Goal: Task Accomplishment & Management: Use online tool/utility

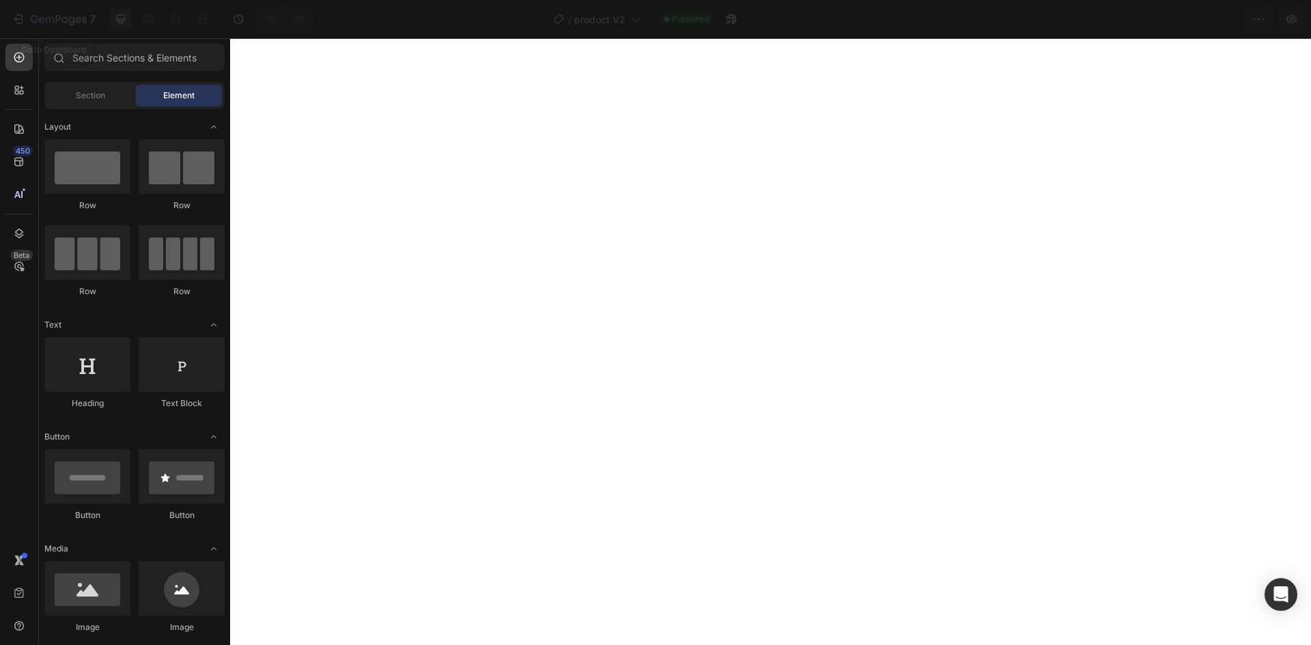
click at [14, 18] on icon "button" at bounding box center [19, 19] width 14 height 14
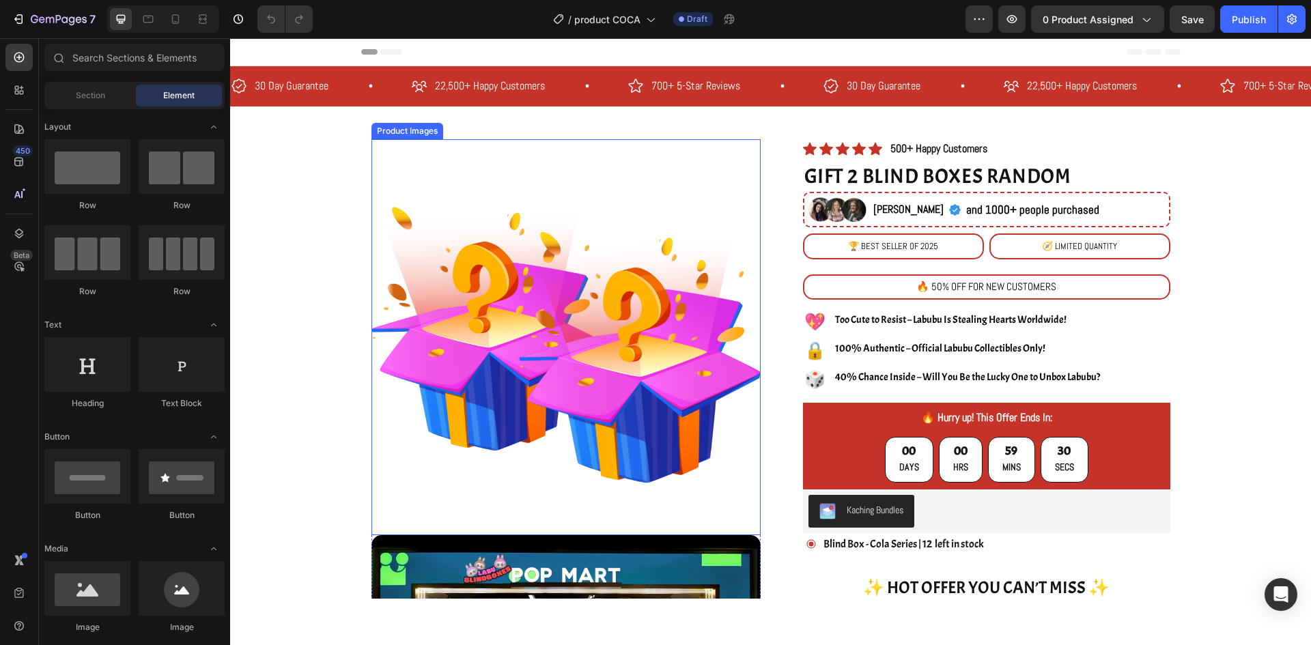
click at [742, 290] on img at bounding box center [565, 333] width 389 height 389
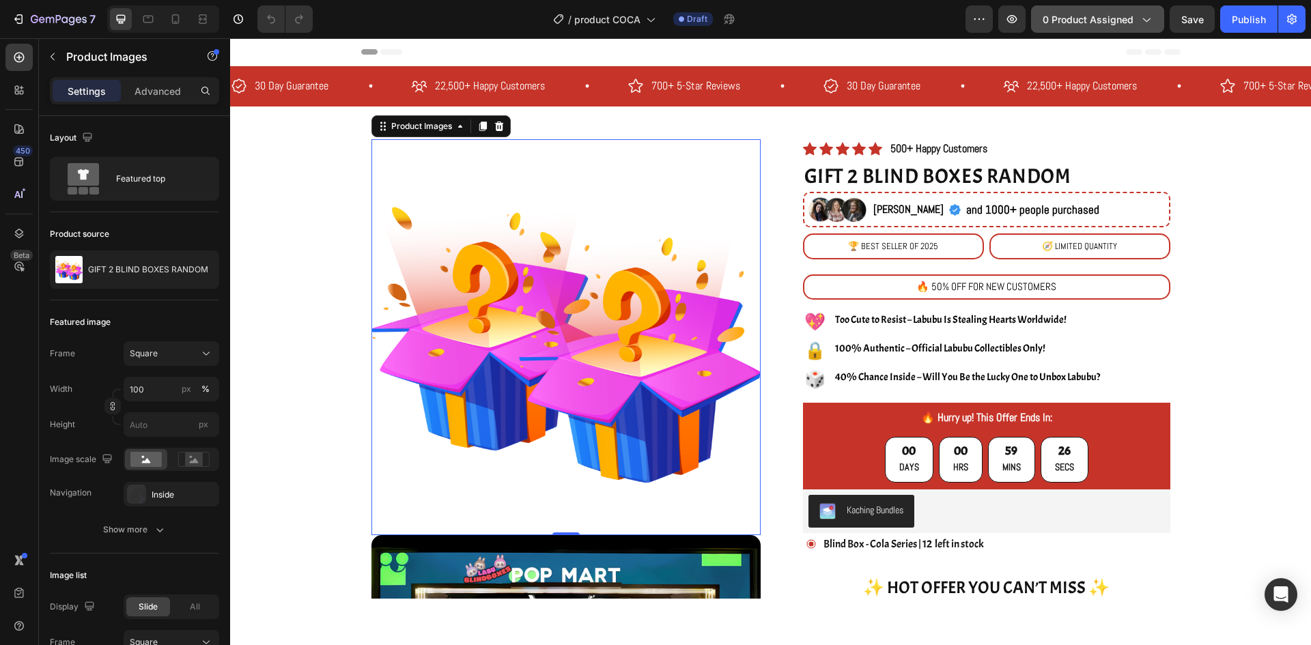
click at [1087, 14] on span "0 product assigned" at bounding box center [1088, 19] width 91 height 14
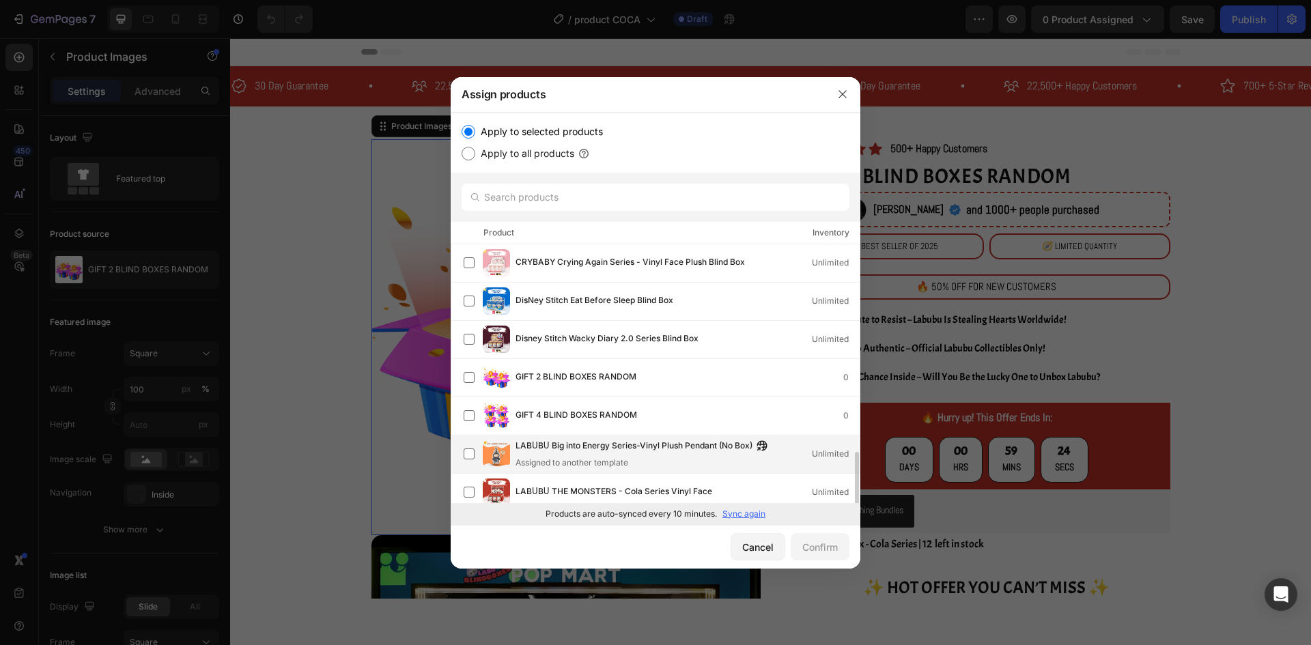
scroll to position [137, 0]
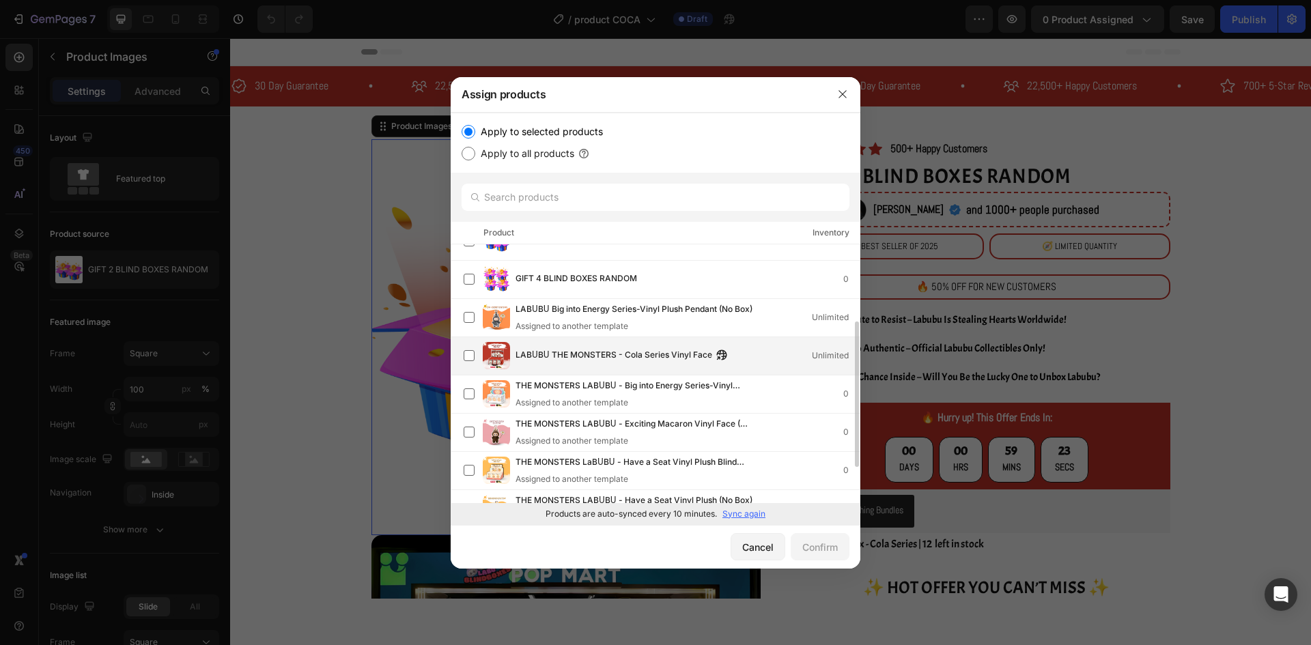
click at [609, 365] on div "LABᑌBᑌ THE MONSTERS - Cola Series Vinyl Face Unlimited" at bounding box center [662, 355] width 396 height 27
click at [810, 540] on div "Confirm" at bounding box center [820, 547] width 36 height 14
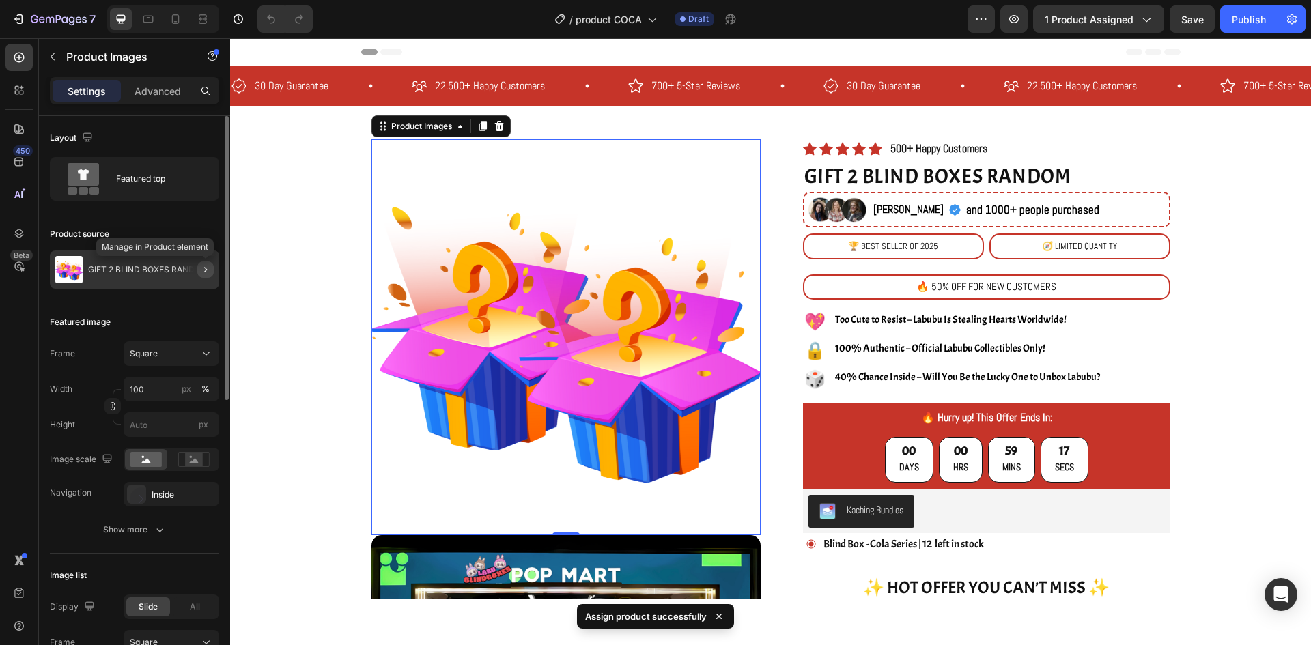
click at [205, 272] on icon "button" at bounding box center [205, 269] width 11 height 11
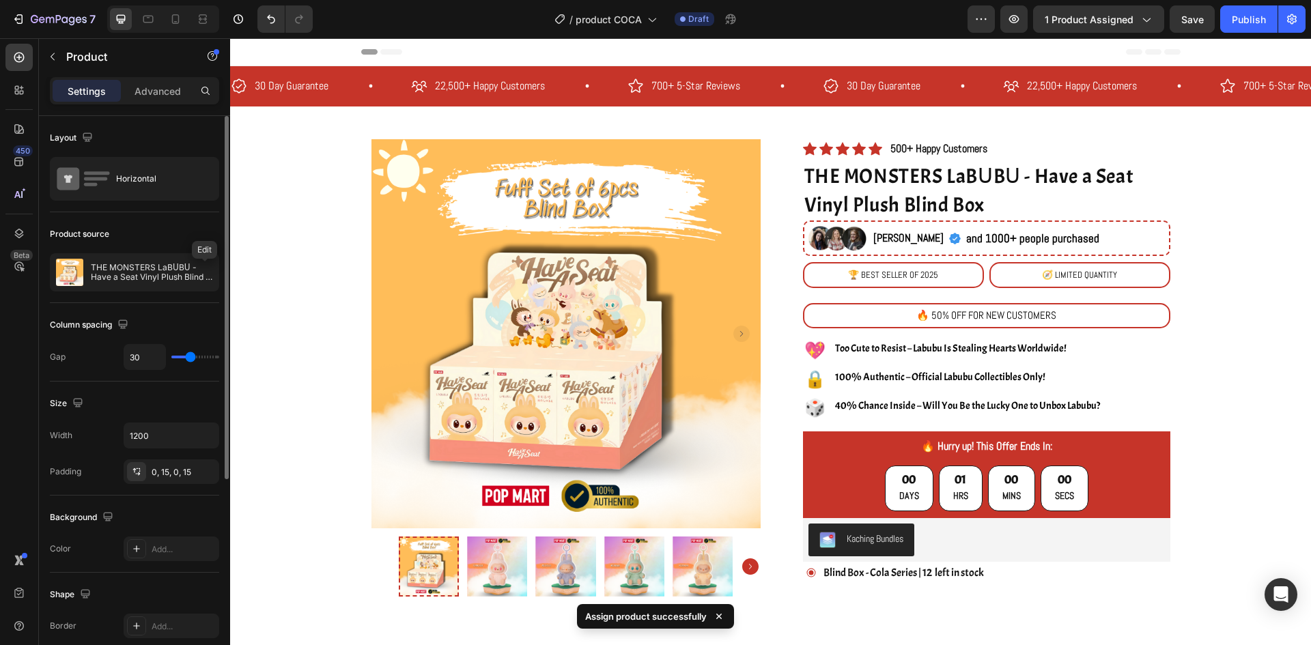
click at [0, 0] on button "button" at bounding box center [0, 0] width 0 height 0
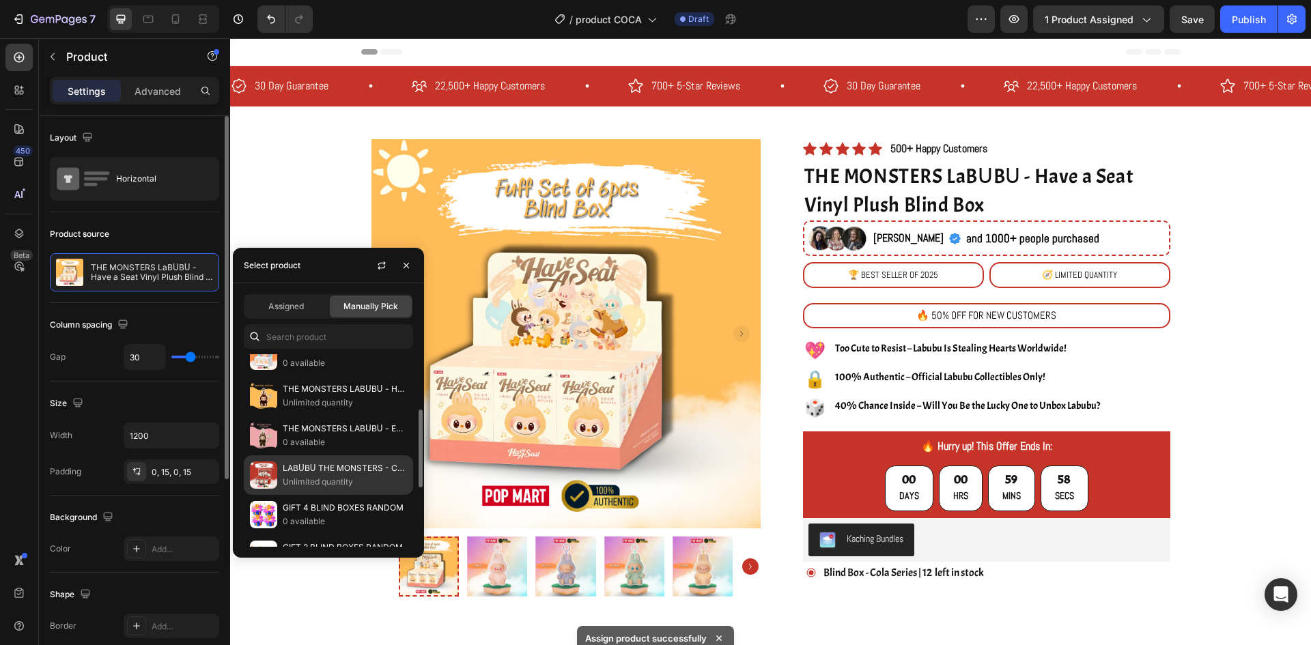
click at [338, 472] on p "LABᑌBᑌ THE MONSTERS - Cola Series Vinyl Face" at bounding box center [345, 469] width 124 height 14
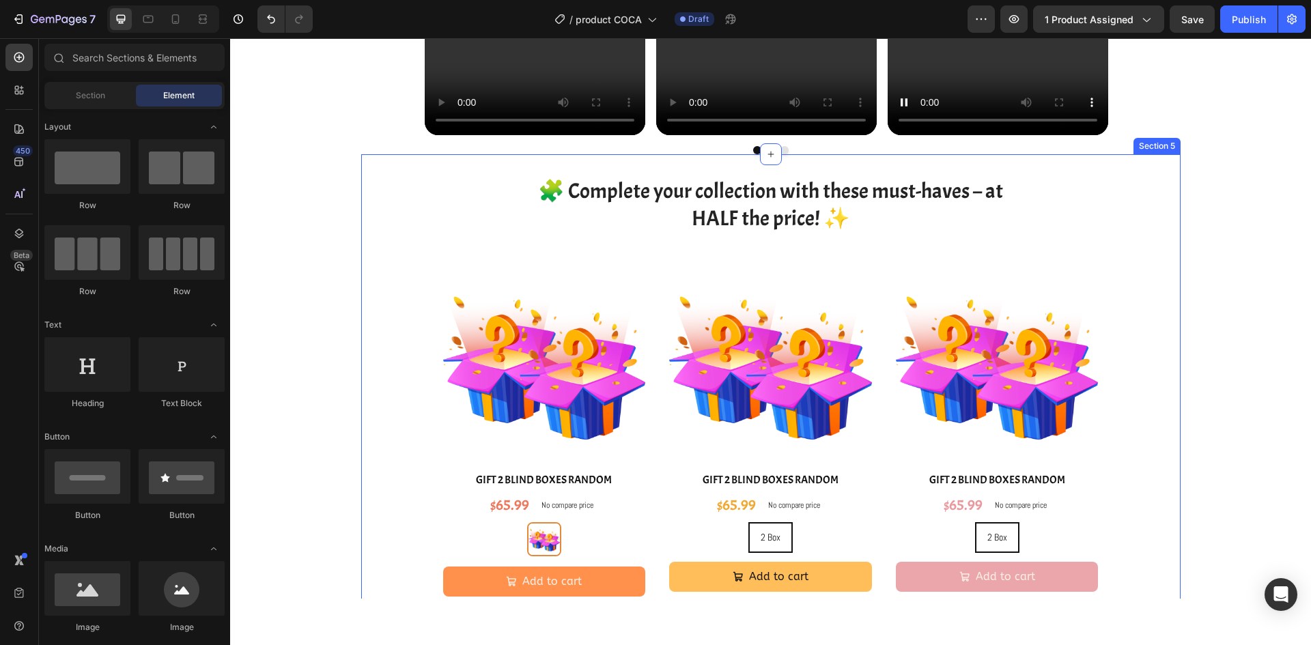
scroll to position [1775, 0]
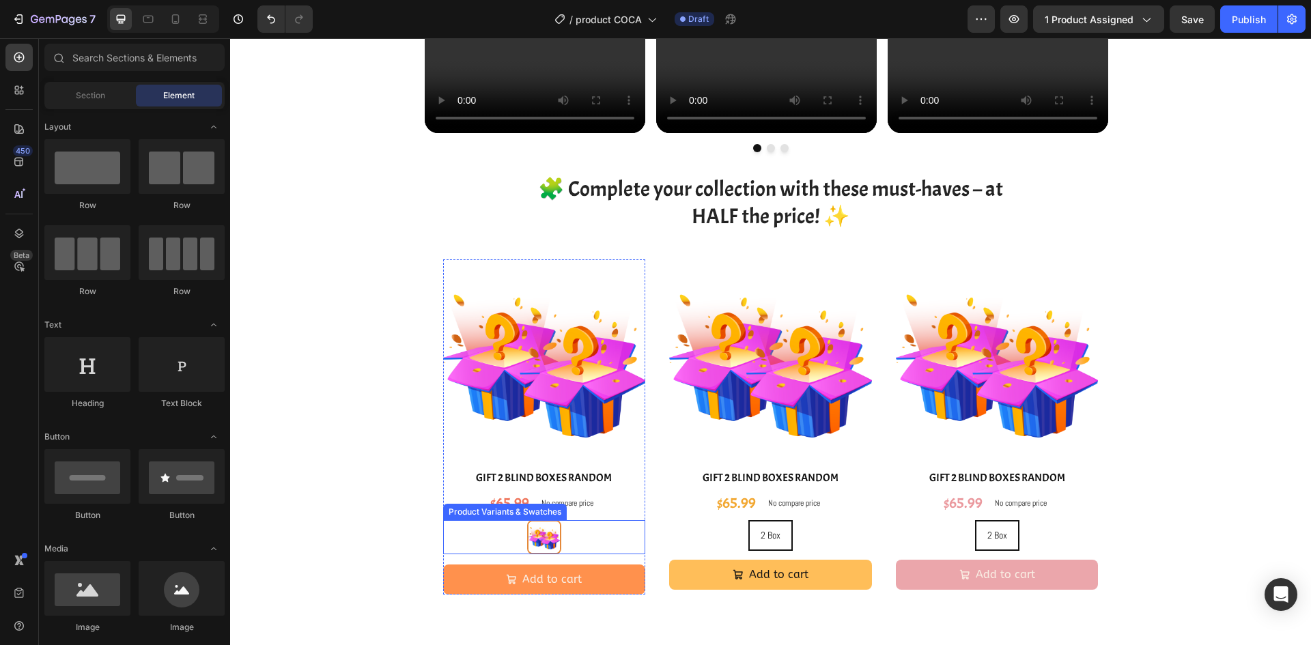
click at [599, 527] on div "2 Box 2 Box" at bounding box center [544, 537] width 203 height 34
radio input "true"
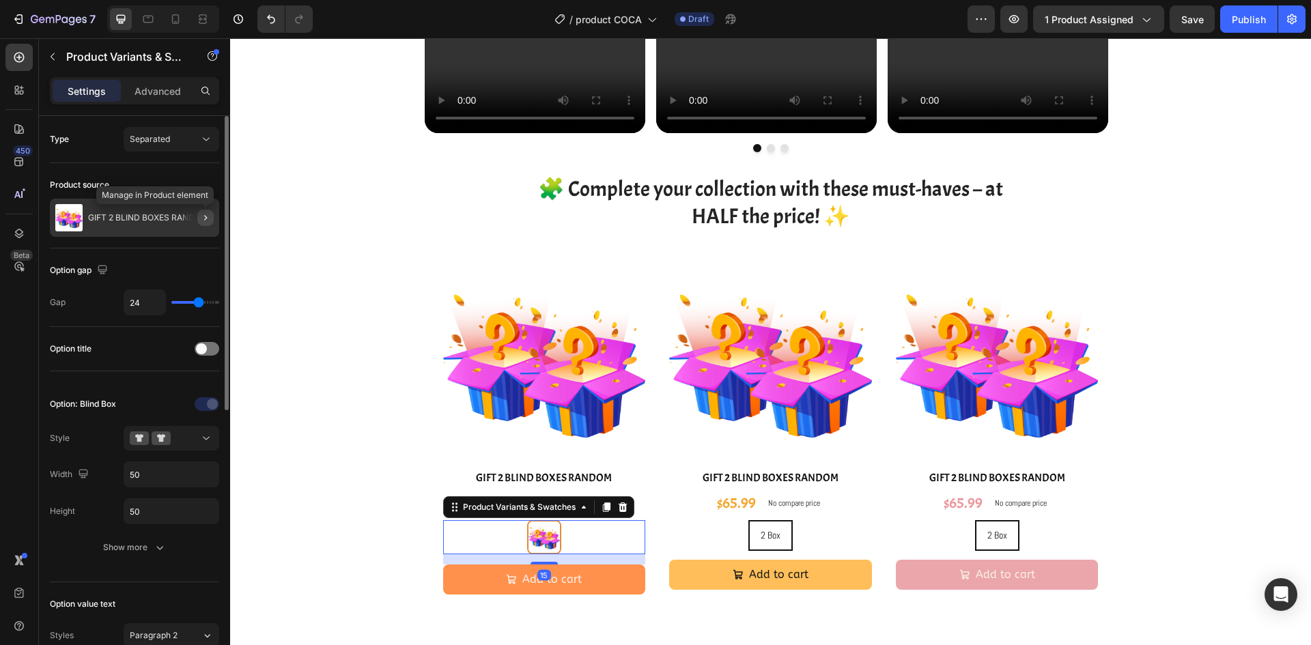
click at [202, 219] on icon "button" at bounding box center [205, 217] width 11 height 11
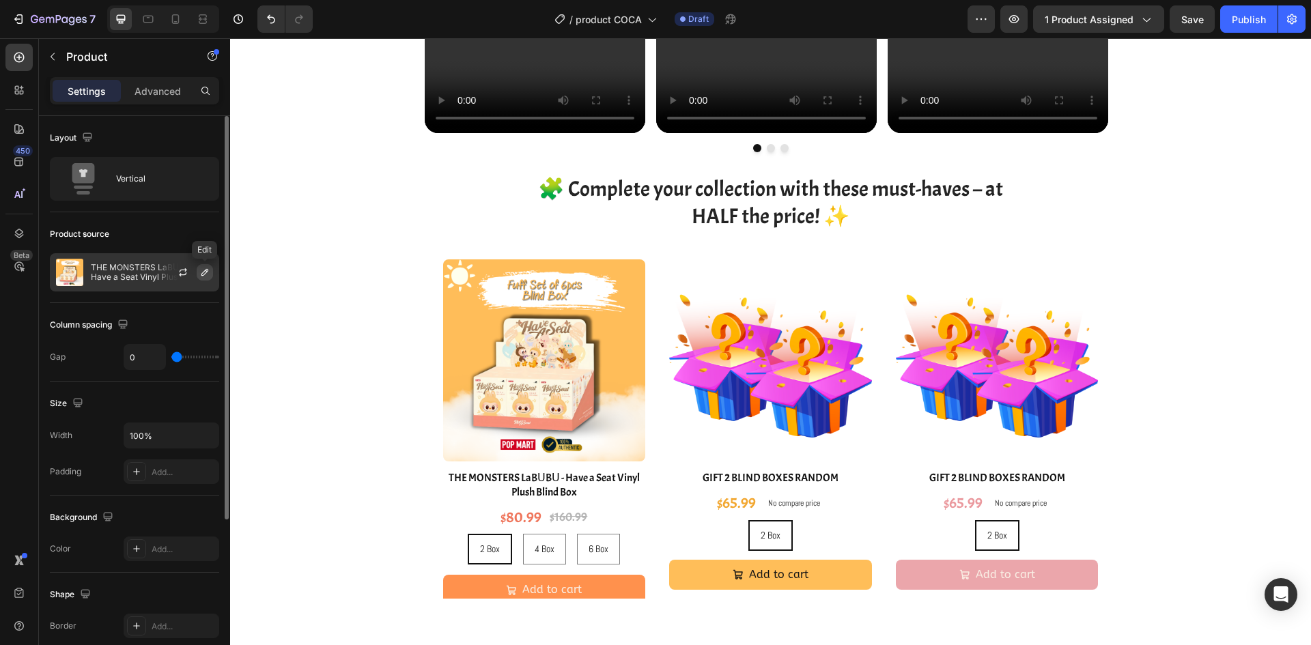
click at [209, 271] on icon "button" at bounding box center [204, 272] width 11 height 11
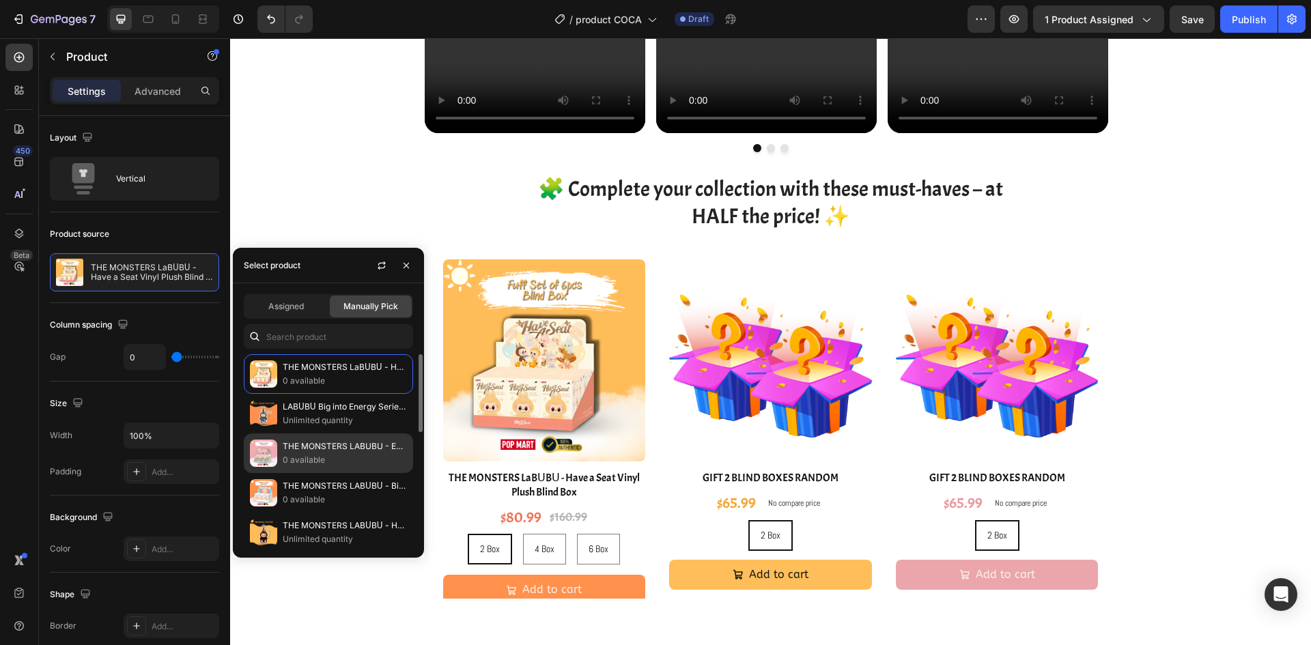
scroll to position [137, 0]
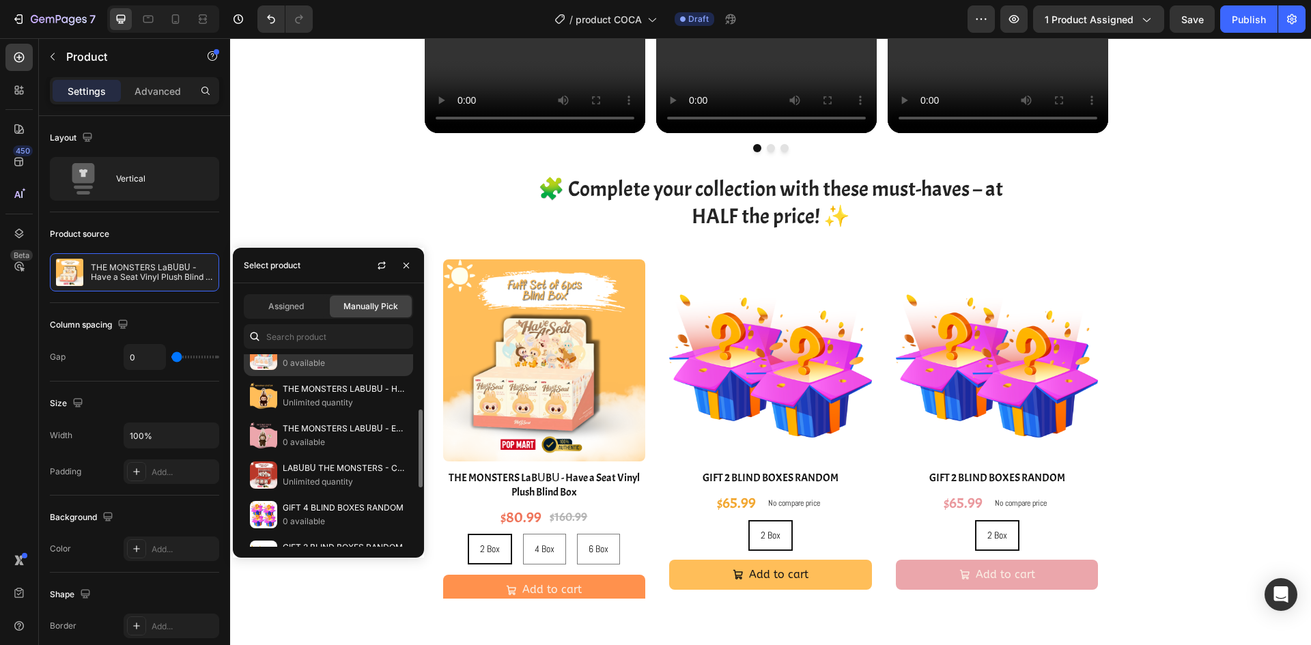
click at [365, 358] on p "0 available" at bounding box center [345, 363] width 124 height 14
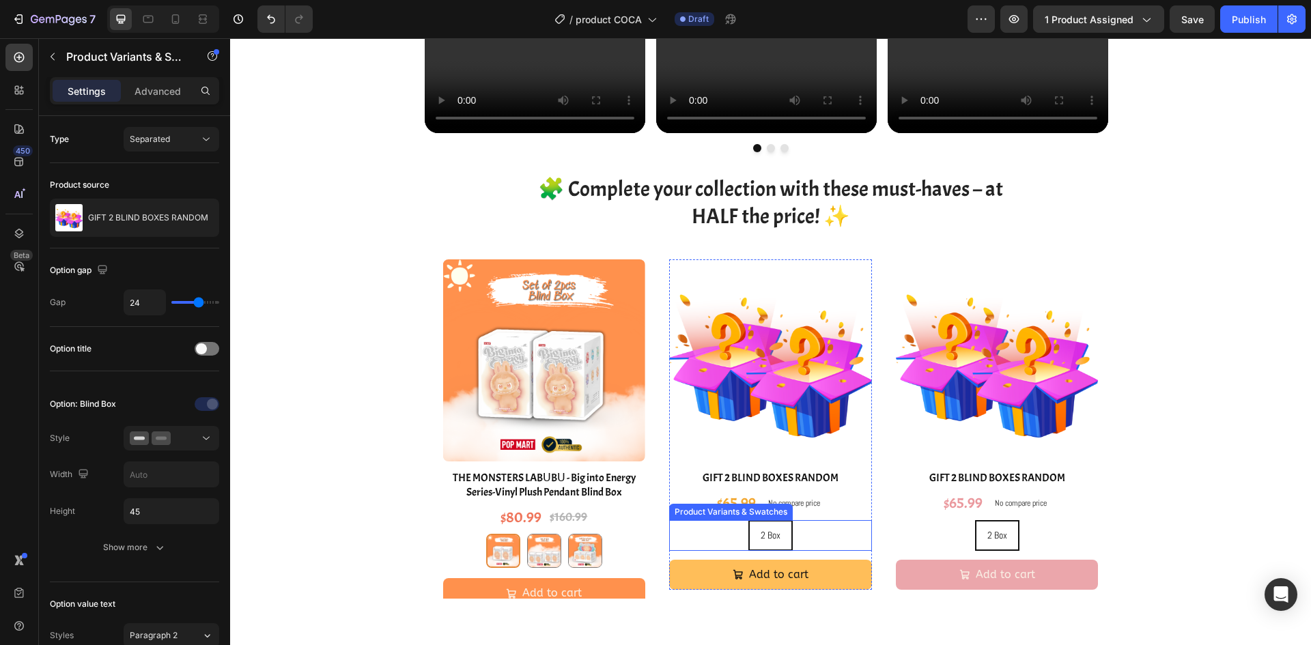
click at [825, 520] on div "2 Box 2 Box 2 Box" at bounding box center [770, 535] width 203 height 31
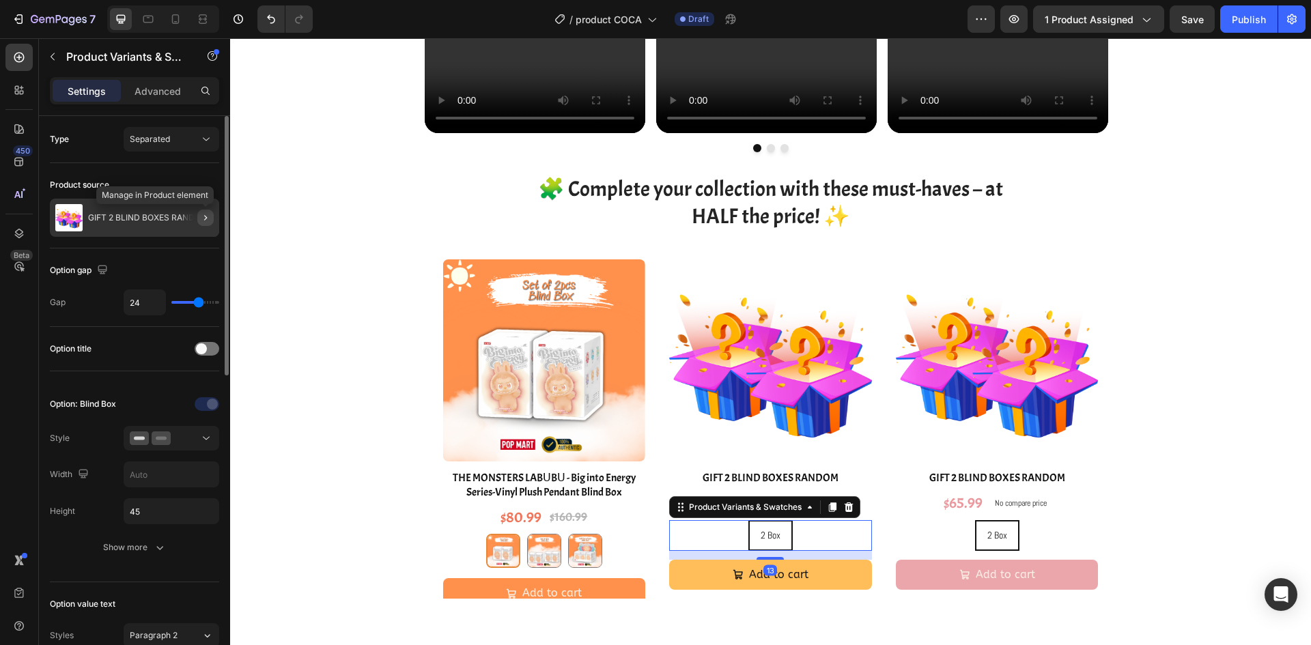
click at [206, 221] on icon "button" at bounding box center [205, 217] width 11 height 11
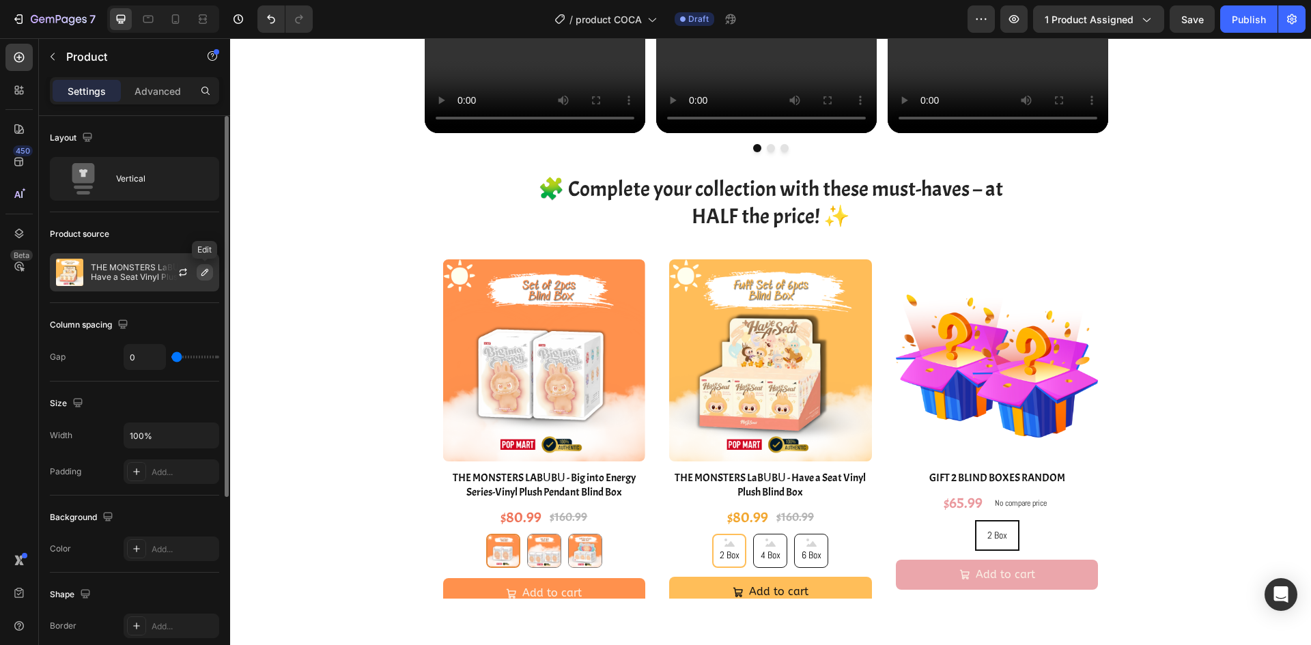
click at [204, 279] on button "button" at bounding box center [205, 272] width 16 height 16
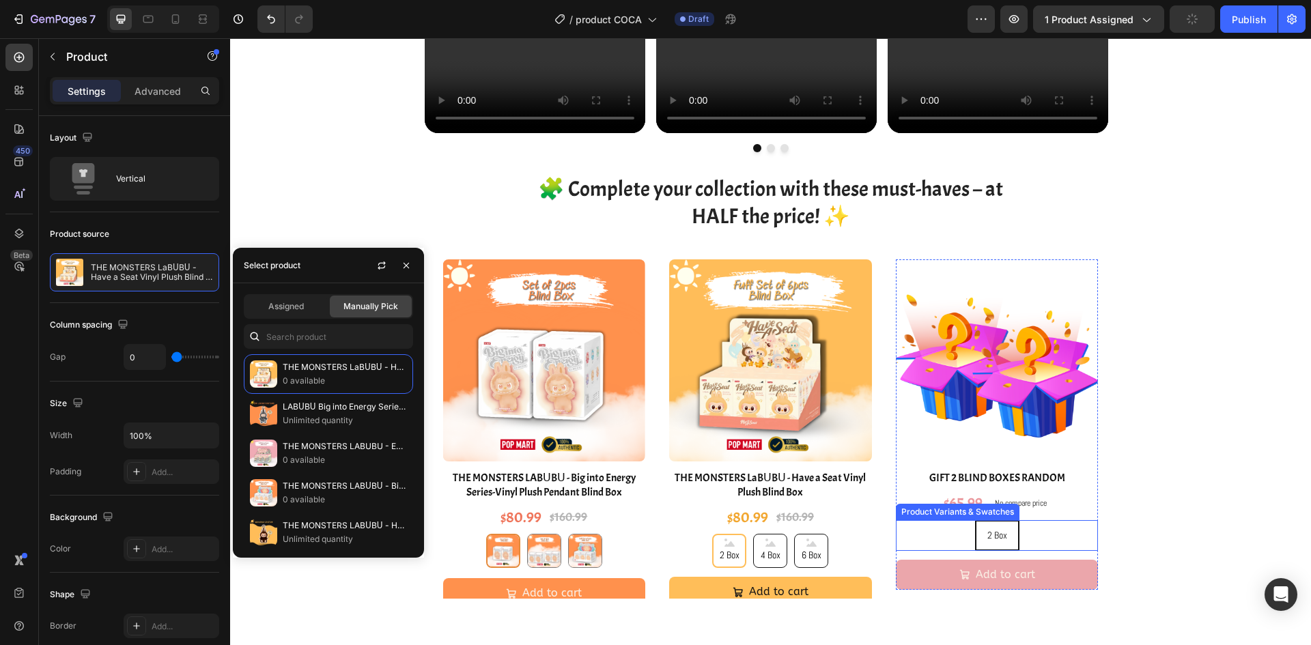
click at [1085, 525] on div "2 Box 2 Box 2 Box" at bounding box center [997, 535] width 203 height 31
radio input "true"
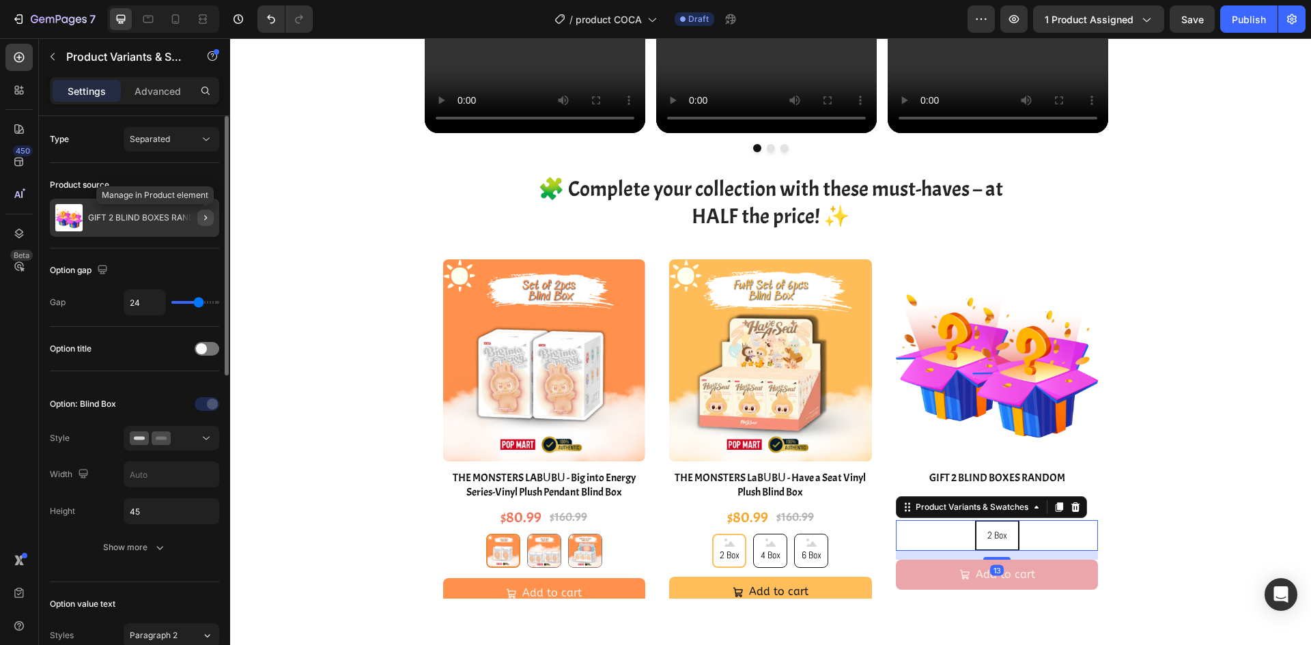
click at [201, 219] on icon "button" at bounding box center [205, 217] width 11 height 11
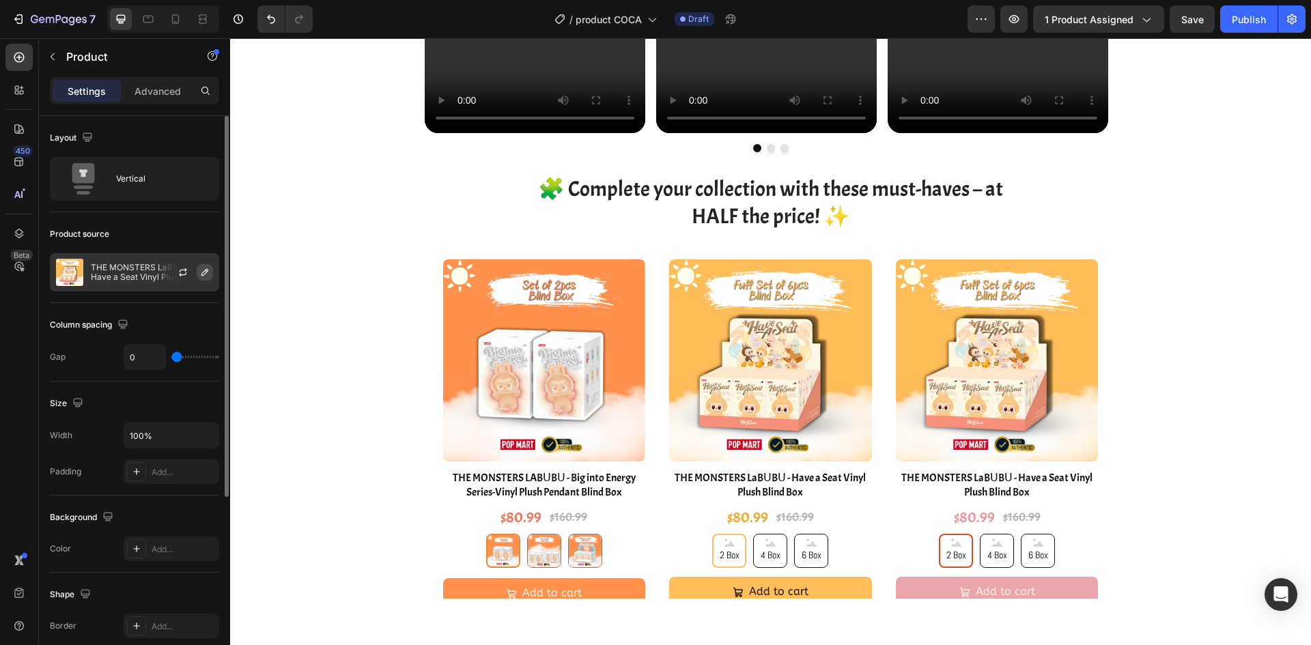
click at [206, 273] on icon "button" at bounding box center [204, 272] width 7 height 7
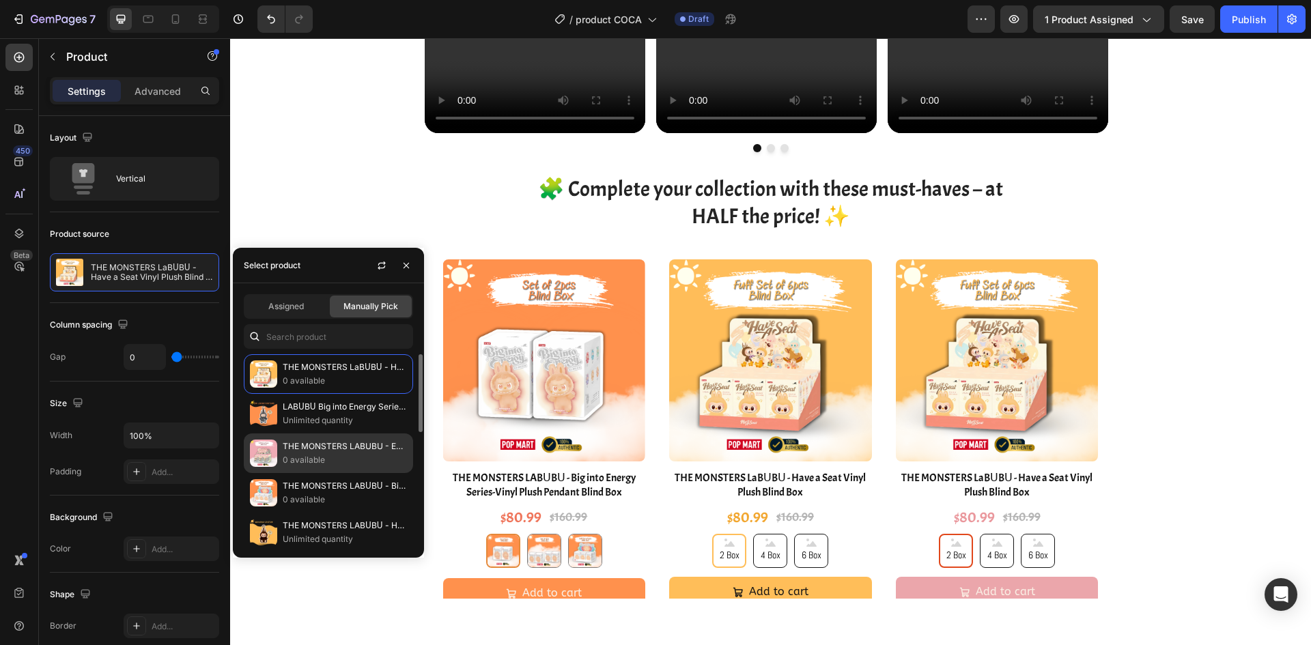
click at [351, 449] on p "THE MONSTERS LABUBU - Exciting Macaron Vinyl Face Blind Box" at bounding box center [345, 447] width 124 height 14
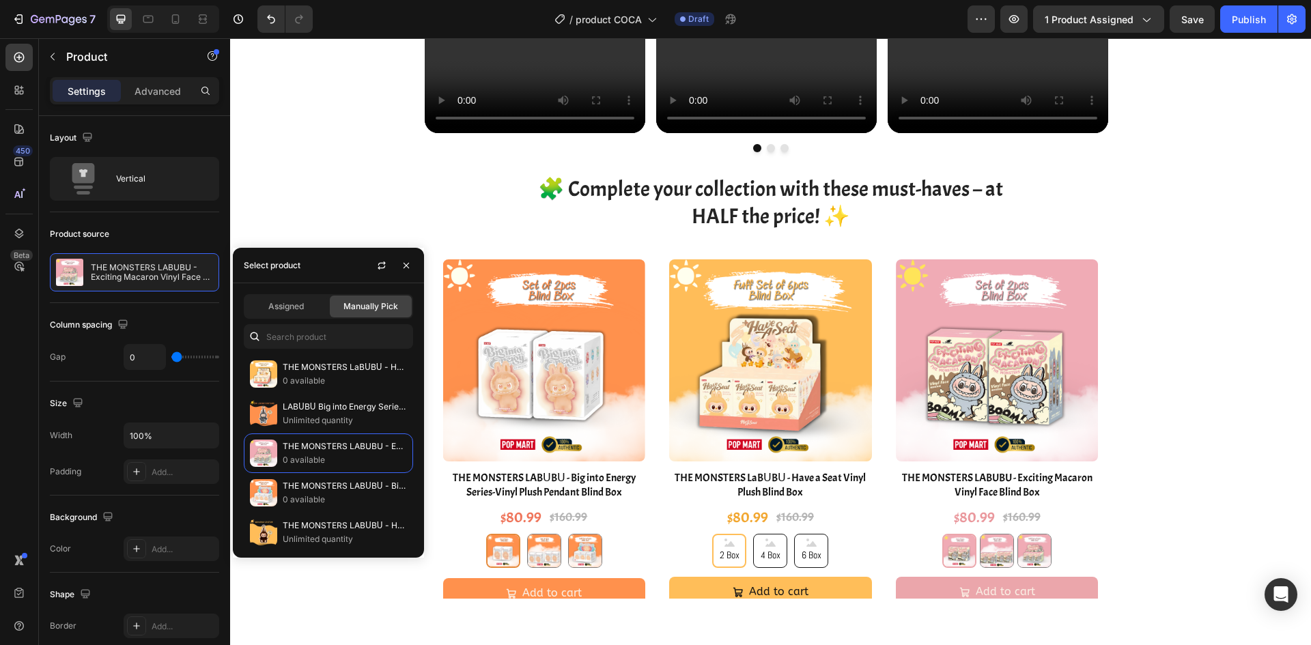
click at [1209, 418] on div "Image Image Image Image Image Image Image Image Image Image Image Image Image I…" at bounding box center [770, 115] width 1081 height 3648
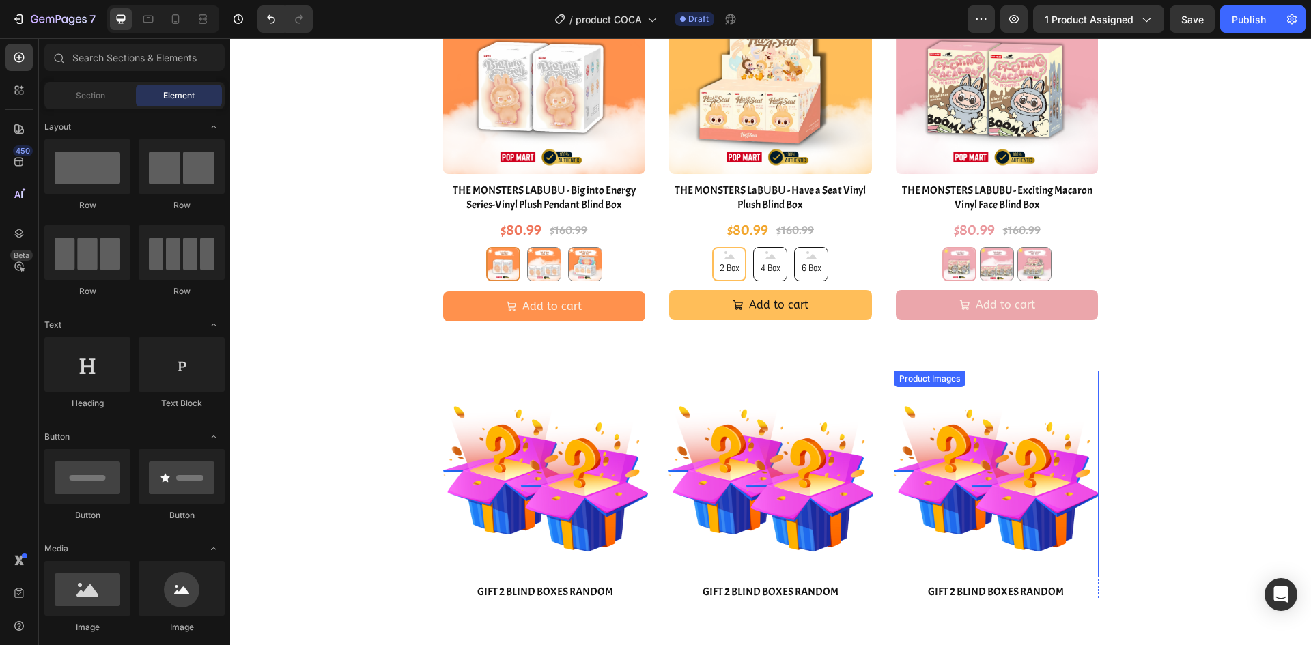
scroll to position [2185, 0]
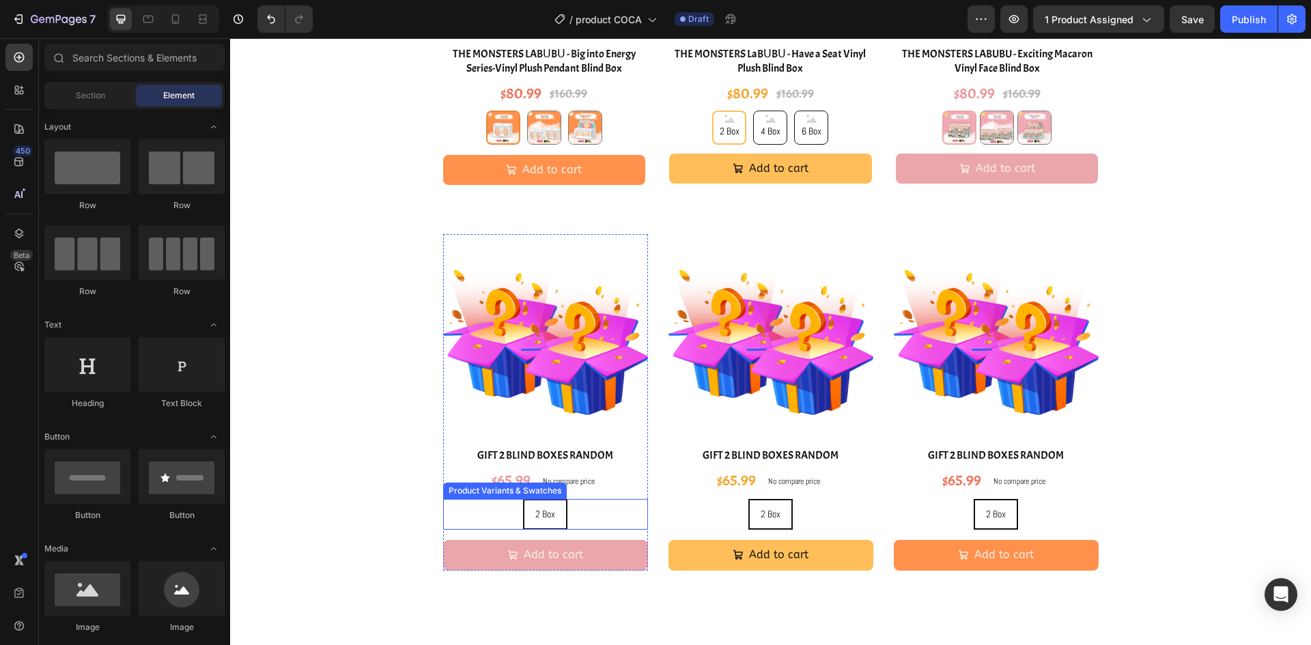
click at [600, 512] on div "2 Box 2 Box 2 Box" at bounding box center [545, 514] width 205 height 31
radio input "true"
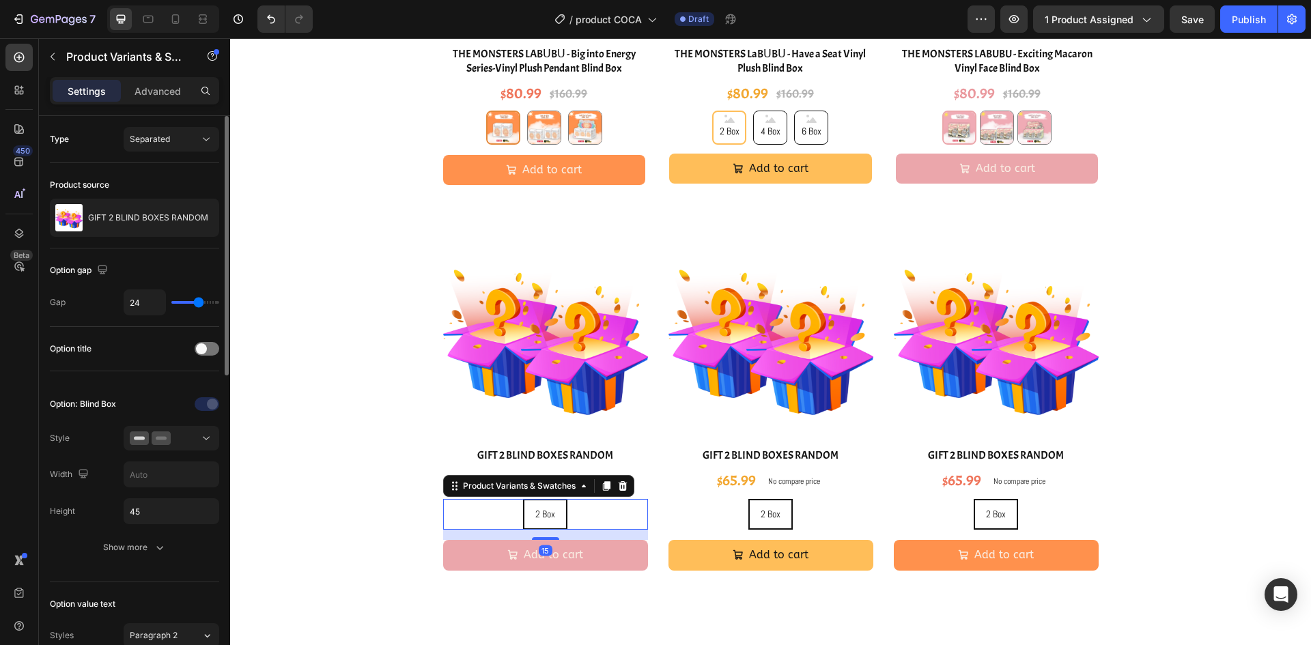
drag, startPoint x: 198, startPoint y: 215, endPoint x: 201, endPoint y: 223, distance: 8.0
click at [0, 0] on button "button" at bounding box center [0, 0] width 0 height 0
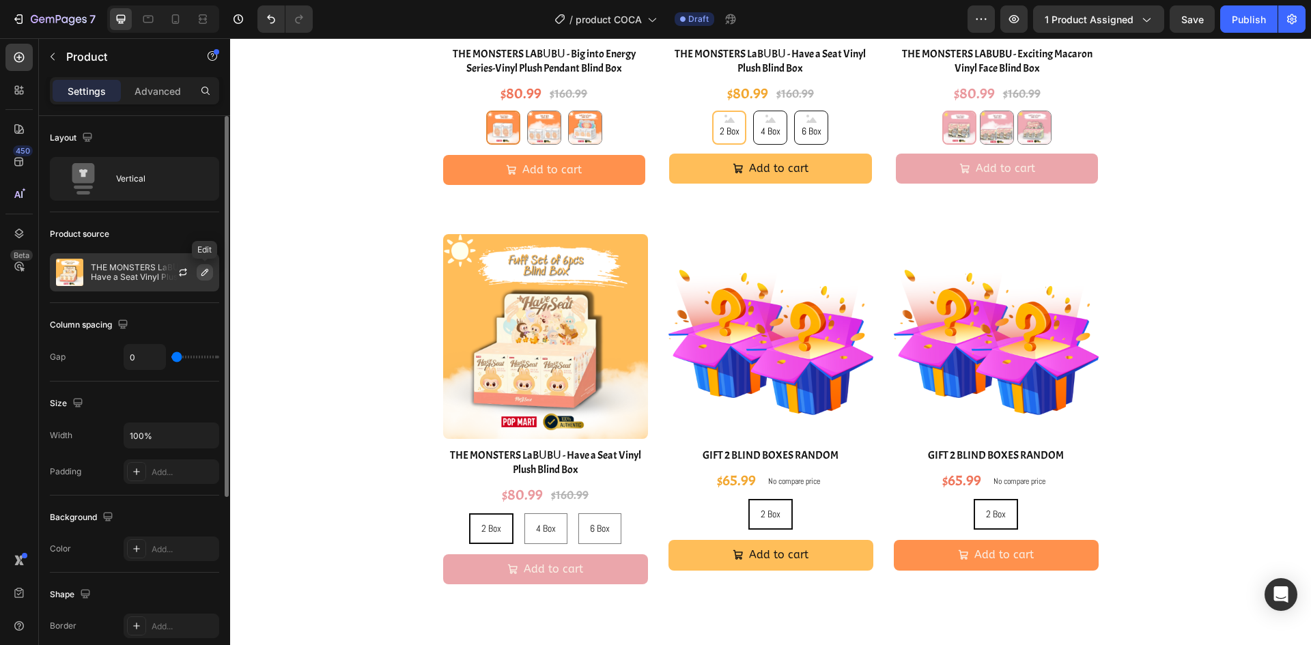
click at [211, 277] on button "button" at bounding box center [205, 272] width 16 height 16
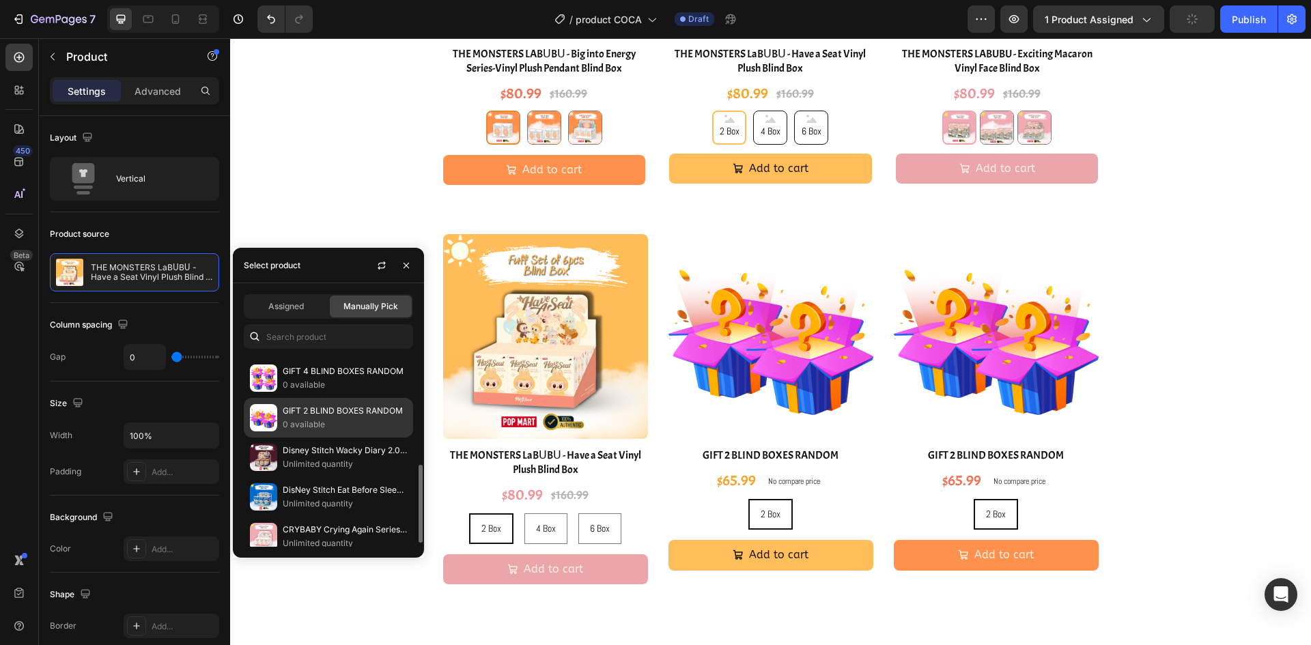
scroll to position [137, 0]
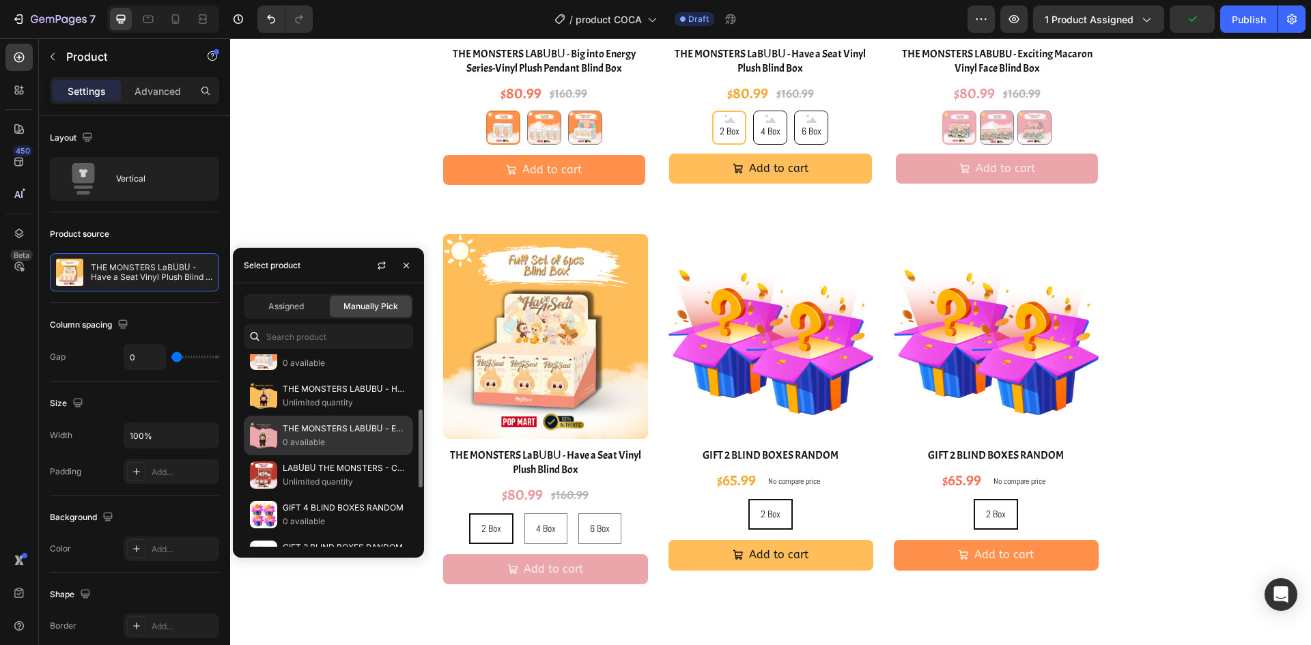
click at [321, 432] on p "THE MONSTERS LABᑌBᑌ - Exciting Macaron Vinyl Face (No Box)" at bounding box center [345, 429] width 124 height 14
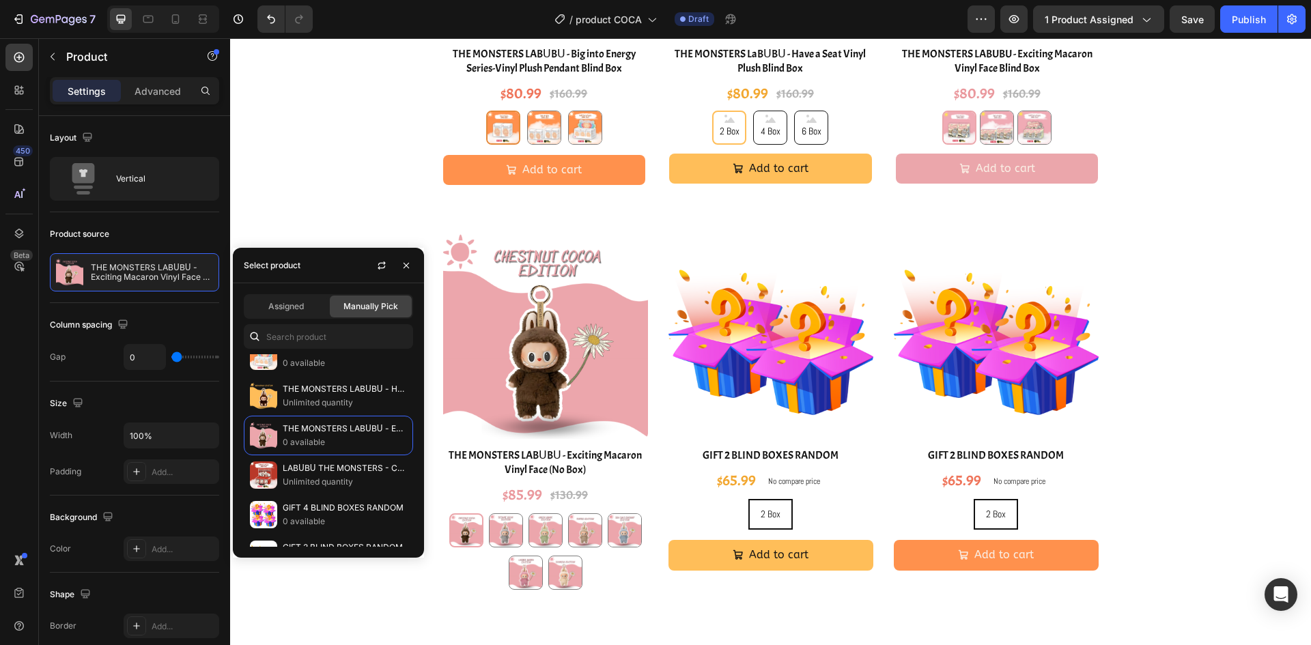
scroll to position [2458, 0]
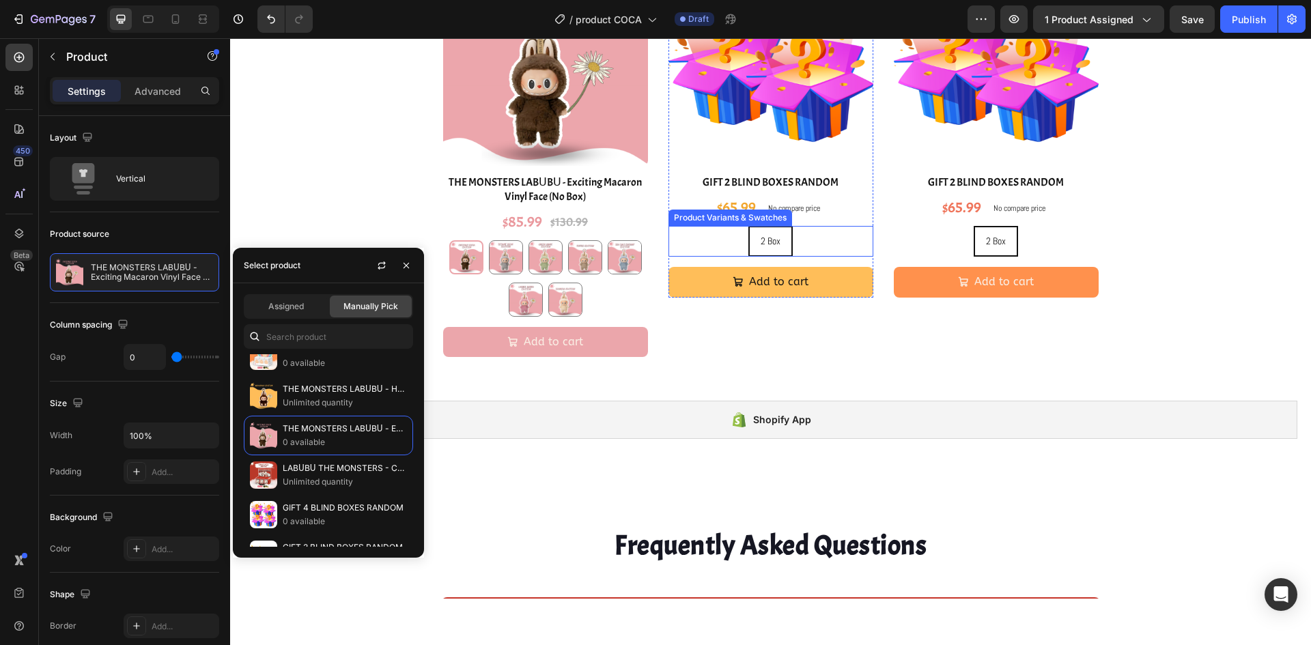
click at [842, 249] on div "2 Box 2 Box 2 Box" at bounding box center [770, 241] width 205 height 31
radio input "true"
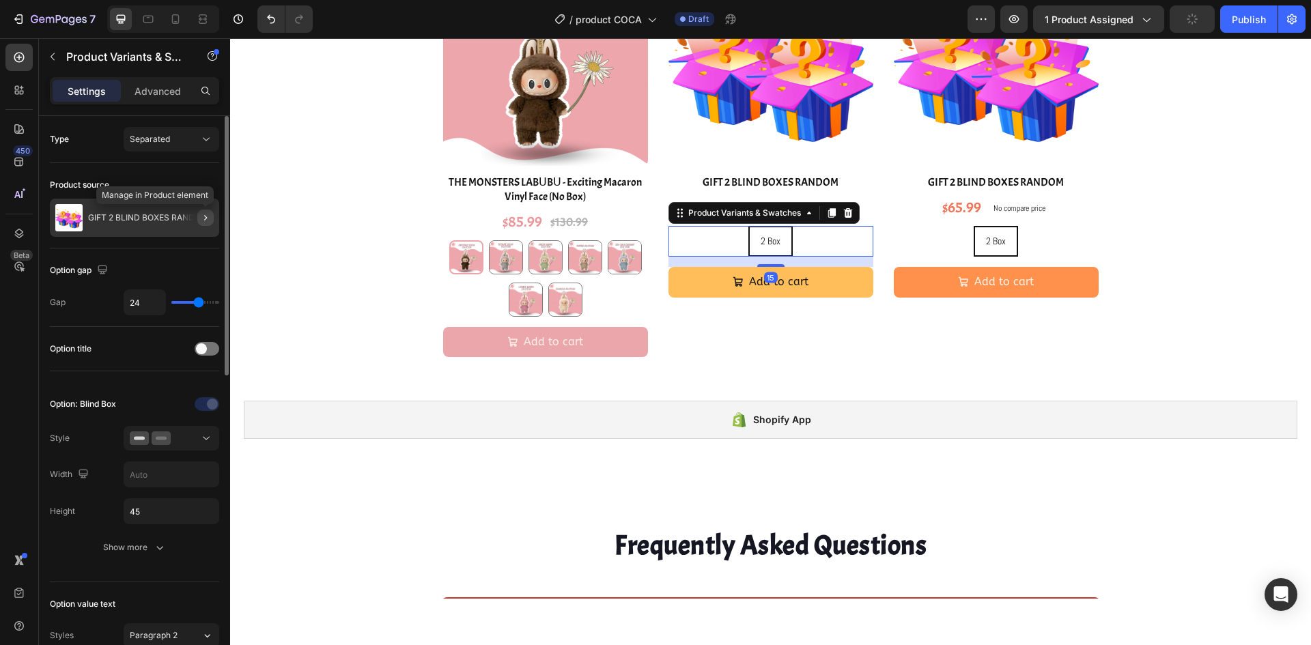
click at [213, 215] on button "button" at bounding box center [205, 218] width 16 height 16
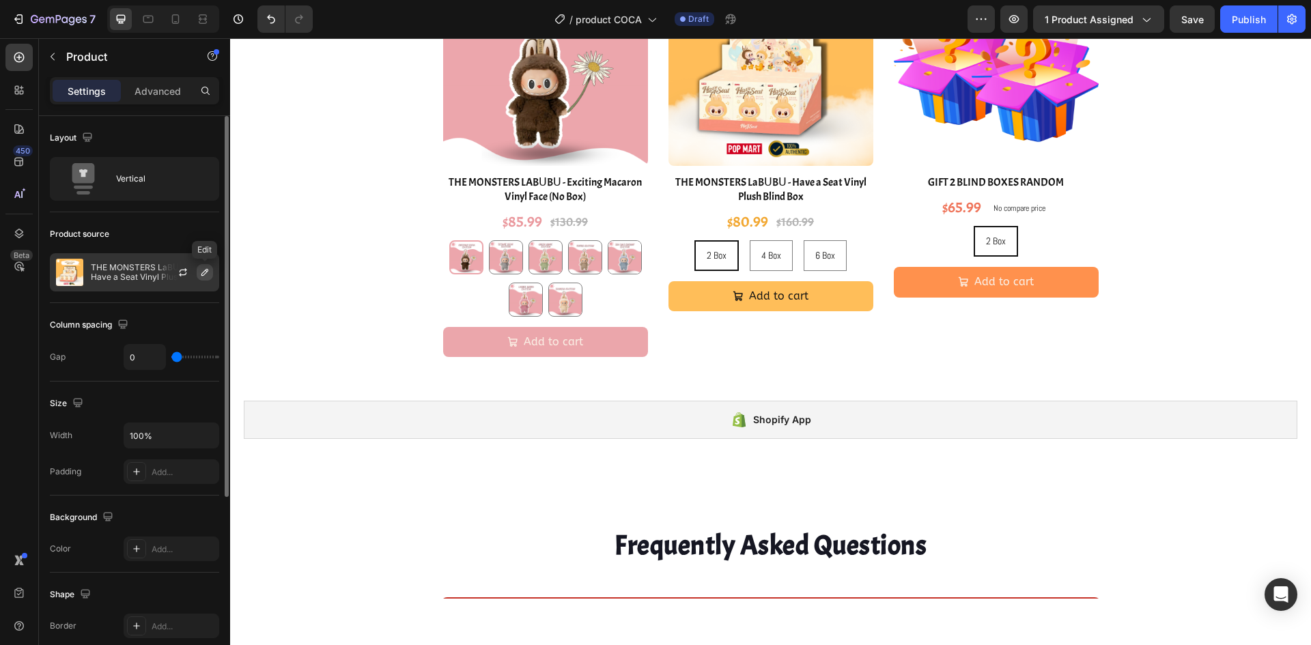
click at [207, 268] on icon "button" at bounding box center [204, 272] width 11 height 11
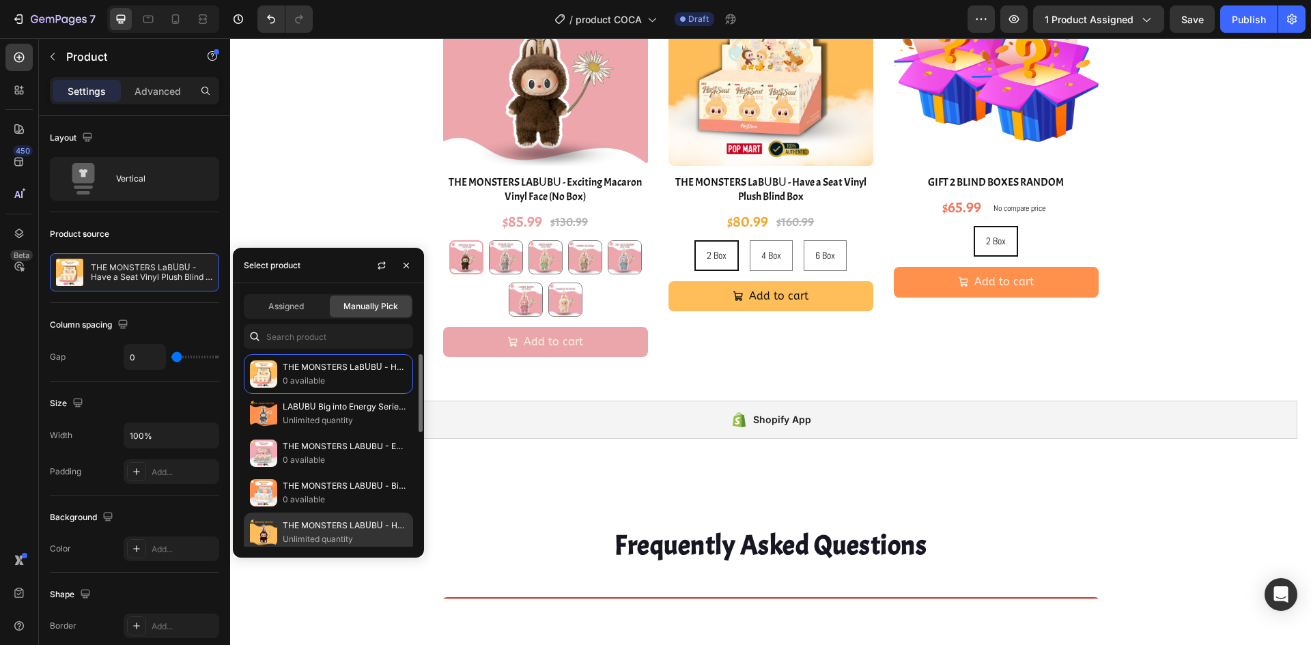
click at [337, 524] on p "THE MONSTERS LABᑌBᑌ - Have a Seat Vinyl Plush (No Box)" at bounding box center [345, 526] width 124 height 14
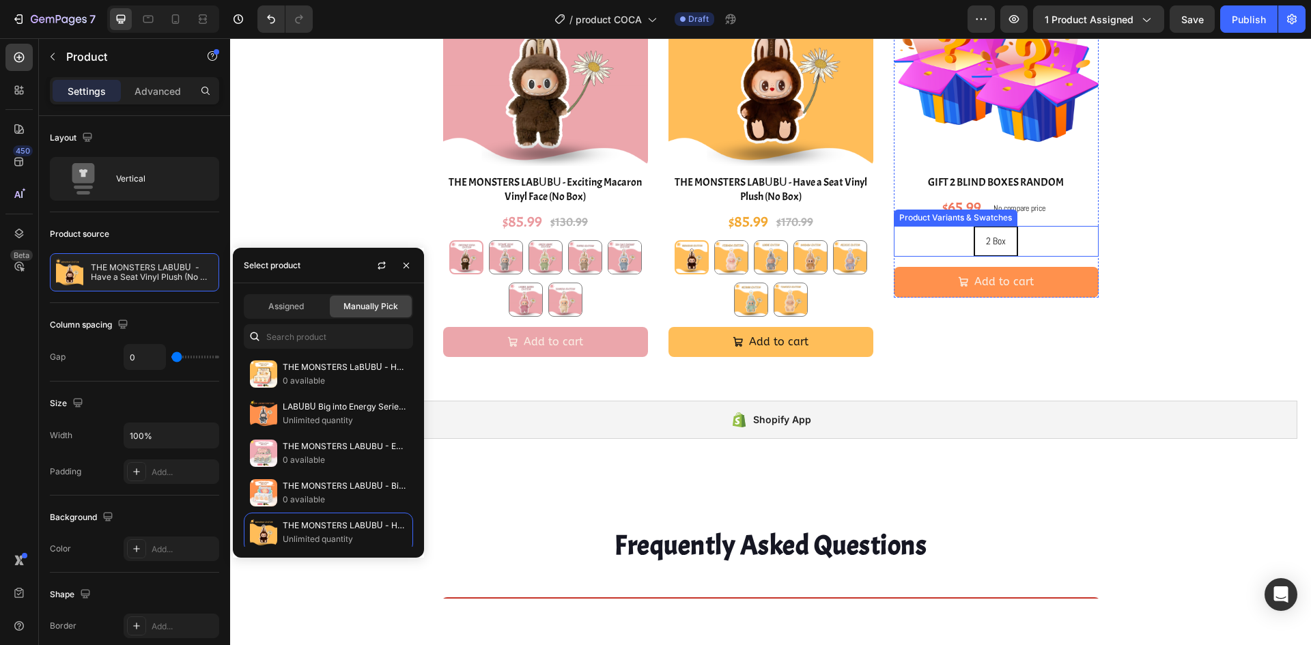
click at [1044, 244] on div "2 Box 2 Box 2 Box" at bounding box center [996, 241] width 205 height 31
radio input "true"
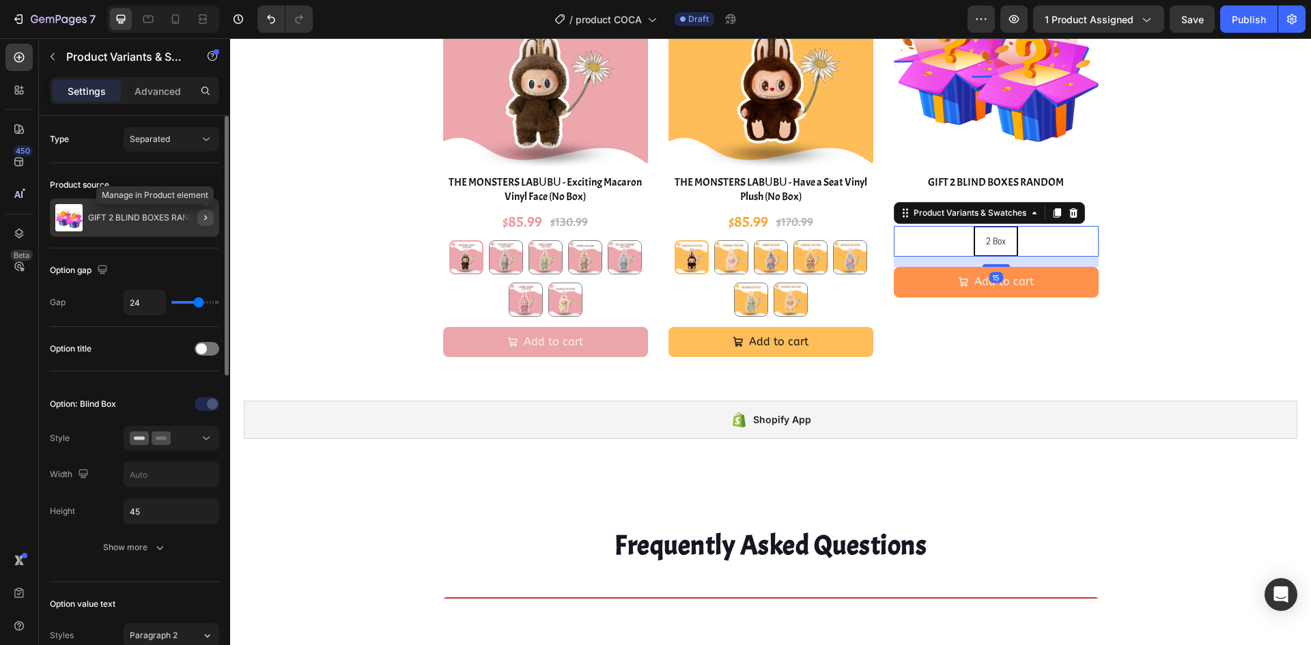
click at [203, 217] on icon "button" at bounding box center [205, 217] width 11 height 11
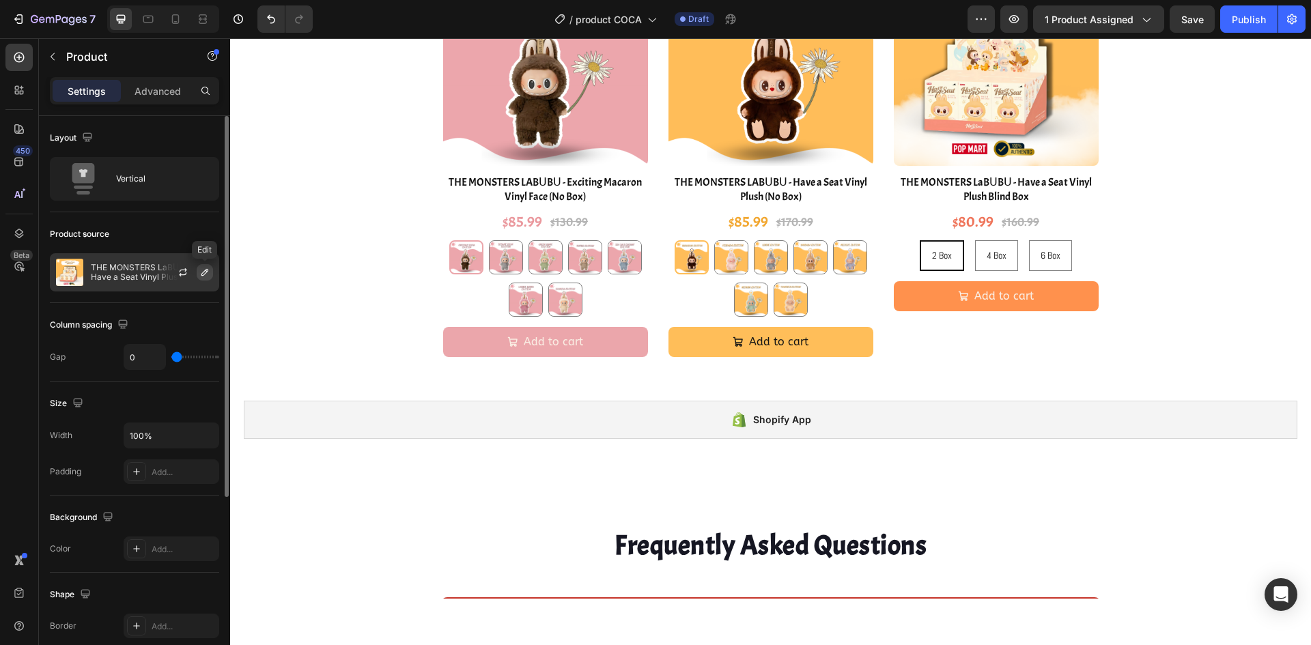
click at [198, 274] on button "button" at bounding box center [205, 272] width 16 height 16
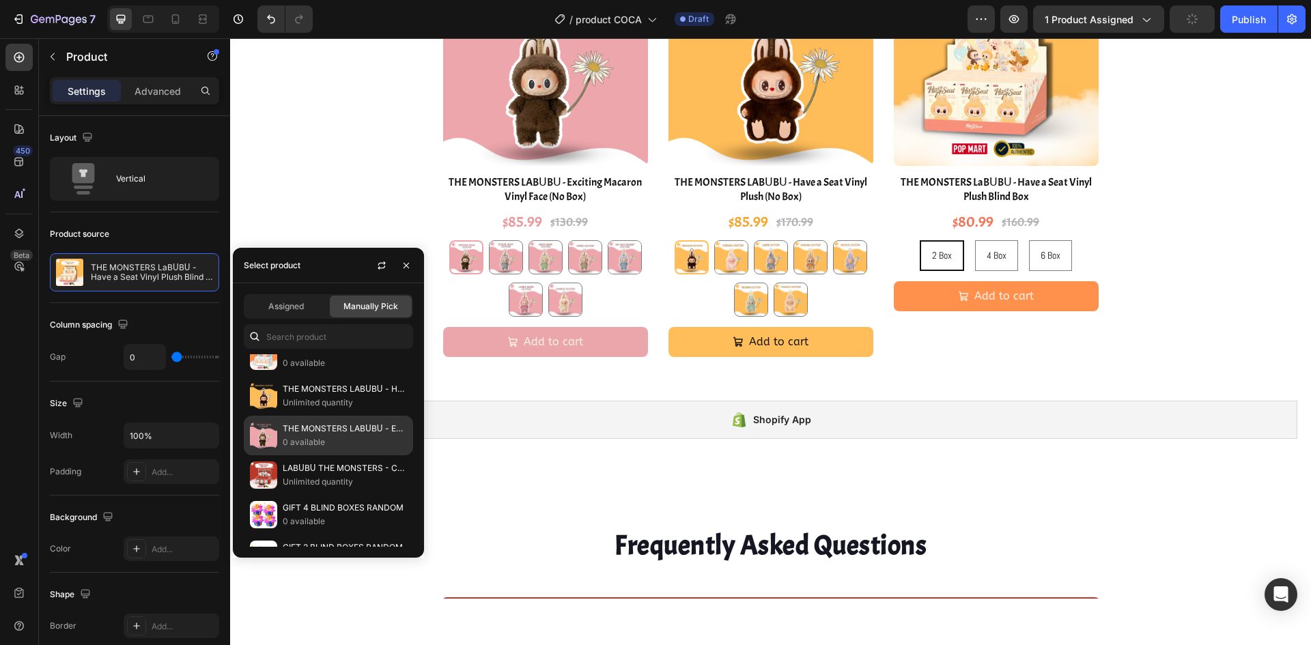
scroll to position [0, 0]
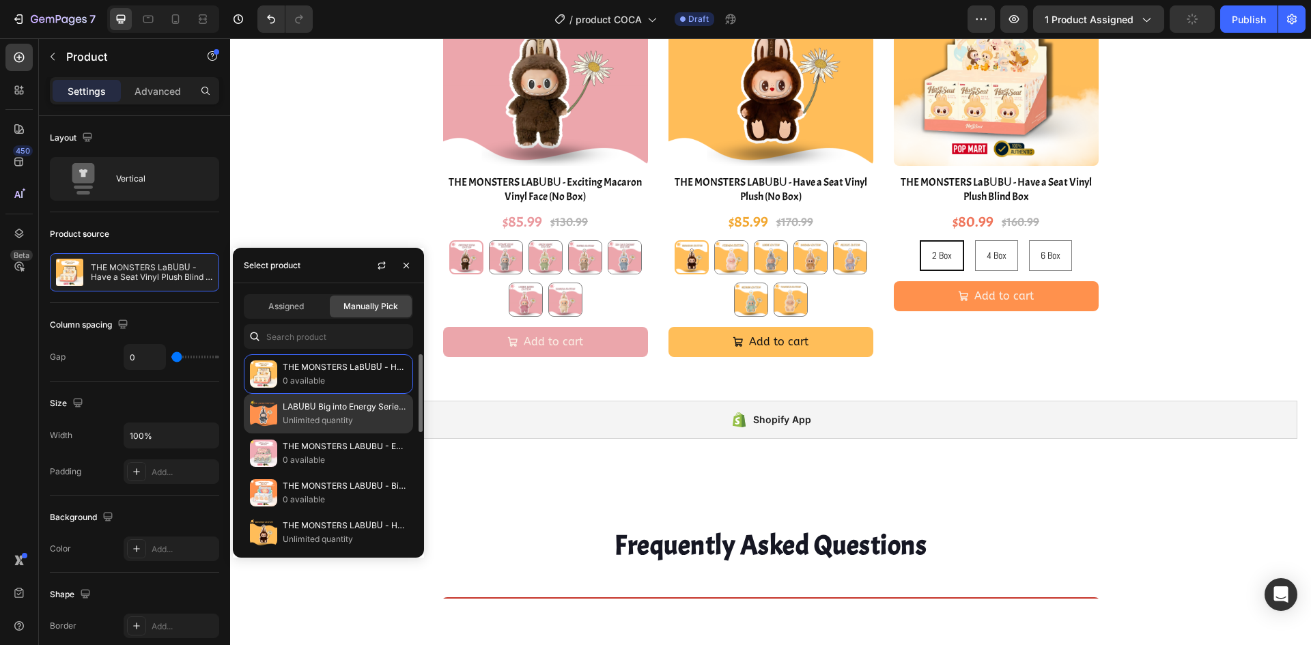
click at [329, 417] on p "Unlimited quantity" at bounding box center [345, 421] width 124 height 14
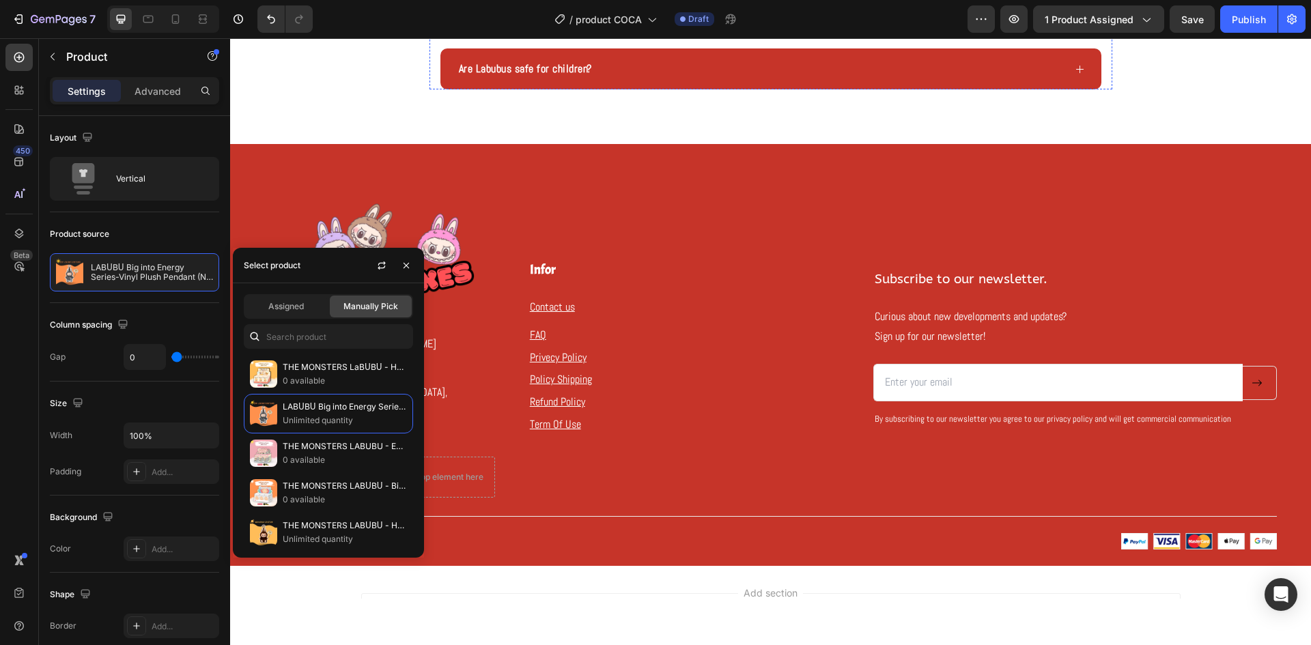
scroll to position [3325, 0]
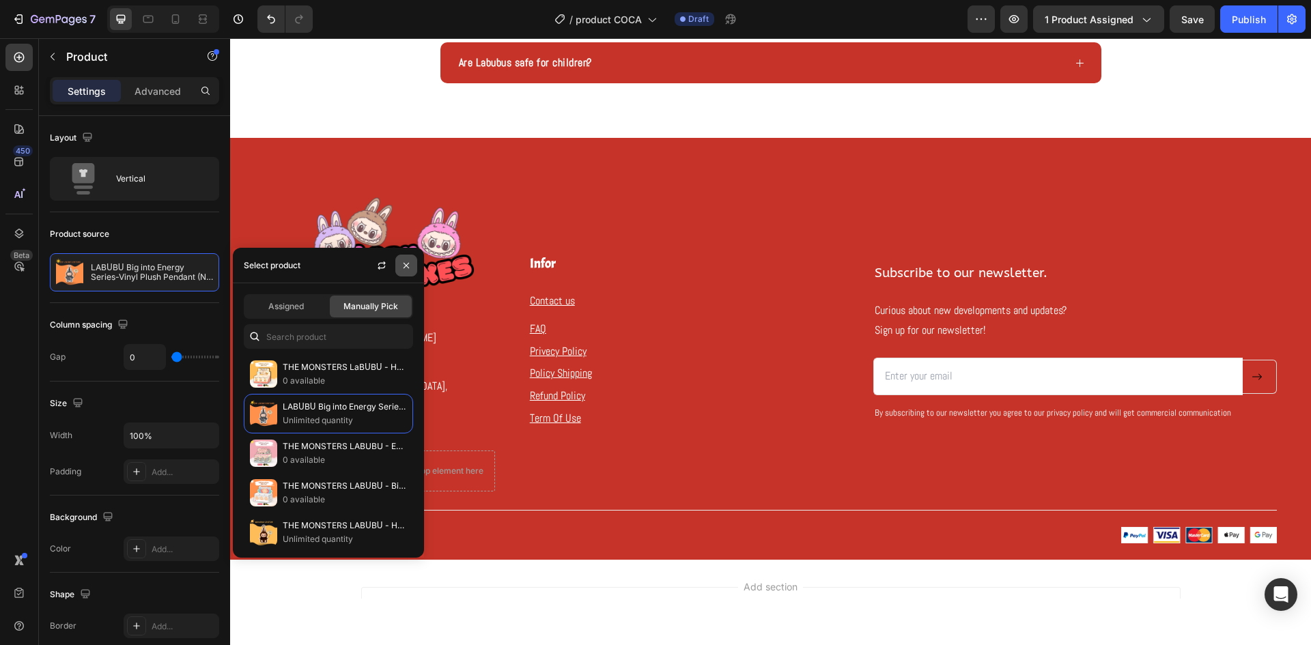
drag, startPoint x: 405, startPoint y: 270, endPoint x: 182, endPoint y: 231, distance: 225.9
click at [405, 270] on icon "button" at bounding box center [406, 265] width 11 height 11
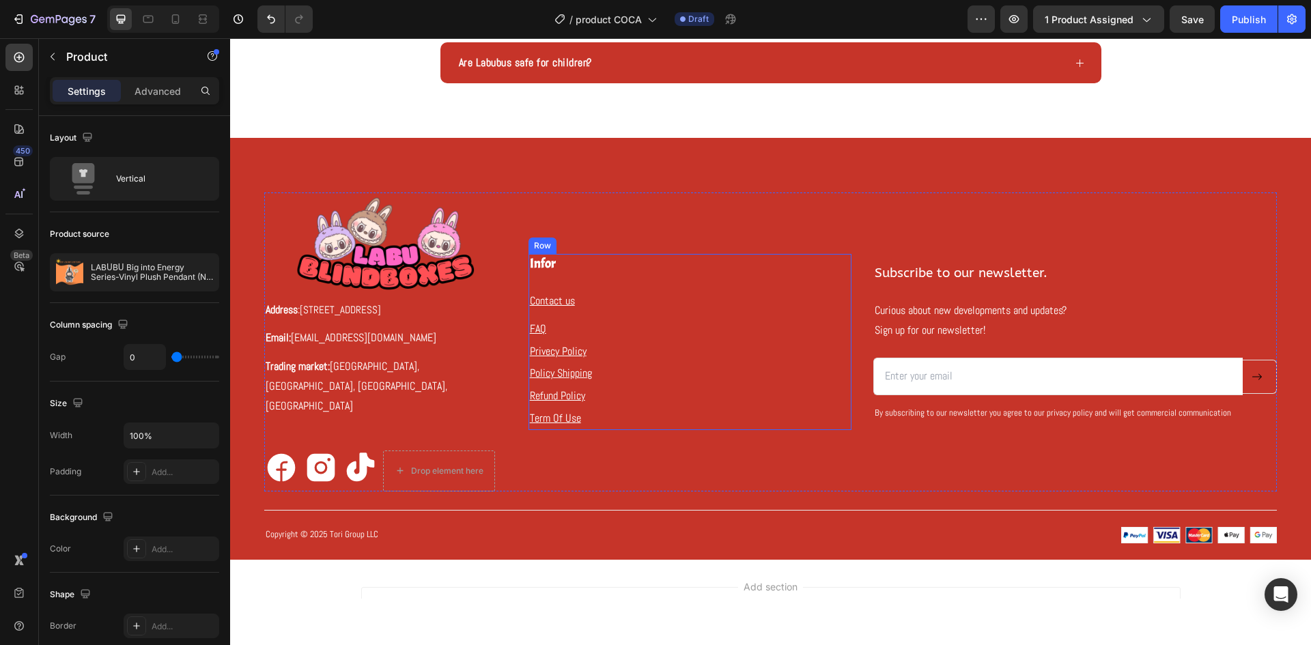
scroll to position [3428, 0]
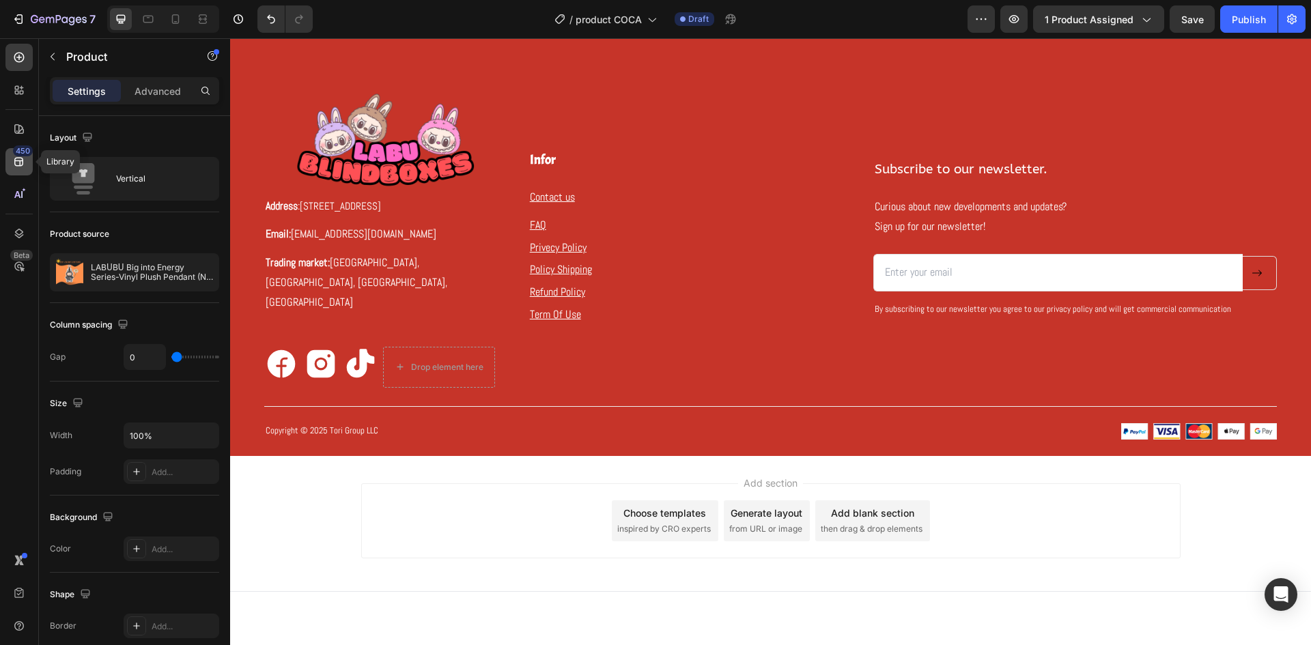
click at [12, 156] on icon at bounding box center [19, 162] width 14 height 14
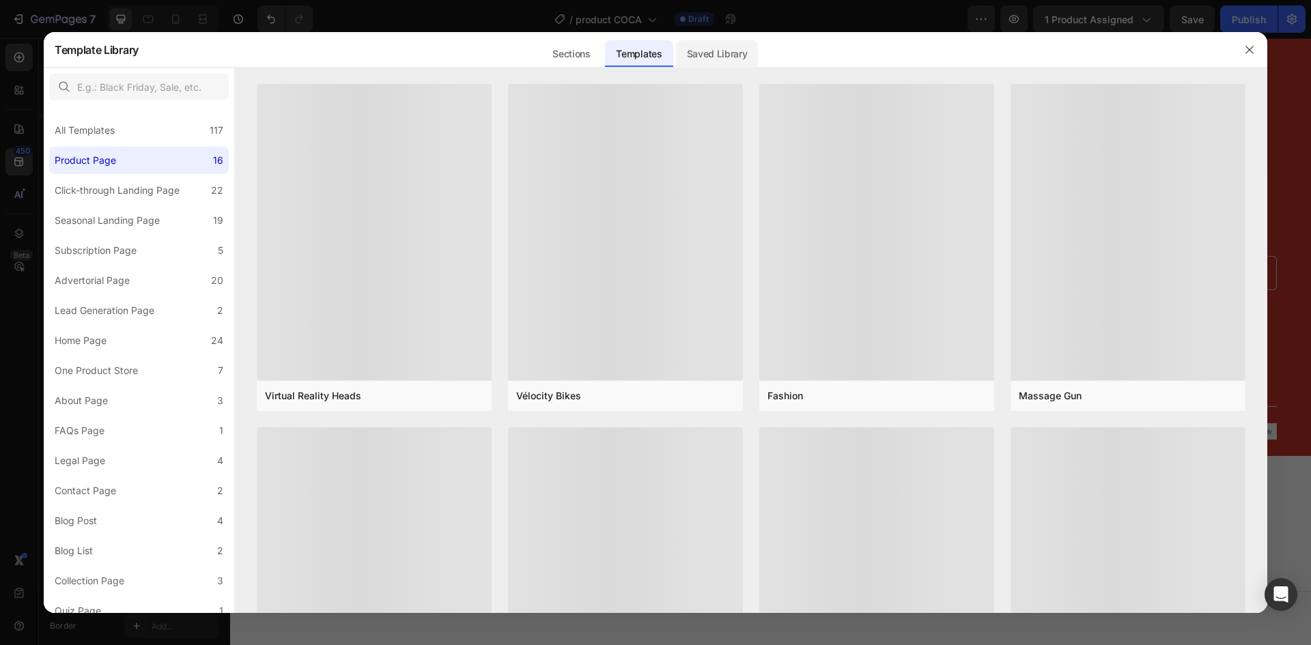
click at [706, 53] on div "Saved Library" at bounding box center [717, 53] width 83 height 27
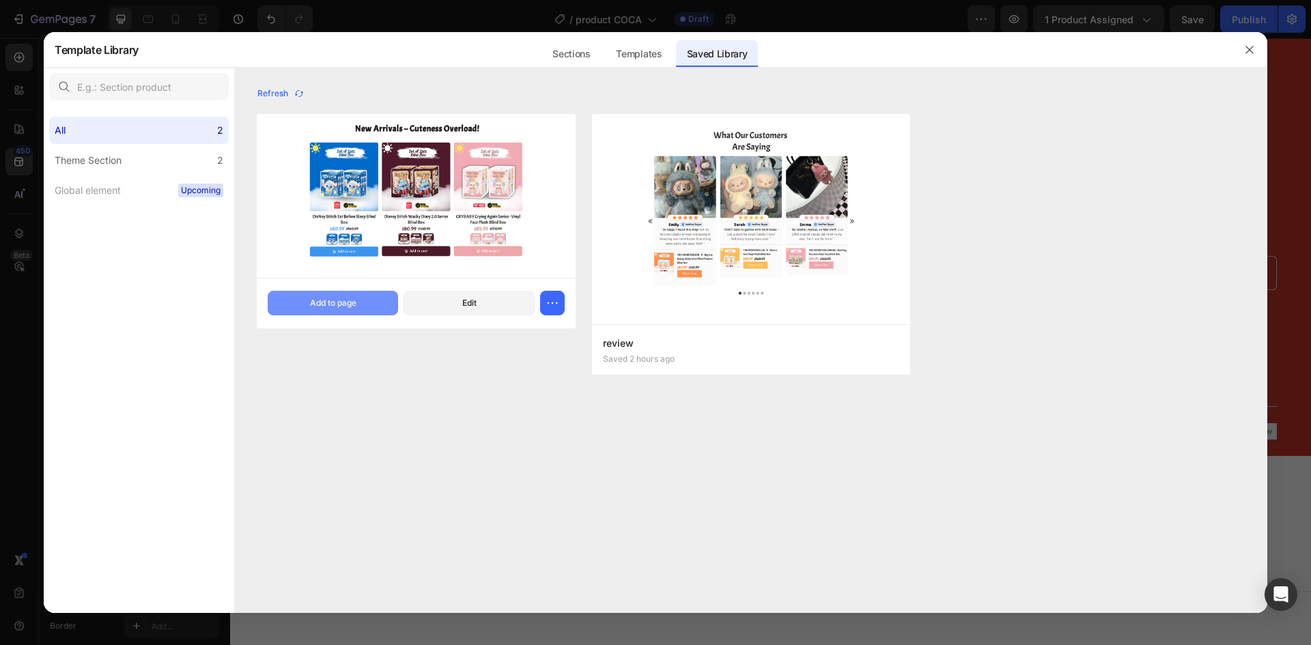
click at [369, 305] on button "Add to page" at bounding box center [333, 303] width 130 height 25
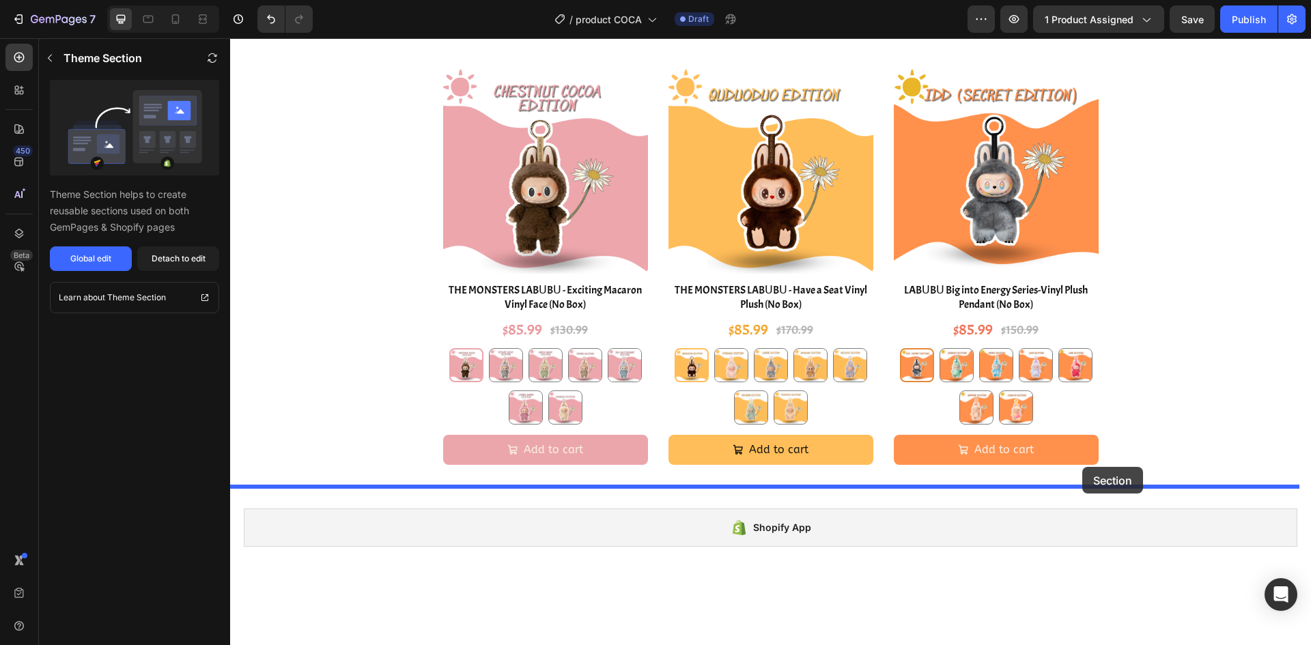
scroll to position [2371, 0]
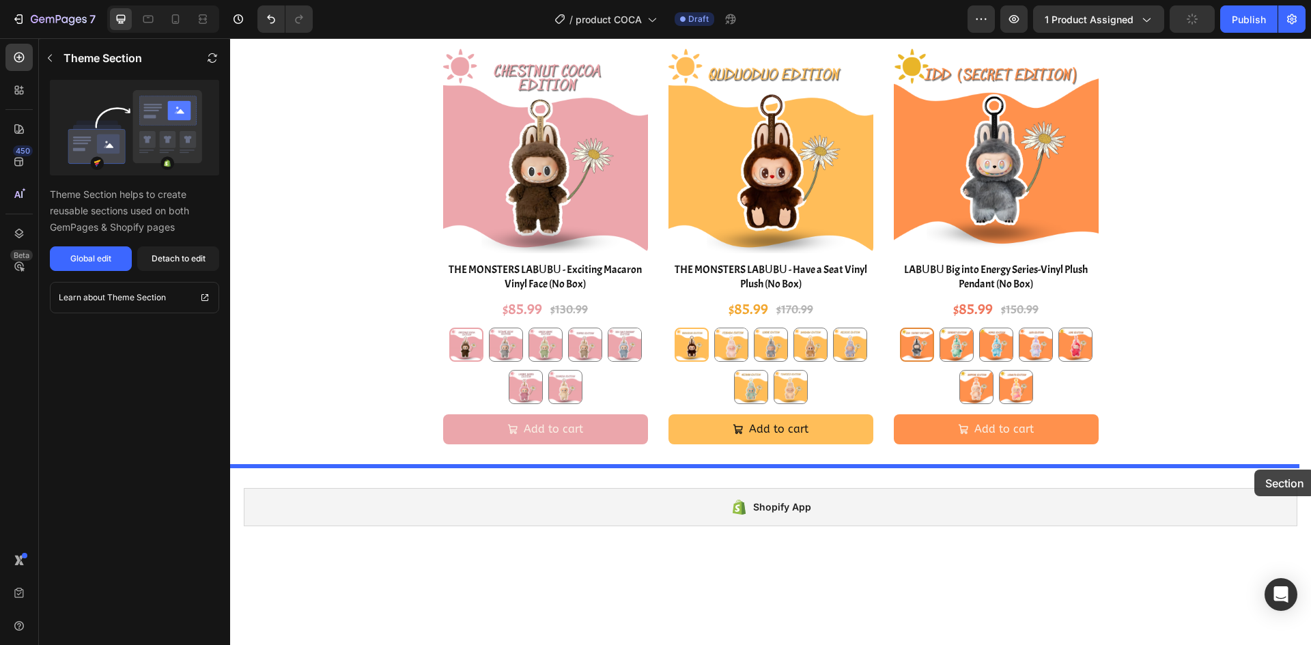
drag, startPoint x: 1155, startPoint y: 300, endPoint x: 1254, endPoint y: 470, distance: 196.2
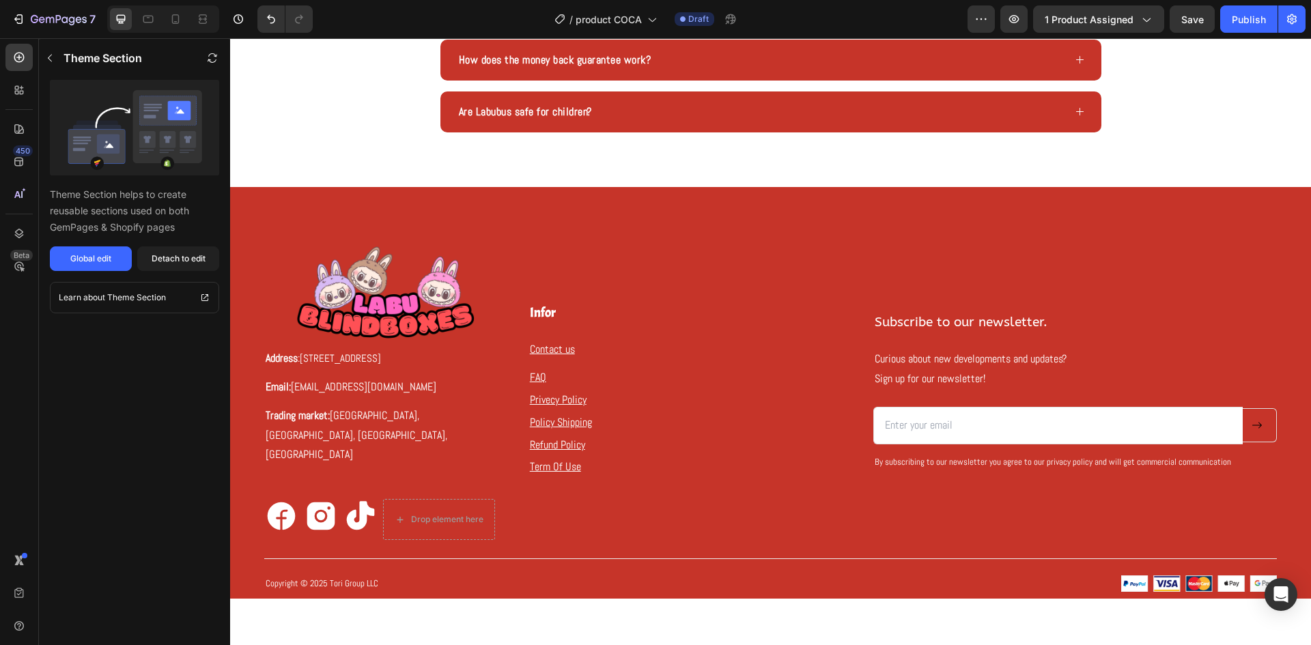
scroll to position [3794, 0]
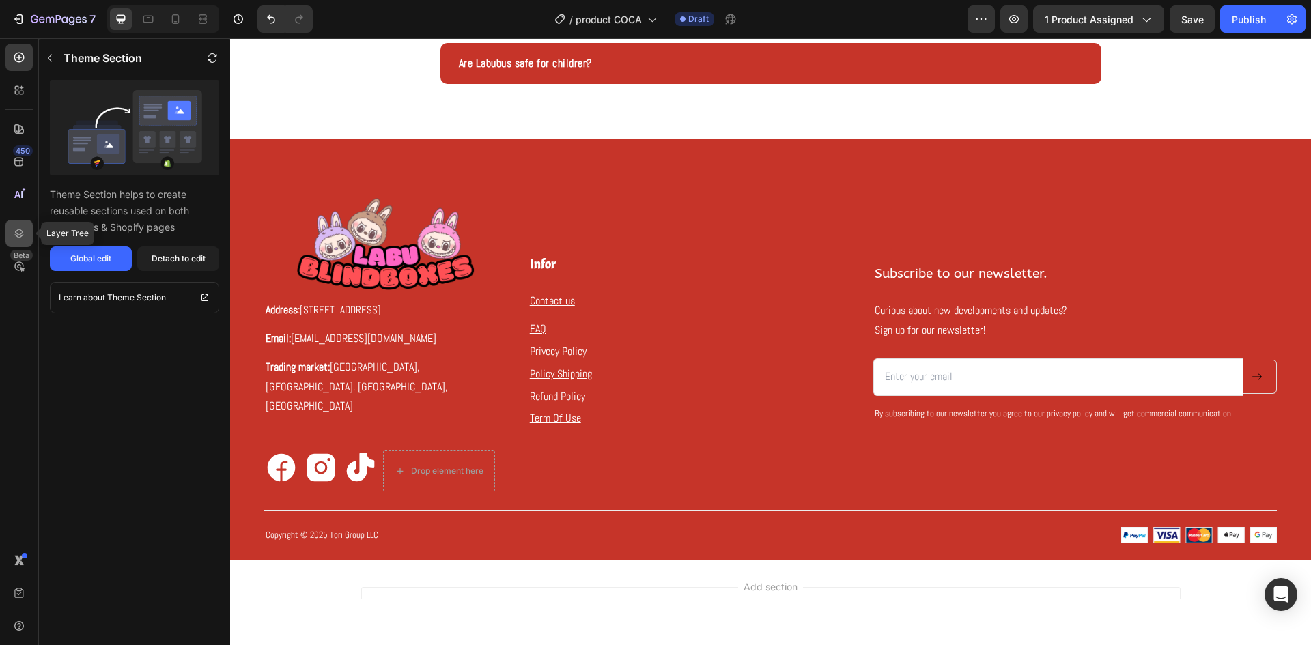
click at [12, 229] on div at bounding box center [18, 233] width 27 height 27
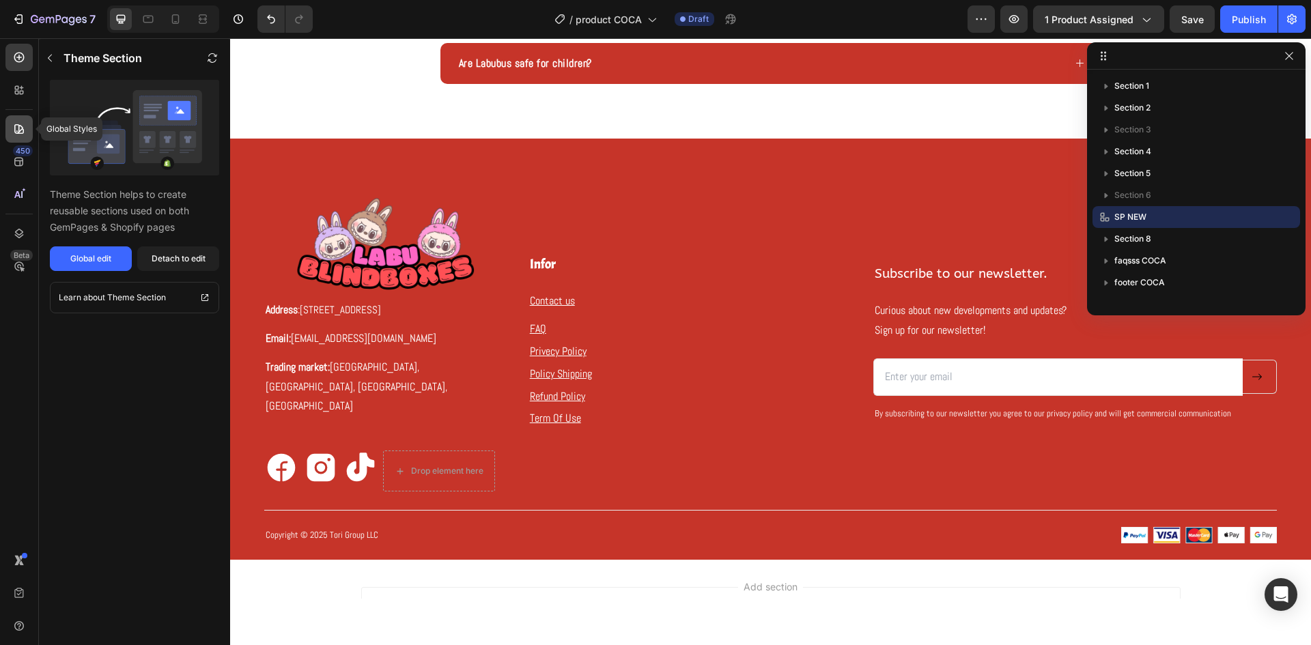
click at [16, 126] on icon at bounding box center [19, 129] width 14 height 14
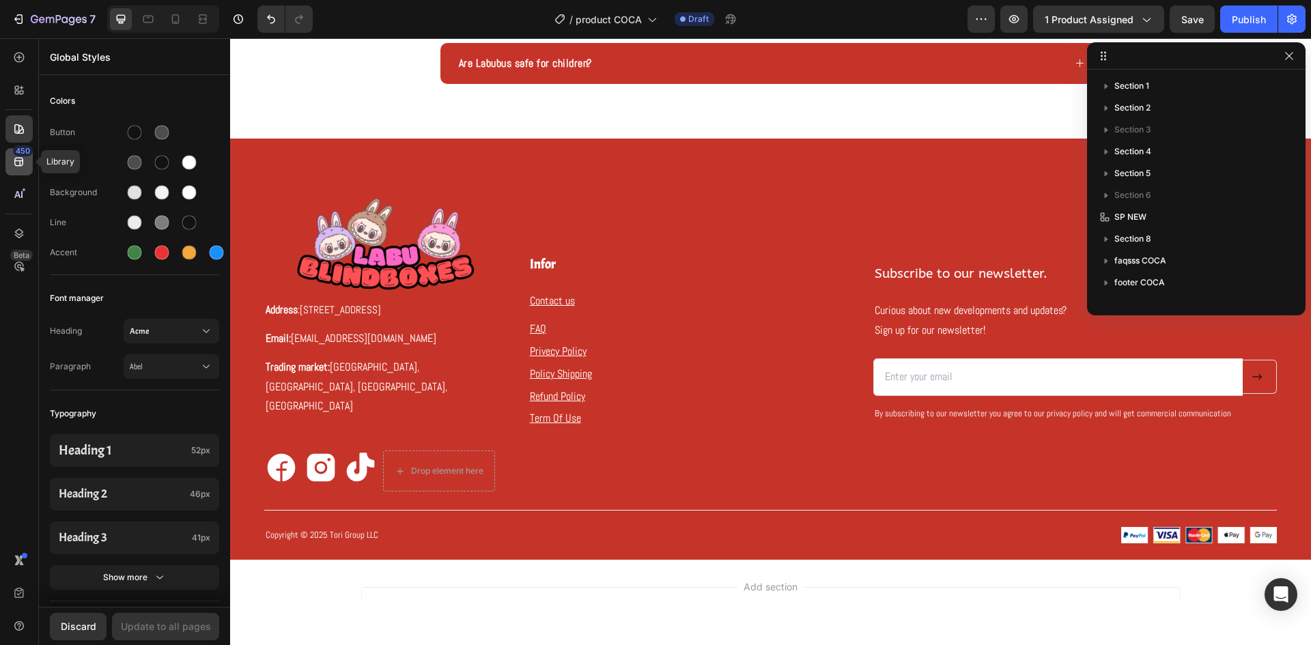
click at [8, 164] on div "450" at bounding box center [18, 161] width 27 height 27
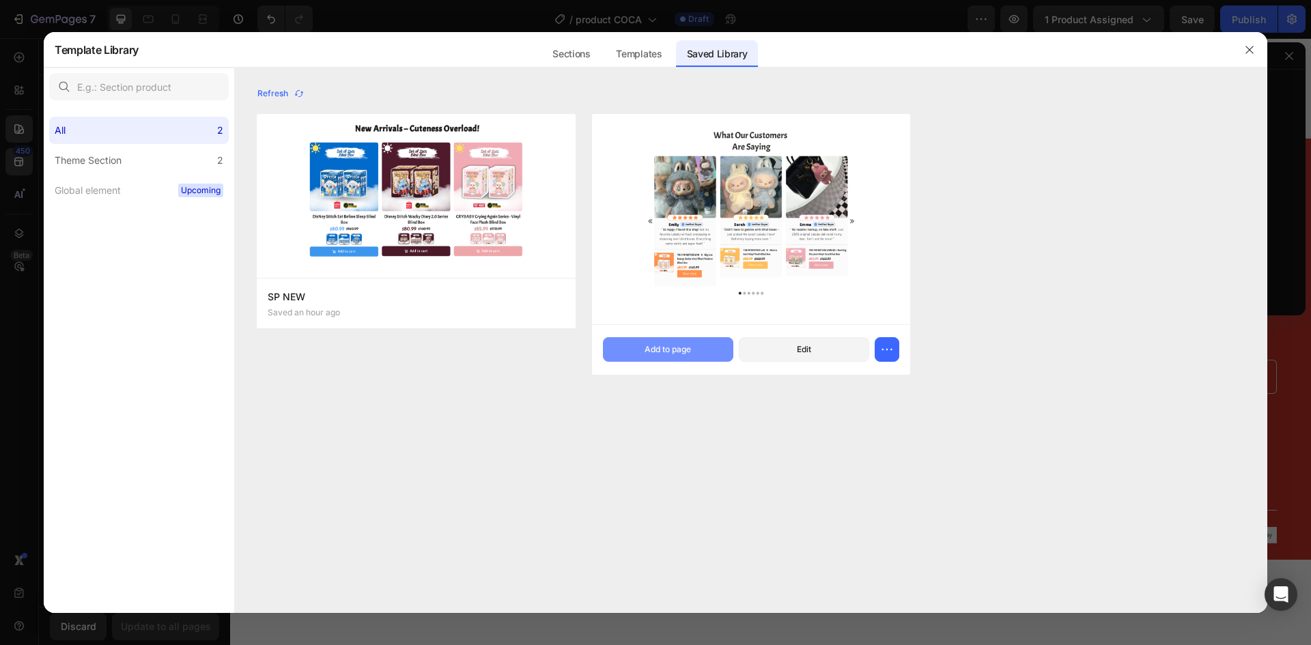
click at [642, 348] on button "Add to page" at bounding box center [668, 349] width 130 height 25
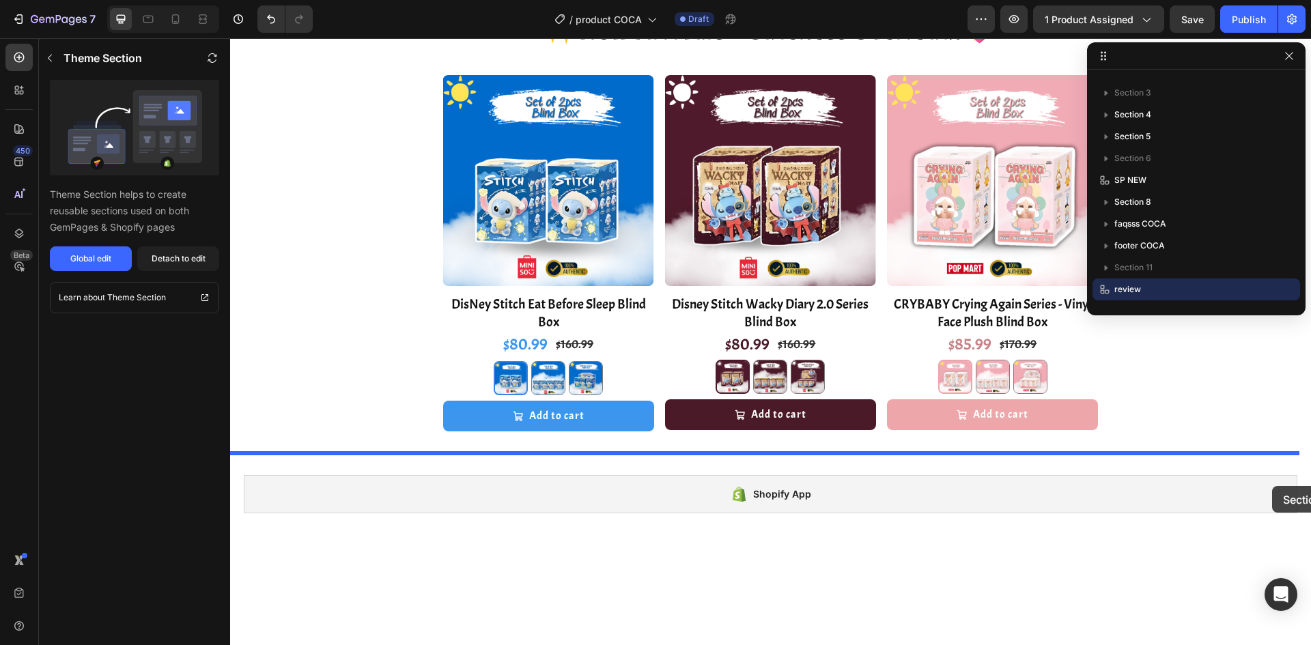
scroll to position [2870, 0]
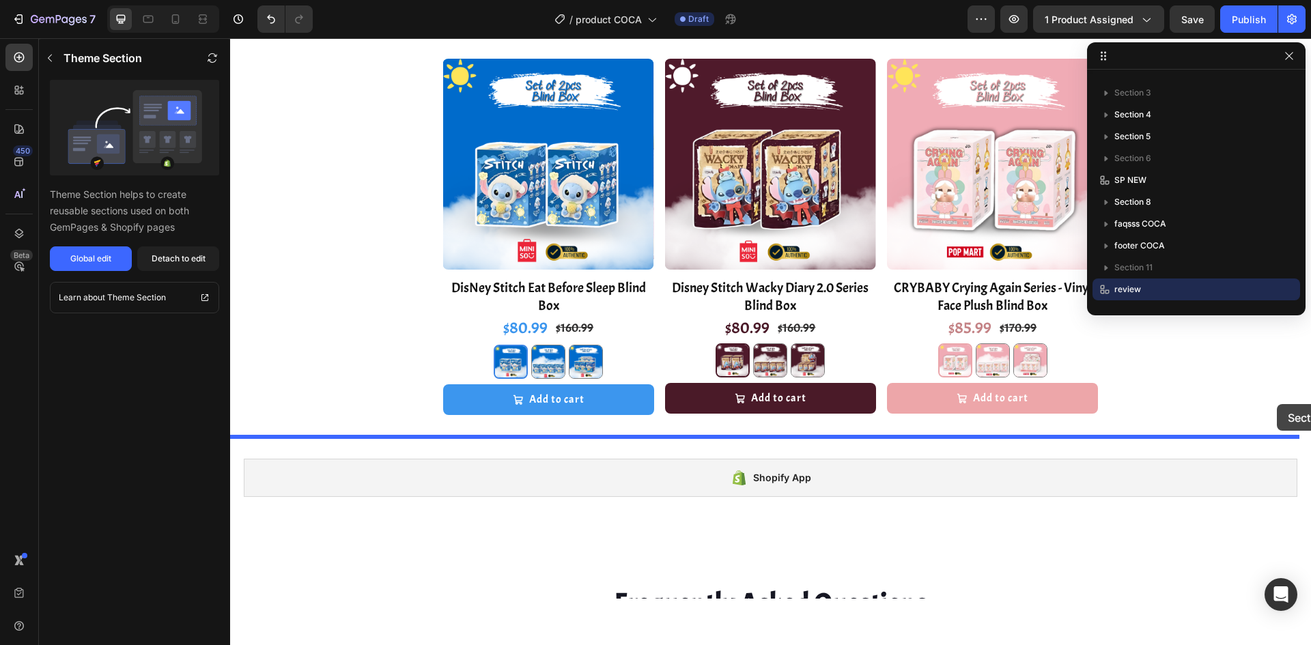
drag, startPoint x: 1152, startPoint y: 436, endPoint x: 1277, endPoint y: 404, distance: 128.8
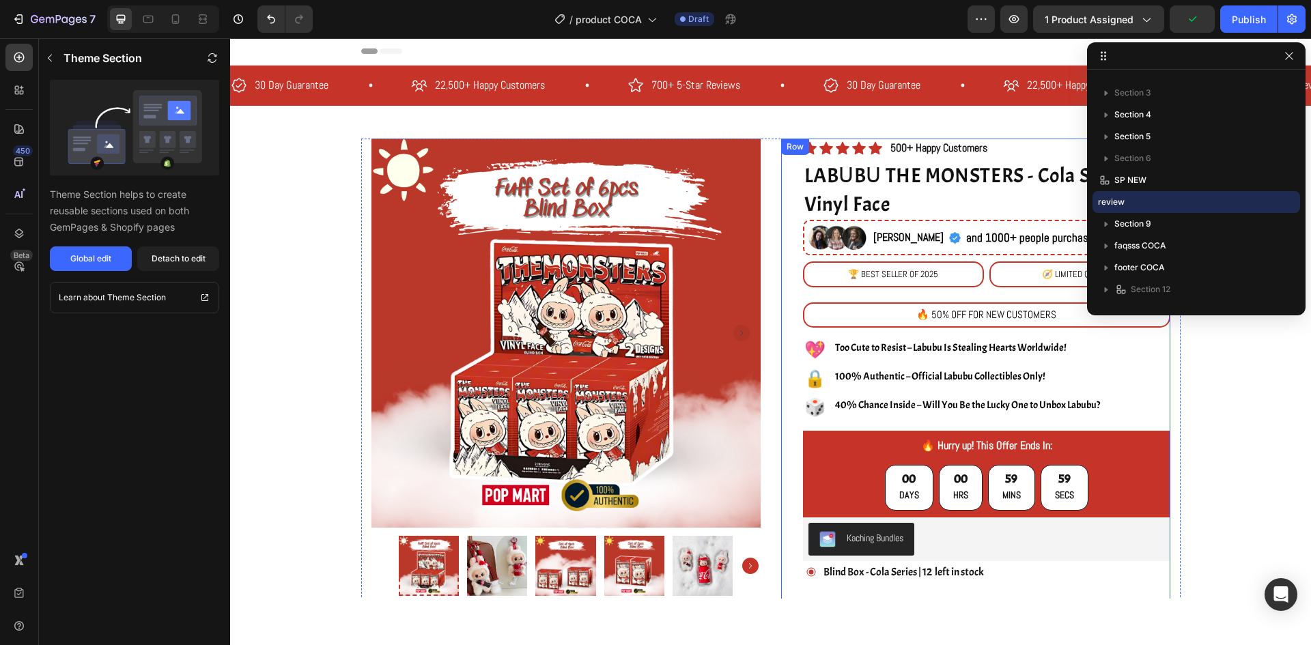
scroll to position [0, 0]
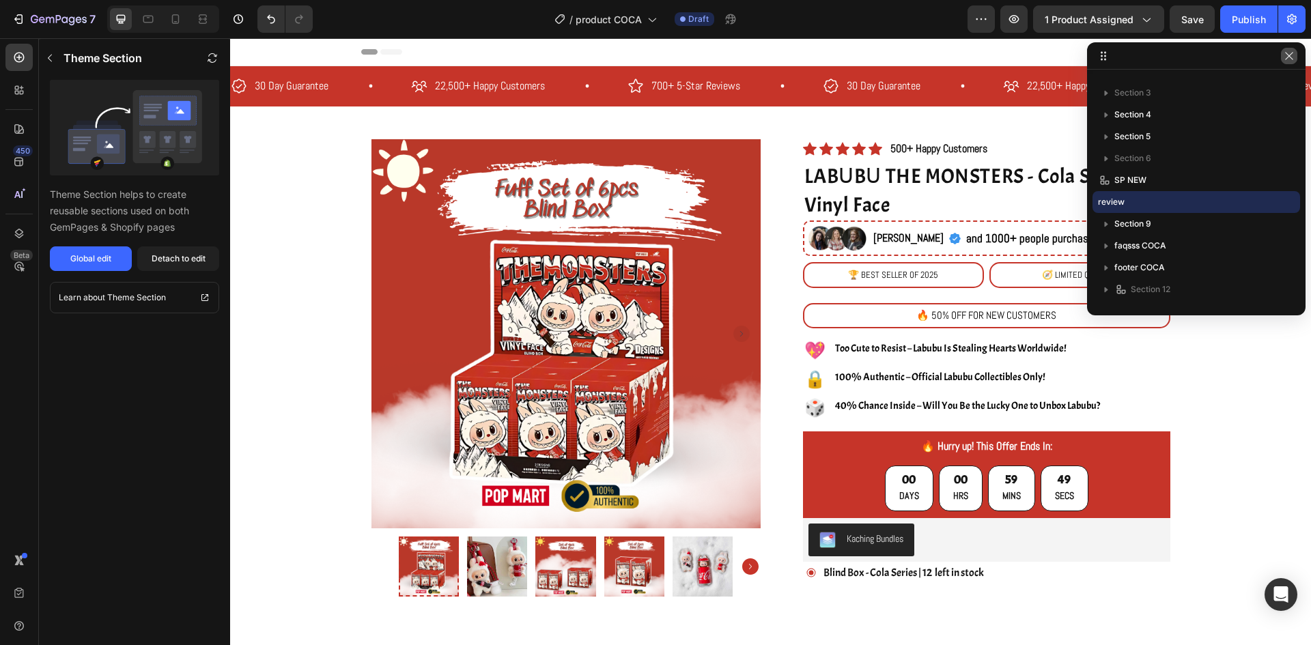
drag, startPoint x: 1294, startPoint y: 57, endPoint x: 1057, endPoint y: 20, distance: 239.7
click at [1294, 57] on icon "button" at bounding box center [1289, 56] width 11 height 11
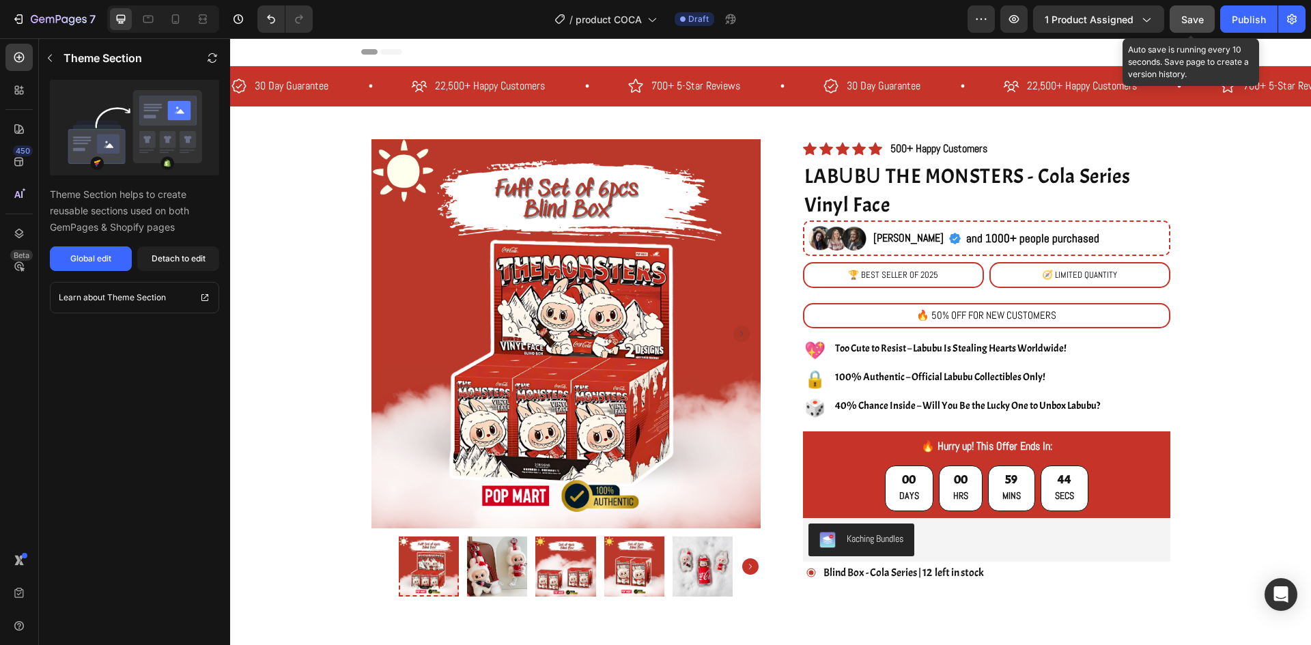
click at [1183, 23] on span "Save" at bounding box center [1192, 20] width 23 height 12
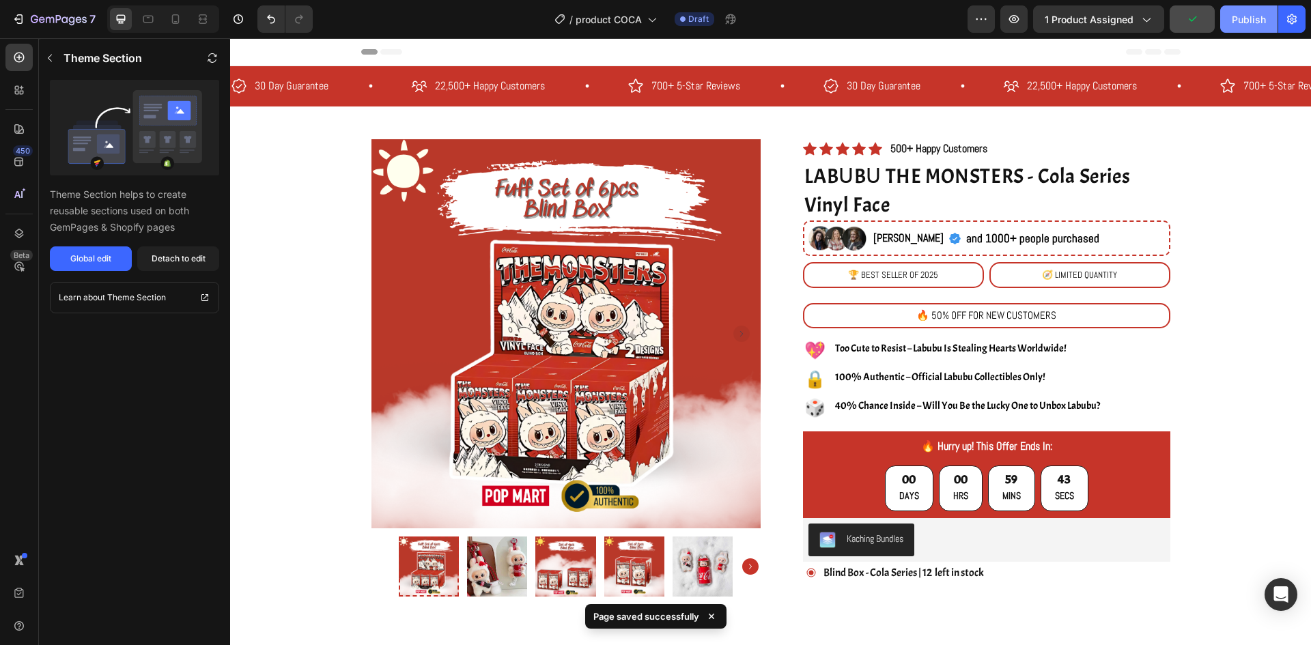
click at [1253, 24] on div "Publish" at bounding box center [1249, 19] width 34 height 14
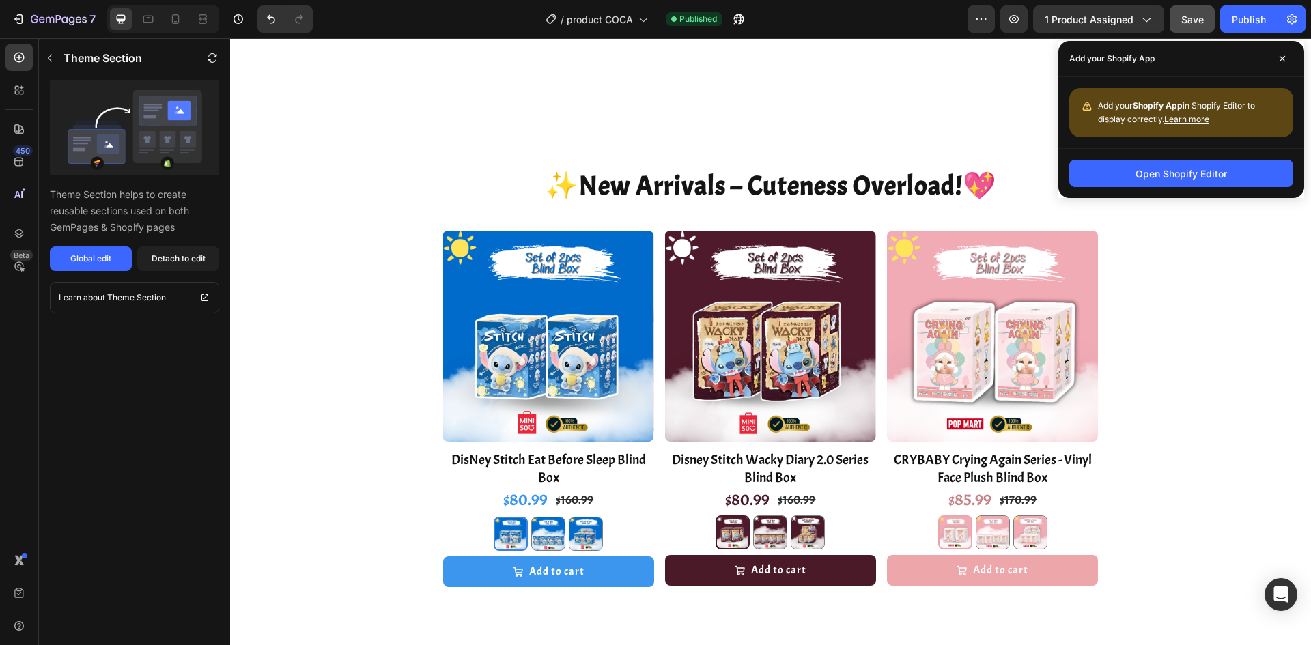
scroll to position [2868, 0]
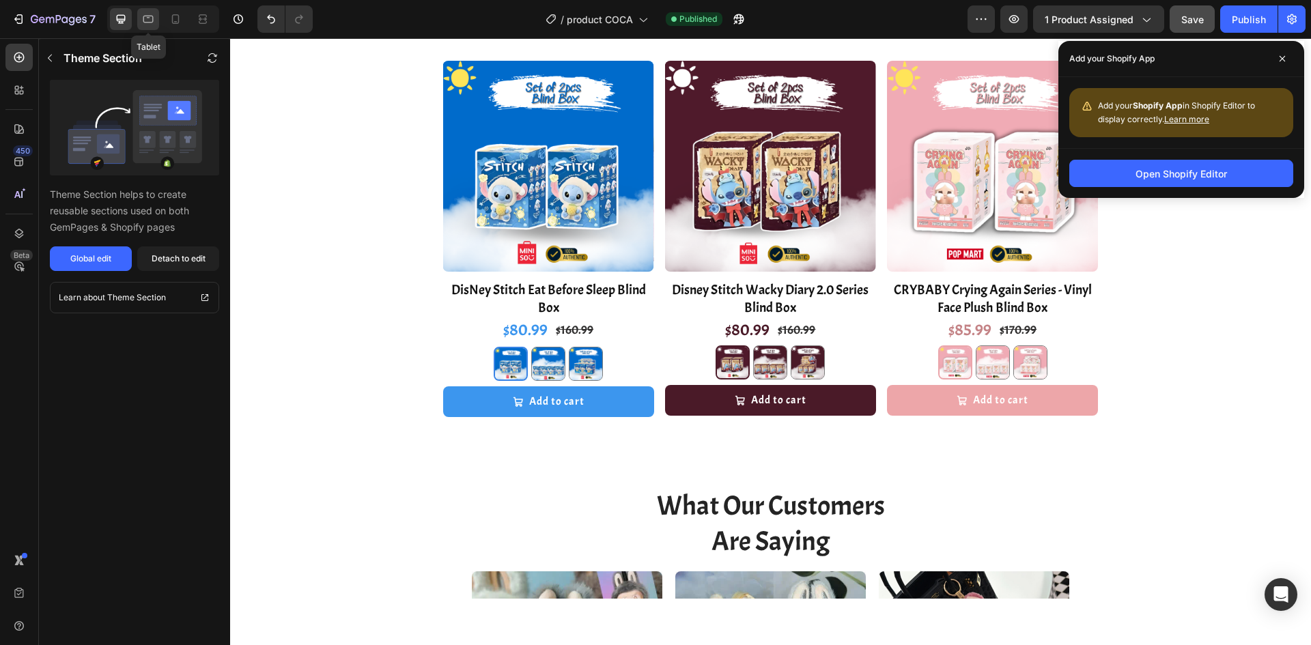
click at [152, 19] on icon at bounding box center [148, 19] width 14 height 14
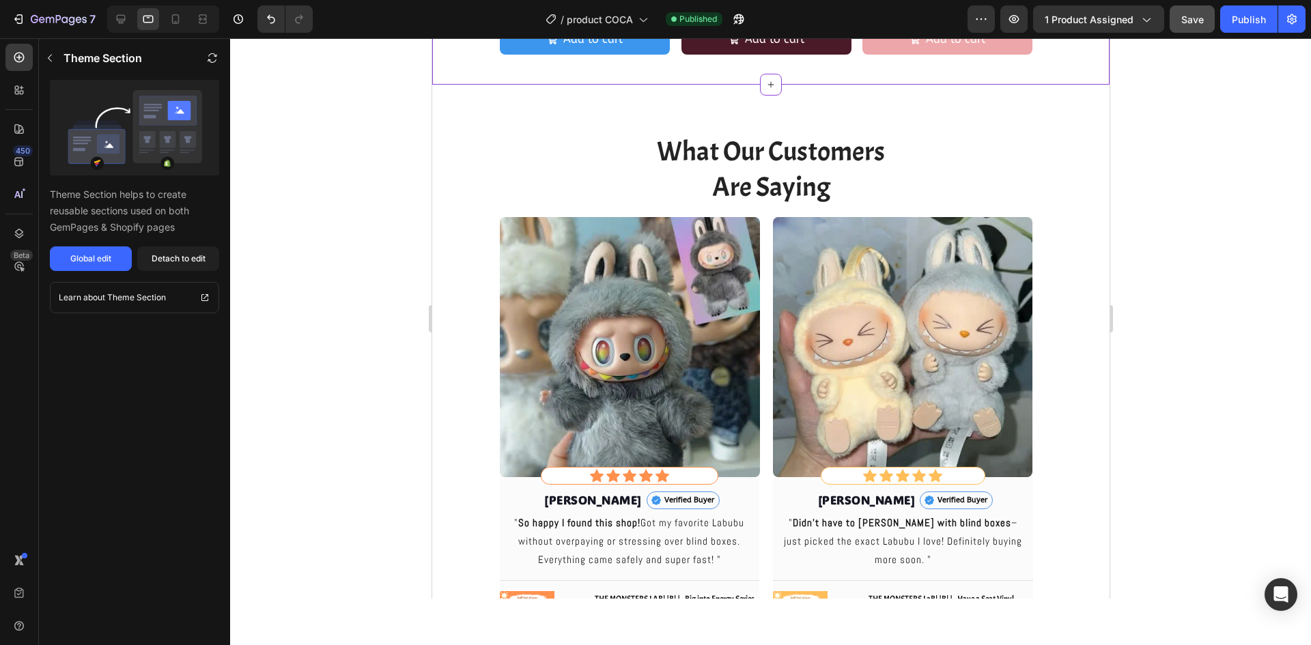
scroll to position [1953, 0]
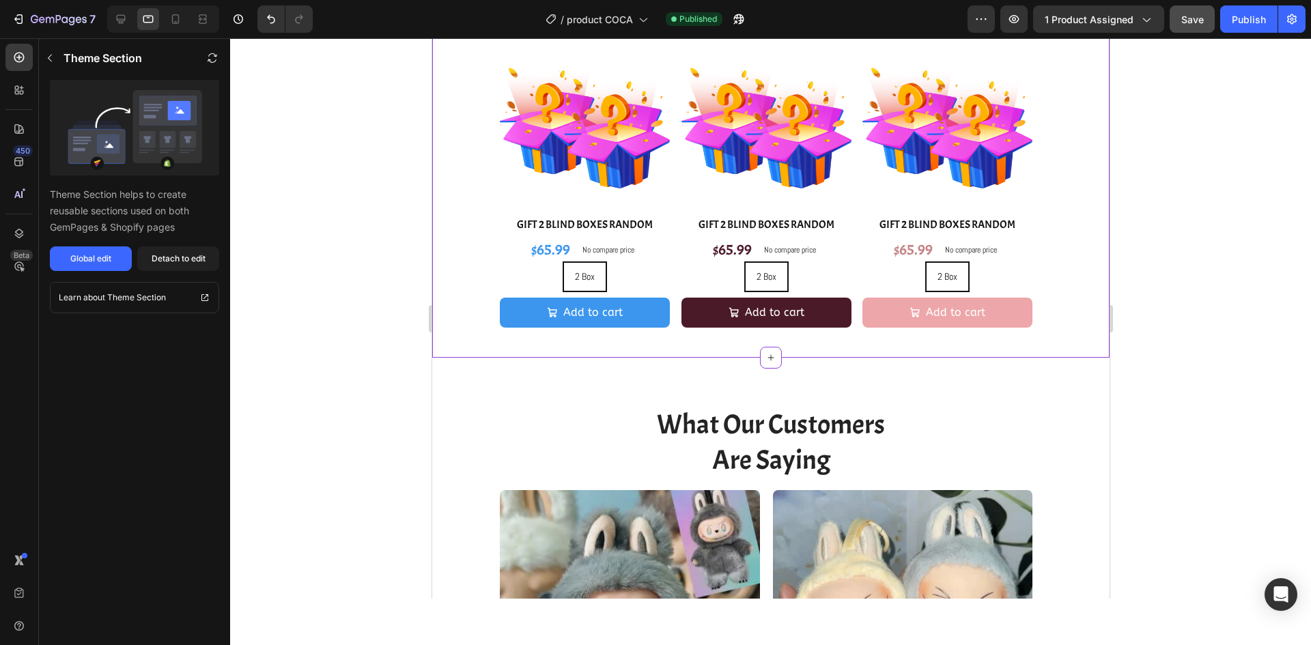
click at [640, 269] on div "2 Box 2 Box 2 Box" at bounding box center [584, 277] width 170 height 31
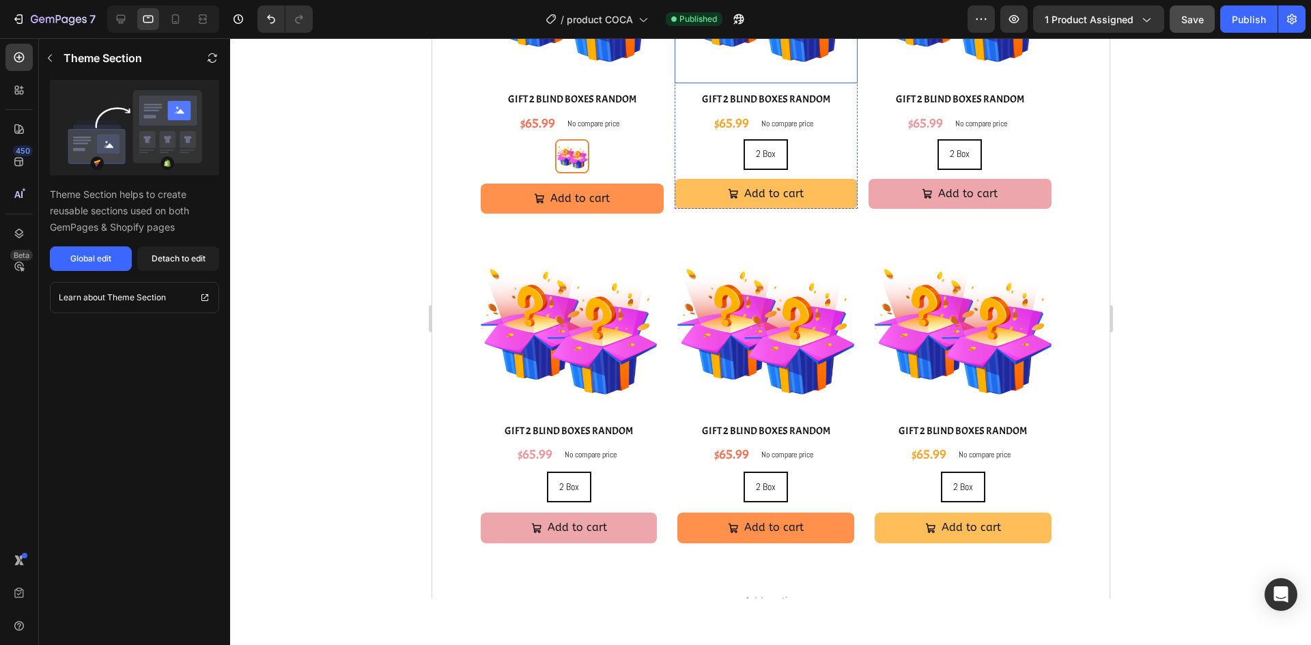
scroll to position [3766, 0]
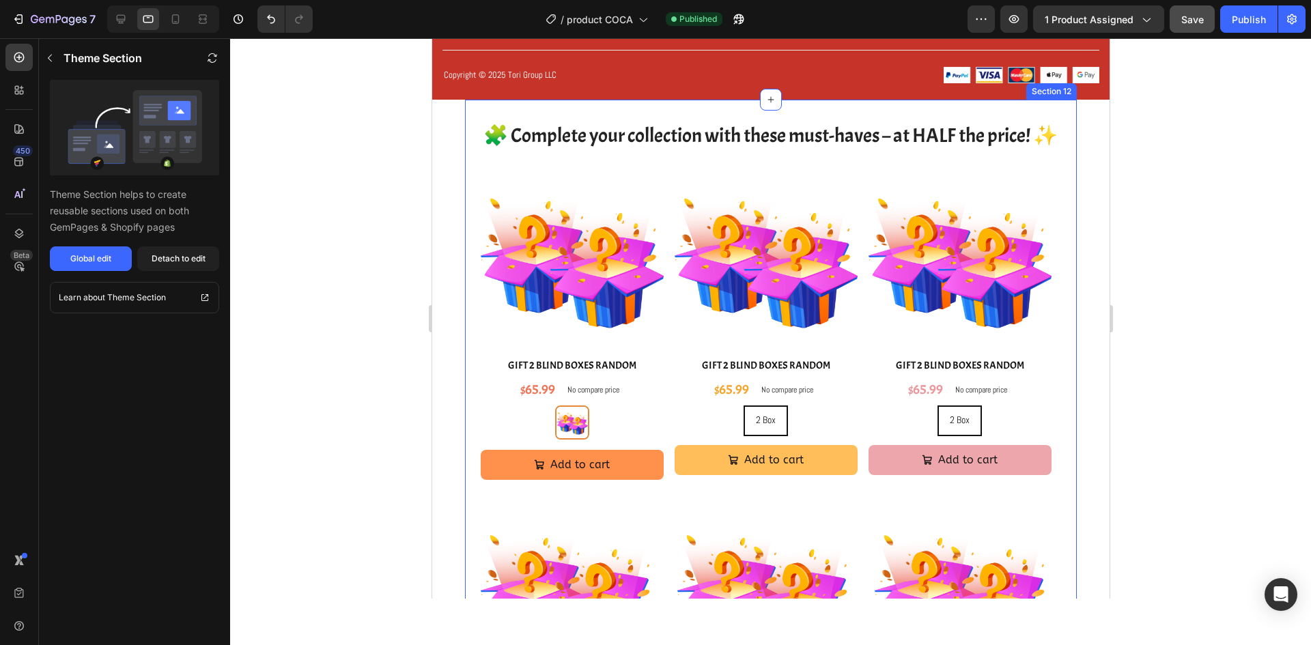
click at [1042, 121] on div "🧩 Complete your collection with these must-haves – at HALF the price! ✨ Heading…" at bounding box center [769, 470] width 611 height 740
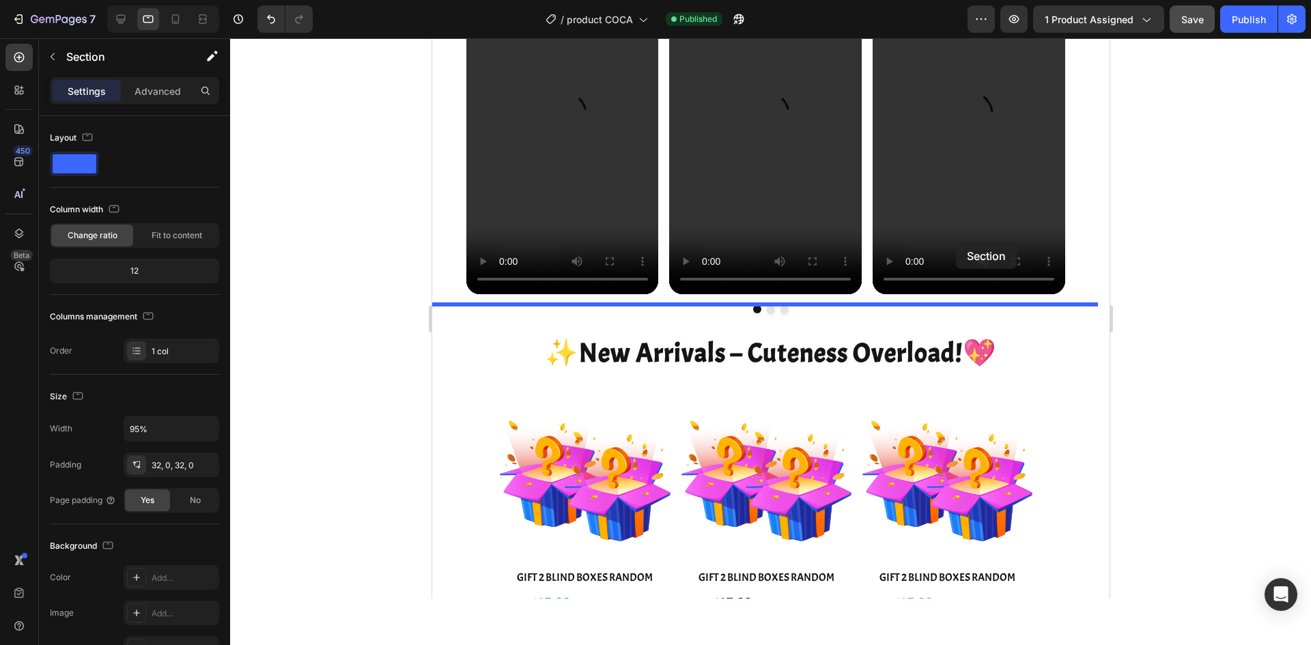
scroll to position [1538, 0]
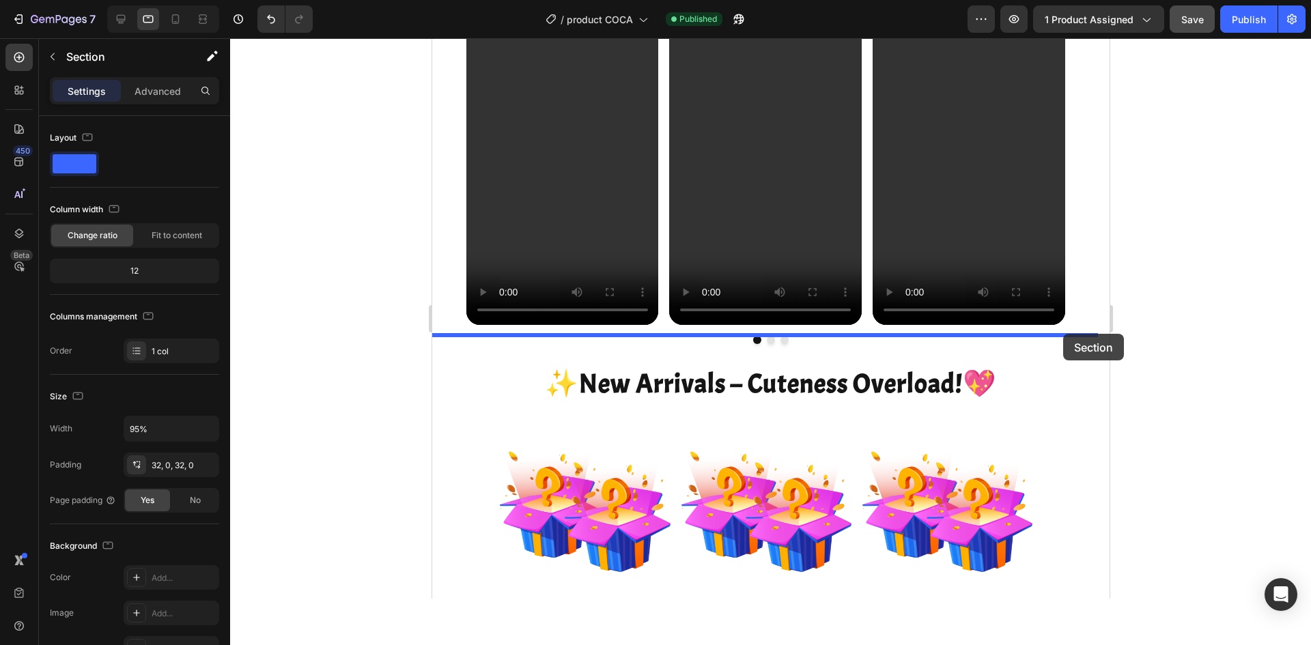
drag, startPoint x: 808, startPoint y: 96, endPoint x: 1062, endPoint y: 334, distance: 348.3
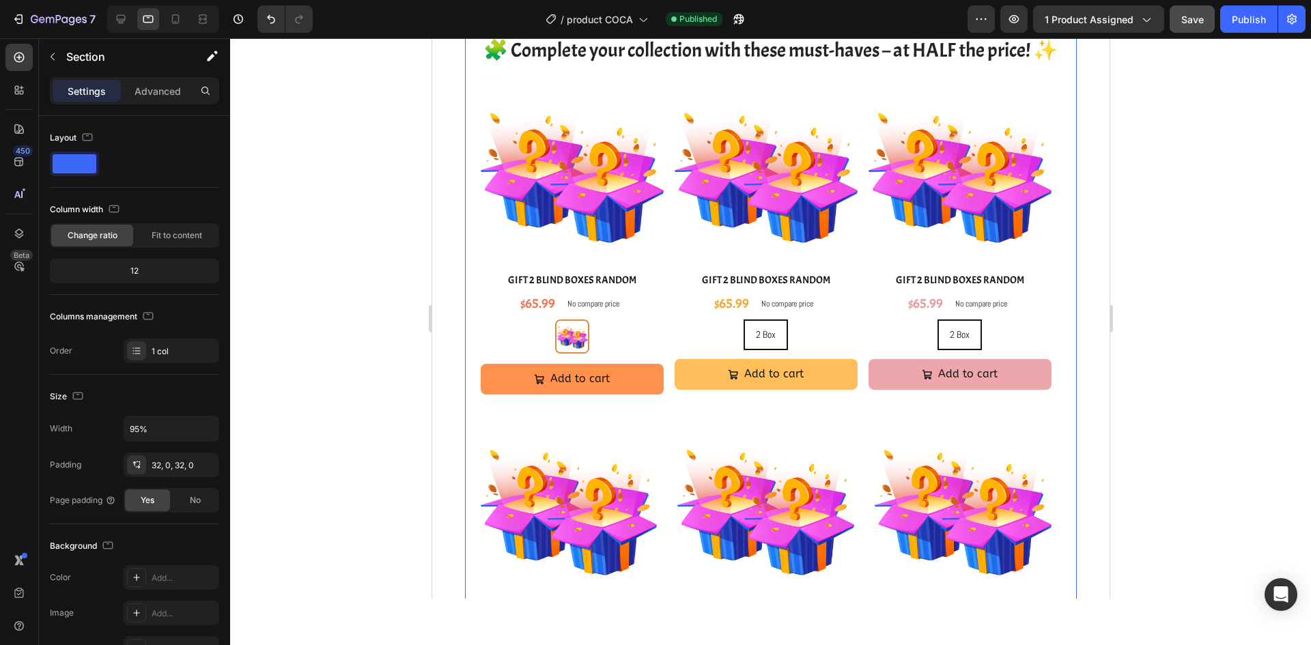
scroll to position [1947, 0]
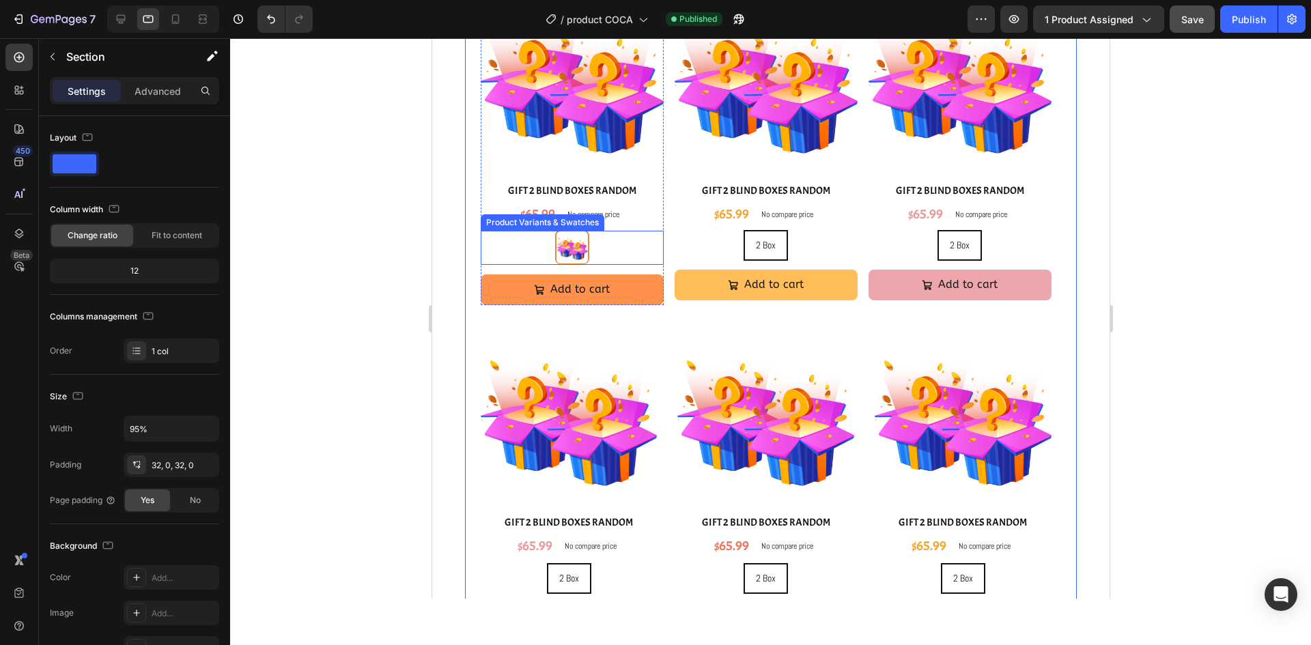
click at [629, 246] on div "2 Box 2 Box" at bounding box center [571, 248] width 183 height 34
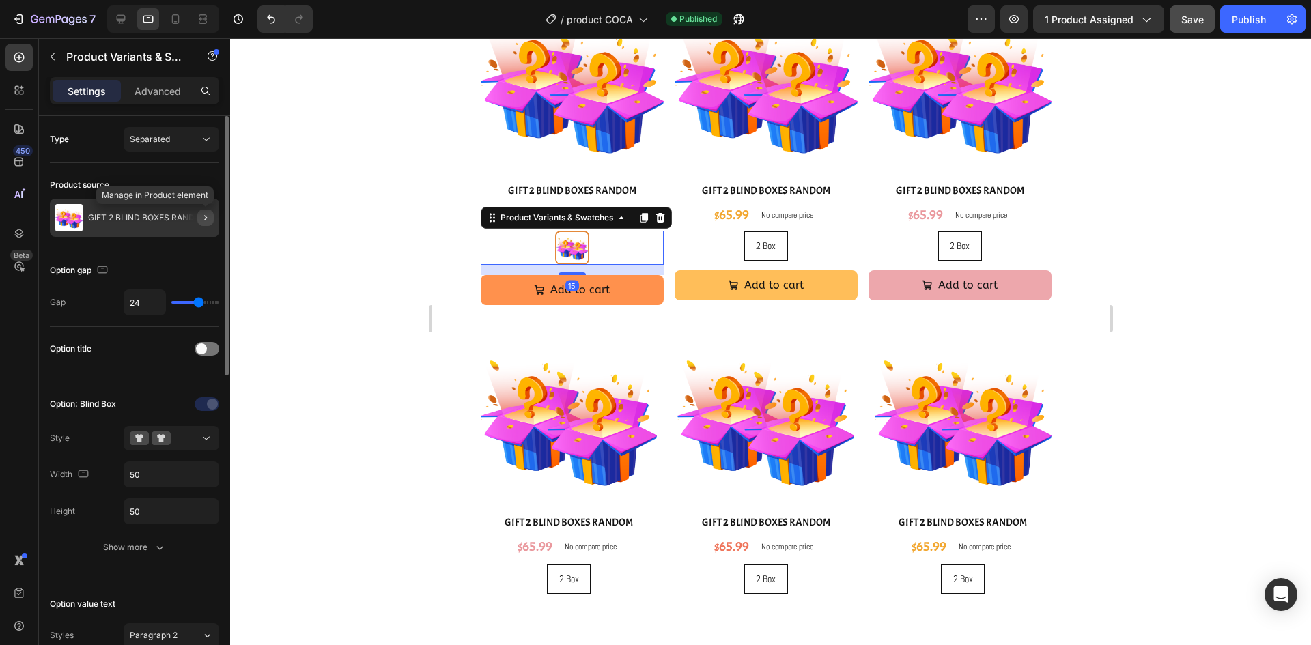
click at [208, 221] on icon "button" at bounding box center [205, 217] width 11 height 11
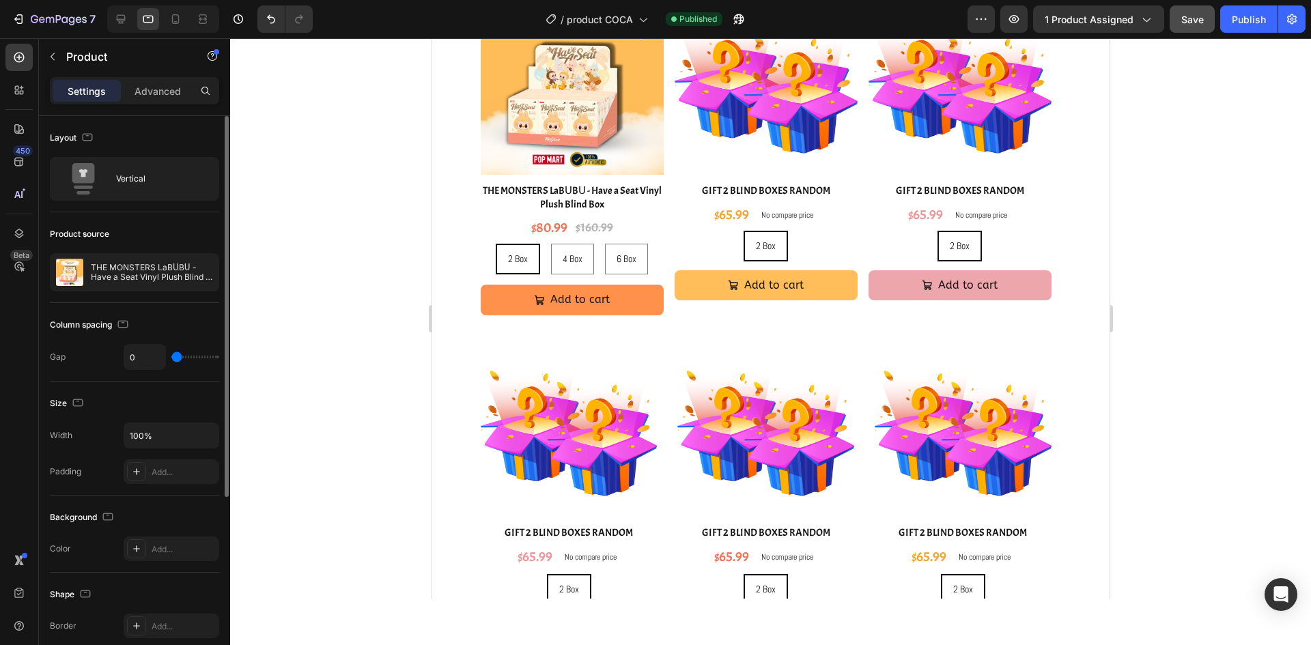
scroll to position [1952, 0]
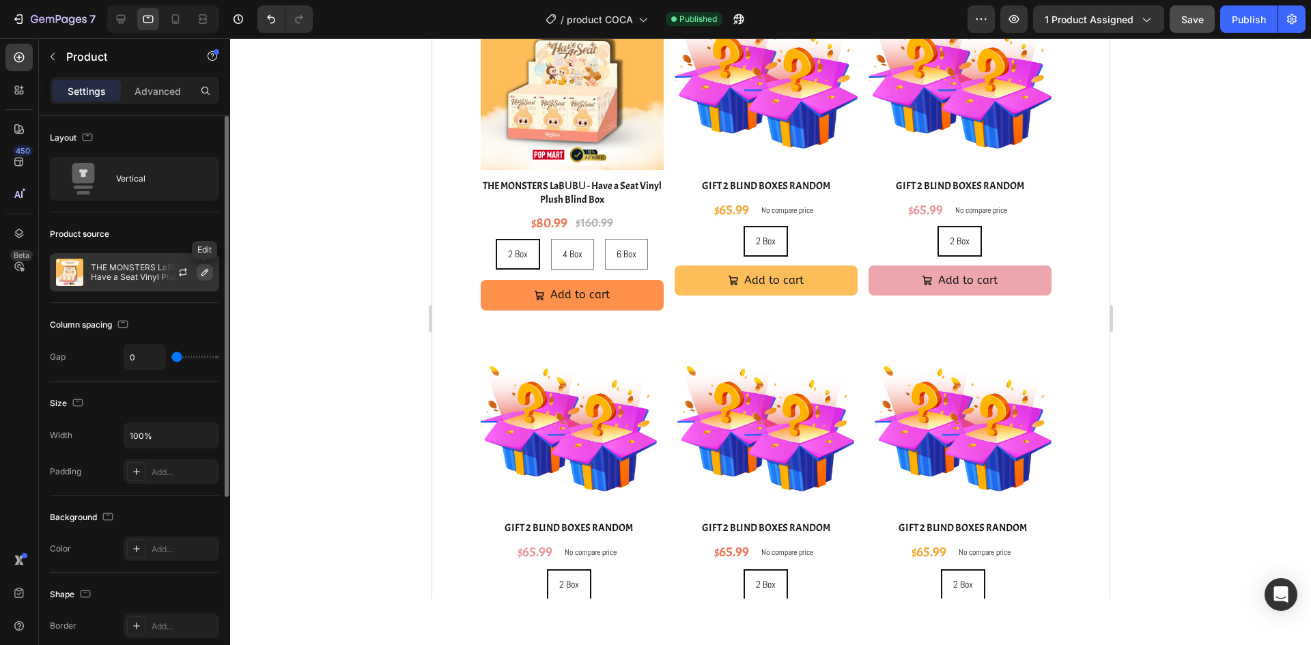
click at [206, 277] on icon "button" at bounding box center [204, 272] width 11 height 11
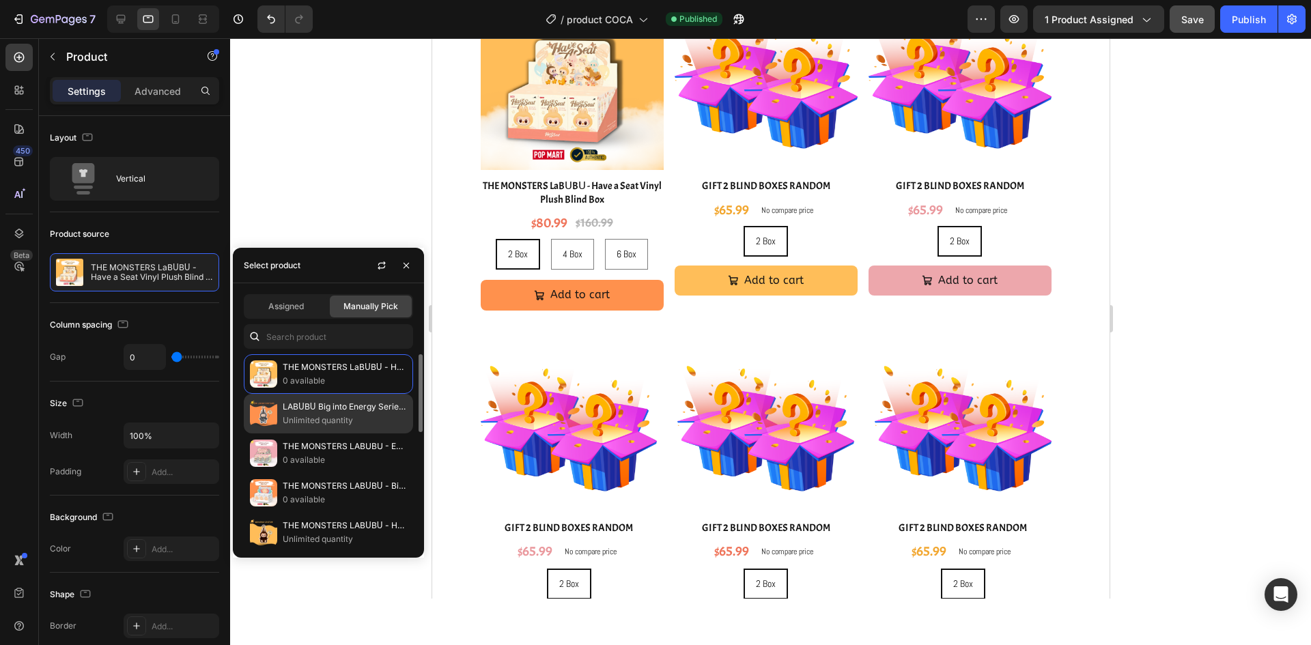
scroll to position [137, 0]
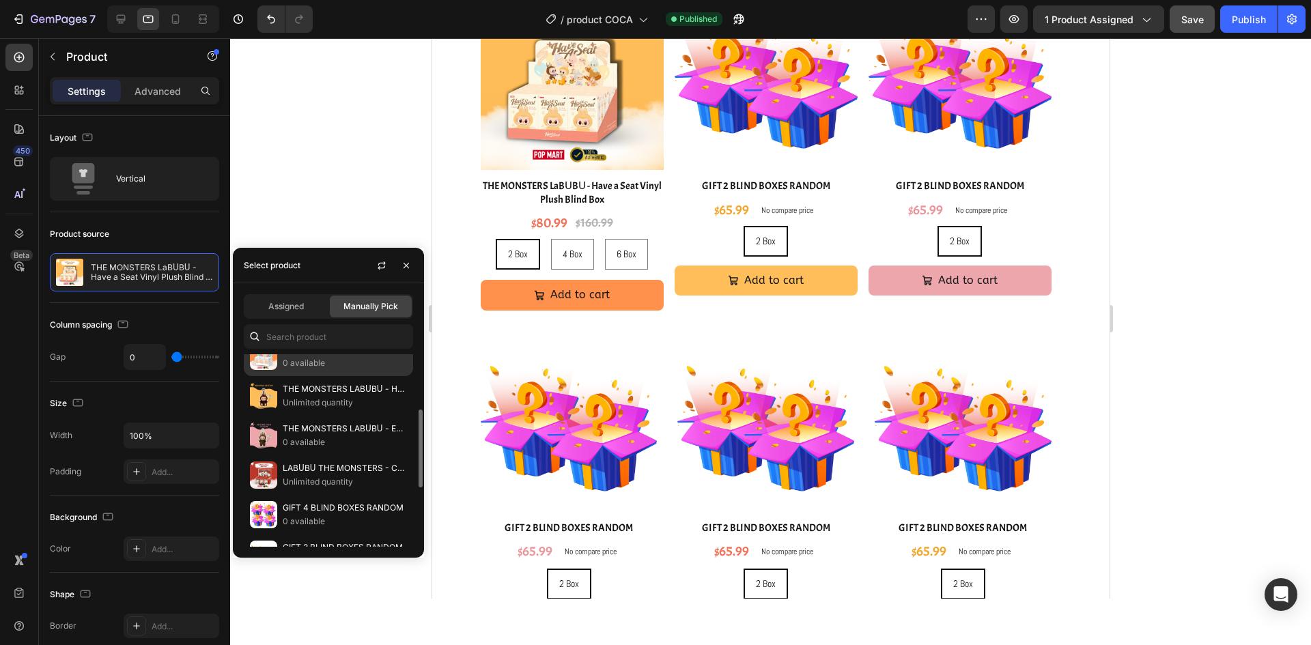
click at [333, 361] on p "0 available" at bounding box center [345, 363] width 124 height 14
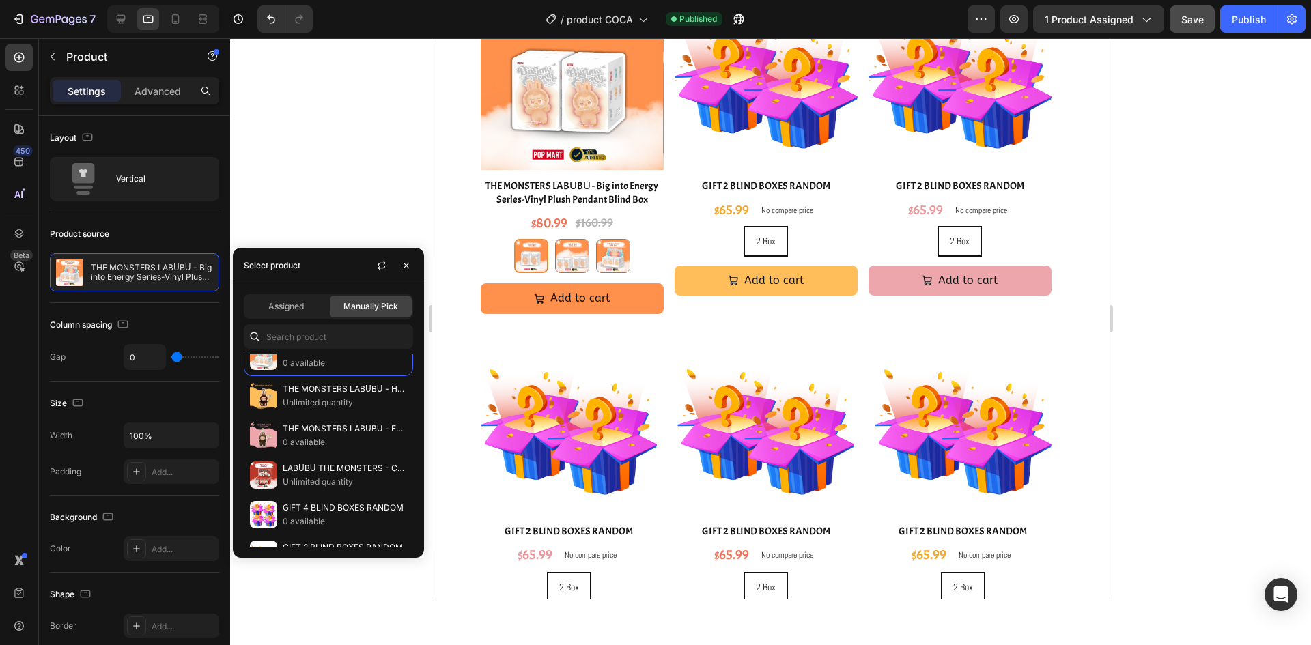
scroll to position [1954, 0]
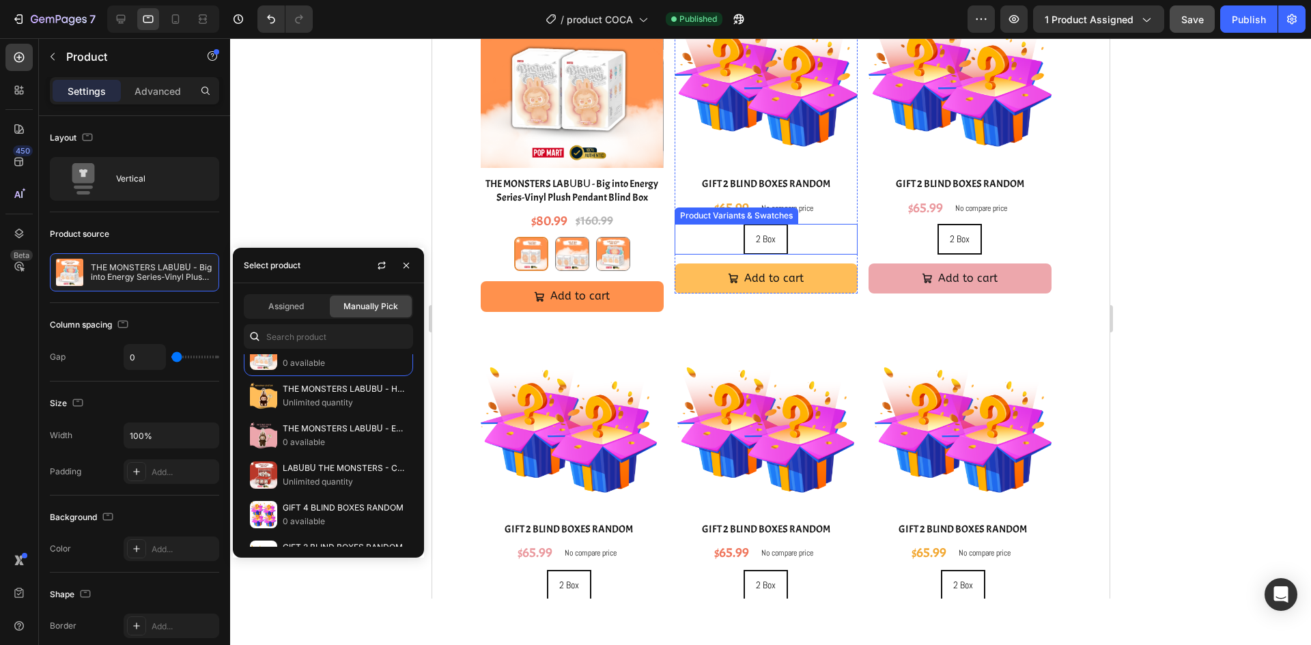
click at [811, 239] on div "2 Box 2 Box 2 Box" at bounding box center [765, 239] width 183 height 31
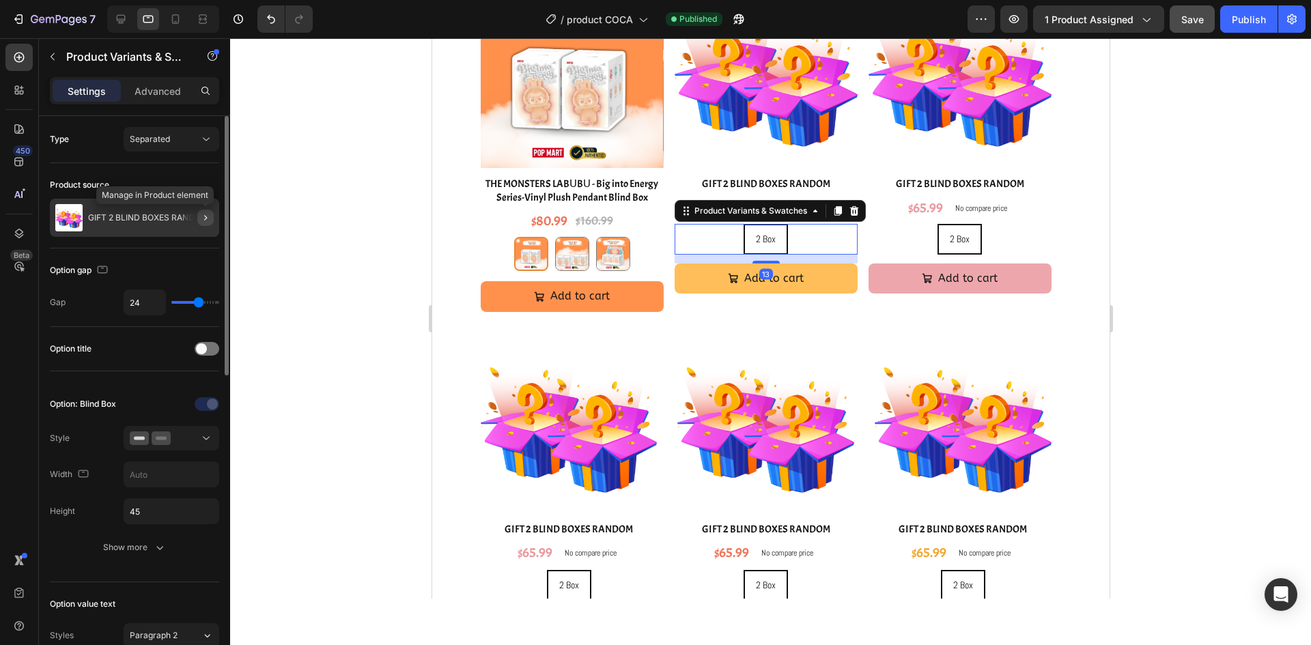
click at [212, 214] on button "button" at bounding box center [205, 218] width 16 height 16
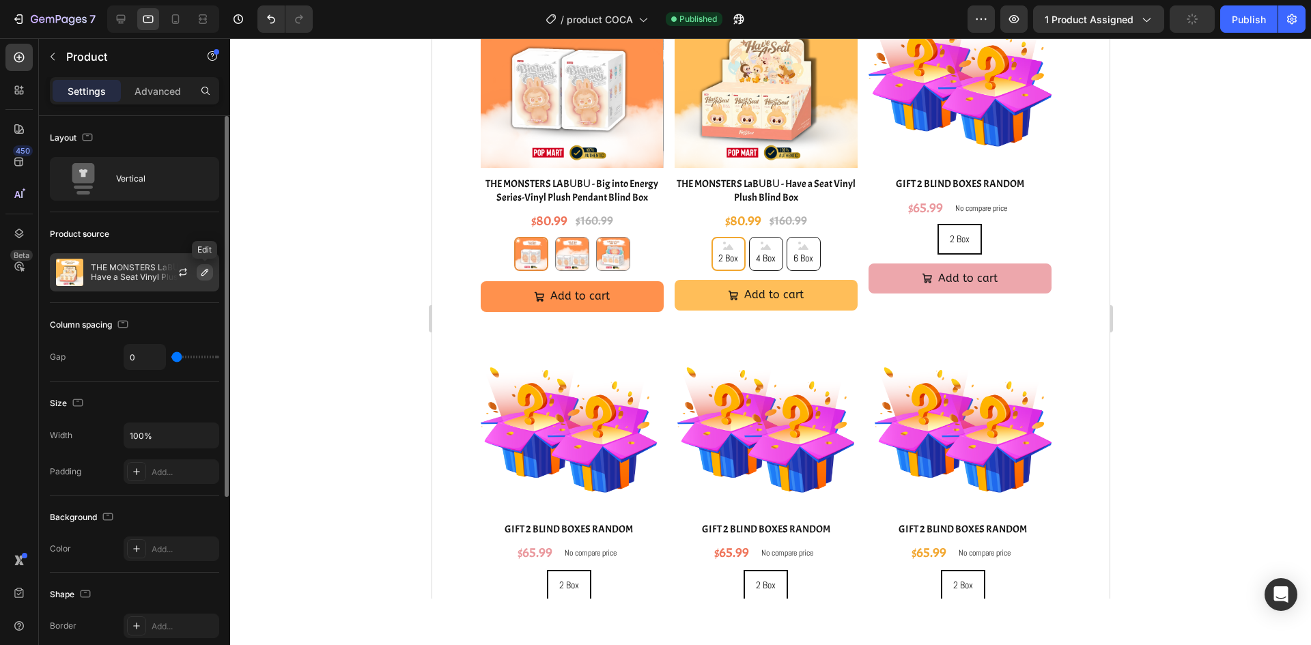
click at [204, 276] on icon "button" at bounding box center [204, 272] width 11 height 11
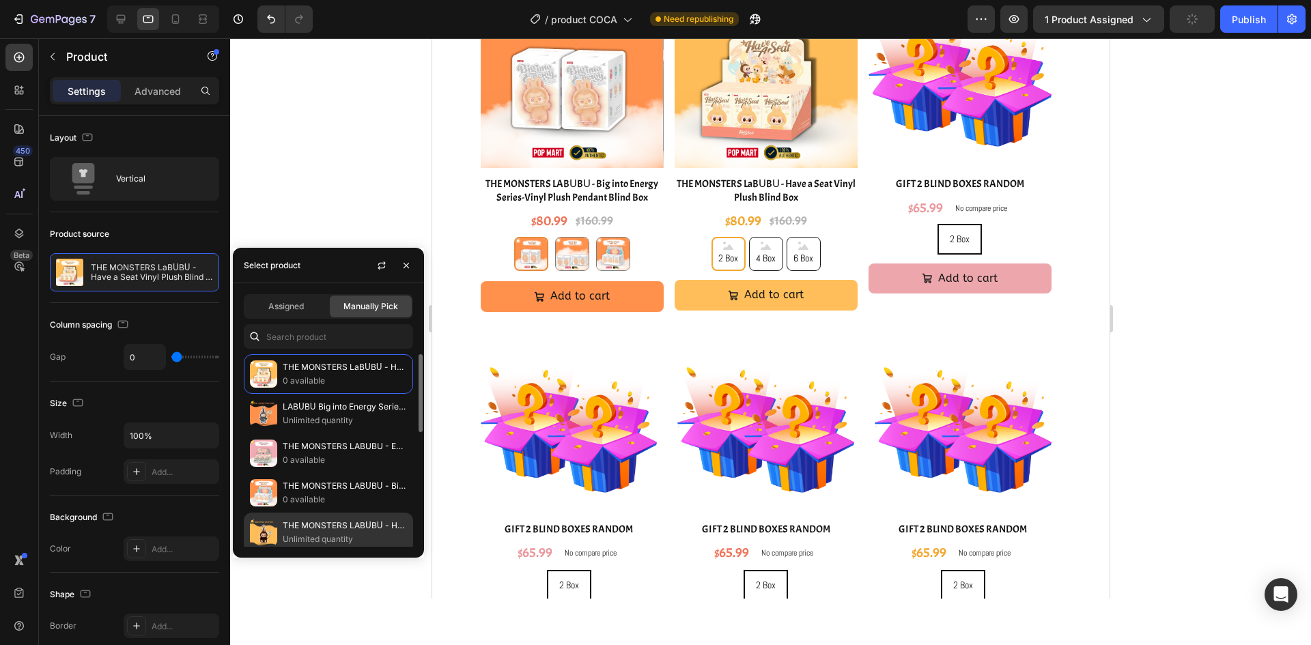
click at [319, 528] on p "THE MONSTERS LABᑌBᑌ - Have a Seat Vinyl Plush (No Box)" at bounding box center [345, 526] width 124 height 14
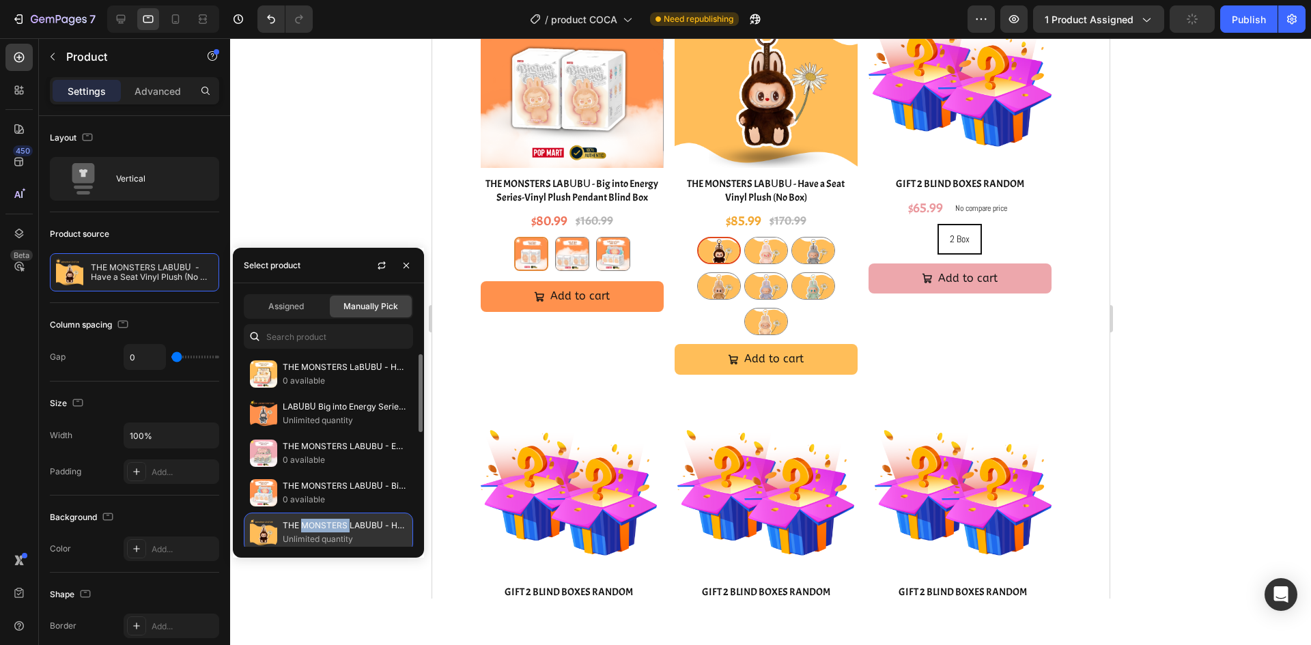
scroll to position [1986, 0]
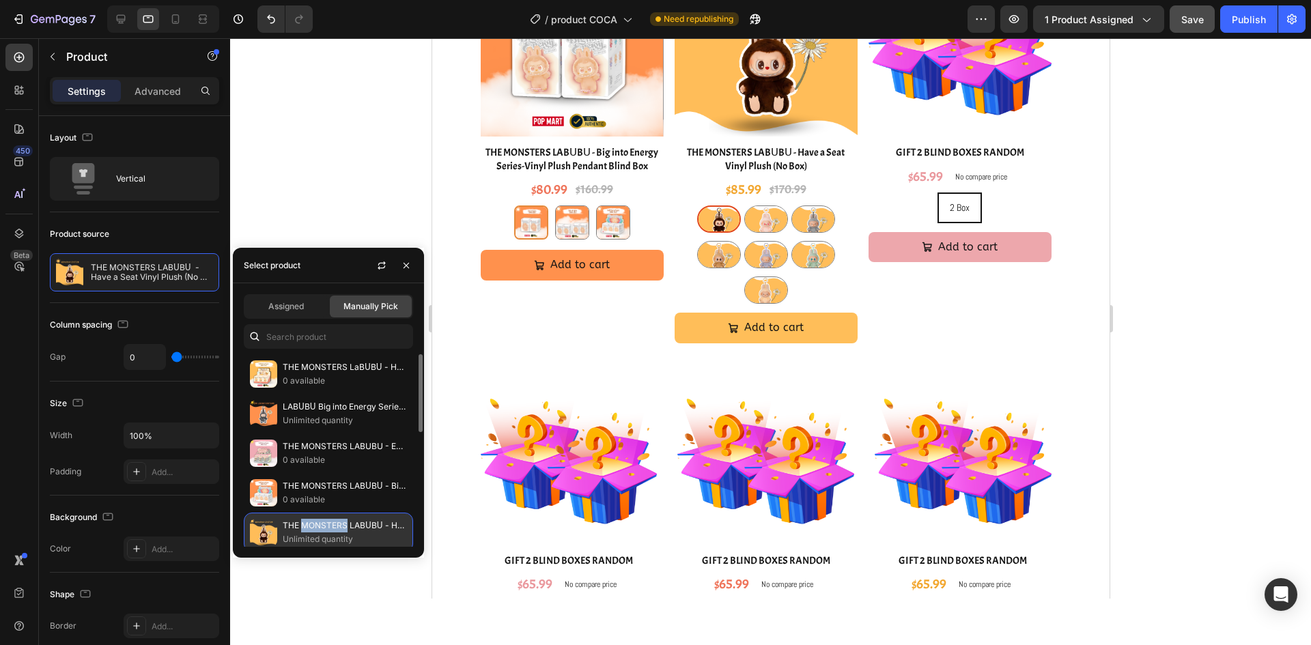
click at [318, 522] on p "THE MONSTERS LABᑌBᑌ - Have a Seat Vinyl Plush (No Box)" at bounding box center [345, 526] width 124 height 14
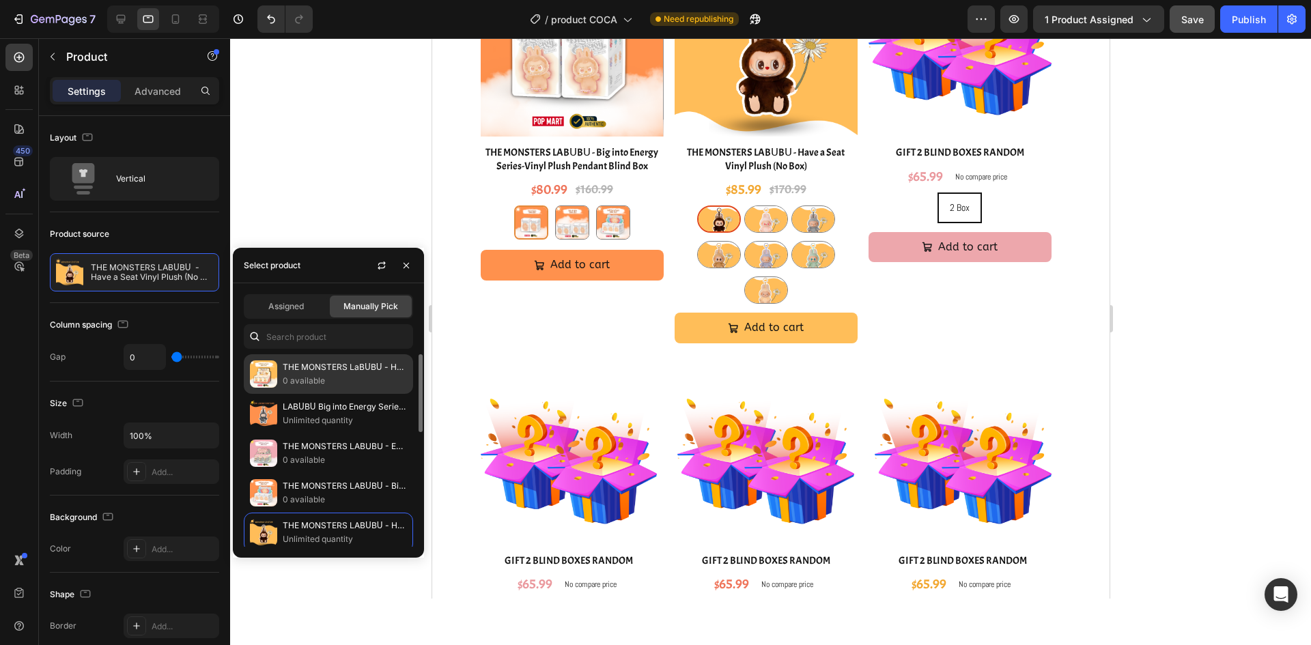
click at [318, 364] on p "THE MONSTERS LaBᑌBᑌ - Have a Seat Vinyl Plush Blind Box" at bounding box center [345, 368] width 124 height 14
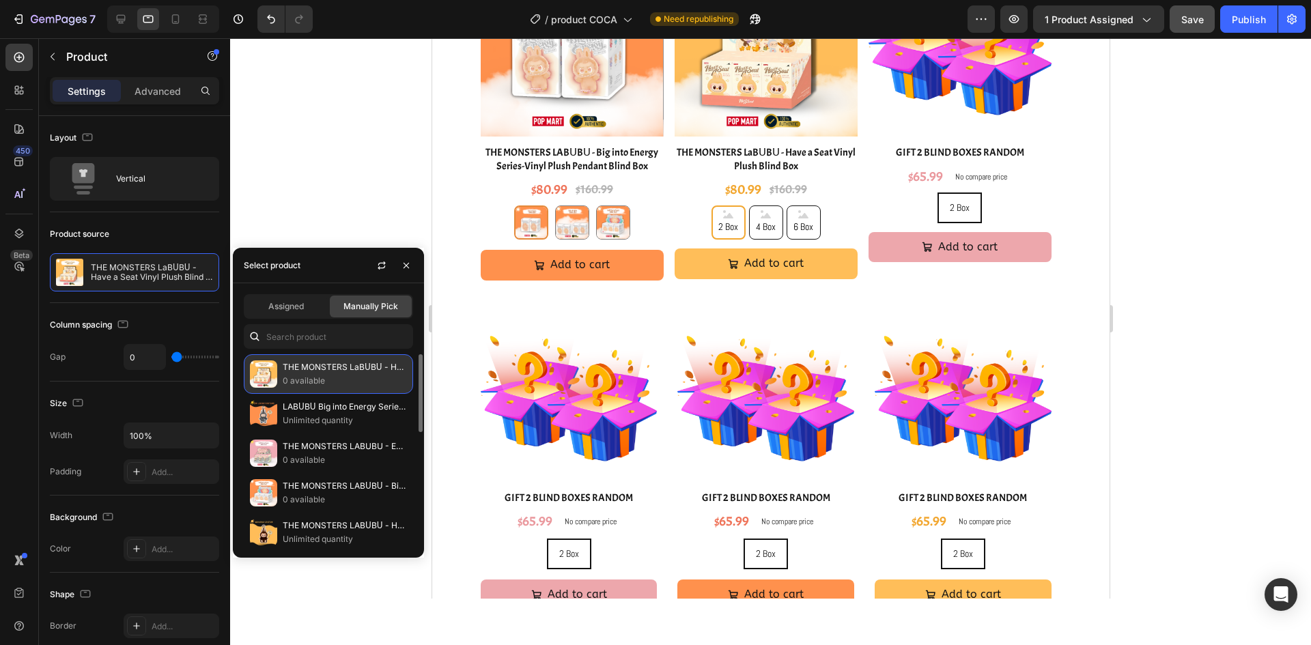
scroll to position [1954, 0]
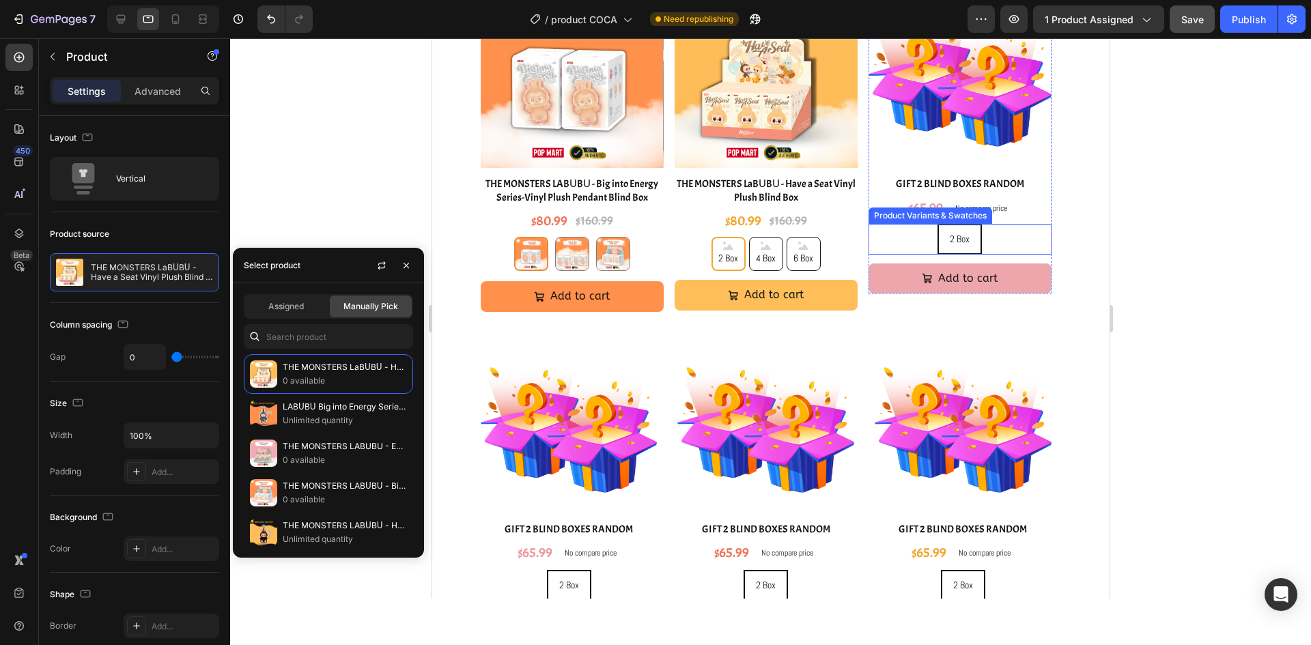
drag, startPoint x: 1002, startPoint y: 235, endPoint x: 987, endPoint y: 242, distance: 16.5
click at [1001, 236] on div "2 Box 2 Box 2 Box" at bounding box center [959, 239] width 183 height 31
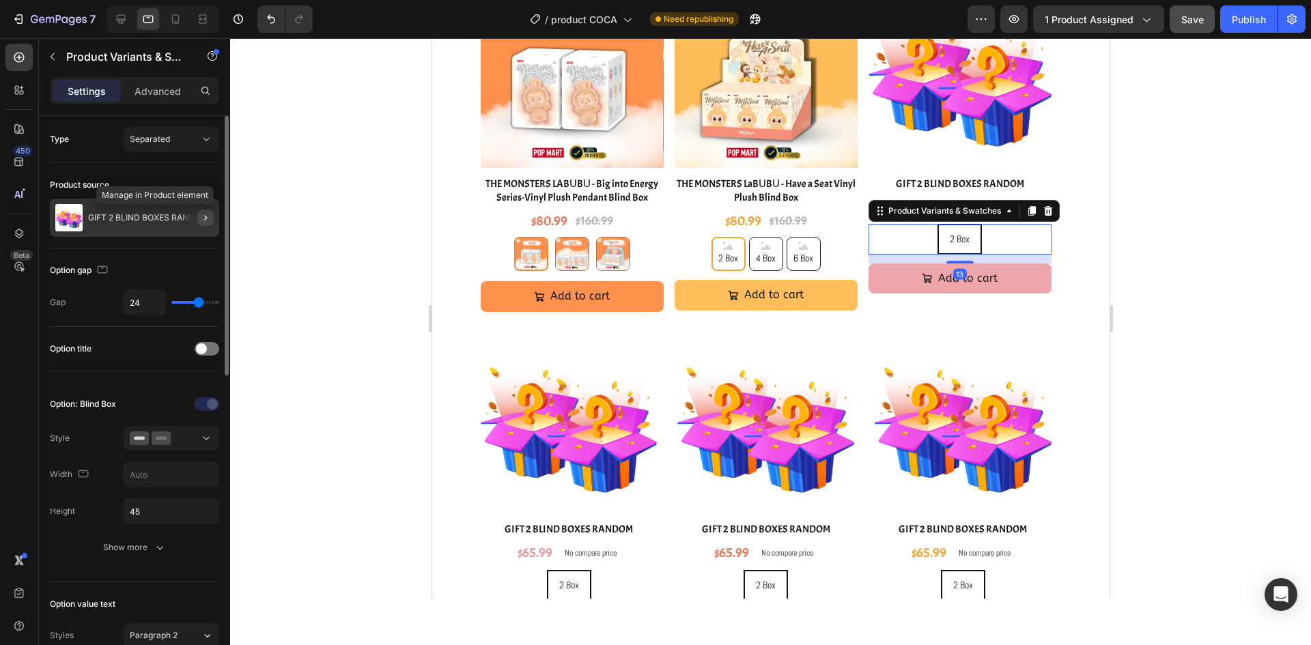
click at [200, 219] on icon "button" at bounding box center [205, 217] width 11 height 11
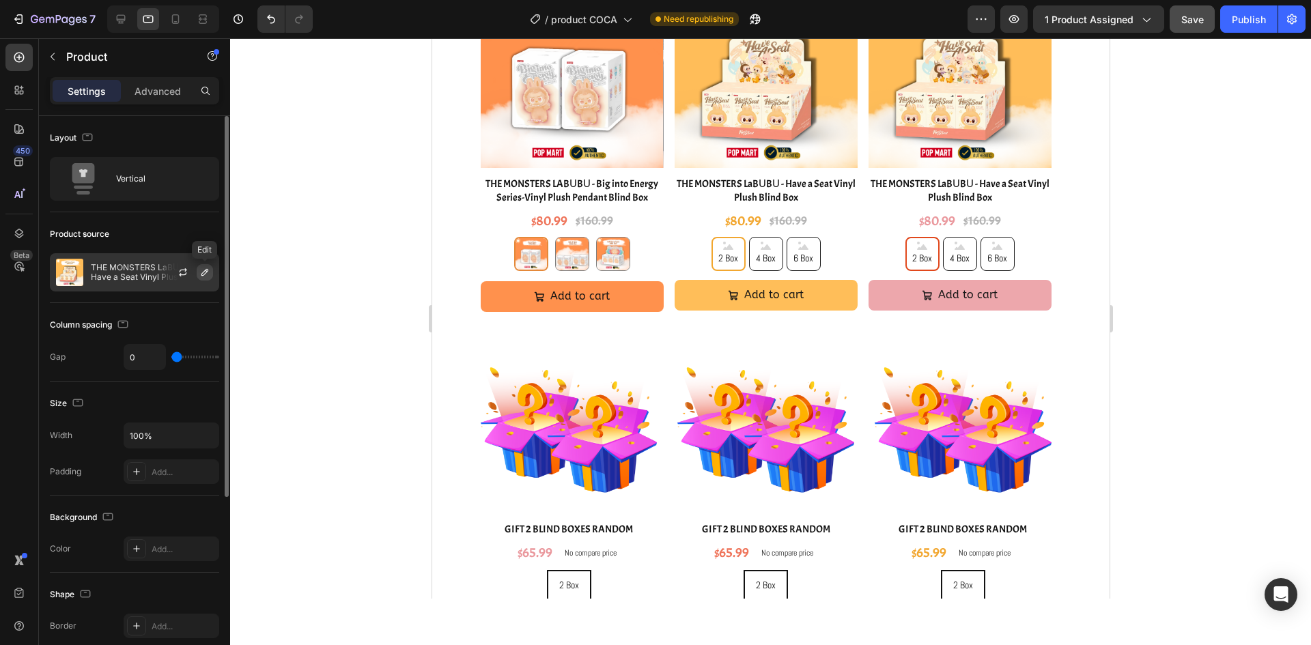
click at [198, 273] on button "button" at bounding box center [205, 272] width 16 height 16
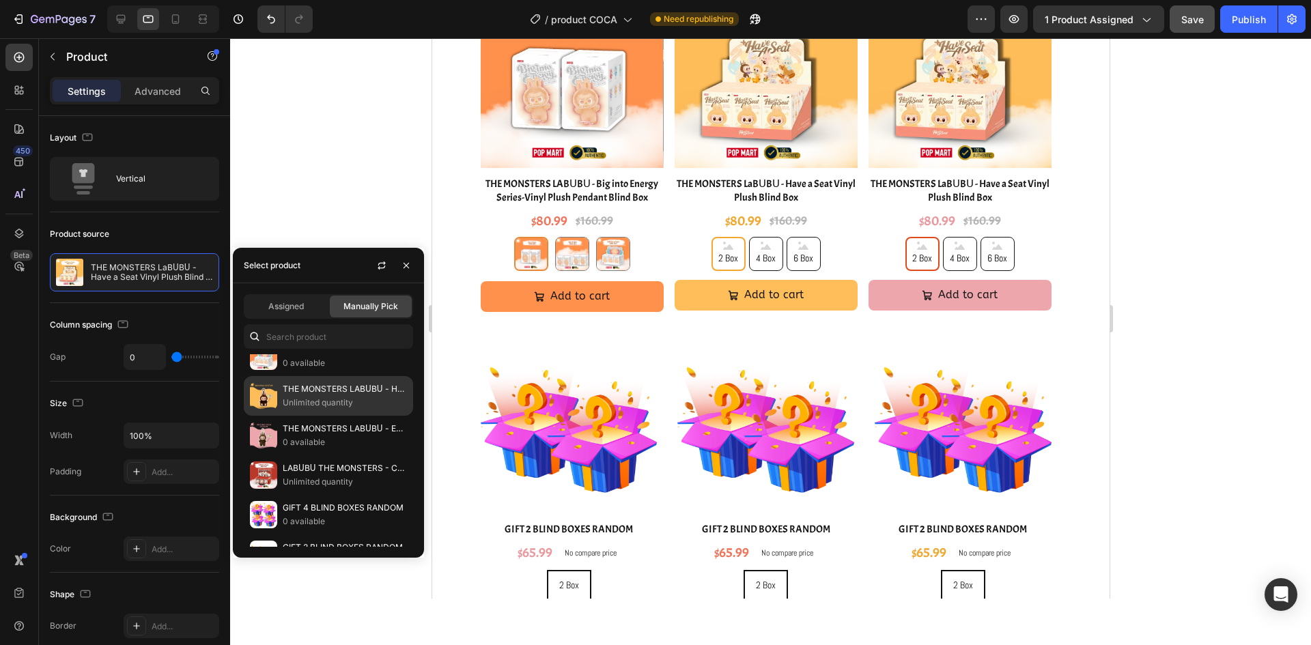
scroll to position [0, 0]
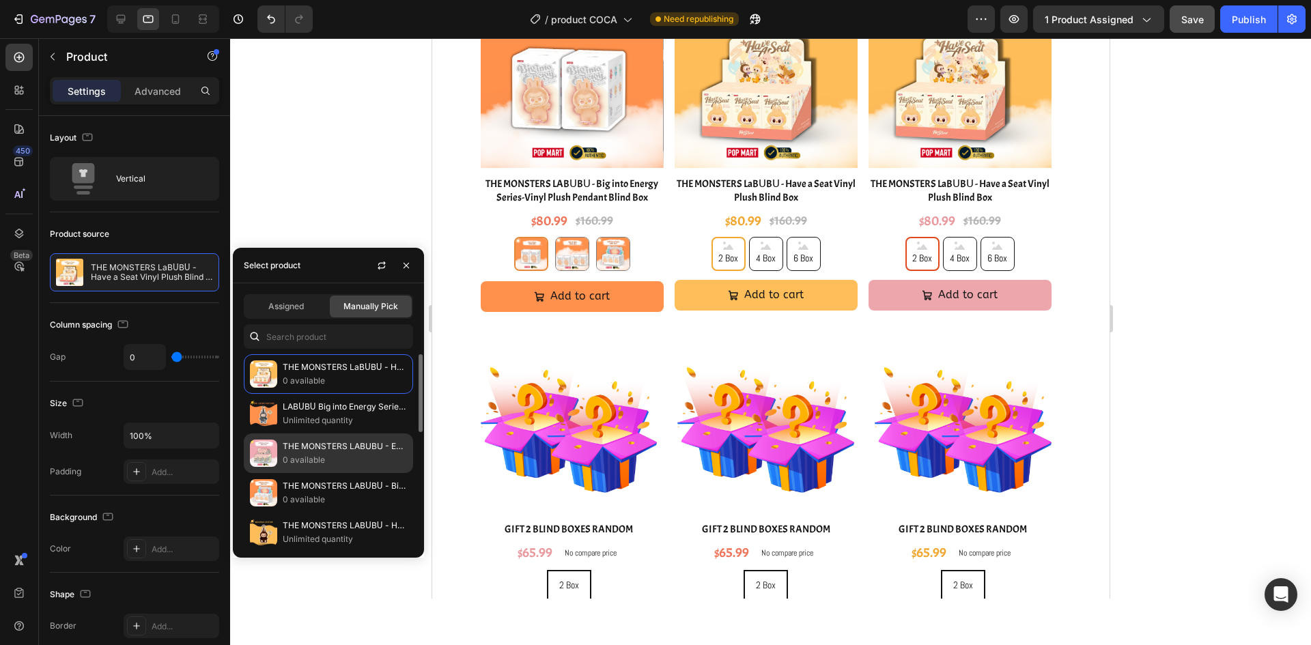
click at [334, 456] on p "0 available" at bounding box center [345, 460] width 124 height 14
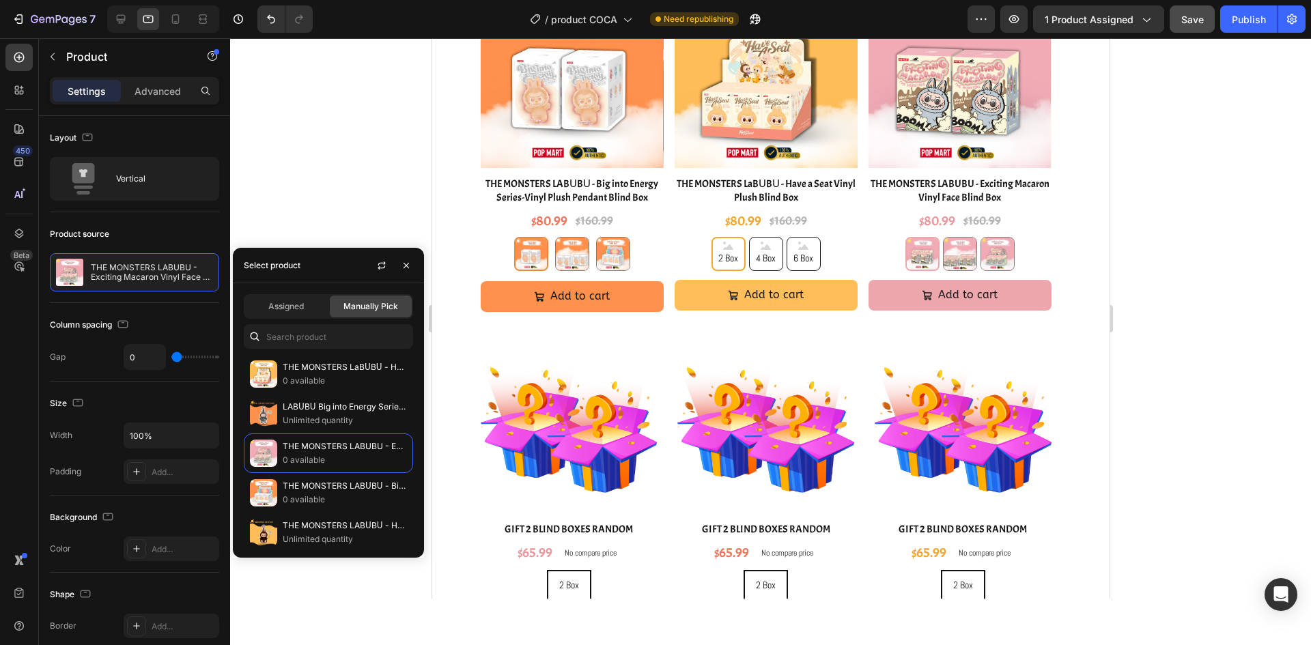
click at [1198, 238] on div at bounding box center [770, 341] width 1081 height 607
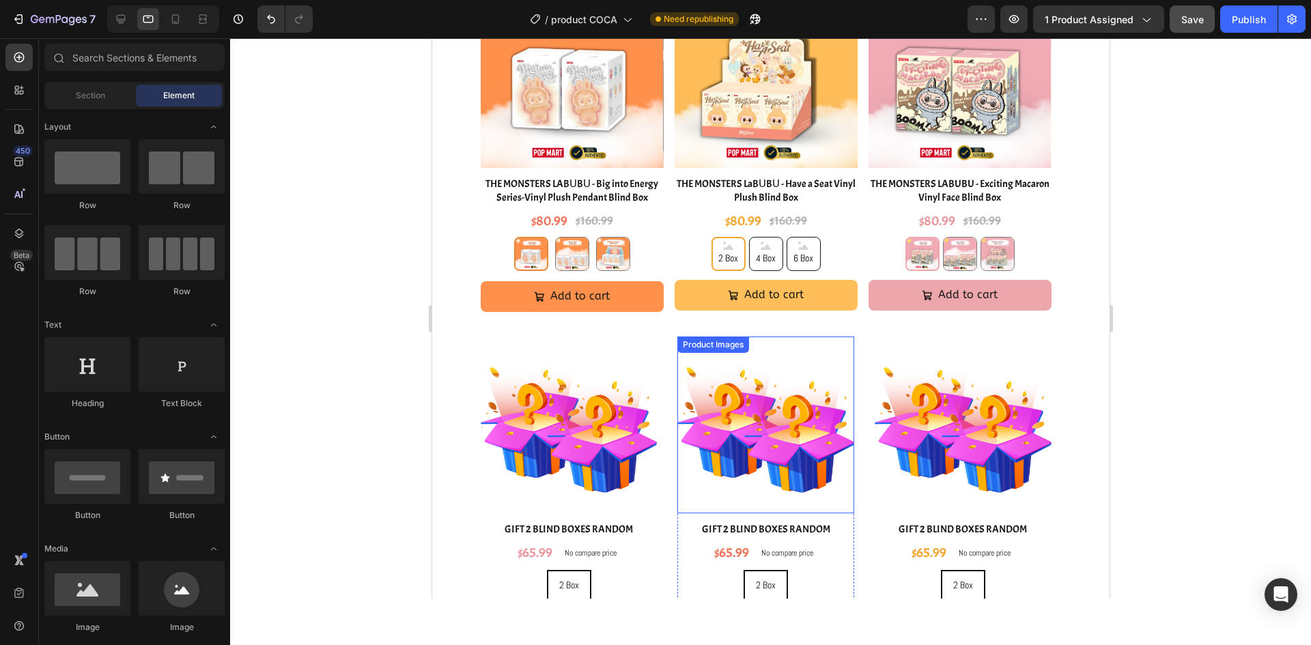
scroll to position [2091, 0]
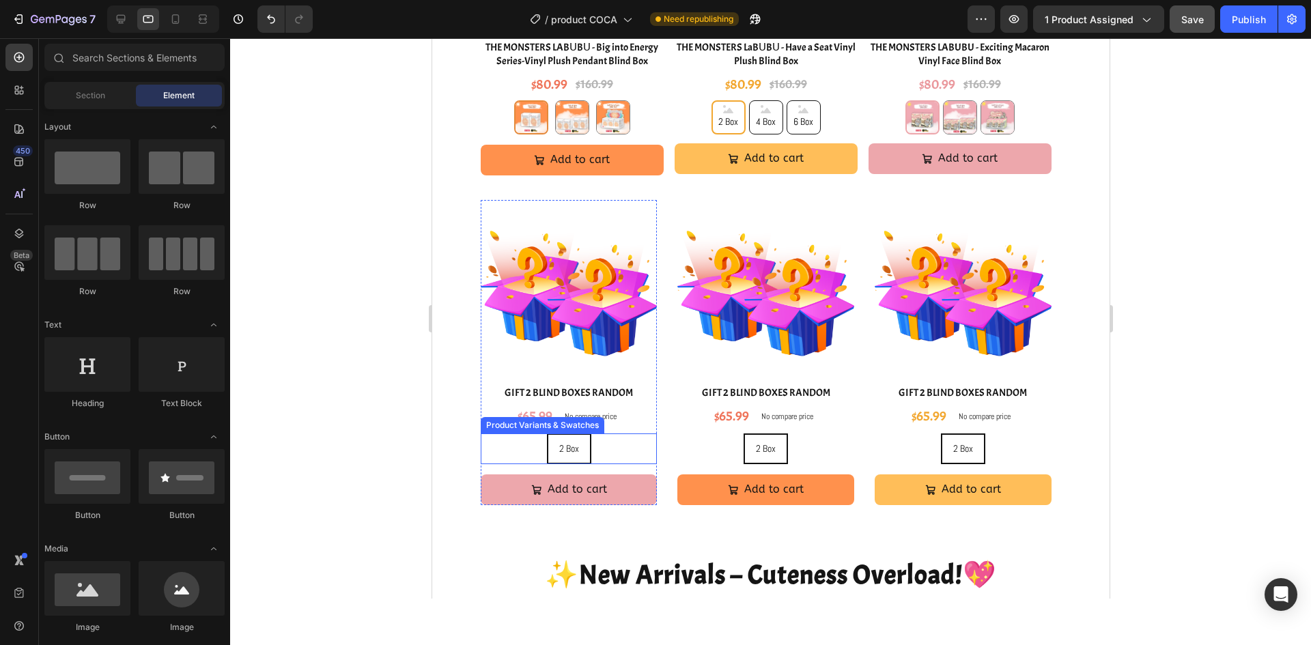
click at [609, 448] on div "2 Box 2 Box 2 Box" at bounding box center [568, 449] width 177 height 31
radio input "true"
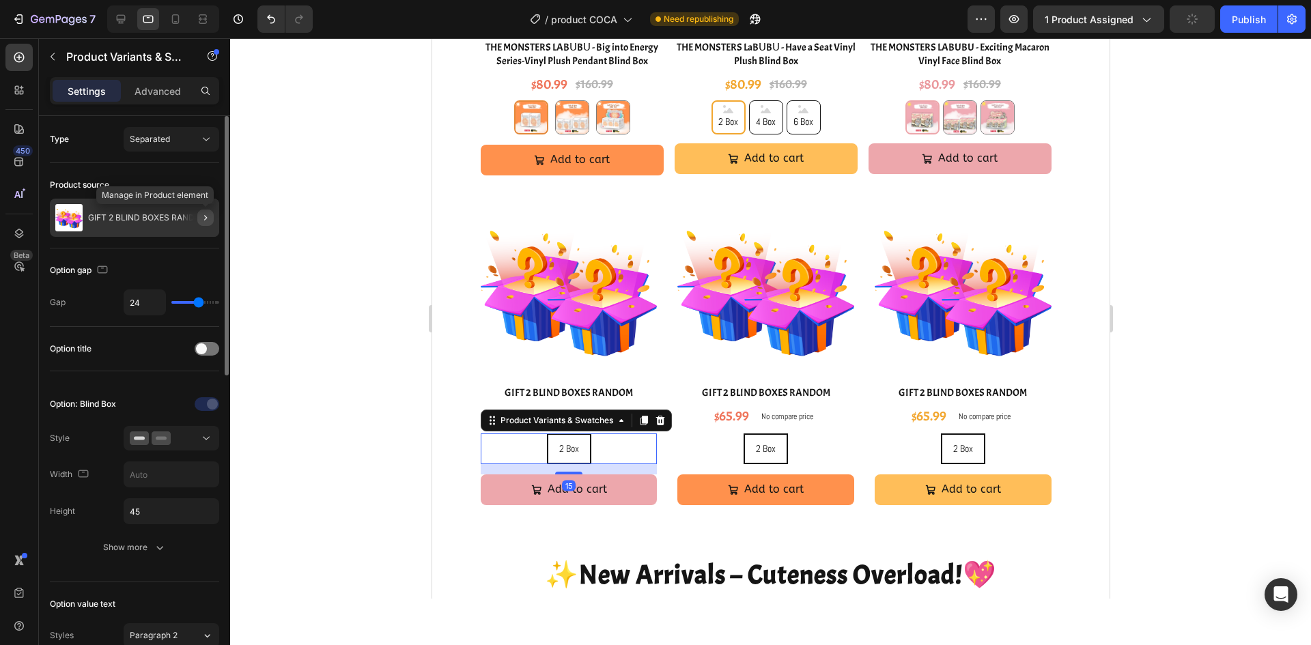
click at [204, 218] on icon "button" at bounding box center [205, 217] width 11 height 11
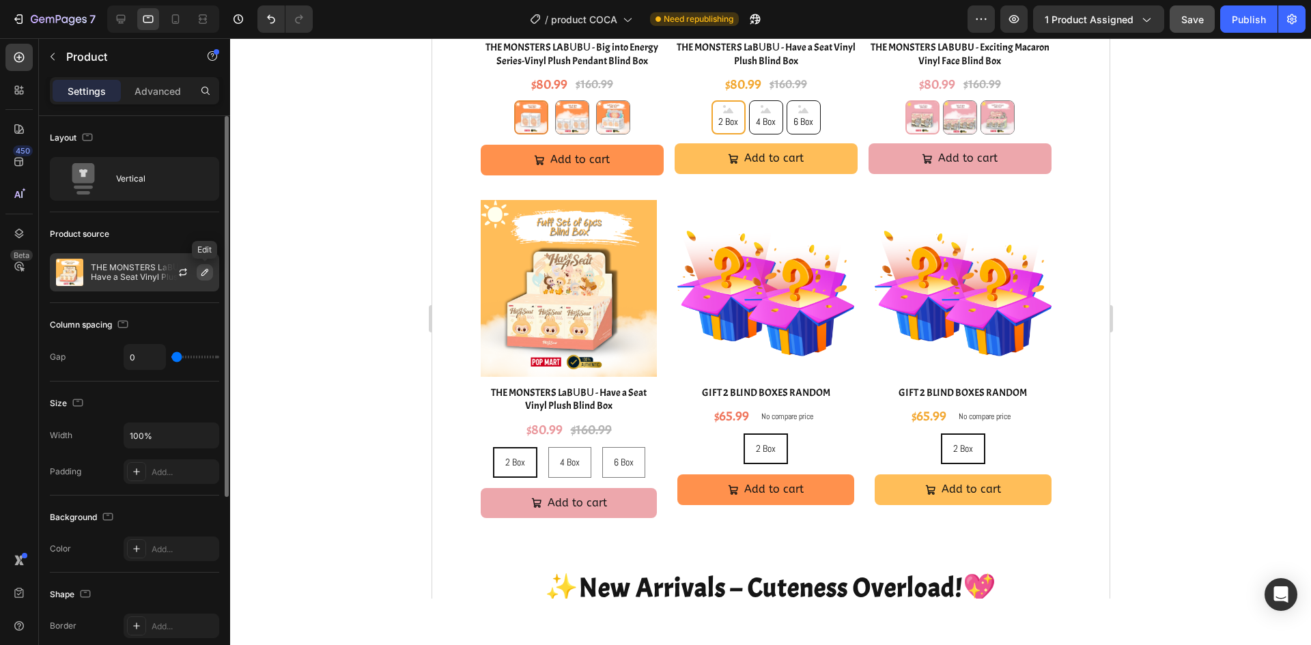
click at [202, 273] on icon "button" at bounding box center [204, 272] width 7 height 7
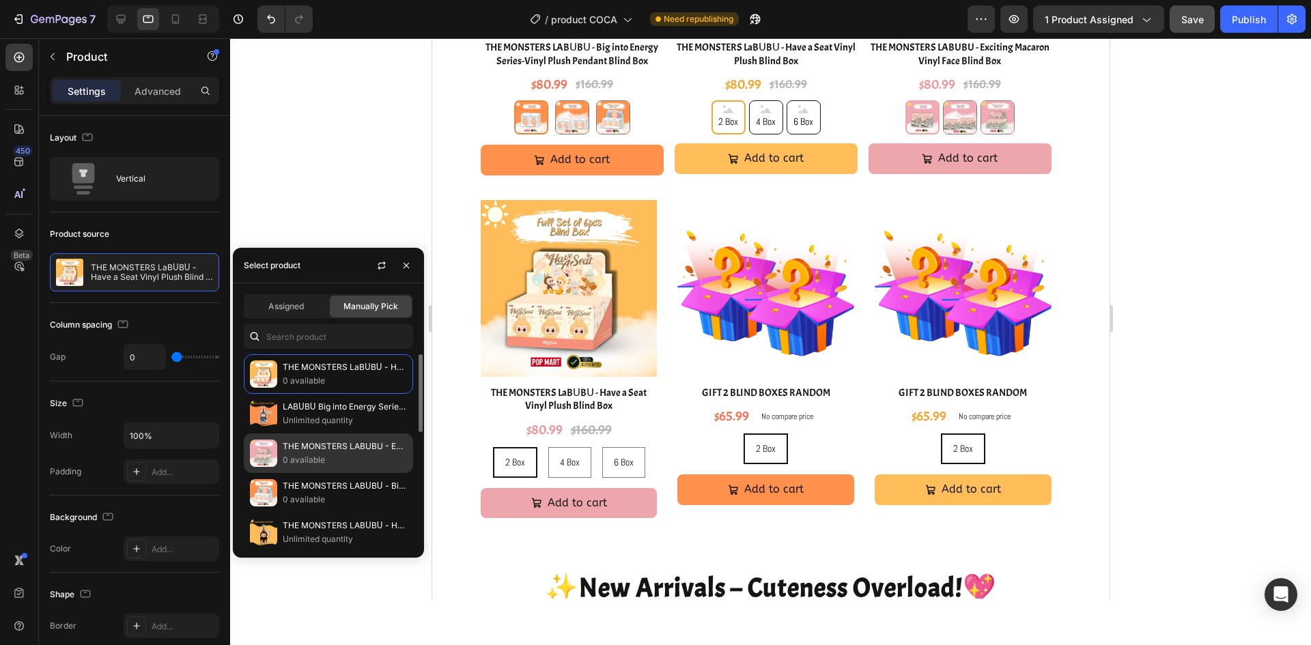
scroll to position [137, 0]
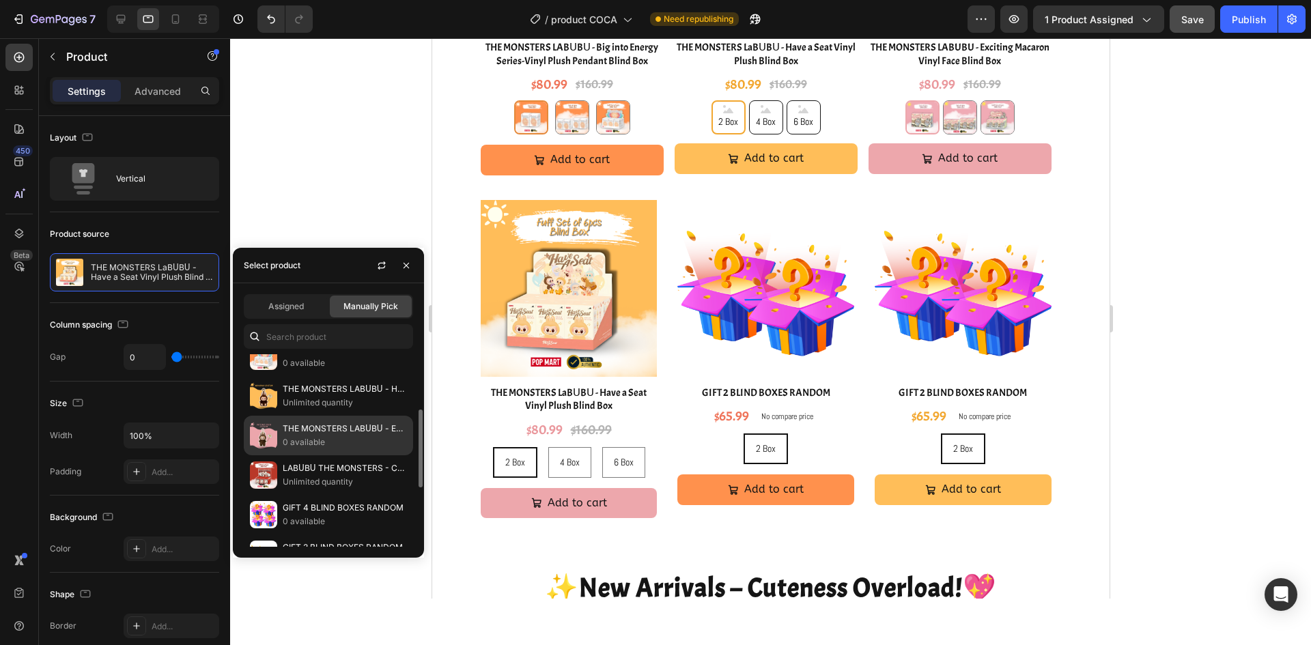
click at [335, 433] on p "THE MONSTERS LABᑌBᑌ - Exciting Macaron Vinyl Face (No Box)" at bounding box center [345, 429] width 124 height 14
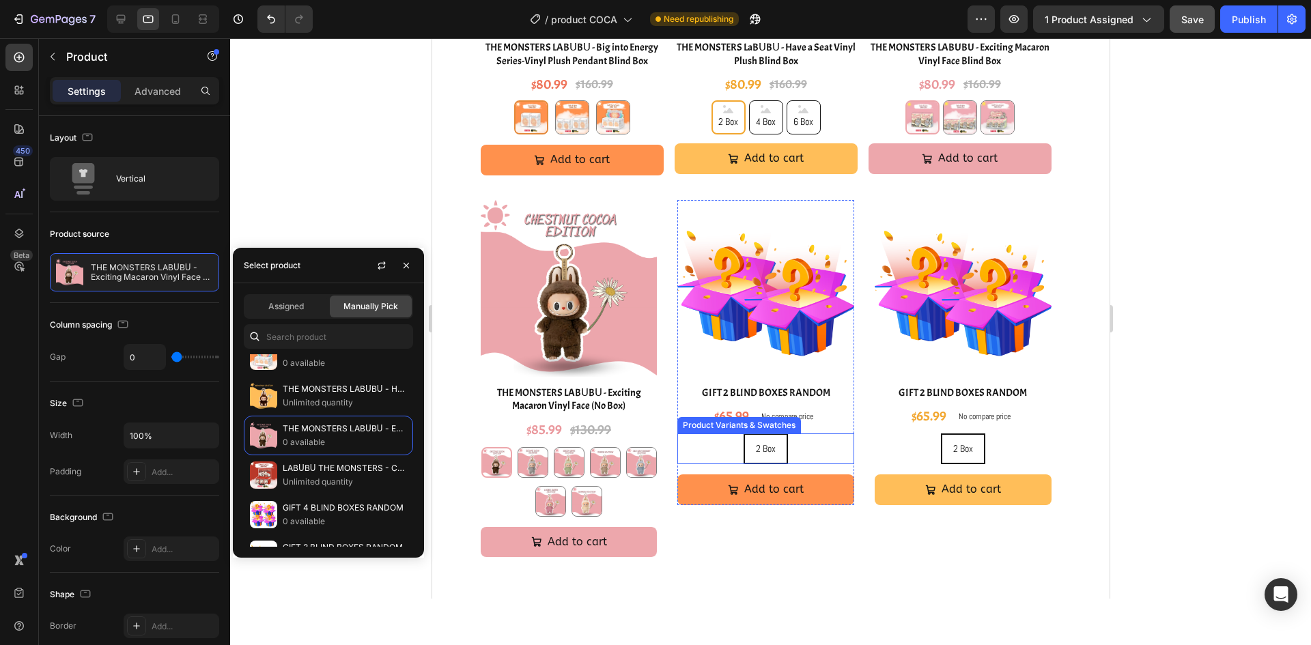
click at [824, 454] on div "2 Box 2 Box 2 Box" at bounding box center [765, 449] width 177 height 31
radio input "true"
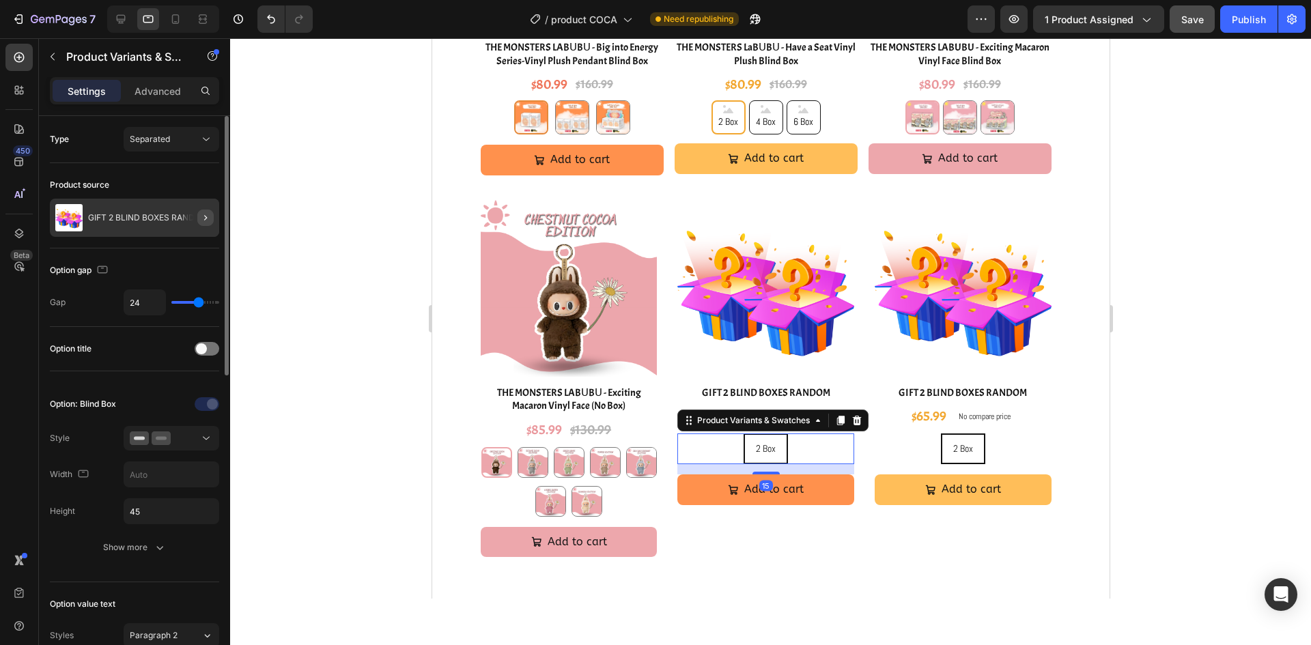
click at [212, 218] on button "button" at bounding box center [205, 218] width 16 height 16
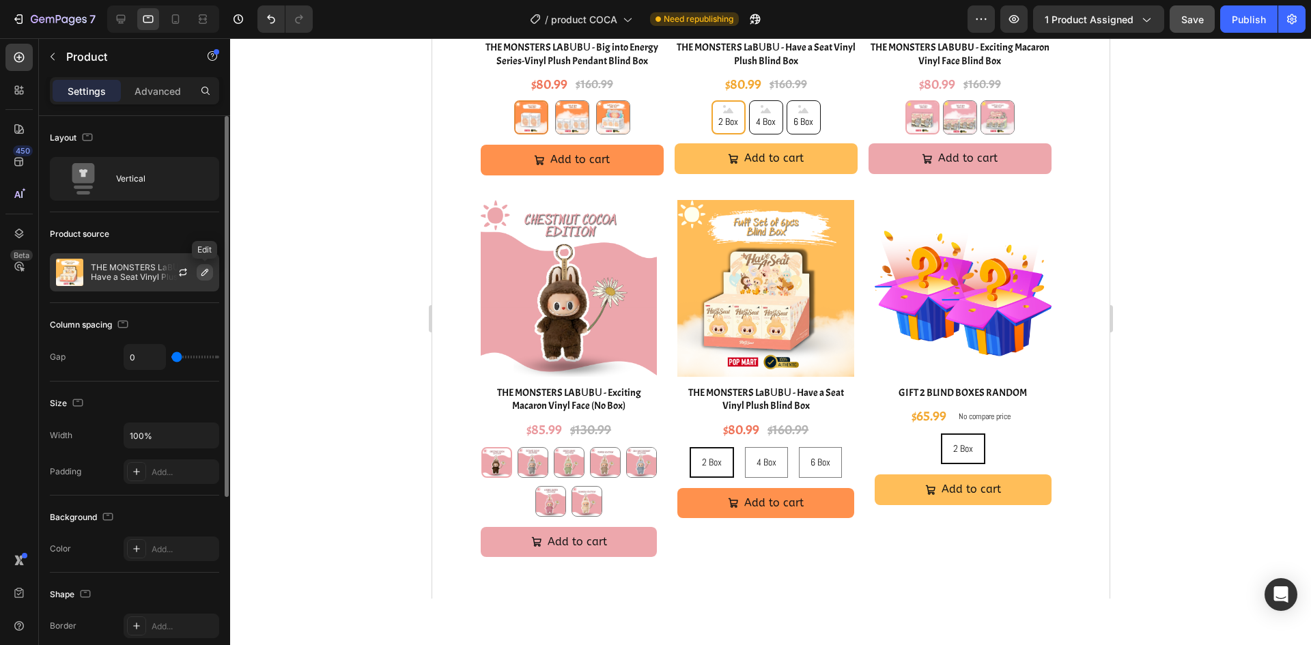
click at [203, 275] on icon "button" at bounding box center [204, 272] width 7 height 7
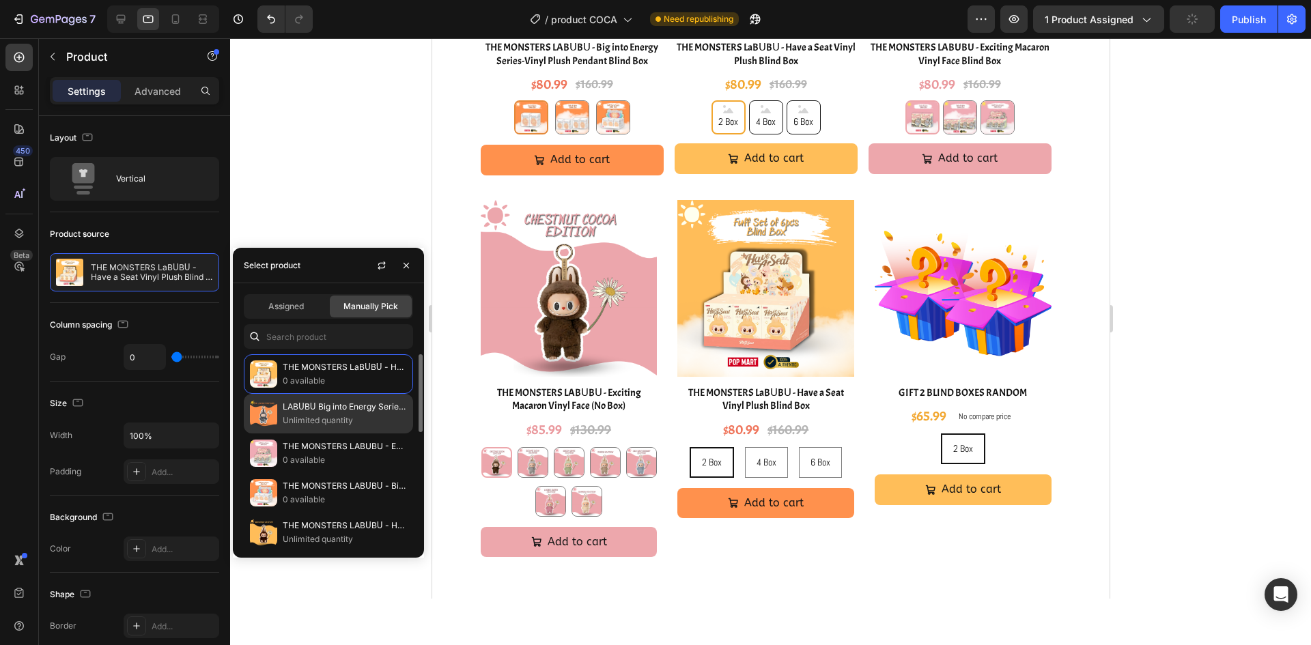
drag, startPoint x: 315, startPoint y: 424, endPoint x: 544, endPoint y: 462, distance: 231.8
click at [315, 424] on p "Unlimited quantity" at bounding box center [345, 421] width 124 height 14
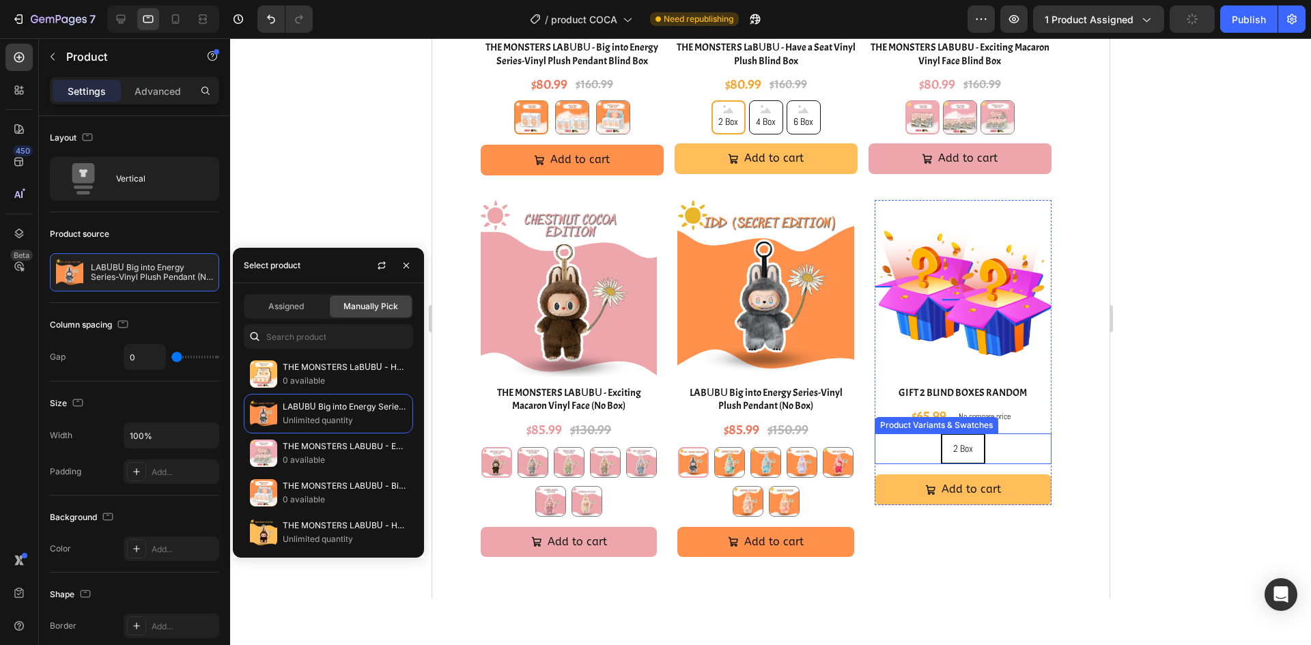
click at [1022, 445] on div "2 Box 2 Box 2 Box" at bounding box center [962, 449] width 177 height 31
radio input "true"
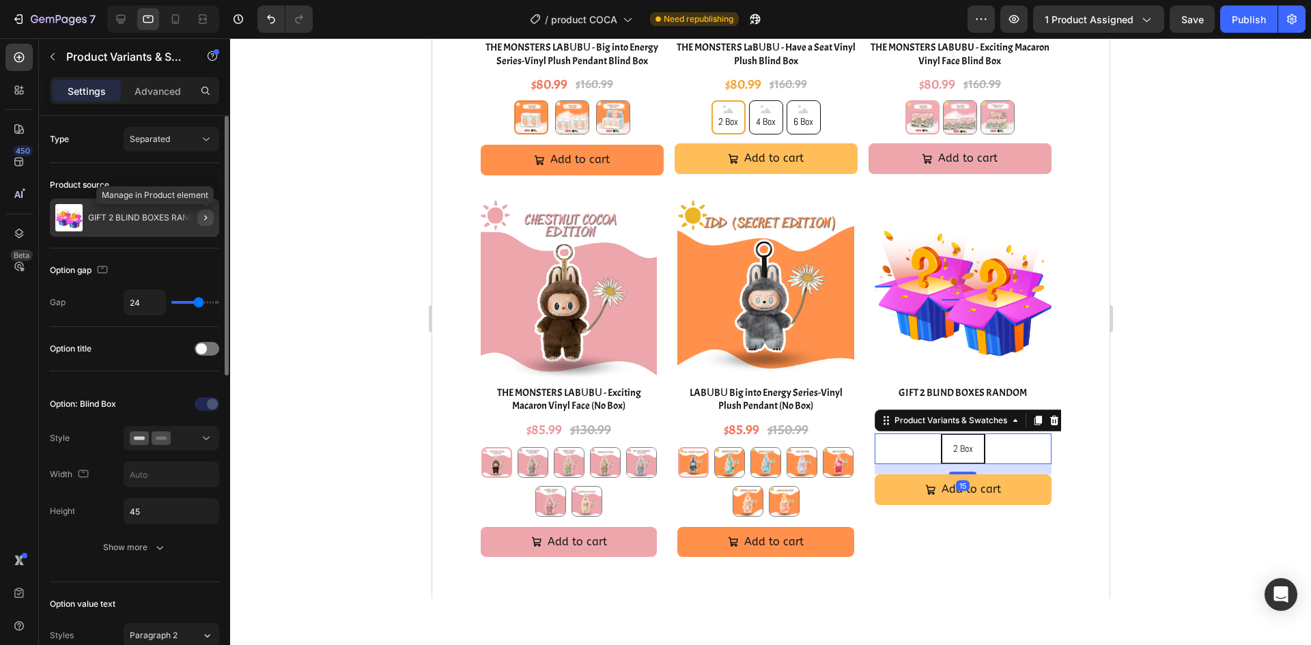
click at [202, 221] on icon "button" at bounding box center [205, 217] width 11 height 11
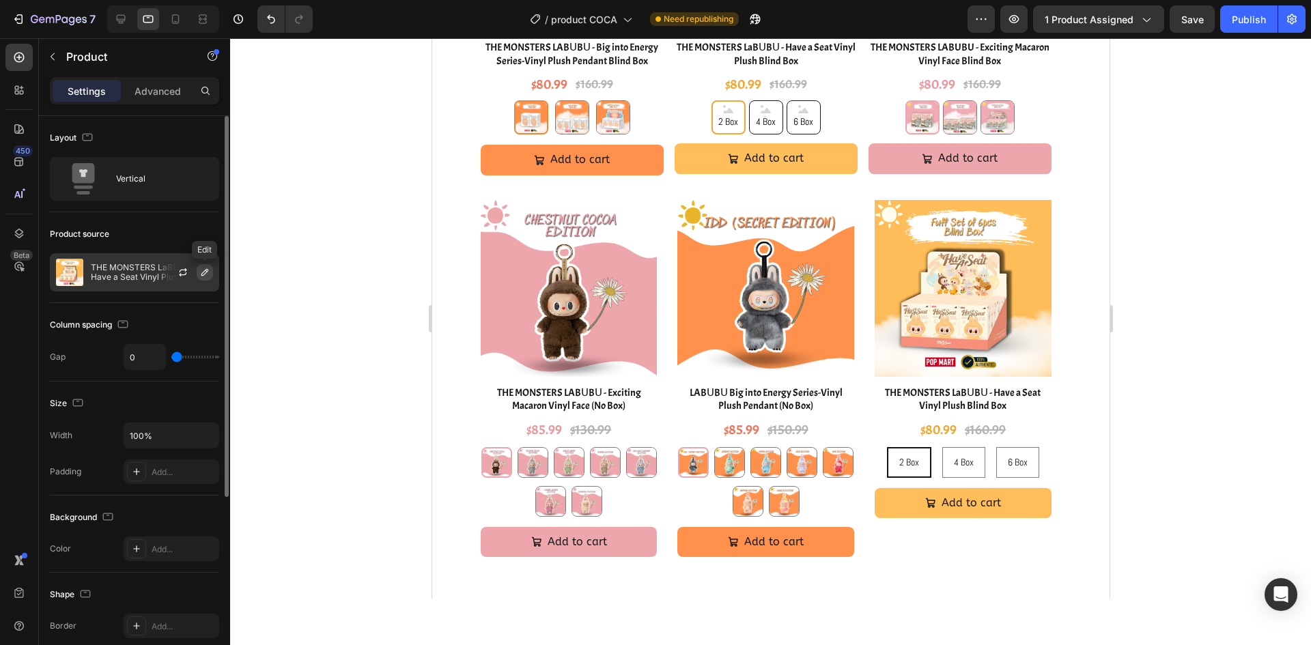
click at [204, 274] on icon "button" at bounding box center [204, 272] width 11 height 11
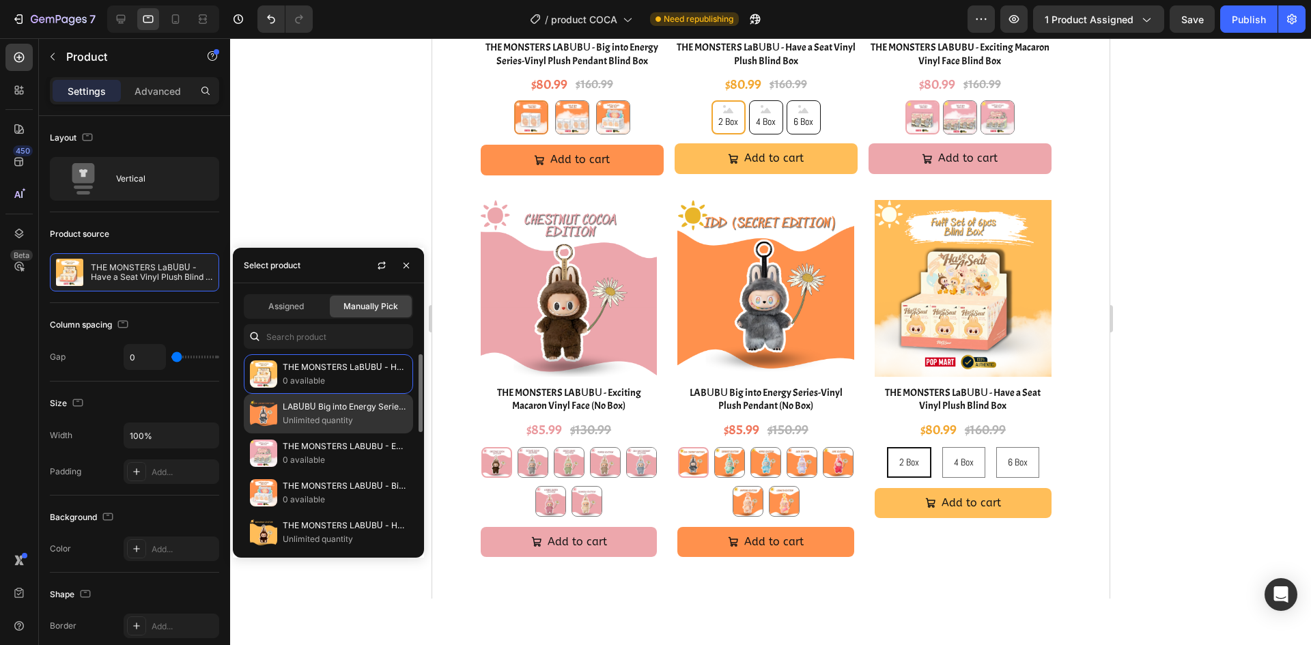
scroll to position [137, 0]
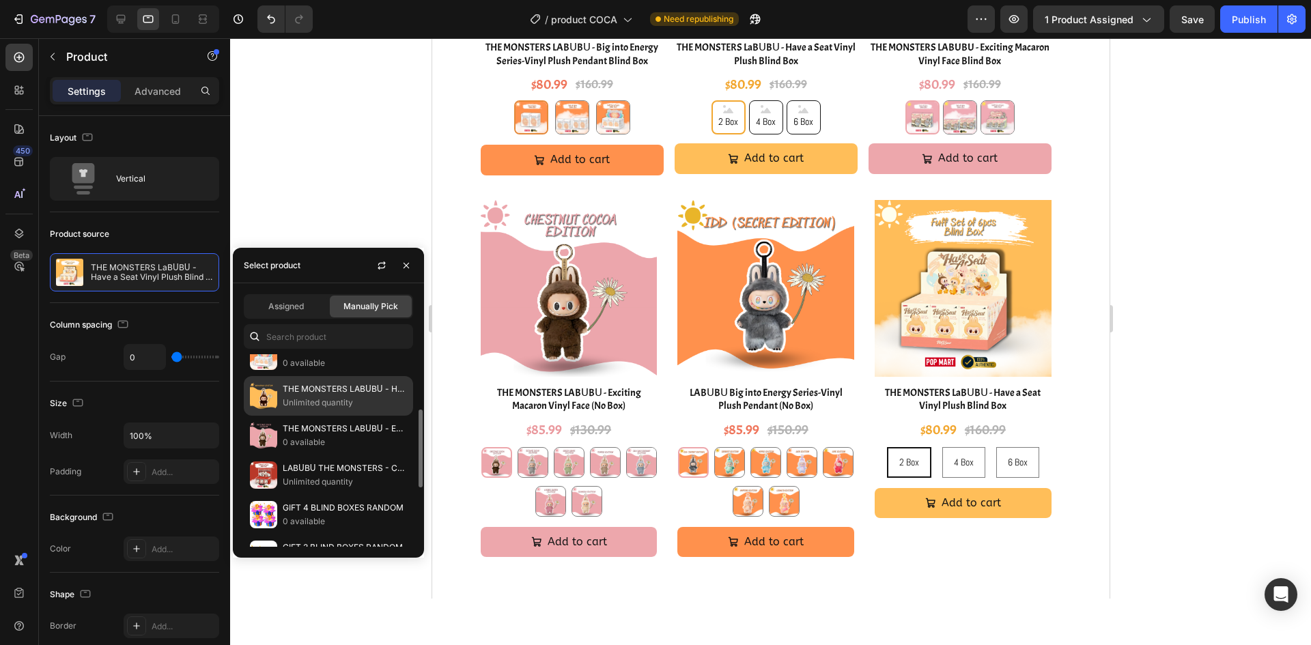
click at [330, 391] on p "THE MONSTERS LABᑌBᑌ - Have a Seat Vinyl Plush (No Box)" at bounding box center [345, 389] width 124 height 14
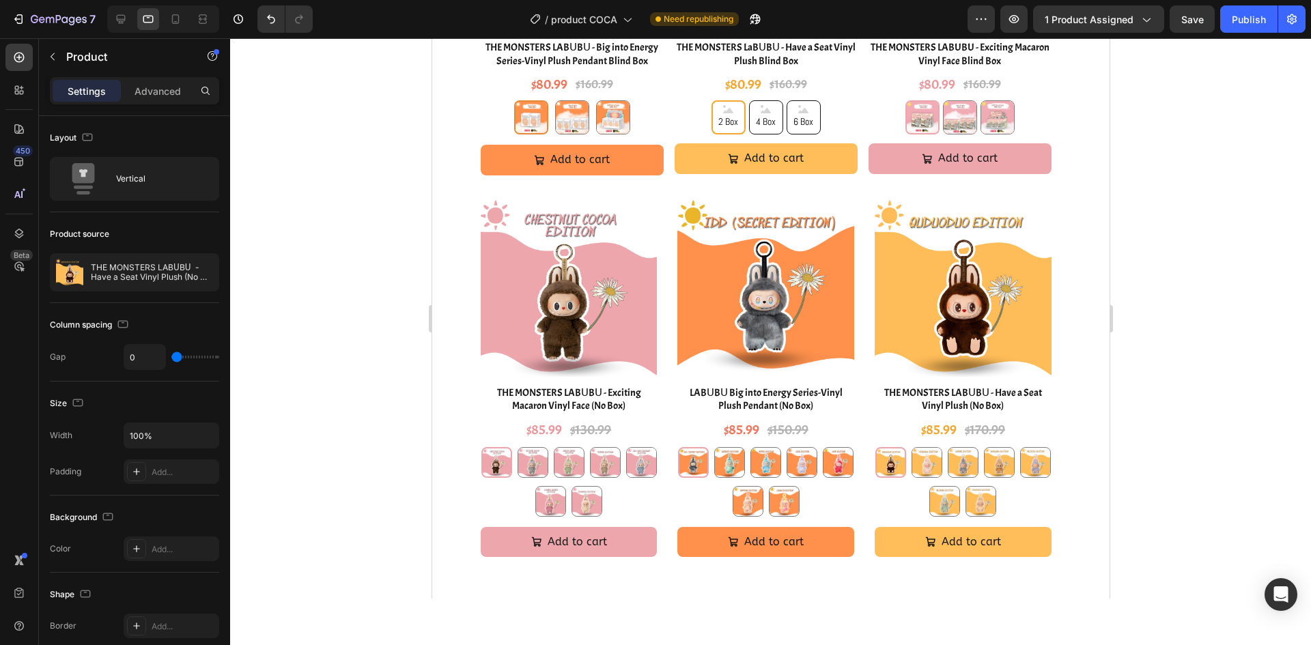
drag, startPoint x: 1208, startPoint y: 370, endPoint x: 629, endPoint y: 295, distance: 583.9
click at [1208, 370] on div at bounding box center [770, 341] width 1081 height 607
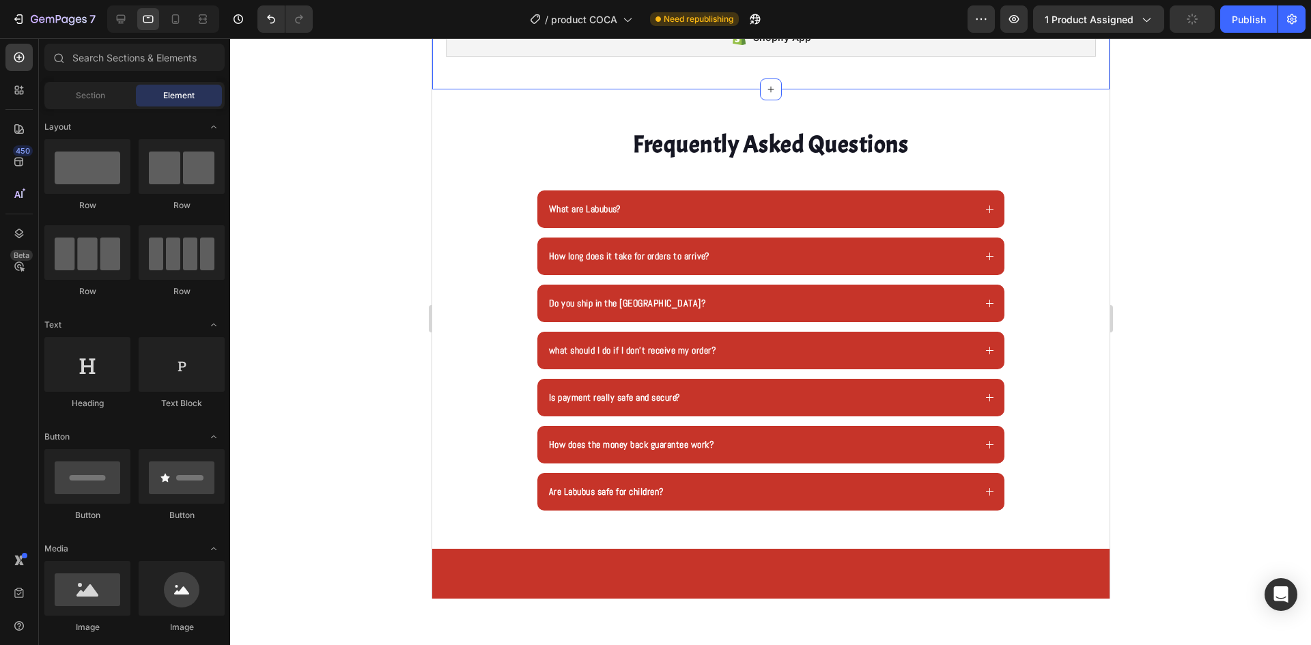
scroll to position [3456, 0]
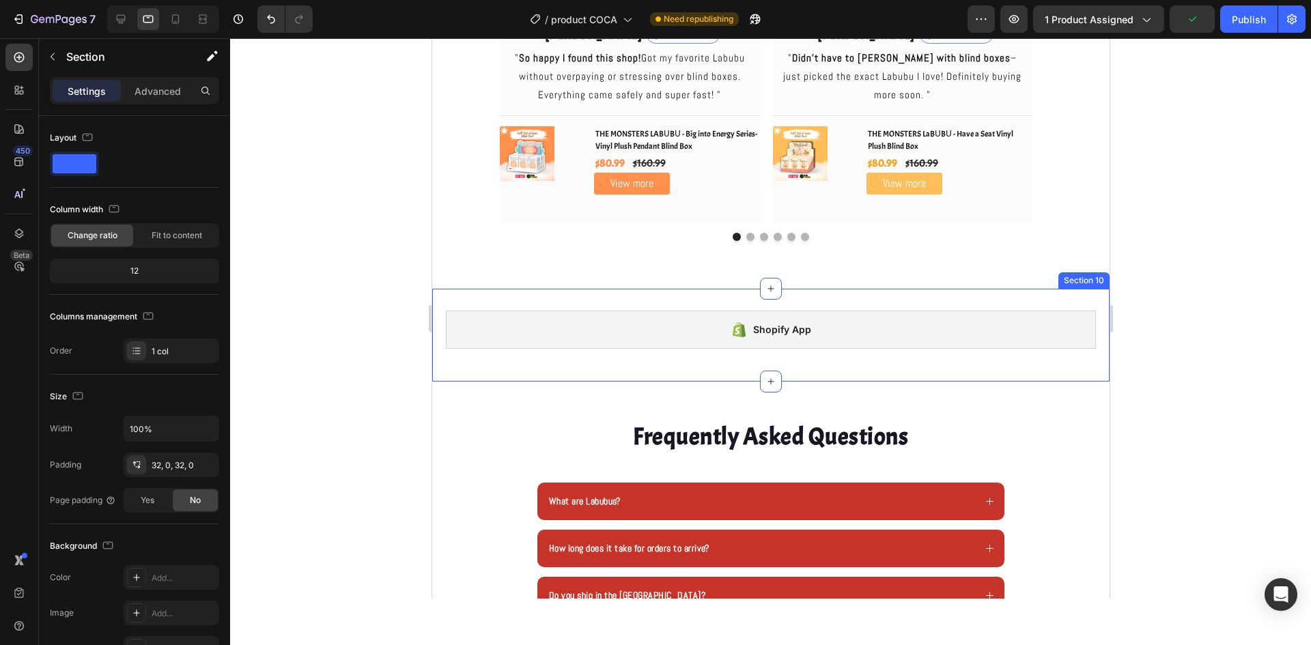
click at [1065, 302] on div "Shopify App Shopify App Section 10" at bounding box center [770, 335] width 677 height 93
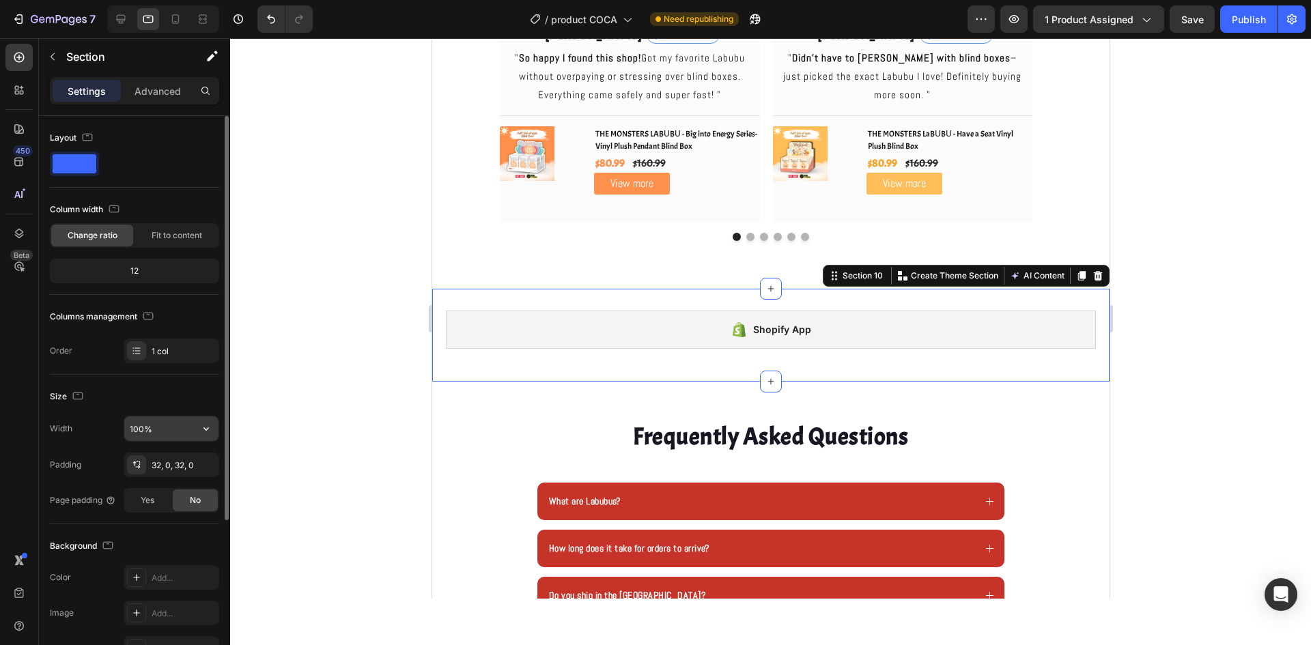
click at [141, 427] on input "100%" at bounding box center [171, 429] width 94 height 25
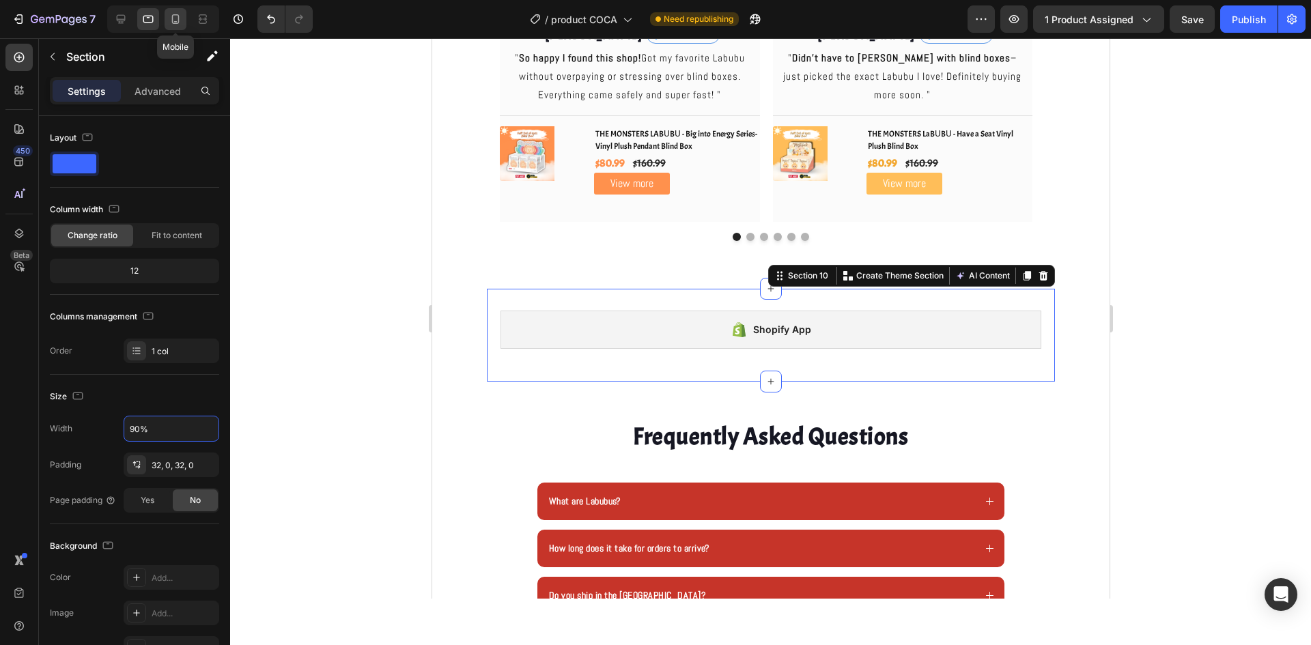
click at [173, 22] on icon at bounding box center [176, 19] width 8 height 10
type input "100%"
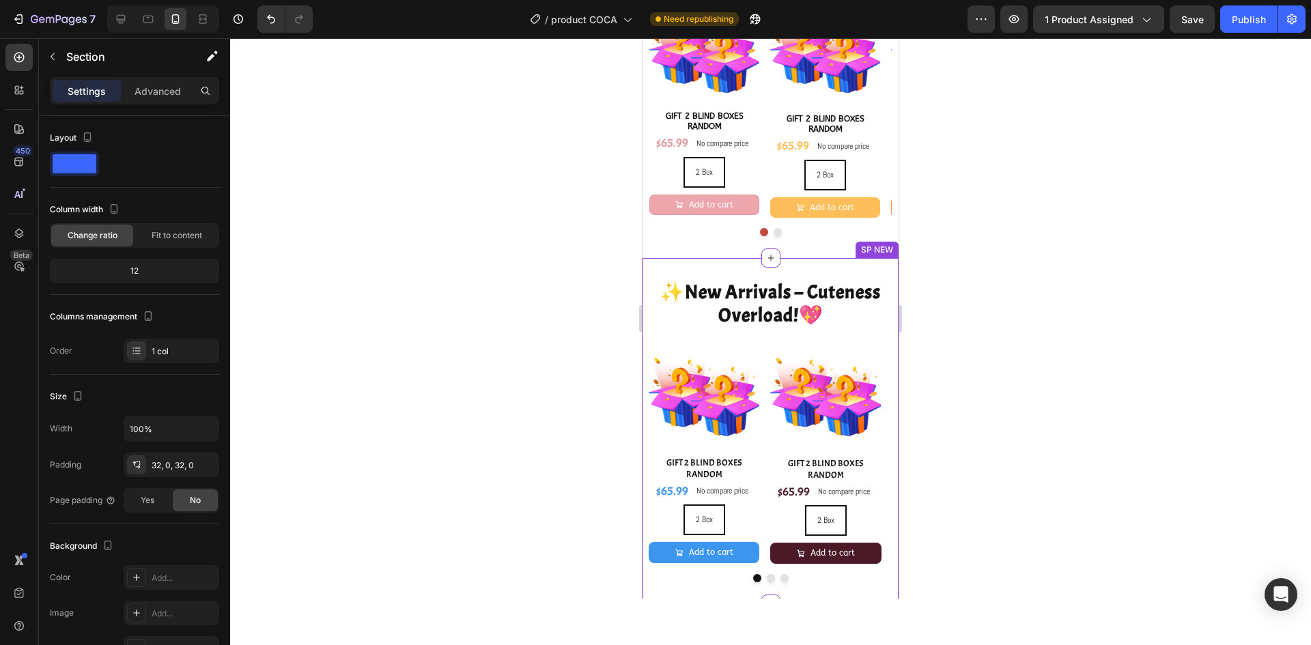
scroll to position [1350, 0]
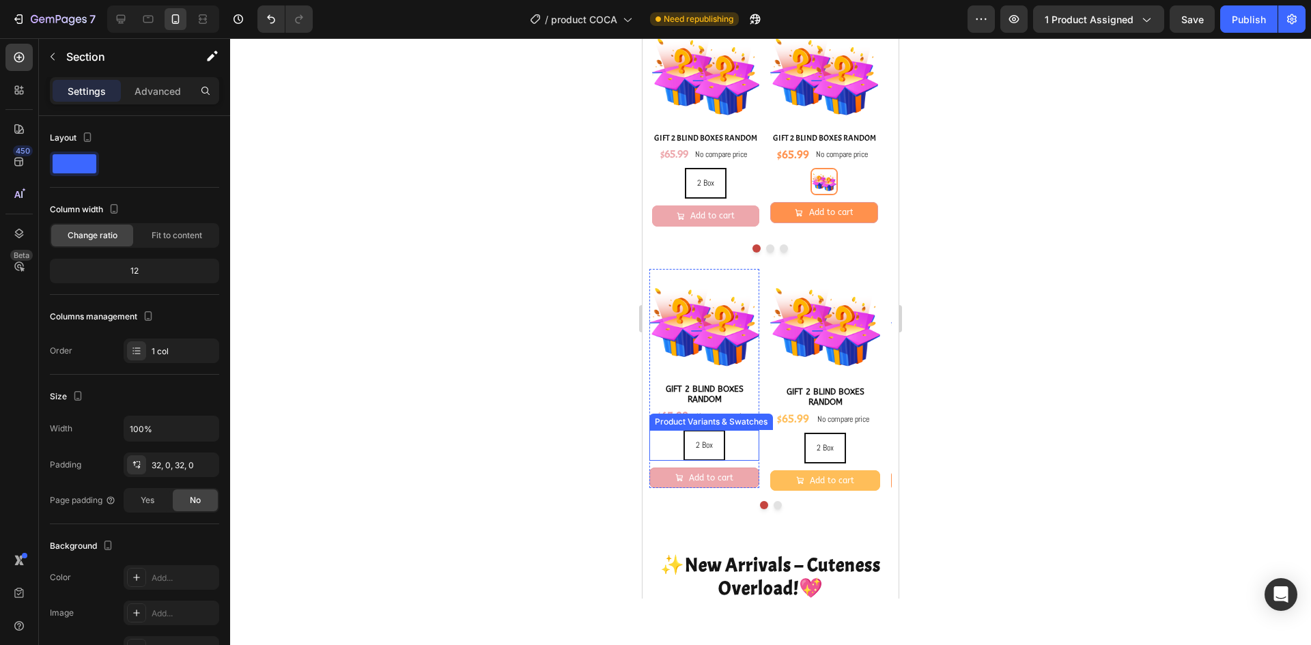
click at [739, 450] on div "2 Box 2 Box 2 Box" at bounding box center [704, 445] width 110 height 31
radio input "true"
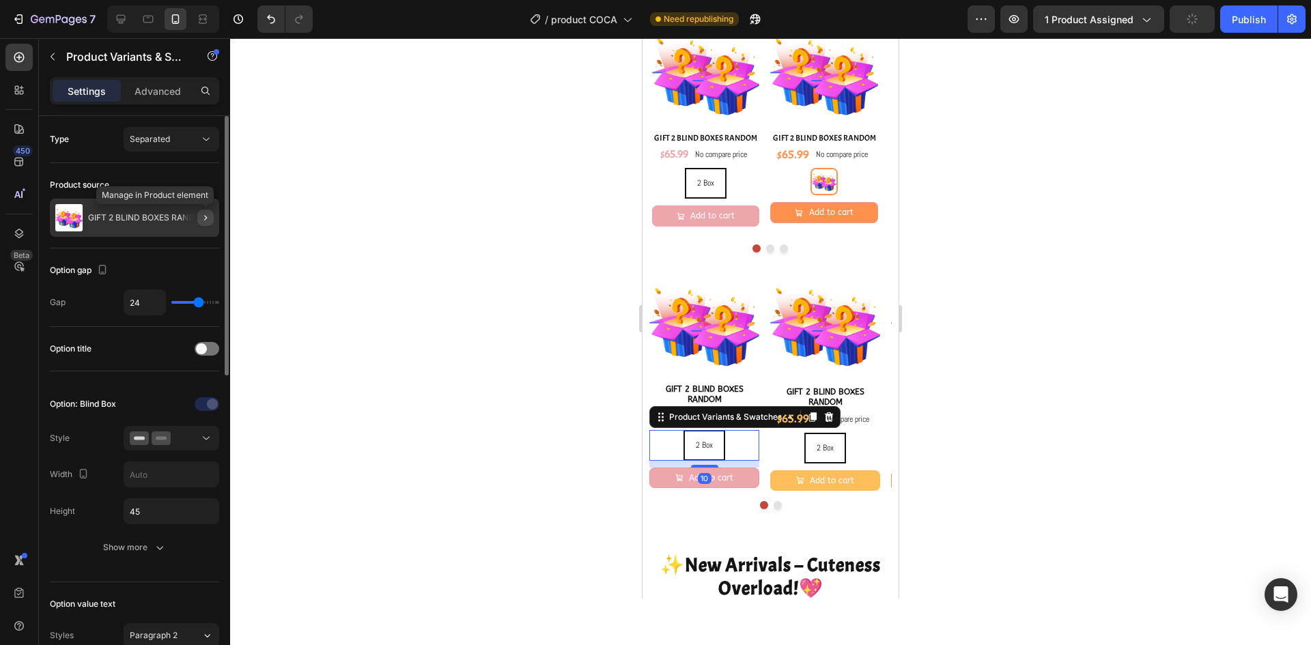
click at [202, 215] on icon "button" at bounding box center [205, 217] width 11 height 11
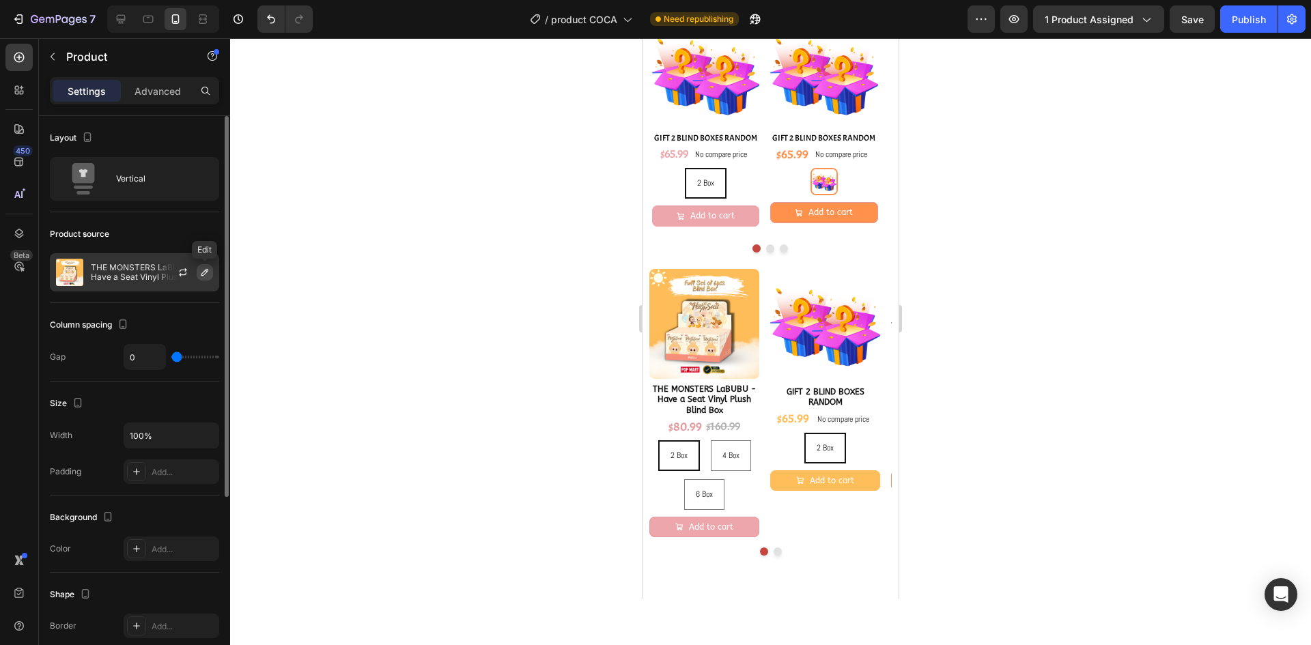
click at [200, 276] on icon "button" at bounding box center [204, 272] width 11 height 11
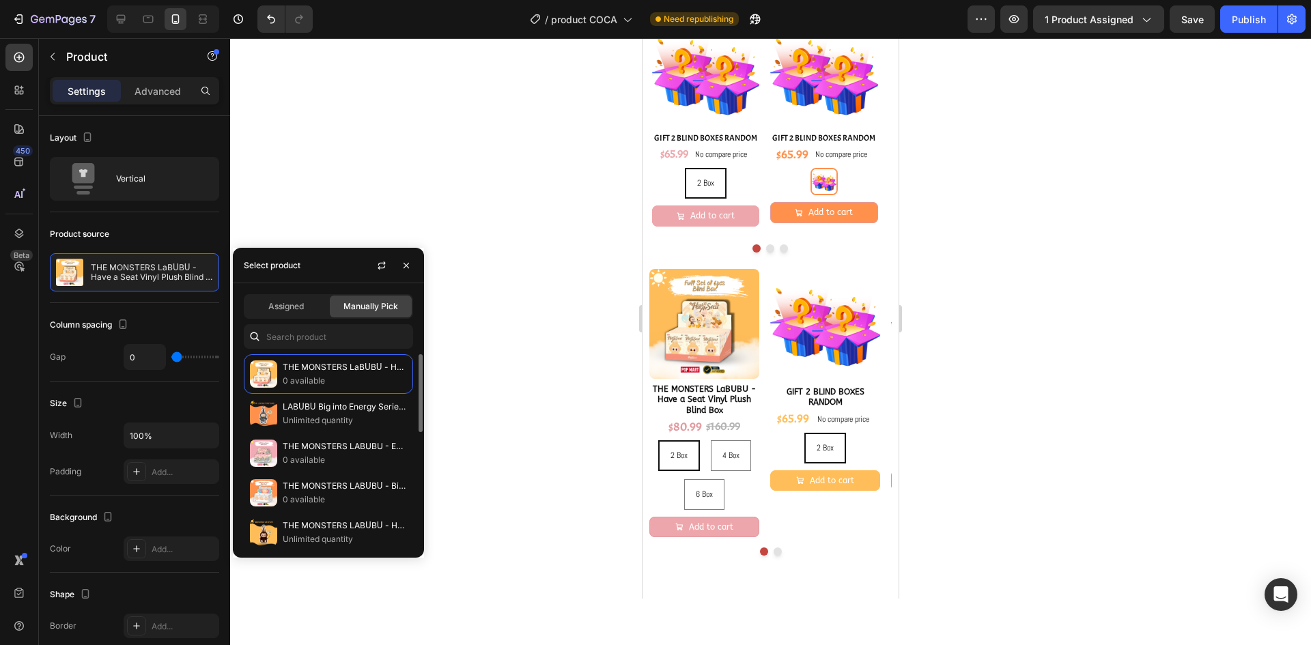
scroll to position [137, 0]
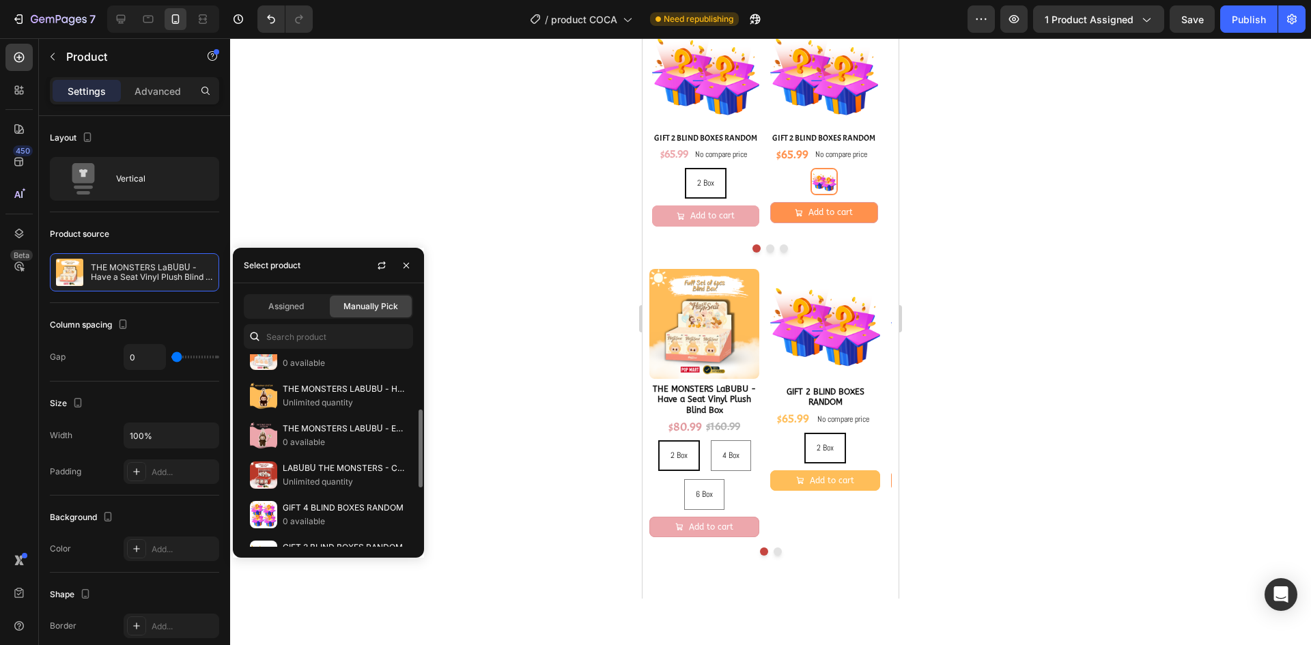
drag, startPoint x: 341, startPoint y: 436, endPoint x: 462, endPoint y: 455, distance: 122.3
click at [342, 437] on p "0 available" at bounding box center [345, 443] width 124 height 14
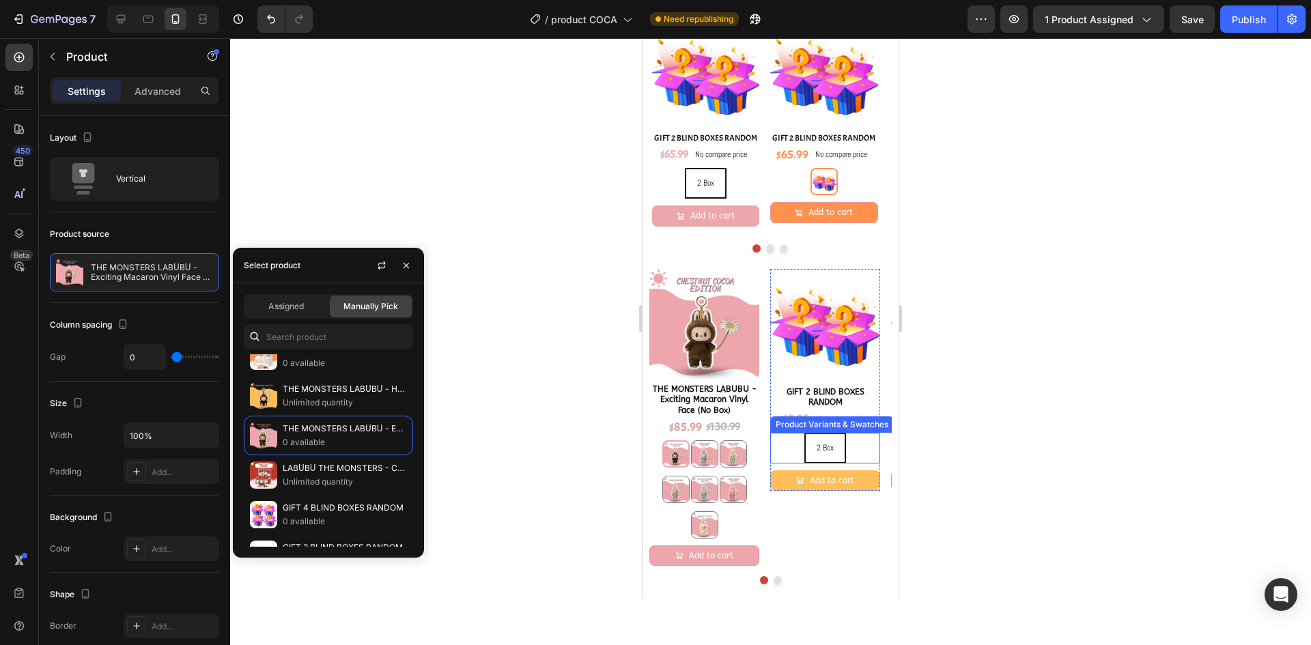
click at [857, 444] on div "2 Box 2 Box 2 Box" at bounding box center [825, 448] width 110 height 31
radio input "true"
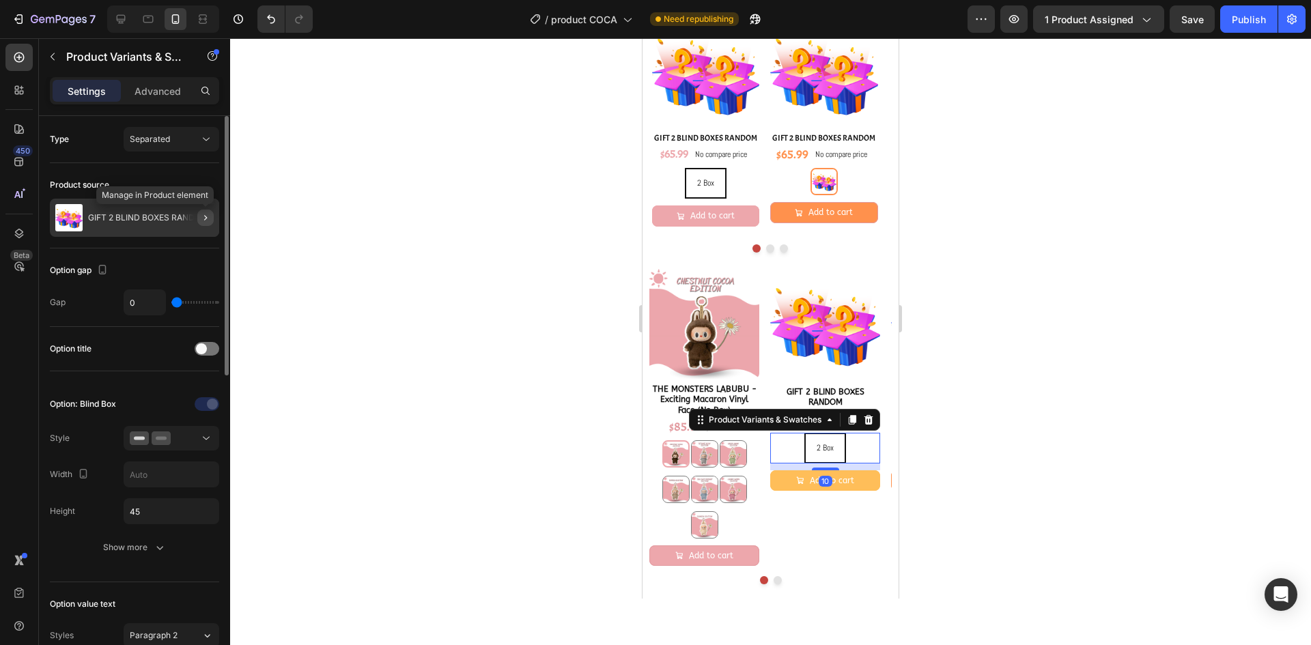
click at [203, 221] on icon "button" at bounding box center [205, 217] width 11 height 11
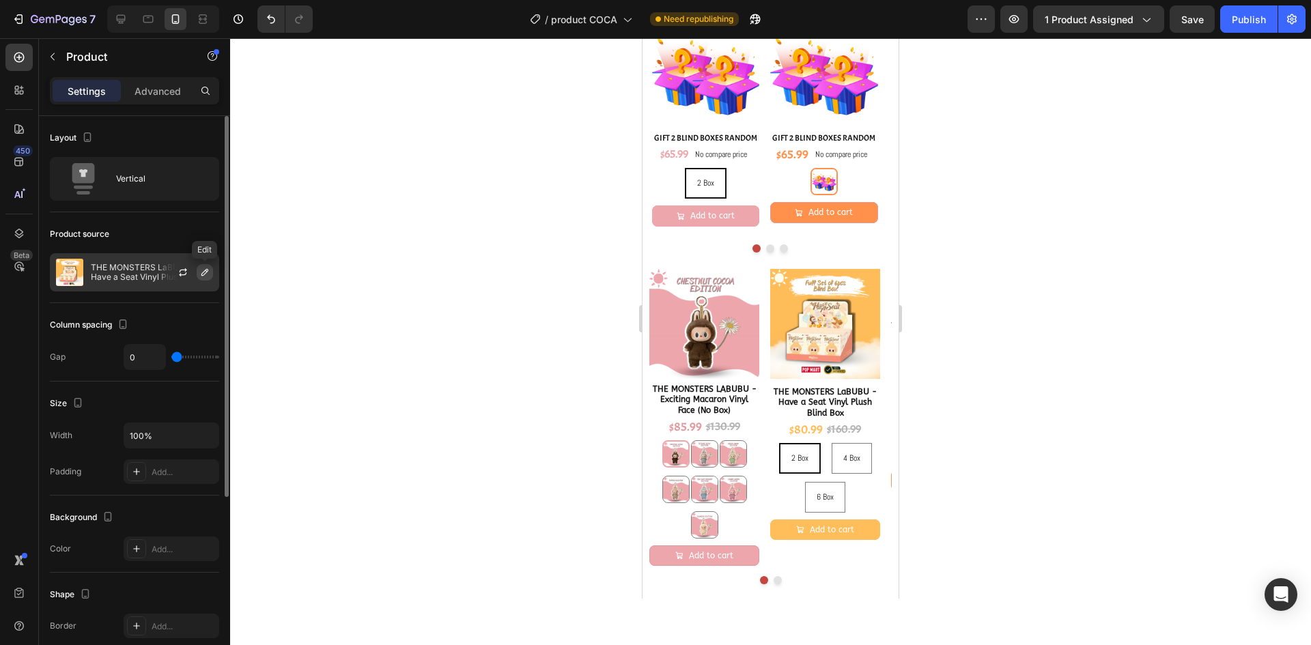
click at [202, 269] on icon "button" at bounding box center [204, 272] width 11 height 11
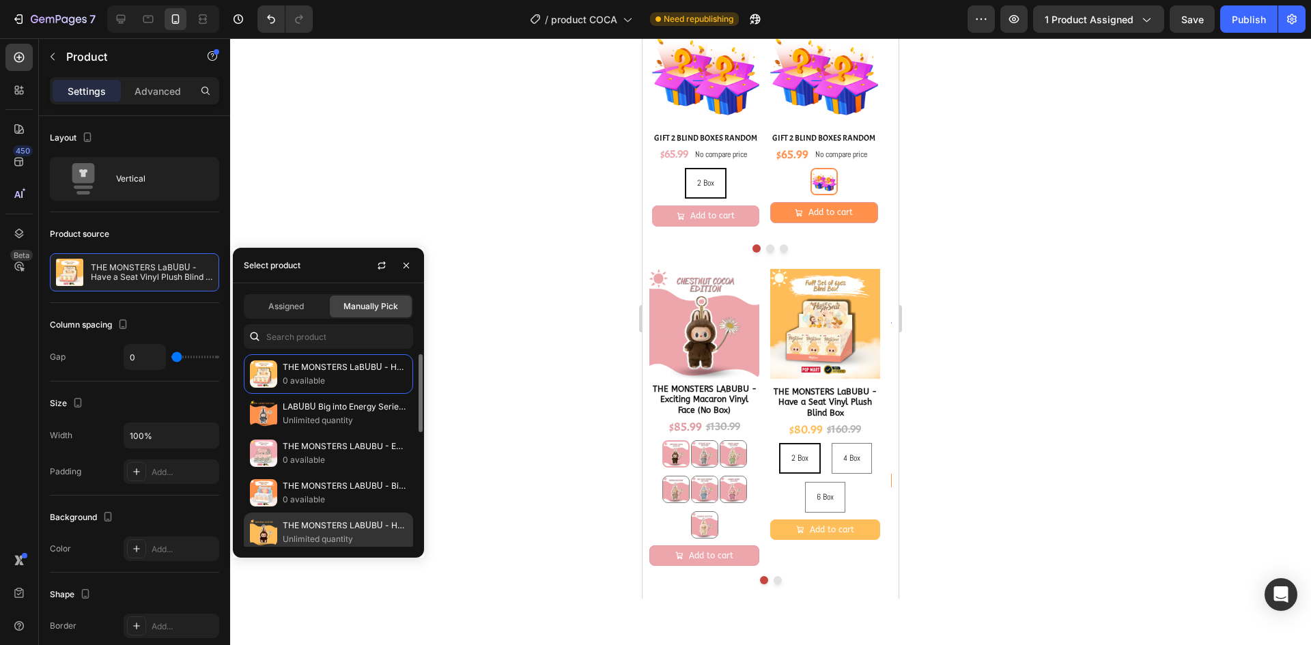
click at [335, 528] on p "THE MONSTERS LABᑌBᑌ - Have a Seat Vinyl Plush (No Box)" at bounding box center [345, 526] width 124 height 14
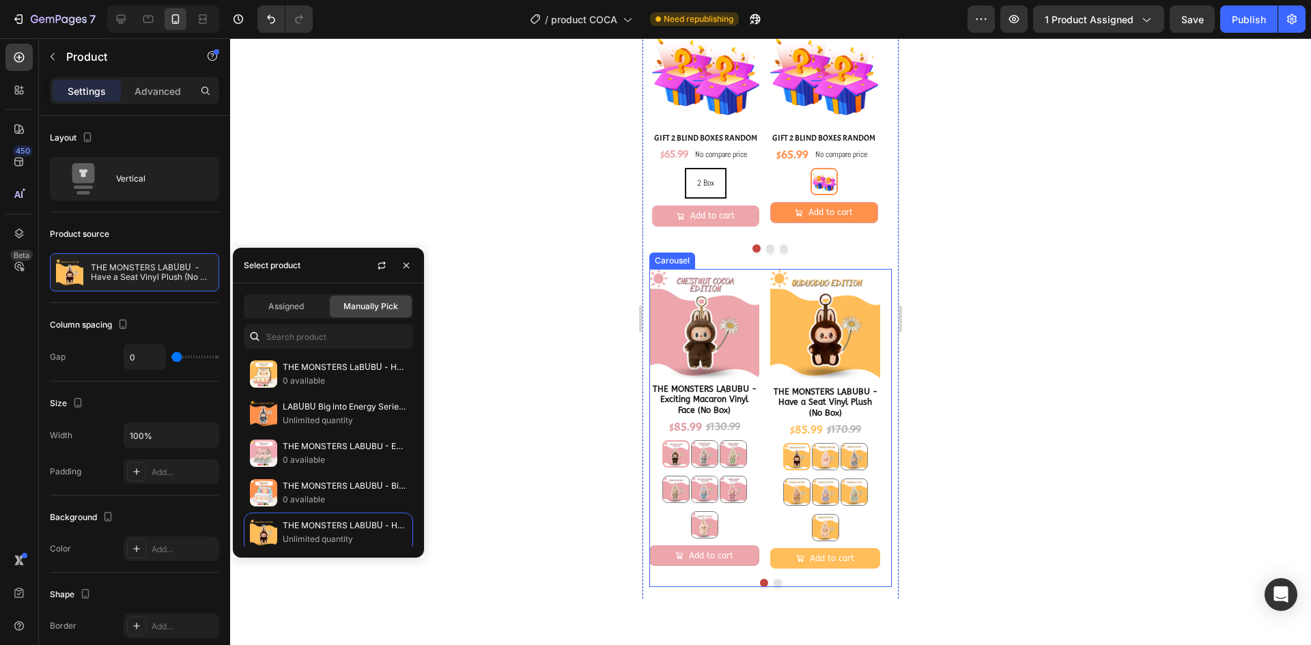
click at [774, 582] on button "Dot" at bounding box center [778, 583] width 8 height 8
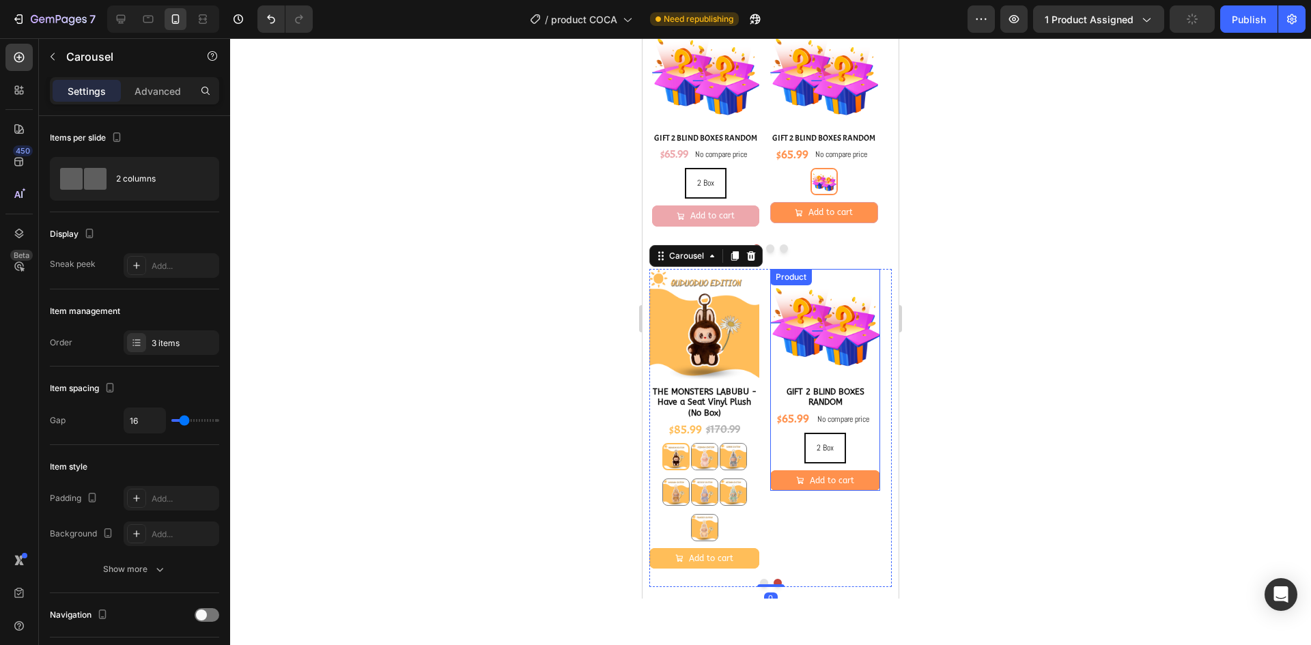
click at [867, 453] on div "2 Box 2 Box 2 Box" at bounding box center [825, 448] width 110 height 31
radio input "true"
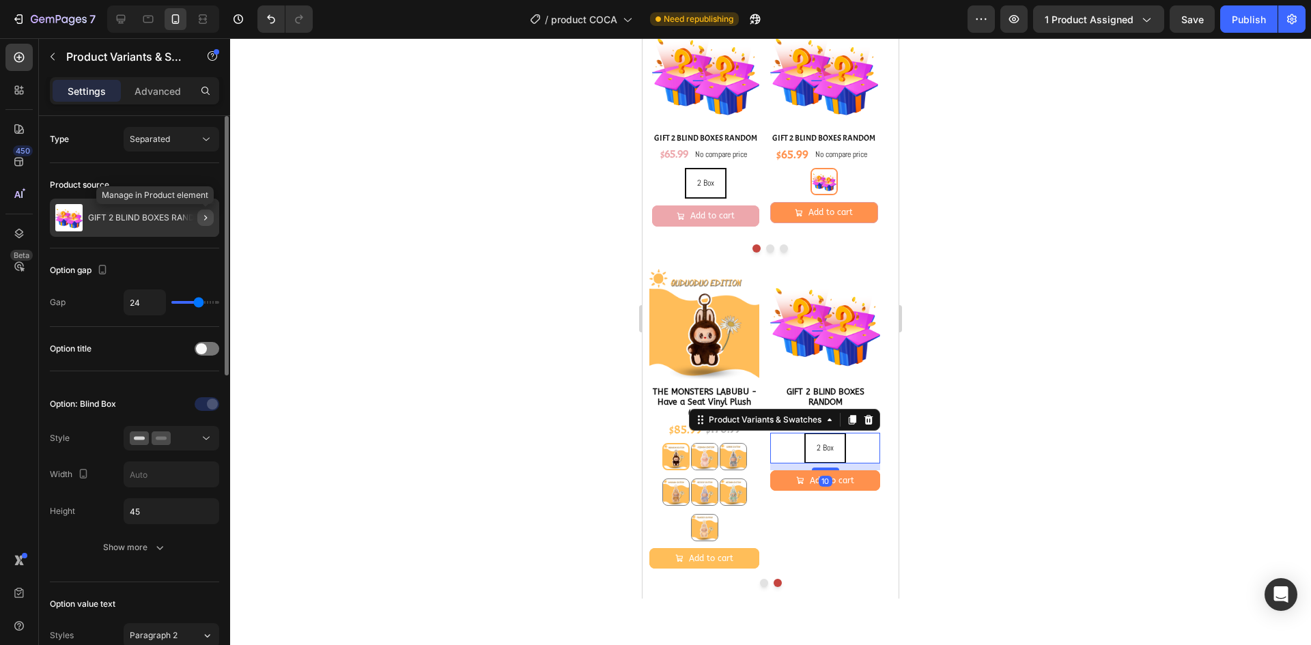
click at [202, 221] on icon "button" at bounding box center [205, 217] width 11 height 11
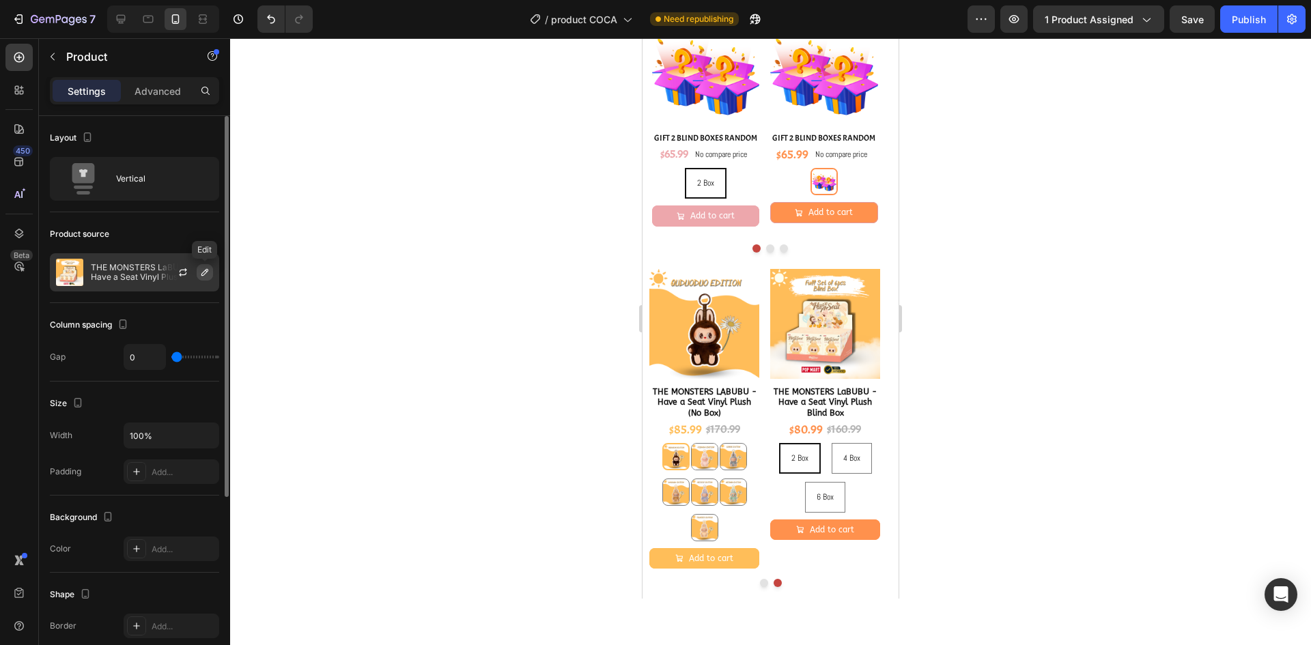
click at [199, 270] on icon "button" at bounding box center [204, 272] width 11 height 11
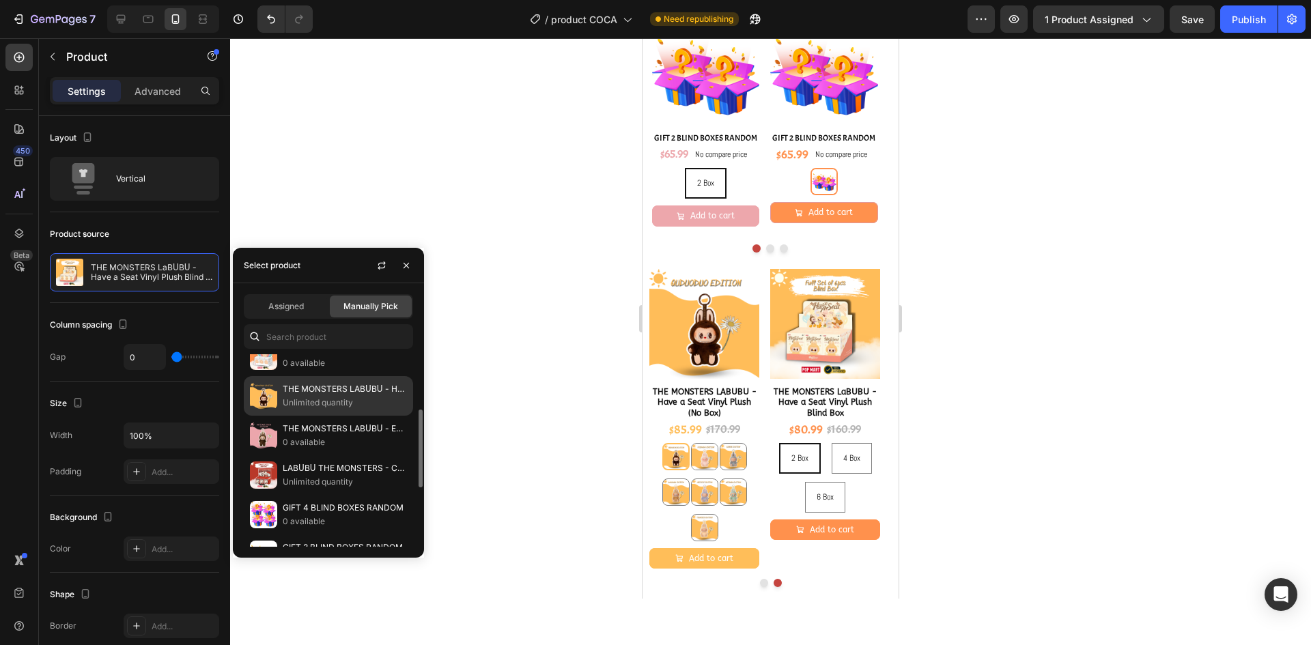
scroll to position [0, 0]
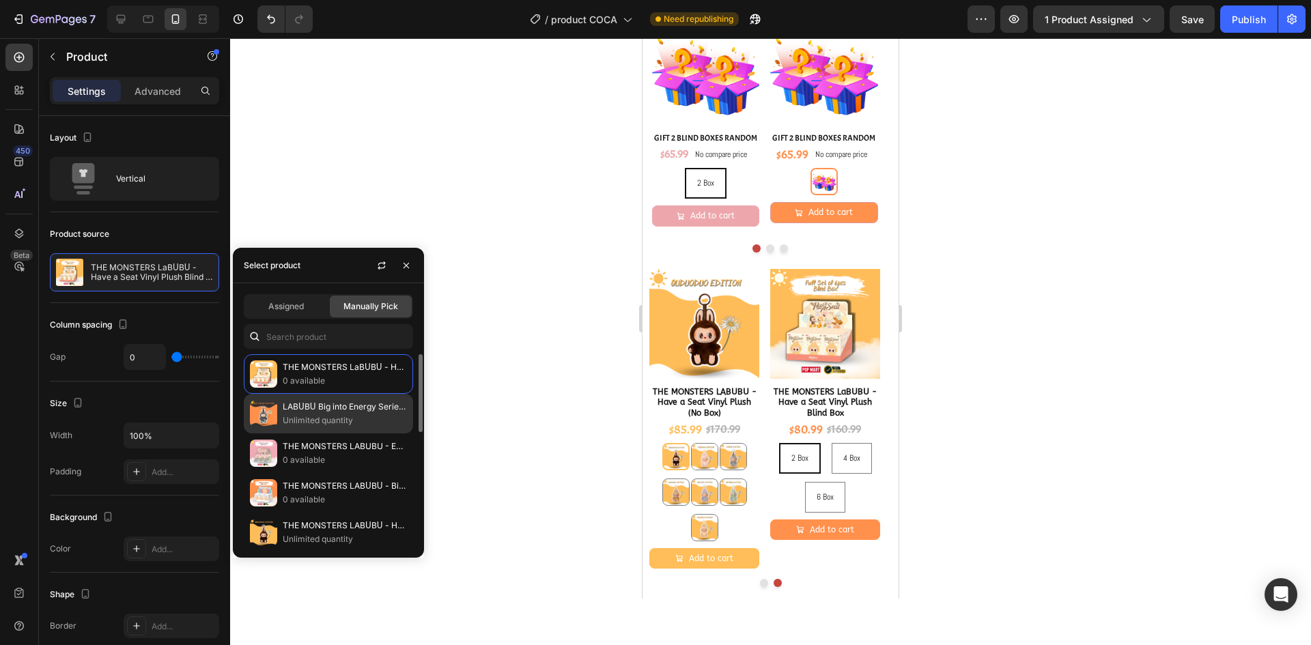
click at [332, 410] on p "LABᑌBᑌ Big into Energy Series-Vinyl Plush Pendant (No Box)" at bounding box center [345, 407] width 124 height 14
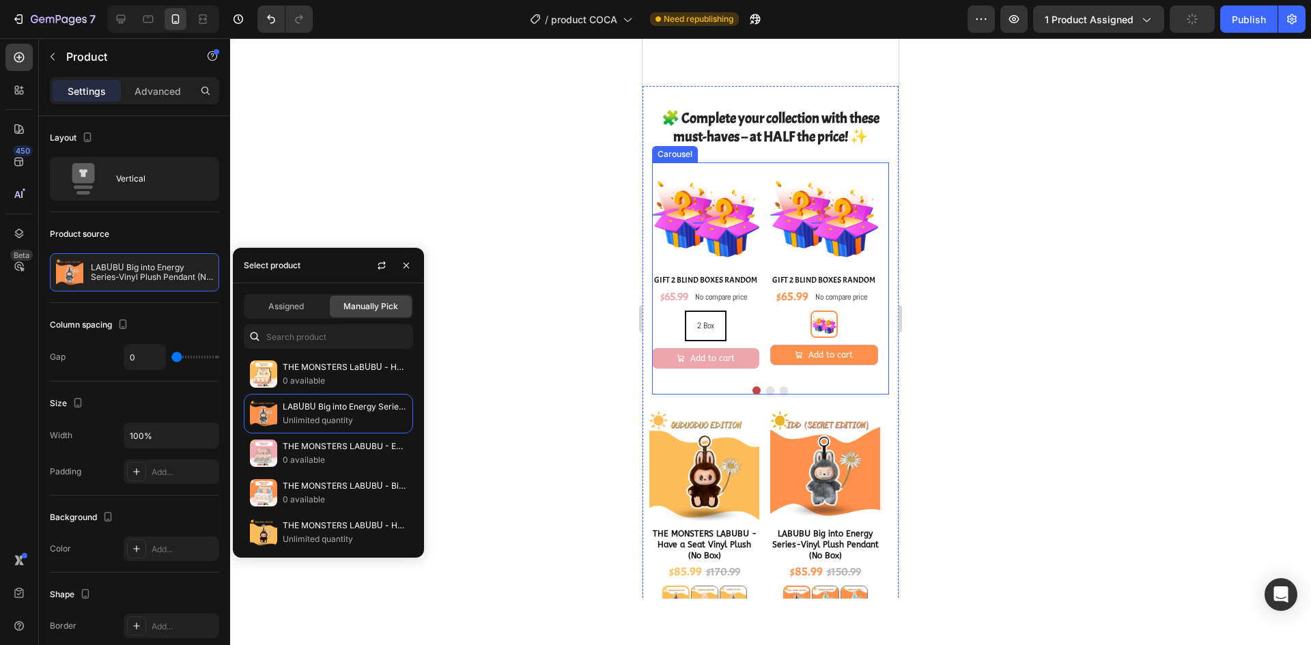
scroll to position [1213, 0]
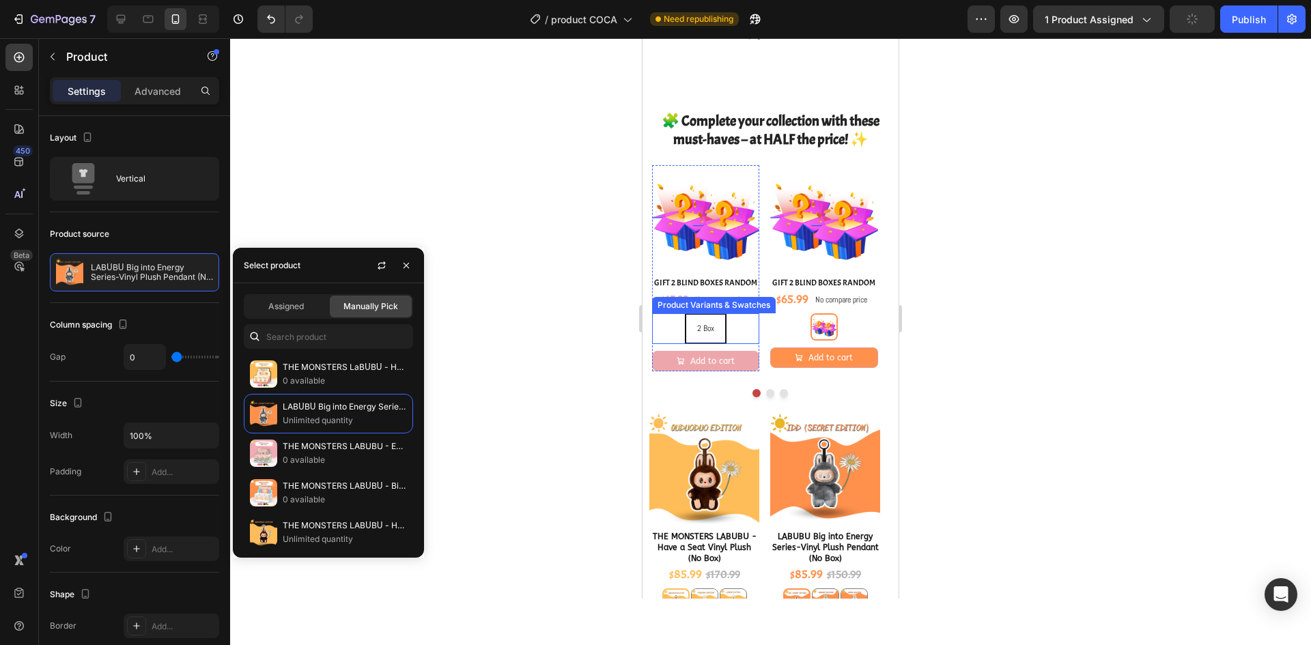
click at [742, 318] on div "2 Box 2 Box 2 Box" at bounding box center [706, 328] width 108 height 31
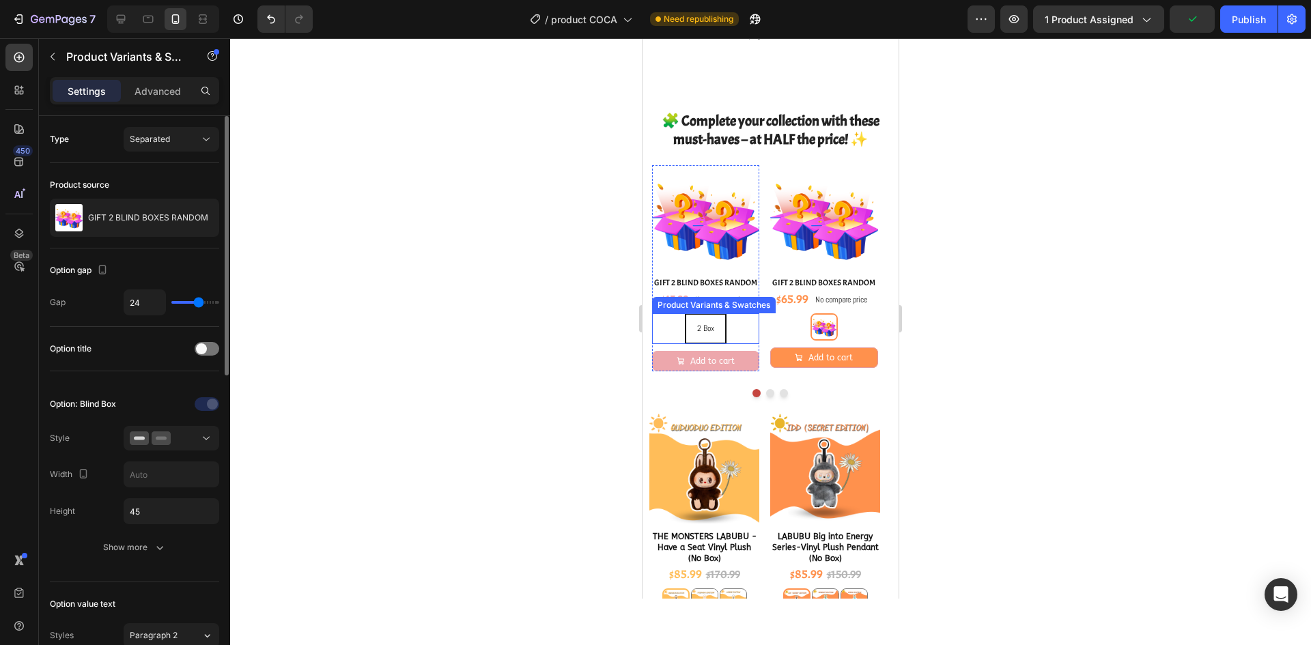
radio input "true"
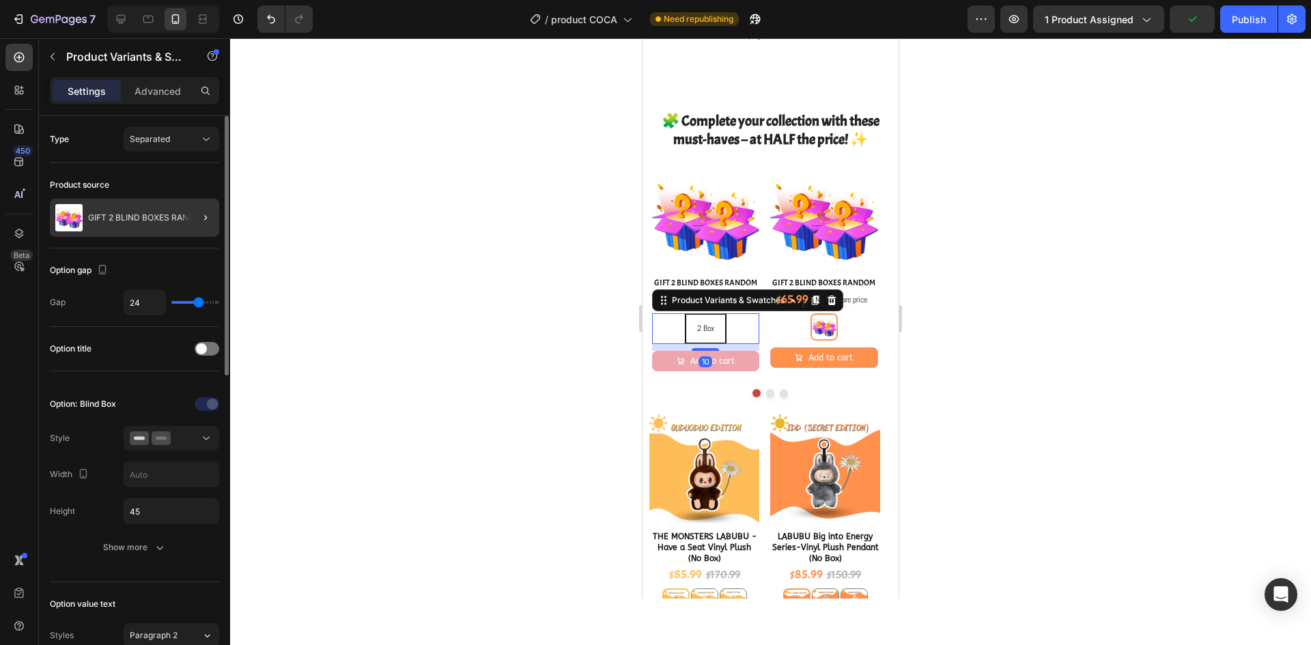
click at [204, 226] on div at bounding box center [200, 218] width 38 height 38
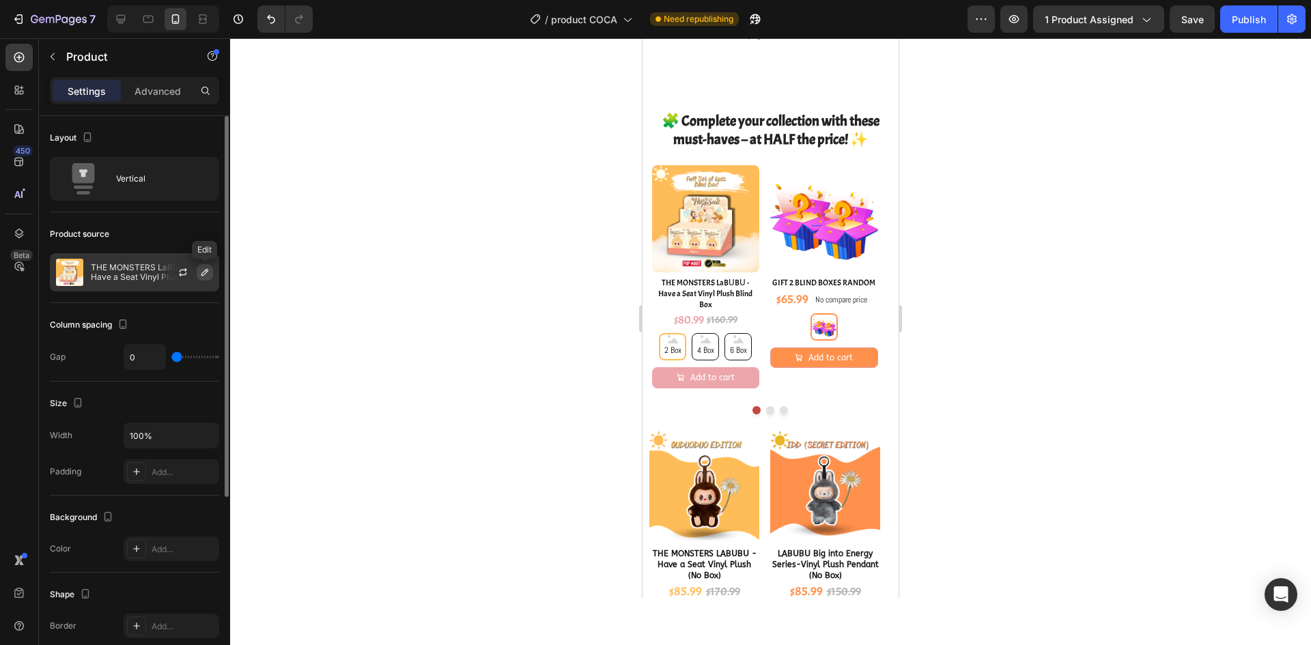
click at [208, 276] on icon "button" at bounding box center [204, 272] width 11 height 11
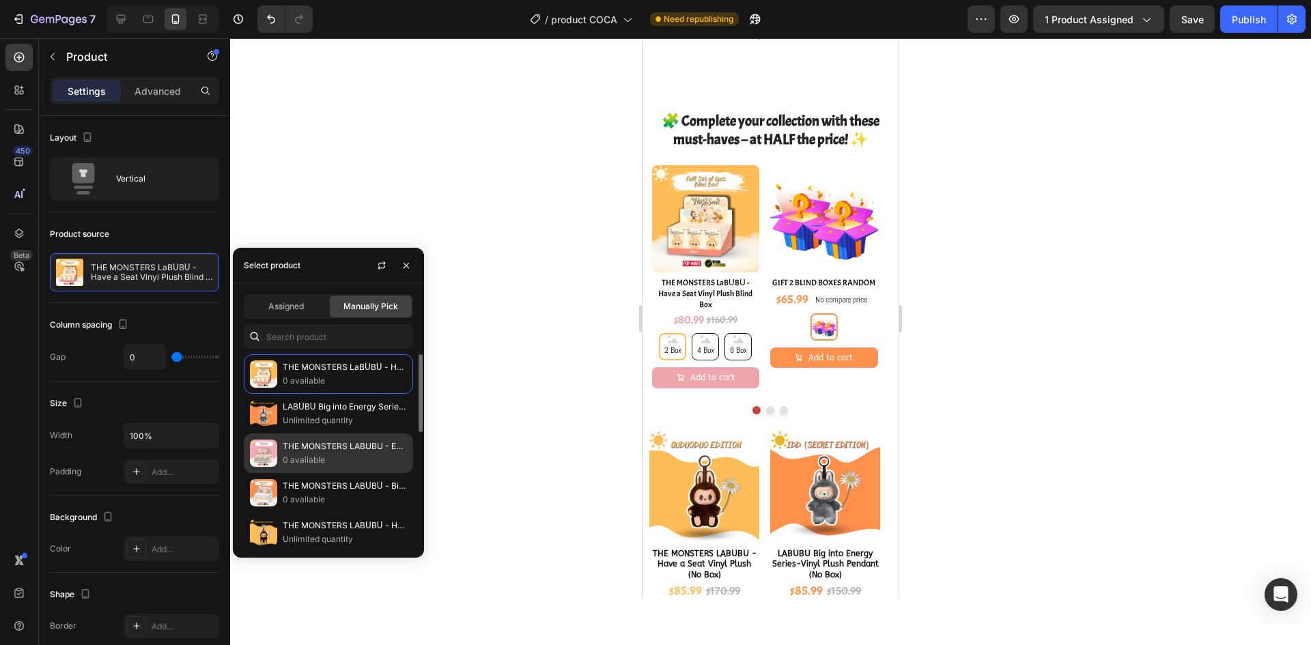
click at [321, 456] on p "0 available" at bounding box center [345, 460] width 124 height 14
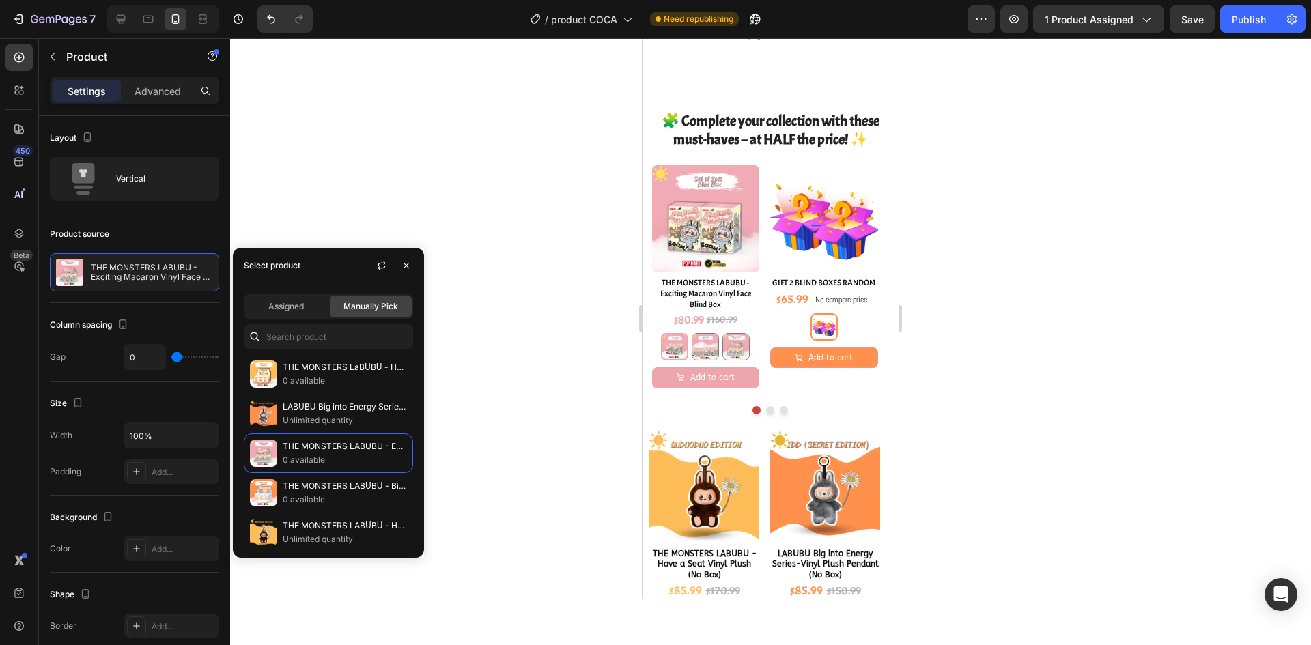
click at [864, 322] on div "2 Box 2 Box" at bounding box center [824, 326] width 108 height 27
radio input "true"
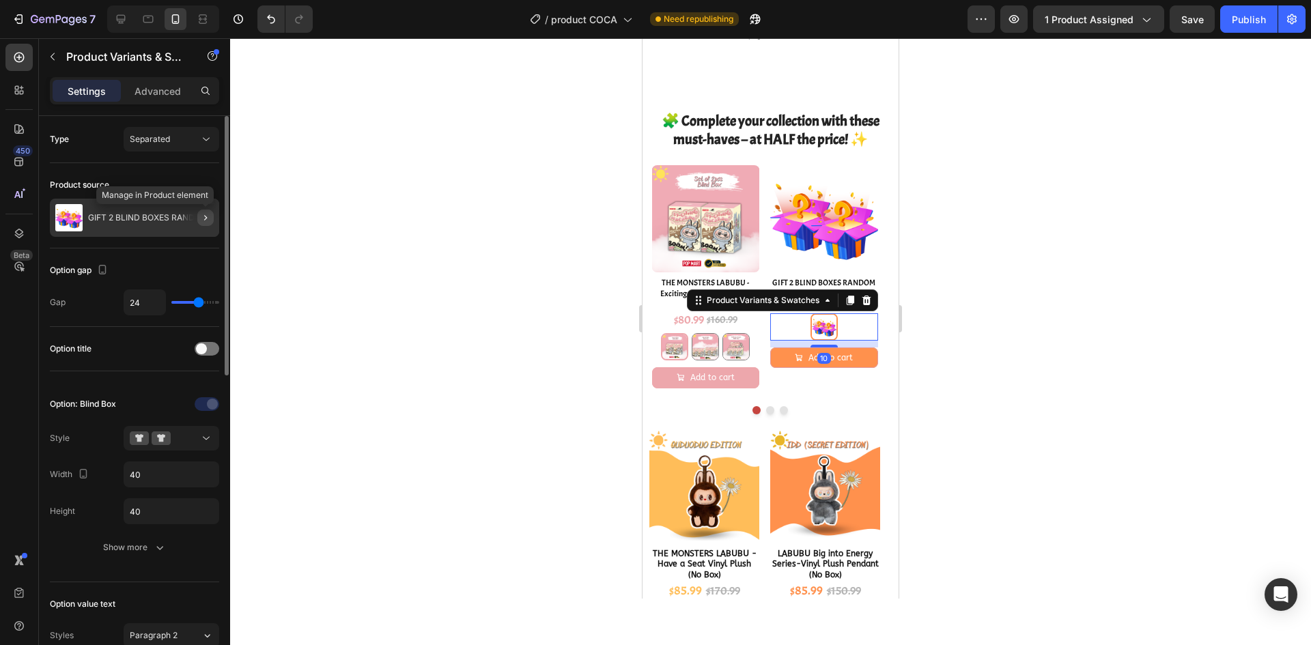
click at [203, 222] on icon "button" at bounding box center [205, 217] width 11 height 11
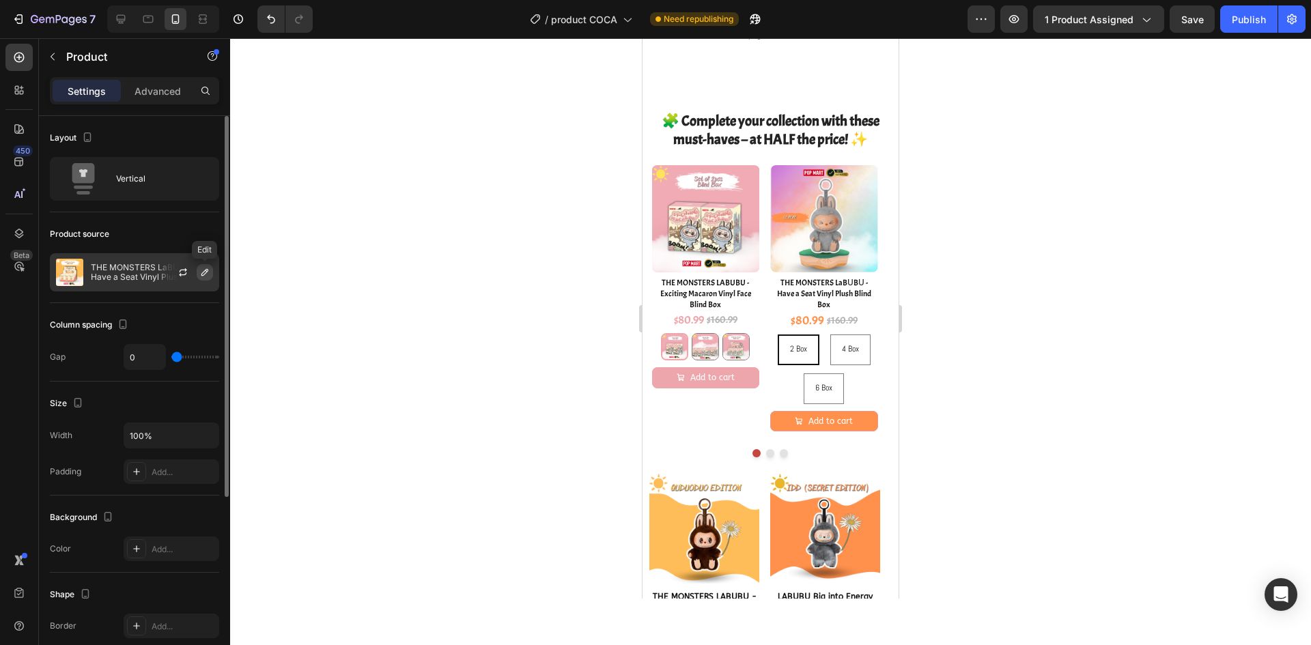
click at [203, 268] on icon "button" at bounding box center [204, 272] width 11 height 11
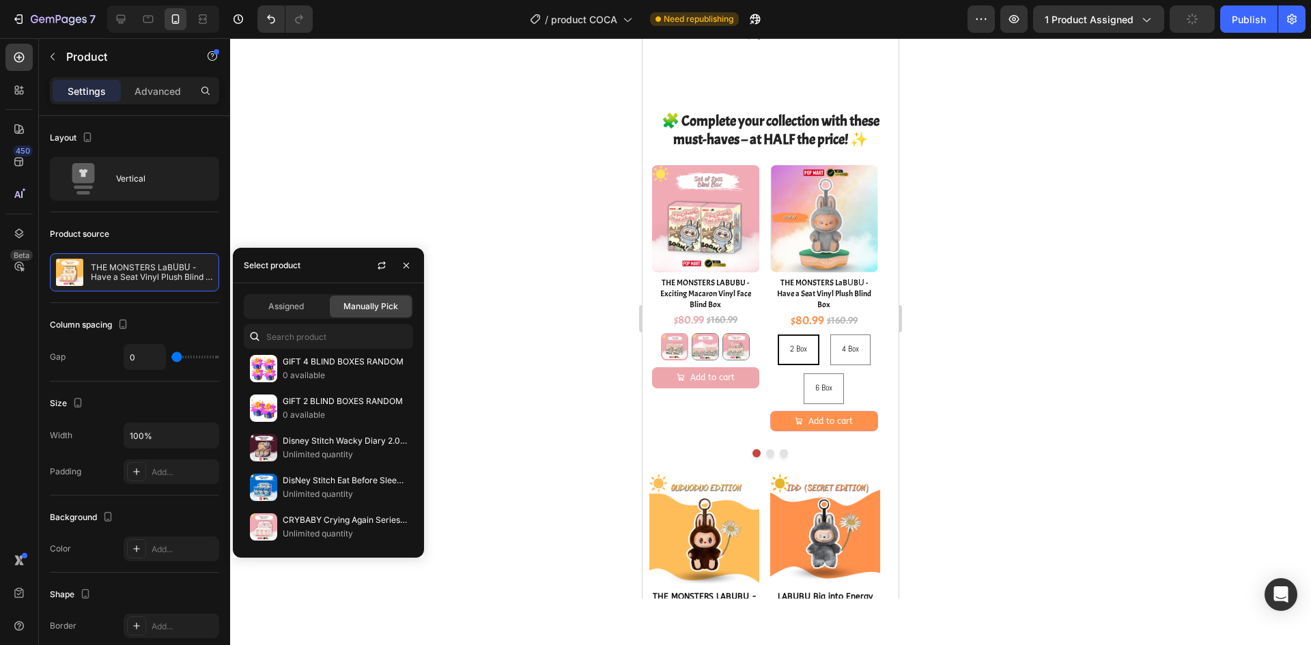
scroll to position [0, 0]
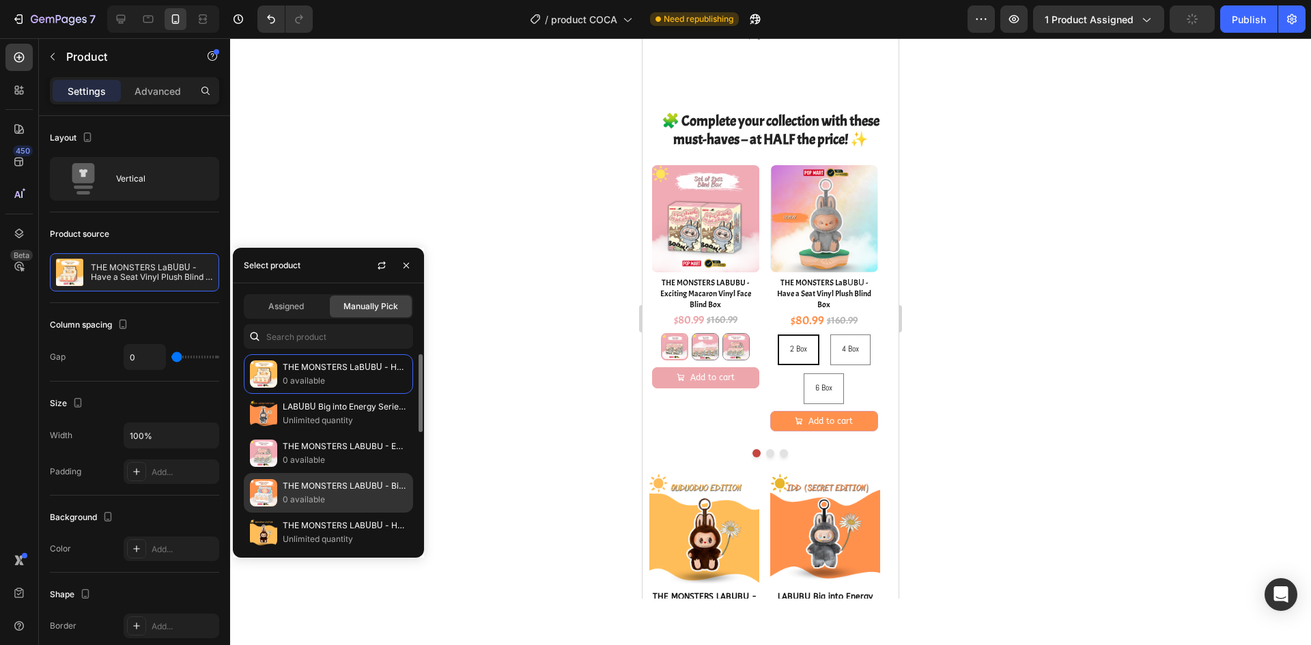
click at [341, 499] on p "0 available" at bounding box center [345, 500] width 124 height 14
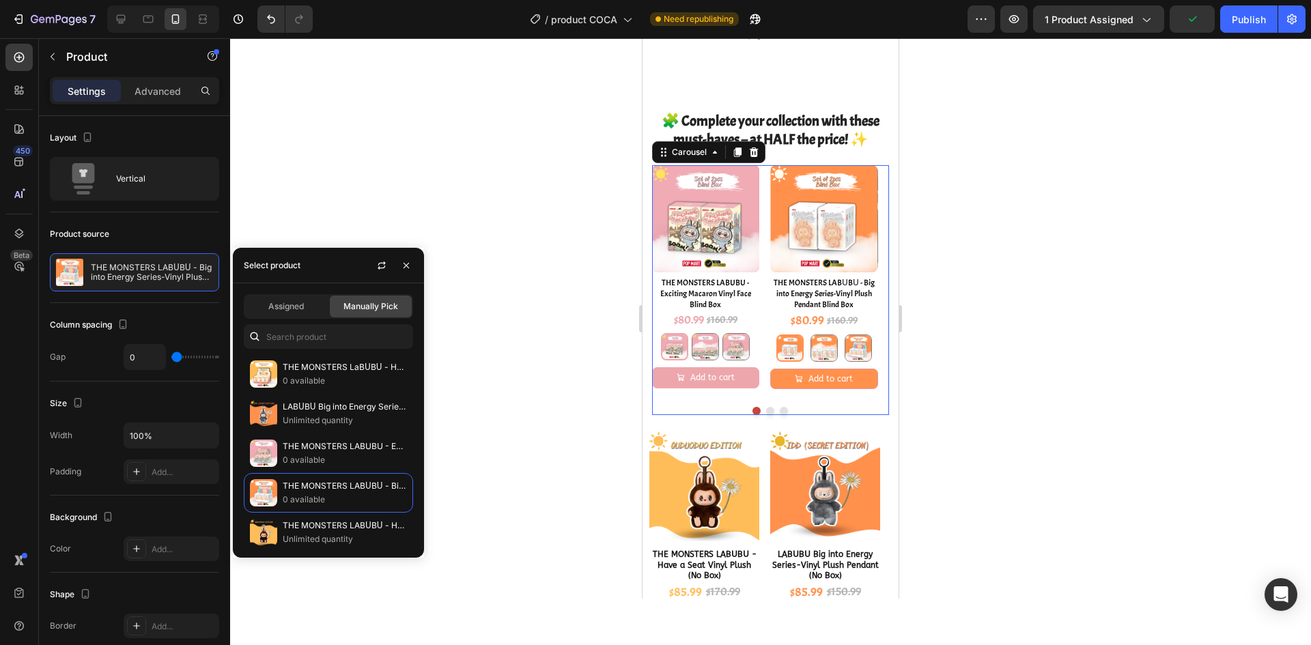
click at [766, 407] on button "Dot" at bounding box center [770, 411] width 8 height 8
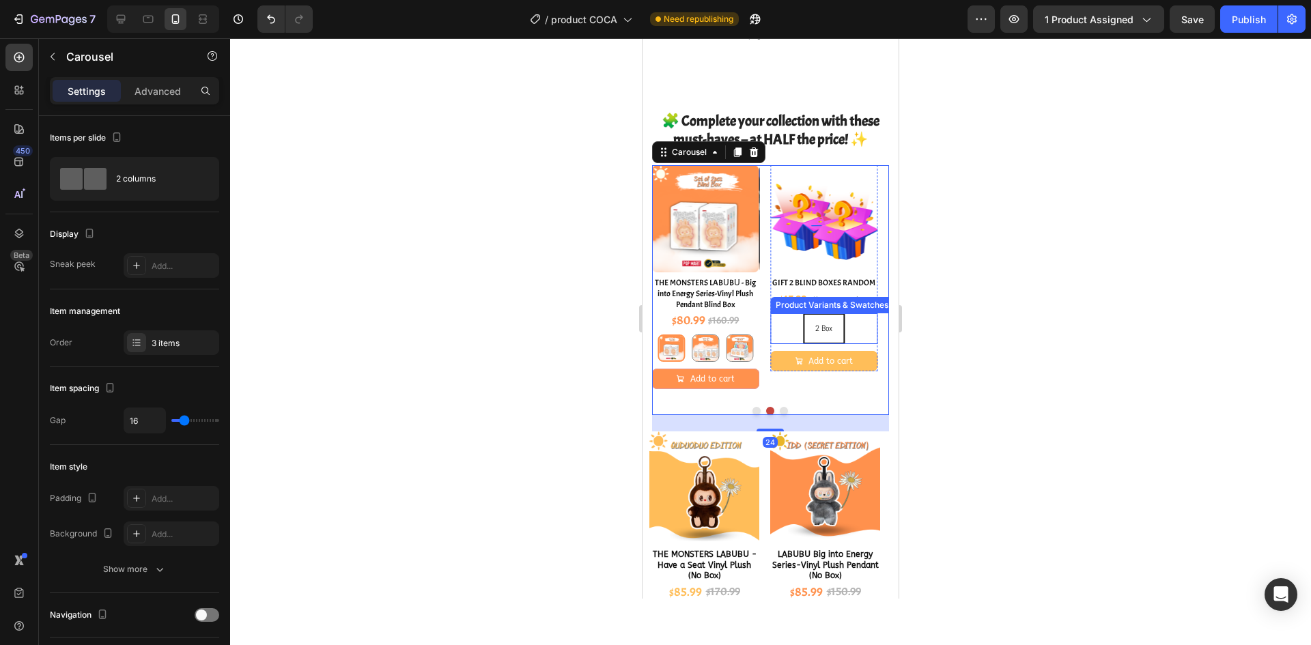
click at [854, 325] on div "2 Box 2 Box 2 Box" at bounding box center [824, 328] width 108 height 31
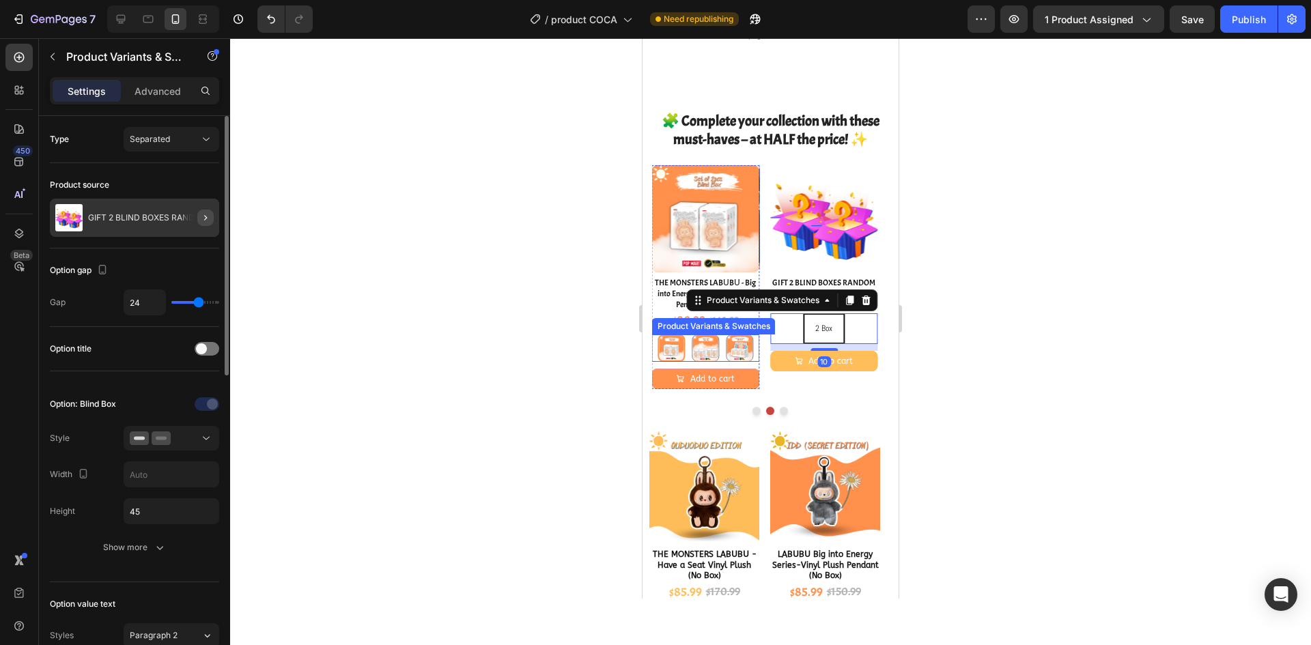
click at [208, 224] on button "button" at bounding box center [205, 218] width 16 height 16
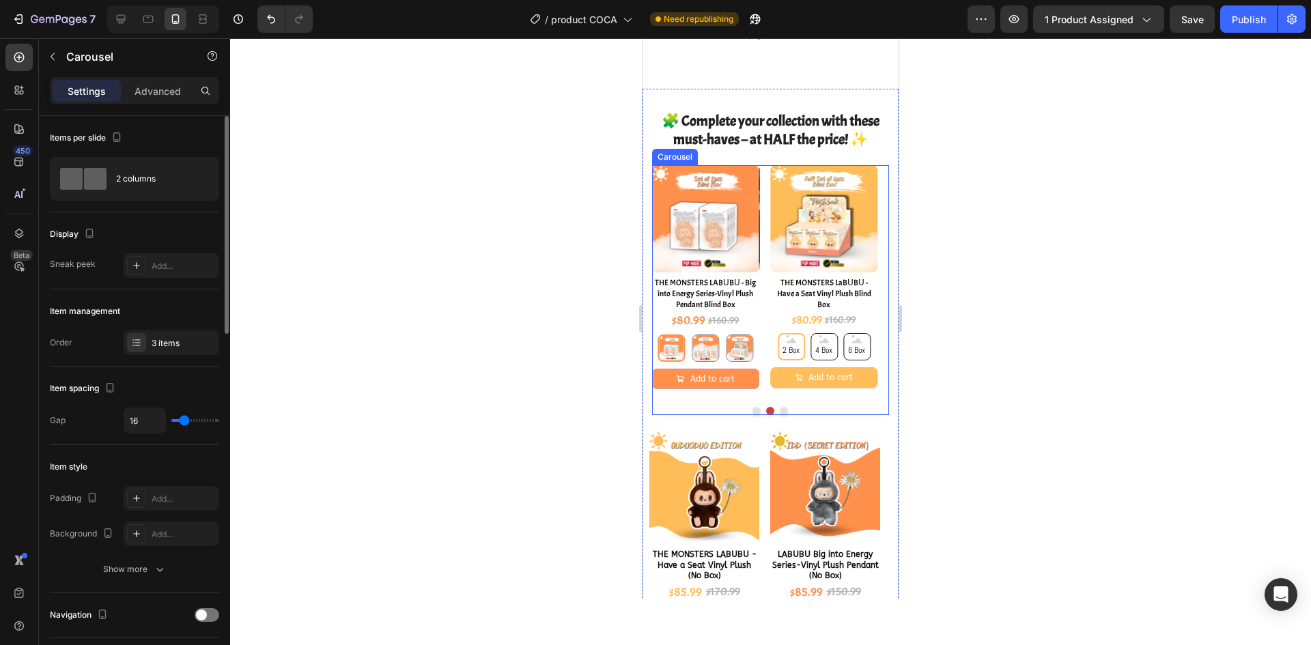
click at [781, 407] on button "Dot" at bounding box center [784, 411] width 8 height 8
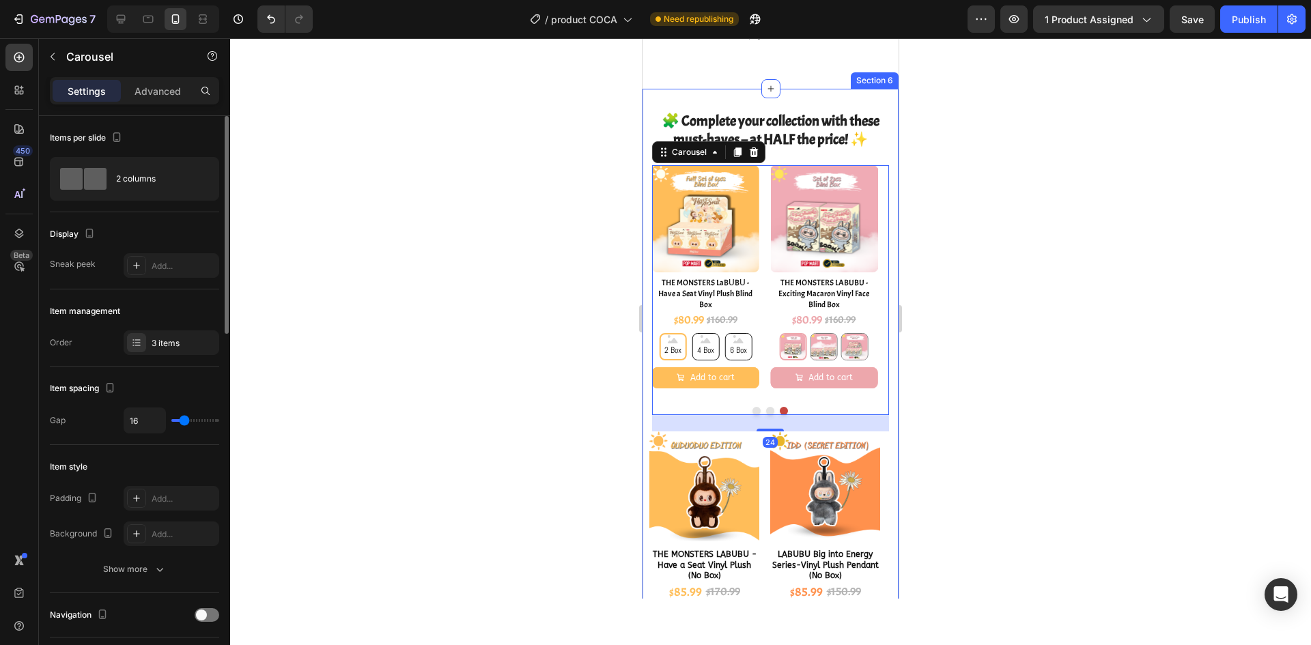
click at [985, 316] on div at bounding box center [770, 341] width 1081 height 607
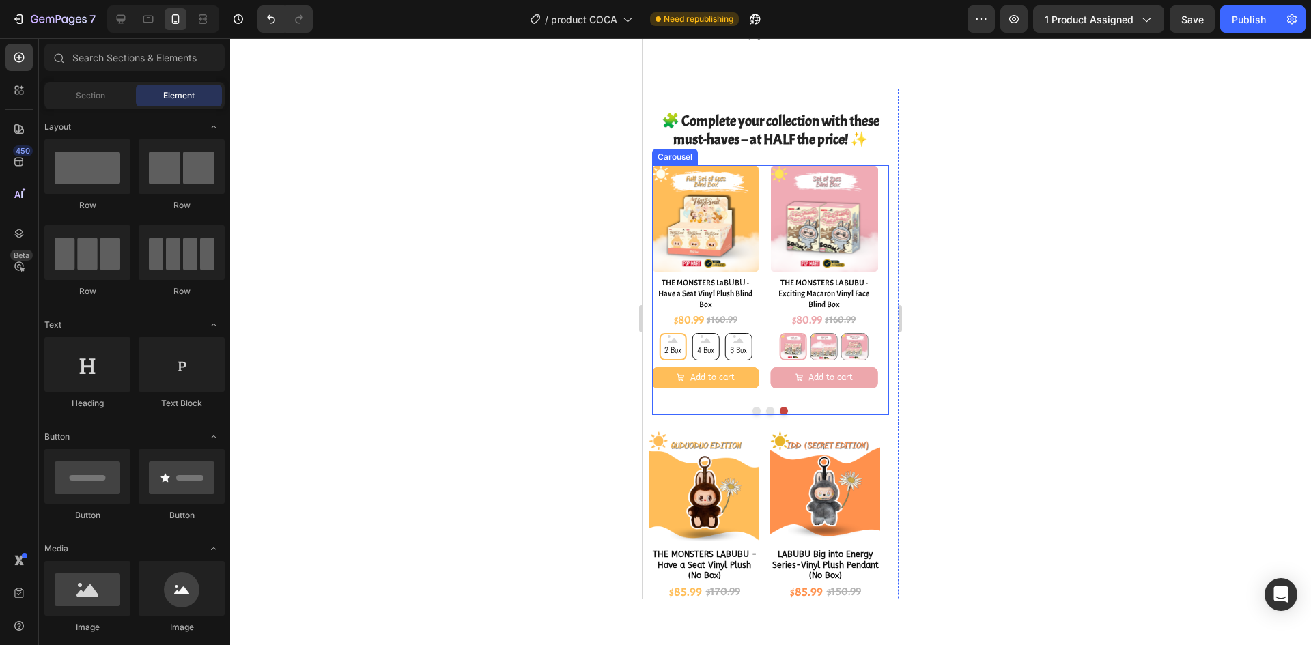
click at [752, 407] on button "Dot" at bounding box center [756, 411] width 8 height 8
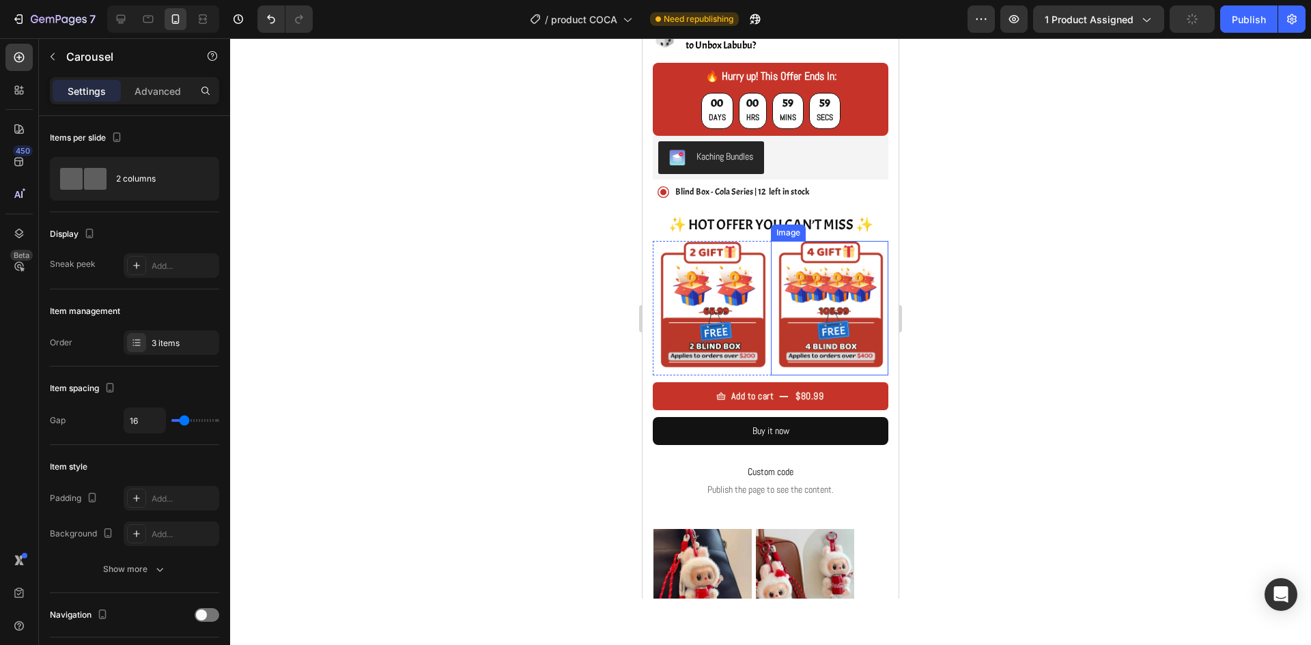
scroll to position [649, 0]
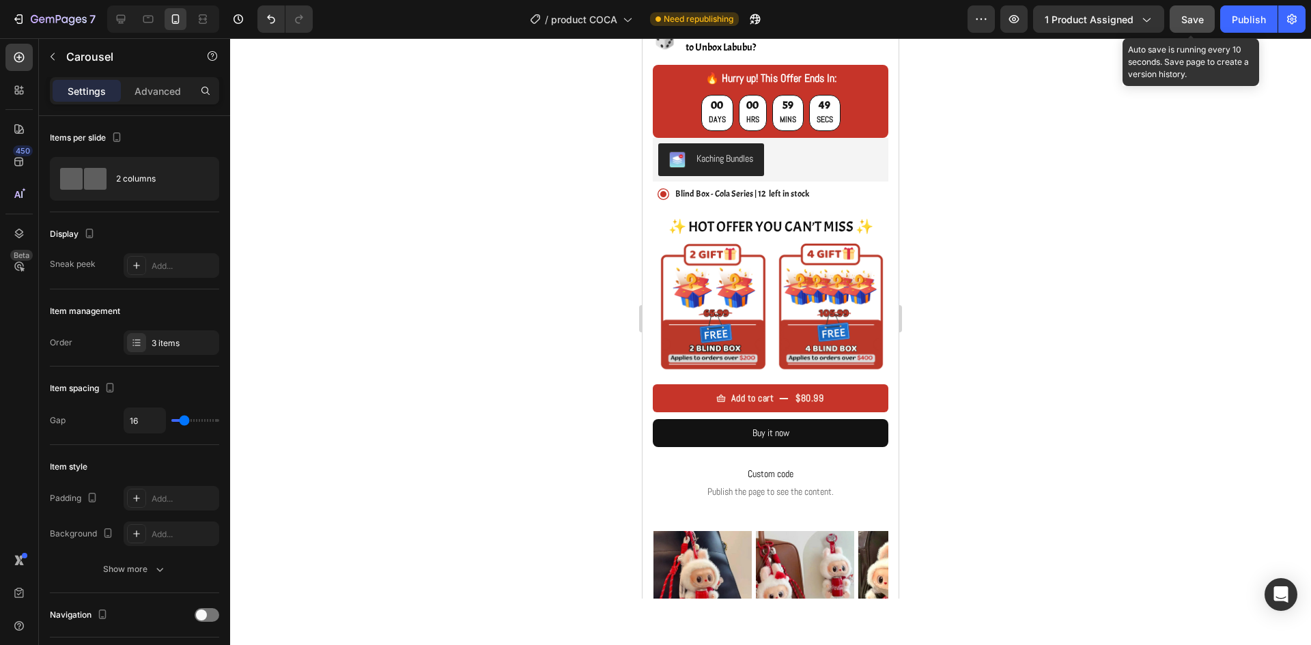
click at [1188, 25] on span "Save" at bounding box center [1192, 20] width 23 height 12
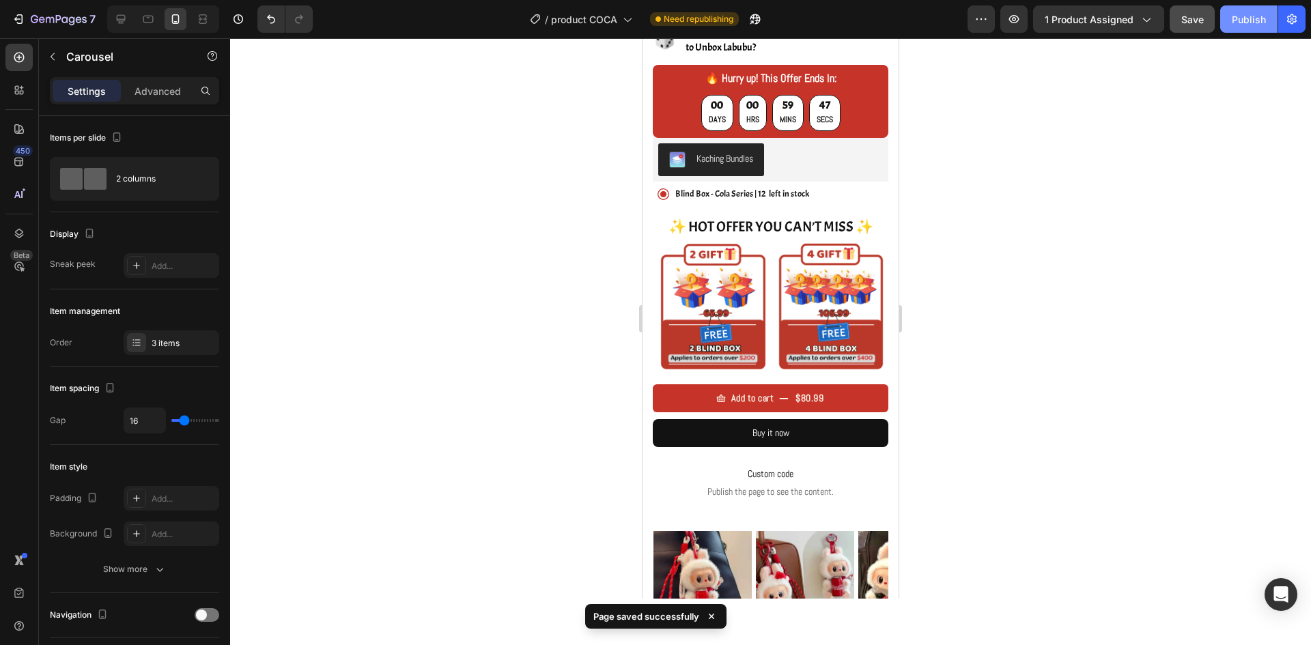
click at [1247, 25] on div "Publish" at bounding box center [1249, 19] width 34 height 14
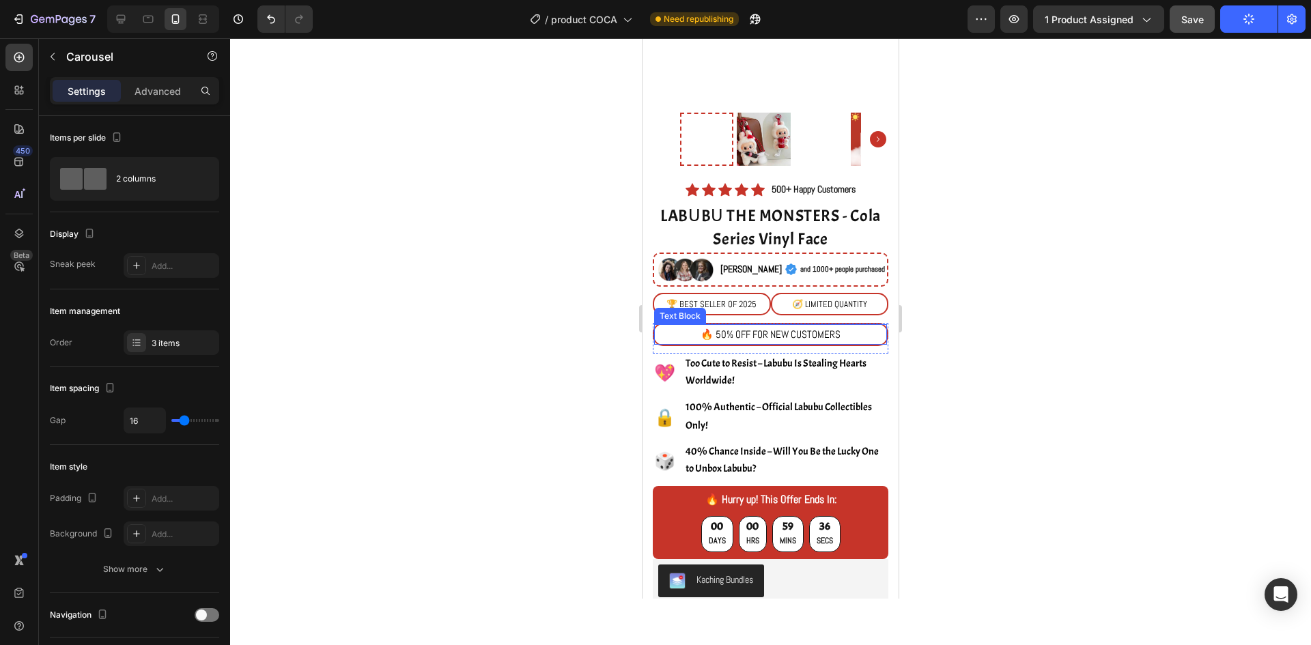
scroll to position [0, 0]
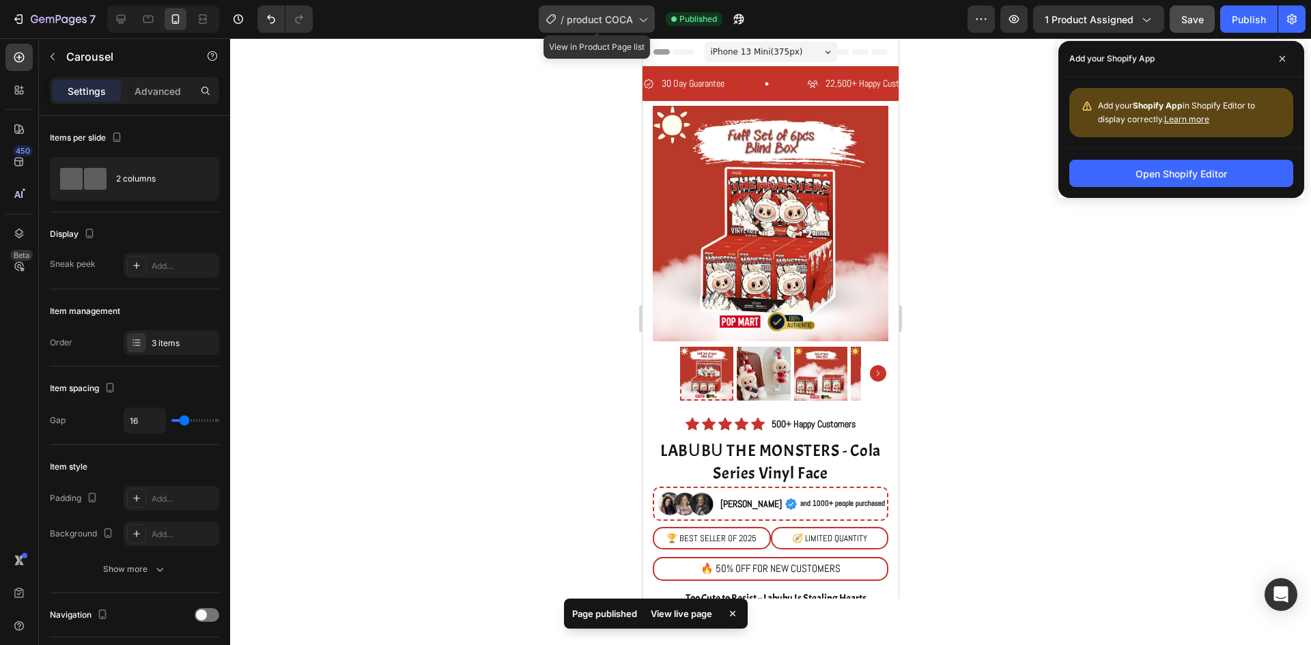
click at [623, 15] on span "product COCA" at bounding box center [600, 19] width 66 height 14
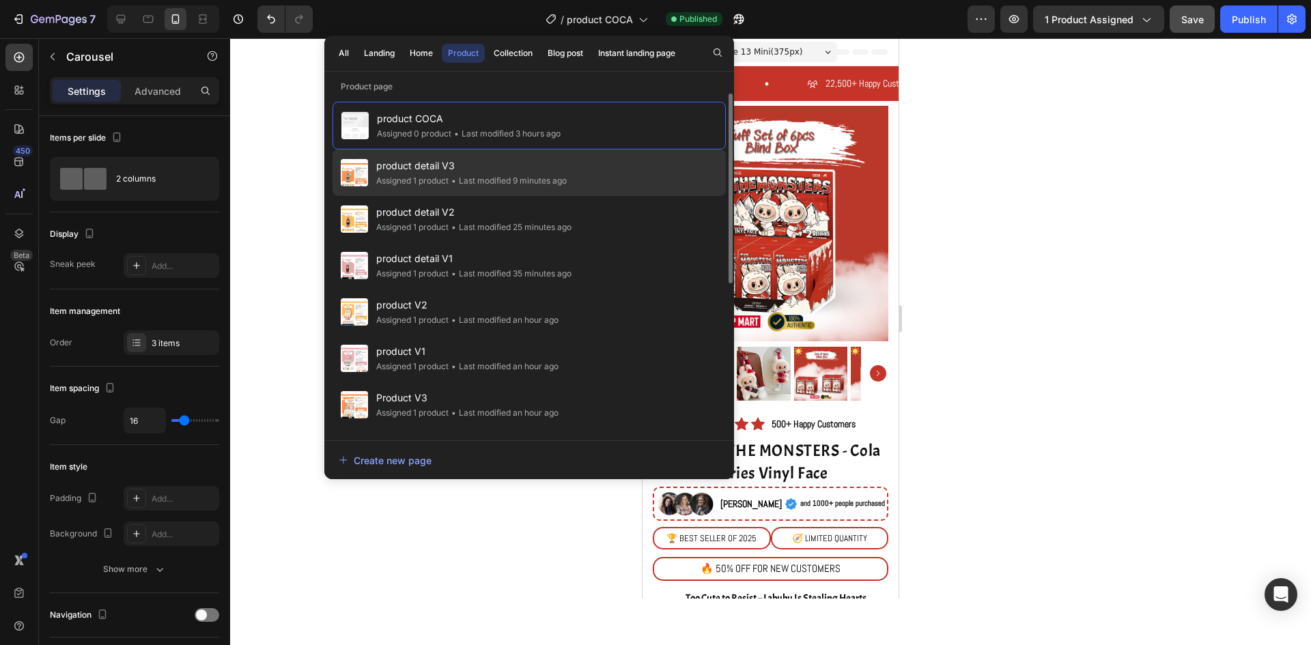
click at [410, 173] on span "product detail V3" at bounding box center [471, 166] width 191 height 16
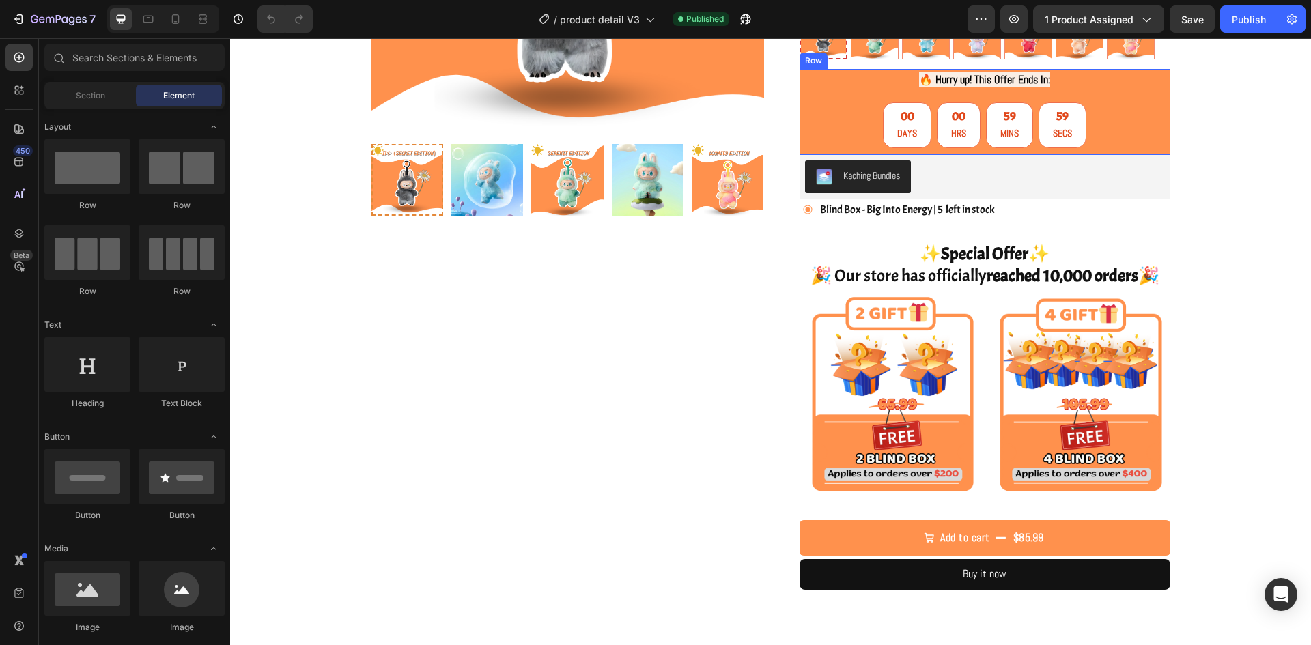
scroll to position [546, 0]
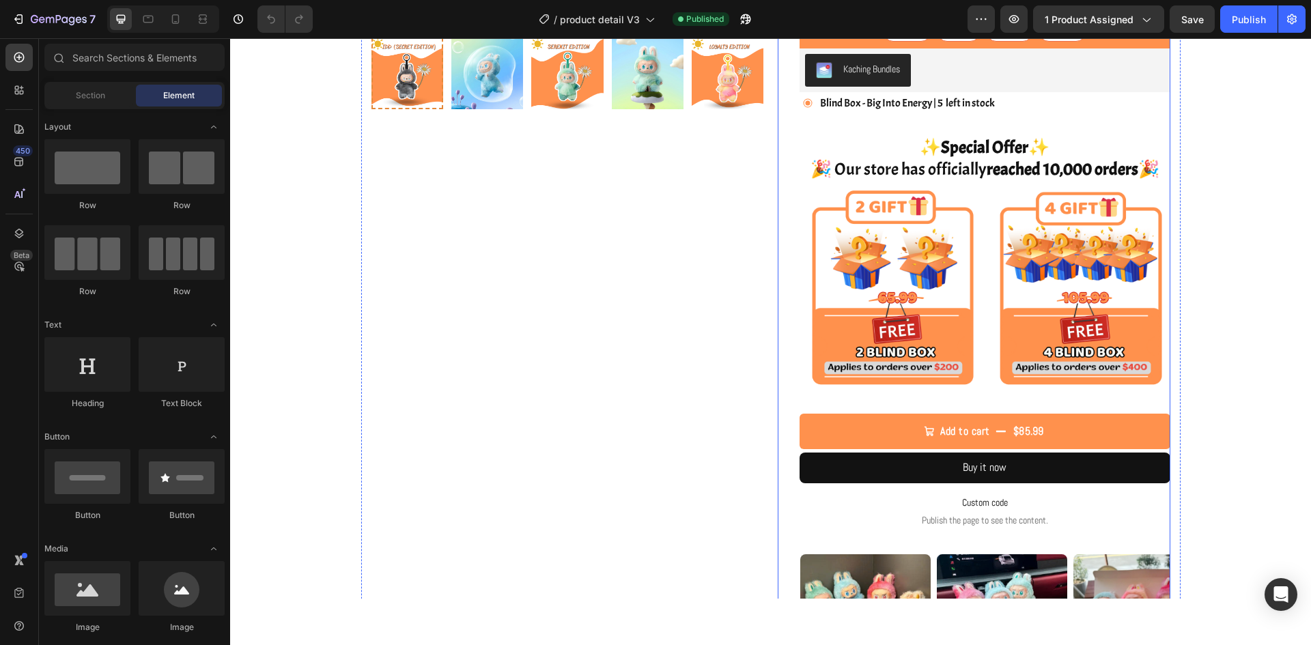
click at [957, 182] on h2 "✨ Special Offer ✨ 🎉 Our store has officially reached 10,000 orders 🎉" at bounding box center [985, 158] width 371 height 47
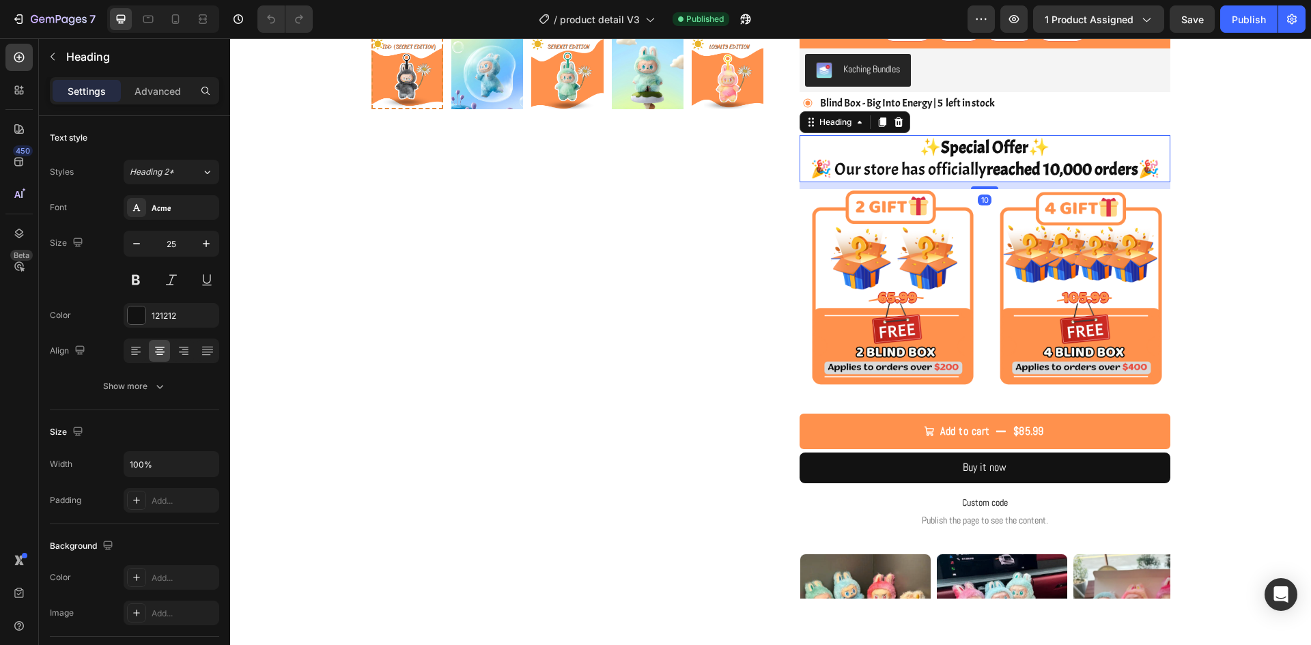
click at [977, 174] on h2 "✨ Special Offer ✨ 🎉 Our store has officially reached 10,000 orders 🎉" at bounding box center [985, 158] width 371 height 47
click at [1048, 172] on strong "reached 10,000 orders" at bounding box center [1063, 169] width 152 height 22
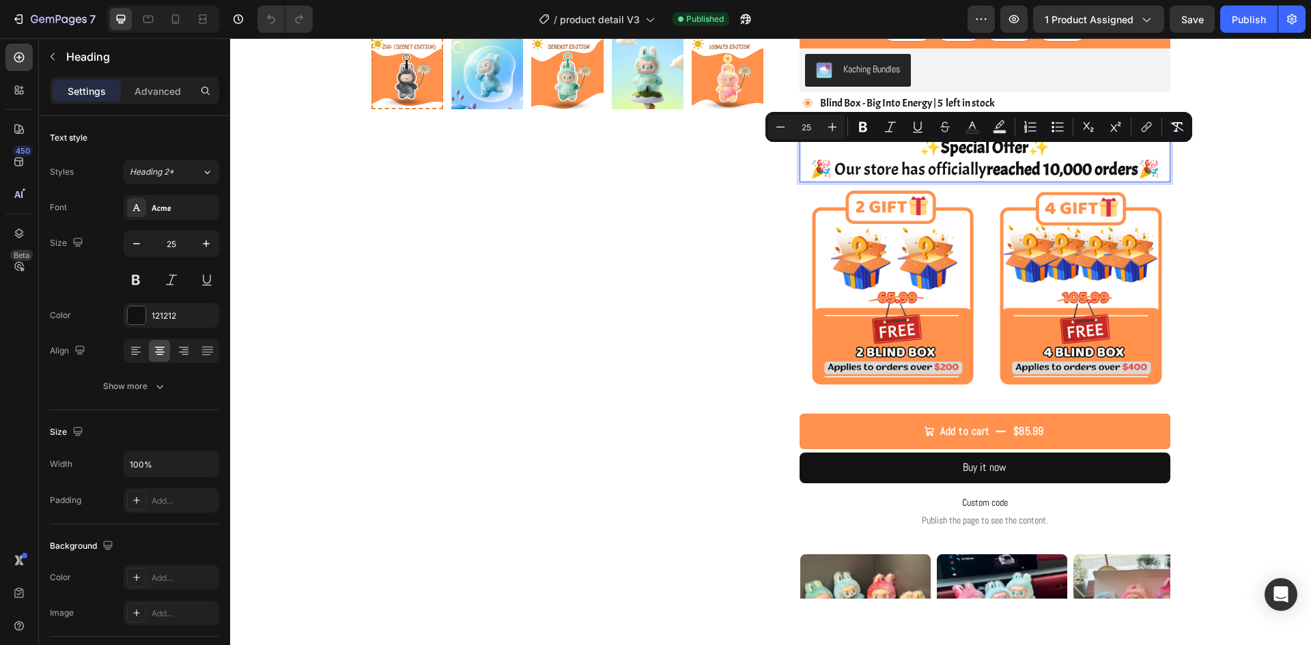
copy p "✨ Special Offer ✨ 🎉 Our store has officially reached 10,000 orders 🎉"
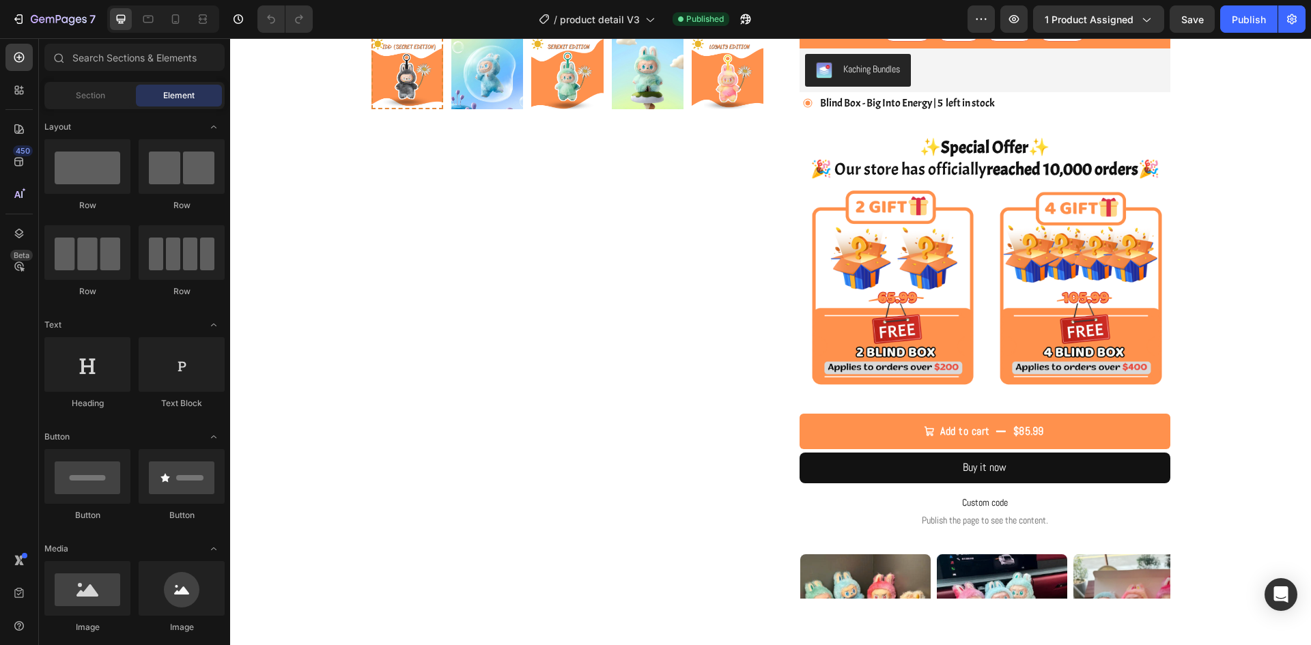
scroll to position [1037, 0]
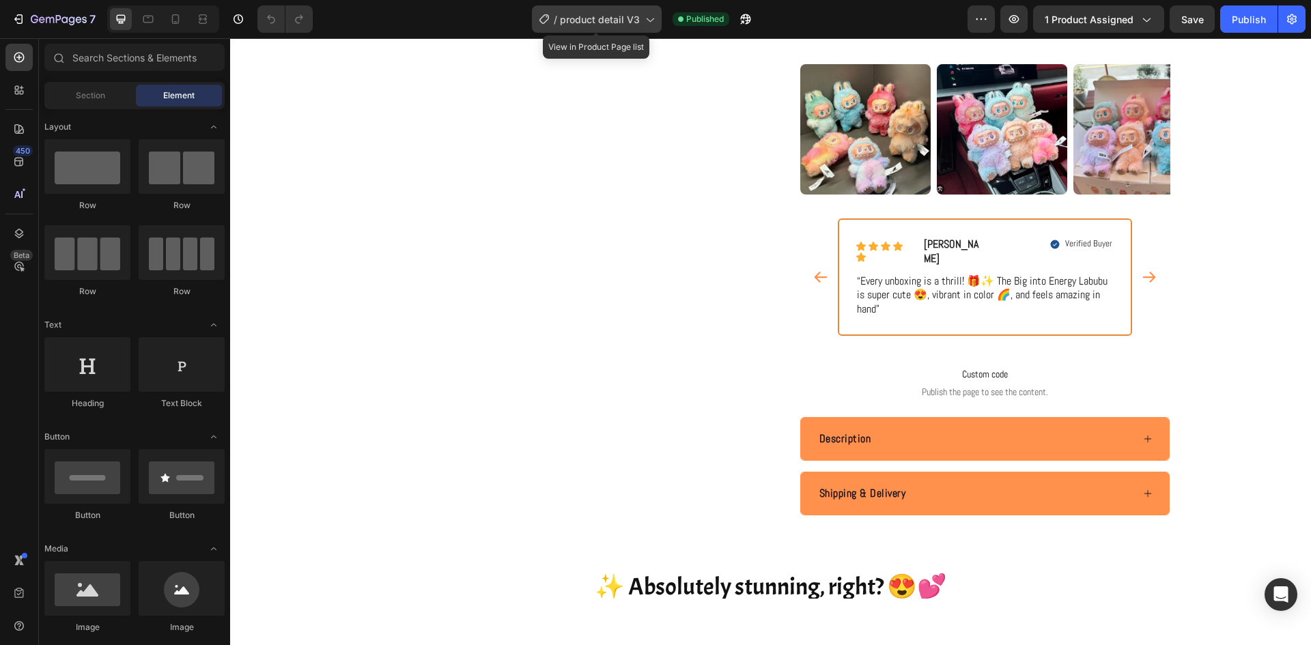
click at [610, 28] on div "/ product detail V3" at bounding box center [597, 18] width 130 height 27
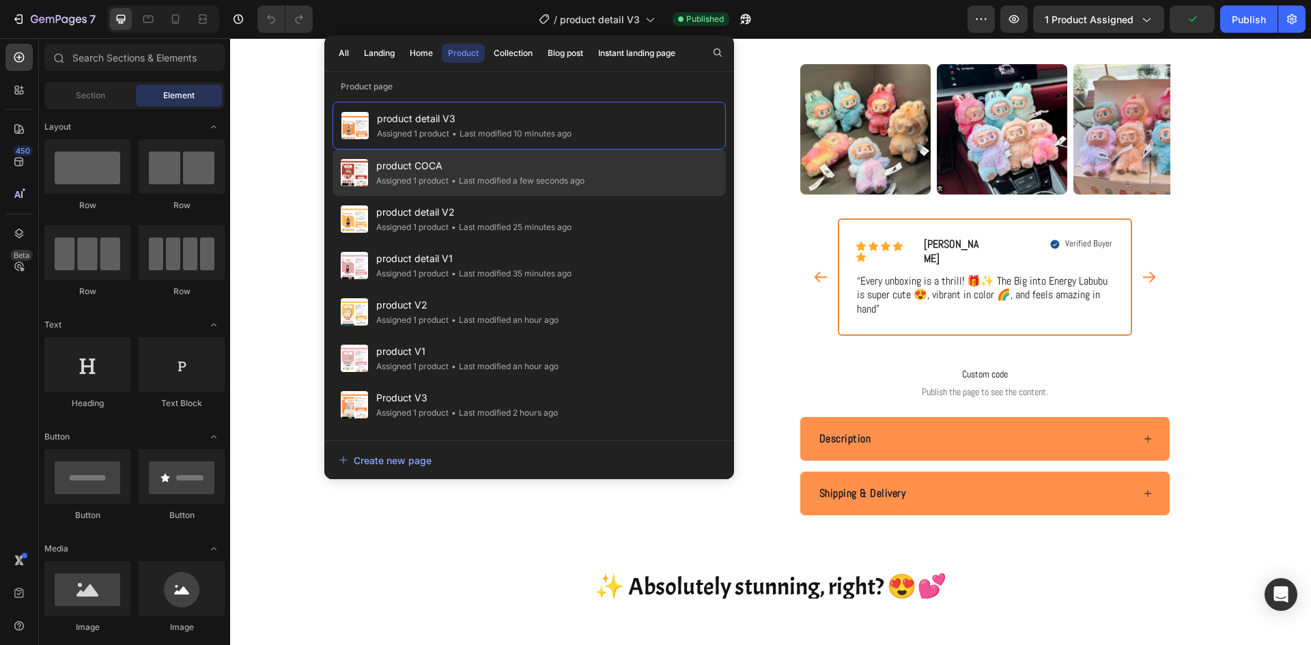
click at [556, 169] on span "product COCA" at bounding box center [480, 166] width 208 height 16
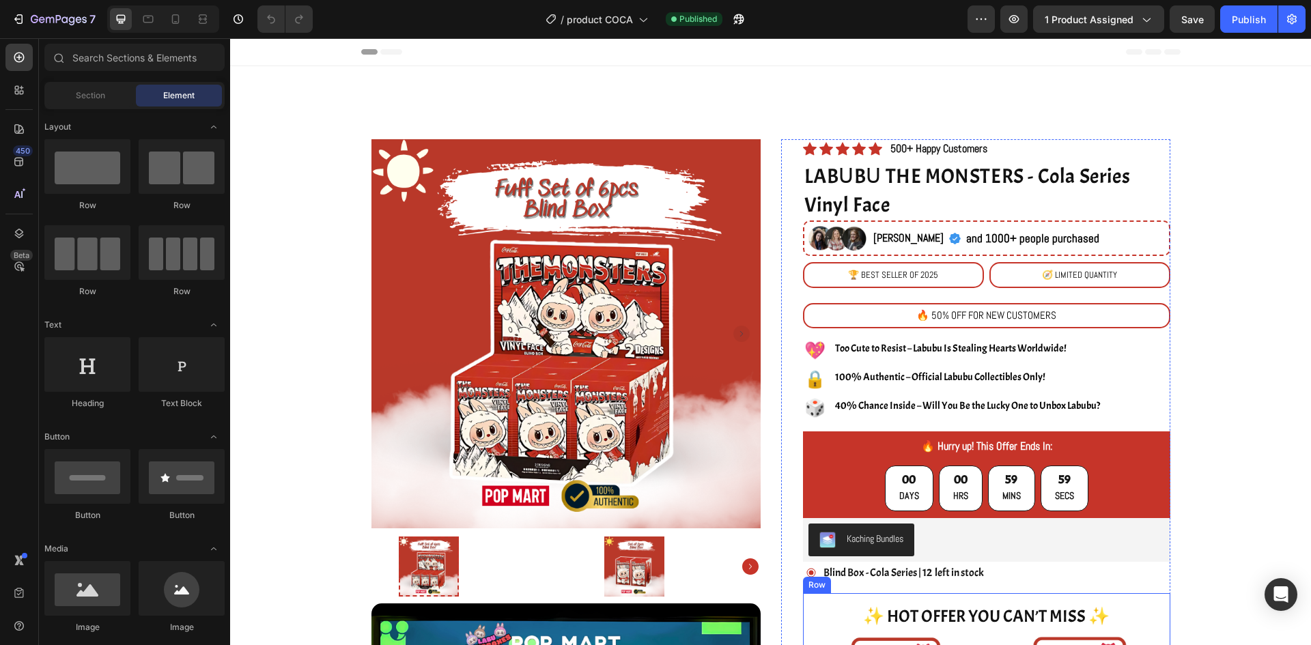
scroll to position [137, 0]
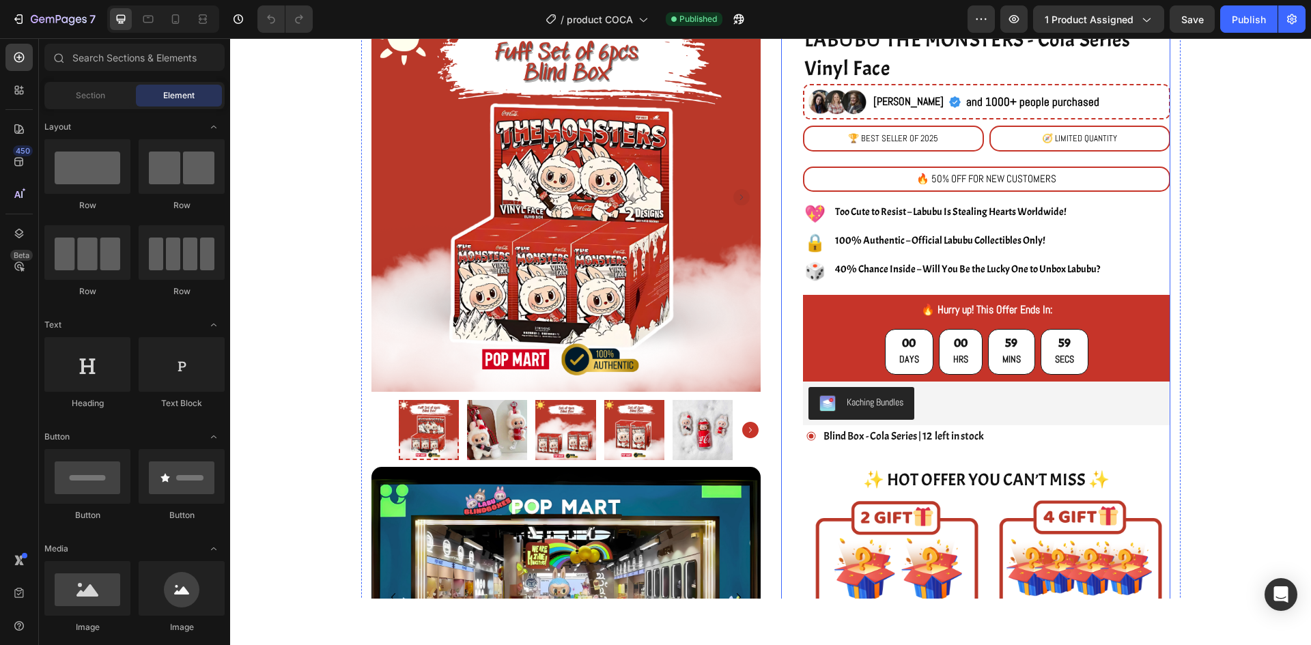
click at [1013, 475] on h2 "✨ HOT OFFER YOU CAN’T MISS ✨" at bounding box center [986, 480] width 367 height 25
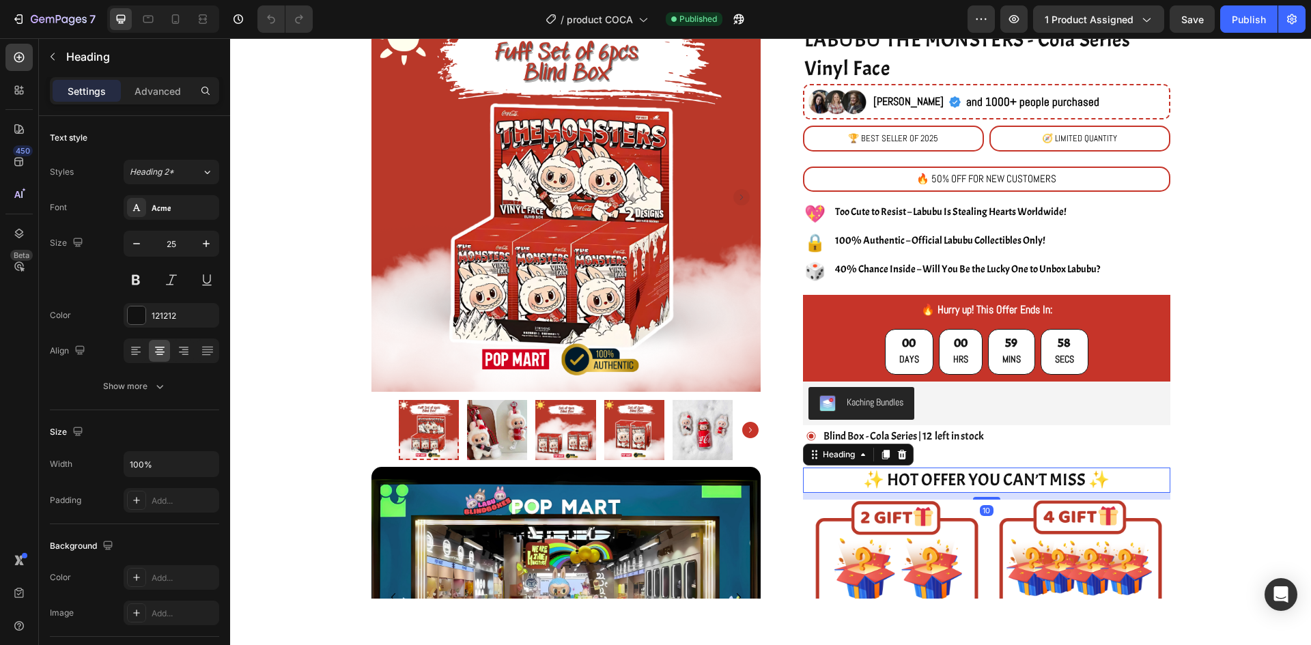
click at [1013, 475] on h2 "✨ HOT OFFER YOU CAN’T MISS ✨" at bounding box center [986, 480] width 367 height 25
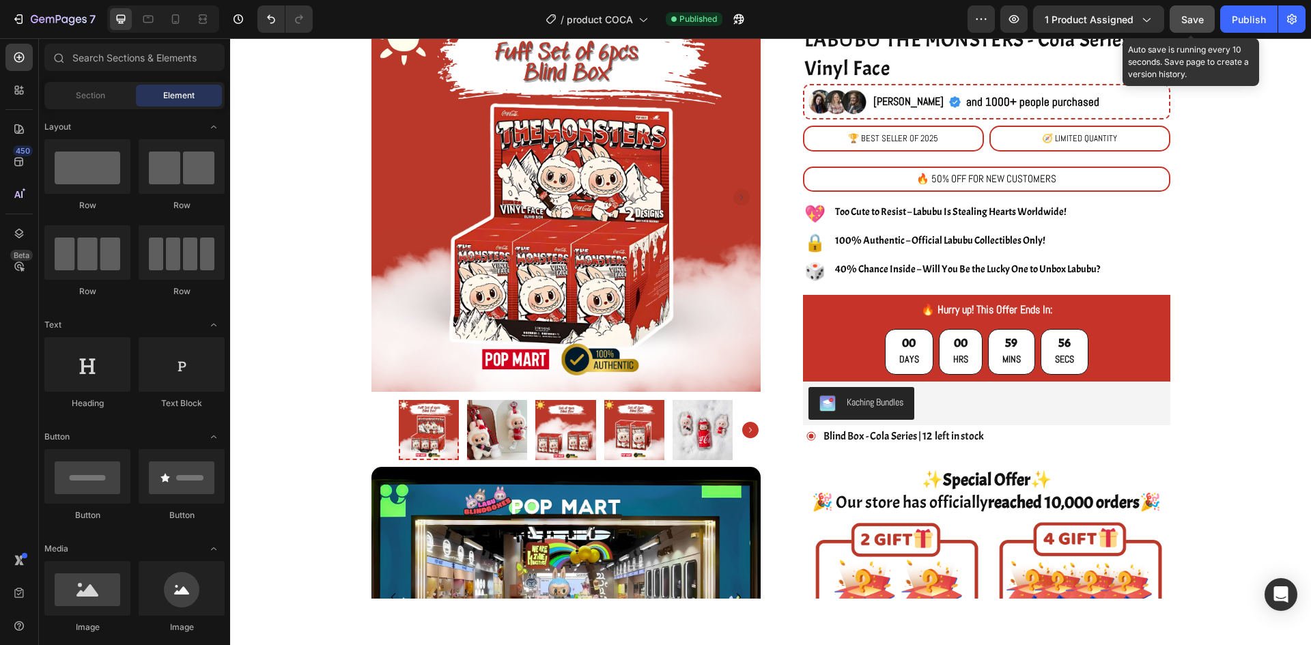
click at [1191, 20] on span "Save" at bounding box center [1192, 20] width 23 height 12
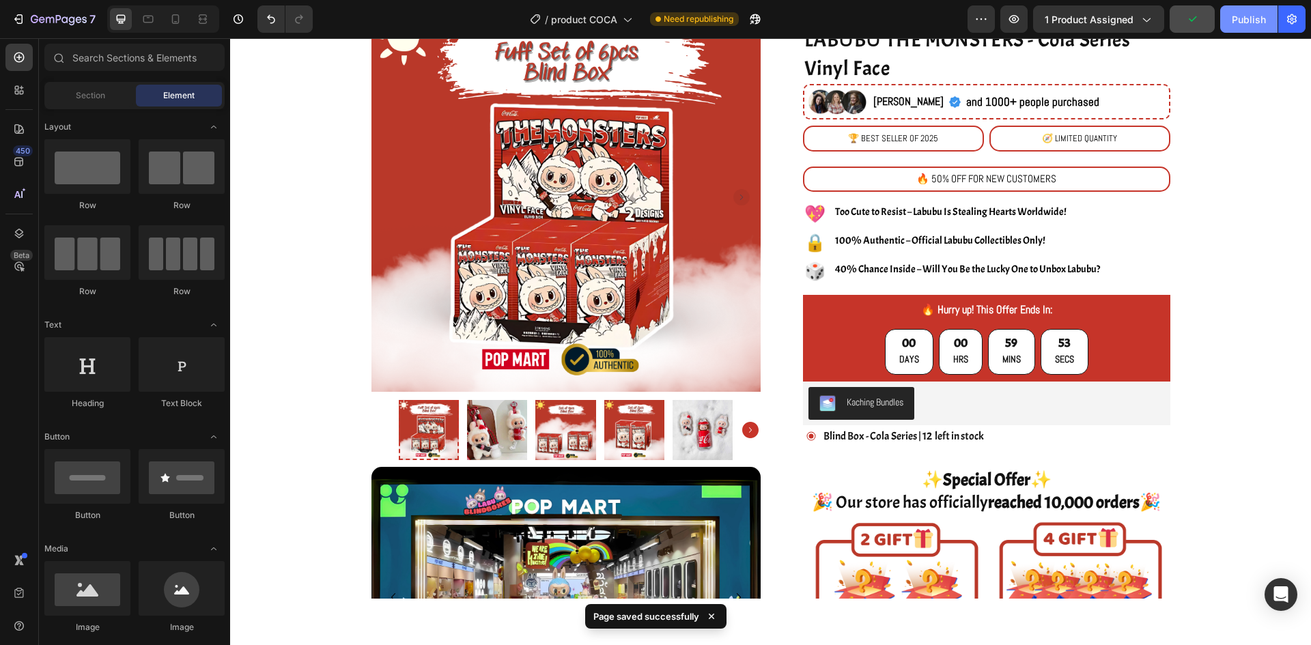
click at [1244, 20] on div "Publish" at bounding box center [1249, 19] width 34 height 14
click at [608, 18] on span "product COCA" at bounding box center [584, 19] width 66 height 14
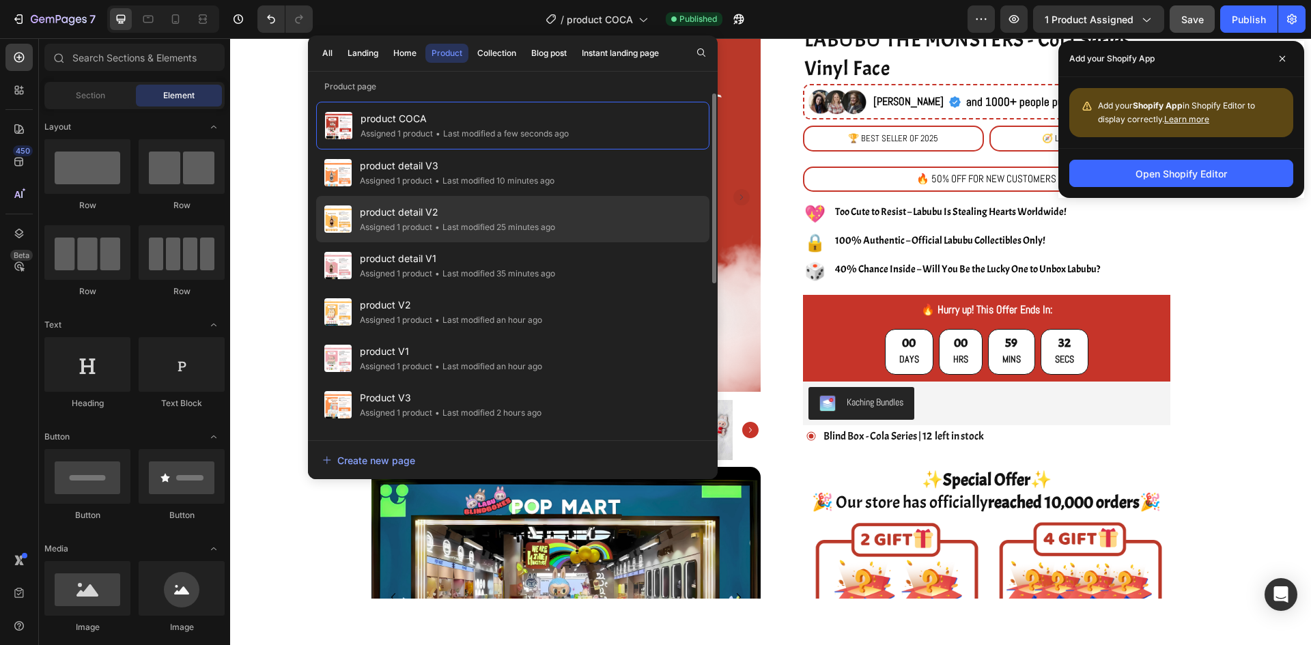
scroll to position [272, 0]
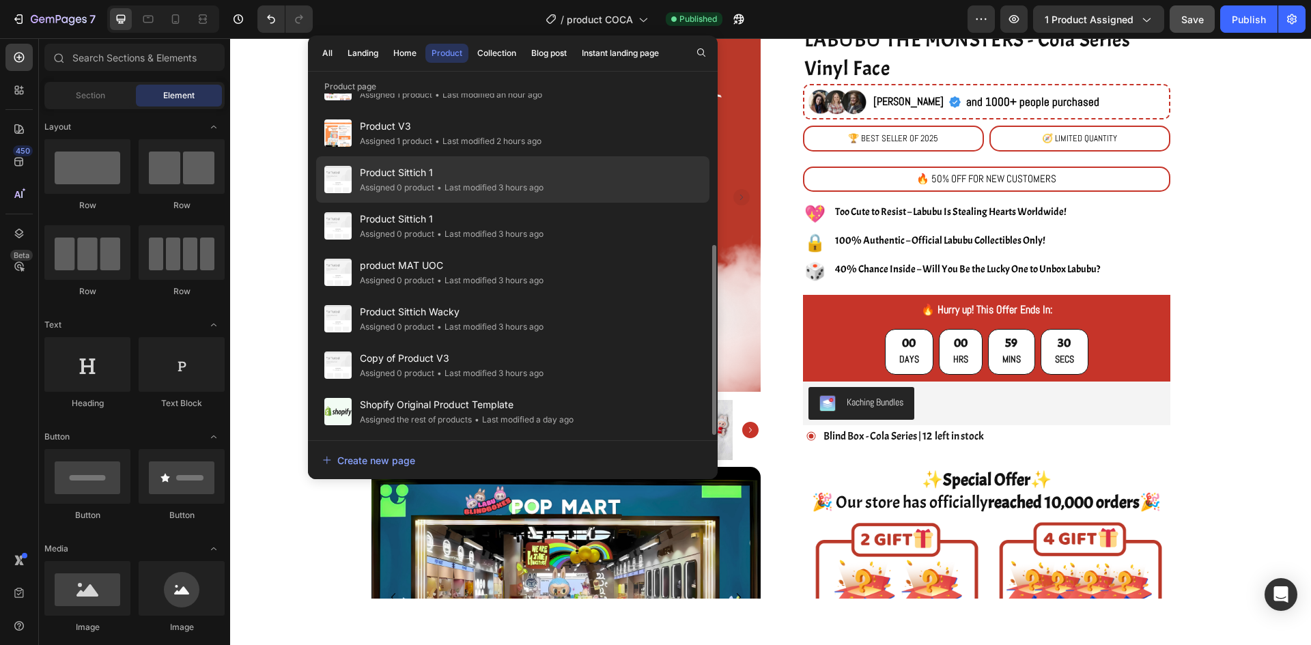
click at [584, 203] on div "Product Sittich 1 Assigned 0 product • Last modified 3 hours ago" at bounding box center [512, 226] width 393 height 46
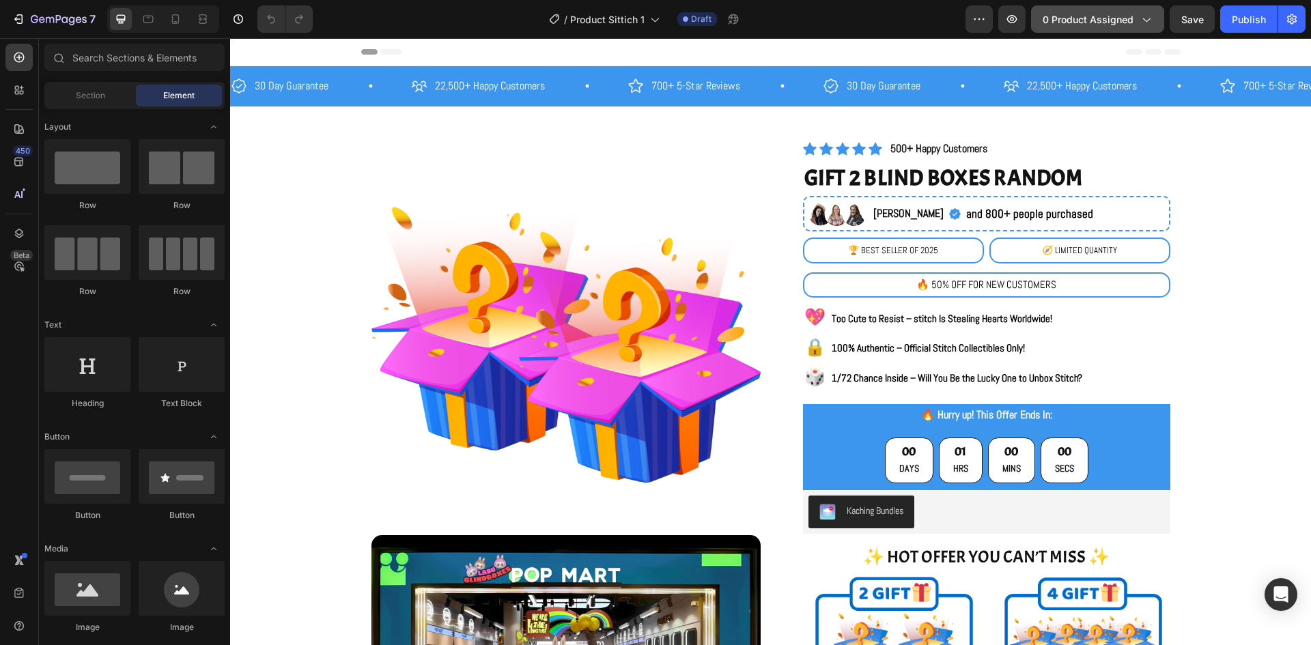
click at [1088, 16] on span "0 product assigned" at bounding box center [1088, 19] width 91 height 14
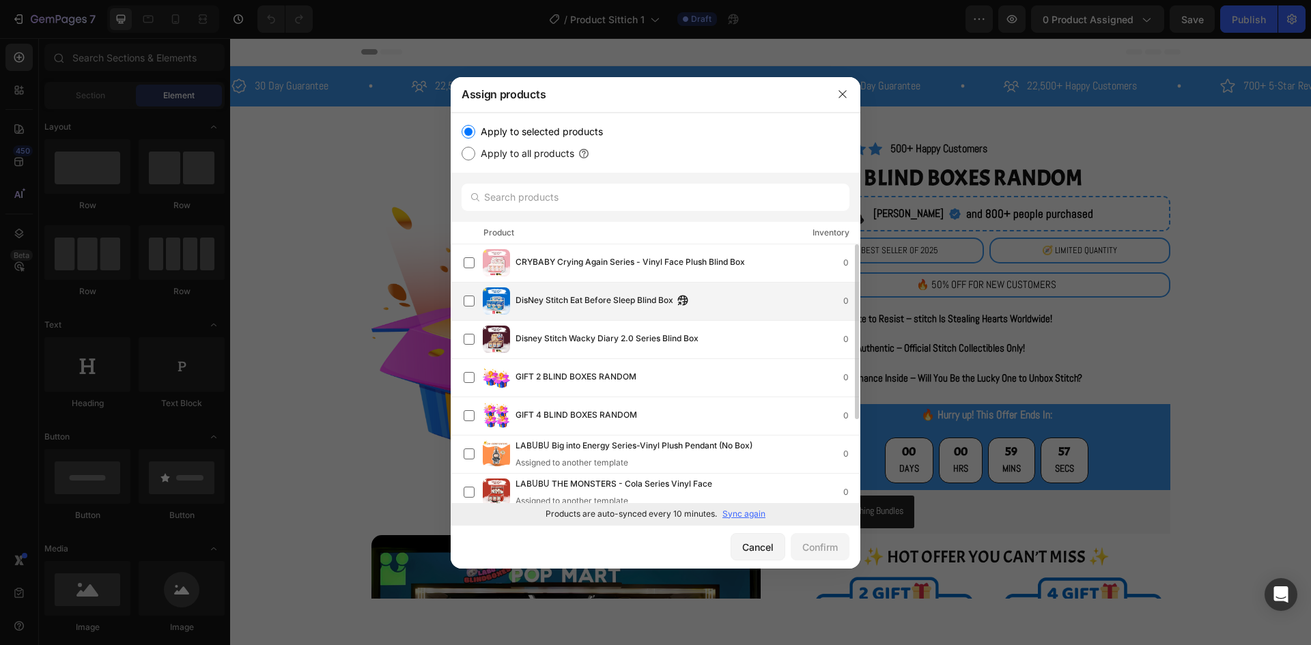
click at [826, 298] on div "DisNey Stitch Eat Before Sleep Blind Box 0" at bounding box center [688, 301] width 344 height 15
click at [839, 547] on button "Confirm" at bounding box center [820, 546] width 59 height 27
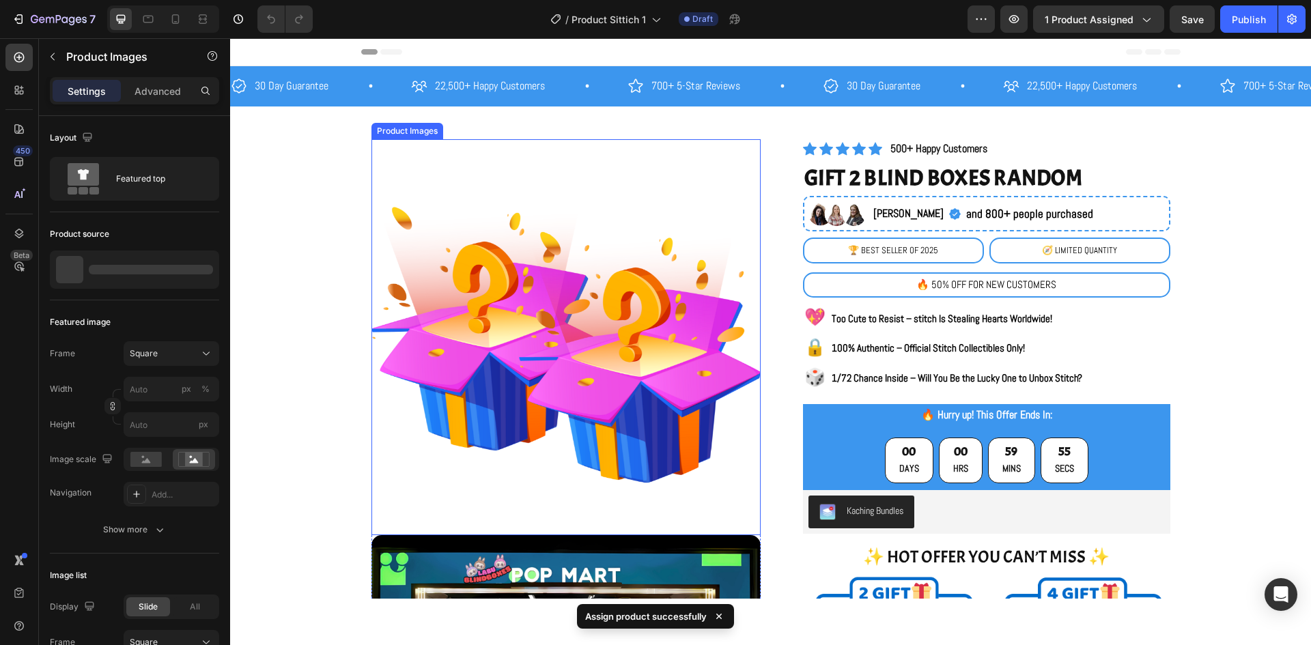
click at [740, 316] on img at bounding box center [565, 333] width 389 height 389
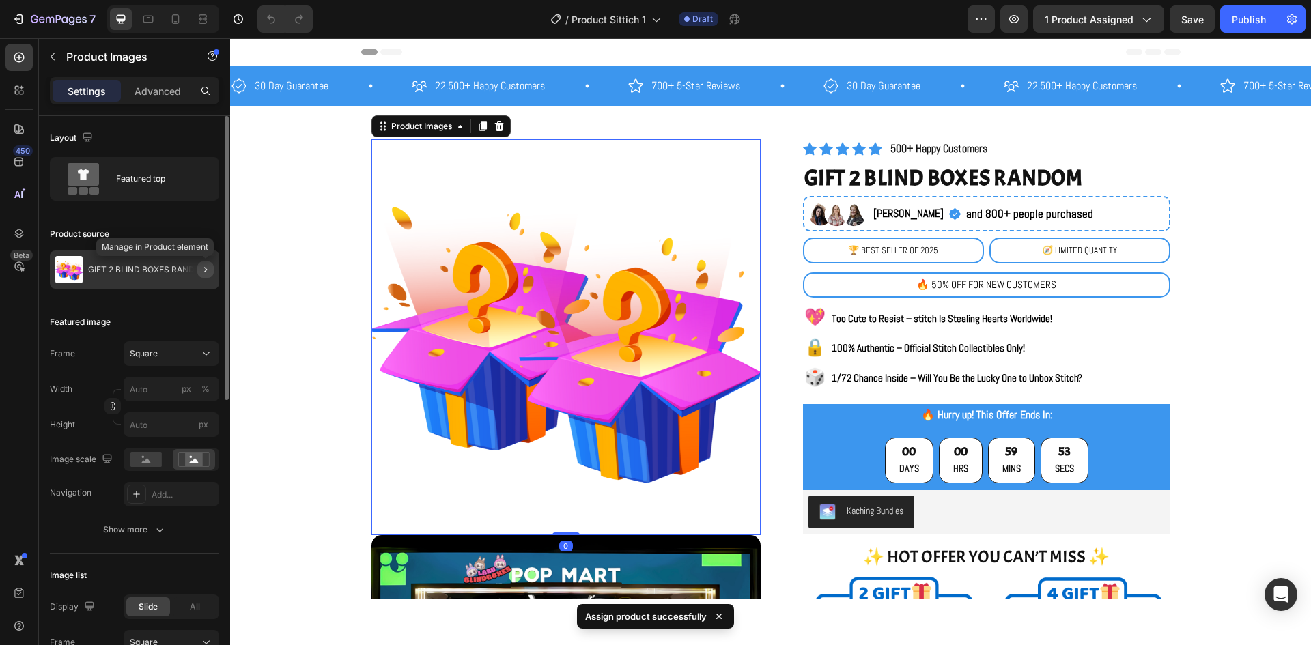
click at [206, 270] on icon "button" at bounding box center [205, 269] width 11 height 11
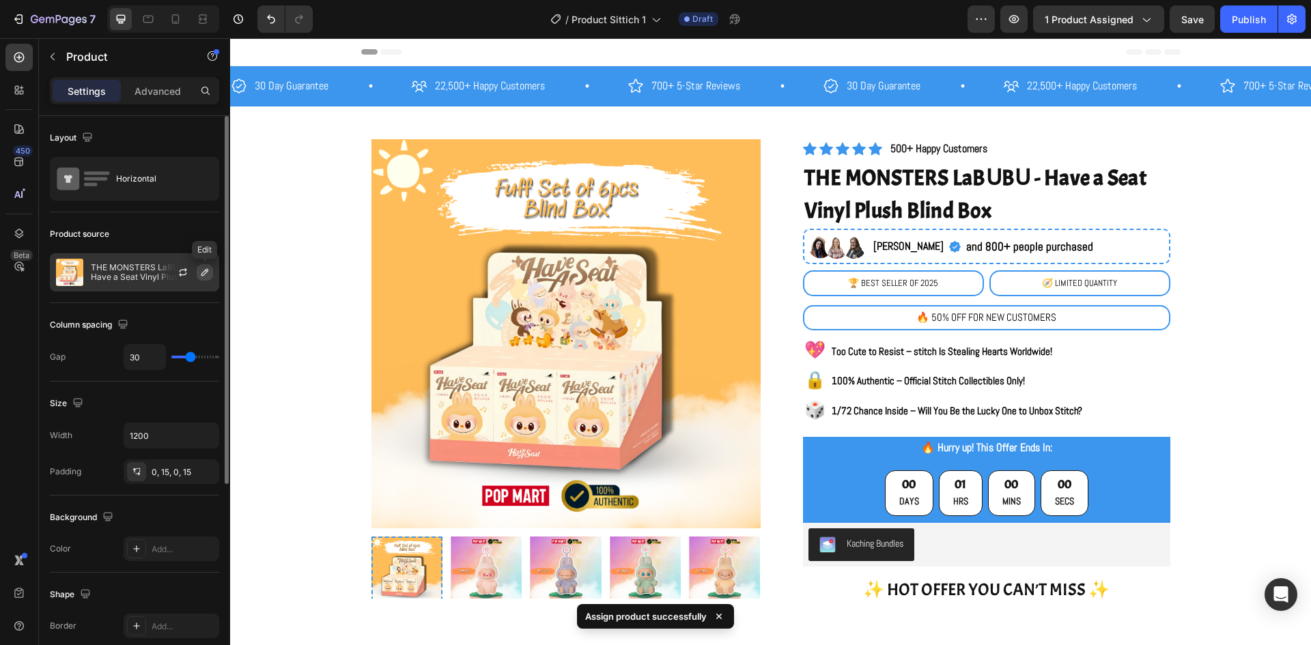
click at [203, 274] on icon "button" at bounding box center [204, 272] width 11 height 11
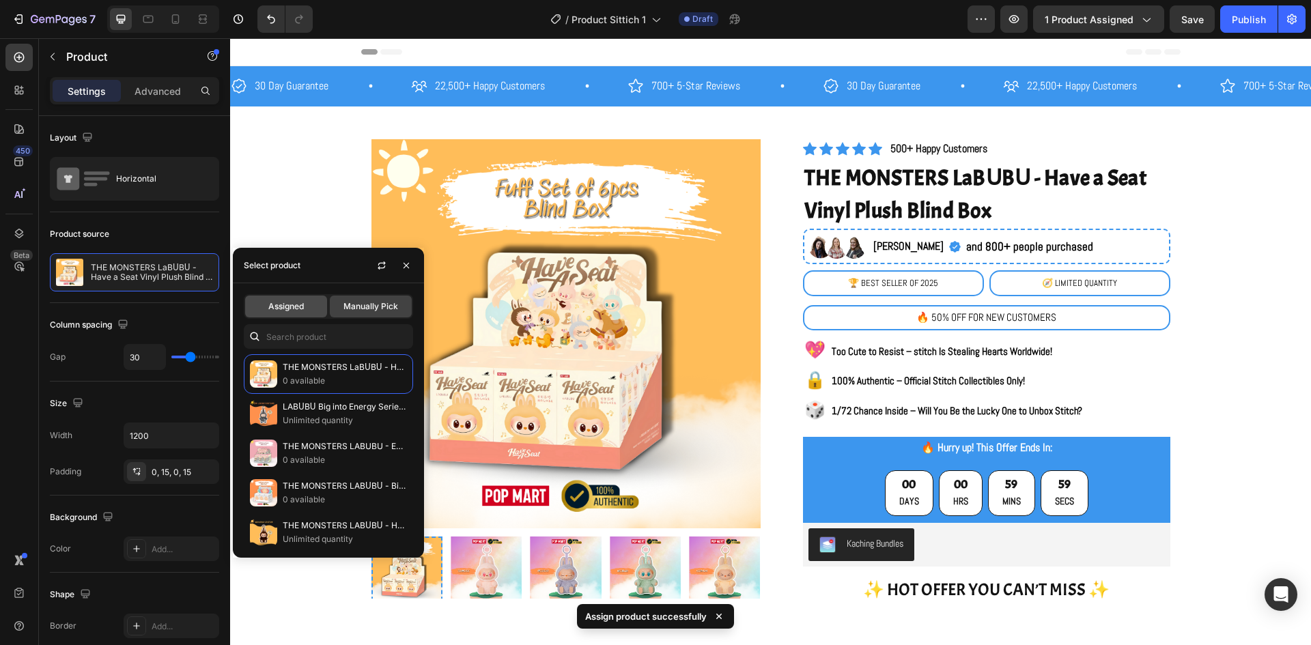
click at [296, 307] on span "Assigned" at bounding box center [286, 306] width 36 height 12
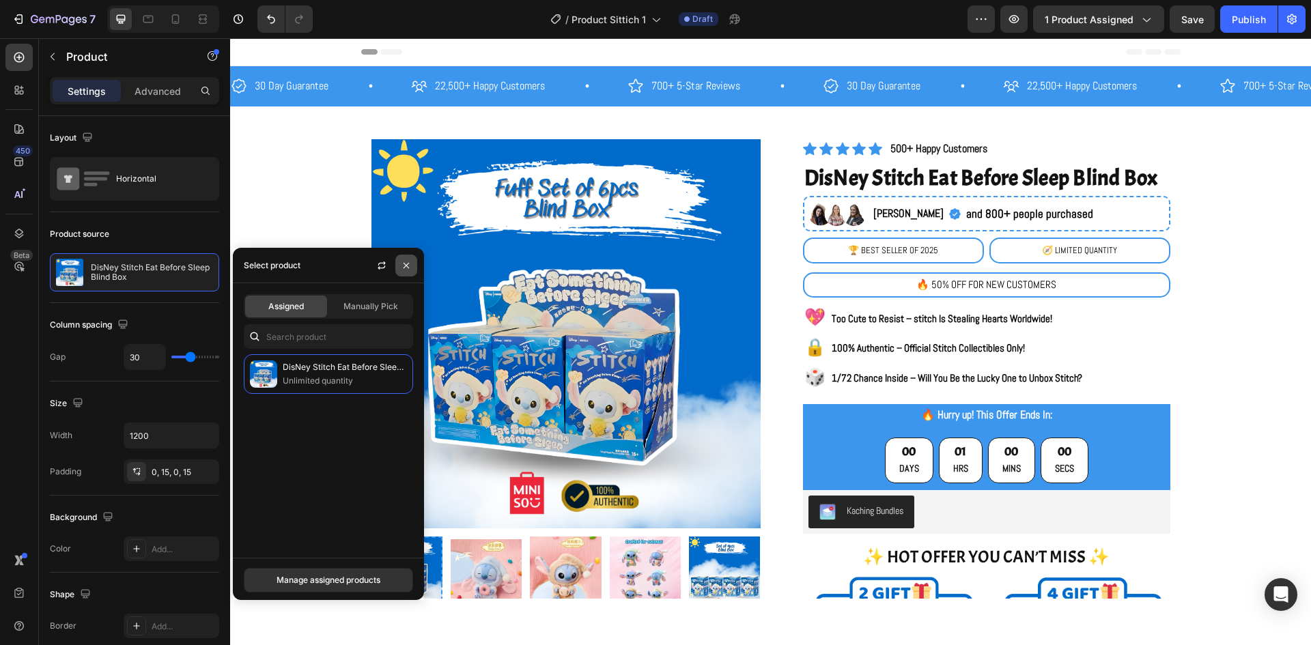
click at [404, 264] on icon "button" at bounding box center [406, 265] width 11 height 11
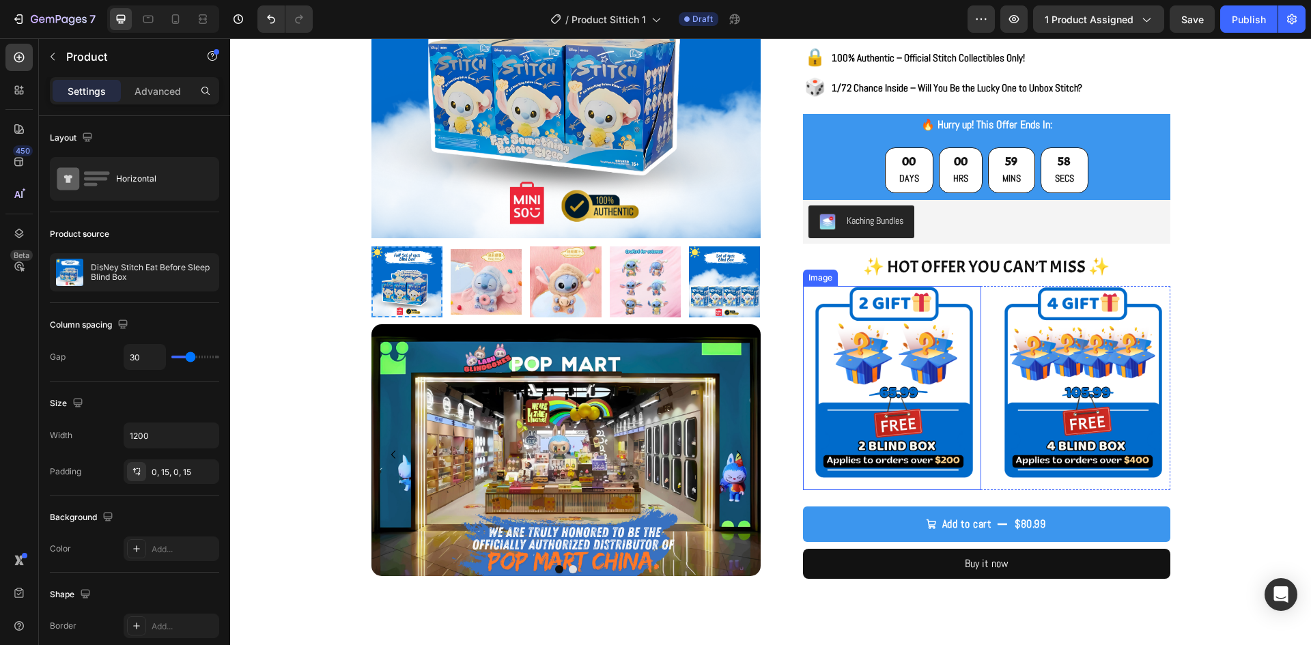
scroll to position [273, 0]
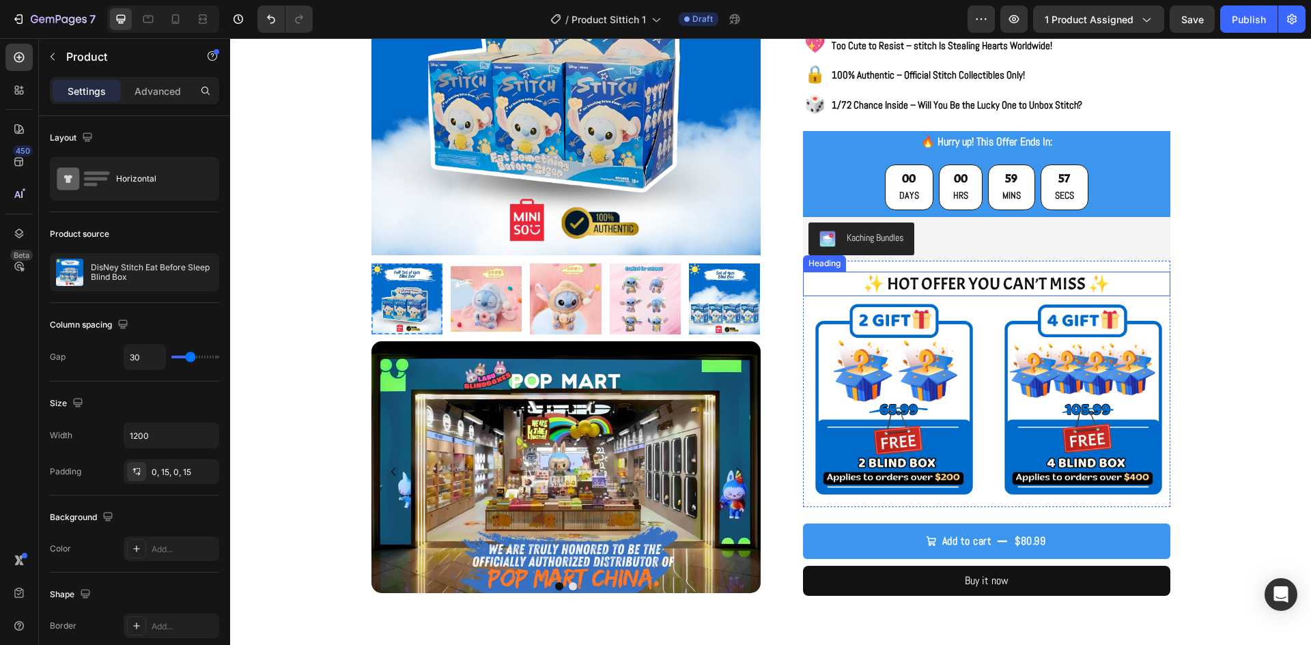
click at [1005, 292] on h2 "✨ HOT OFFER YOU CAN’T MISS ✨" at bounding box center [986, 284] width 367 height 25
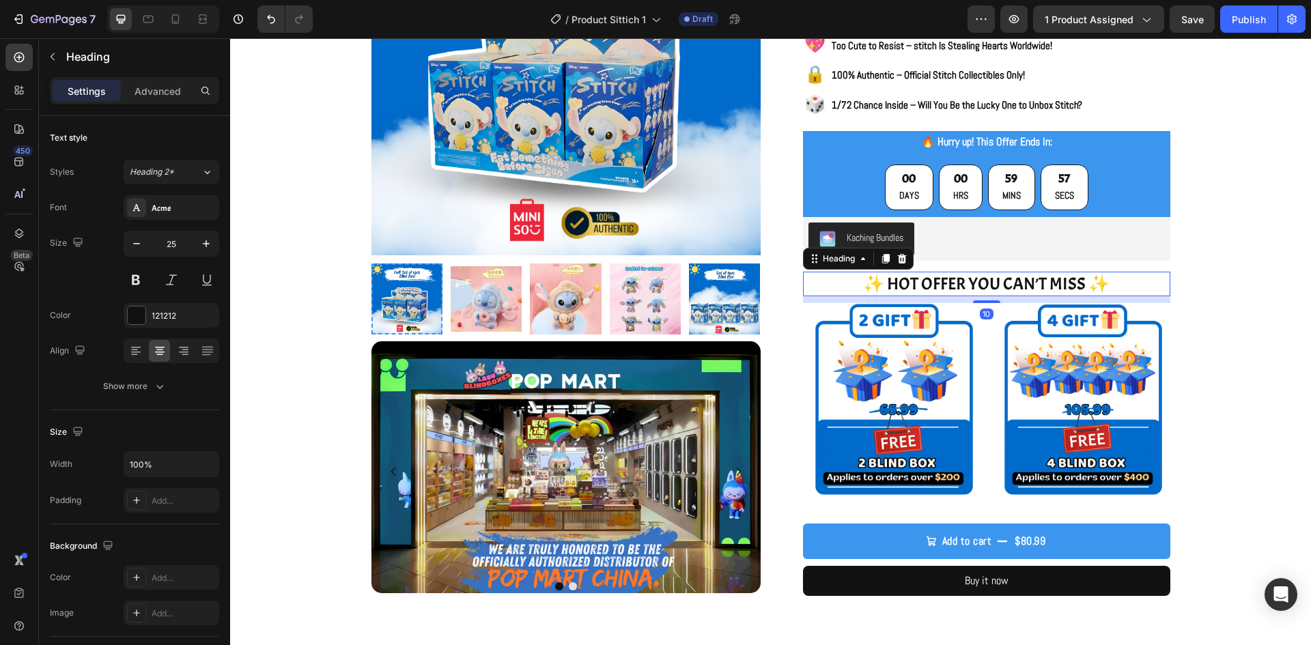
click at [1005, 292] on h2 "✨ HOT OFFER YOU CAN’T MISS ✨" at bounding box center [986, 284] width 367 height 25
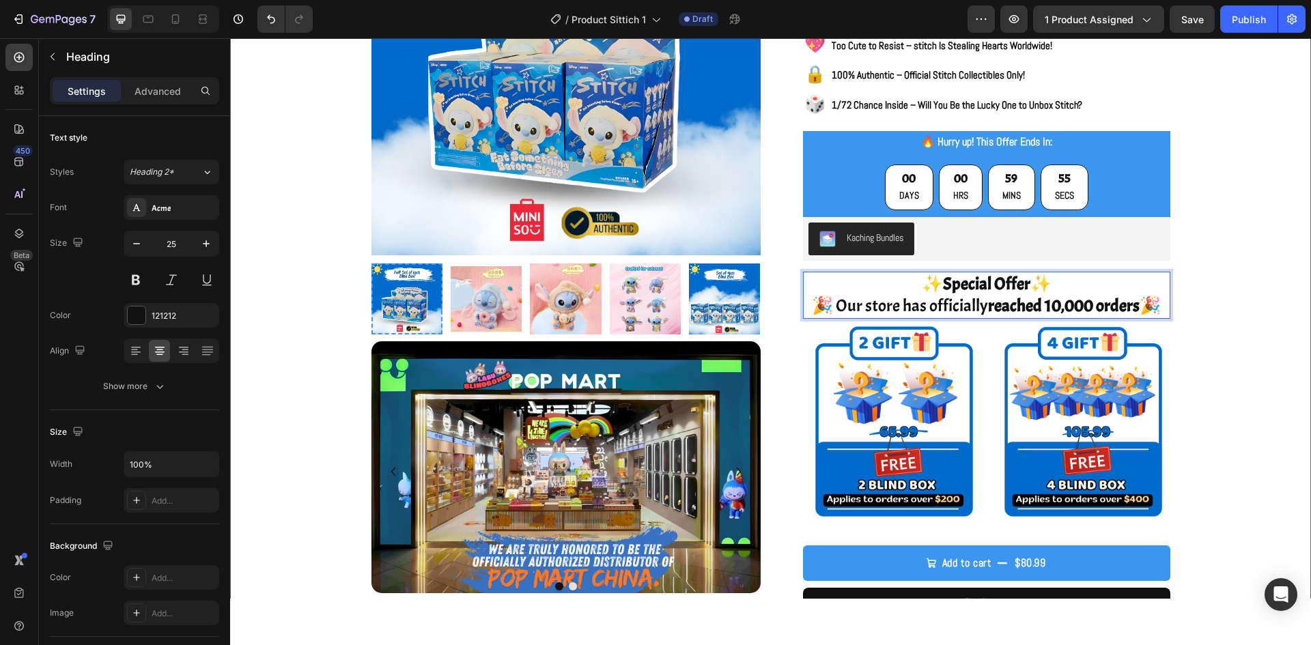
click at [1251, 258] on div "Product Images Image Image Carousel Row Row Icon Icon Icon Icon Icon Icon List …" at bounding box center [770, 490] width 1081 height 1249
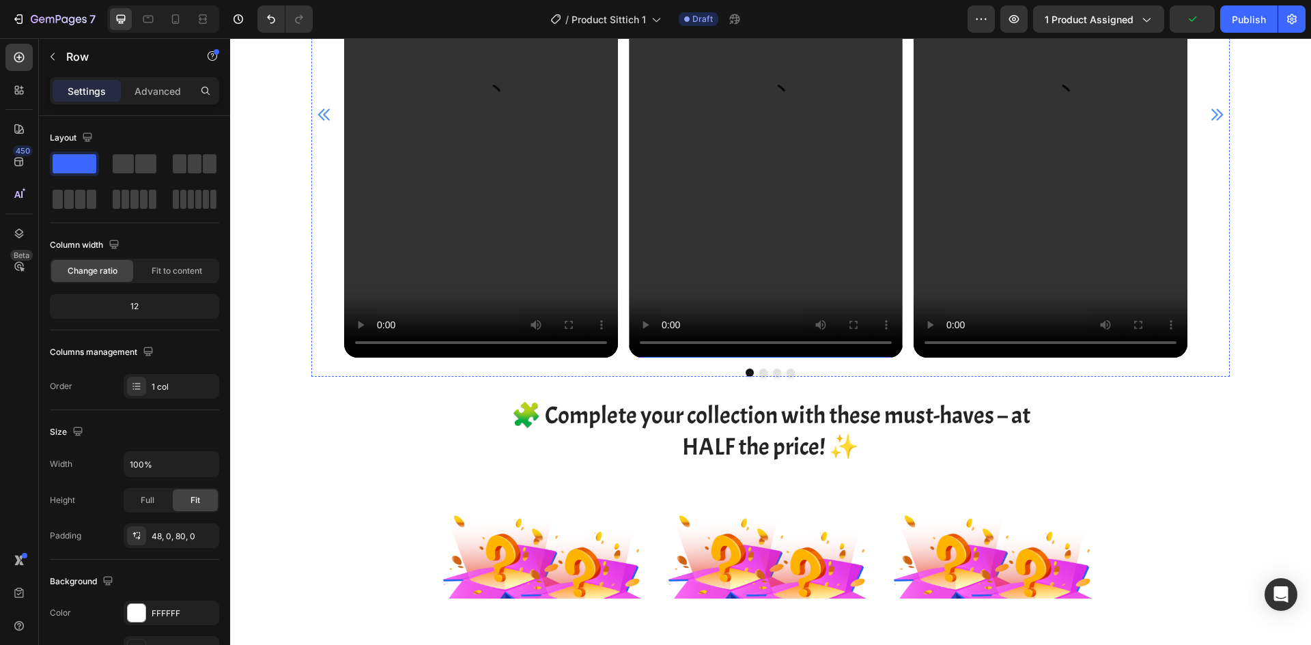
scroll to position [1912, 0]
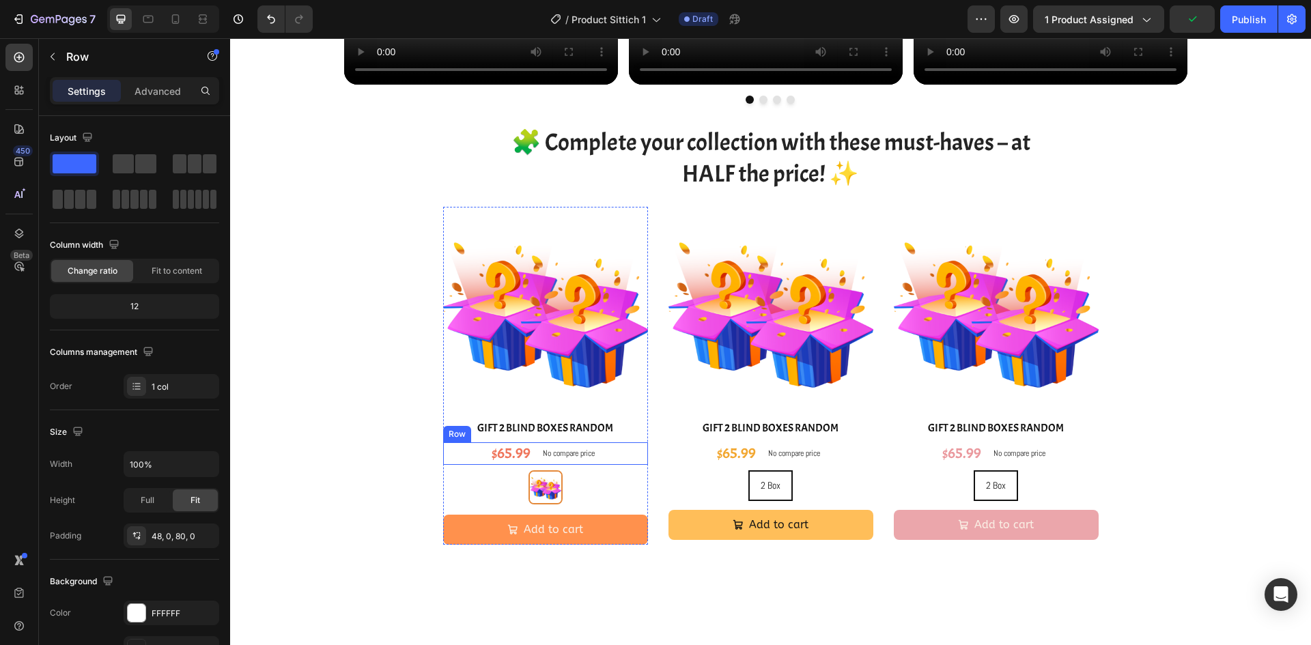
click at [591, 492] on div "2 Box 2 Box" at bounding box center [545, 487] width 205 height 34
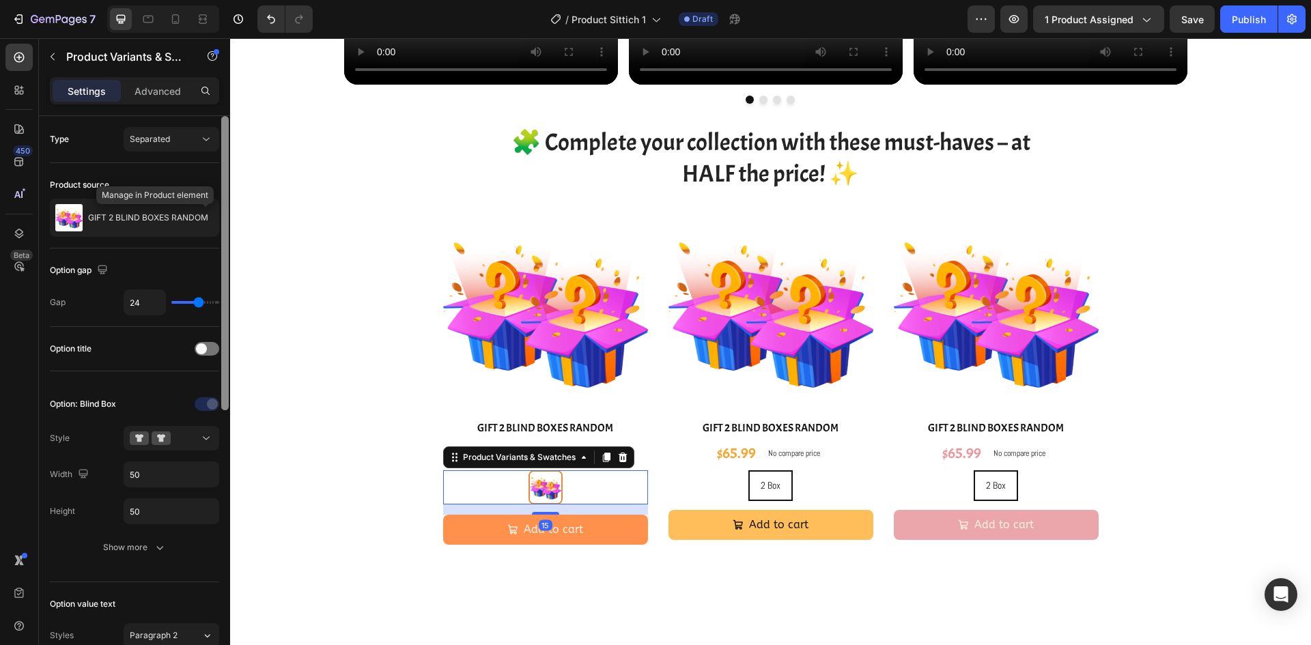
drag, startPoint x: 207, startPoint y: 225, endPoint x: 222, endPoint y: 254, distance: 32.4
click at [0, 0] on button "button" at bounding box center [0, 0] width 0 height 0
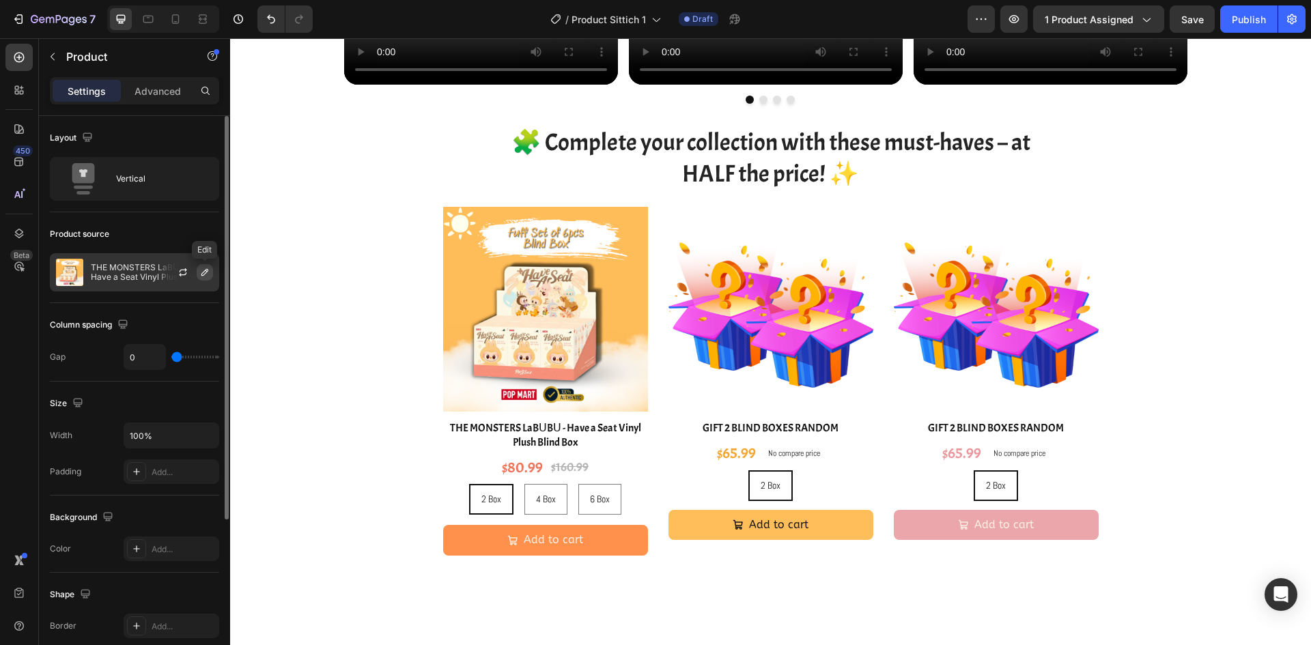
click at [208, 280] on button "button" at bounding box center [205, 272] width 16 height 16
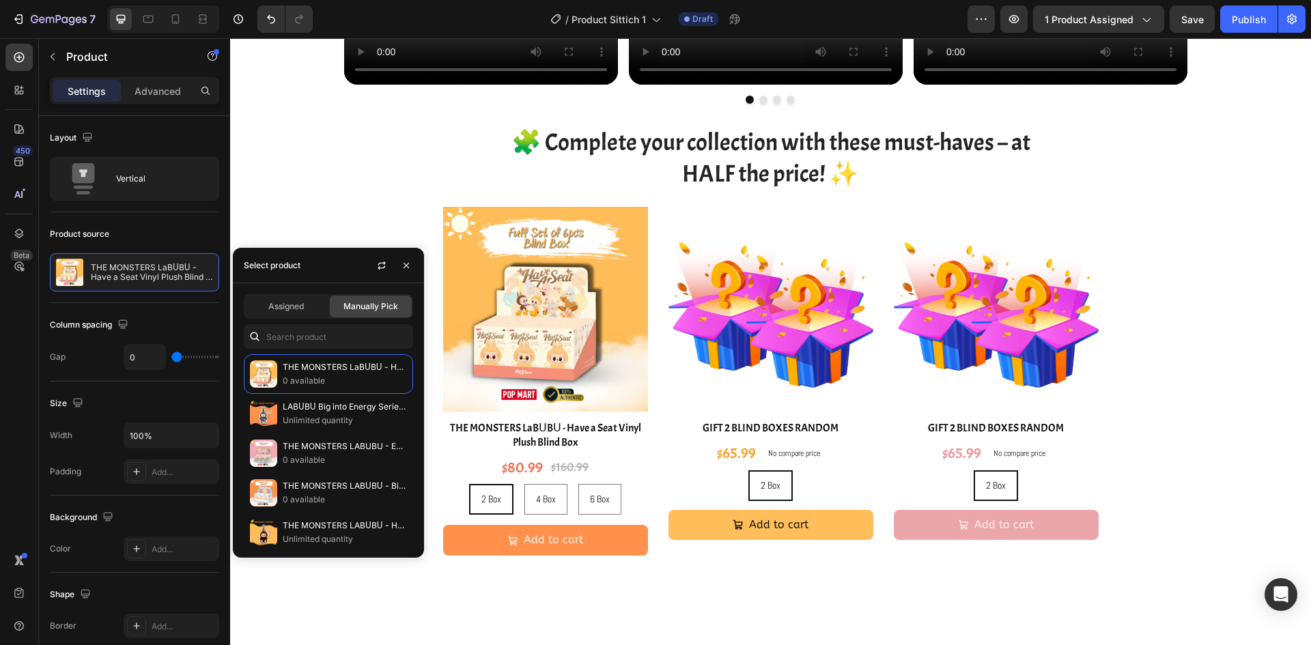
scroll to position [137, 0]
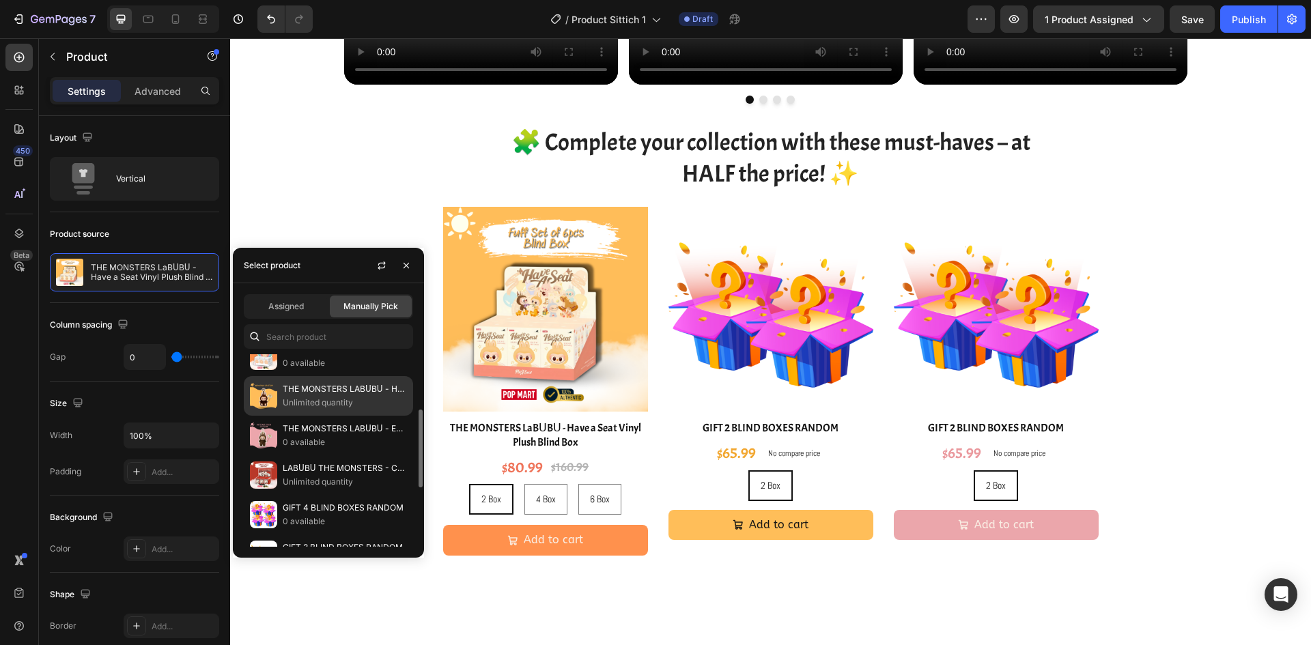
click at [343, 416] on div "THE MONSTERS LABᑌBᑌ - Have a Seat Vinyl Plush (No Box) Unlimited quantity" at bounding box center [328, 436] width 169 height 40
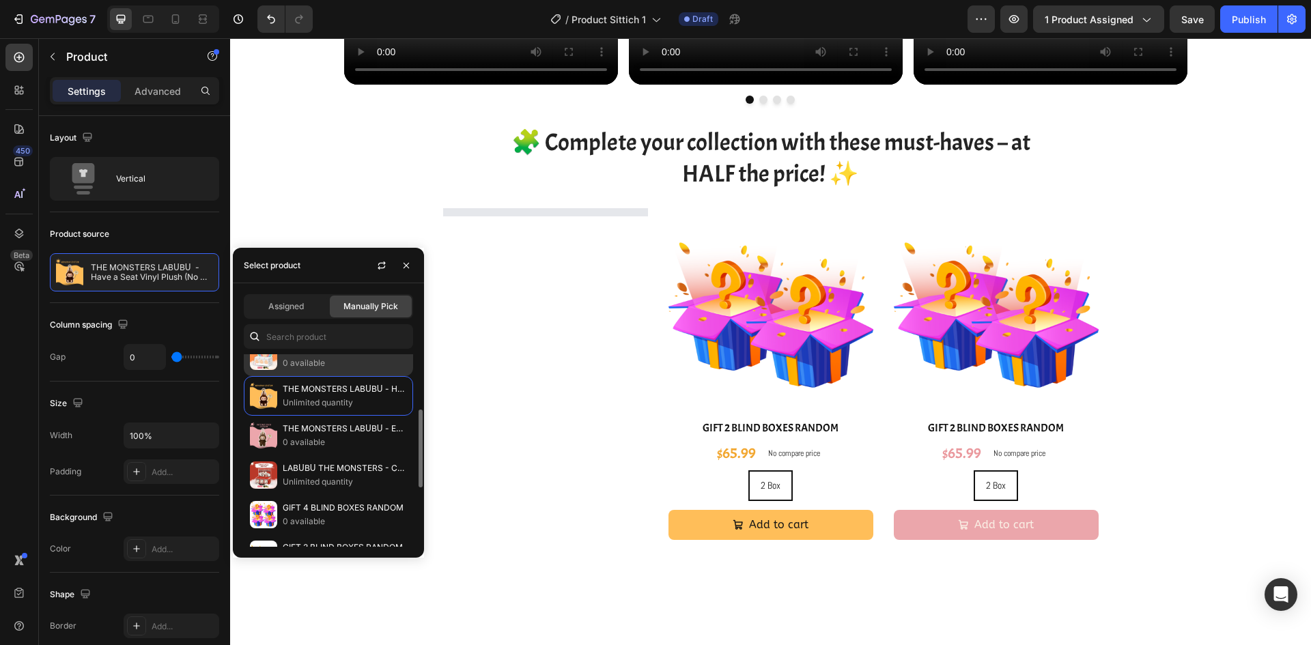
click at [343, 368] on p "0 available" at bounding box center [345, 363] width 124 height 14
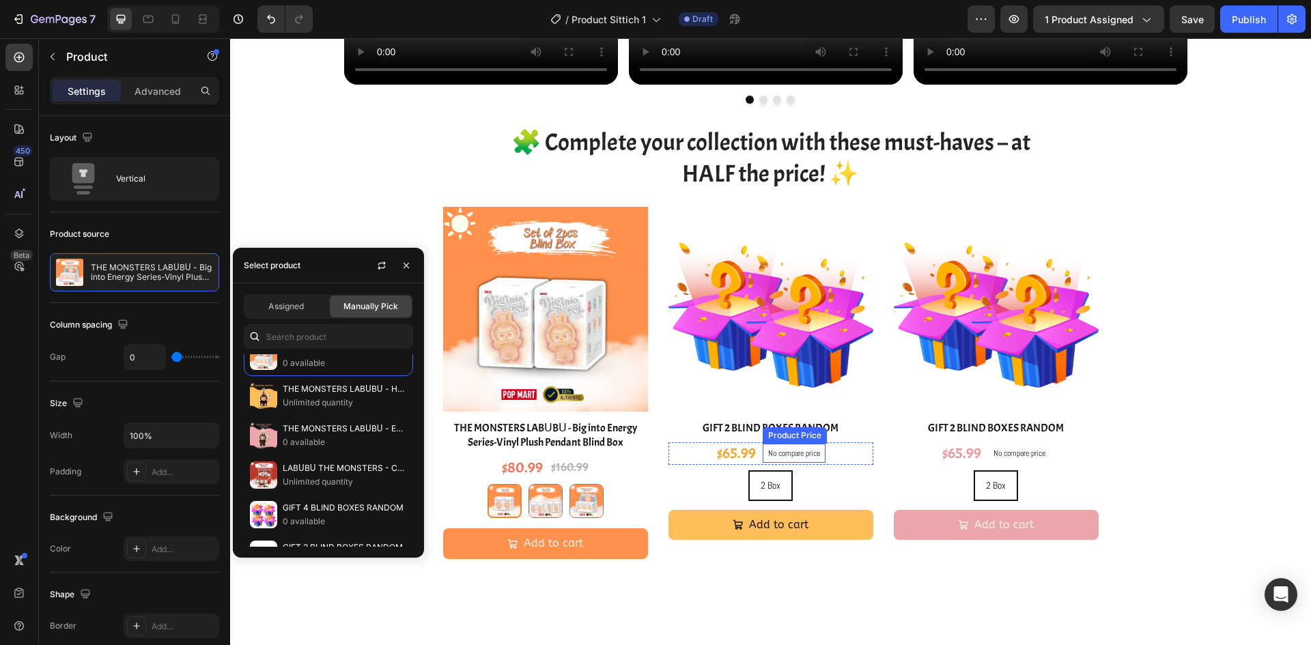
click at [819, 485] on div "2 Box 2 Box 2 Box" at bounding box center [770, 485] width 205 height 31
radio input "true"
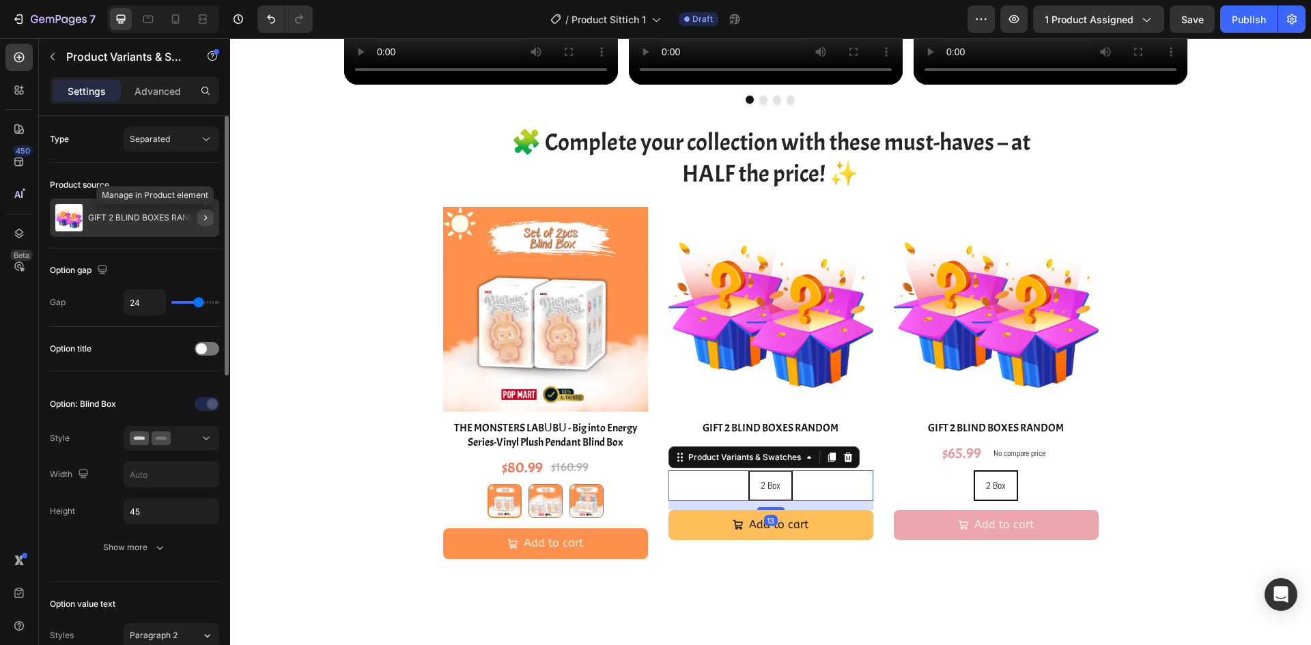
click at [208, 218] on icon "button" at bounding box center [205, 217] width 11 height 11
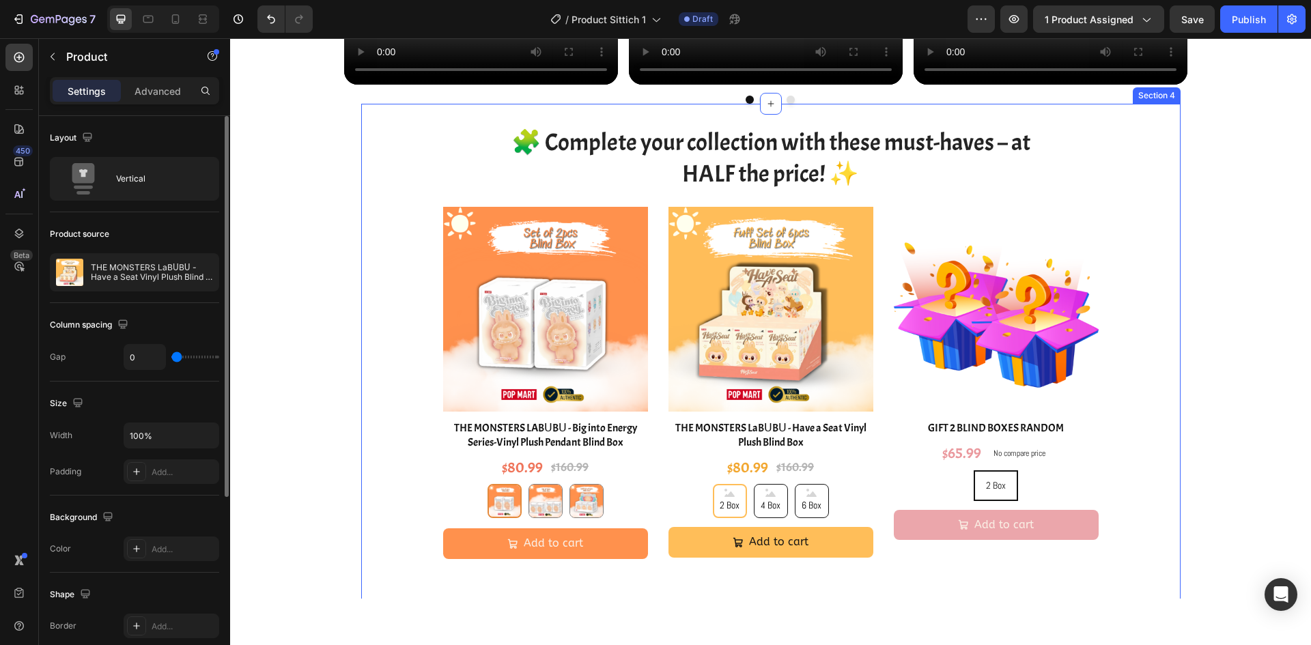
click at [443, 285] on img at bounding box center [545, 309] width 205 height 205
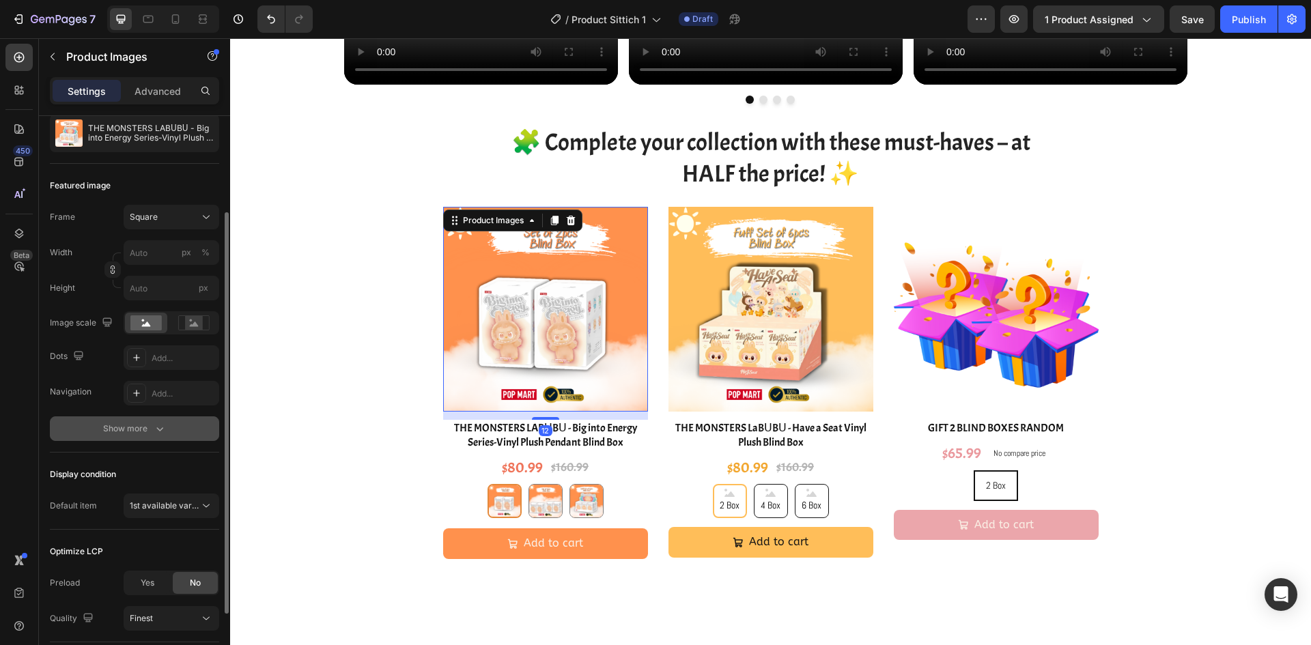
click at [163, 431] on icon "button" at bounding box center [160, 429] width 14 height 14
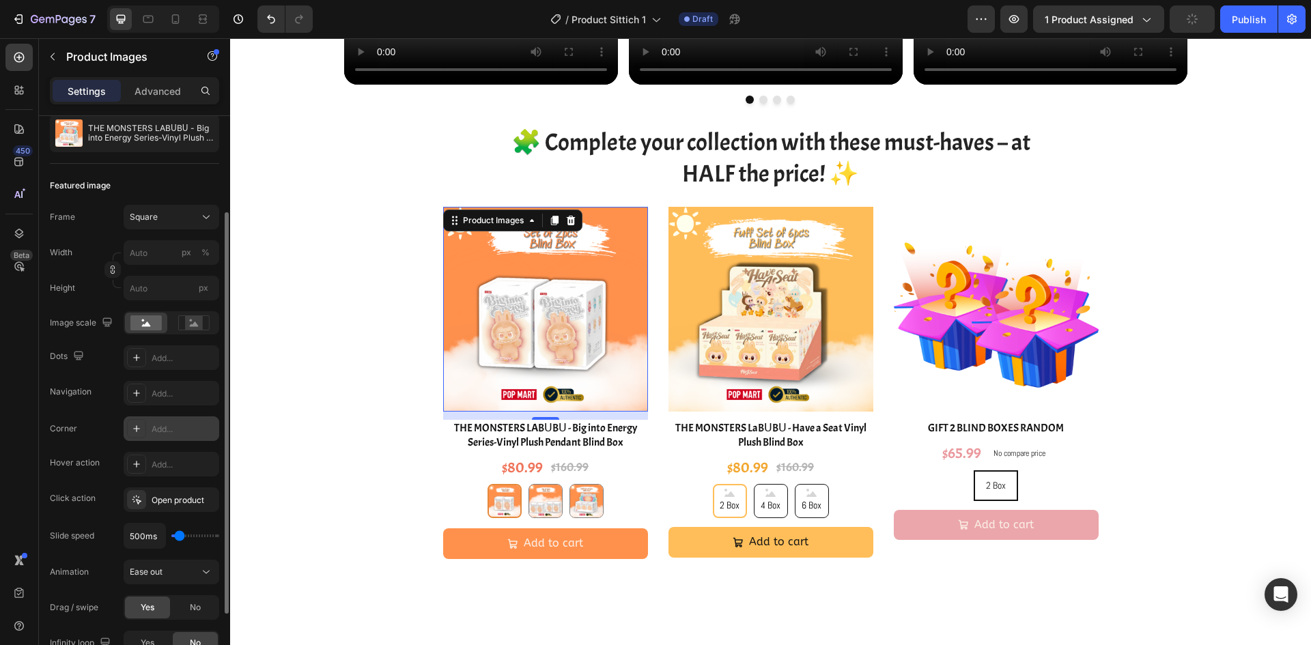
click at [139, 427] on icon at bounding box center [136, 428] width 11 height 11
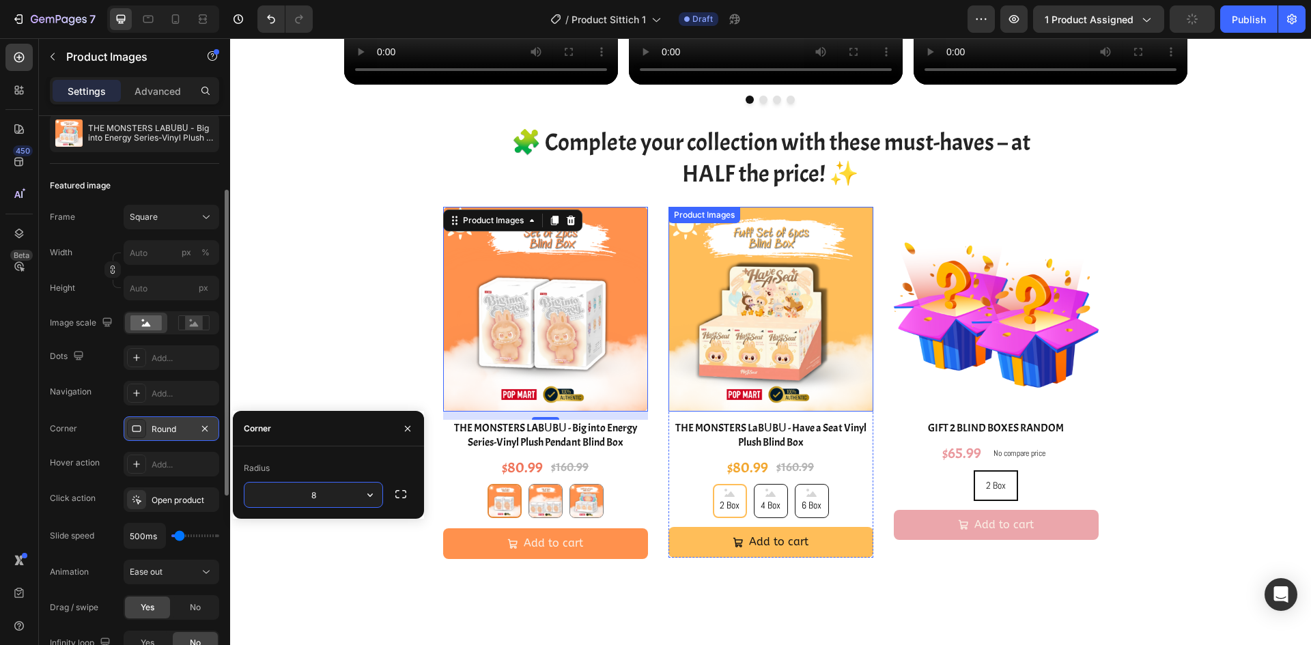
click at [779, 348] on img at bounding box center [770, 309] width 205 height 205
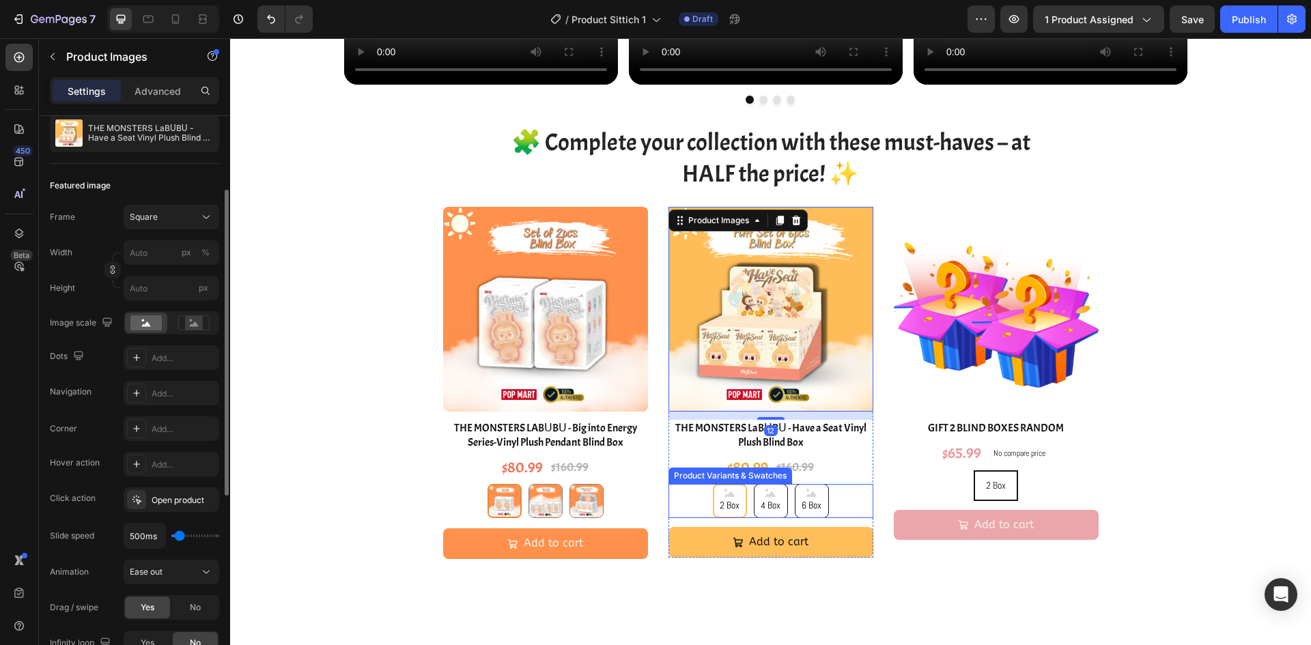
click at [845, 507] on div "2 Box 2 Box 2 Box 4 Box 4 Box 4 Box 6 Box 6 Box 6 Box" at bounding box center [770, 501] width 205 height 34
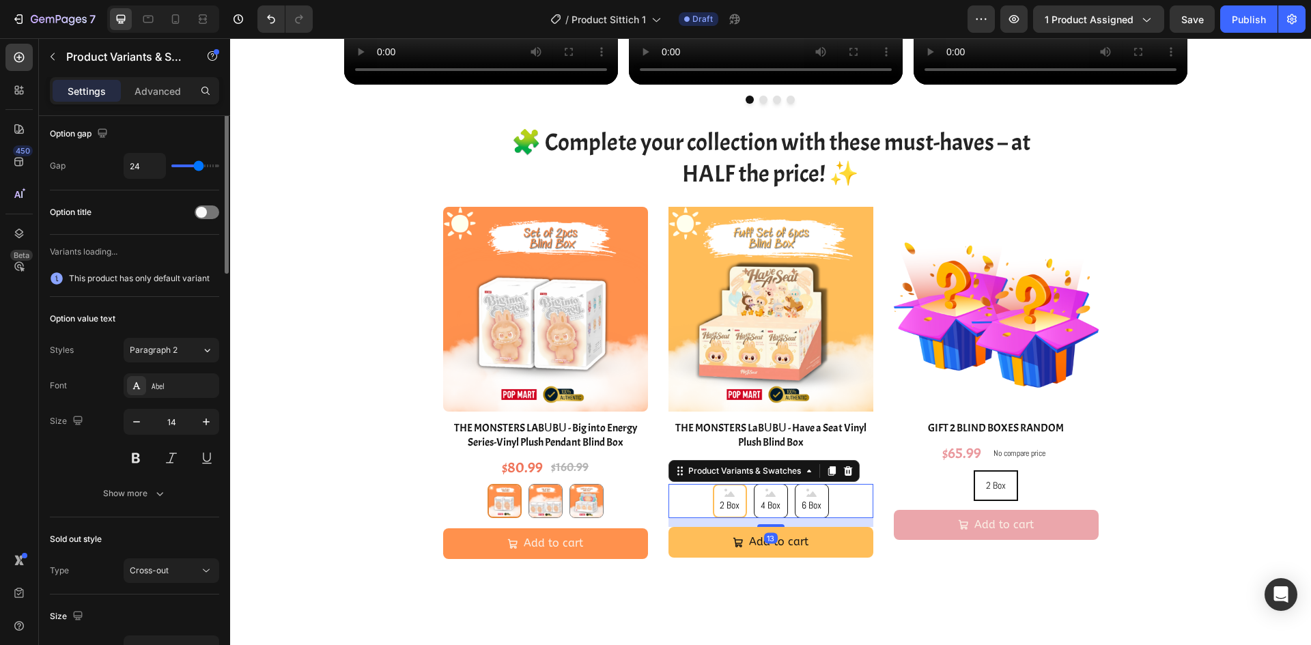
scroll to position [0, 0]
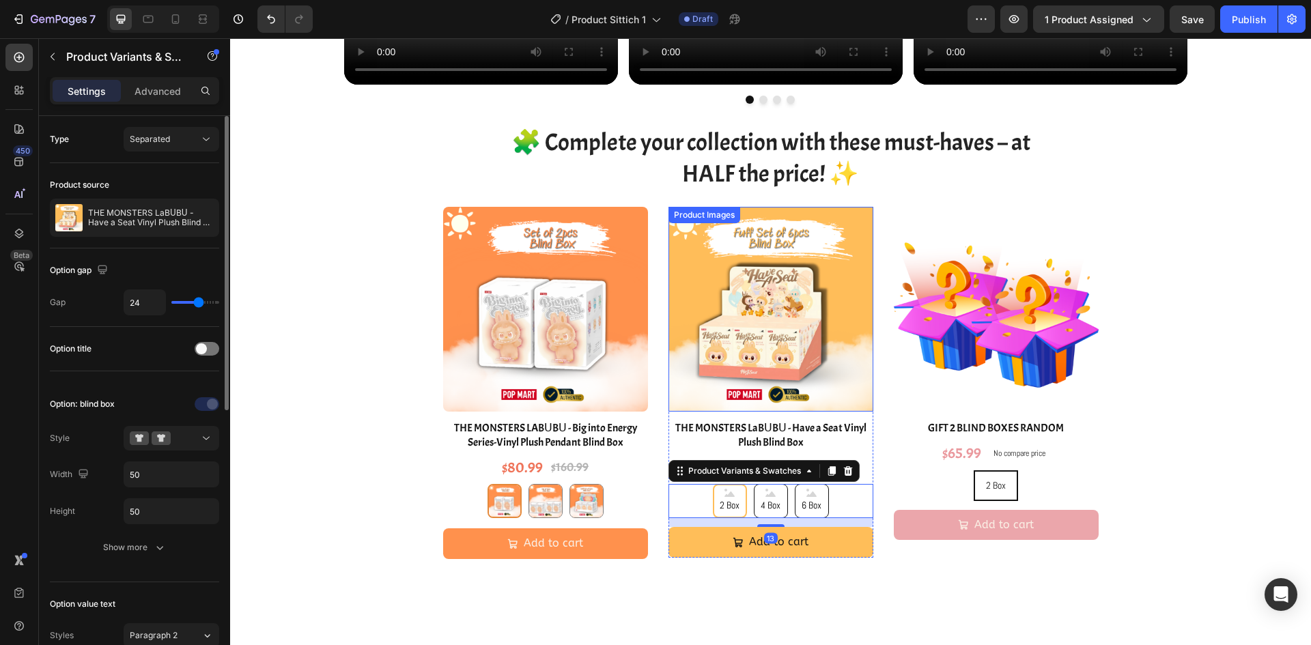
click at [722, 309] on img at bounding box center [770, 309] width 205 height 205
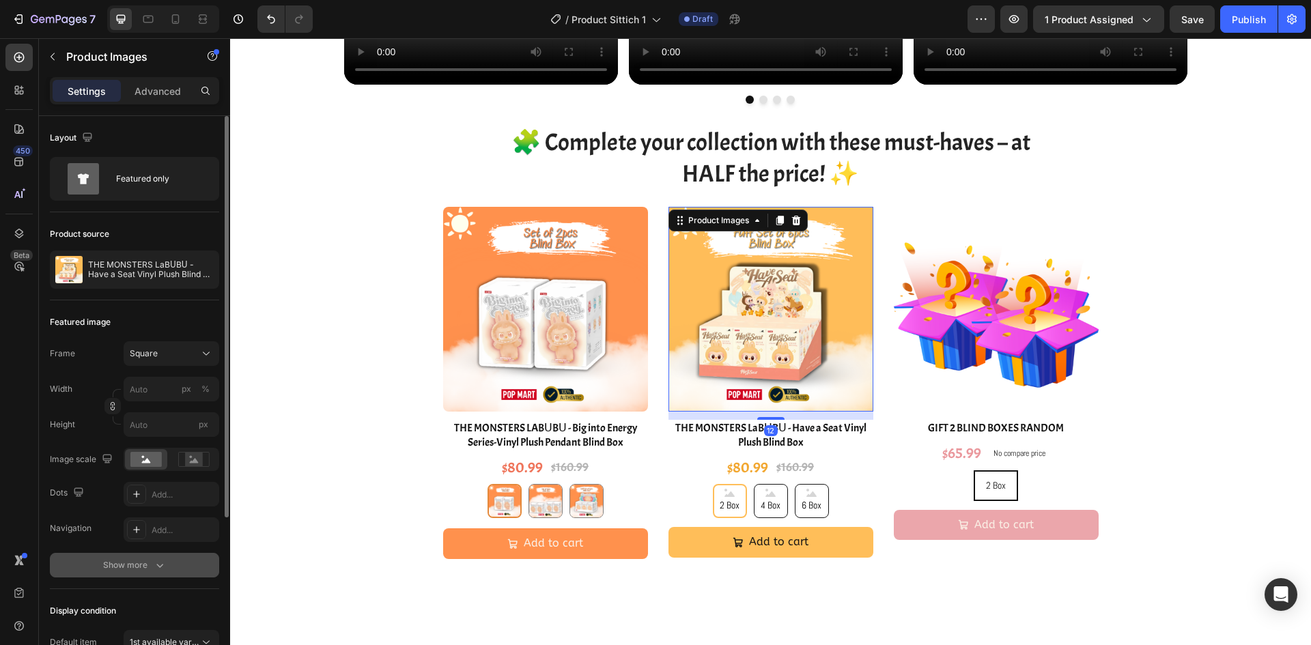
click at [138, 554] on button "Show more" at bounding box center [134, 565] width 169 height 25
click at [130, 567] on div at bounding box center [136, 565] width 19 height 19
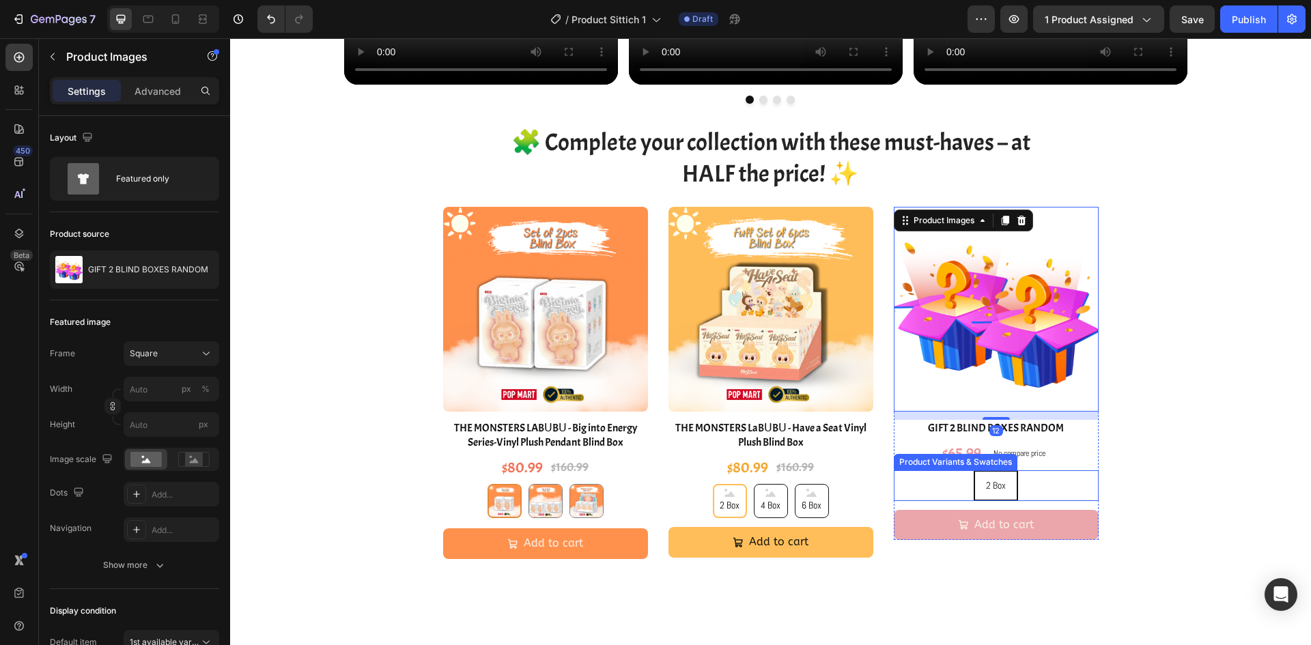
click at [1063, 484] on div "2 Box 2 Box 2 Box" at bounding box center [996, 485] width 205 height 31
radio input "true"
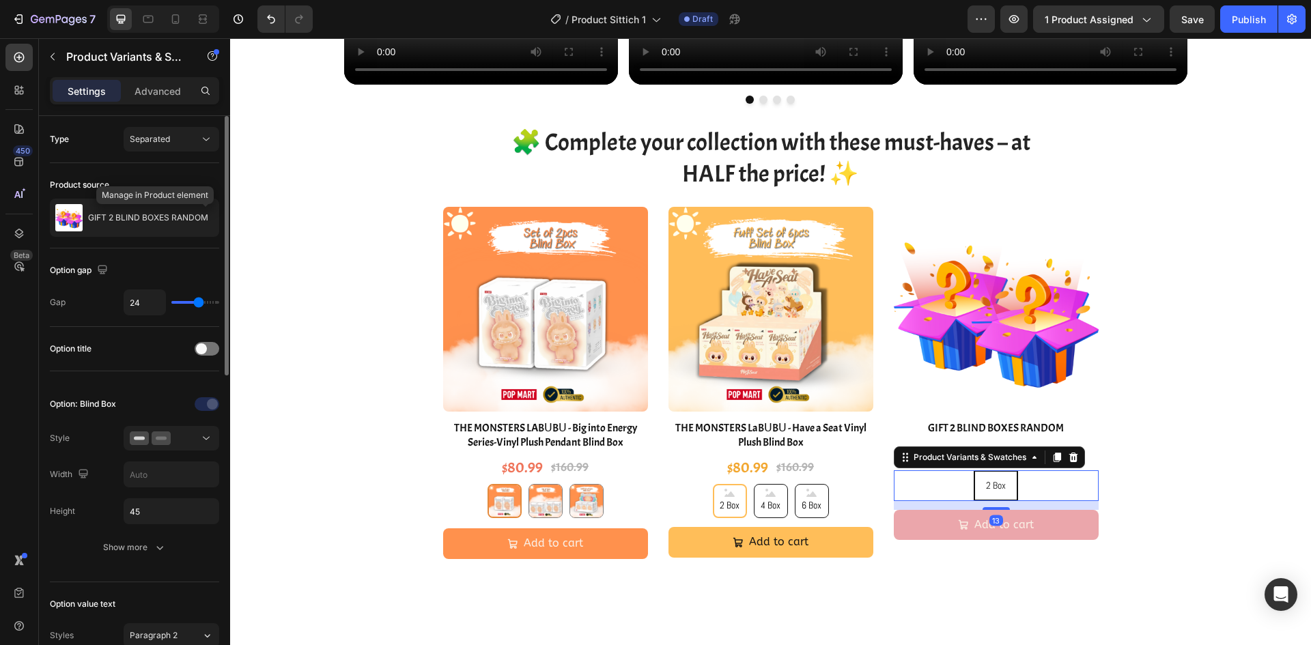
drag, startPoint x: 201, startPoint y: 221, endPoint x: 200, endPoint y: 247, distance: 26.6
click at [0, 0] on icon "button" at bounding box center [0, 0] width 0 height 0
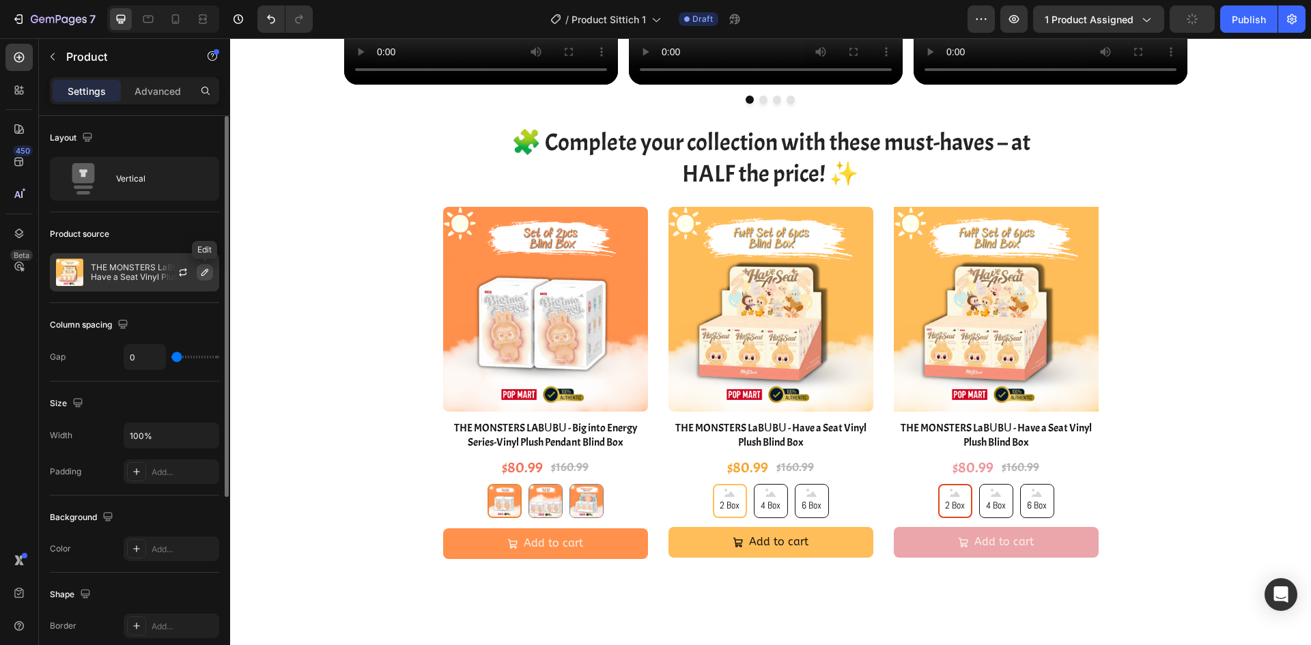
click at [203, 275] on icon "button" at bounding box center [204, 272] width 7 height 7
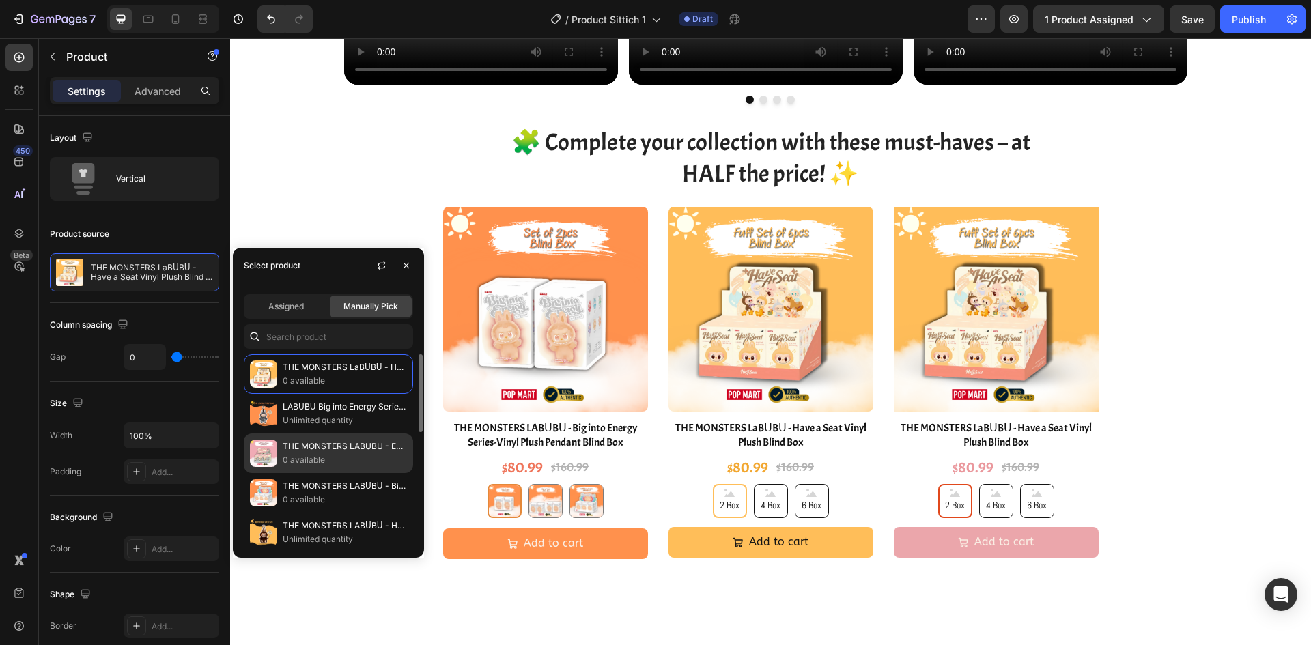
click at [307, 450] on p "THE MONSTERS LABUBU - Exciting Macaron Vinyl Face Blind Box" at bounding box center [345, 447] width 124 height 14
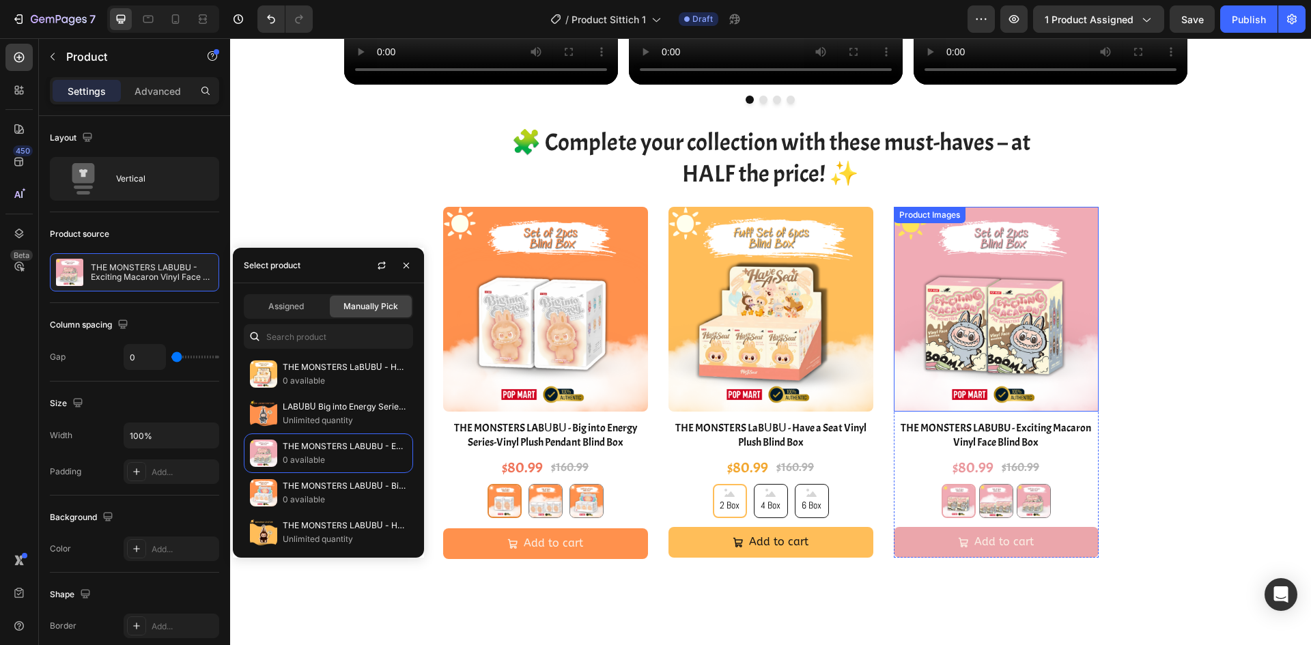
click at [993, 294] on img at bounding box center [996, 309] width 205 height 205
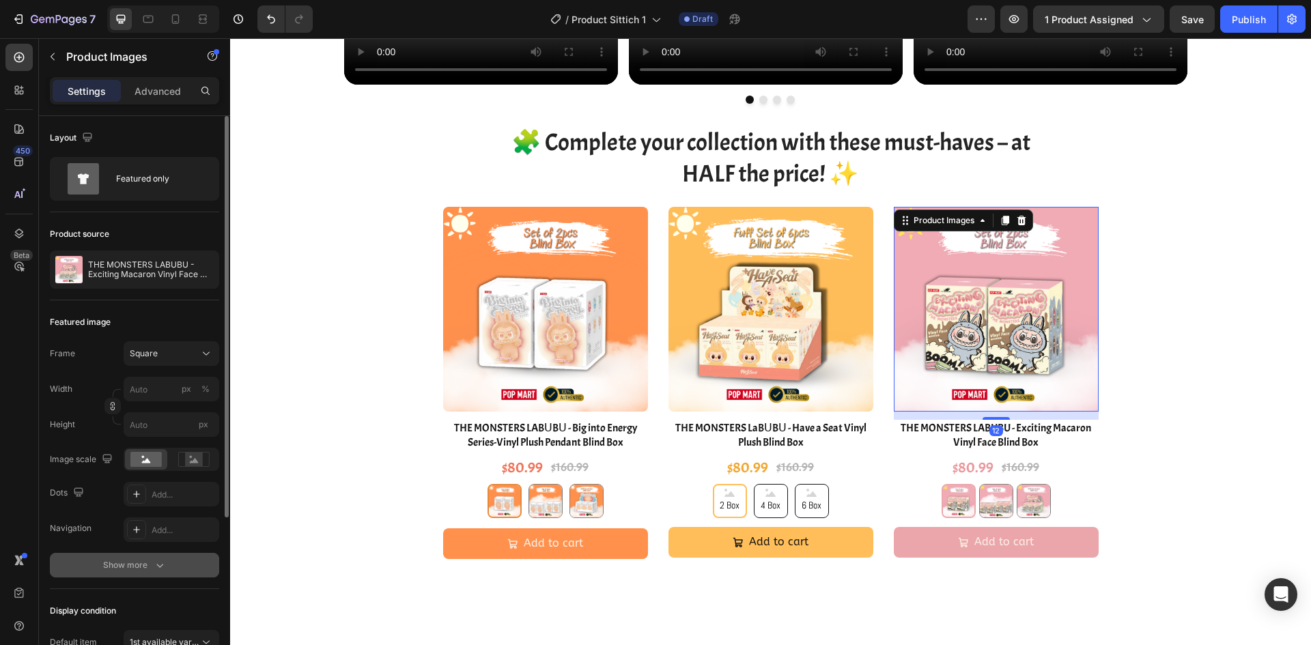
click at [157, 565] on icon "button" at bounding box center [159, 566] width 7 height 4
click at [143, 567] on div at bounding box center [136, 565] width 19 height 19
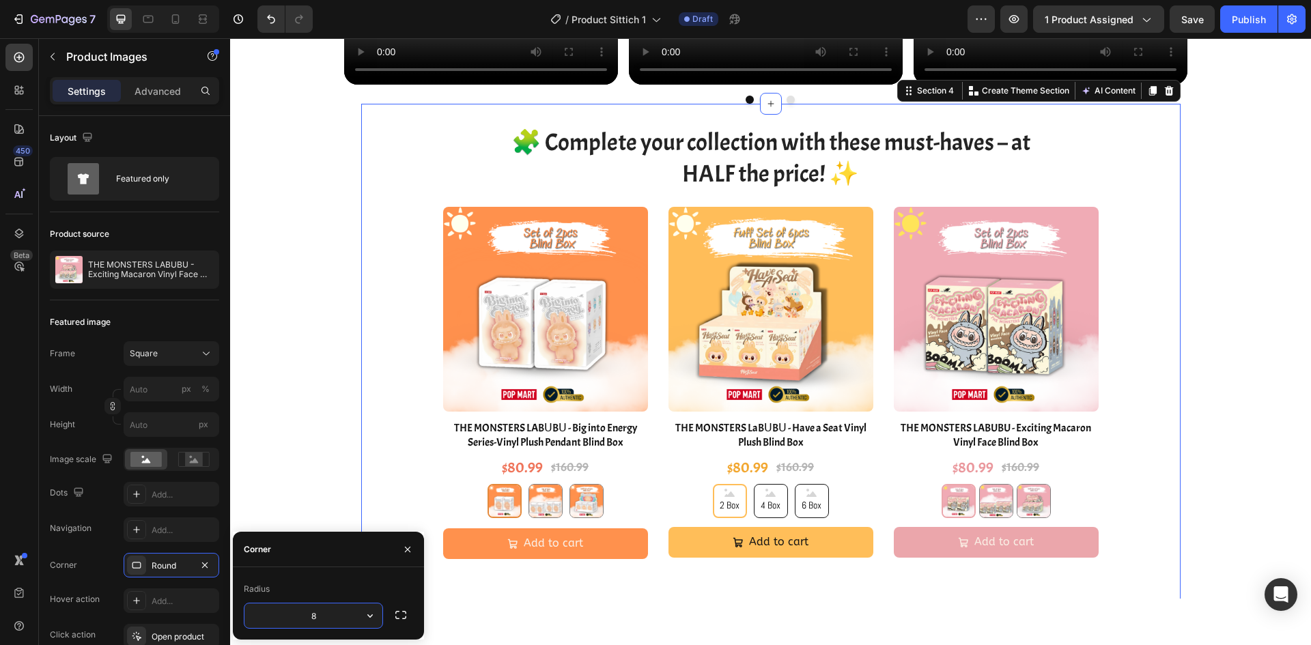
click at [1173, 314] on div "Product Images THE MONSTERS LABᑌBᑌ - Big into Energy Series-Vinyl Plush Pendant…" at bounding box center [770, 408] width 819 height 402
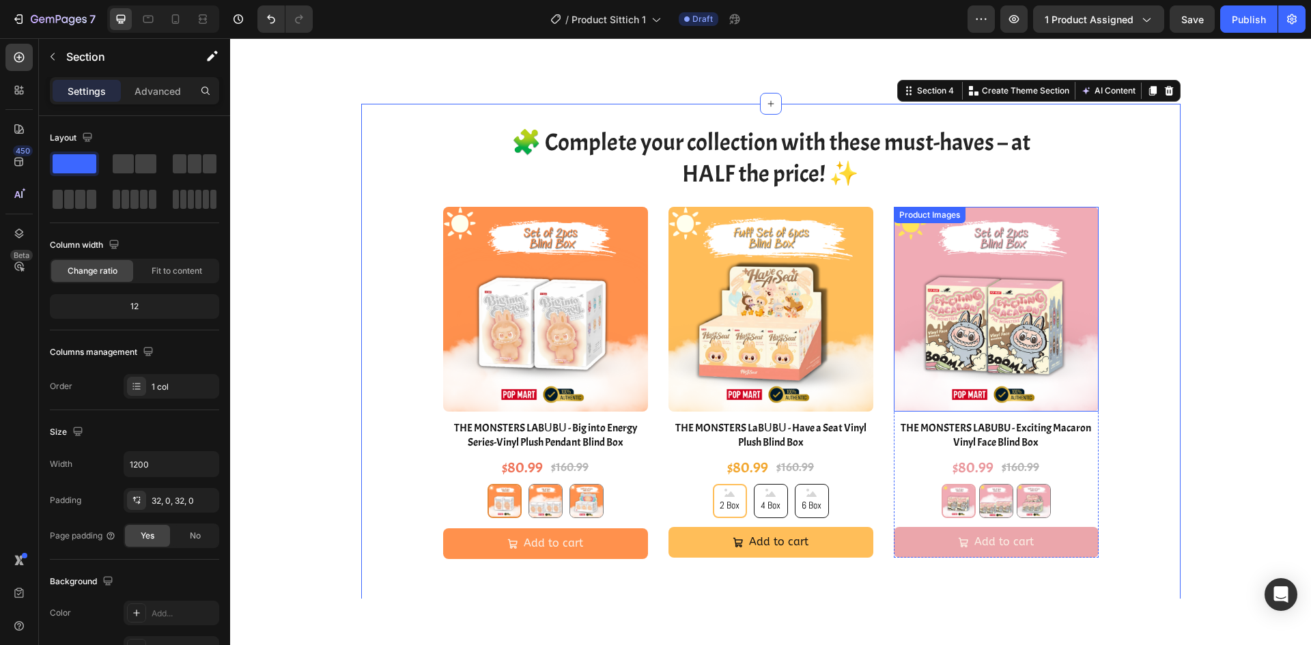
scroll to position [2185, 0]
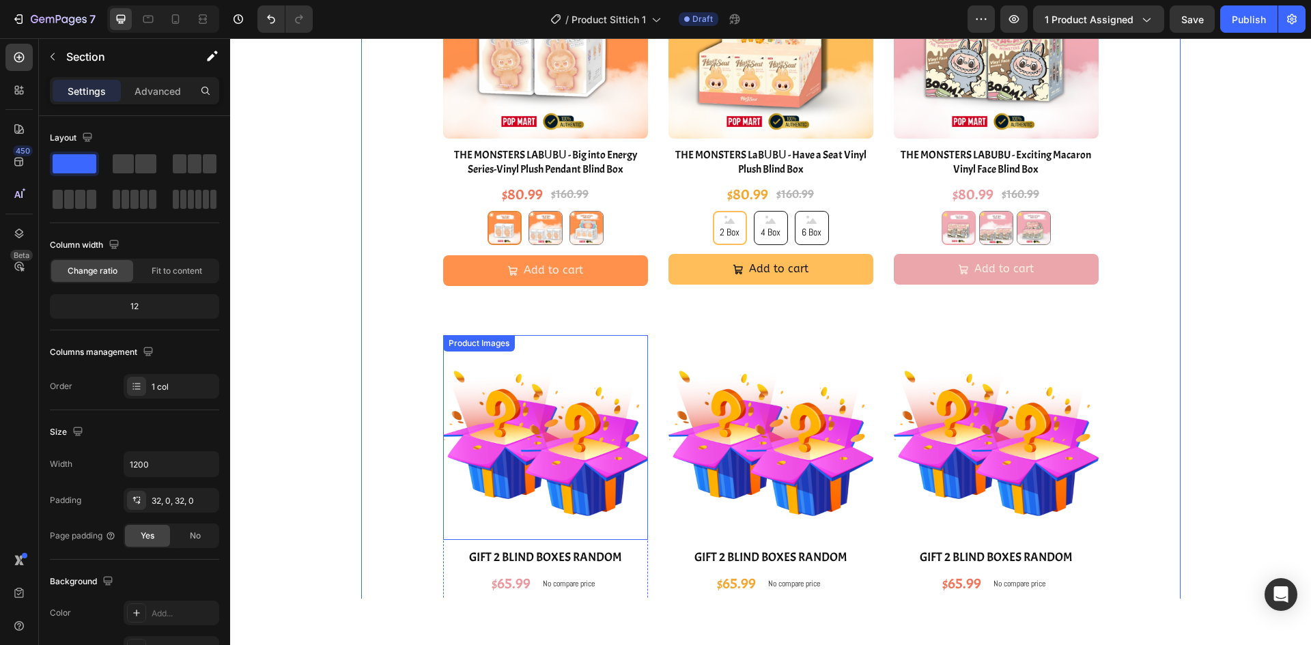
click at [600, 410] on img at bounding box center [545, 437] width 205 height 205
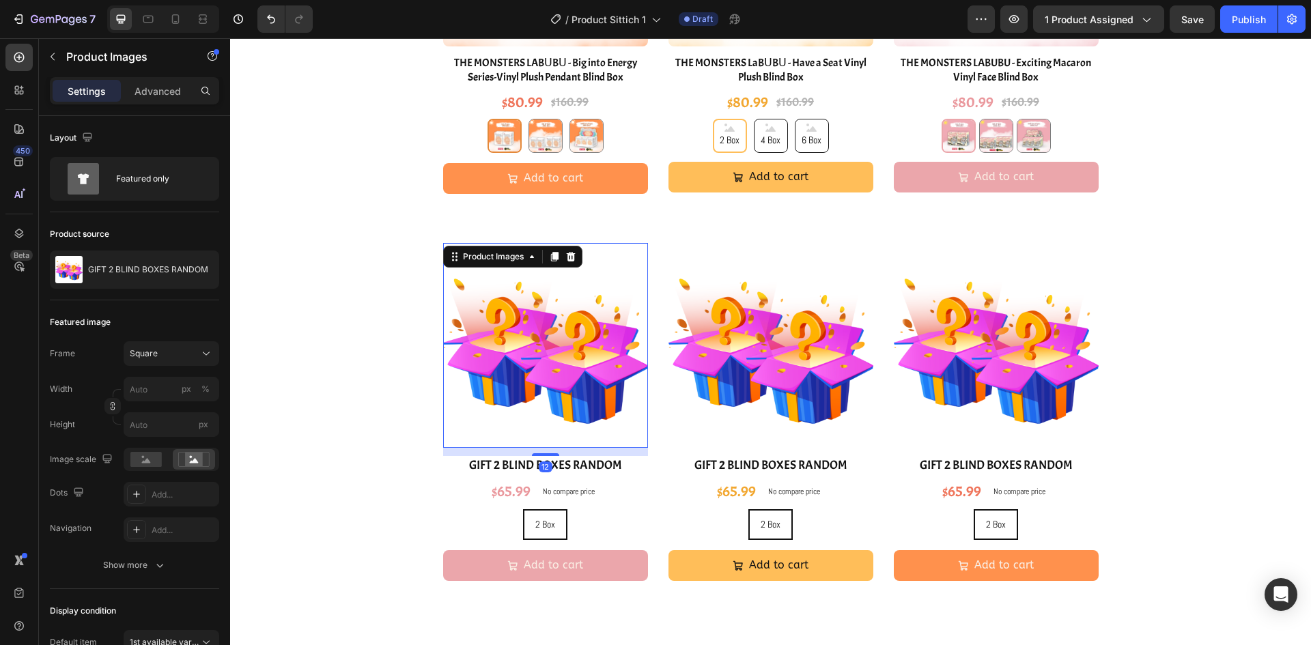
scroll to position [2322, 0]
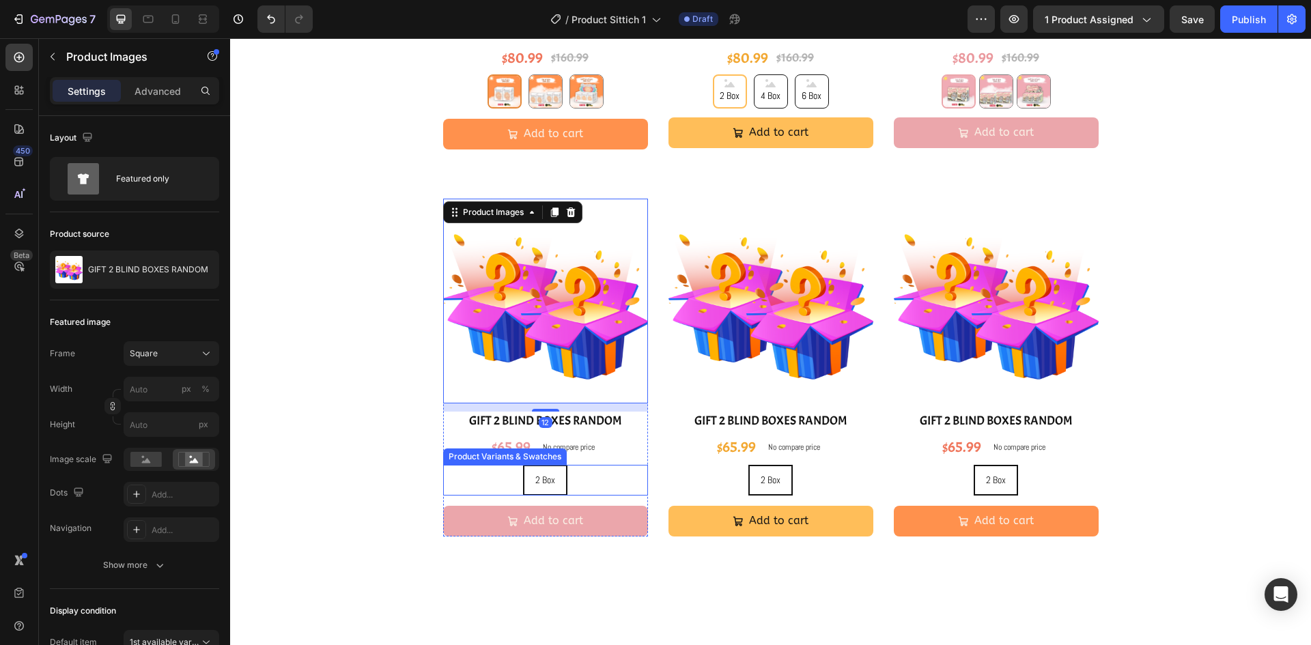
click at [604, 483] on div "2 Box 2 Box 2 Box" at bounding box center [545, 480] width 205 height 31
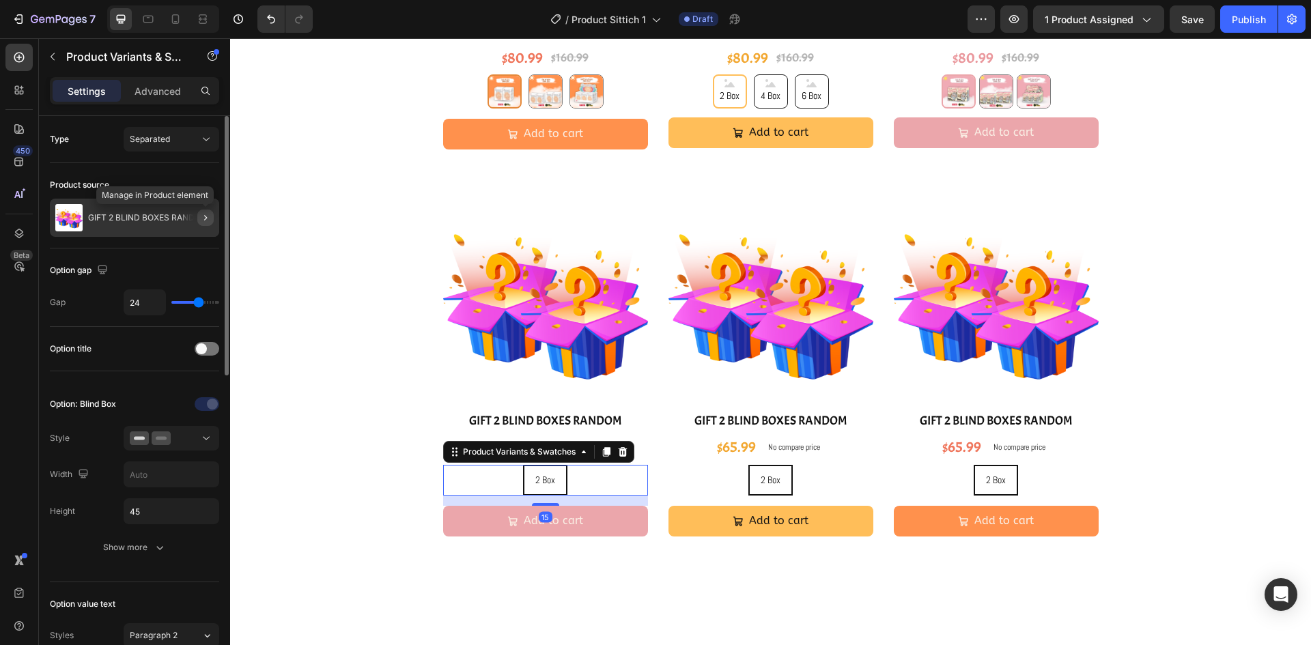
click at [205, 220] on icon "button" at bounding box center [205, 217] width 3 height 5
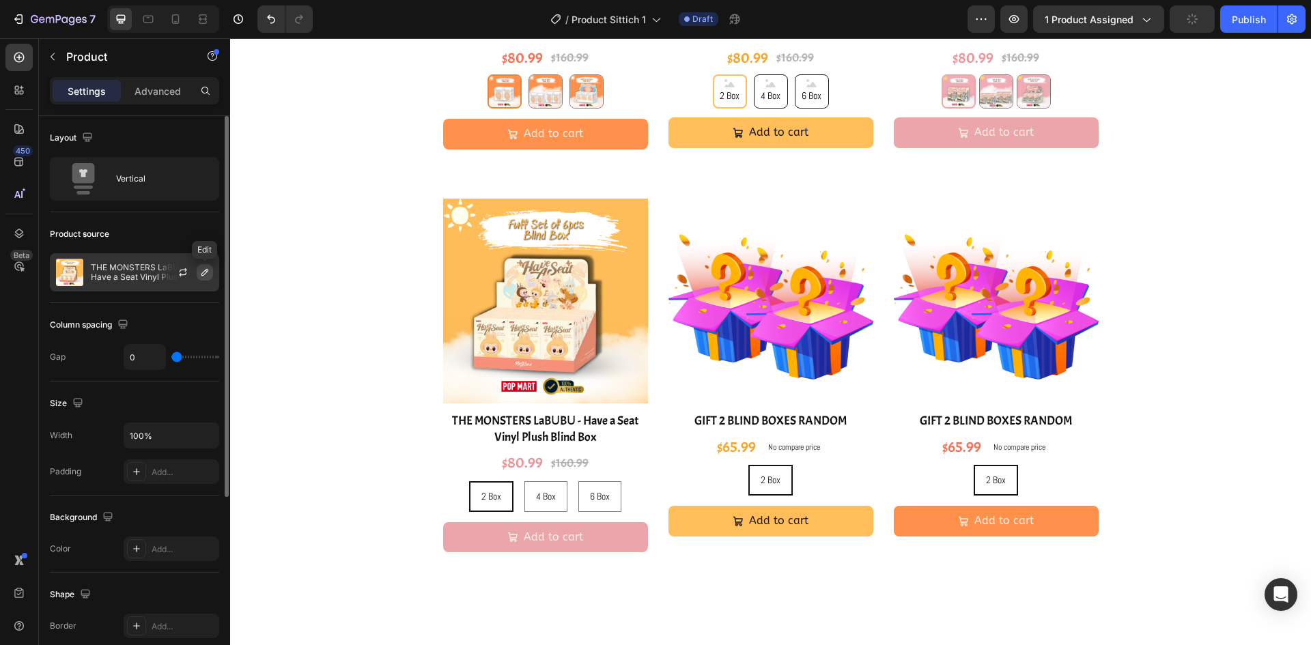
click at [205, 274] on icon "button" at bounding box center [204, 272] width 7 height 7
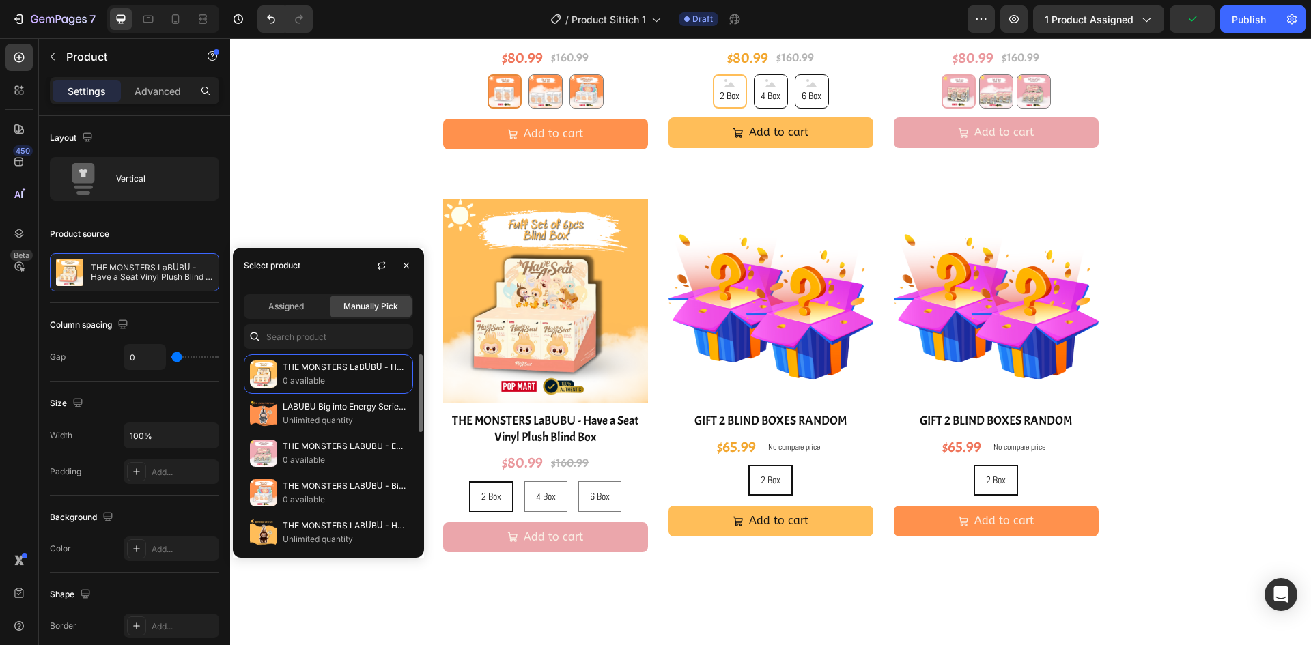
scroll to position [137, 0]
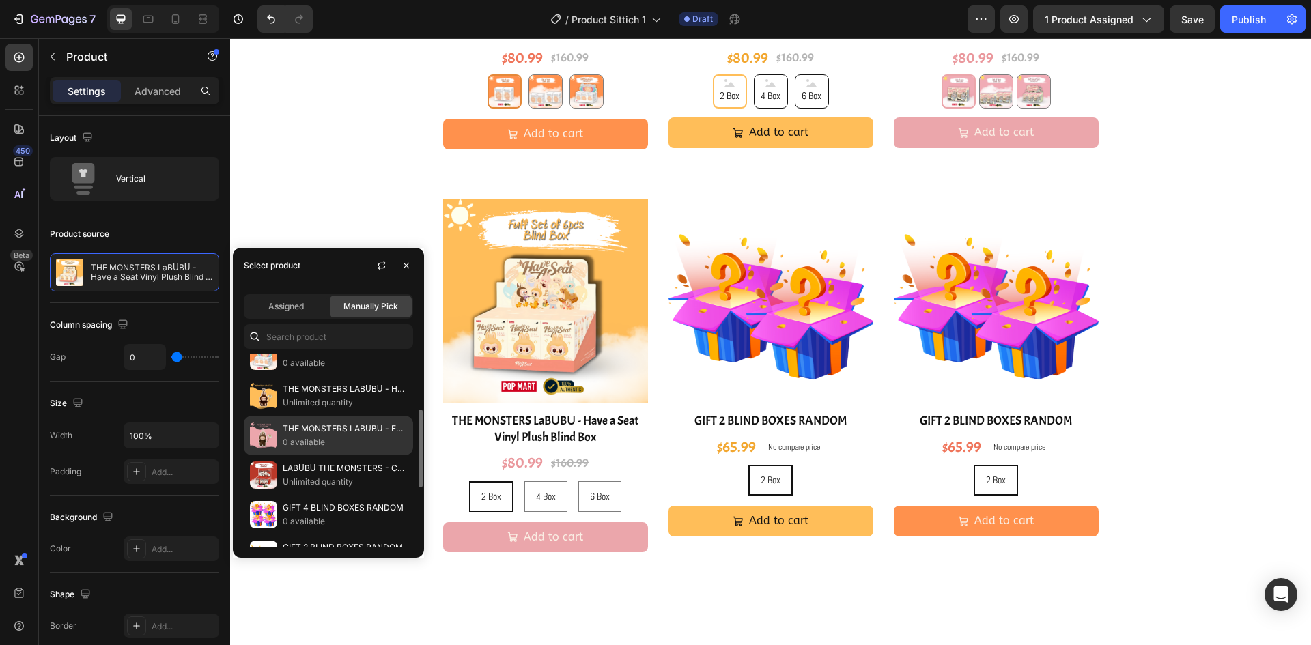
click at [350, 442] on p "0 available" at bounding box center [345, 443] width 124 height 14
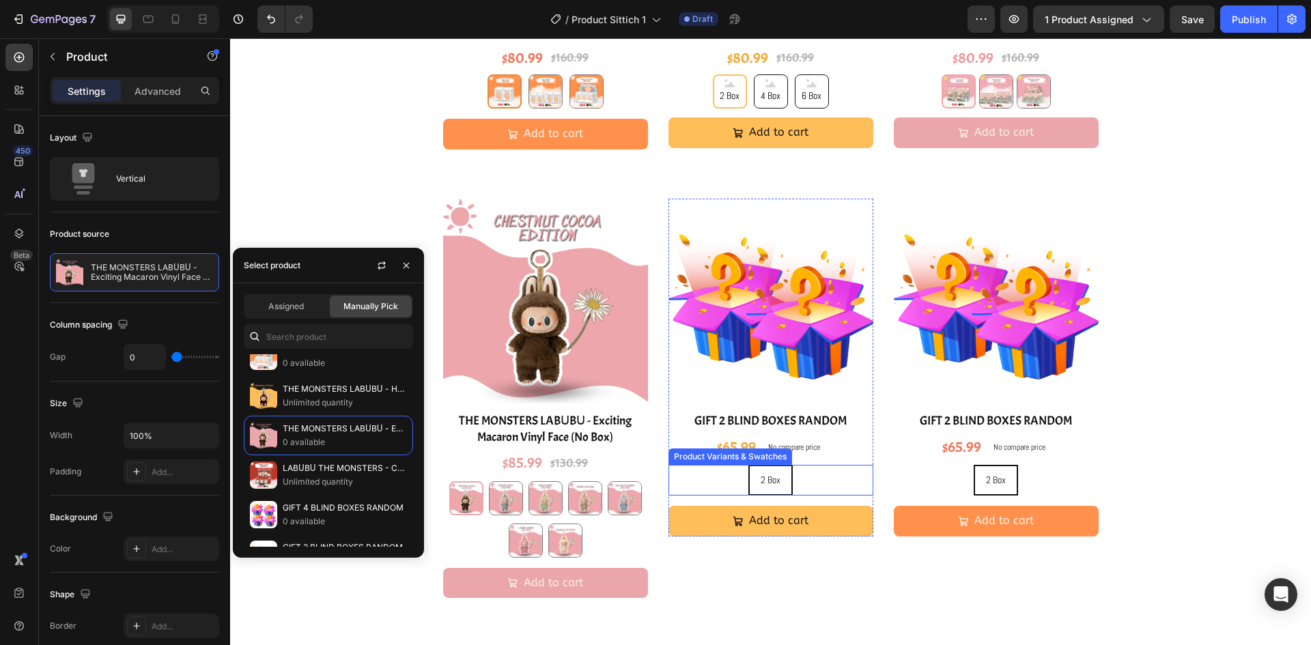
click at [851, 485] on div "2 Box 2 Box 2 Box" at bounding box center [770, 480] width 205 height 31
radio input "true"
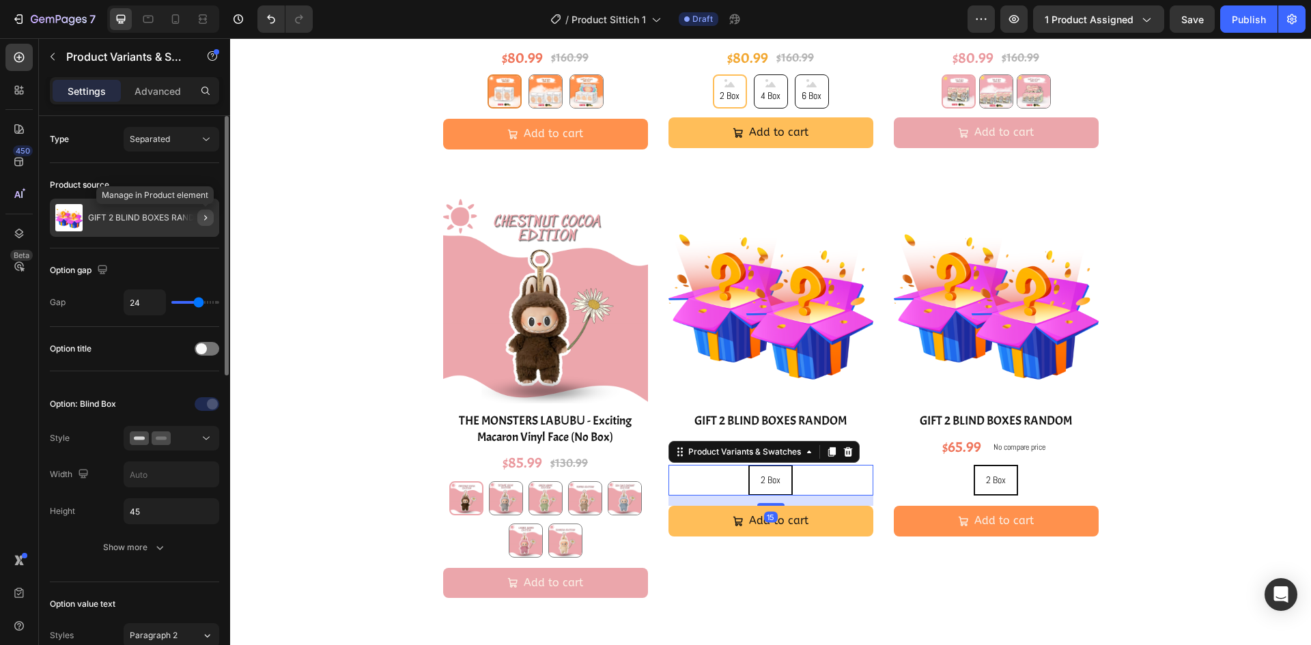
click at [203, 218] on icon "button" at bounding box center [205, 217] width 11 height 11
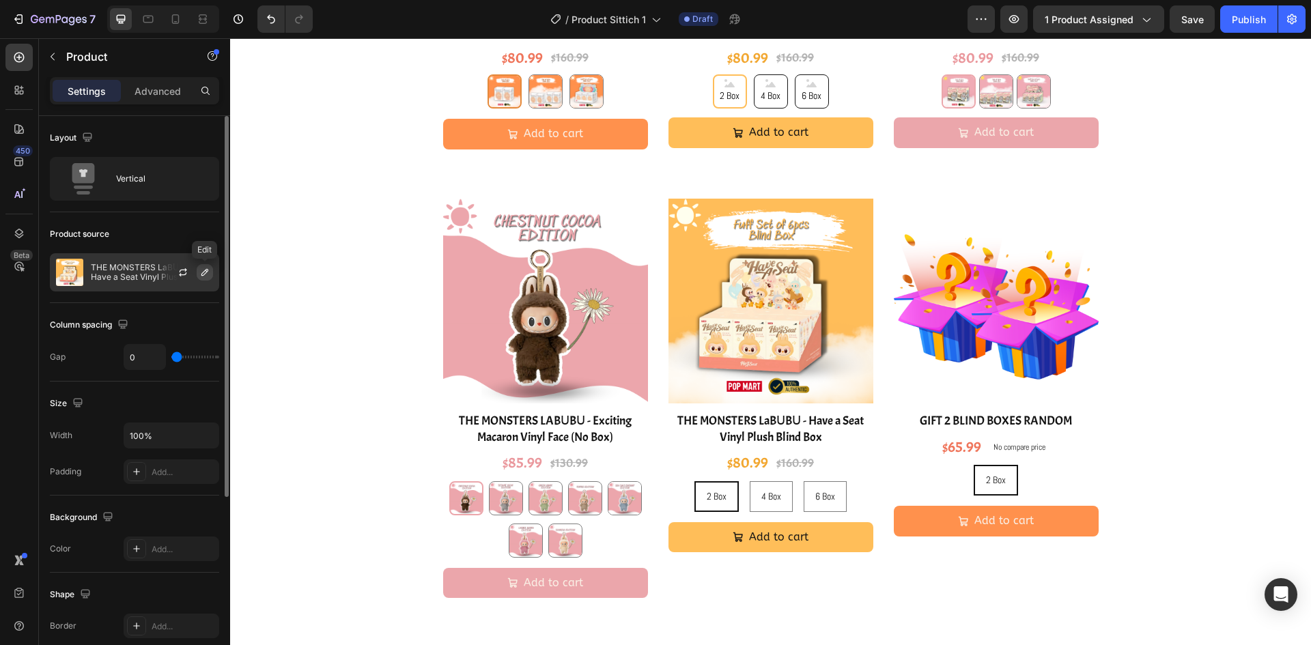
click at [203, 277] on icon "button" at bounding box center [204, 272] width 11 height 11
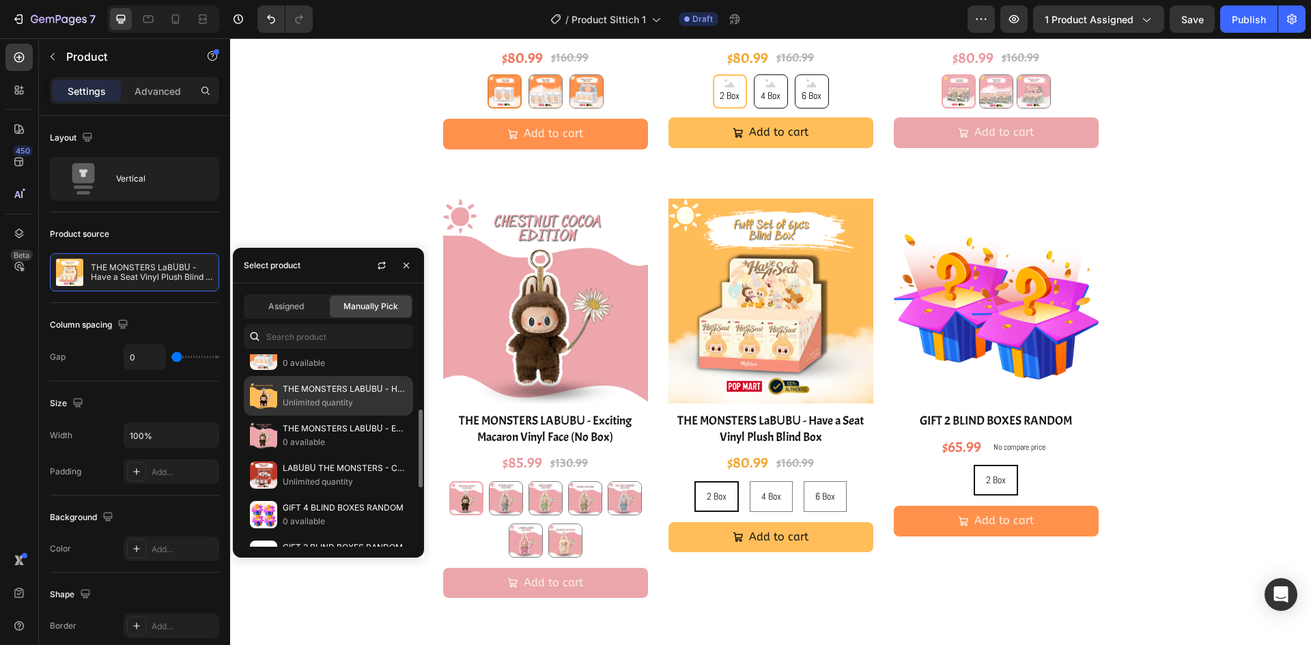
click at [350, 404] on p "Unlimited quantity" at bounding box center [345, 403] width 124 height 14
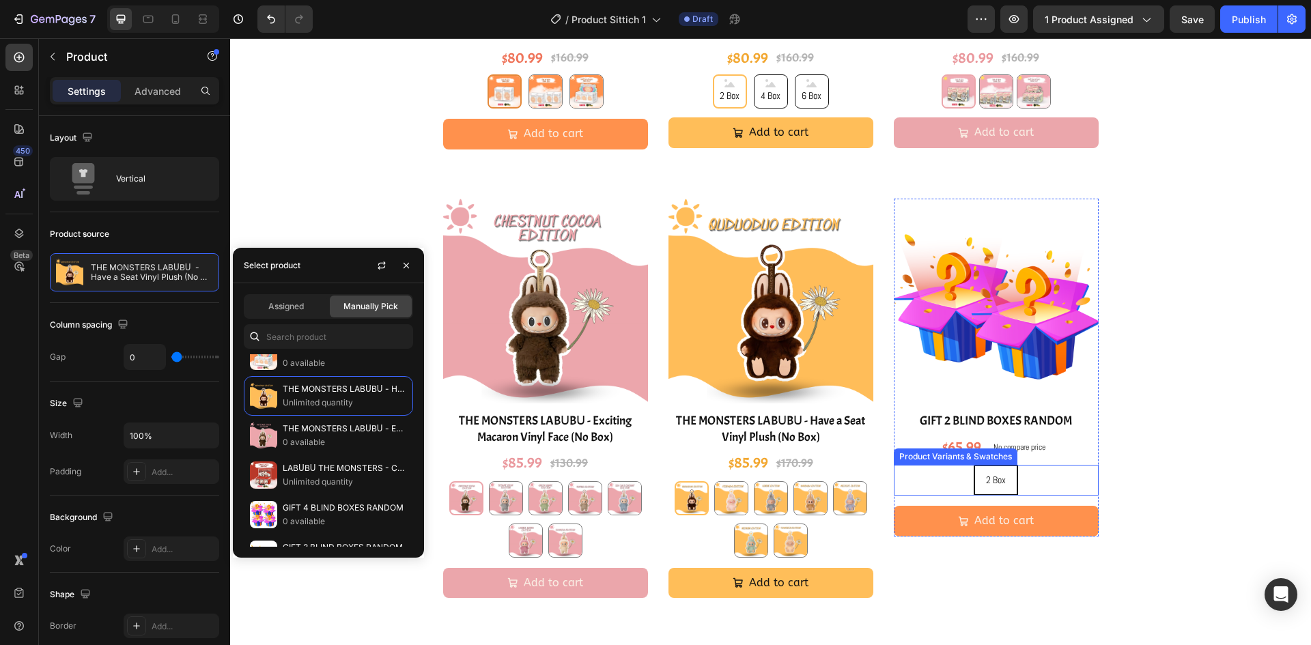
click at [1043, 485] on div "2 Box 2 Box 2 Box" at bounding box center [996, 480] width 205 height 31
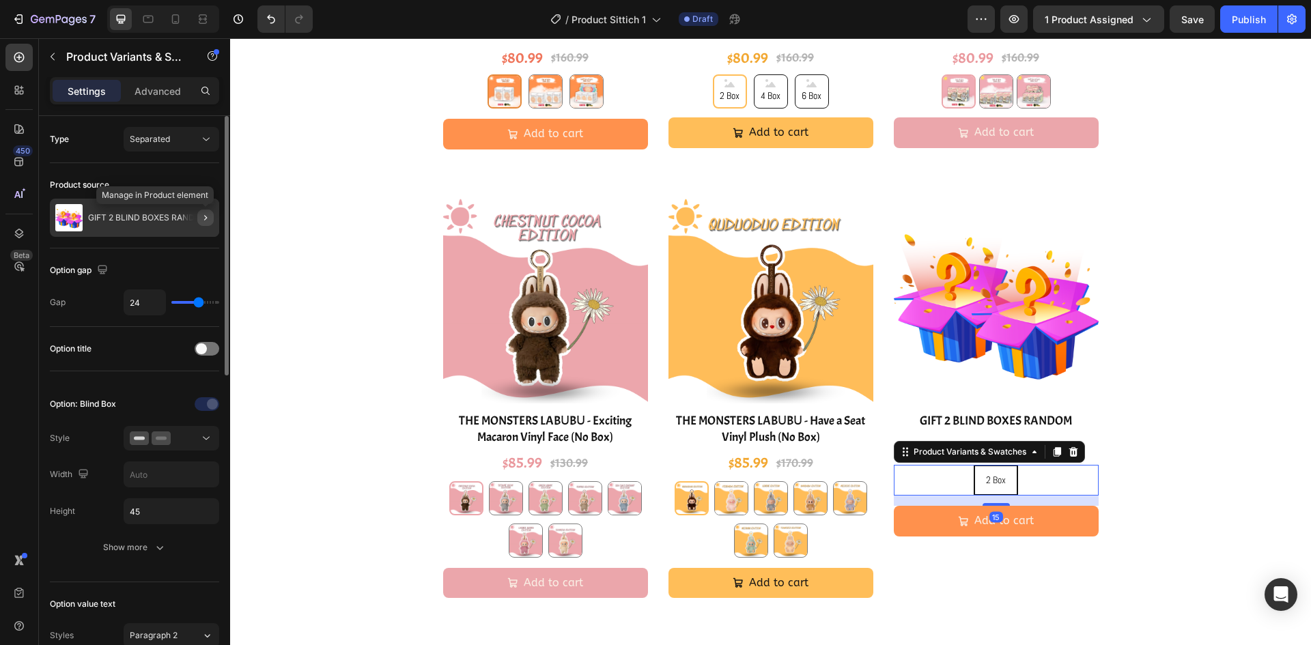
click at [201, 219] on icon "button" at bounding box center [205, 217] width 11 height 11
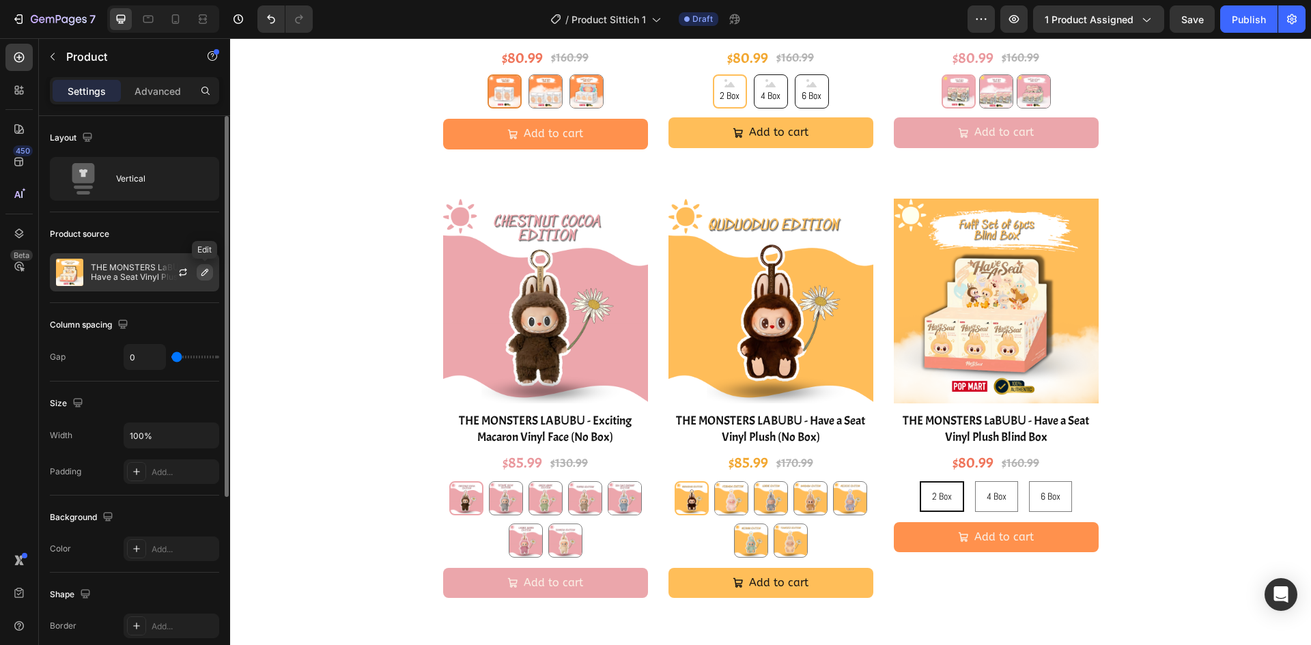
click at [208, 274] on icon "button" at bounding box center [204, 272] width 11 height 11
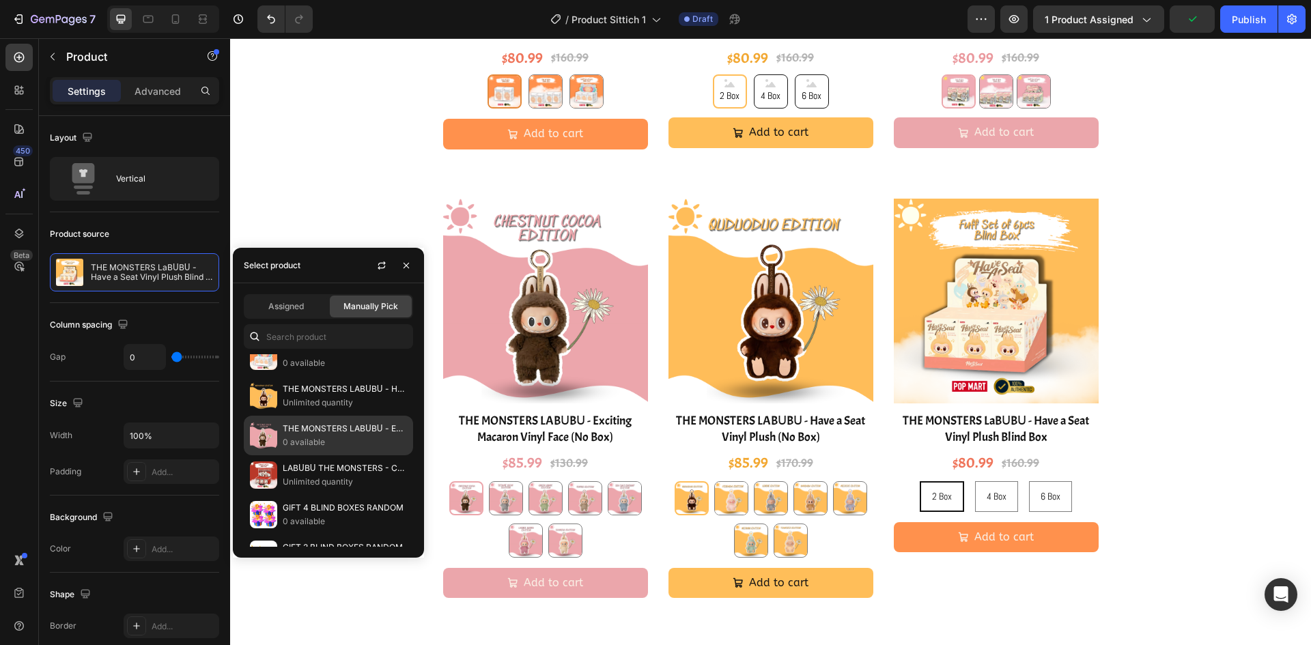
scroll to position [0, 0]
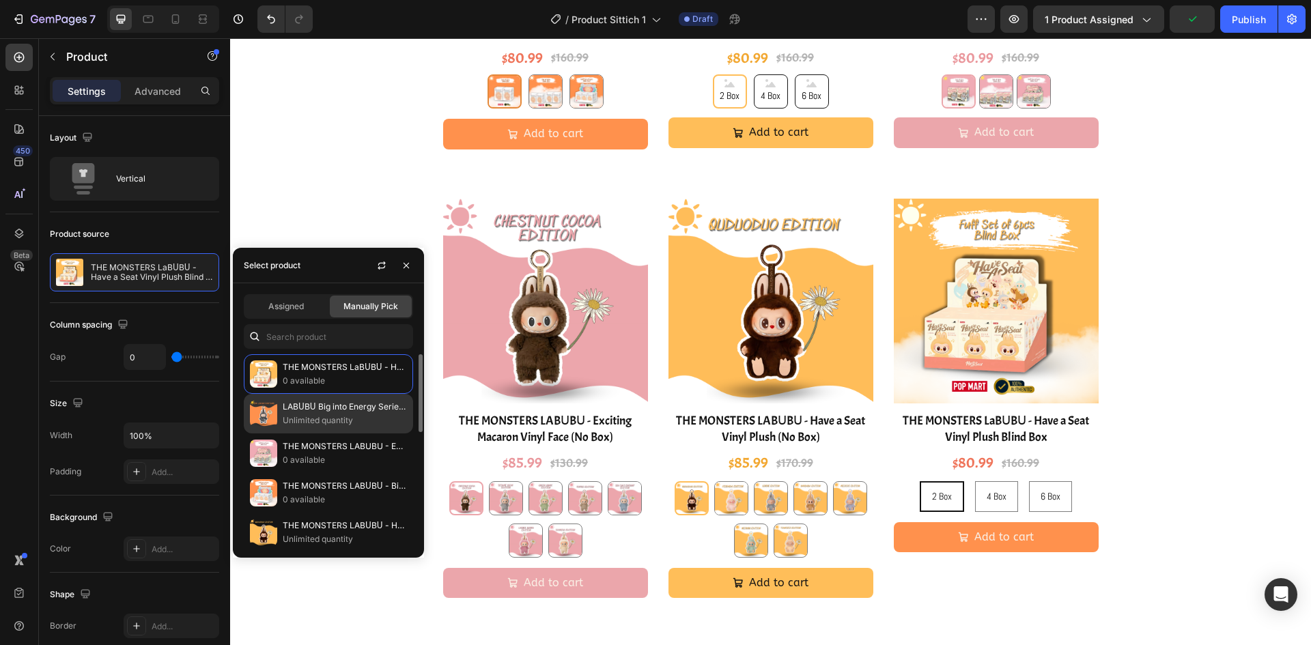
click at [342, 416] on p "Unlimited quantity" at bounding box center [345, 421] width 124 height 14
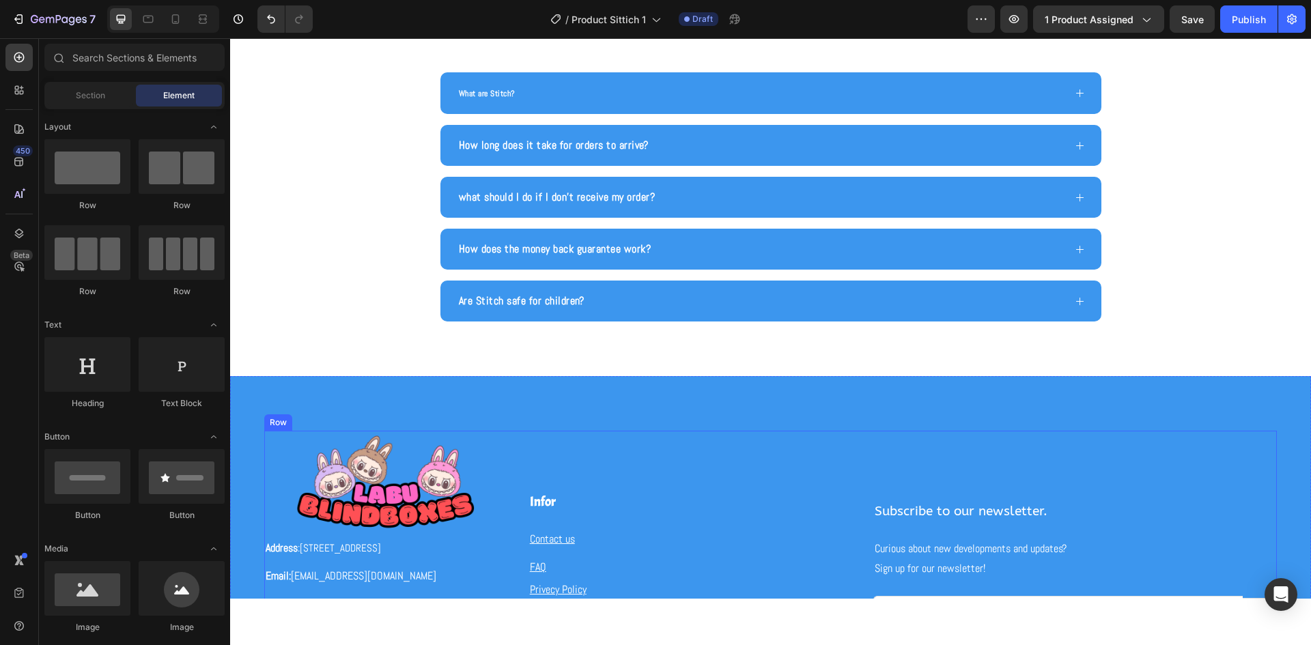
scroll to position [2791, 0]
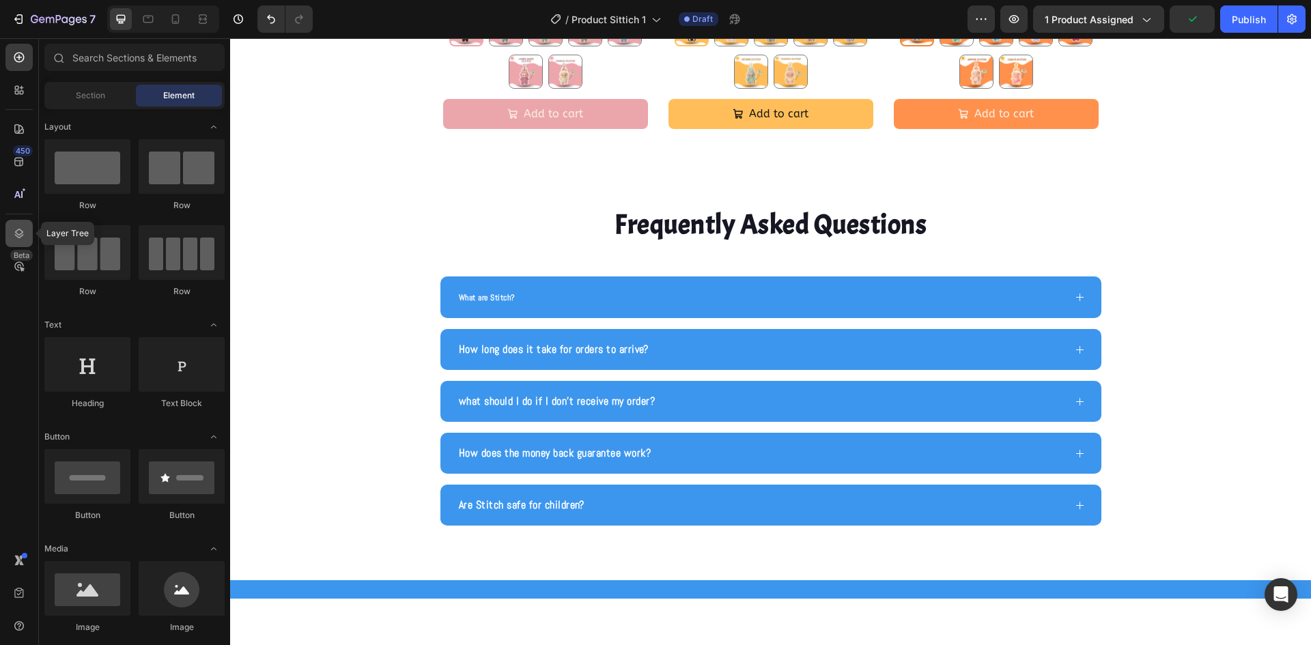
click at [18, 236] on icon at bounding box center [19, 234] width 14 height 14
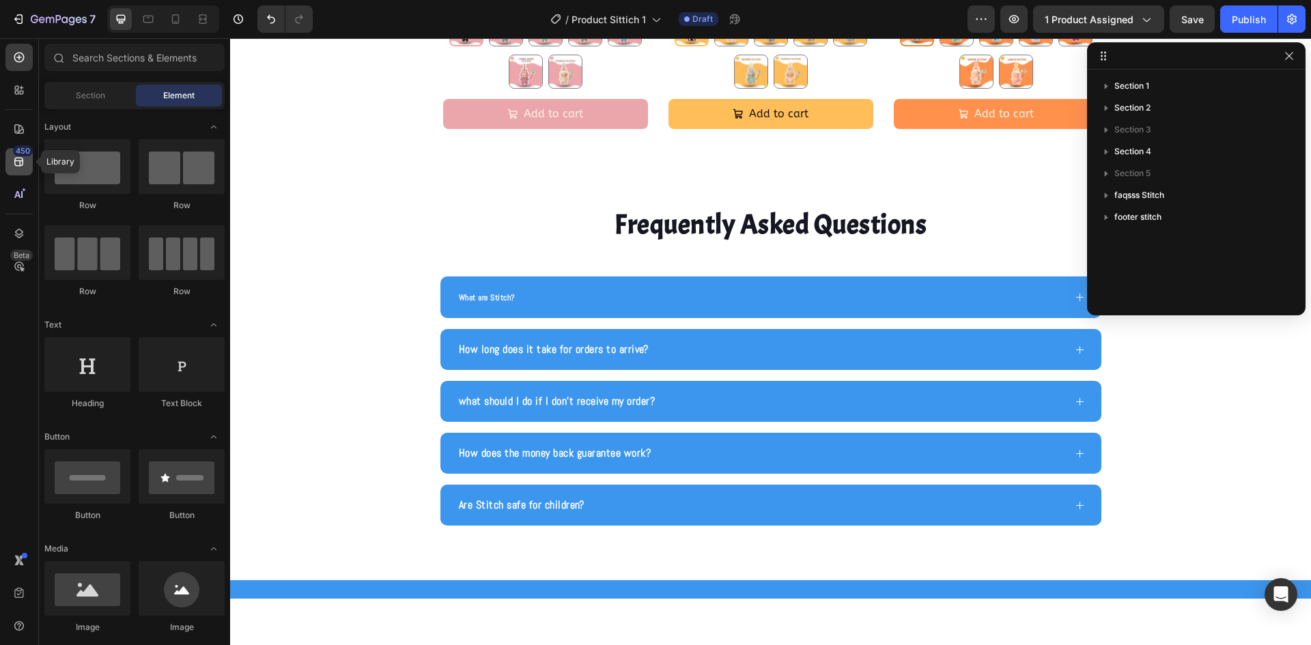
click at [19, 165] on icon at bounding box center [19, 162] width 14 height 14
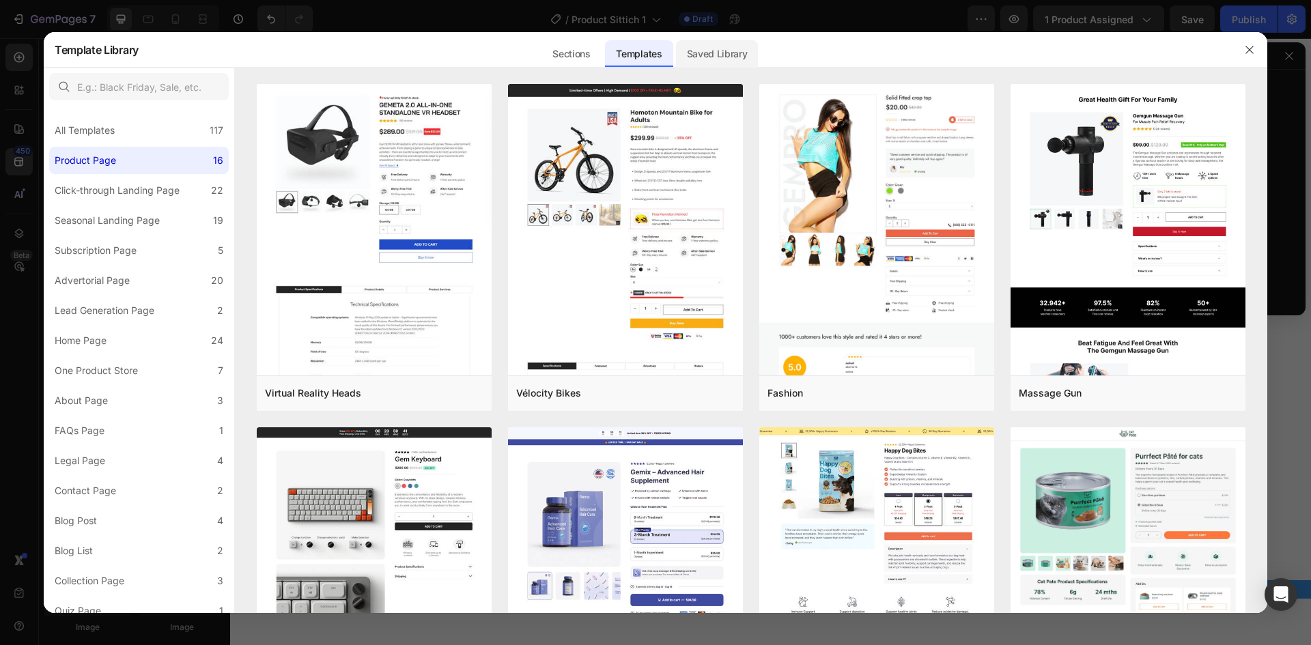
click at [704, 56] on div "Saved Library" at bounding box center [717, 53] width 83 height 27
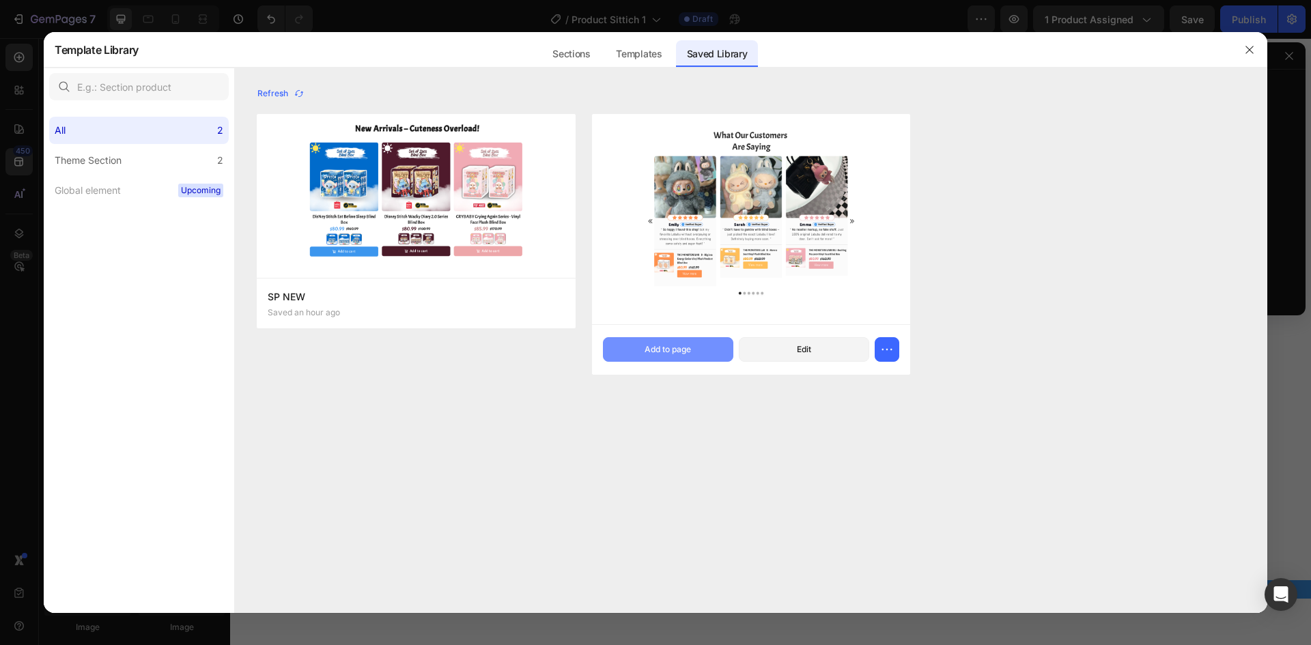
click at [642, 350] on button "Add to page" at bounding box center [668, 349] width 130 height 25
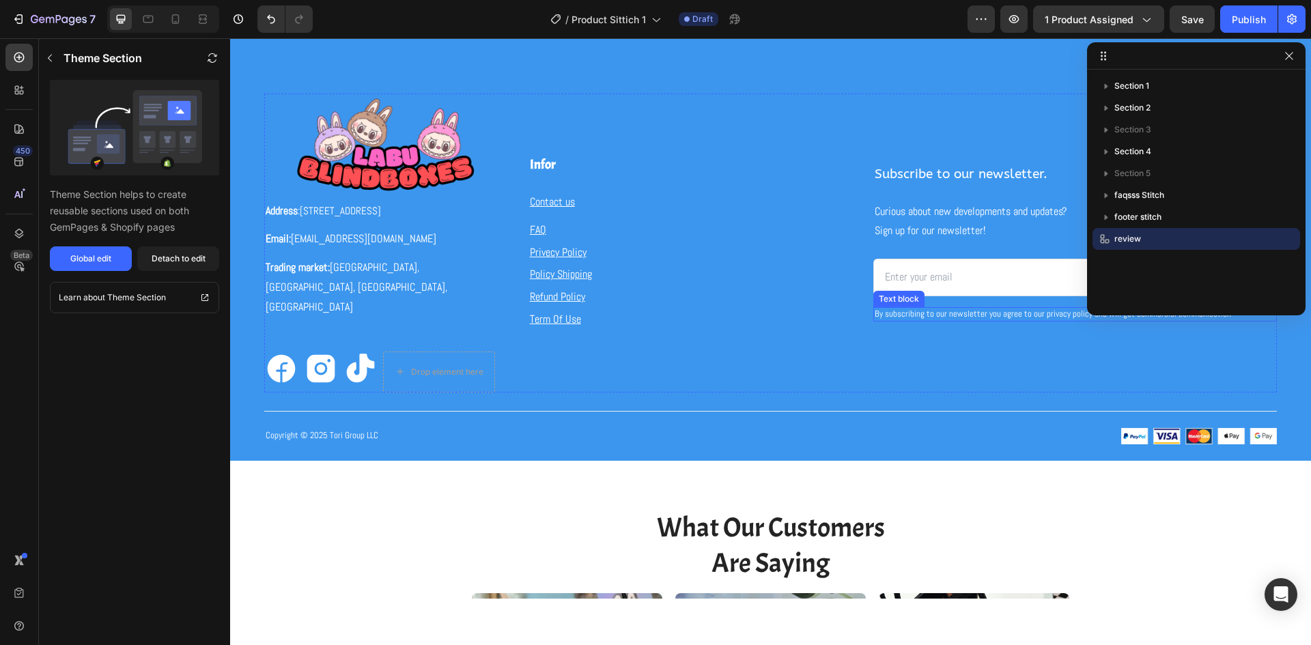
scroll to position [3324, 0]
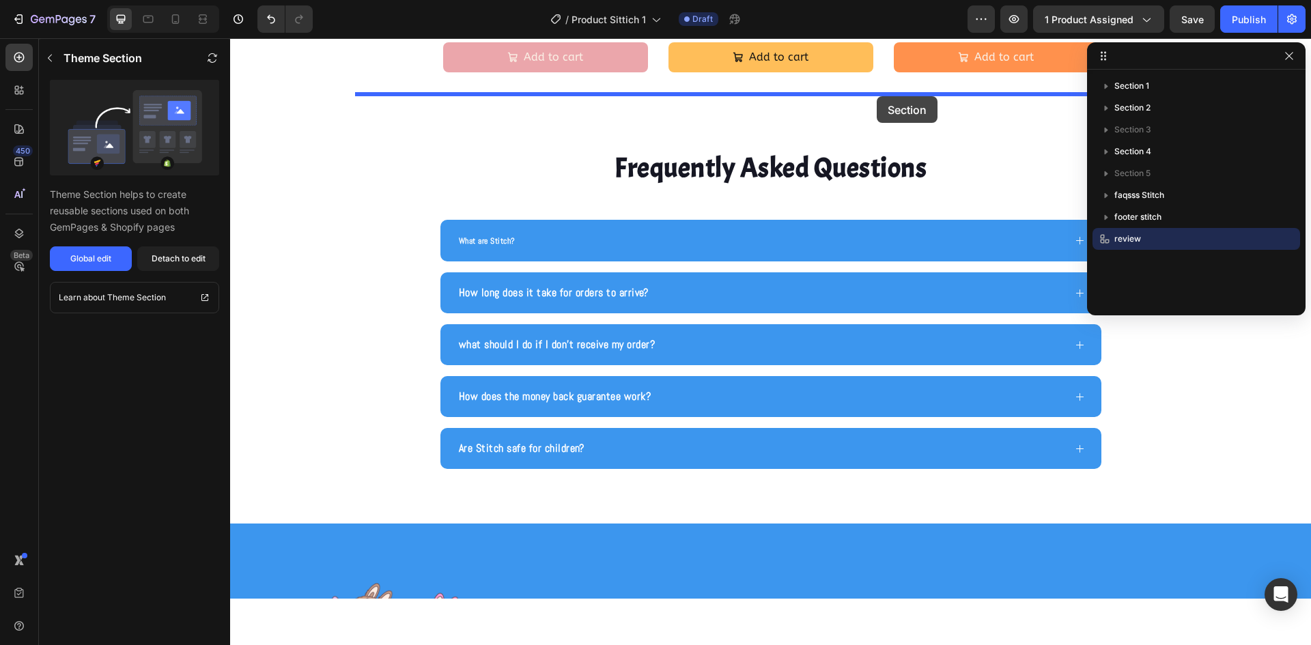
scroll to position [2835, 0]
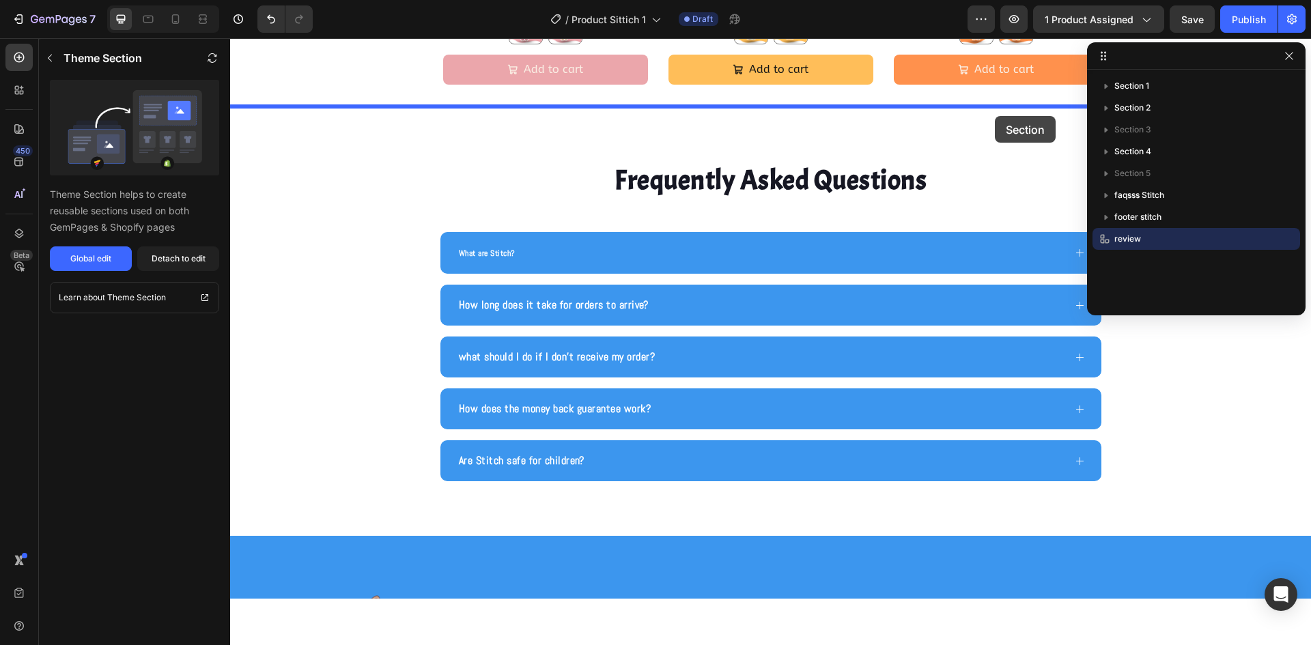
drag, startPoint x: 1115, startPoint y: 437, endPoint x: 1336, endPoint y: 141, distance: 369.3
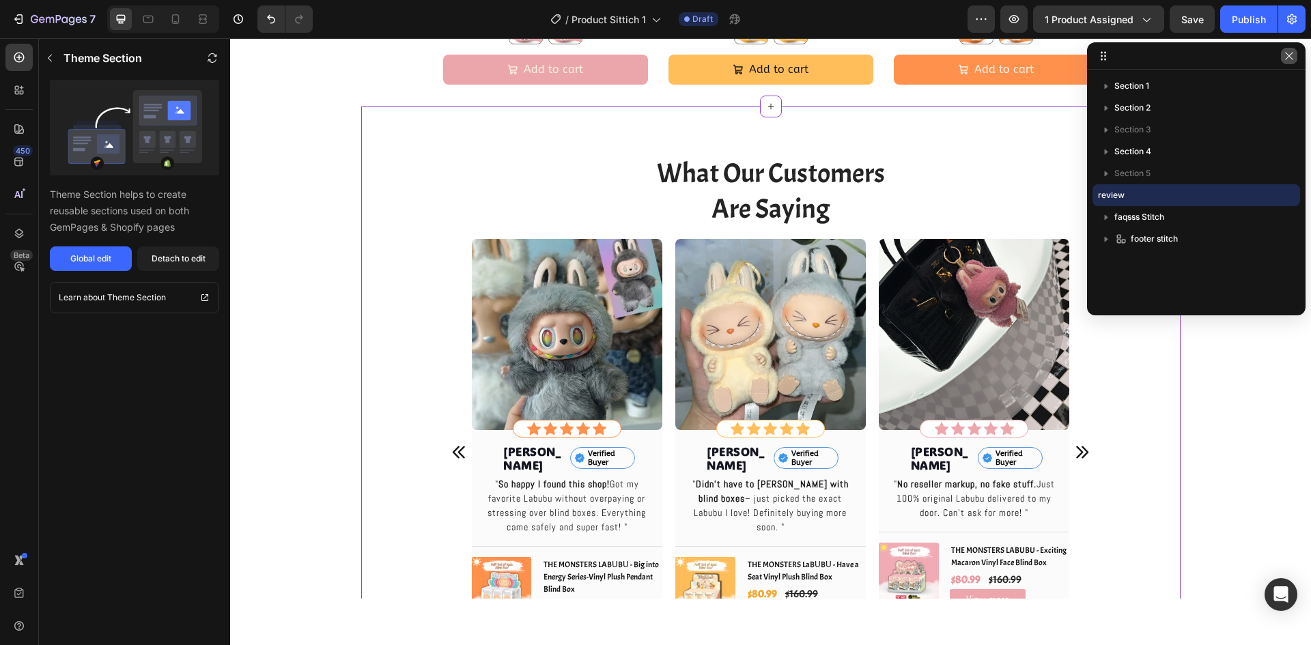
click at [1290, 58] on icon "button" at bounding box center [1289, 56] width 11 height 11
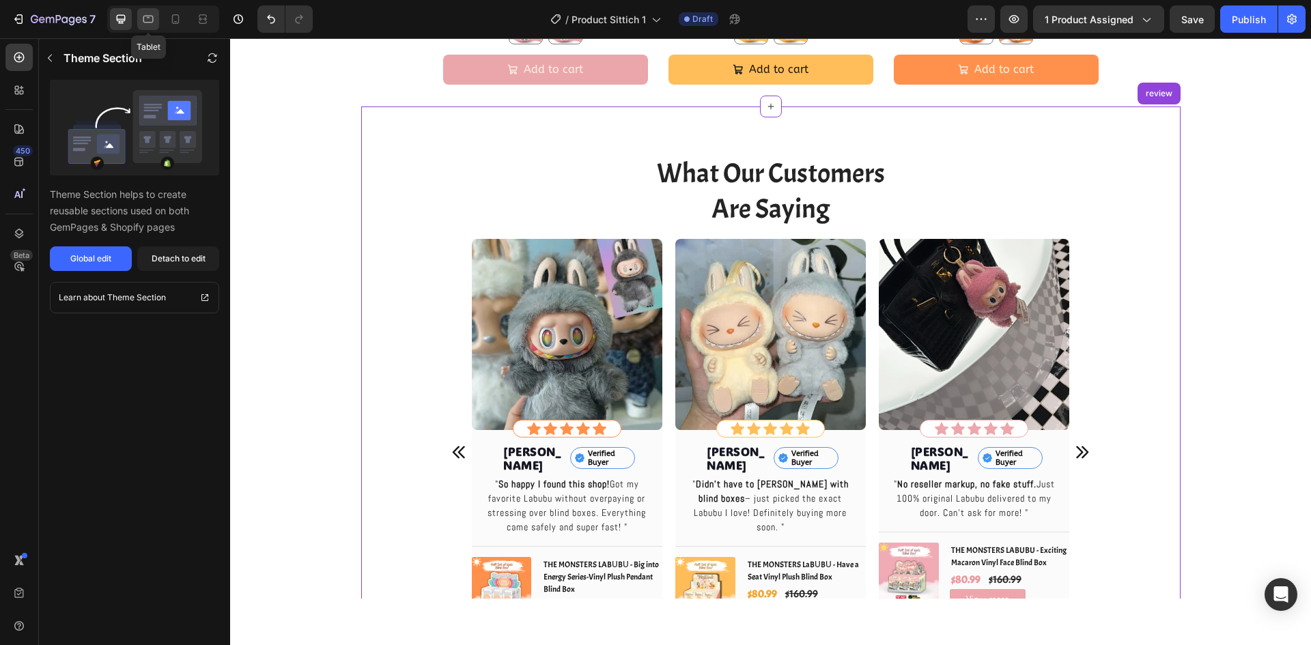
click at [141, 27] on div at bounding box center [148, 19] width 22 height 22
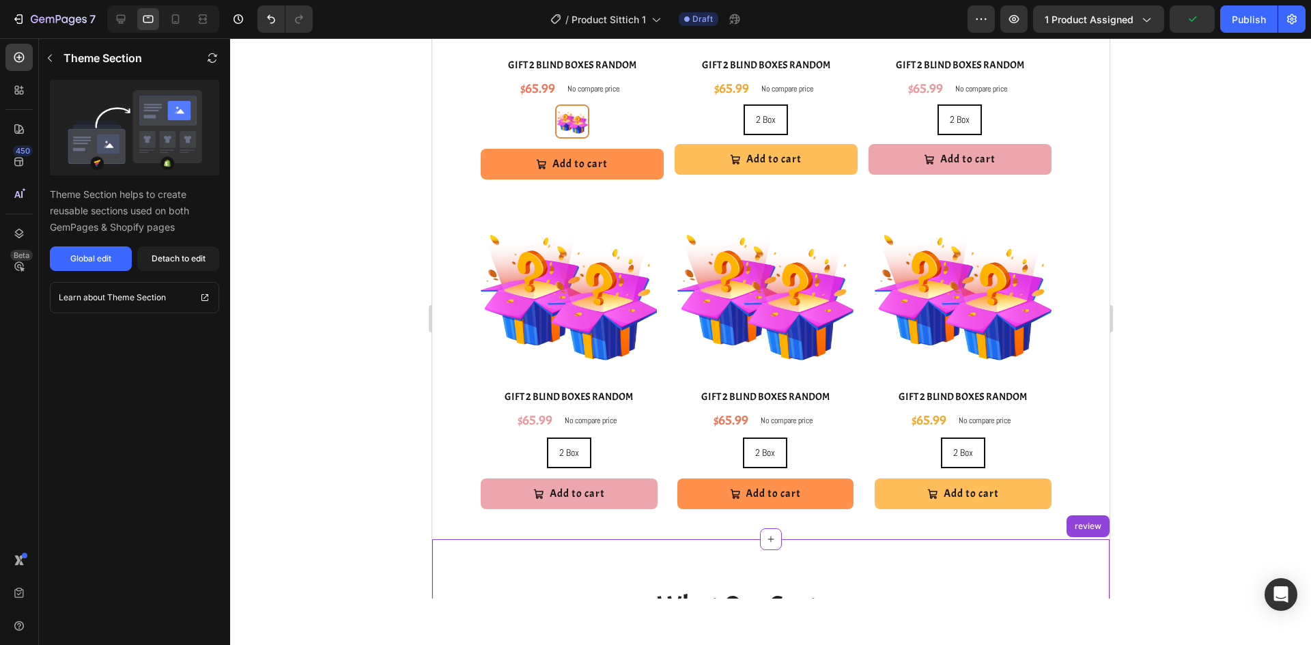
scroll to position [2126, 0]
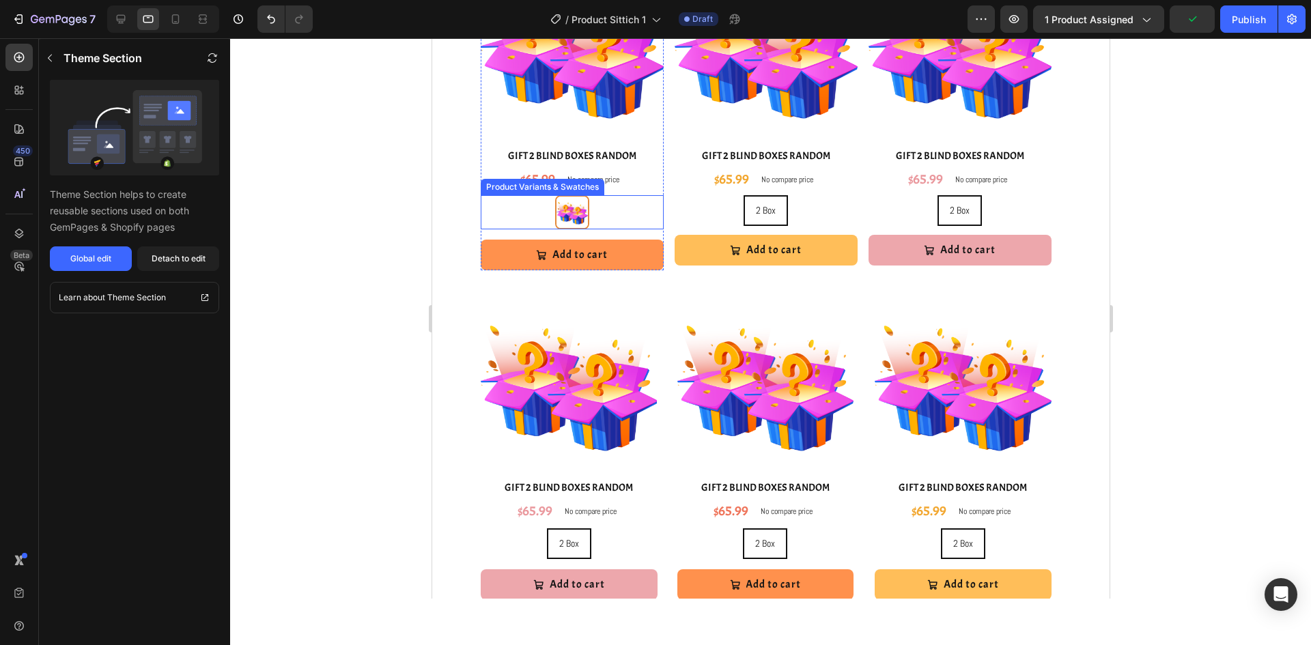
click at [608, 214] on div "2 Box 2 Box" at bounding box center [571, 212] width 183 height 34
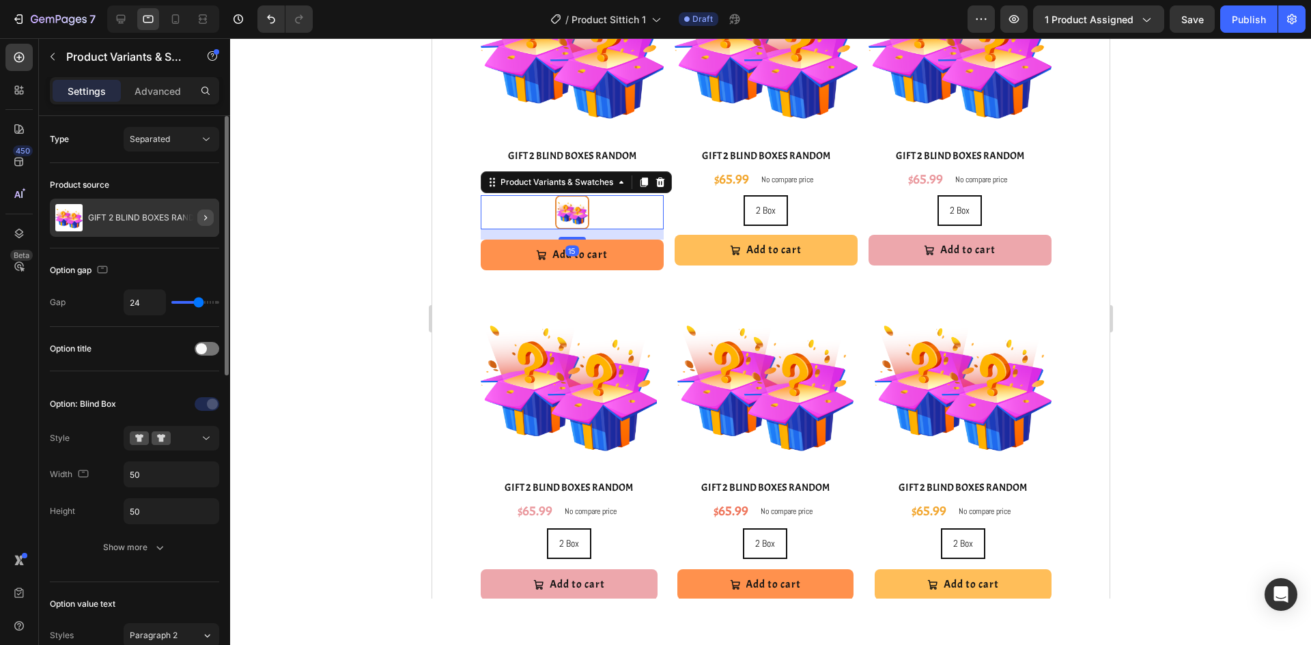
click at [200, 219] on icon "button" at bounding box center [205, 217] width 11 height 11
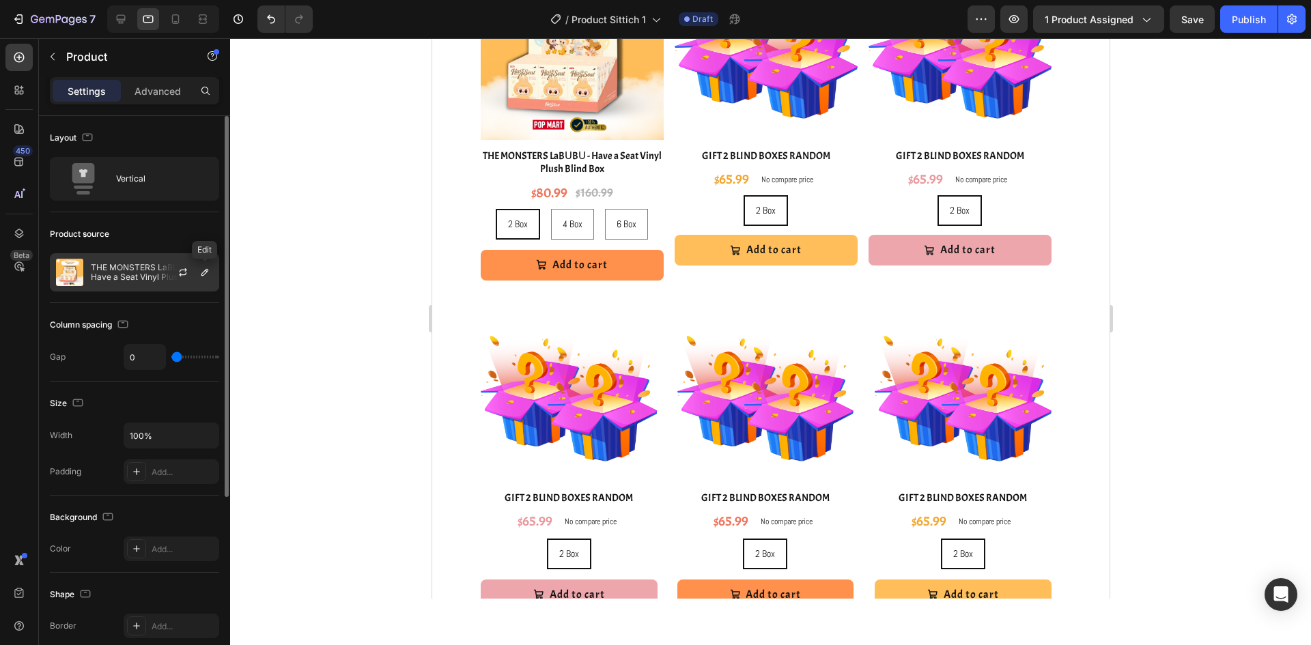
scroll to position [2130, 0]
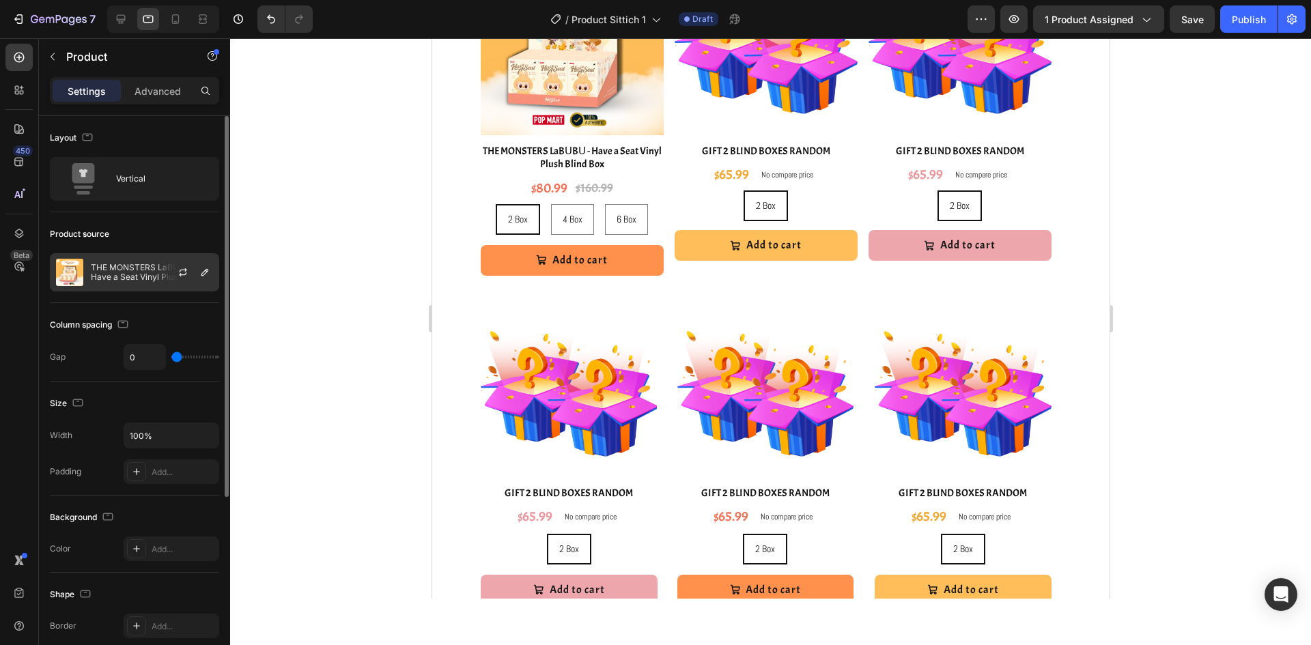
click at [203, 283] on div at bounding box center [188, 272] width 60 height 37
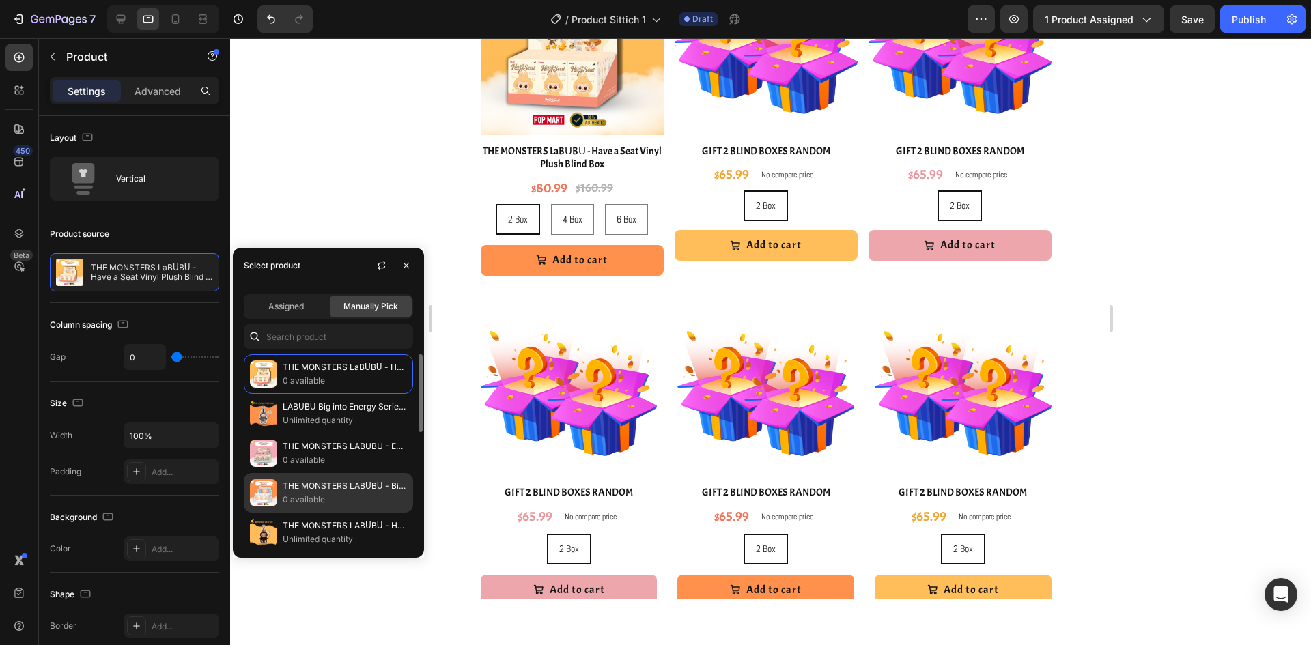
click at [316, 488] on p "THE MONSTERS LABᑌBᑌ - Big into Energy Series-Vinyl Plush Pendant Blind Box" at bounding box center [345, 486] width 124 height 14
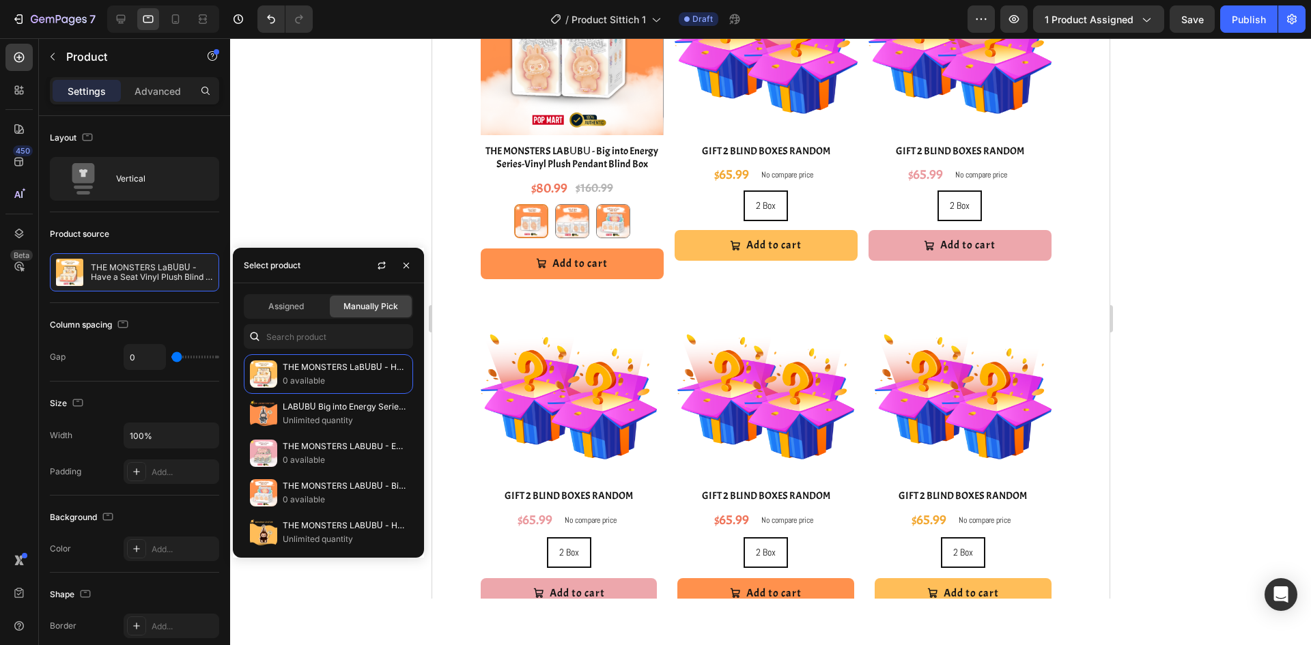
scroll to position [2132, 0]
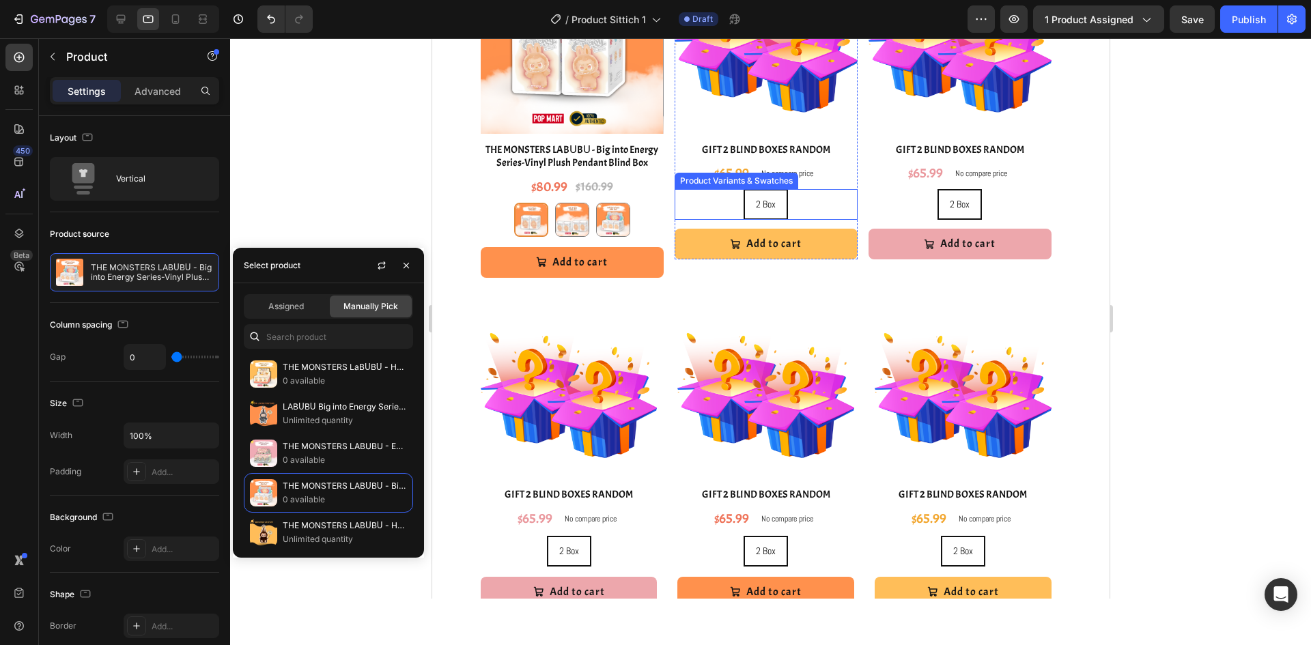
click at [827, 213] on div "2 Box 2 Box 2 Box" at bounding box center [765, 204] width 183 height 31
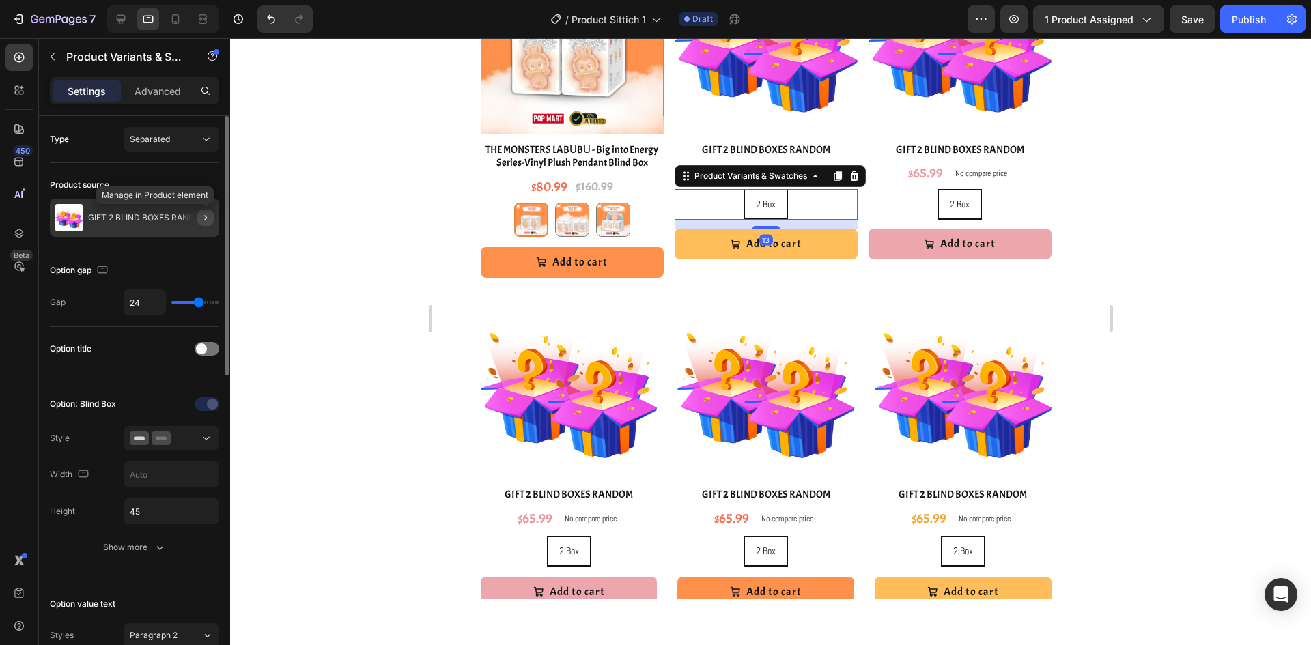
click at [210, 216] on icon "button" at bounding box center [205, 217] width 11 height 11
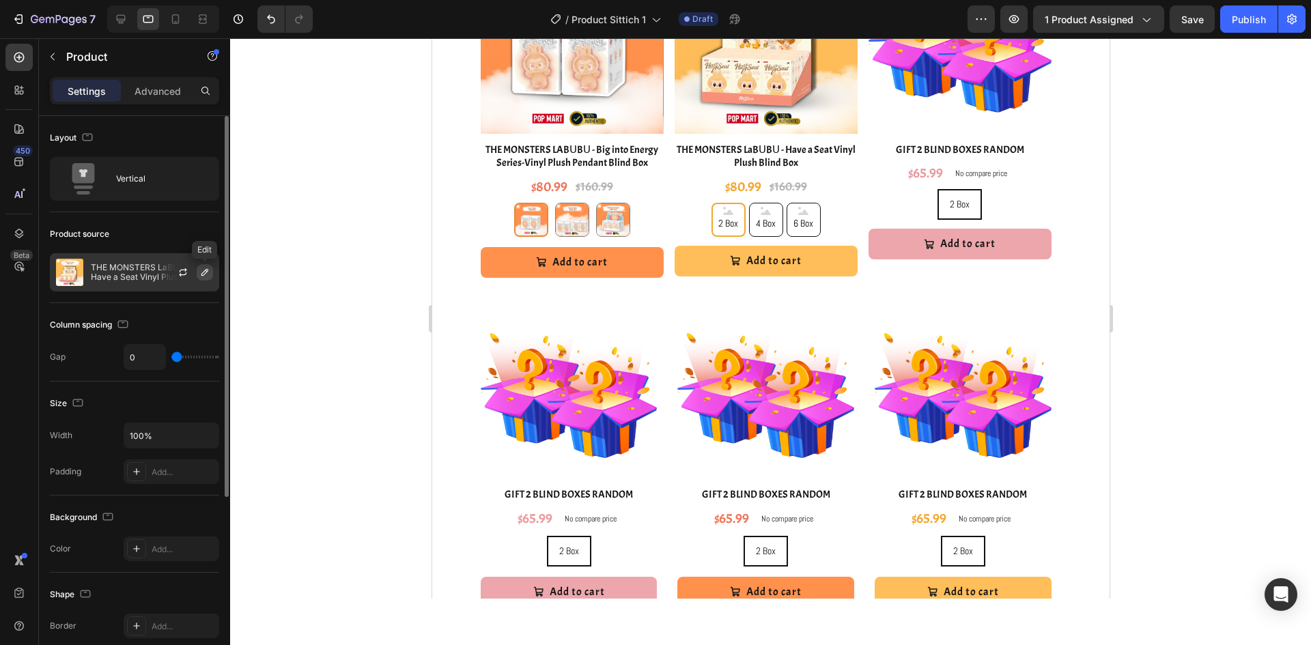
click at [206, 279] on button "button" at bounding box center [205, 272] width 16 height 16
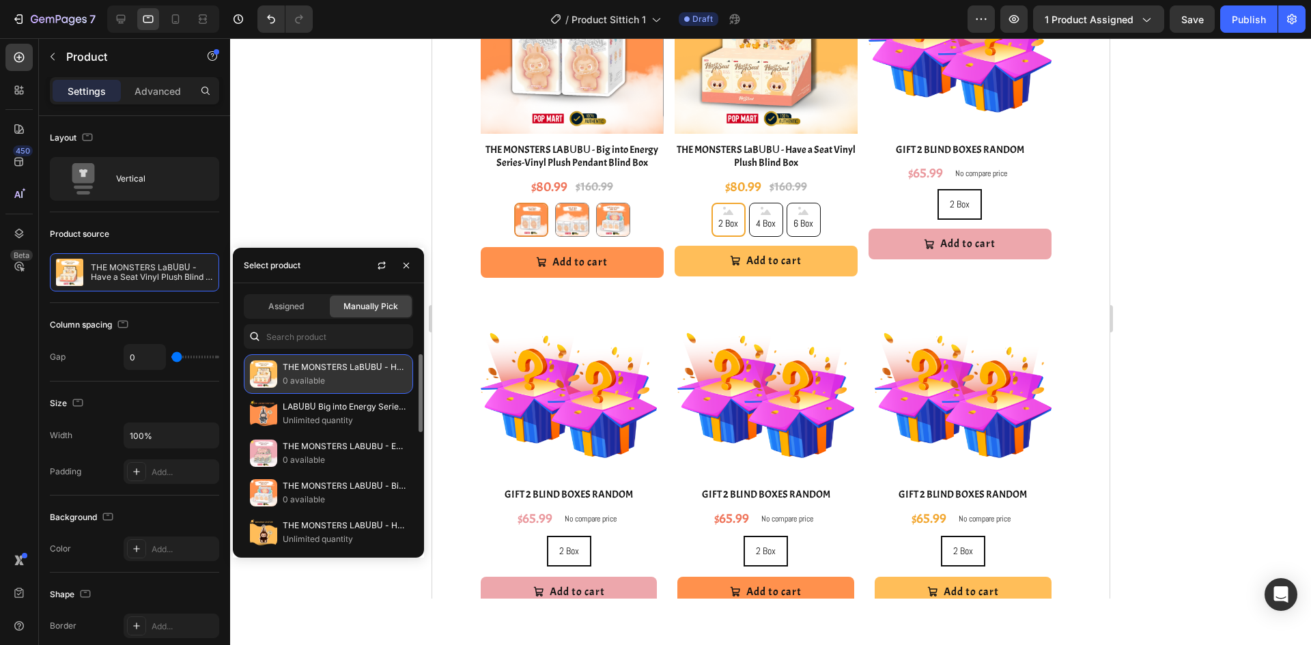
click at [346, 386] on p "0 available" at bounding box center [345, 381] width 124 height 14
click at [990, 213] on div "2 Box 2 Box 2 Box" at bounding box center [959, 204] width 183 height 31
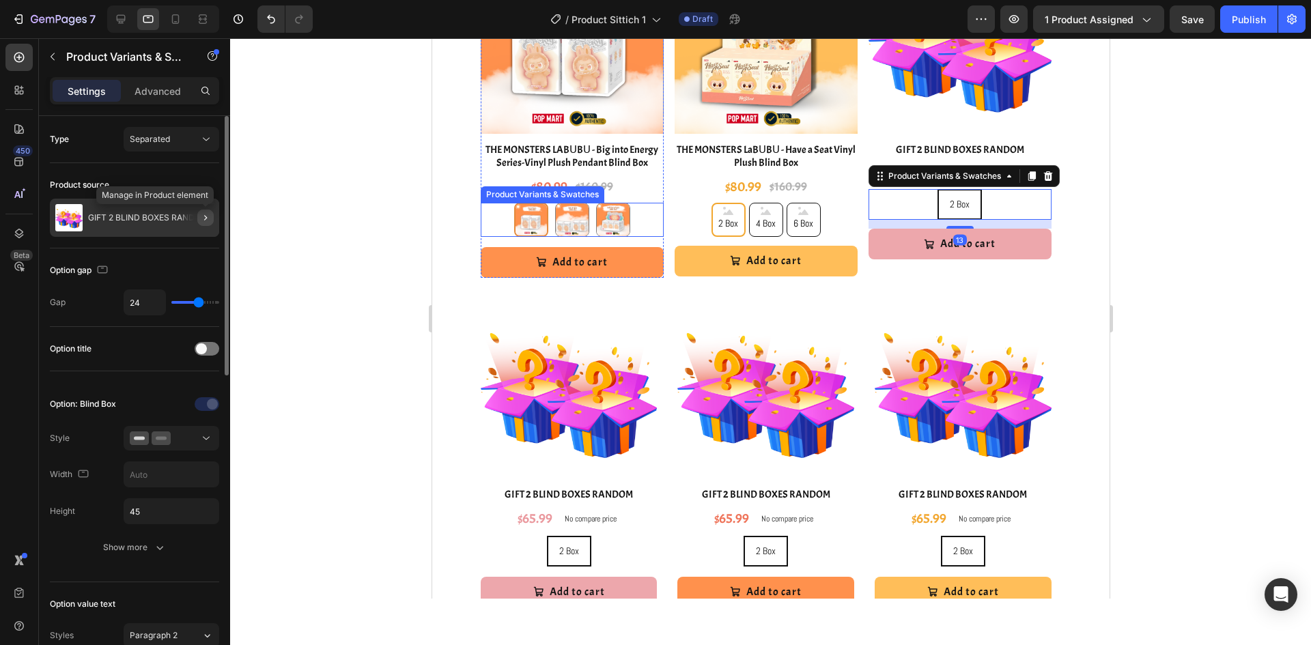
click at [210, 213] on icon "button" at bounding box center [205, 217] width 11 height 11
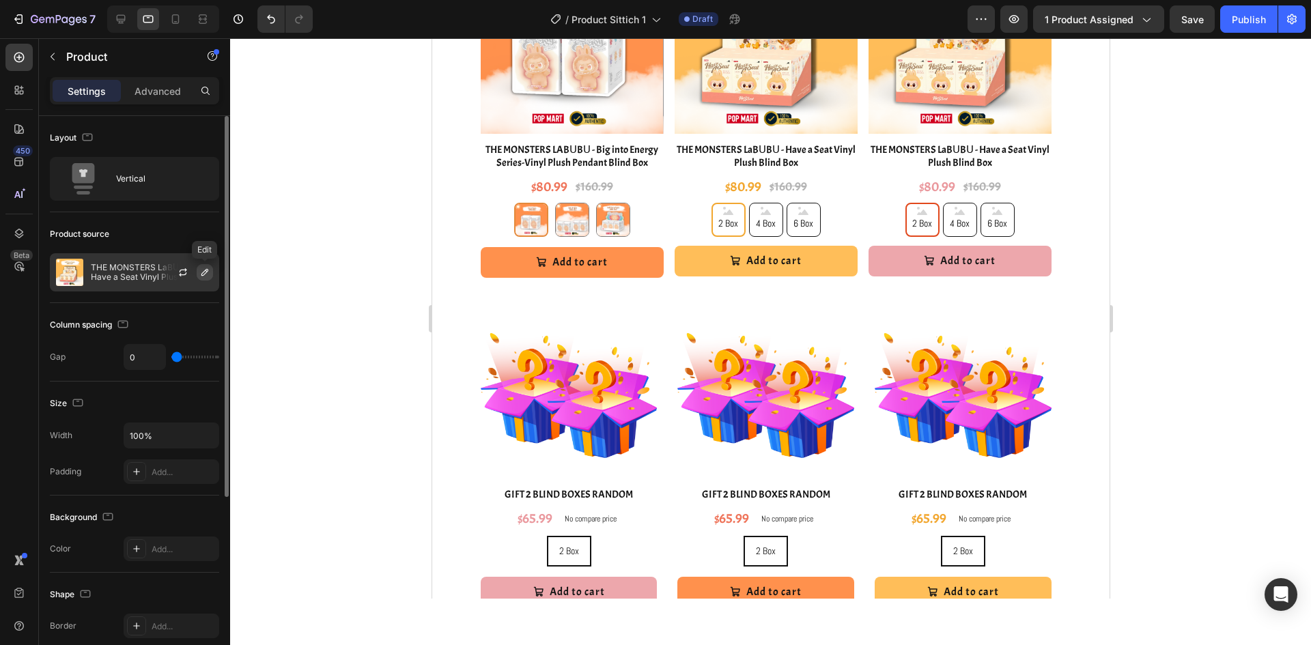
click at [203, 272] on icon "button" at bounding box center [204, 272] width 7 height 7
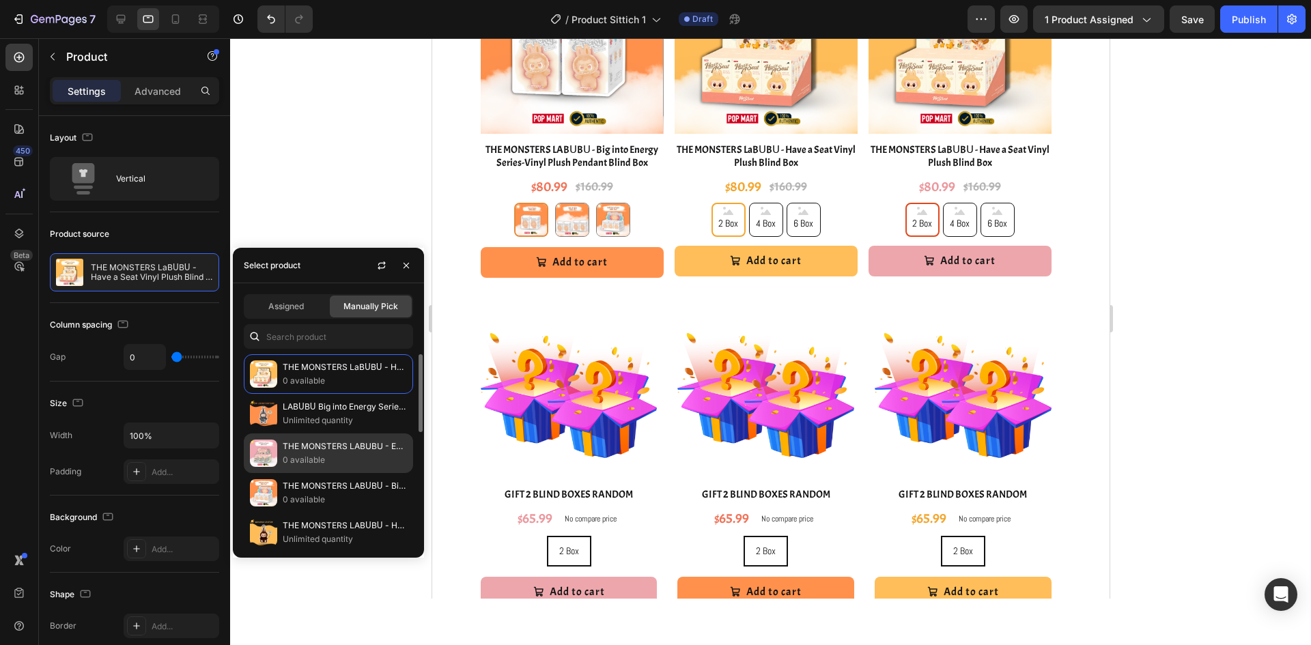
drag, startPoint x: 348, startPoint y: 440, endPoint x: 348, endPoint y: 321, distance: 118.8
click at [348, 440] on p "THE MONSTERS LABUBU - Exciting Macaron Vinyl Face Blind Box" at bounding box center [345, 447] width 124 height 14
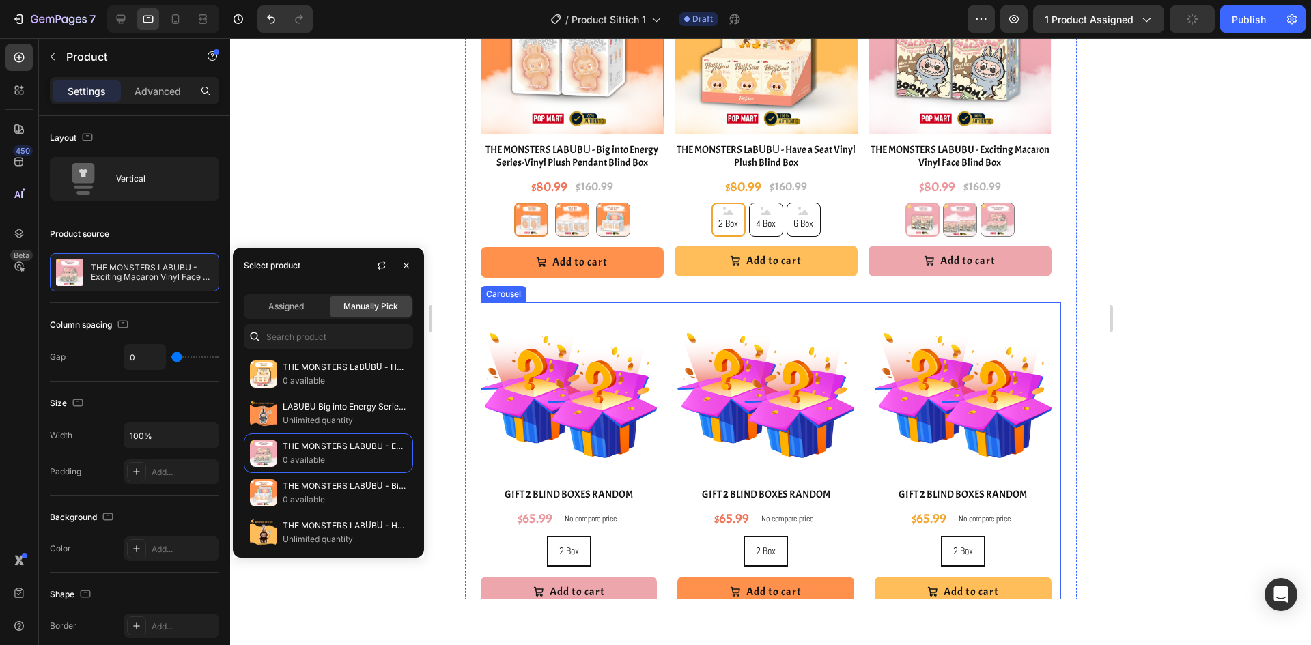
scroll to position [2268, 0]
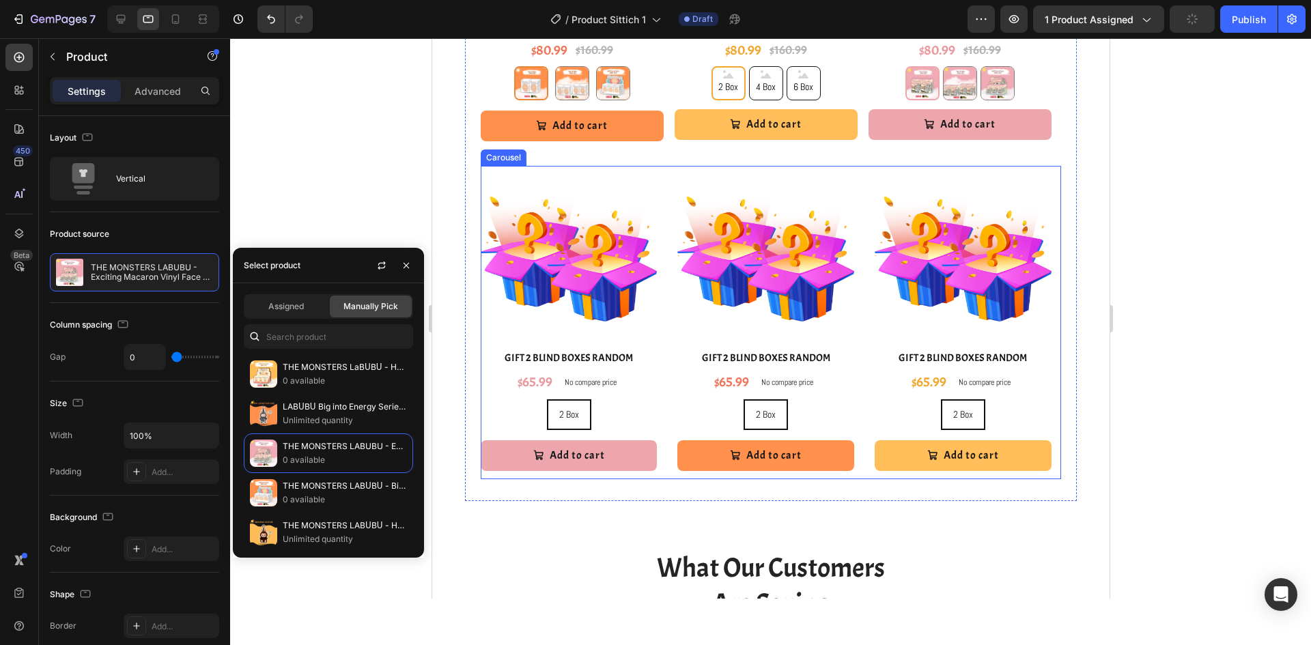
click at [645, 412] on div "2 Box 2 Box 2 Box" at bounding box center [568, 414] width 177 height 31
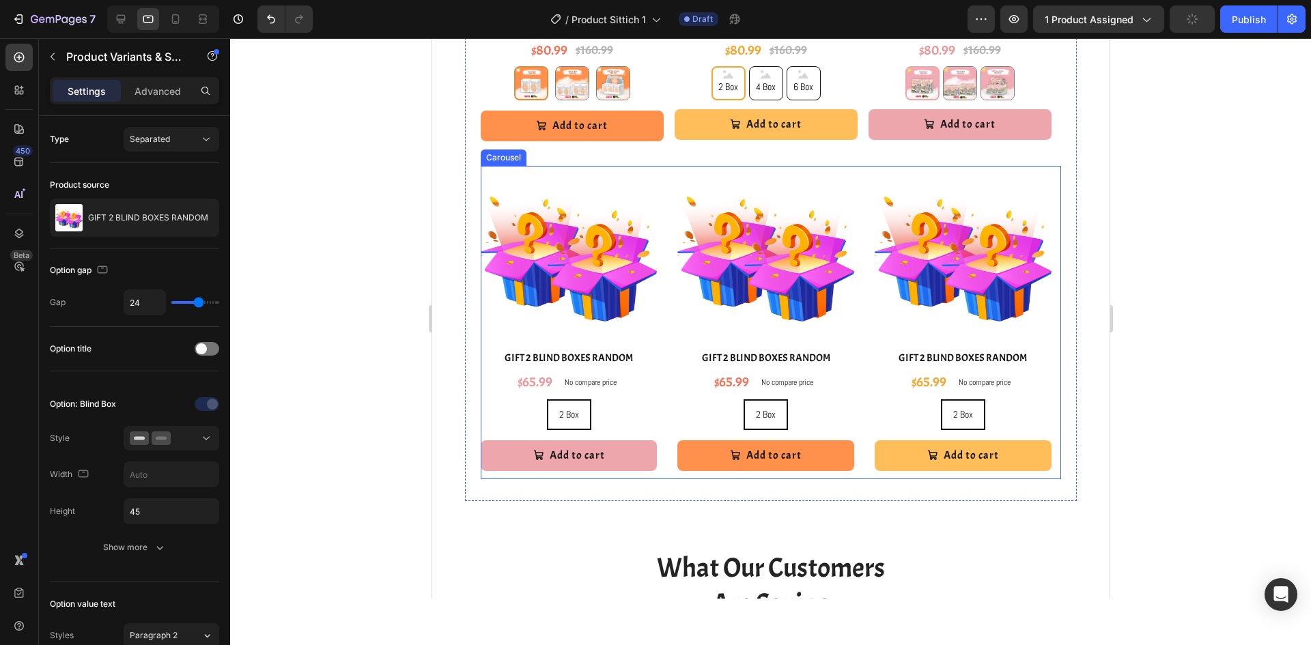
radio input "true"
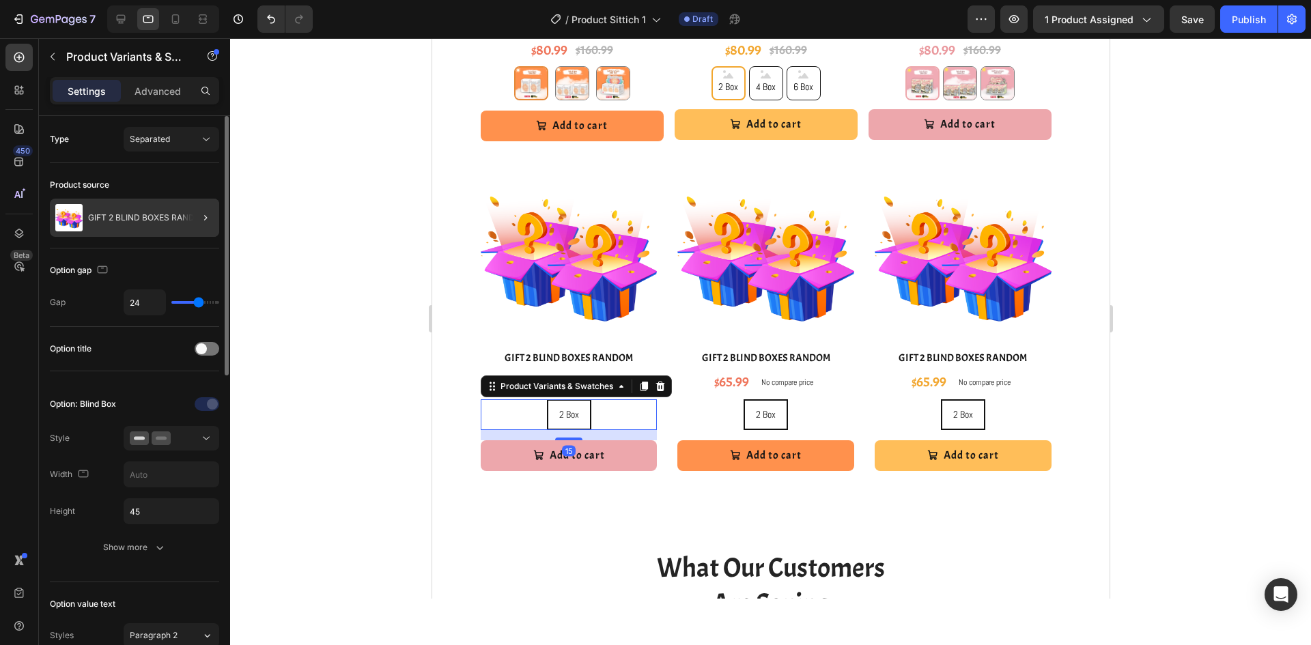
click at [215, 213] on div at bounding box center [200, 218] width 38 height 38
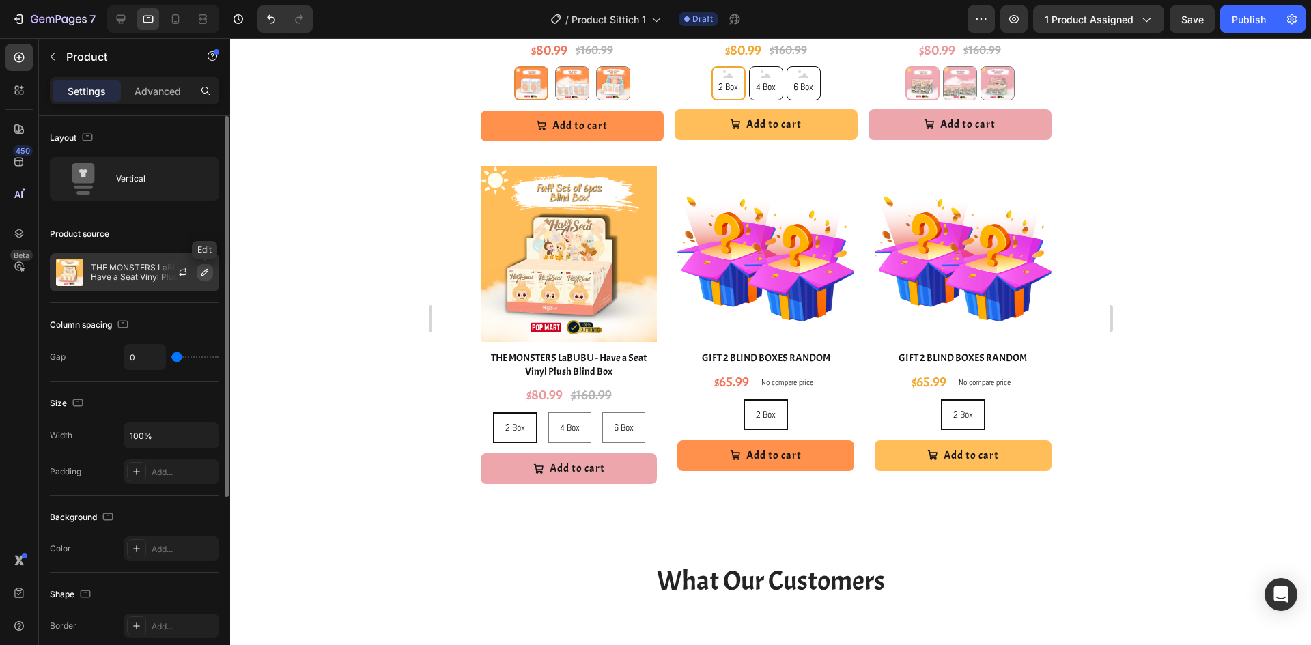
click at [207, 275] on icon "button" at bounding box center [204, 272] width 11 height 11
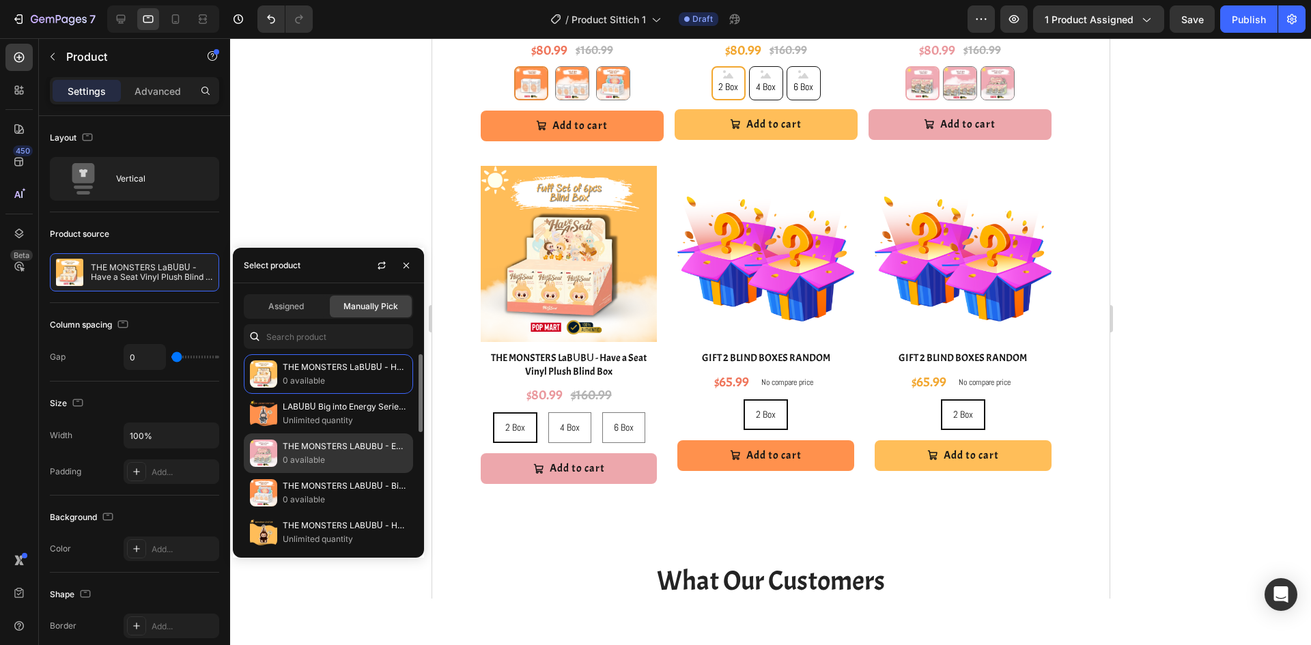
scroll to position [137, 0]
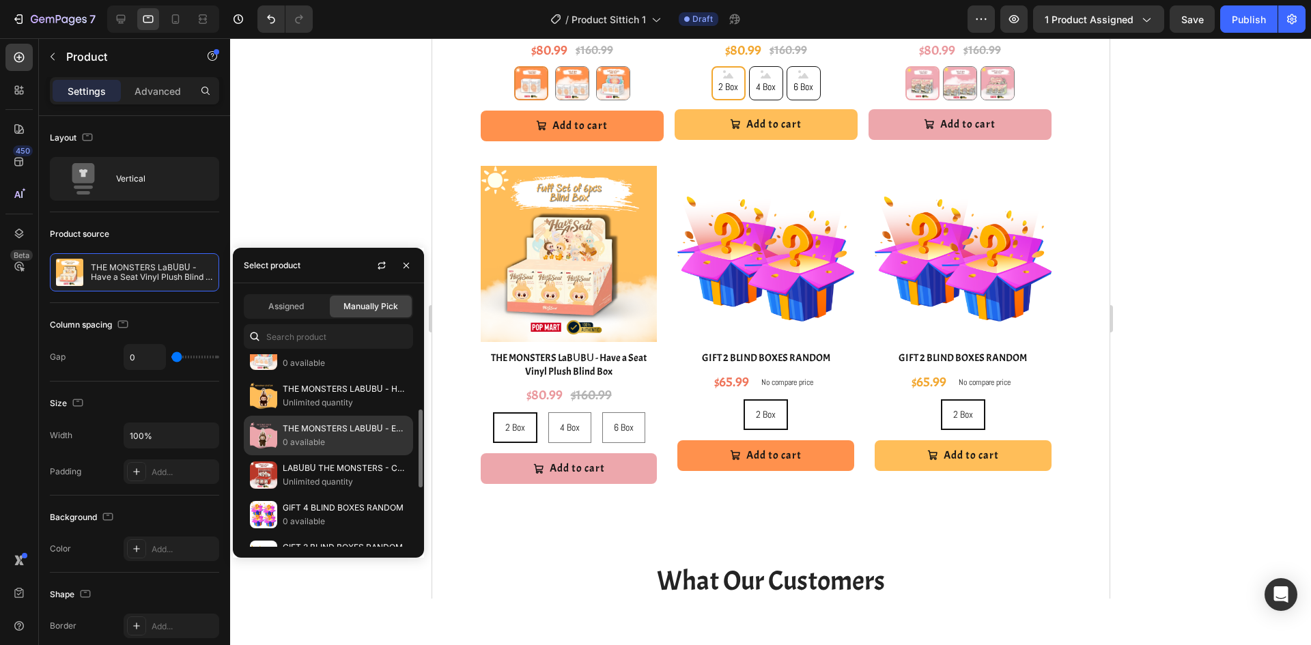
drag, startPoint x: 311, startPoint y: 437, endPoint x: 25, endPoint y: 395, distance: 289.8
click at [311, 437] on p "0 available" at bounding box center [345, 443] width 124 height 14
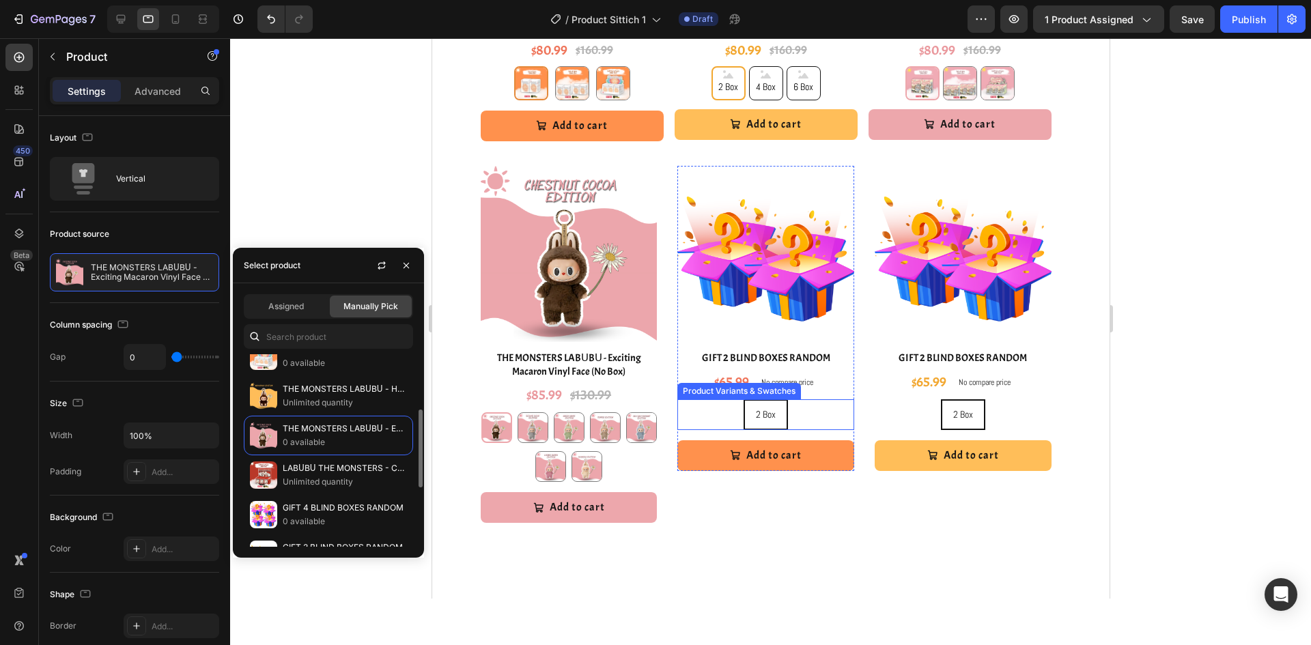
click at [837, 425] on div "2 Box 2 Box 2 Box" at bounding box center [765, 414] width 177 height 31
radio input "true"
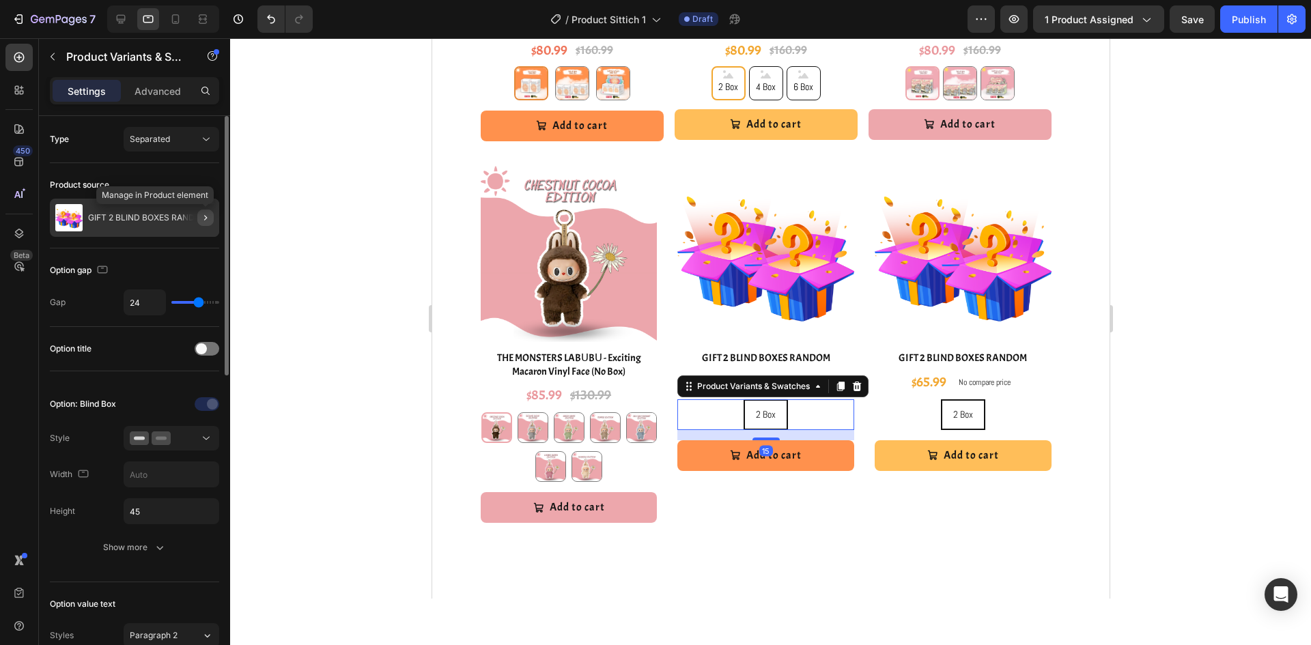
click at [203, 218] on icon "button" at bounding box center [205, 217] width 11 height 11
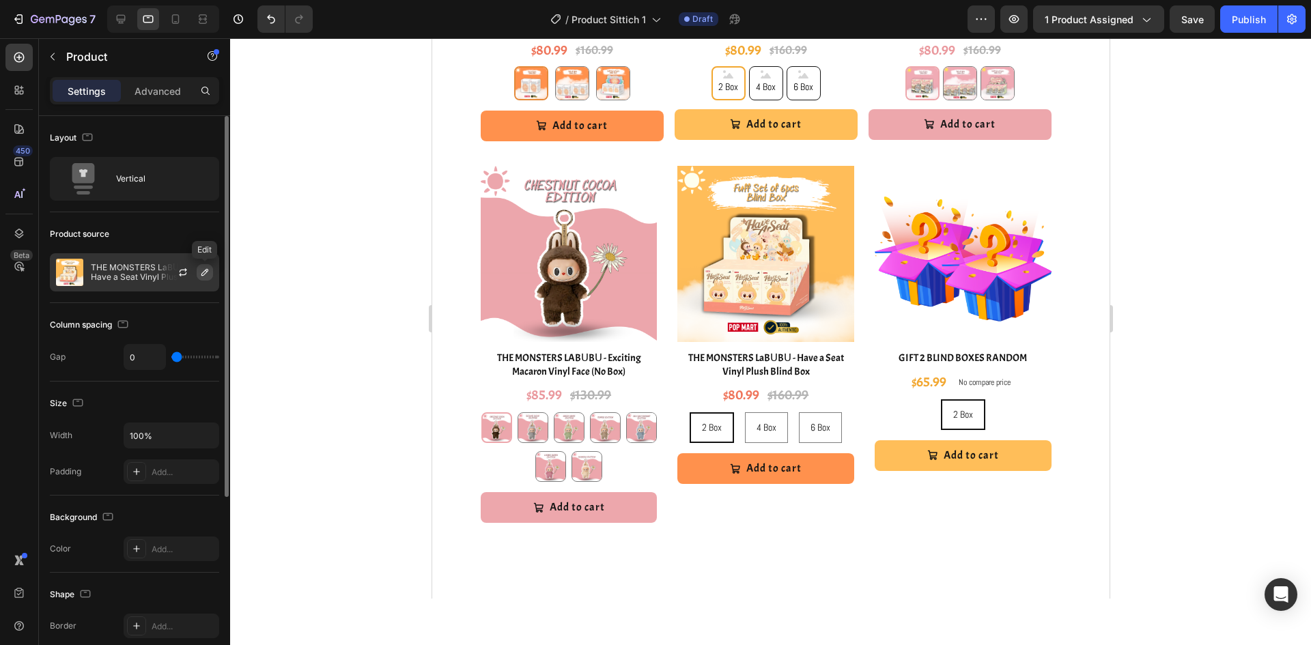
click at [205, 279] on button "button" at bounding box center [205, 272] width 16 height 16
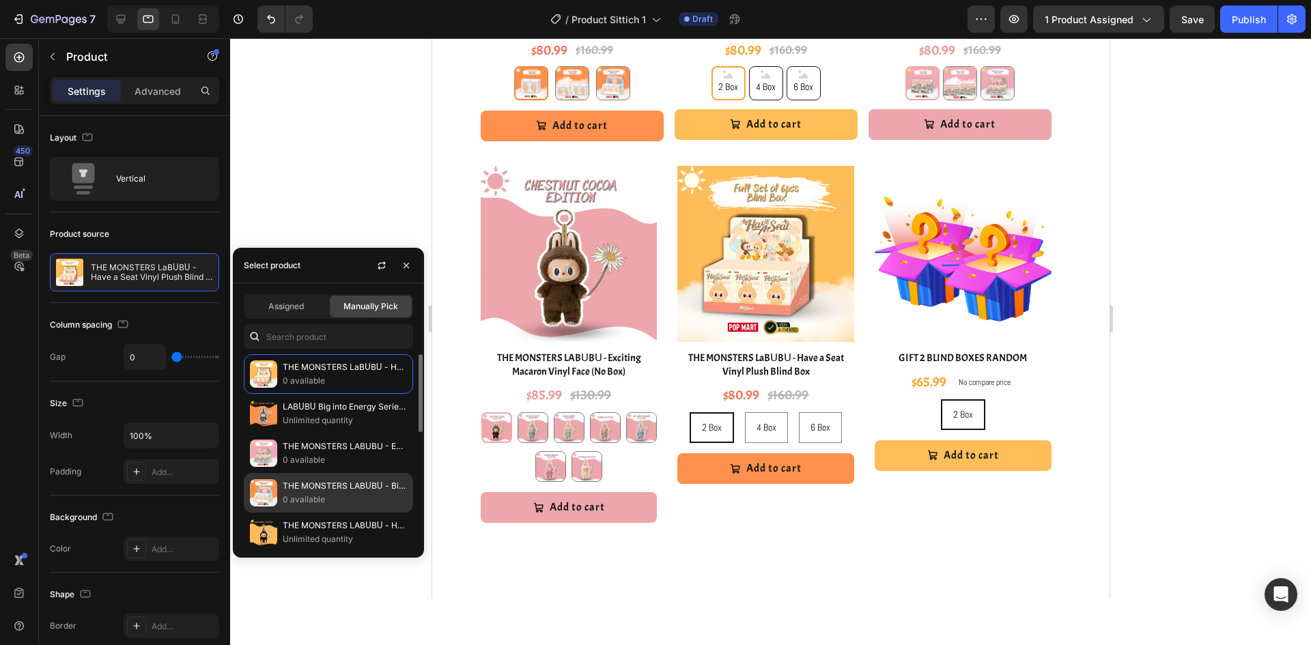
click at [343, 484] on p "THE MONSTERS LABᑌBᑌ - Big into Energy Series-Vinyl Plush Pendant Blind Box" at bounding box center [345, 486] width 124 height 14
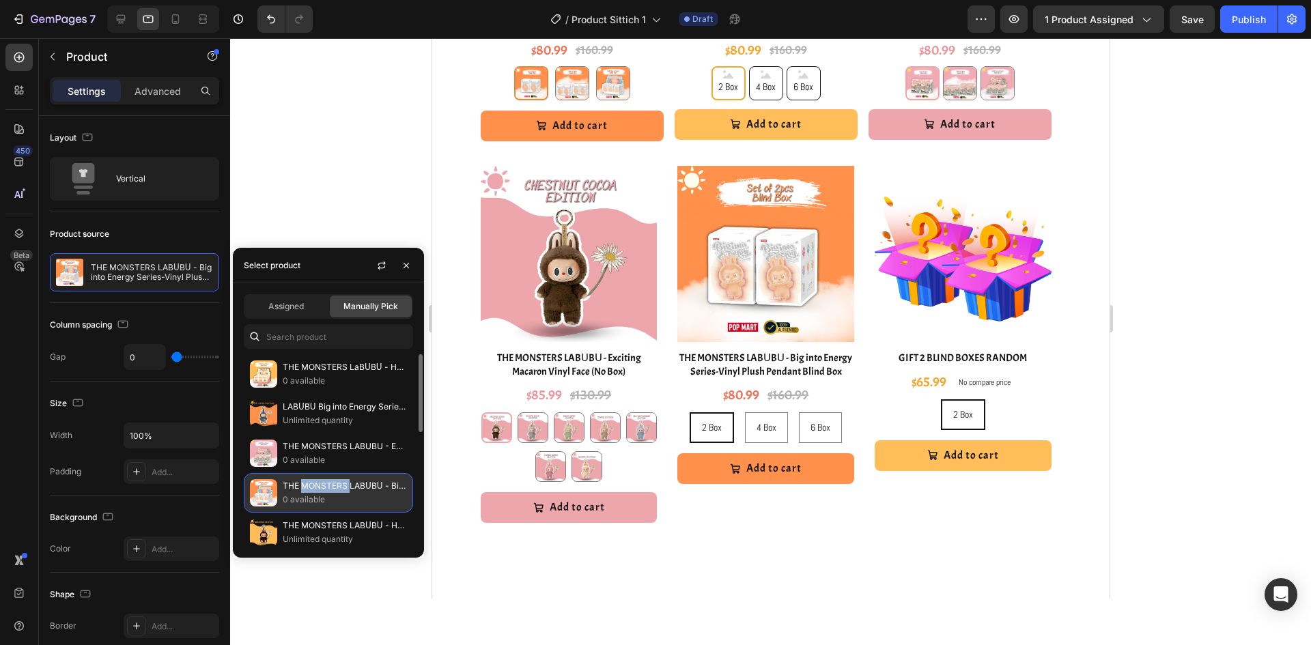
click at [343, 484] on p "THE MONSTERS LABᑌBᑌ - Big into Energy Series-Vinyl Plush Pendant Blind Box" at bounding box center [345, 486] width 124 height 14
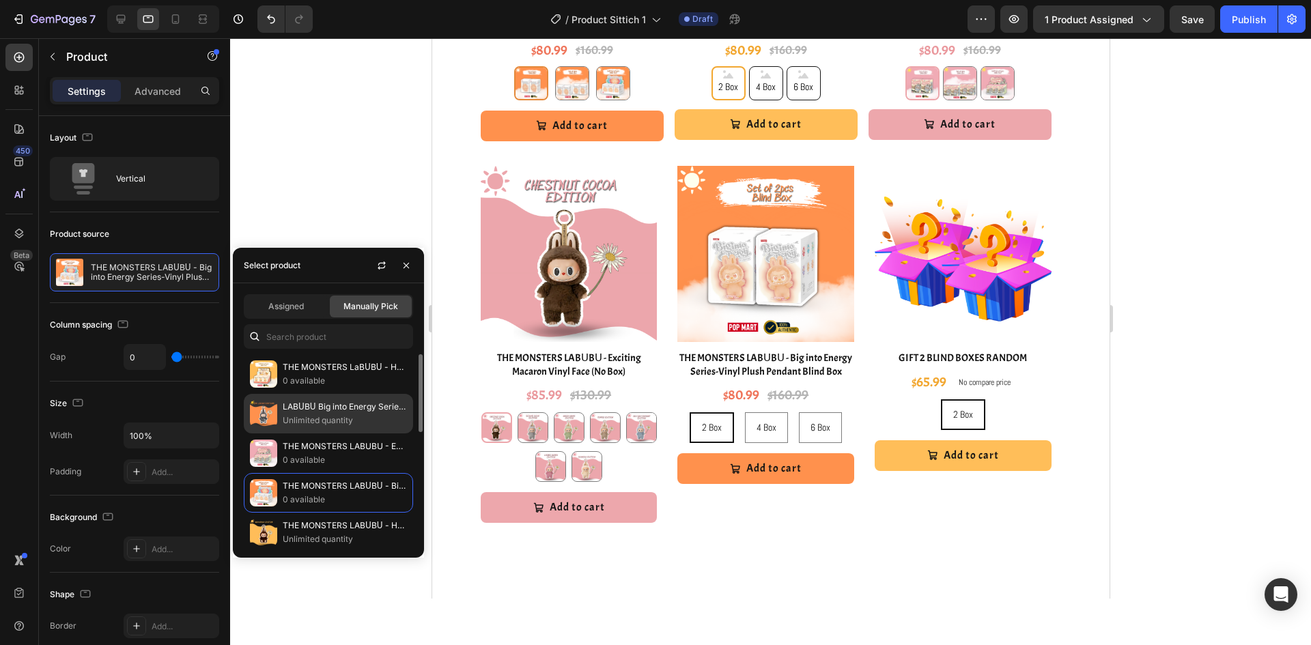
click at [336, 409] on p "LABᑌBᑌ Big into Energy Series-Vinyl Plush Pendant (No Box)" at bounding box center [345, 407] width 124 height 14
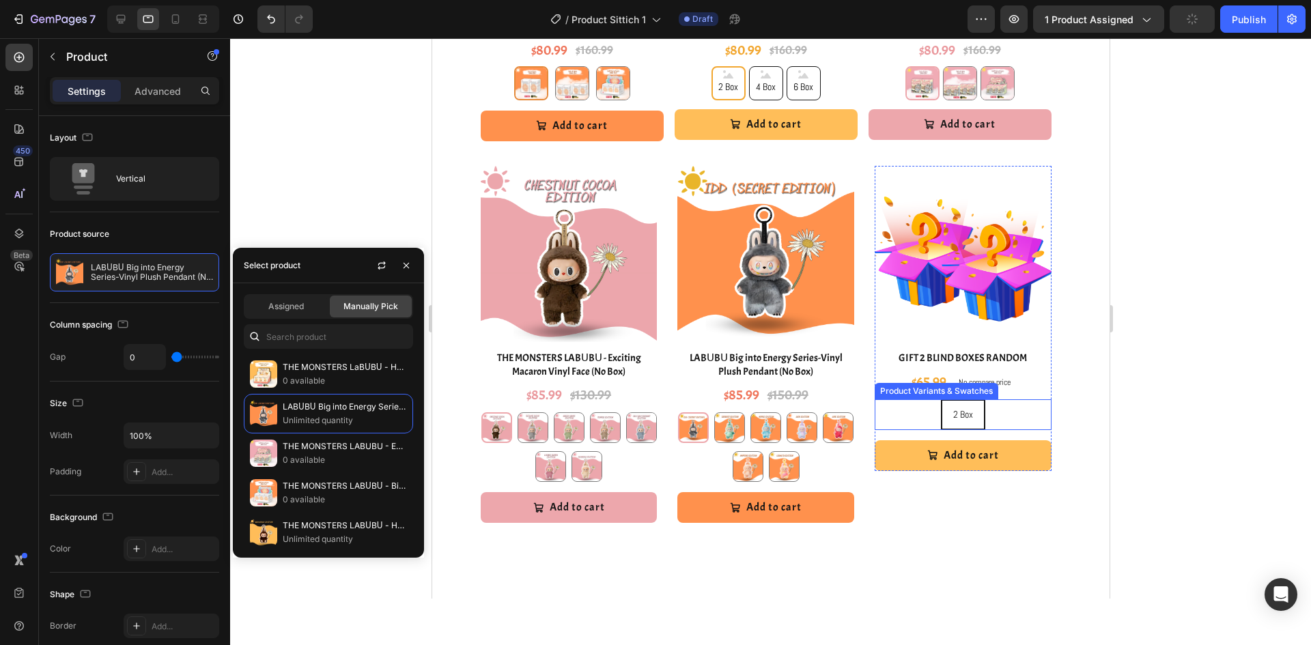
click at [1020, 412] on div "2 Box 2 Box 2 Box" at bounding box center [962, 414] width 177 height 31
radio input "true"
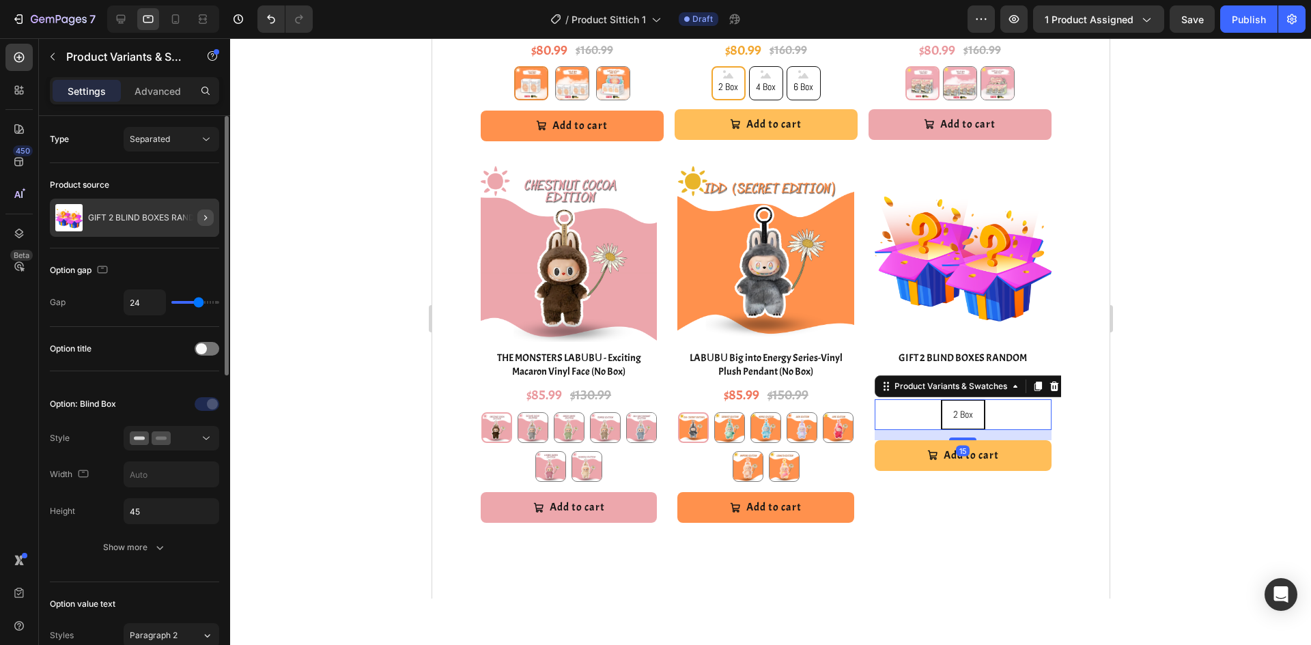
click at [209, 219] on icon "button" at bounding box center [205, 217] width 11 height 11
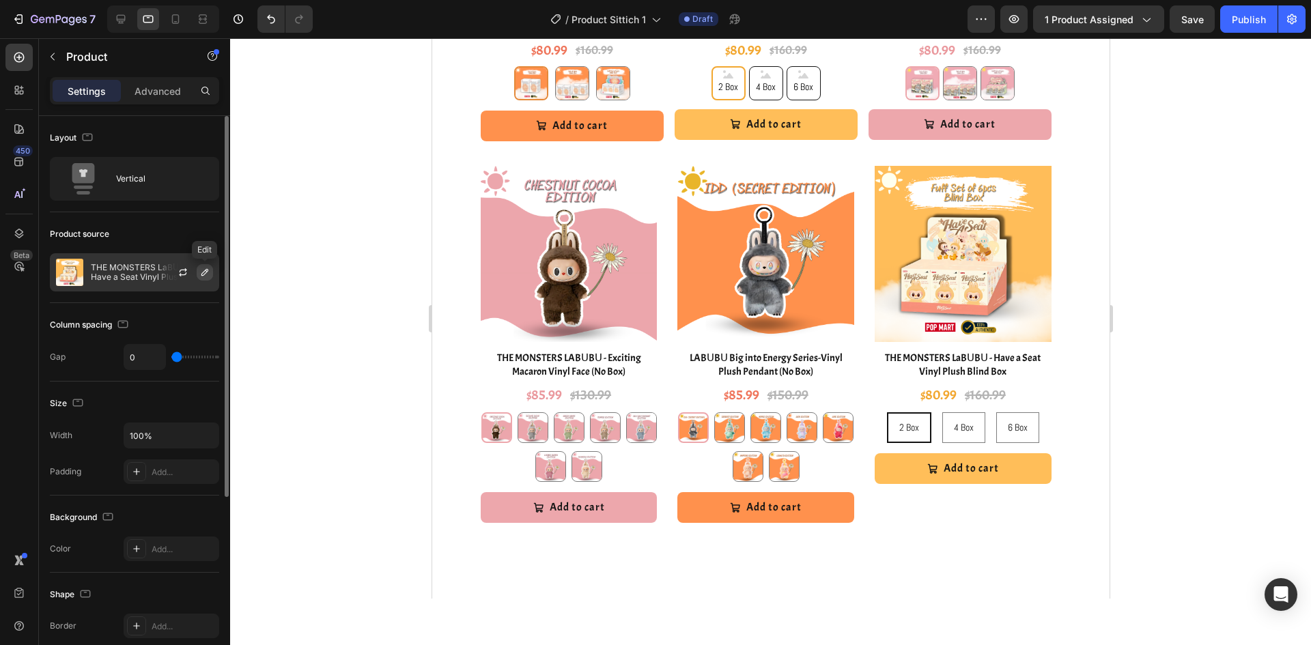
click at [207, 272] on icon "button" at bounding box center [204, 272] width 7 height 7
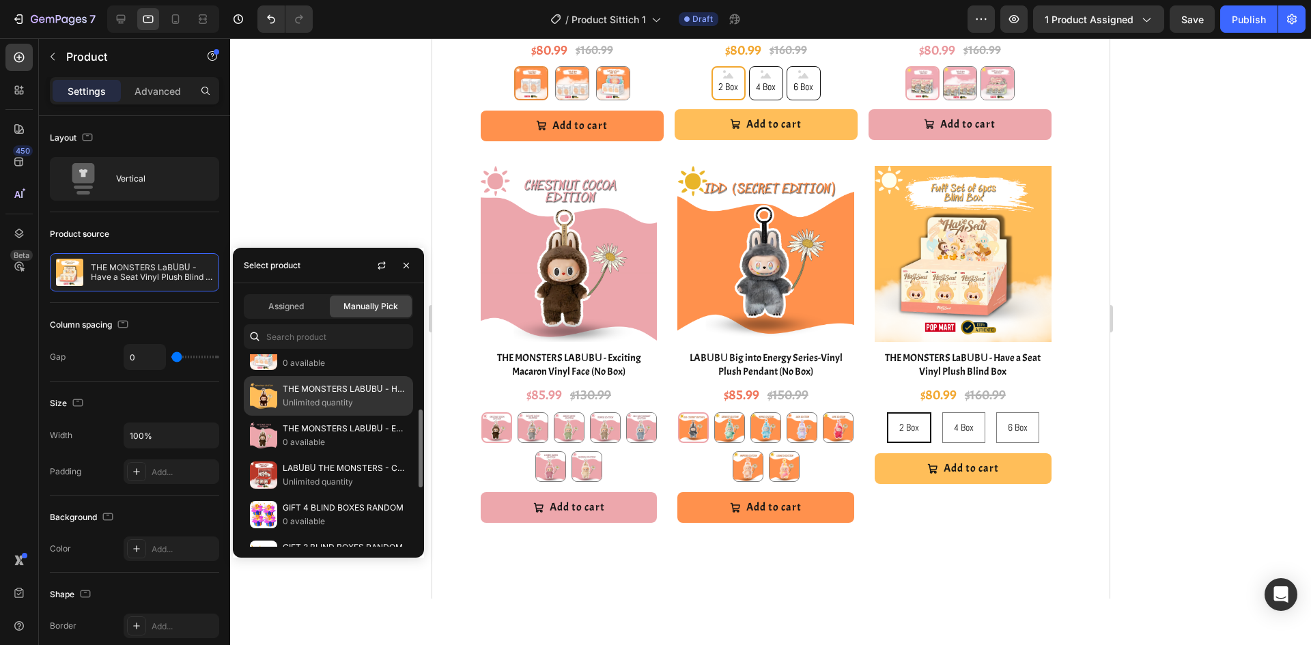
click at [354, 399] on p "Unlimited quantity" at bounding box center [345, 403] width 124 height 14
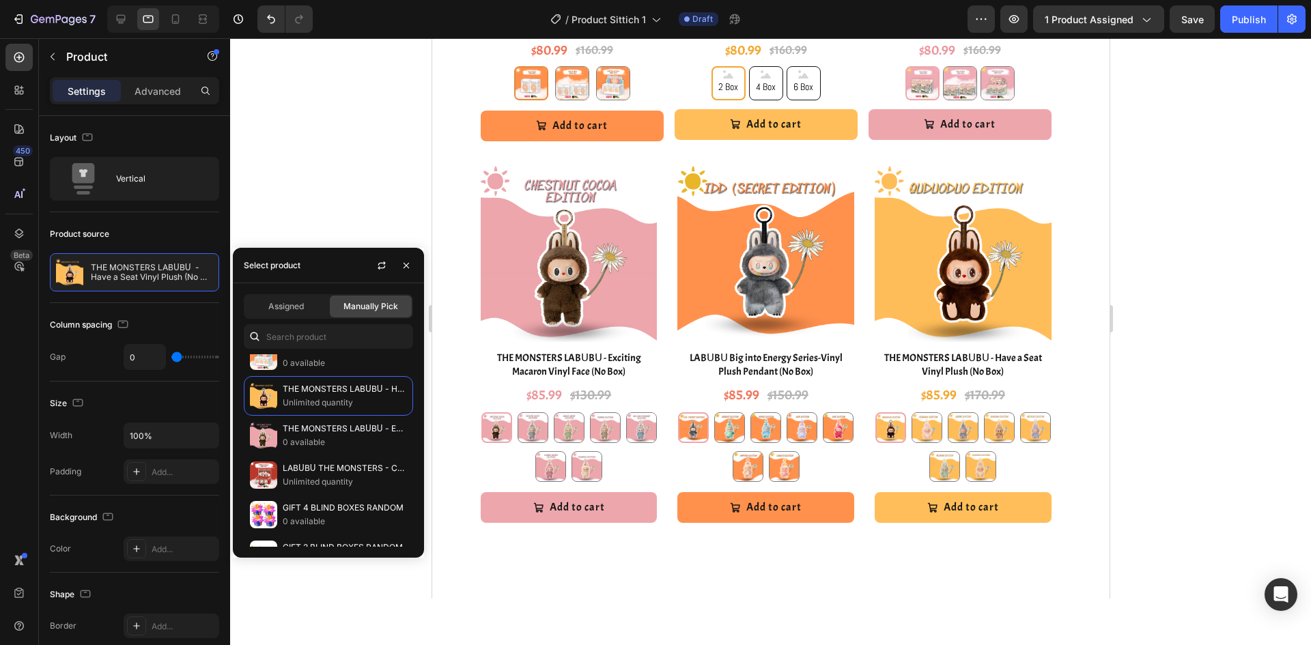
click at [1196, 354] on div at bounding box center [770, 341] width 1081 height 607
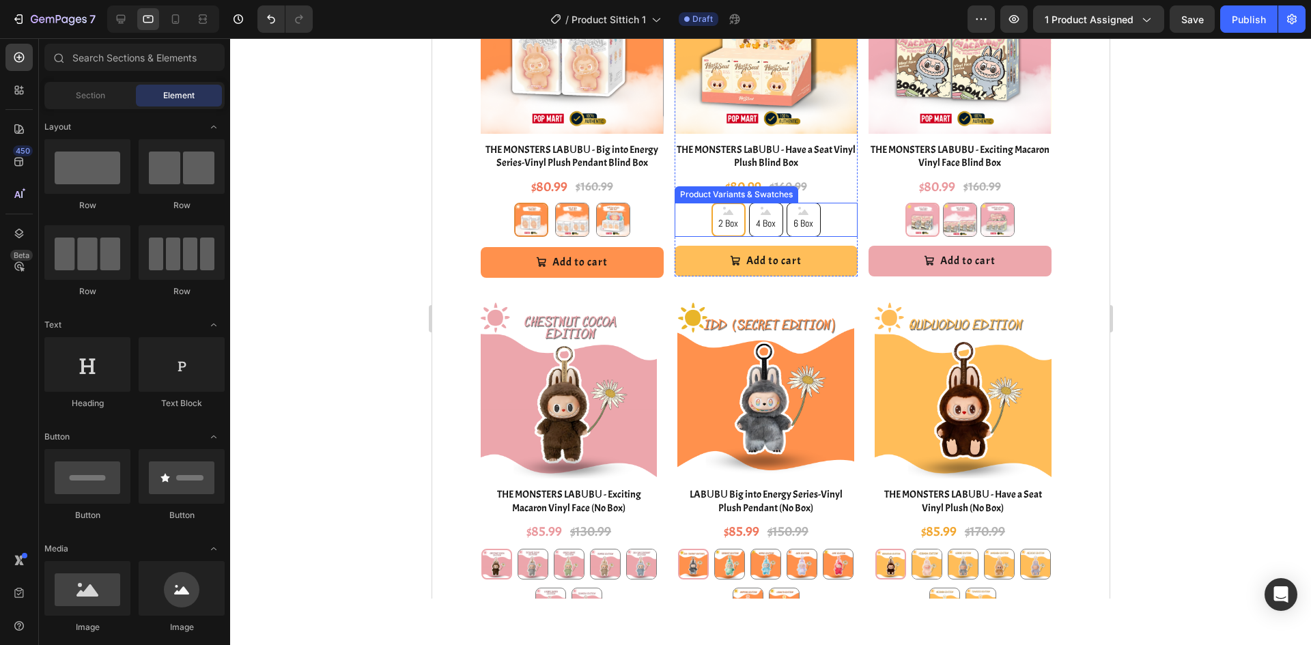
scroll to position [1995, 0]
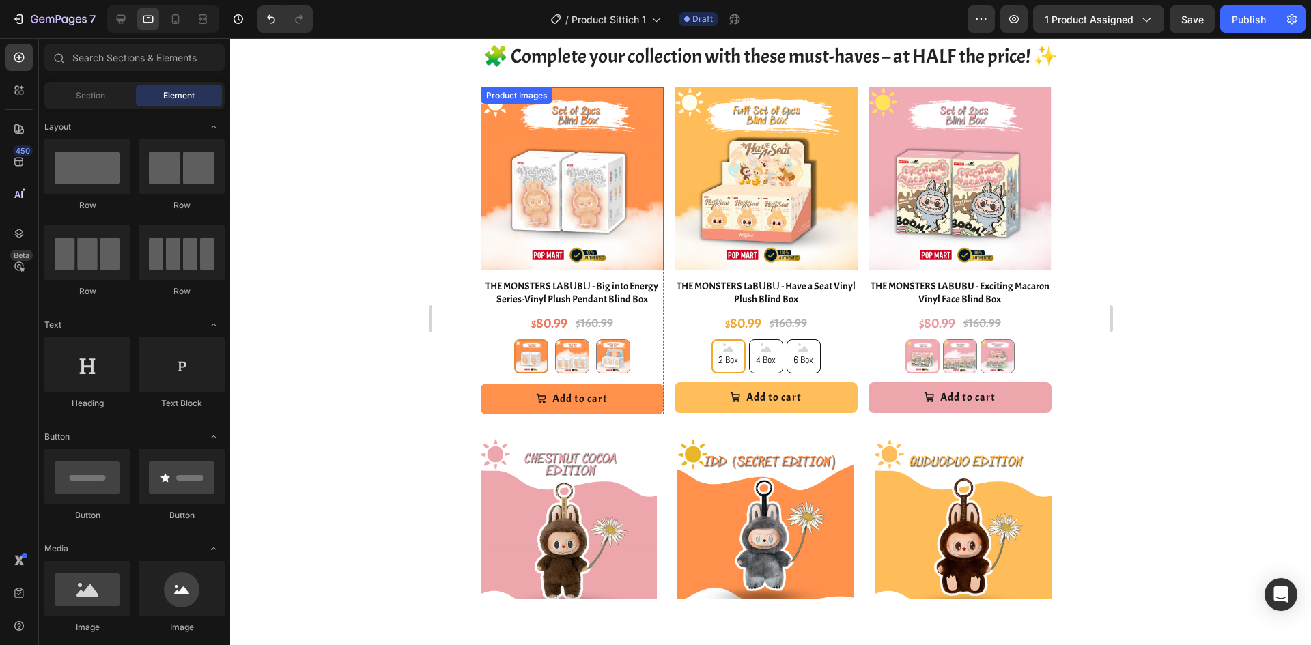
click at [588, 221] on img at bounding box center [571, 178] width 183 height 183
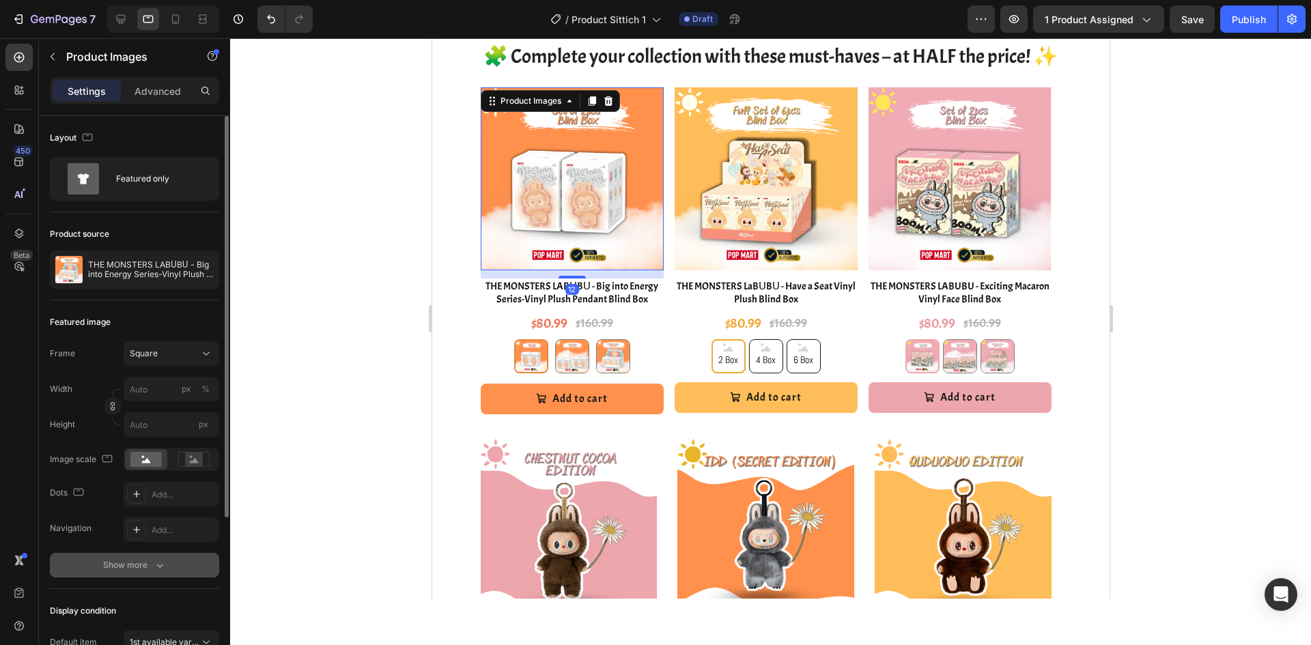
click at [143, 564] on div "Show more" at bounding box center [135, 566] width 64 height 14
click at [147, 563] on div "Add..." at bounding box center [172, 565] width 96 height 25
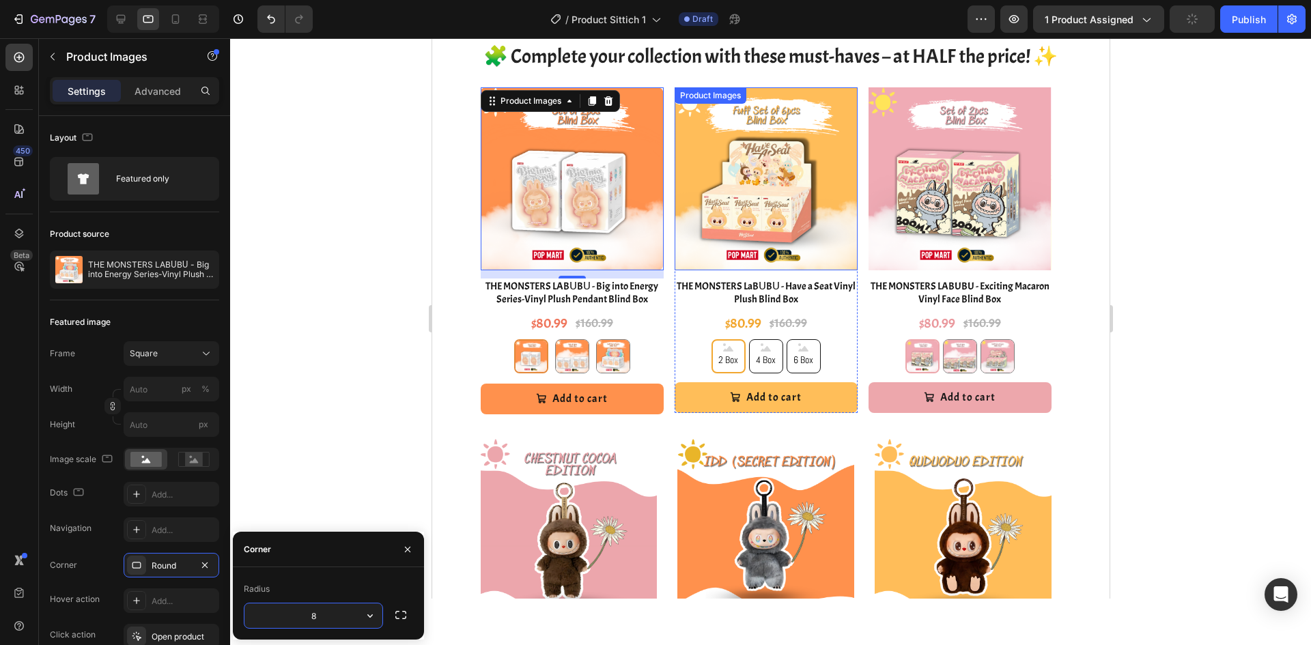
click at [769, 213] on img at bounding box center [765, 178] width 183 height 183
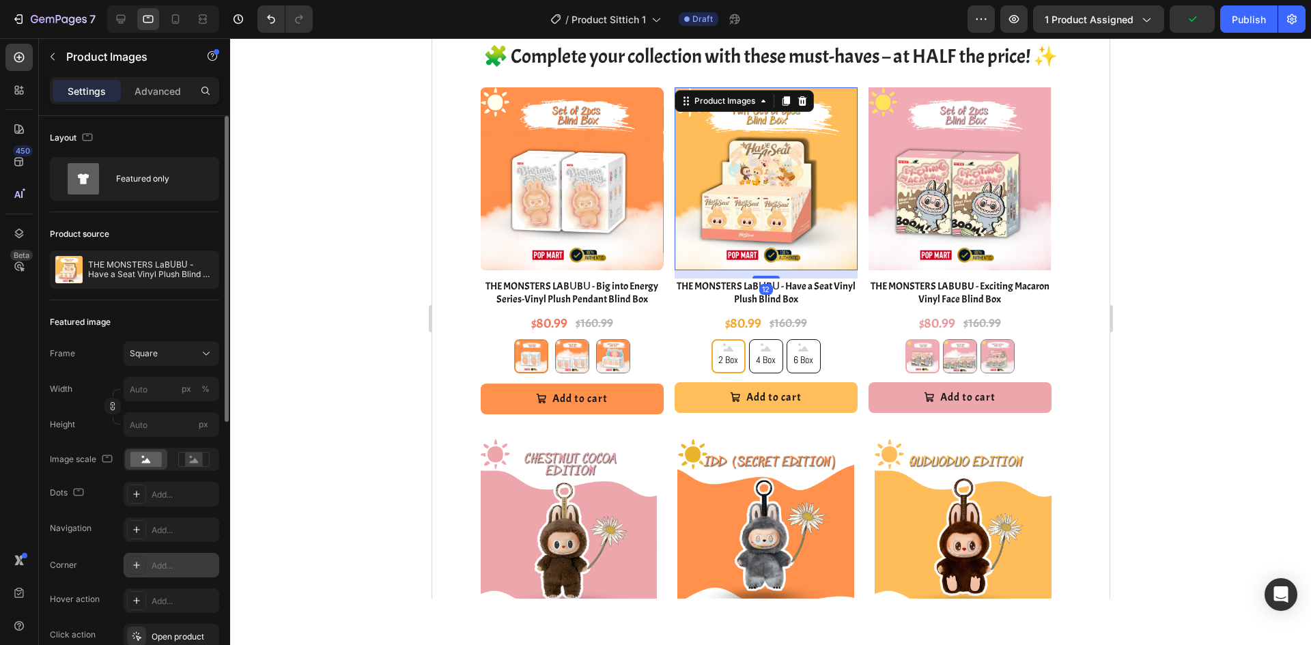
drag, startPoint x: 135, startPoint y: 570, endPoint x: 32, endPoint y: 408, distance: 191.5
click at [135, 570] on icon at bounding box center [136, 565] width 11 height 11
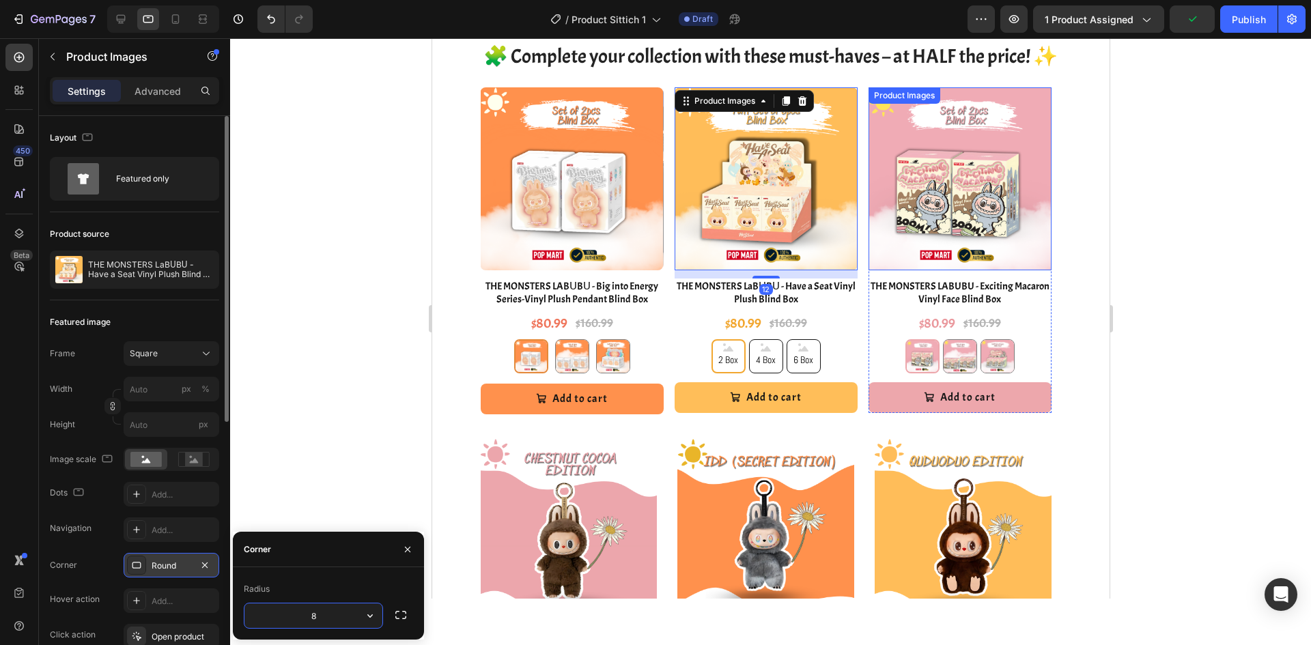
click at [984, 194] on img at bounding box center [959, 178] width 183 height 183
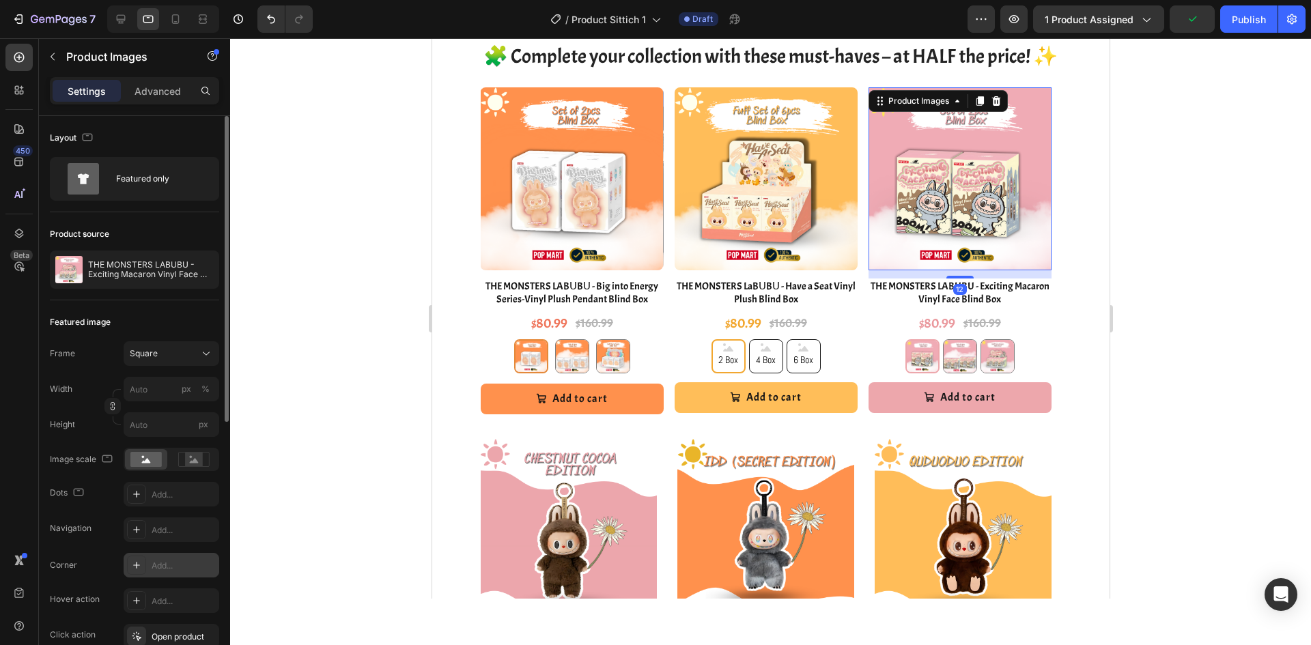
click at [134, 568] on icon at bounding box center [136, 565] width 11 height 11
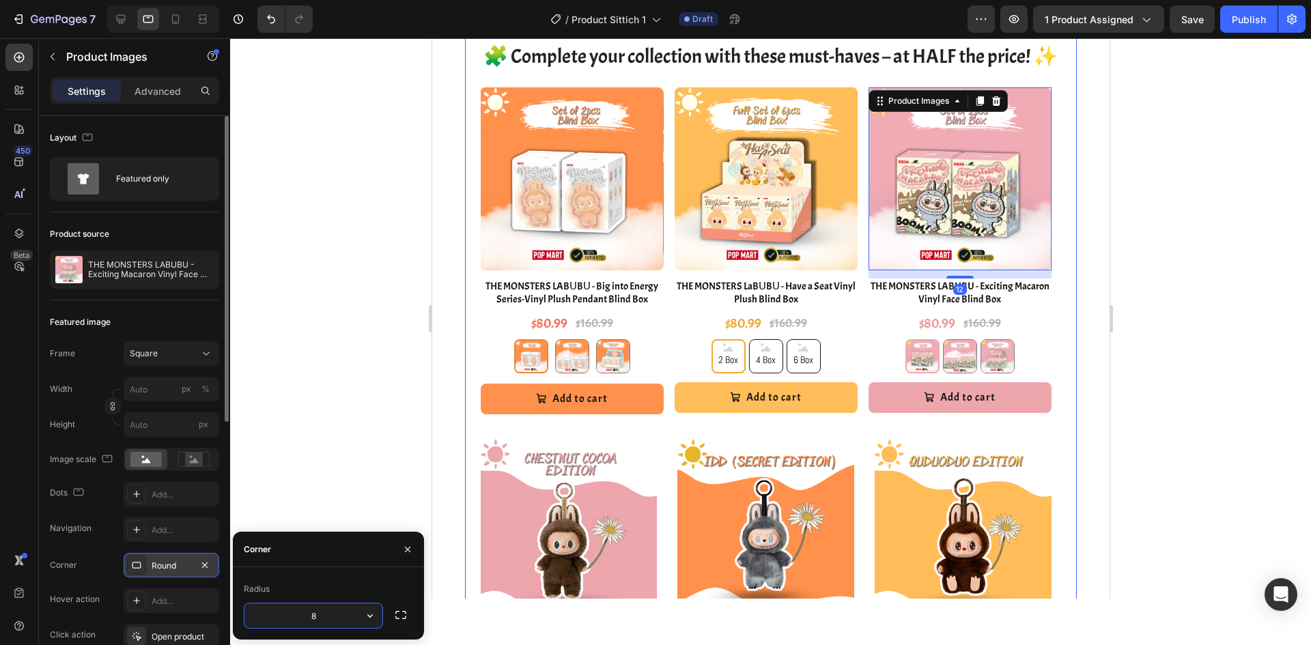
scroll to position [2132, 0]
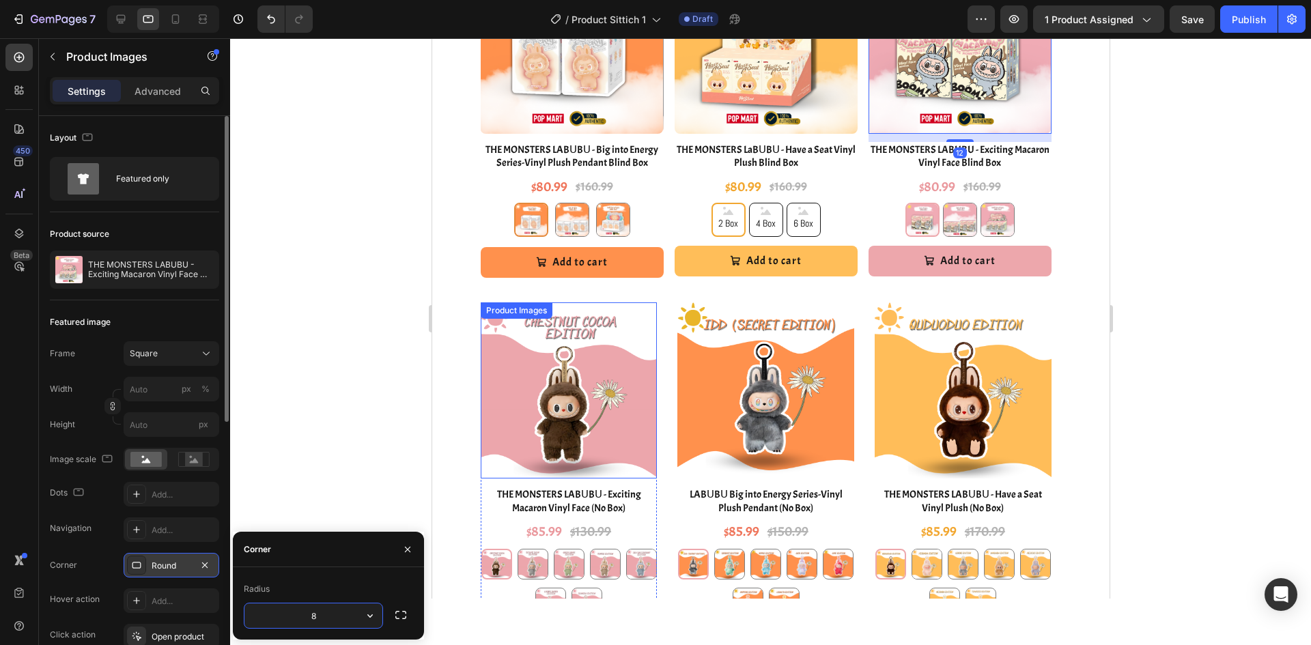
click at [581, 378] on img at bounding box center [568, 390] width 177 height 177
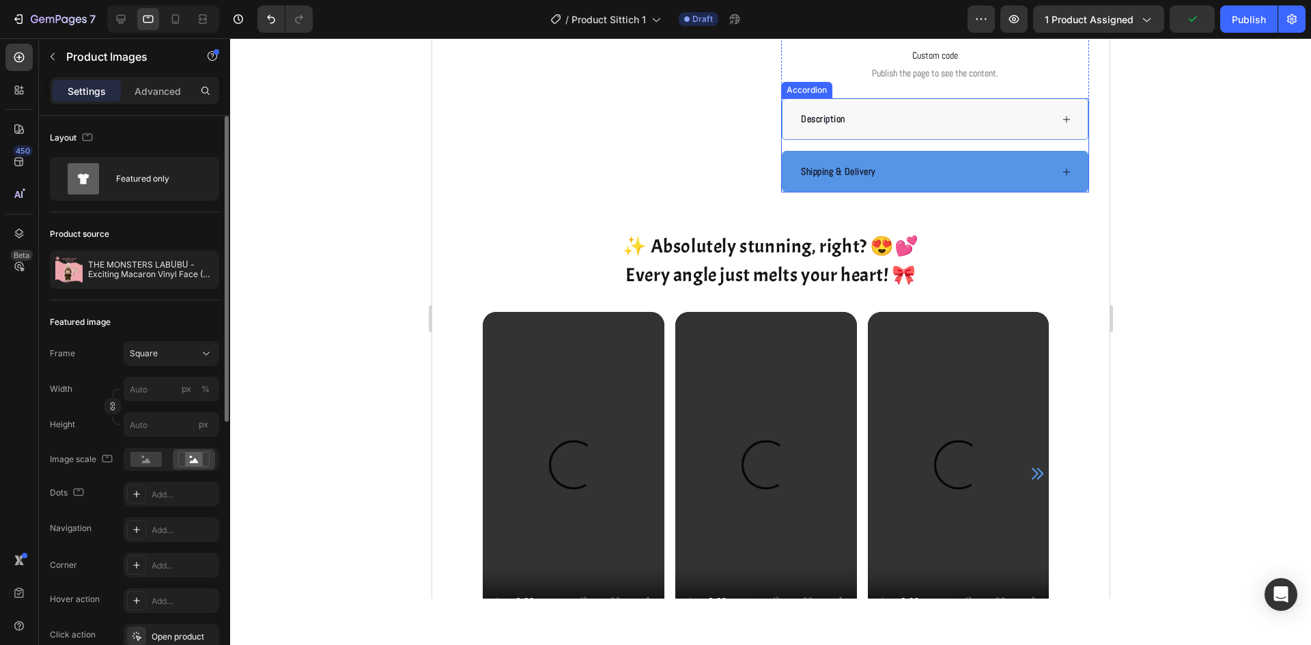
scroll to position [903, 0]
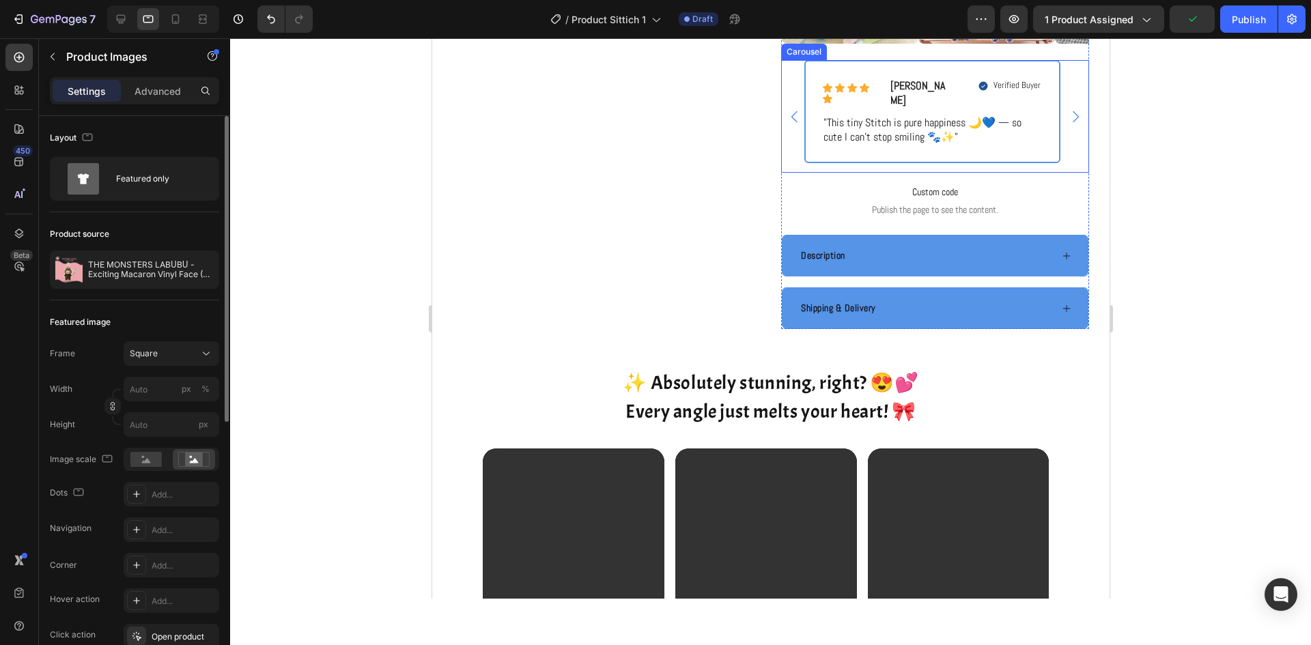
click at [1067, 125] on icon "Carousel Next Arrow" at bounding box center [1075, 117] width 16 height 16
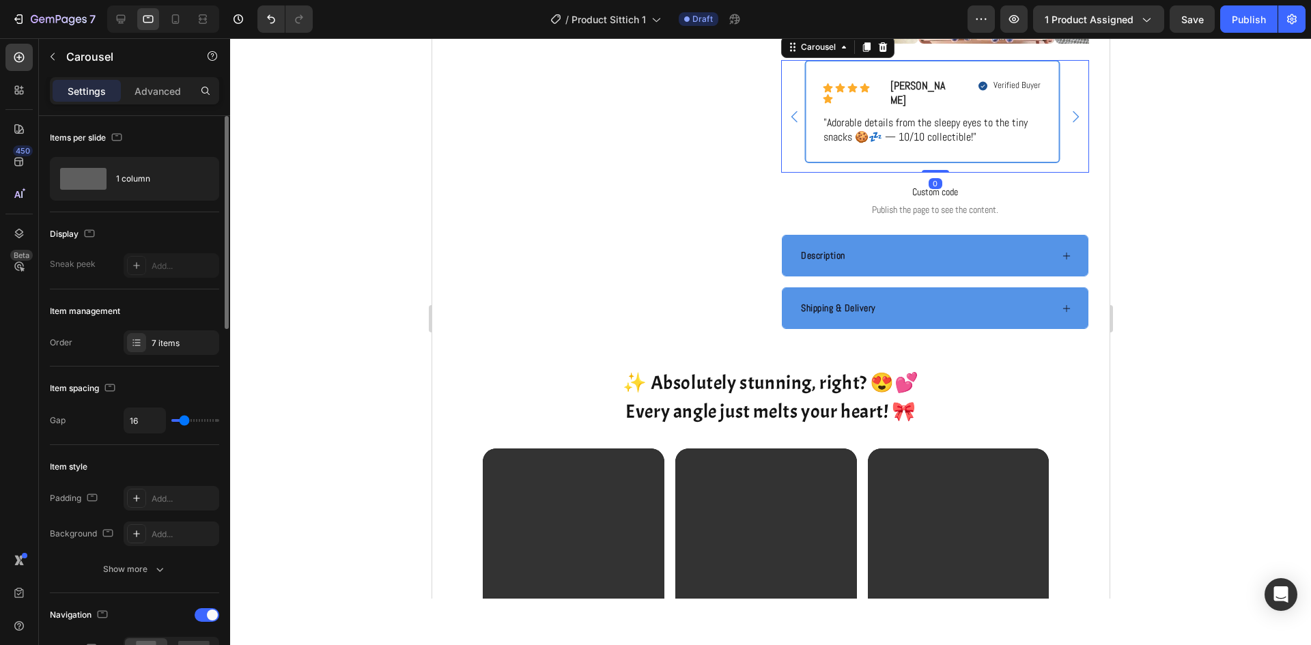
click at [1067, 125] on icon "Carousel Next Arrow" at bounding box center [1075, 117] width 16 height 16
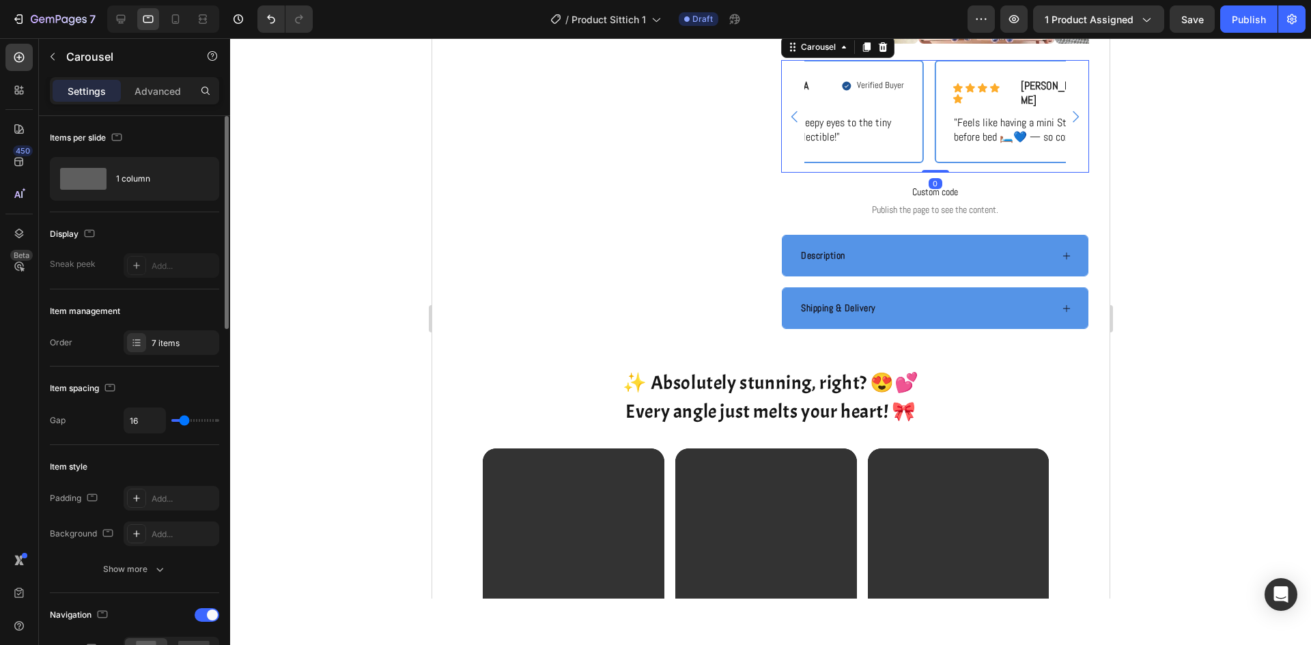
click at [1067, 125] on icon "Carousel Next Arrow" at bounding box center [1075, 117] width 16 height 16
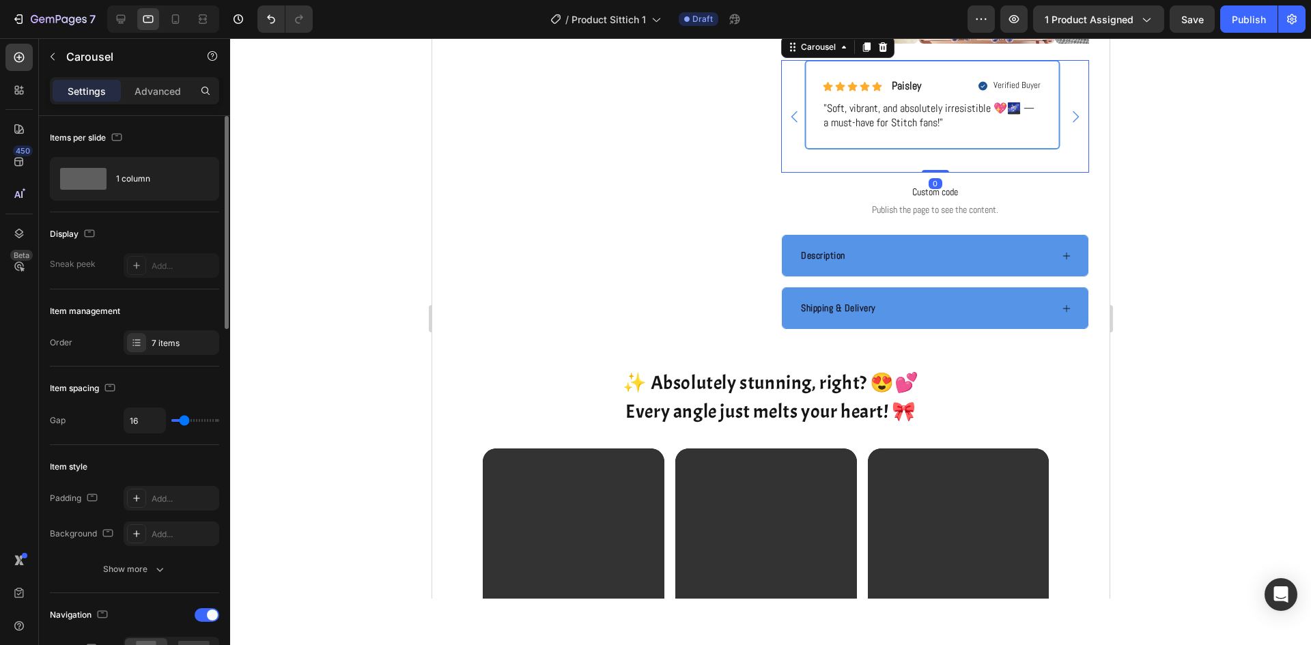
click at [1067, 125] on icon "Carousel Next Arrow" at bounding box center [1075, 117] width 16 height 16
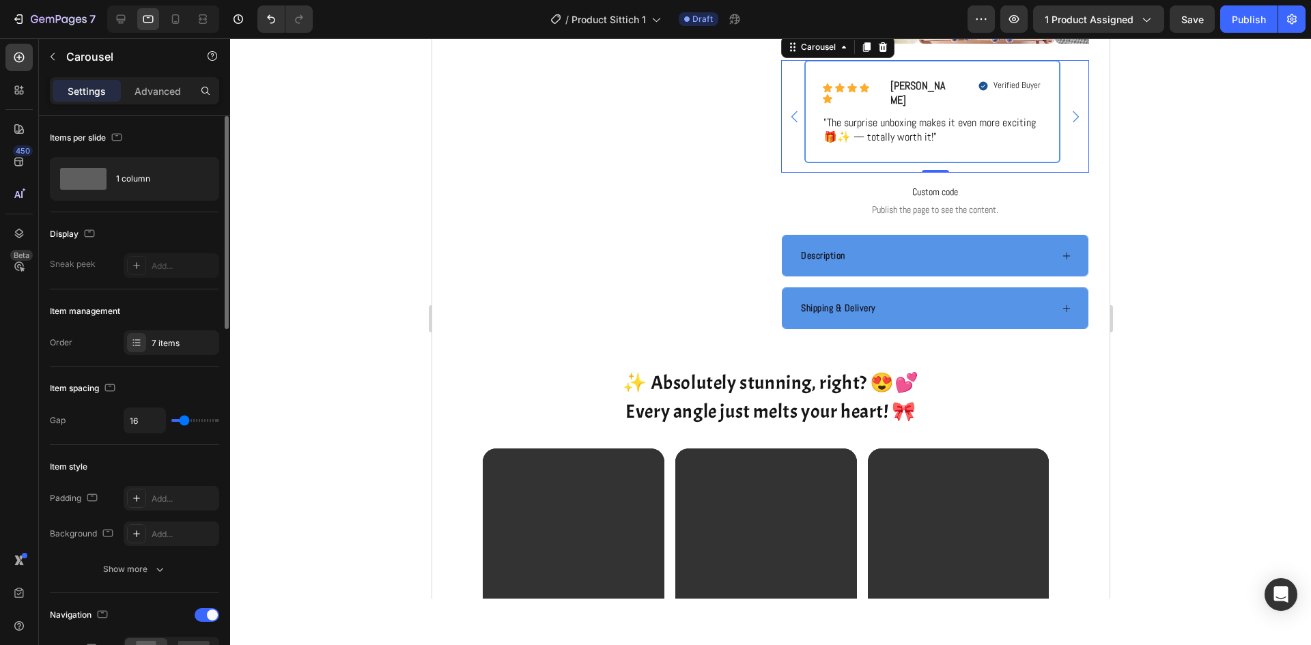
click at [1067, 125] on icon "Carousel Next Arrow" at bounding box center [1075, 117] width 16 height 16
click at [1072, 123] on icon "Carousel Next Arrow" at bounding box center [1075, 117] width 6 height 12
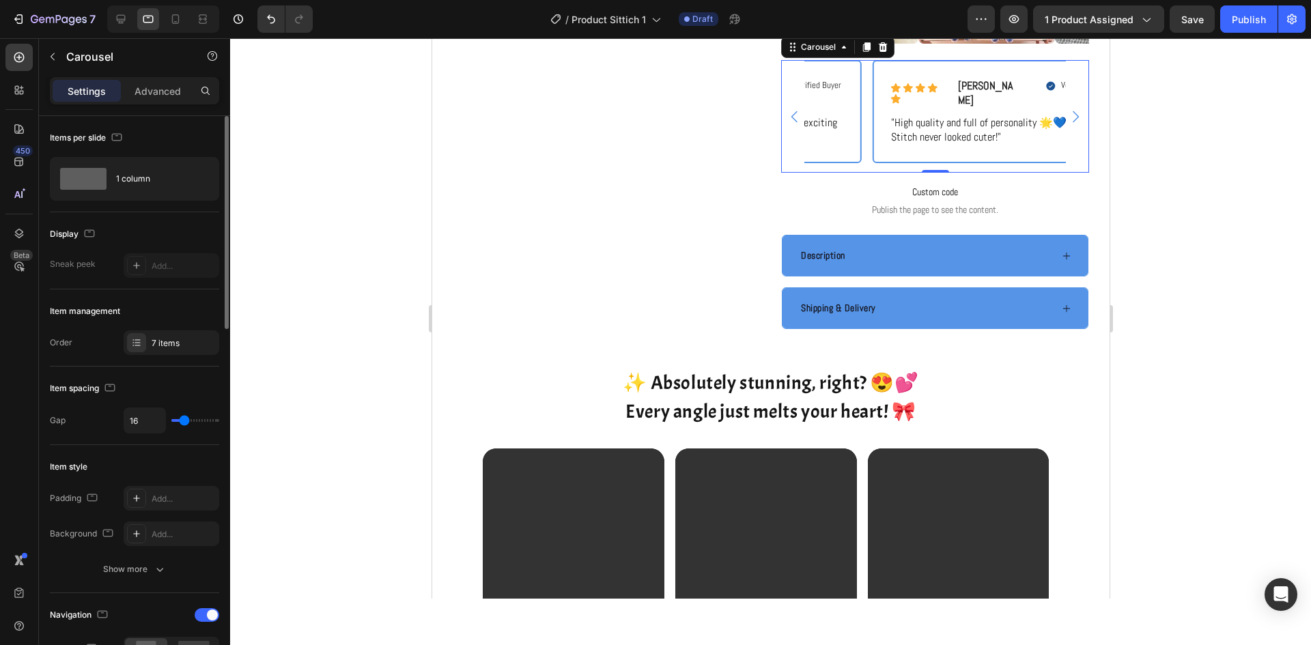
click at [1072, 123] on icon "Carousel Next Arrow" at bounding box center [1075, 117] width 6 height 12
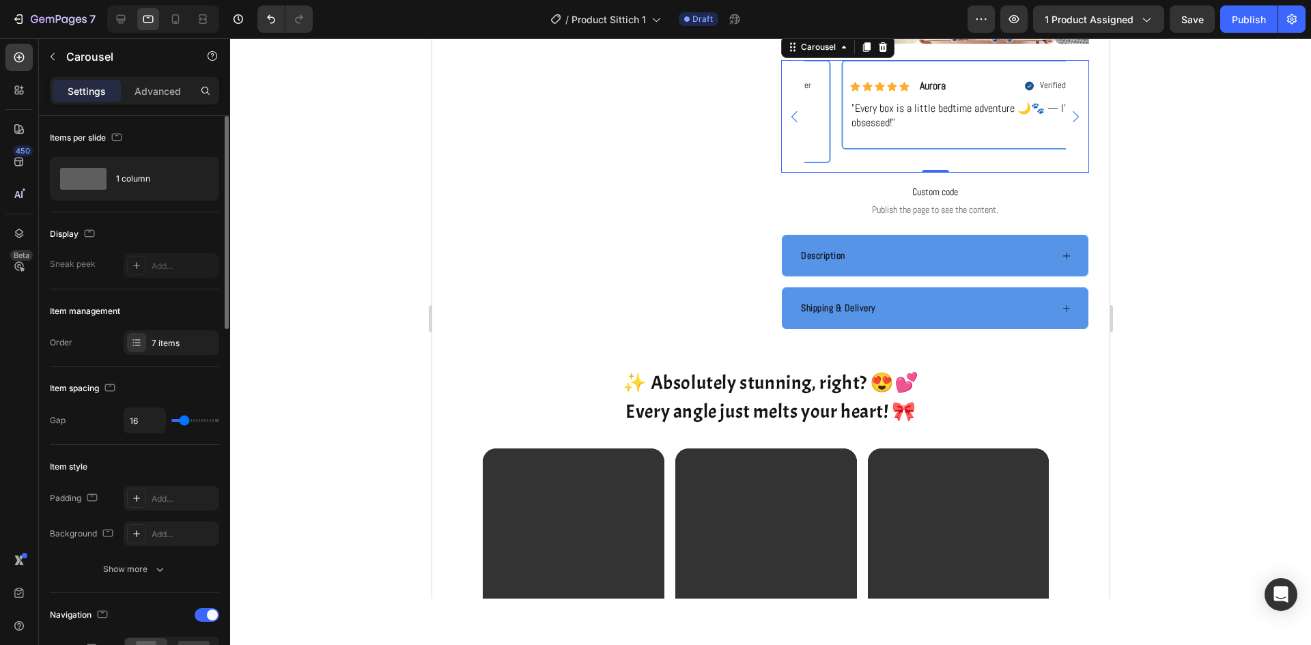
click at [1072, 123] on icon "Carousel Next Arrow" at bounding box center [1075, 117] width 6 height 12
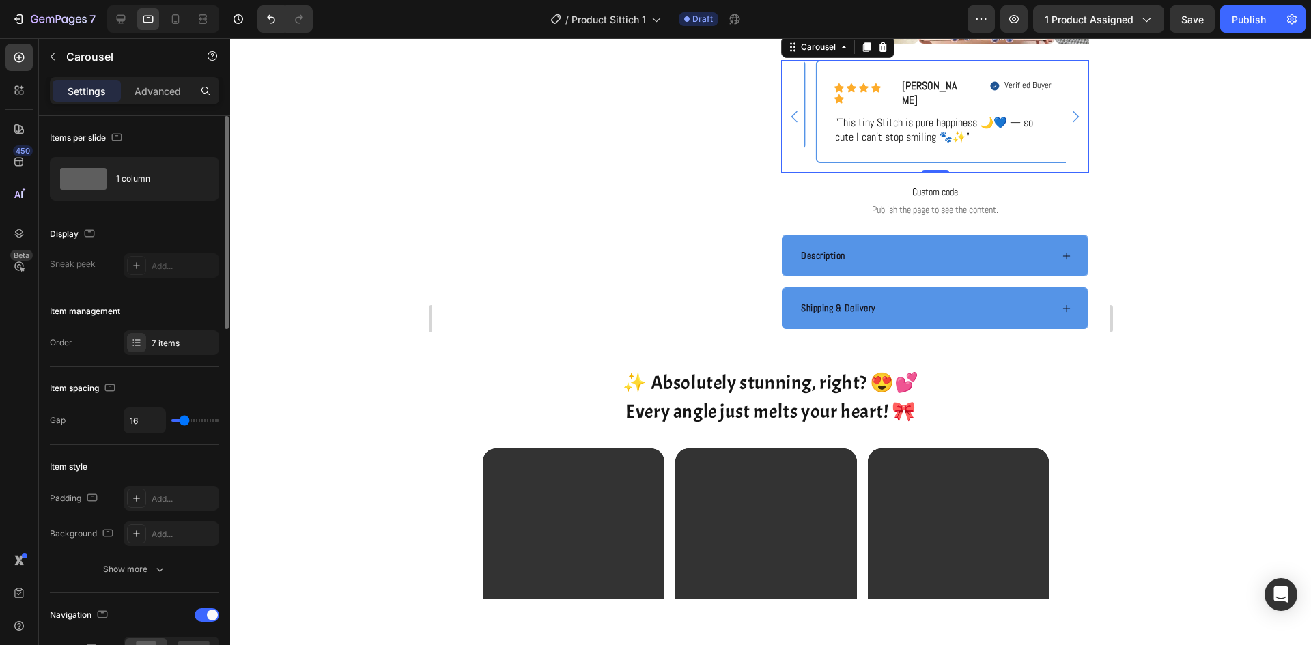
click at [1072, 123] on icon "Carousel Next Arrow" at bounding box center [1075, 117] width 6 height 12
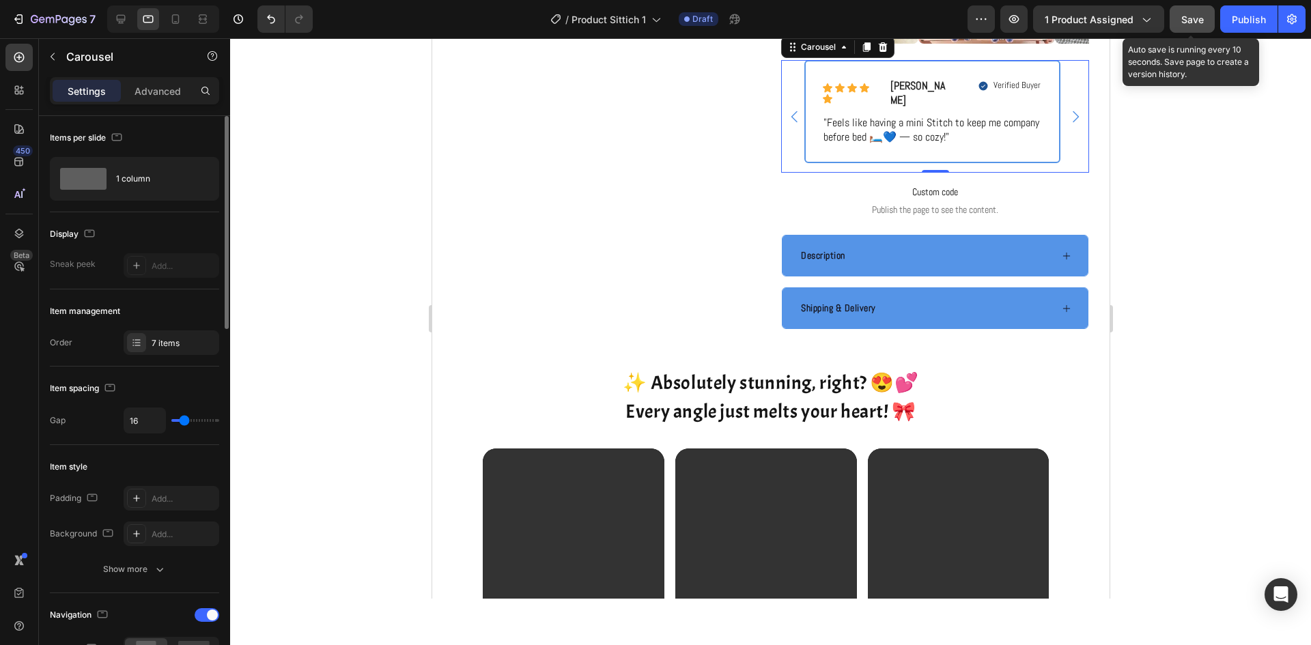
click at [1190, 26] on div "Save" at bounding box center [1192, 19] width 23 height 14
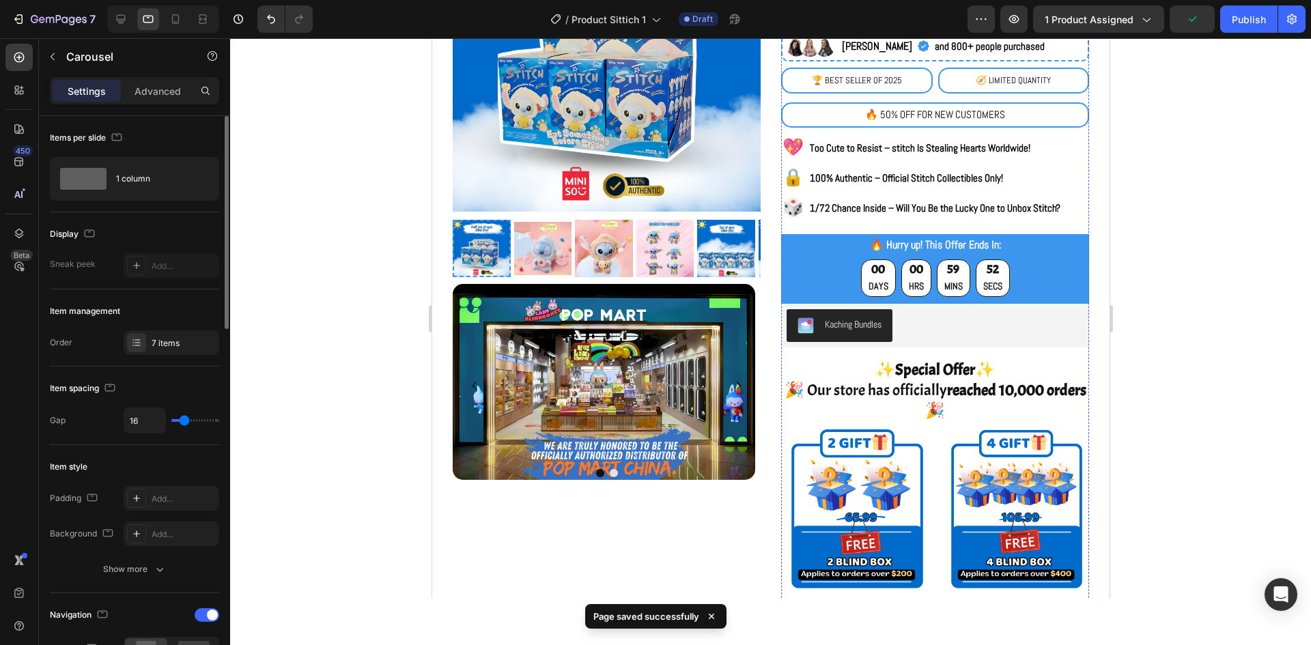
scroll to position [220, 0]
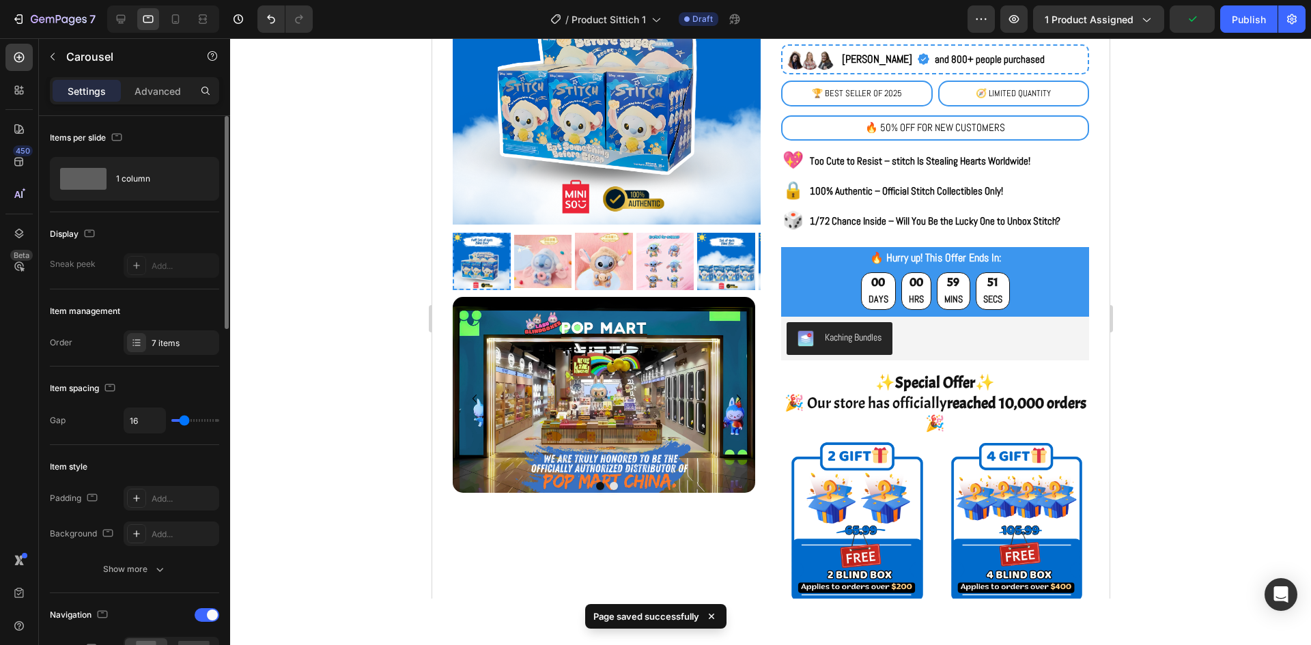
click at [188, 17] on div at bounding box center [163, 18] width 112 height 27
click at [181, 20] on icon at bounding box center [176, 19] width 14 height 14
type input "22"
type input "10"
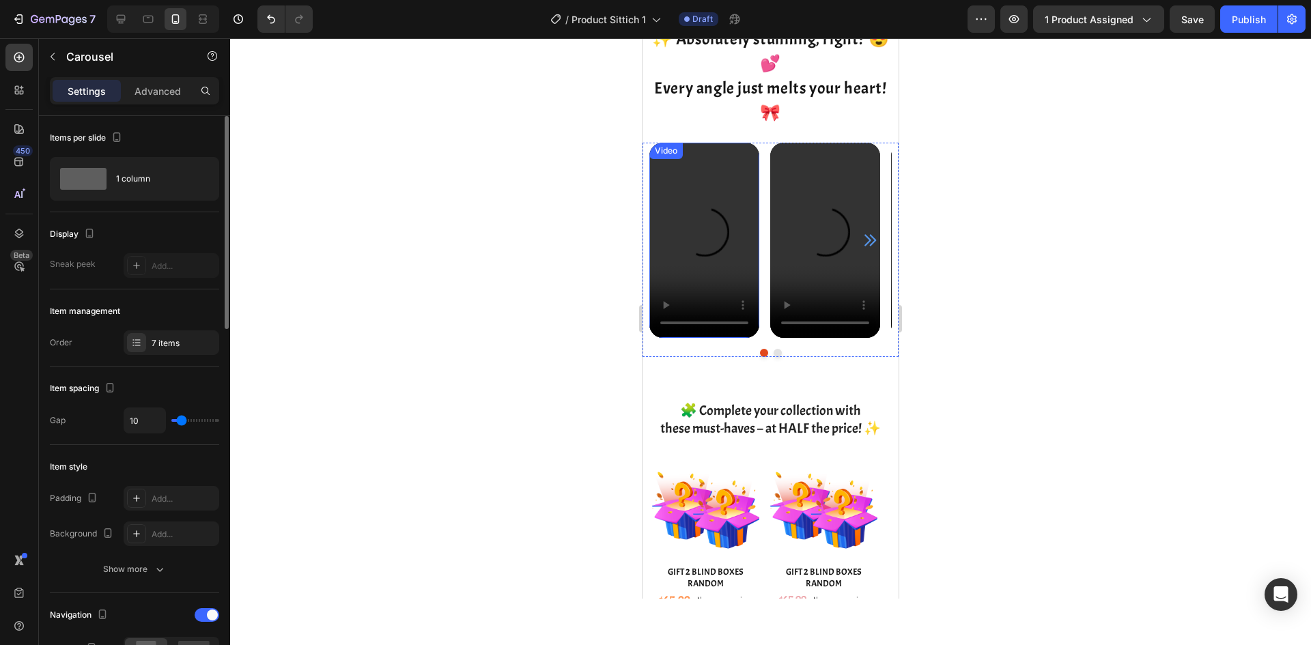
scroll to position [1767, 0]
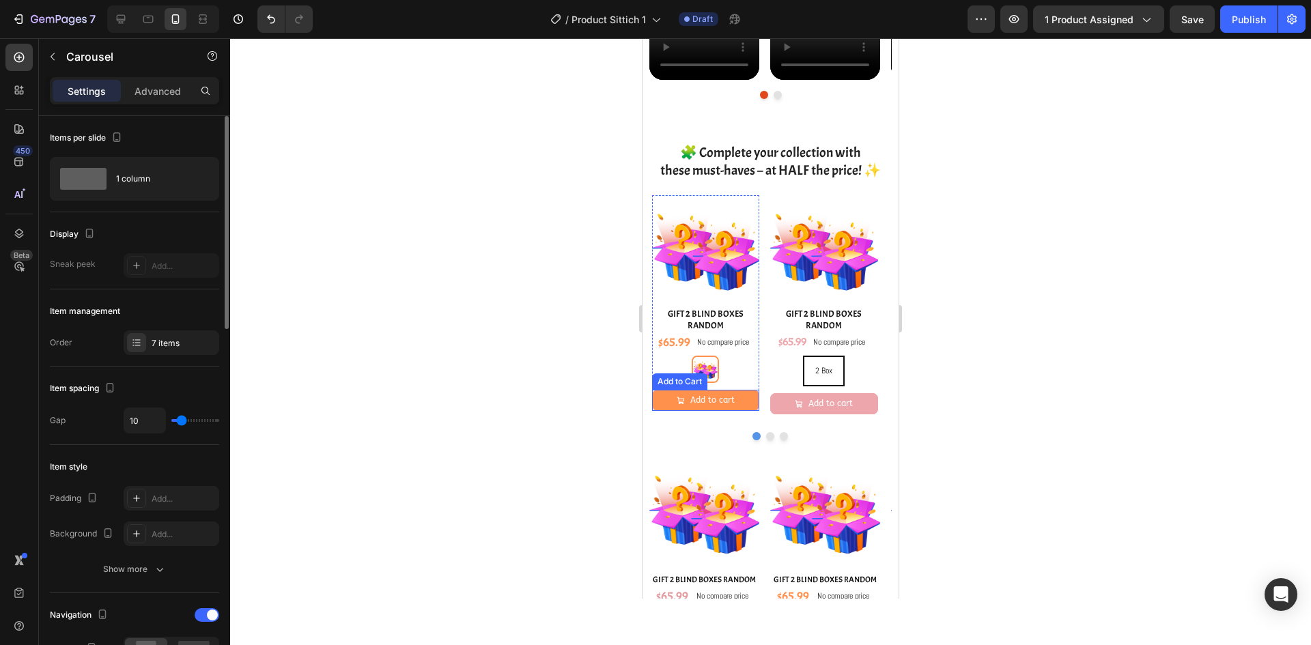
click at [743, 370] on div "2 Box 2 Box" at bounding box center [706, 369] width 108 height 27
radio input "true"
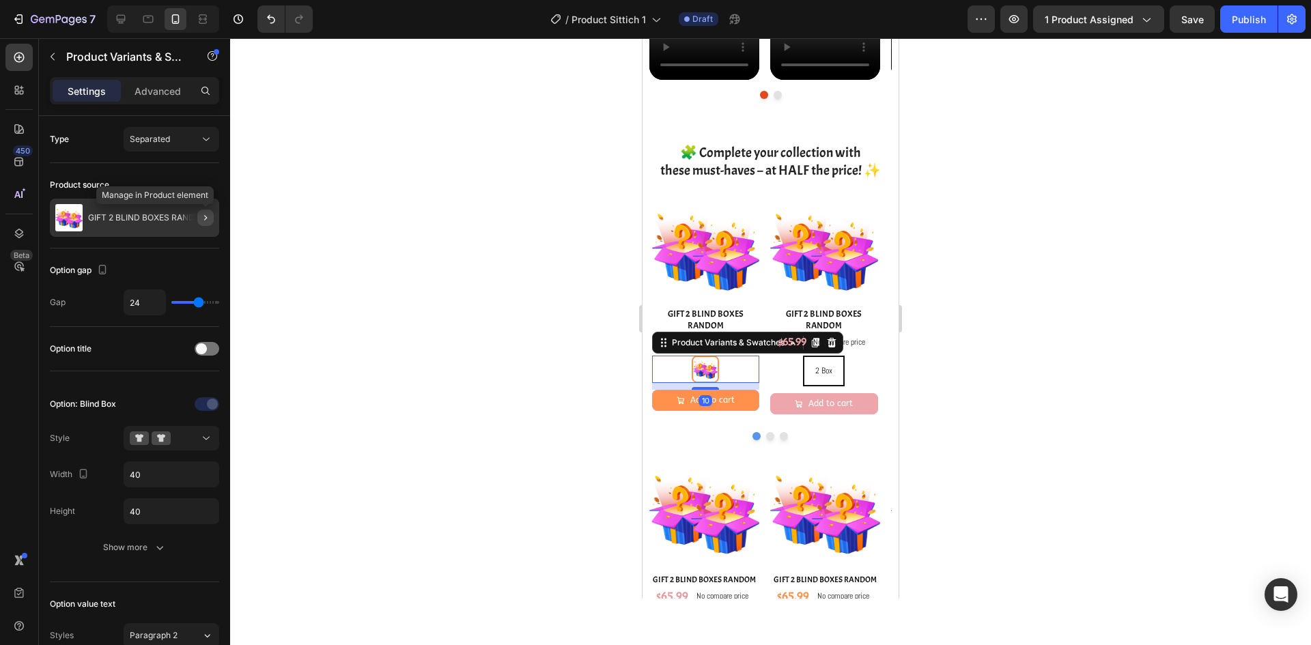
click at [206, 216] on icon "button" at bounding box center [205, 217] width 11 height 11
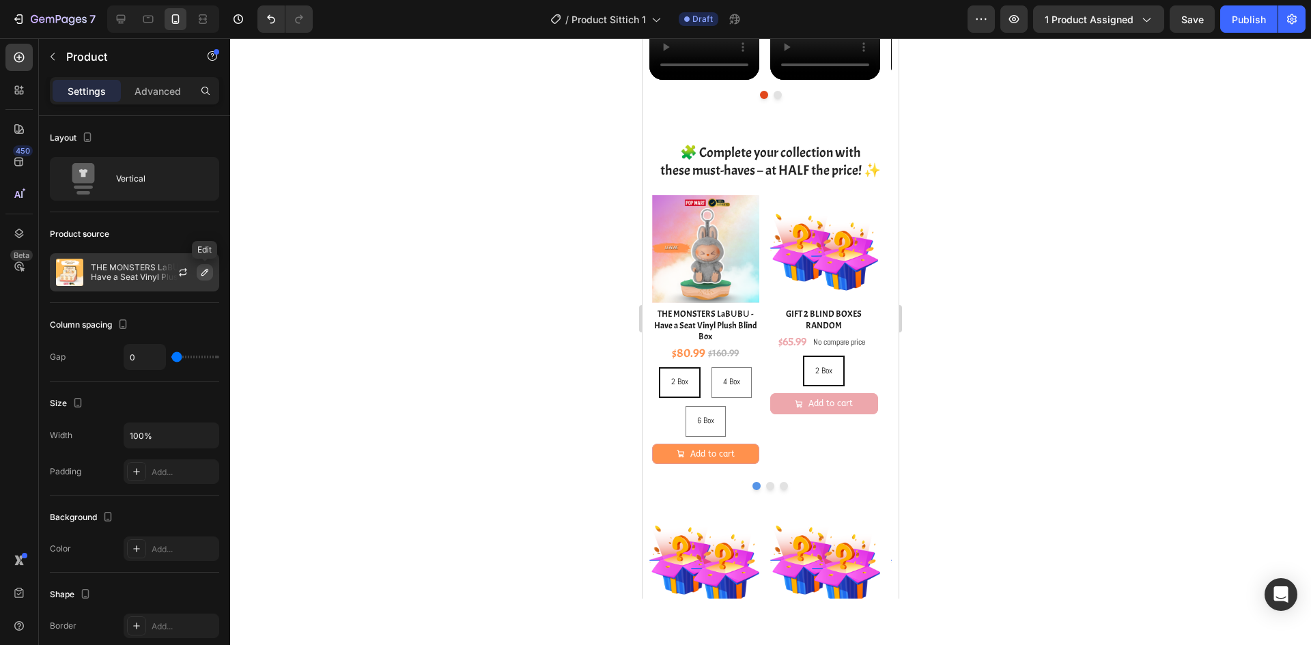
click at [209, 274] on icon "button" at bounding box center [204, 272] width 11 height 11
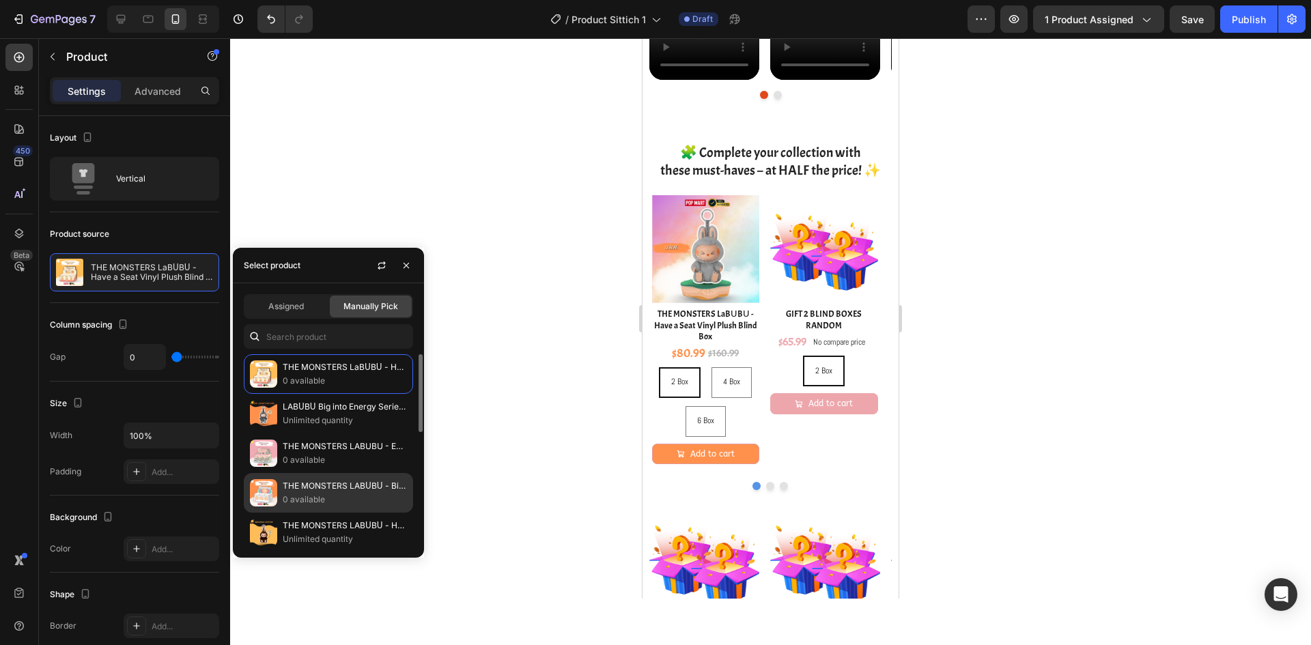
click at [343, 480] on p "THE MONSTERS LABᑌBᑌ - Big into Energy Series-Vinyl Plush Pendant Blind Box" at bounding box center [345, 486] width 124 height 14
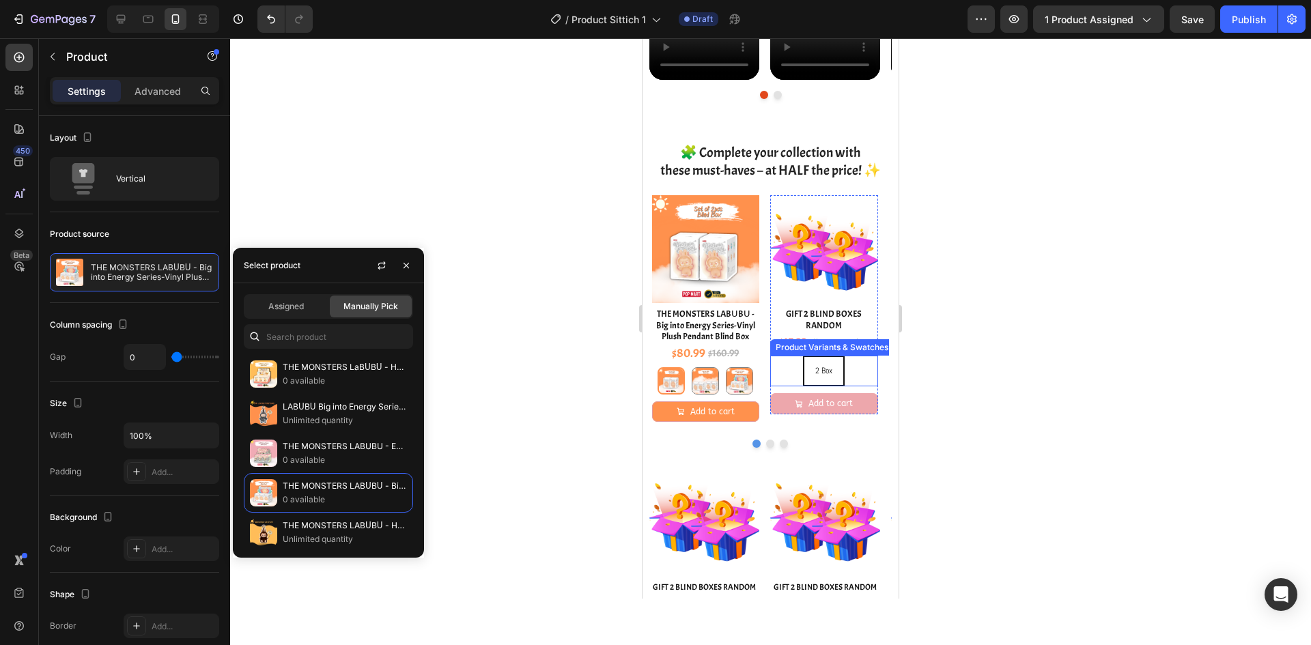
click at [846, 368] on div "2 Box 2 Box 2 Box" at bounding box center [824, 371] width 108 height 31
radio input "true"
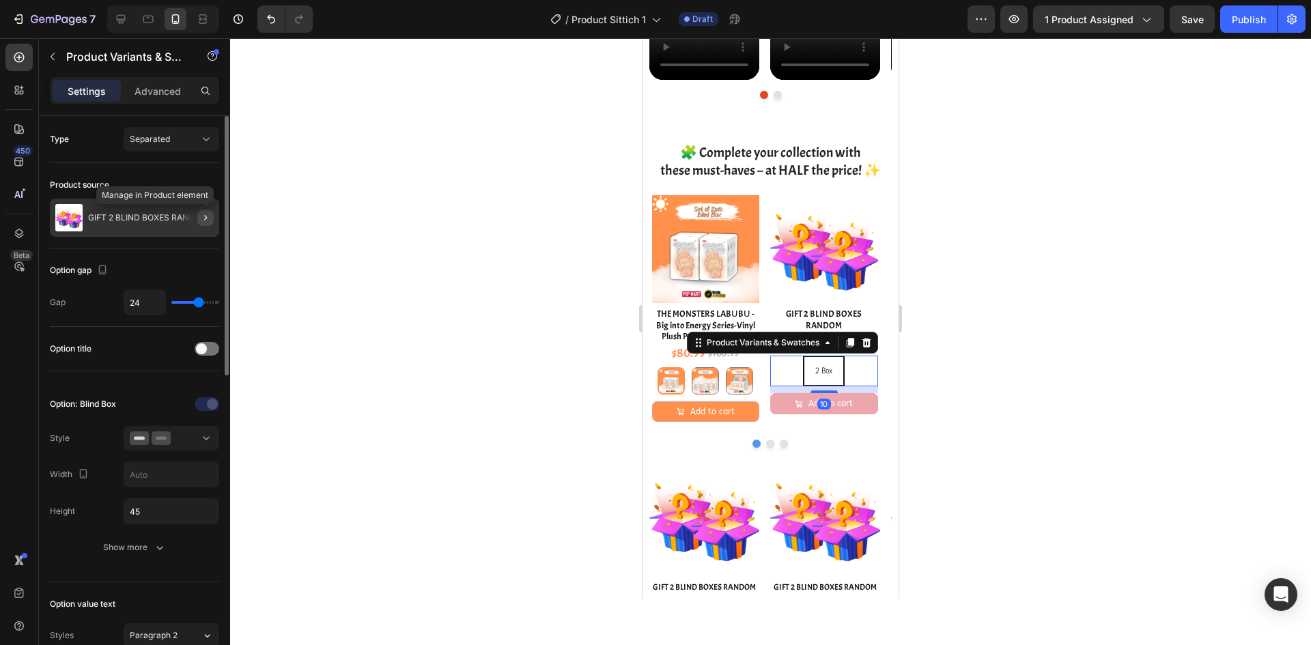
click at [205, 219] on icon "button" at bounding box center [205, 217] width 11 height 11
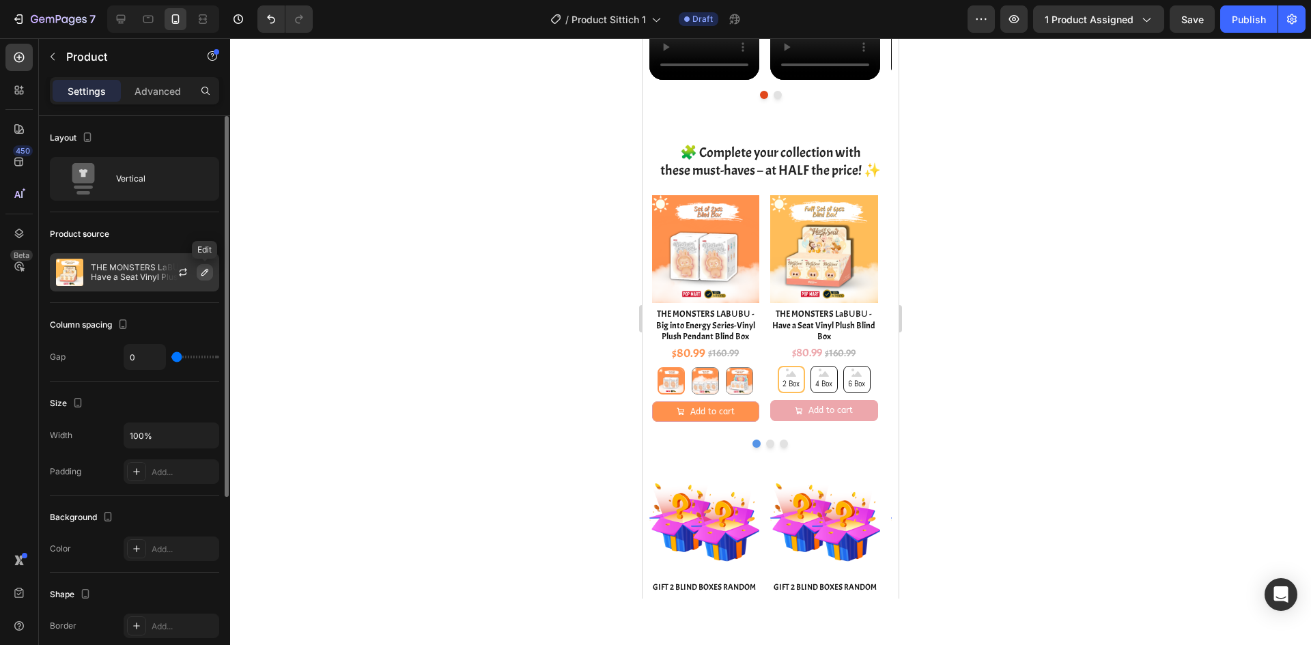
click at [198, 267] on button "button" at bounding box center [205, 272] width 16 height 16
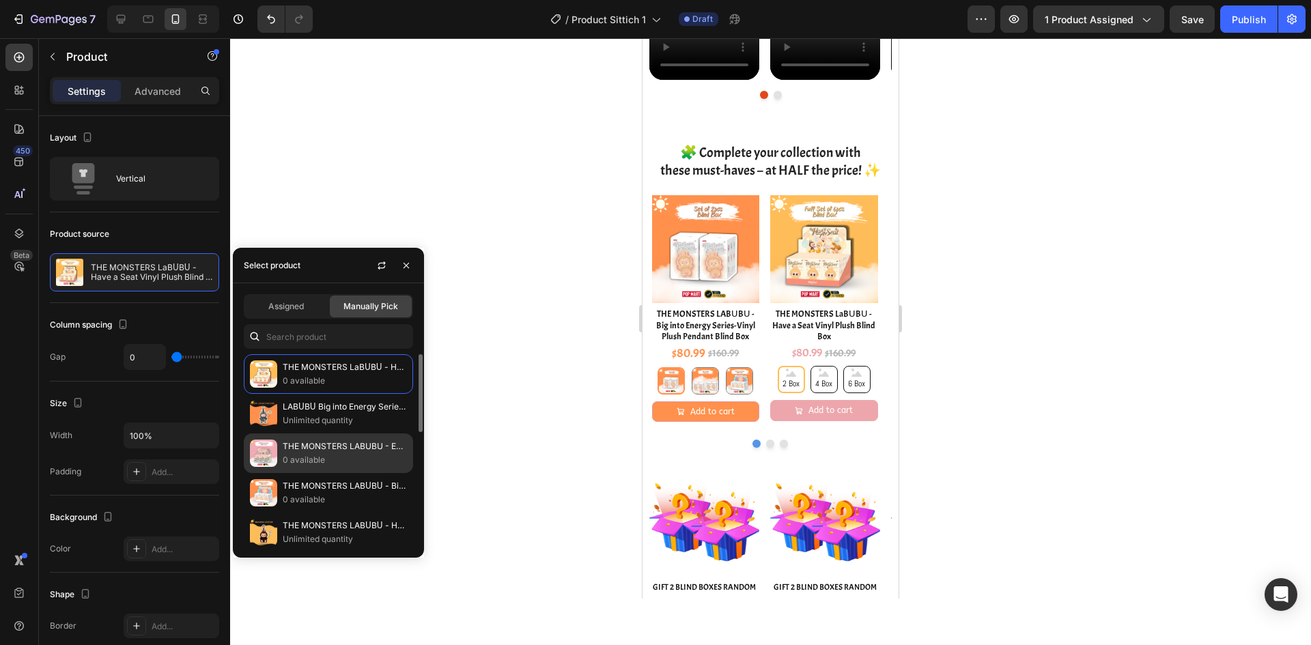
click at [307, 449] on p "THE MONSTERS LABUBU - Exciting Macaron Vinyl Face Blind Box" at bounding box center [345, 447] width 124 height 14
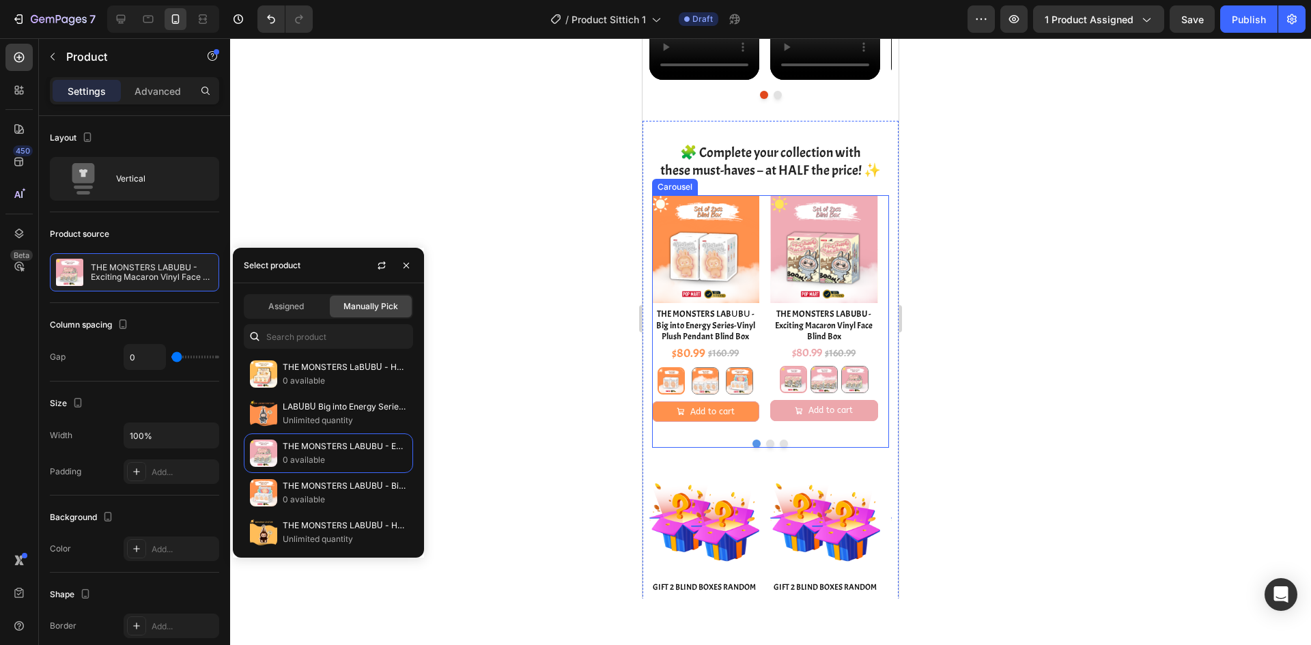
click at [766, 442] on button "Dot" at bounding box center [770, 444] width 8 height 8
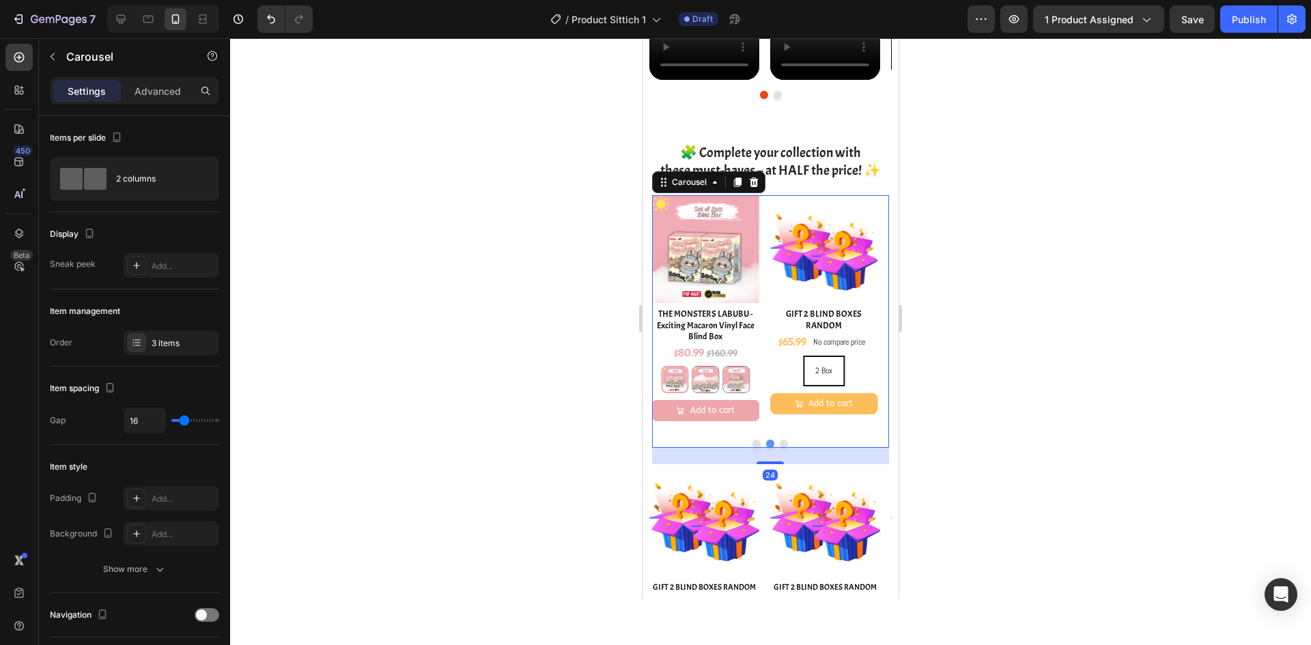
click at [752, 441] on button "Dot" at bounding box center [756, 444] width 8 height 8
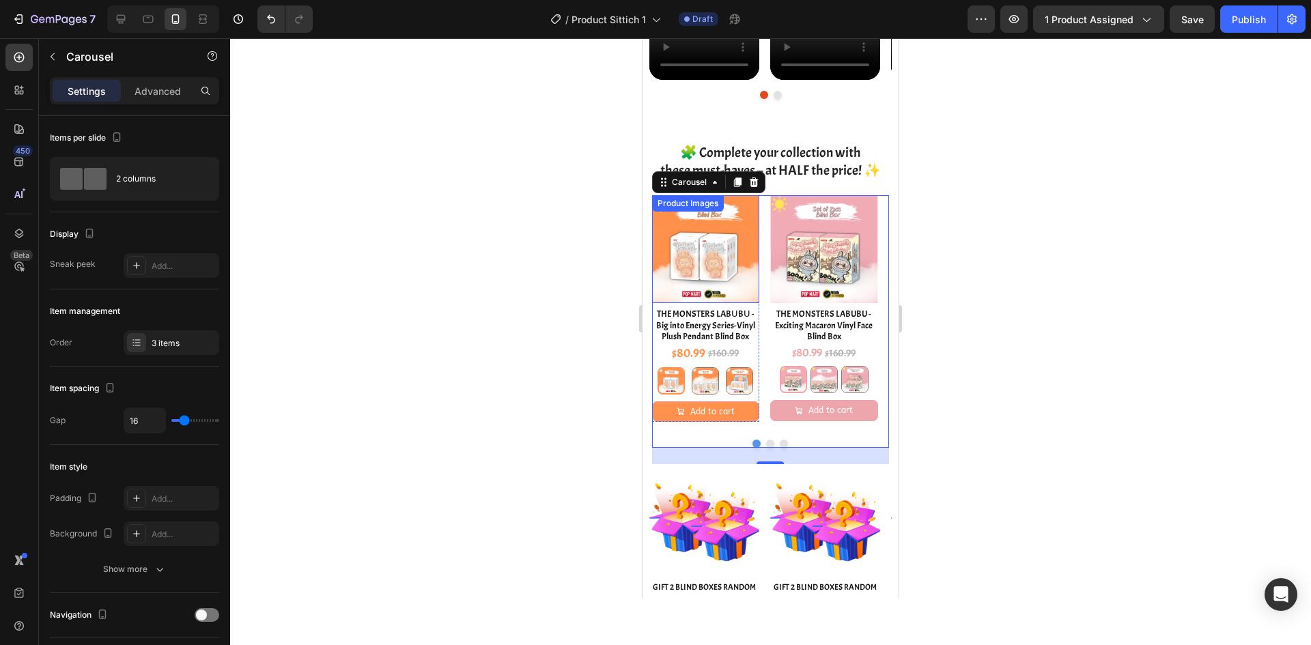
click at [671, 238] on img at bounding box center [706, 249] width 108 height 108
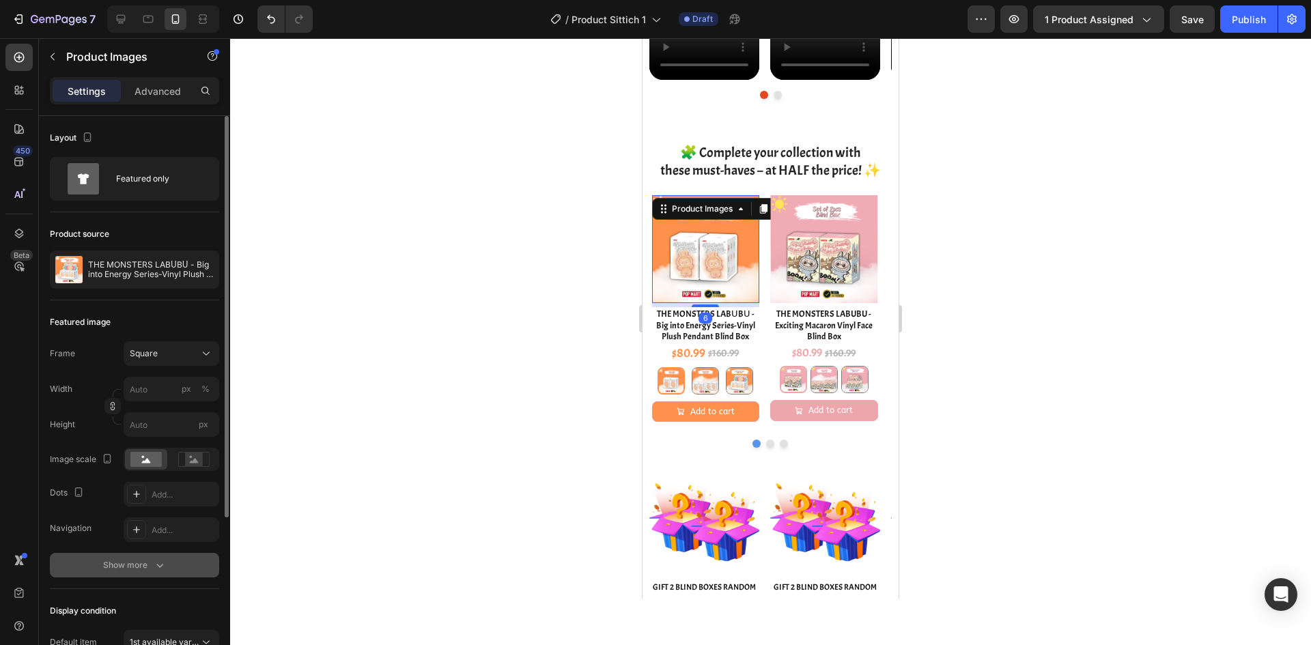
click at [137, 565] on div "Show more" at bounding box center [135, 566] width 64 height 14
click at [132, 562] on icon at bounding box center [136, 565] width 11 height 11
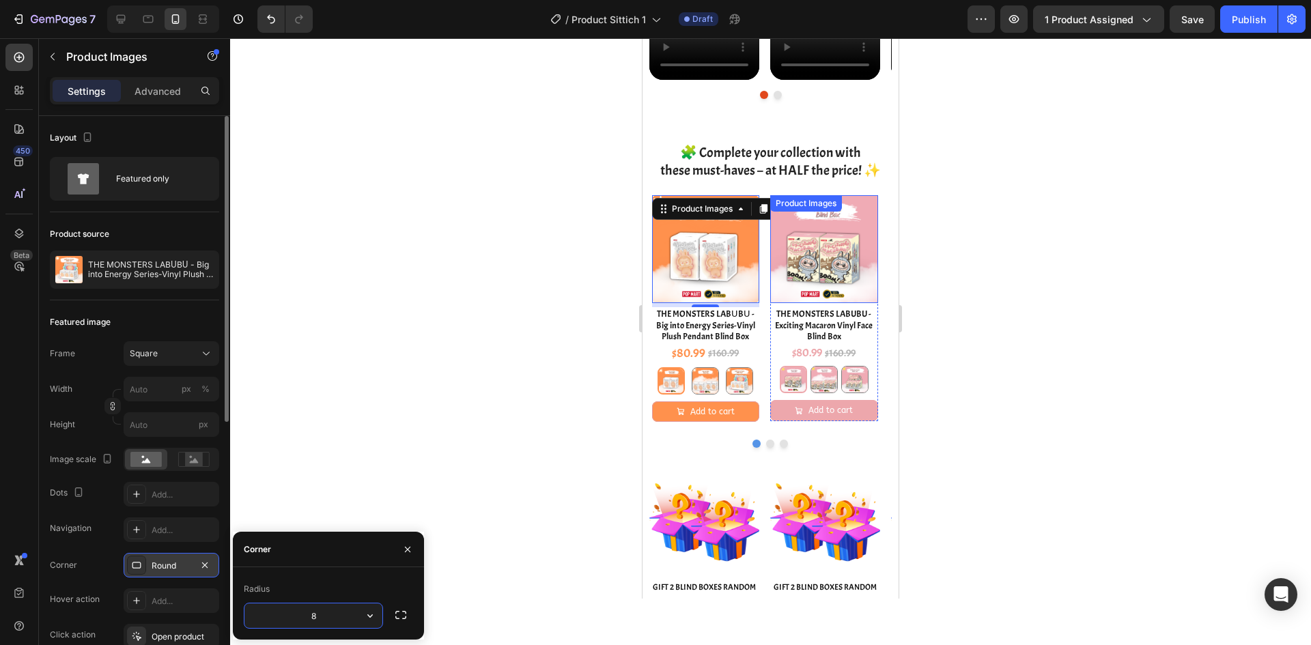
click at [814, 257] on img at bounding box center [824, 249] width 108 height 108
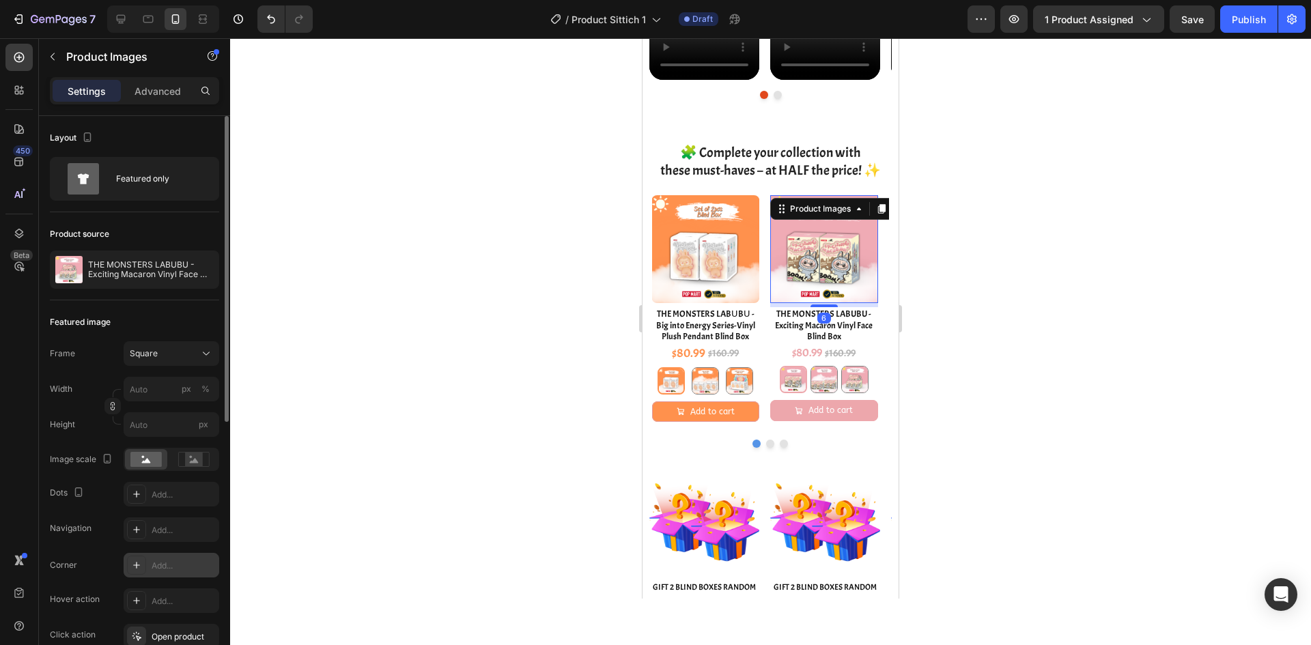
click at [137, 565] on icon at bounding box center [136, 565] width 7 height 7
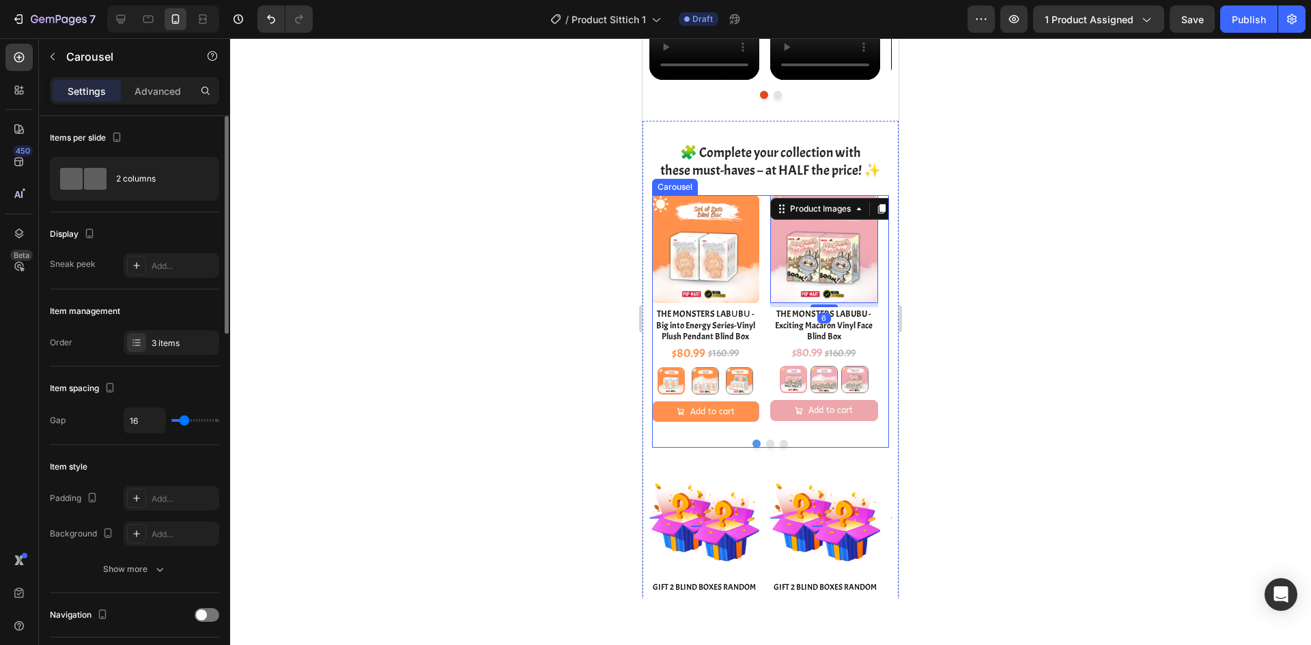
click at [780, 447] on button "Dot" at bounding box center [784, 444] width 8 height 8
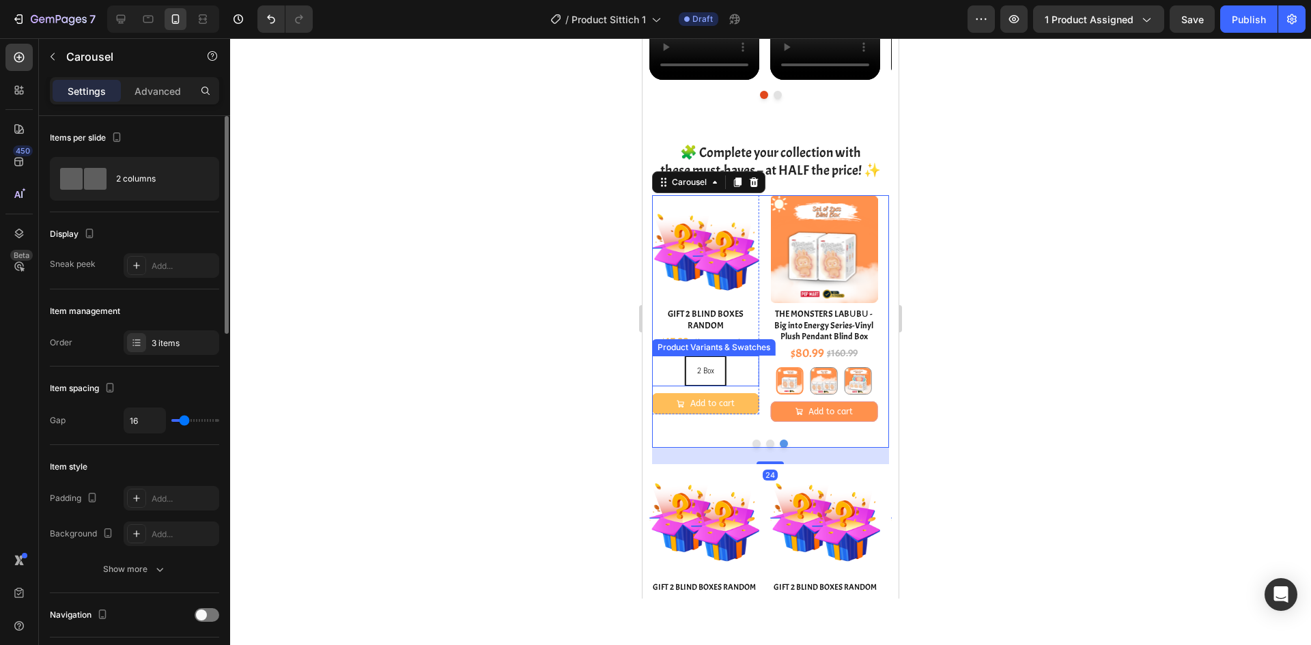
click at [731, 374] on div "2 Box 2 Box 2 Box" at bounding box center [706, 371] width 108 height 31
radio input "true"
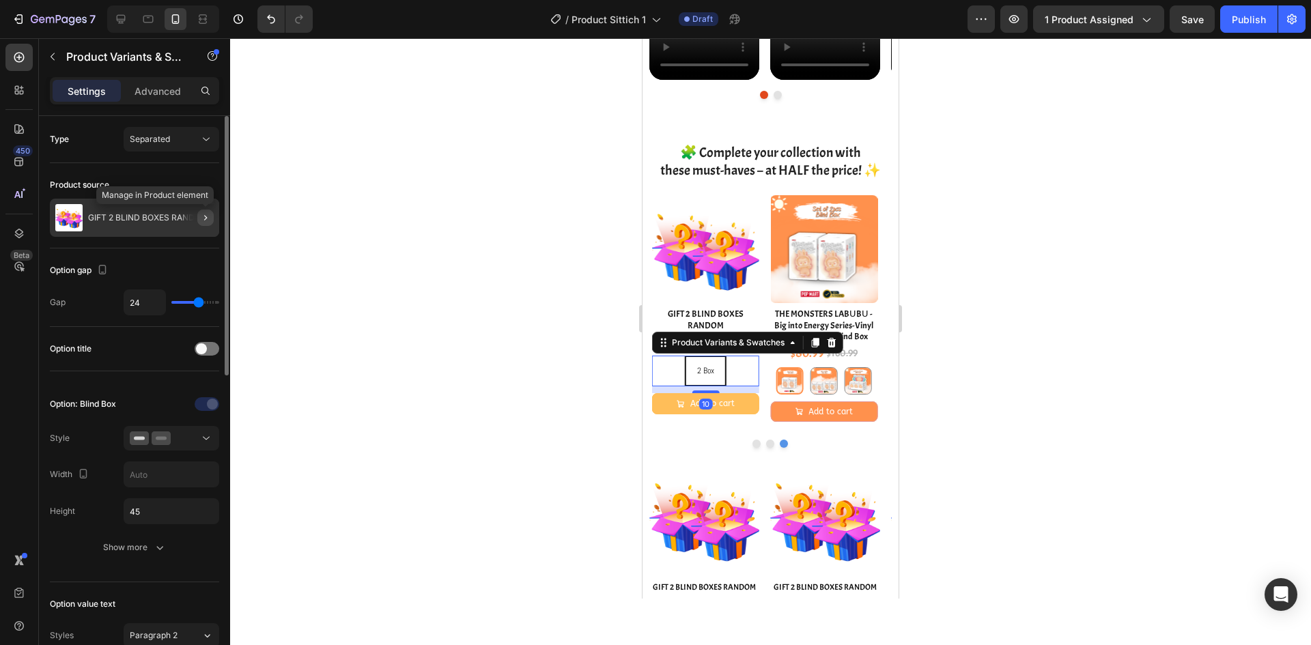
click at [203, 211] on button "button" at bounding box center [205, 218] width 16 height 16
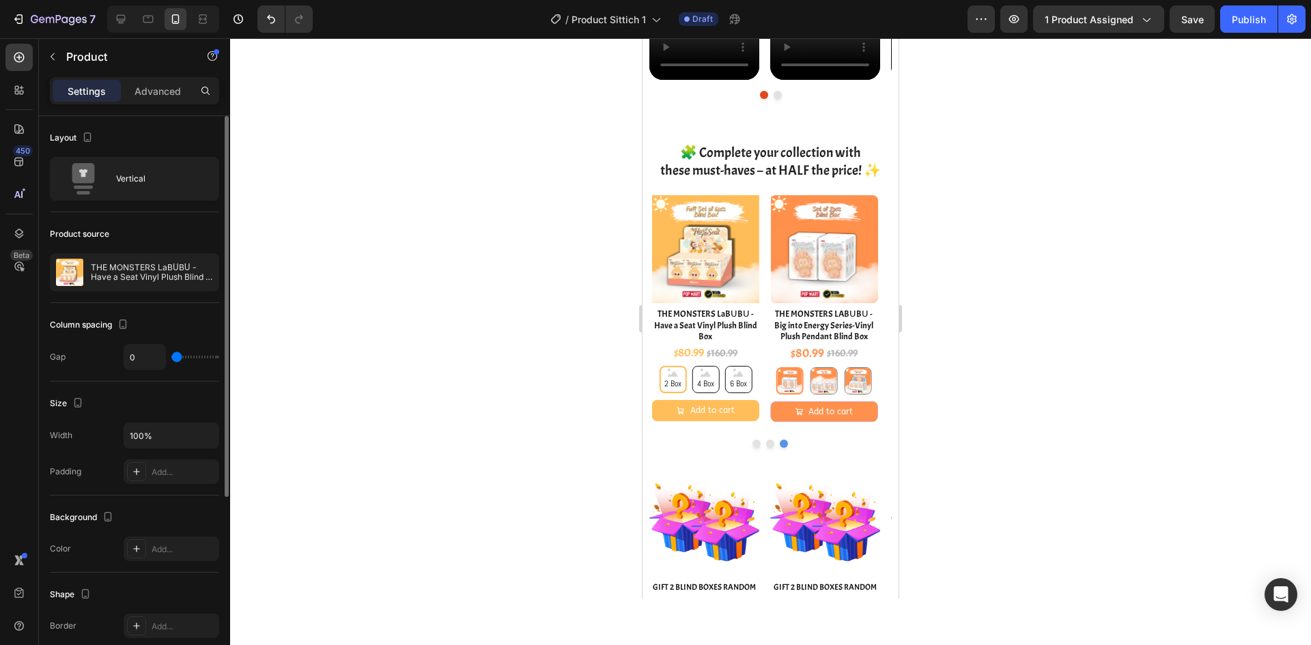
click at [1028, 425] on div at bounding box center [770, 341] width 1081 height 607
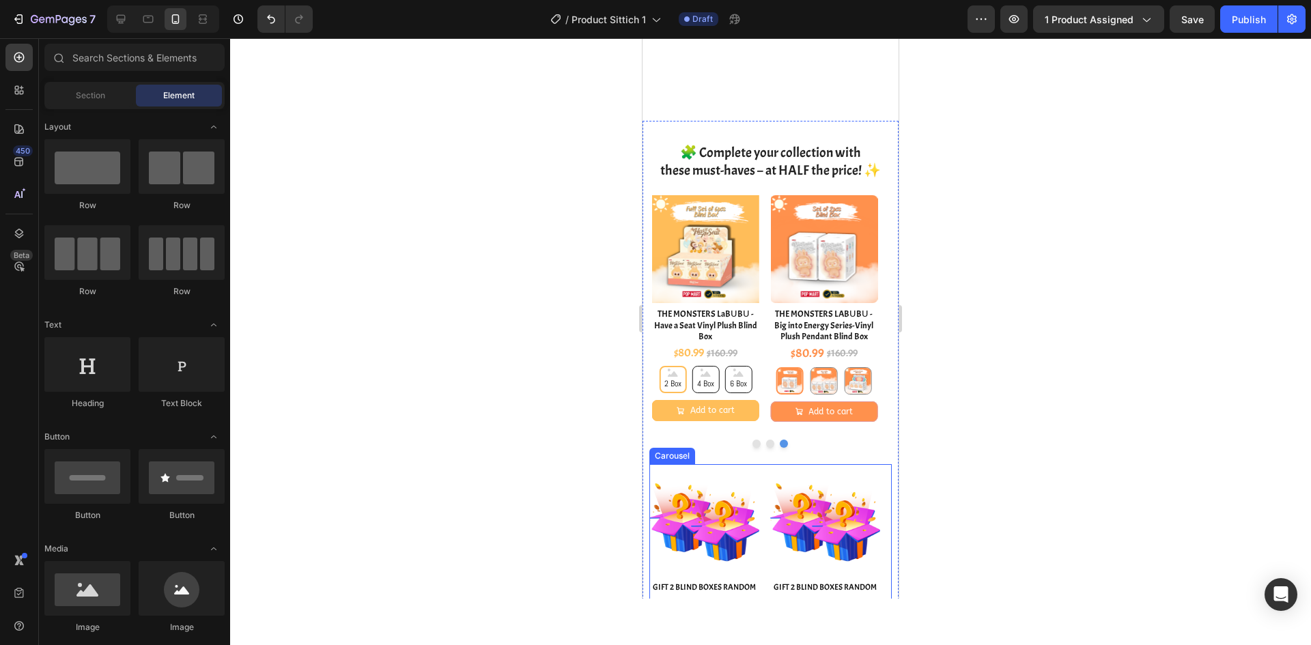
scroll to position [2040, 0]
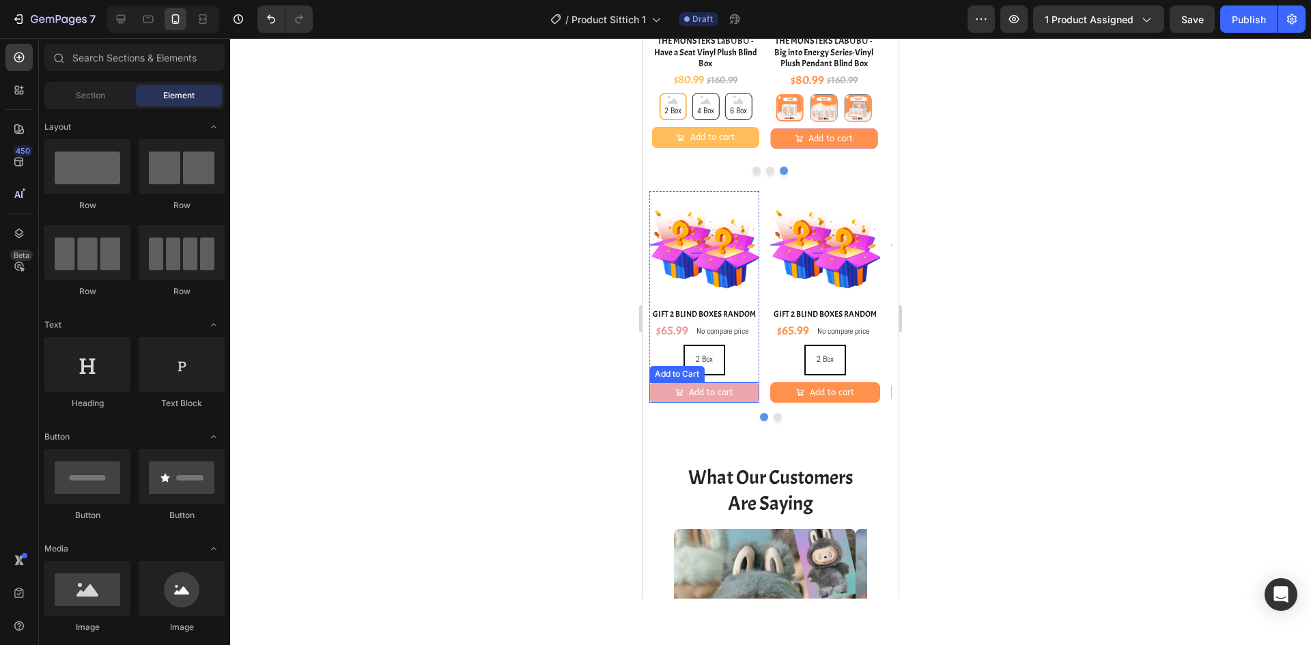
click at [748, 361] on div "2 Box 2 Box 2 Box" at bounding box center [704, 360] width 110 height 31
radio input "true"
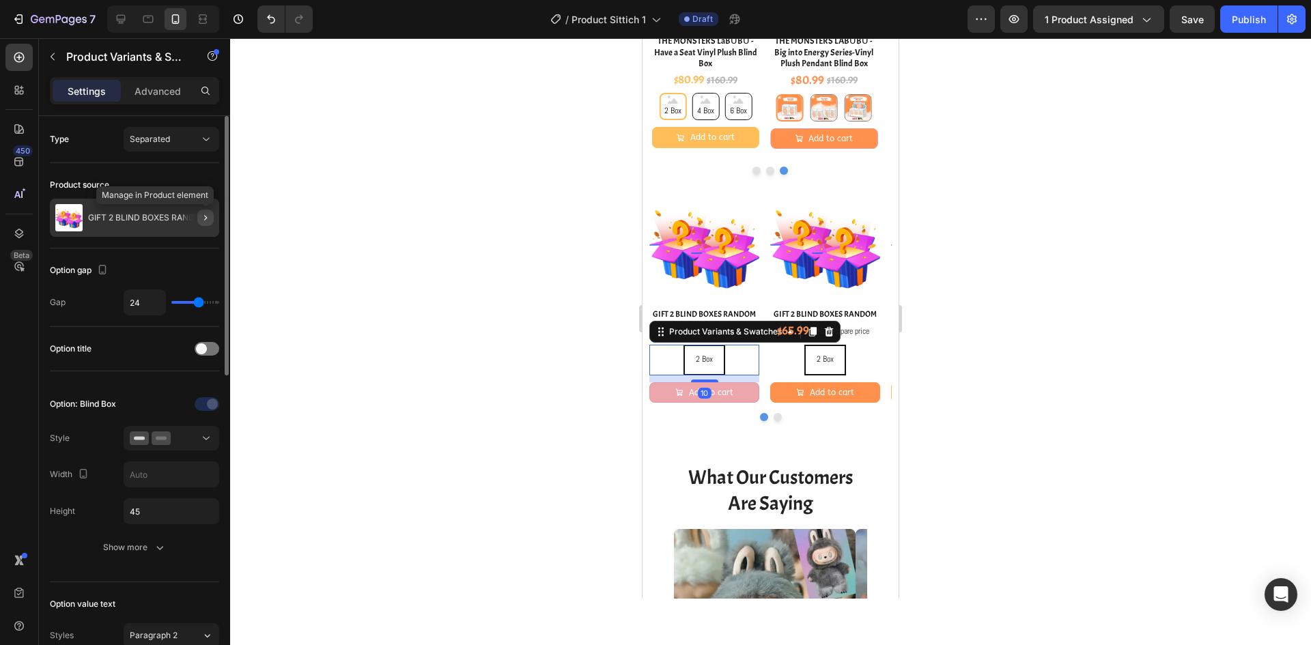
click at [210, 218] on icon "button" at bounding box center [205, 217] width 11 height 11
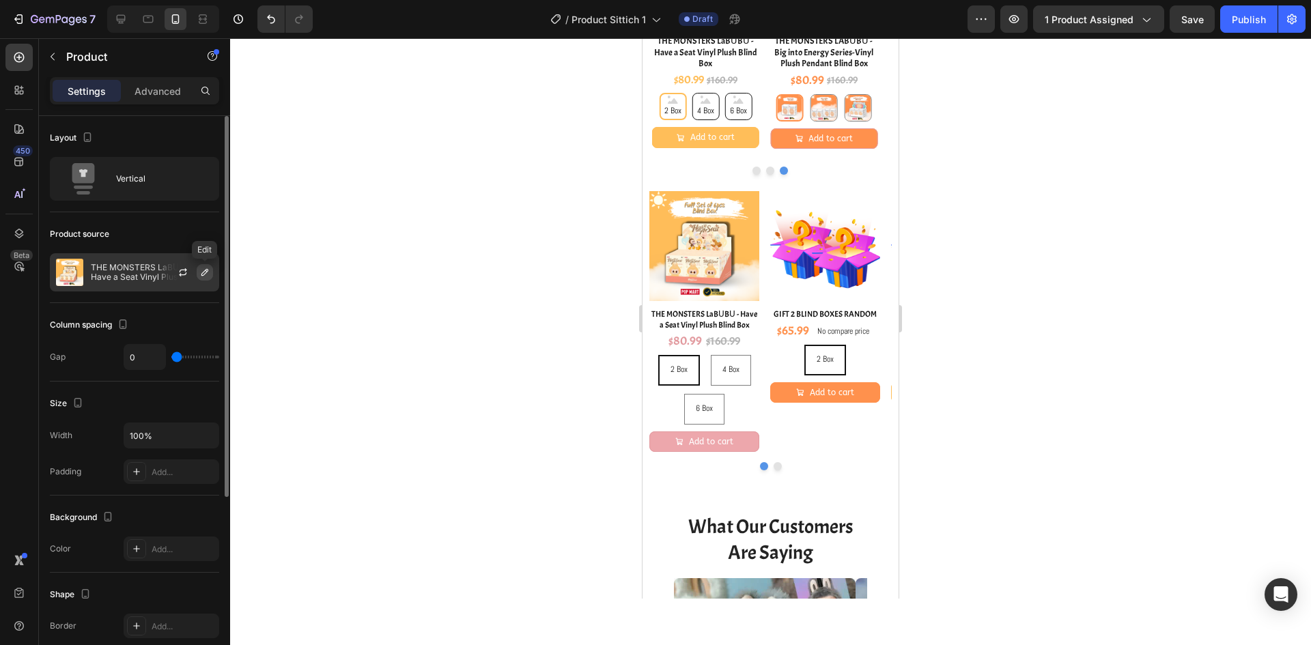
click at [205, 272] on icon "button" at bounding box center [204, 272] width 11 height 11
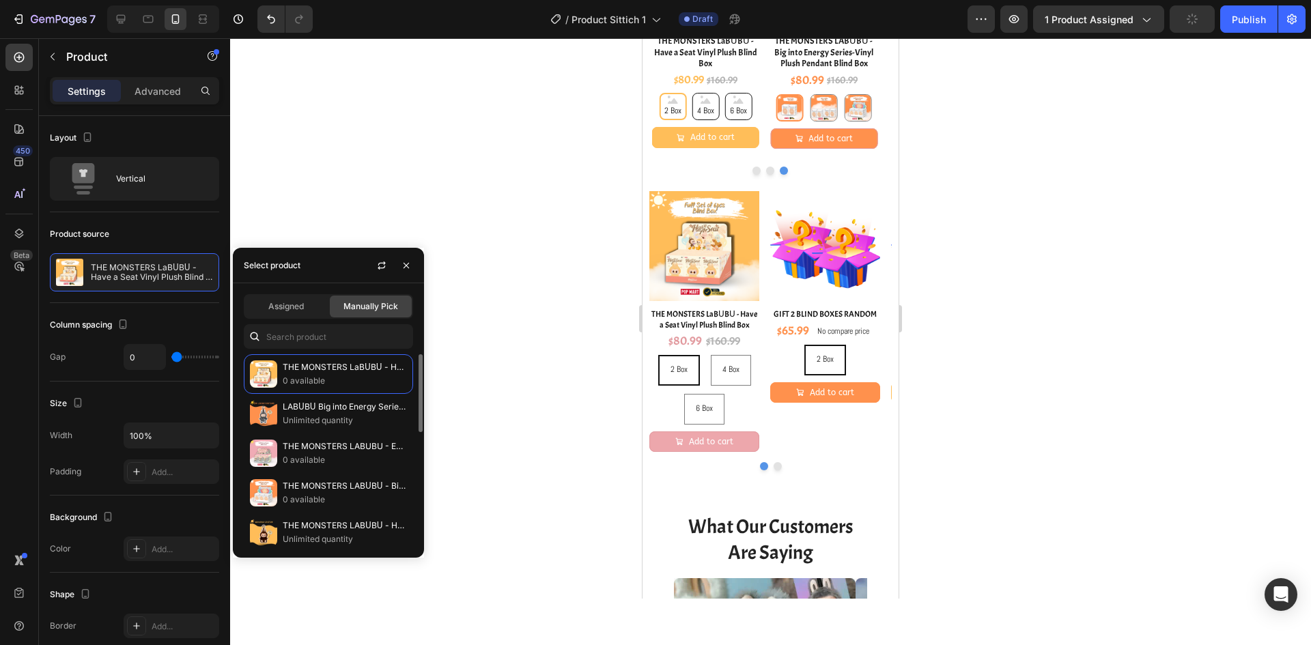
scroll to position [137, 0]
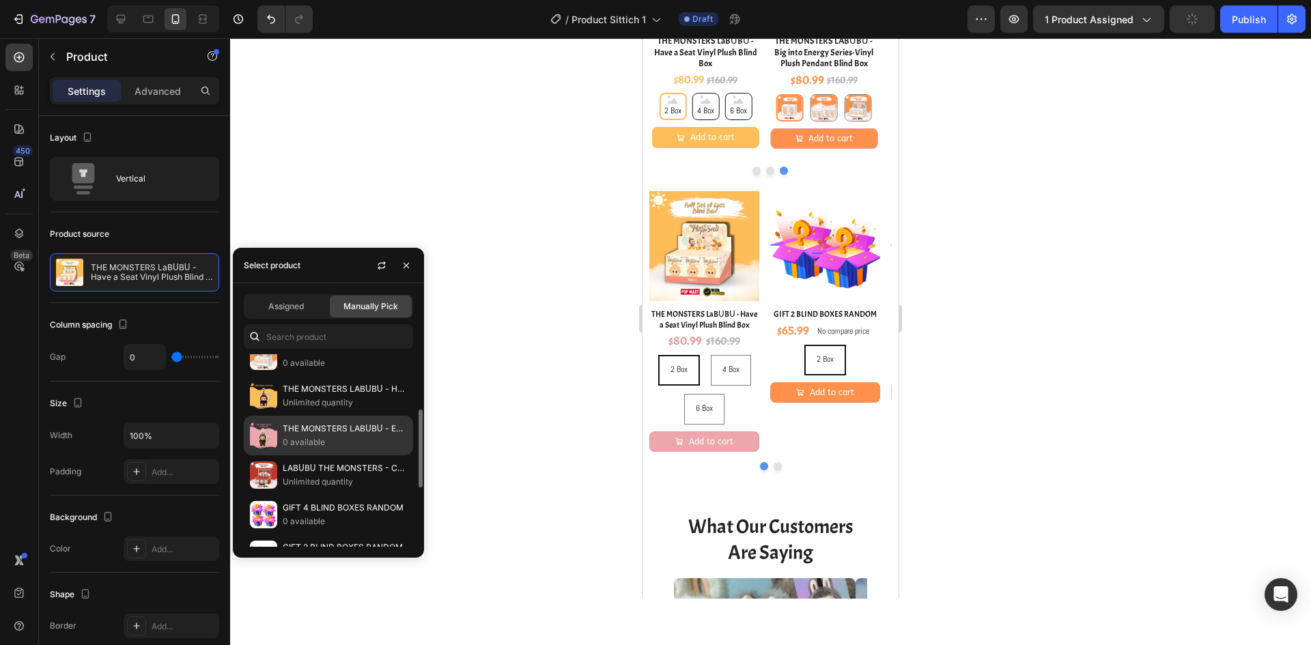
click at [334, 435] on p "THE MONSTERS LABᑌBᑌ - Exciting Macaron Vinyl Face (No Box)" at bounding box center [345, 429] width 124 height 14
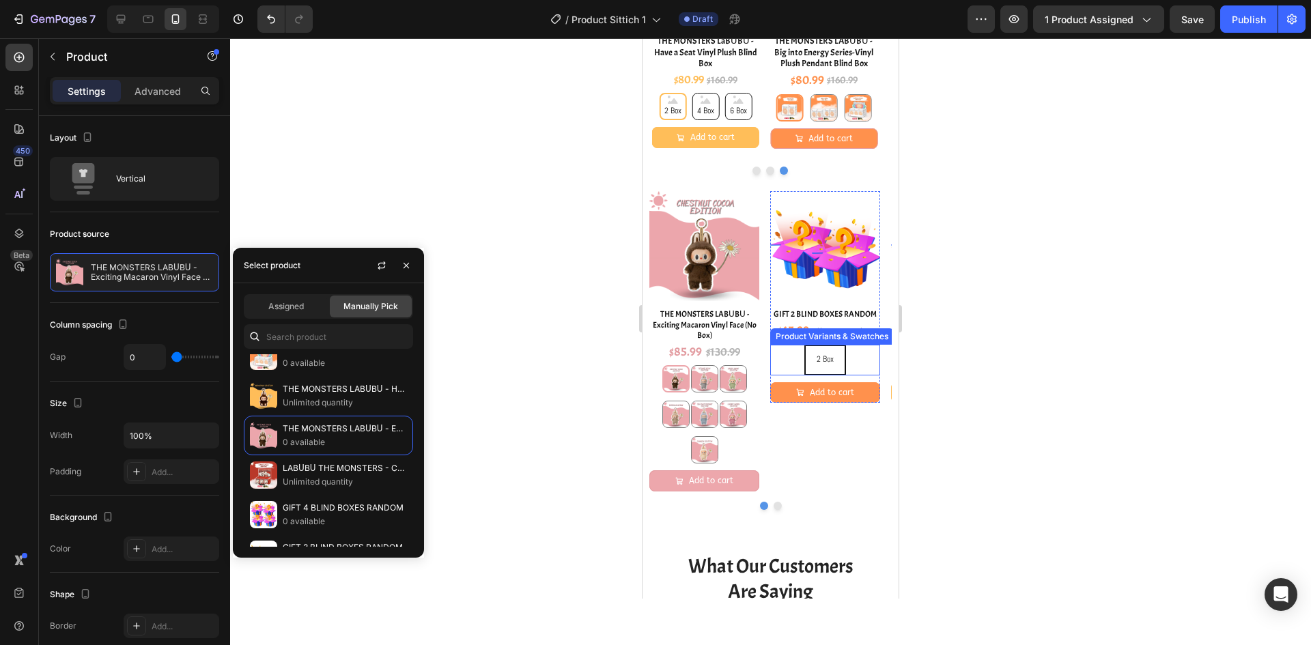
click at [871, 366] on div "2 Box 2 Box 2 Box" at bounding box center [825, 360] width 110 height 31
radio input "true"
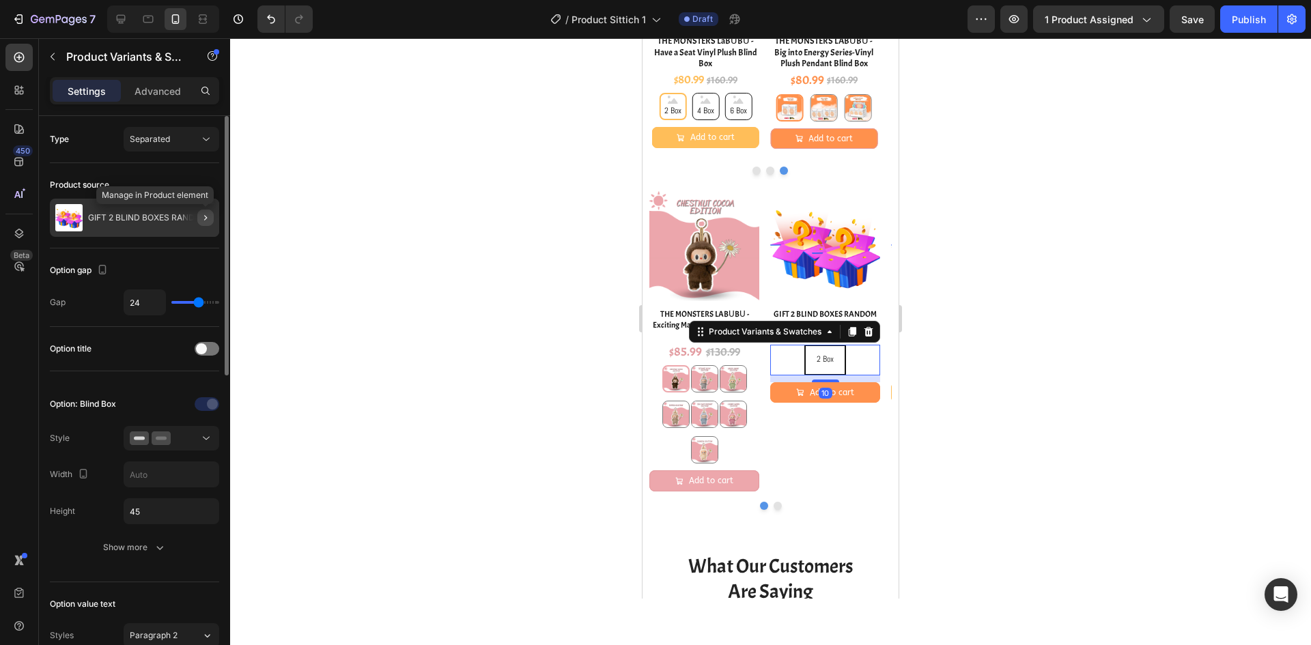
click at [204, 219] on icon "button" at bounding box center [205, 217] width 11 height 11
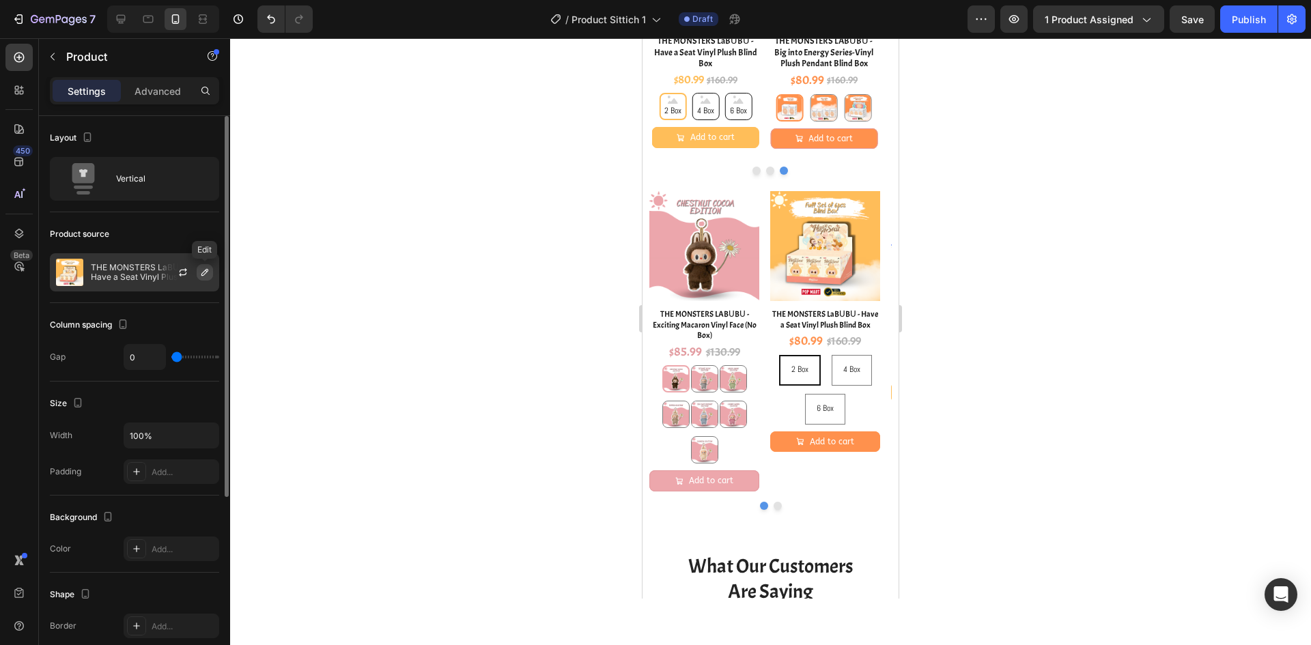
click at [205, 272] on icon "button" at bounding box center [204, 272] width 11 height 11
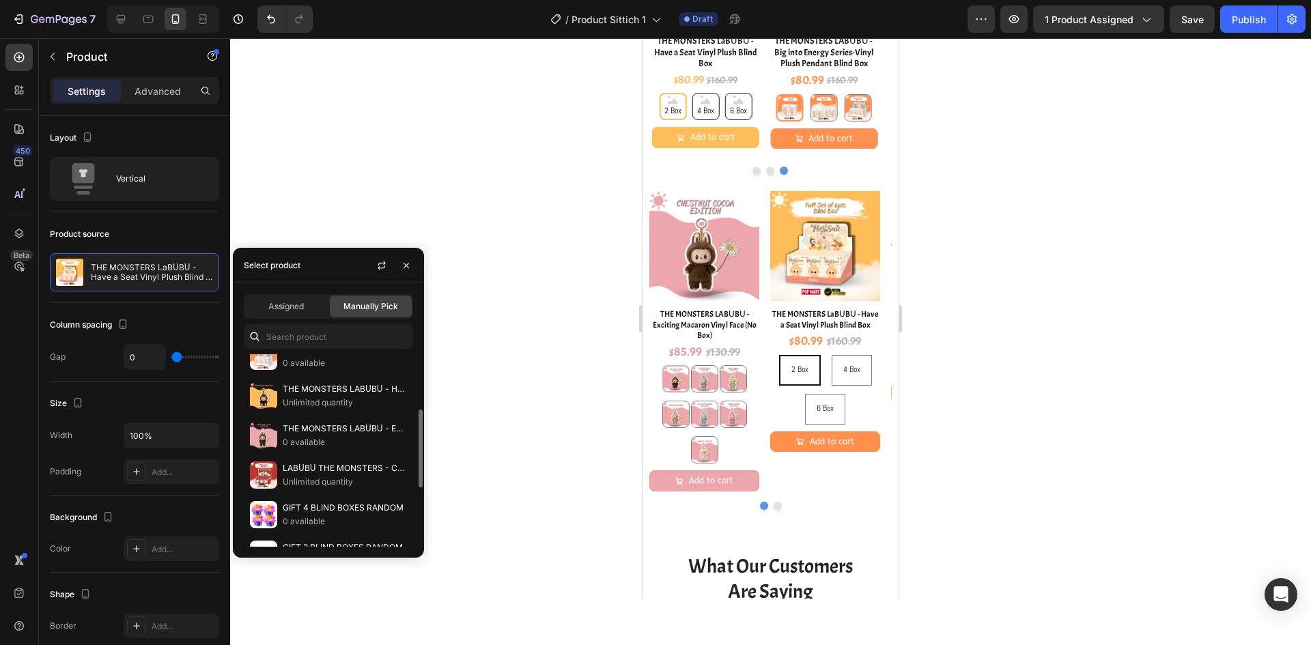
scroll to position [0, 0]
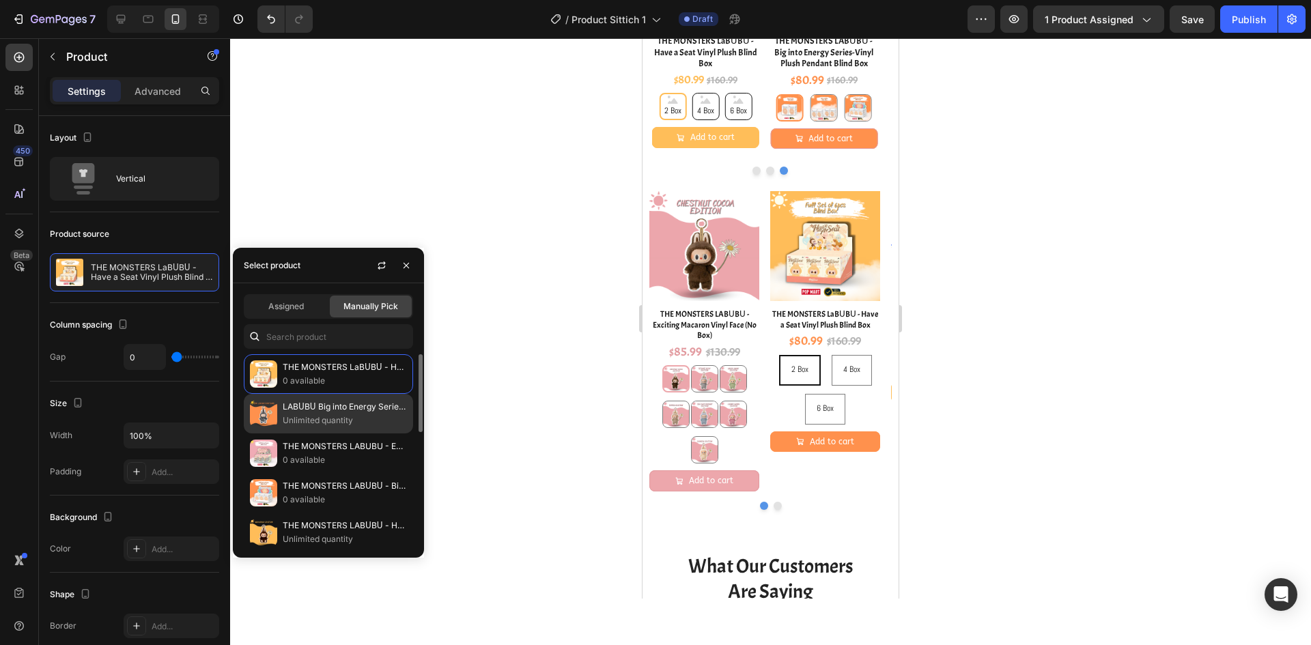
click at [338, 423] on p "Unlimited quantity" at bounding box center [345, 421] width 124 height 14
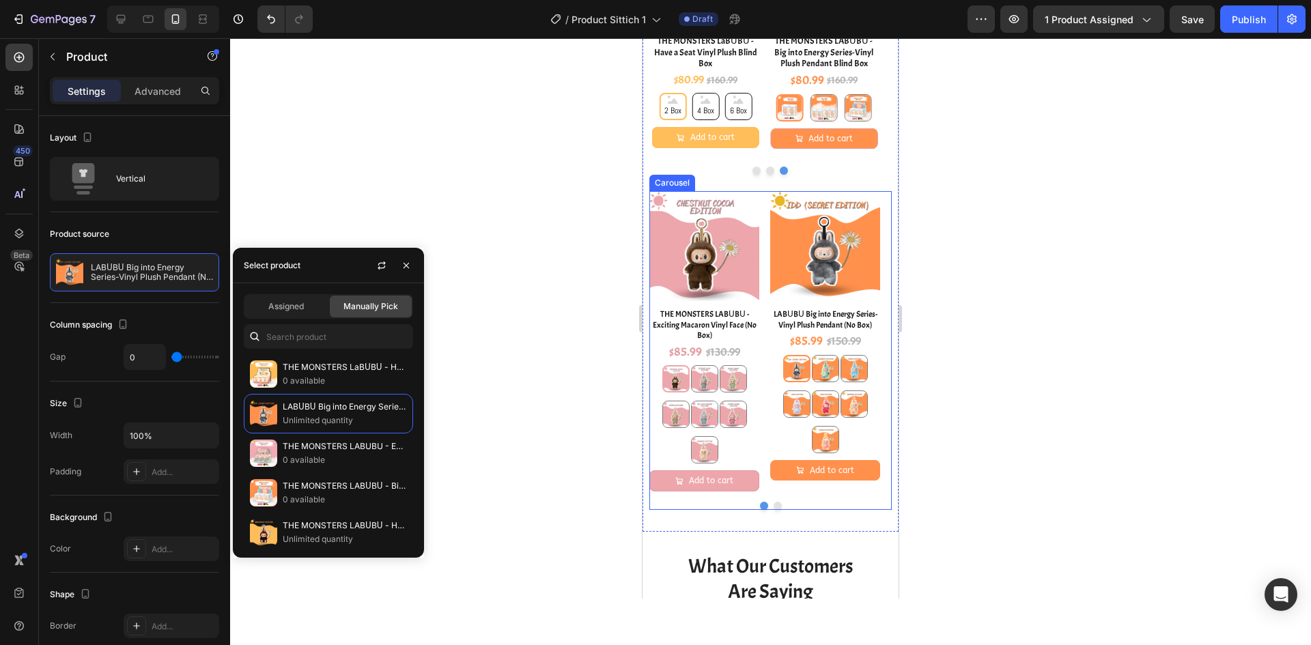
click at [774, 506] on button "Dot" at bounding box center [778, 506] width 8 height 8
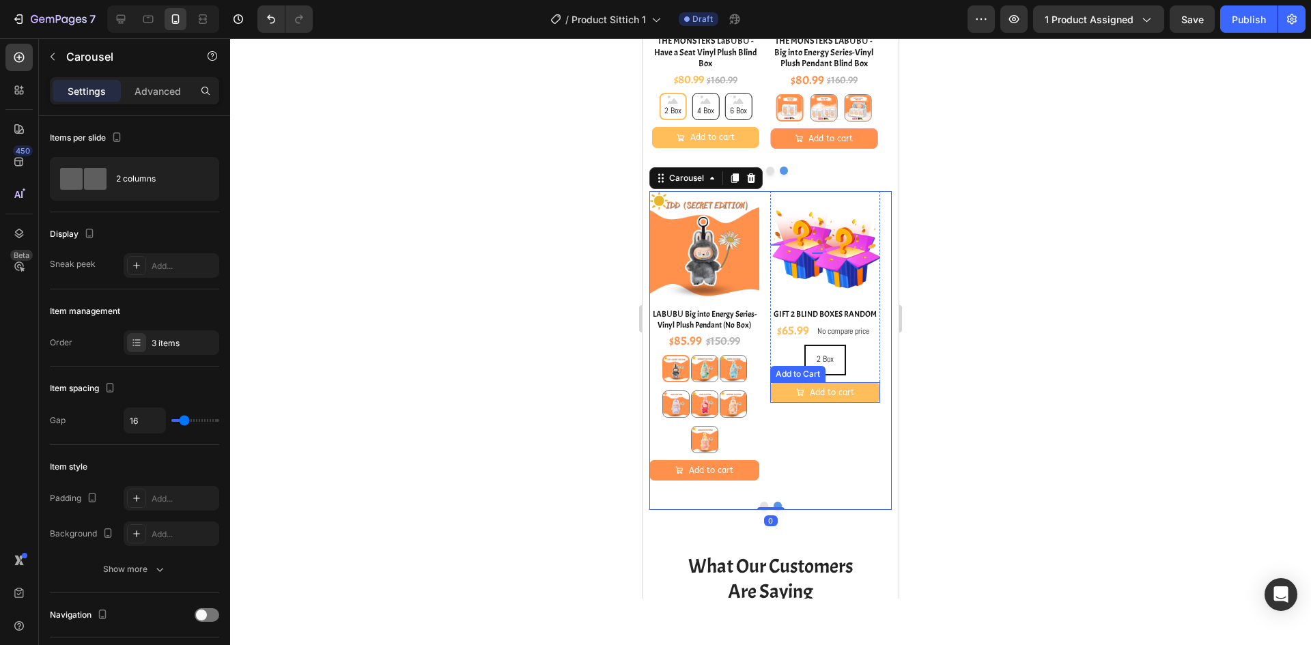
click at [849, 360] on div "2 Box 2 Box 2 Box" at bounding box center [825, 360] width 110 height 31
radio input "true"
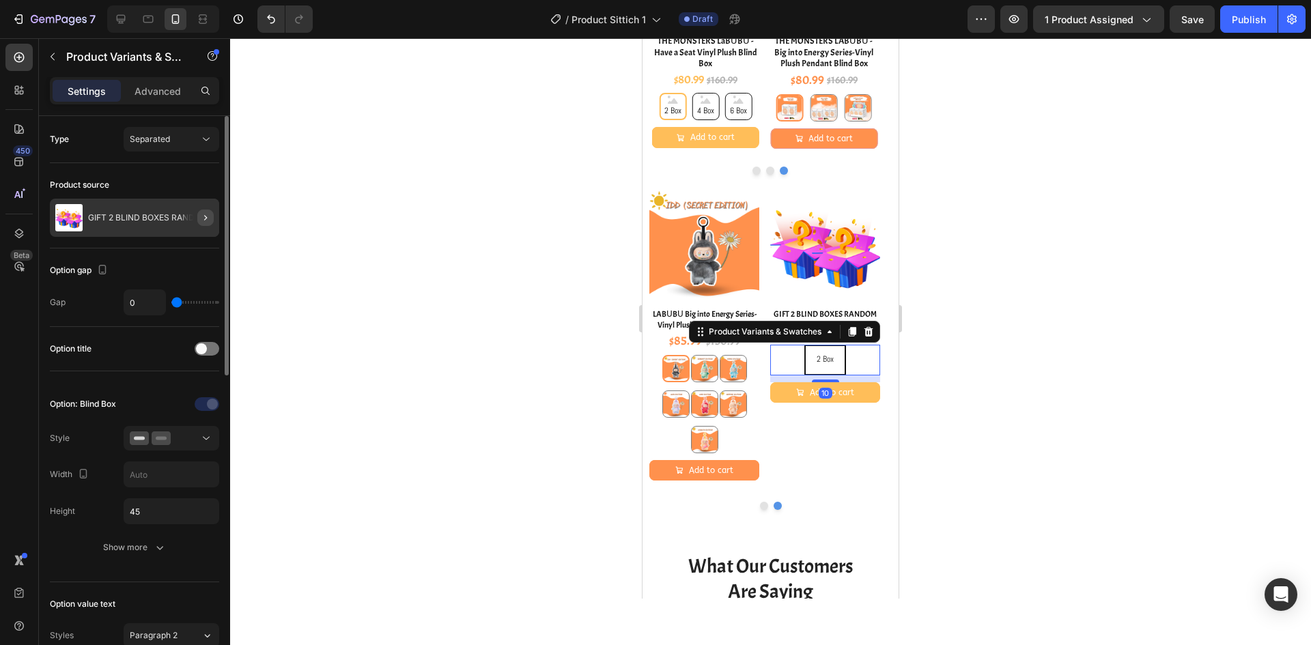
click at [206, 215] on icon "button" at bounding box center [205, 217] width 11 height 11
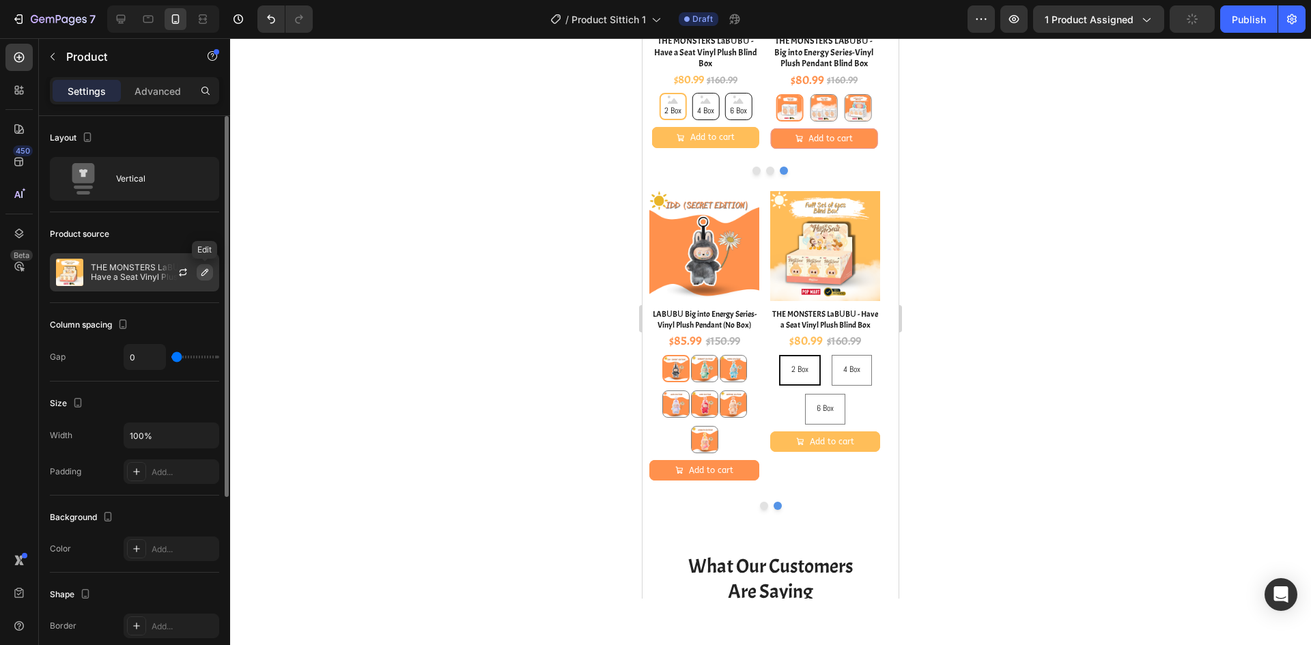
click at [200, 279] on button "button" at bounding box center [205, 272] width 16 height 16
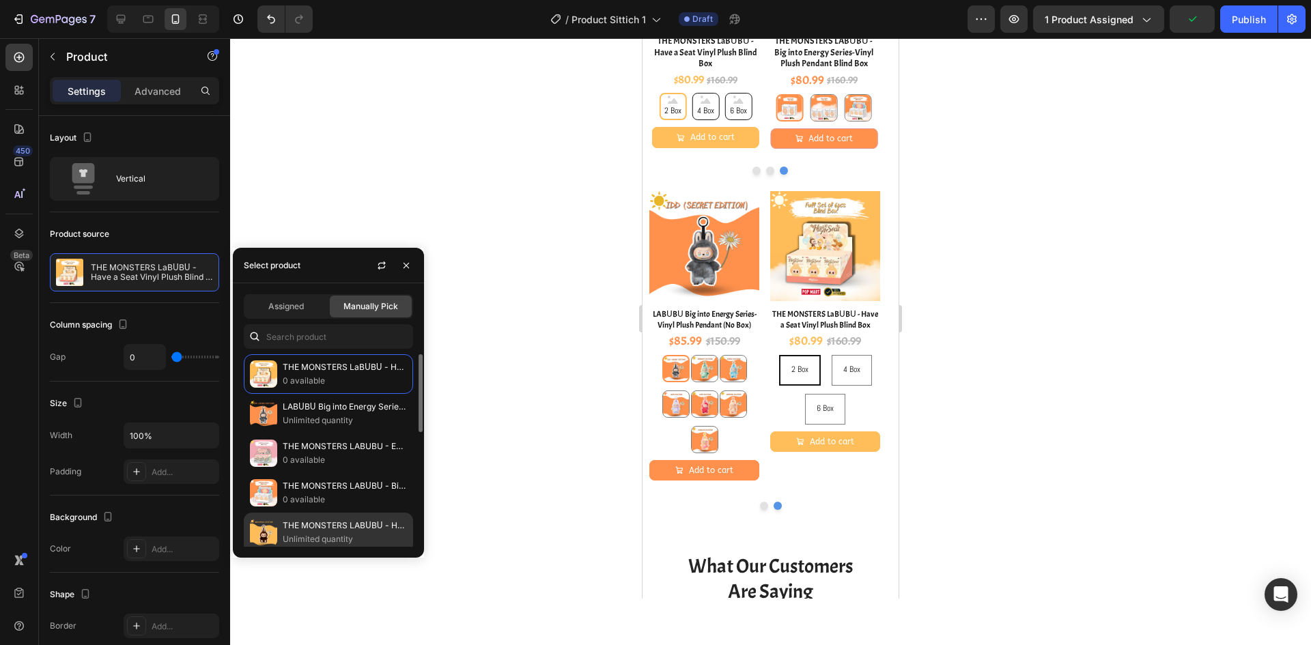
click at [333, 531] on p "THE MONSTERS LABᑌBᑌ - Have a Seat Vinyl Plush (No Box)" at bounding box center [345, 526] width 124 height 14
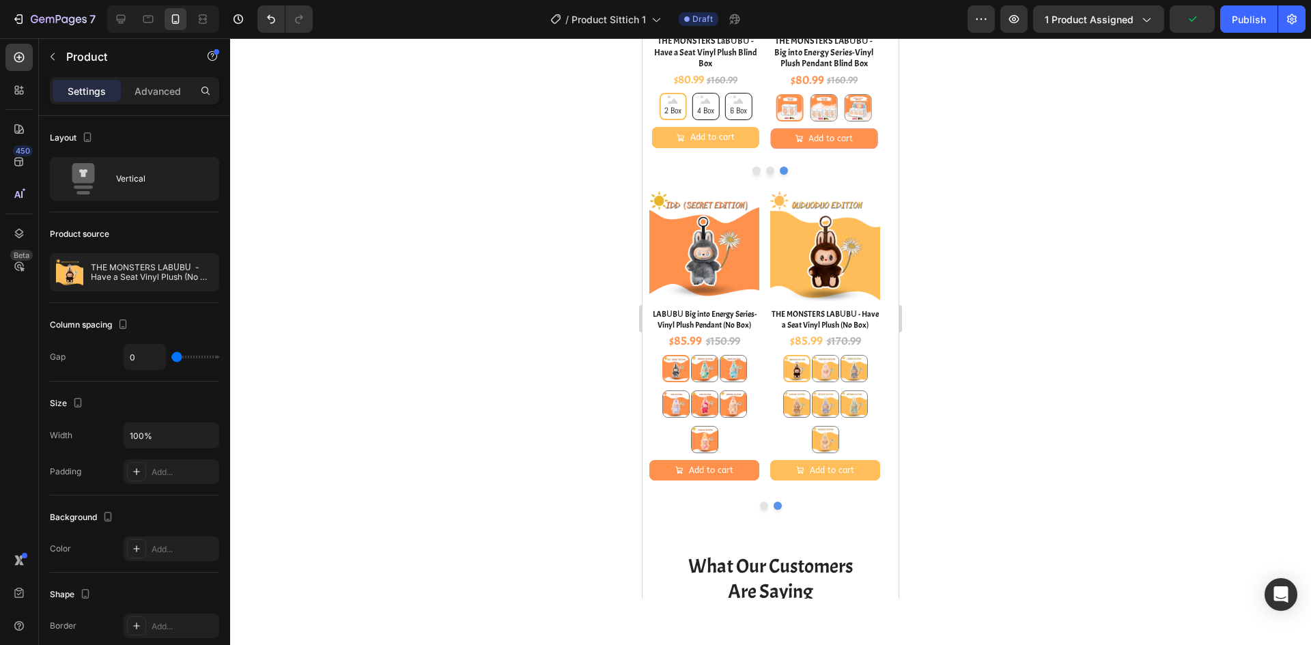
click at [1043, 455] on div at bounding box center [770, 341] width 1081 height 607
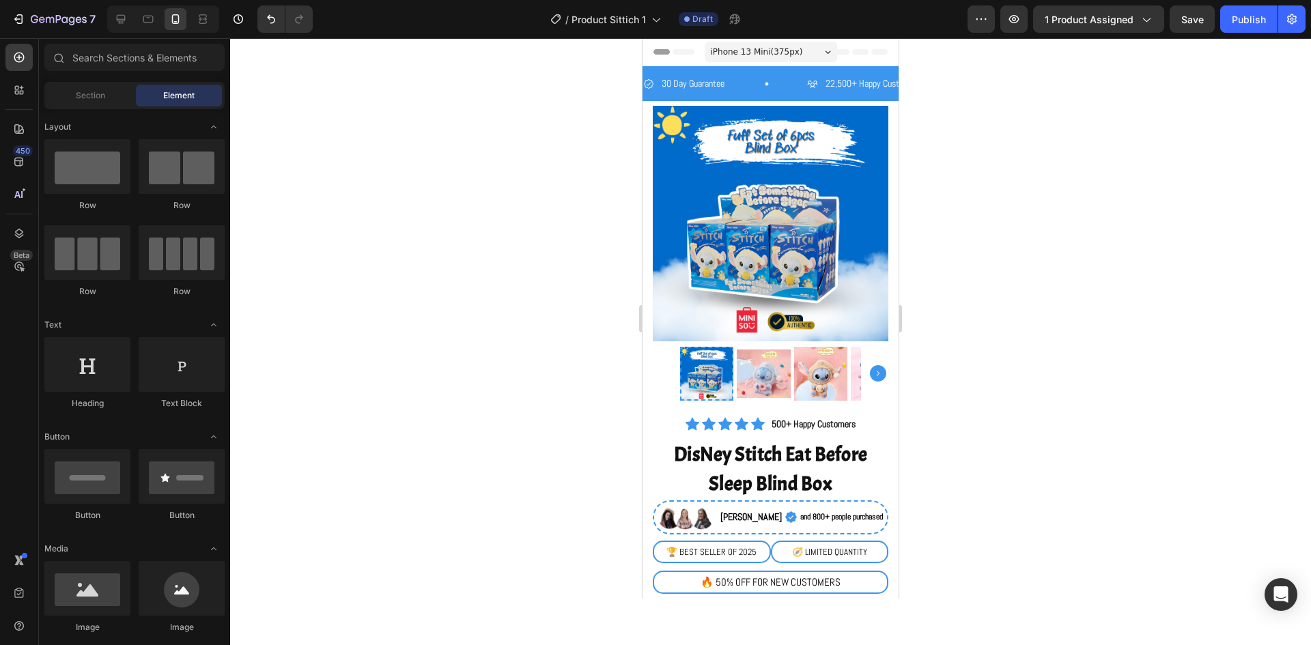
click at [794, 55] on div "iPhone 13 Mini ( 375 px)" at bounding box center [771, 52] width 132 height 20
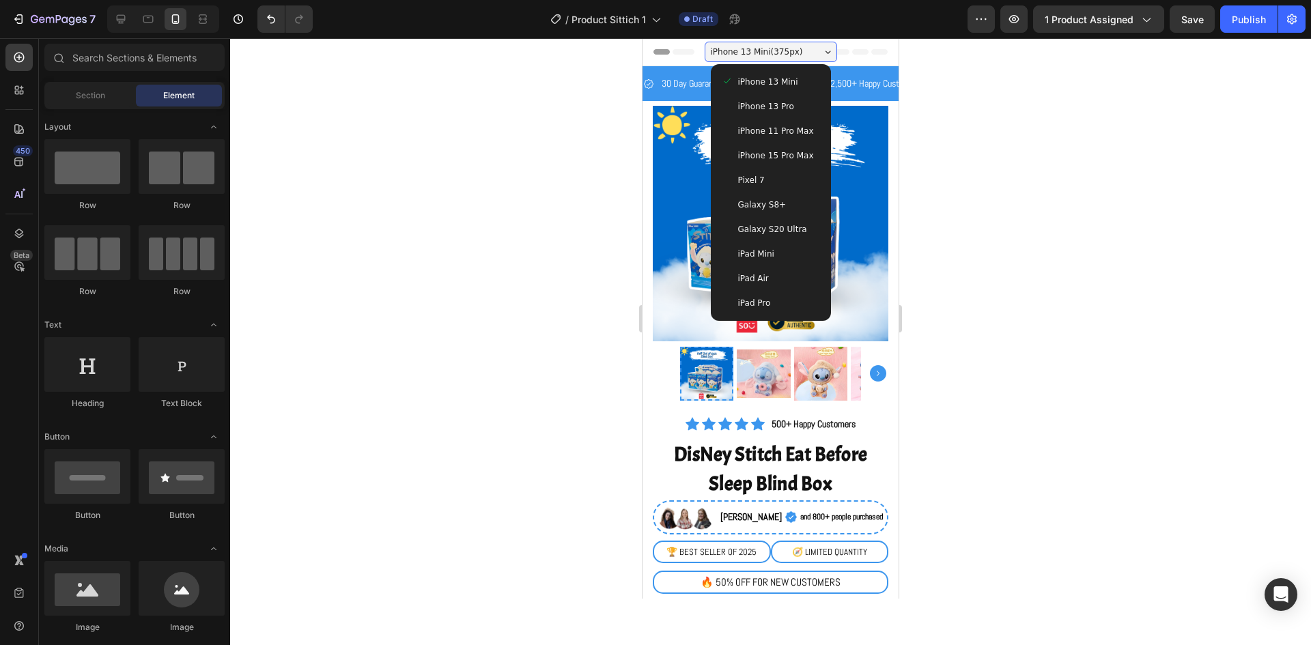
click at [781, 102] on span "iPhone 13 Pro" at bounding box center [766, 107] width 56 height 14
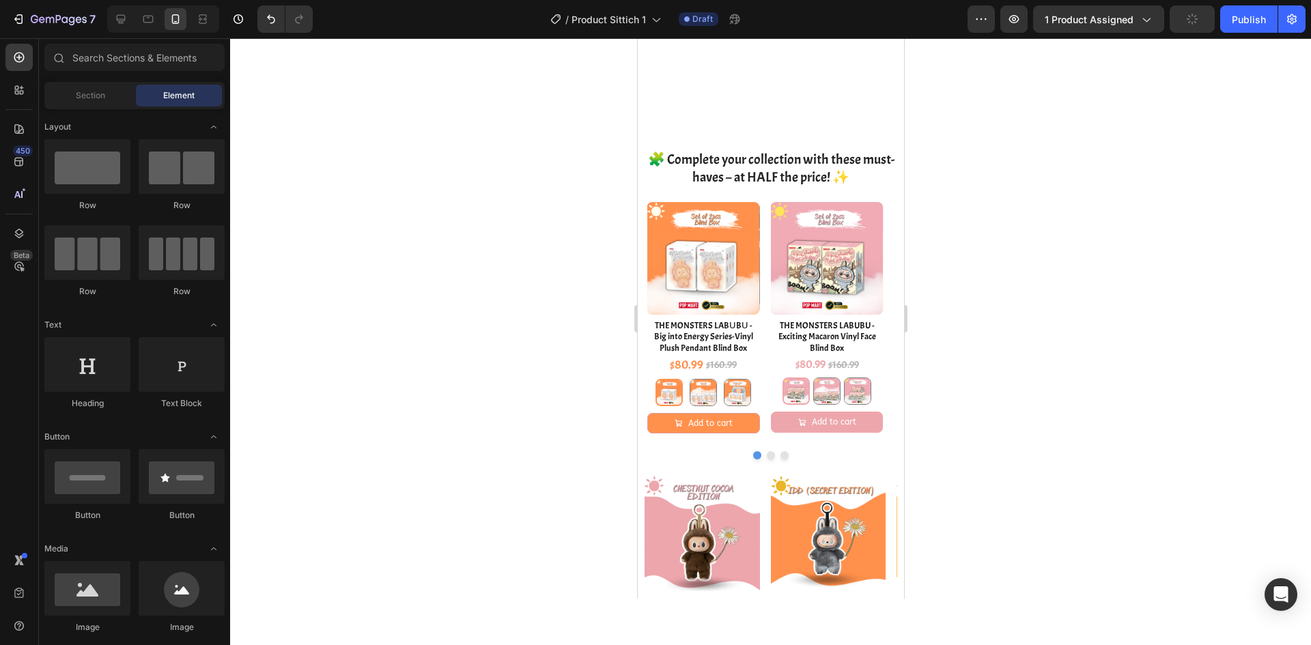
scroll to position [2458, 0]
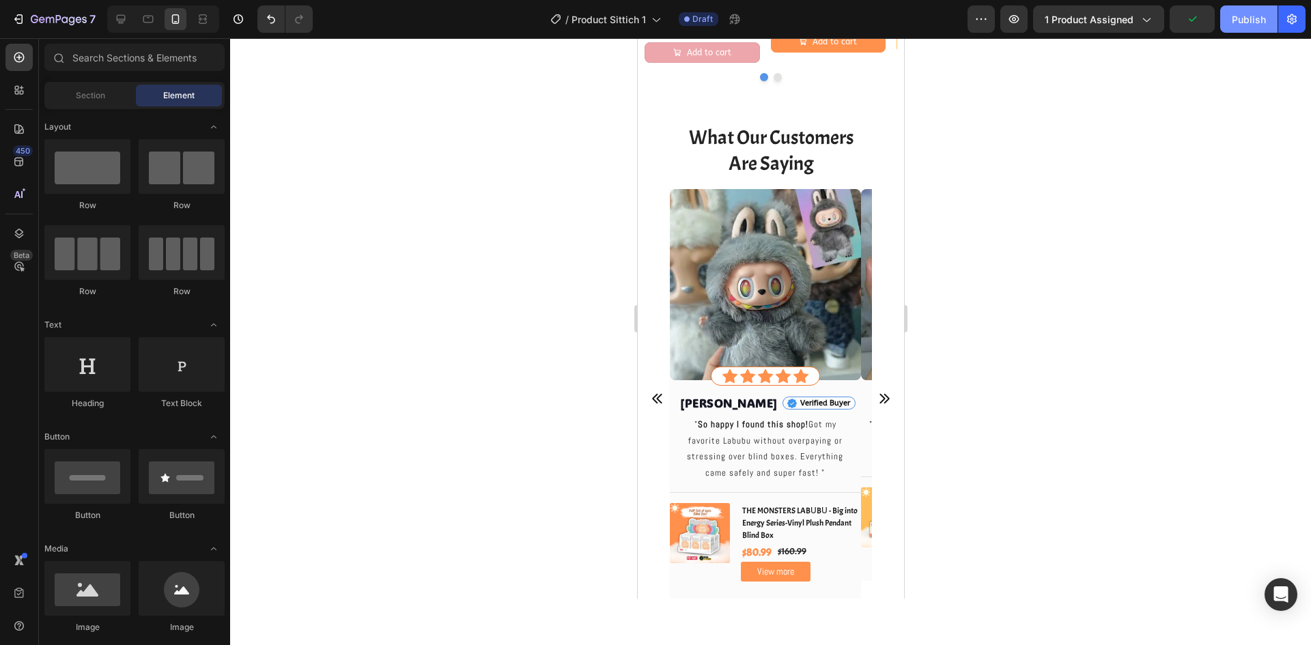
click at [1253, 16] on div "Publish" at bounding box center [1249, 19] width 34 height 14
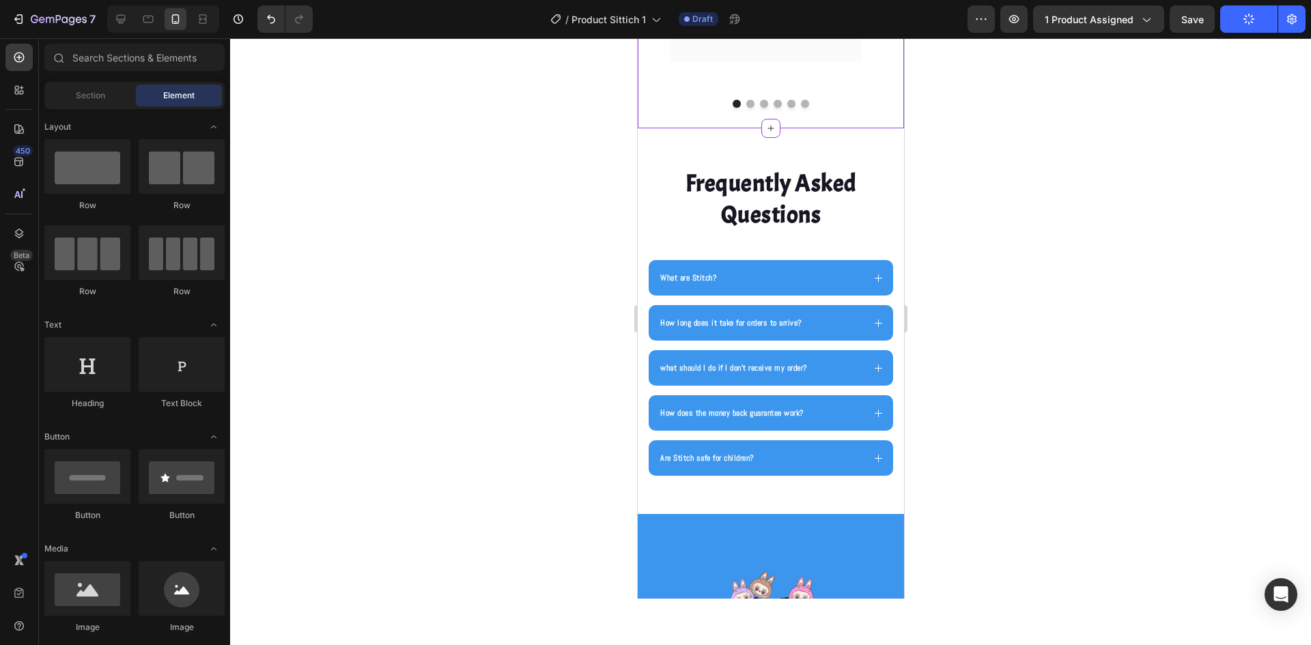
scroll to position [2731, 0]
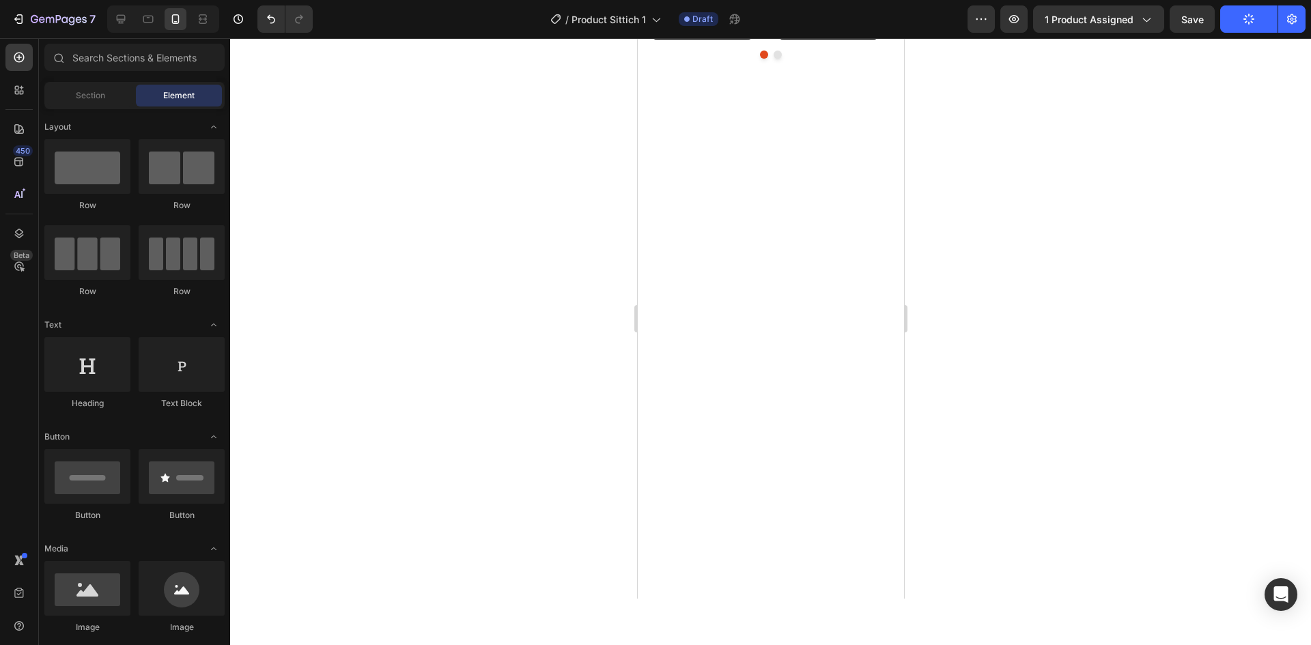
scroll to position [839, 0]
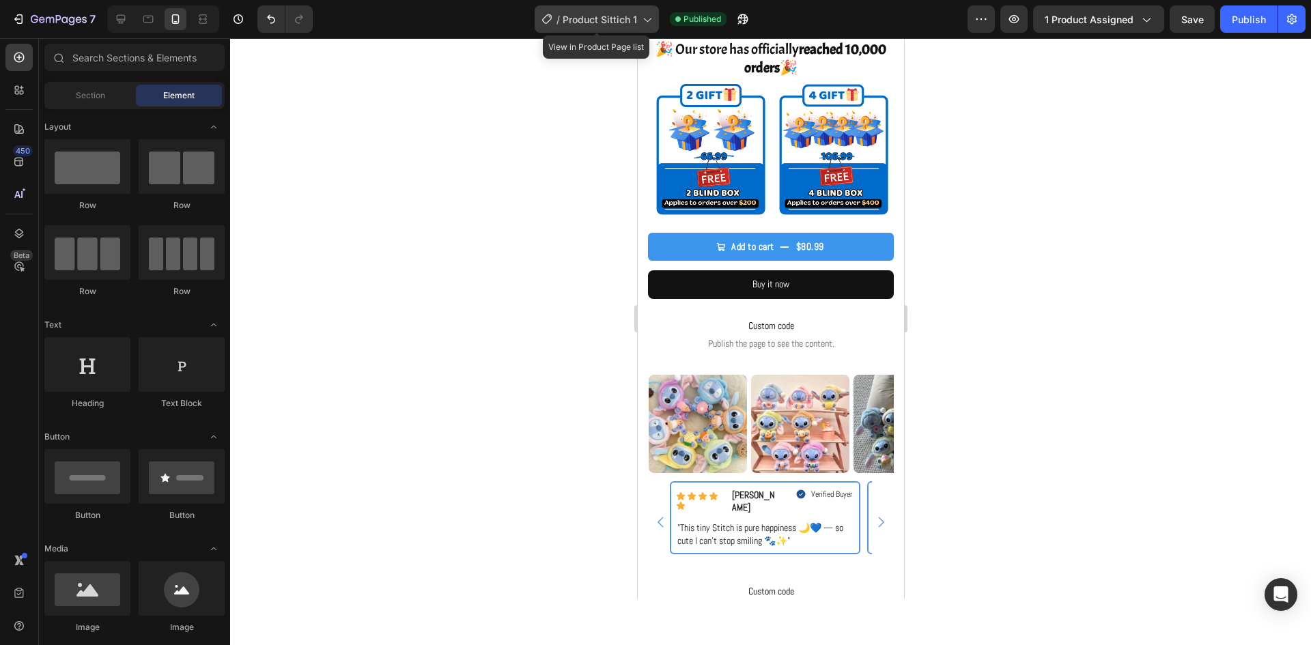
click at [608, 18] on span "Product Sittich 1" at bounding box center [600, 19] width 74 height 14
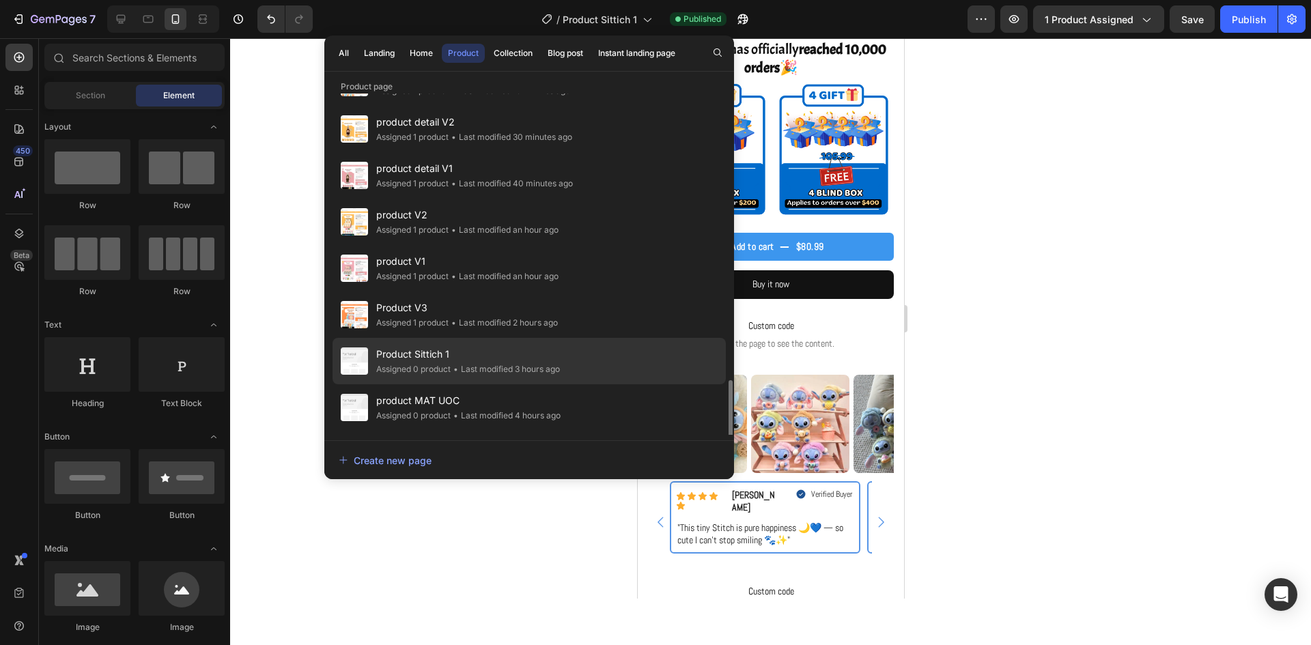
scroll to position [272, 0]
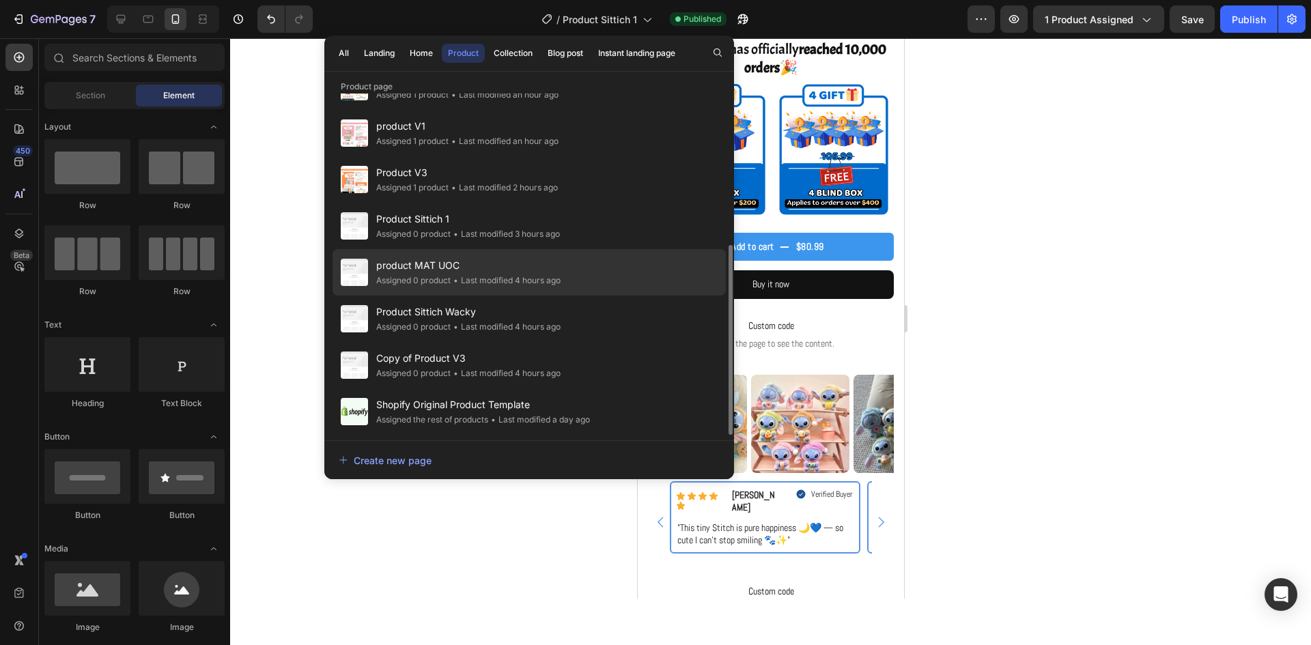
click at [507, 268] on span "product MAT UOC" at bounding box center [468, 265] width 184 height 16
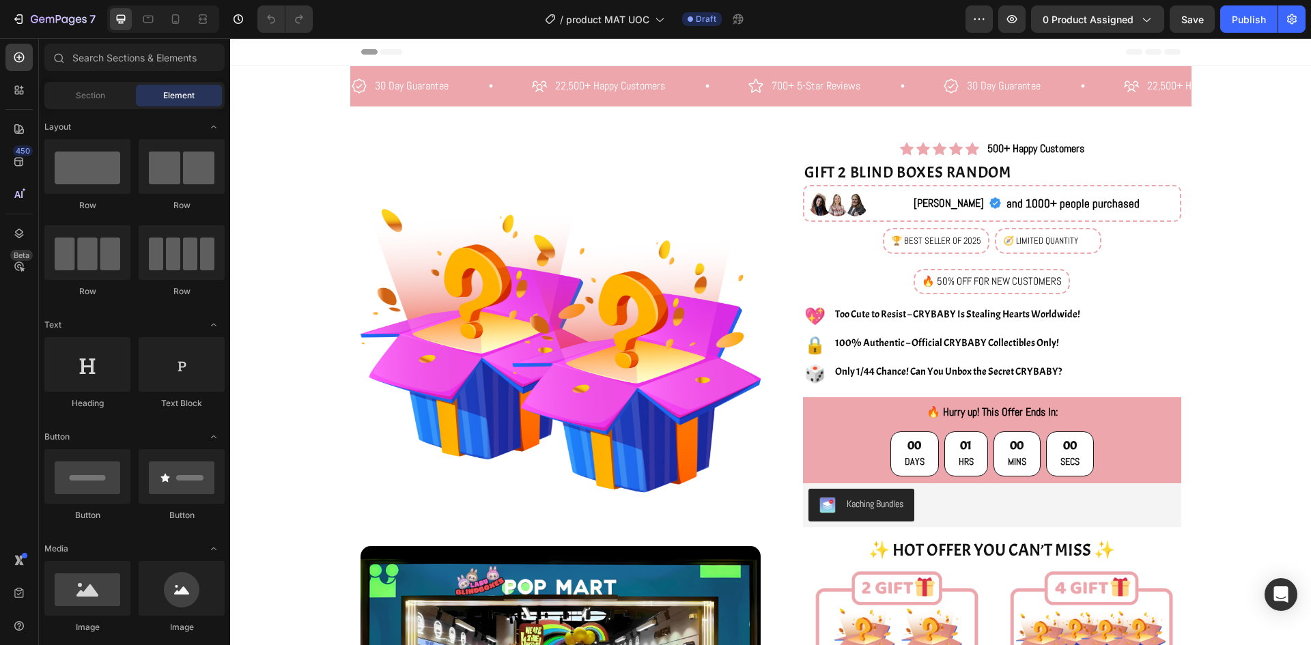
radio input "false"
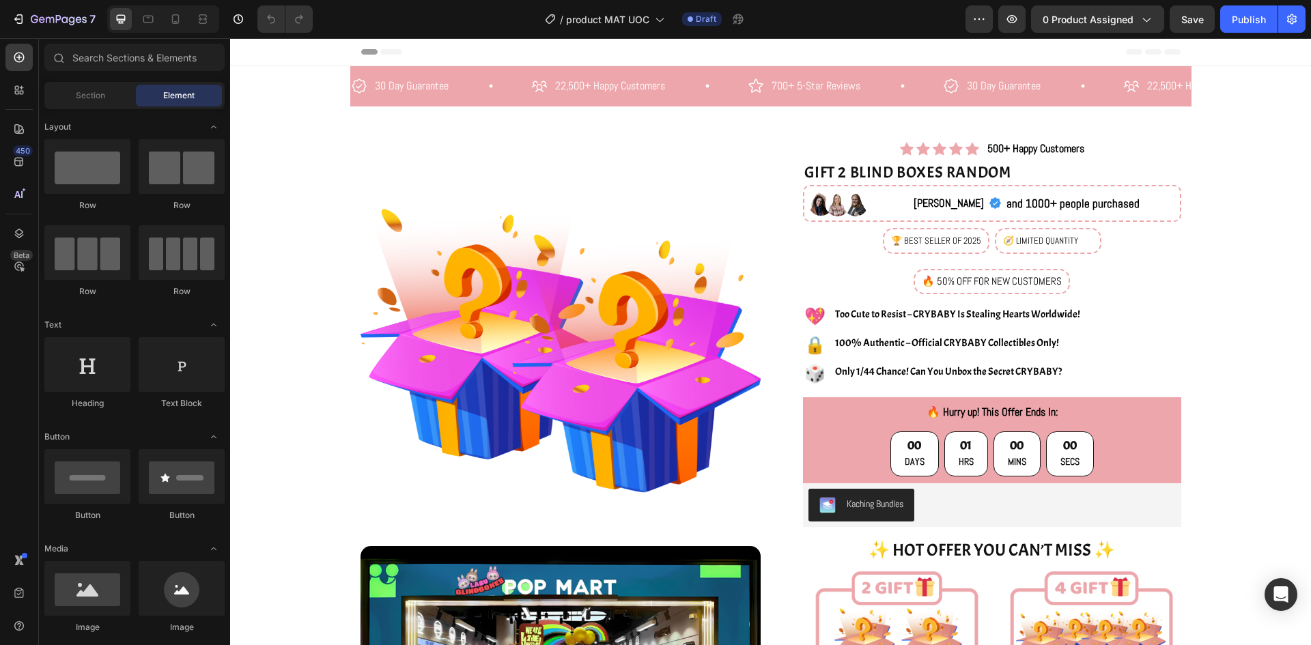
radio input "false"
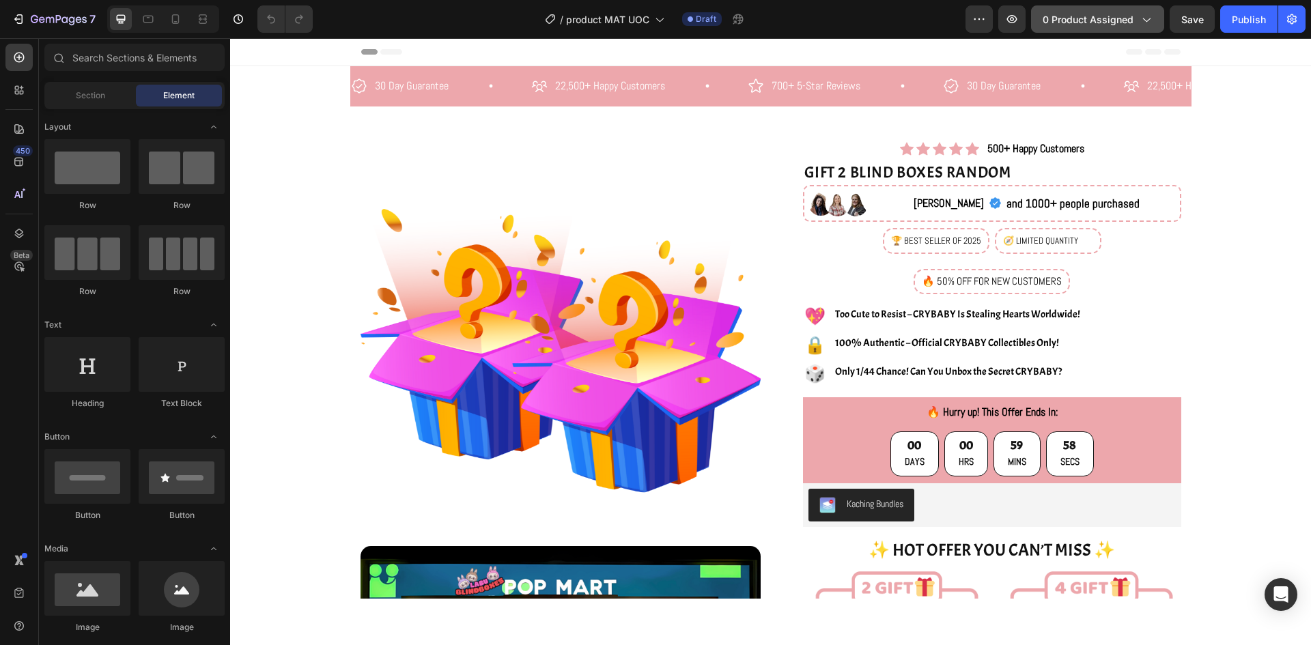
click at [1149, 25] on icon "button" at bounding box center [1146, 19] width 14 height 14
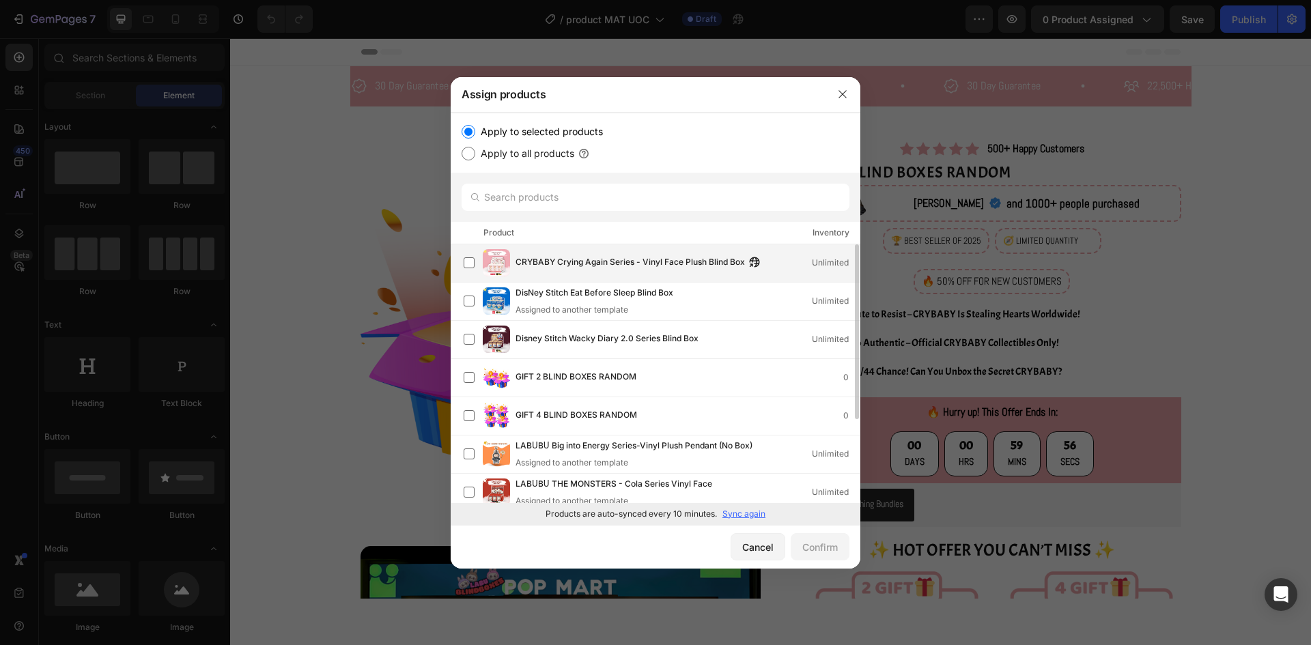
click at [731, 262] on span "CRYBABY Crying Again Series - Vinyl Face Plush Blind Box" at bounding box center [630, 262] width 229 height 15
click at [838, 547] on button "Confirm" at bounding box center [820, 546] width 59 height 27
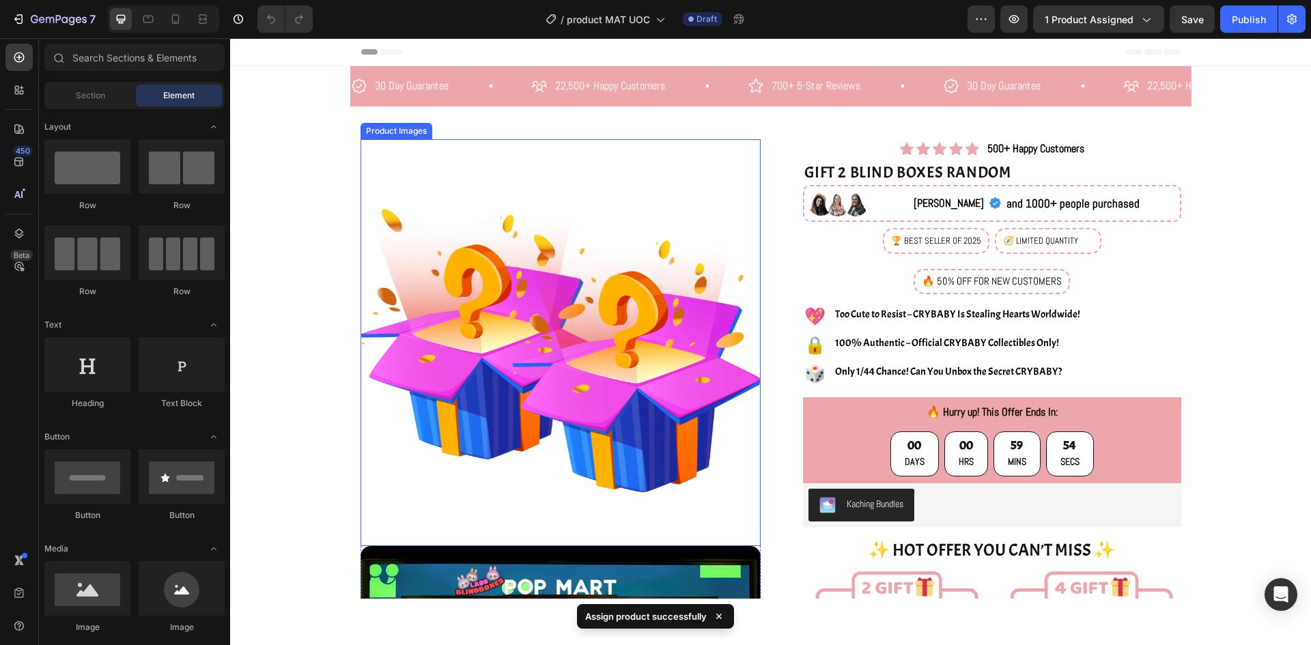
click at [712, 358] on img at bounding box center [561, 339] width 400 height 400
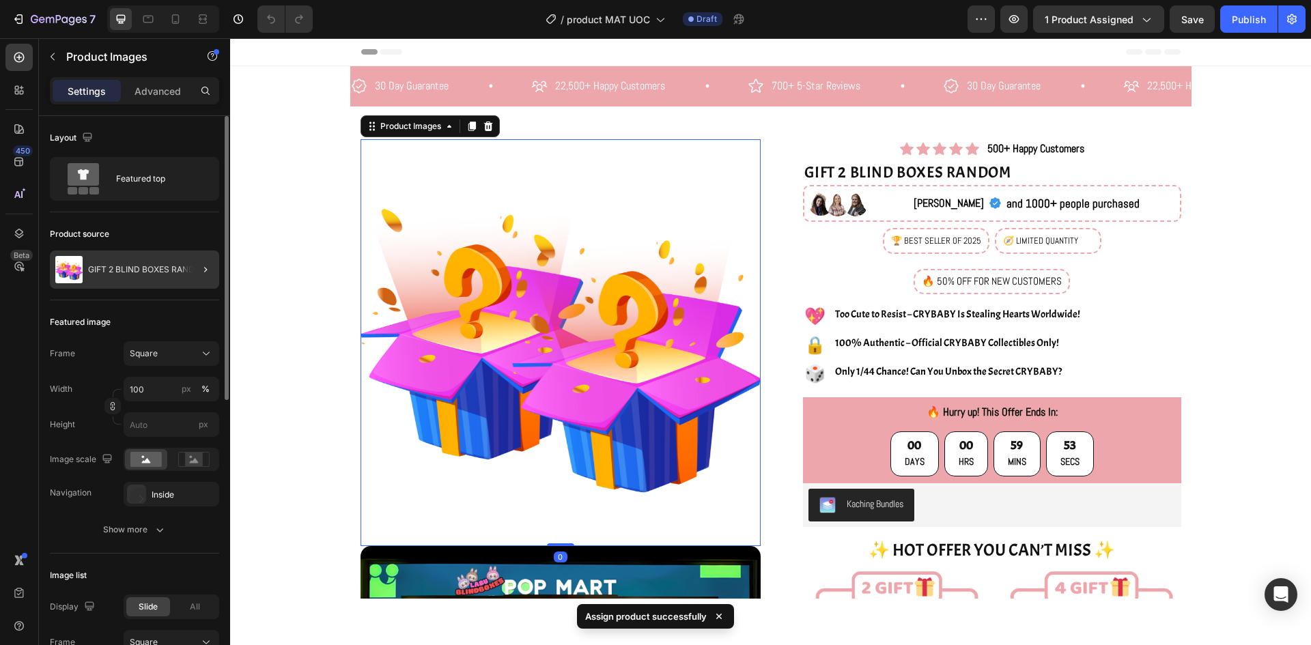
click at [206, 258] on div at bounding box center [200, 270] width 38 height 38
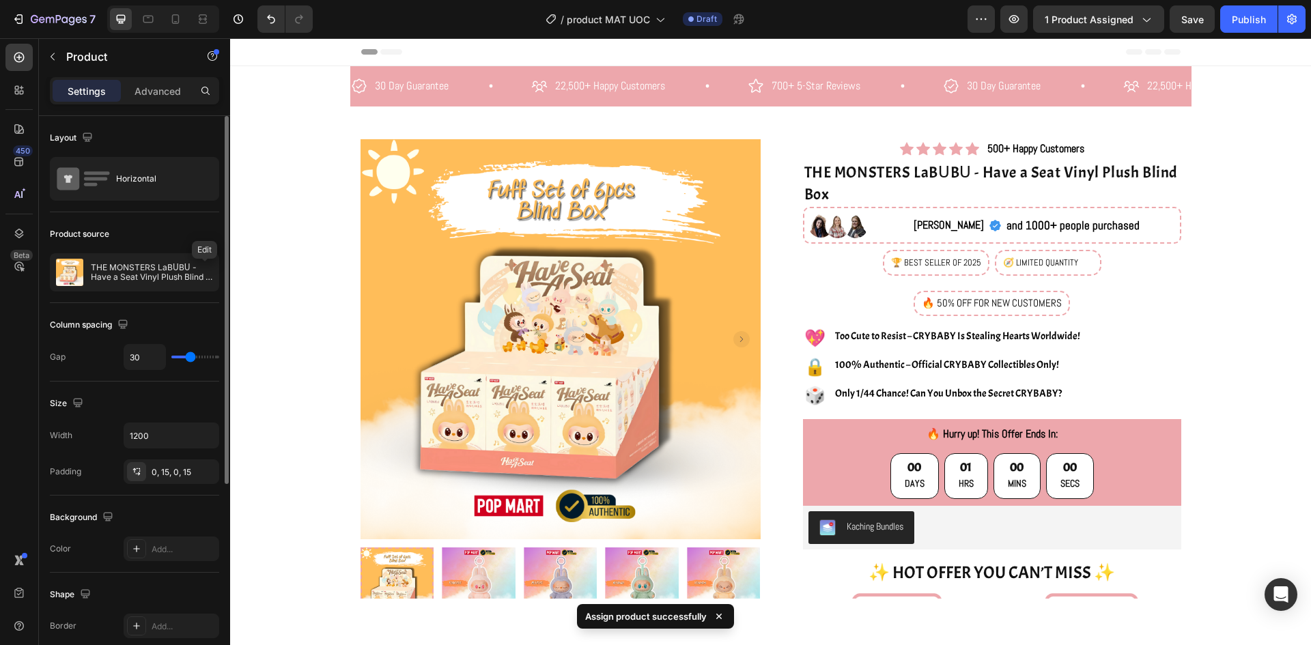
click at [0, 0] on icon "button" at bounding box center [0, 0] width 0 height 0
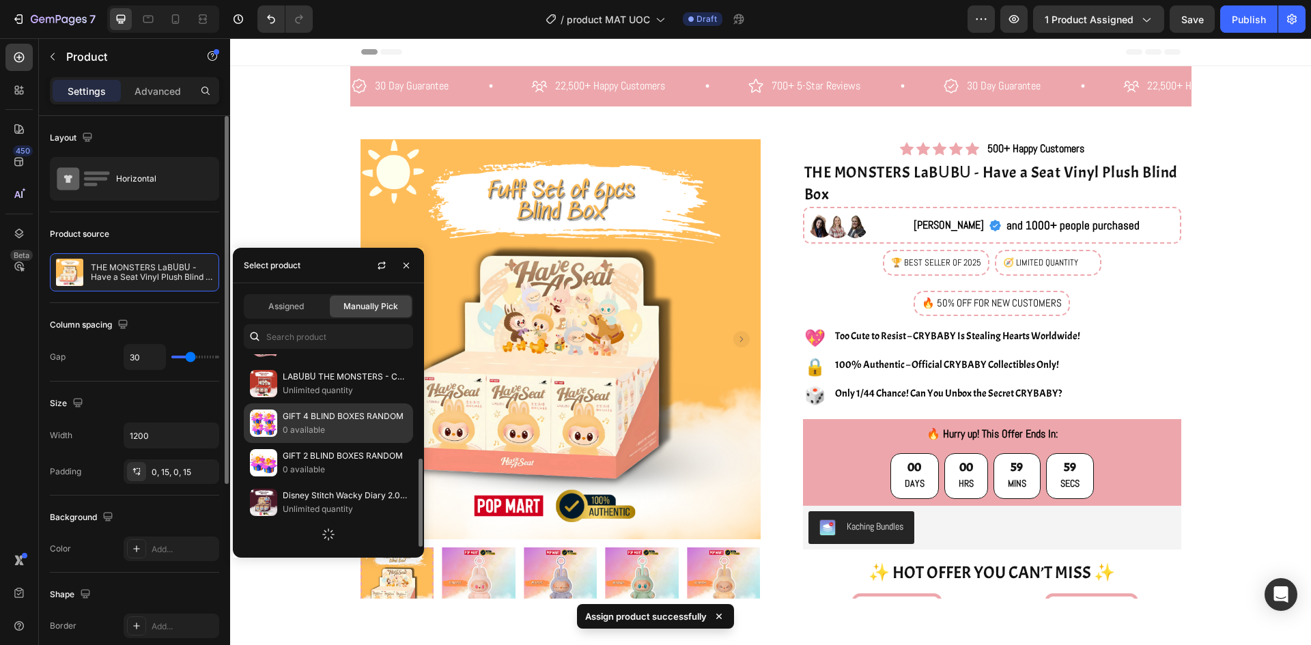
scroll to position [283, 0]
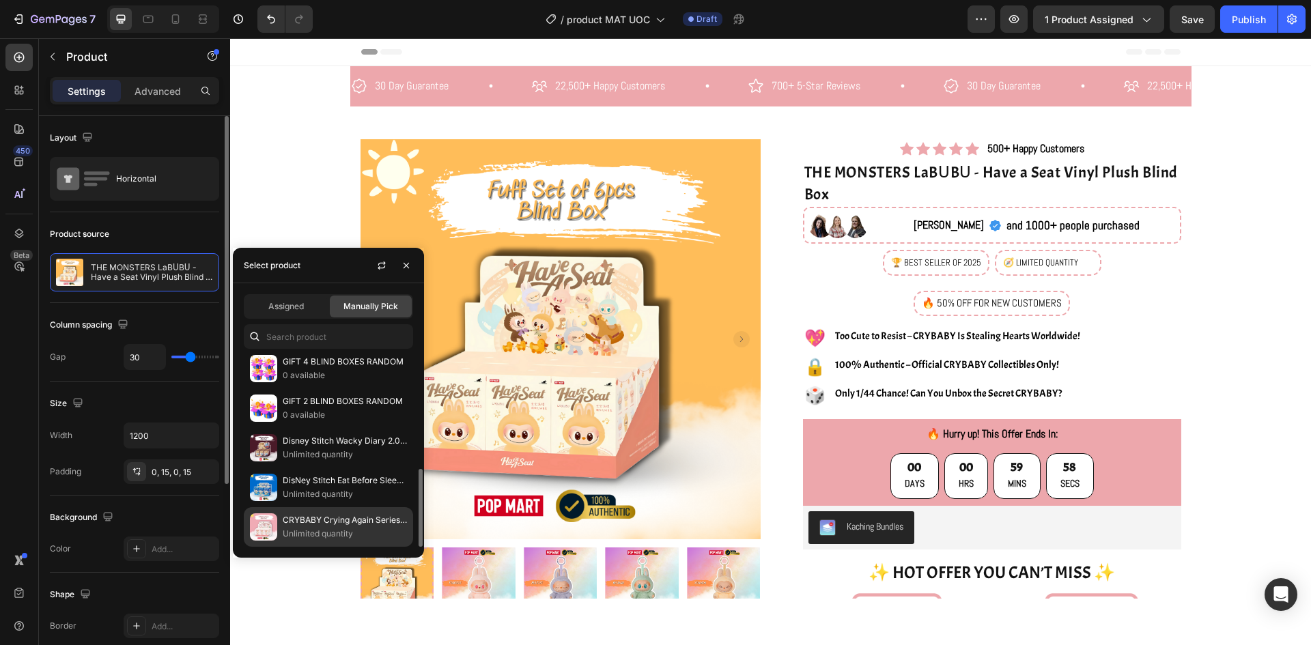
click at [352, 522] on p "CRYBABY Crying Again Series - Vinyl Face Plush Blind Box" at bounding box center [345, 520] width 124 height 14
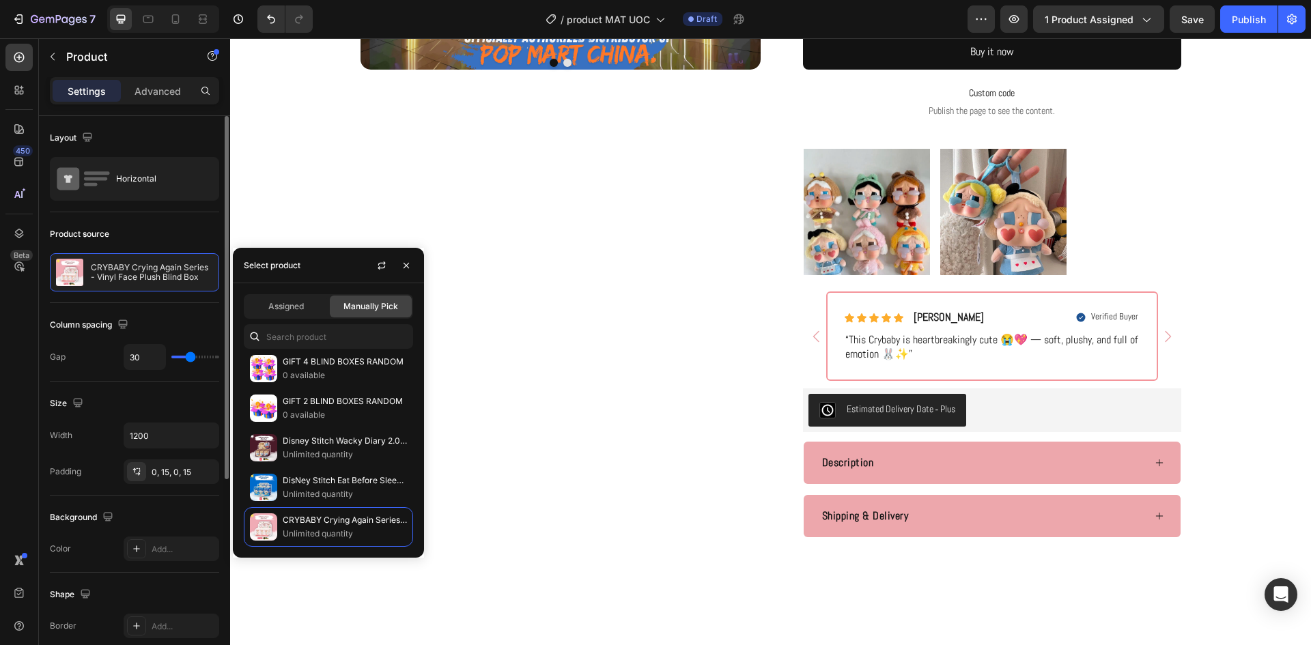
scroll to position [819, 0]
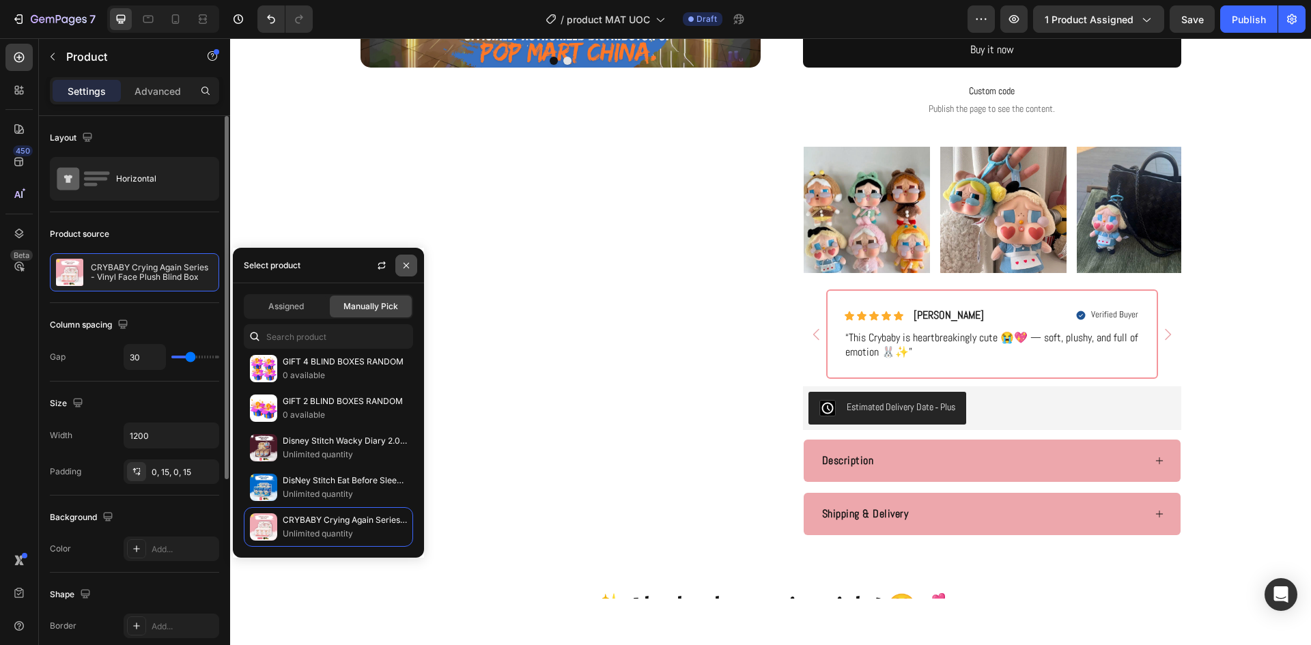
click at [408, 267] on icon "button" at bounding box center [406, 264] width 5 height 5
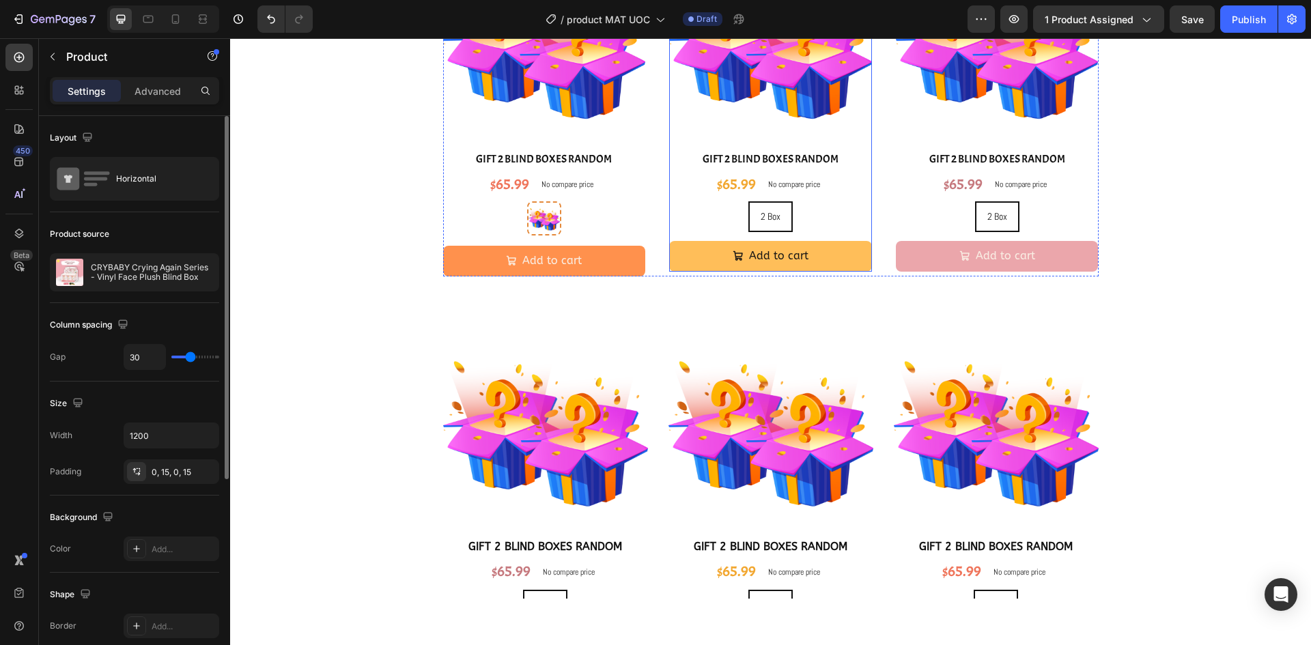
scroll to position [2048, 0]
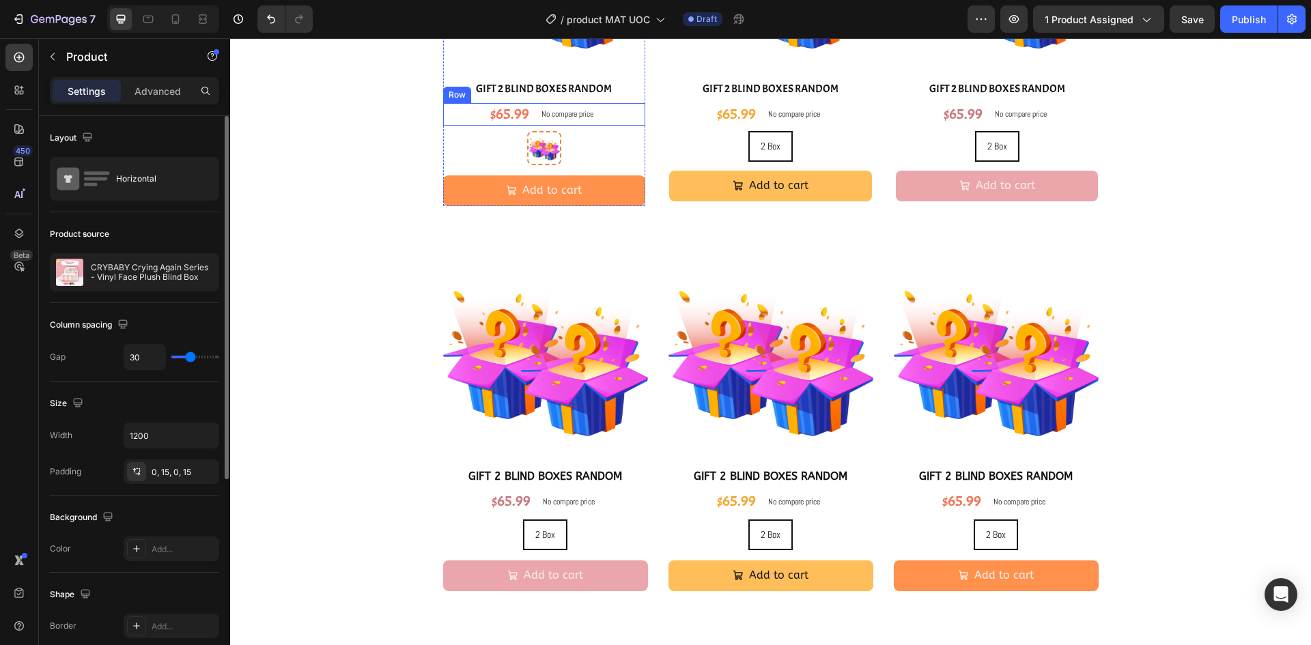
click at [585, 144] on div "2 Box 2 Box" at bounding box center [544, 148] width 203 height 34
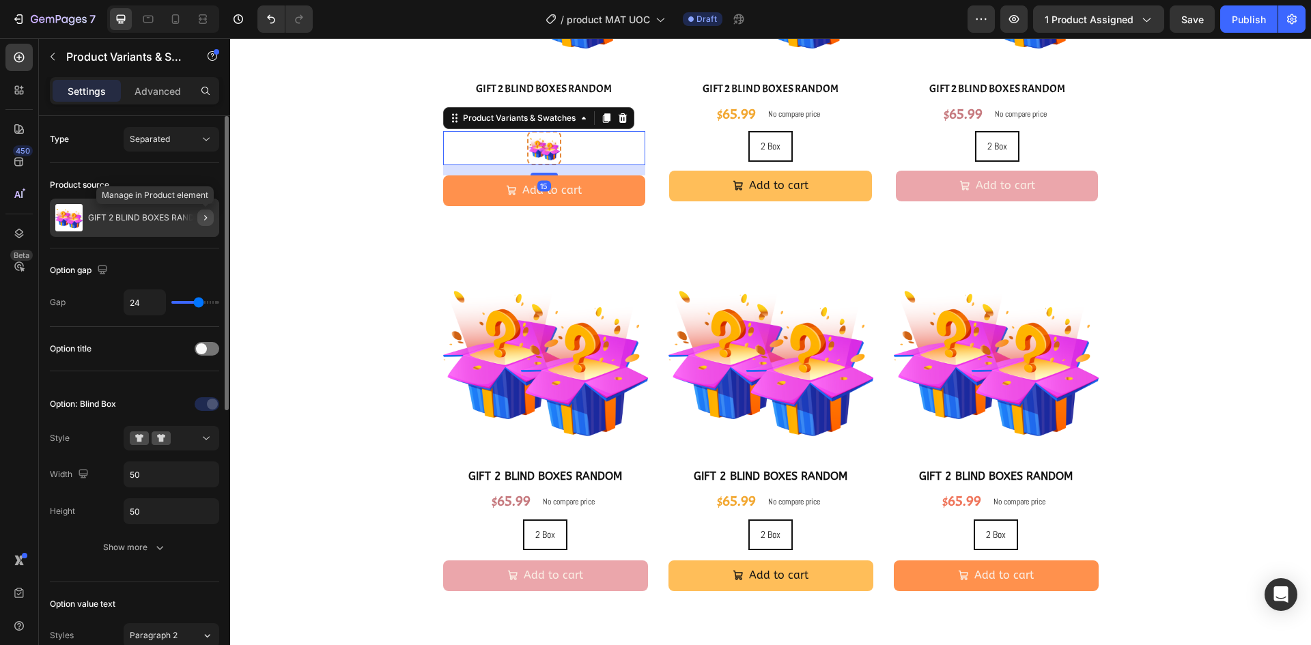
click at [201, 216] on icon "button" at bounding box center [205, 217] width 11 height 11
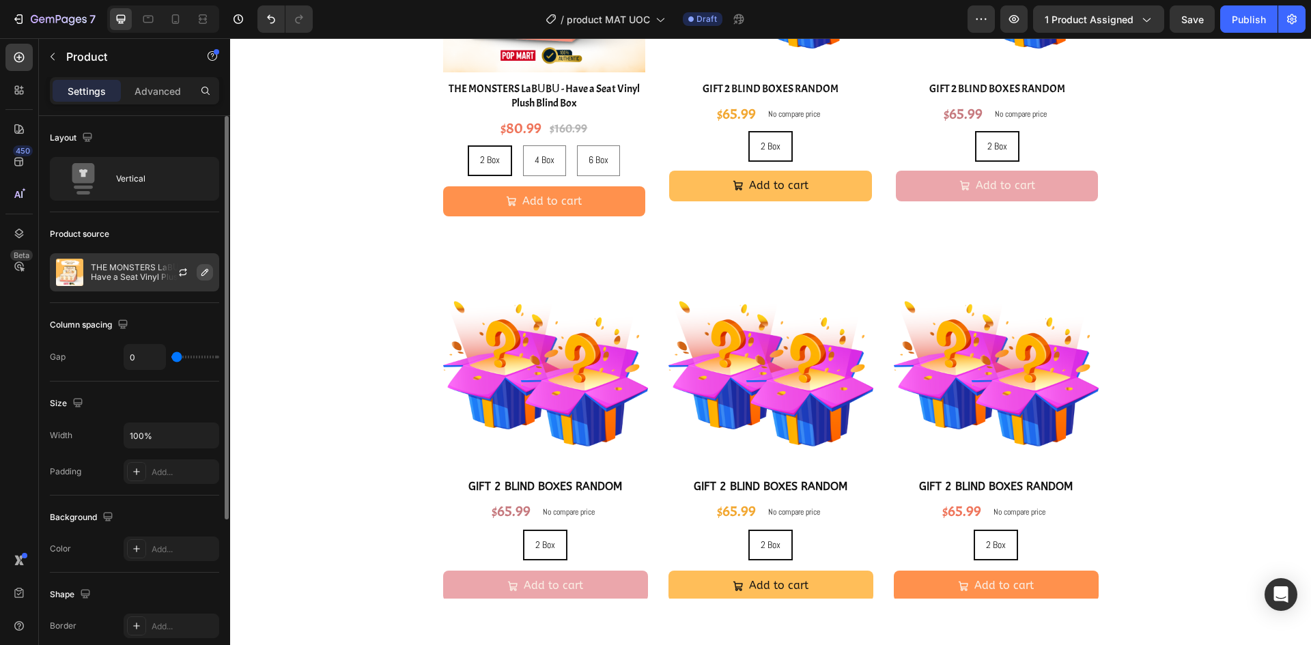
scroll to position [2054, 0]
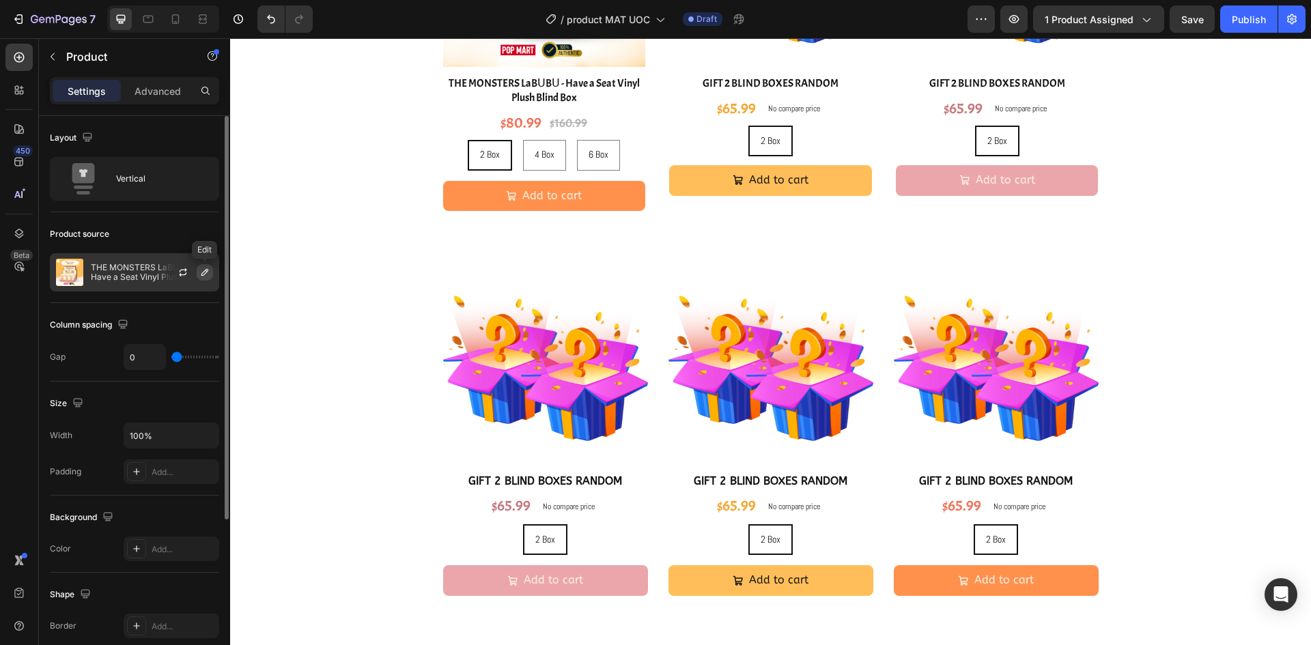
click at [202, 271] on icon "button" at bounding box center [204, 272] width 11 height 11
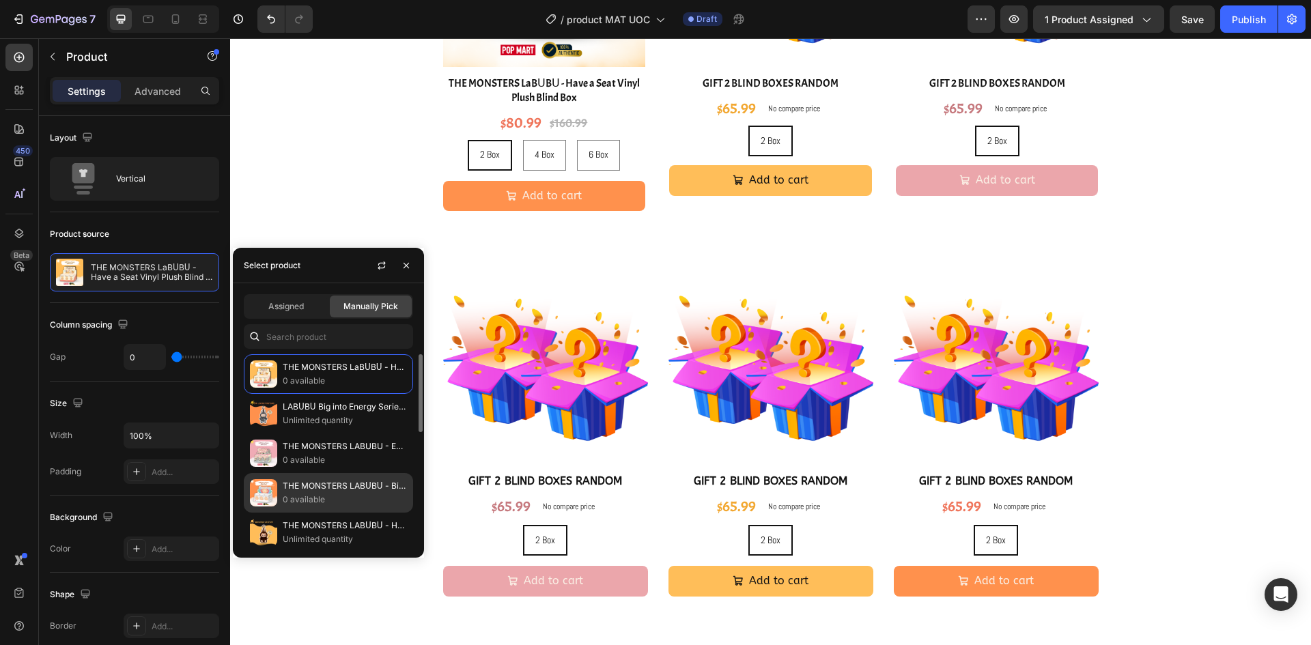
drag, startPoint x: 340, startPoint y: 492, endPoint x: 391, endPoint y: 402, distance: 103.7
click at [339, 492] on p "THE MONSTERS LABᑌBᑌ - Big into Energy Series-Vinyl Plush Pendant Blind Box" at bounding box center [345, 486] width 124 height 14
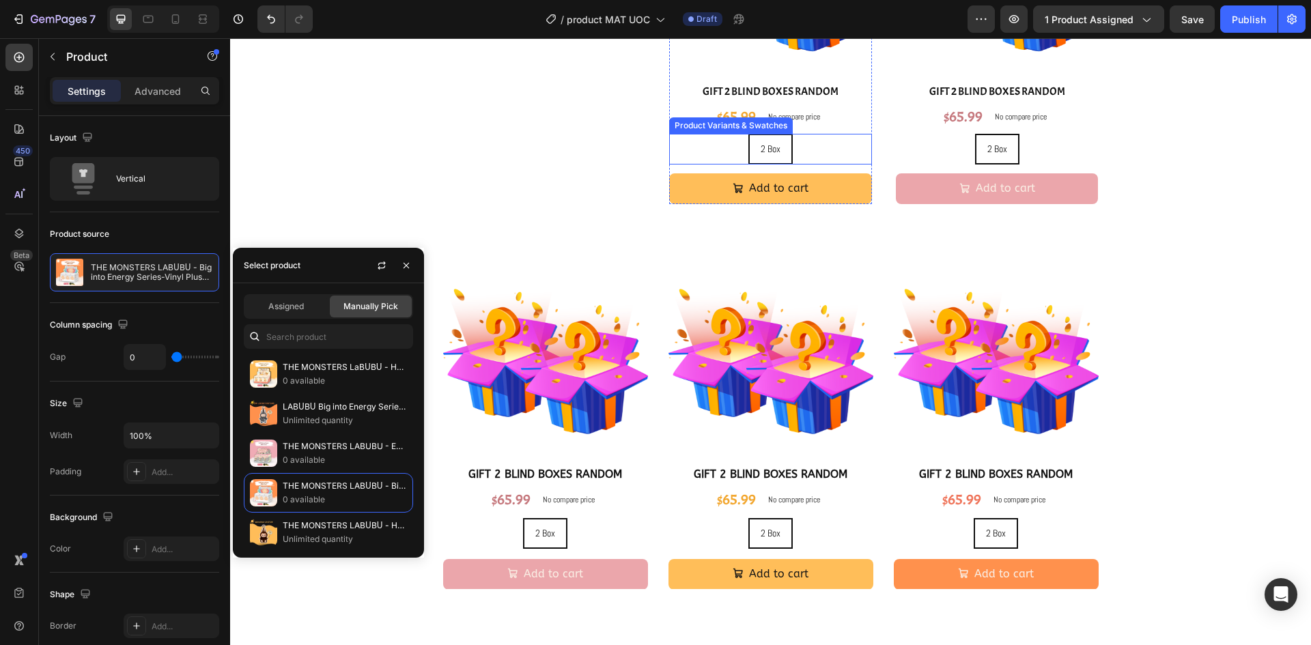
click at [814, 143] on div "2 Box 2 Box 2 Box" at bounding box center [770, 149] width 203 height 31
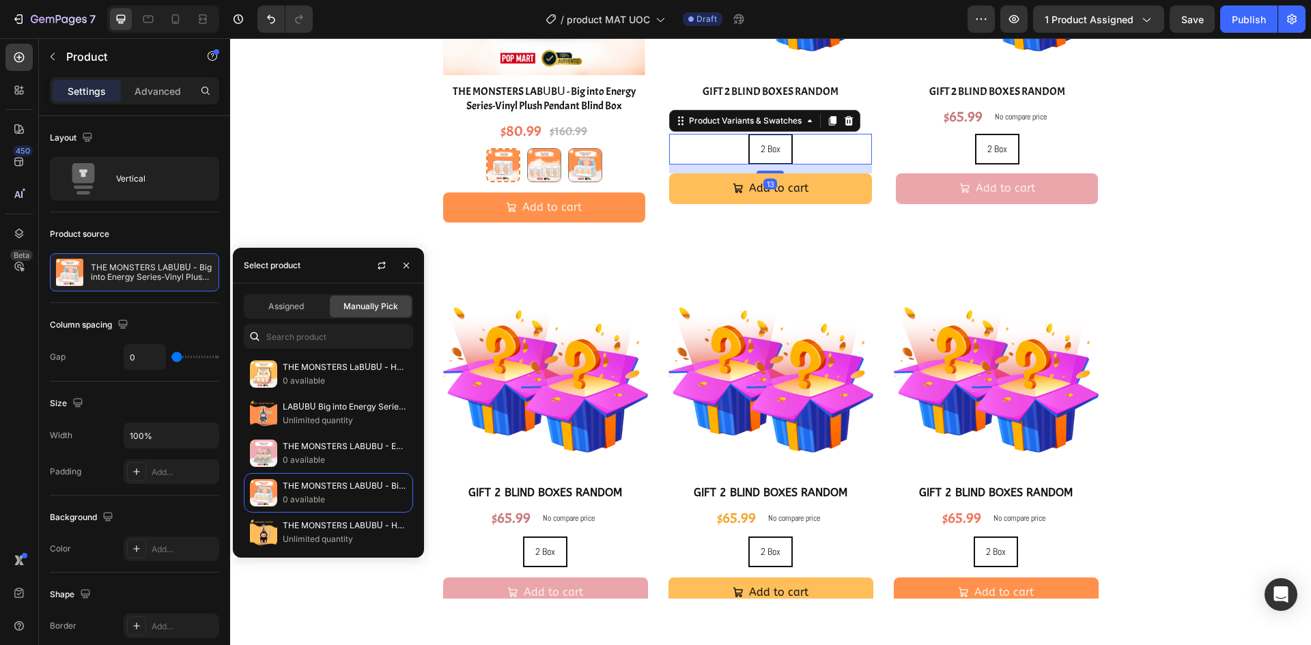
scroll to position [2055, 0]
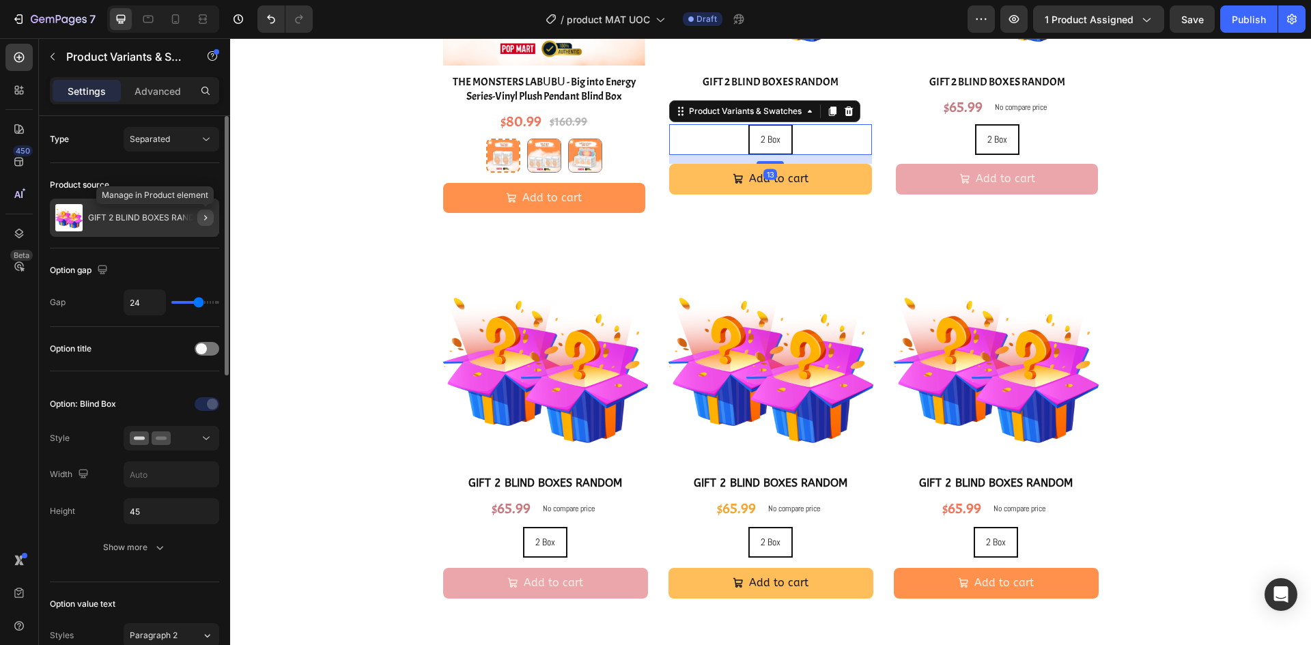
click at [210, 224] on button "button" at bounding box center [205, 218] width 16 height 16
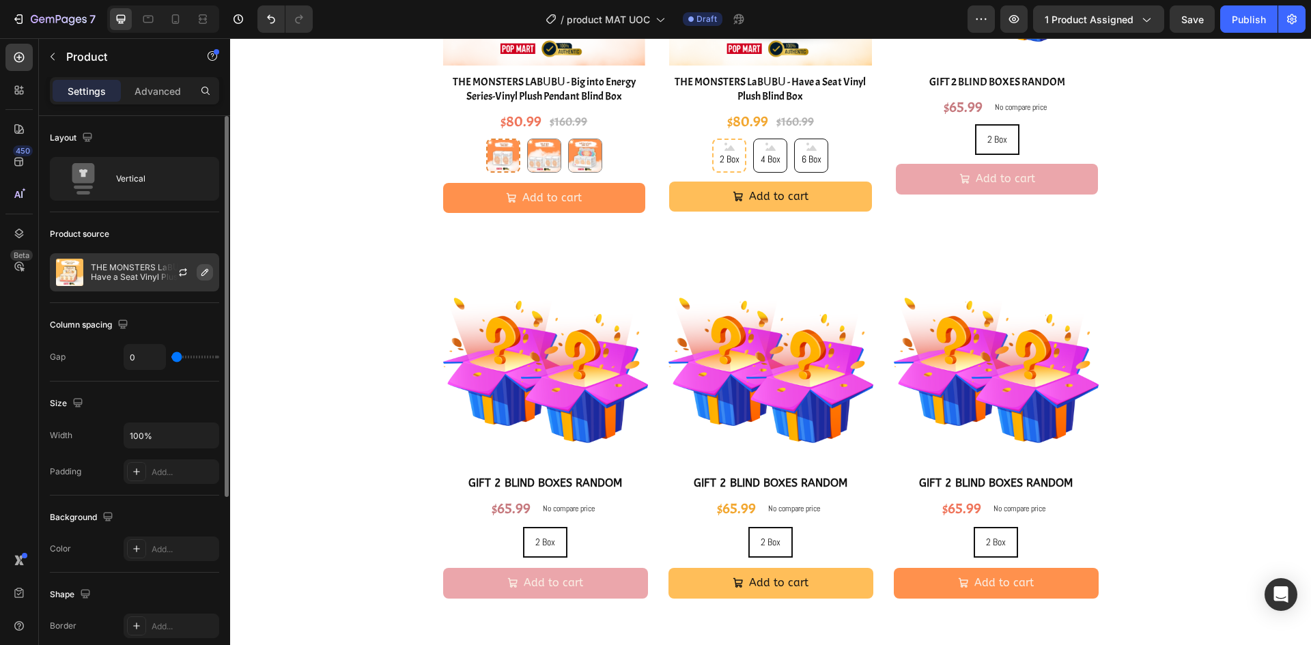
click at [205, 273] on icon "button" at bounding box center [204, 272] width 11 height 11
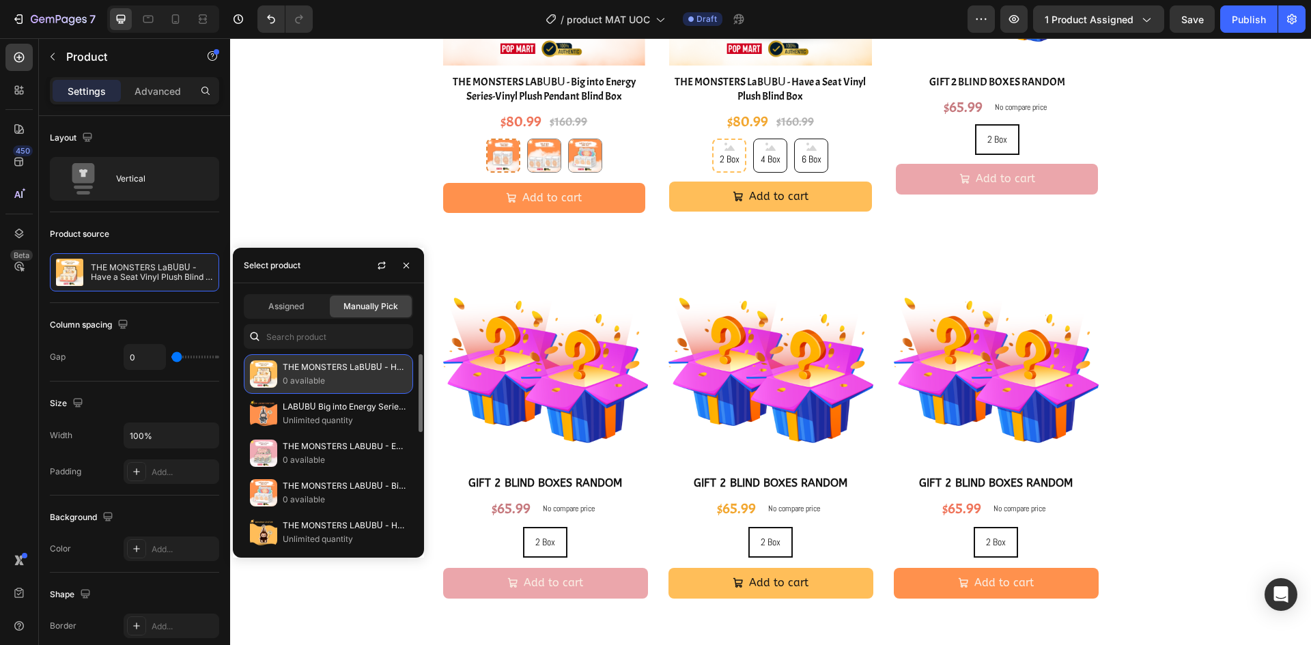
click at [351, 374] on p "THE MONSTERS LaBᑌBᑌ - Have a Seat Vinyl Plush Blind Box" at bounding box center [345, 368] width 124 height 14
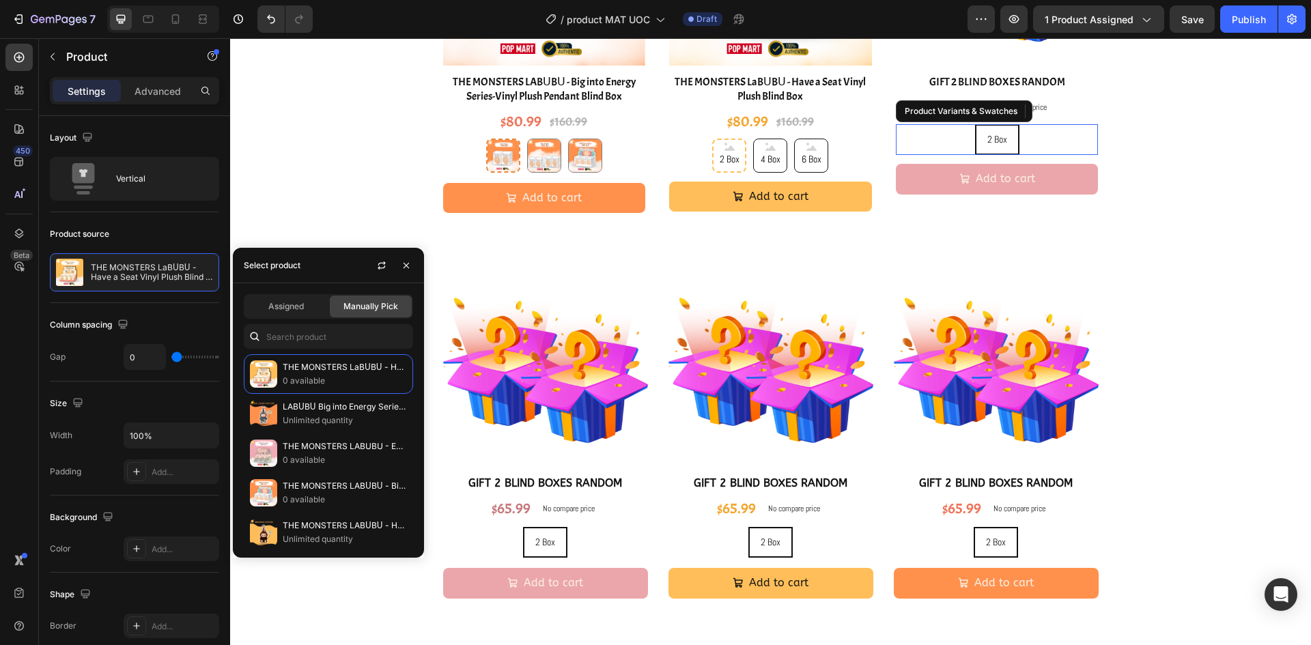
click at [1040, 139] on div "2 Box 2 Box 2 Box" at bounding box center [997, 139] width 203 height 31
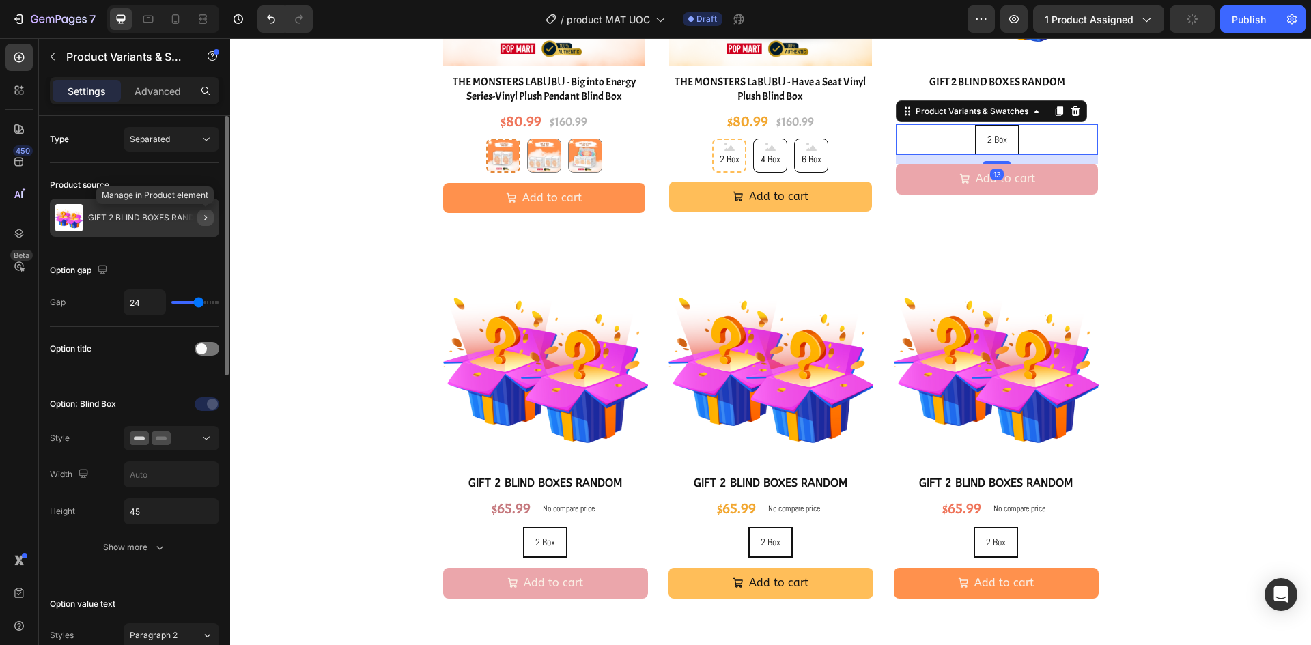
click at [206, 219] on icon "button" at bounding box center [205, 217] width 3 height 5
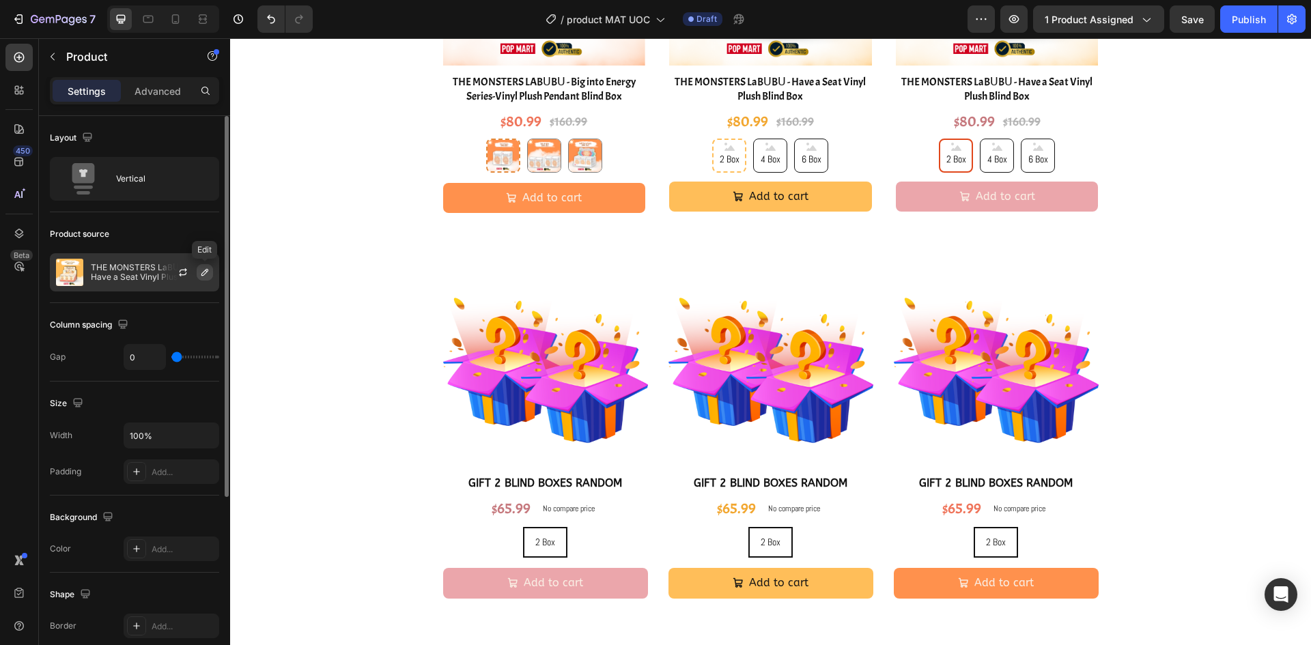
click at [197, 272] on button "button" at bounding box center [205, 272] width 16 height 16
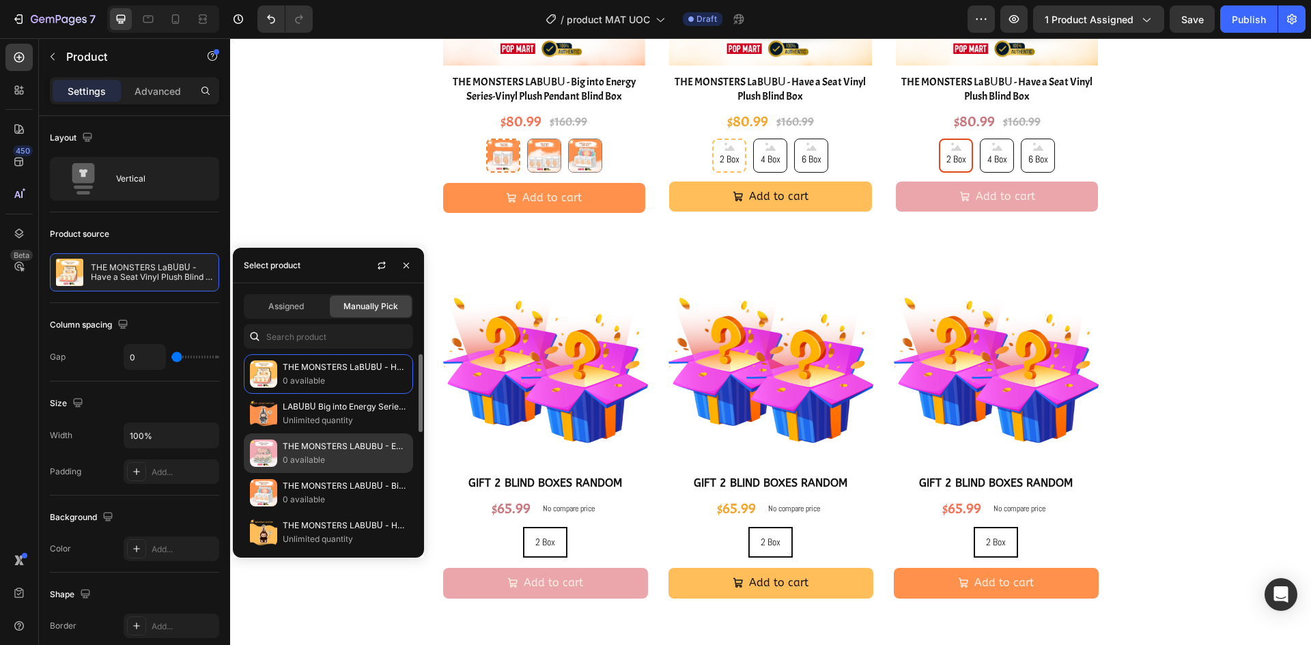
click at [339, 447] on p "THE MONSTERS LABUBU - Exciting Macaron Vinyl Face Blind Box" at bounding box center [345, 447] width 124 height 14
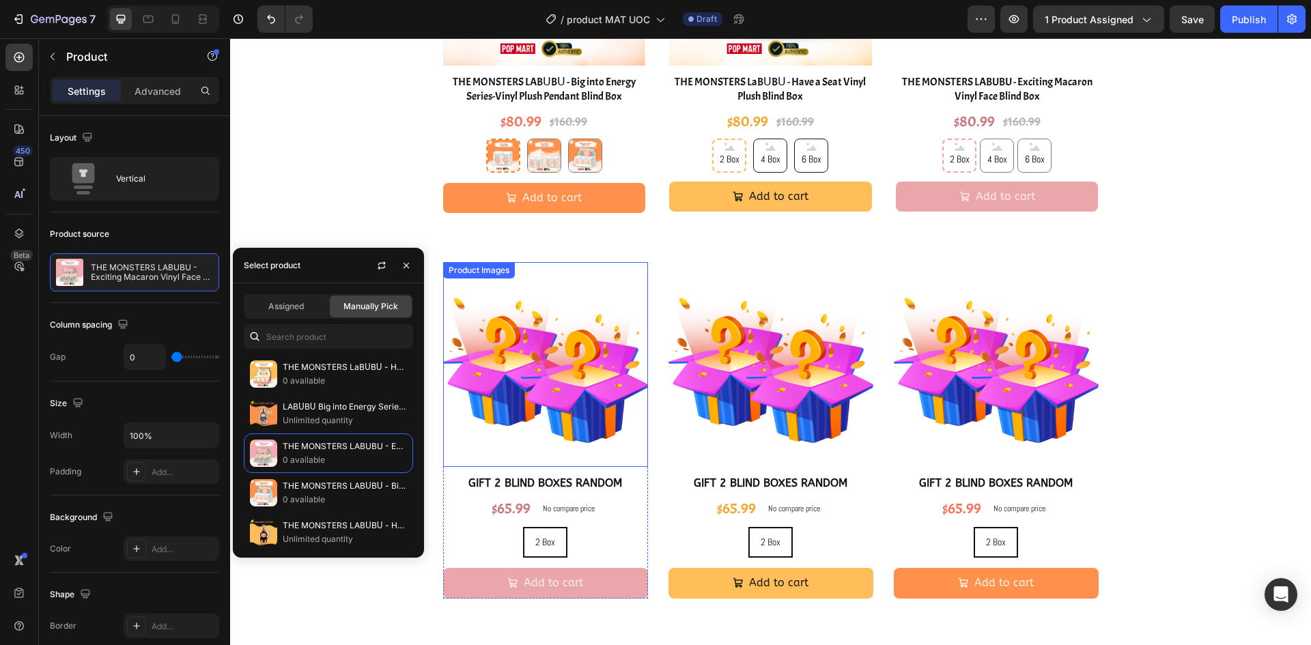
scroll to position [2192, 0]
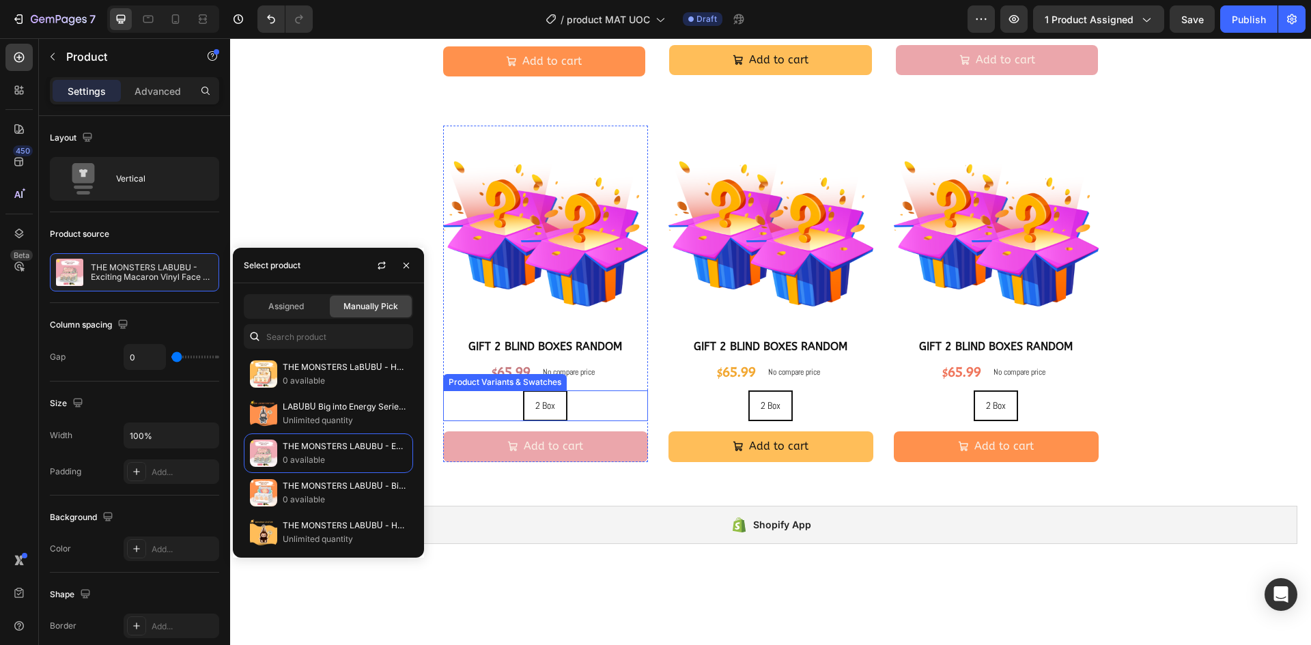
drag, startPoint x: 596, startPoint y: 411, endPoint x: 507, endPoint y: 377, distance: 95.1
click at [595, 411] on div "2 Box 2 Box 2 Box" at bounding box center [545, 406] width 205 height 31
radio input "true"
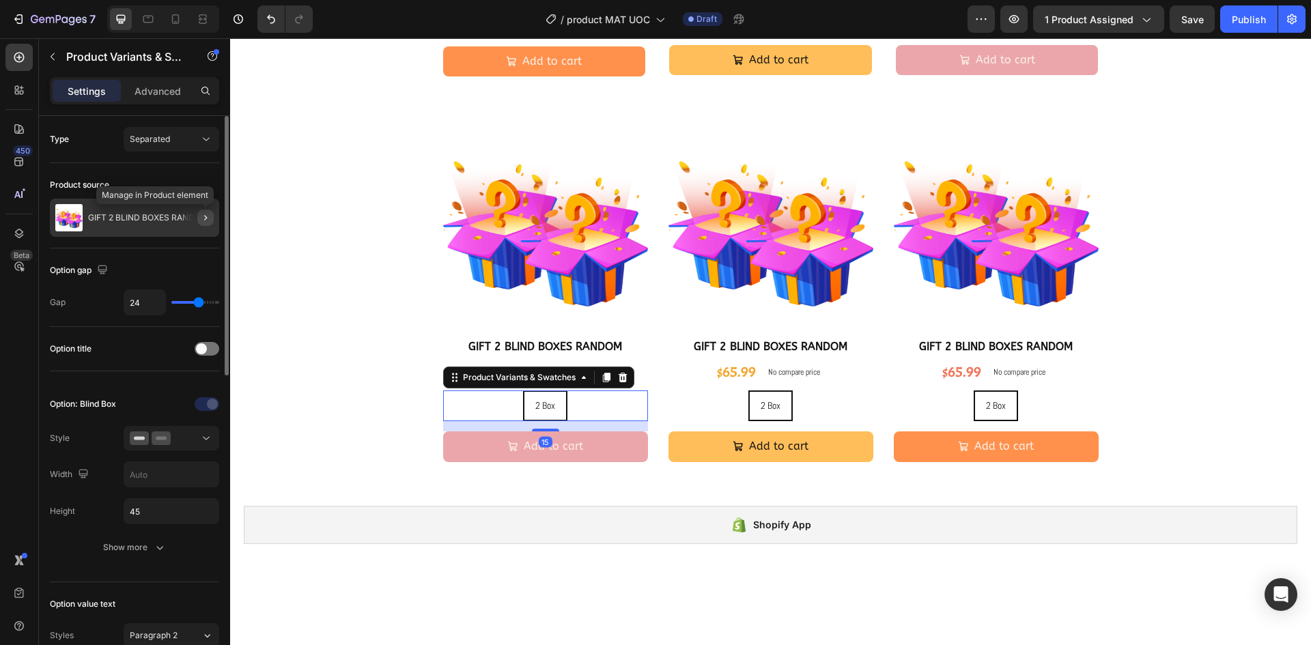
click at [209, 223] on icon "button" at bounding box center [205, 217] width 11 height 11
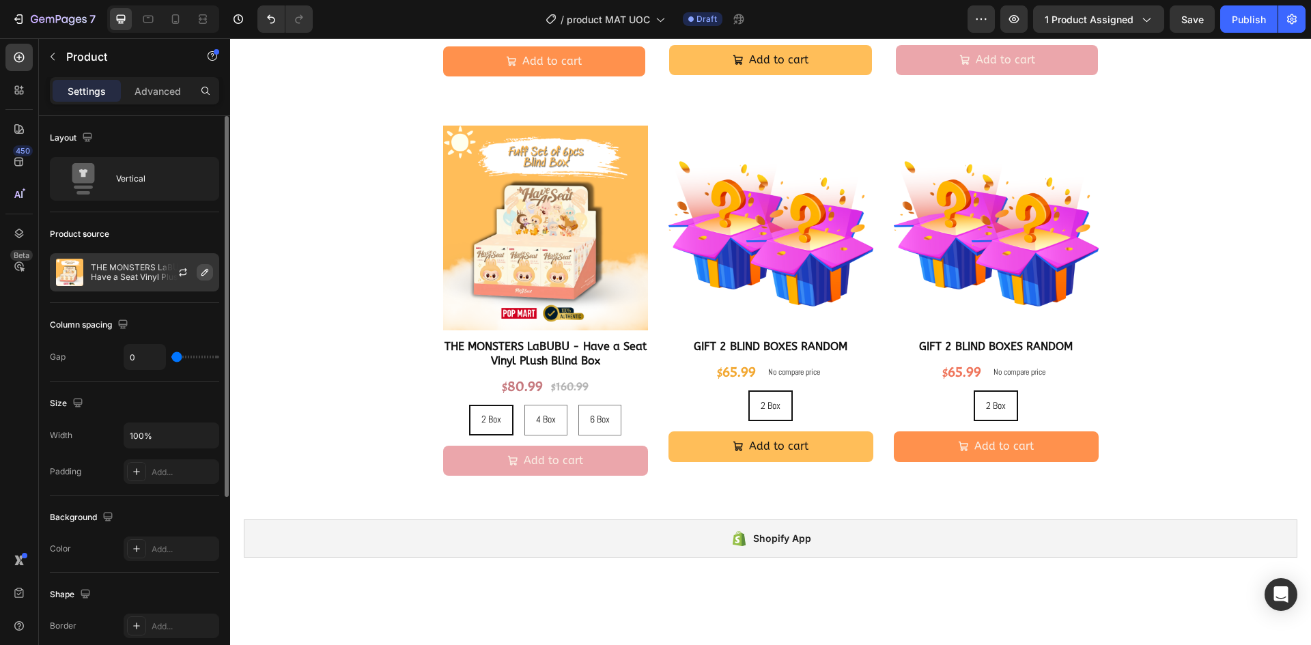
click at [197, 271] on button "button" at bounding box center [205, 272] width 16 height 16
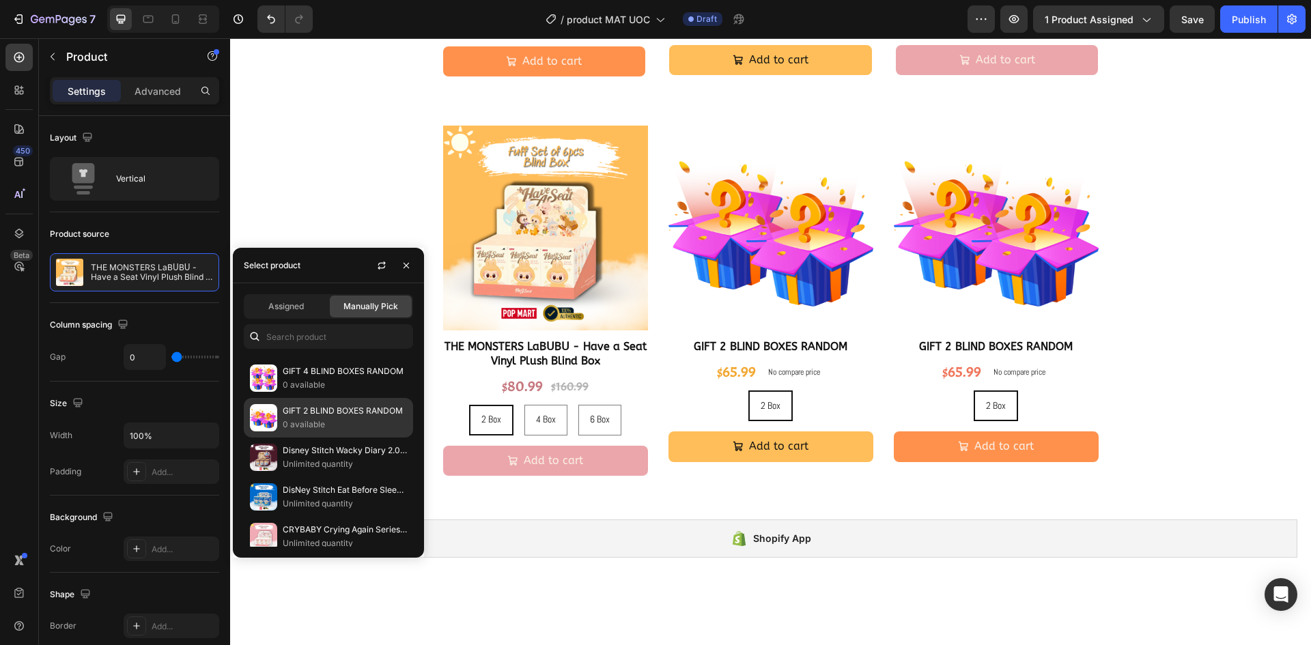
scroll to position [137, 0]
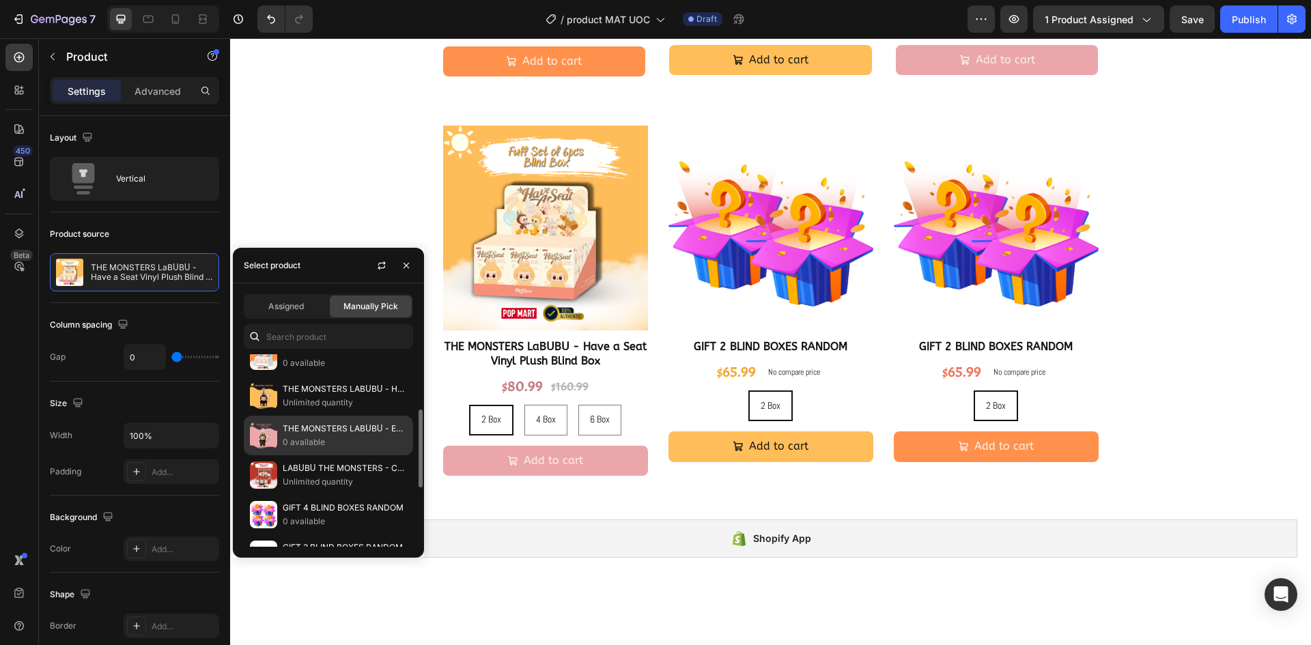
click at [320, 434] on p "THE MONSTERS LABᑌBᑌ - Exciting Macaron Vinyl Face (No Box)" at bounding box center [345, 429] width 124 height 14
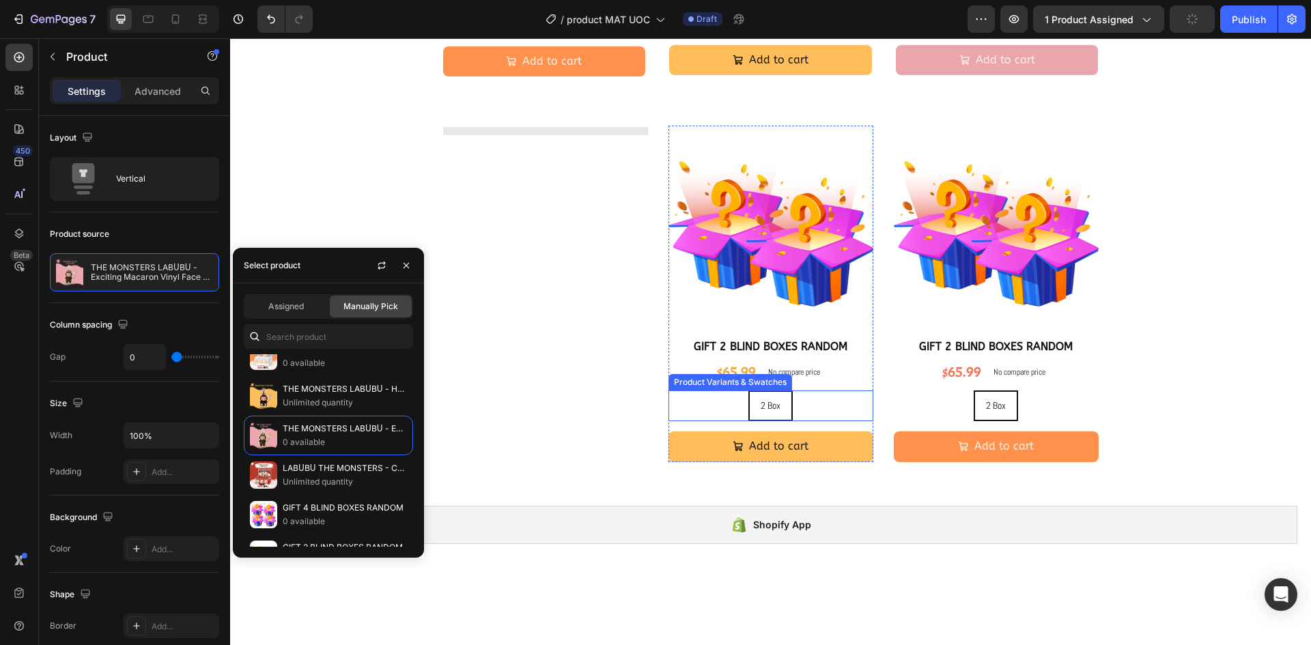
click at [840, 409] on div "2 Box 2 Box 2 Box" at bounding box center [770, 406] width 205 height 31
radio input "true"
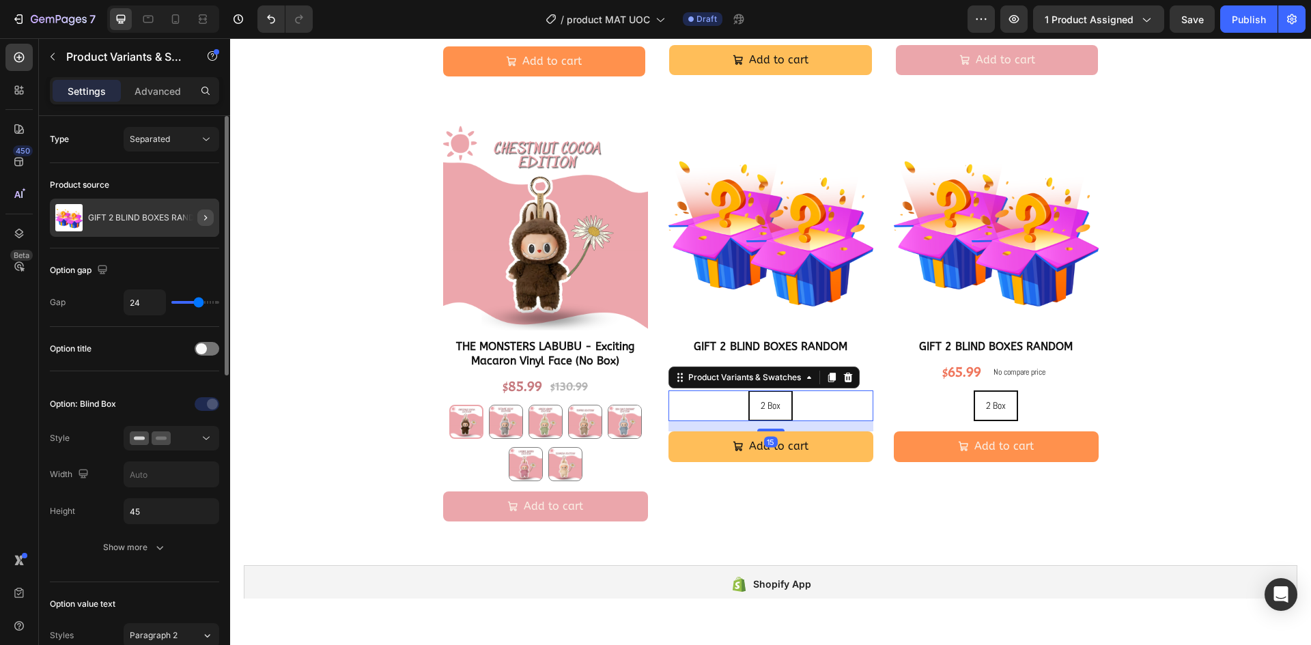
click at [205, 221] on icon "button" at bounding box center [205, 217] width 11 height 11
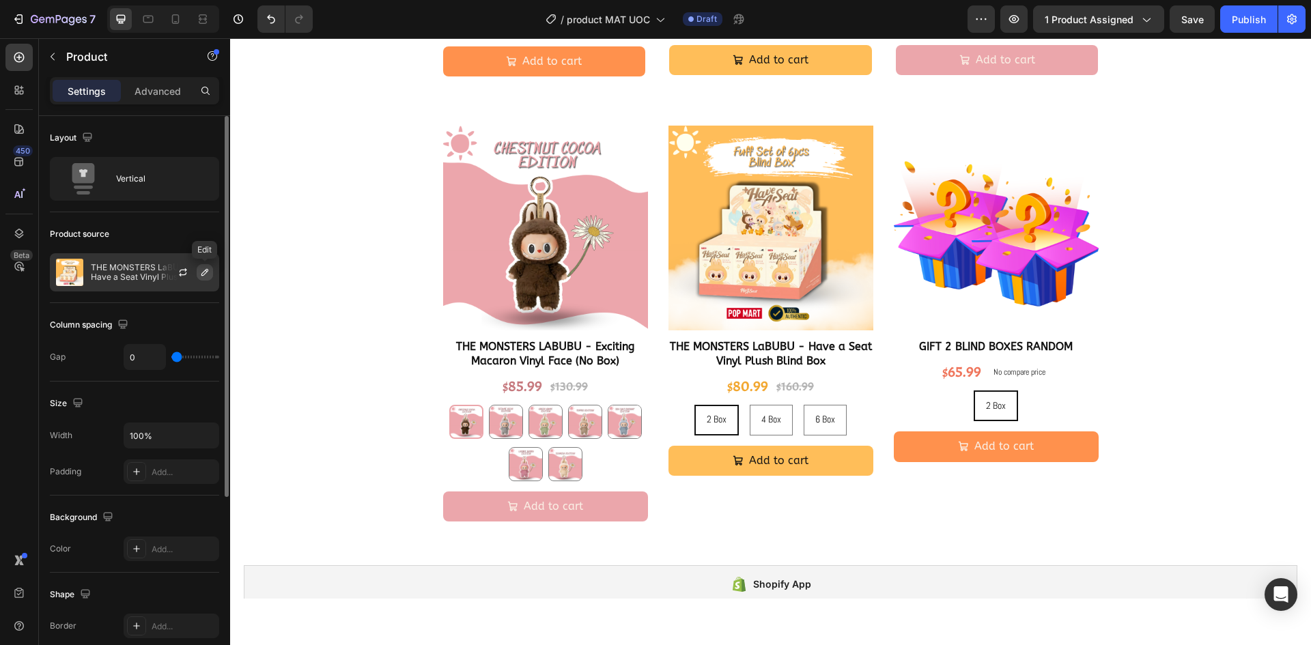
click at [207, 277] on icon "button" at bounding box center [204, 272] width 11 height 11
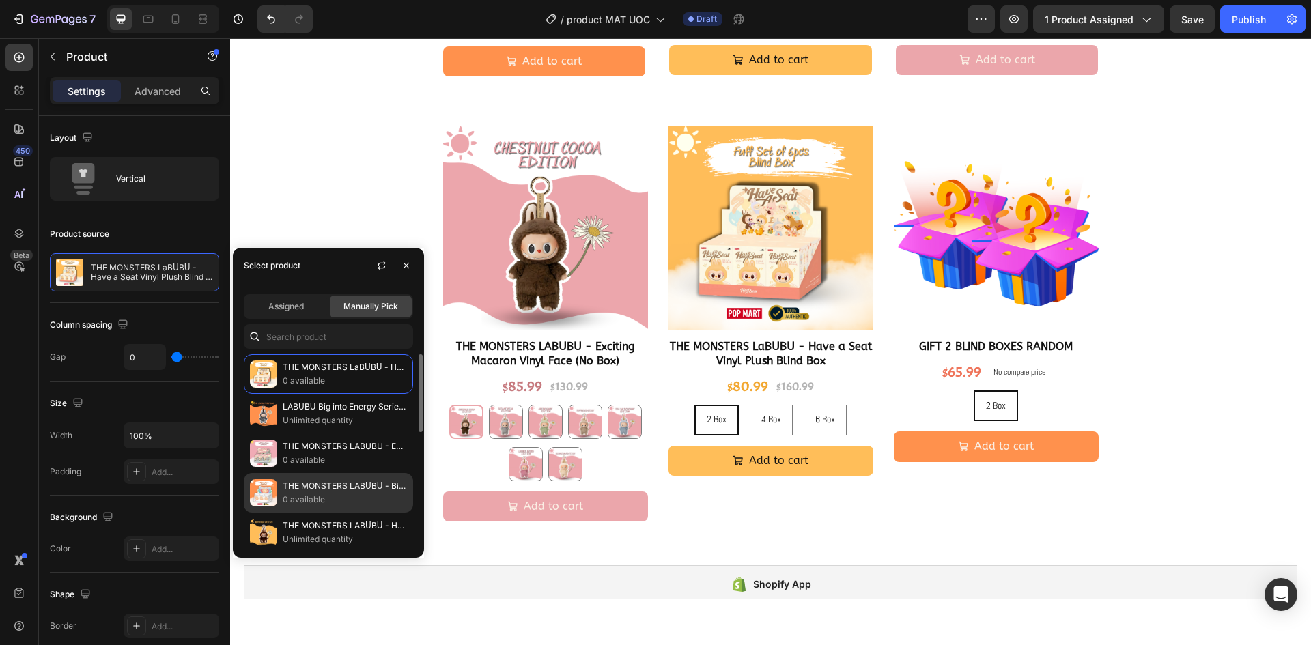
click at [341, 513] on div "THE MONSTERS LABᑌBᑌ - Big into Energy Series-Vinyl Plush Pendant Blind Box 0 av…" at bounding box center [328, 533] width 169 height 40
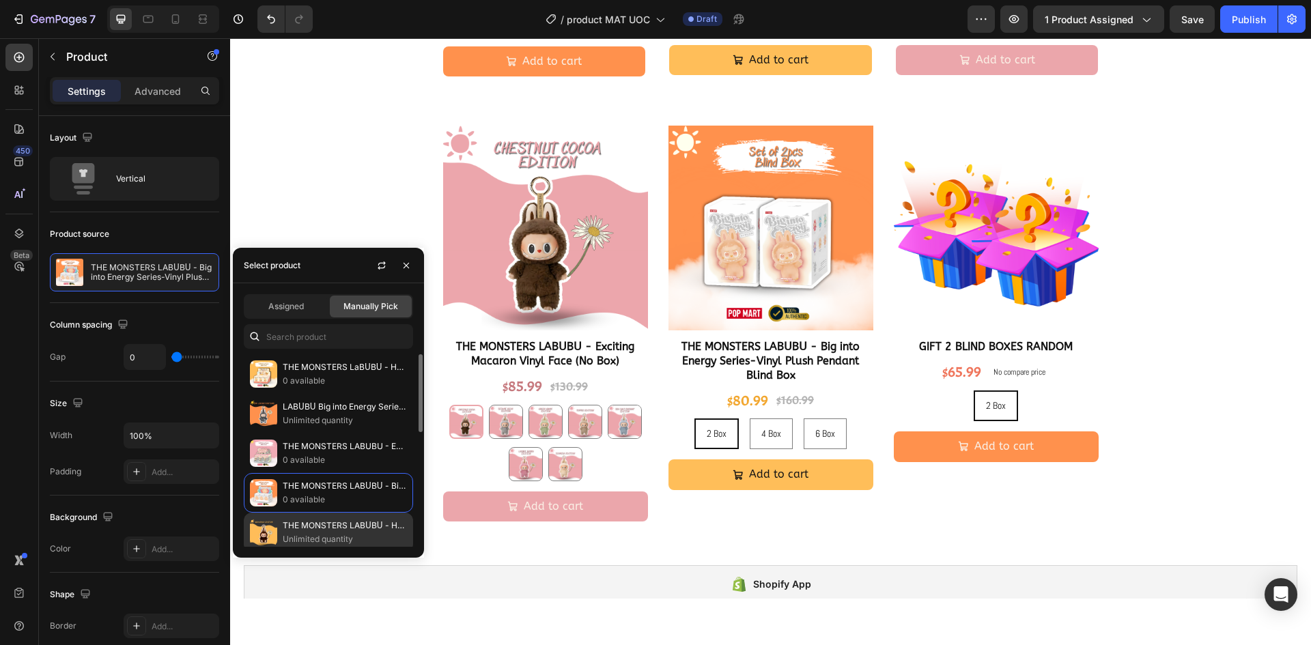
click at [340, 530] on p "THE MONSTERS LABᑌBᑌ - Have a Seat Vinyl Plush (No Box)" at bounding box center [345, 526] width 124 height 14
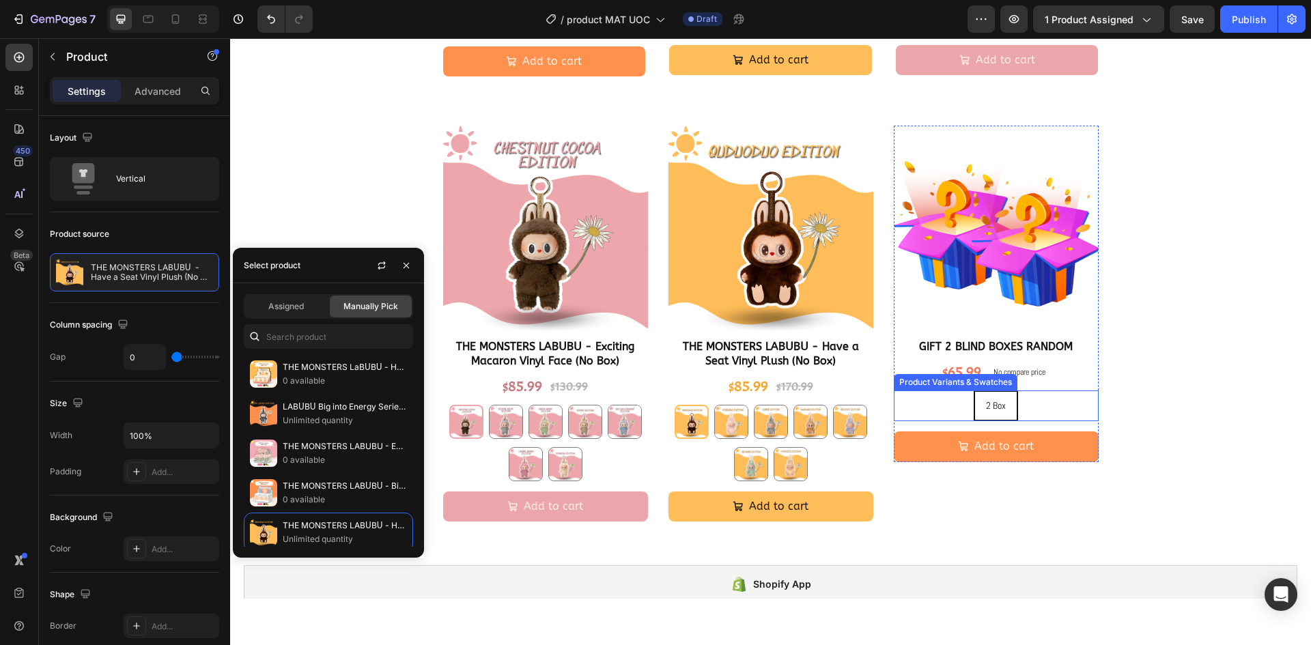
click at [1048, 408] on div "2 Box 2 Box 2 Box" at bounding box center [996, 406] width 205 height 31
radio input "true"
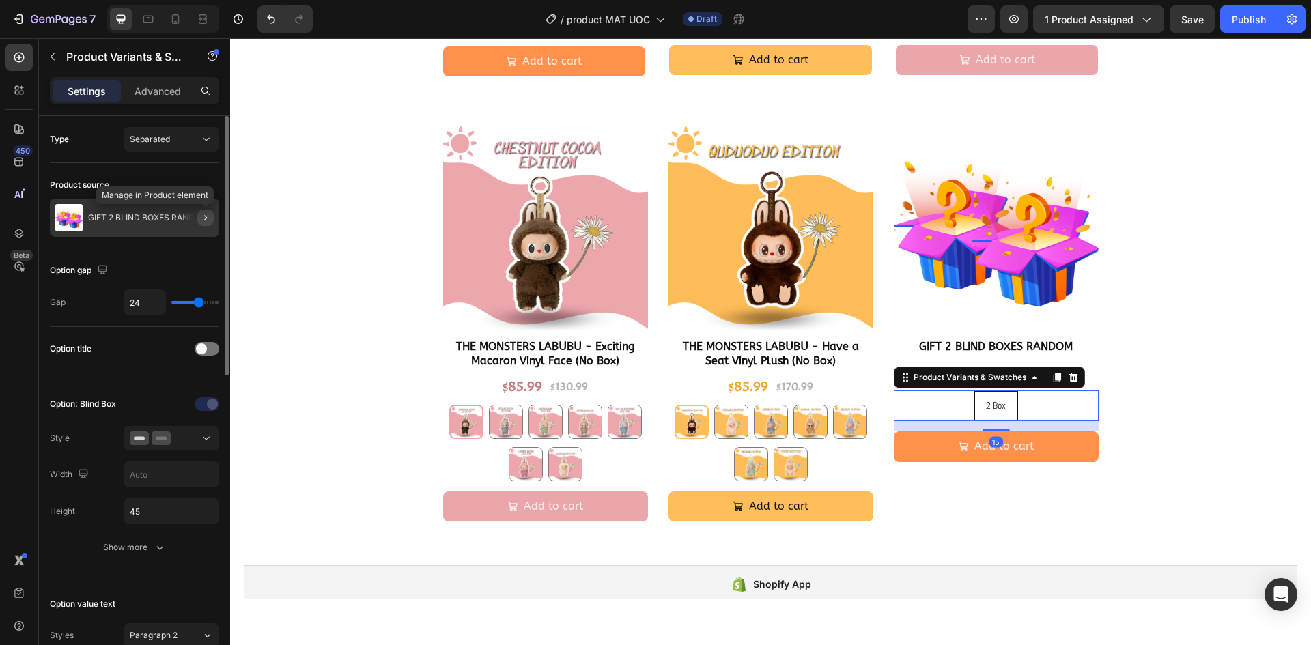
click at [212, 220] on button "button" at bounding box center [205, 218] width 16 height 16
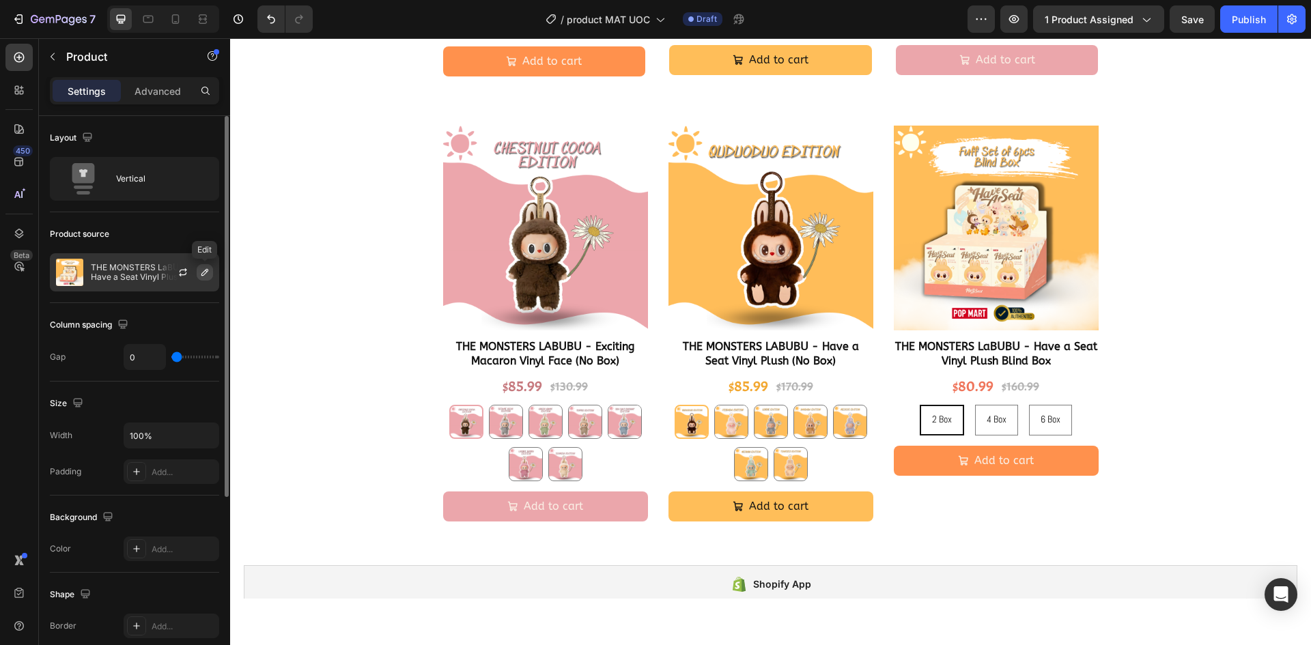
click at [204, 272] on icon "button" at bounding box center [204, 272] width 7 height 7
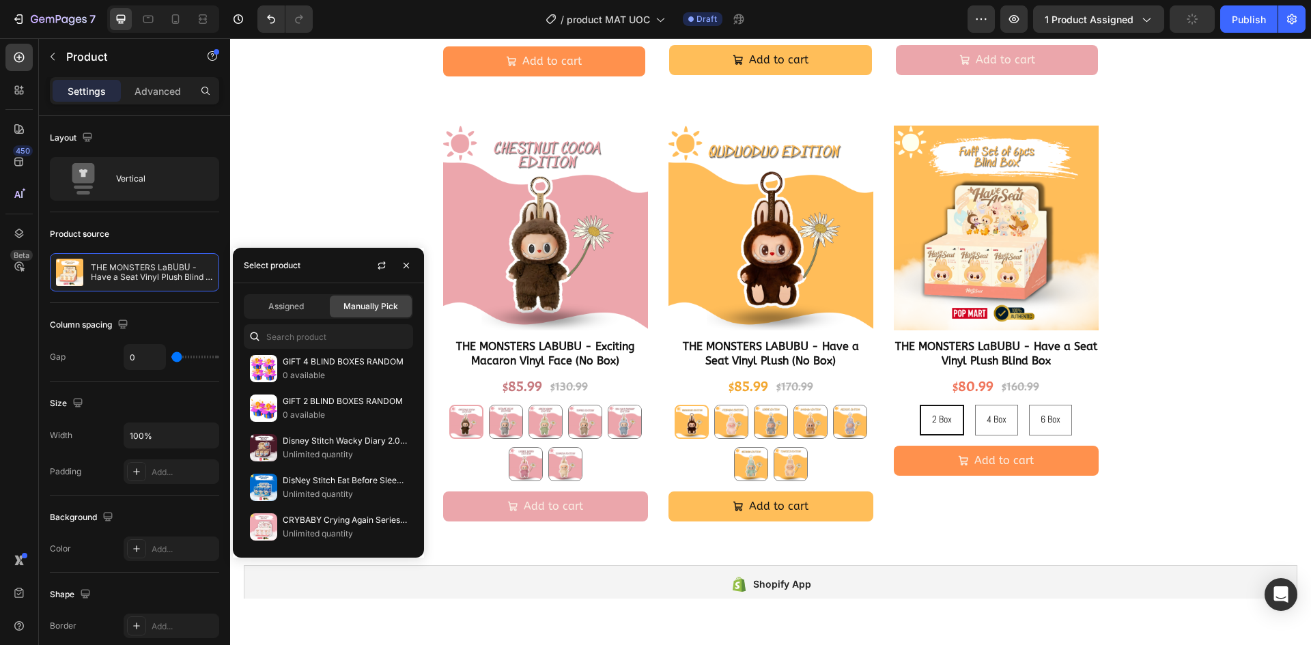
scroll to position [0, 0]
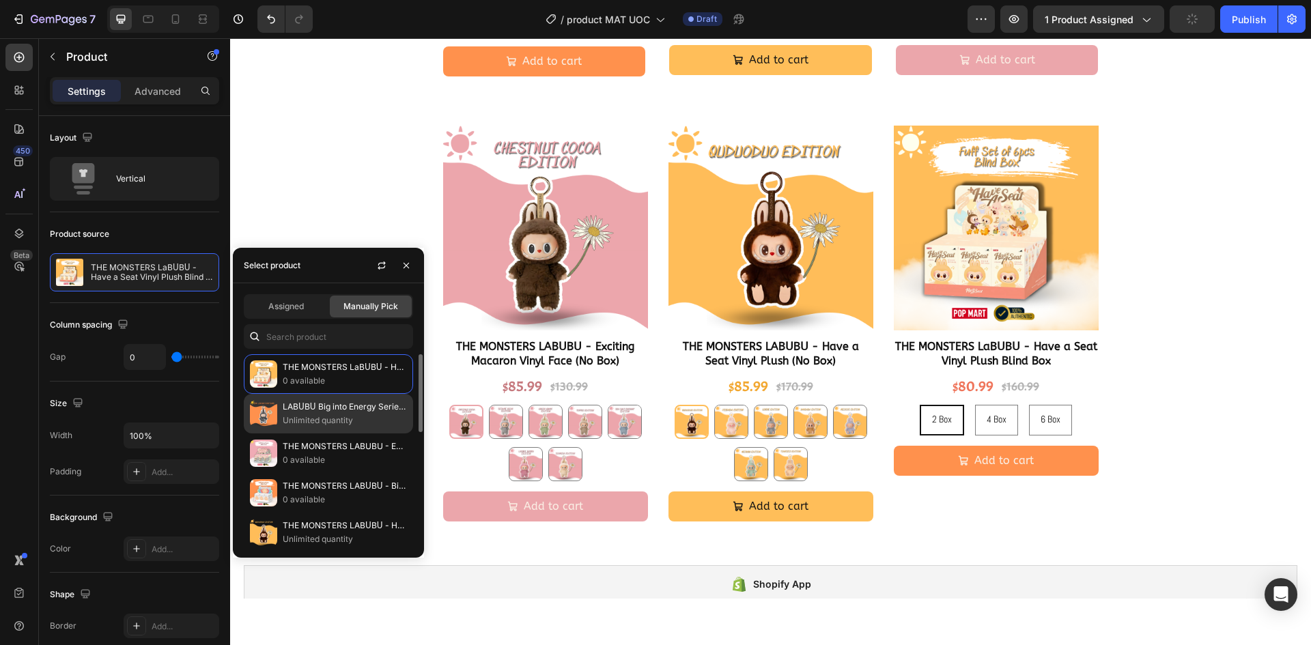
drag, startPoint x: 327, startPoint y: 415, endPoint x: 333, endPoint y: 406, distance: 10.4
click at [327, 415] on p "Unlimited quantity" at bounding box center [345, 421] width 124 height 14
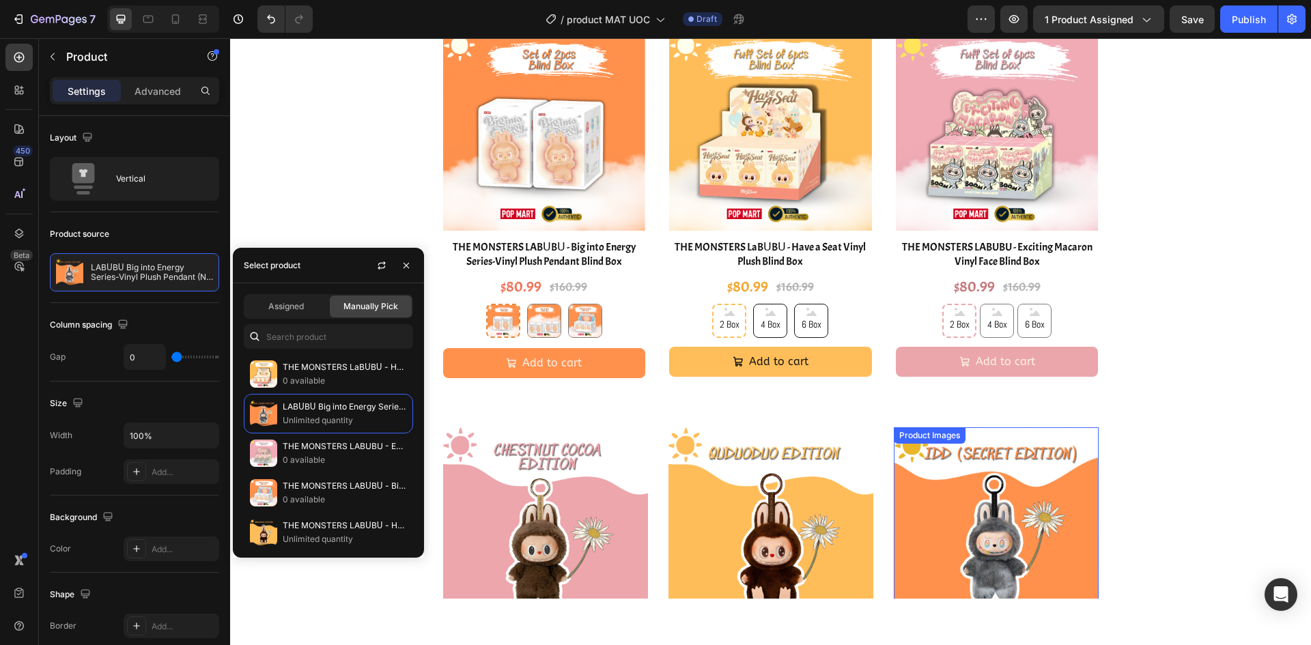
scroll to position [1782, 0]
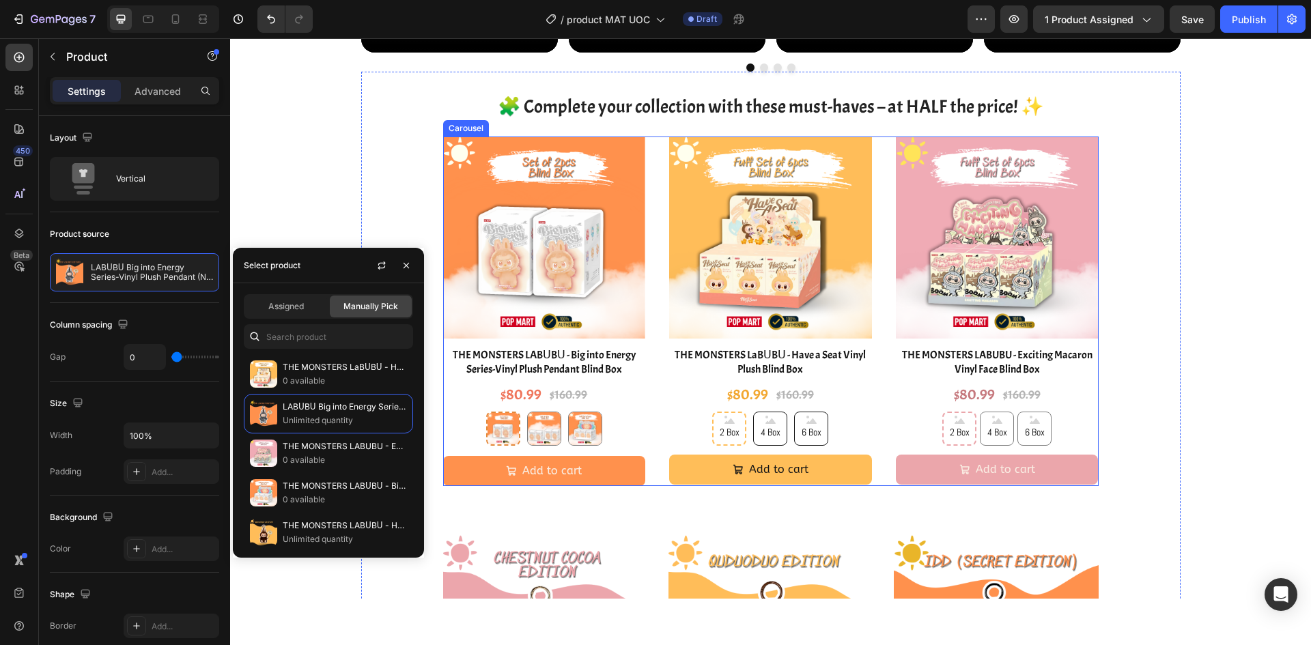
click at [598, 225] on img at bounding box center [543, 238] width 203 height 203
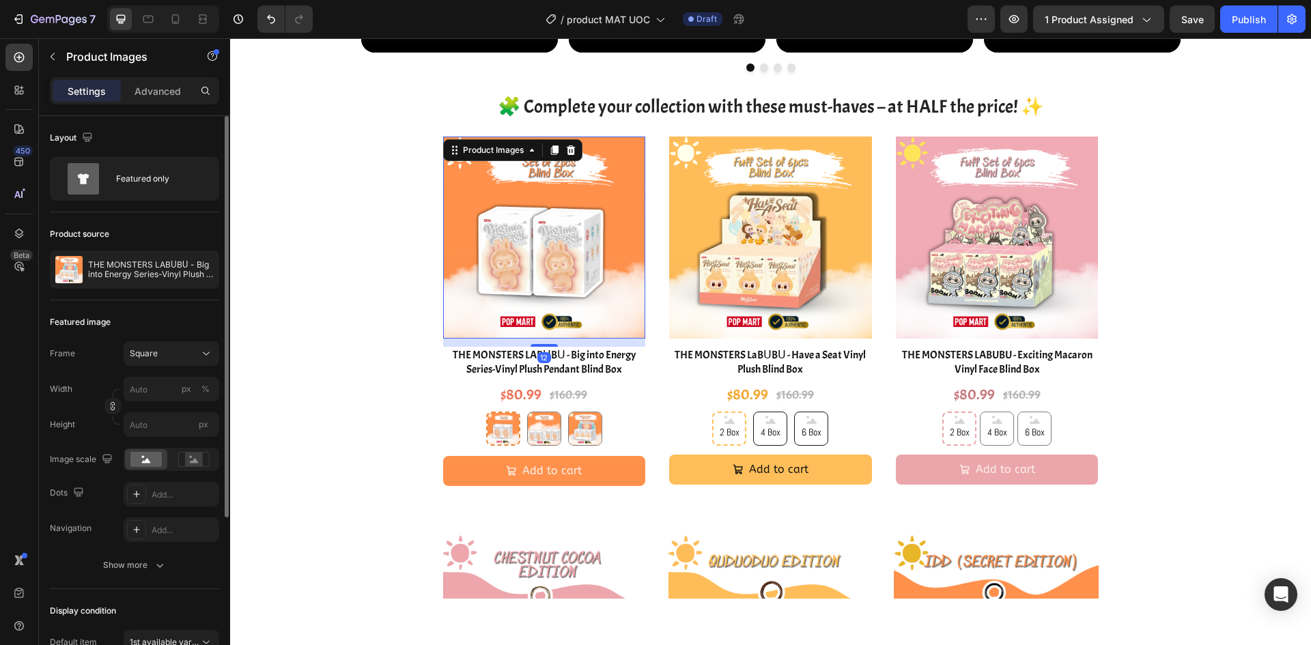
scroll to position [137, 0]
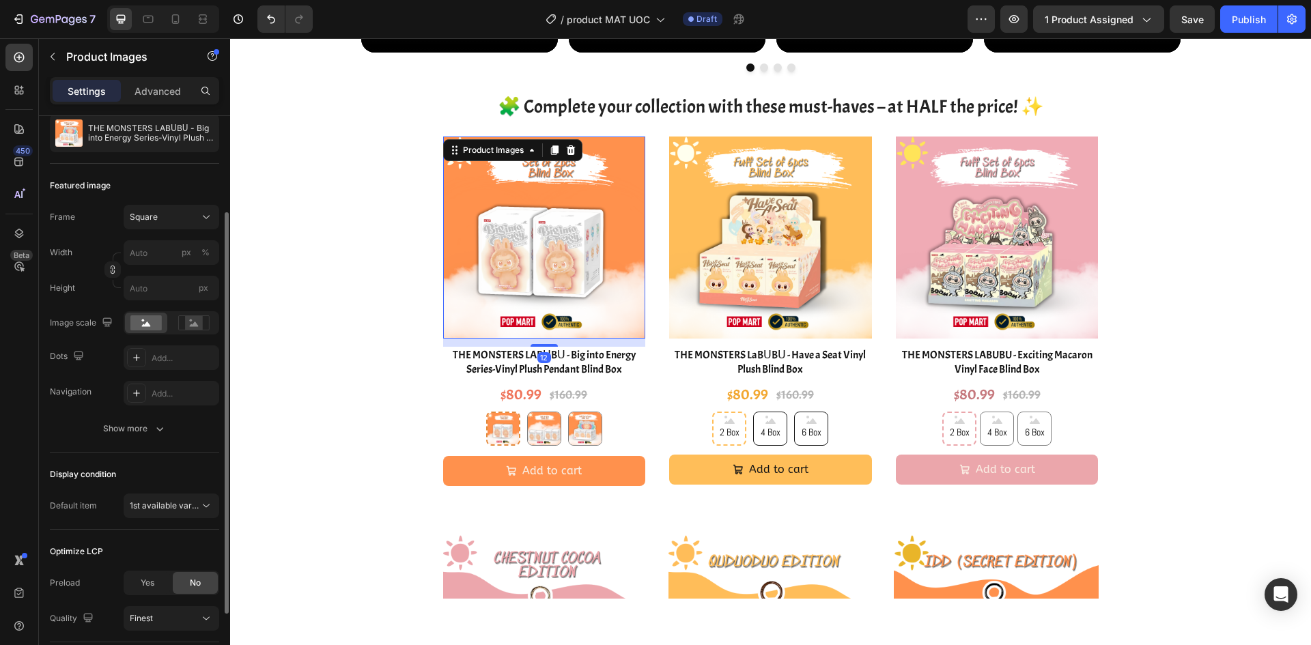
click at [133, 444] on div "Featured image Frame Square Width px % Height px Image scale Dots Add... Naviga…" at bounding box center [134, 308] width 169 height 289
click at [134, 436] on button "Show more" at bounding box center [134, 429] width 169 height 25
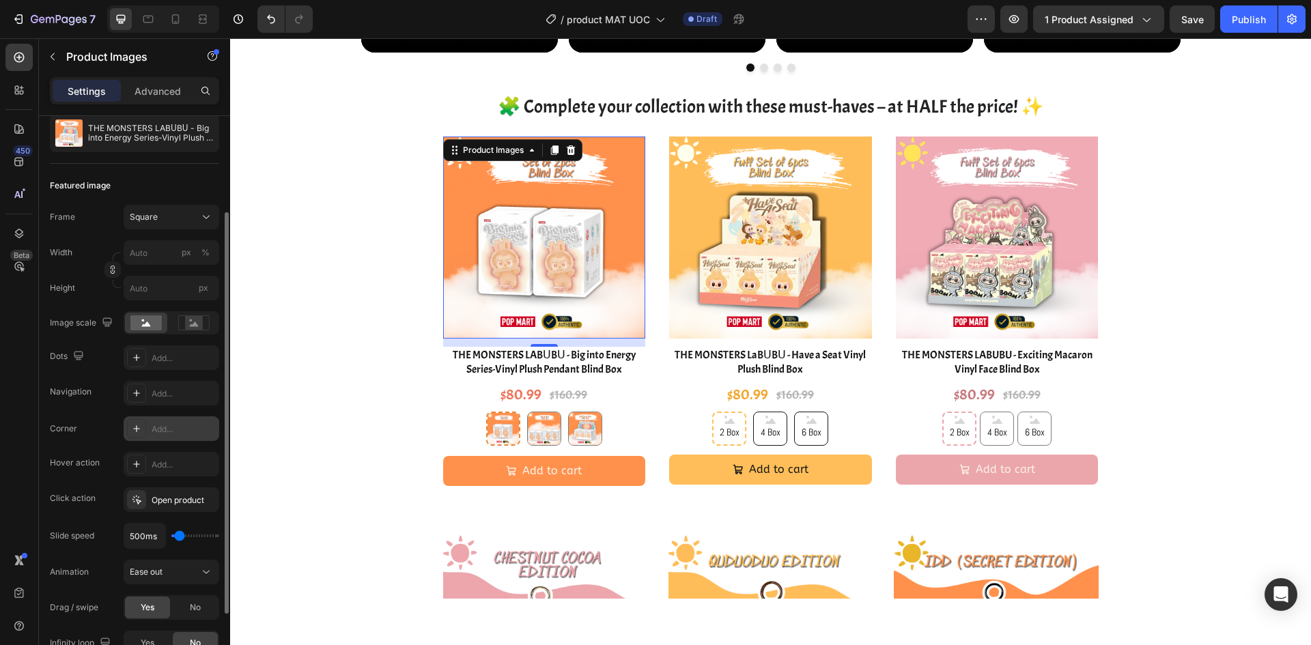
drag, startPoint x: 135, startPoint y: 427, endPoint x: 141, endPoint y: 345, distance: 82.9
click at [135, 427] on icon at bounding box center [136, 428] width 11 height 11
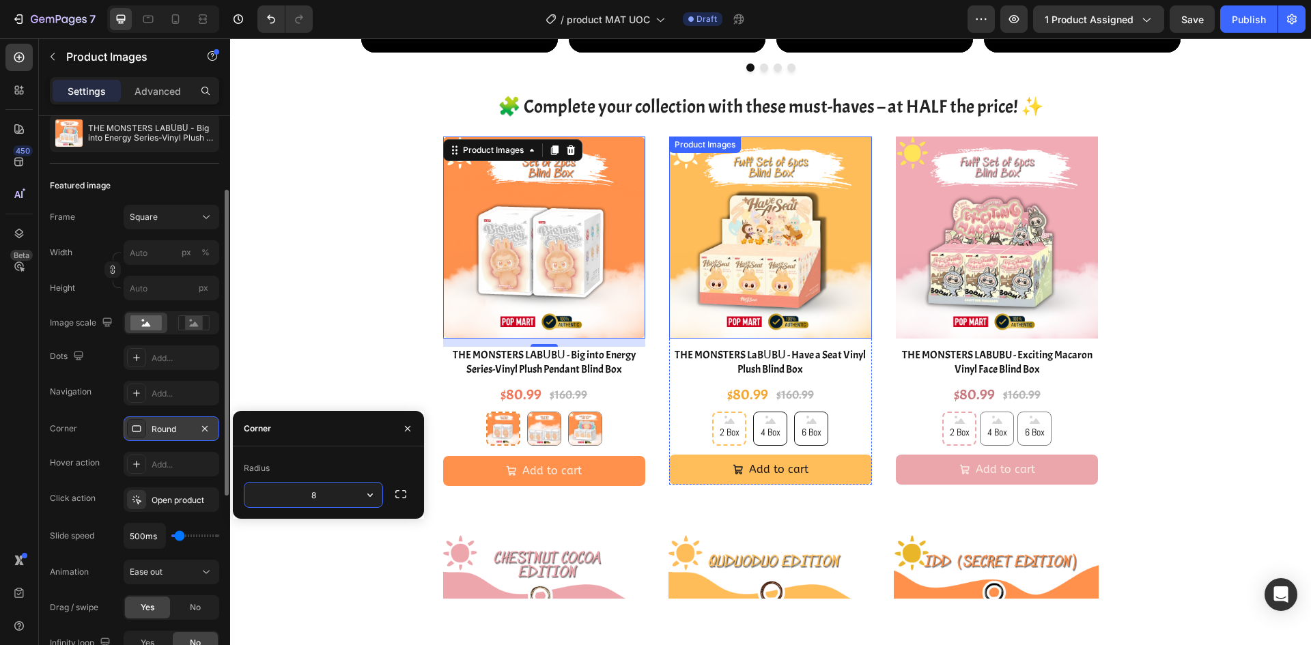
click at [800, 280] on img at bounding box center [770, 238] width 203 height 203
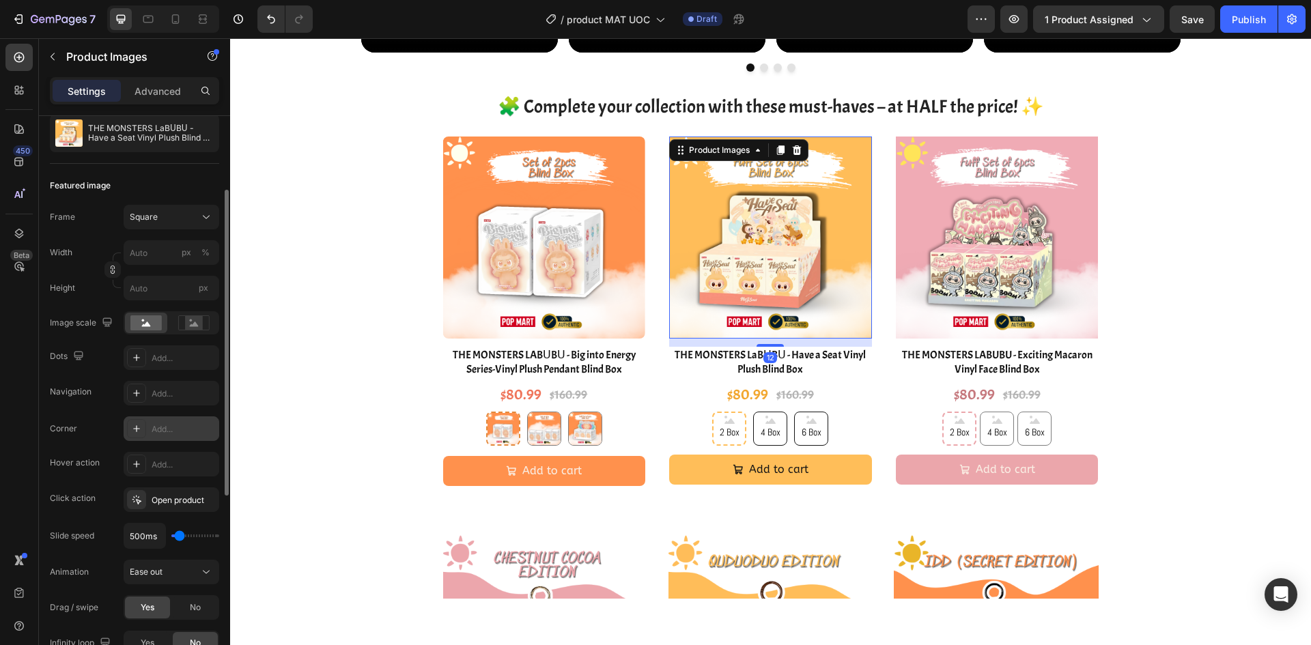
drag, startPoint x: 176, startPoint y: 423, endPoint x: 85, endPoint y: 365, distance: 108.7
click at [176, 423] on div "Add..." at bounding box center [184, 429] width 64 height 12
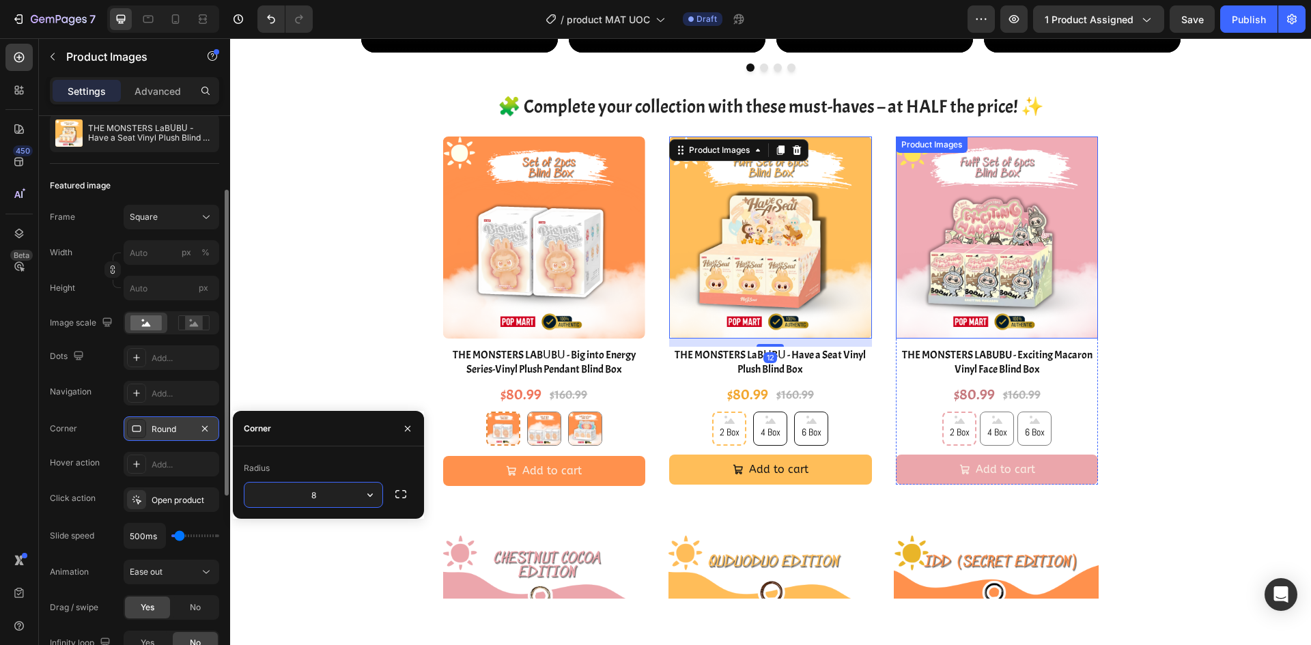
click at [970, 255] on img at bounding box center [997, 238] width 203 height 203
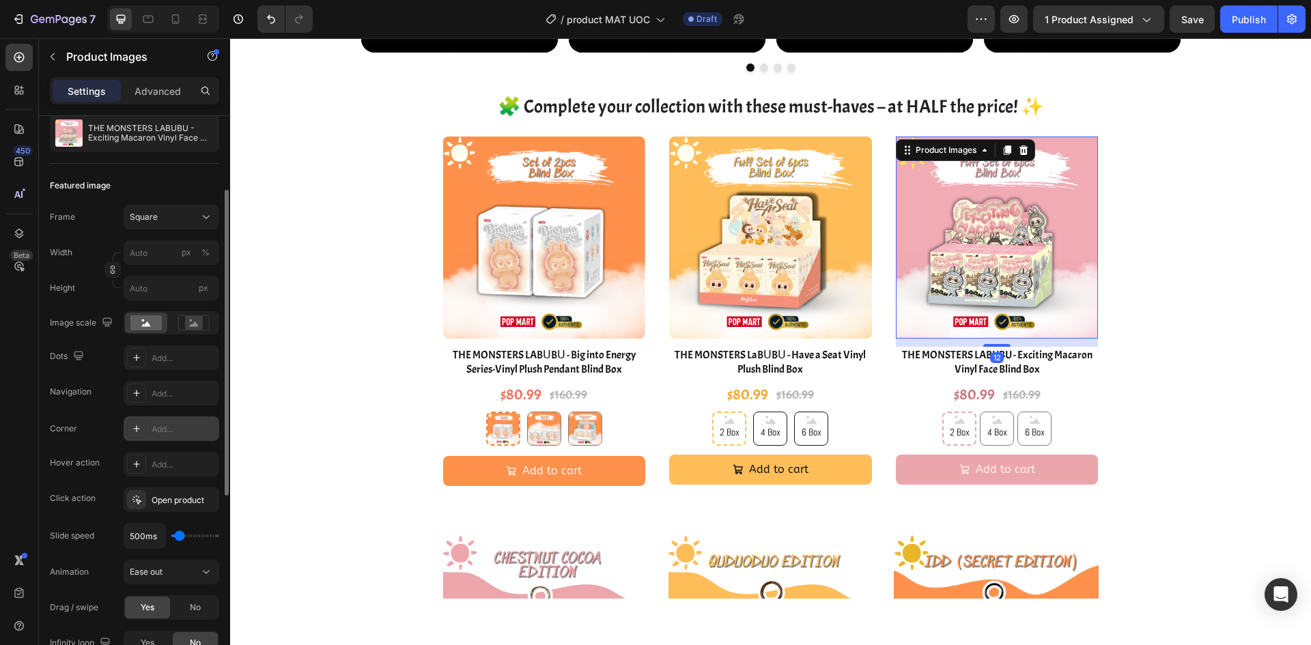
click at [175, 428] on div "Add..." at bounding box center [184, 429] width 64 height 12
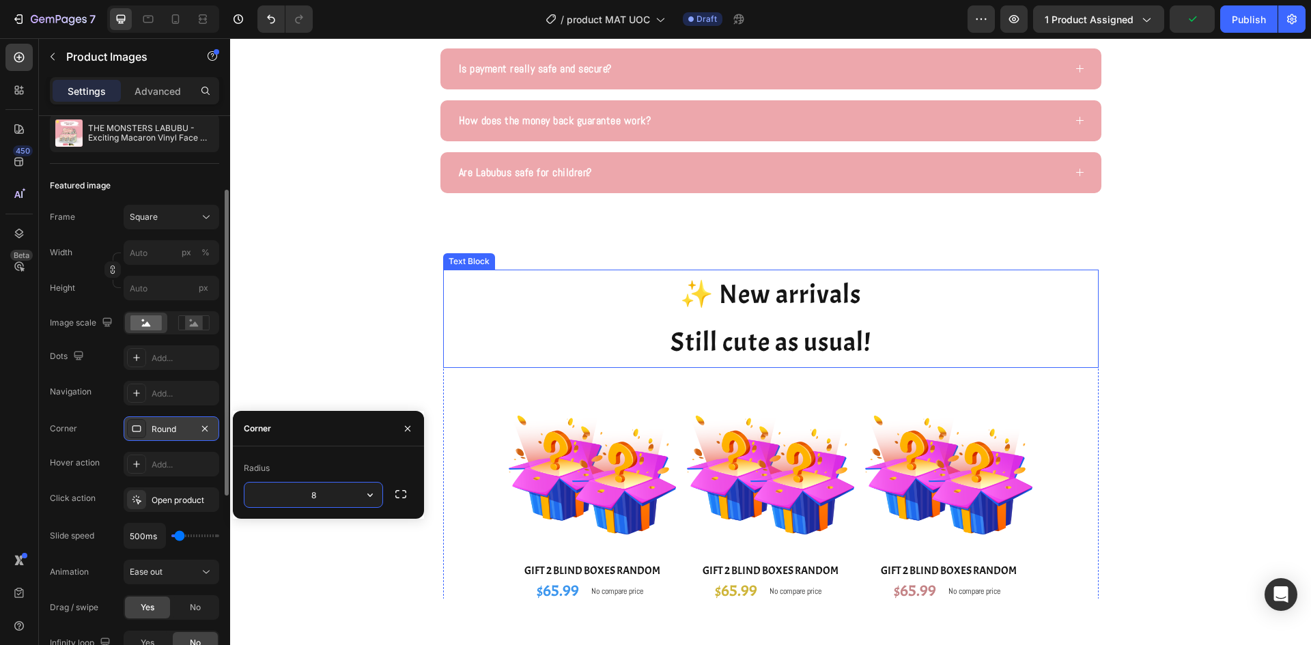
scroll to position [3148, 0]
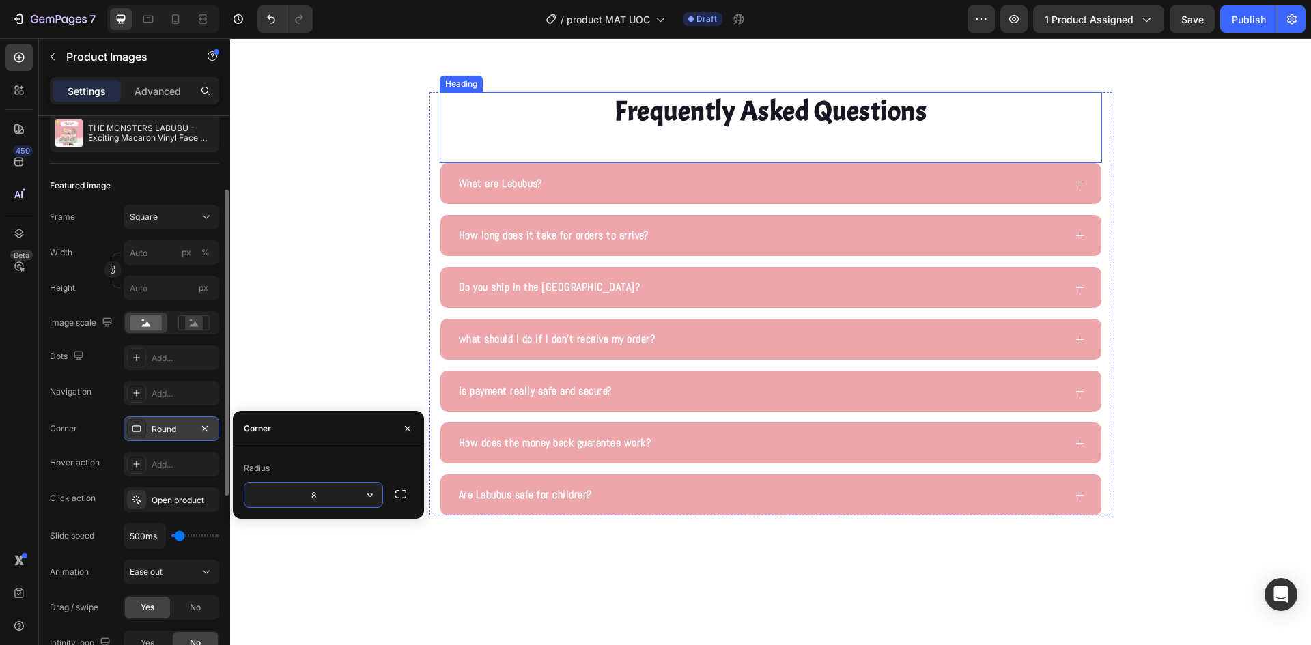
click at [1060, 129] on p "Frequently Asked Questions" at bounding box center [771, 112] width 660 height 36
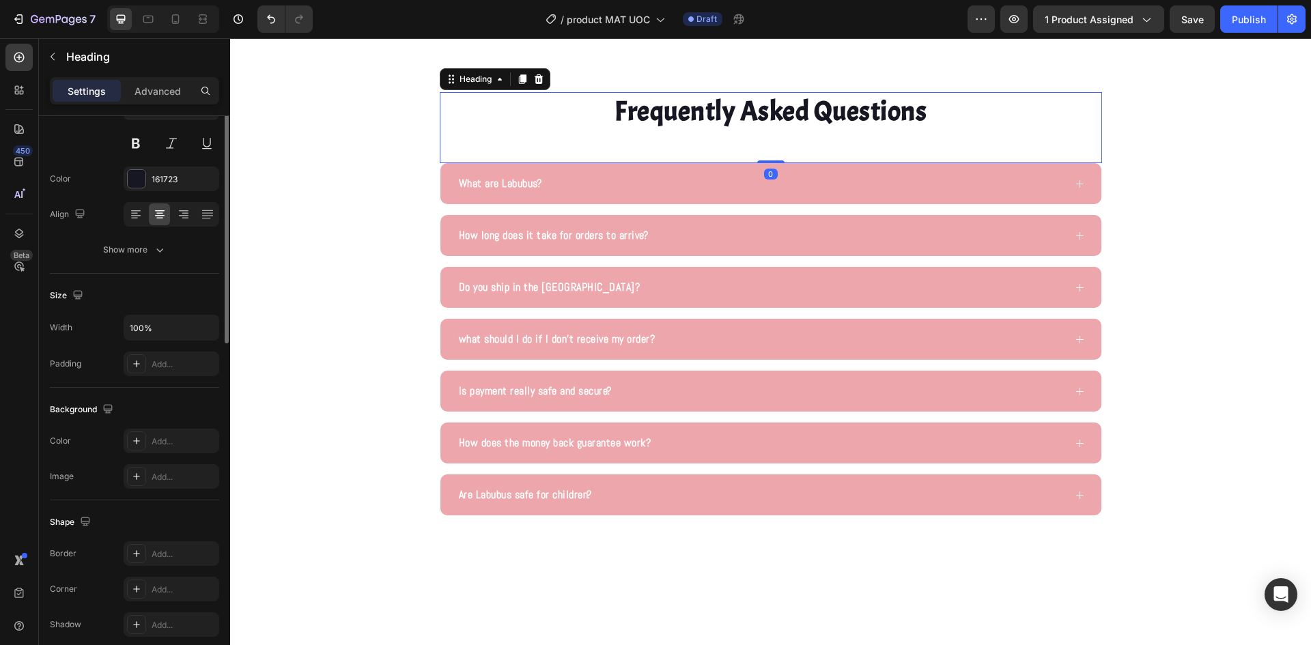
scroll to position [0, 0]
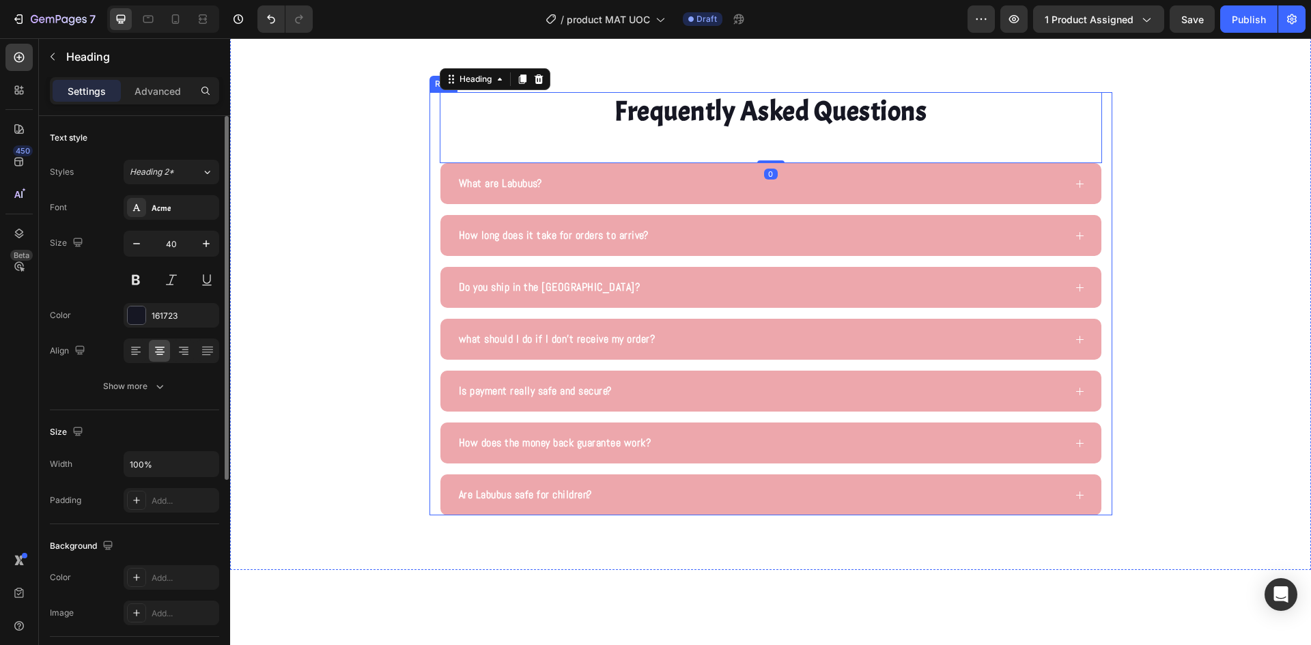
click at [1102, 191] on div "Frequently Asked Questions Heading 0 What are Labubus? How long does it take fo…" at bounding box center [770, 303] width 683 height 423
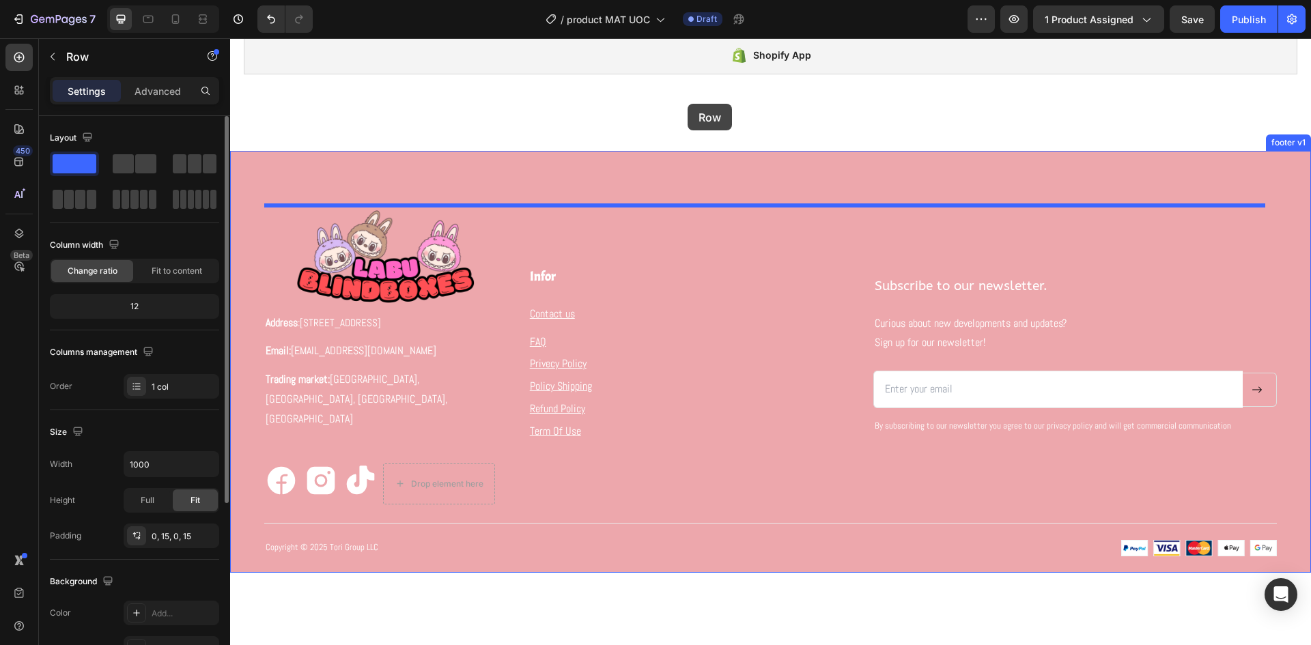
scroll to position [2552, 0]
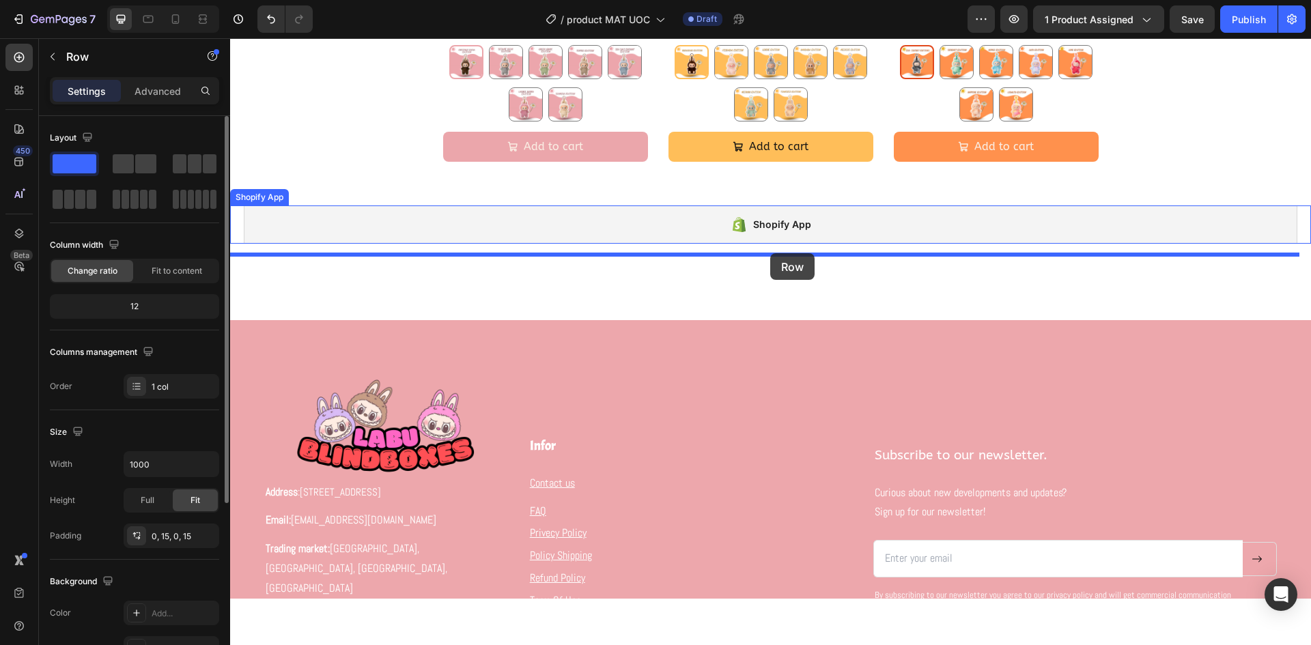
drag, startPoint x: 435, startPoint y: 167, endPoint x: 770, endPoint y: 253, distance: 346.3
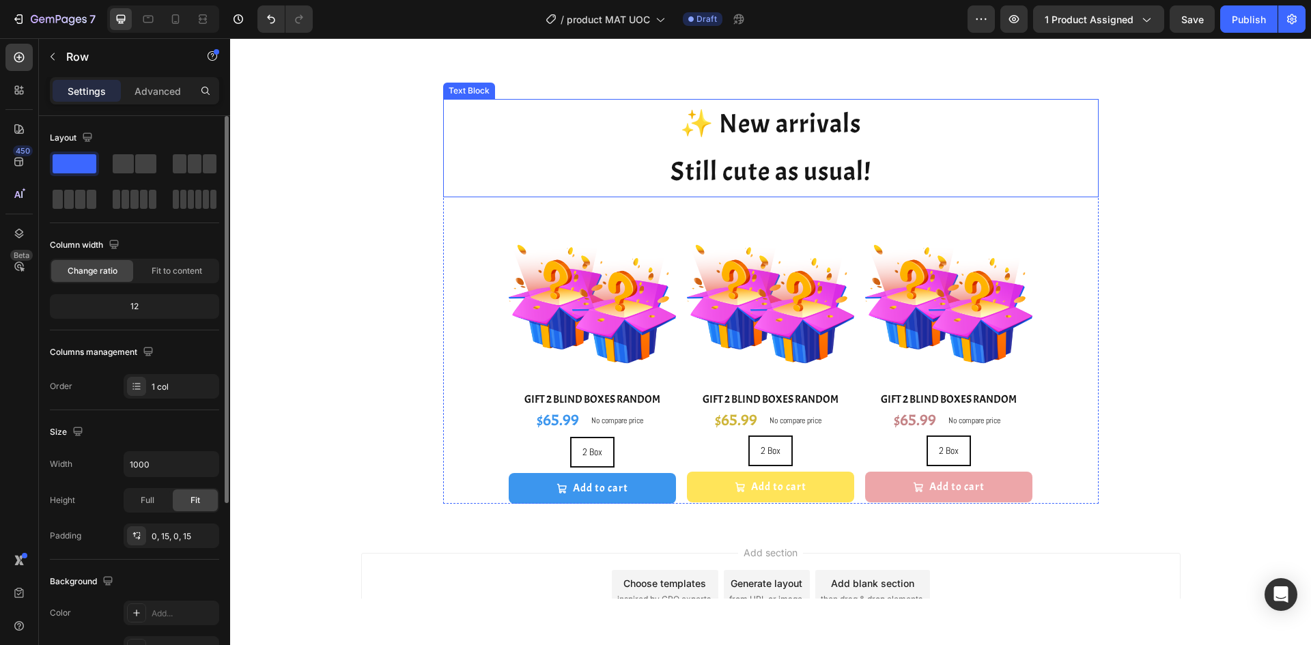
scroll to position [3587, 0]
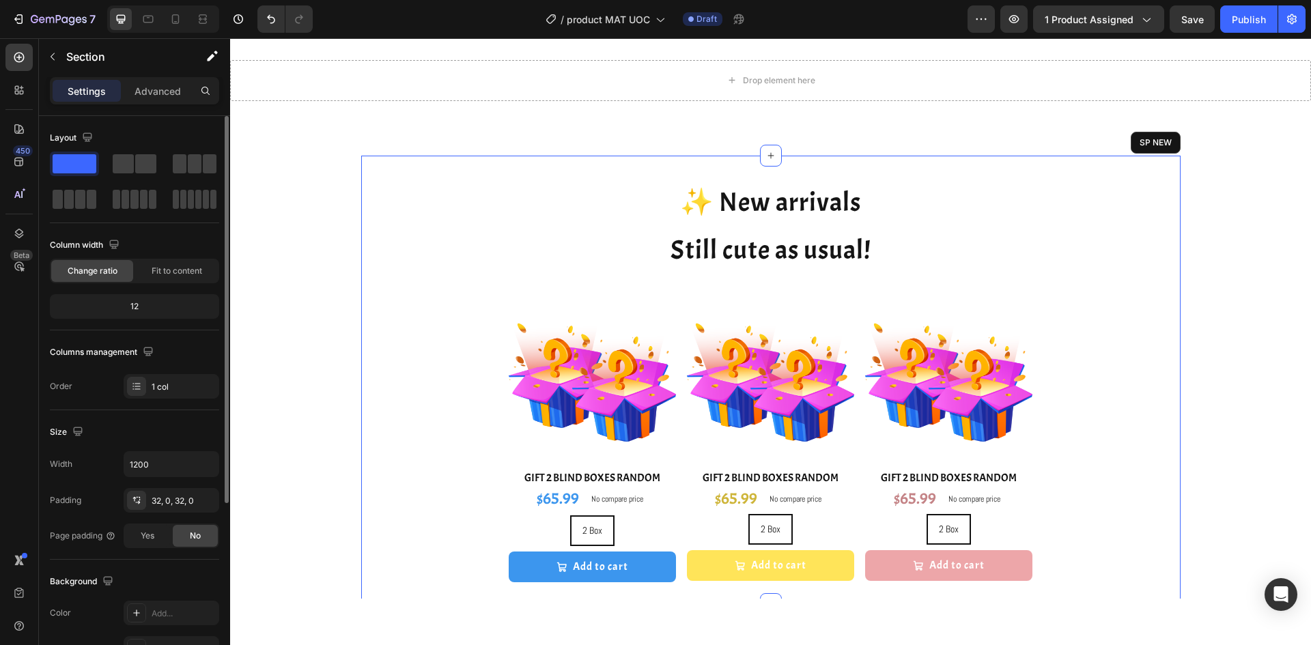
click at [1015, 167] on div "✨ New arrivals Still cute as usual! Text Block Product Images GIFT 2 BLIND BOXE…" at bounding box center [770, 380] width 819 height 449
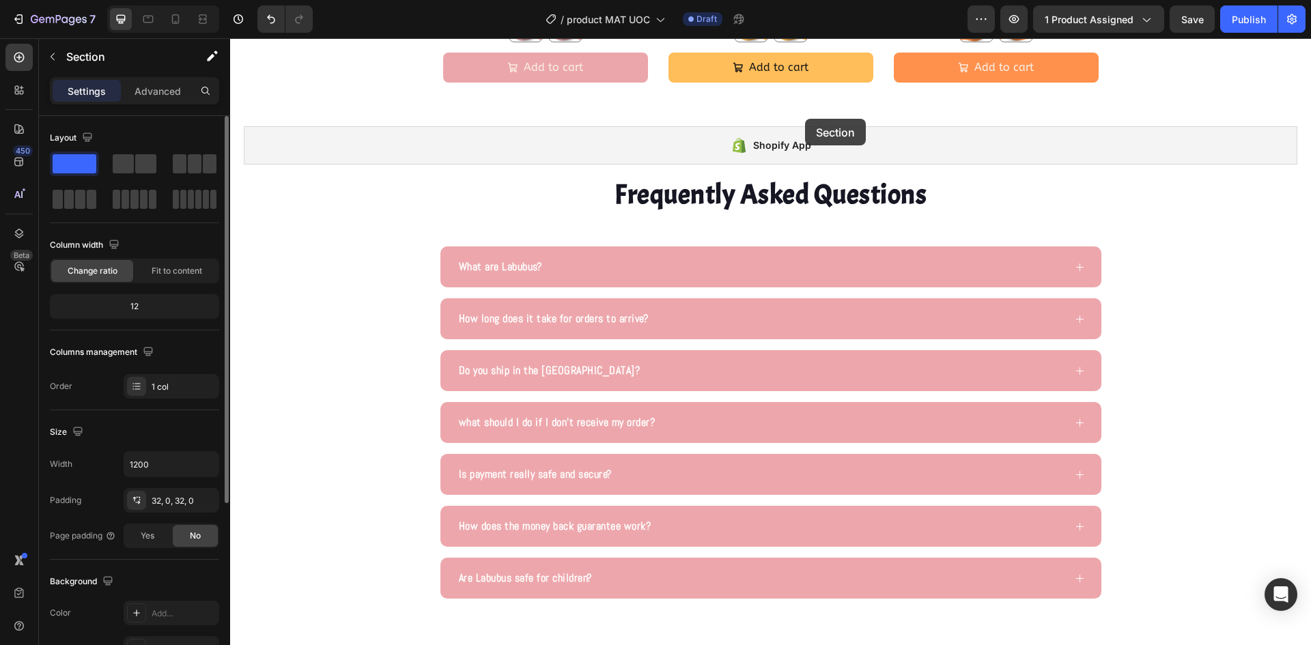
scroll to position [2556, 0]
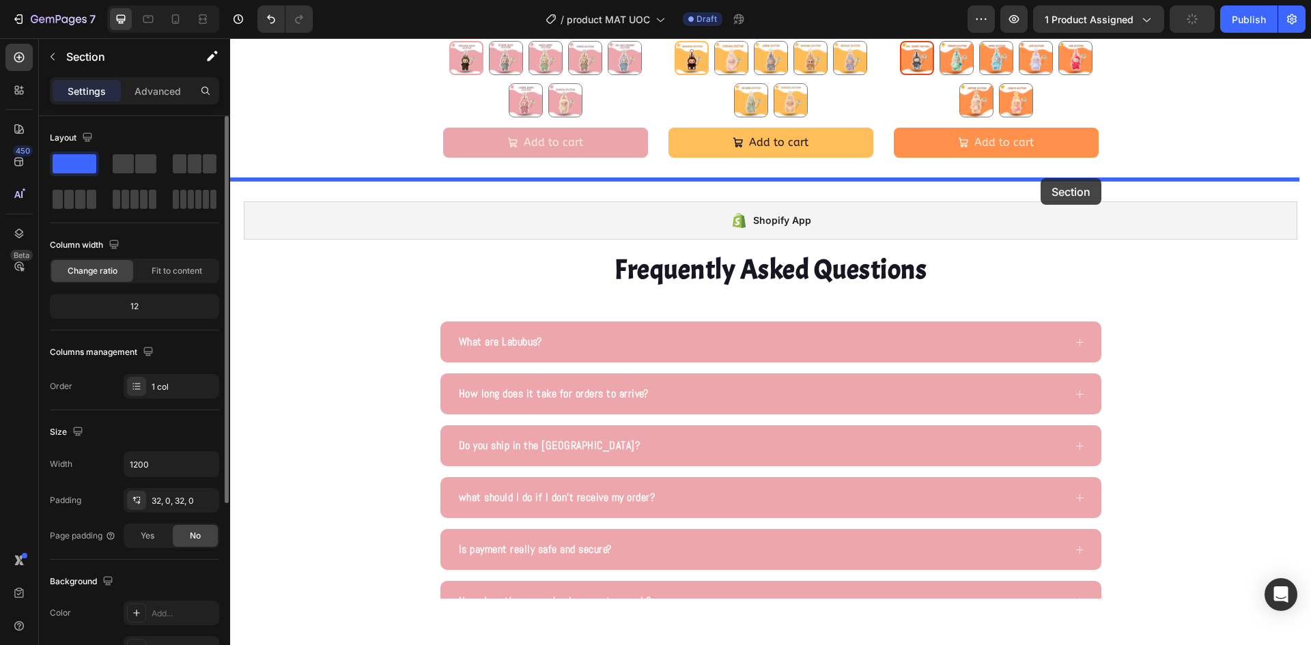
drag, startPoint x: 908, startPoint y: 142, endPoint x: 1041, endPoint y: 178, distance: 137.3
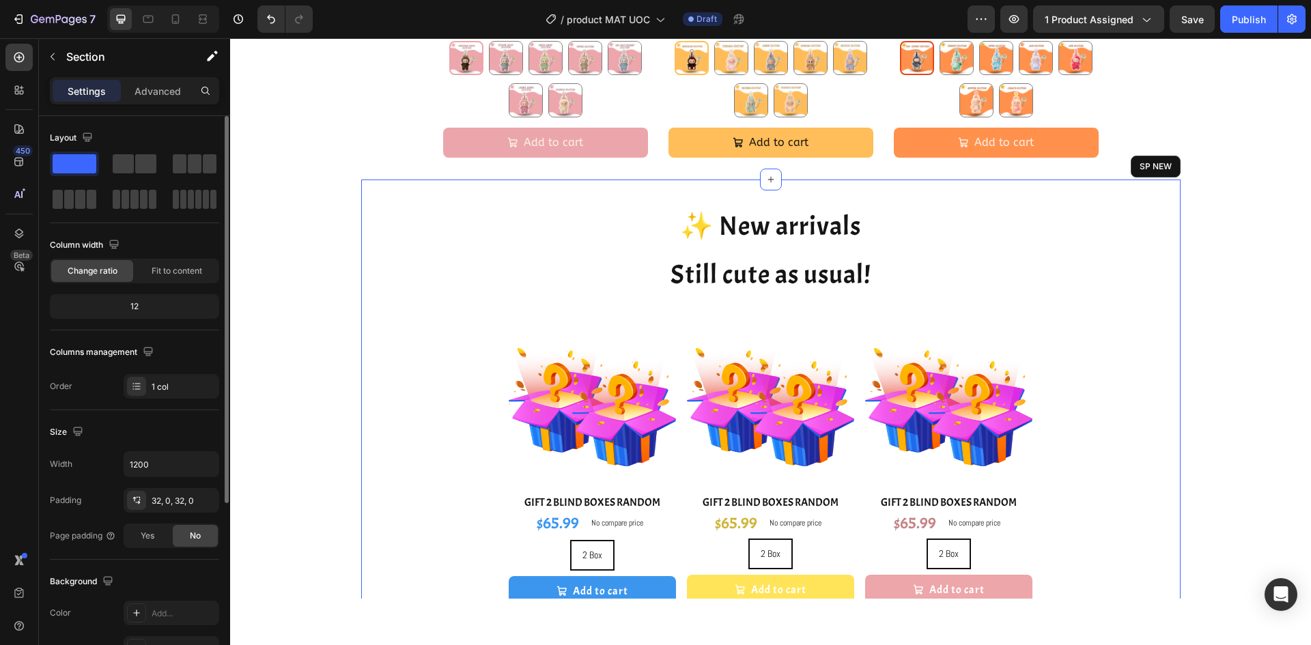
click at [1144, 203] on div "✨ New arrivals Still cute as usual! Text Block Product Images GIFT 2 BLIND BOXE…" at bounding box center [770, 404] width 819 height 406
click at [385, 223] on div "✨ New arrivals Still cute as usual! Text Block Product Images GIFT 2 BLIND BOXE…" at bounding box center [770, 404] width 819 height 406
click at [1130, 211] on div "✨ New arrivals Still cute as usual! Text Block Product Images GIFT 2 BLIND BOXE…" at bounding box center [770, 404] width 819 height 406
click at [1164, 169] on icon at bounding box center [1168, 167] width 9 height 10
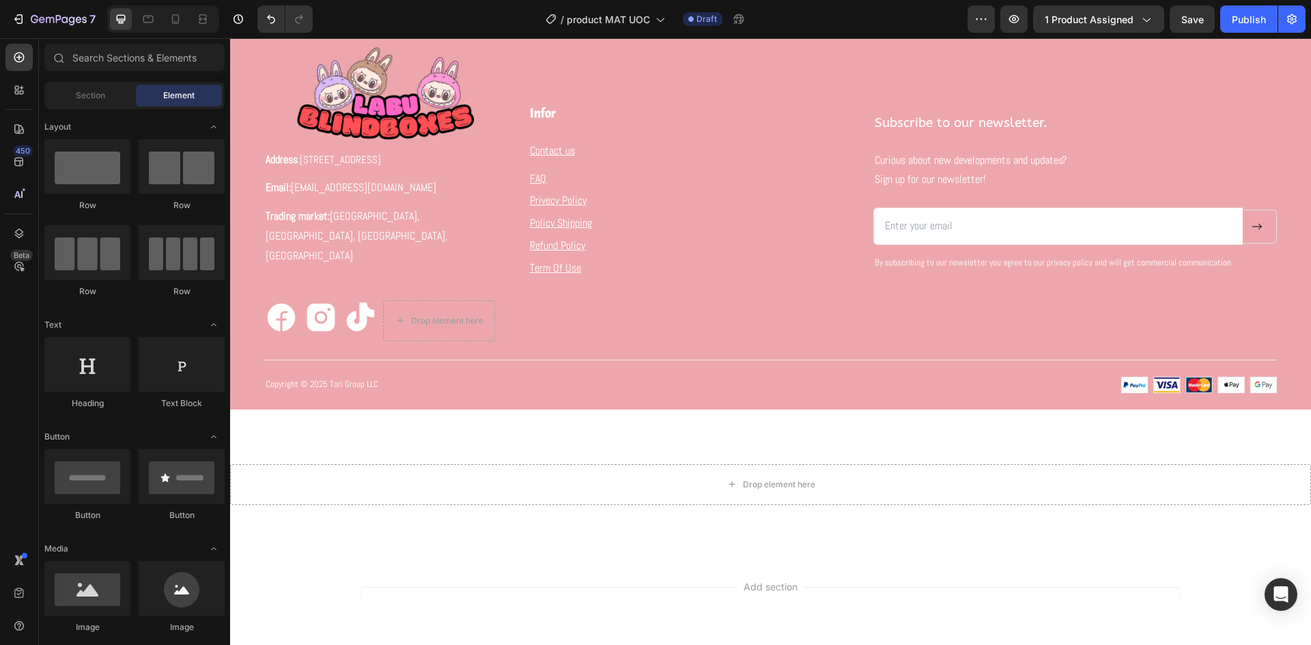
scroll to position [3411, 0]
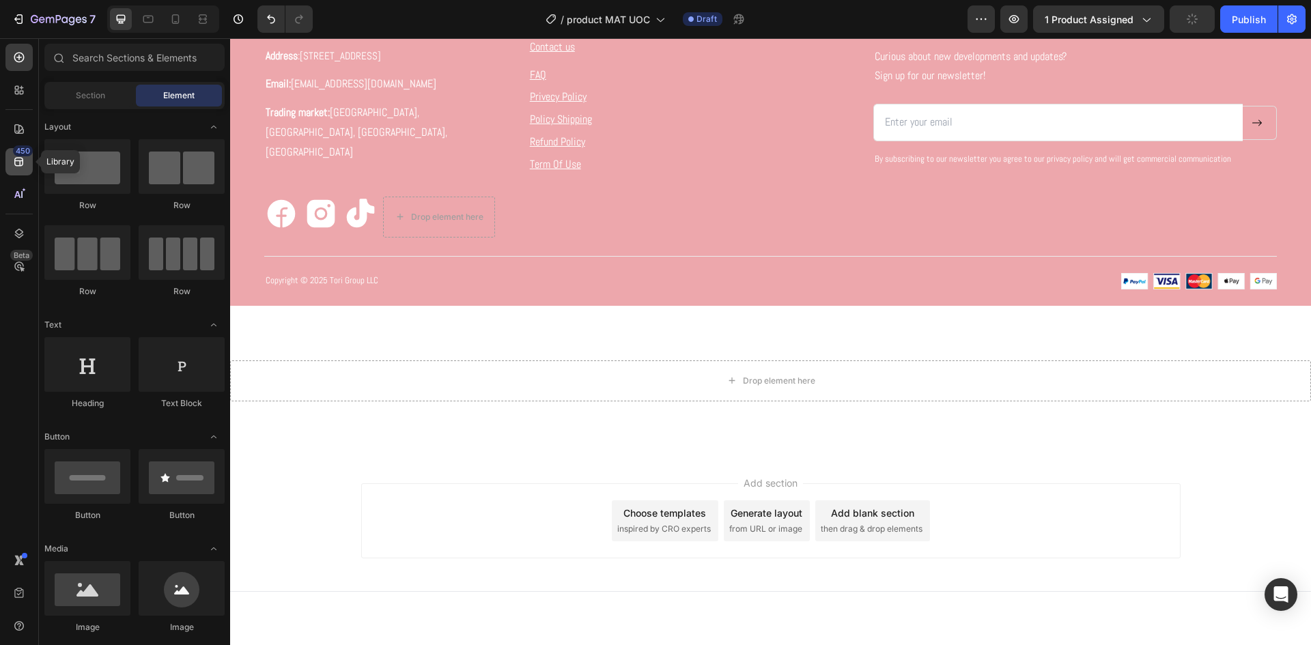
click at [14, 163] on icon at bounding box center [19, 162] width 14 height 14
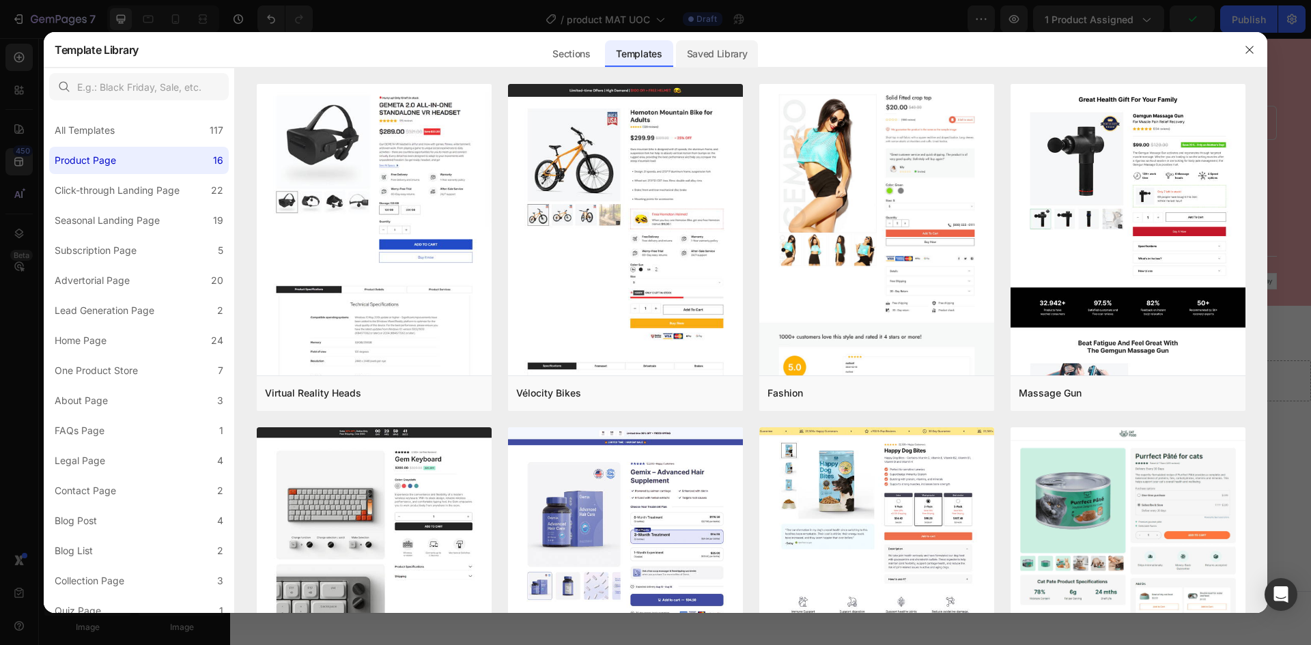
click at [724, 48] on div "Saved Library" at bounding box center [717, 53] width 83 height 27
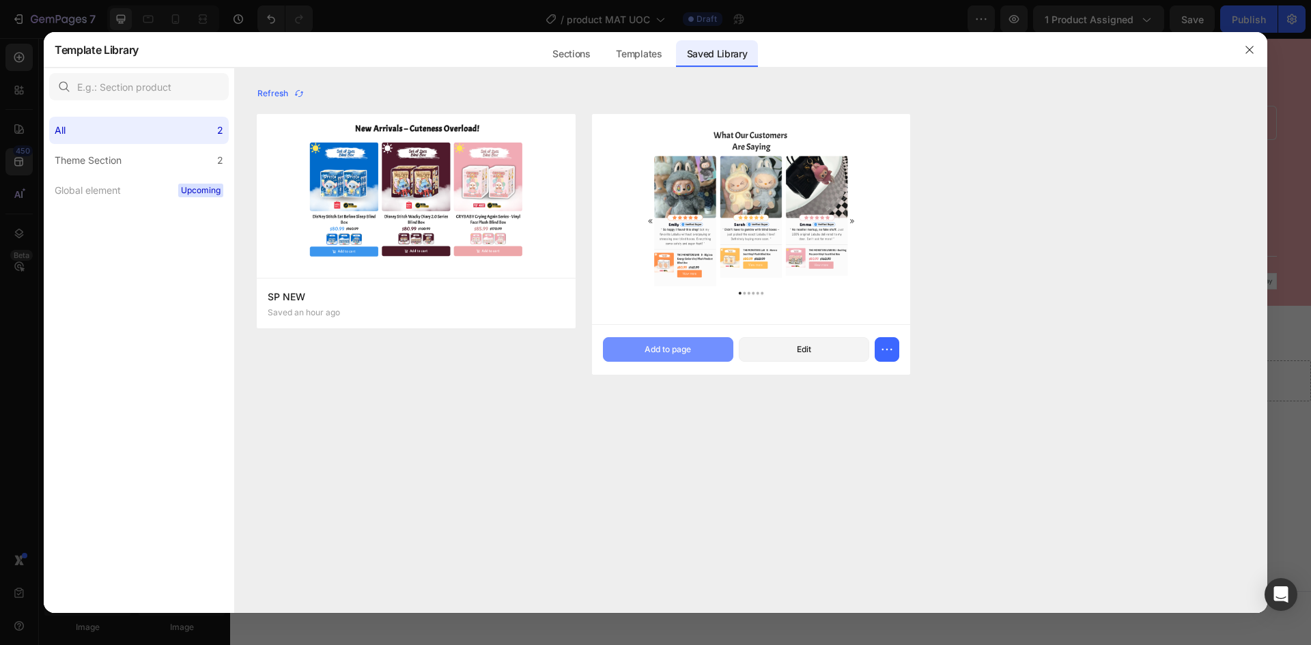
click at [671, 354] on div "Add to page" at bounding box center [668, 349] width 46 height 12
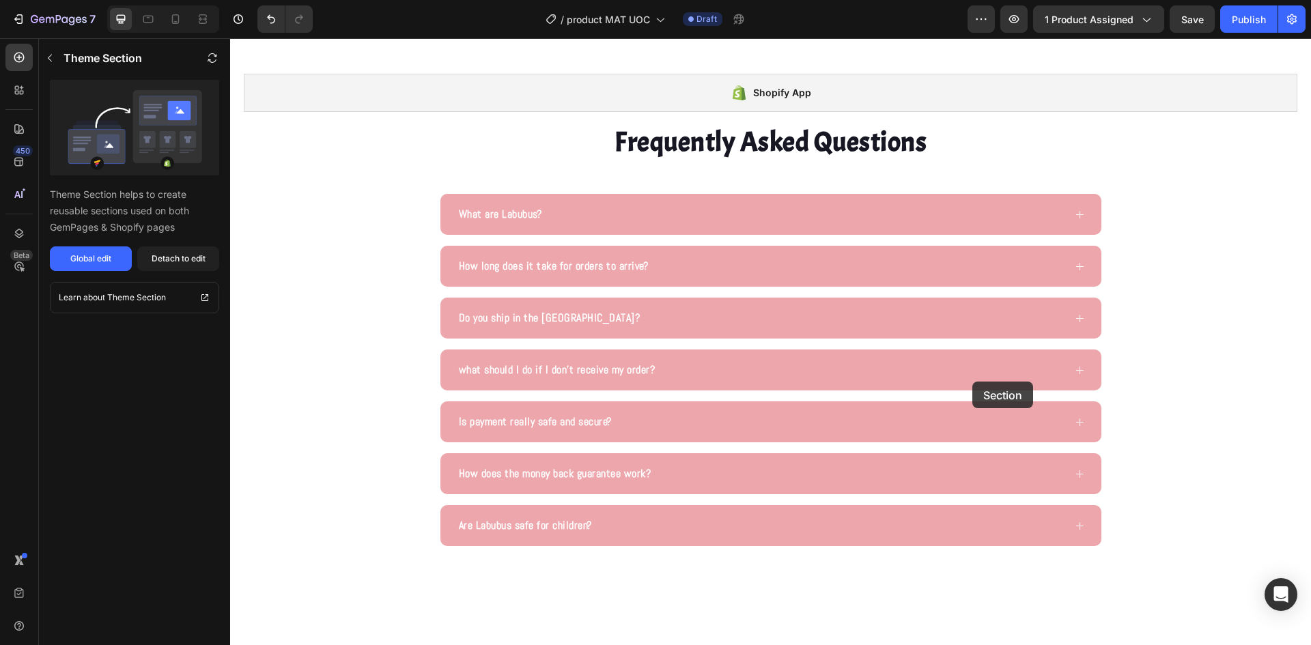
scroll to position [2632, 0]
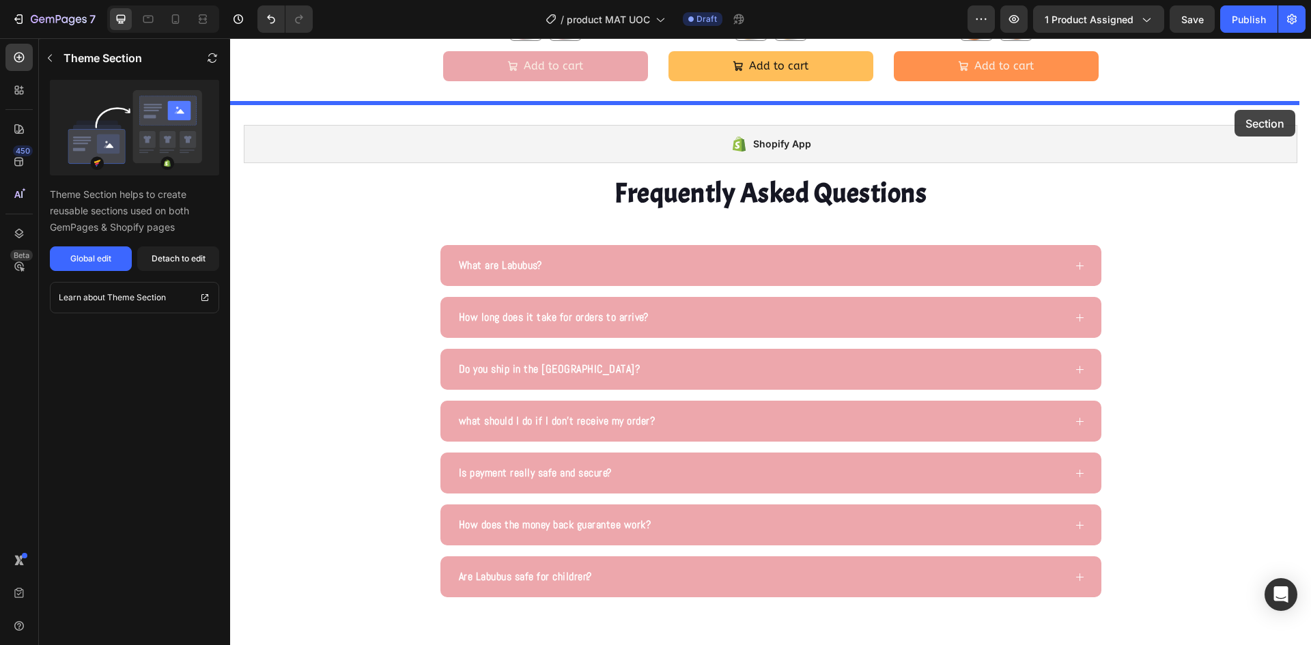
drag, startPoint x: 1155, startPoint y: 436, endPoint x: 1235, endPoint y: 110, distance: 335.4
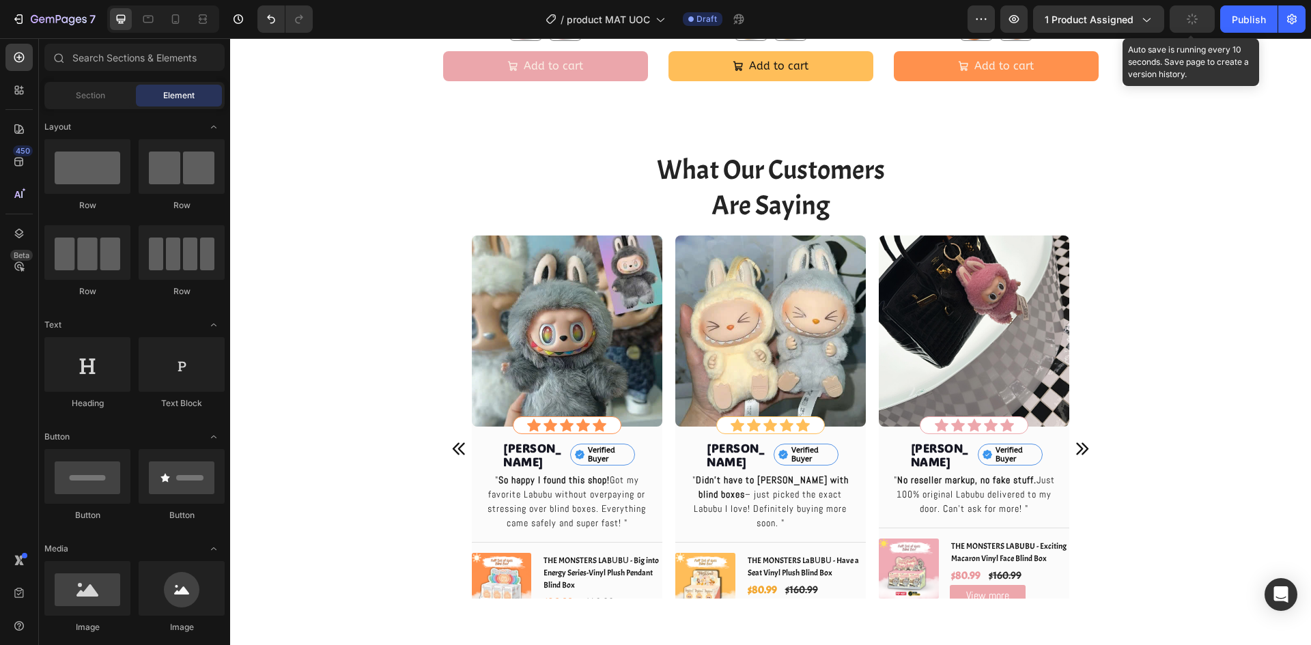
click at [1193, 17] on icon "button" at bounding box center [1192, 19] width 13 height 13
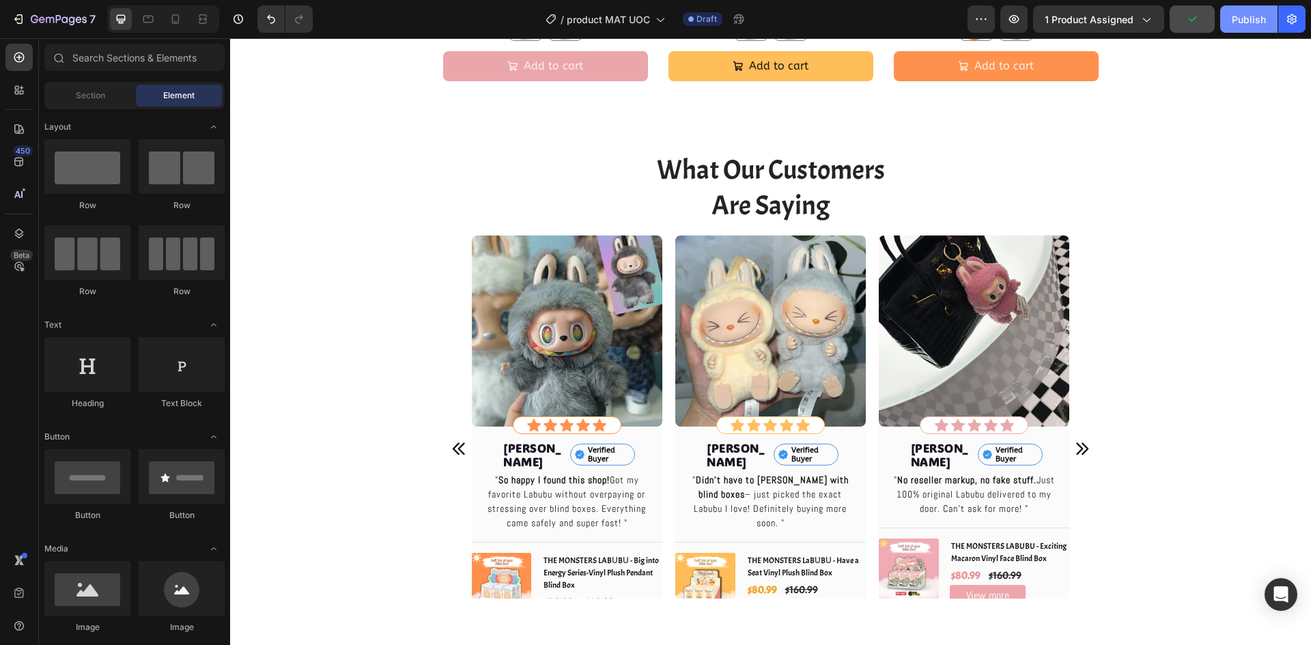
click at [1256, 18] on div "Publish" at bounding box center [1249, 19] width 34 height 14
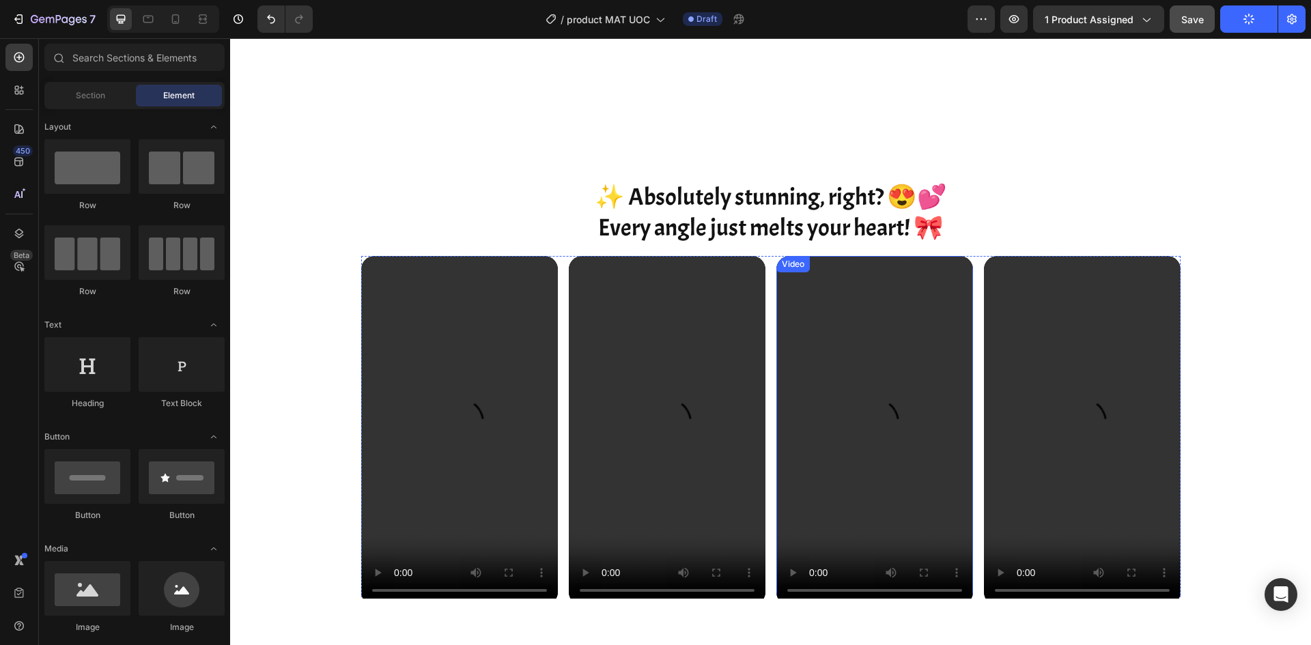
scroll to position [1502, 0]
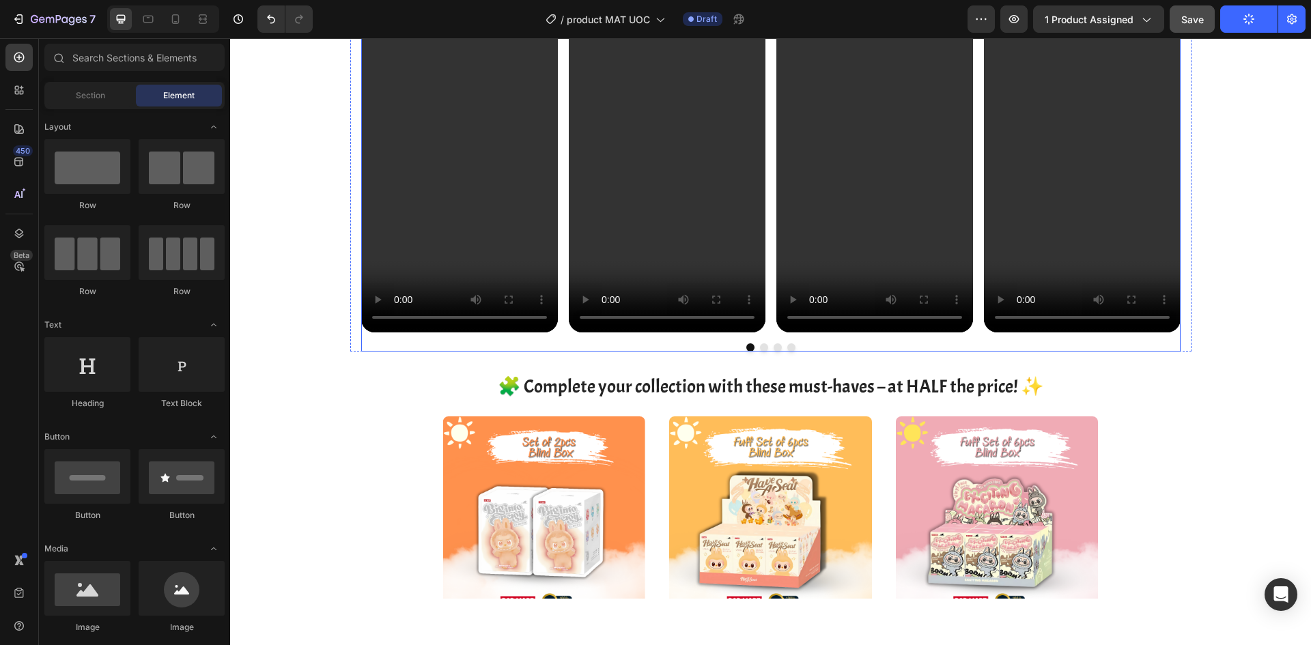
click at [760, 347] on button "Dot" at bounding box center [764, 347] width 8 height 8
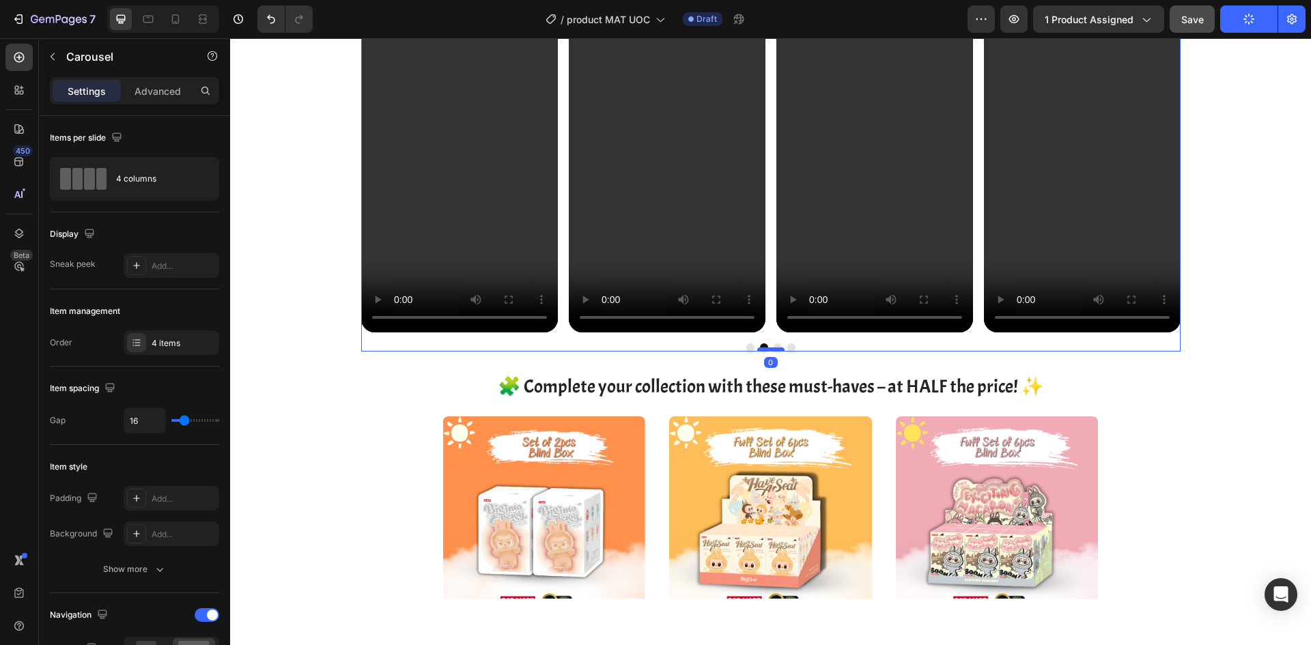
click at [773, 348] on div at bounding box center [770, 350] width 27 height 4
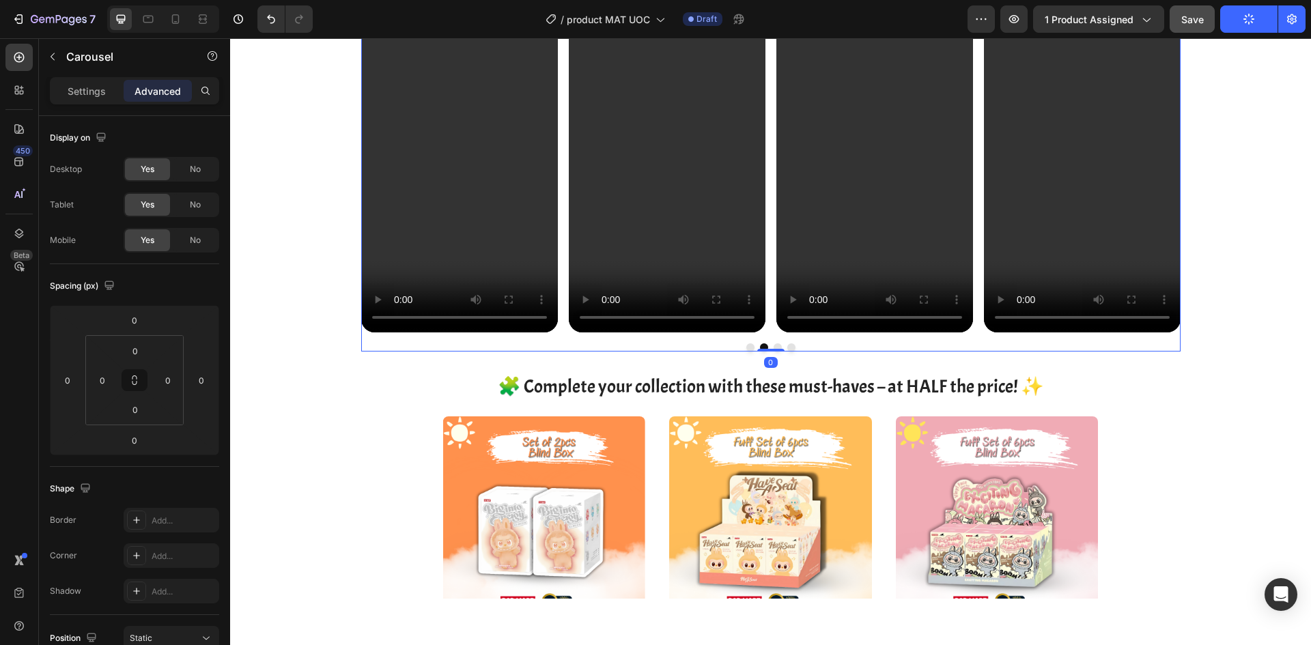
click at [787, 348] on button "Dot" at bounding box center [791, 347] width 8 height 8
click at [555, 343] on div at bounding box center [770, 347] width 819 height 8
click at [94, 94] on p "Settings" at bounding box center [87, 91] width 38 height 14
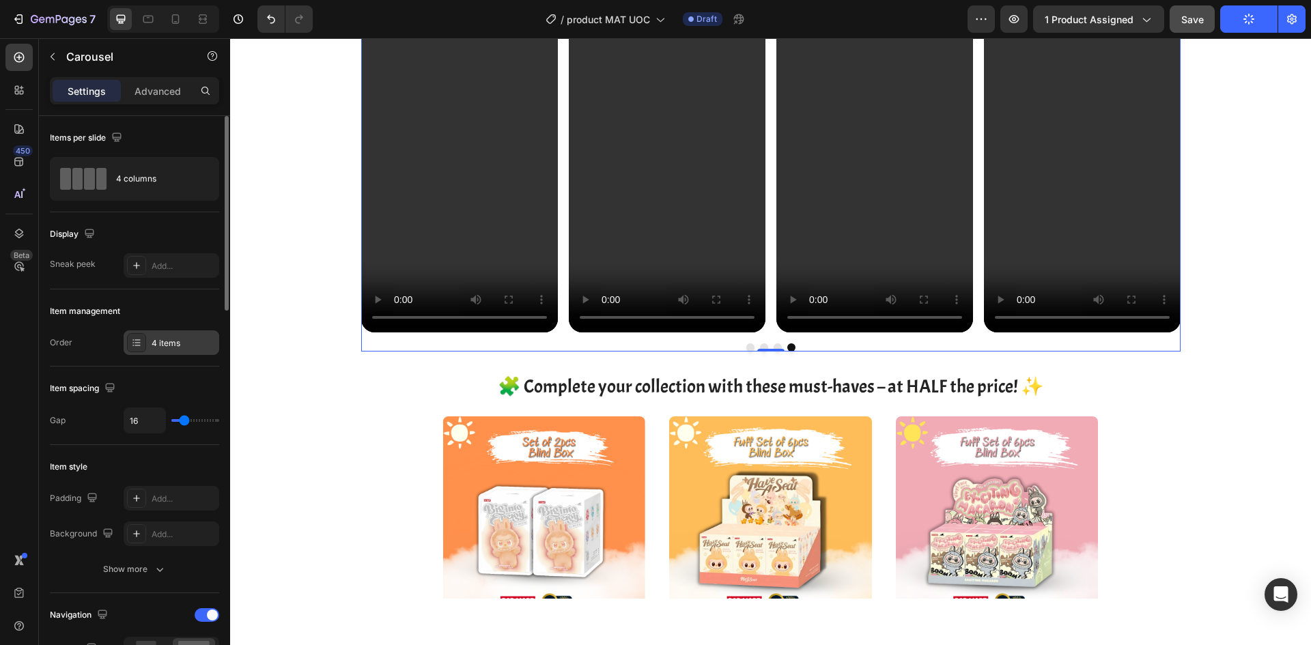
click at [170, 353] on div "4 items" at bounding box center [172, 342] width 96 height 25
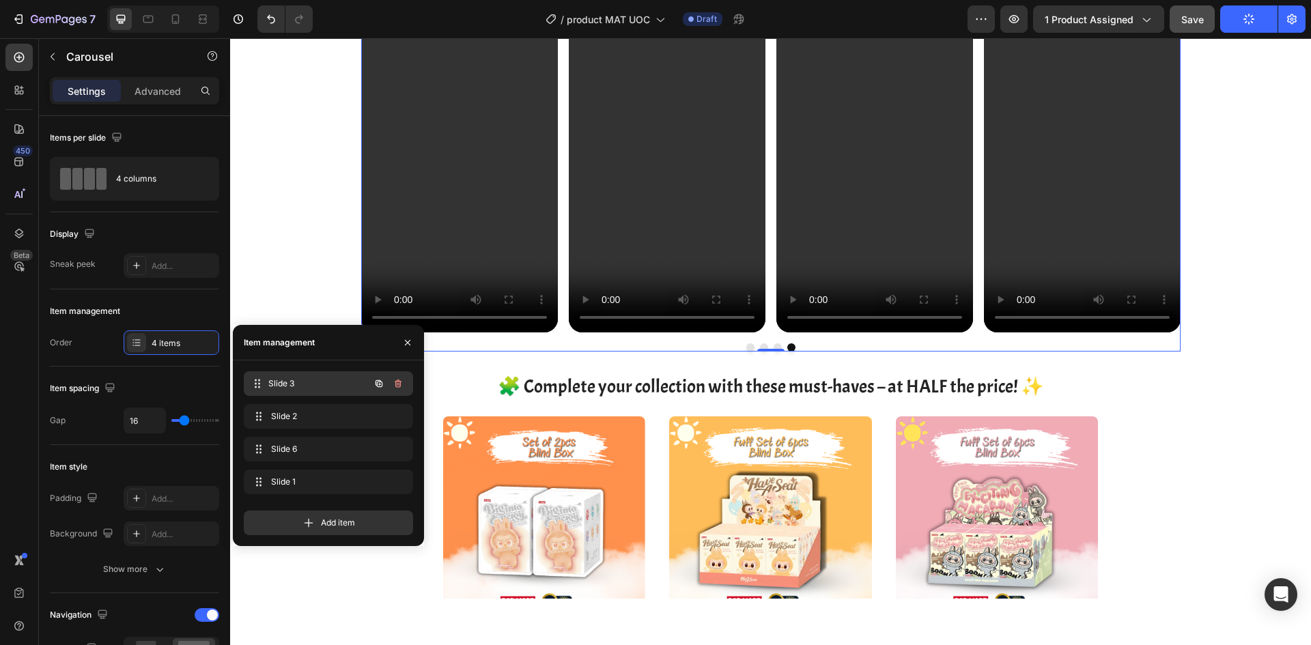
click at [290, 390] on div "Slide 3 Slide 3" at bounding box center [309, 383] width 120 height 19
click at [399, 449] on icon "button" at bounding box center [398, 449] width 11 height 11
click at [399, 450] on div "Delete" at bounding box center [388, 449] width 25 height 12
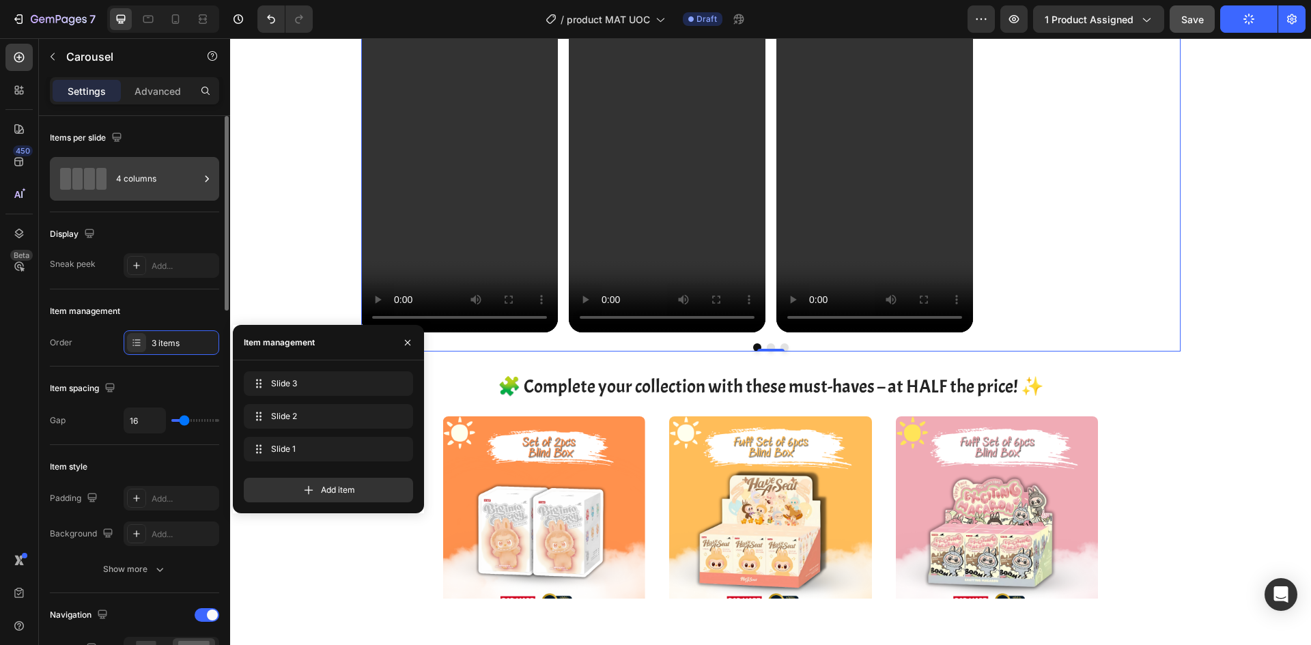
click at [156, 188] on div "4 columns" at bounding box center [157, 178] width 83 height 31
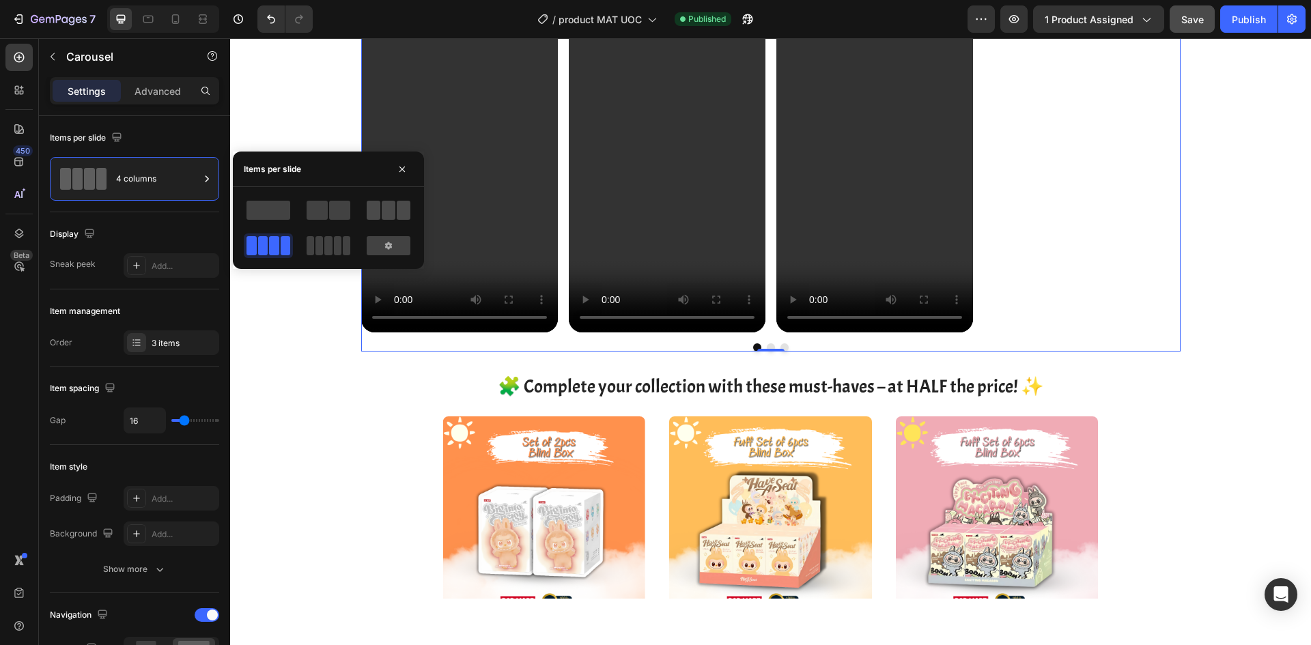
click at [384, 210] on span at bounding box center [389, 210] width 14 height 19
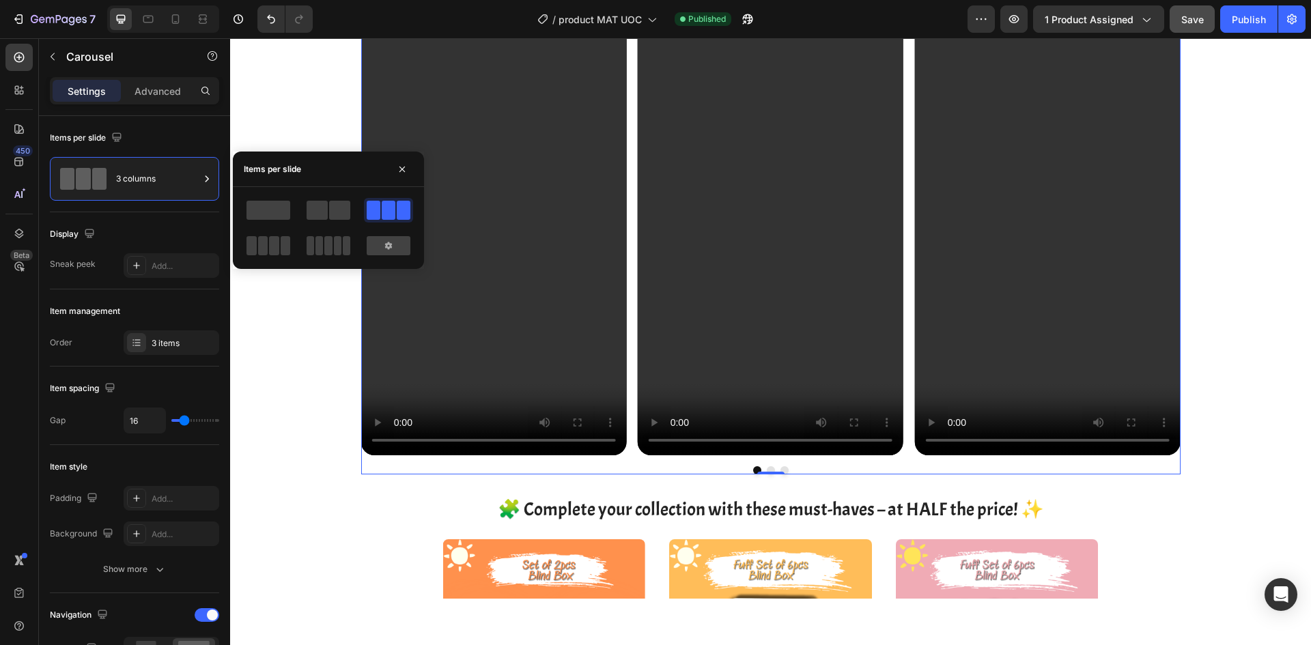
scroll to position [1564, 0]
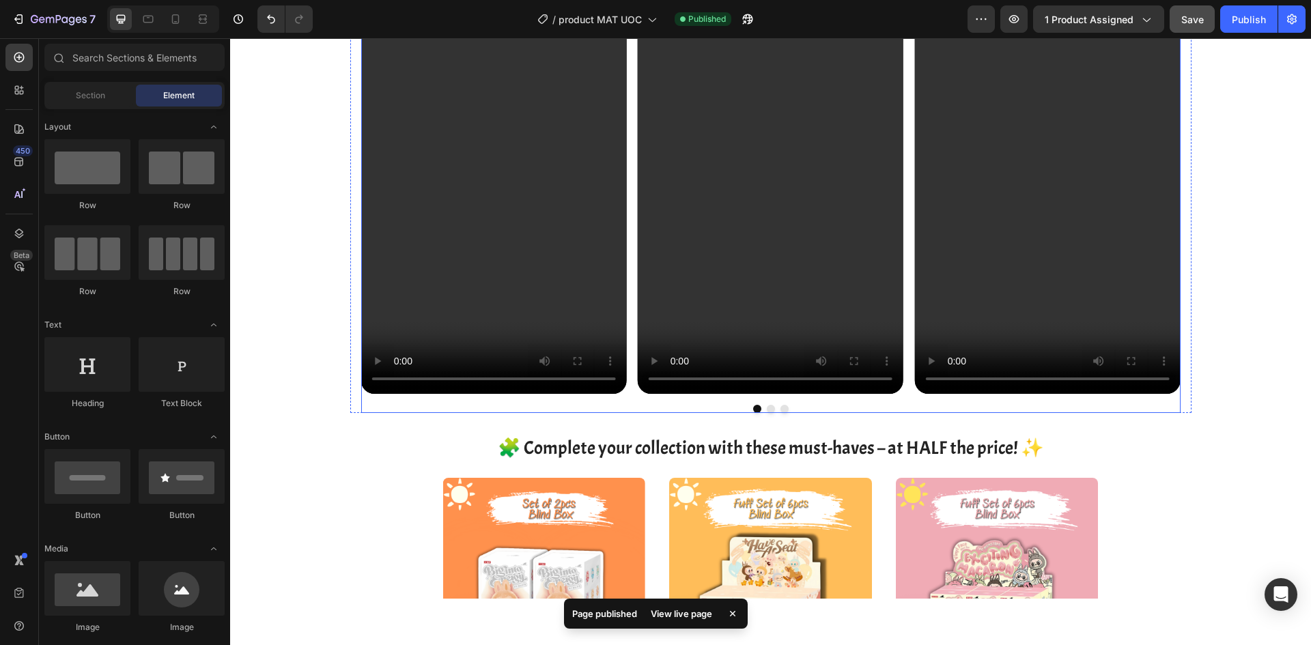
click at [895, 410] on div at bounding box center [770, 409] width 819 height 8
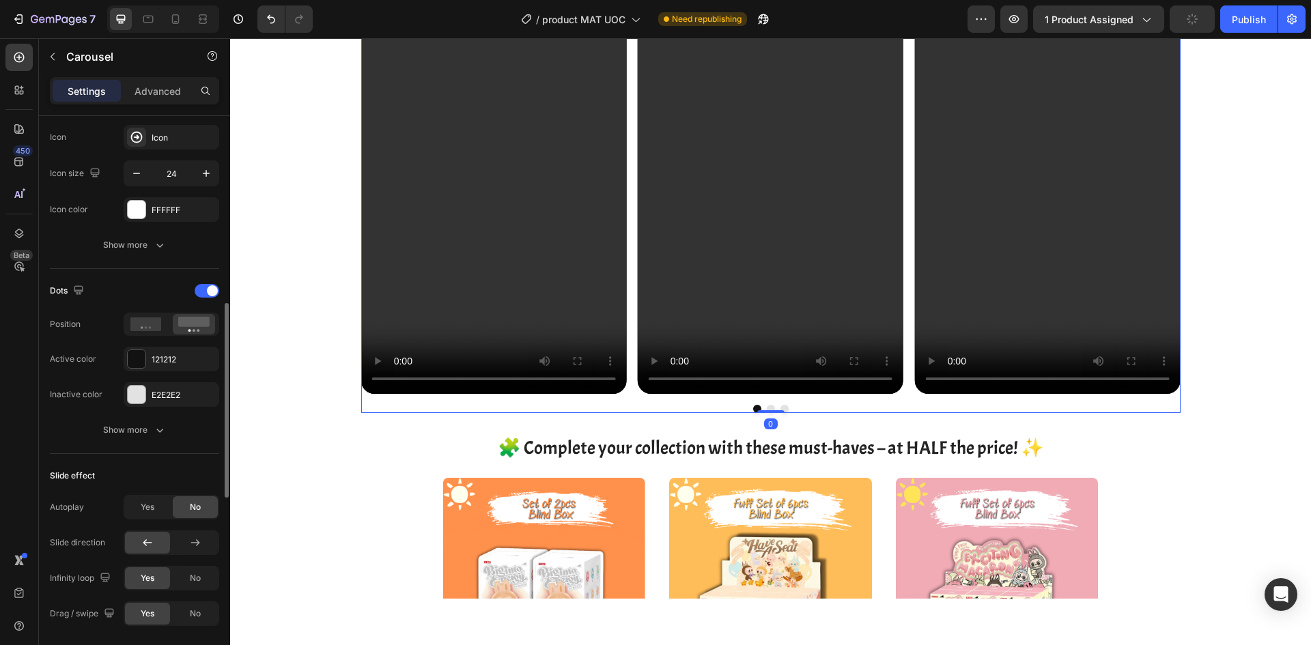
scroll to position [819, 0]
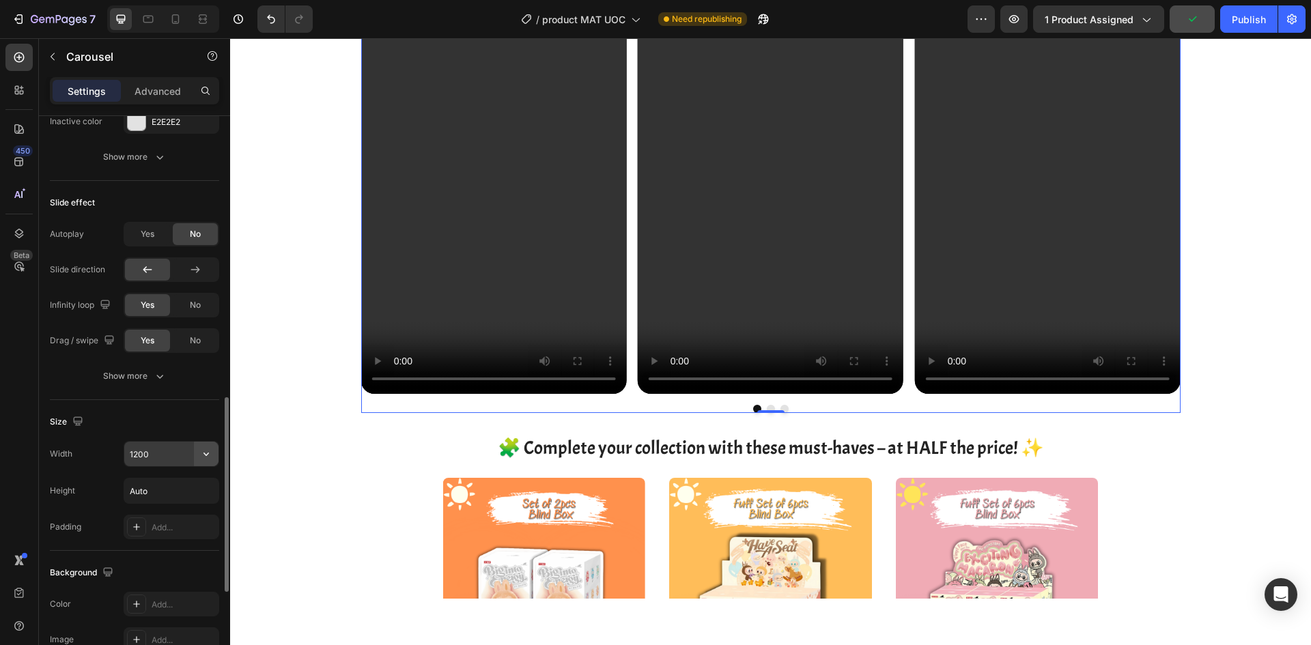
click at [201, 452] on icon "button" at bounding box center [206, 454] width 14 height 14
click at [162, 455] on input "1200" at bounding box center [171, 454] width 94 height 25
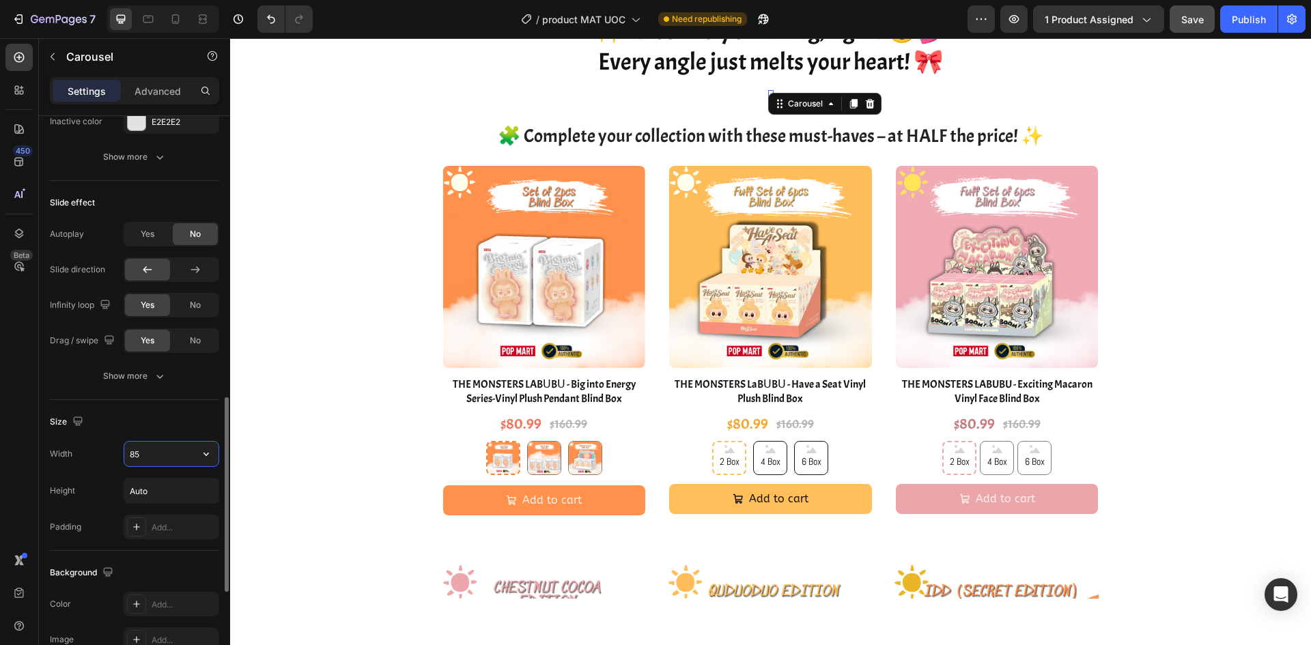
scroll to position [1327, 0]
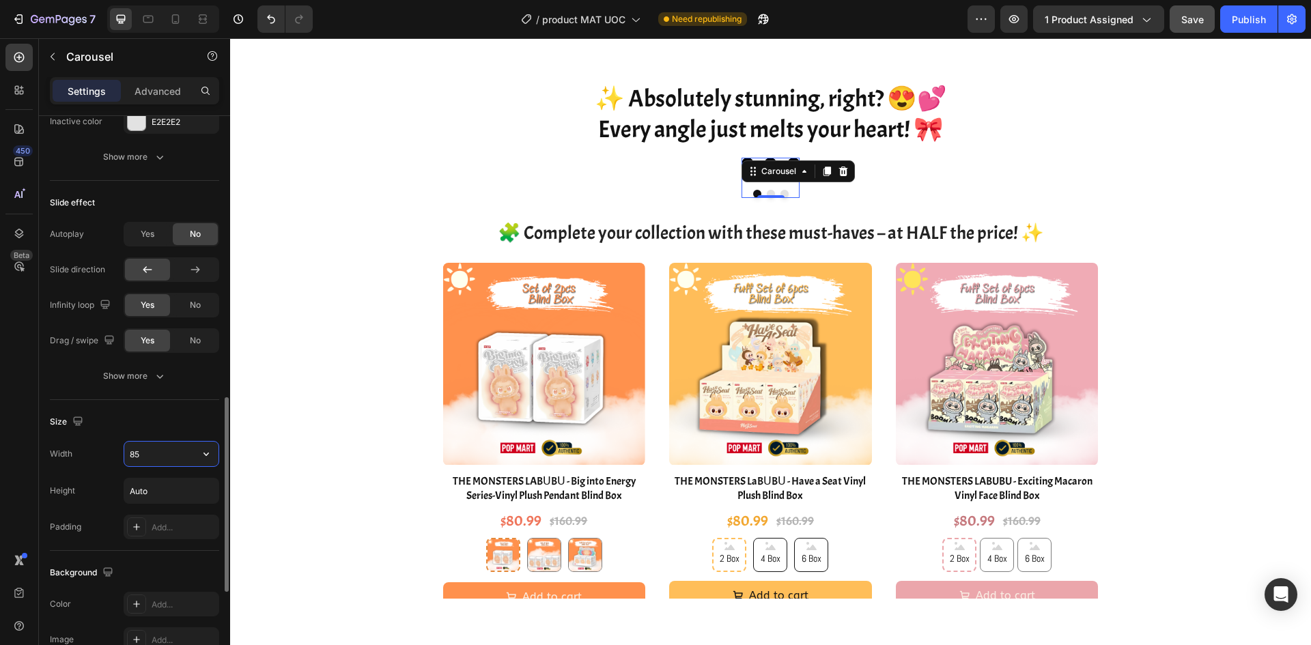
type input "85%"
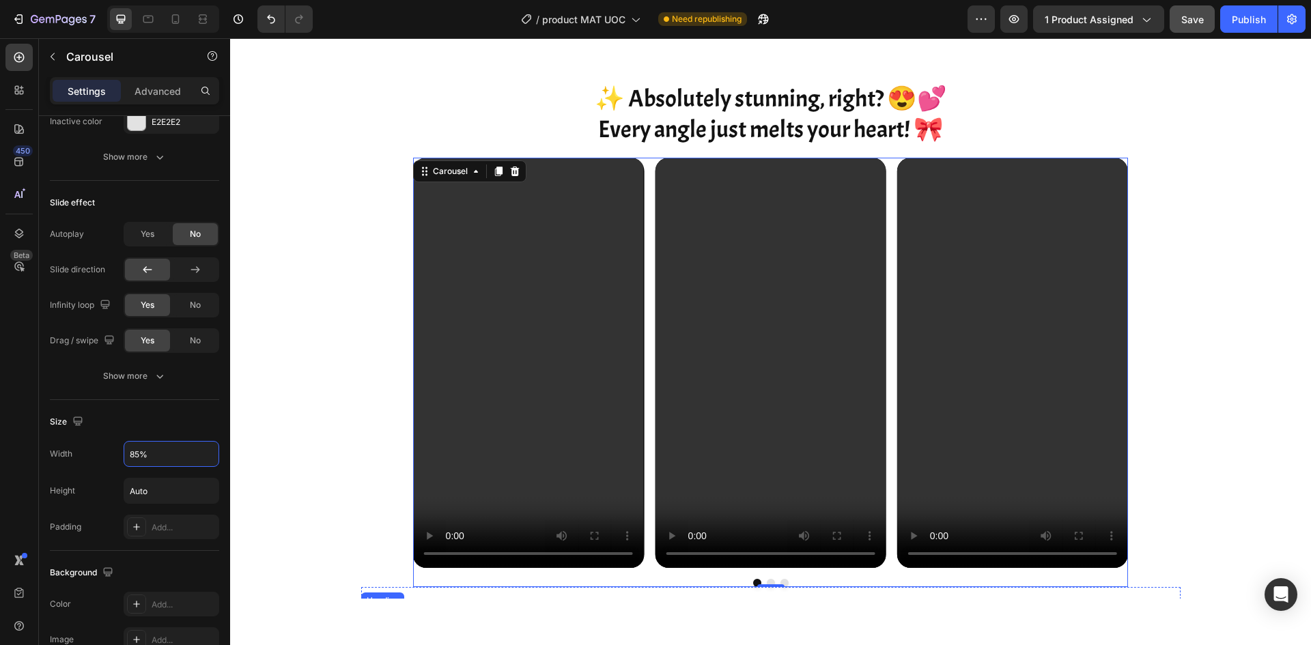
scroll to position [1601, 0]
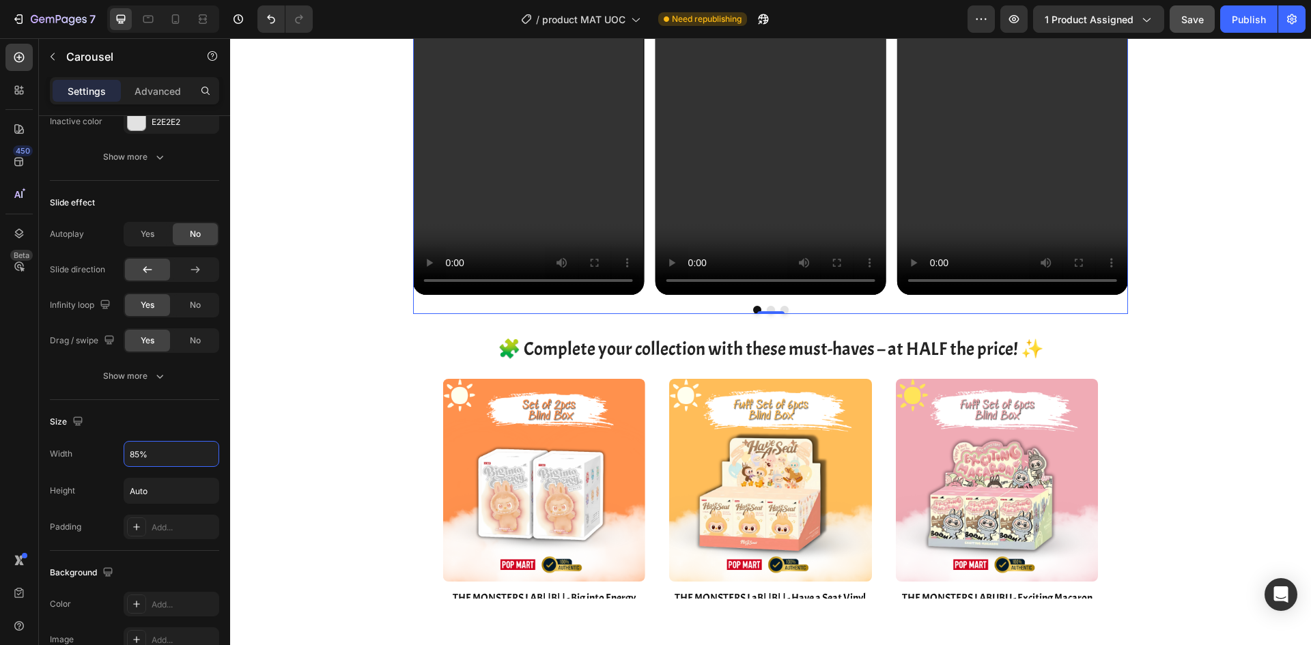
drag, startPoint x: 1231, startPoint y: 324, endPoint x: 1215, endPoint y: 352, distance: 32.4
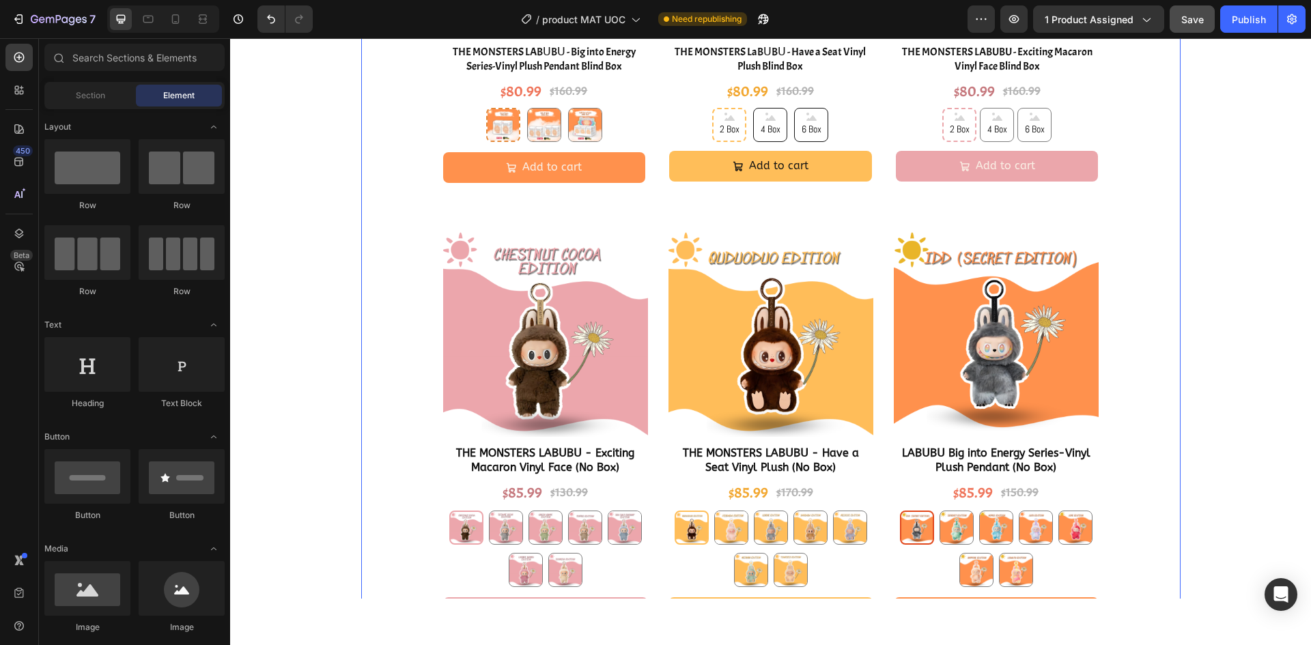
scroll to position [2557, 0]
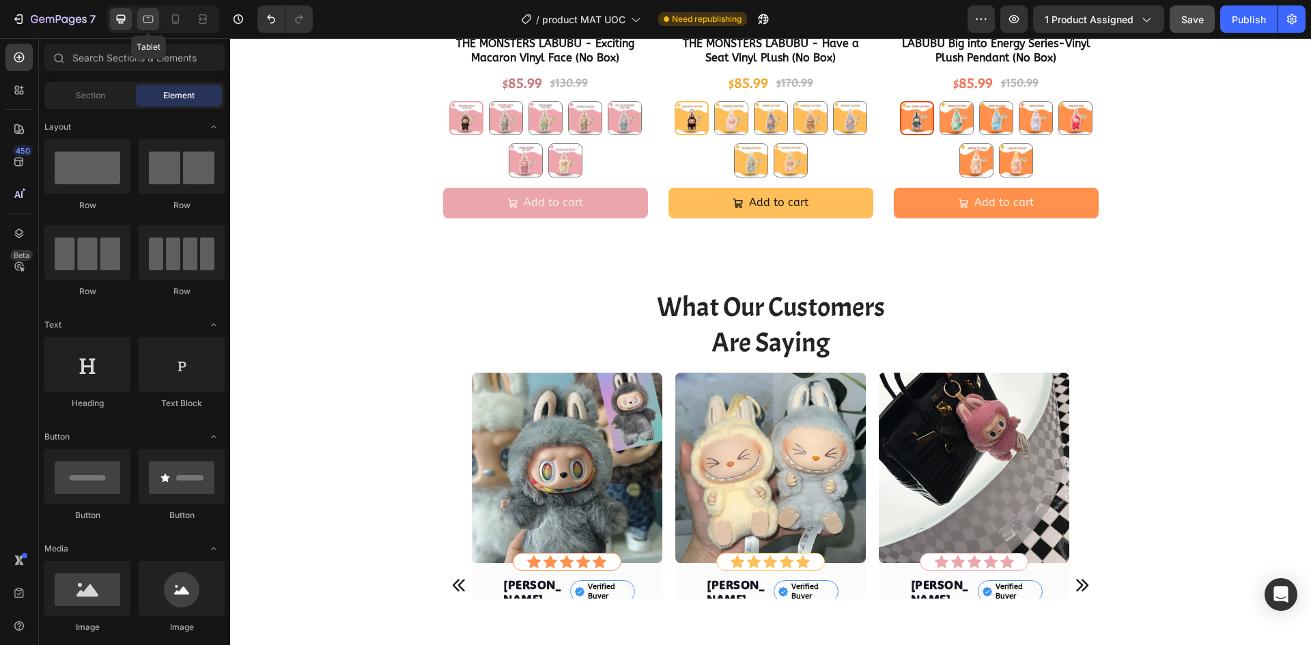
click at [144, 18] on icon at bounding box center [148, 20] width 10 height 8
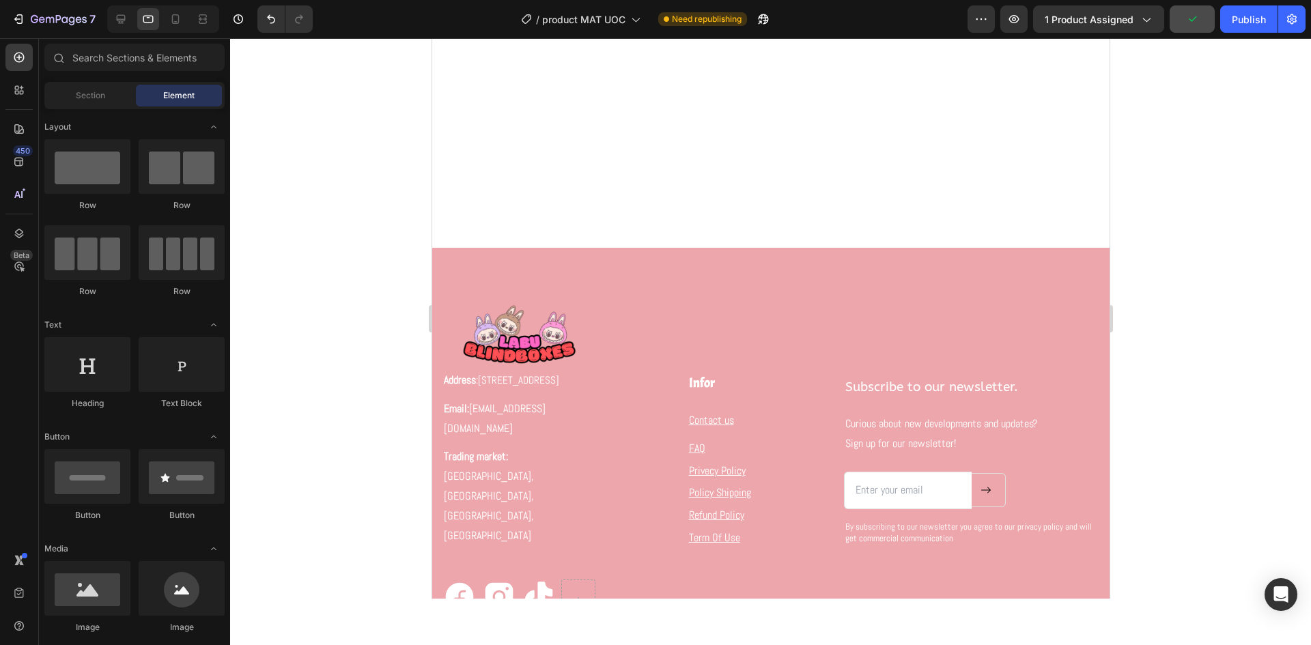
scroll to position [3790, 0]
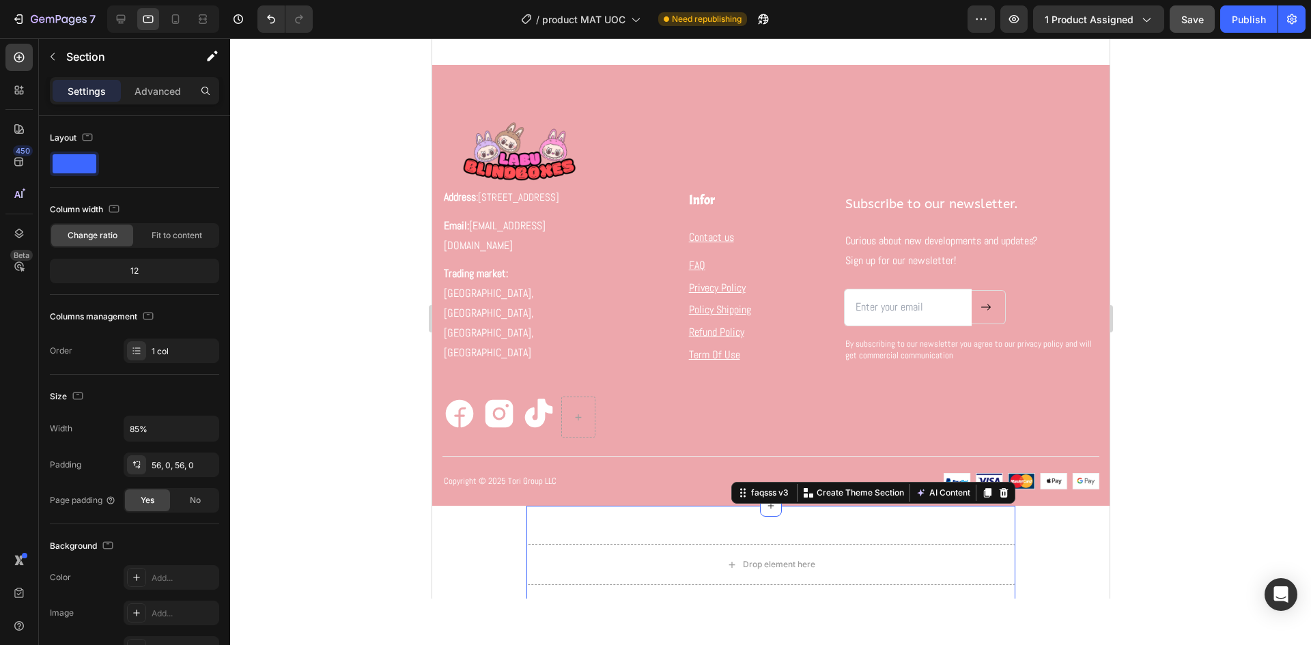
click at [942, 506] on div "Drop element here faqsss v3 Create Theme Section AI Content Write with GemAI Wh…" at bounding box center [771, 564] width 490 height 117
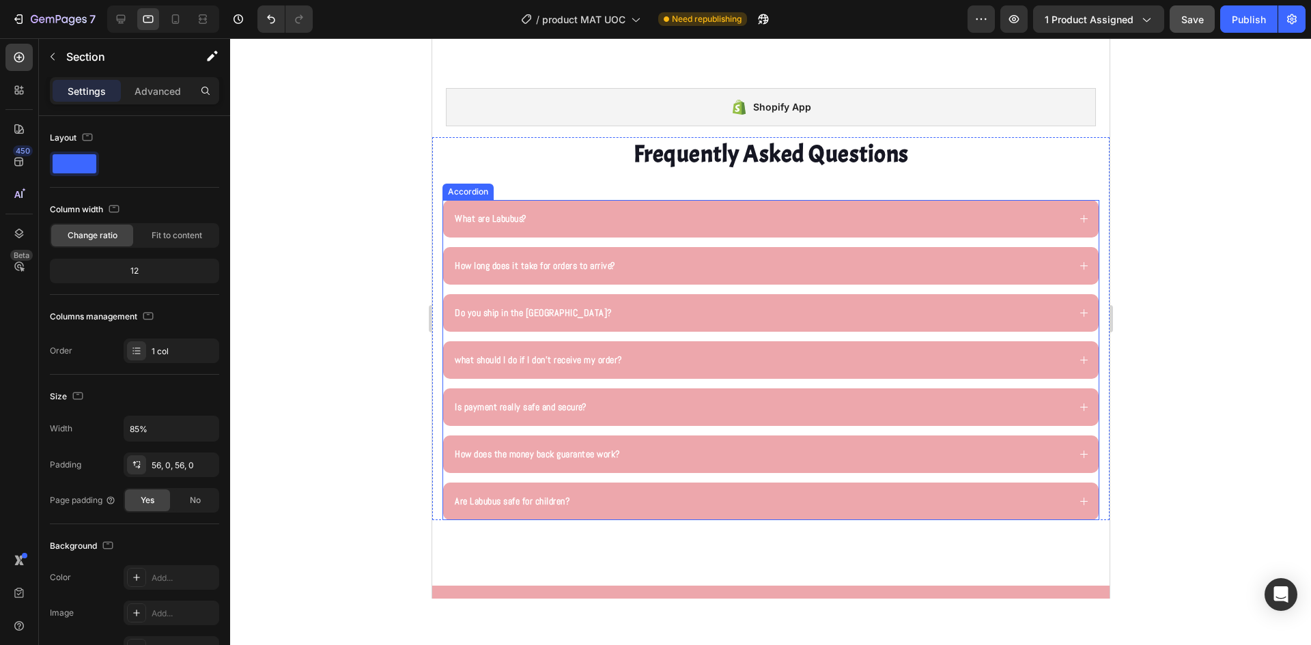
scroll to position [3235, 0]
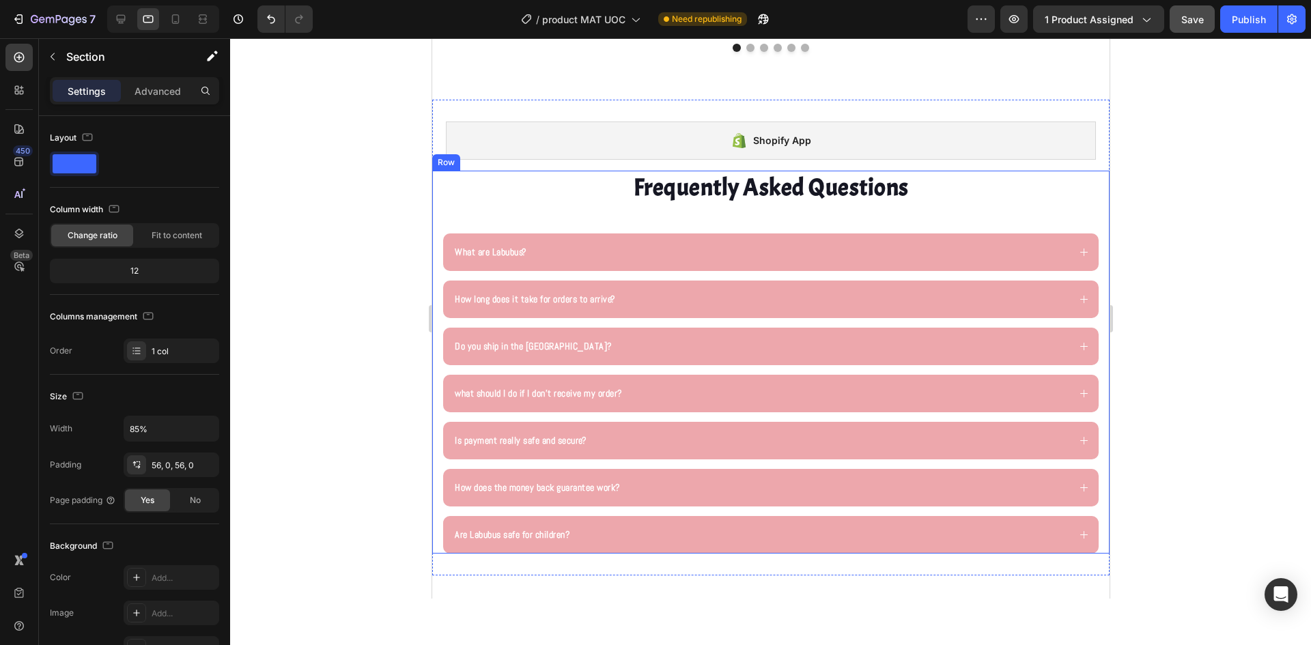
click at [439, 201] on div "Frequently Asked Questions Heading What are Labubus? How long does it take for …" at bounding box center [770, 362] width 677 height 383
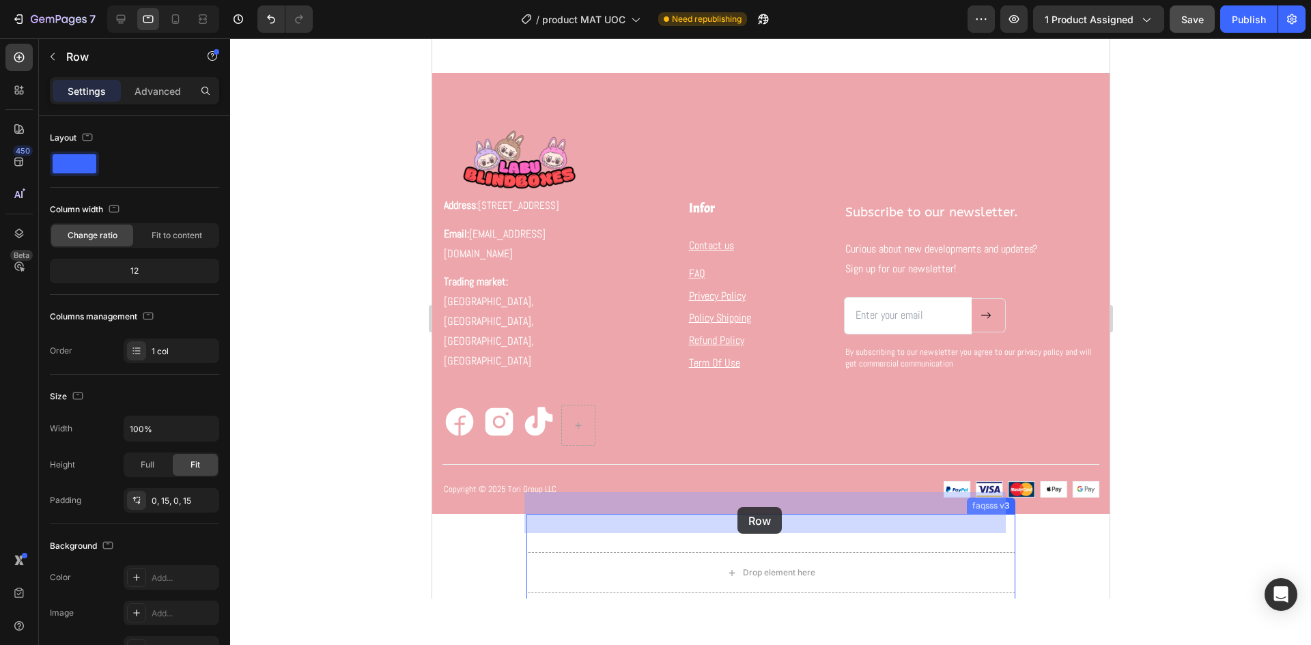
scroll to position [3918, 0]
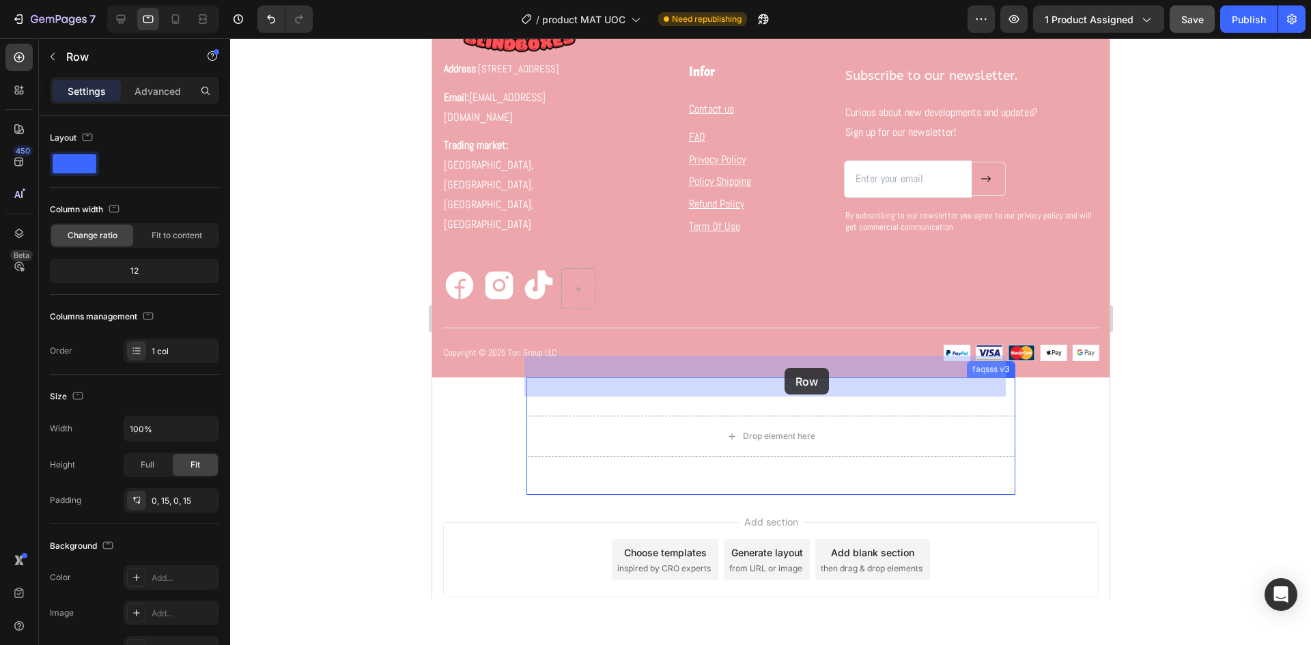
drag, startPoint x: 441, startPoint y: 156, endPoint x: 784, endPoint y: 368, distance: 403.2
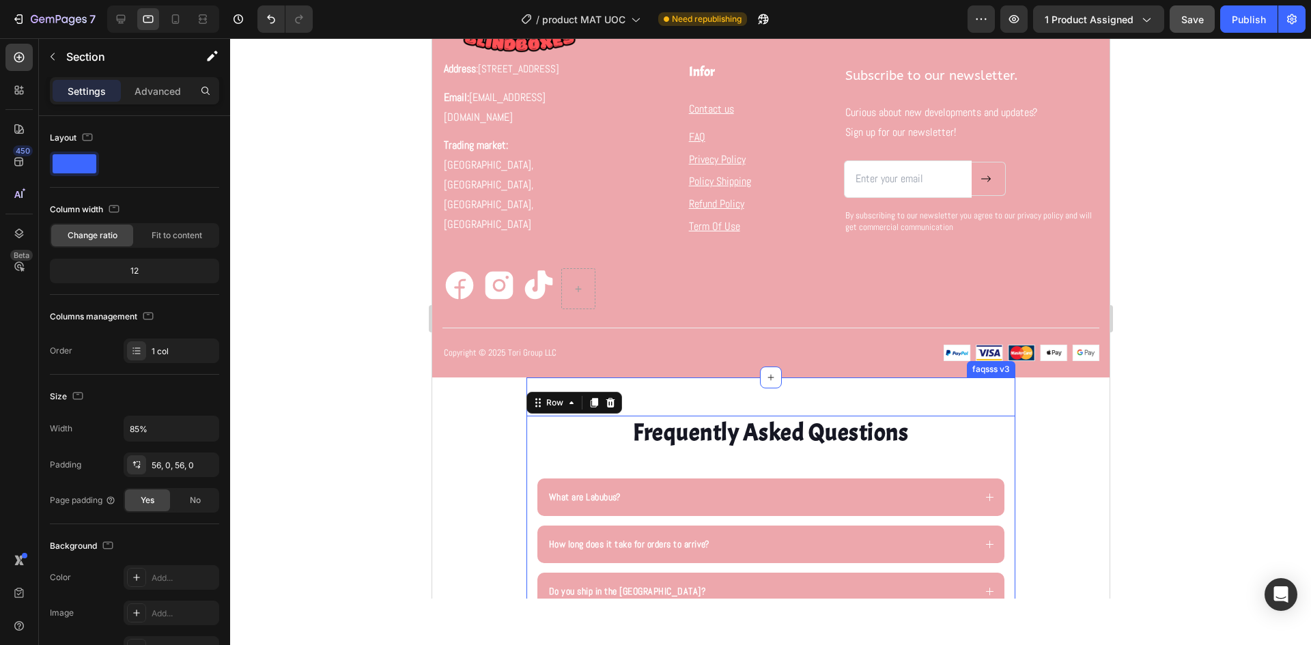
click at [989, 378] on div "Frequently Asked Questions Heading What are Labubus? How long does it take for …" at bounding box center [771, 608] width 490 height 460
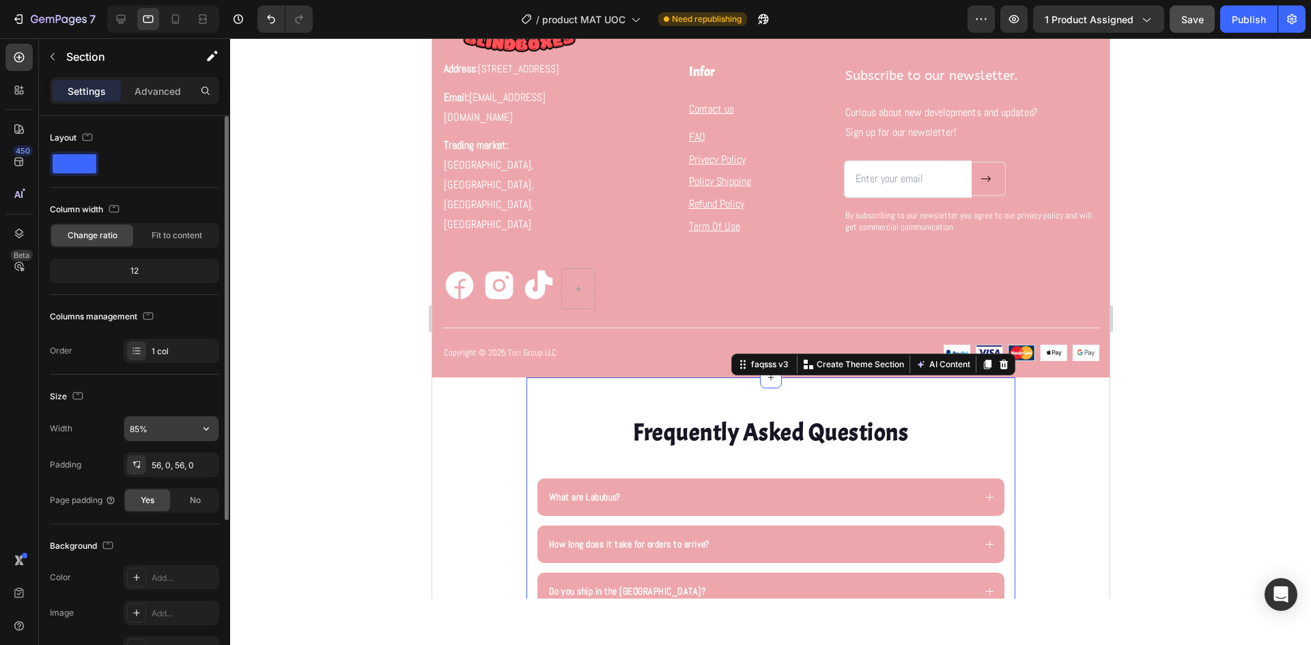
click at [131, 424] on input "85%" at bounding box center [171, 429] width 94 height 25
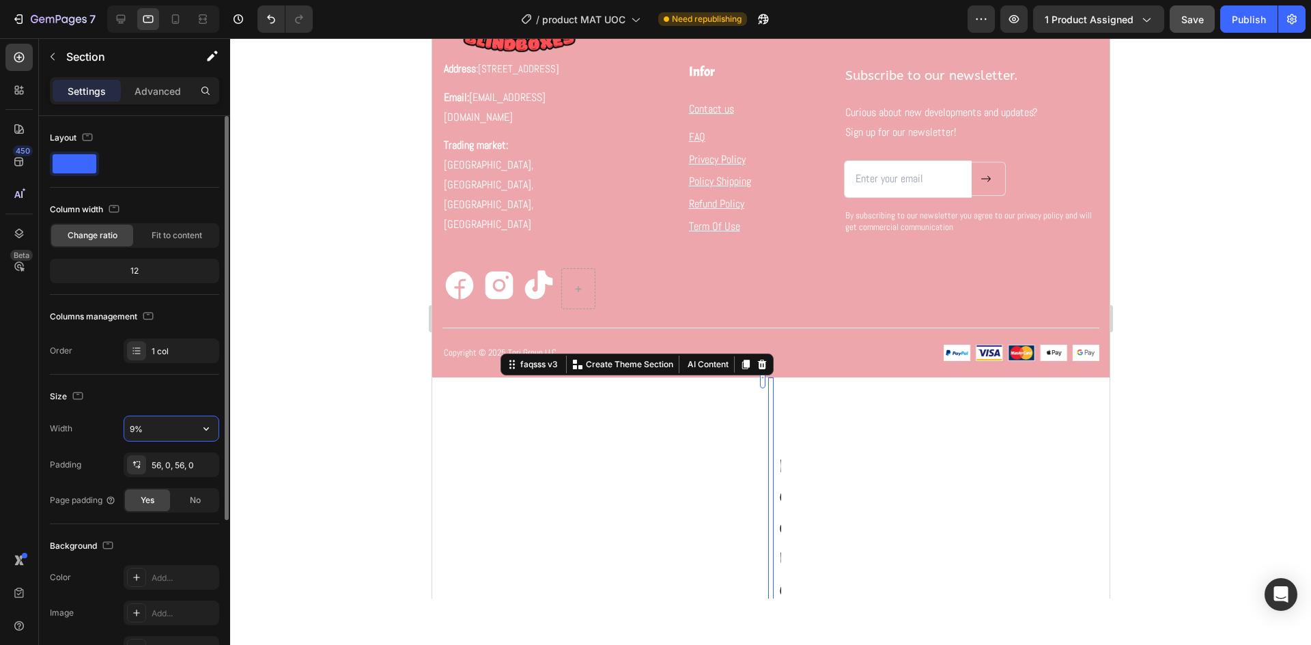
type input "90%"
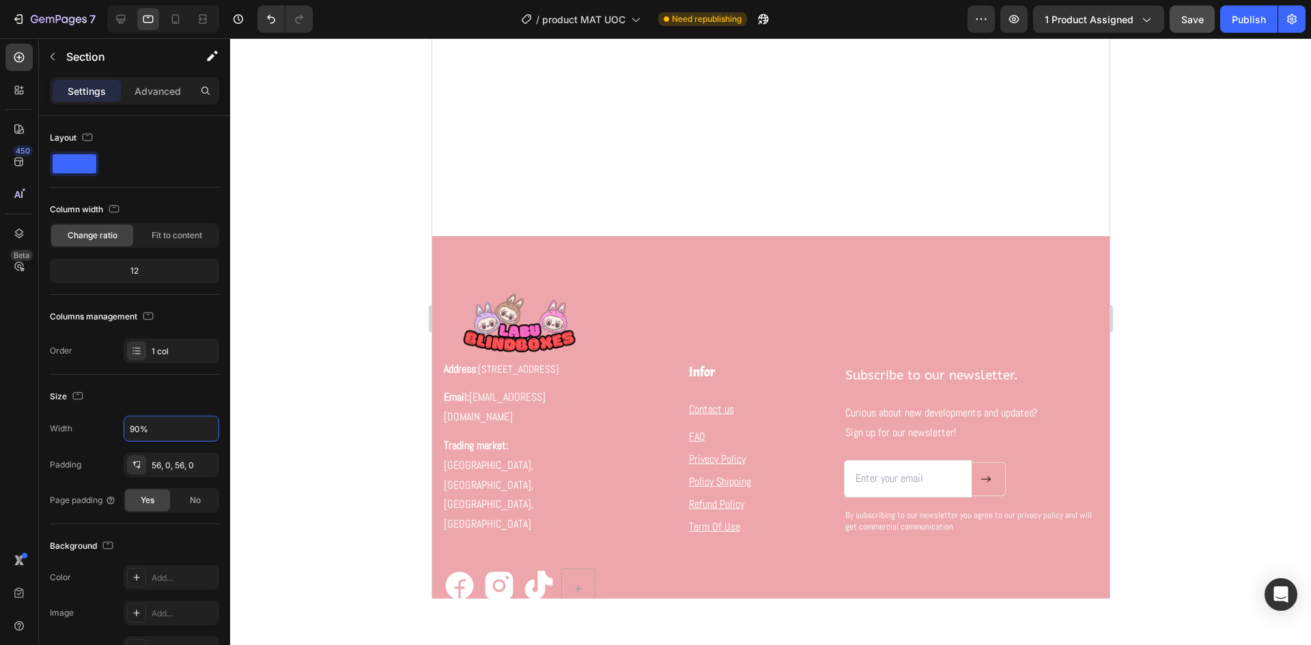
scroll to position [3645, 0]
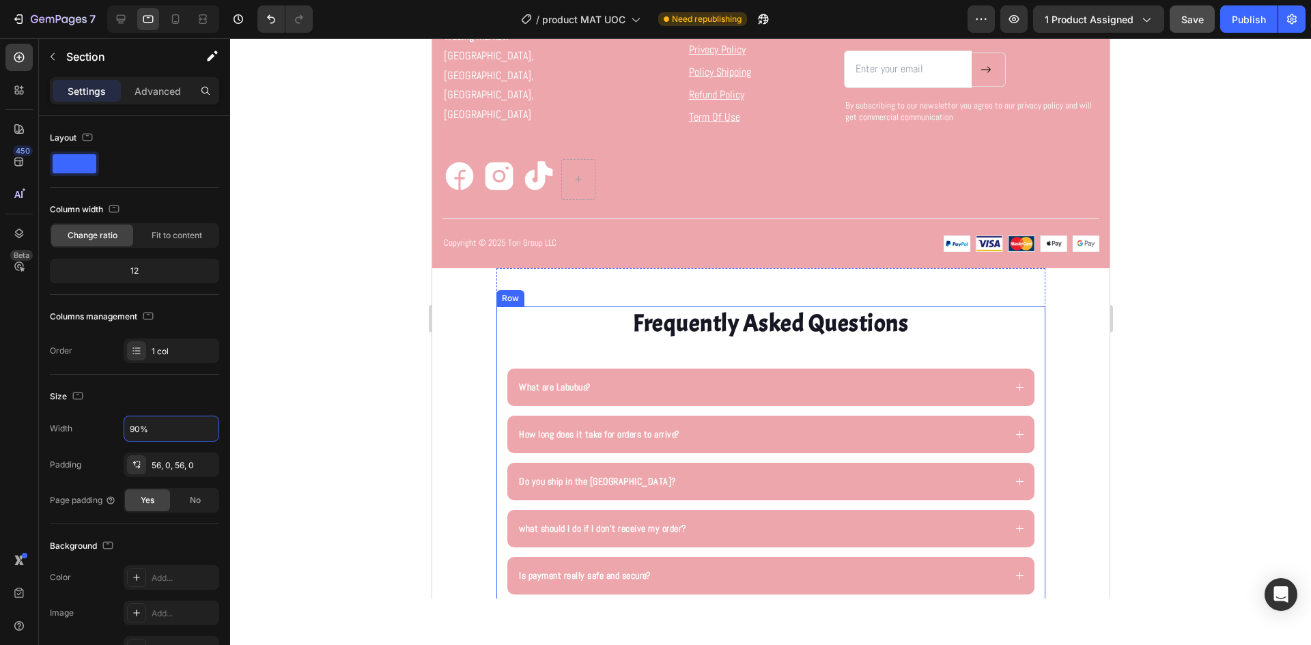
click at [1029, 307] on div "Frequently Asked Questions Heading What are Labubus? How long does it take for …" at bounding box center [770, 498] width 549 height 383
click at [1024, 268] on div "Frequently Asked Questions Heading What are Labubus? How long does it take for …" at bounding box center [770, 498] width 549 height 460
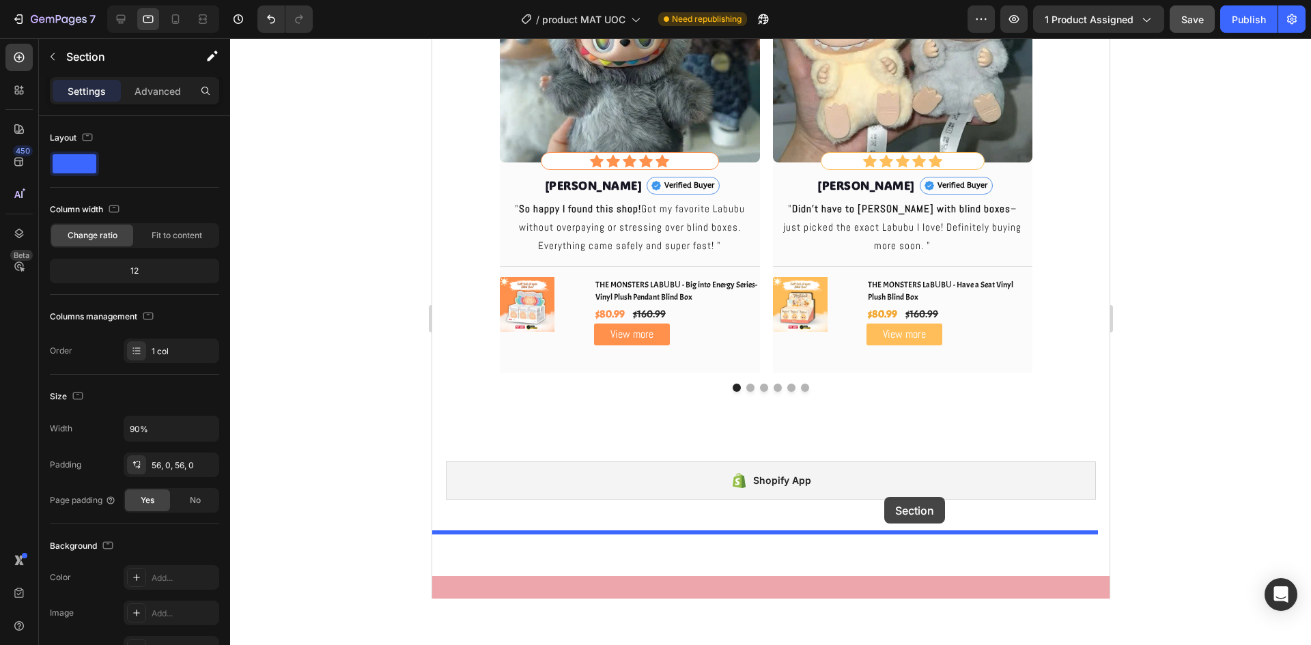
scroll to position [2963, 0]
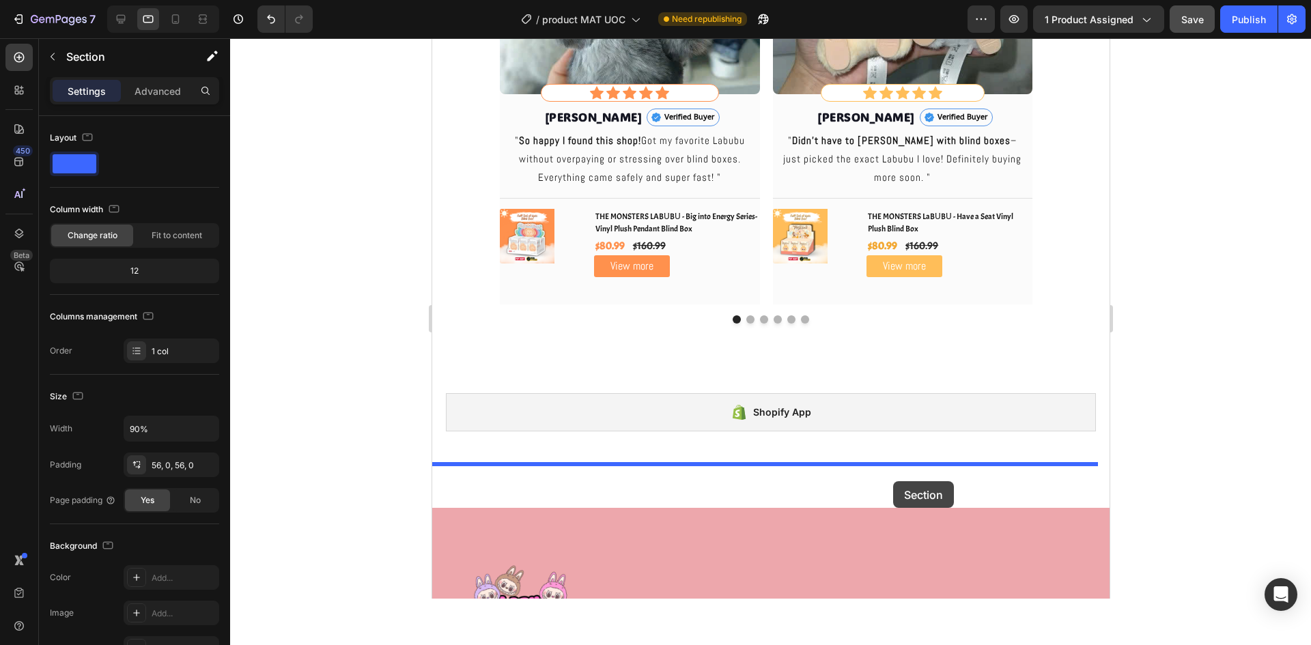
drag, startPoint x: 764, startPoint y: 195, endPoint x: 892, endPoint y: 481, distance: 313.6
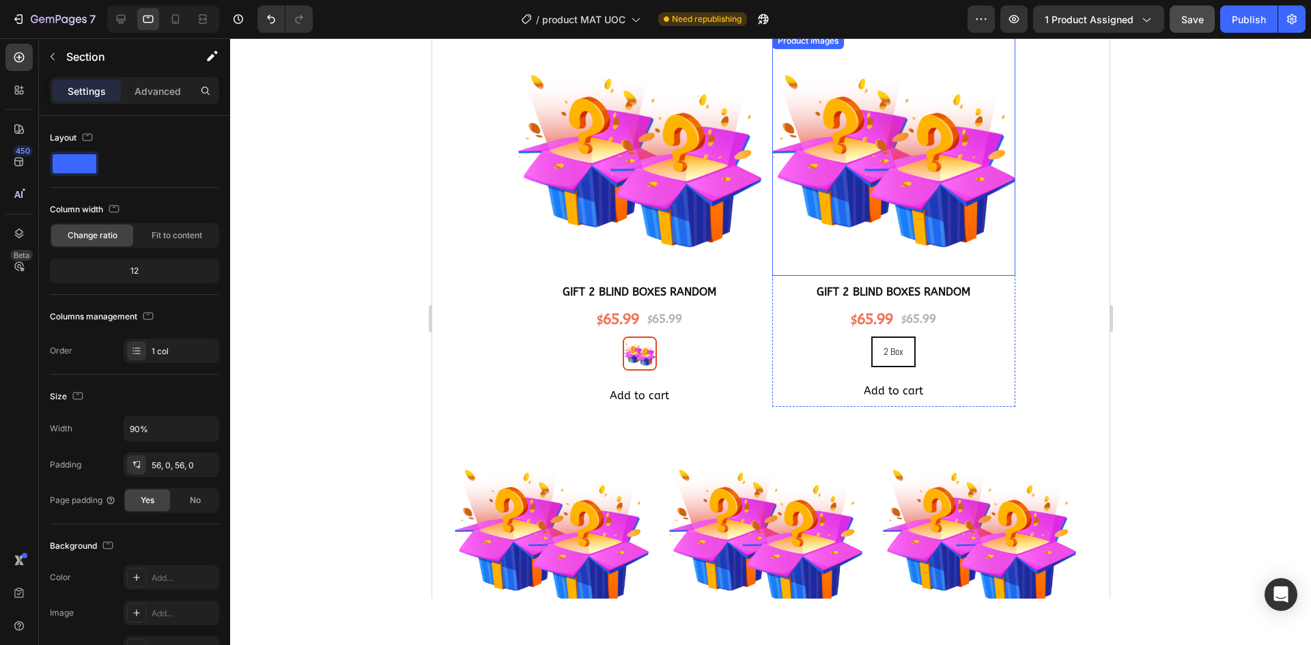
scroll to position [1734, 0]
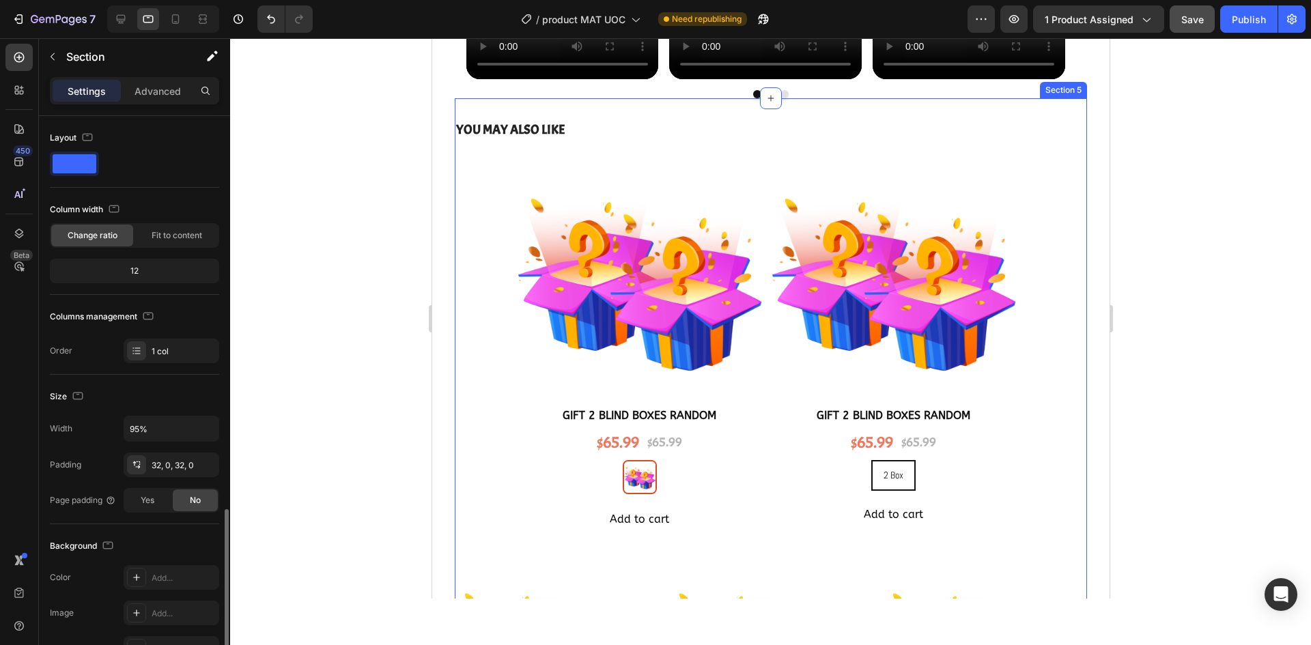
click at [896, 102] on div "YOU MAY ALSO LIKE Heading Product Images GIFT 2 BLIND BOXES RANDOM Product Titl…" at bounding box center [770, 514] width 632 height 833
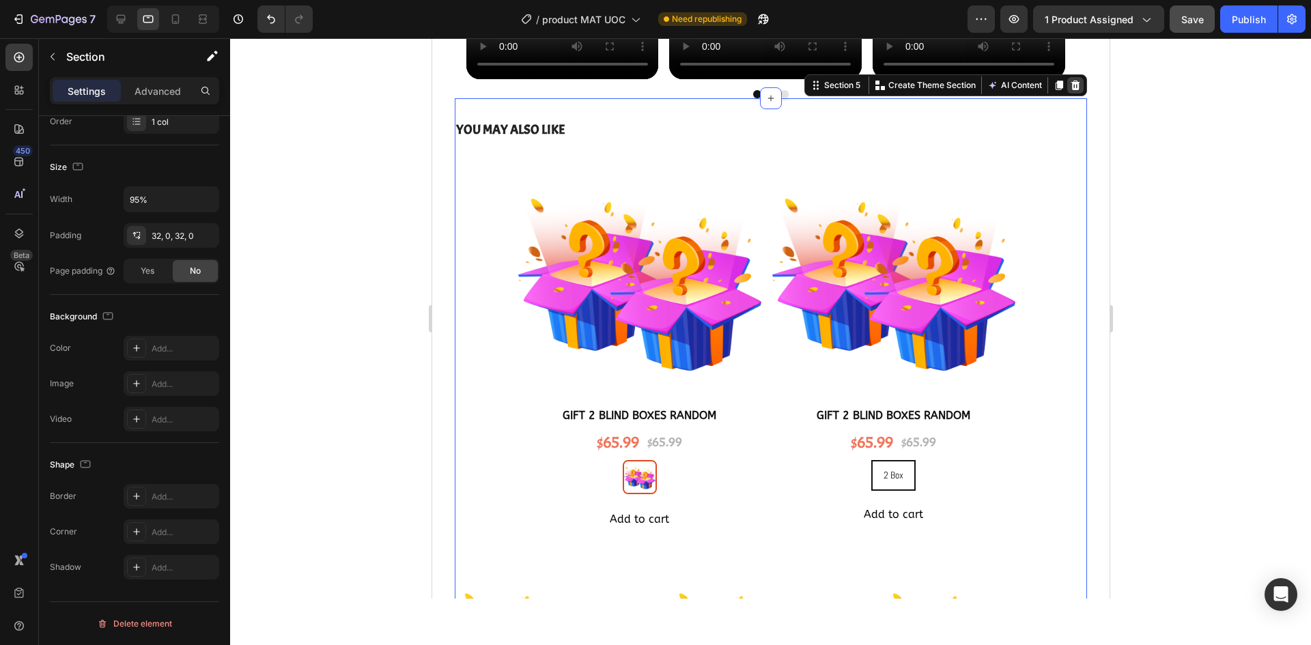
click at [1069, 90] on icon at bounding box center [1074, 85] width 11 height 11
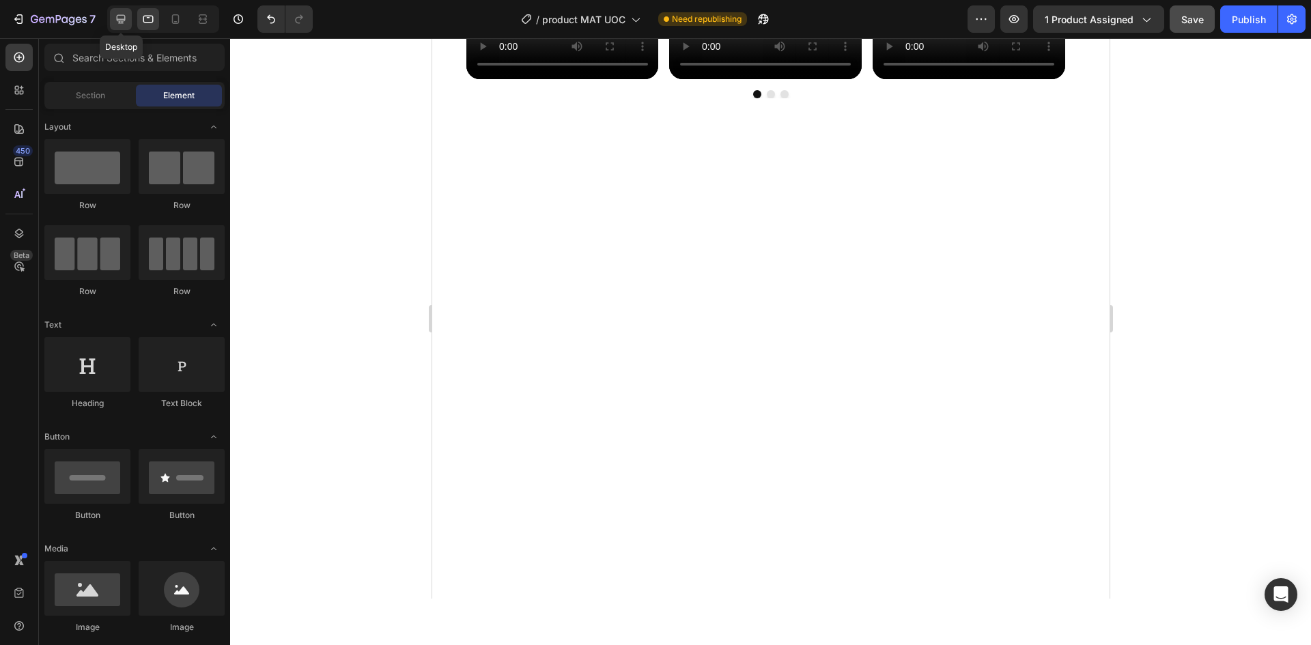
click at [115, 15] on icon at bounding box center [121, 19] width 14 height 14
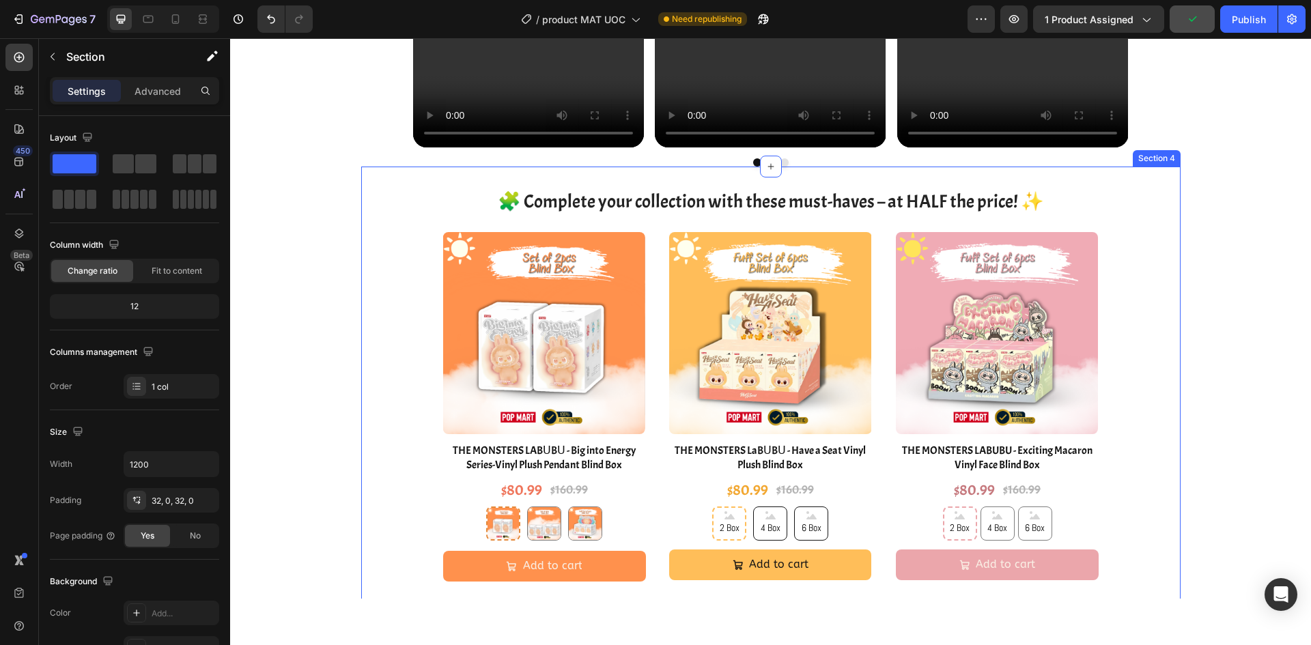
click at [927, 172] on div "🧩 Complete your collection with these must-haves – at HALF the price! ✨ Heading…" at bounding box center [770, 608] width 819 height 882
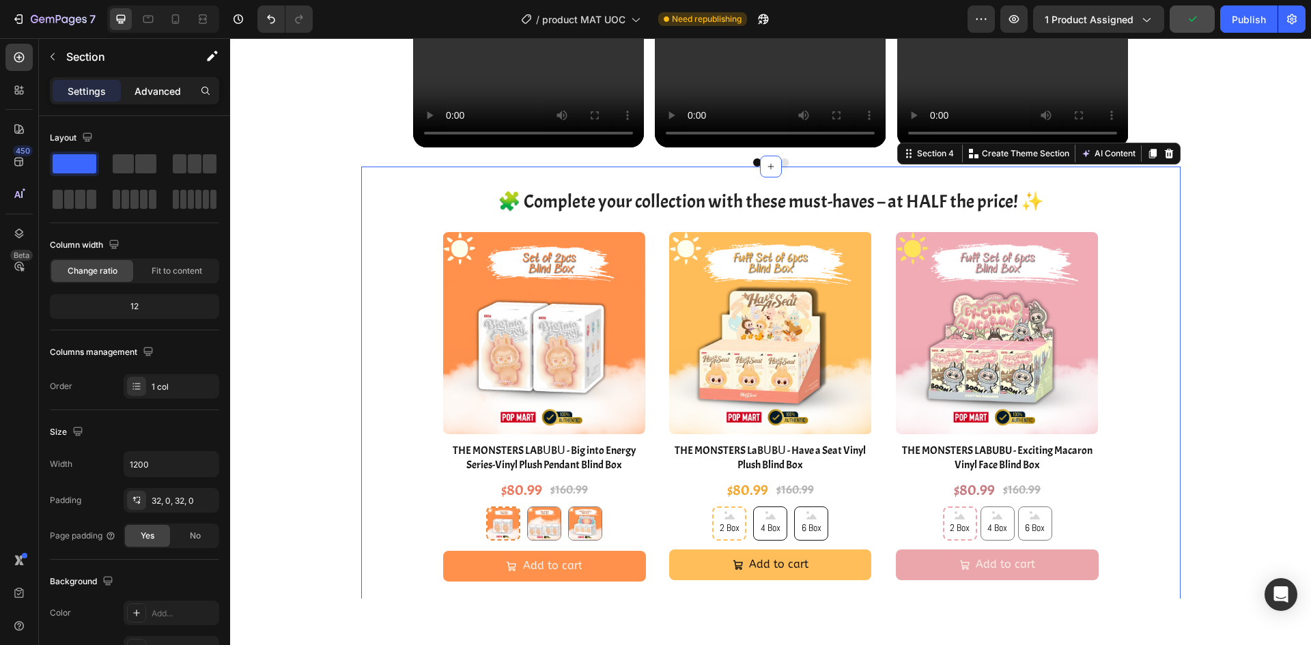
click at [159, 84] on p "Advanced" at bounding box center [158, 91] width 46 height 14
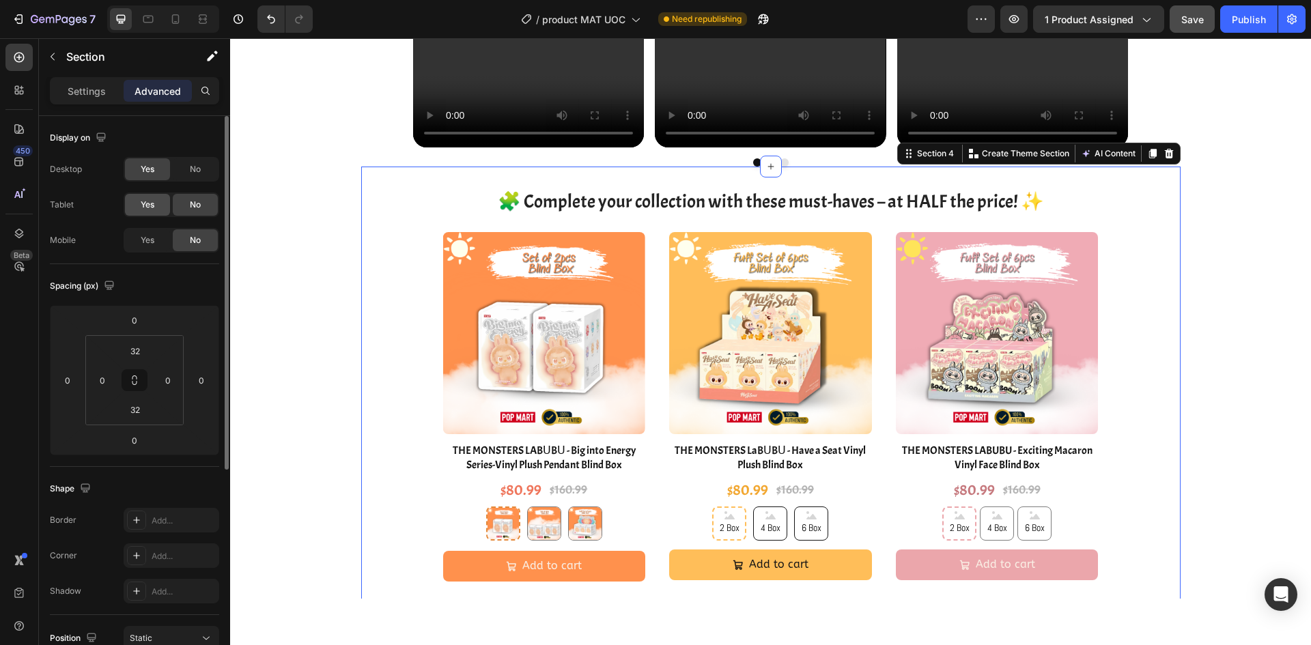
click at [160, 200] on div "Yes" at bounding box center [147, 205] width 45 height 22
click at [150, 20] on icon at bounding box center [148, 19] width 14 height 14
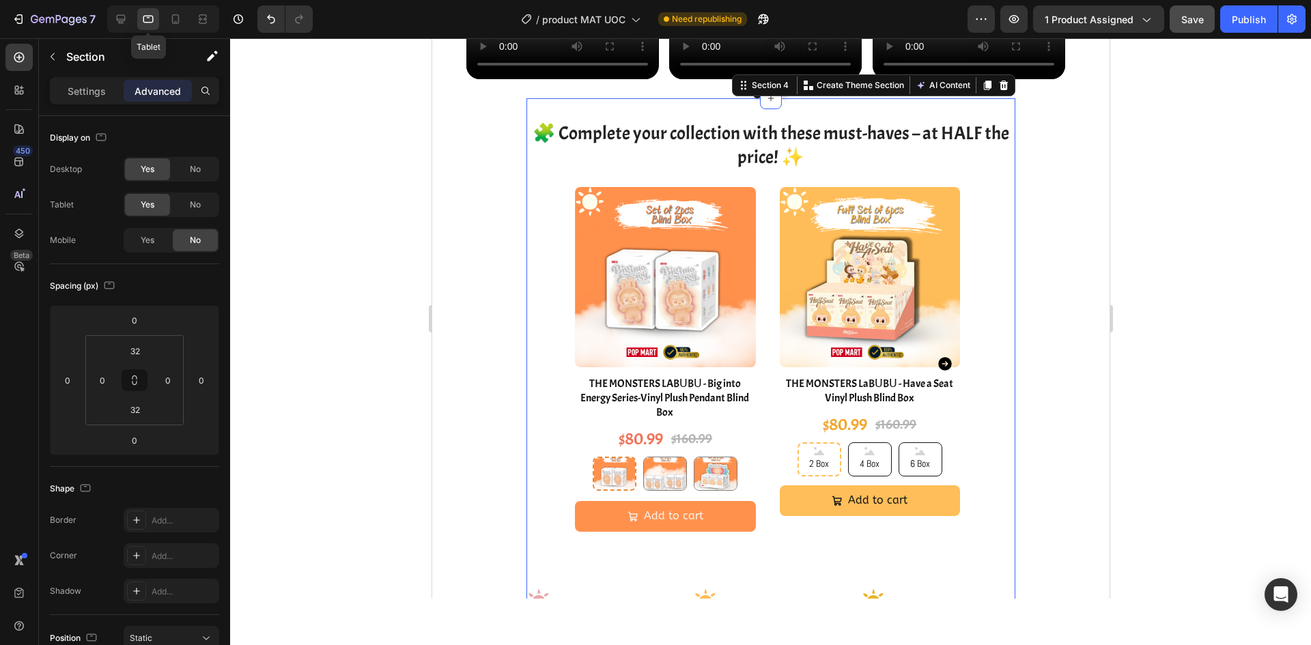
scroll to position [1747, 0]
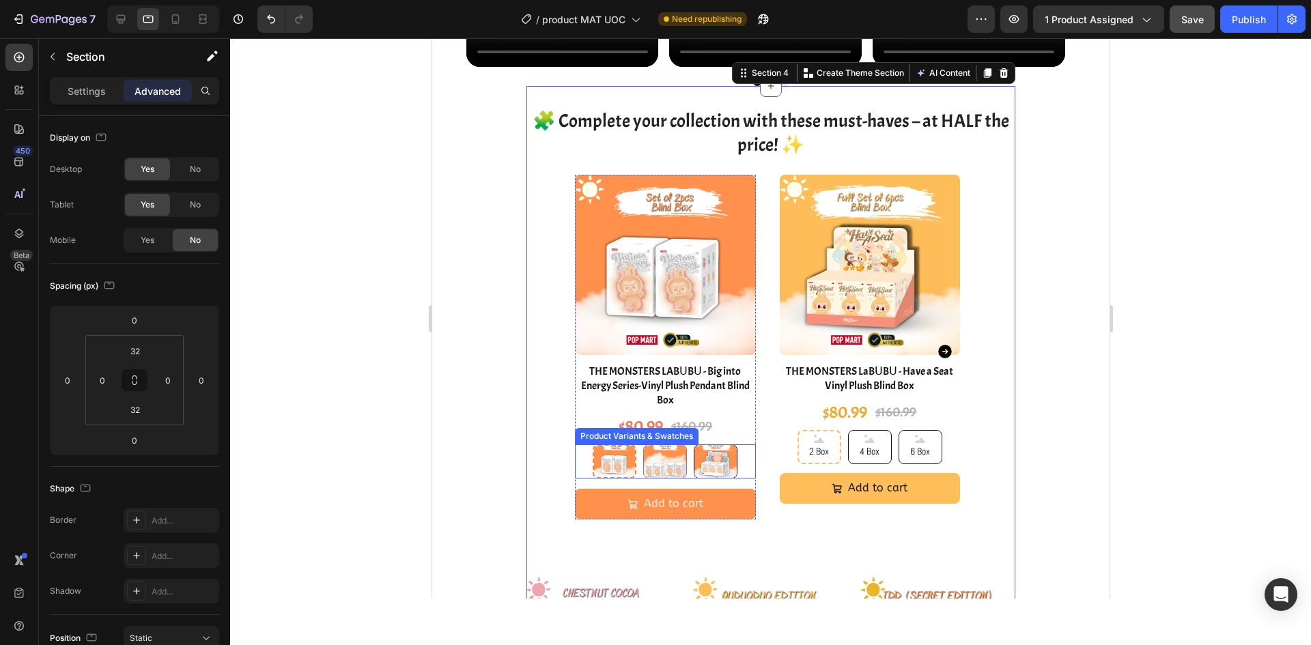
click at [694, 451] on img at bounding box center [715, 461] width 42 height 33
click at [714, 445] on input "6 Box 6 Box" at bounding box center [714, 444] width 1 height 1
radio input "true"
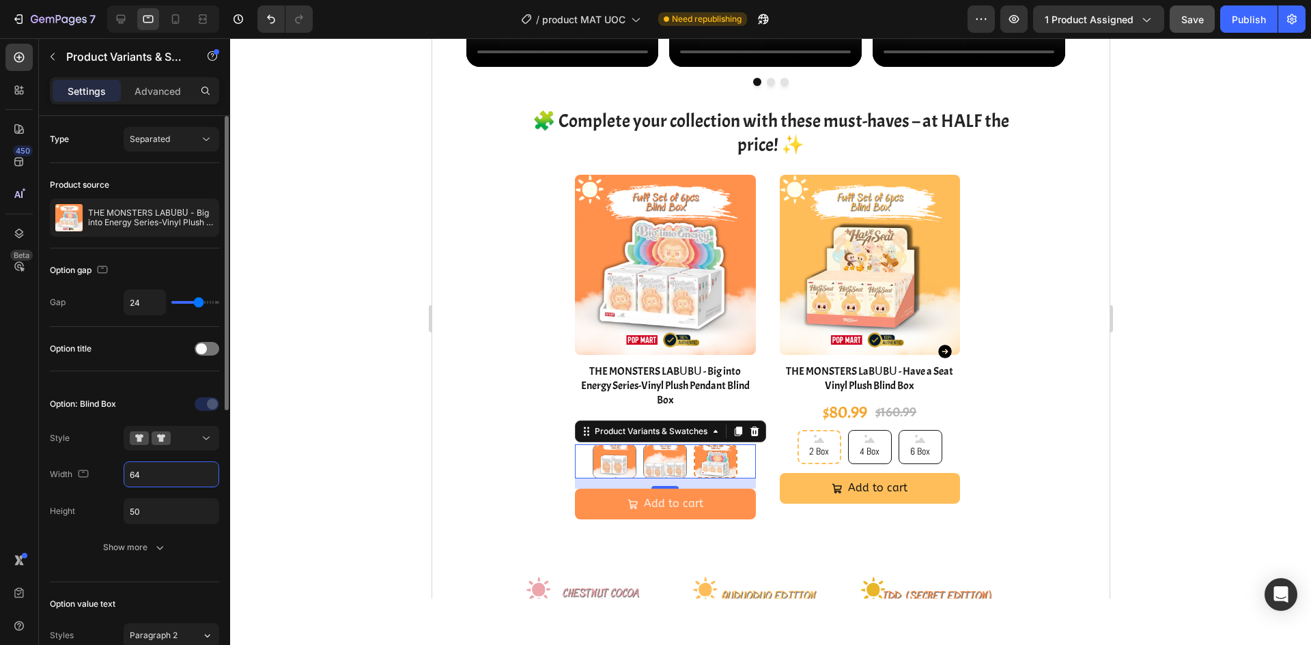
click at [145, 475] on input "64" at bounding box center [171, 474] width 94 height 25
type input "50"
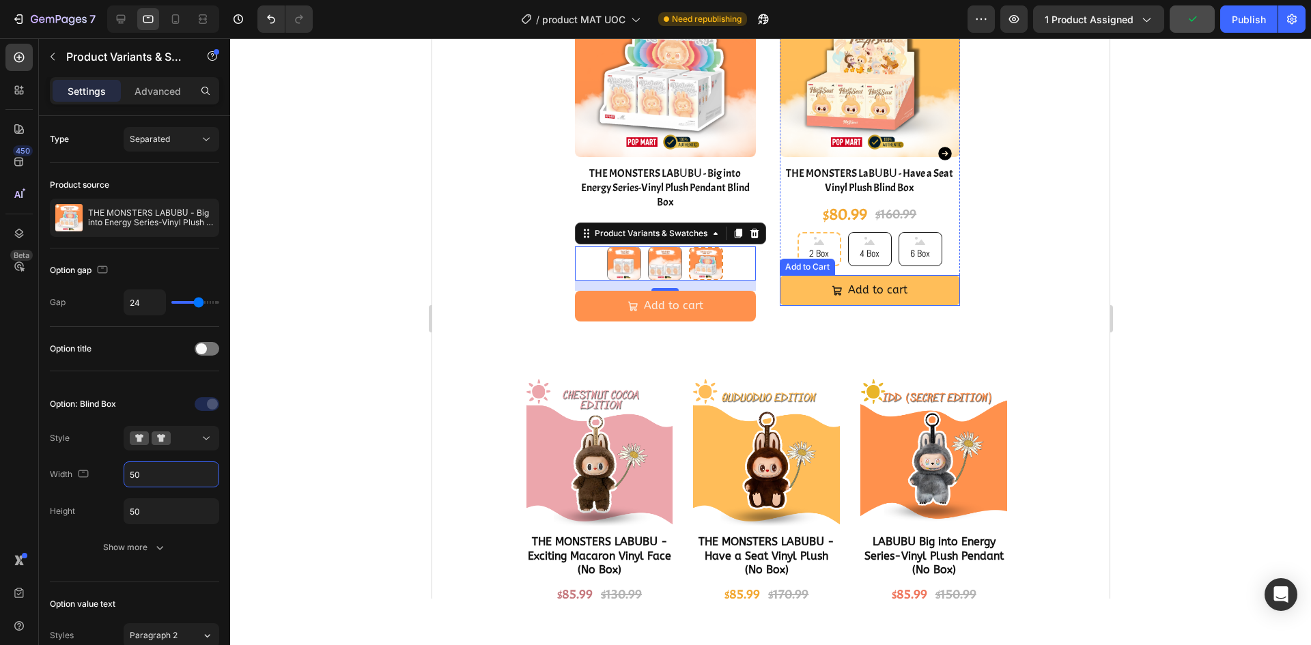
scroll to position [2020, 0]
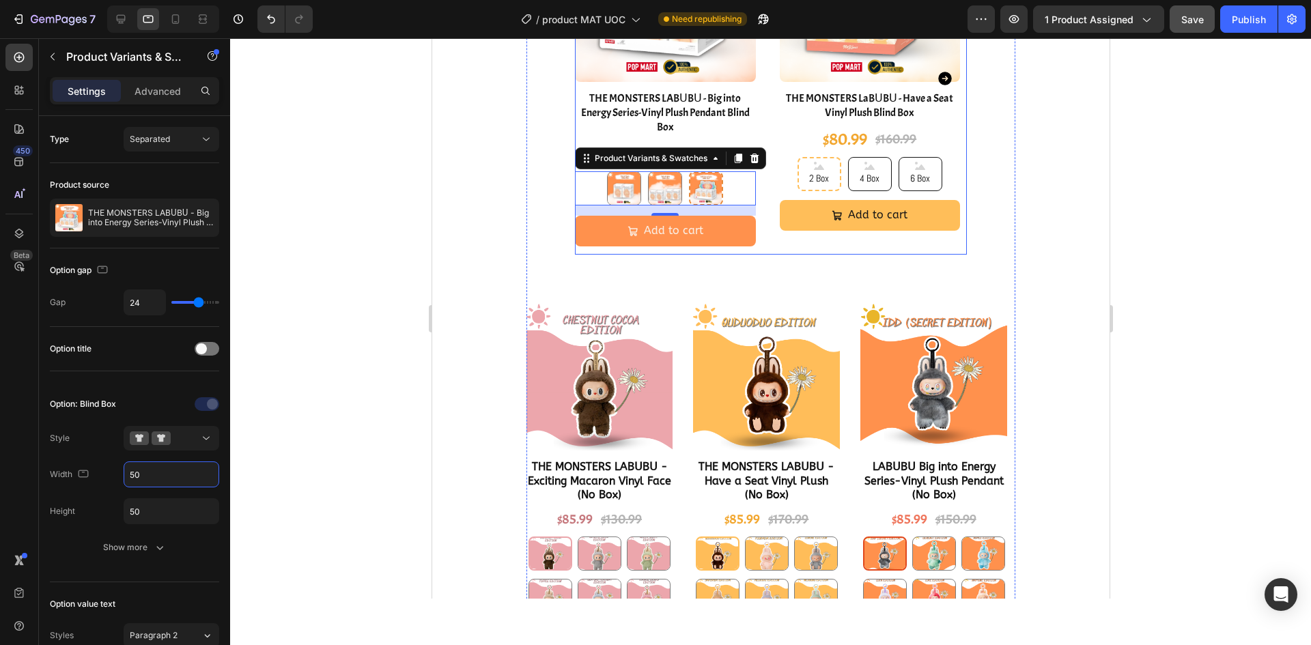
click at [774, 251] on div "Product Images THE MONSTERS LABᑌBᑌ - Big into Energy Series-Vinyl Plush Pendant…" at bounding box center [769, 78] width 391 height 353
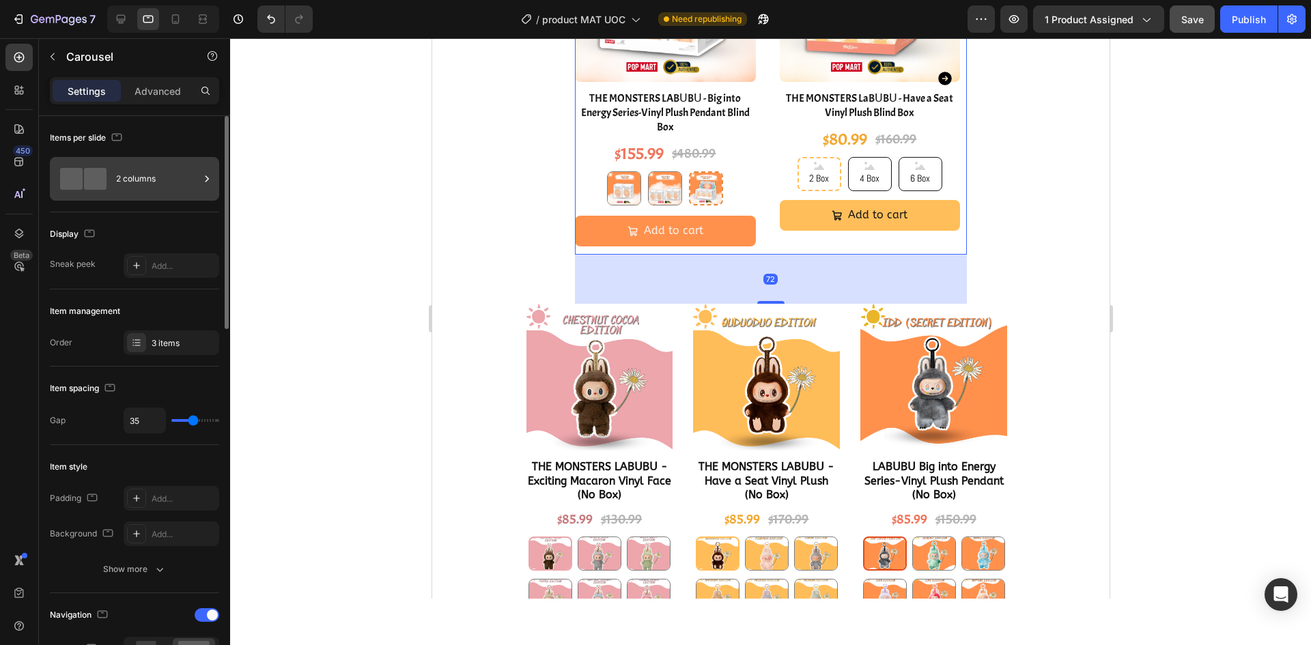
click at [164, 191] on div "2 columns" at bounding box center [157, 178] width 83 height 31
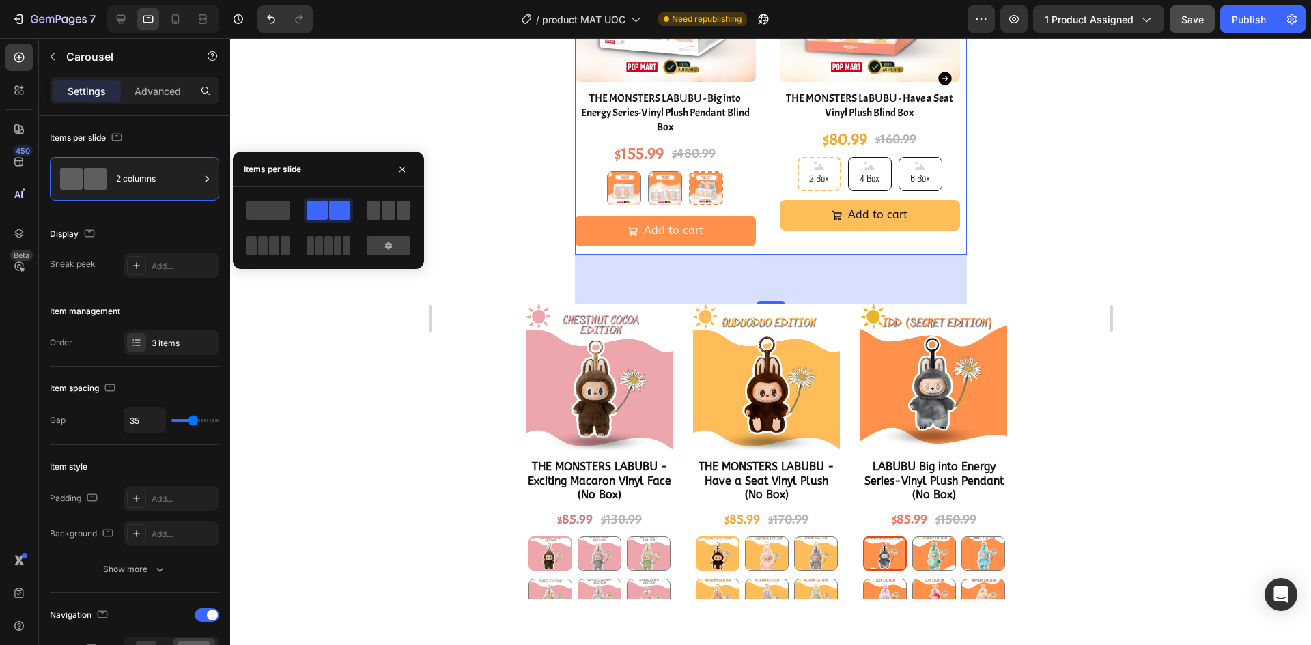
drag, startPoint x: 396, startPoint y: 208, endPoint x: 341, endPoint y: 221, distance: 56.7
click at [396, 208] on div at bounding box center [389, 210] width 44 height 19
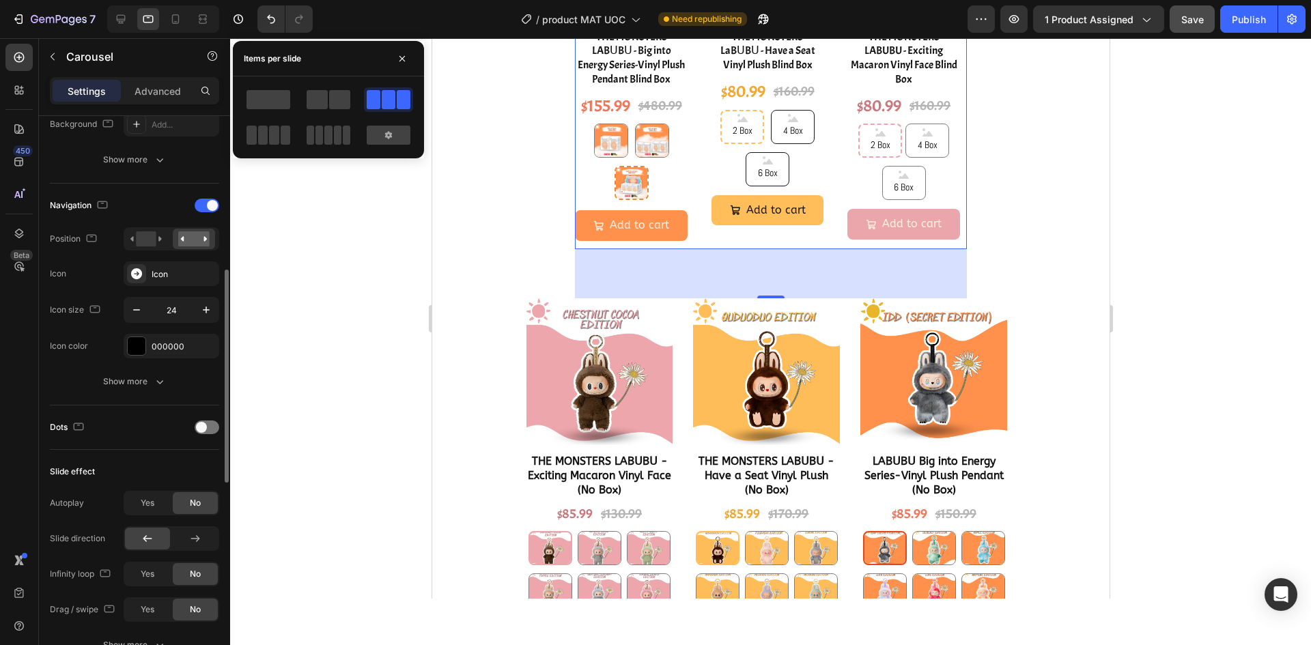
scroll to position [683, 0]
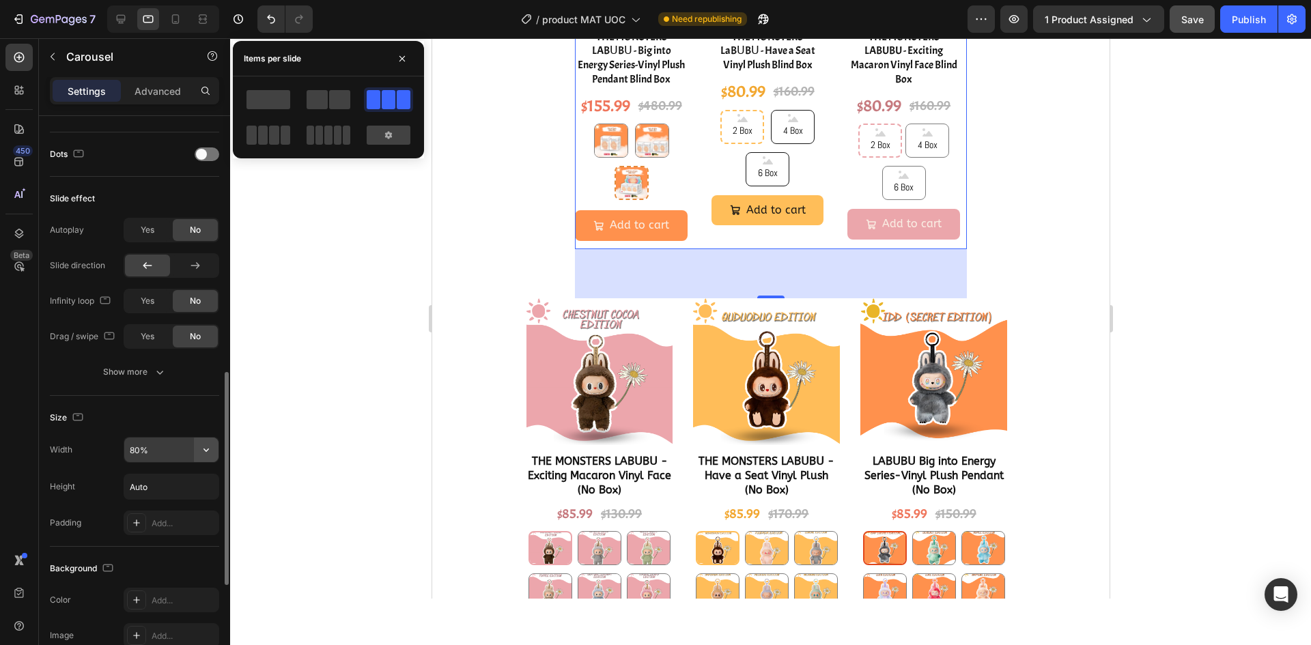
click at [202, 444] on icon "button" at bounding box center [206, 450] width 14 height 14
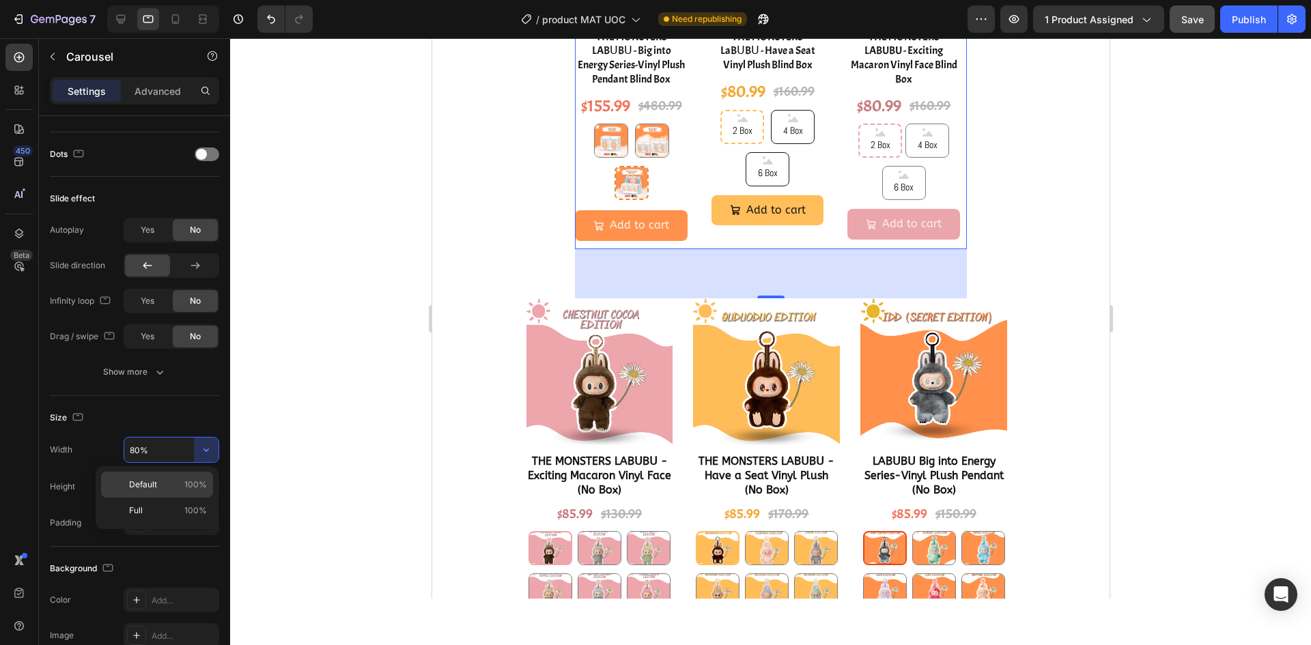
click at [198, 483] on span "100%" at bounding box center [195, 485] width 23 height 12
type input "100%"
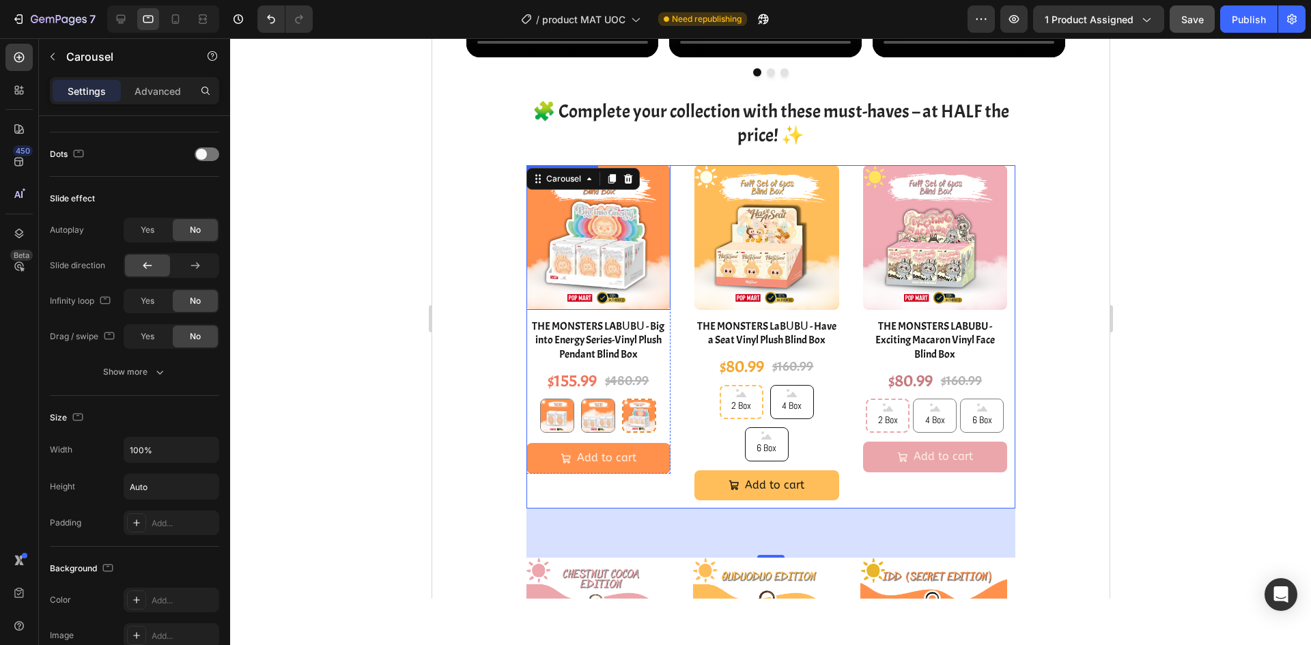
scroll to position [1742, 0]
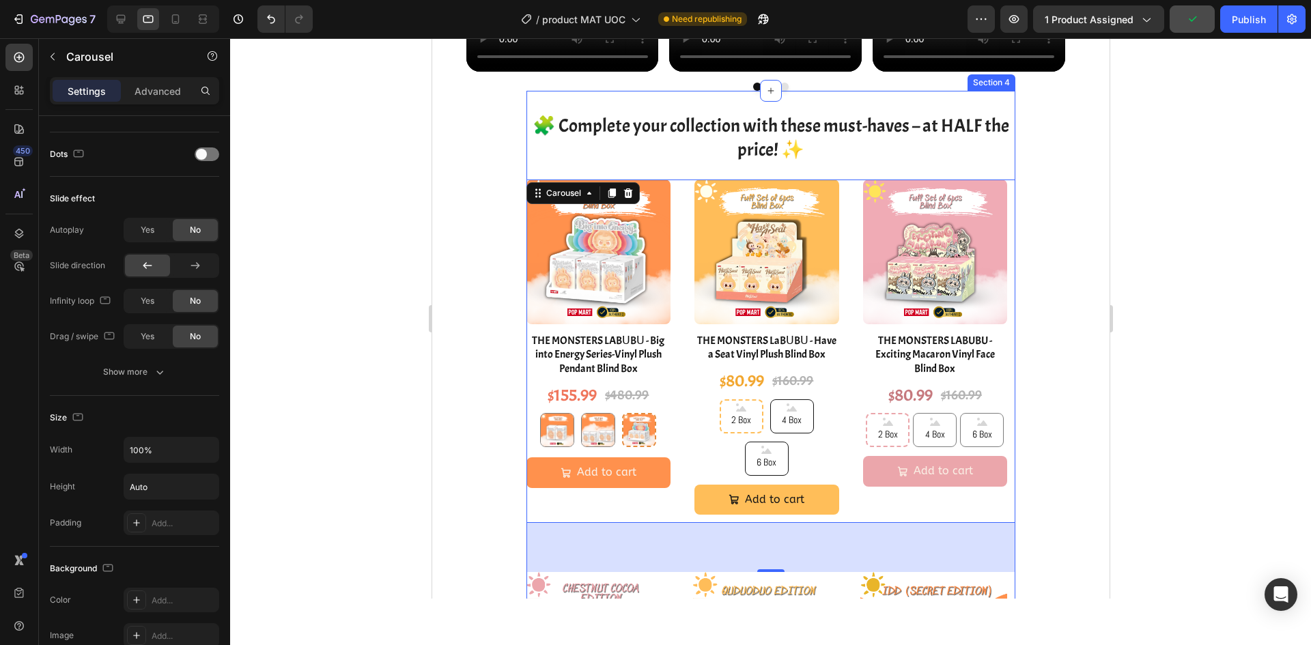
click at [699, 167] on div "🧩 Complete your collection with these must-haves – at HALF the price! ✨ Heading…" at bounding box center [771, 553] width 490 height 880
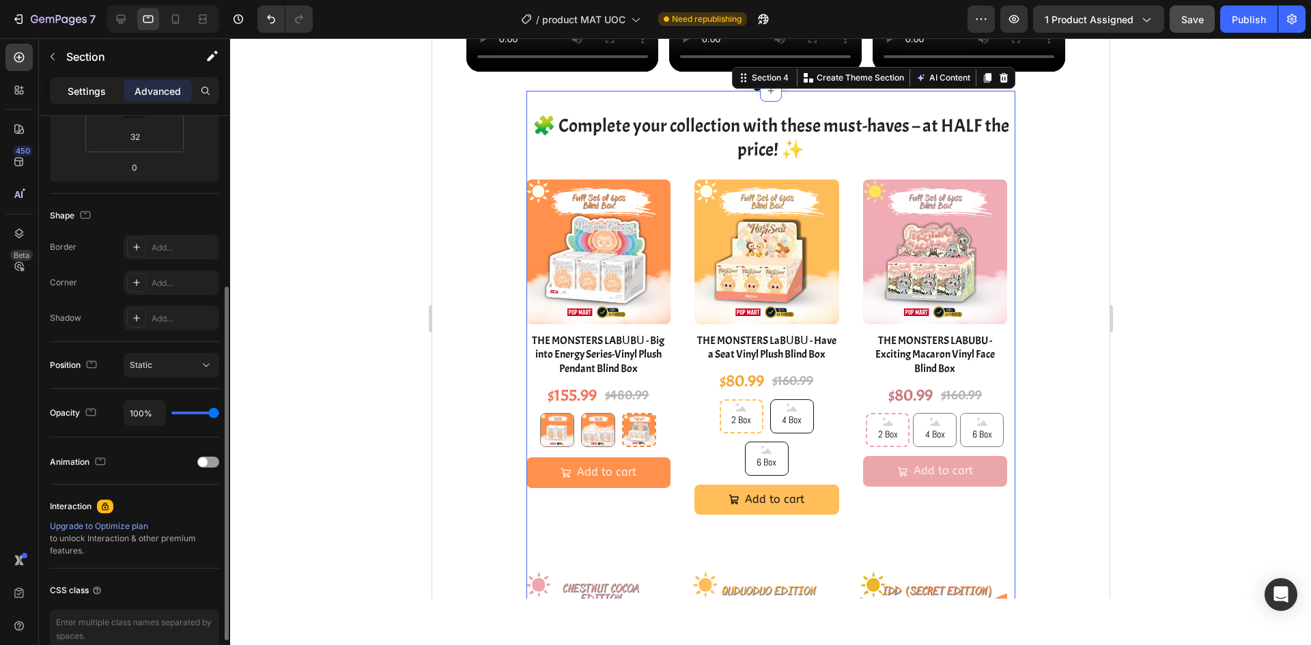
click at [92, 100] on div "Settings" at bounding box center [87, 91] width 68 height 22
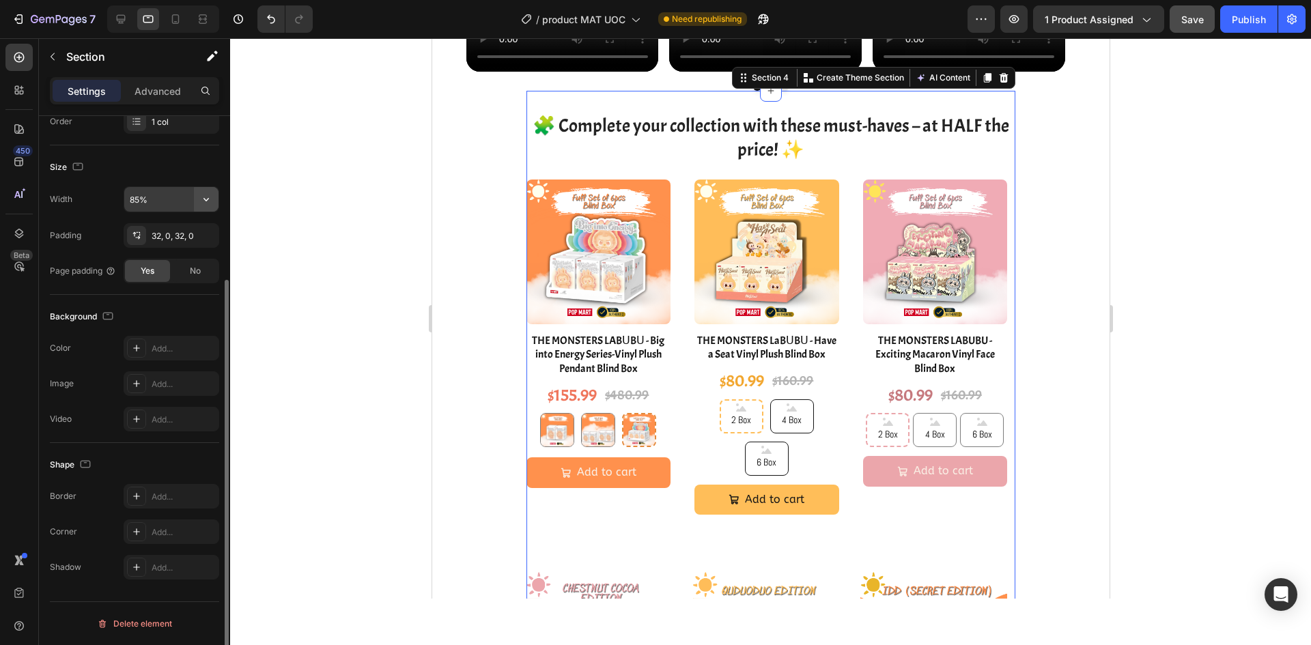
click at [206, 198] on icon "button" at bounding box center [206, 200] width 14 height 14
click at [137, 203] on input "85%" at bounding box center [171, 199] width 94 height 25
type input "90%"
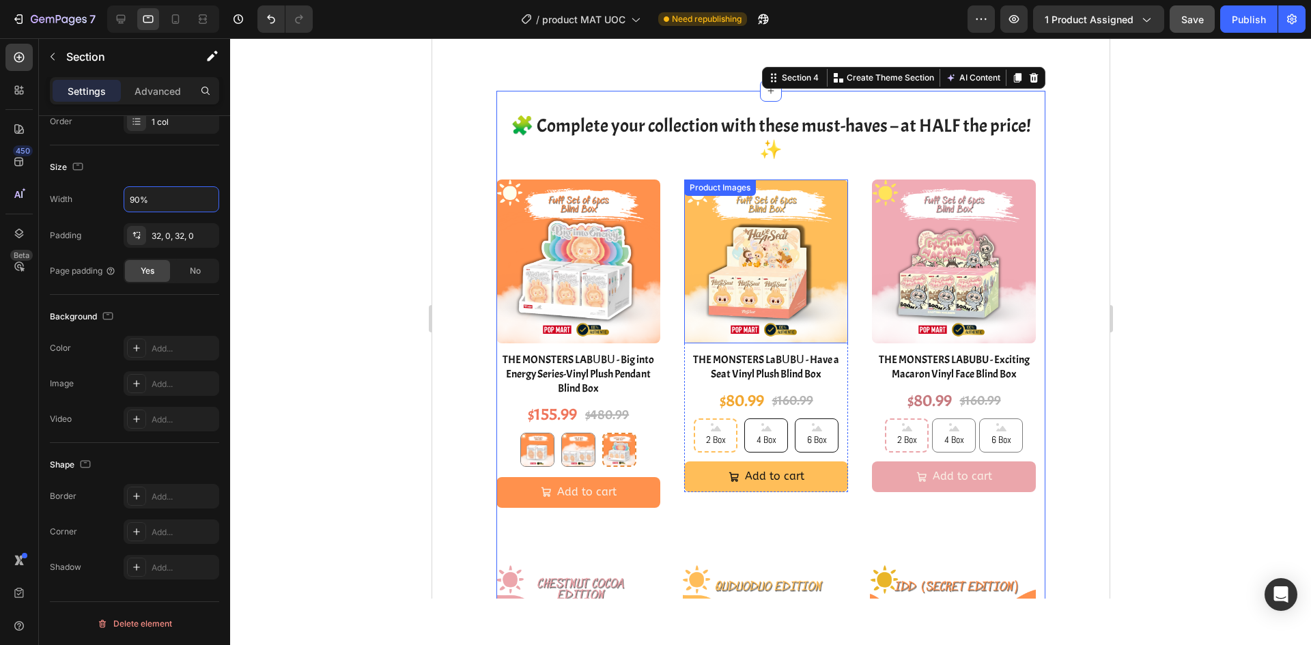
scroll to position [1878, 0]
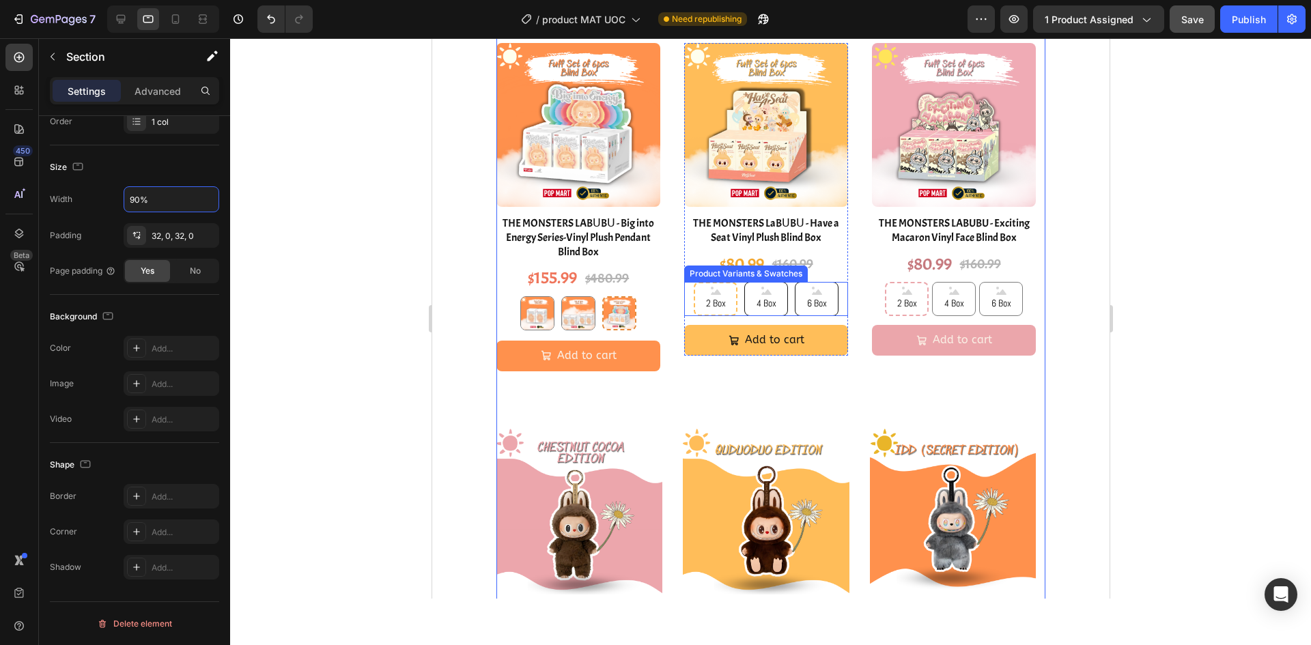
click at [843, 305] on div "2 Box 2 Box 2 Box 4 Box 4 Box 4 Box 6 Box 6 Box 6 Box" at bounding box center [766, 299] width 164 height 34
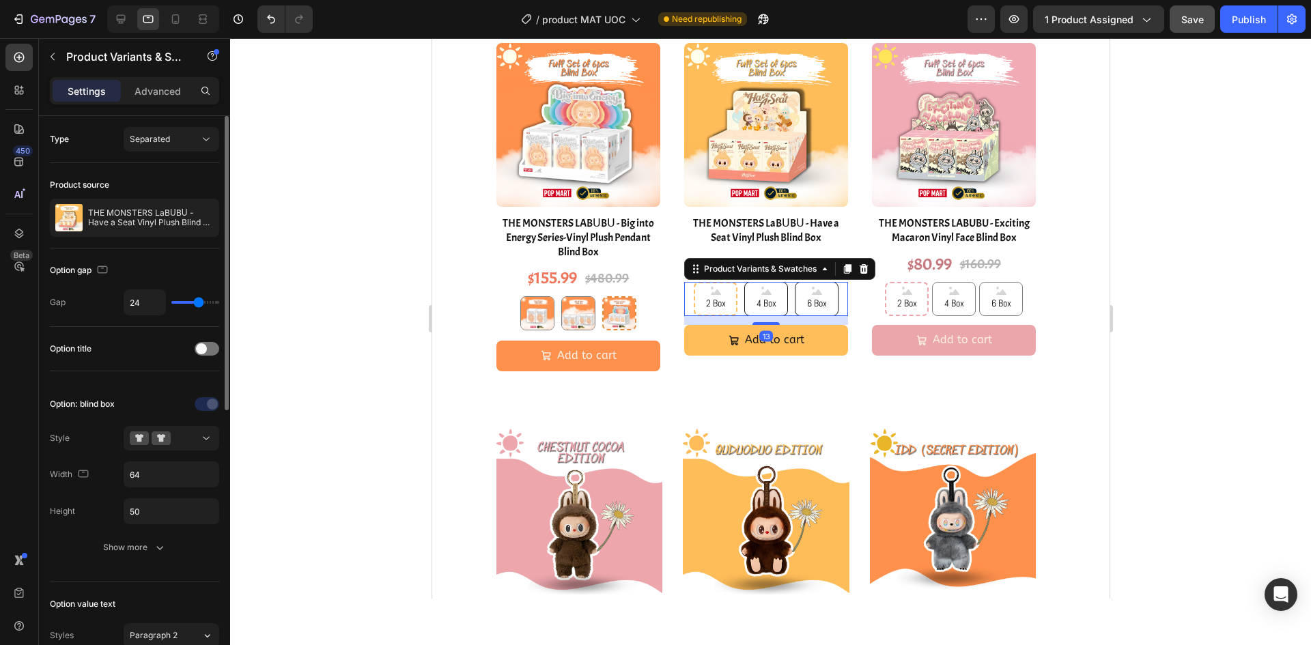
scroll to position [137, 0]
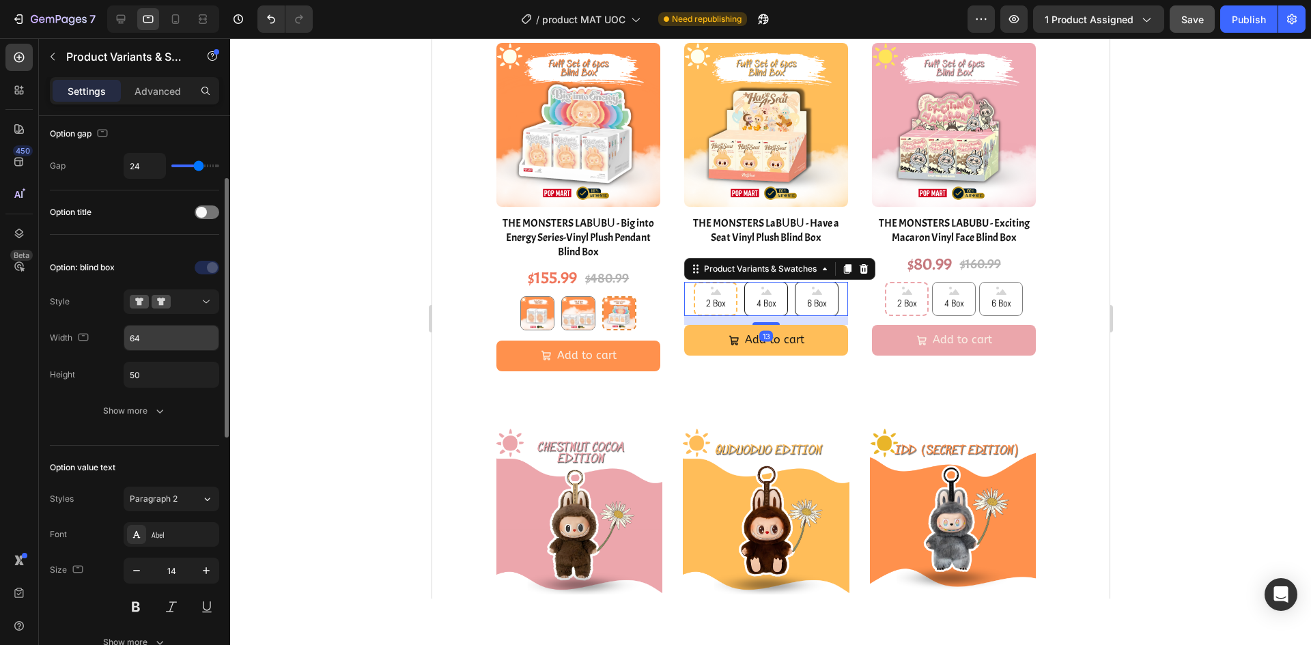
click at [162, 340] on input "64" at bounding box center [171, 338] width 94 height 25
type input "6"
type input "50"
click at [975, 314] on div "2 Box 2 Box 2 Box 4 Box 4 Box 4 Box 6 Box 6 Box 6 Box" at bounding box center [953, 299] width 164 height 34
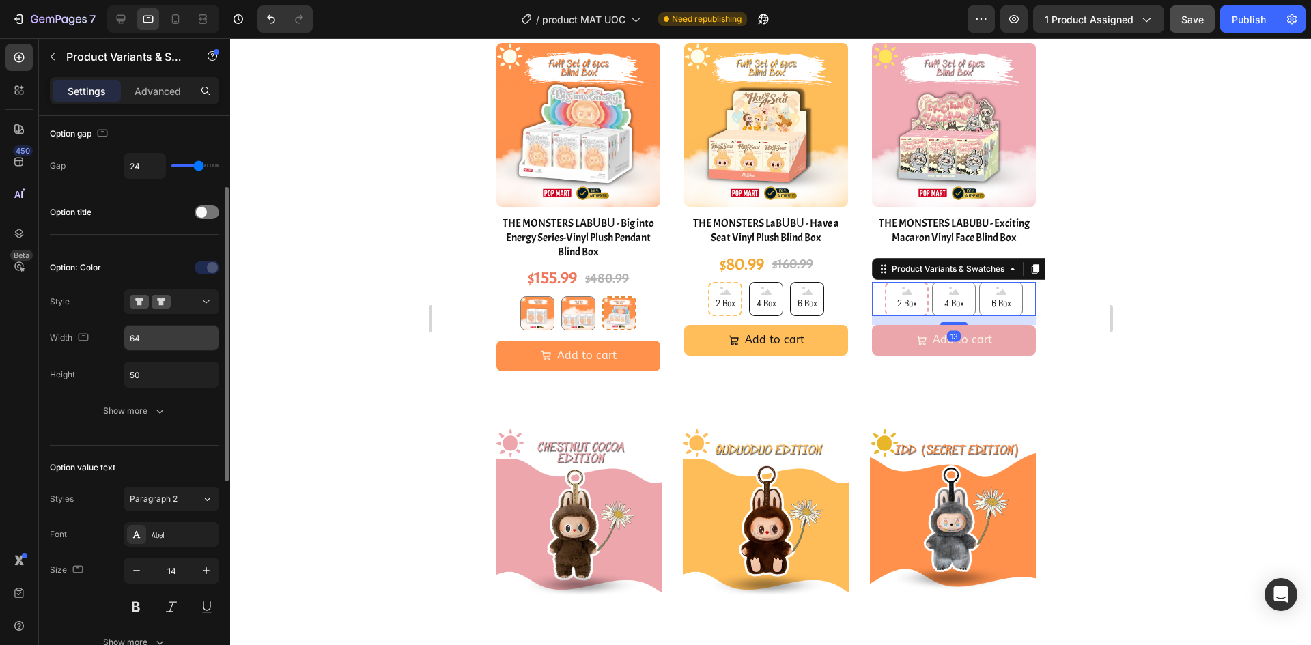
click at [155, 337] on input "64" at bounding box center [171, 338] width 94 height 25
type input "50"
click at [117, 13] on icon at bounding box center [121, 19] width 14 height 14
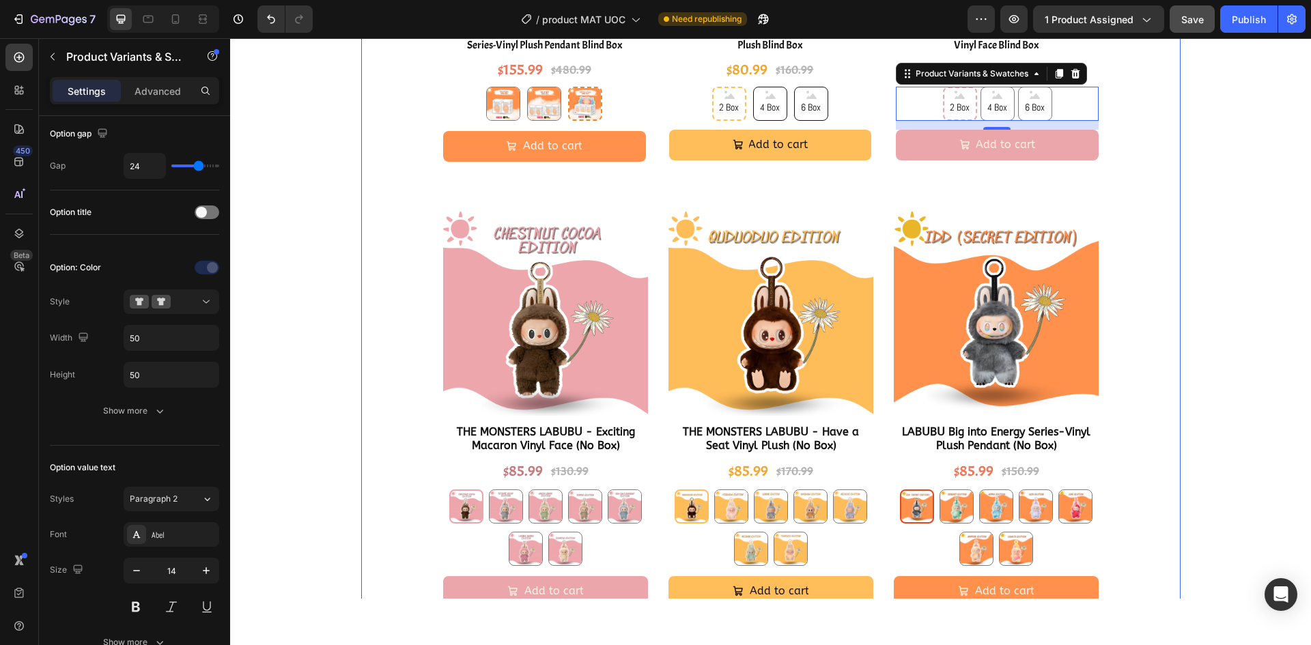
scroll to position [1949, 0]
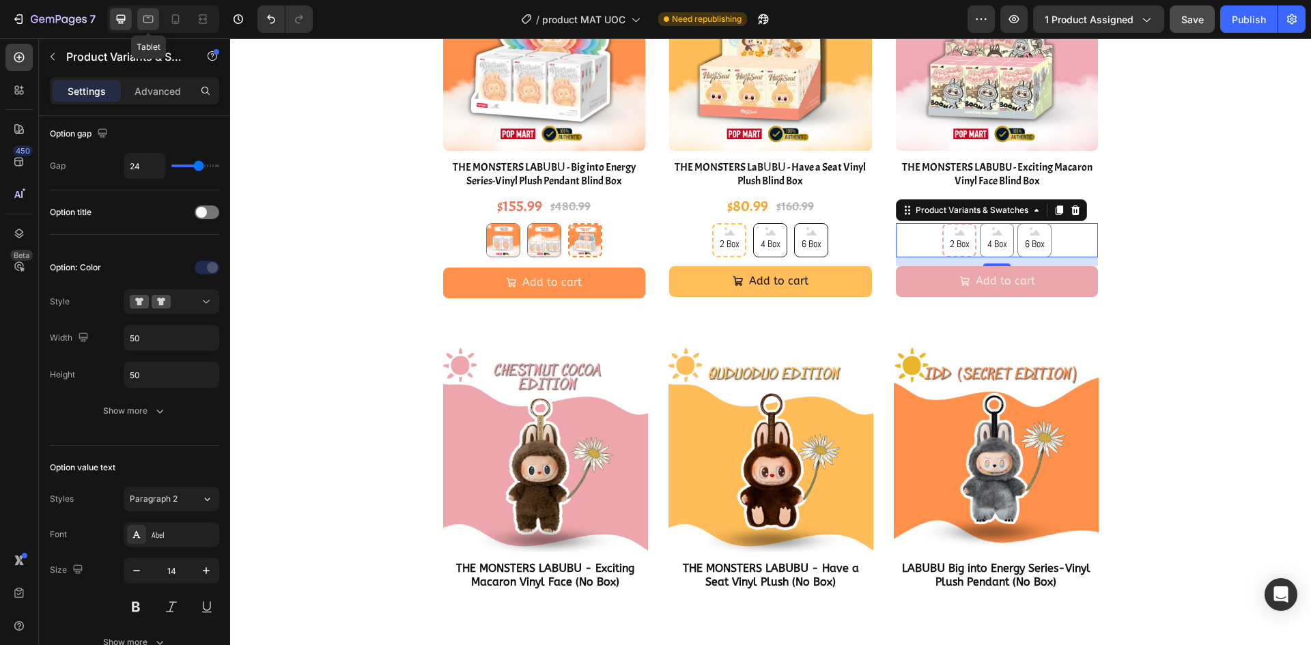
click at [143, 21] on icon at bounding box center [148, 19] width 14 height 14
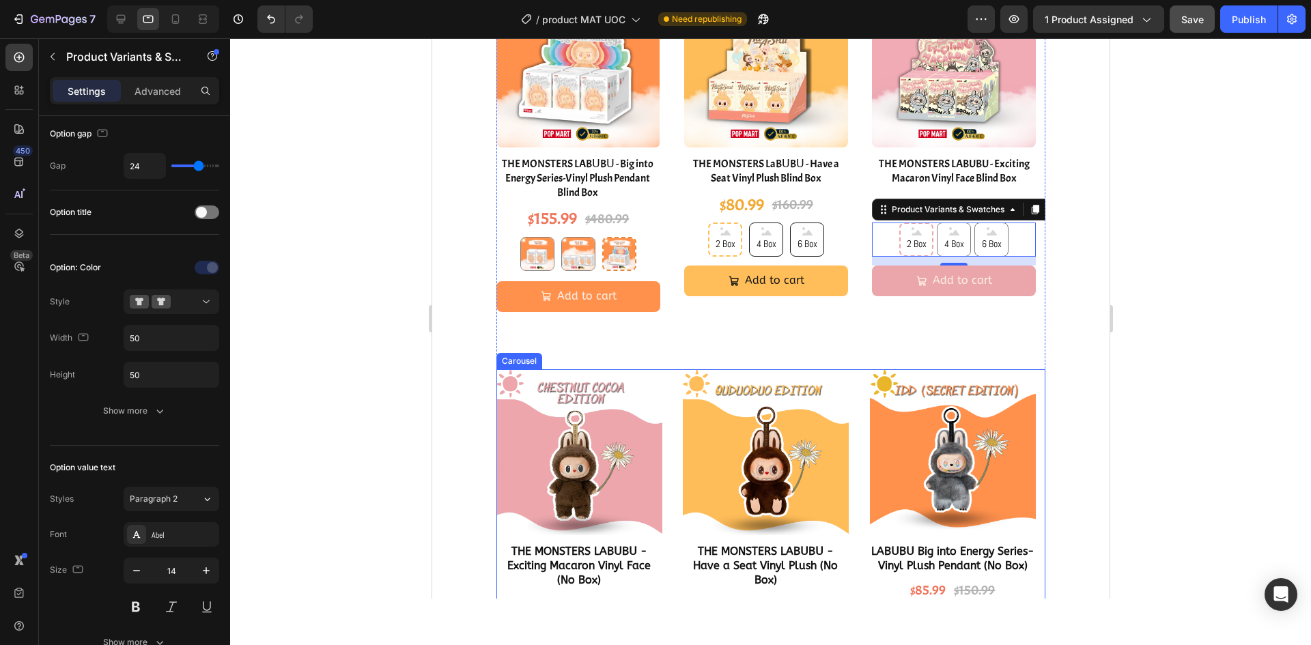
scroll to position [2074, 0]
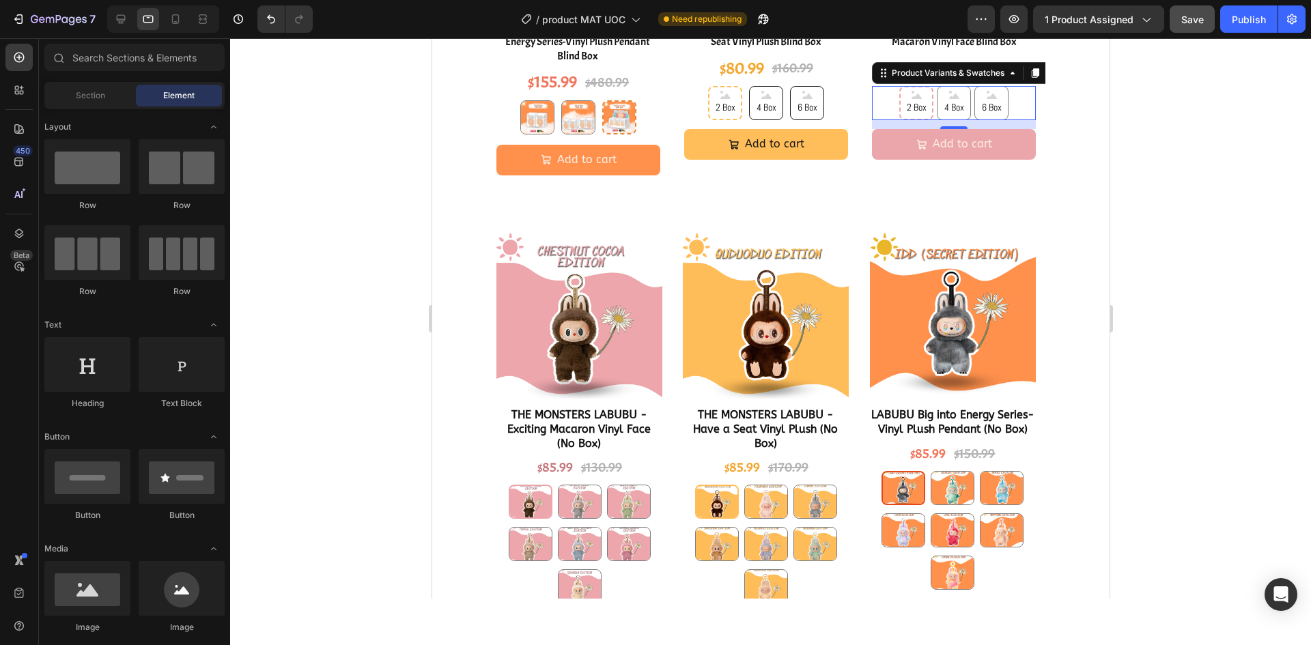
click at [1054, 231] on section "🧩 Complete your collection with these must-haves – at HALF the price! ✨ Heading…" at bounding box center [771, 225] width 632 height 935
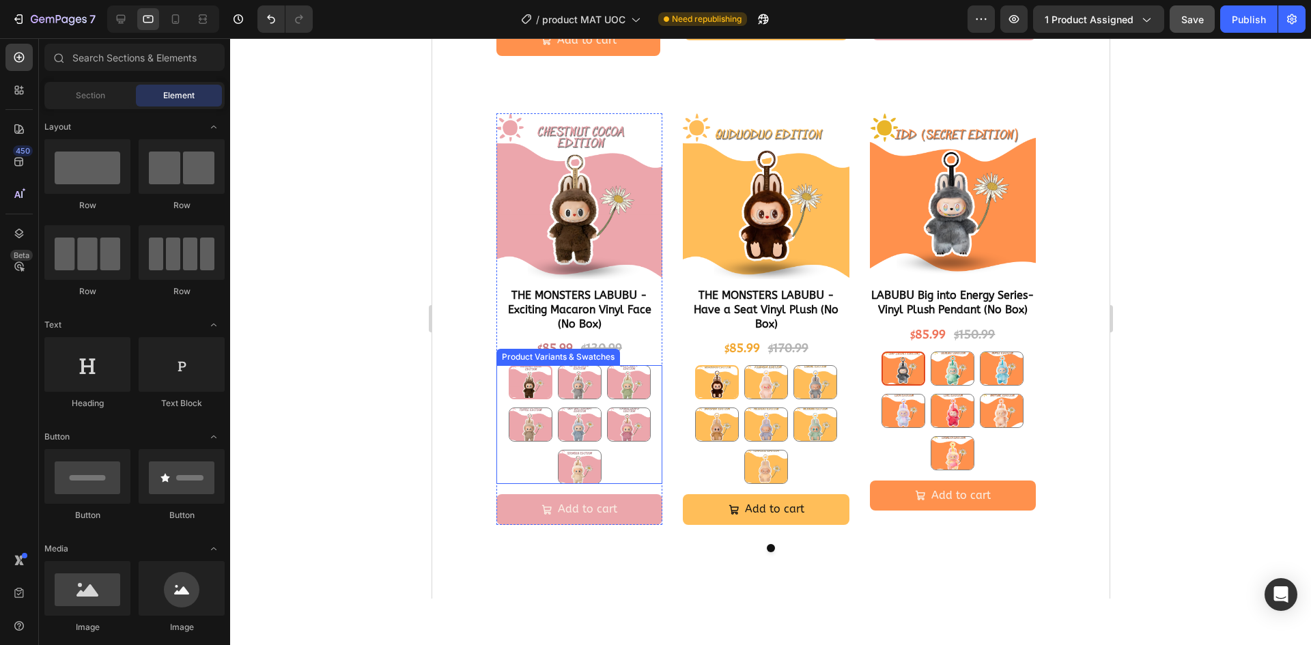
scroll to position [2211, 0]
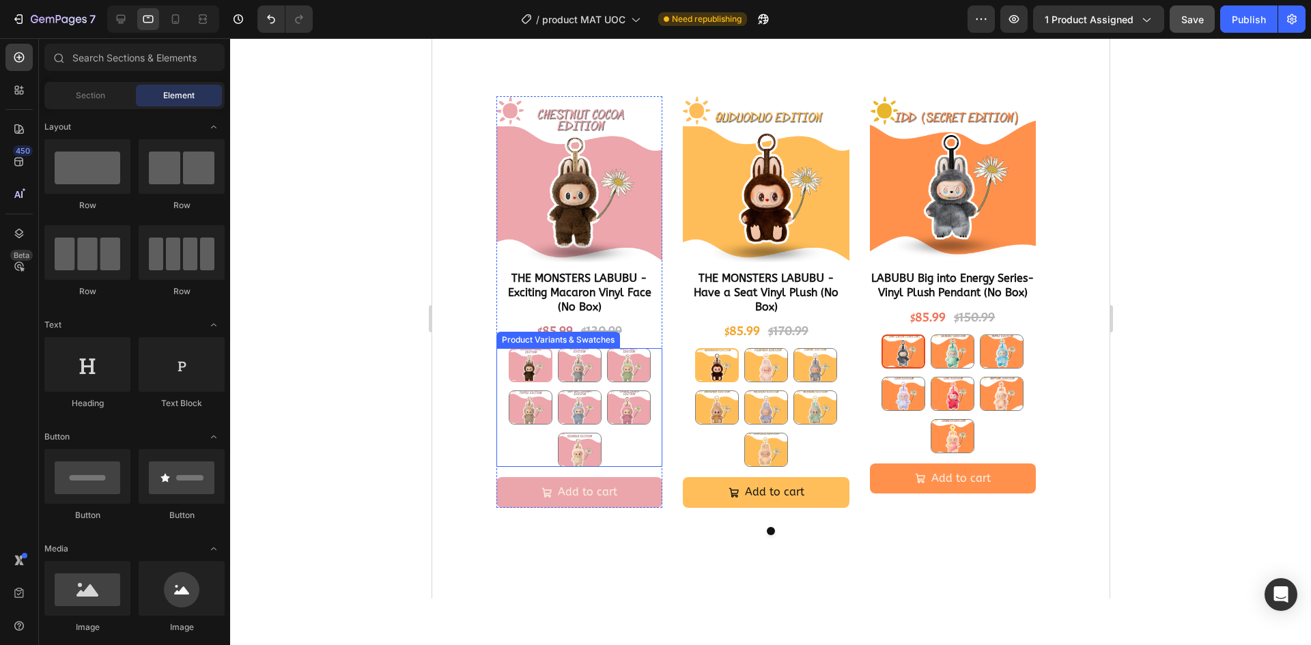
click at [619, 449] on div "Chestnut Cocoa Chestnut Cocoa Sesame Bean Sesame Bean Green Grape Green Grape T…" at bounding box center [579, 407] width 166 height 119
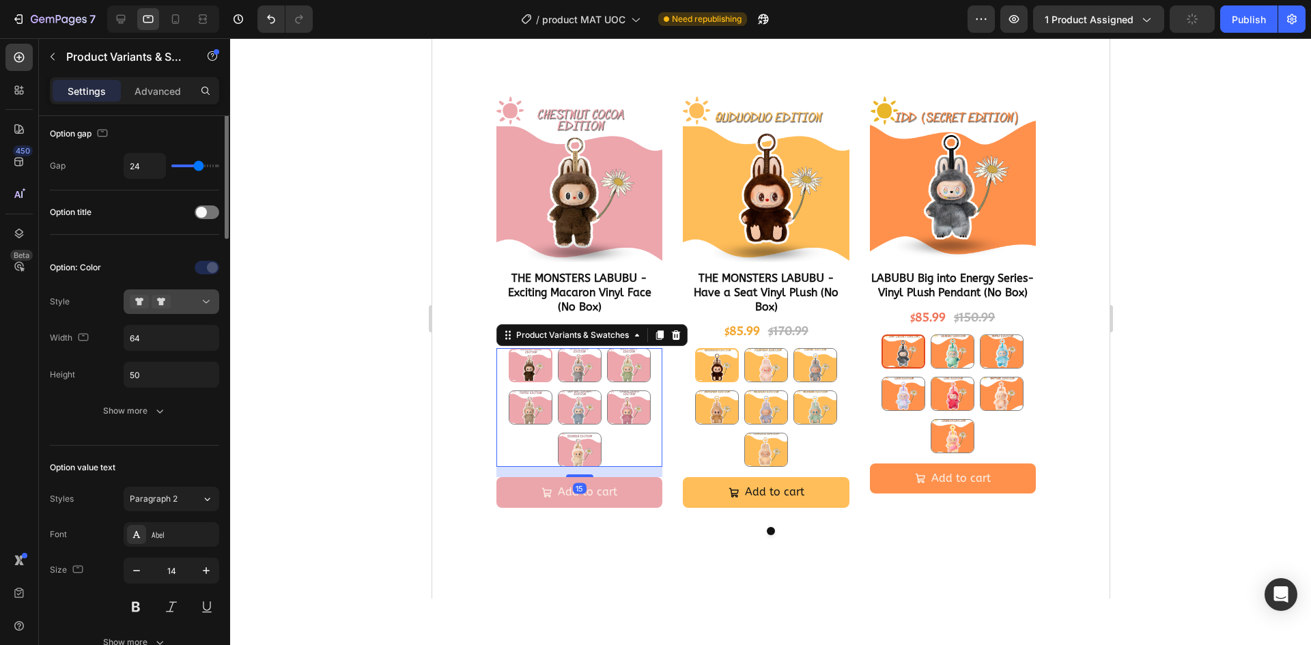
scroll to position [0, 0]
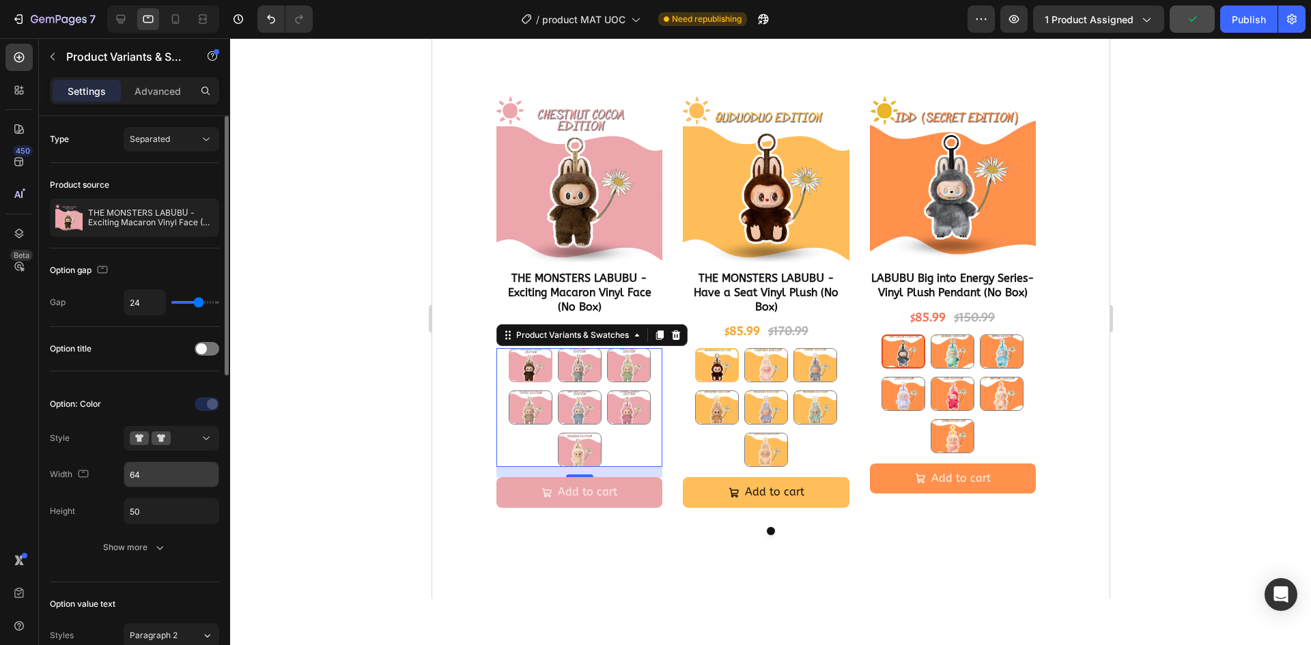
click at [158, 473] on input "64" at bounding box center [171, 474] width 94 height 25
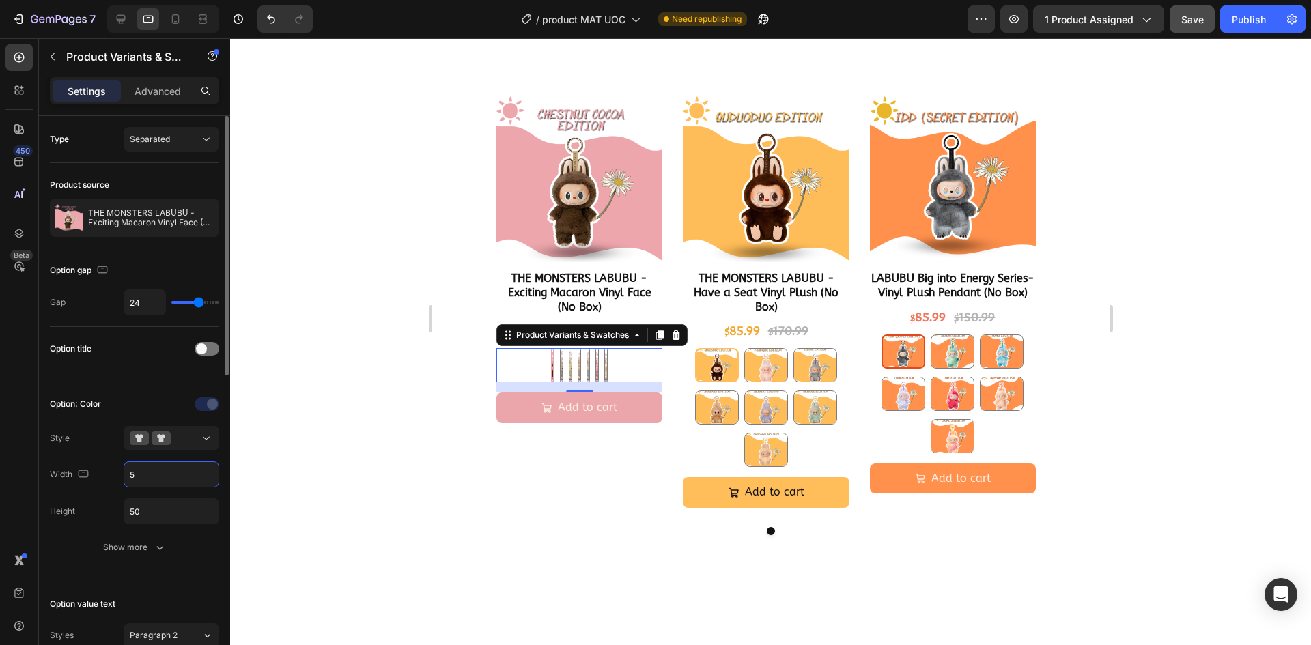
type input "50"
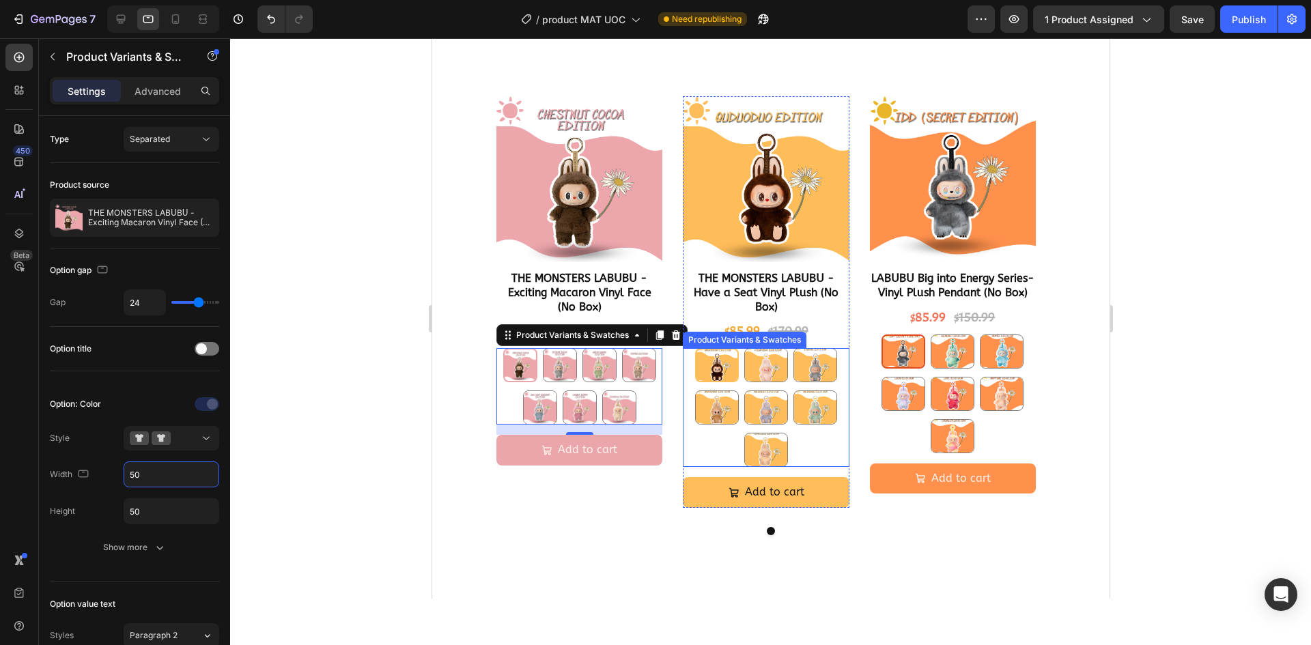
click at [804, 446] on div "Quduoduo Quduoduo Xiudada [PERSON_NAME] Tiansisi Tiansisi" at bounding box center [765, 407] width 166 height 119
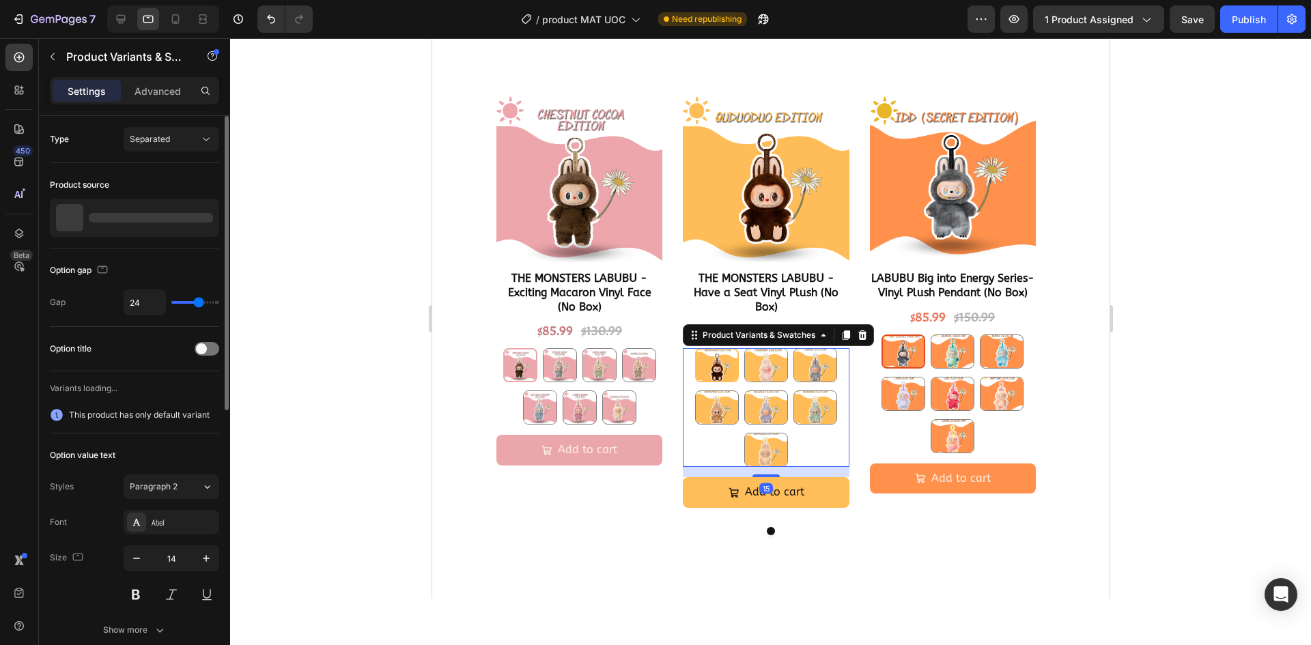
scroll to position [2211, 0]
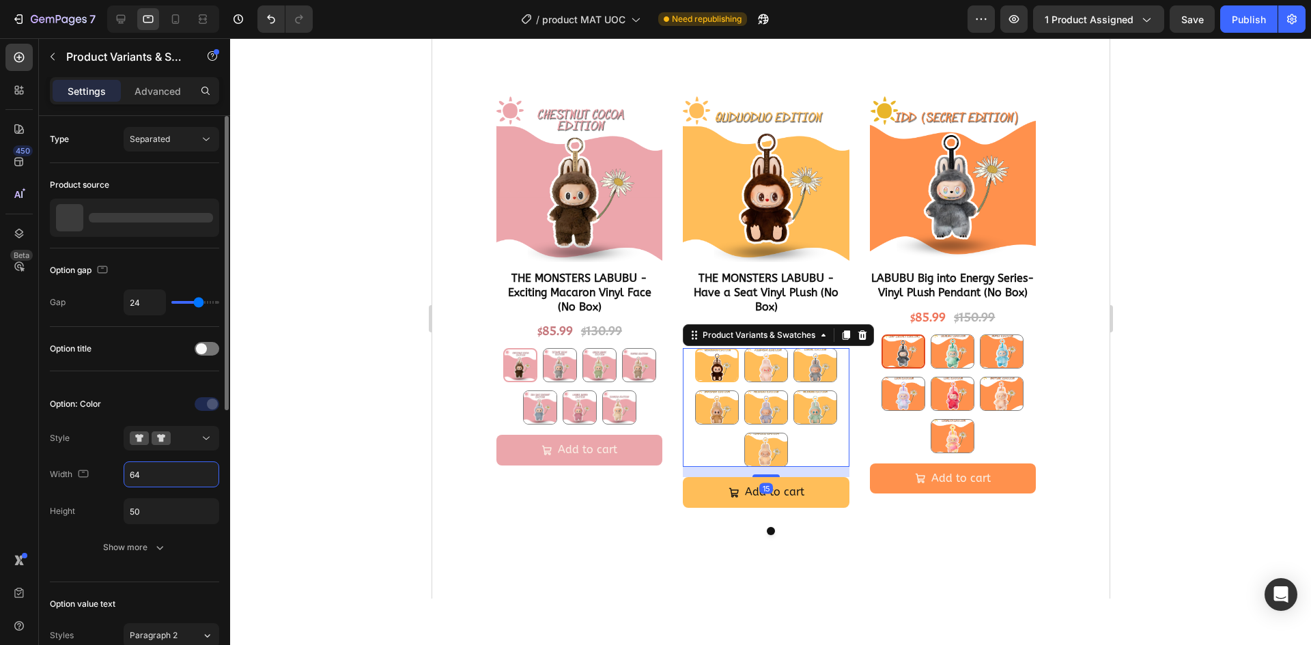
click at [154, 474] on input "64" at bounding box center [171, 474] width 94 height 25
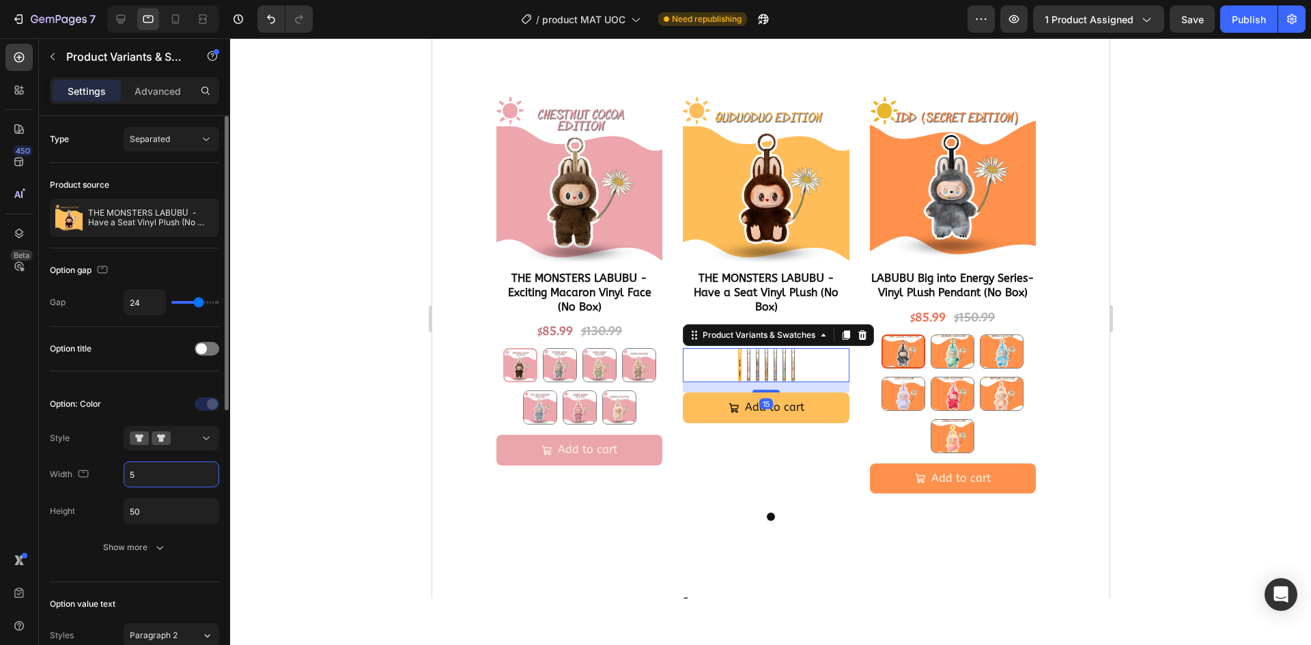
type input "50"
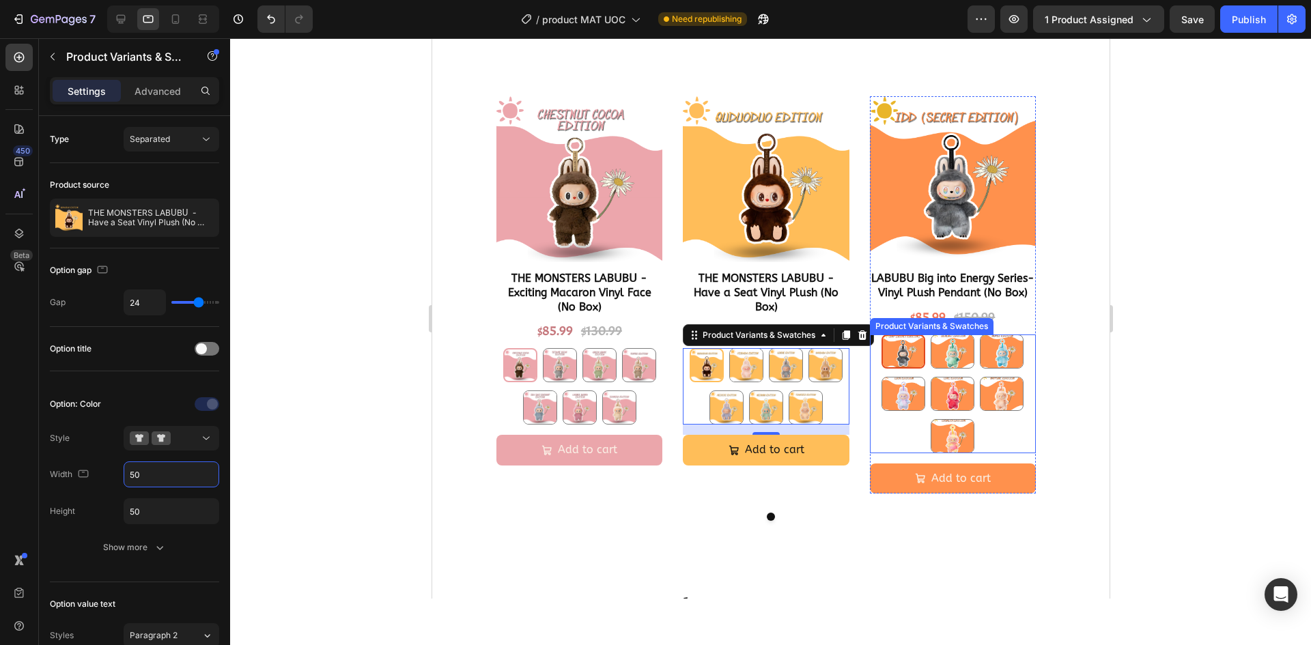
click at [989, 448] on div "IDD (SECRET EDITION) IDD (SECRET EDITION) SERENIT SERENIT HOPEE HOPEE LUCK LUCK…" at bounding box center [952, 394] width 166 height 119
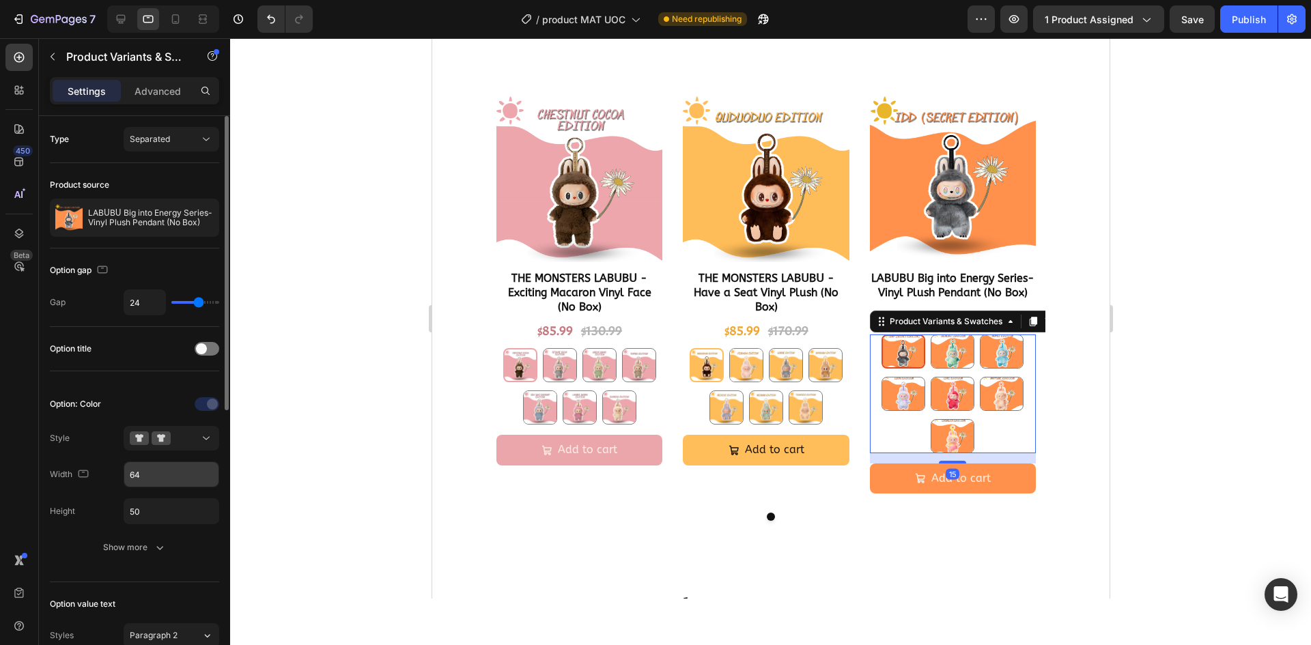
click at [143, 477] on input "64" at bounding box center [171, 474] width 94 height 25
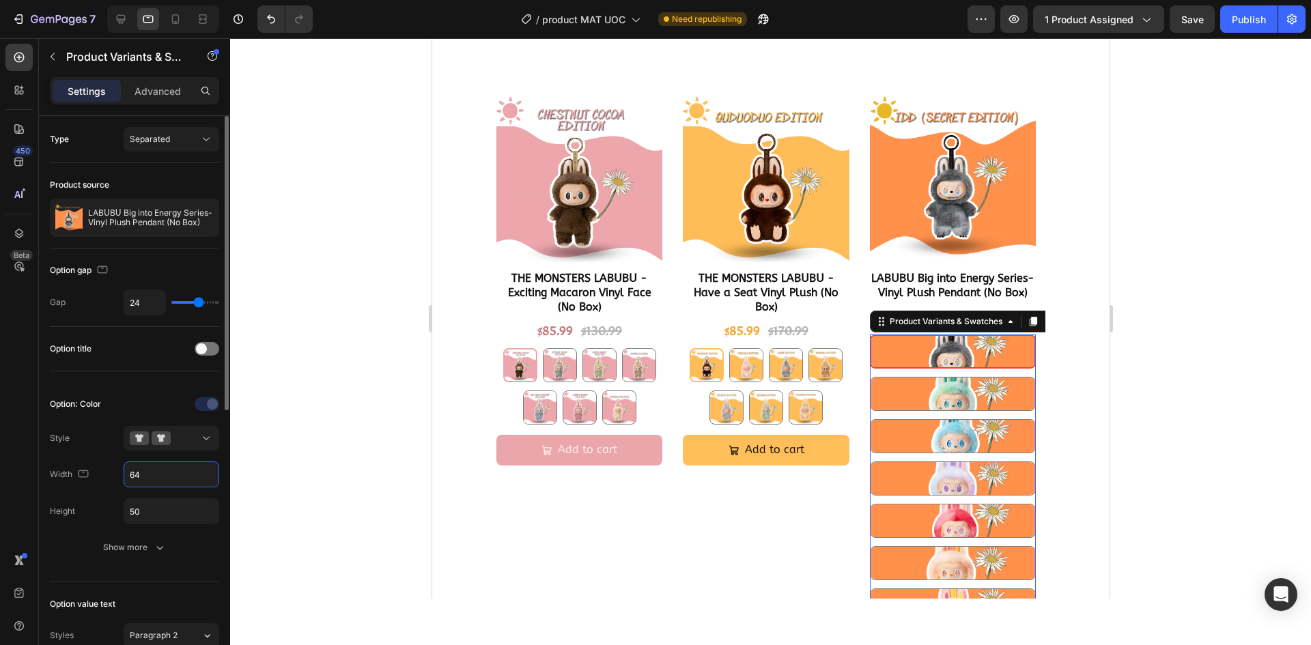
type input "6"
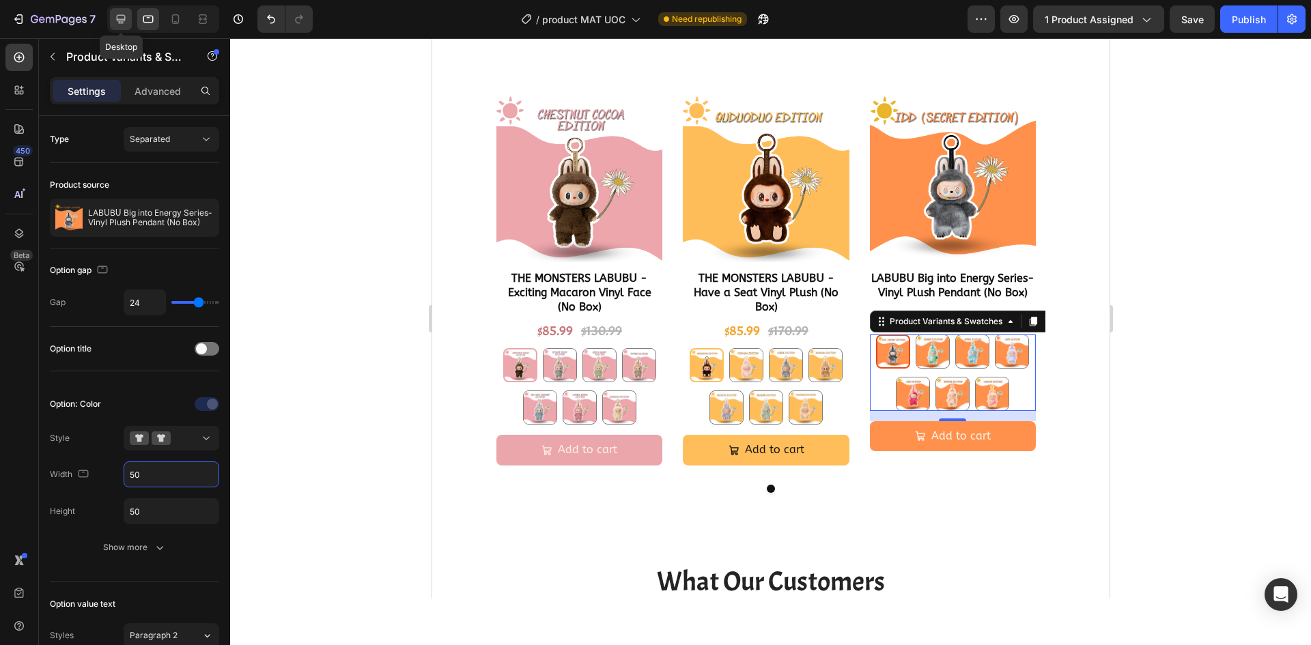
type input "50"
click at [121, 15] on icon at bounding box center [121, 19] width 9 height 9
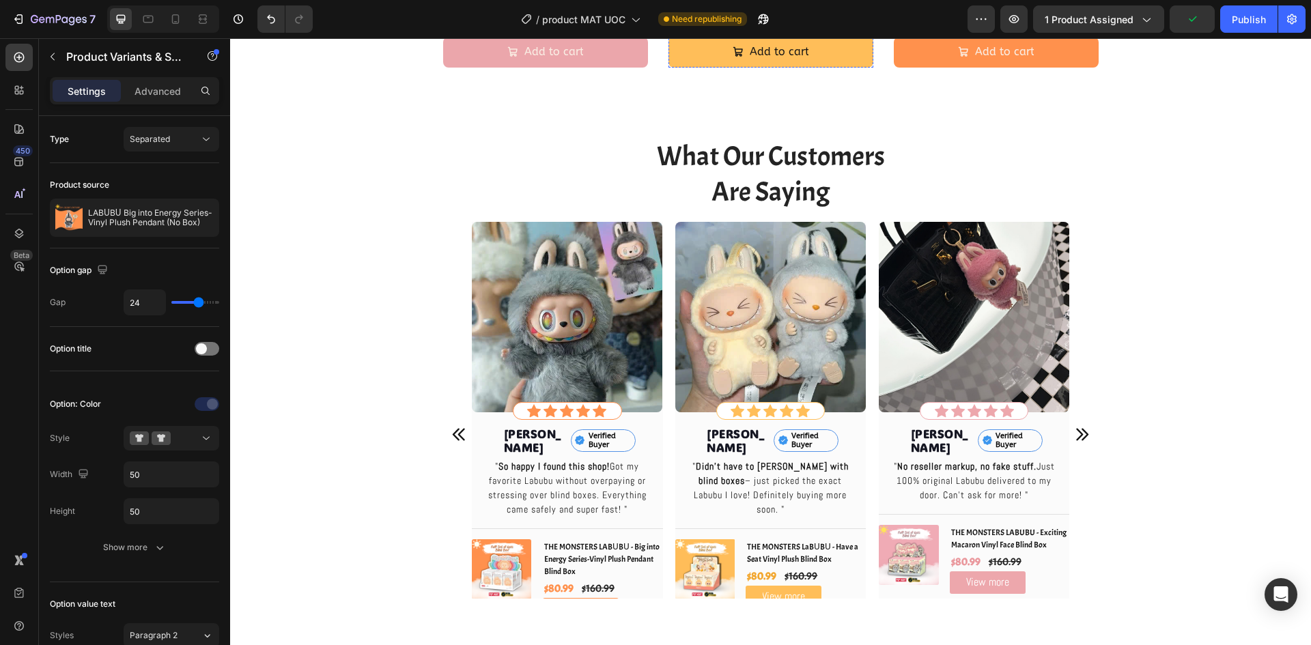
scroll to position [2352, 0]
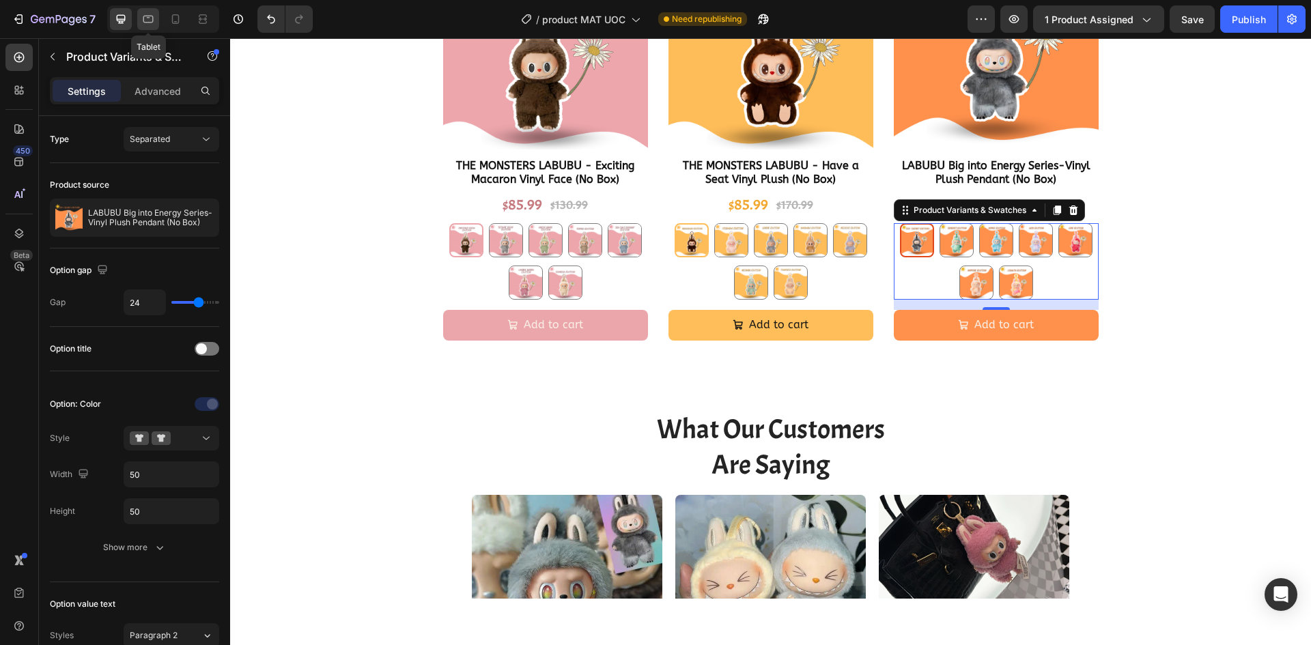
click at [148, 17] on icon at bounding box center [148, 20] width 10 height 8
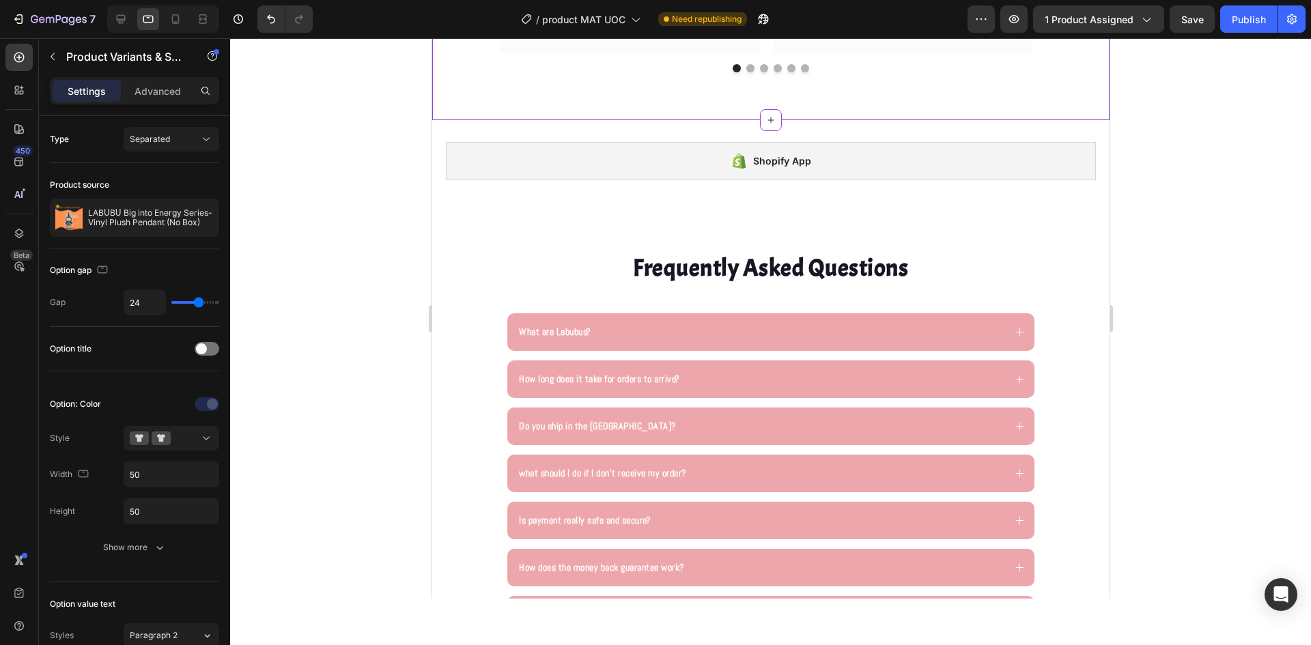
scroll to position [3293, 0]
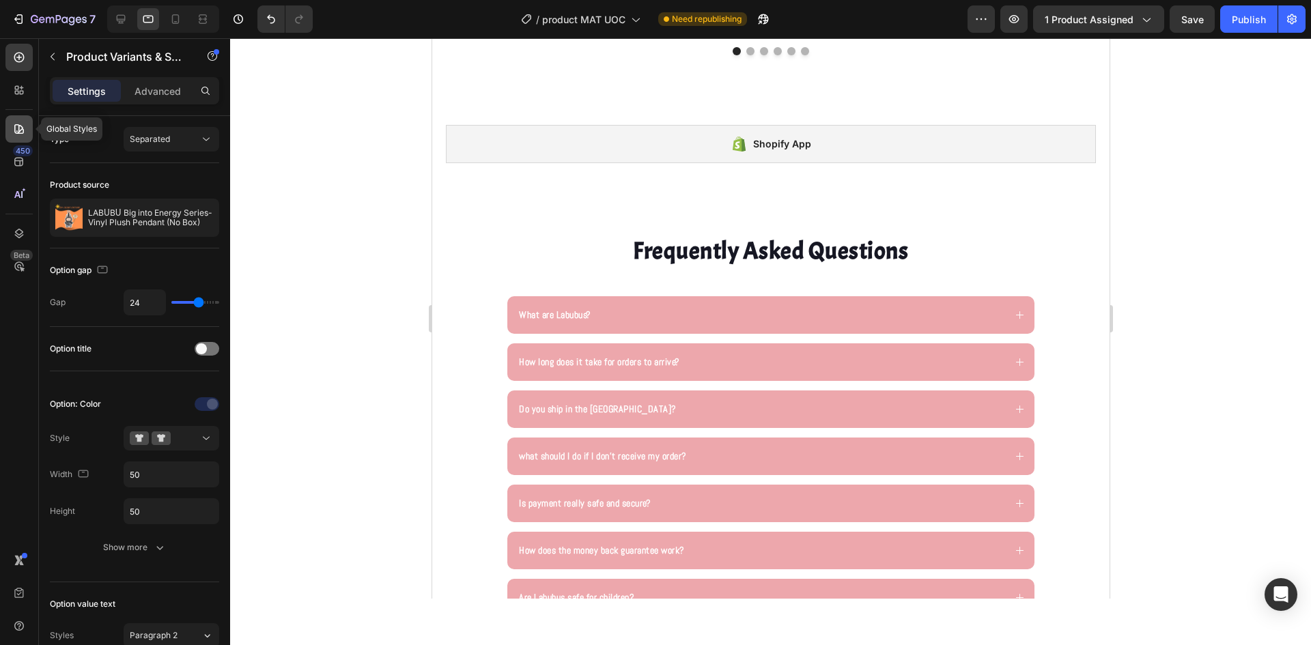
click at [14, 135] on icon at bounding box center [19, 129] width 14 height 14
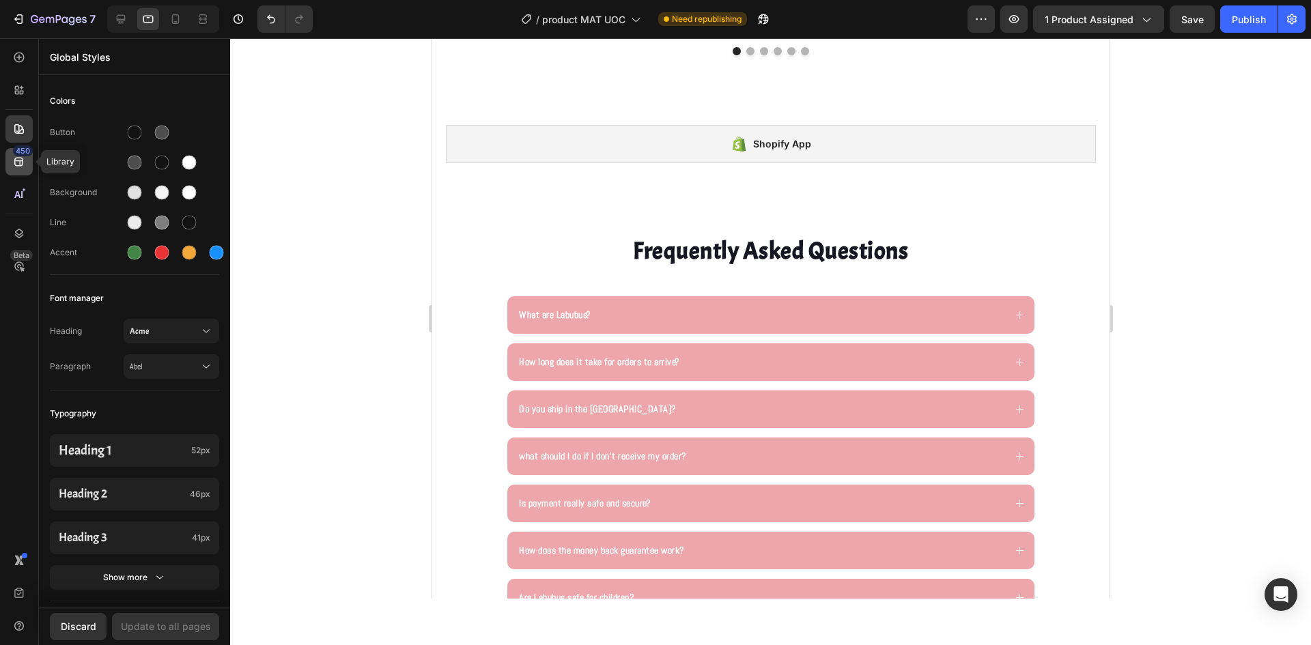
click at [23, 163] on icon at bounding box center [19, 162] width 14 height 14
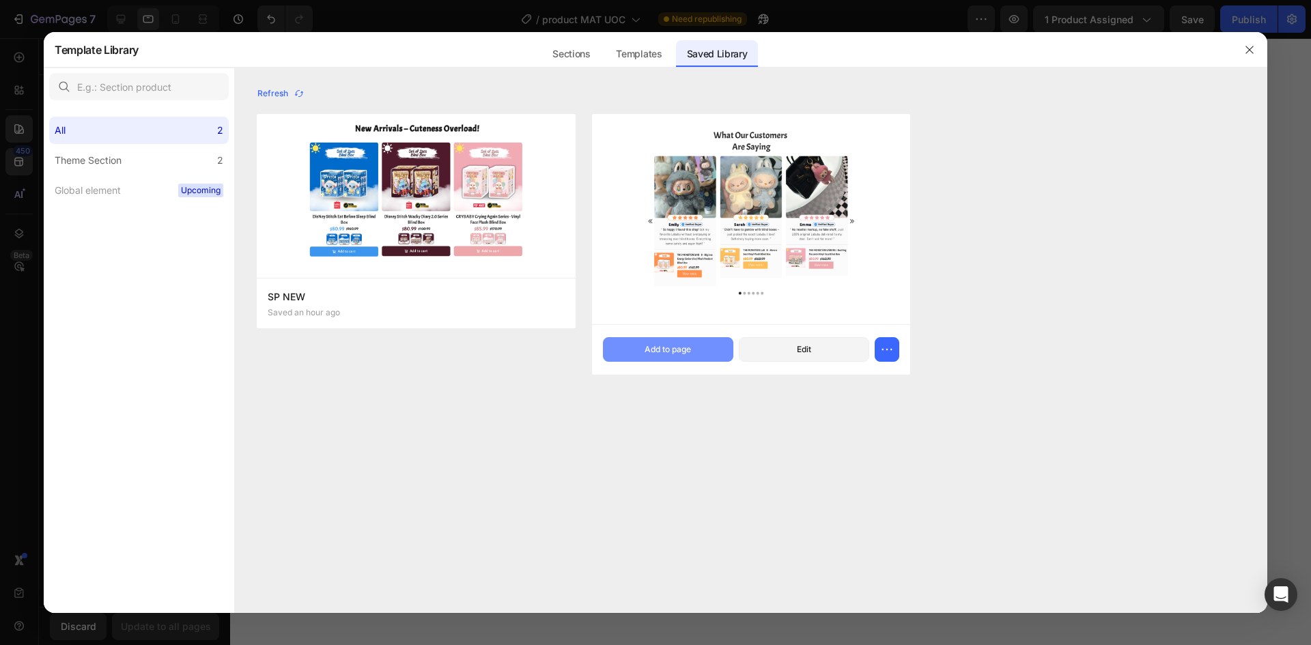
click at [642, 346] on button "Add to page" at bounding box center [668, 349] width 130 height 25
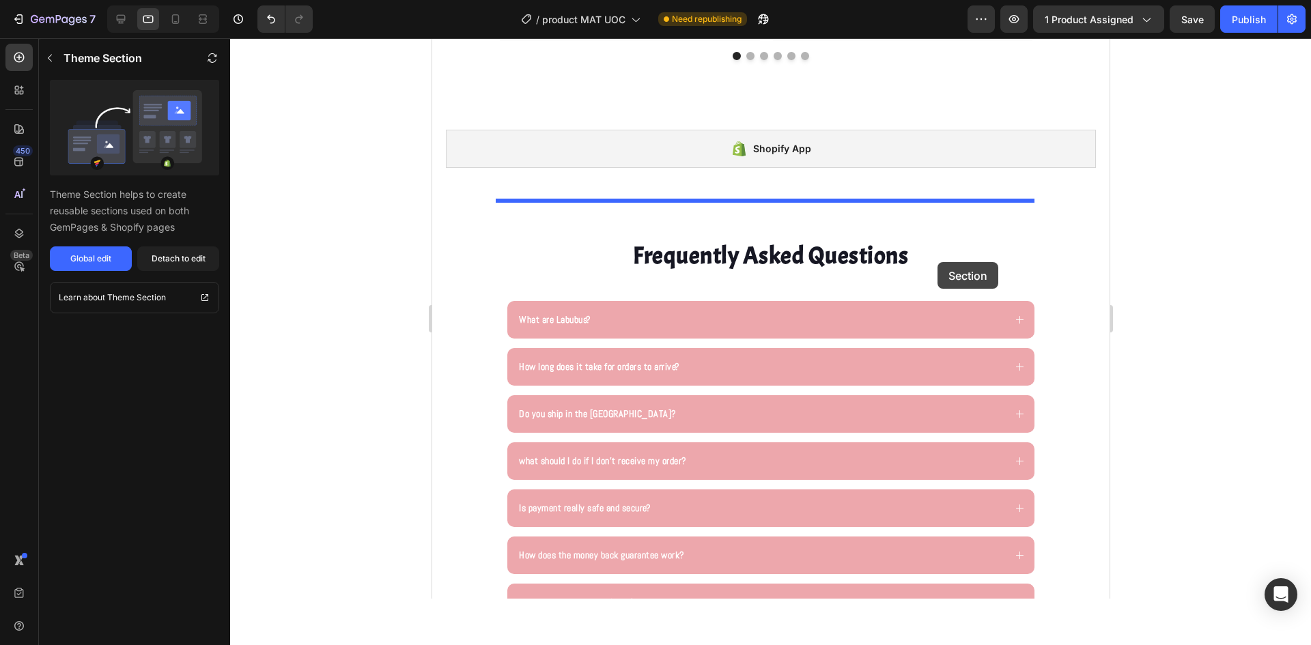
scroll to position [3245, 0]
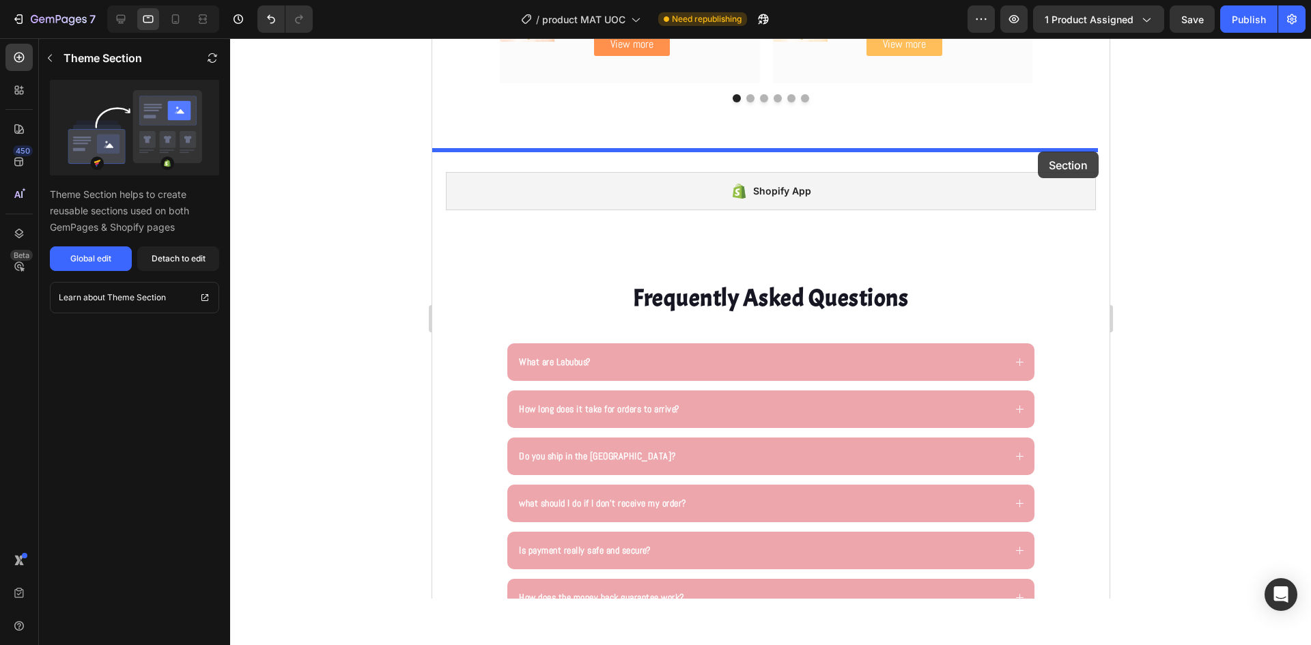
drag, startPoint x: 1082, startPoint y: 47, endPoint x: 1037, endPoint y: 152, distance: 113.8
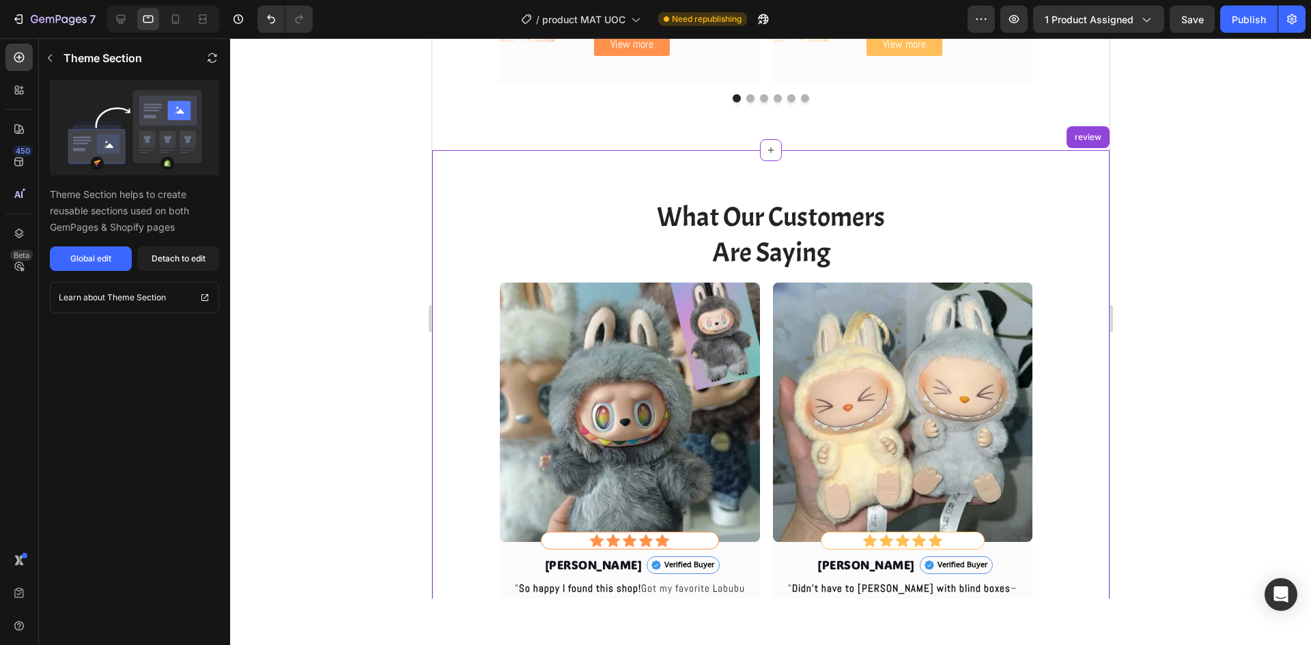
click at [1183, 137] on div at bounding box center [770, 341] width 1081 height 607
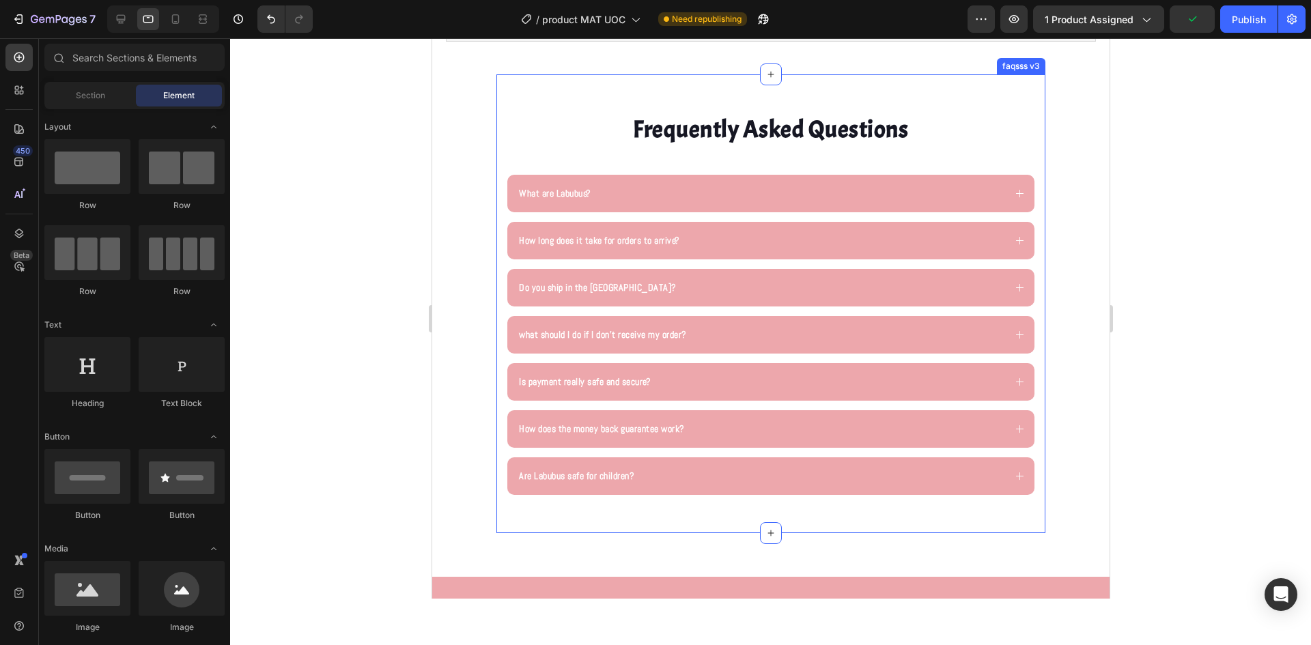
scroll to position [3928, 0]
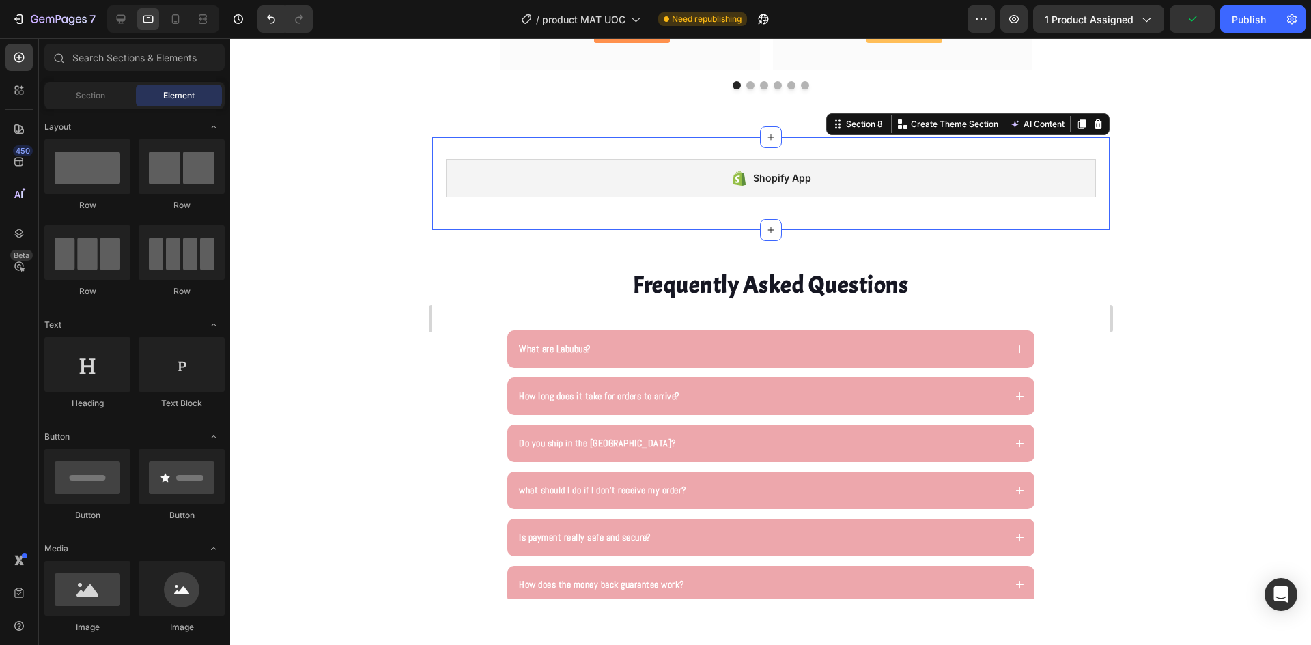
click at [1090, 154] on div "Shopify App Shopify App Section 8 Create Theme Section AI Content Write with Ge…" at bounding box center [770, 183] width 677 height 93
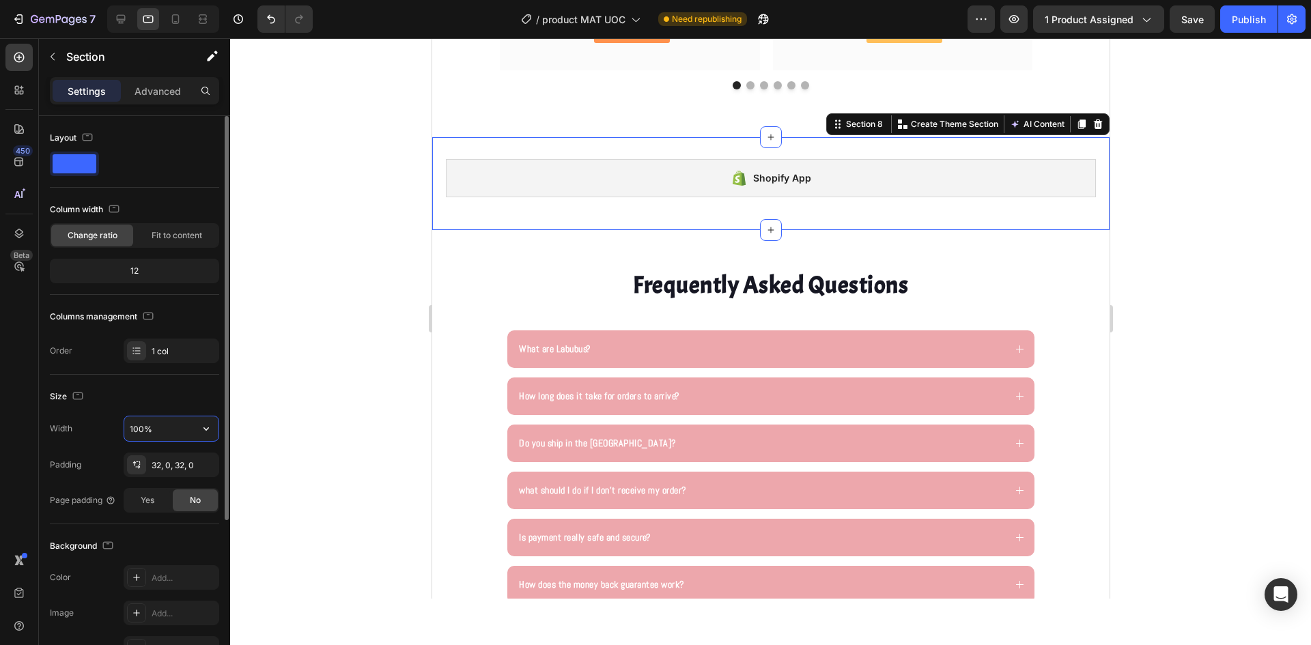
click at [135, 429] on input "100%" at bounding box center [171, 429] width 94 height 25
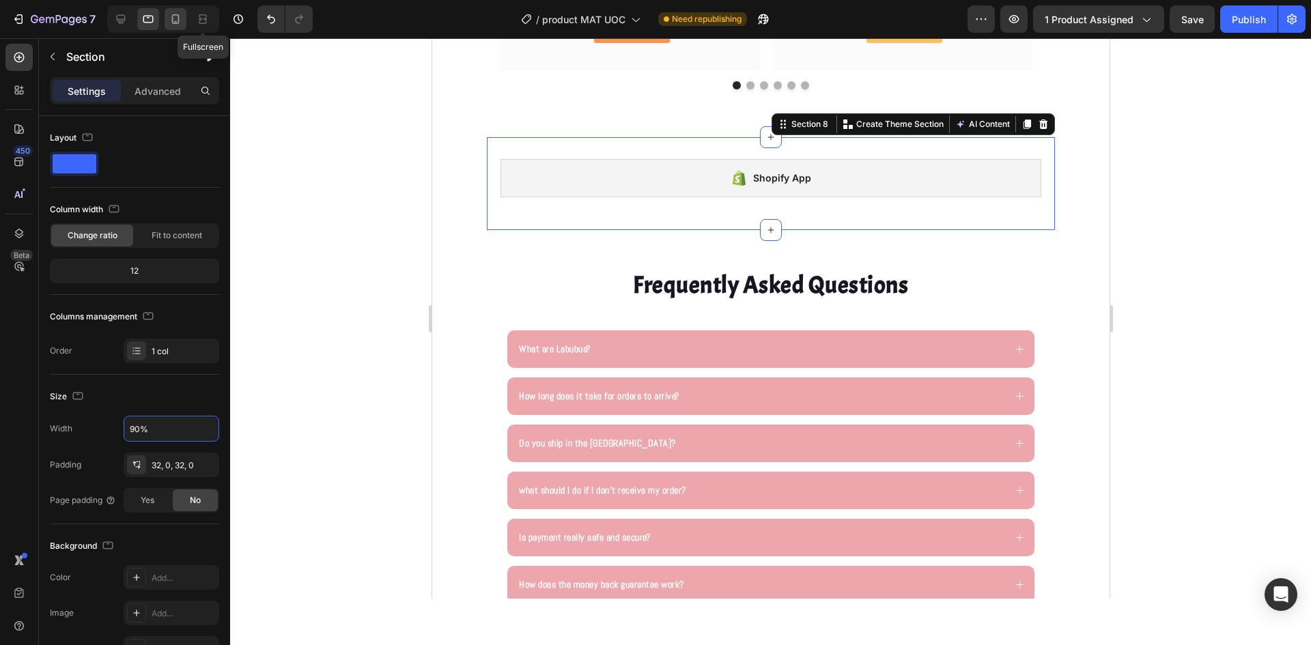
type input "90%"
click at [180, 21] on icon at bounding box center [176, 19] width 14 height 14
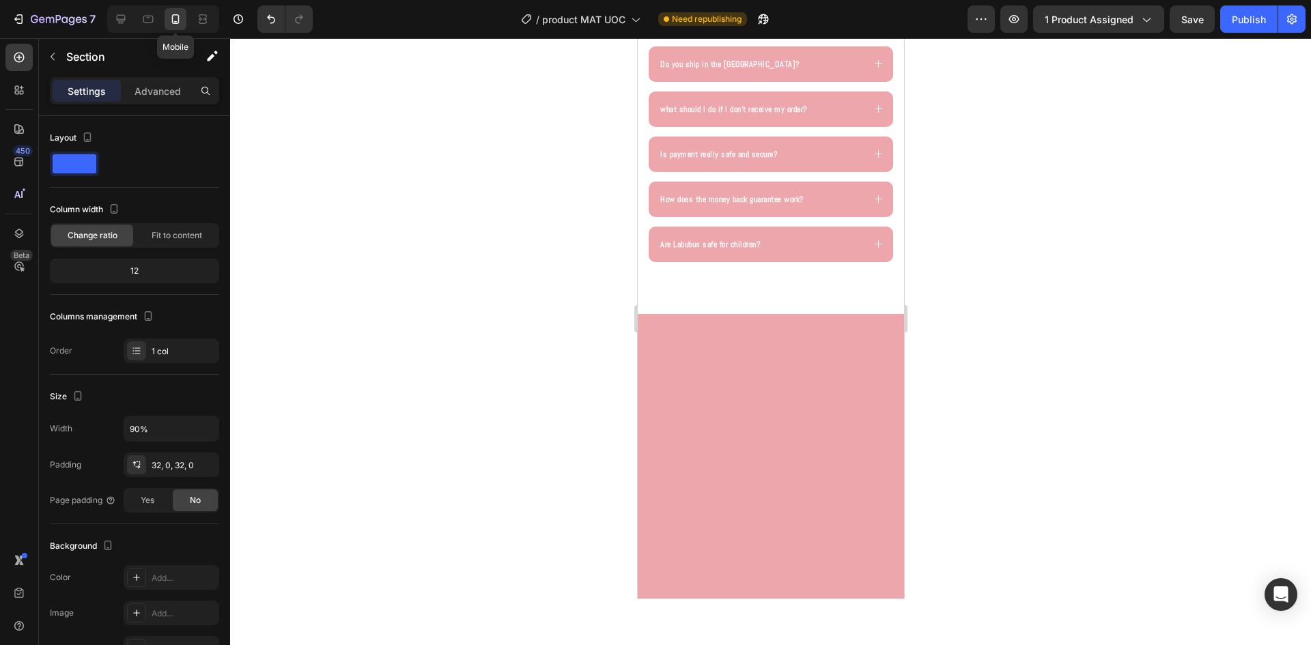
scroll to position [3758, 0]
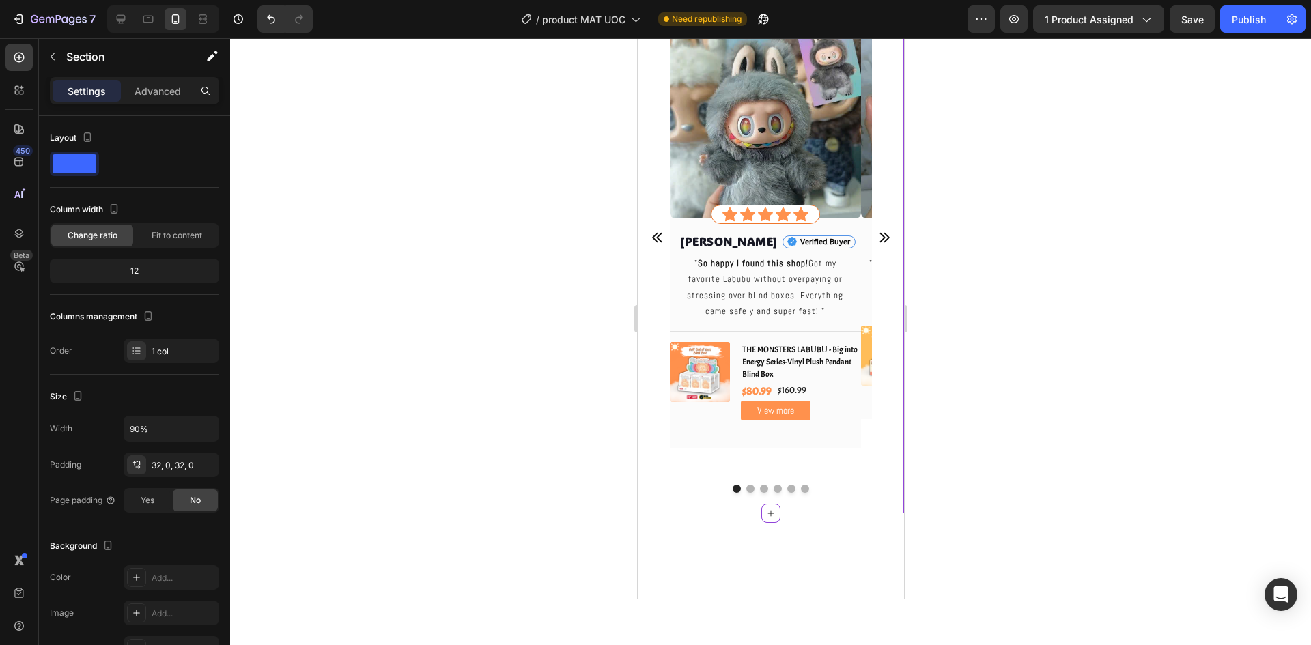
radio input "false"
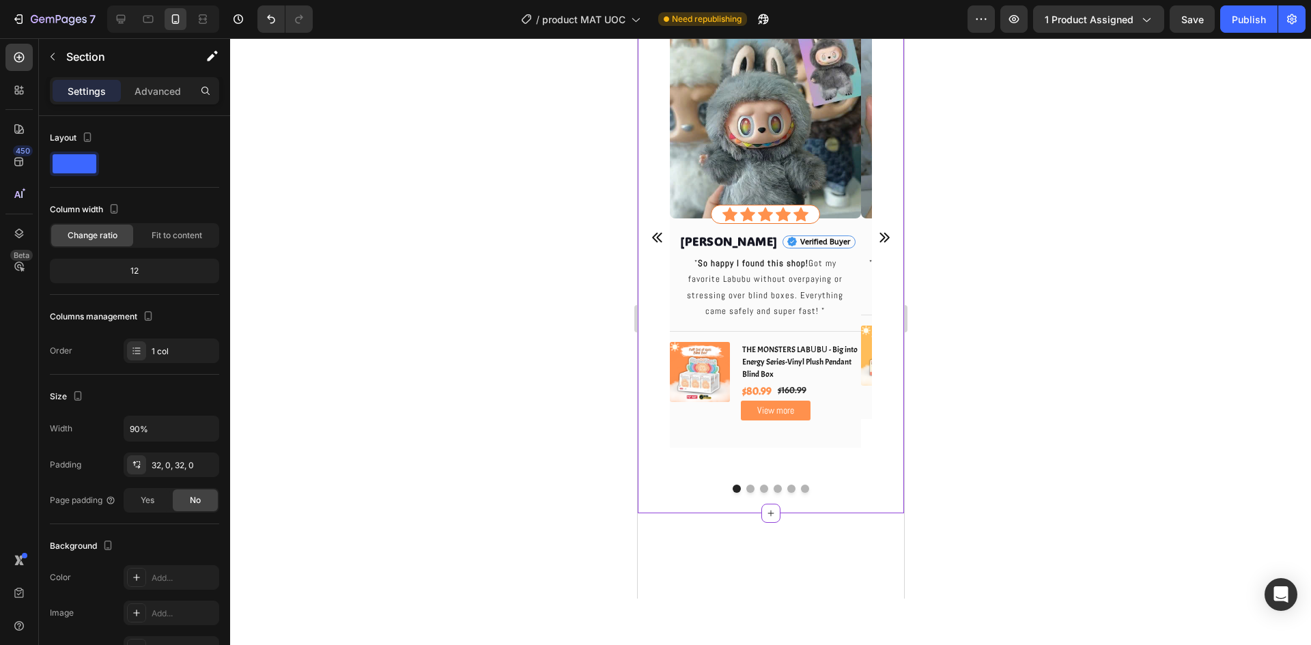
radio input "false"
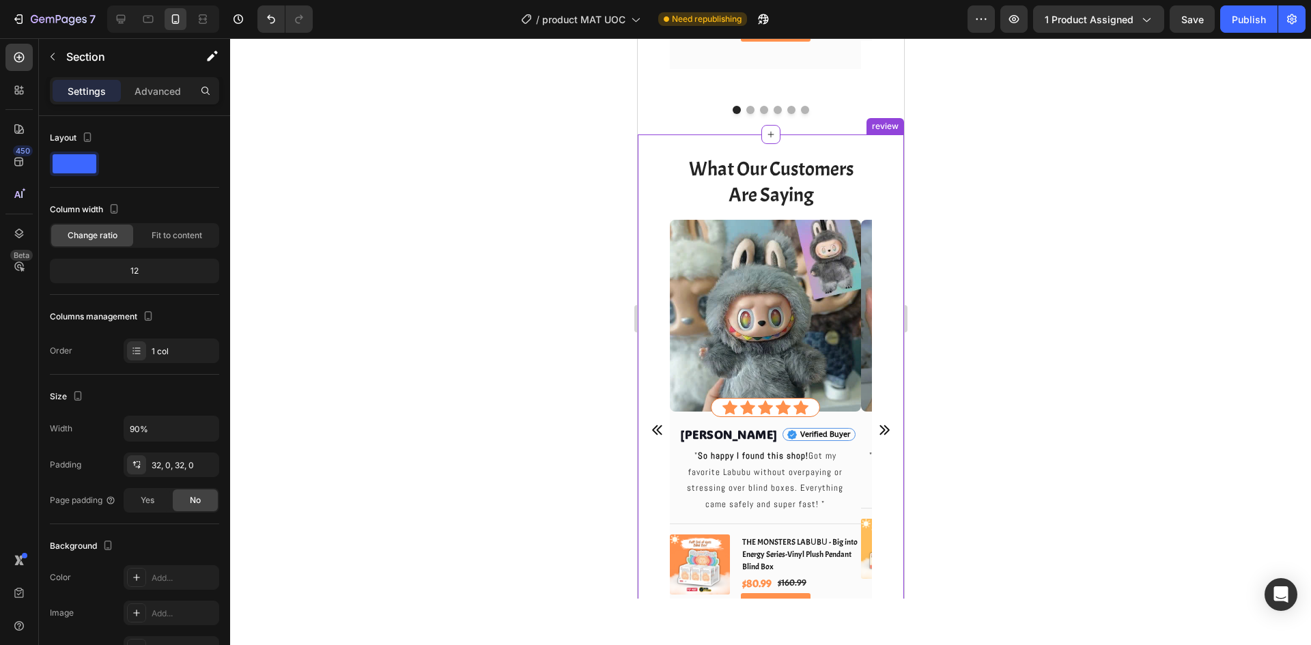
scroll to position [2902, 0]
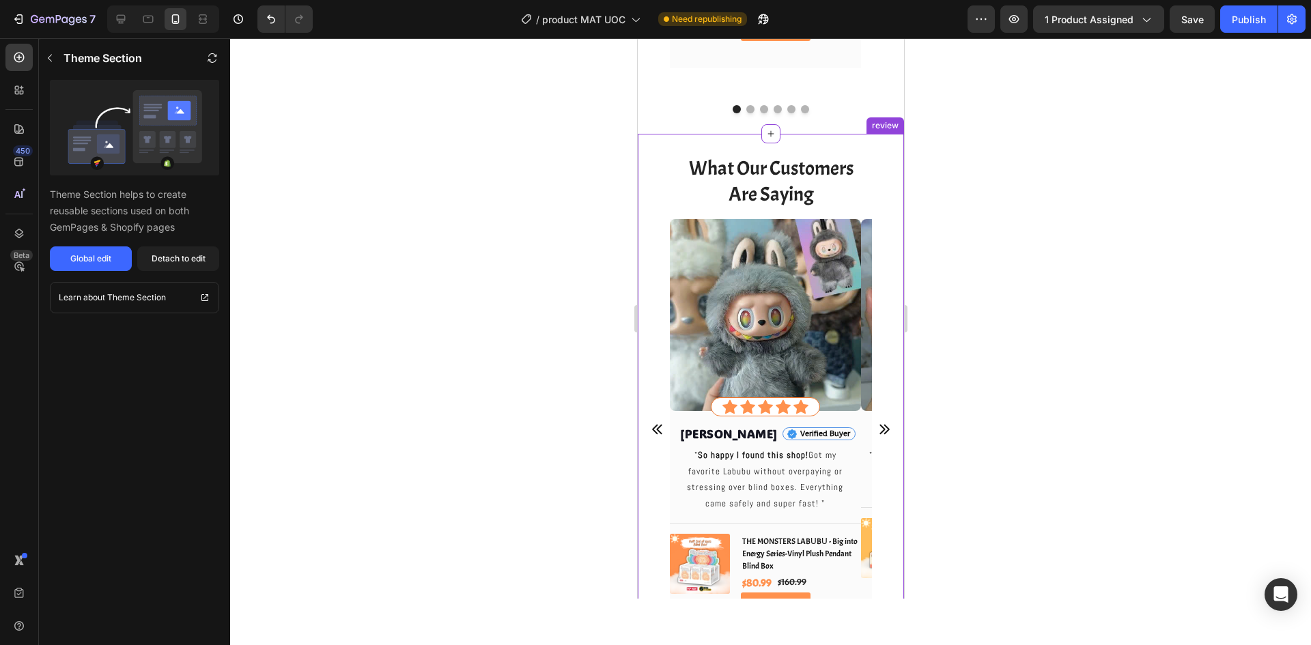
click at [869, 150] on div "What Our Customers Are Saying Heading Image Icon Icon Icon Icon Icon Icon List …" at bounding box center [770, 420] width 266 height 572
click at [887, 122] on icon at bounding box center [892, 120] width 11 height 11
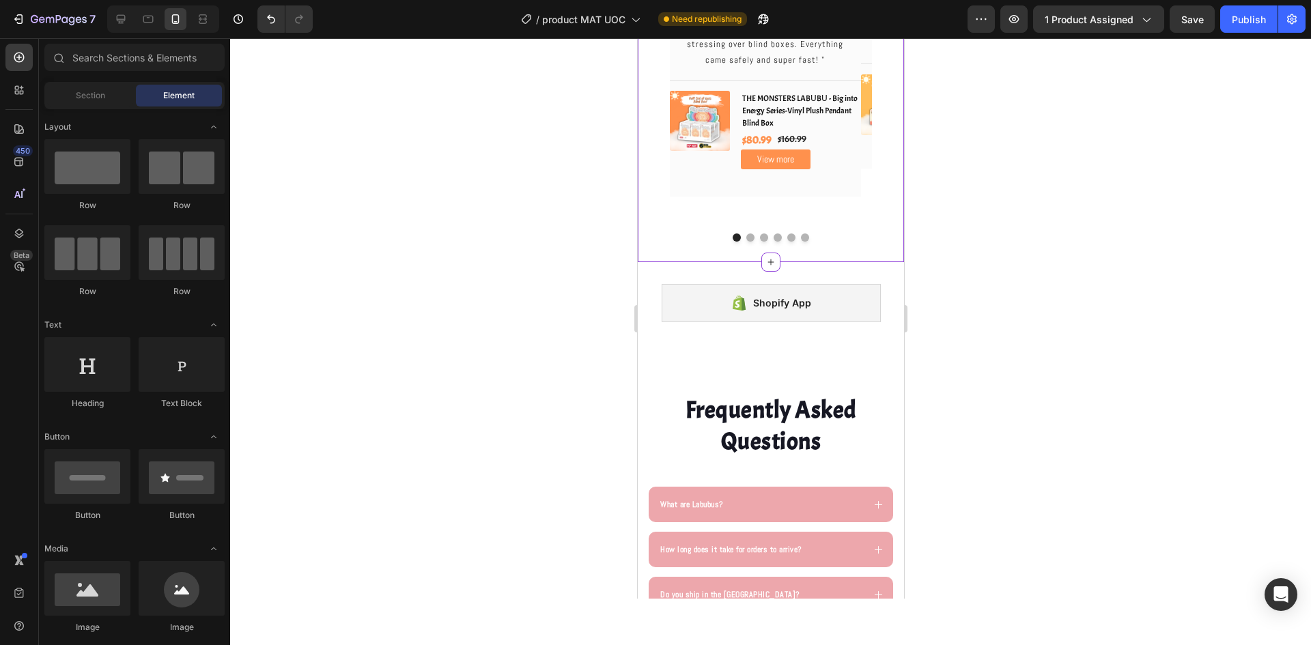
scroll to position [2765, 0]
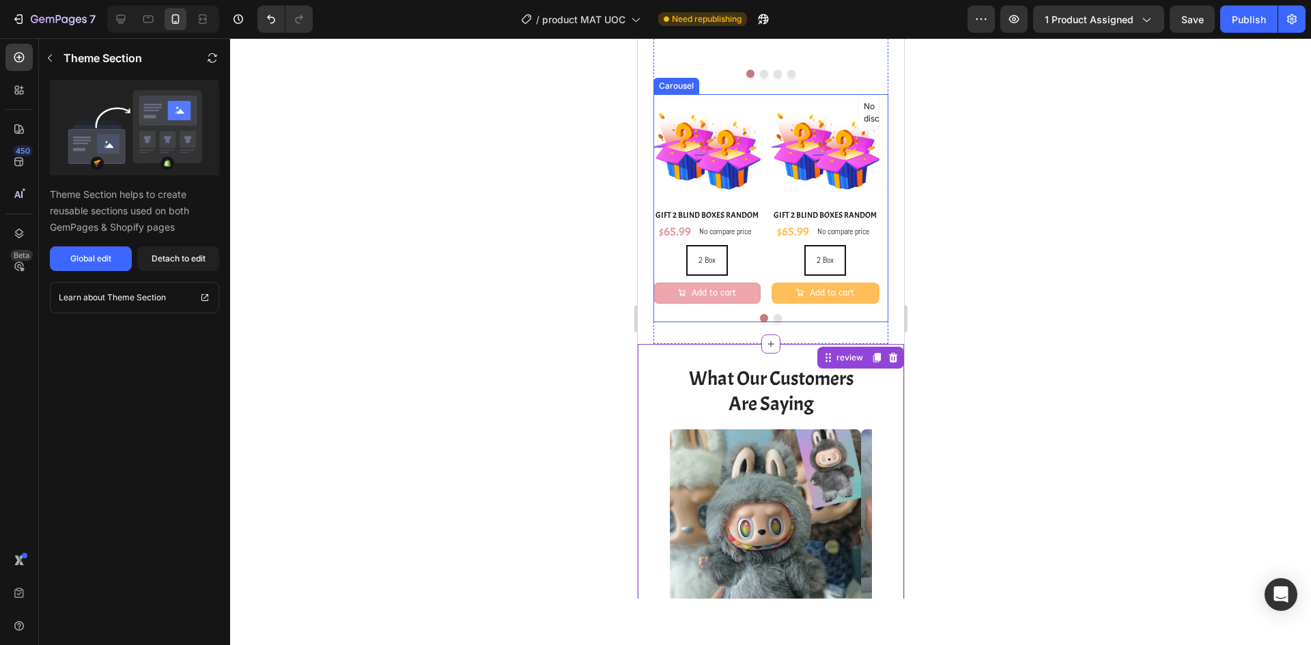
scroll to position [1965, 0]
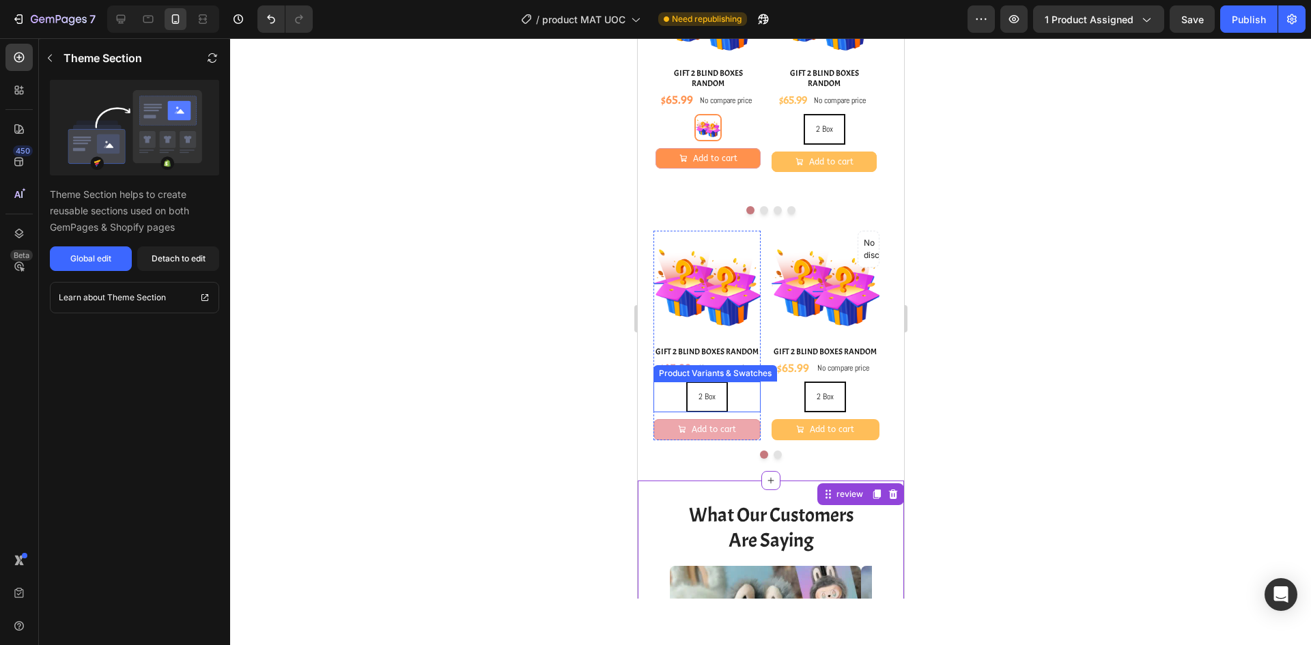
click at [731, 412] on div "2 Box 2 Box 2 Box" at bounding box center [706, 397] width 107 height 31
radio input "true"
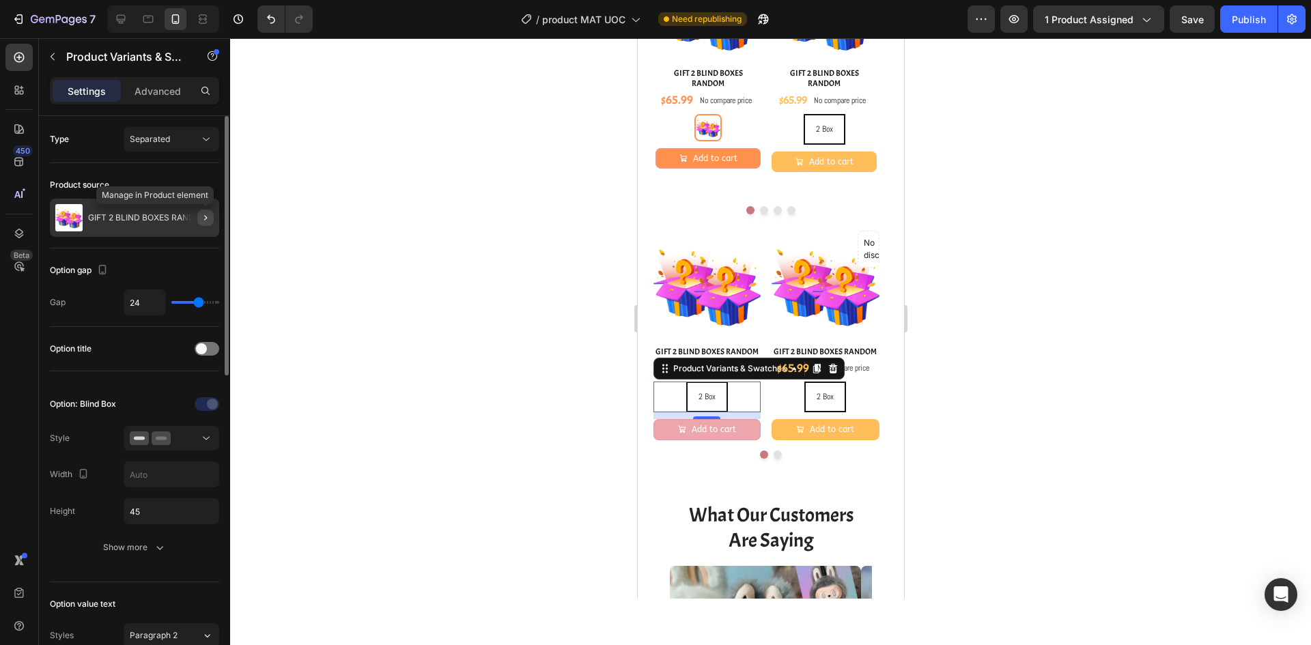
click at [212, 218] on button "button" at bounding box center [205, 218] width 16 height 16
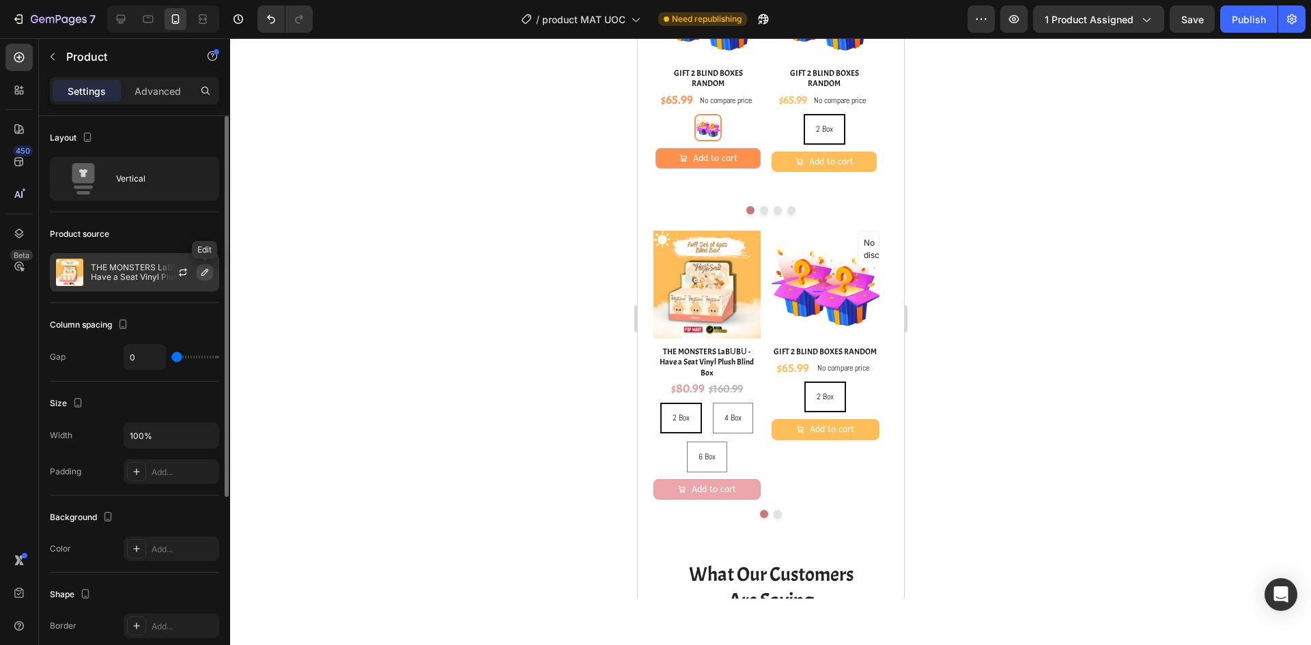
click at [208, 272] on icon "button" at bounding box center [204, 272] width 11 height 11
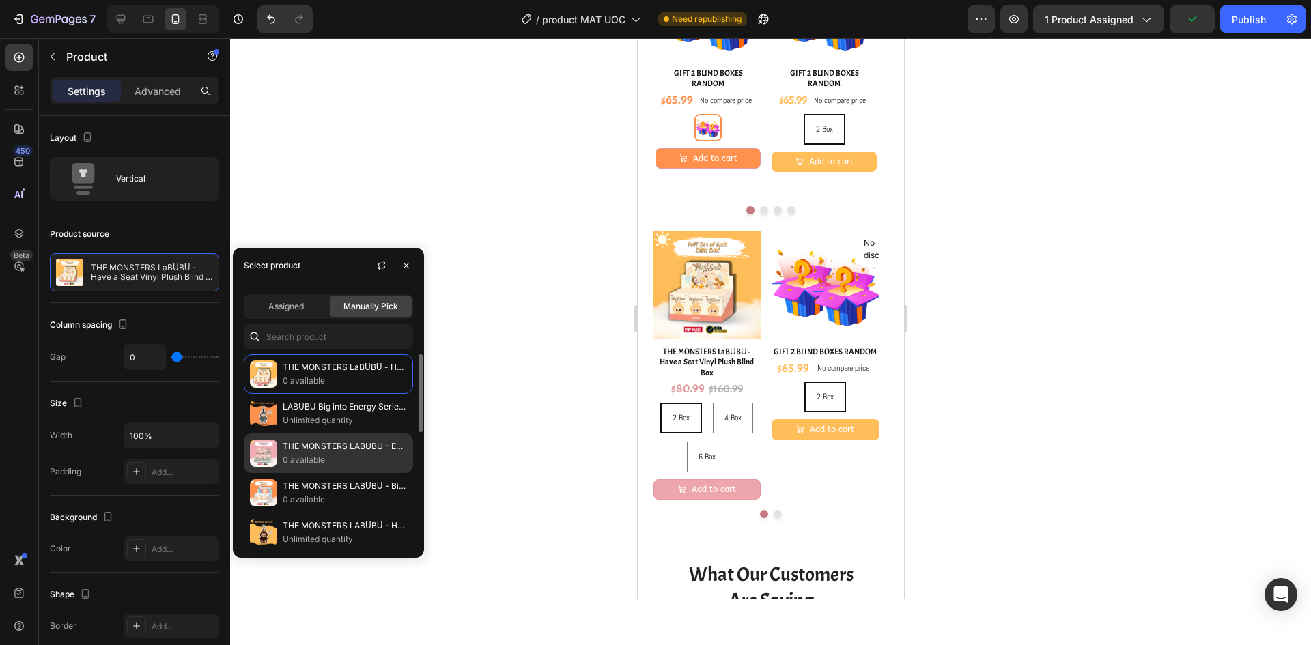
scroll to position [137, 0]
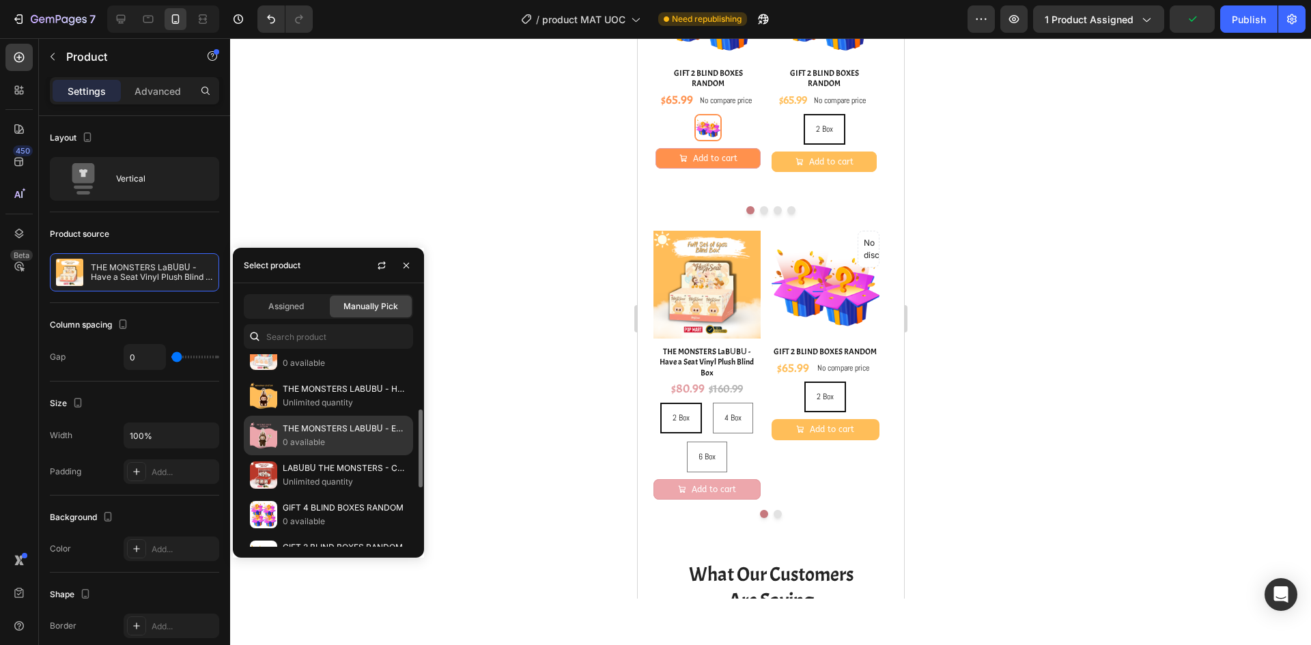
click at [330, 445] on p "0 available" at bounding box center [345, 443] width 124 height 14
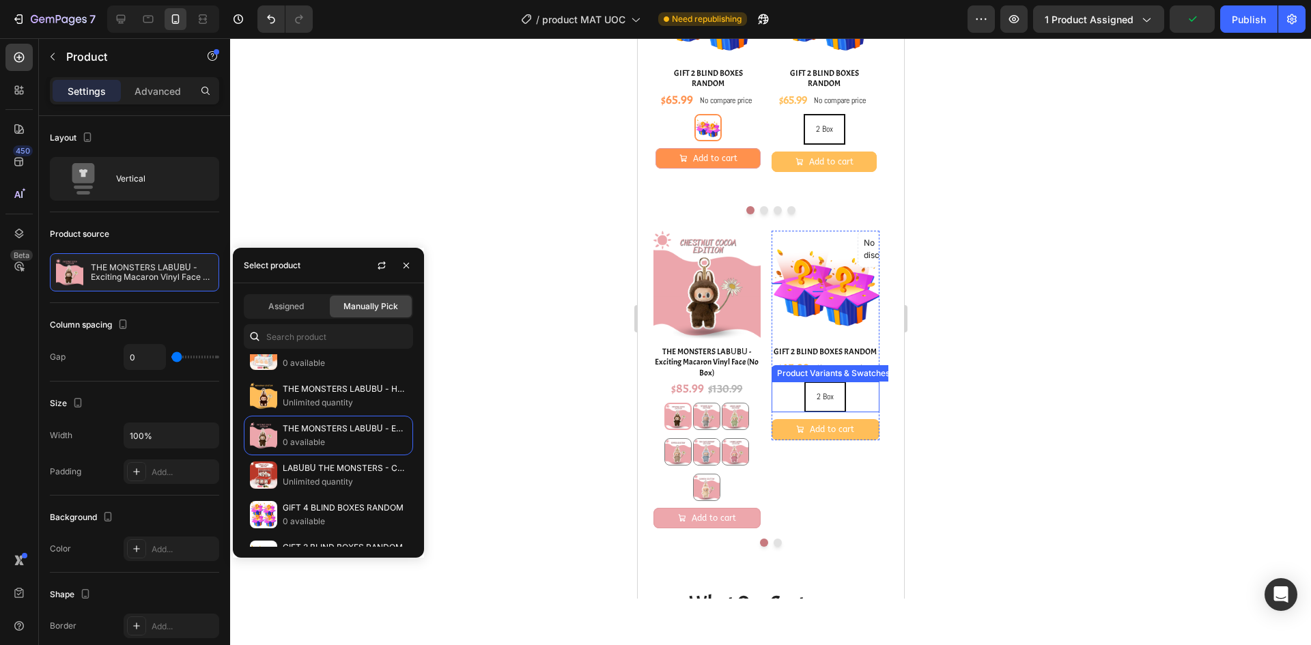
click at [863, 412] on div "2 Box 2 Box 2 Box" at bounding box center [824, 397] width 107 height 31
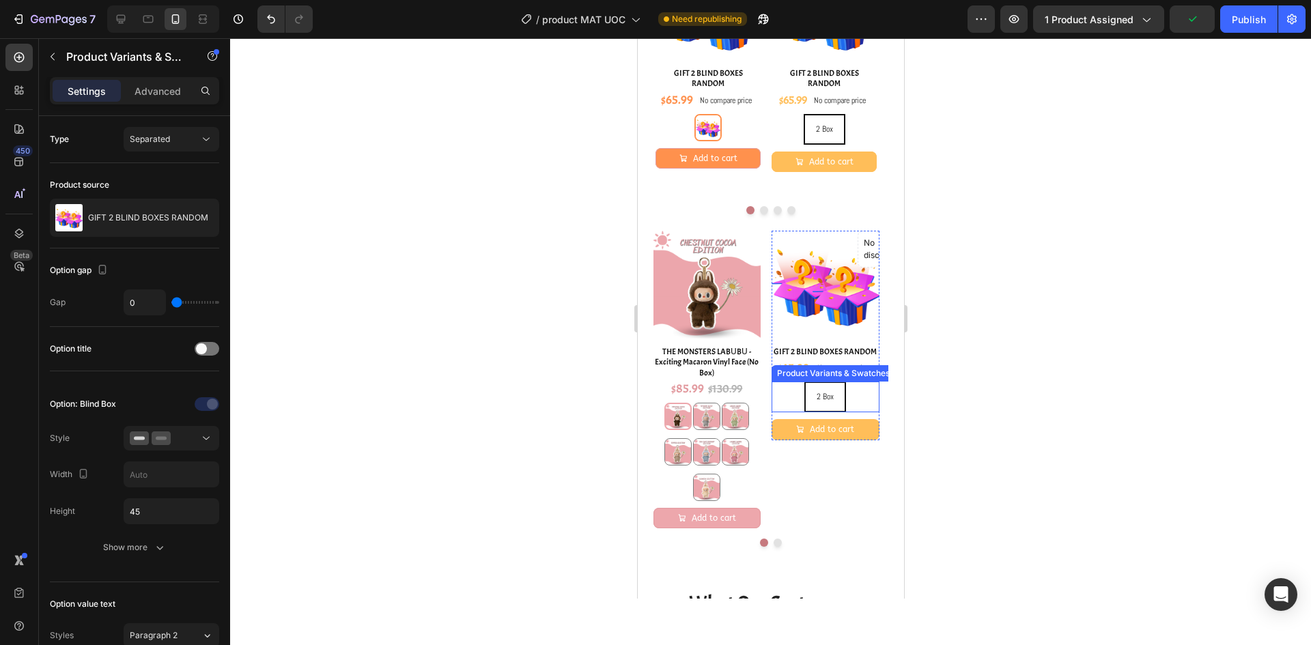
radio input "true"
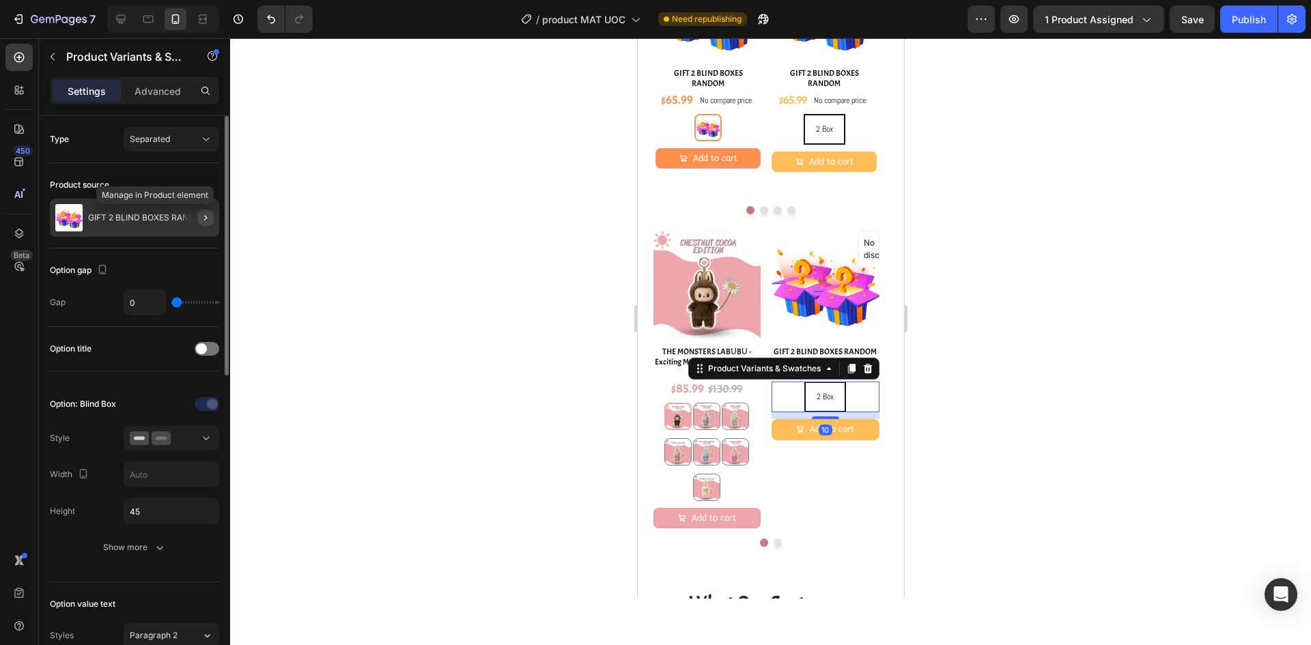
click at [210, 215] on button "button" at bounding box center [205, 218] width 16 height 16
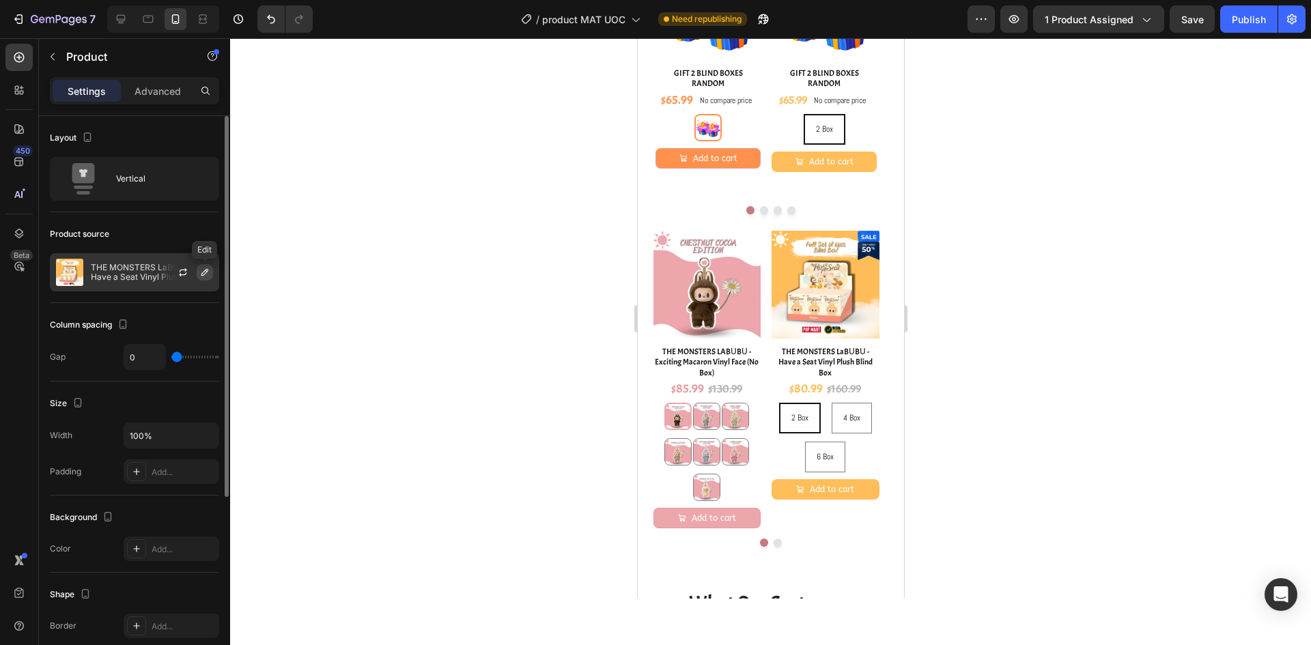
click at [205, 276] on icon "button" at bounding box center [204, 272] width 11 height 11
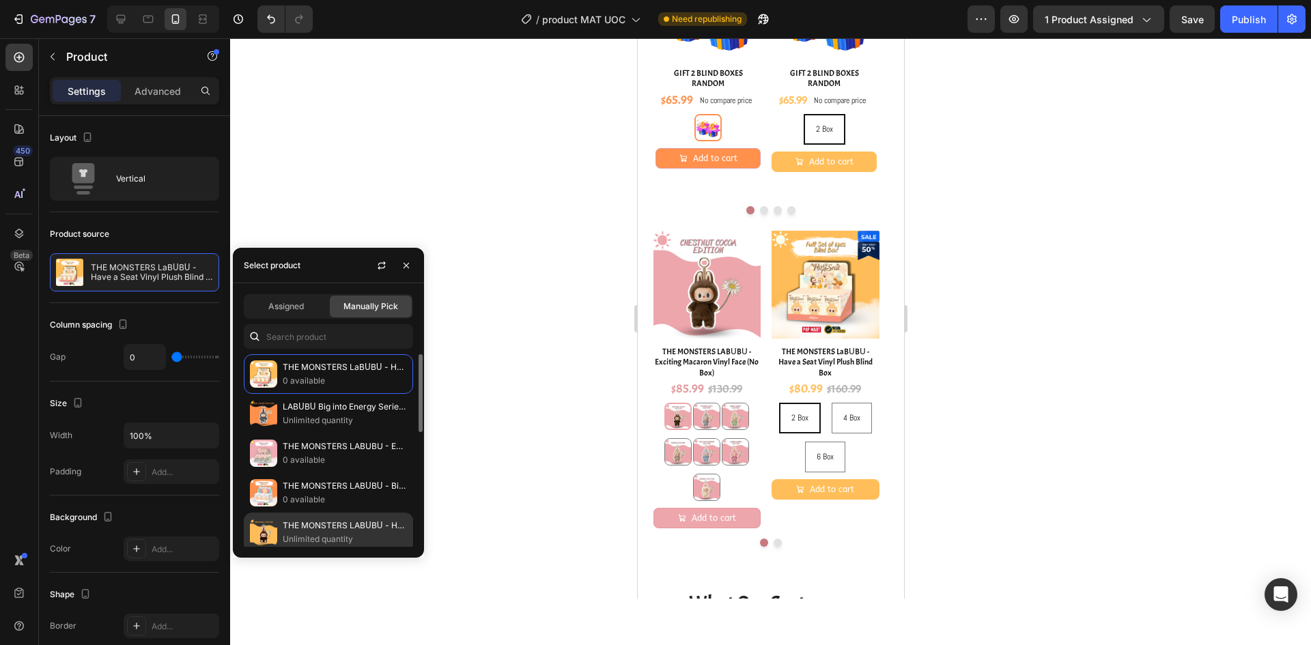
click at [339, 523] on p "THE MONSTERS LABᑌBᑌ - Have a Seat Vinyl Plush (No Box)" at bounding box center [345, 526] width 124 height 14
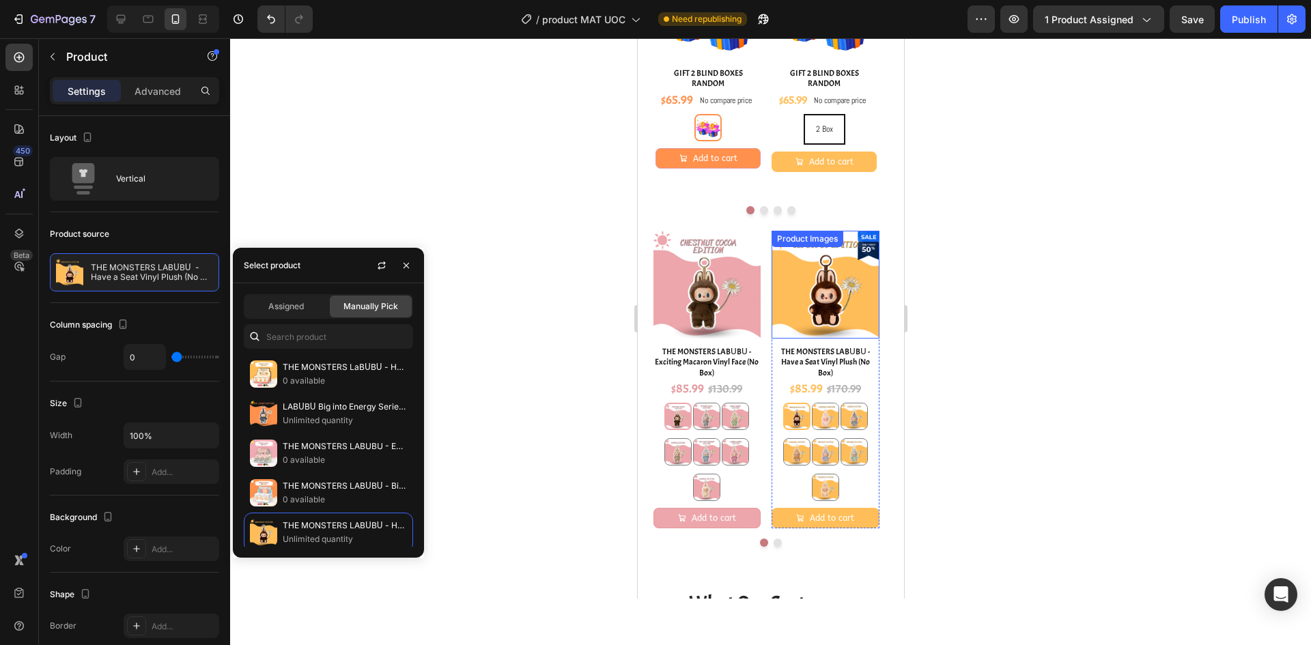
click at [863, 259] on div at bounding box center [867, 245] width 21 height 29
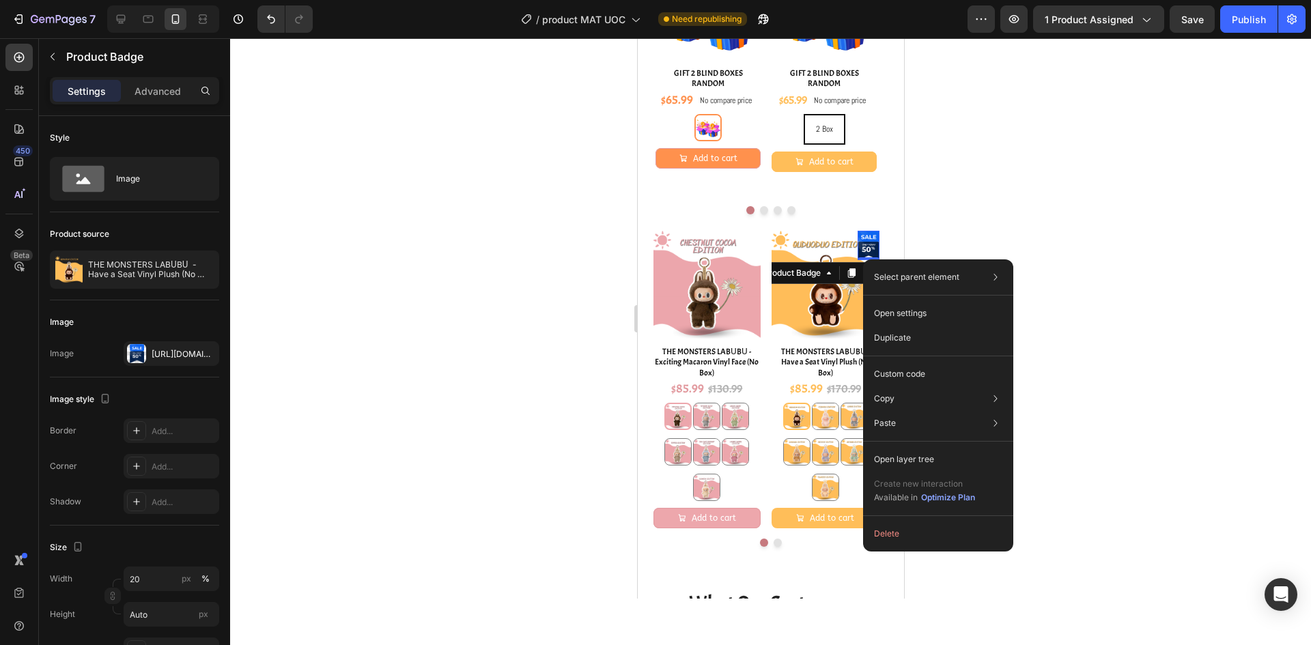
click at [899, 547] on div "Select parent element Carousel Product Product Images Product Badge Open settin…" at bounding box center [938, 405] width 150 height 292
drag, startPoint x: 899, startPoint y: 542, endPoint x: 260, endPoint y: 504, distance: 639.6
click at [899, 542] on button "Delete" at bounding box center [938, 534] width 139 height 25
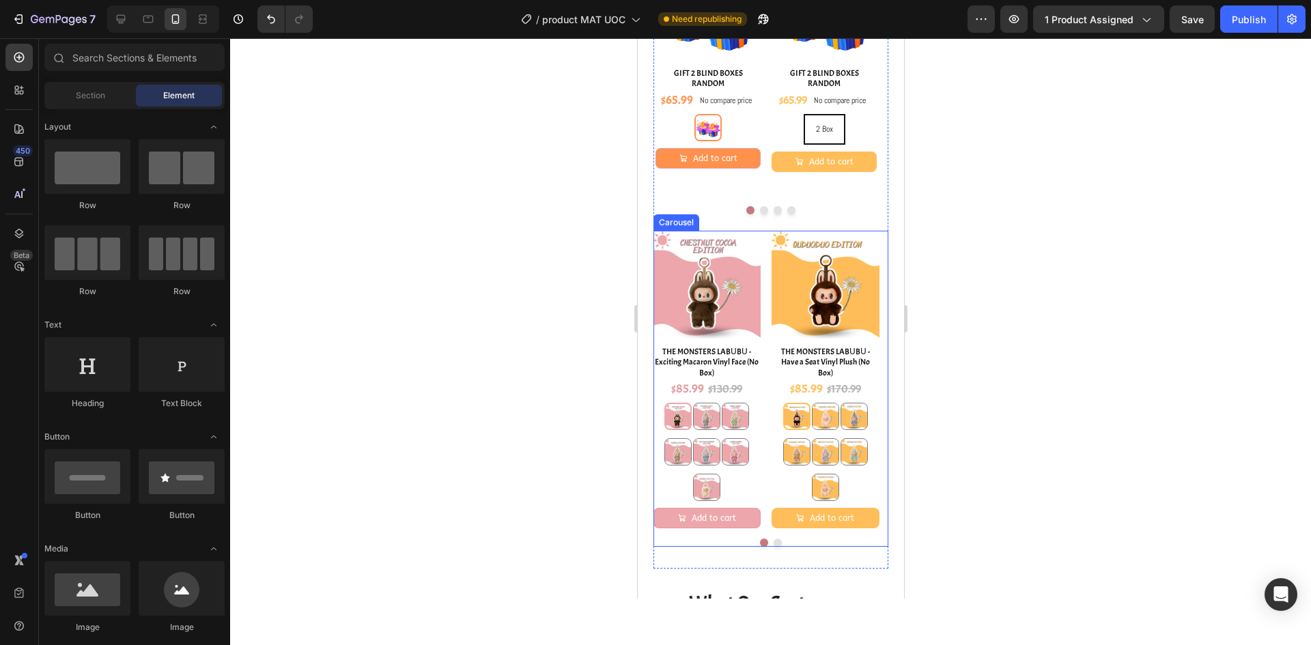
click at [773, 547] on button "Dot" at bounding box center [777, 543] width 8 height 8
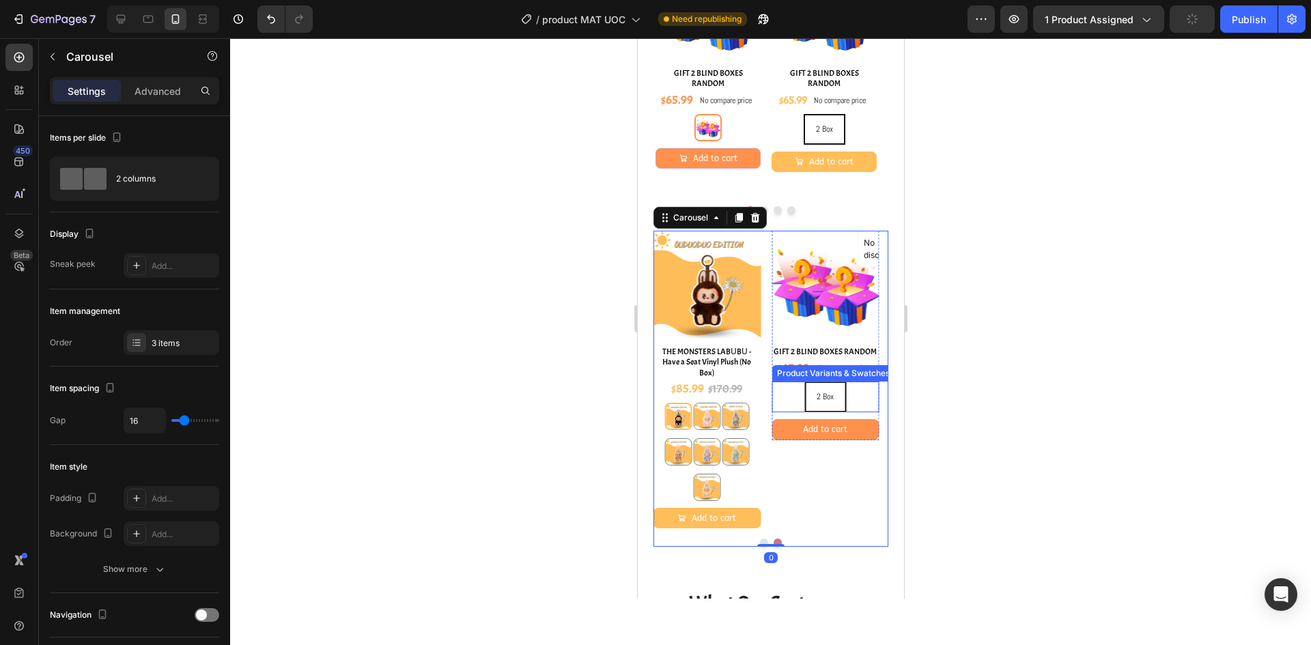
click at [861, 412] on div "2 Box 2 Box 2 Box" at bounding box center [824, 397] width 107 height 31
radio input "true"
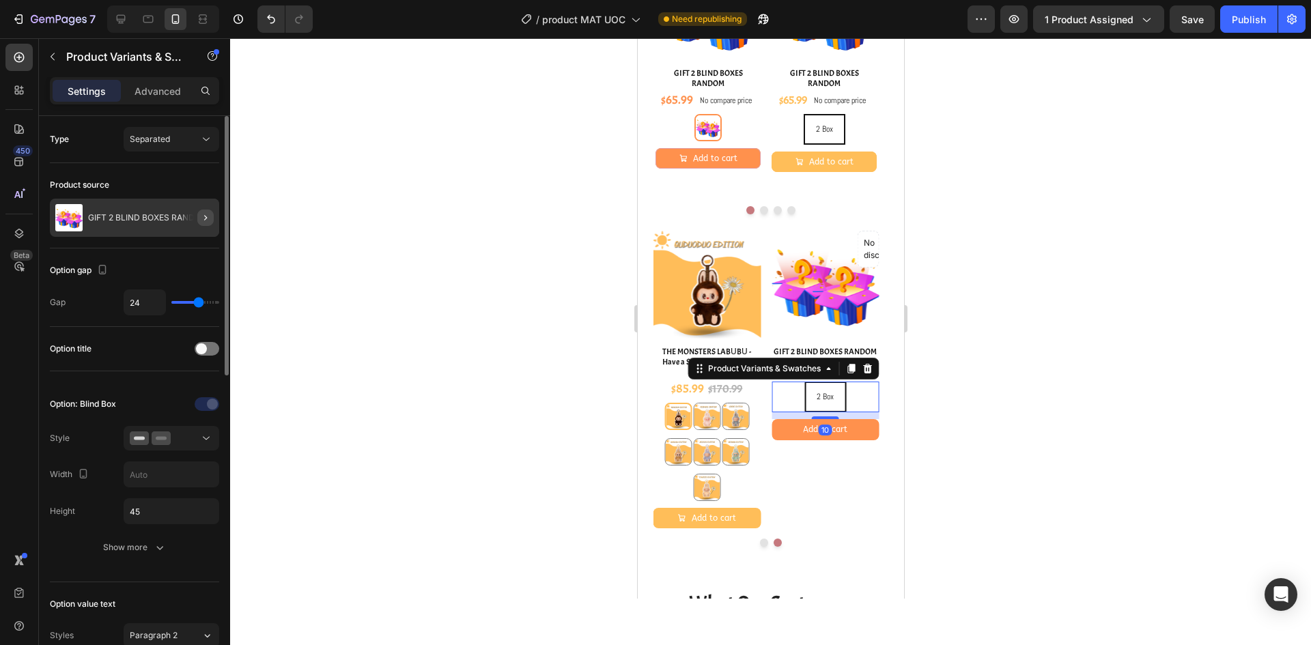
click at [210, 220] on icon "button" at bounding box center [205, 217] width 11 height 11
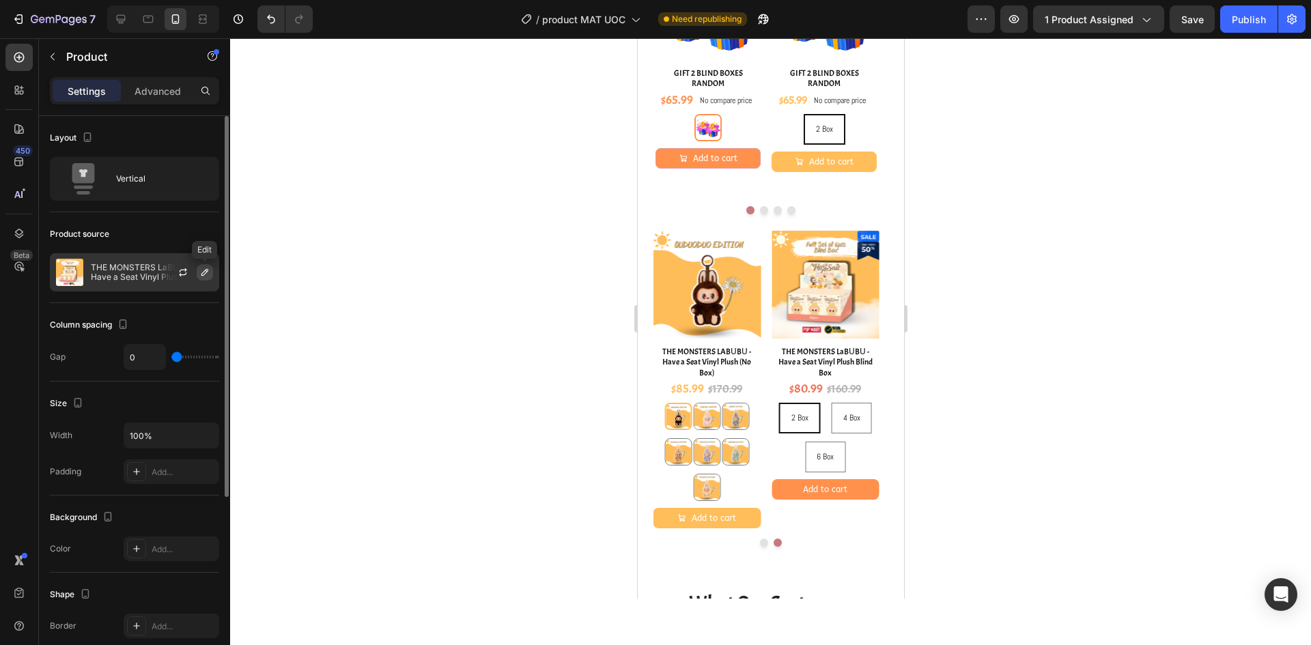
click at [208, 268] on icon "button" at bounding box center [204, 272] width 11 height 11
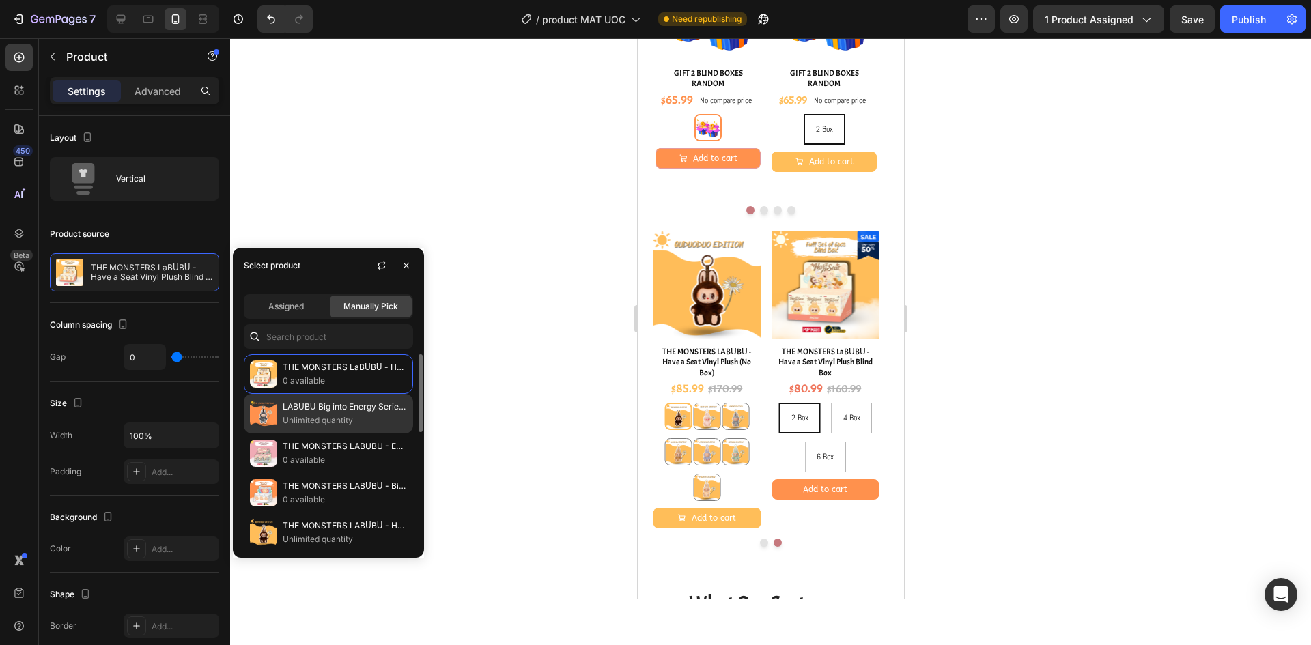
click at [325, 421] on p "Unlimited quantity" at bounding box center [345, 421] width 124 height 14
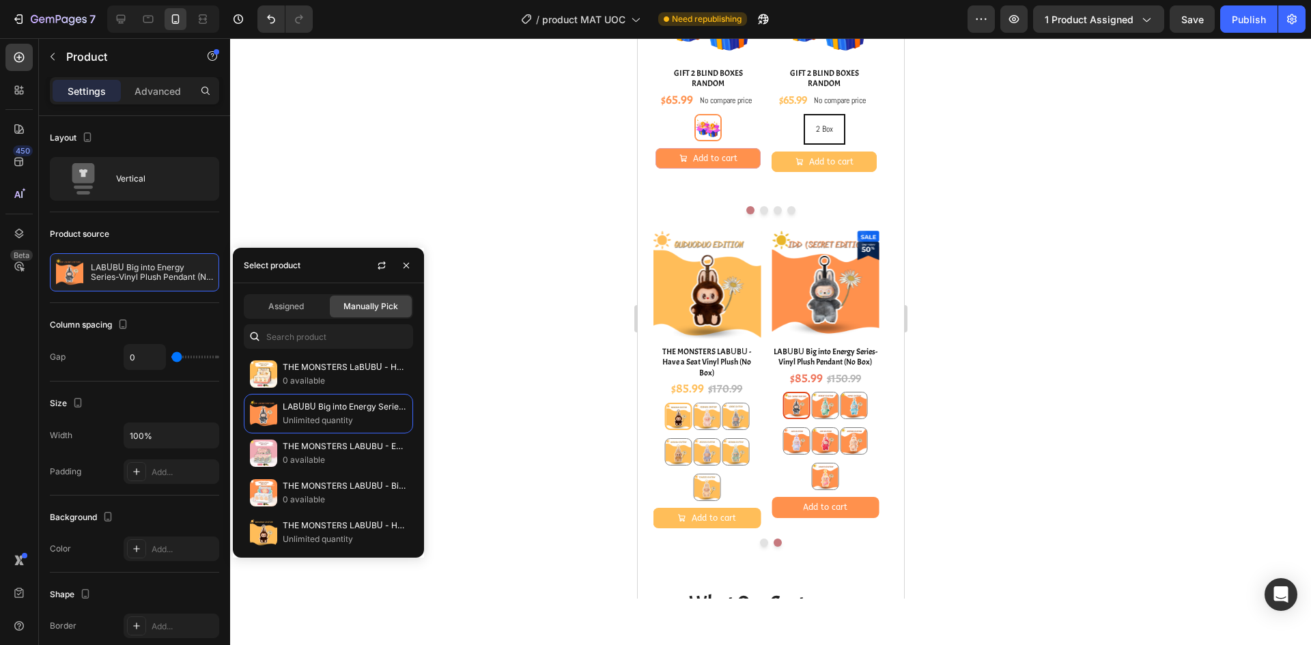
click at [991, 369] on div at bounding box center [770, 341] width 1081 height 607
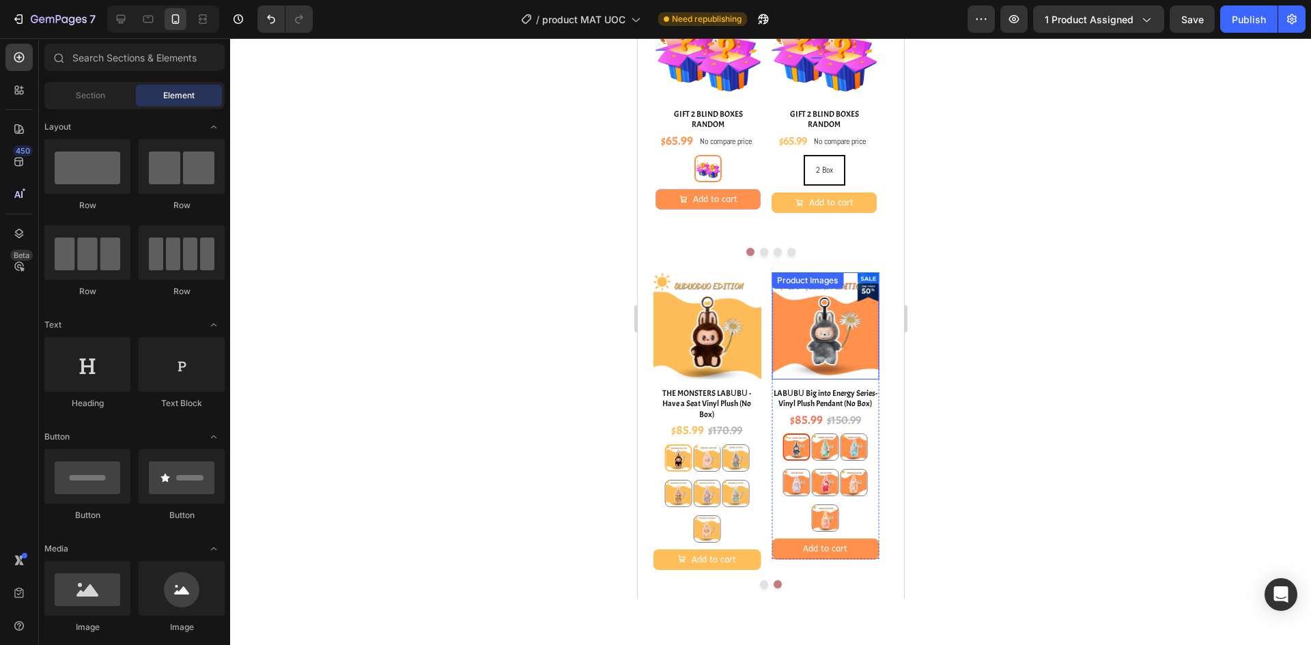
scroll to position [1692, 0]
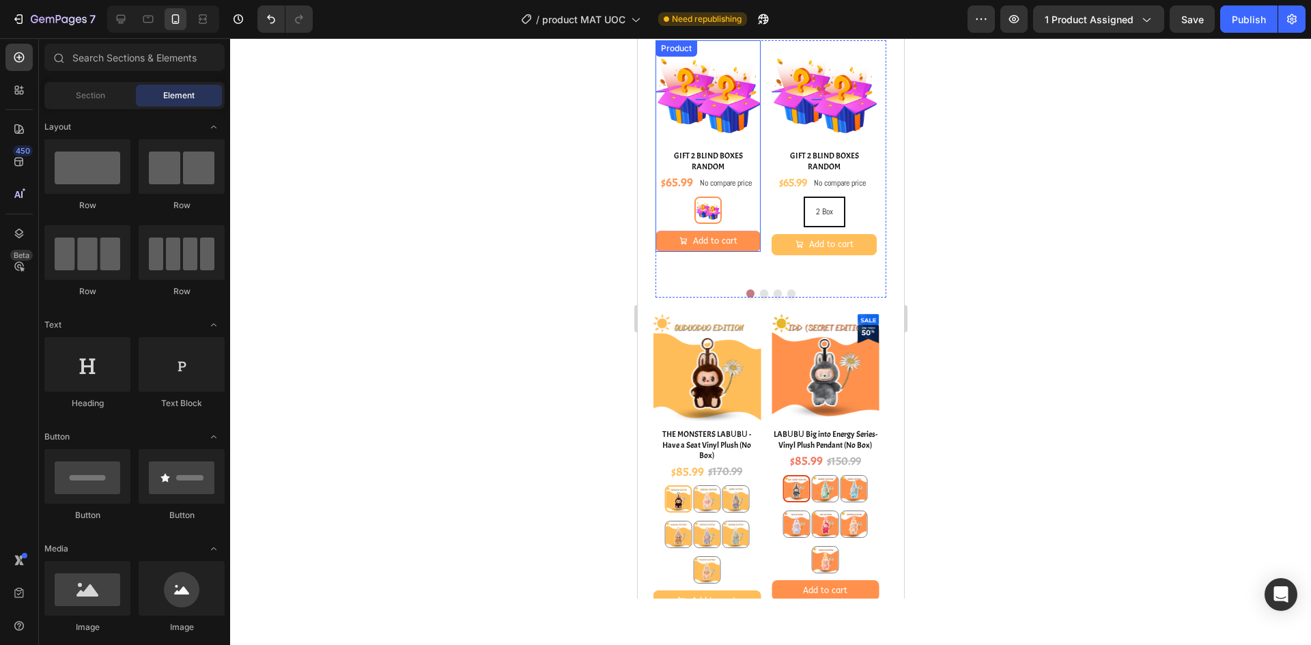
click at [740, 224] on div "2 Box 2 Box" at bounding box center [707, 210] width 105 height 27
radio input "true"
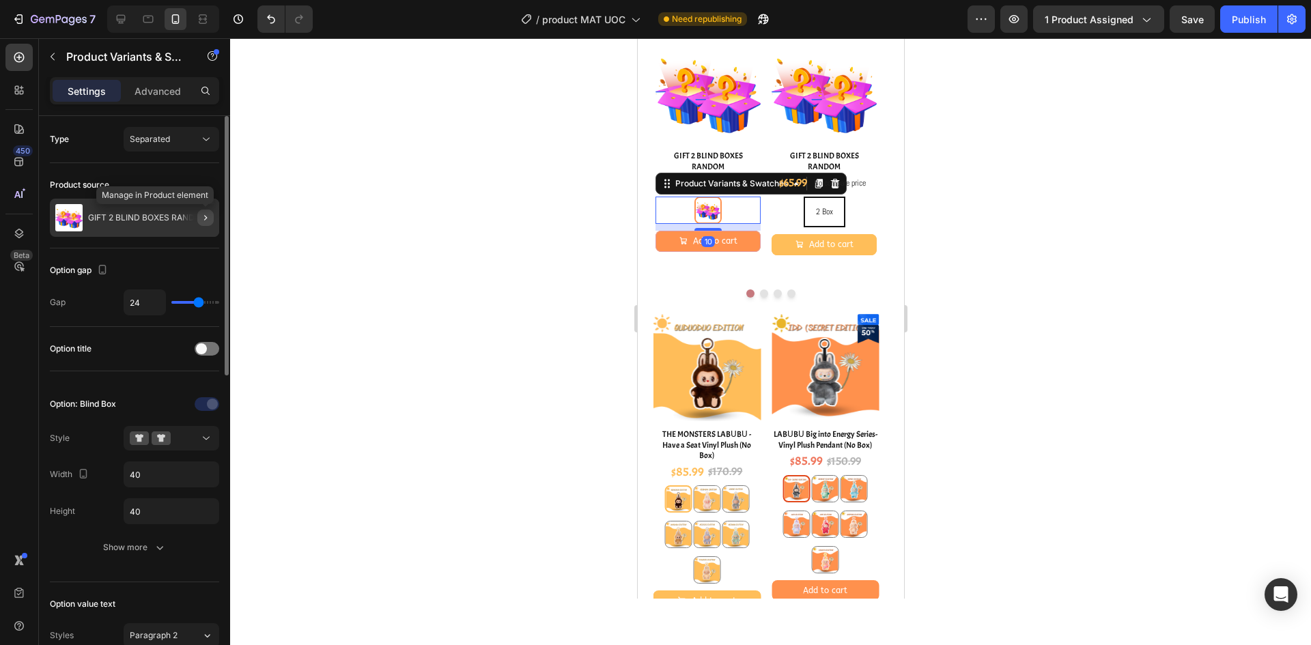
click at [205, 223] on button "button" at bounding box center [205, 218] width 16 height 16
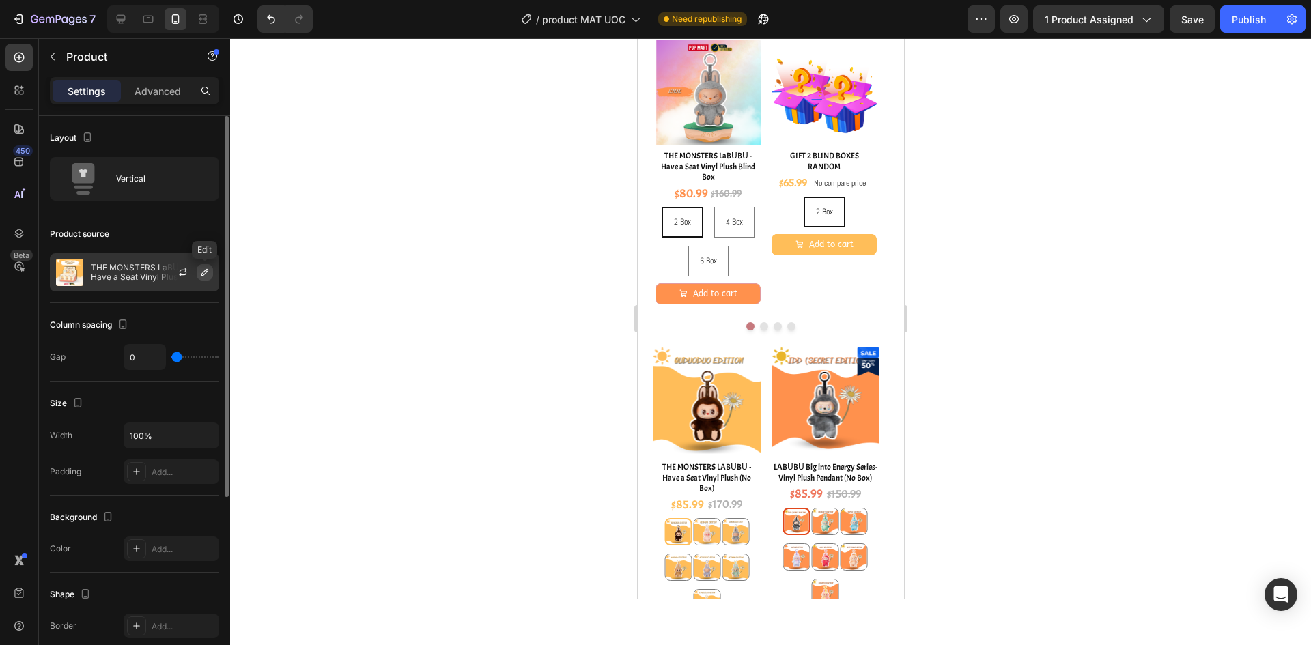
click at [203, 266] on button "button" at bounding box center [205, 272] width 16 height 16
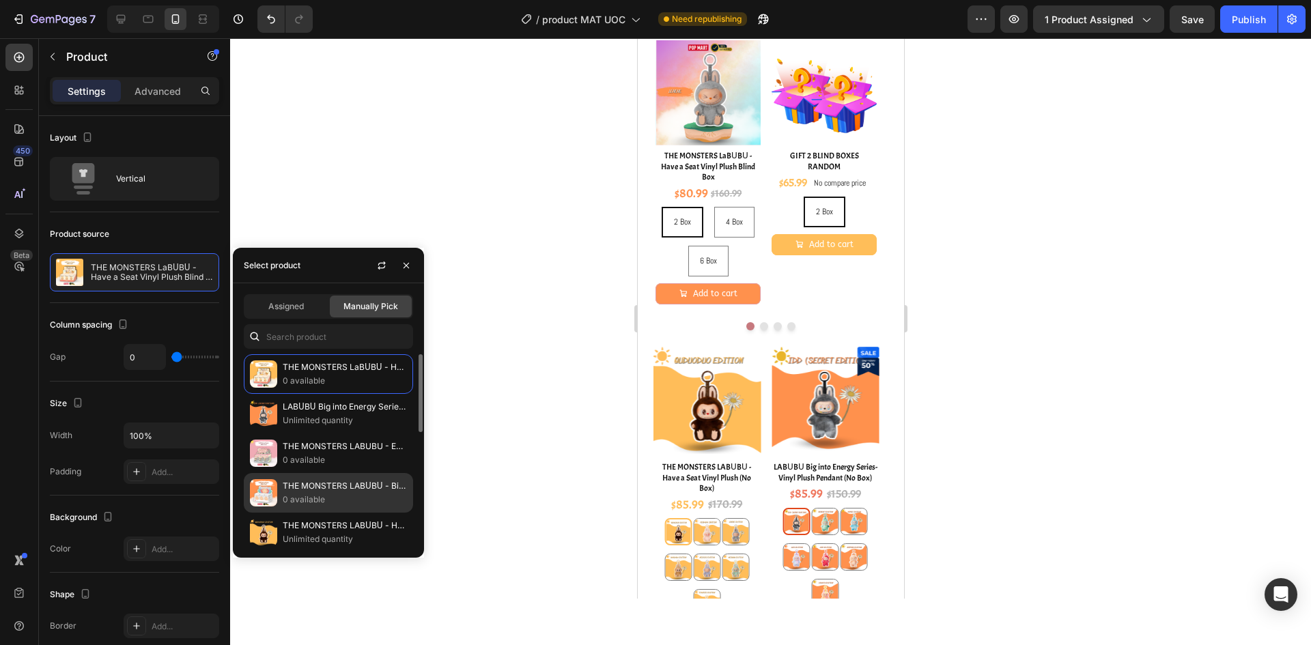
click at [322, 497] on p "0 available" at bounding box center [345, 500] width 124 height 14
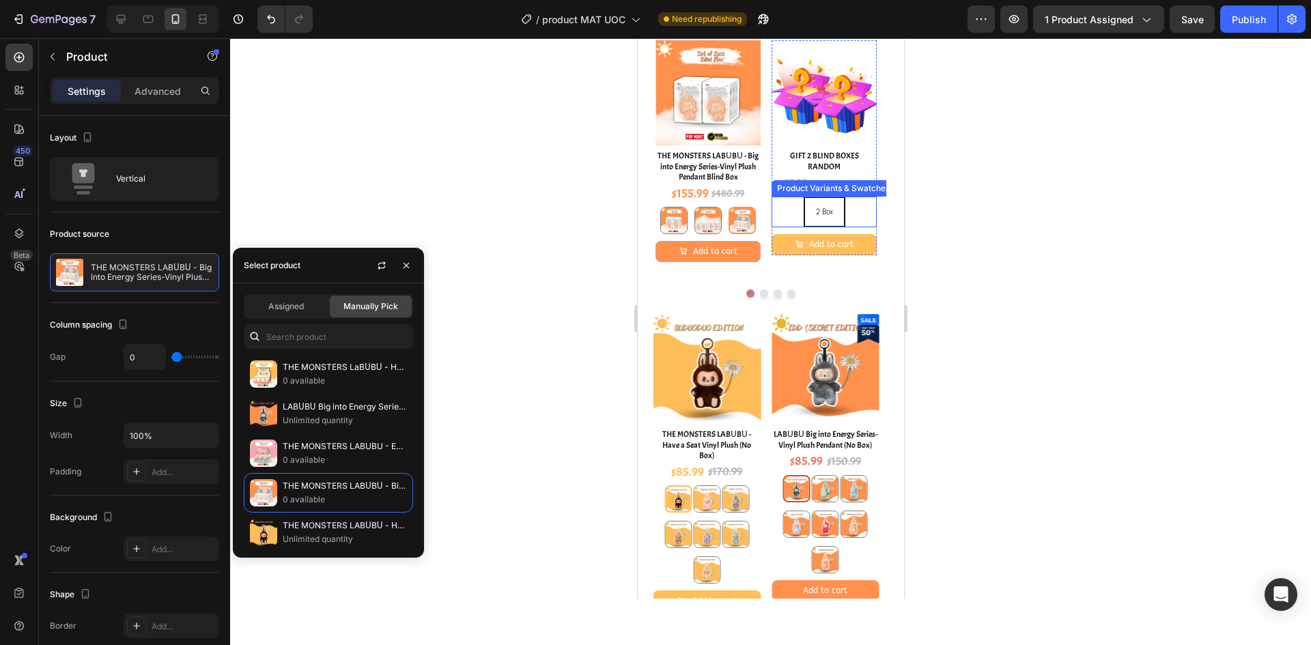
click at [848, 221] on div "2 Box 2 Box 2 Box" at bounding box center [823, 212] width 105 height 31
radio input "true"
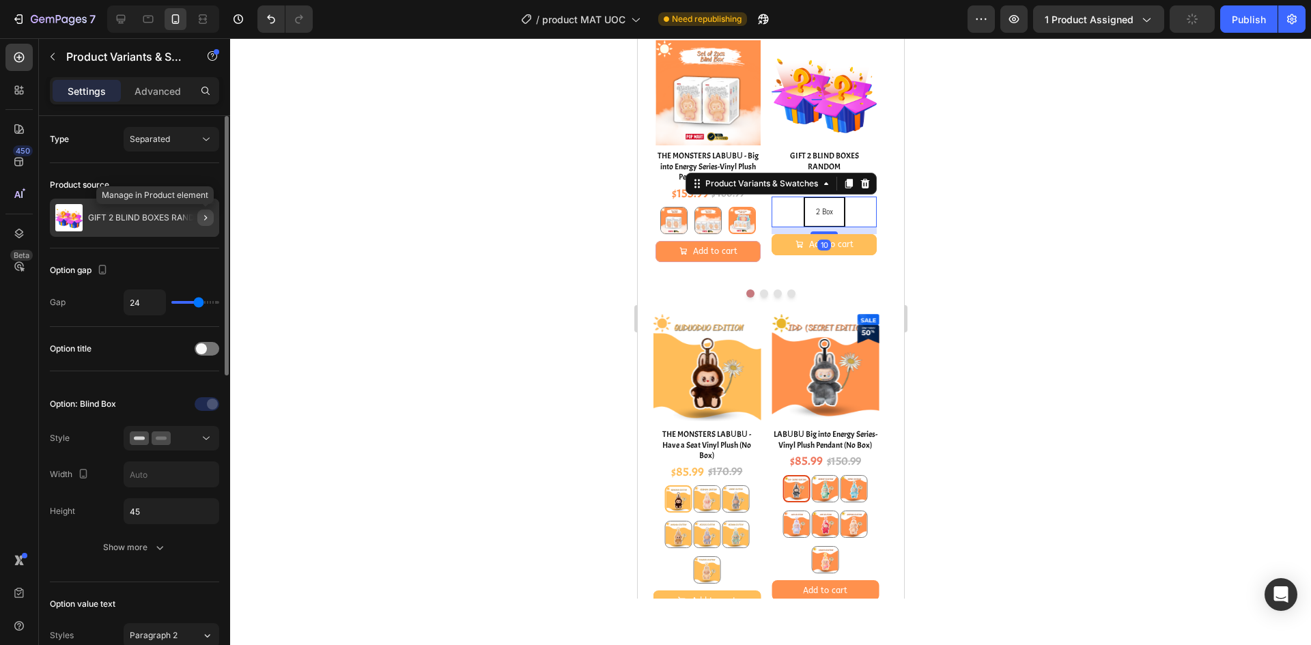
click at [205, 216] on icon "button" at bounding box center [205, 217] width 3 height 5
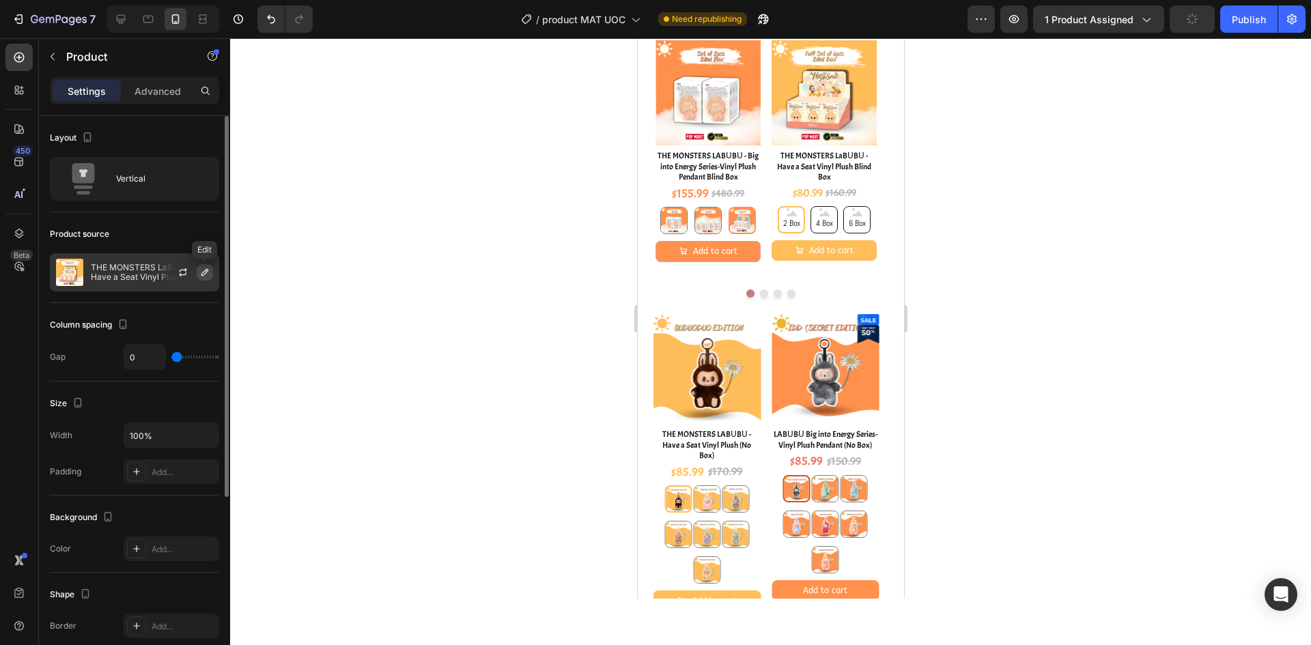
click at [211, 272] on button "button" at bounding box center [205, 272] width 16 height 16
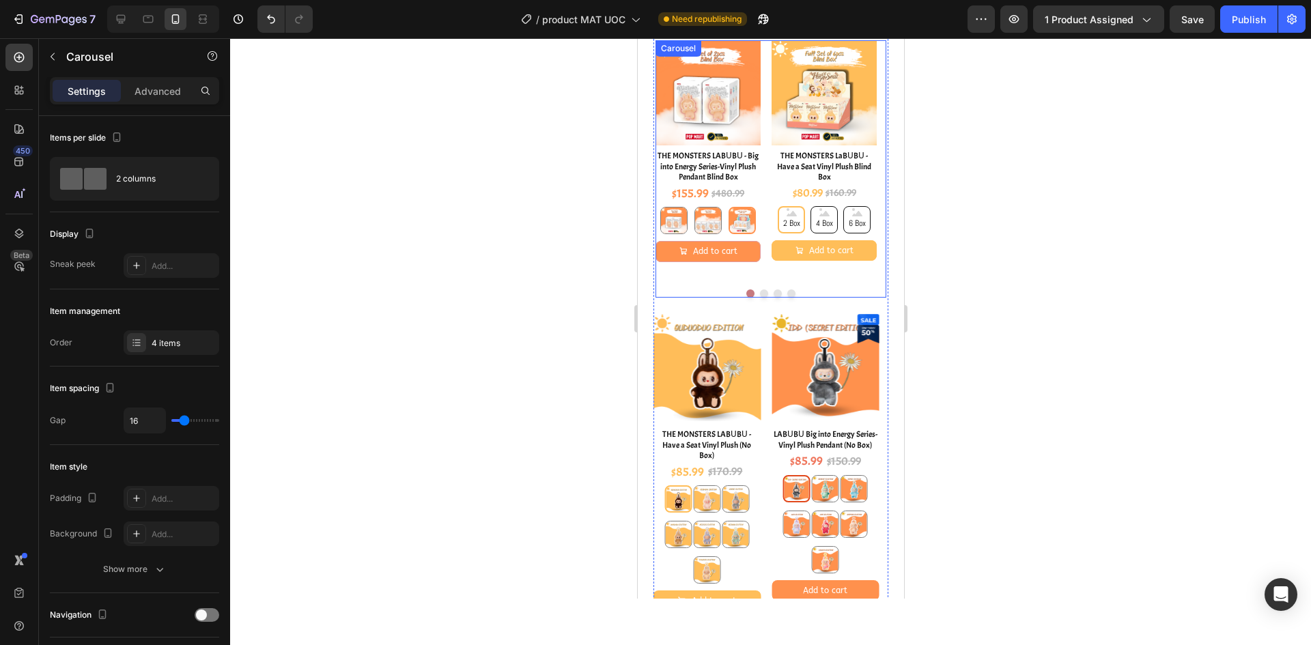
click at [759, 298] on button "Dot" at bounding box center [763, 294] width 8 height 8
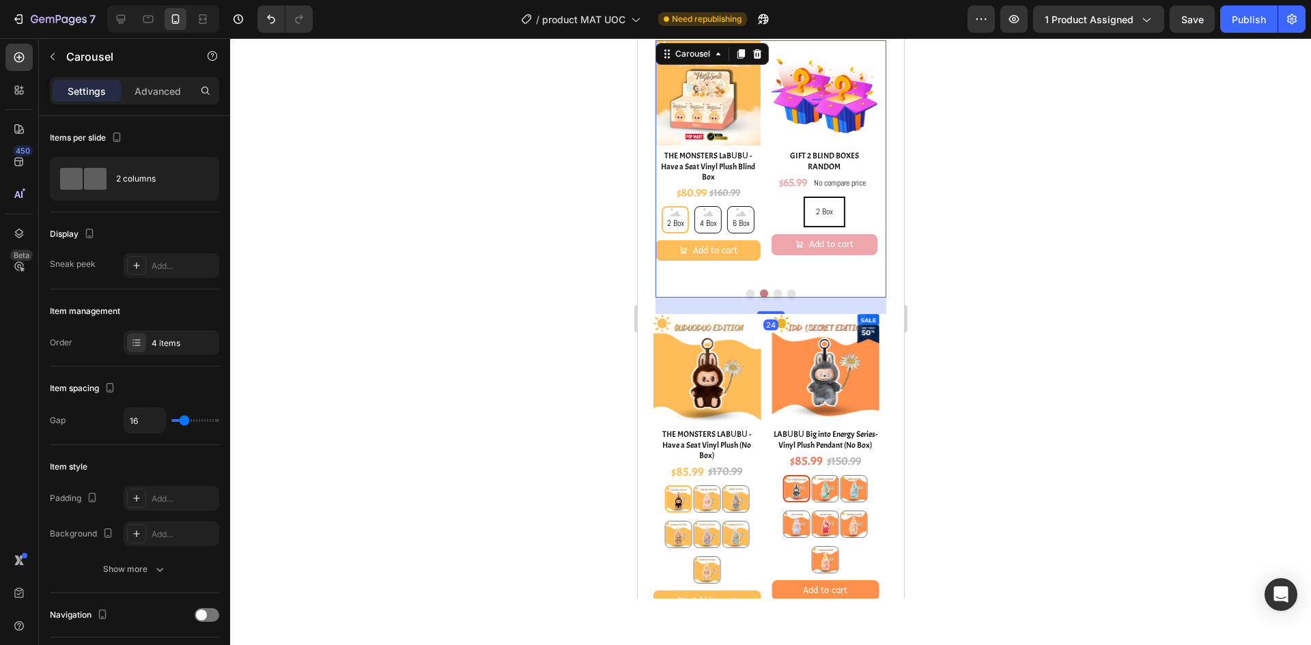
click at [774, 298] on button "Dot" at bounding box center [777, 294] width 8 height 8
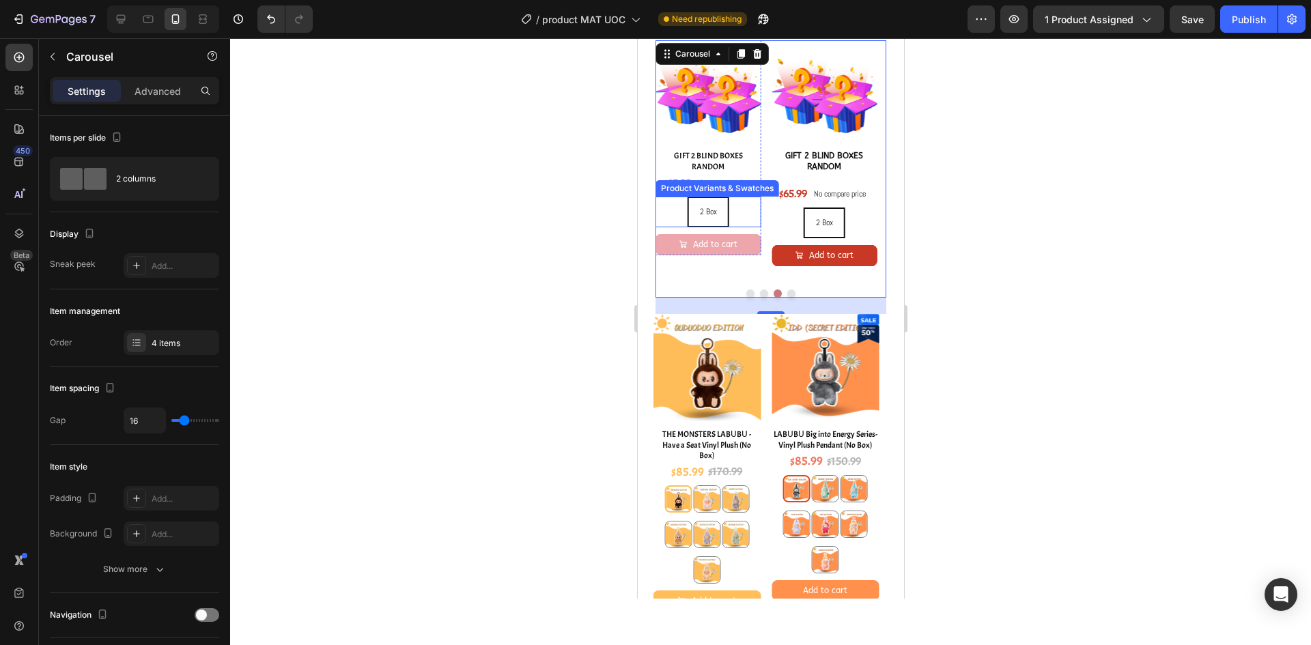
drag, startPoint x: 750, startPoint y: 223, endPoint x: 734, endPoint y: 225, distance: 16.5
click at [750, 222] on div "2 Box 2 Box 2 Box" at bounding box center [707, 212] width 105 height 31
radio input "true"
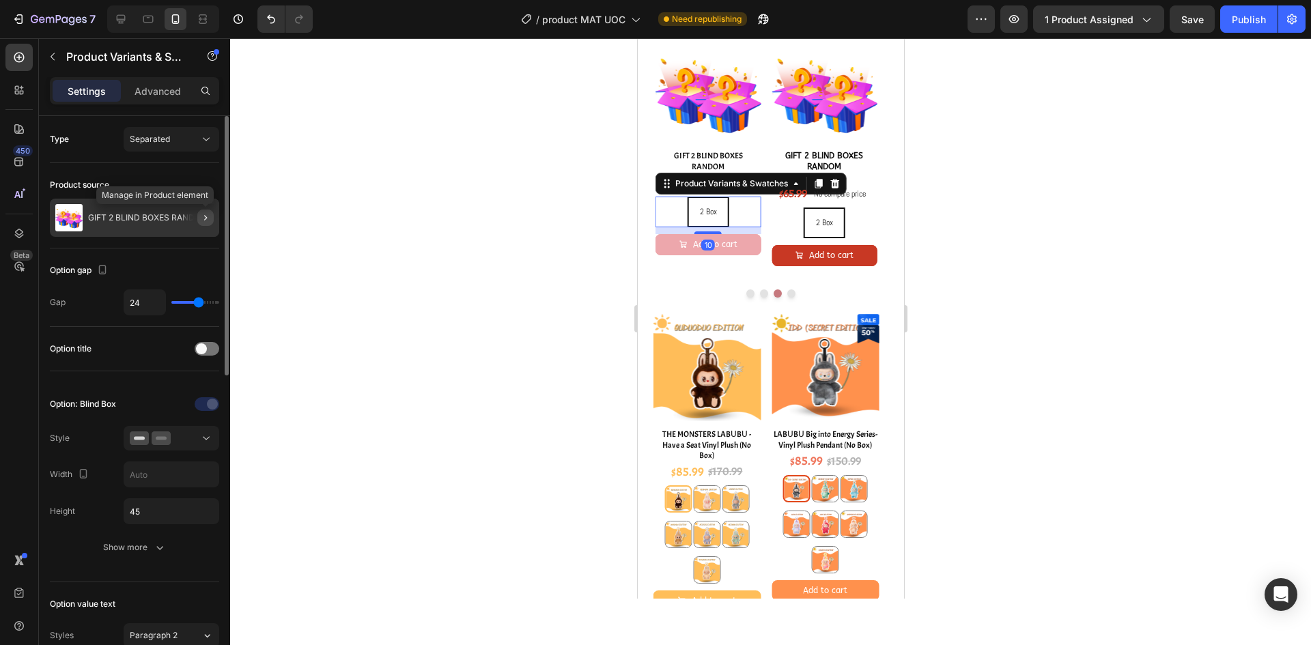
click at [204, 217] on icon "button" at bounding box center [205, 217] width 11 height 11
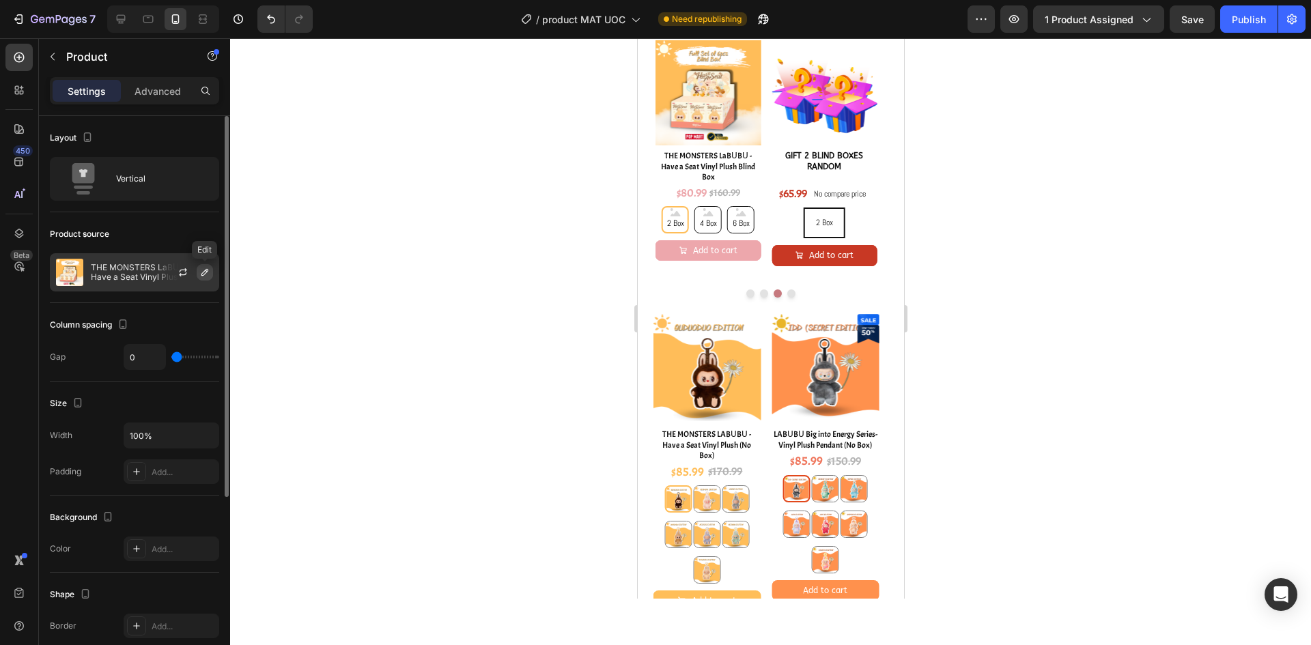
click at [210, 274] on button "button" at bounding box center [205, 272] width 16 height 16
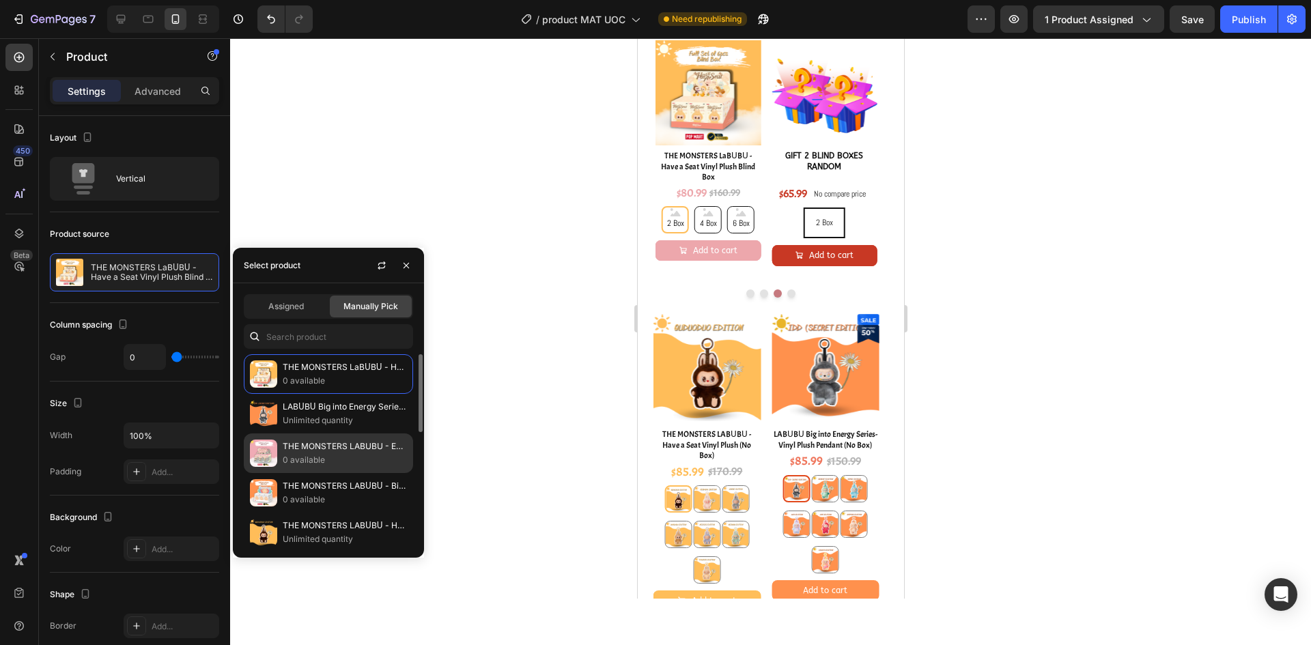
click at [313, 442] on p "THE MONSTERS LABUBU - Exciting Macaron Vinyl Face Blind Box" at bounding box center [345, 447] width 124 height 14
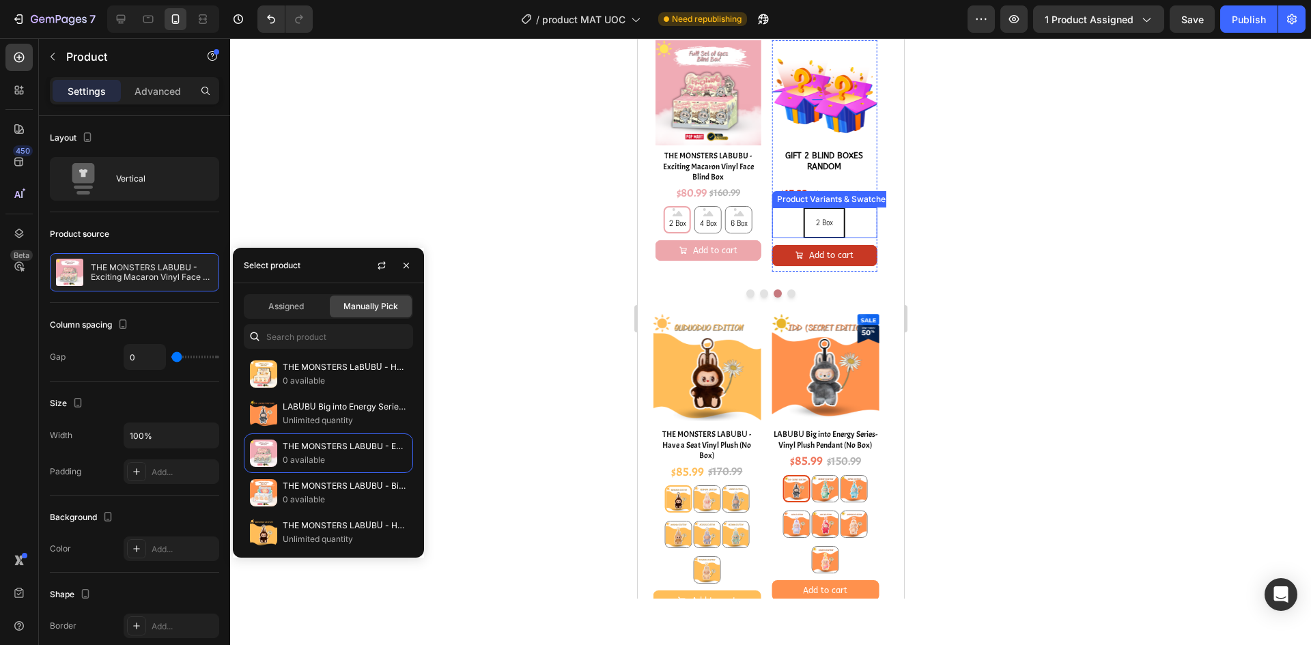
click at [856, 238] on div "2 Box 2 Box 2 Box" at bounding box center [823, 223] width 105 height 31
radio input "true"
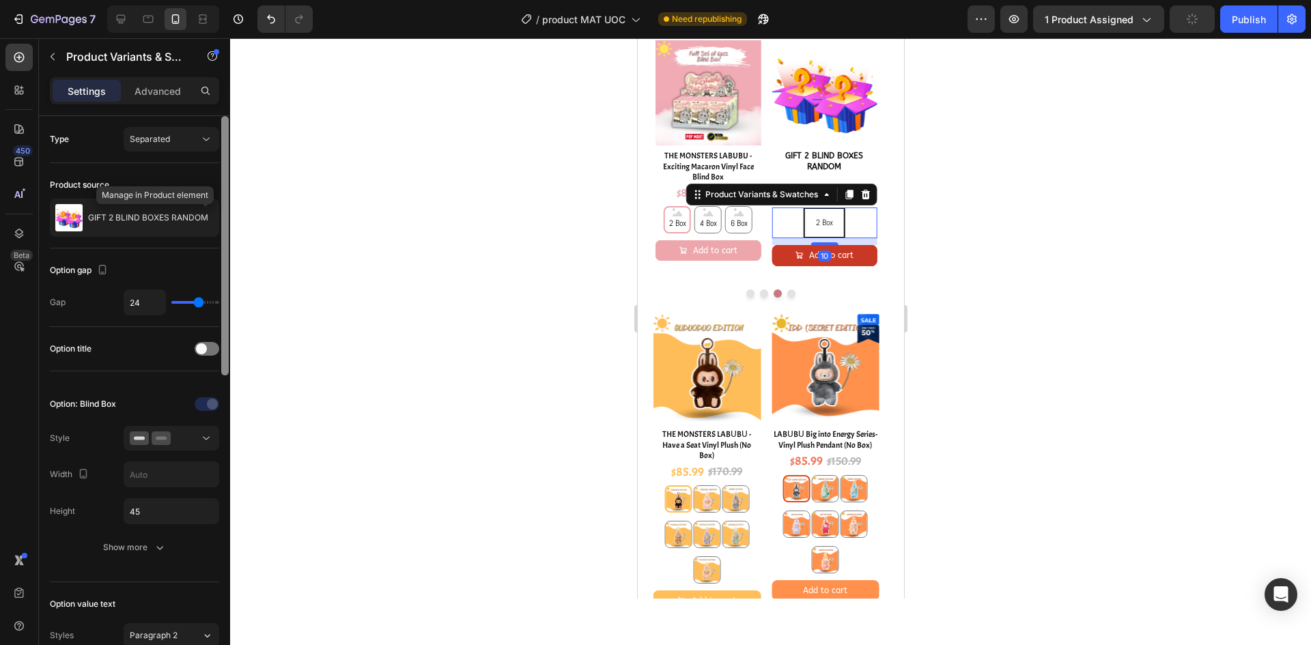
click at [0, 0] on icon "button" at bounding box center [0, 0] width 0 height 0
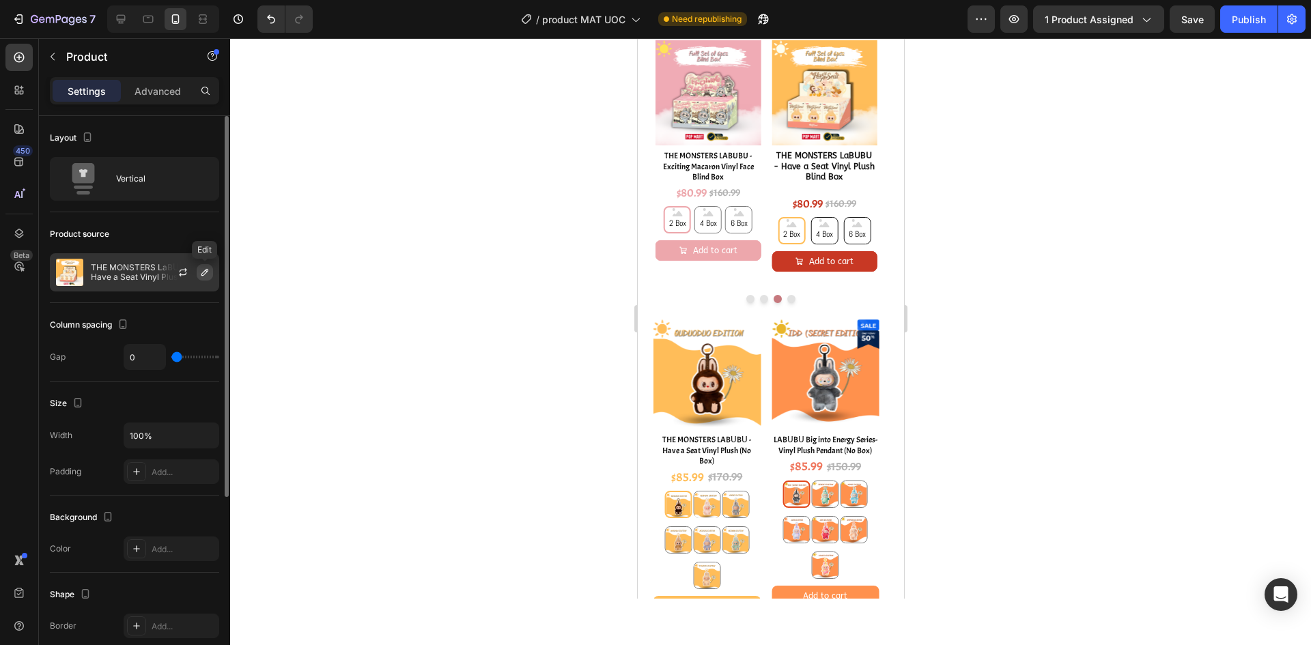
click at [205, 268] on icon "button" at bounding box center [204, 272] width 11 height 11
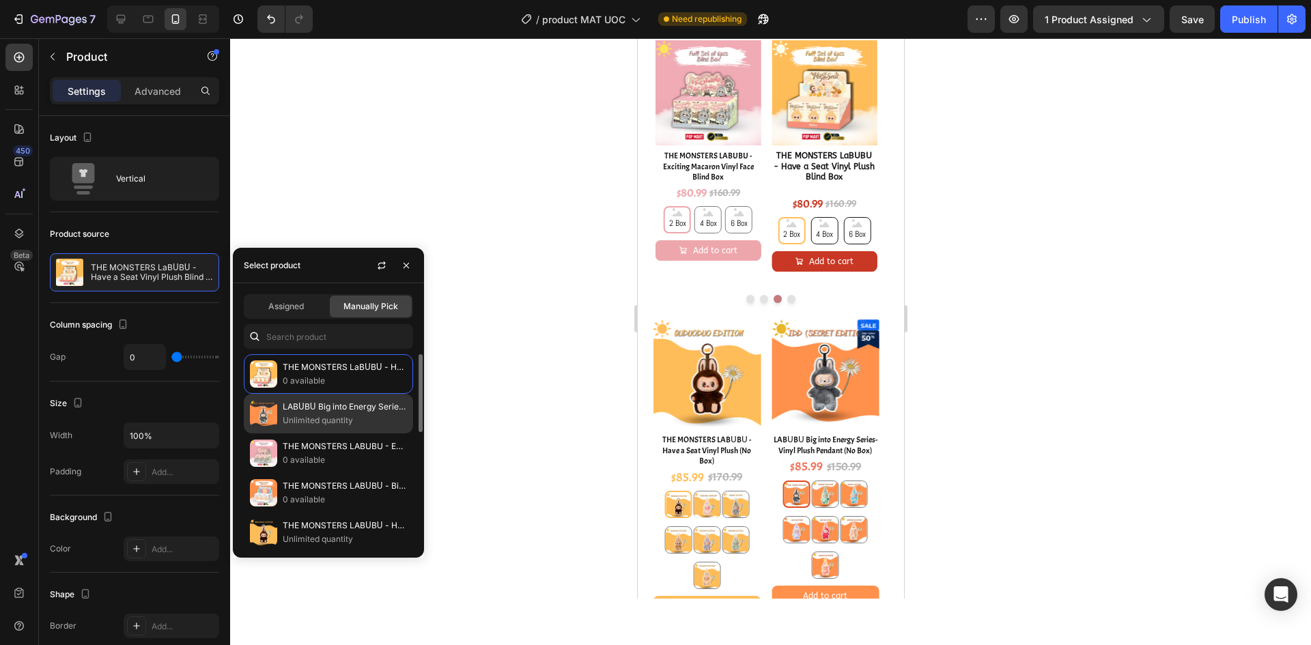
scroll to position [137, 0]
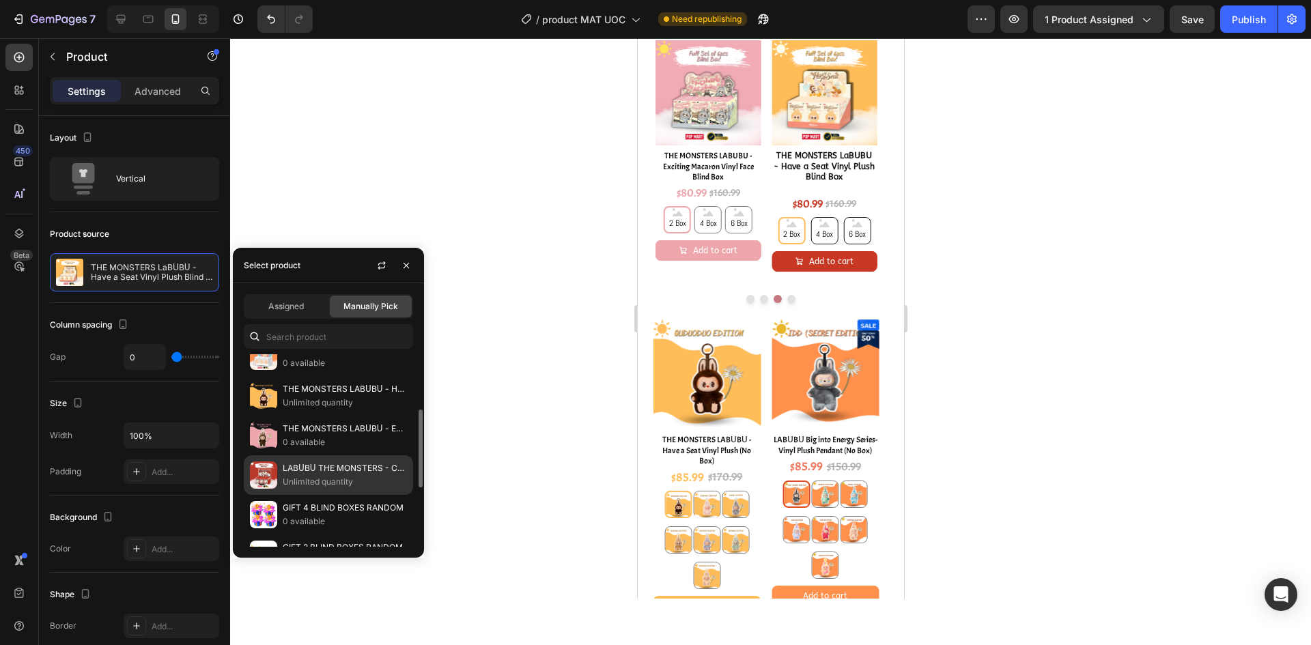
click at [333, 466] on p "LABᑌBᑌ THE MONSTERS - Cola Series Vinyl Face" at bounding box center [345, 469] width 124 height 14
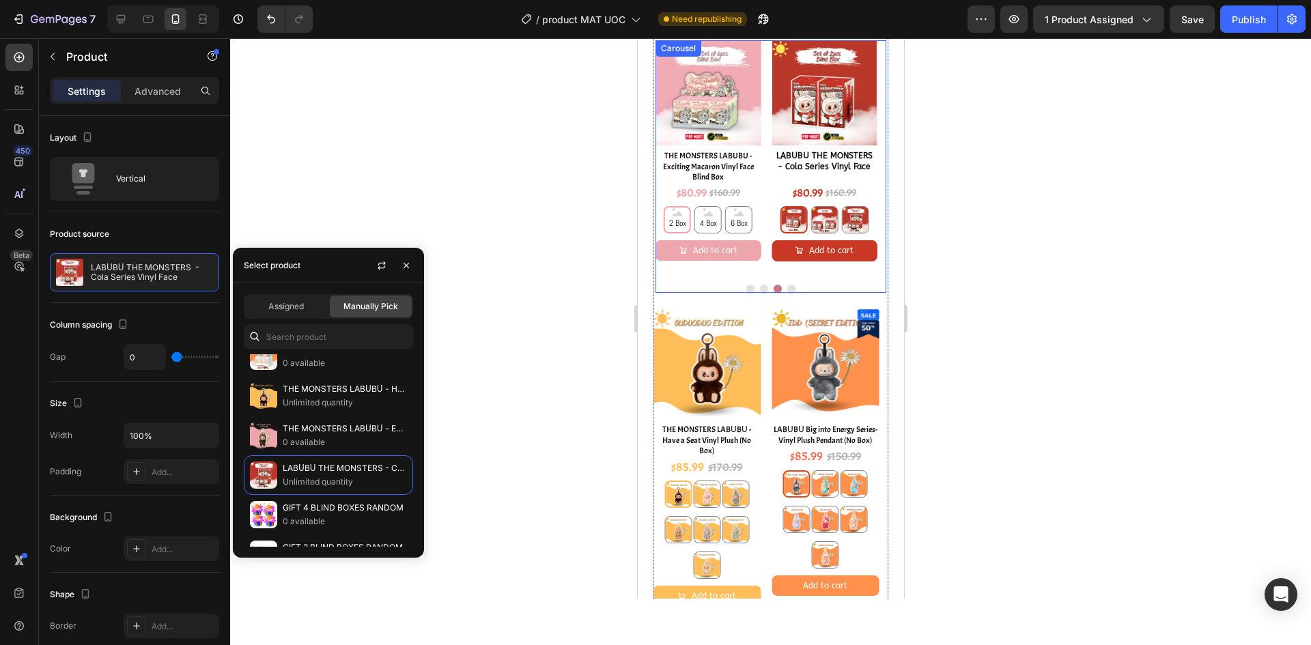
click at [787, 293] on button "Dot" at bounding box center [791, 289] width 8 height 8
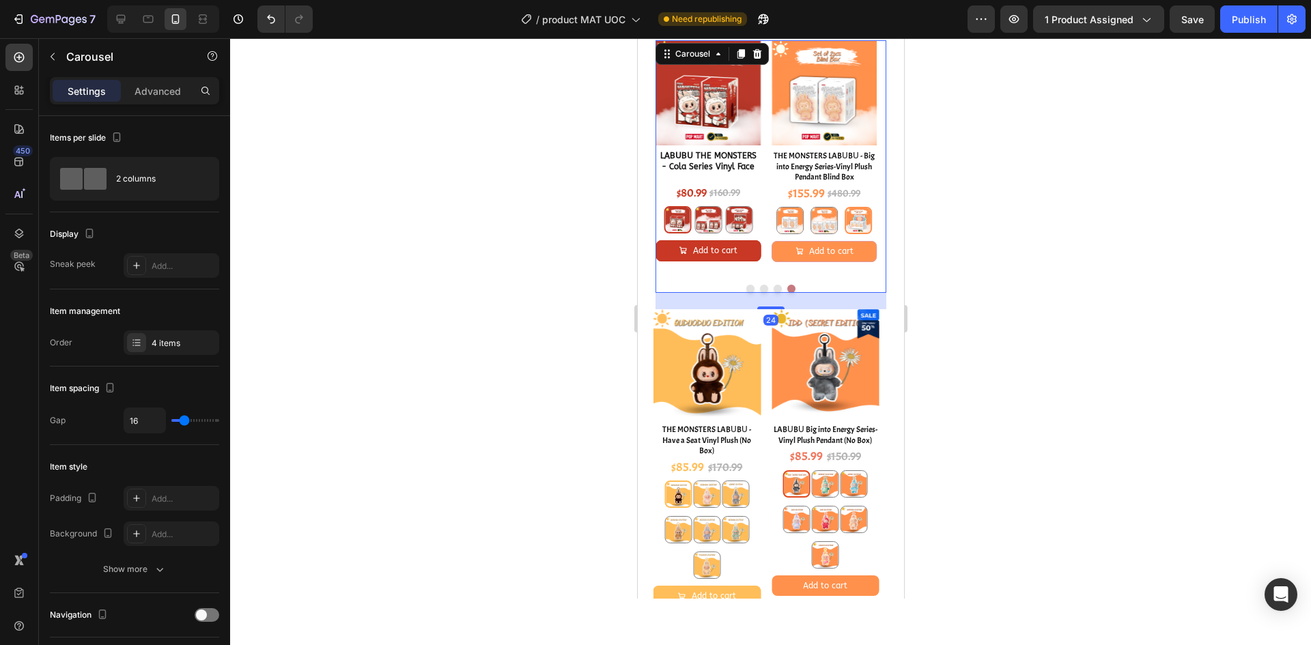
click at [985, 272] on div at bounding box center [770, 341] width 1081 height 607
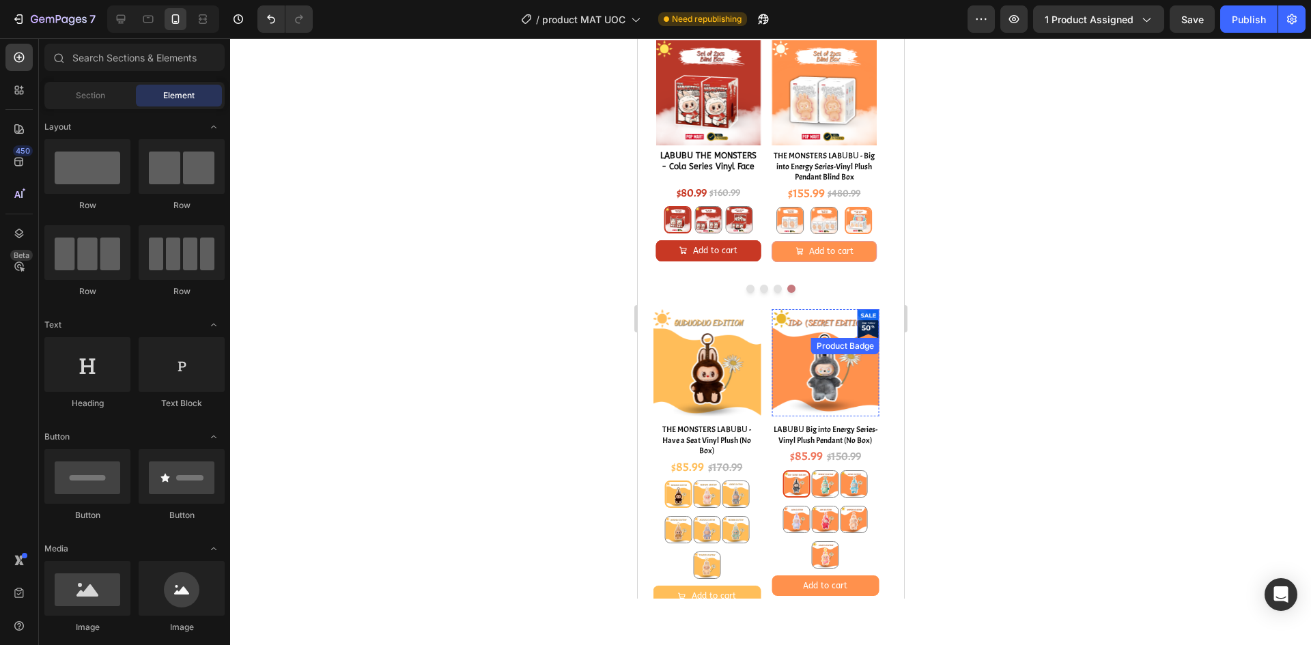
click at [873, 337] on div at bounding box center [867, 323] width 21 height 29
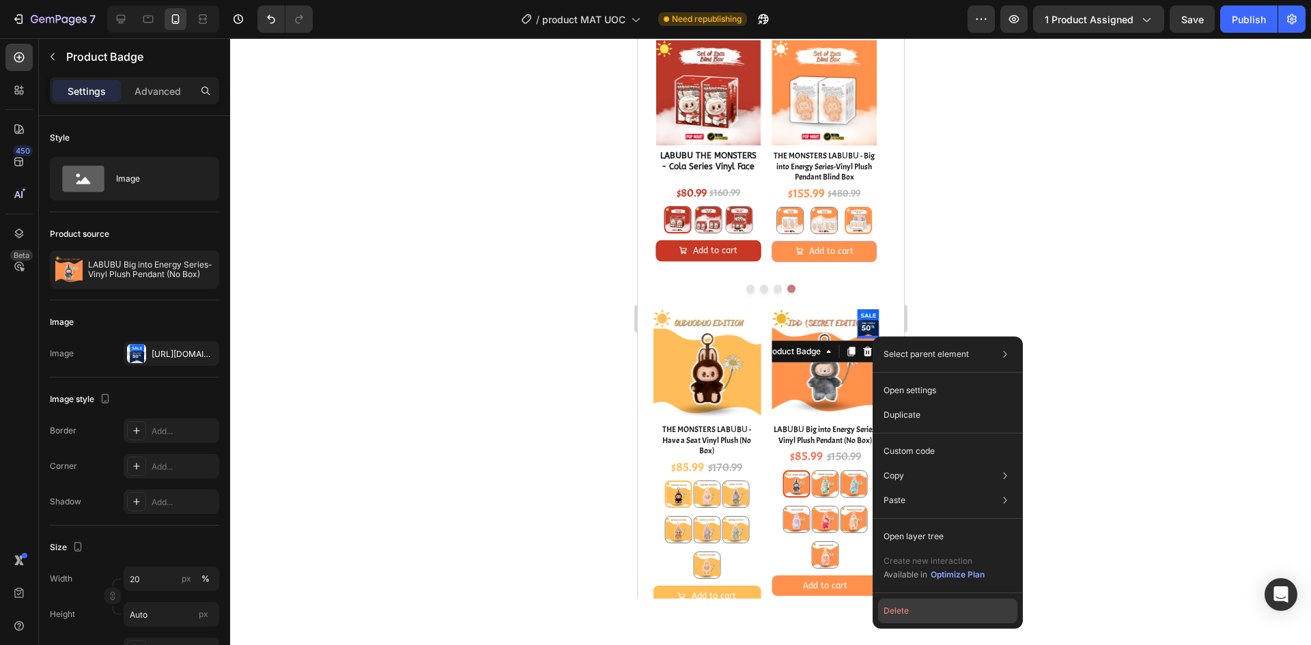
click at [941, 606] on button "Delete" at bounding box center [947, 611] width 139 height 25
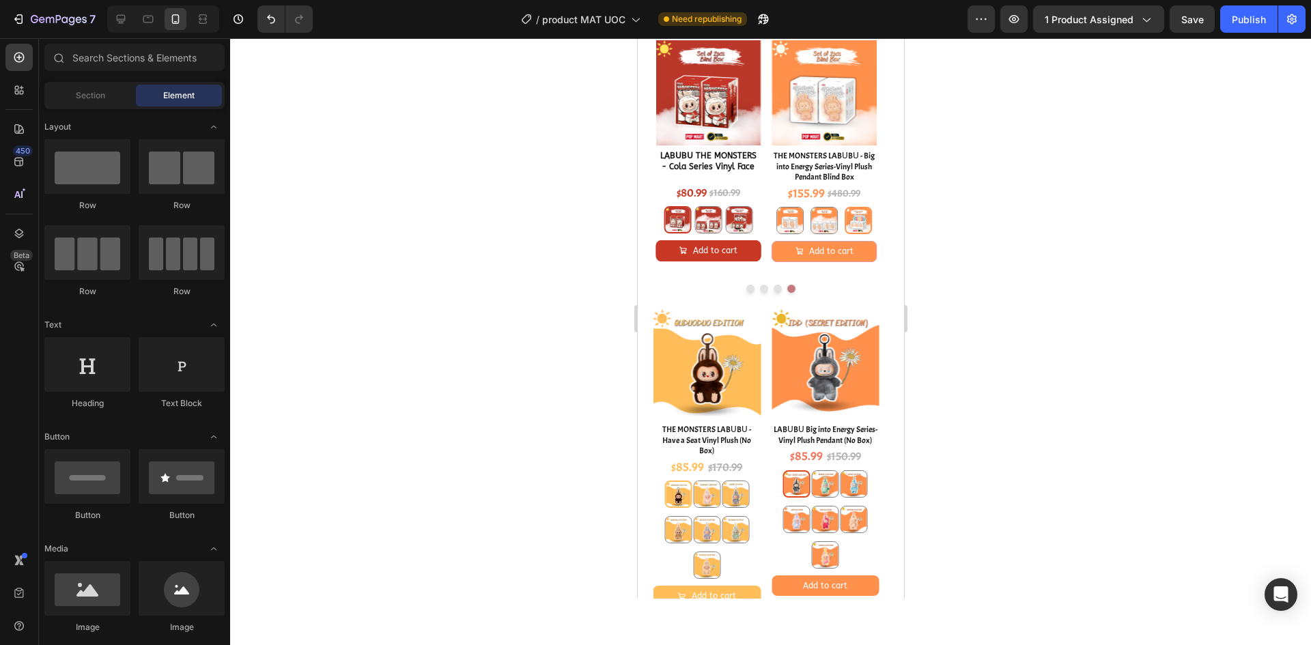
click at [1026, 375] on div at bounding box center [770, 341] width 1081 height 607
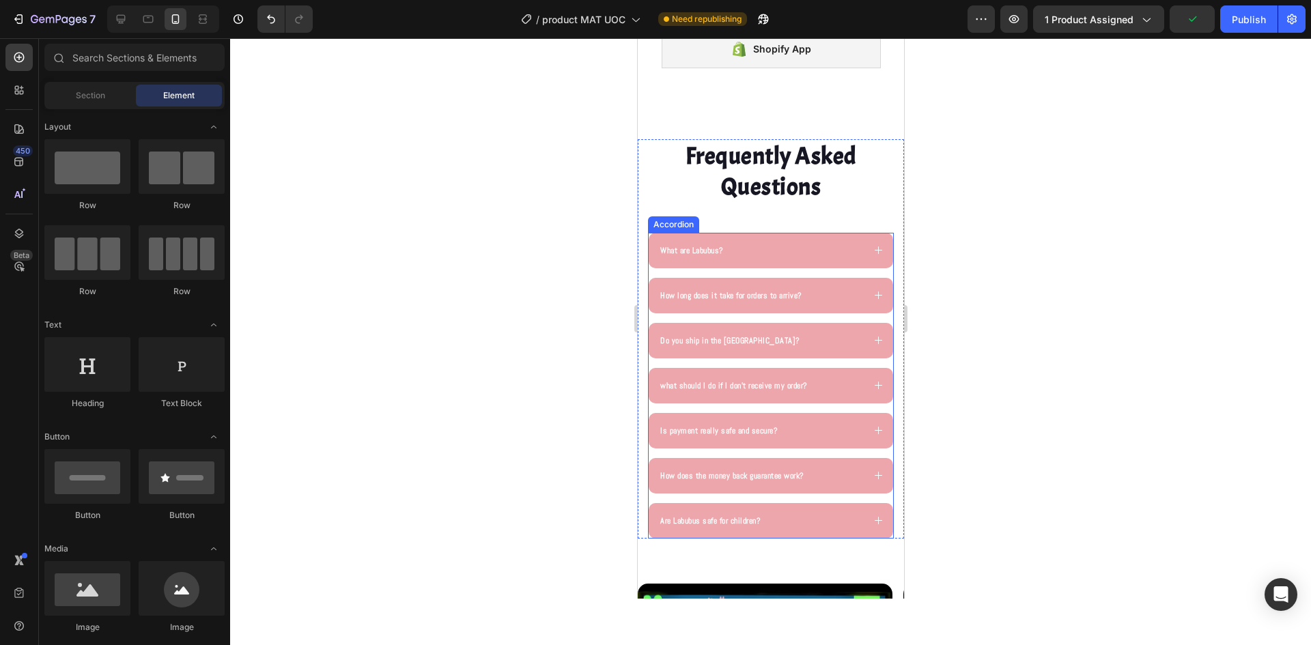
scroll to position [3331, 0]
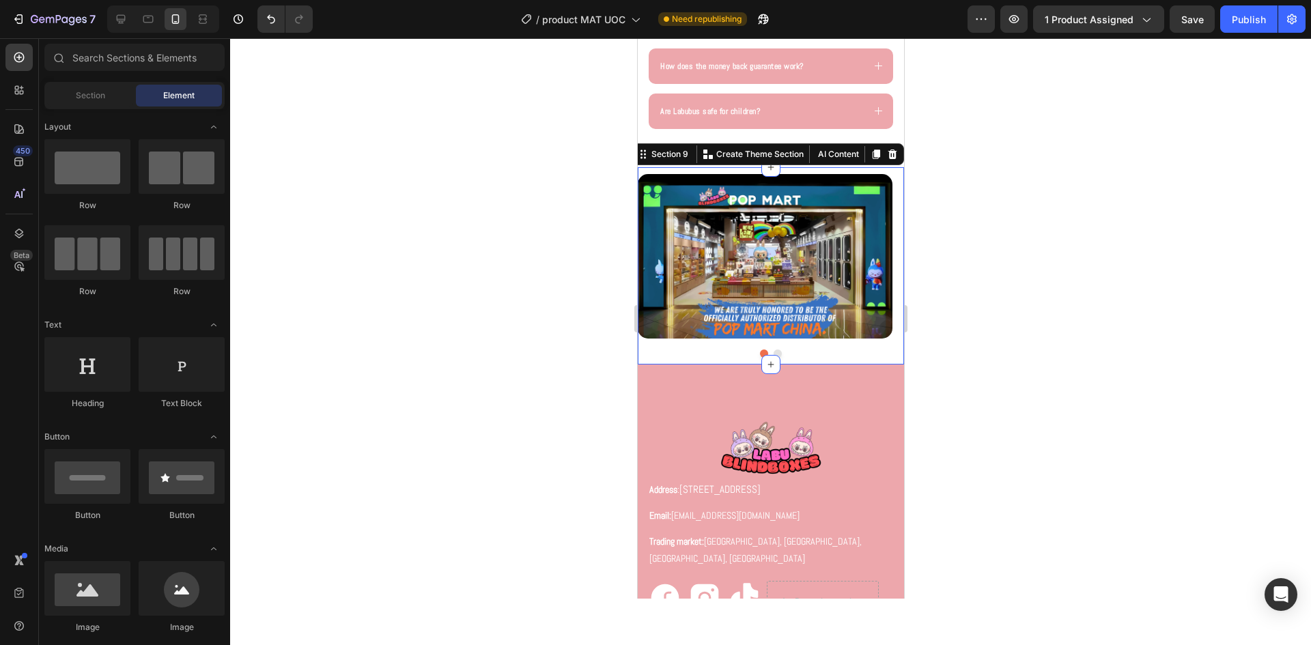
click at [837, 171] on div "Image Image Carousel Row Section 9 Create Theme Section AI Content Write with G…" at bounding box center [770, 265] width 266 height 197
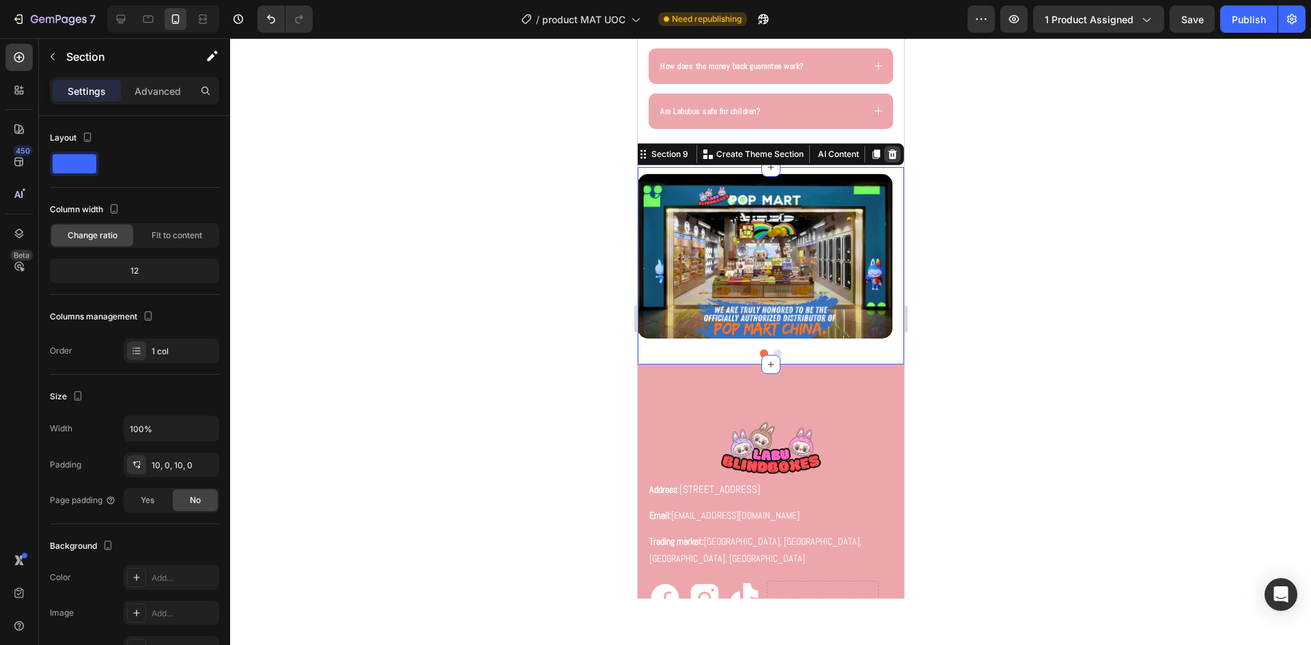
drag, startPoint x: 881, startPoint y: 152, endPoint x: 1565, endPoint y: 199, distance: 685.9
click at [888, 152] on icon at bounding box center [892, 155] width 9 height 10
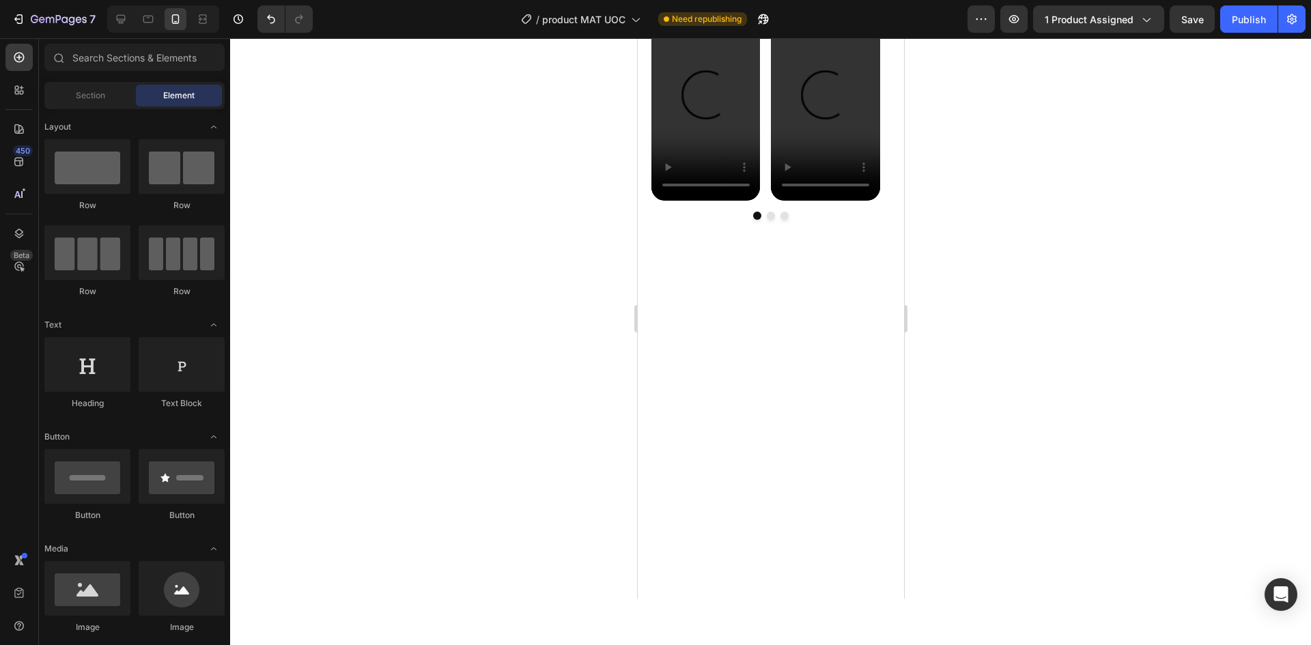
scroll to position [1015, 0]
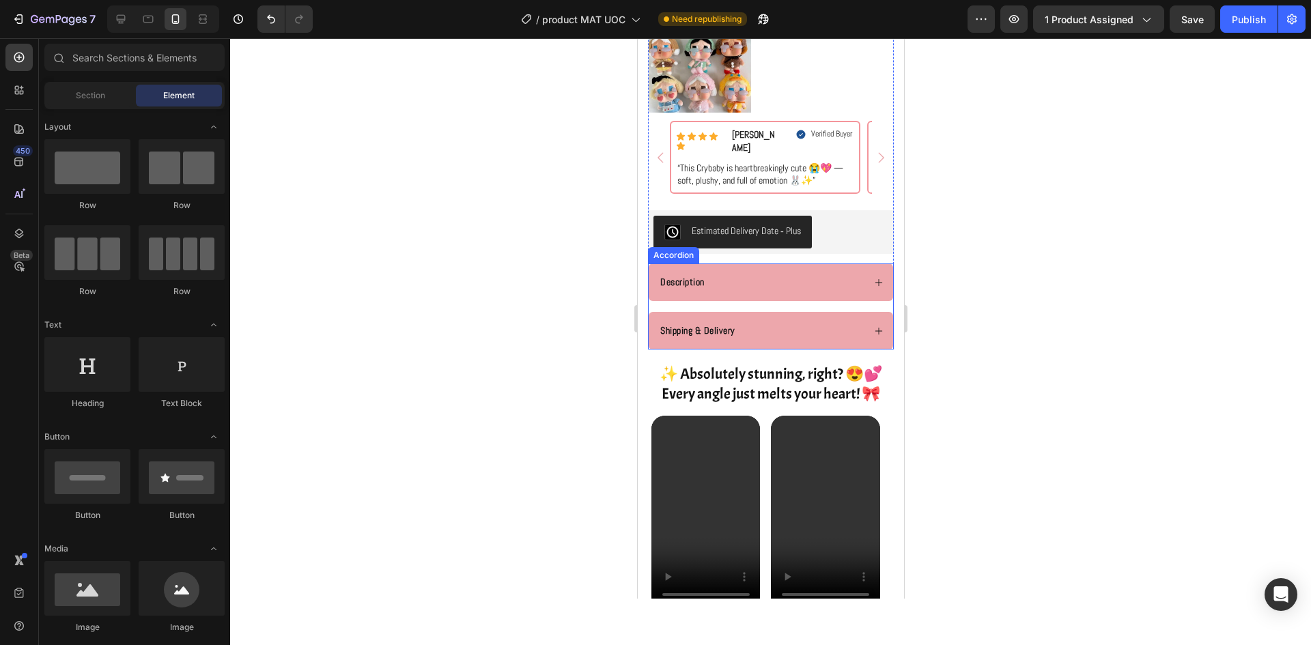
click at [808, 301] on div "Description" at bounding box center [770, 283] width 244 height 38
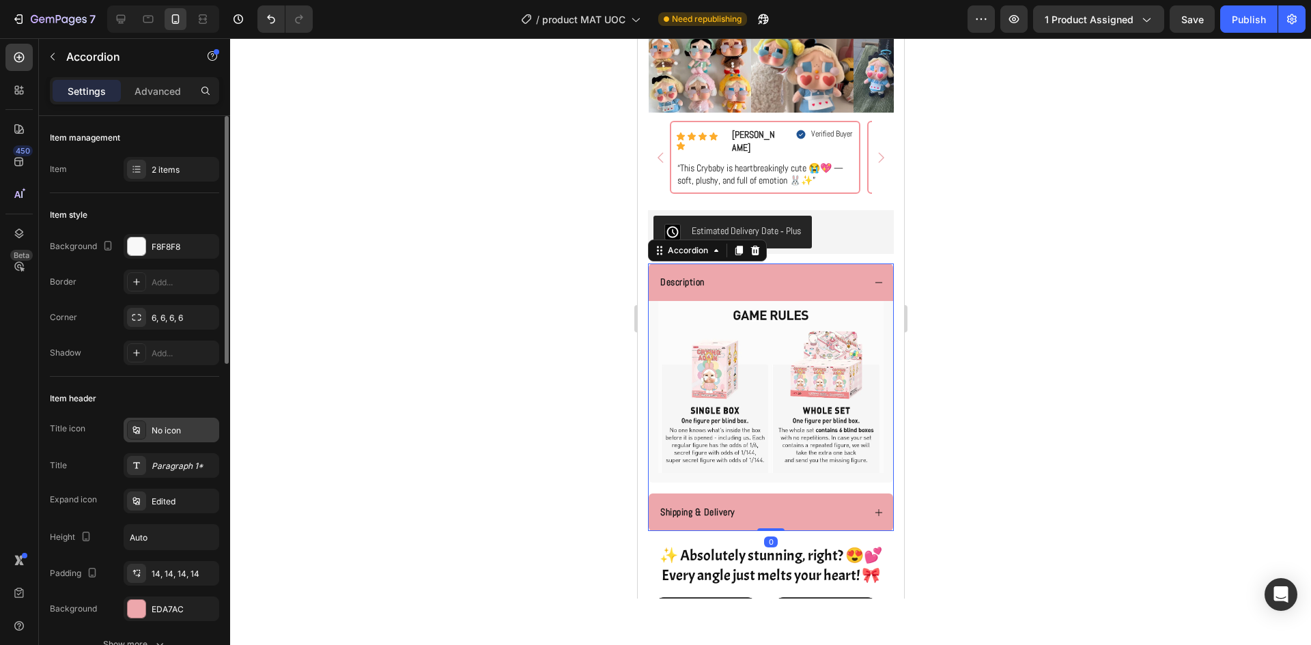
scroll to position [137, 0]
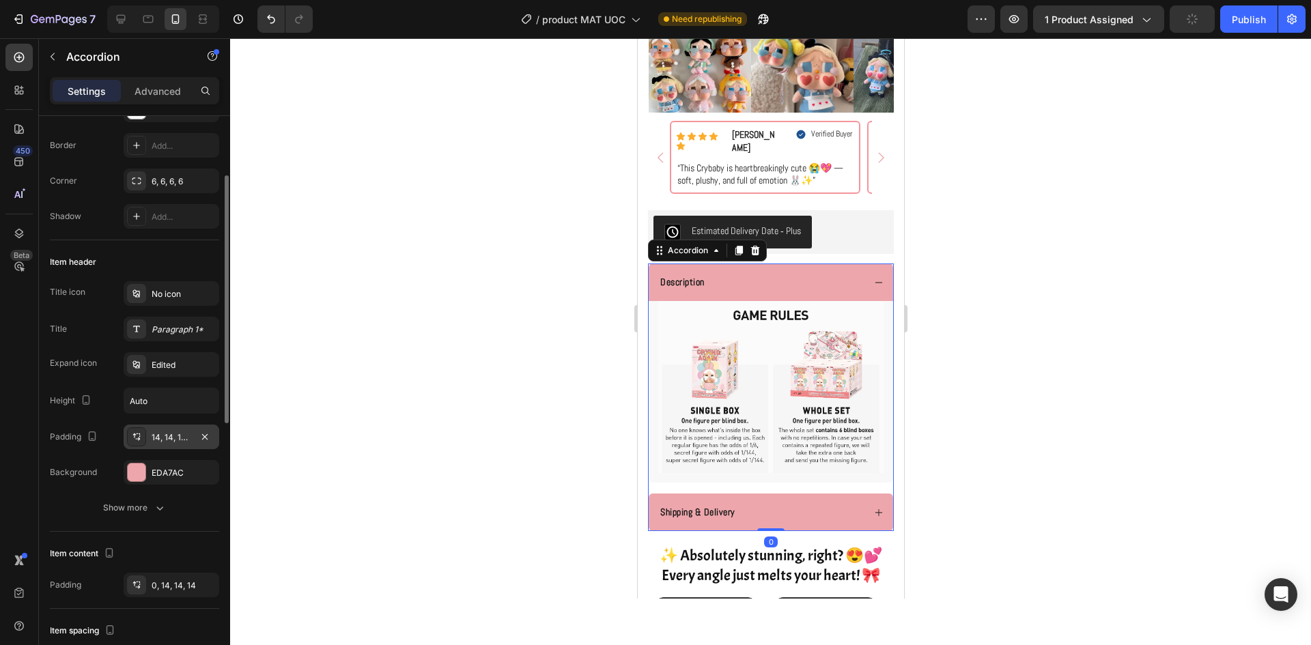
click at [169, 433] on div "14, 14, 14, 14" at bounding box center [172, 438] width 40 height 12
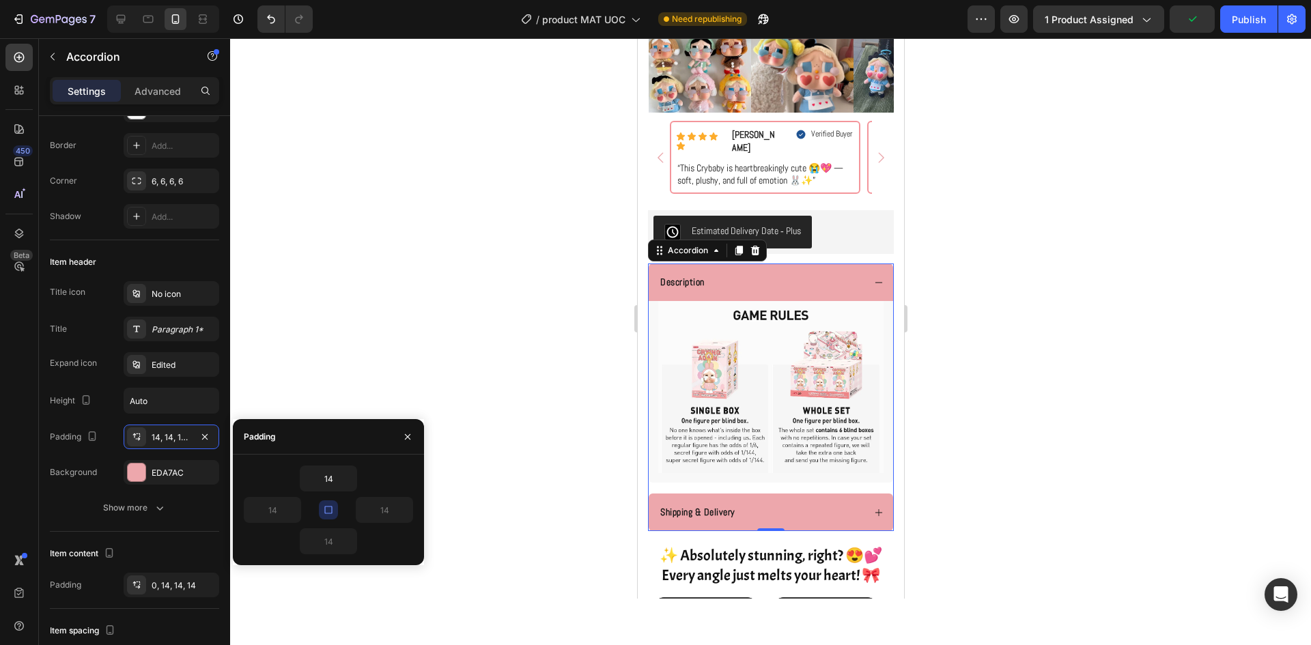
click at [319, 505] on button "button" at bounding box center [328, 510] width 19 height 19
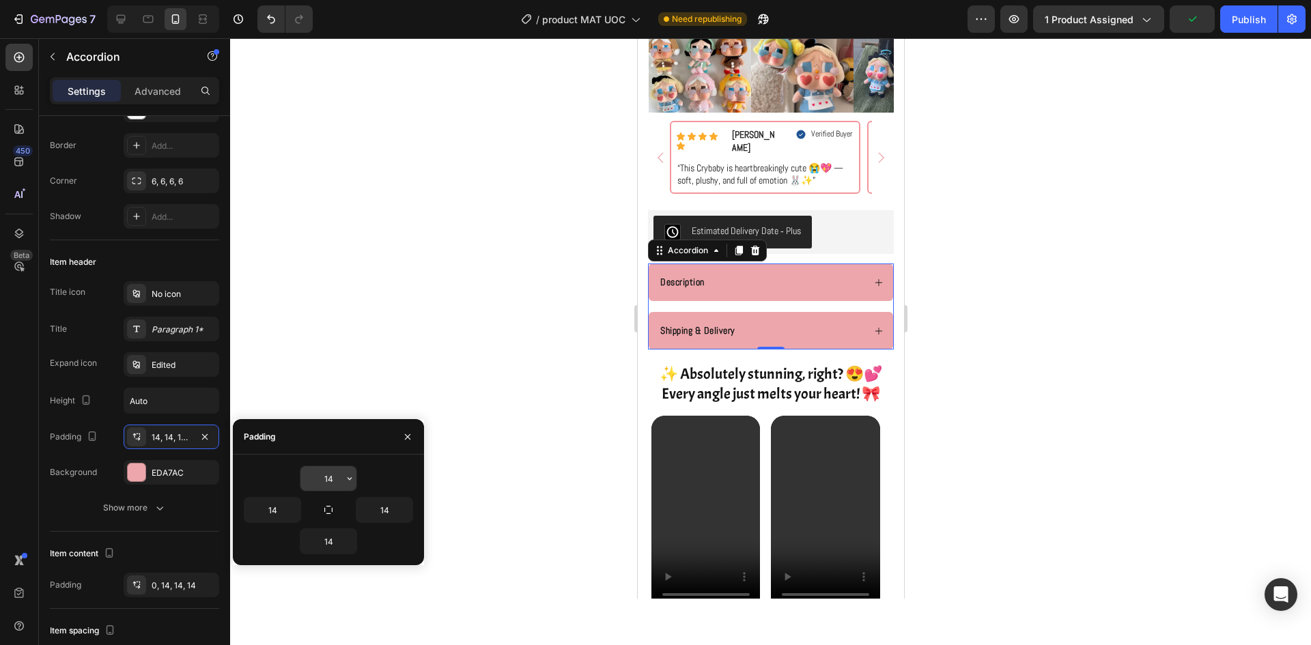
click at [325, 477] on input "14" at bounding box center [328, 478] width 56 height 25
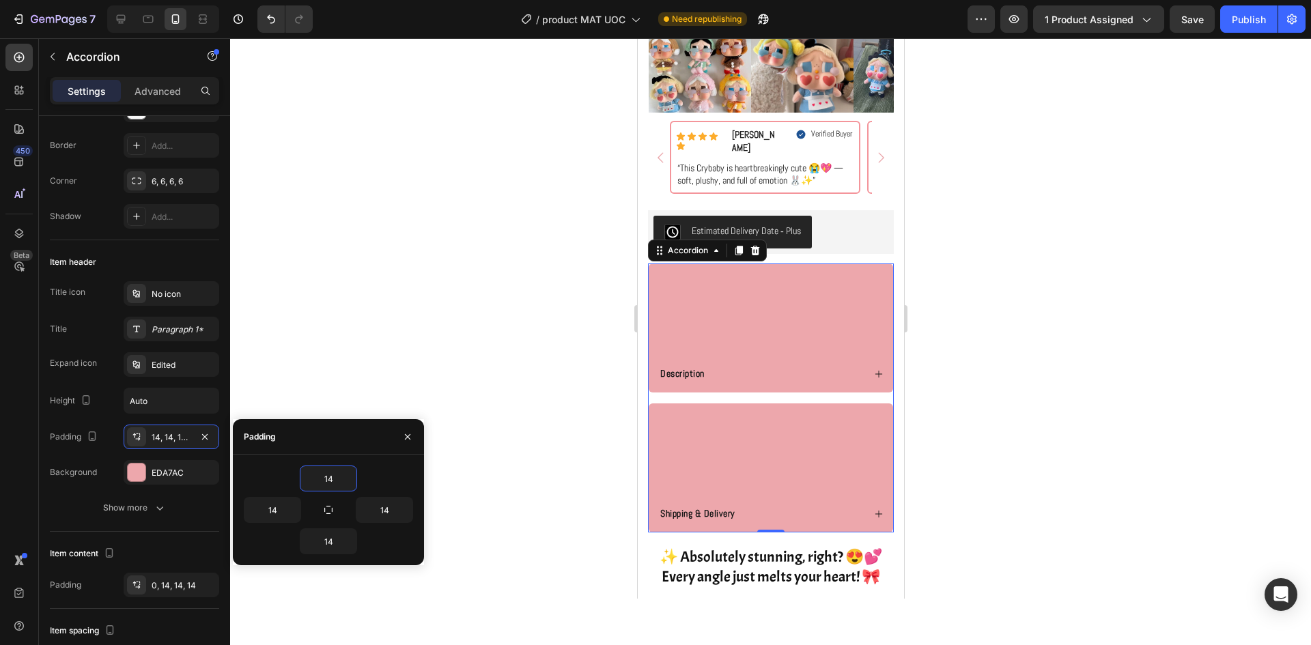
type input "1"
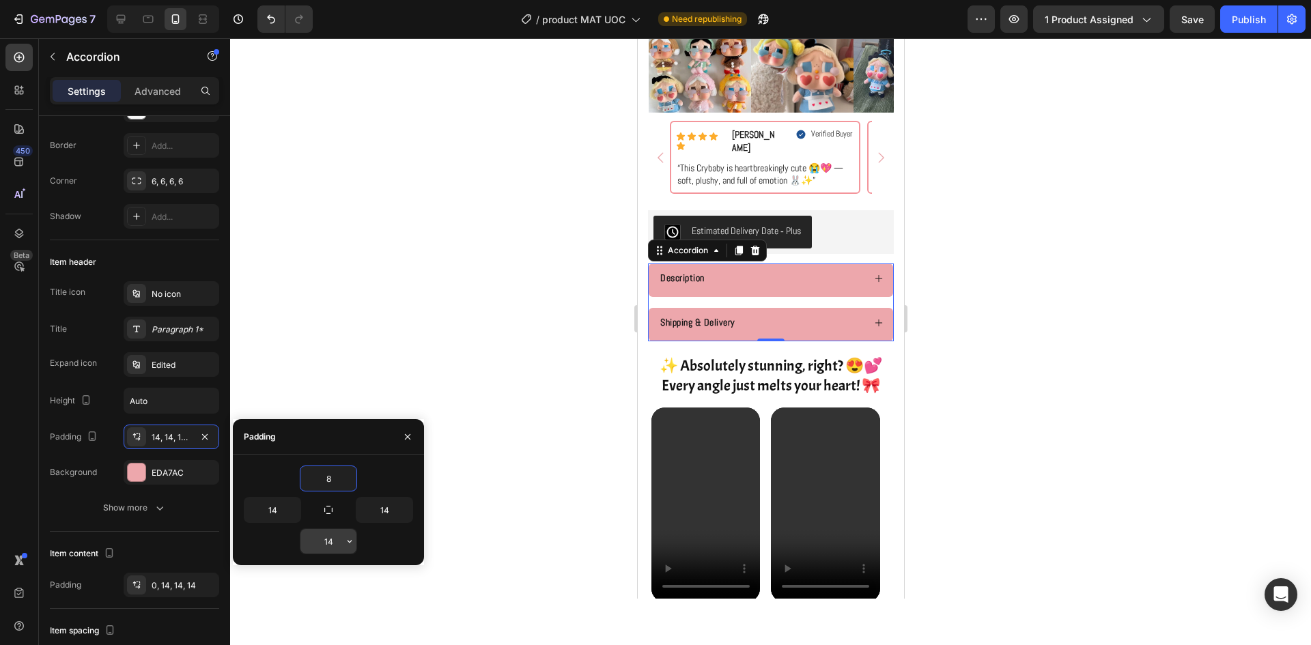
type input "8"
click at [328, 541] on input "14" at bounding box center [328, 541] width 56 height 25
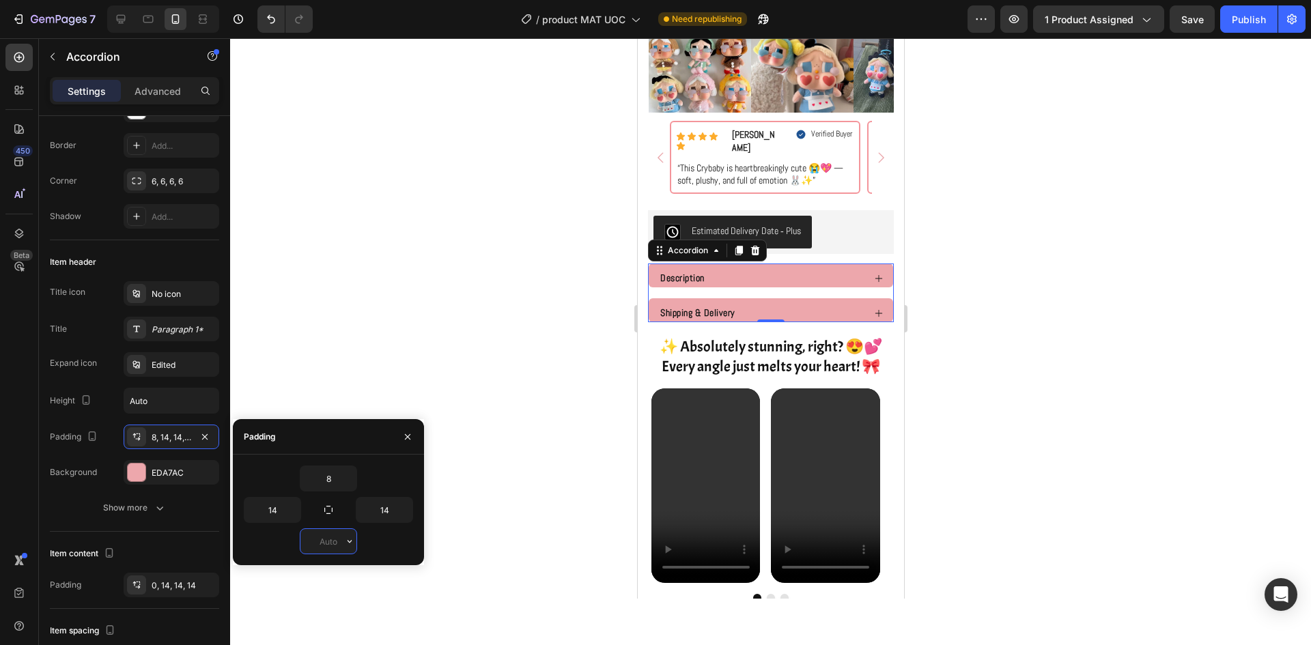
type input "8"
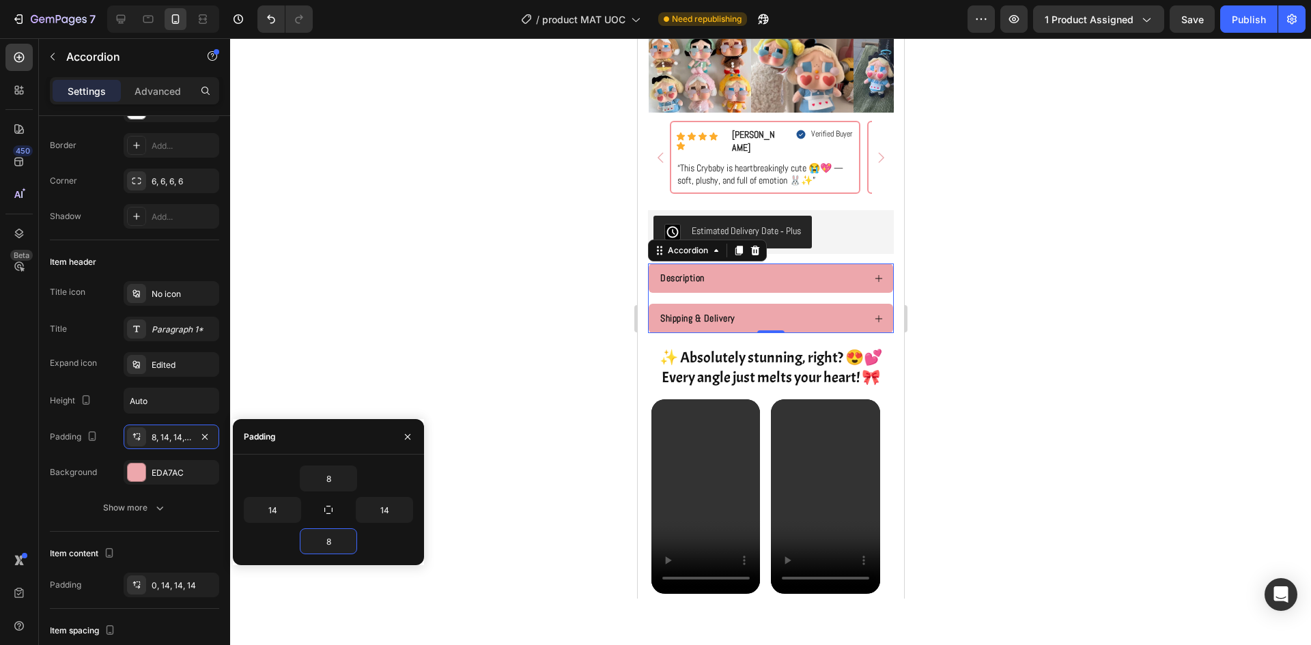
click at [1157, 356] on div at bounding box center [770, 341] width 1081 height 607
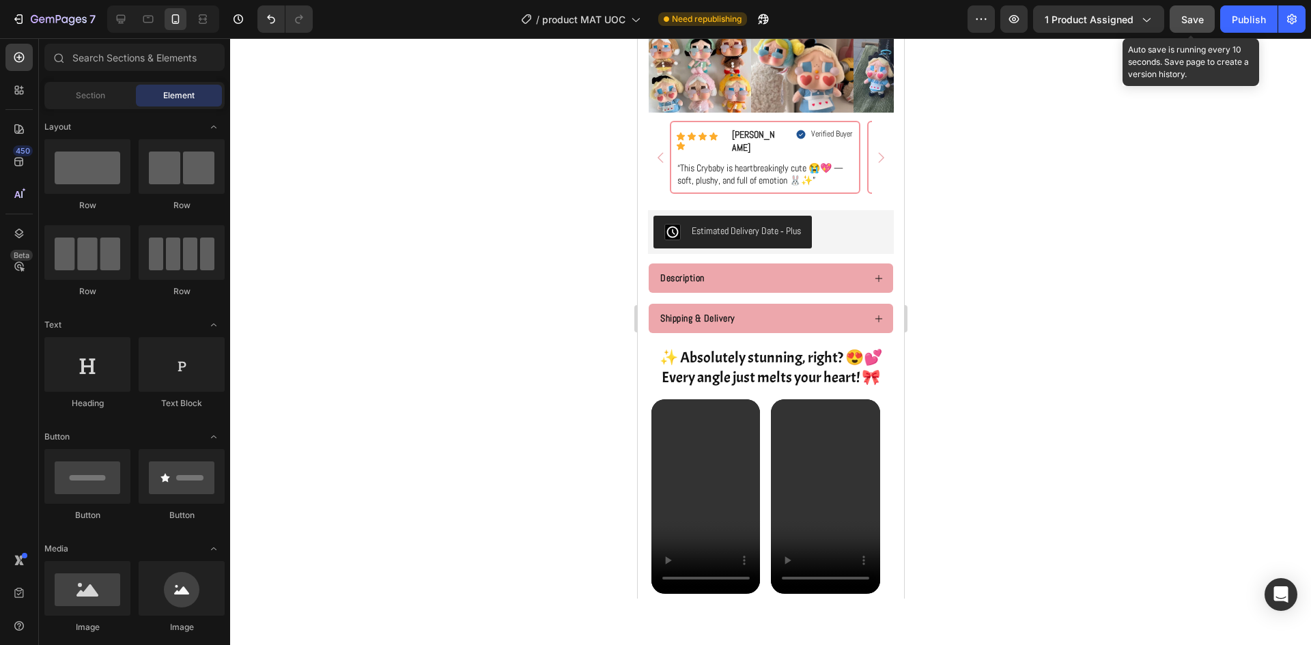
click at [1191, 17] on span "Save" at bounding box center [1192, 20] width 23 height 12
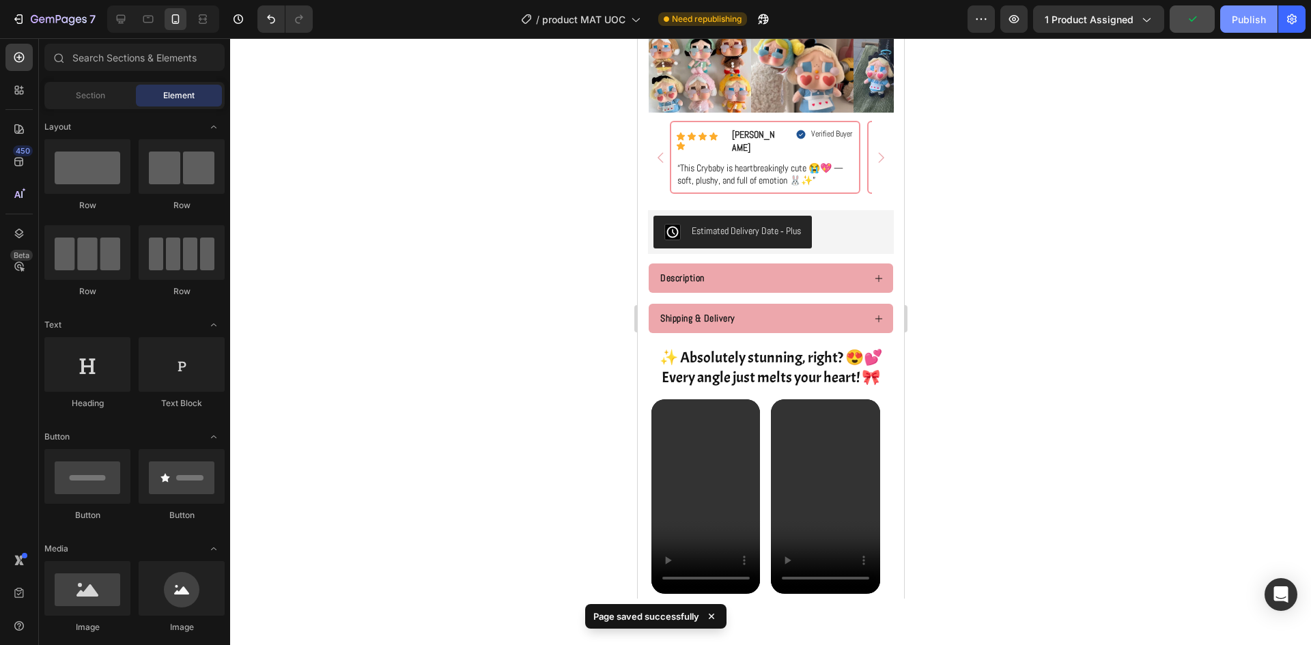
click at [1238, 16] on div "Publish" at bounding box center [1249, 19] width 34 height 14
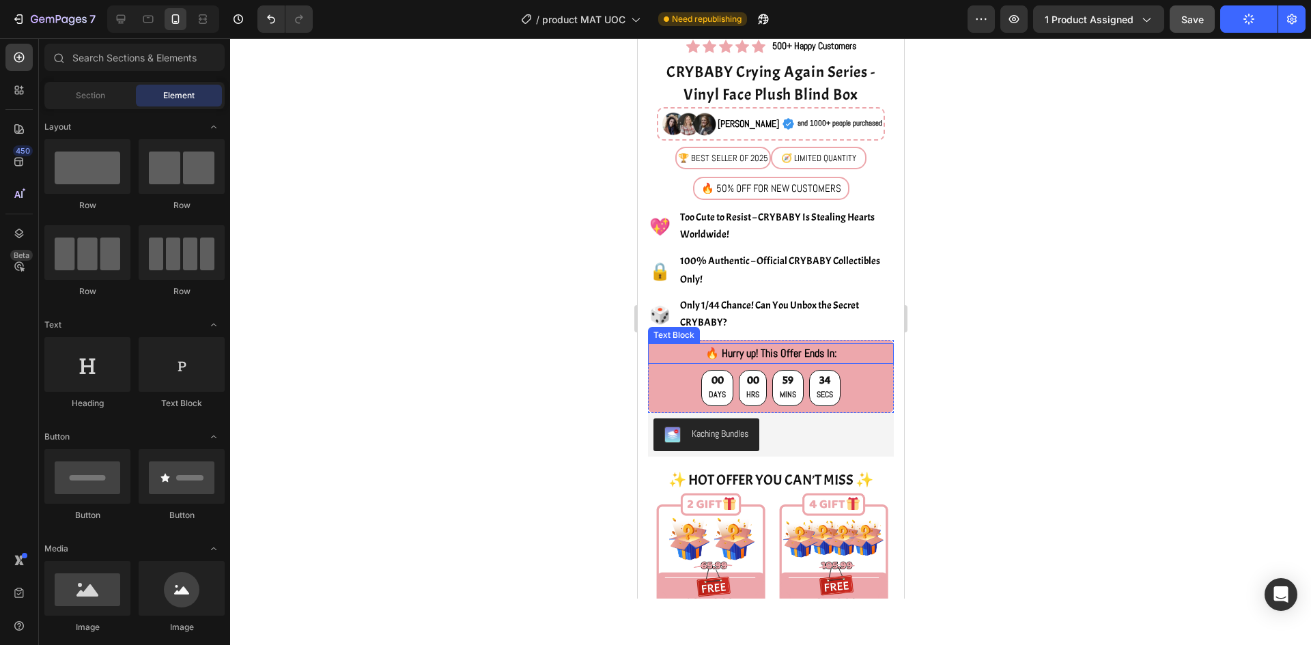
scroll to position [333, 0]
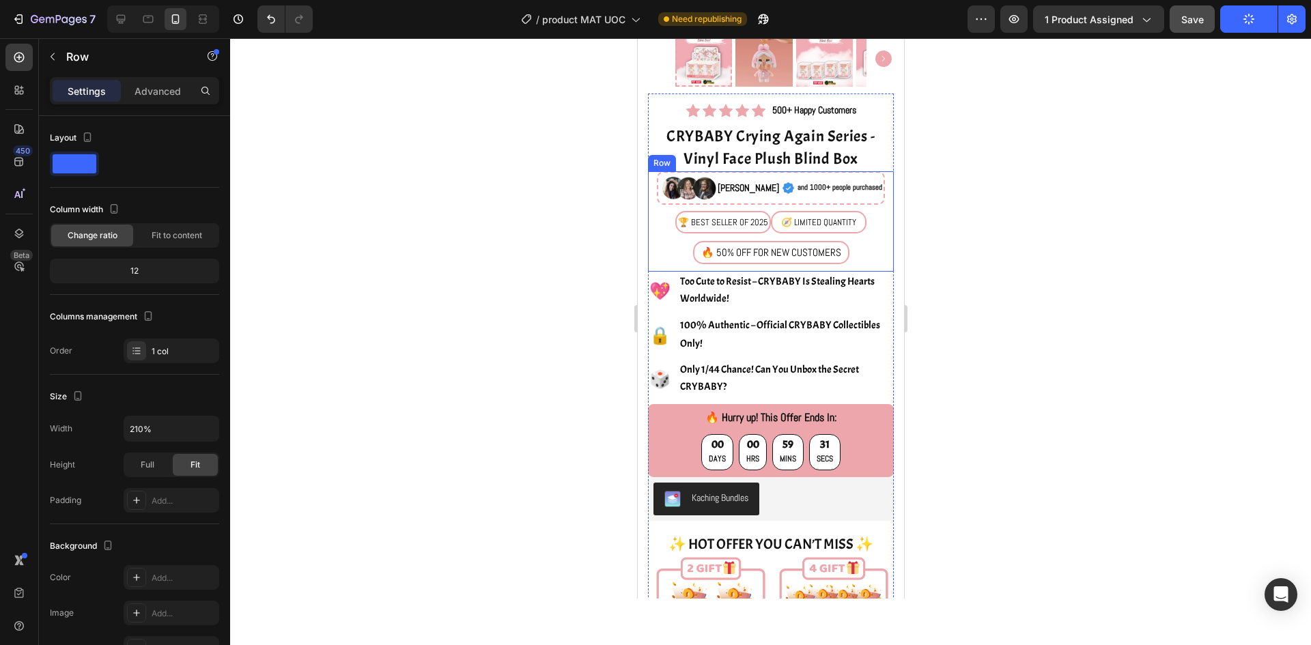
click at [869, 197] on div "Image [PERSON_NAME] Text Block Icon and 1000+ people purchased Text Block Row R…" at bounding box center [770, 221] width 246 height 100
click at [148, 98] on p "Advanced" at bounding box center [158, 91] width 46 height 14
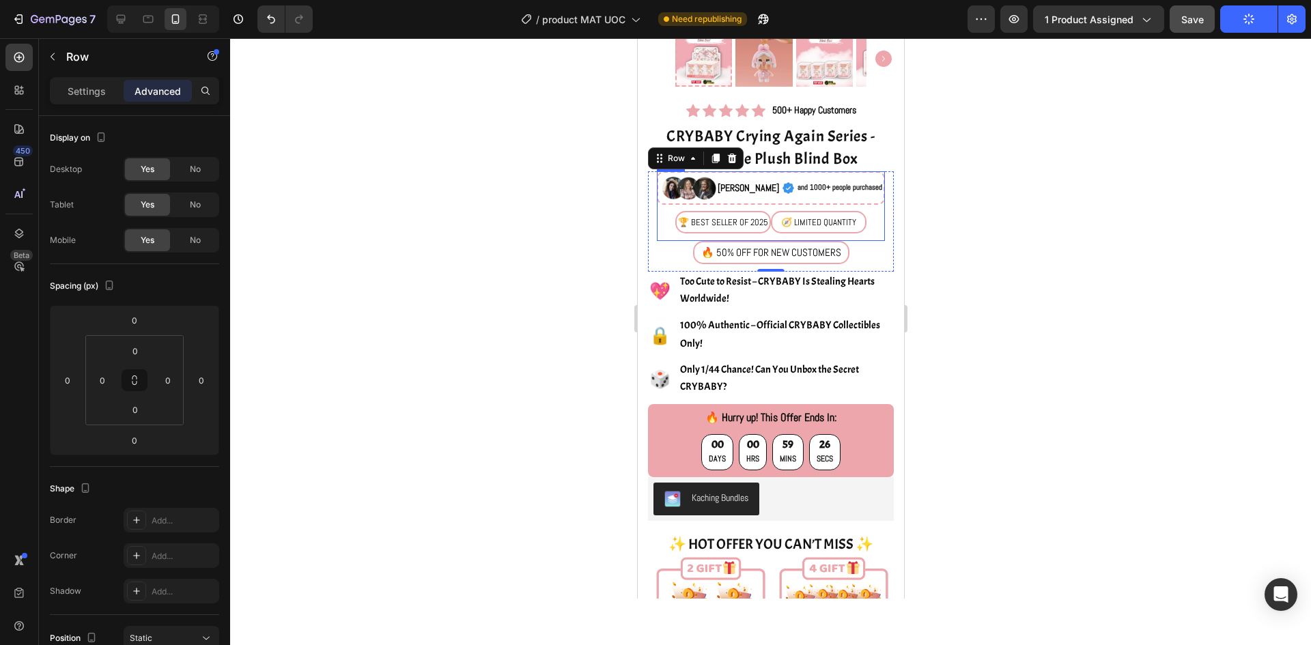
scroll to position [137, 0]
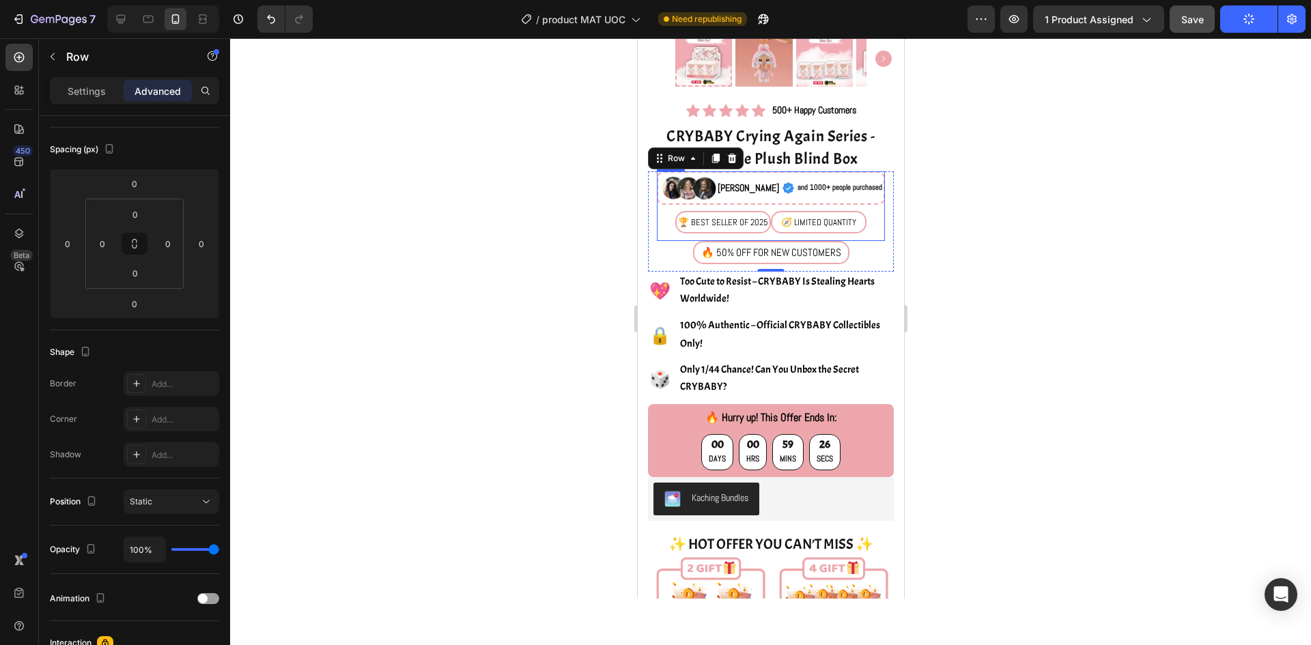
click at [847, 197] on div "Image [PERSON_NAME] Text Block Icon and 1000+ people purchased Text Block Row R…" at bounding box center [770, 206] width 228 height 70
click at [77, 90] on p "Settings" at bounding box center [87, 91] width 38 height 14
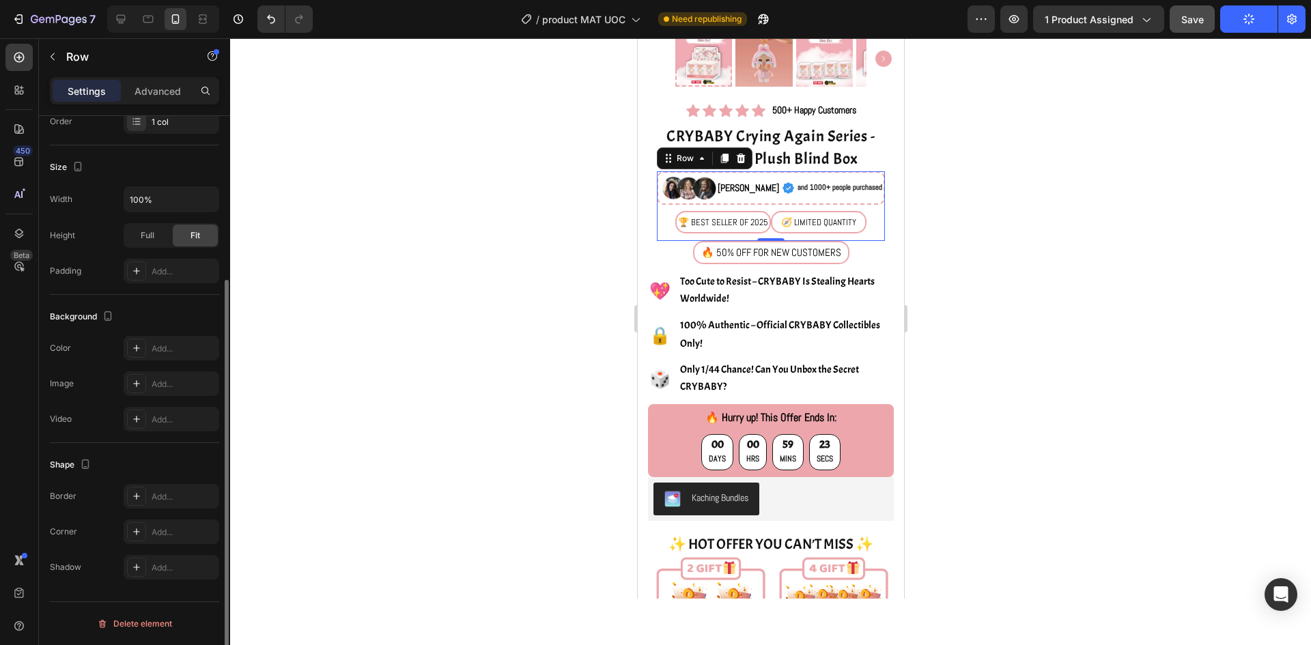
scroll to position [0, 0]
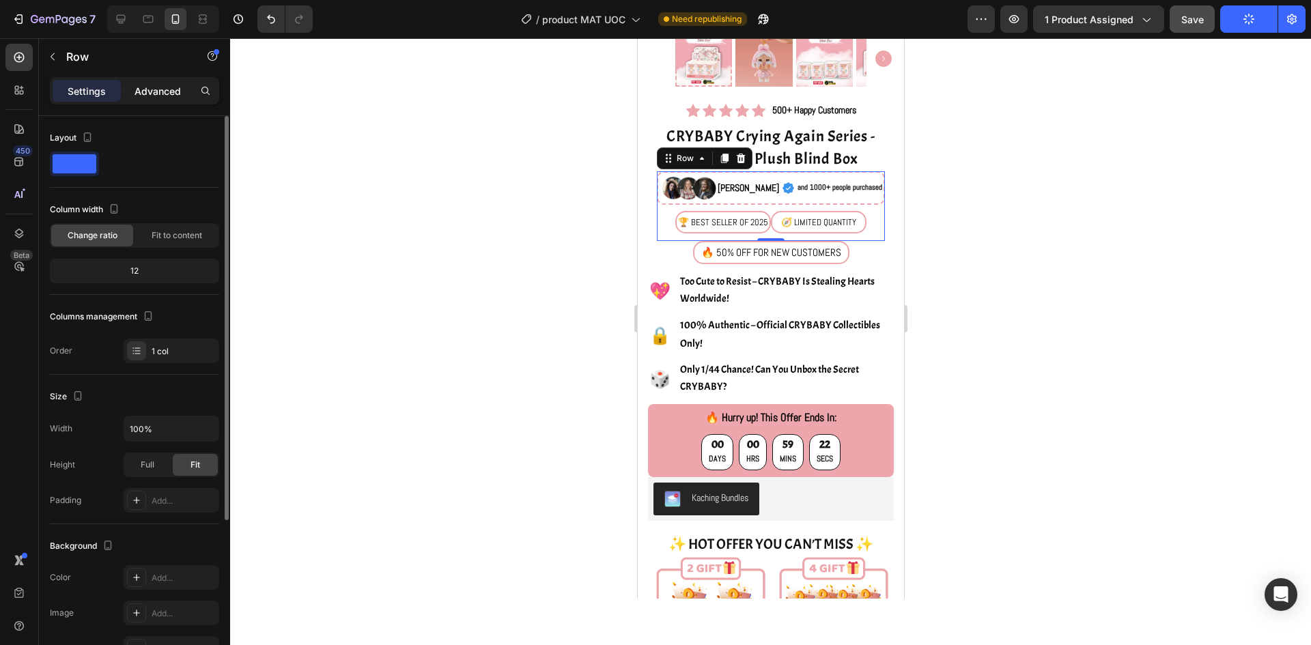
click at [154, 98] on div "Advanced" at bounding box center [158, 91] width 68 height 22
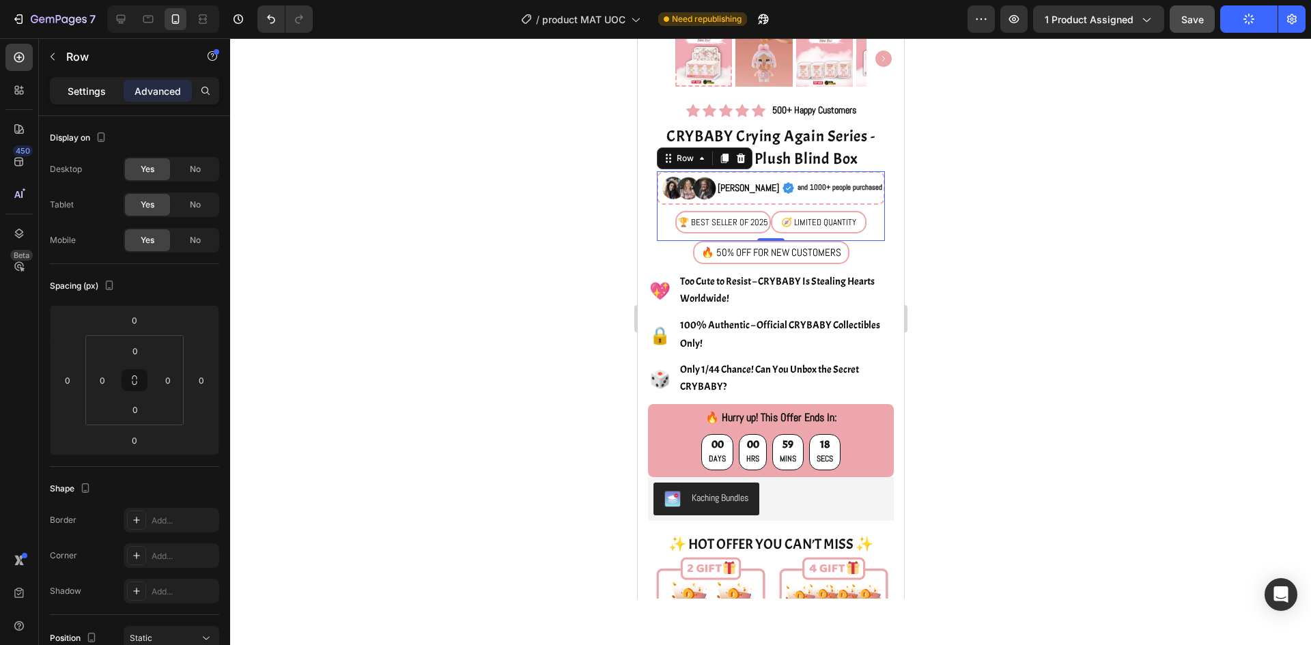
click at [68, 93] on p "Settings" at bounding box center [87, 91] width 38 height 14
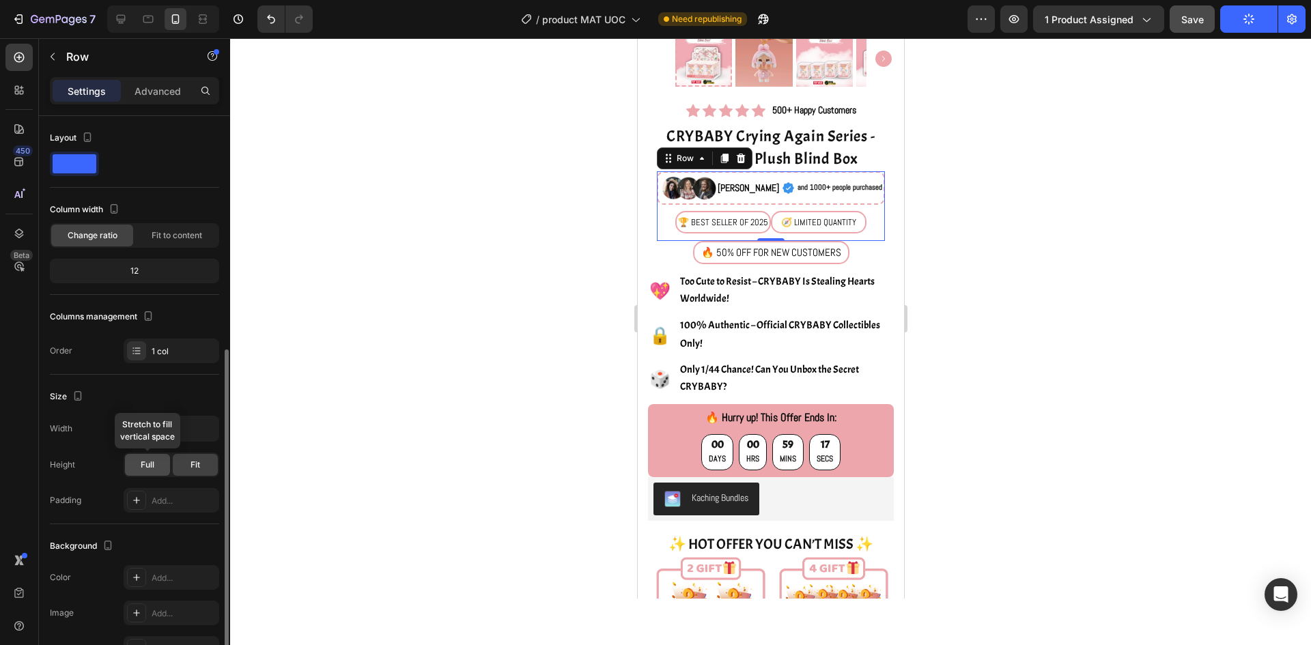
scroll to position [137, 0]
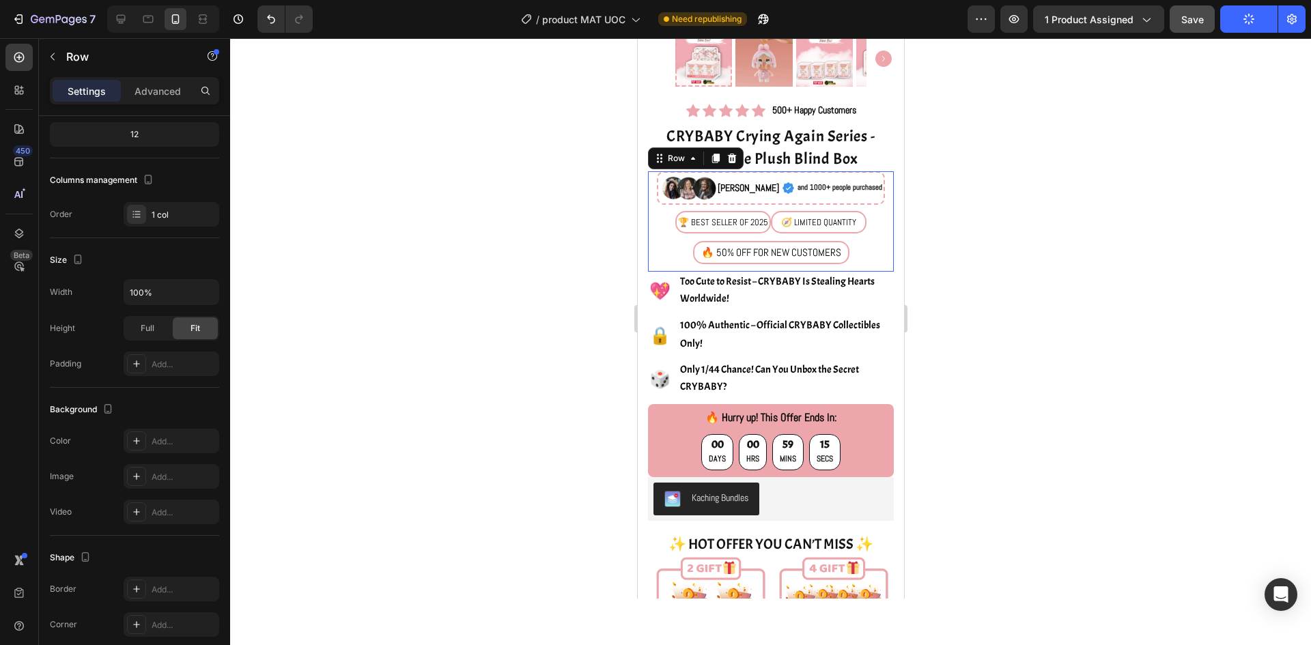
click at [866, 197] on div "Image [PERSON_NAME] Text Block Icon and 1000+ people purchased Text Block Row R…" at bounding box center [770, 221] width 246 height 100
click at [204, 294] on icon "button" at bounding box center [206, 292] width 14 height 14
click at [174, 354] on p "Full 100%" at bounding box center [168, 353] width 78 height 12
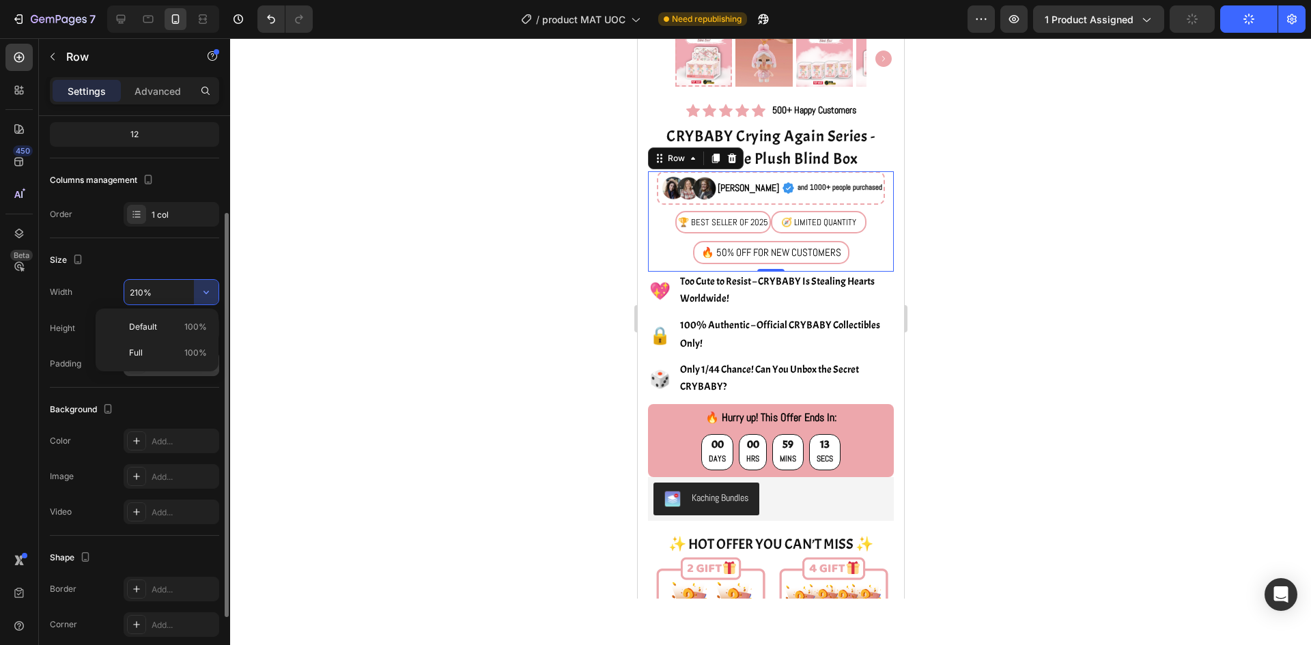
type input "100%"
click at [203, 292] on icon "button" at bounding box center [206, 292] width 14 height 14
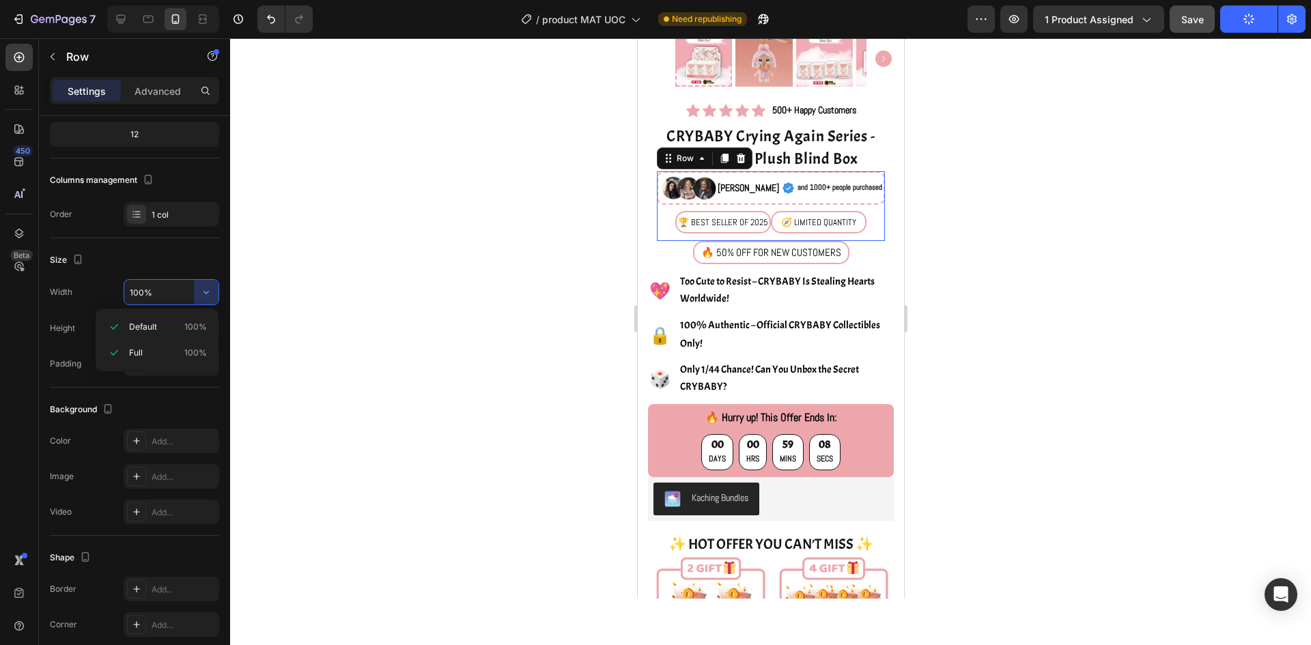
click at [859, 195] on div "Image [PERSON_NAME] Text Block Icon and 1000+ people purchased Text Block Row R…" at bounding box center [770, 206] width 228 height 70
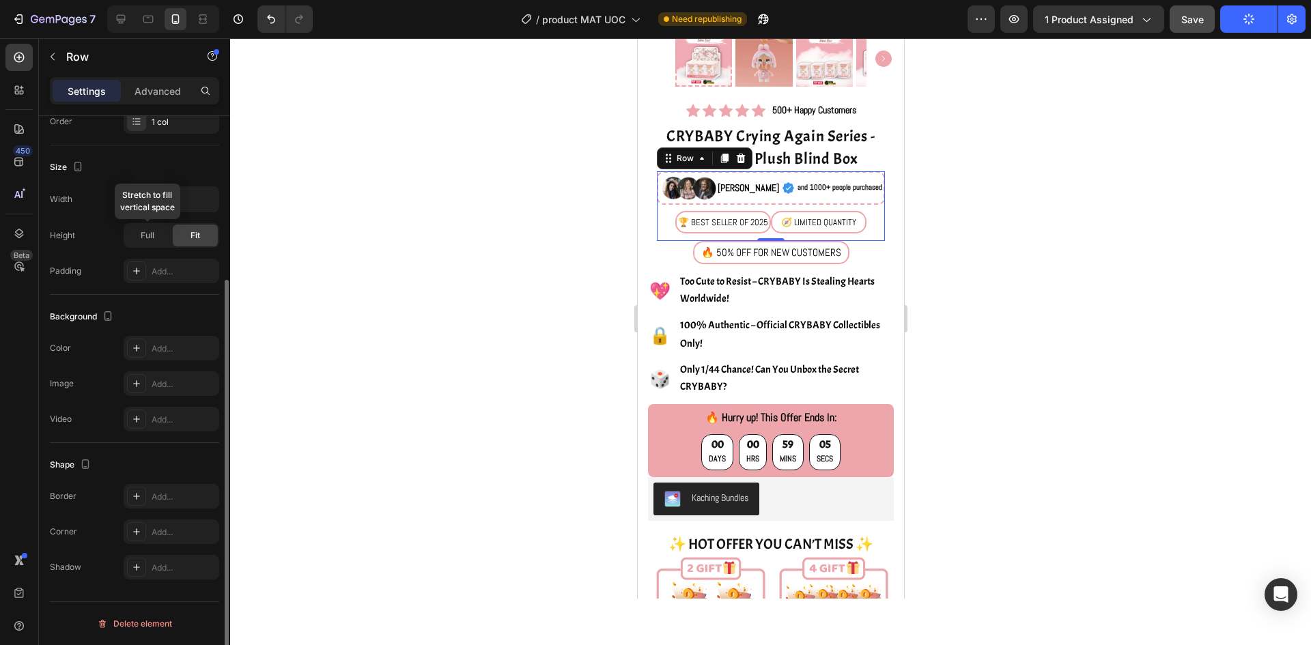
scroll to position [0, 0]
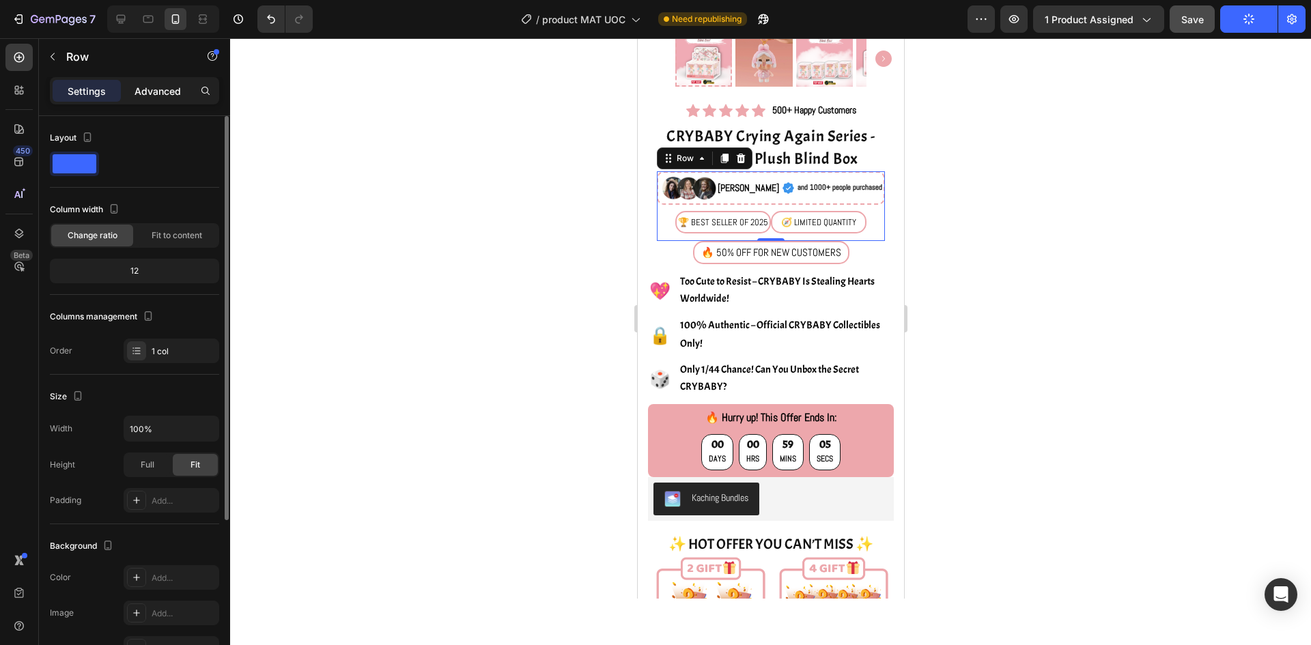
click at [166, 81] on div "Advanced" at bounding box center [158, 91] width 68 height 22
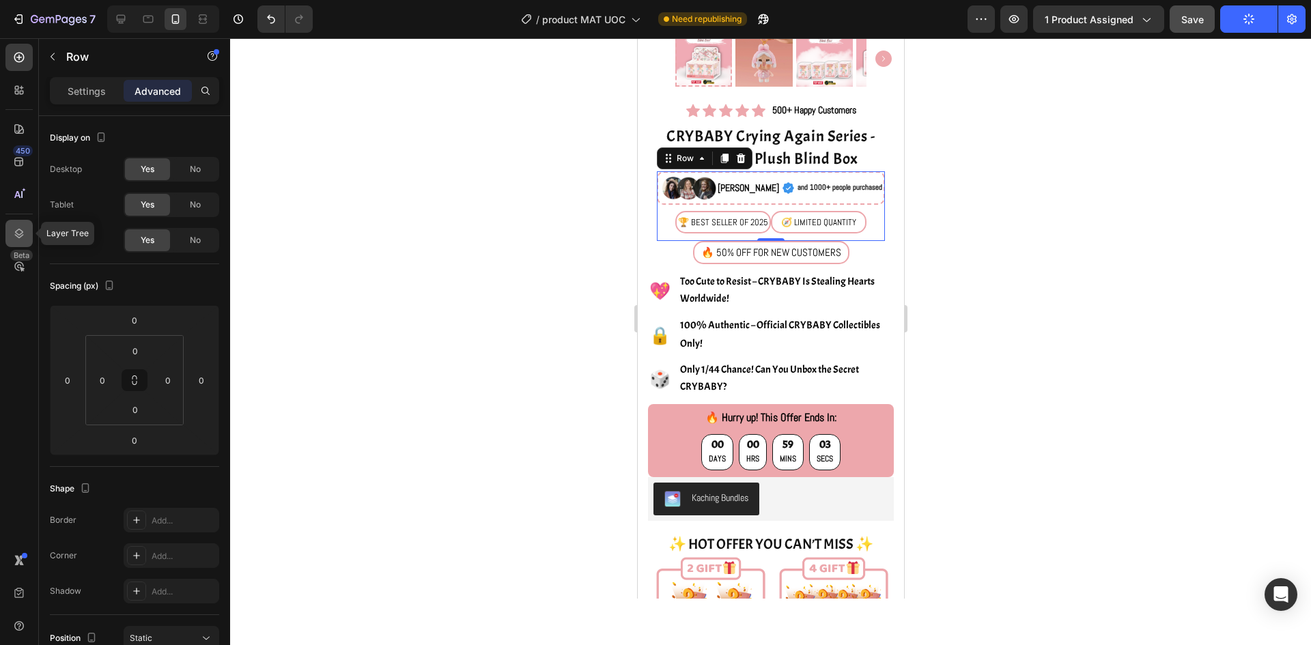
click at [21, 229] on icon at bounding box center [19, 234] width 14 height 14
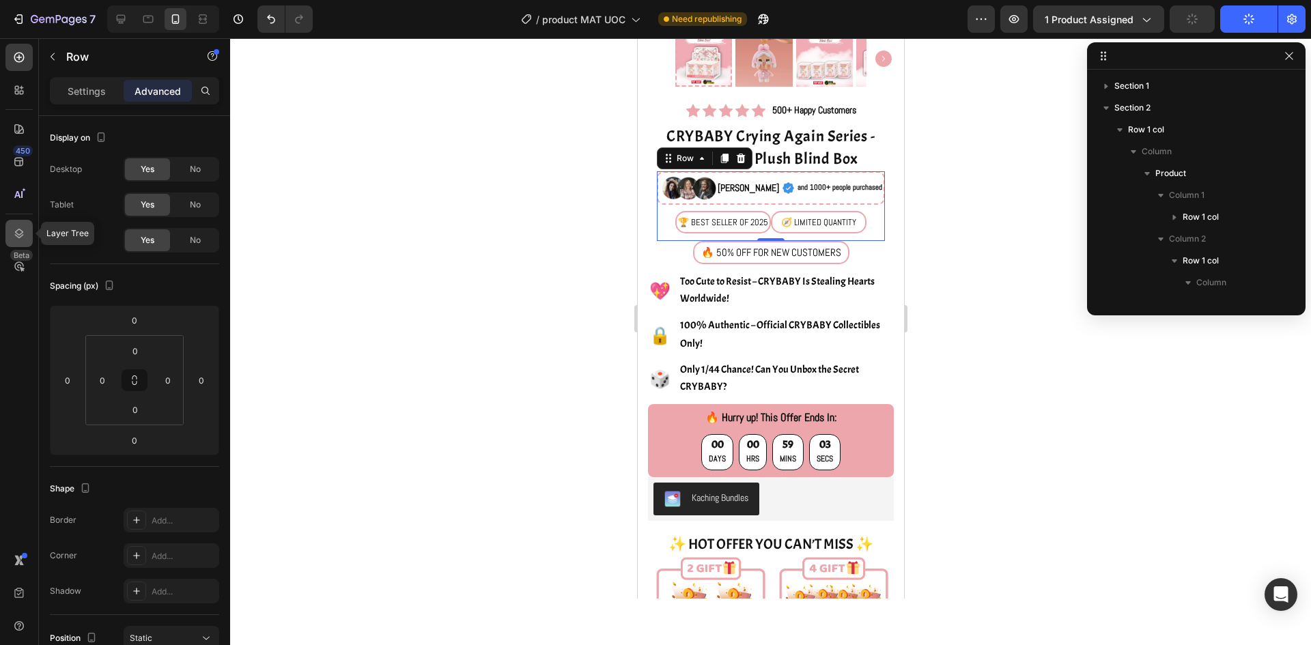
scroll to position [214, 0]
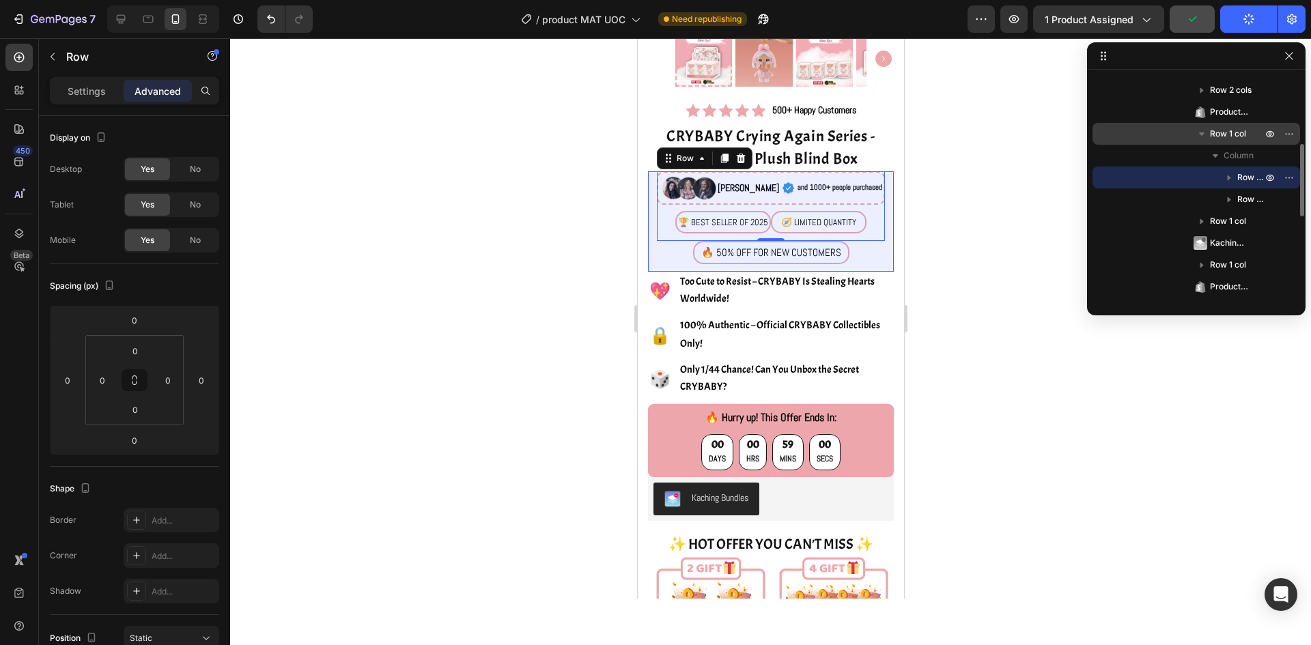
click at [1233, 129] on span "Row 1 col" at bounding box center [1228, 134] width 36 height 14
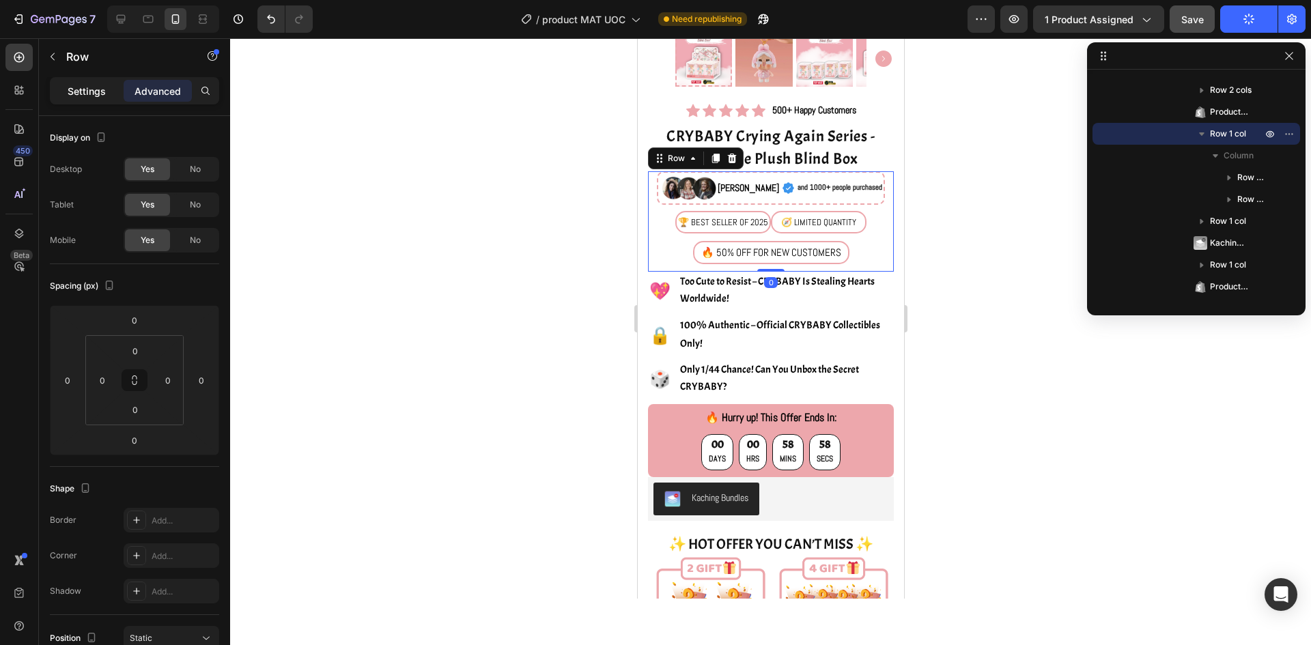
click at [86, 91] on p "Settings" at bounding box center [87, 91] width 38 height 14
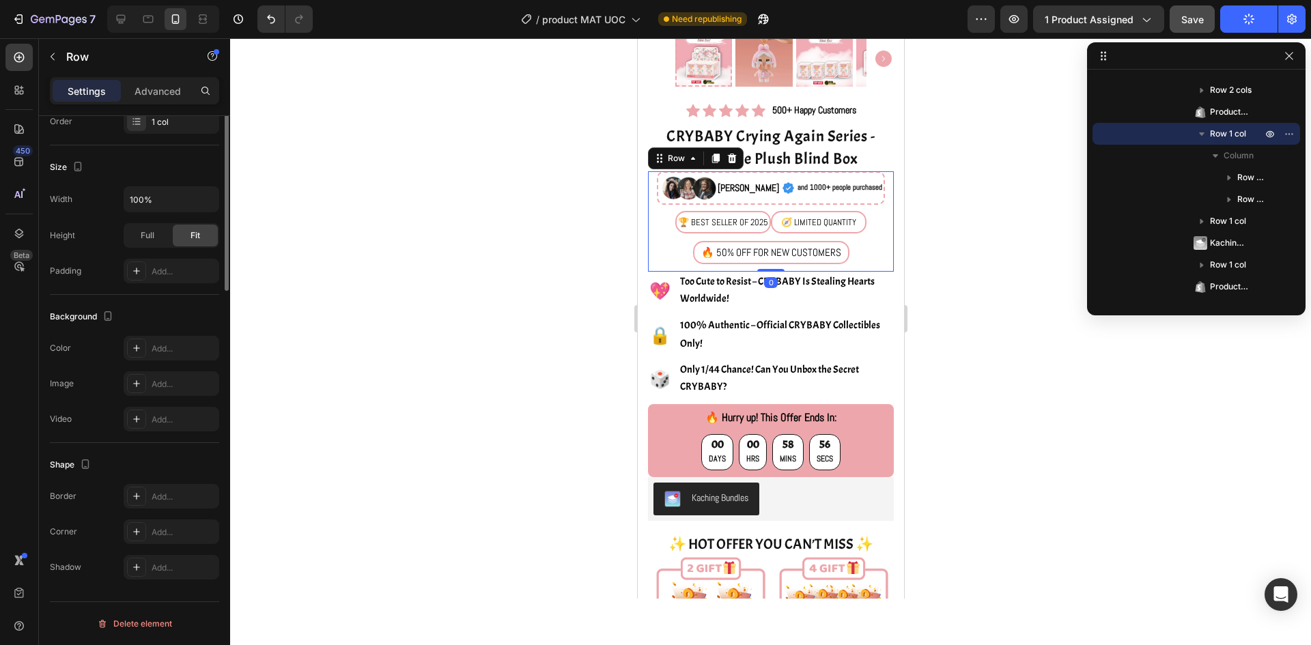
scroll to position [0, 0]
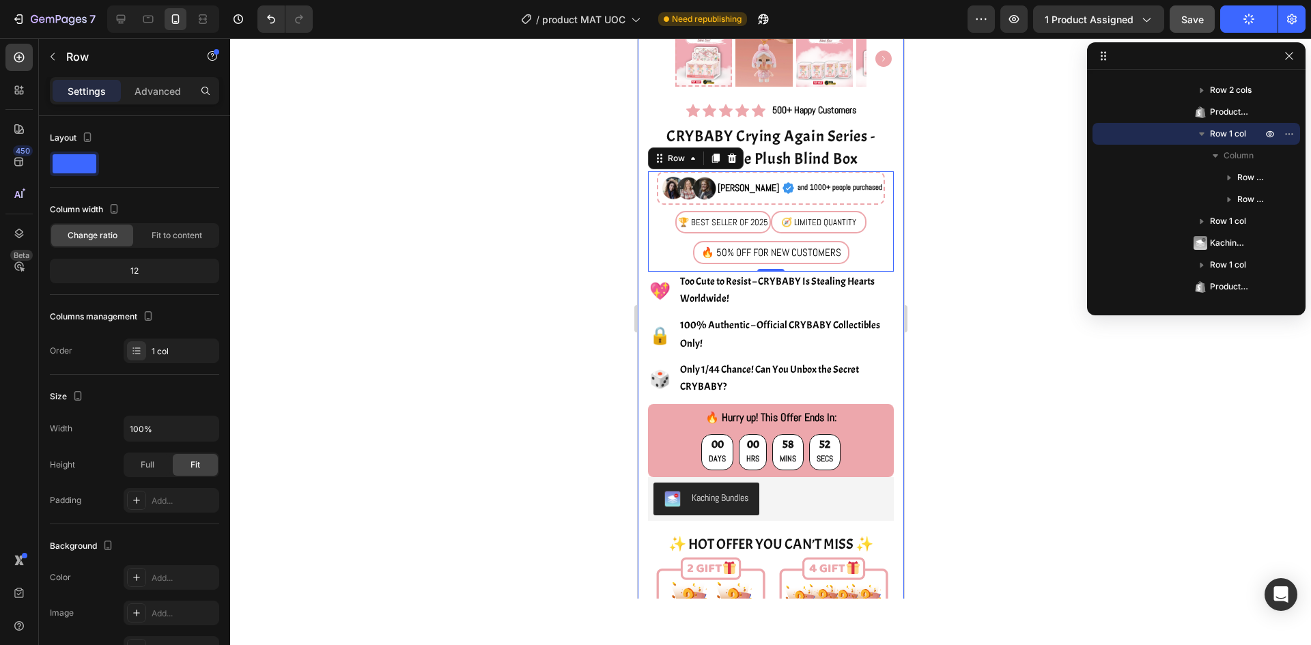
click at [950, 186] on div at bounding box center [770, 341] width 1081 height 607
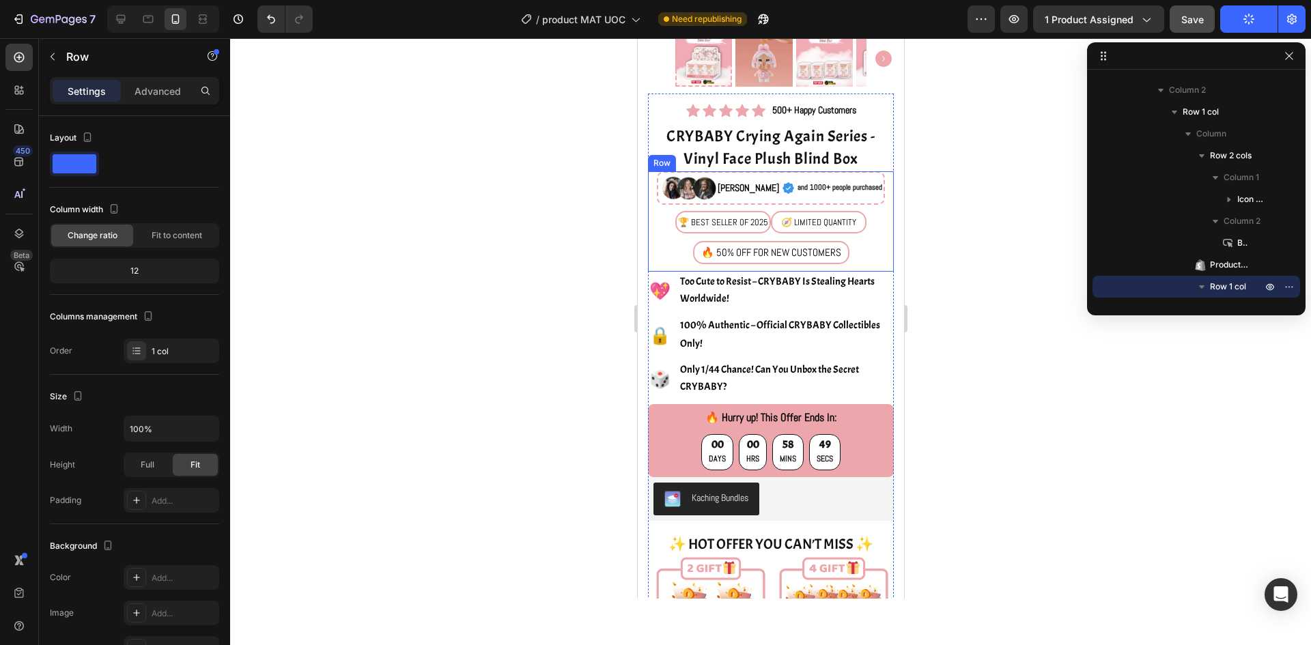
click at [862, 171] on div "Image [PERSON_NAME] Text Block Icon and 1000+ people purchased Text Block Row R…" at bounding box center [770, 221] width 246 height 100
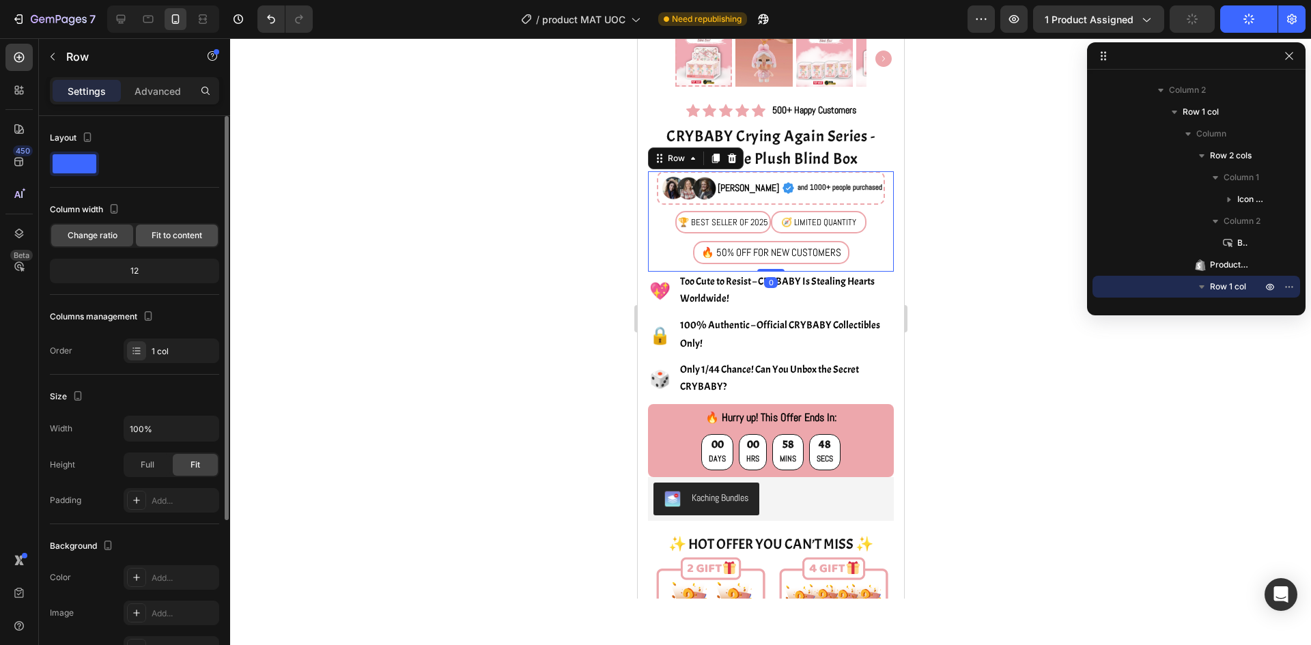
scroll to position [137, 0]
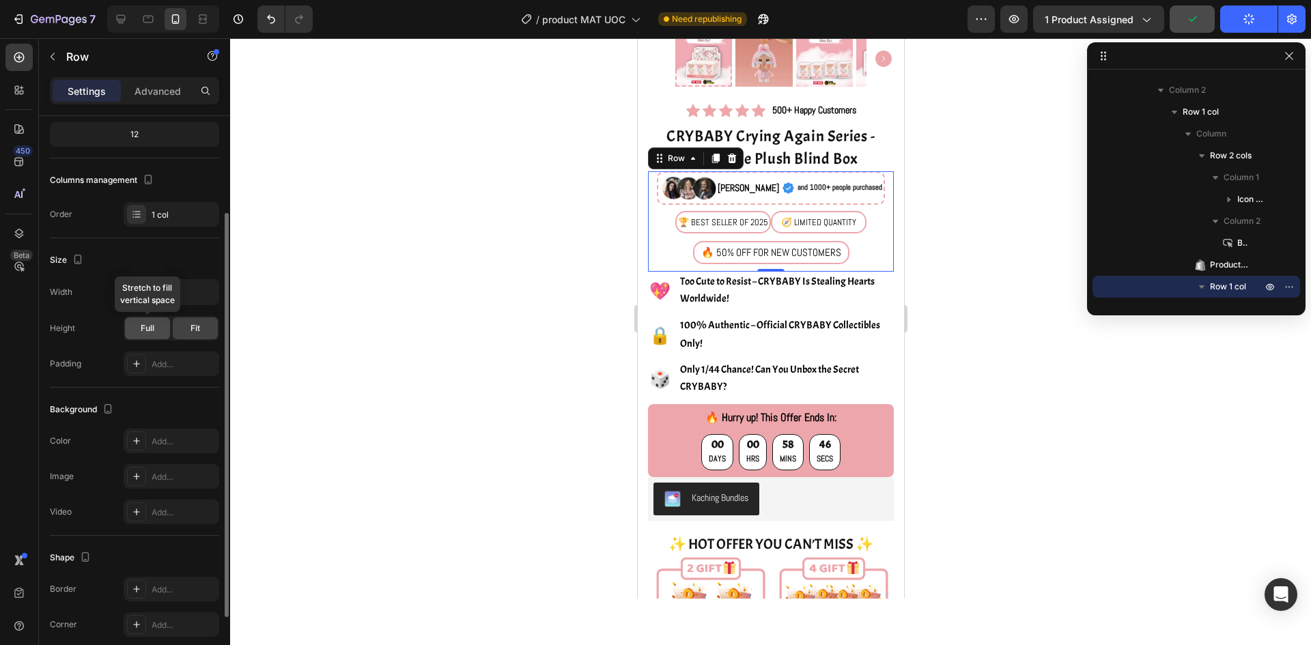
click at [156, 330] on div "Full" at bounding box center [147, 329] width 45 height 22
click at [195, 333] on span "Fit" at bounding box center [196, 328] width 10 height 12
click at [158, 98] on p "Advanced" at bounding box center [158, 91] width 46 height 14
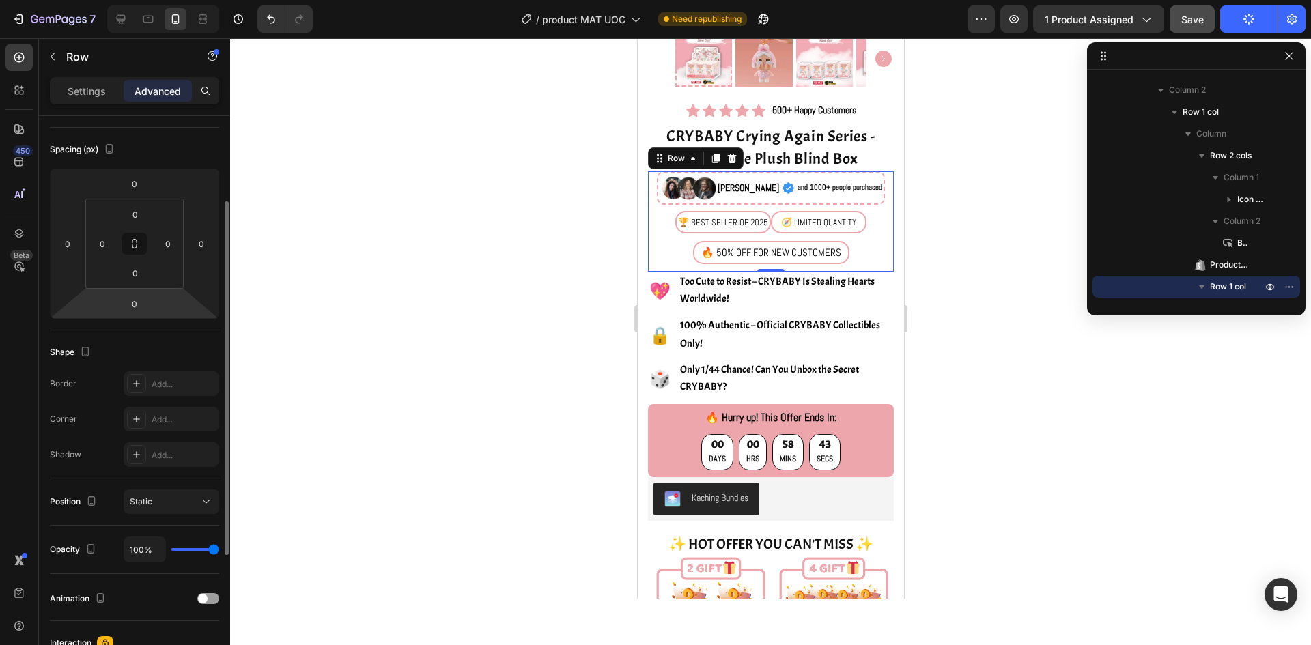
scroll to position [0, 0]
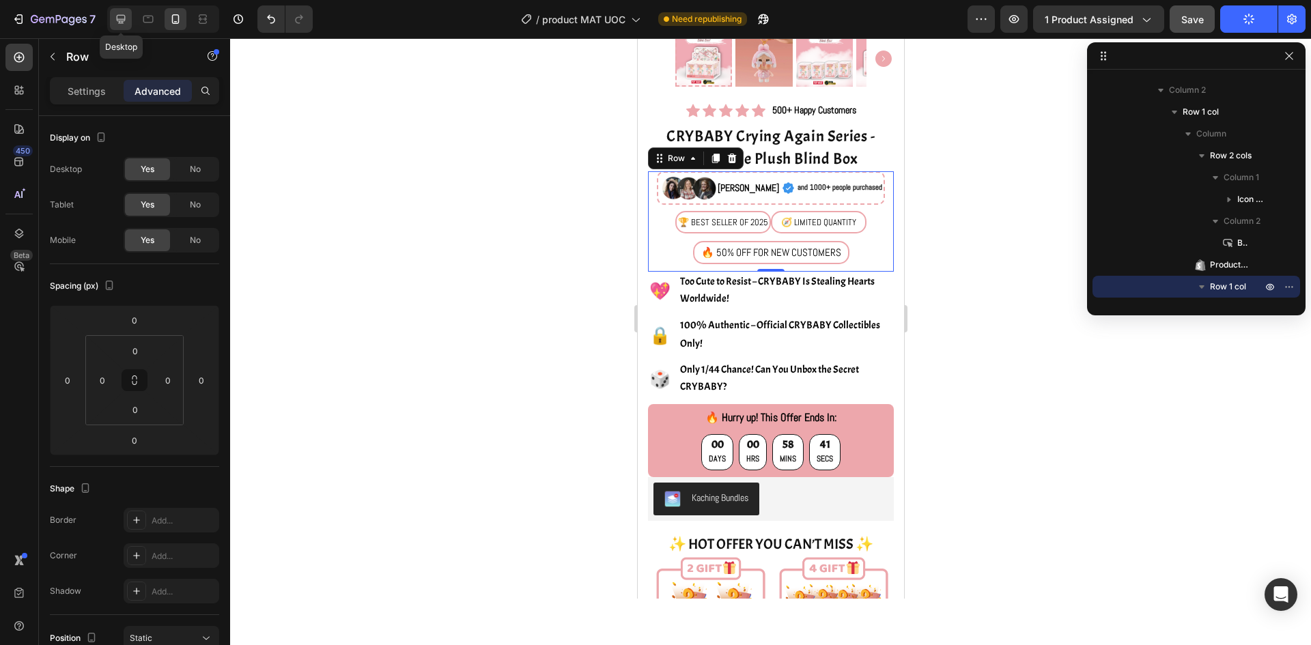
click at [130, 24] on div at bounding box center [121, 19] width 22 height 22
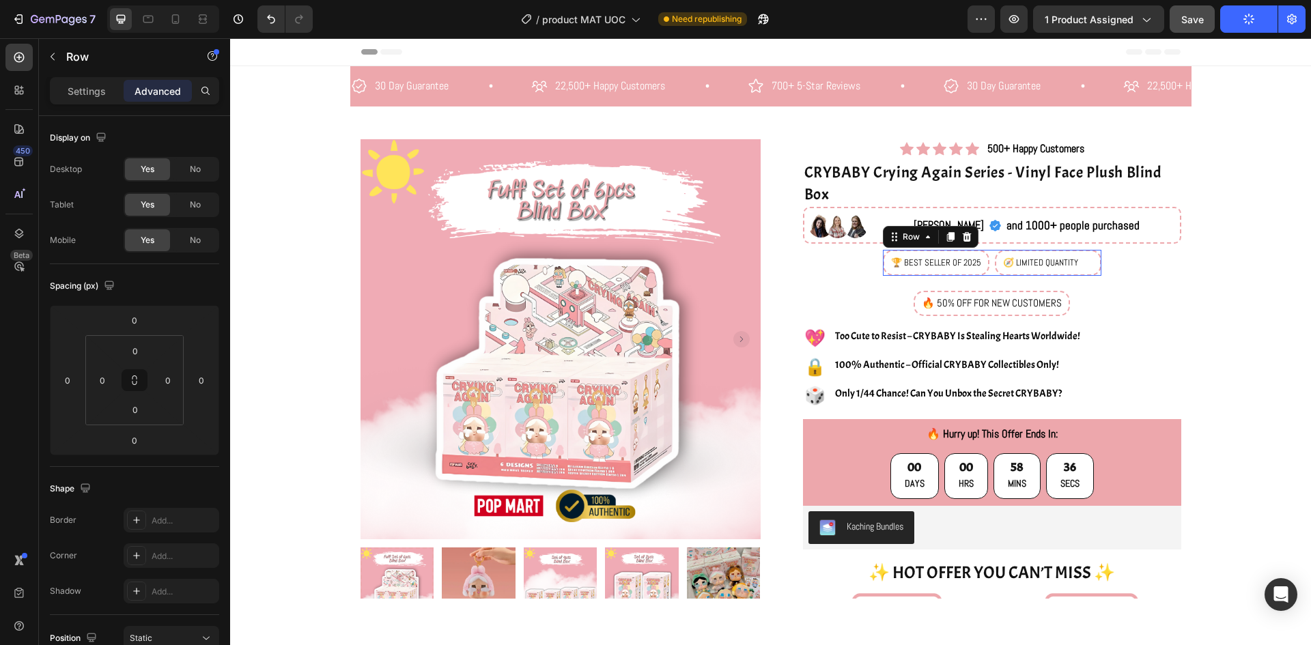
click at [988, 274] on div "🏆 BEST SELLER OF 2025 Text Block 🧭 LIMITED QUANTITY Text Block Row 0" at bounding box center [992, 263] width 219 height 26
click at [1112, 263] on div "Image [PERSON_NAME] Text Block Icon and 1000+ people purchased Text Block Row R…" at bounding box center [992, 244] width 378 height 75
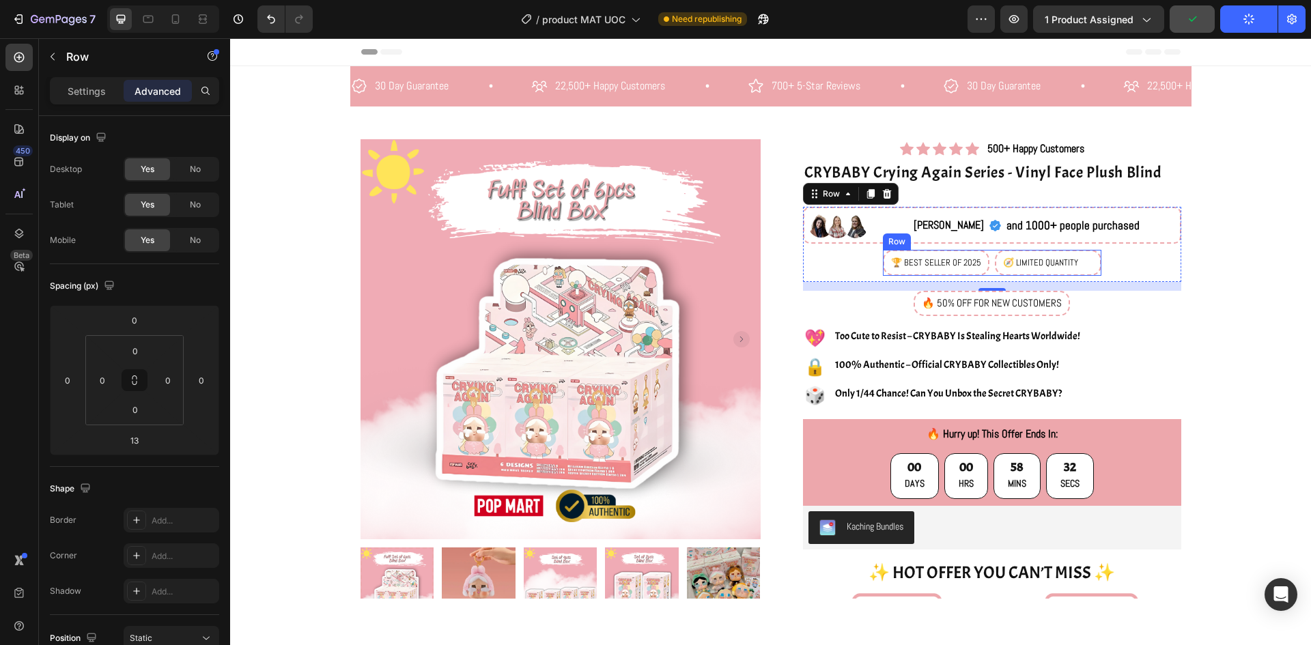
click at [985, 257] on div "🏆 BEST SELLER OF 2025 Text Block 🧭 LIMITED QUANTITY Text Block Row" at bounding box center [992, 263] width 219 height 26
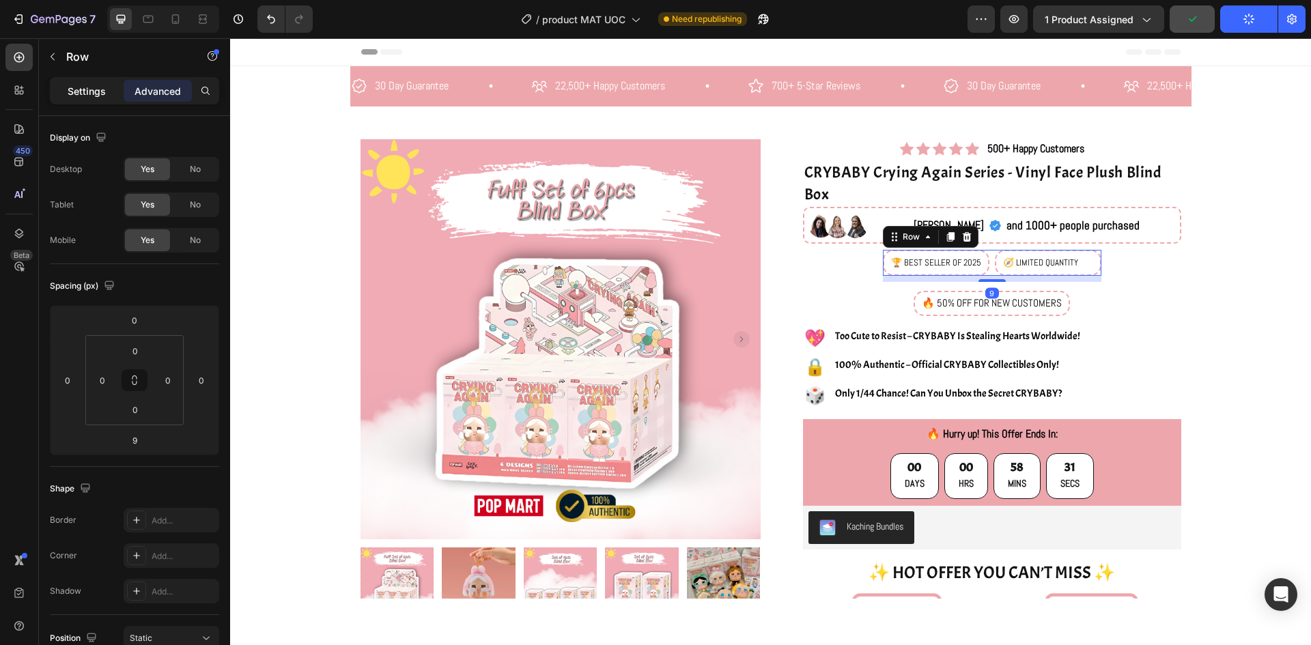
click at [79, 94] on p "Settings" at bounding box center [87, 91] width 38 height 14
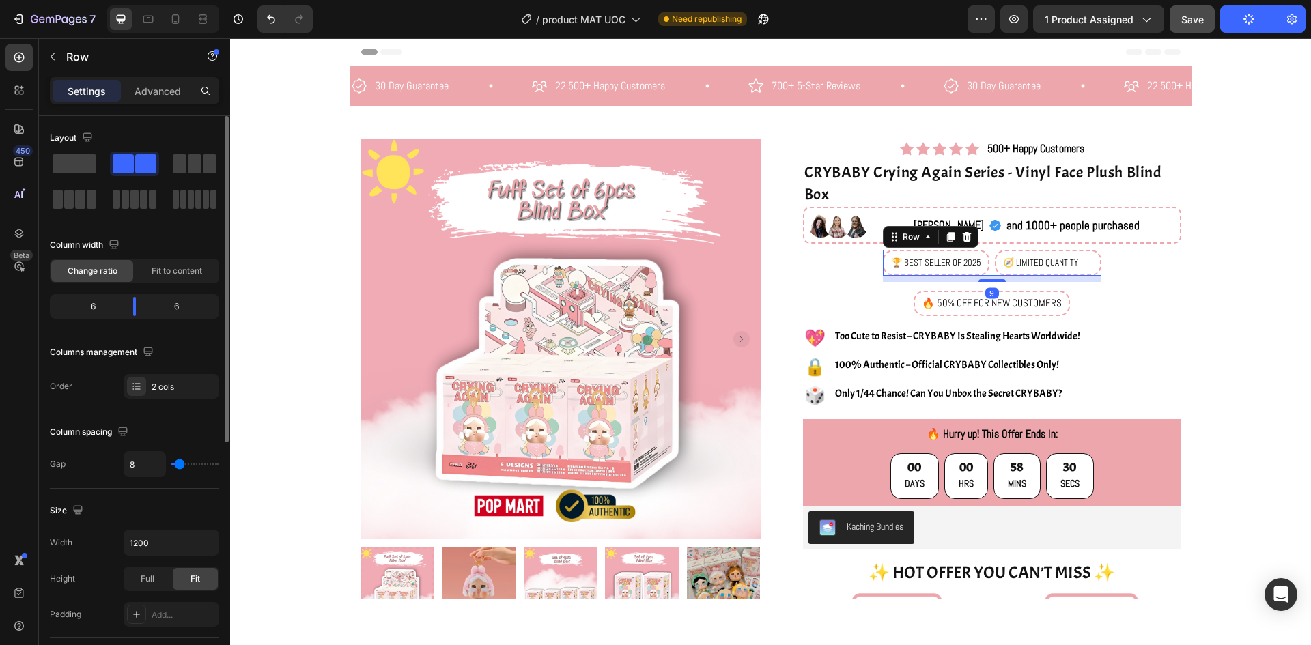
scroll to position [137, 0]
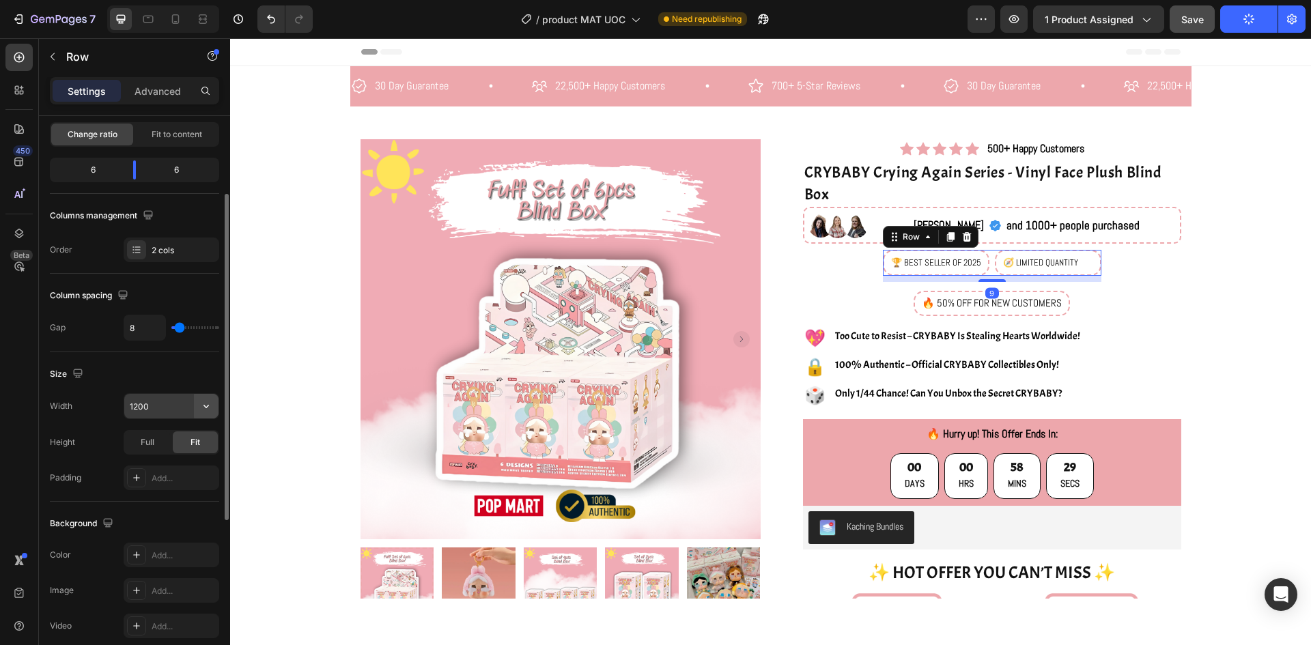
click at [197, 404] on button "button" at bounding box center [206, 406] width 25 height 25
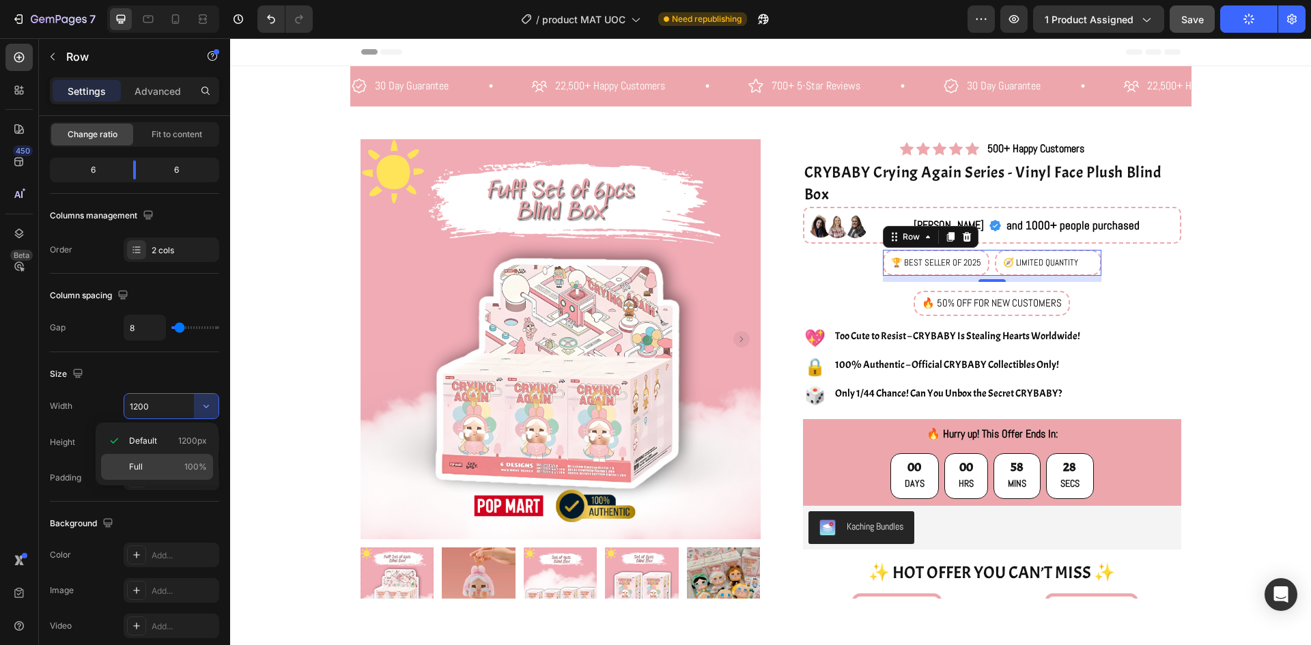
click at [188, 466] on span "100%" at bounding box center [195, 467] width 23 height 12
type input "100%"
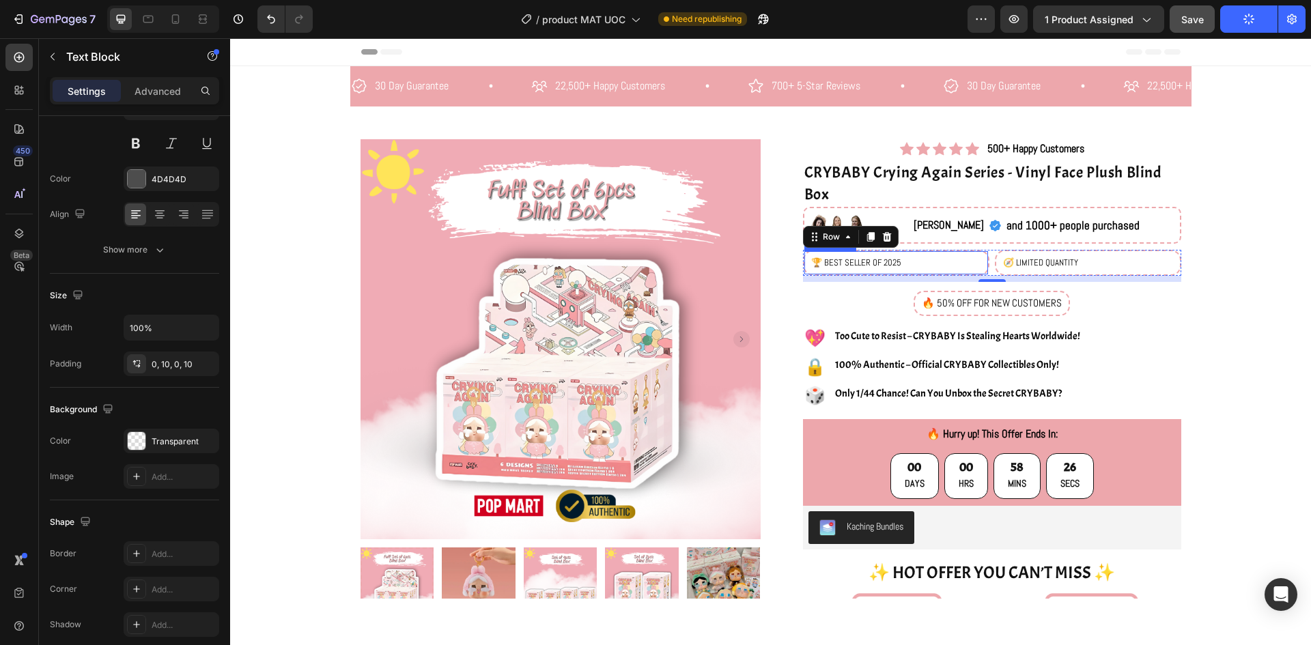
click at [904, 268] on p "🏆 BEST SELLER OF 2025" at bounding box center [896, 263] width 170 height 20
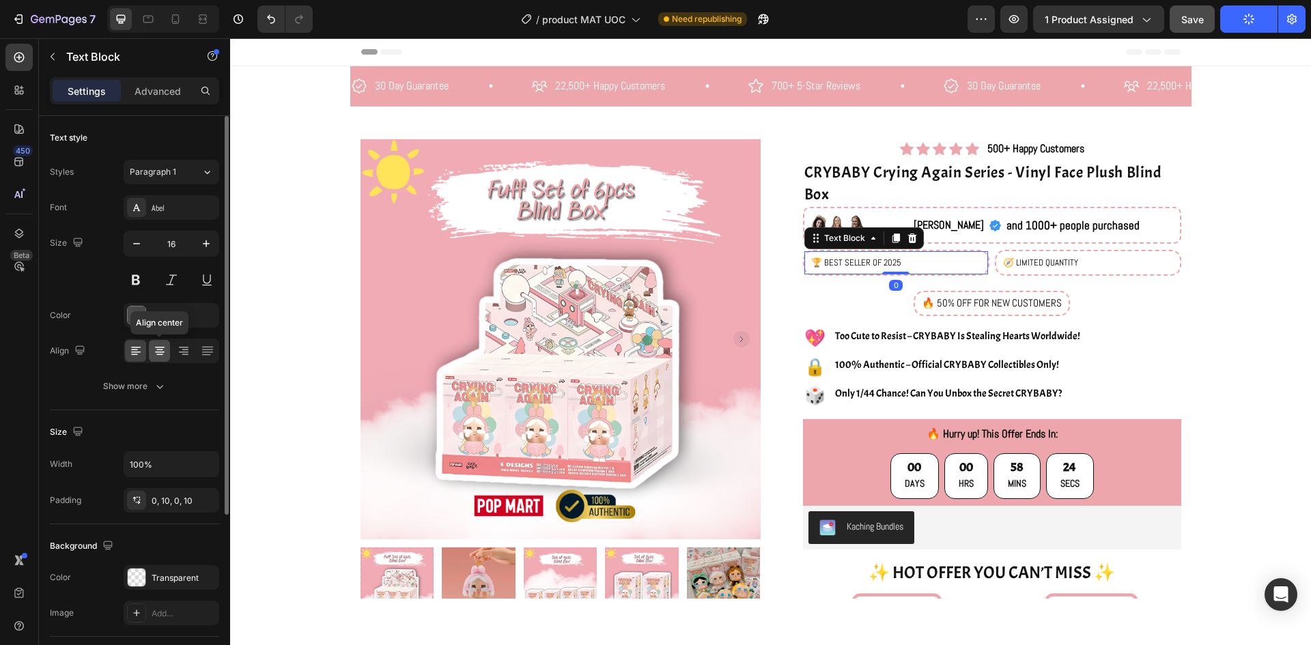
click at [159, 352] on icon at bounding box center [160, 352] width 10 height 1
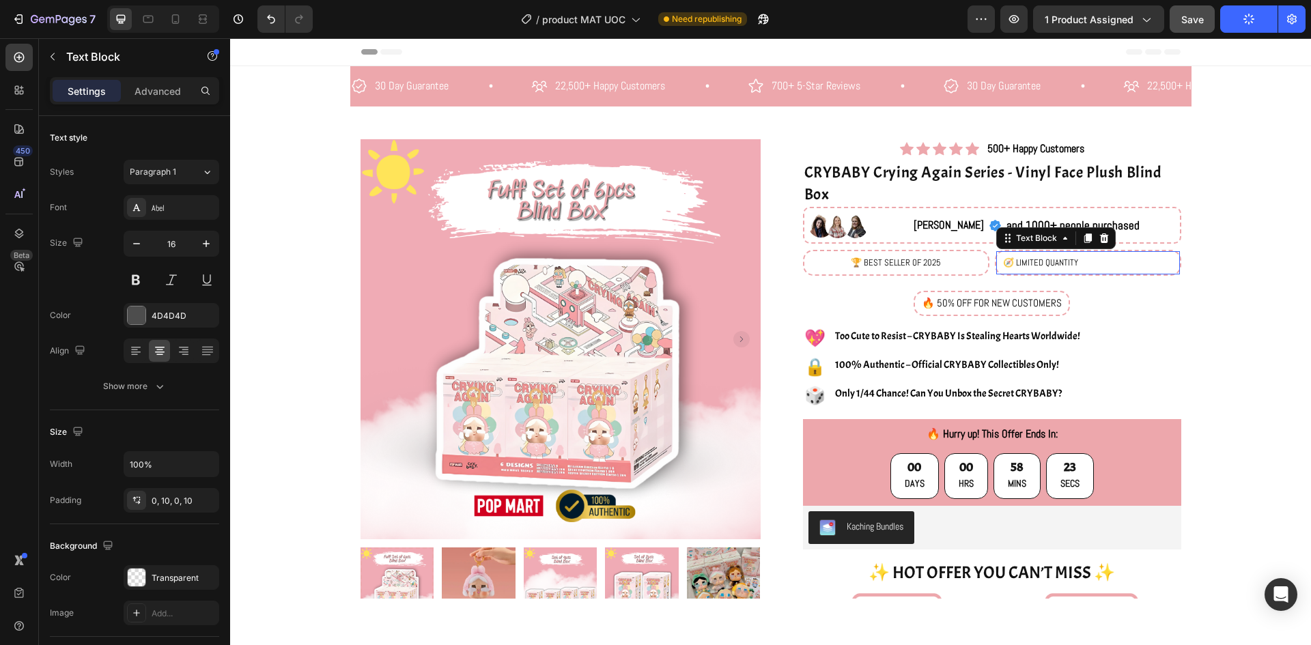
click at [1135, 261] on p "🧭 LIMITED QUANTITY" at bounding box center [1088, 263] width 170 height 20
click at [159, 356] on icon at bounding box center [160, 351] width 14 height 14
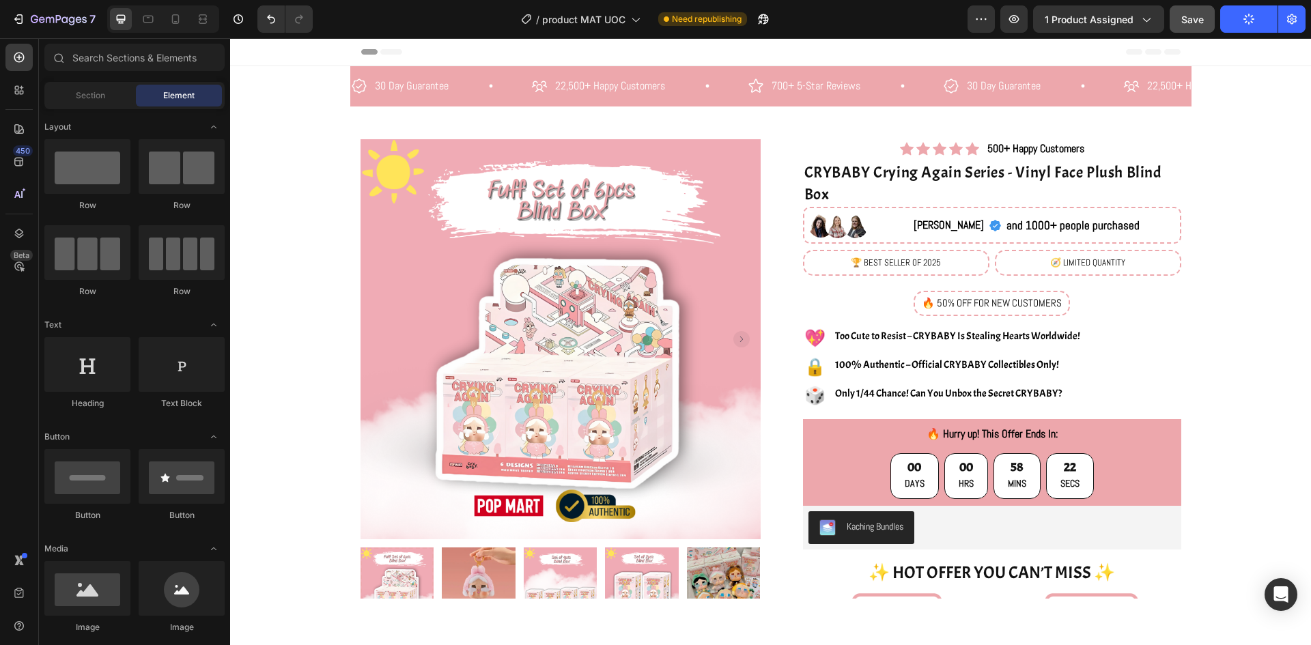
click at [983, 270] on div "🏆 BEST SELLER OF 2025 Text Block 🧭 LIMITED QUANTITY Text Block Row 0" at bounding box center [992, 263] width 378 height 26
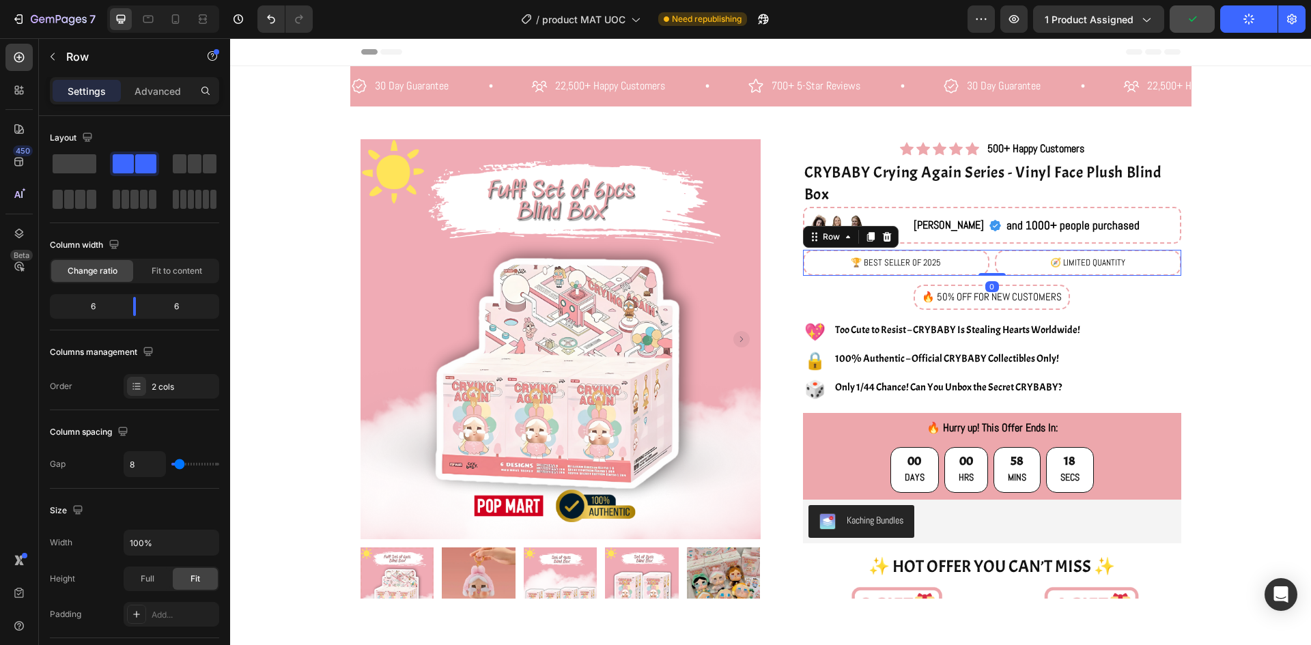
drag, startPoint x: 987, startPoint y: 282, endPoint x: 991, endPoint y: 261, distance: 21.4
click at [991, 261] on div "🏆 BEST SELLER OF 2025 Text Block 🧭 LIMITED QUANTITY Text Block Row 0" at bounding box center [992, 263] width 378 height 26
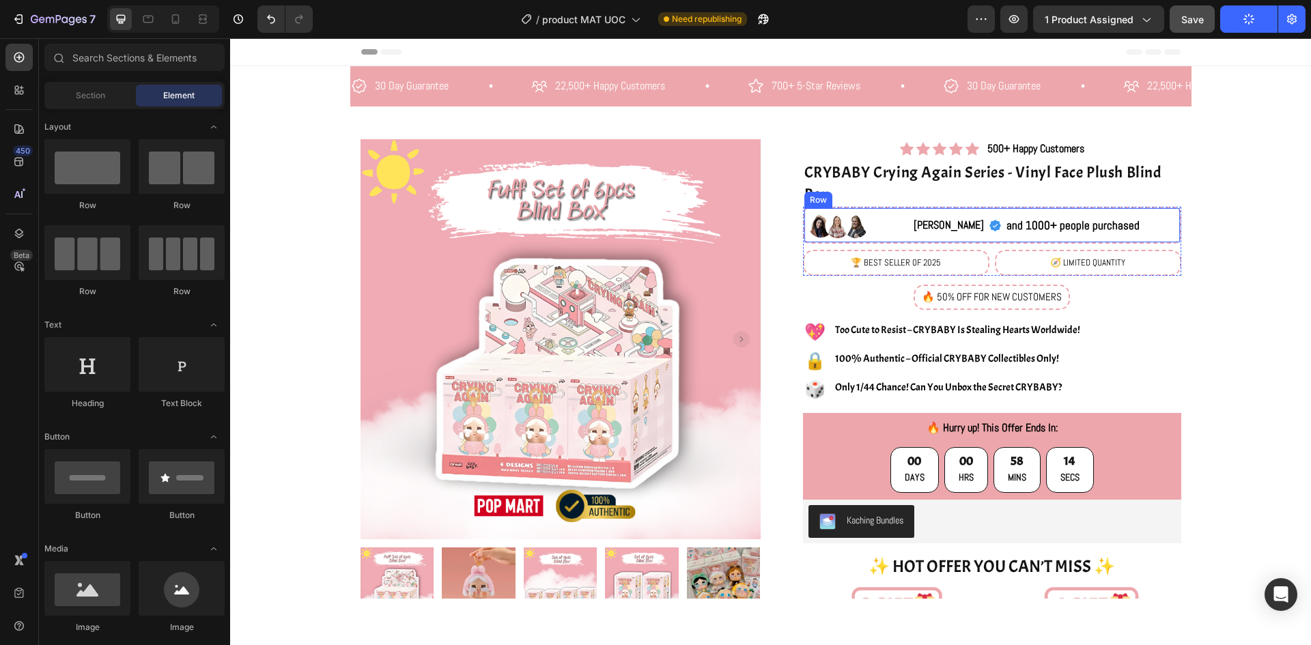
click at [894, 224] on div "[PERSON_NAME] Text Block Icon and 1000+ people purchased Text Block Row" at bounding box center [1027, 225] width 306 height 34
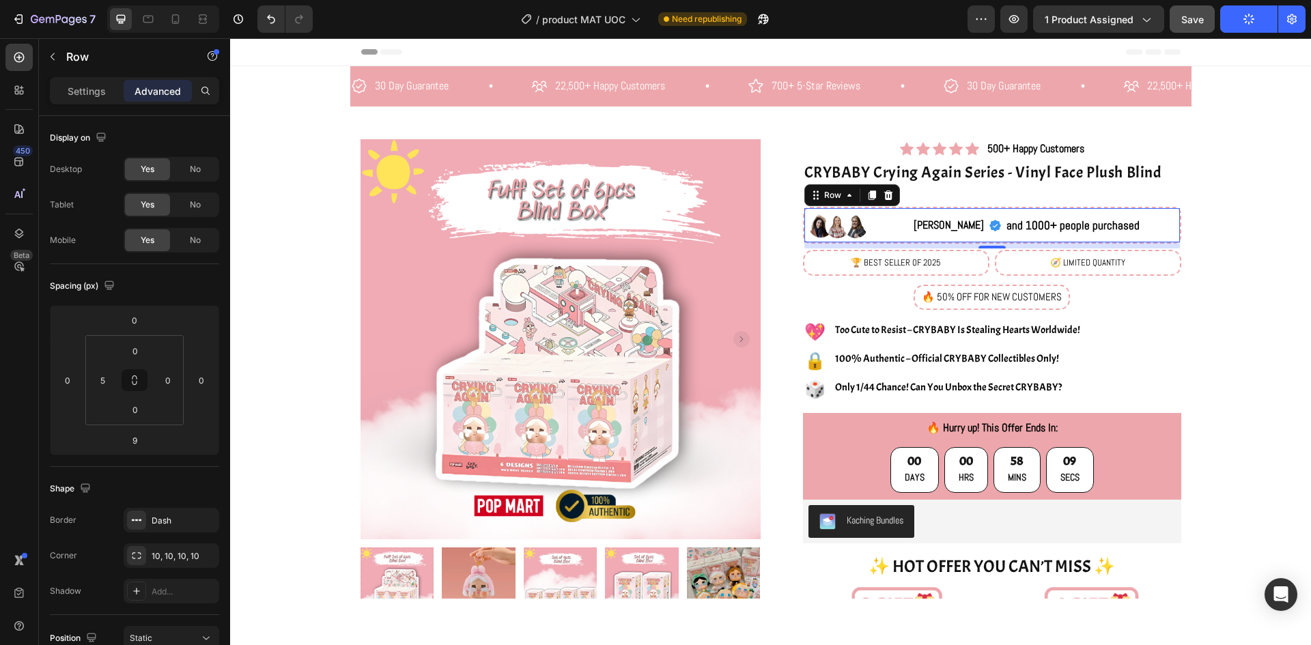
click at [83, 103] on div "Settings Advanced" at bounding box center [134, 90] width 169 height 27
click at [88, 87] on p "Settings" at bounding box center [87, 91] width 38 height 14
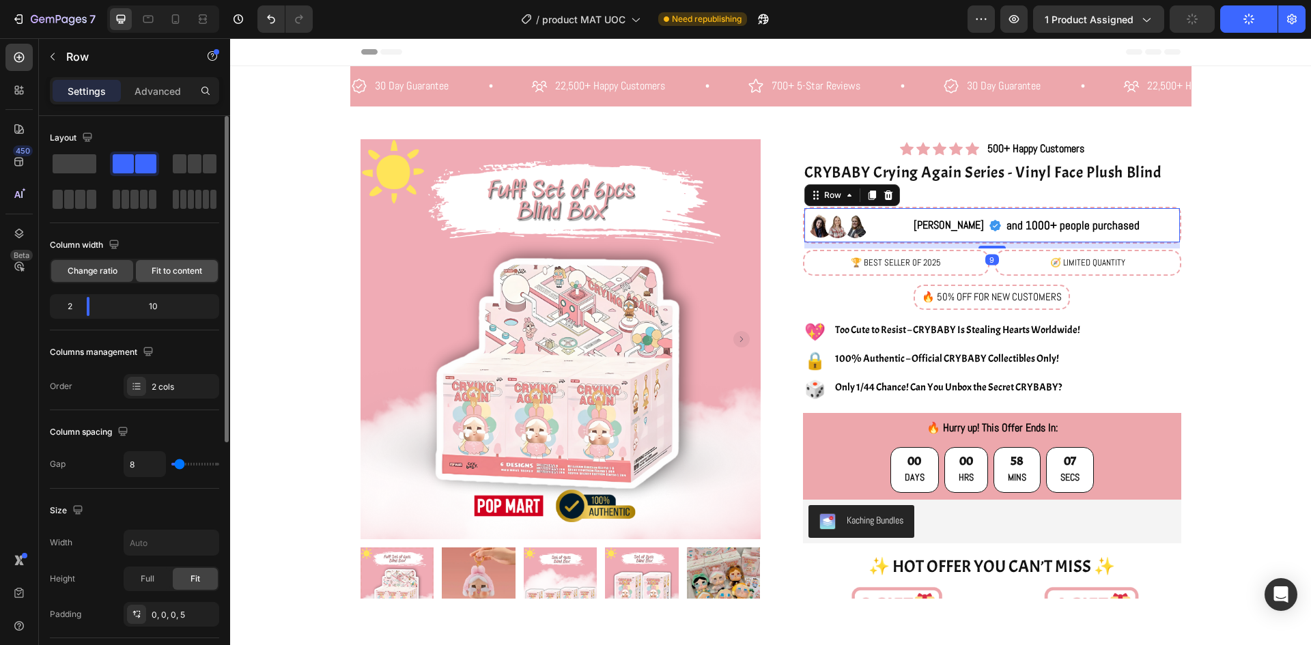
click at [177, 272] on span "Fit to content" at bounding box center [177, 271] width 51 height 12
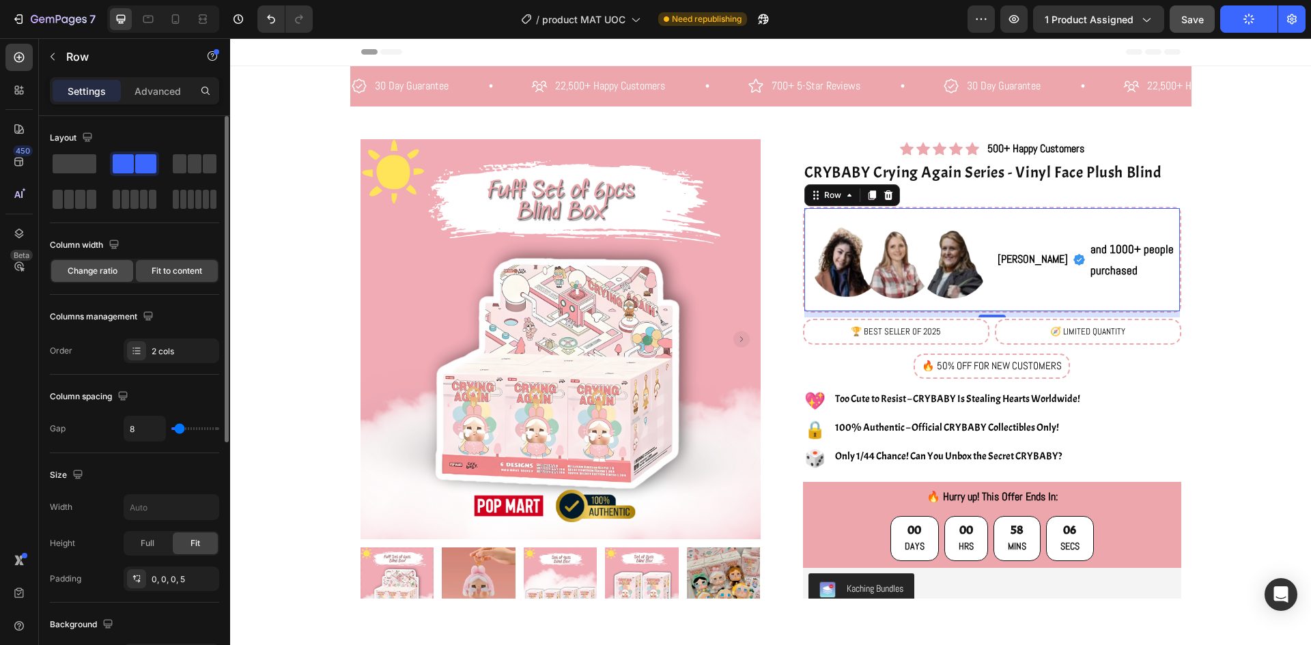
click at [98, 272] on span "Change ratio" at bounding box center [93, 271] width 50 height 12
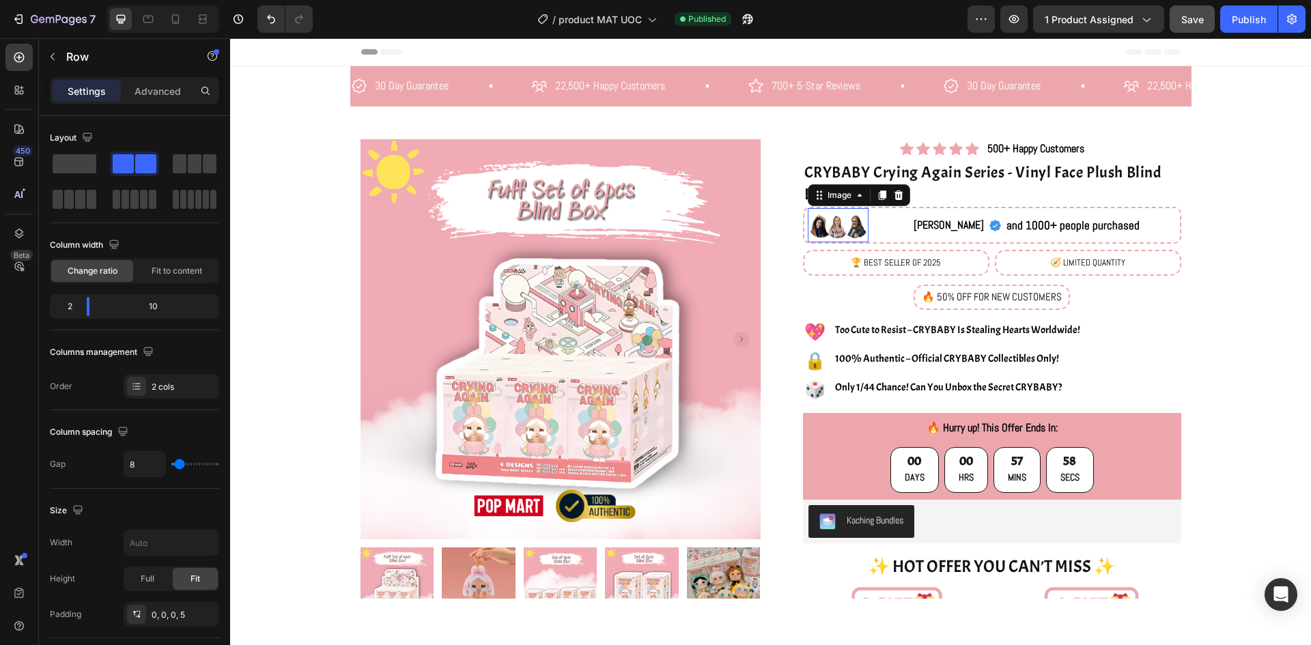
click at [829, 221] on img at bounding box center [838, 225] width 61 height 34
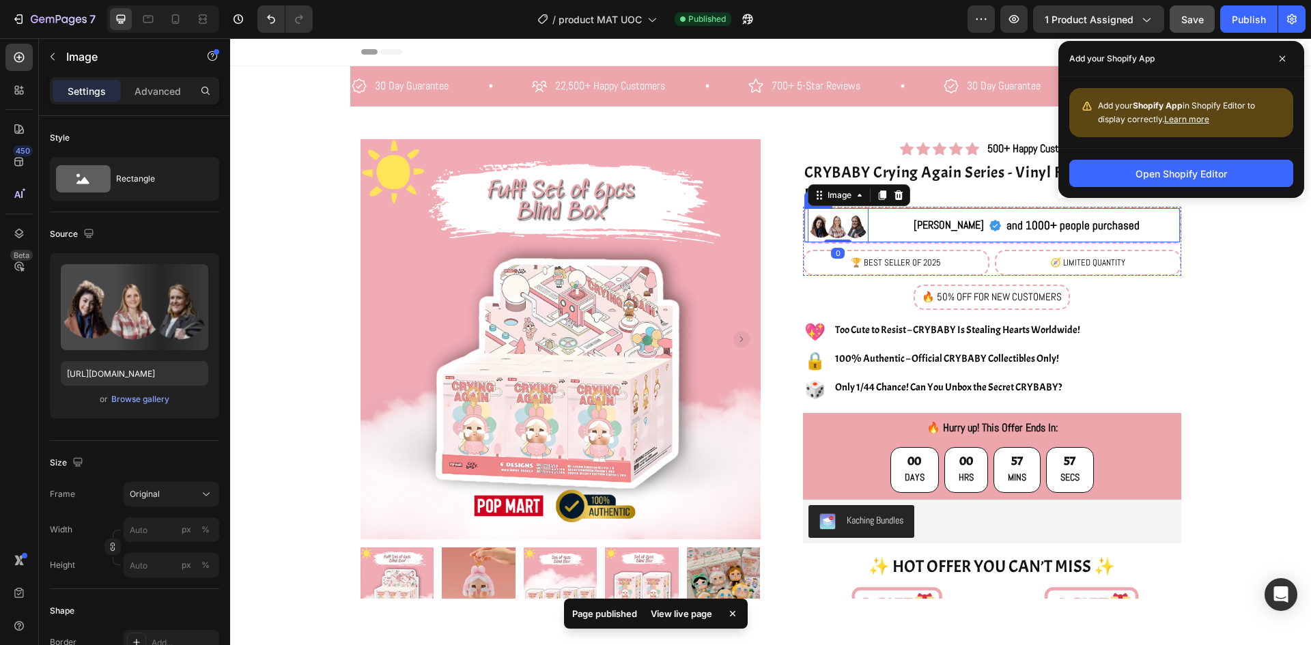
click at [903, 225] on div "[PERSON_NAME] Text Block Icon and 1000+ people purchased Text Block Row" at bounding box center [1027, 225] width 306 height 34
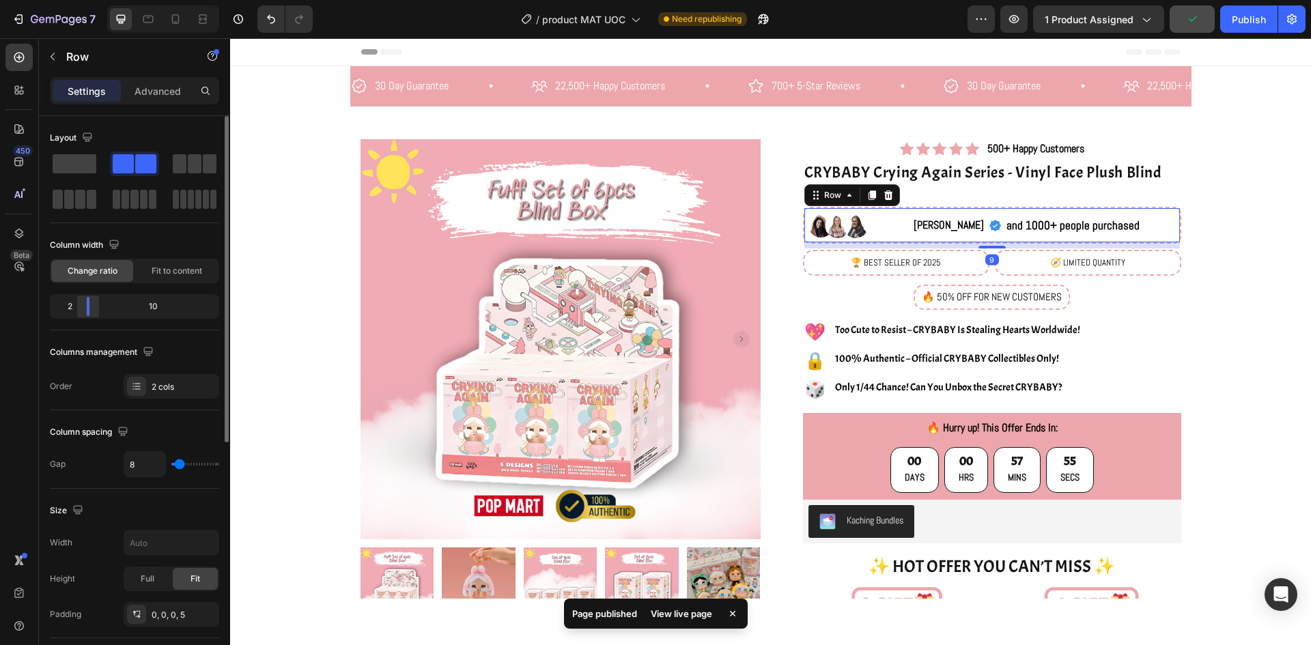
click at [91, 0] on body "7 Version history / product MAT UOC Need republishing Preview 1 product assigne…" at bounding box center [655, 0] width 1311 height 0
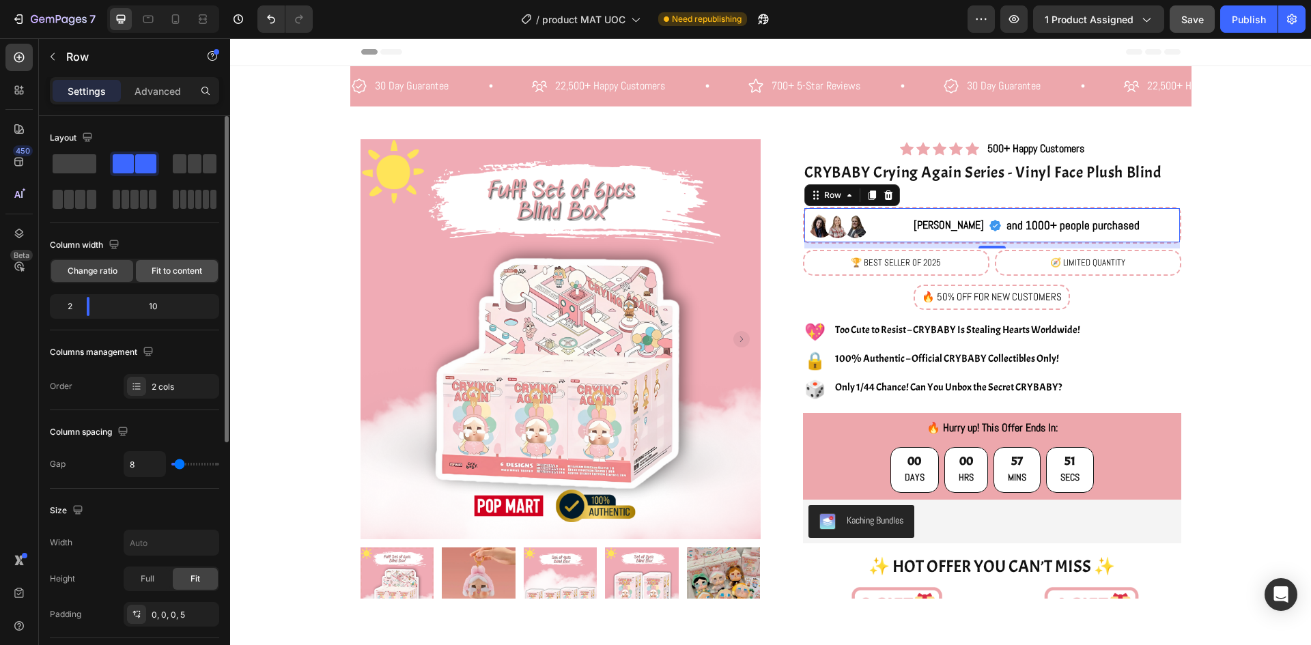
click at [197, 279] on div "Fit to content" at bounding box center [177, 271] width 82 height 22
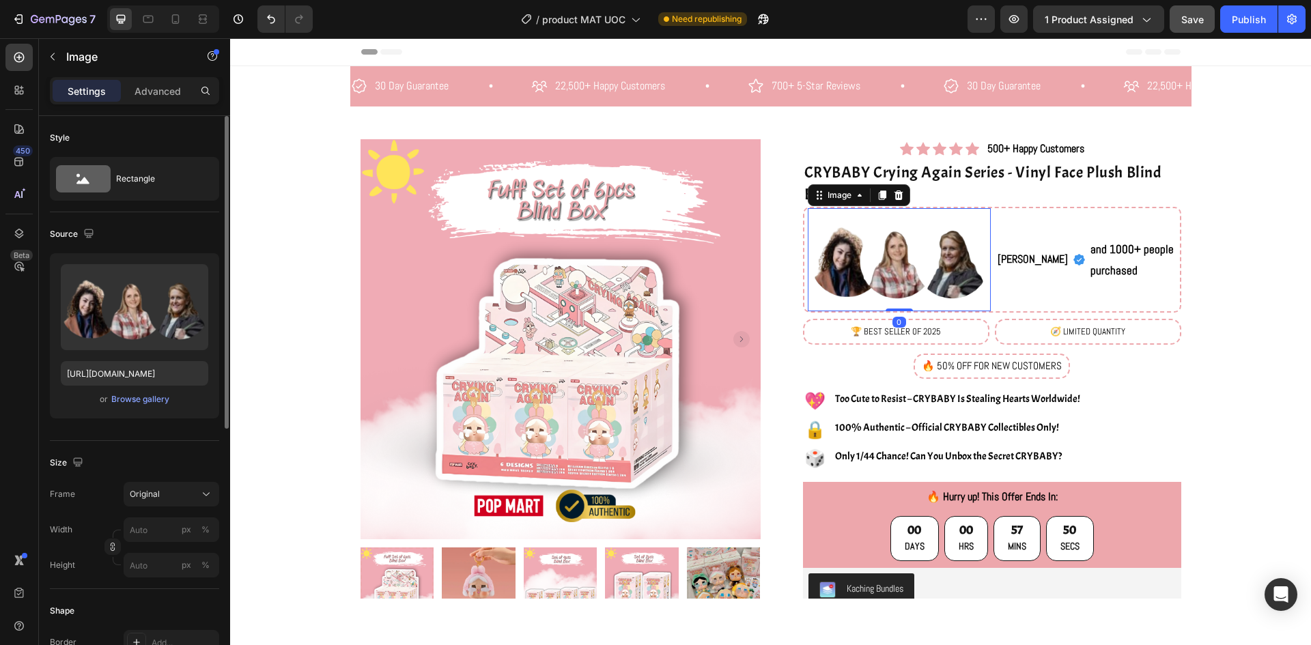
click at [919, 278] on img at bounding box center [900, 259] width 184 height 103
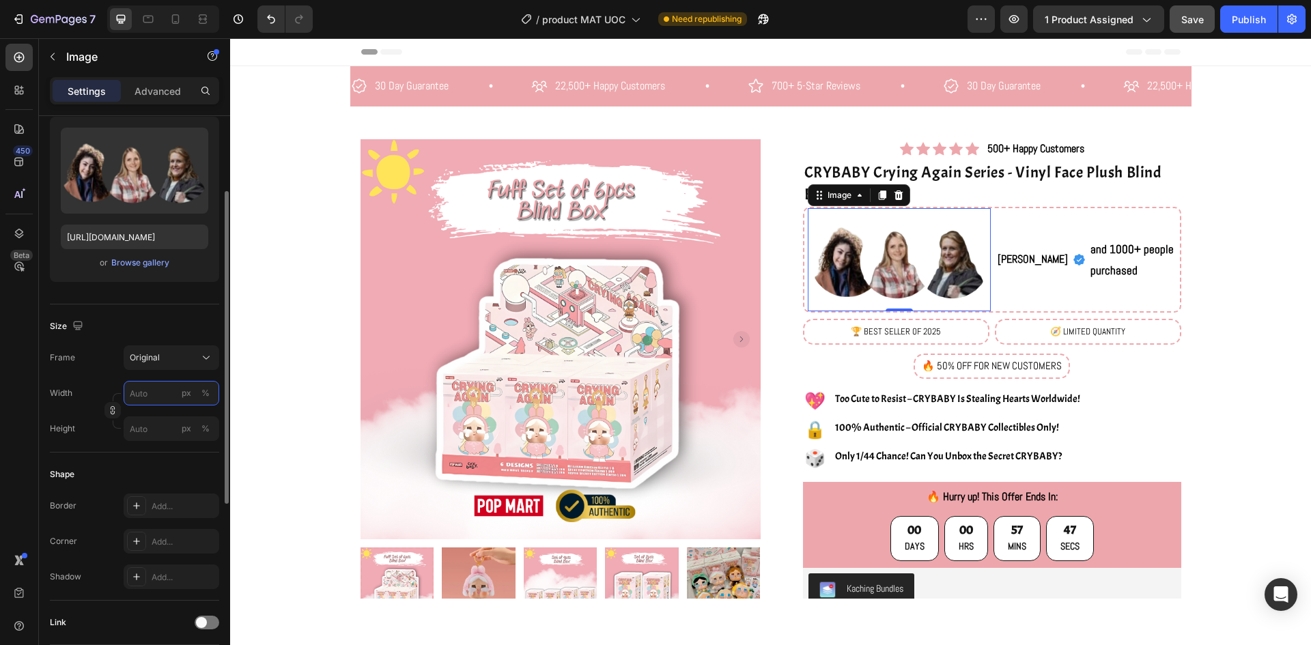
click at [150, 393] on input "px %" at bounding box center [172, 393] width 96 height 25
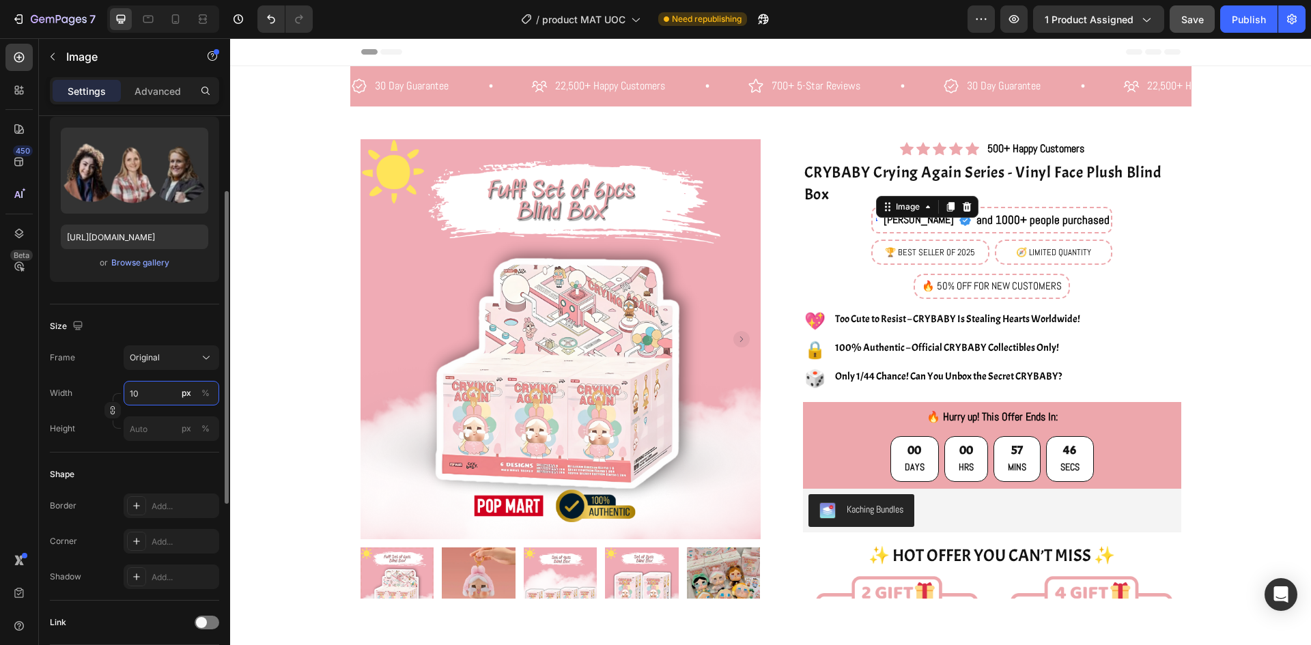
type input "100"
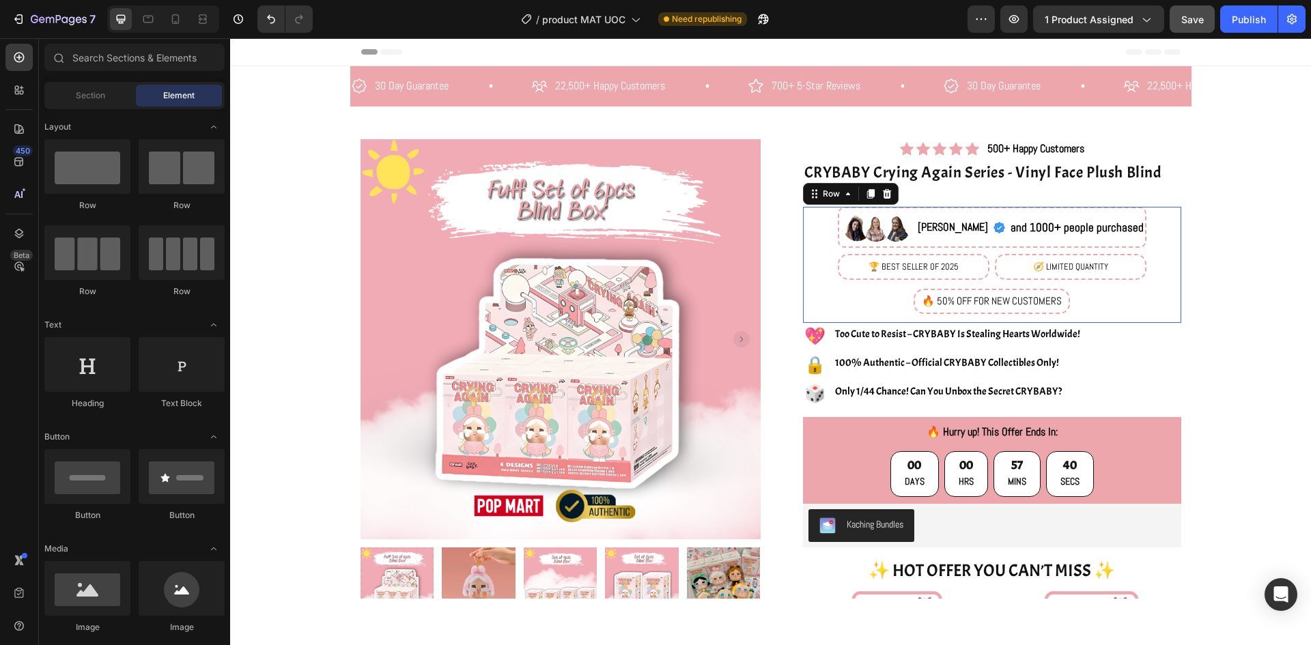
click at [844, 232] on div "Image [PERSON_NAME] Text Block Icon and 1000+ people purchased Text Block Row R…" at bounding box center [992, 265] width 378 height 116
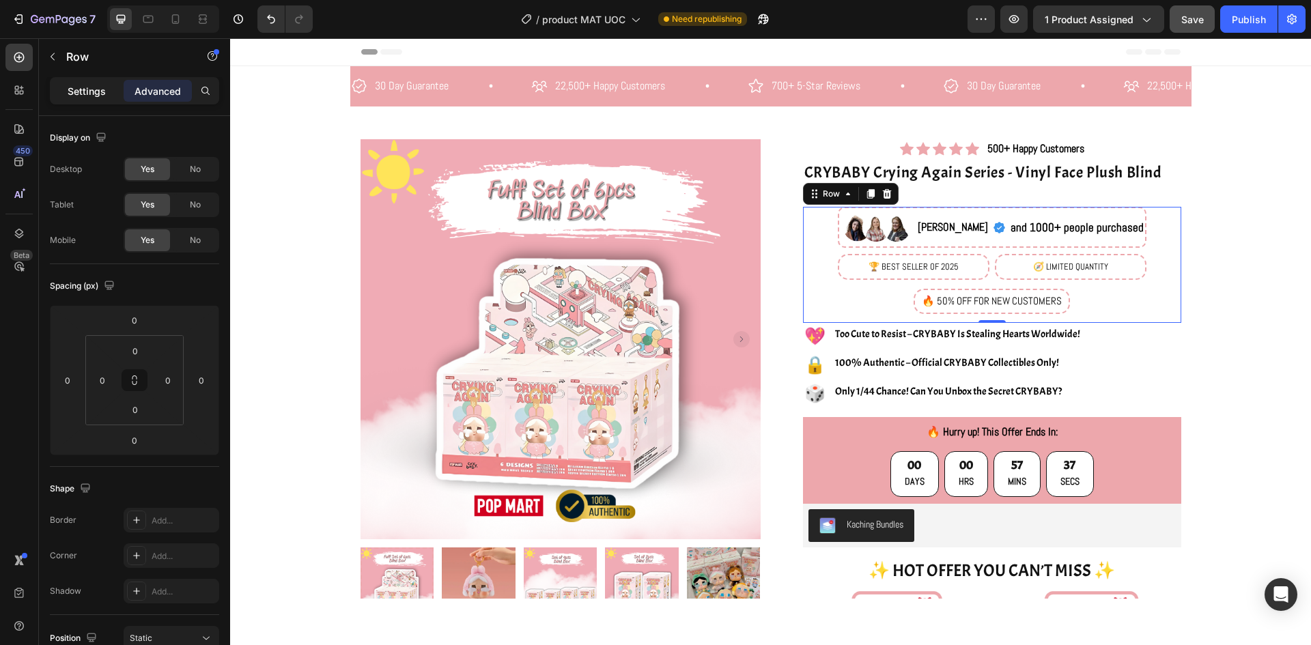
click at [94, 99] on div "Settings" at bounding box center [87, 91] width 68 height 22
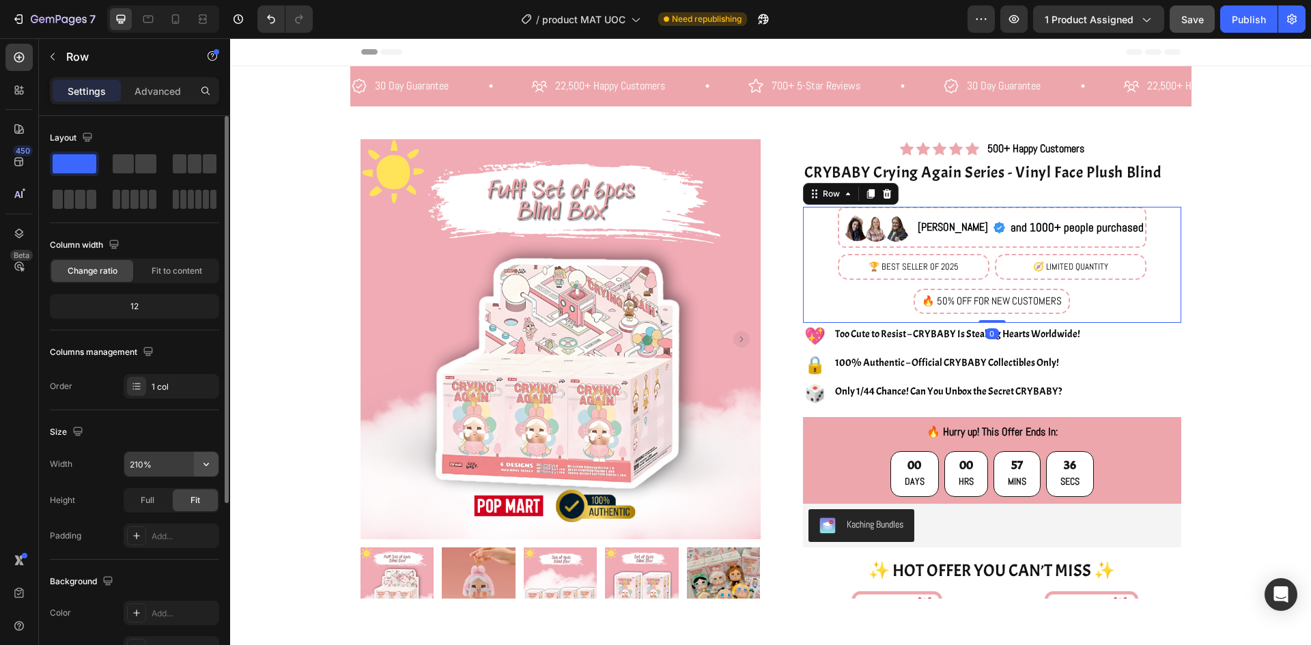
click at [206, 468] on icon "button" at bounding box center [206, 464] width 14 height 14
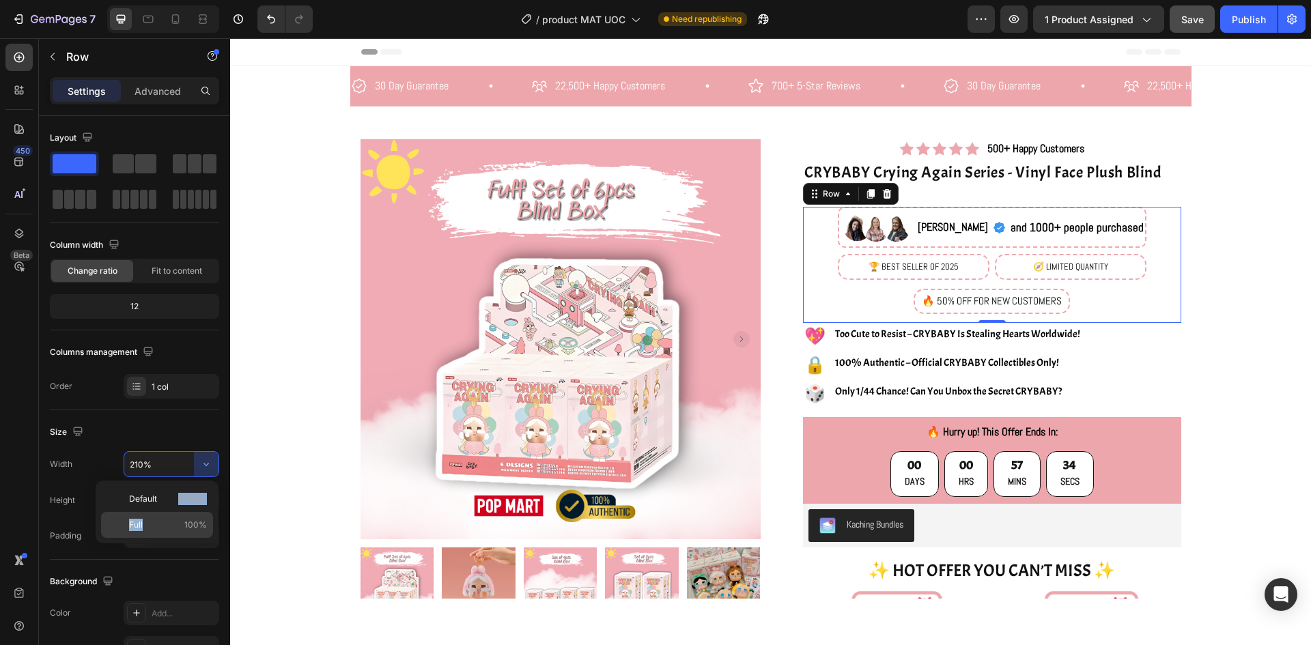
drag, startPoint x: 175, startPoint y: 505, endPoint x: 173, endPoint y: 525, distance: 20.0
click at [173, 525] on div "Default 1200px Full 100%" at bounding box center [157, 512] width 112 height 52
click at [173, 525] on p "Full 100%" at bounding box center [168, 525] width 78 height 12
type input "100%"
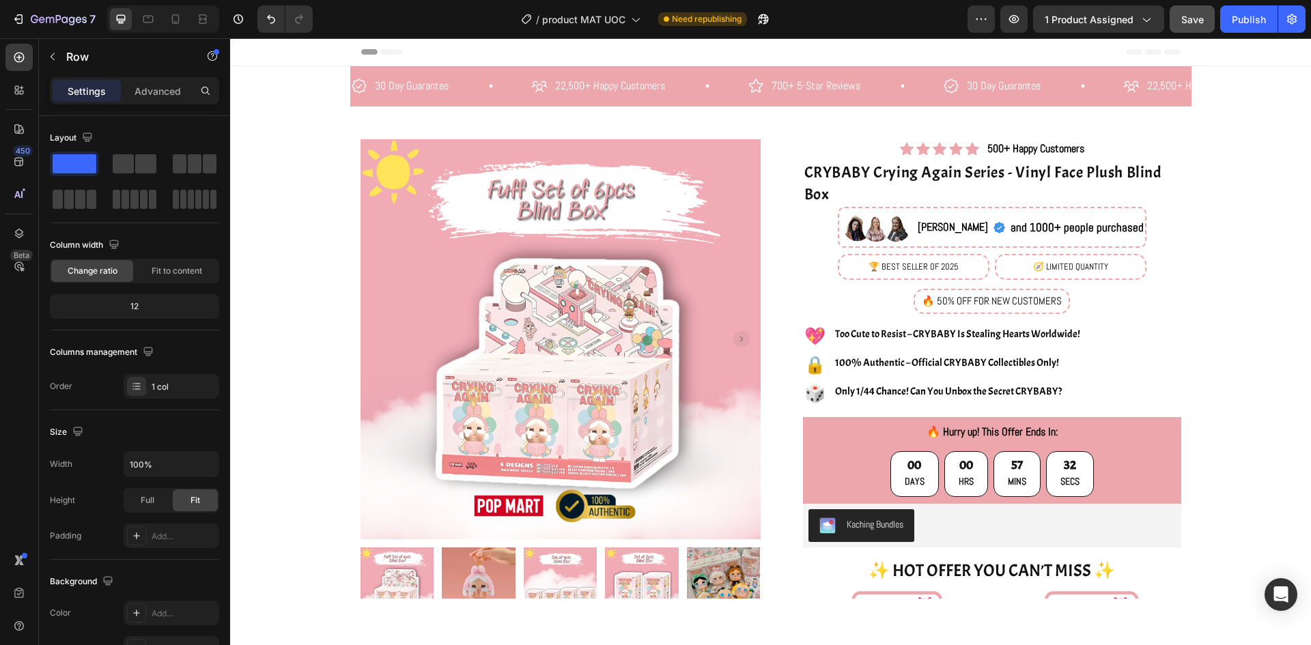
click at [847, 240] on div "Image [PERSON_NAME] Text Block Icon and 1000+ people purchased Text Block Row R…" at bounding box center [992, 265] width 378 height 116
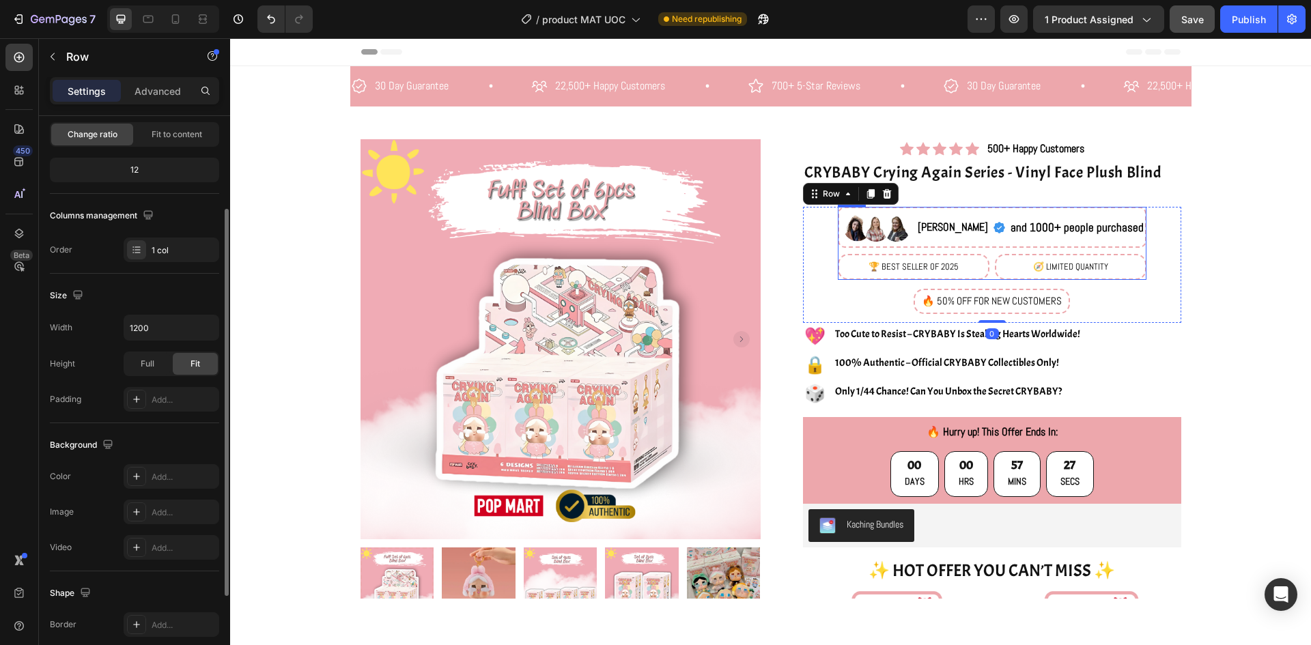
click at [870, 250] on div "Image [PERSON_NAME] Text Block Icon and 1000+ people purchased Text Block Row R…" at bounding box center [992, 243] width 309 height 73
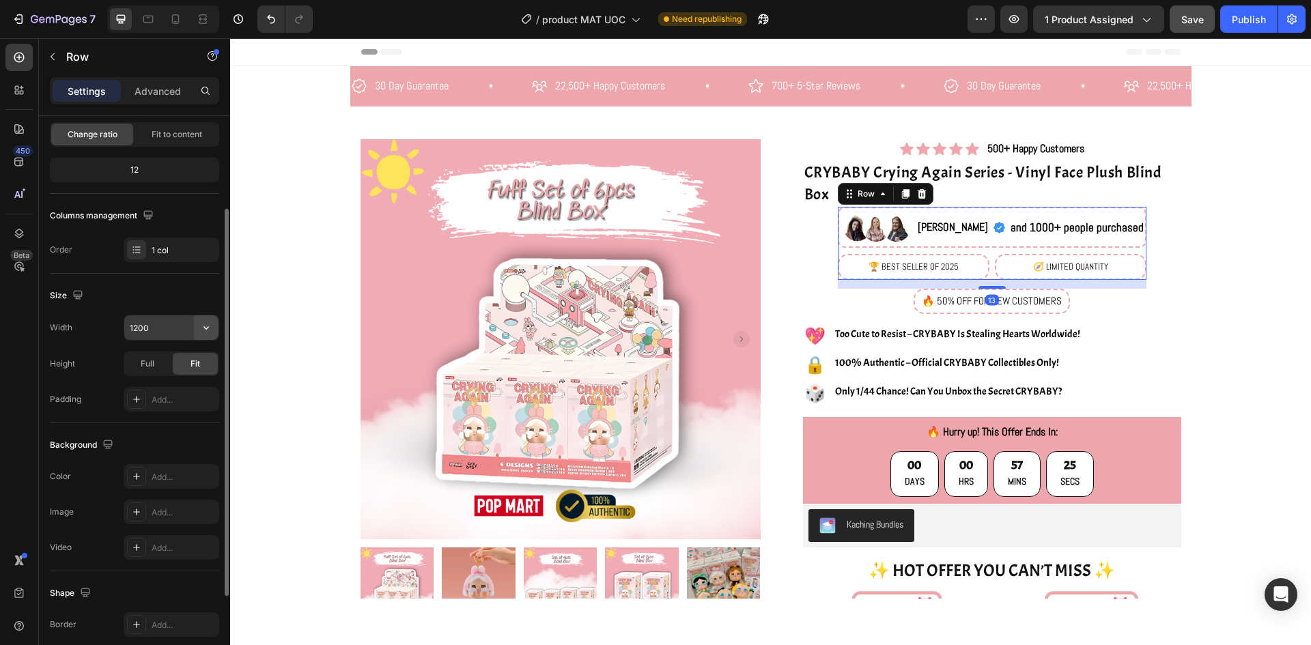
click at [200, 328] on icon "button" at bounding box center [206, 328] width 14 height 14
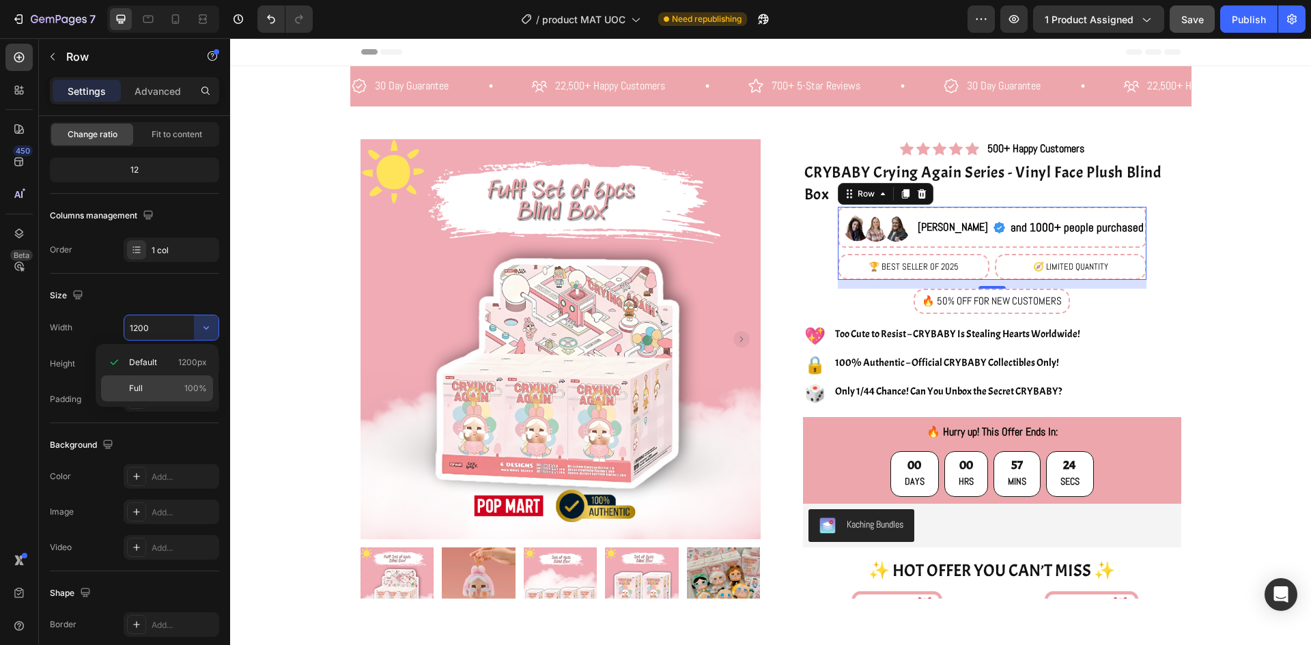
click at [181, 390] on p "Full 100%" at bounding box center [168, 388] width 78 height 12
type input "100%"
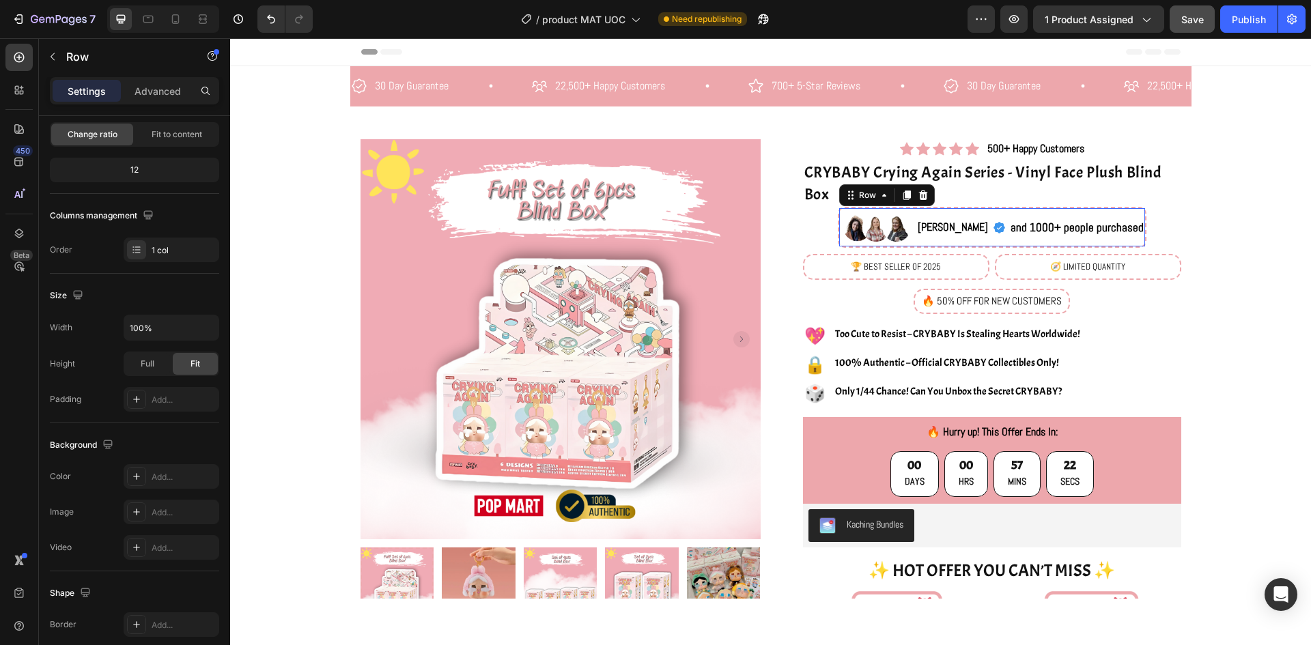
click at [1116, 213] on div "[PERSON_NAME] Text Block Icon and 1000+ people purchased Text Block Row" at bounding box center [1030, 227] width 229 height 38
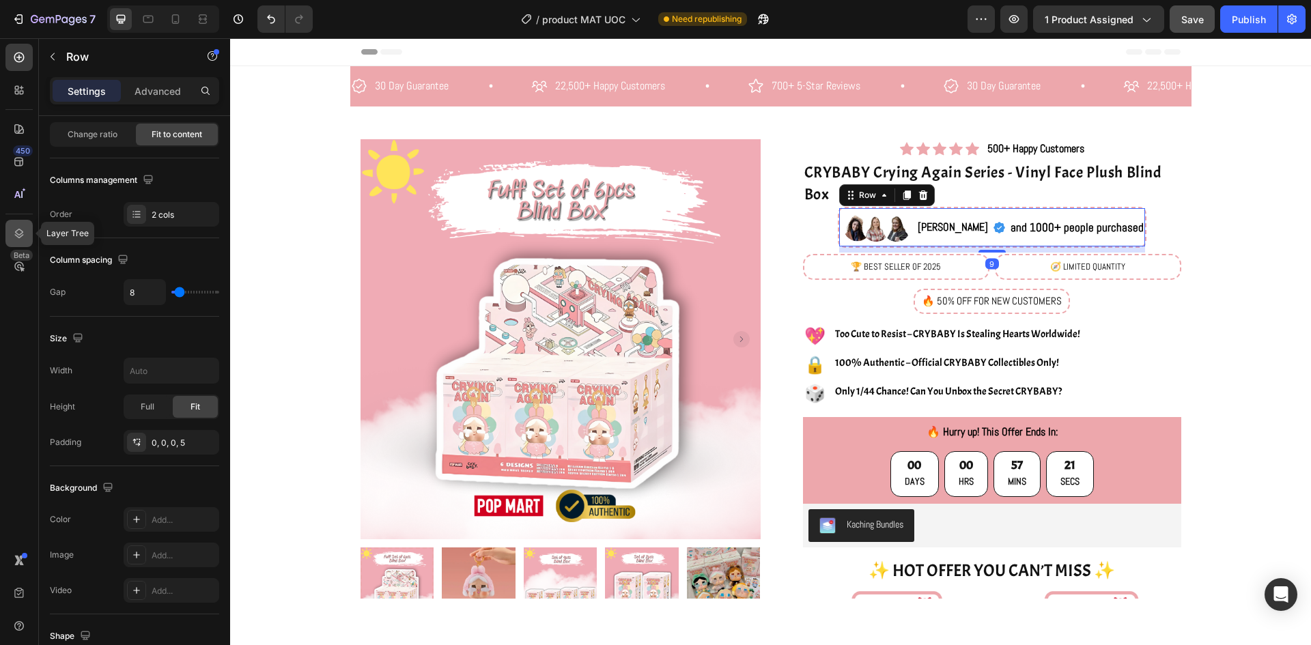
click at [19, 232] on icon at bounding box center [19, 234] width 14 height 14
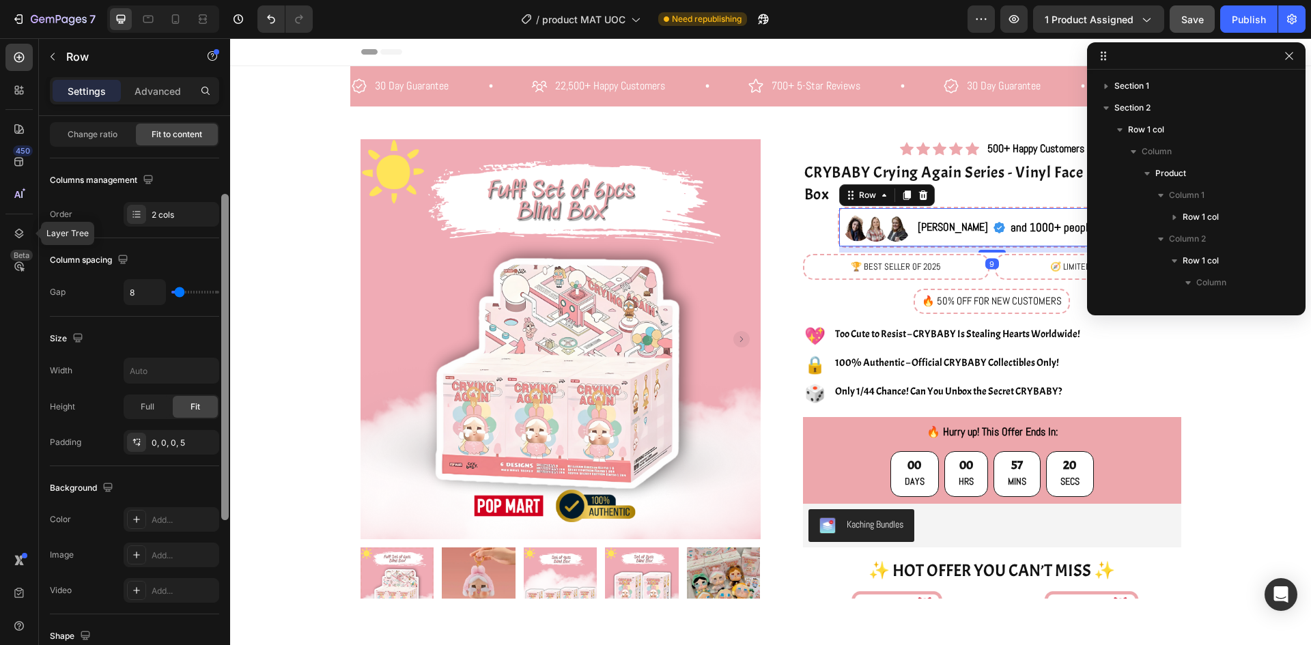
scroll to position [258, 0]
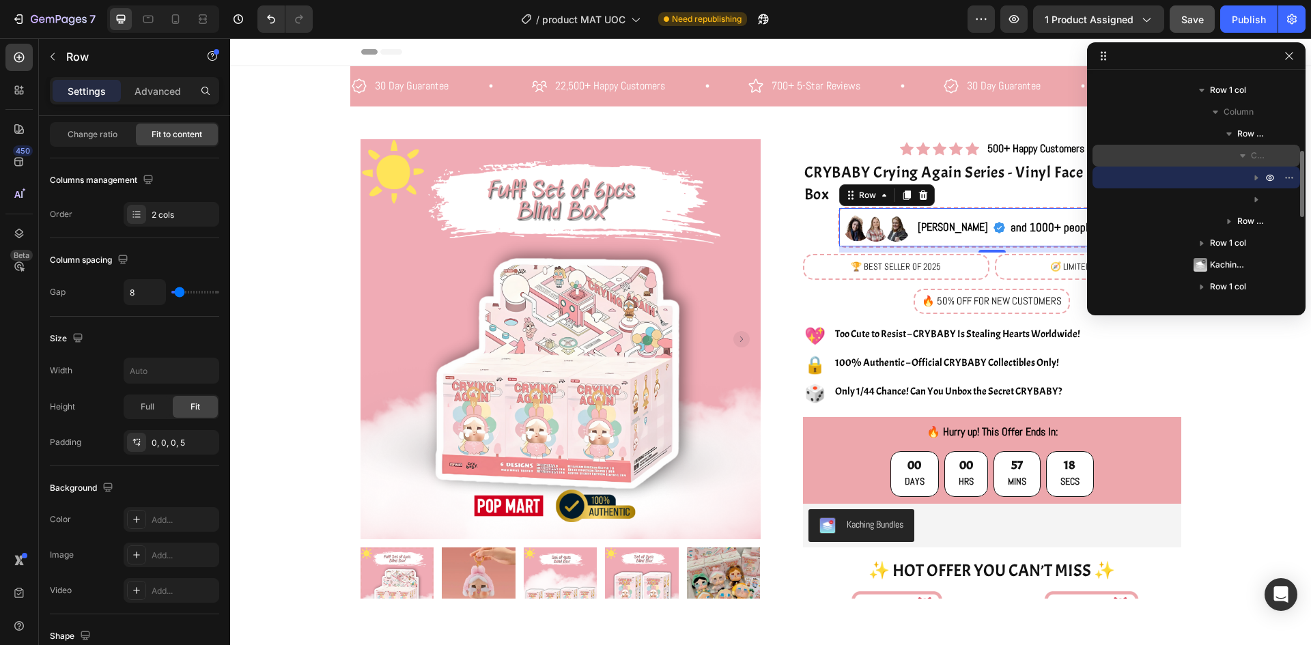
click at [1260, 156] on span "Column" at bounding box center [1258, 156] width 14 height 14
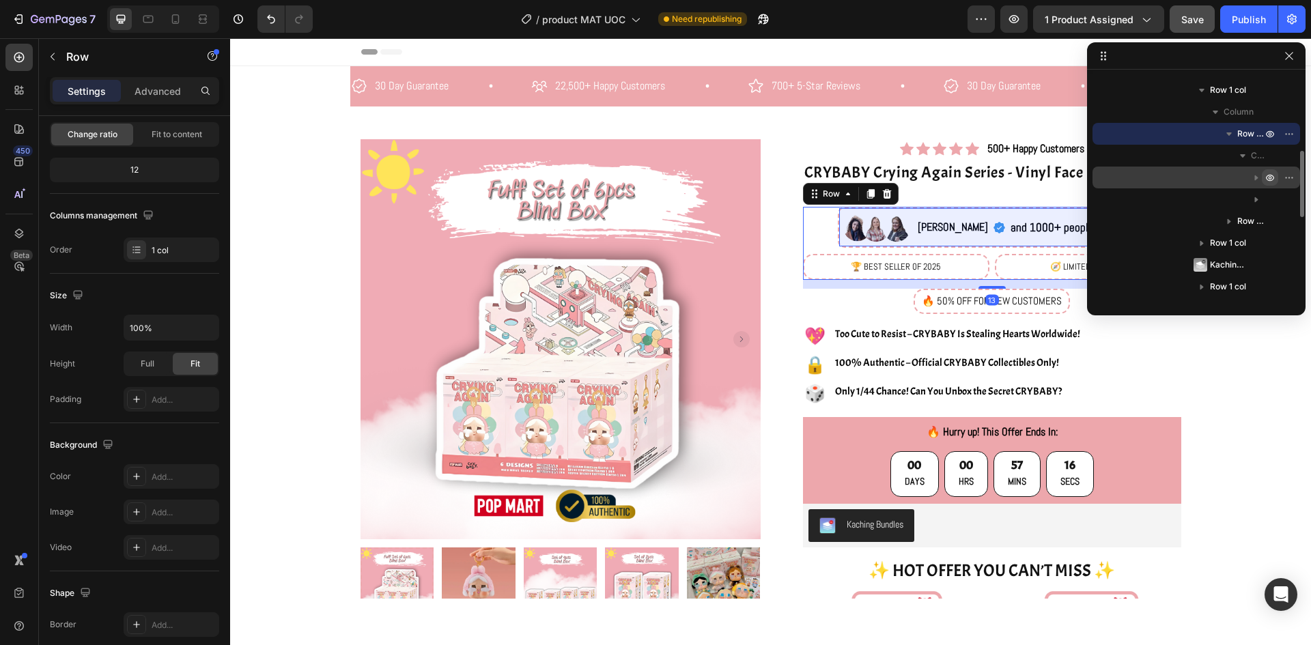
click at [1265, 181] on icon "button" at bounding box center [1270, 177] width 11 height 11
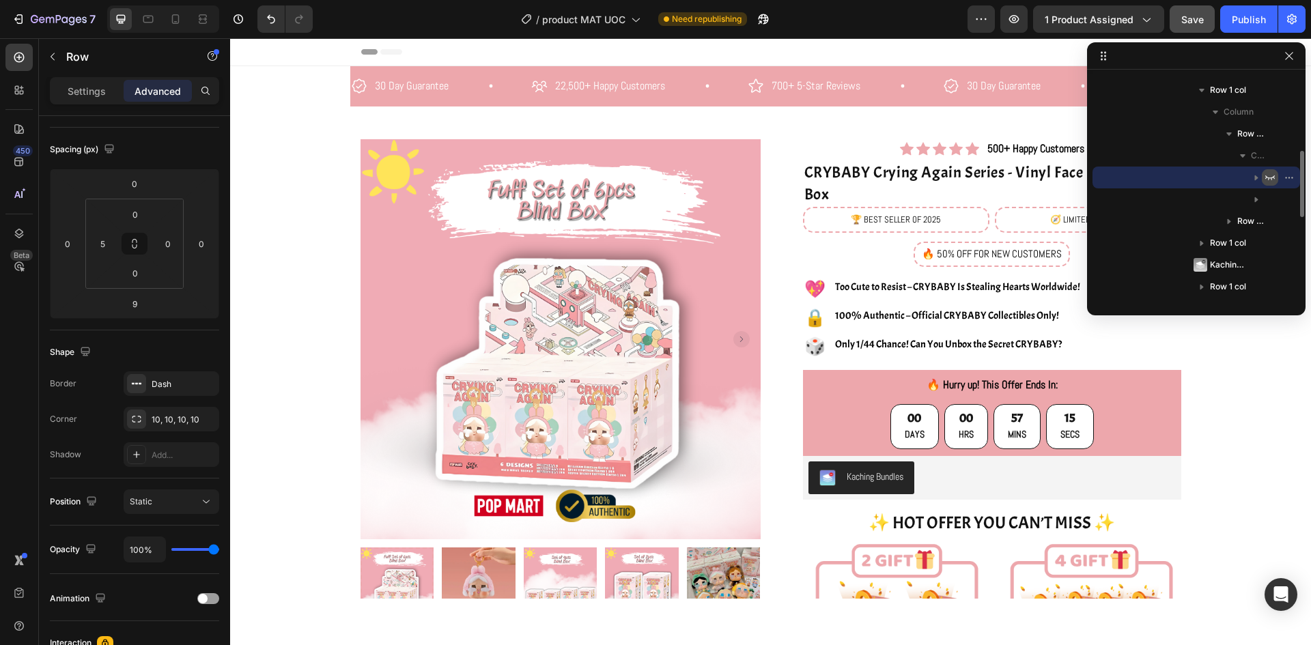
click at [1270, 180] on icon "button" at bounding box center [1270, 177] width 11 height 11
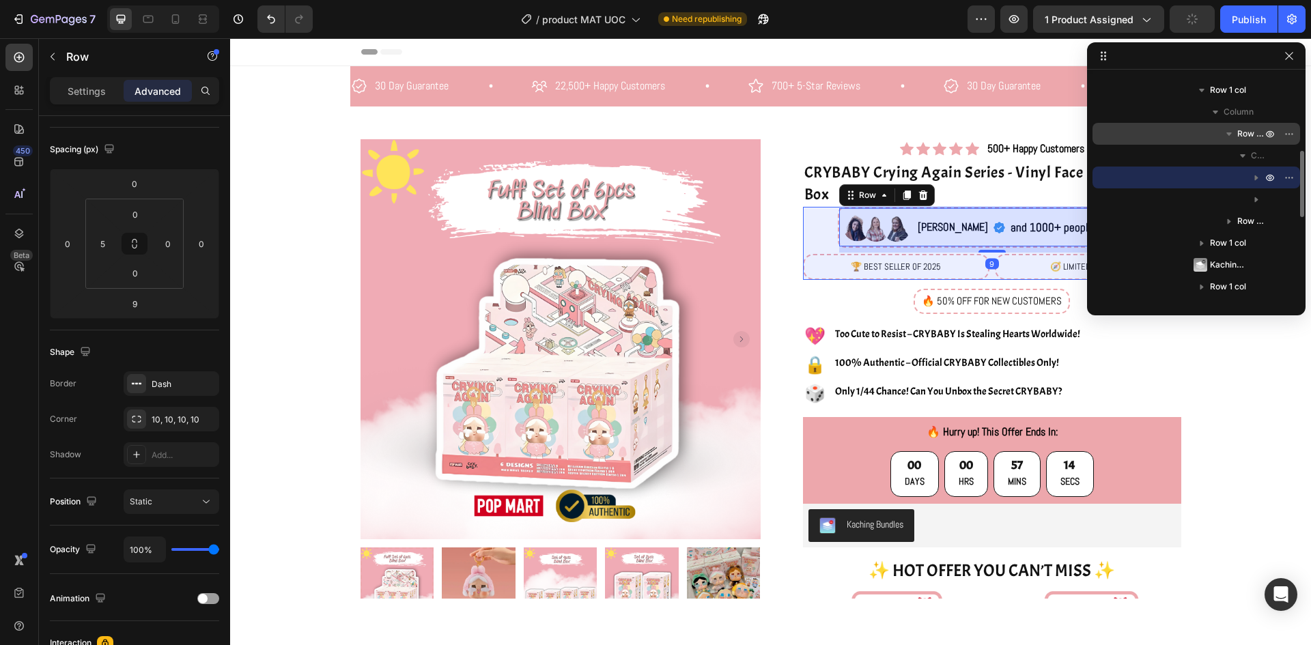
click at [1245, 141] on div "Row 1 col" at bounding box center [1196, 134] width 197 height 22
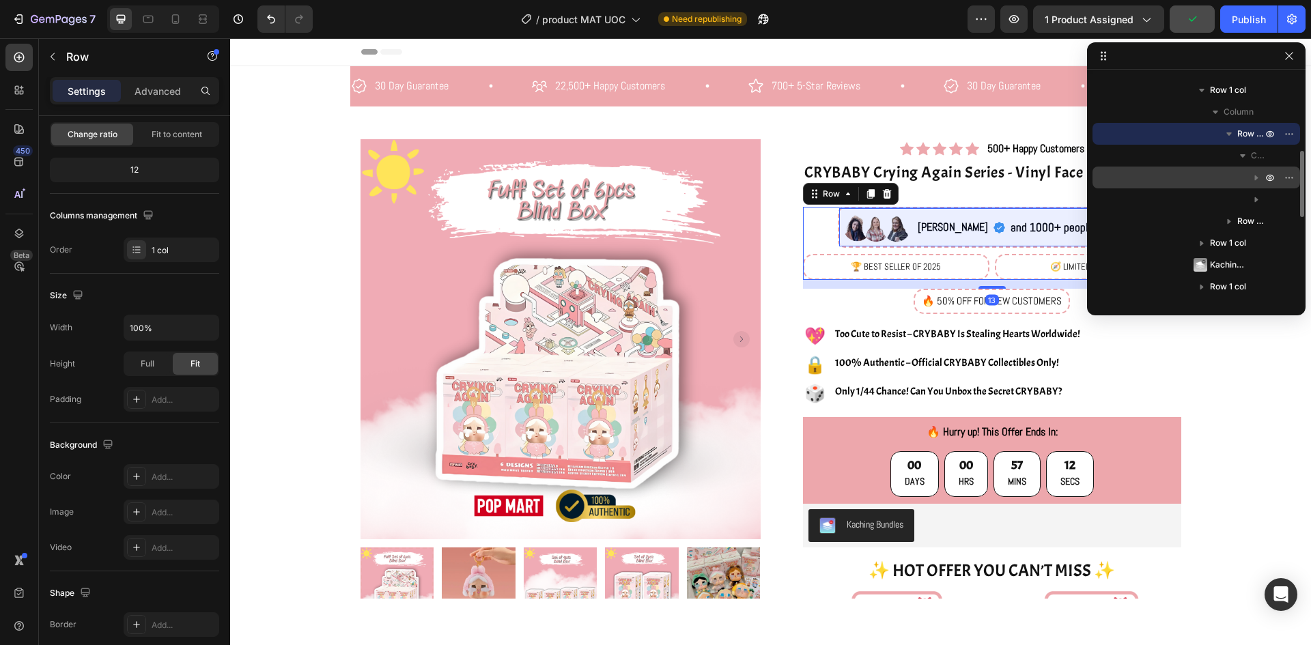
click at [1230, 176] on div "Row 2 cols" at bounding box center [1196, 178] width 197 height 22
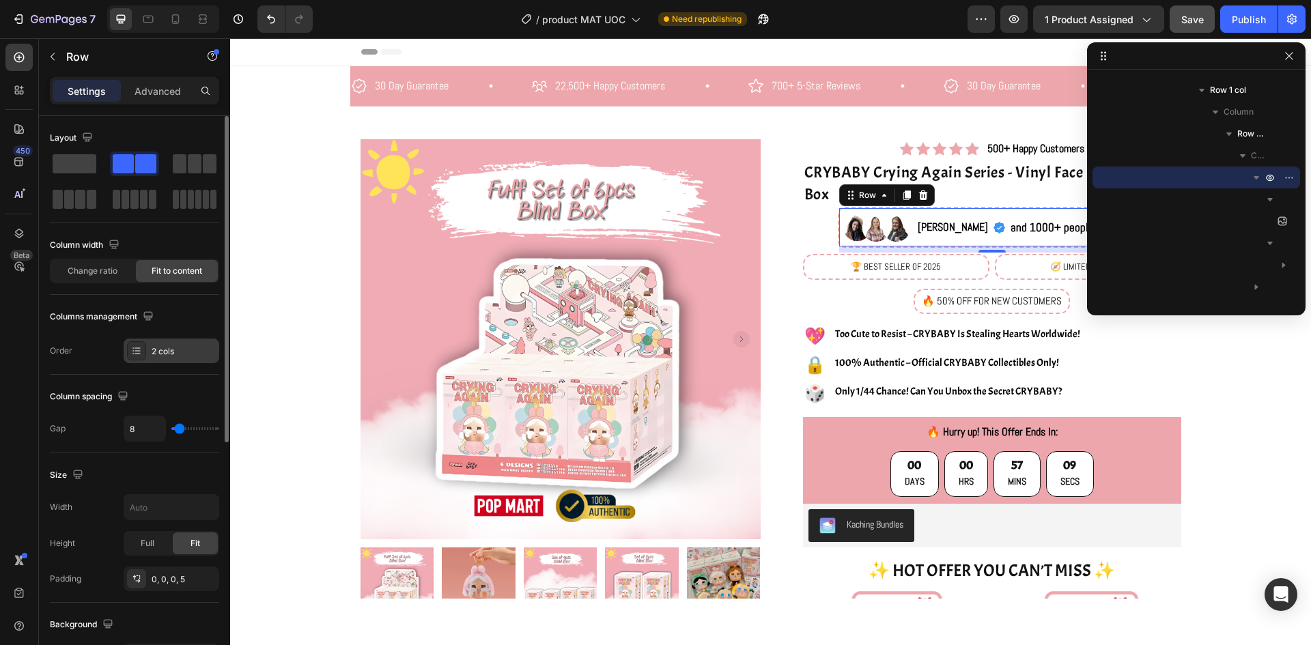
scroll to position [137, 0]
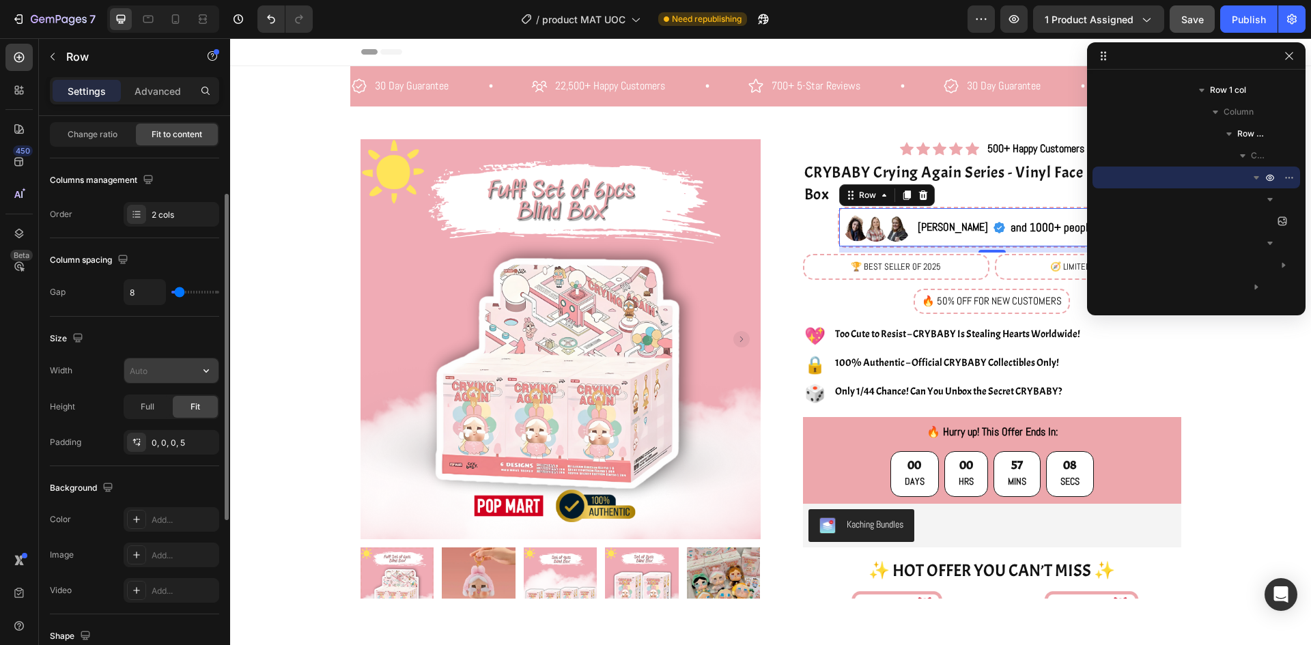
click at [191, 373] on input "text" at bounding box center [171, 370] width 94 height 25
click at [202, 372] on icon "button" at bounding box center [206, 371] width 14 height 14
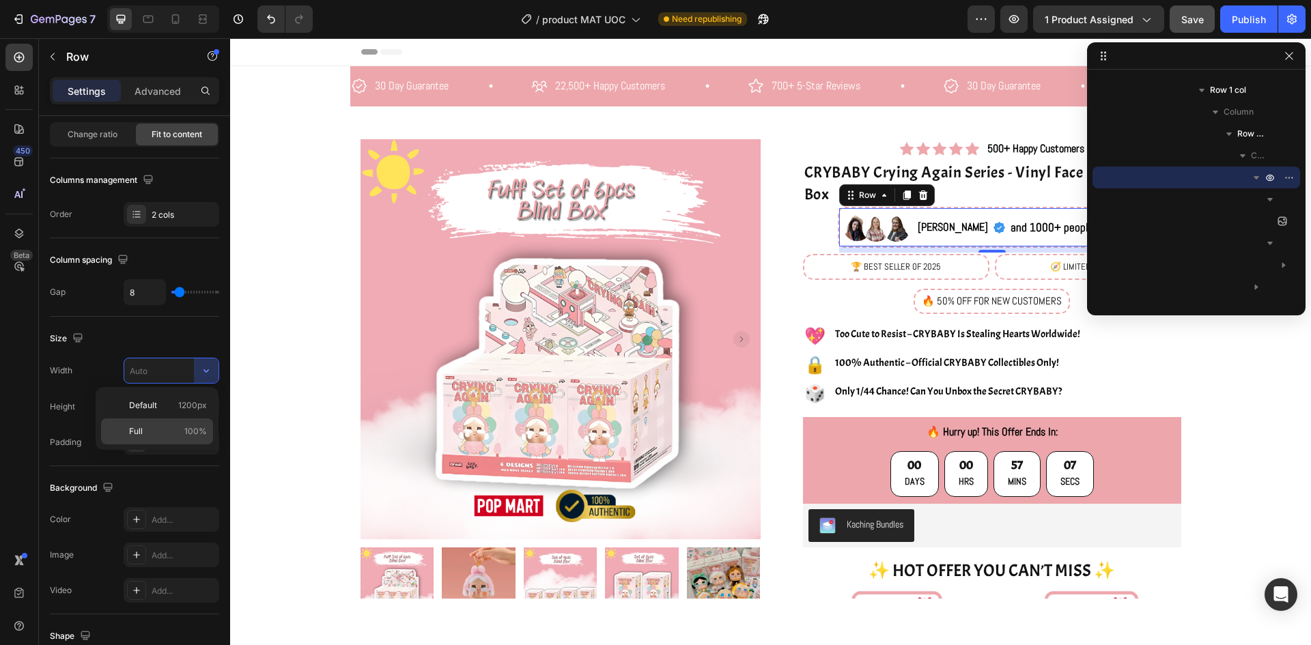
click at [188, 433] on span "100%" at bounding box center [195, 431] width 23 height 12
type input "100%"
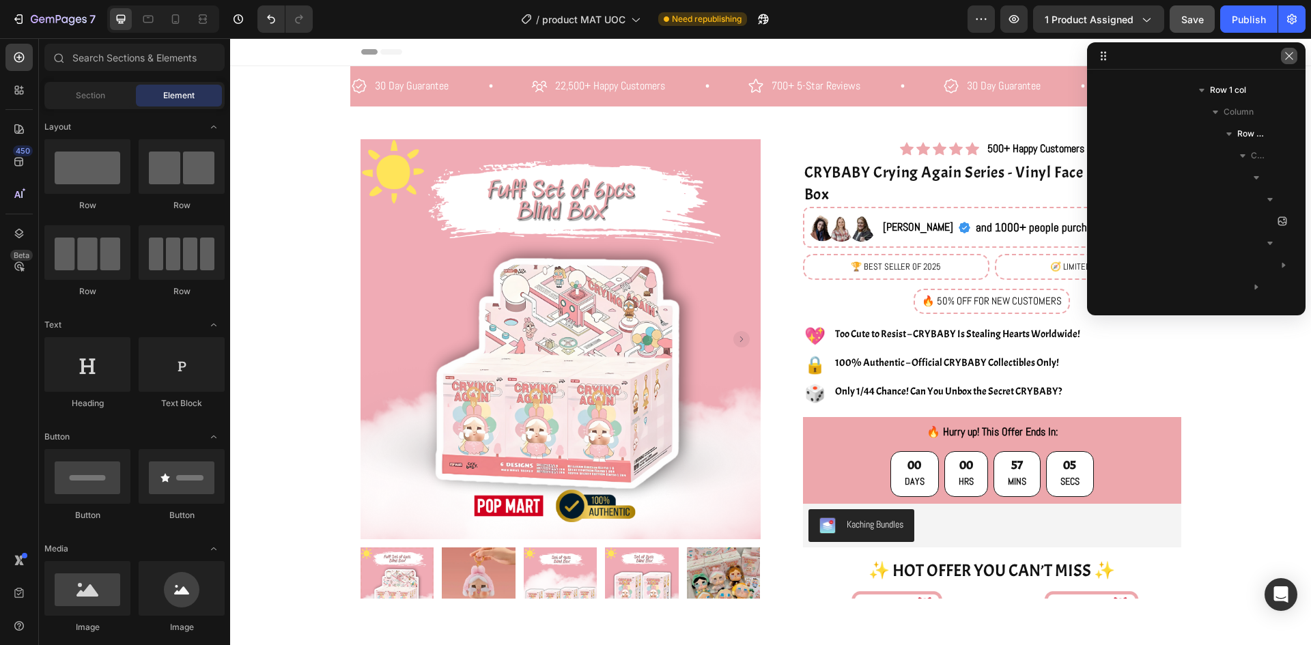
click at [1284, 53] on icon "button" at bounding box center [1289, 56] width 11 height 11
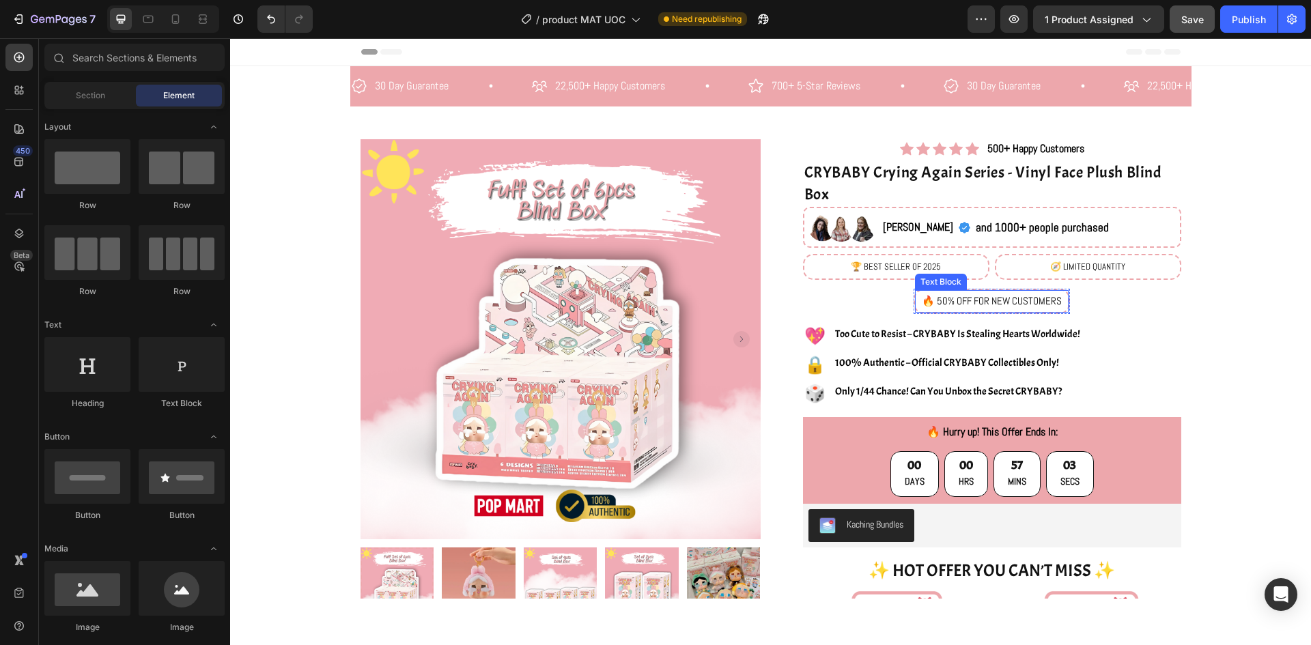
click at [1031, 293] on p "🔥 50% OFF FOR NEW CUSTOMERS" at bounding box center [992, 302] width 140 height 20
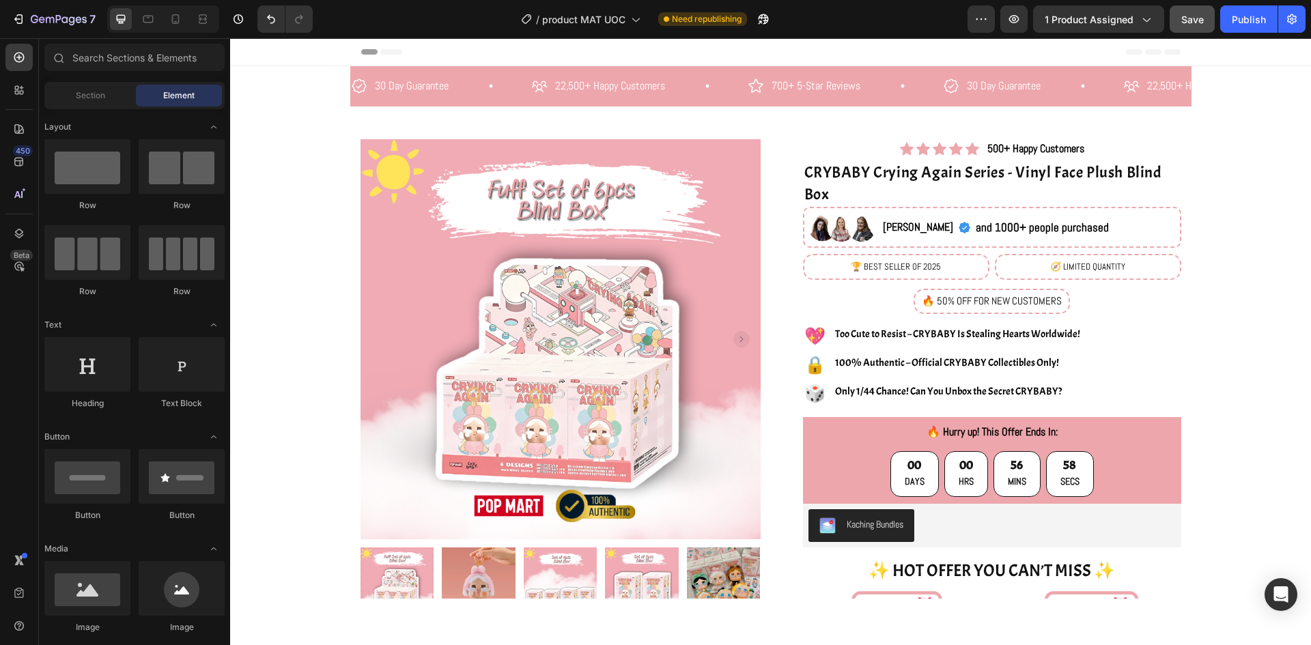
click at [158, 31] on div at bounding box center [163, 18] width 112 height 27
click at [153, 25] on icon at bounding box center [148, 19] width 14 height 14
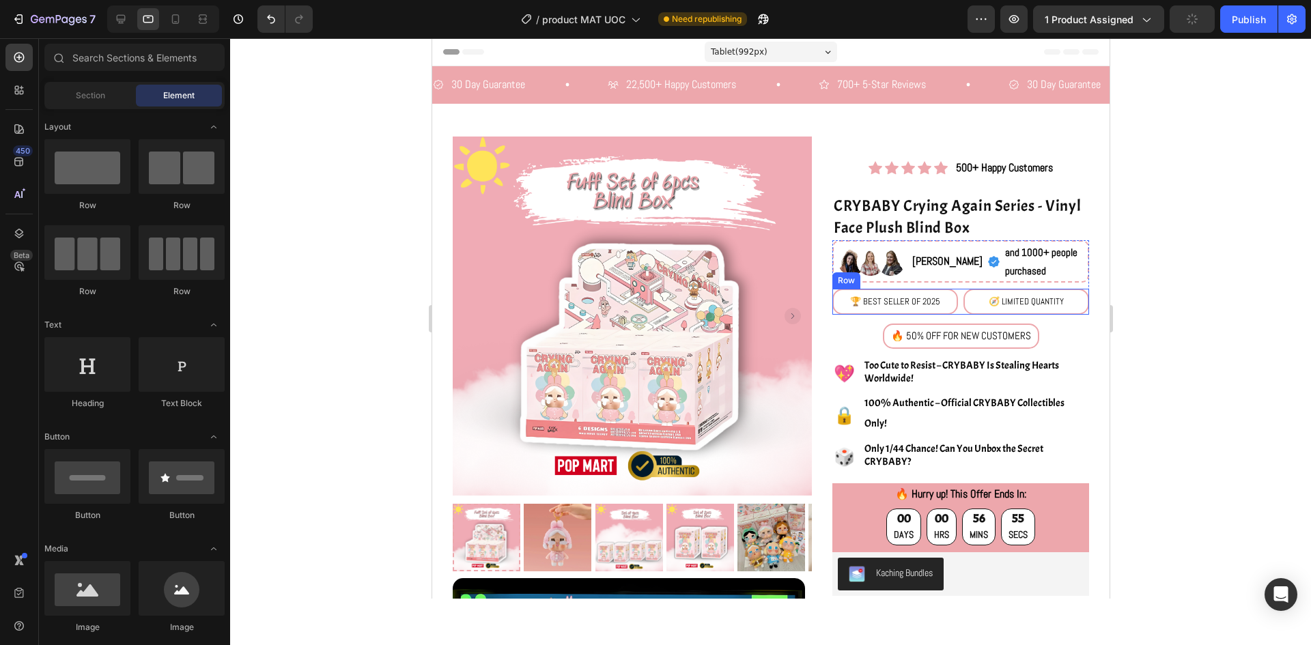
click at [953, 306] on div "🏆 BEST SELLER OF 2025 Text Block 🧭 LIMITED QUANTITY Text Block Row" at bounding box center [960, 302] width 257 height 26
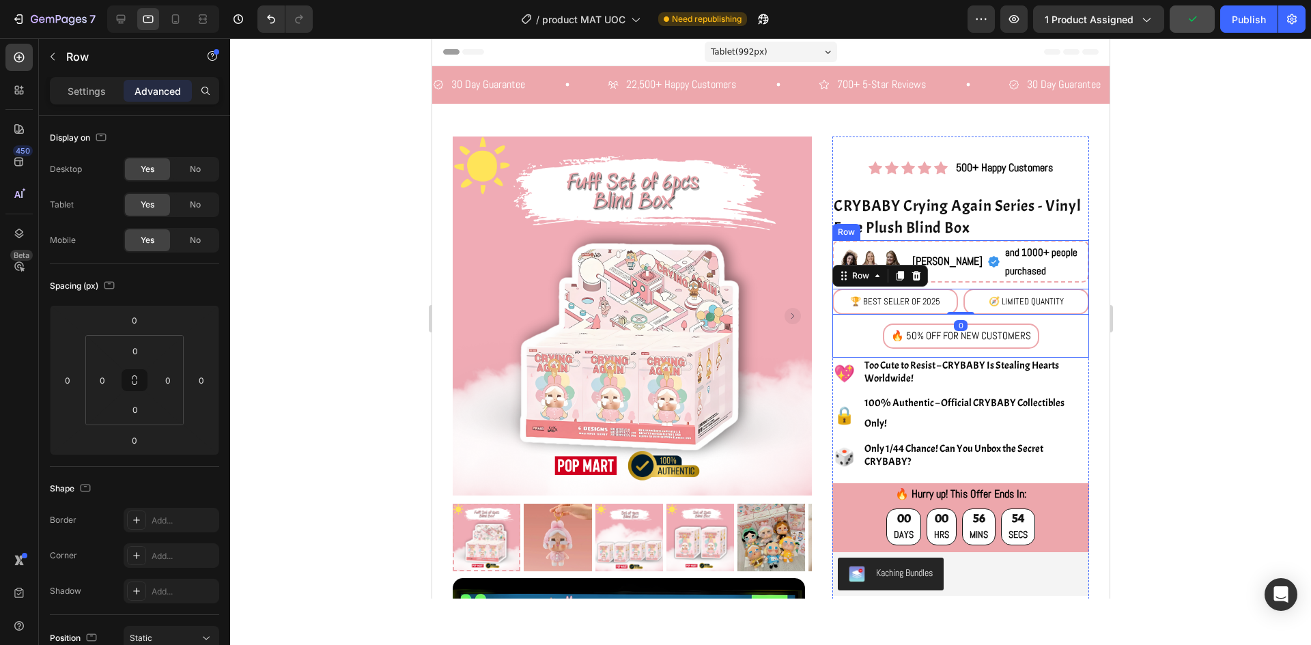
scroll to position [137, 0]
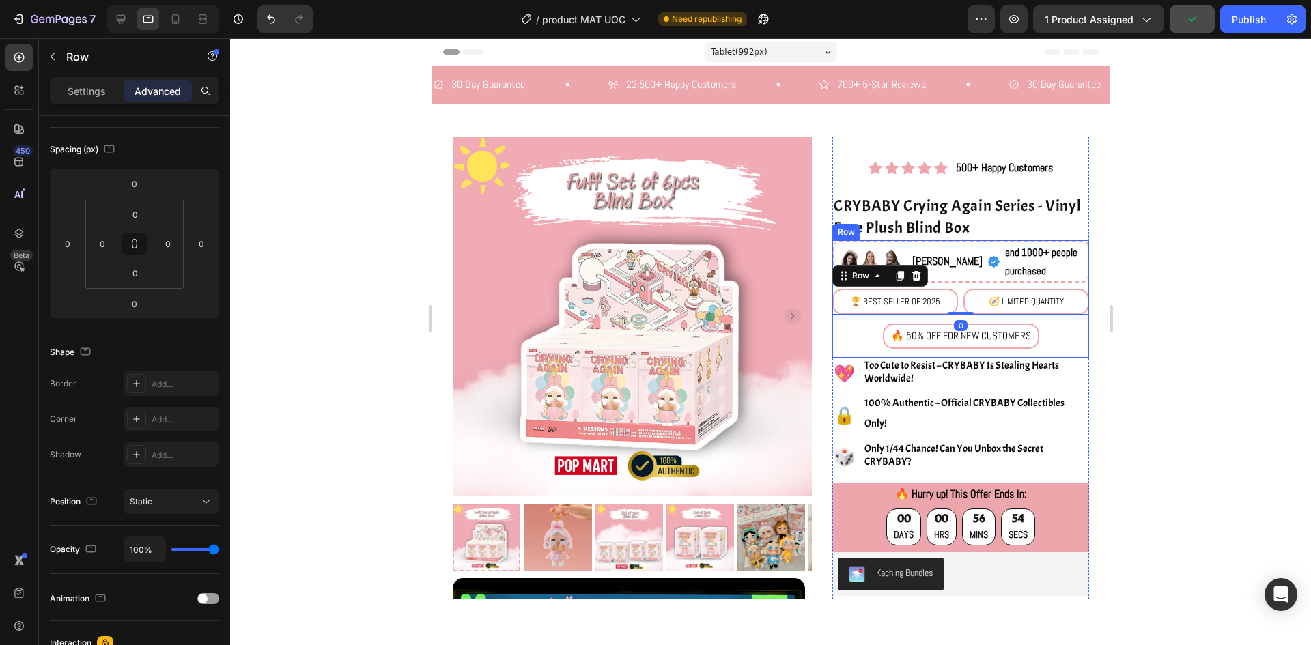
click at [983, 321] on div "Image [PERSON_NAME] Text Block Icon and 1000+ people purchased Text Block Row R…" at bounding box center [960, 298] width 257 height 117
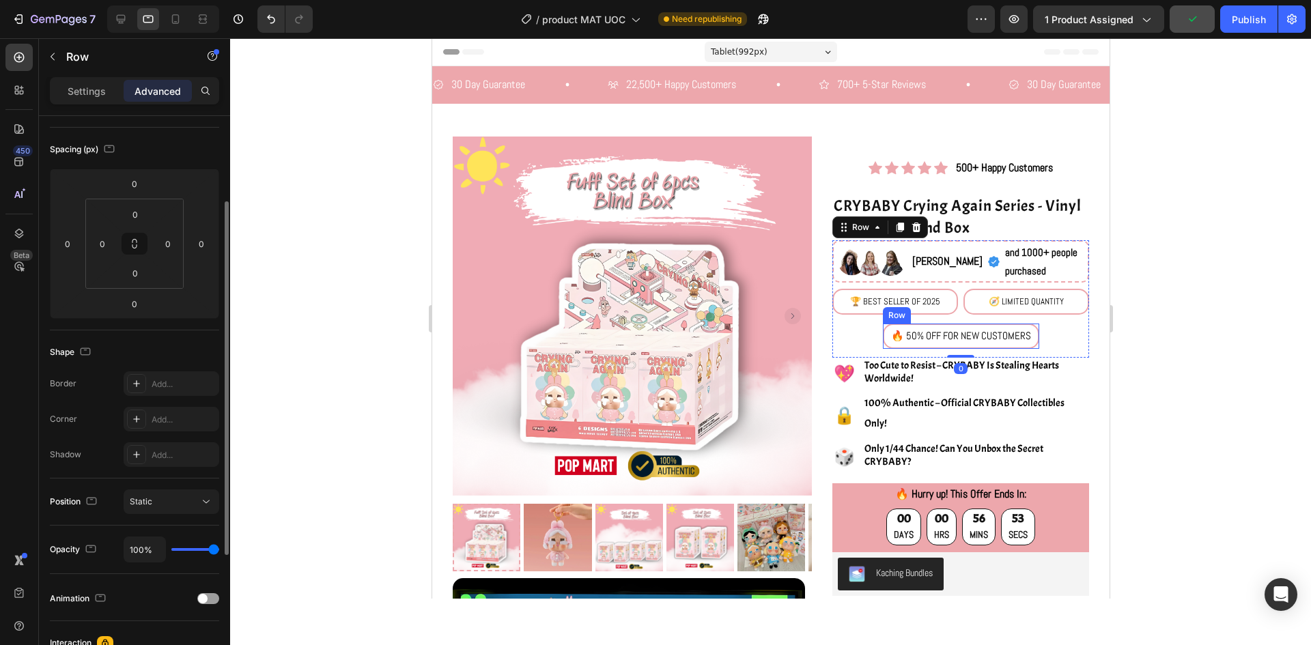
click at [1037, 327] on div "Image [PERSON_NAME] Text Block Icon and 1000+ people purchased Text Block Row R…" at bounding box center [960, 298] width 257 height 117
click at [1045, 327] on div "Image [PERSON_NAME] Text Block Icon and 1000+ people purchased Text Block Row R…" at bounding box center [960, 298] width 257 height 117
click at [1122, 306] on div at bounding box center [770, 341] width 1081 height 607
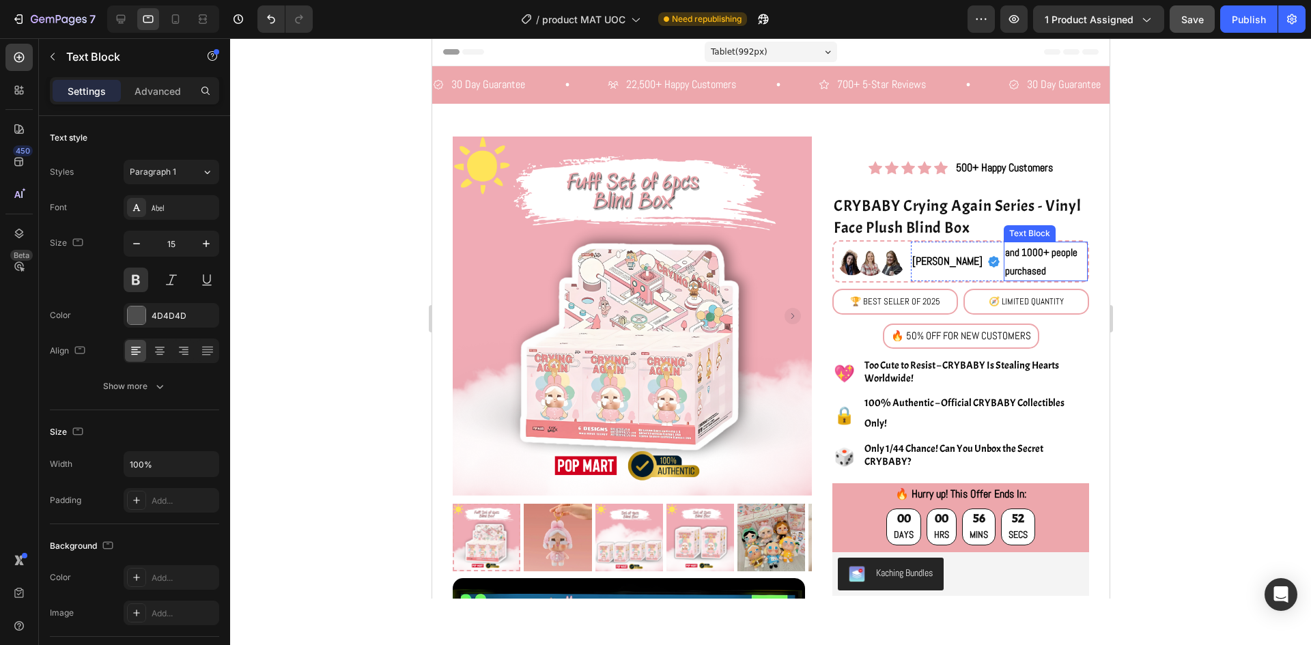
click at [1044, 262] on p "and 1000+ people purchased" at bounding box center [1044, 261] width 81 height 37
click at [1207, 210] on div at bounding box center [770, 341] width 1081 height 607
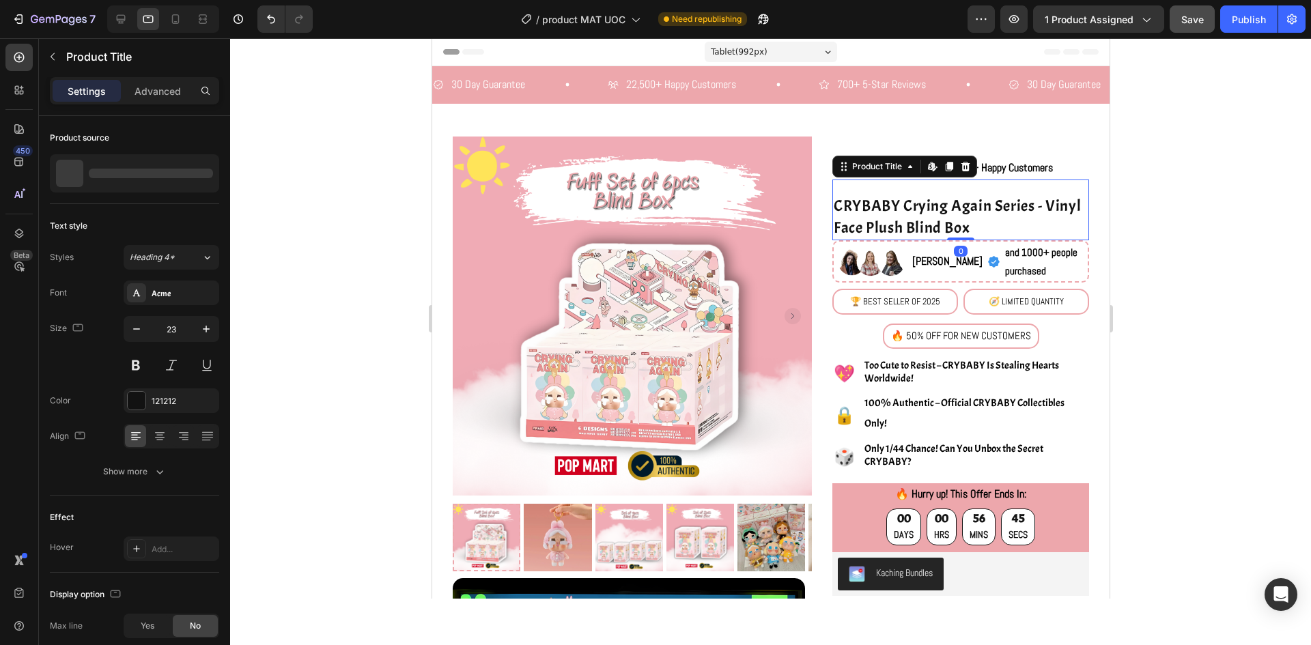
click at [964, 198] on h1 "CRYBABY Crying Again Series - Vinyl Face Plush Blind Box" at bounding box center [960, 217] width 257 height 46
click at [158, 94] on p "Advanced" at bounding box center [158, 91] width 46 height 14
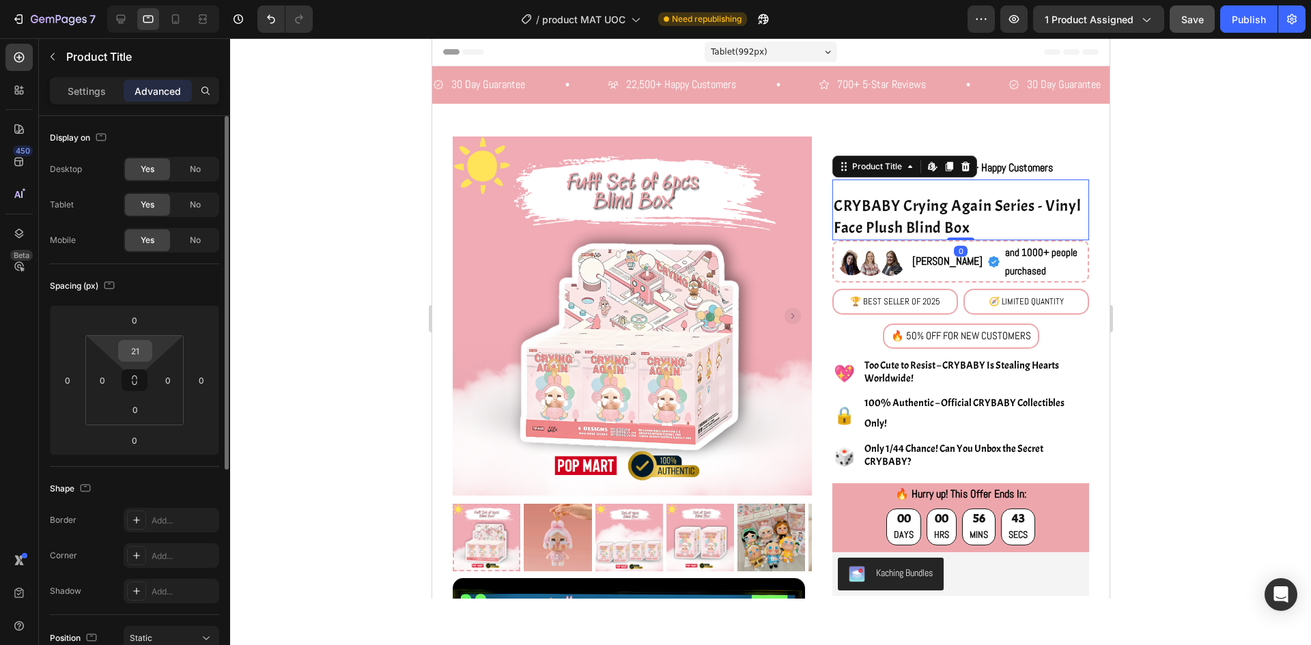
click at [137, 346] on input "21" at bounding box center [135, 351] width 27 height 20
type input "8"
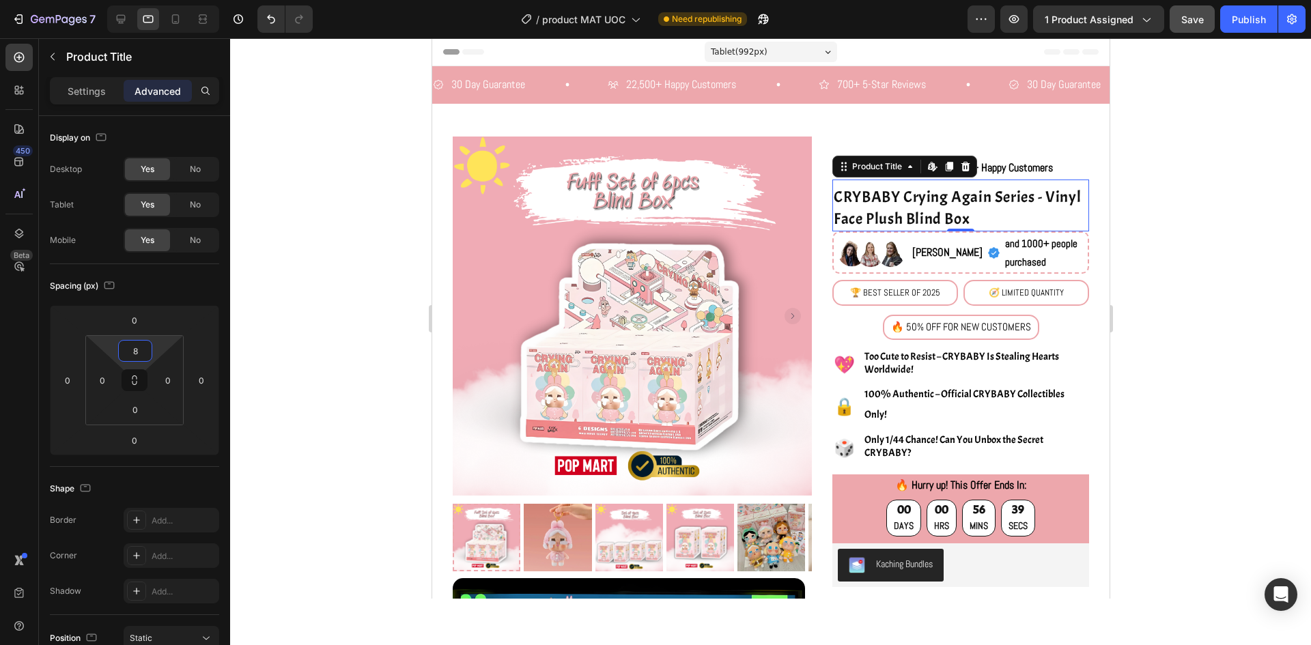
click at [1176, 210] on div at bounding box center [770, 341] width 1081 height 607
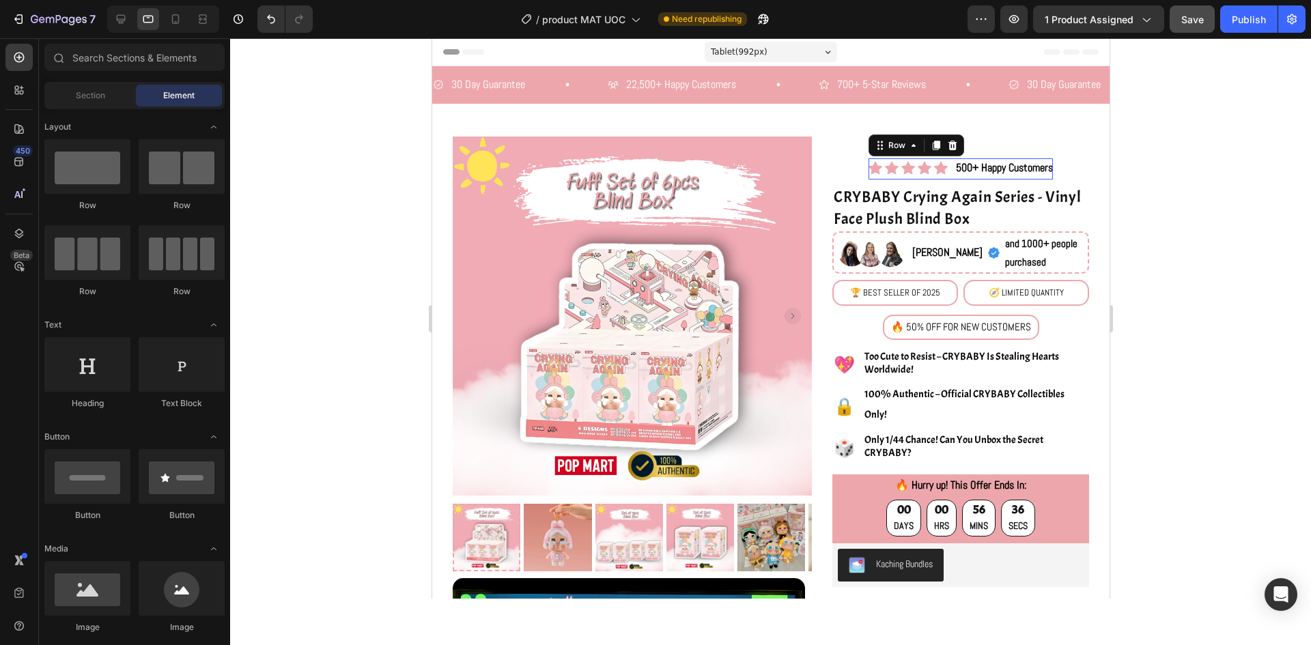
click at [940, 160] on div "Icon Icon Icon Icon Icon Icon List Hoz 500+ Happy Customers Button Row 0" at bounding box center [960, 168] width 184 height 21
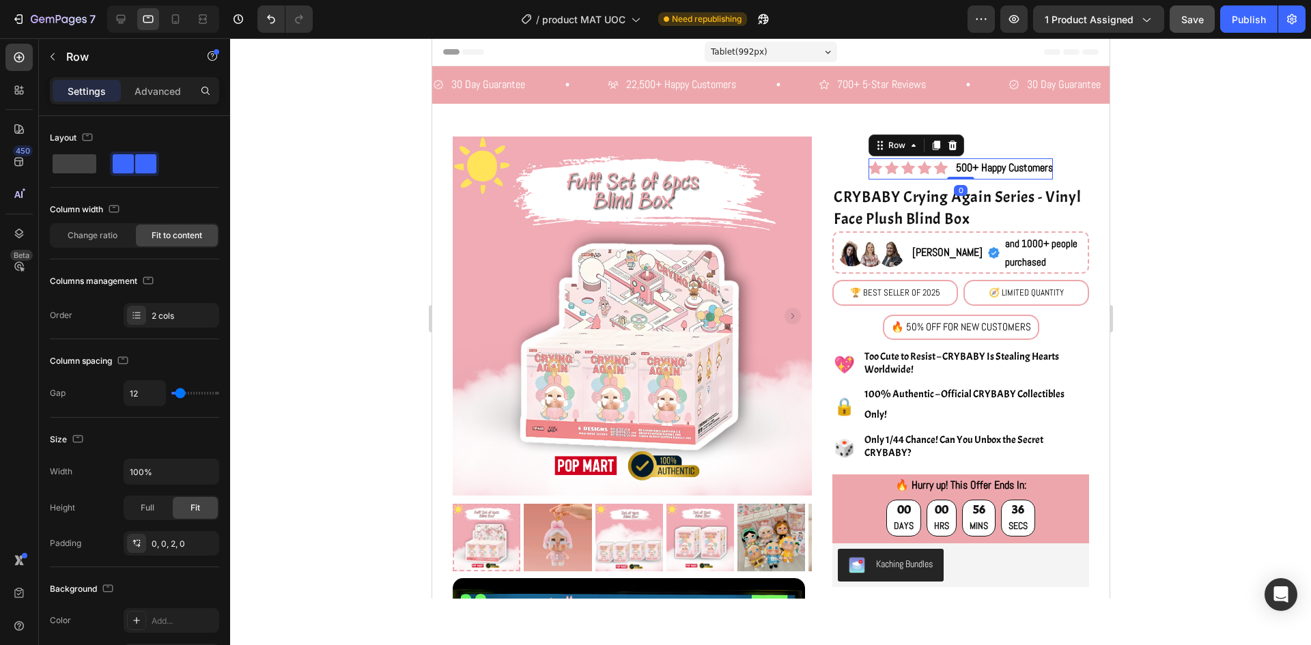
click at [1211, 173] on div at bounding box center [770, 341] width 1081 height 607
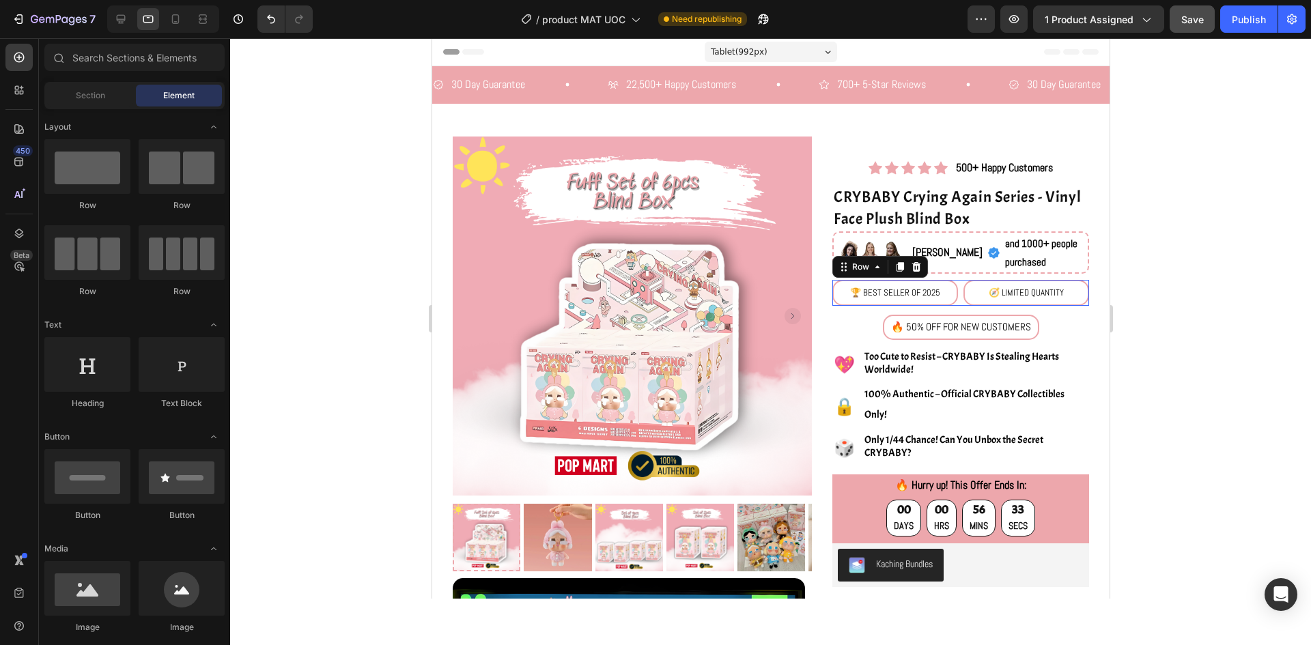
click at [952, 302] on div "🏆 BEST SELLER OF 2025 Text Block 🧭 LIMITED QUANTITY Text Block Row 0" at bounding box center [960, 293] width 257 height 26
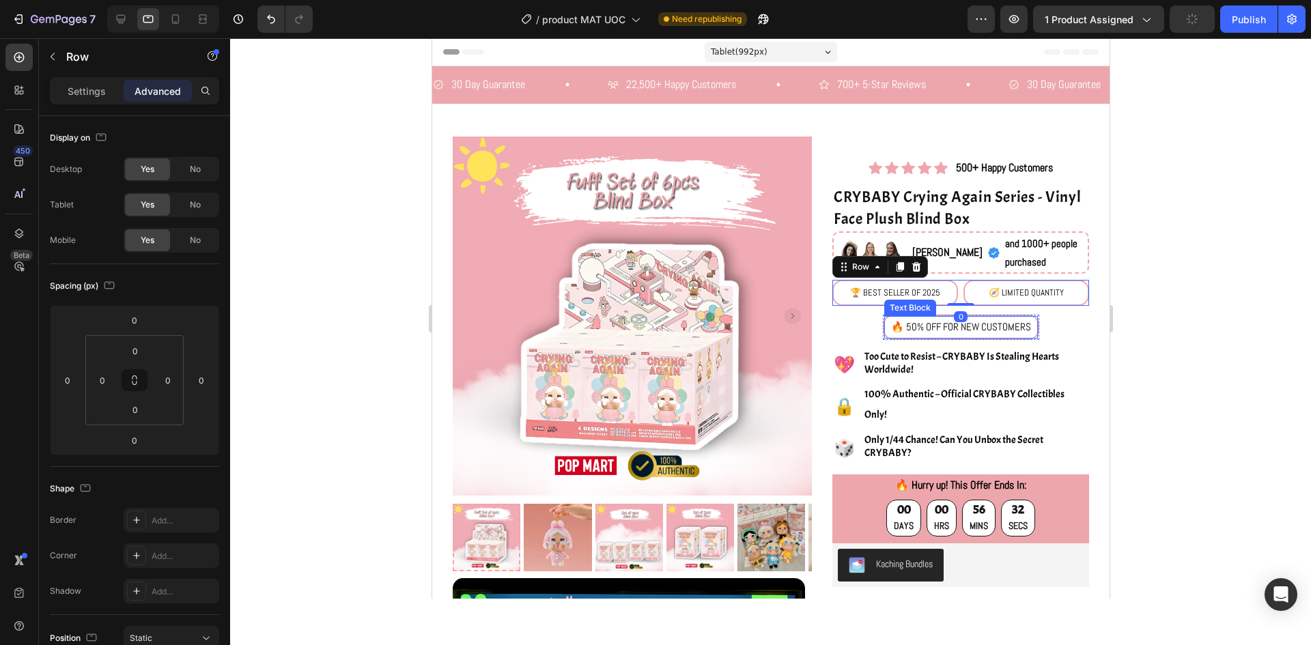
click at [986, 318] on p "🔥 50% OFF FOR NEW CUSTOMERS" at bounding box center [960, 328] width 140 height 20
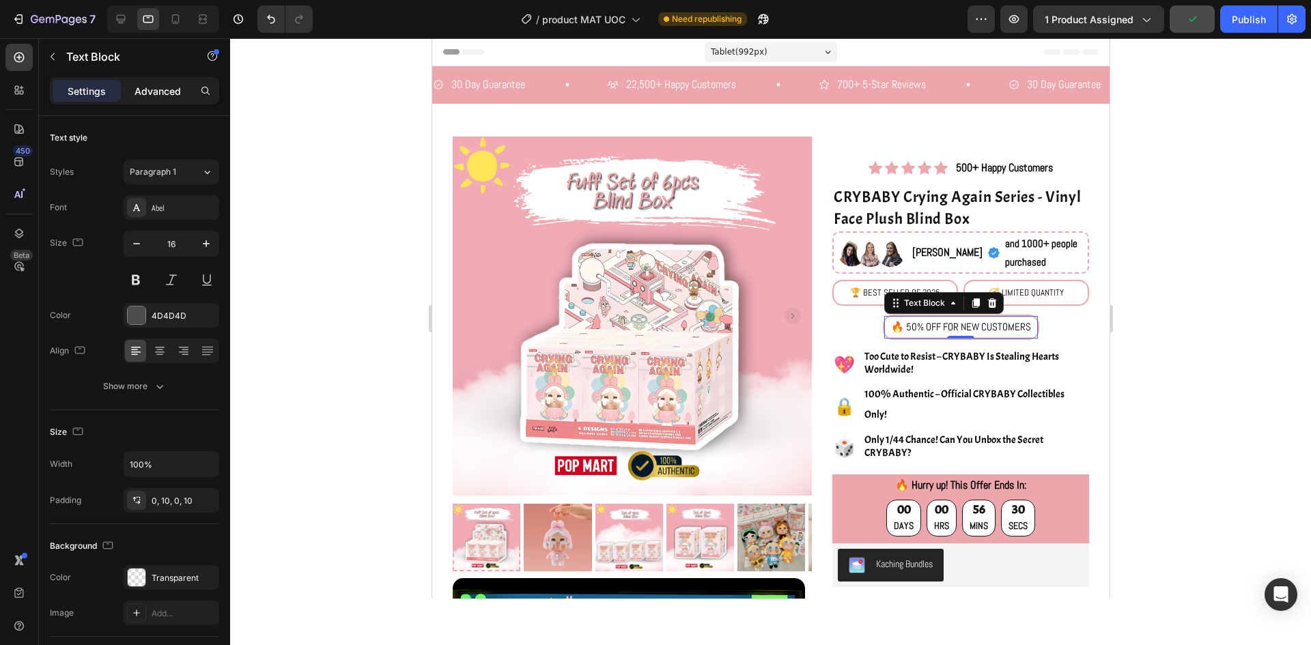
click at [176, 92] on p "Advanced" at bounding box center [158, 91] width 46 height 14
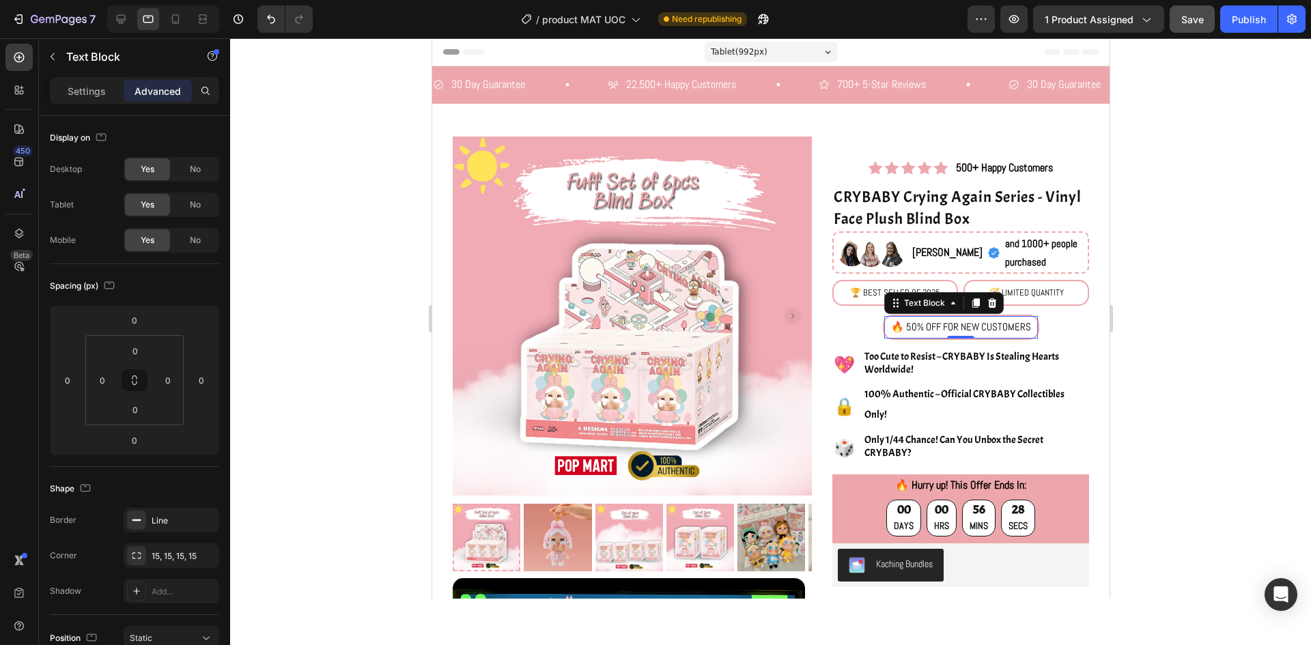
click at [1181, 301] on div at bounding box center [770, 341] width 1081 height 607
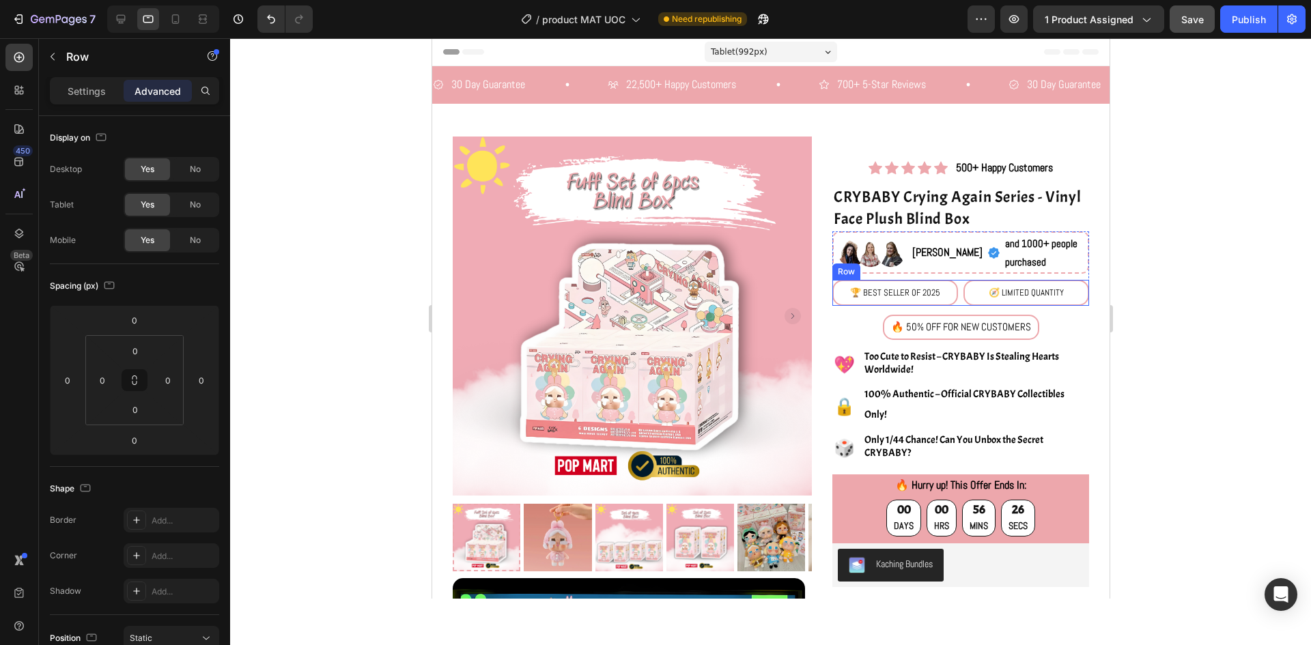
click at [952, 292] on div "🏆 BEST SELLER OF 2025 Text Block 🧭 LIMITED QUANTITY Text Block Row" at bounding box center [960, 293] width 257 height 26
click at [21, 232] on icon at bounding box center [19, 234] width 14 height 14
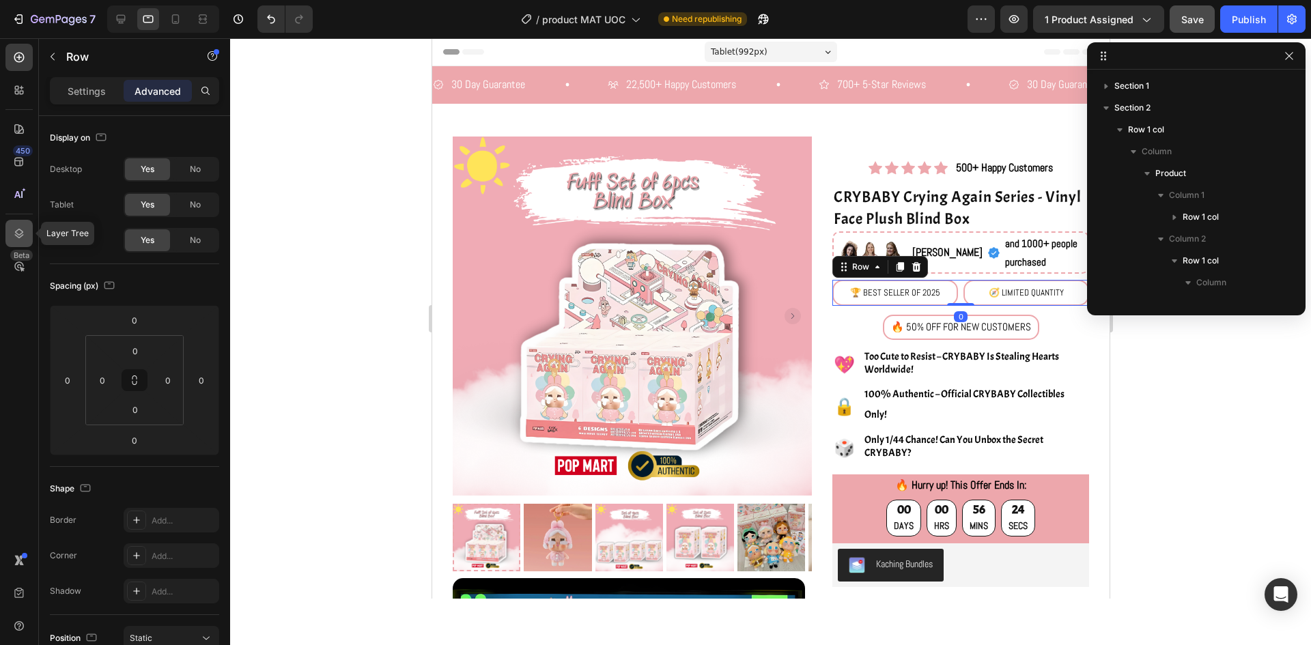
scroll to position [280, 0]
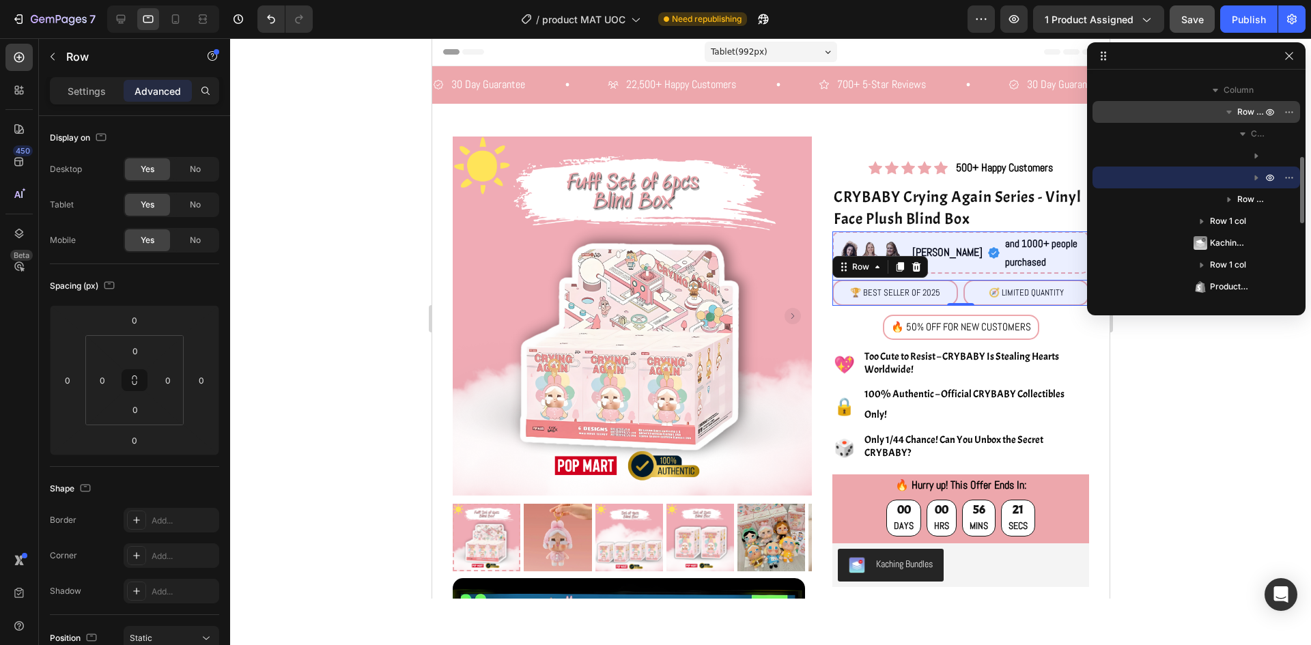
click at [1248, 116] on span "Row 1 col" at bounding box center [1250, 112] width 27 height 14
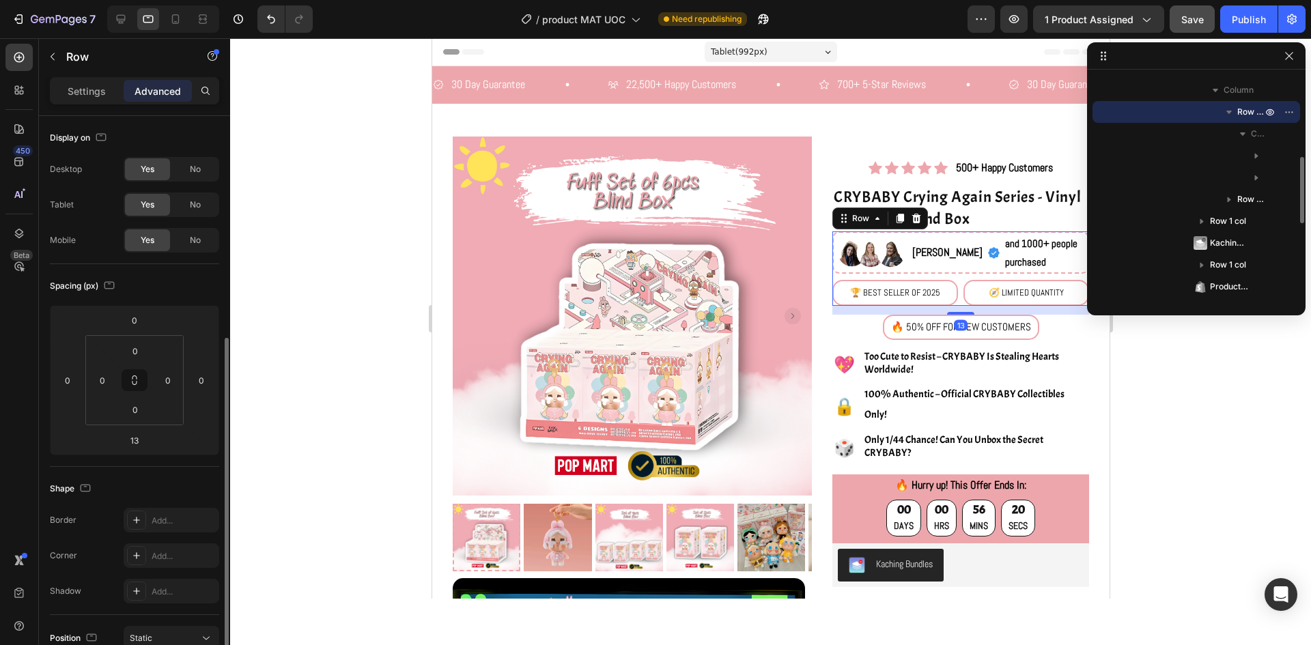
scroll to position [137, 0]
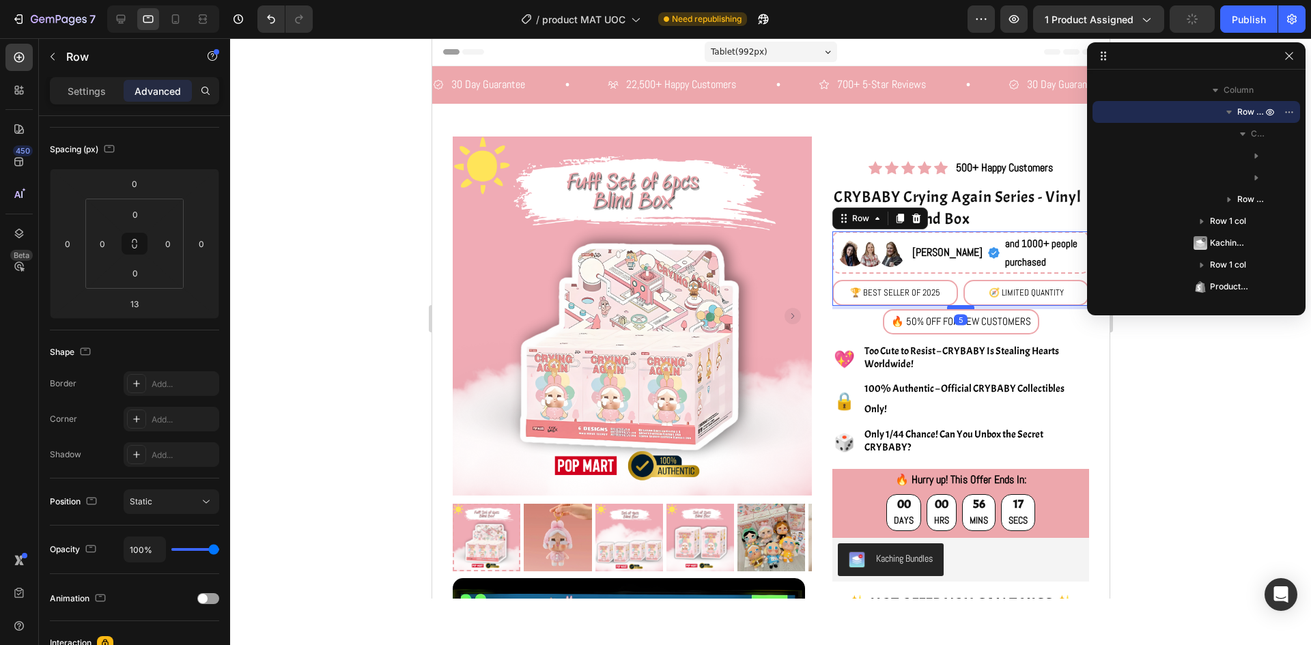
click at [953, 309] on div at bounding box center [959, 307] width 27 height 4
drag, startPoint x: 953, startPoint y: 311, endPoint x: 1622, endPoint y: 372, distance: 671.9
click at [953, 305] on div at bounding box center [959, 307] width 27 height 4
type input "4"
click at [1254, 354] on div at bounding box center [770, 341] width 1081 height 607
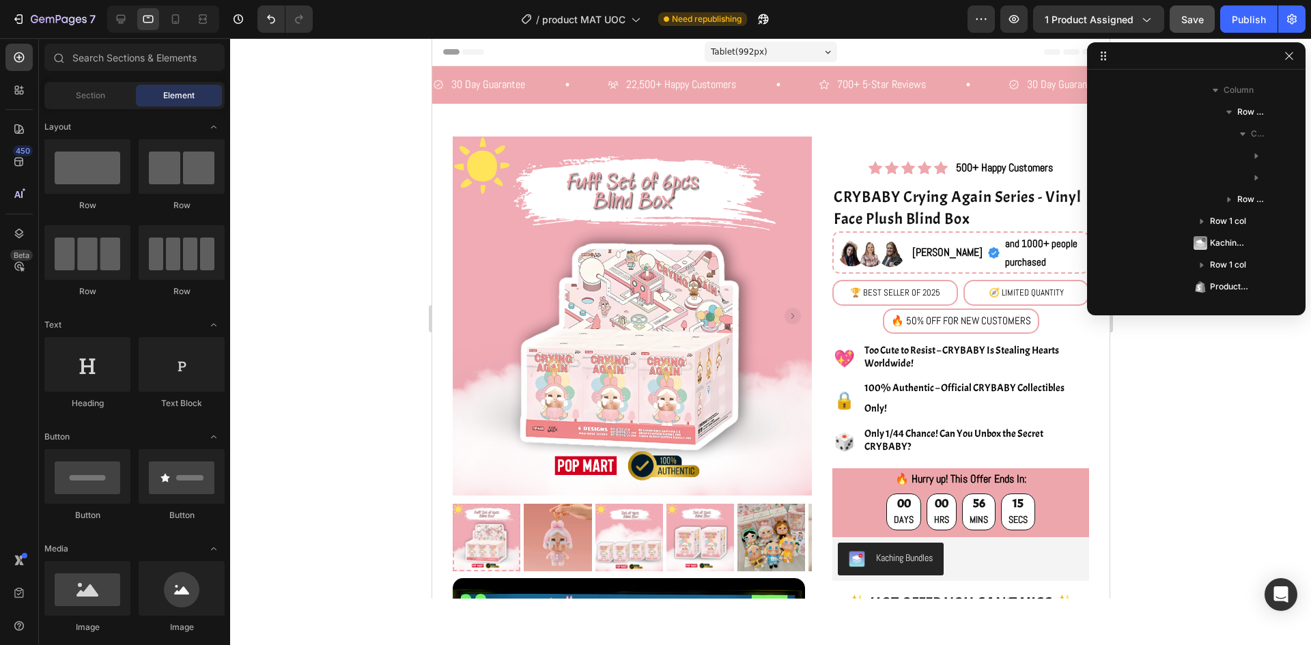
click at [1216, 376] on div at bounding box center [770, 341] width 1081 height 607
click at [1004, 252] on p "and 1000+ people purchased" at bounding box center [1044, 252] width 81 height 37
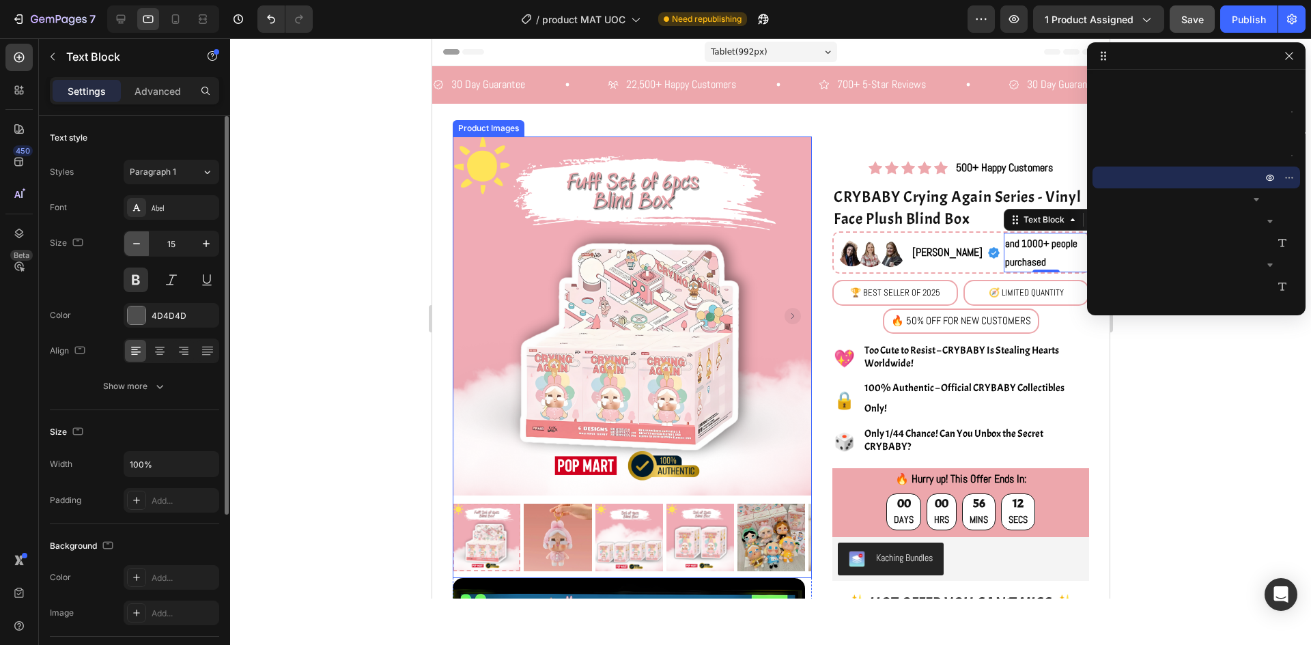
click at [142, 247] on icon "button" at bounding box center [137, 244] width 14 height 14
click at [137, 246] on icon "button" at bounding box center [137, 244] width 14 height 14
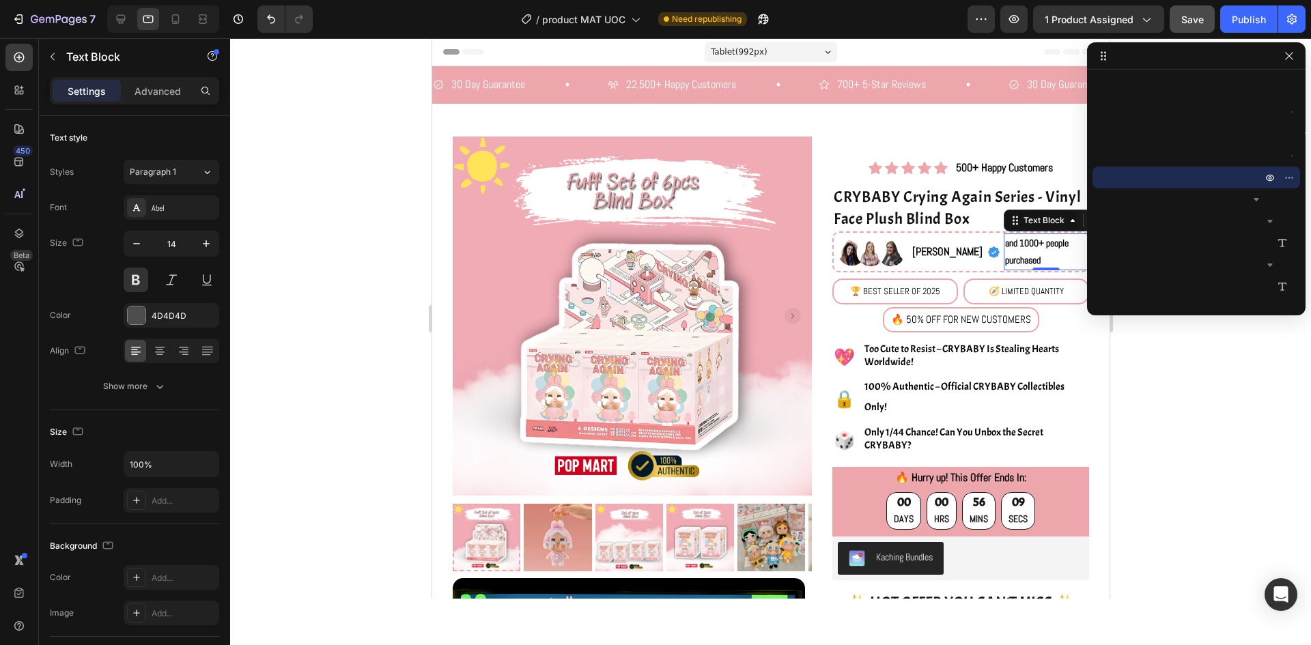
type input "13"
click at [1177, 428] on div at bounding box center [770, 341] width 1081 height 607
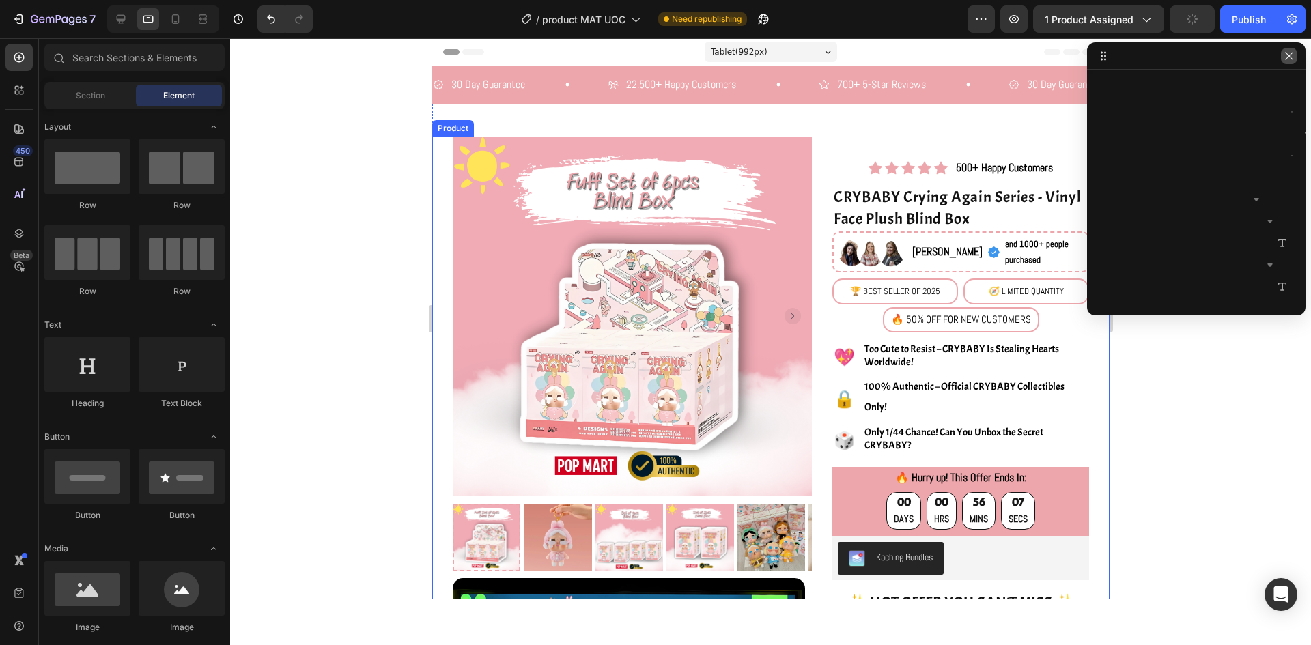
click at [1285, 56] on icon "button" at bounding box center [1289, 56] width 11 height 11
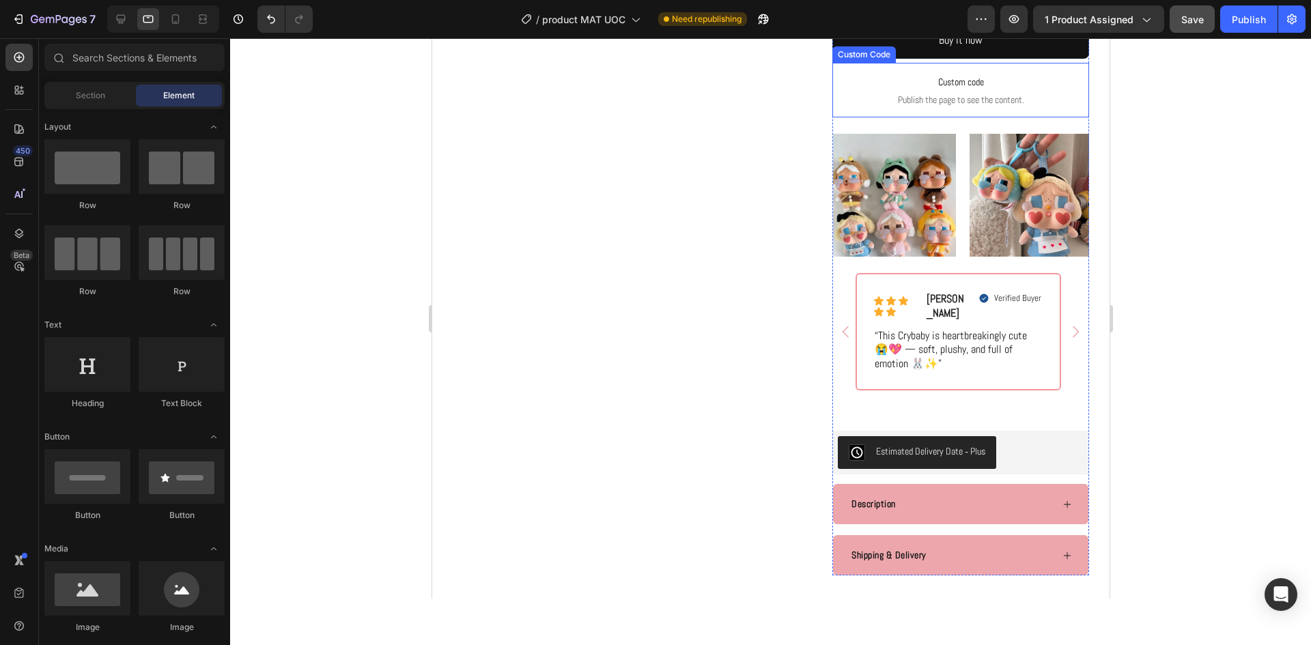
scroll to position [819, 0]
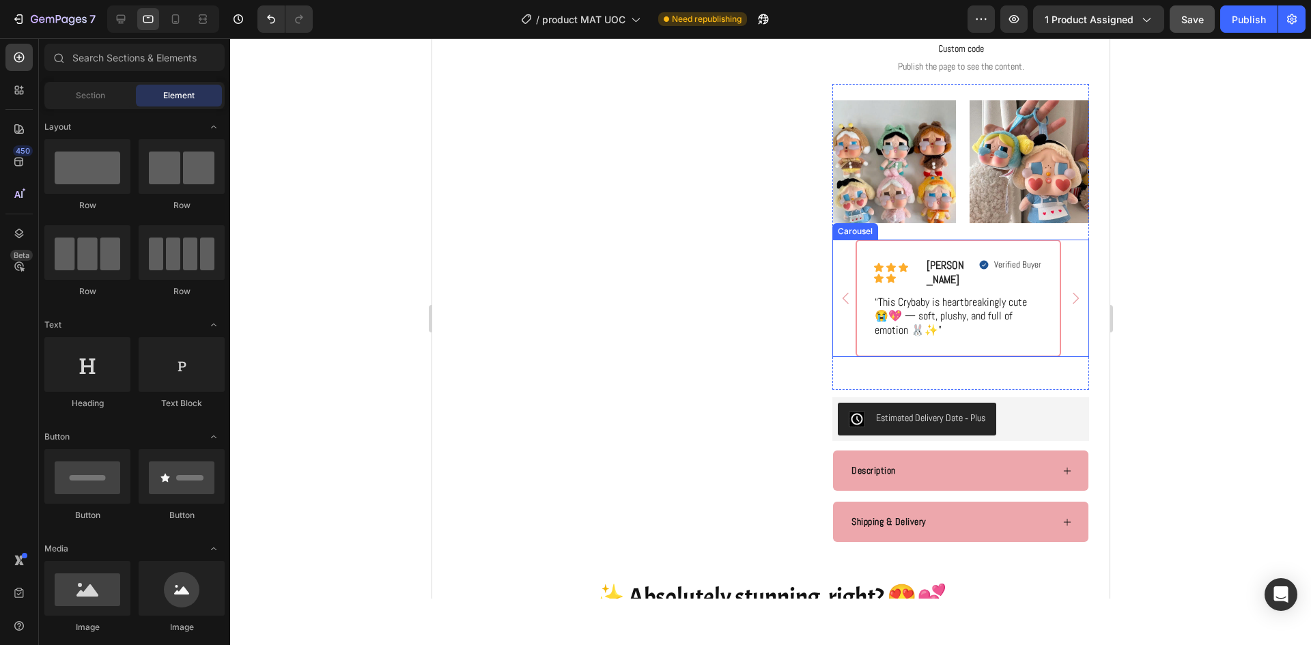
click at [1062, 261] on div "Icon Icon Icon Icon Icon Icon List [PERSON_NAME] Text Block Row Verified Buyer …" at bounding box center [960, 298] width 257 height 117
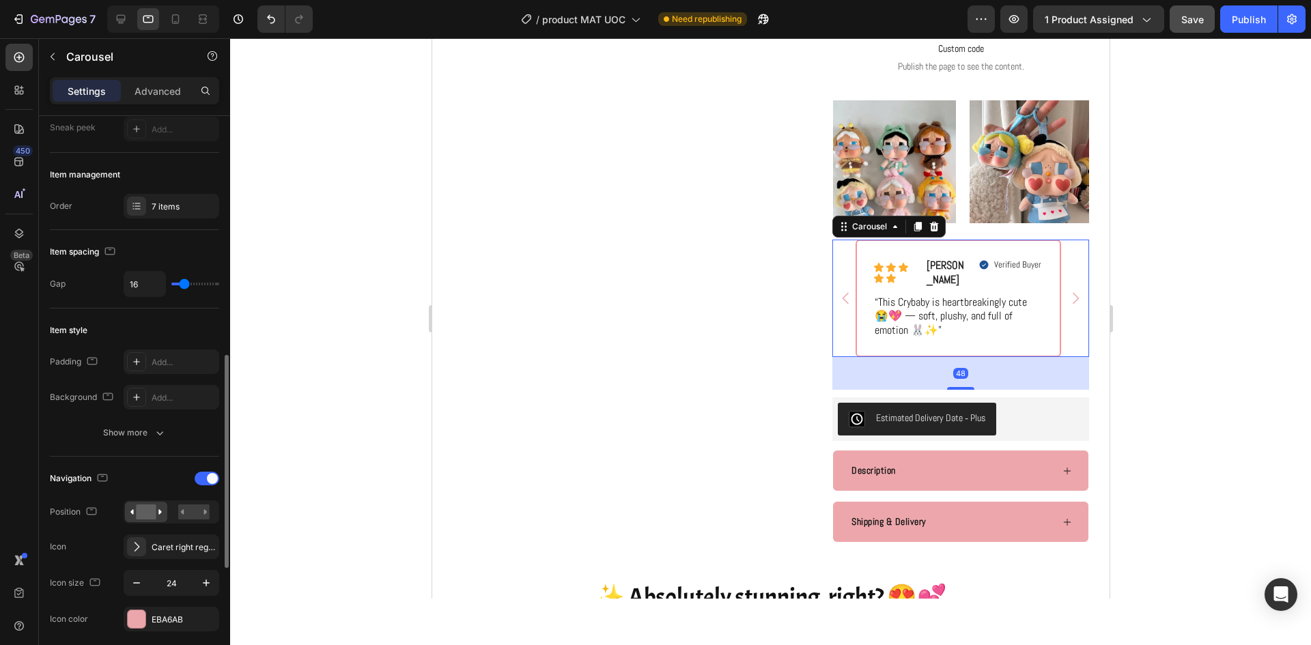
scroll to position [273, 0]
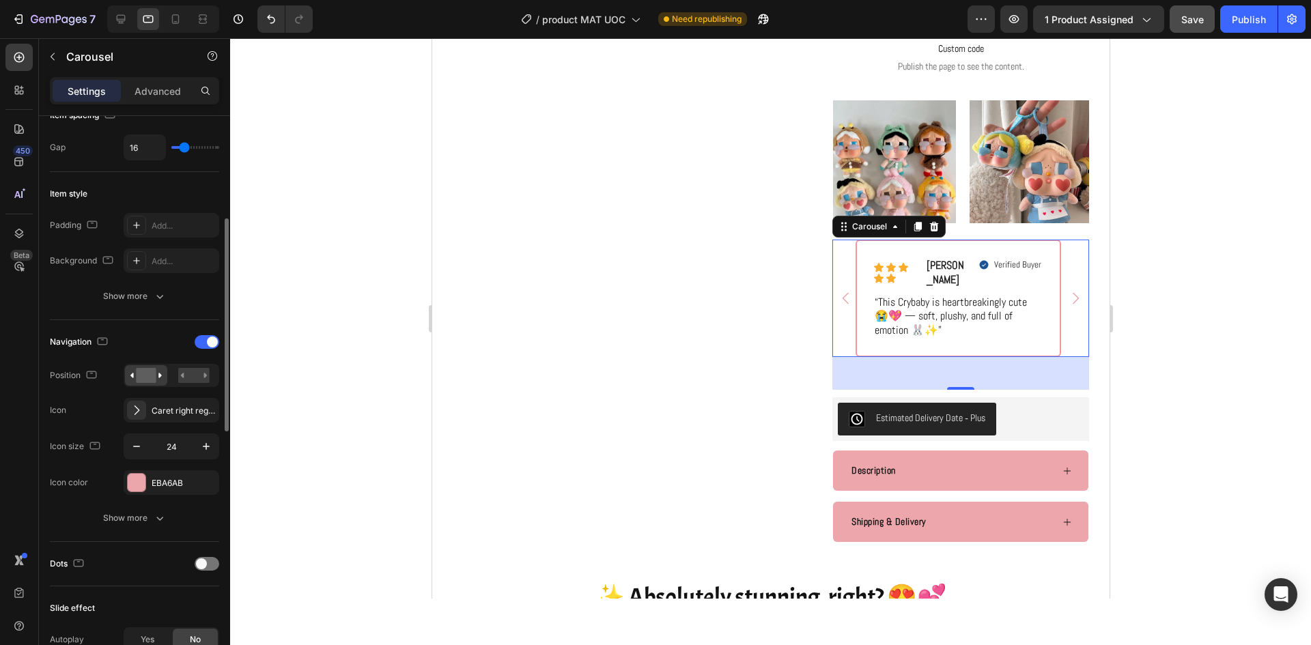
click at [208, 352] on div "Navigation" at bounding box center [134, 342] width 169 height 22
click at [211, 339] on span at bounding box center [212, 342] width 11 height 11
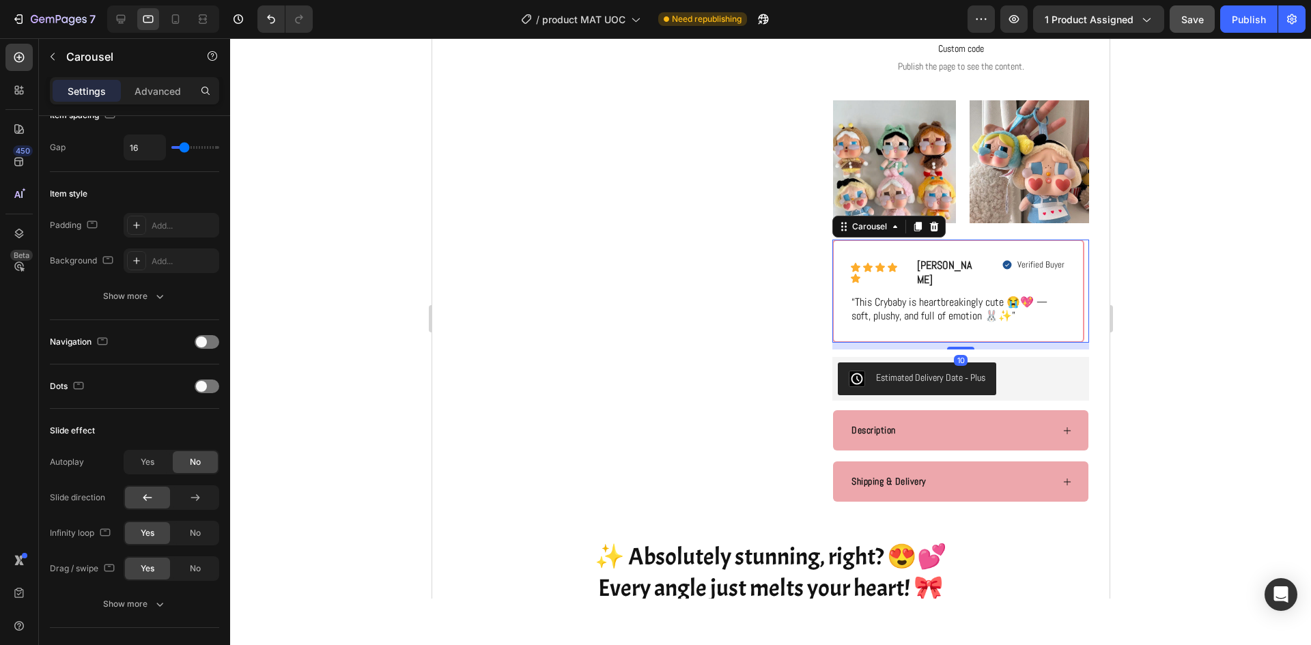
drag, startPoint x: 959, startPoint y: 355, endPoint x: 673, endPoint y: 439, distance: 298.2
click at [961, 347] on div at bounding box center [959, 348] width 27 height 3
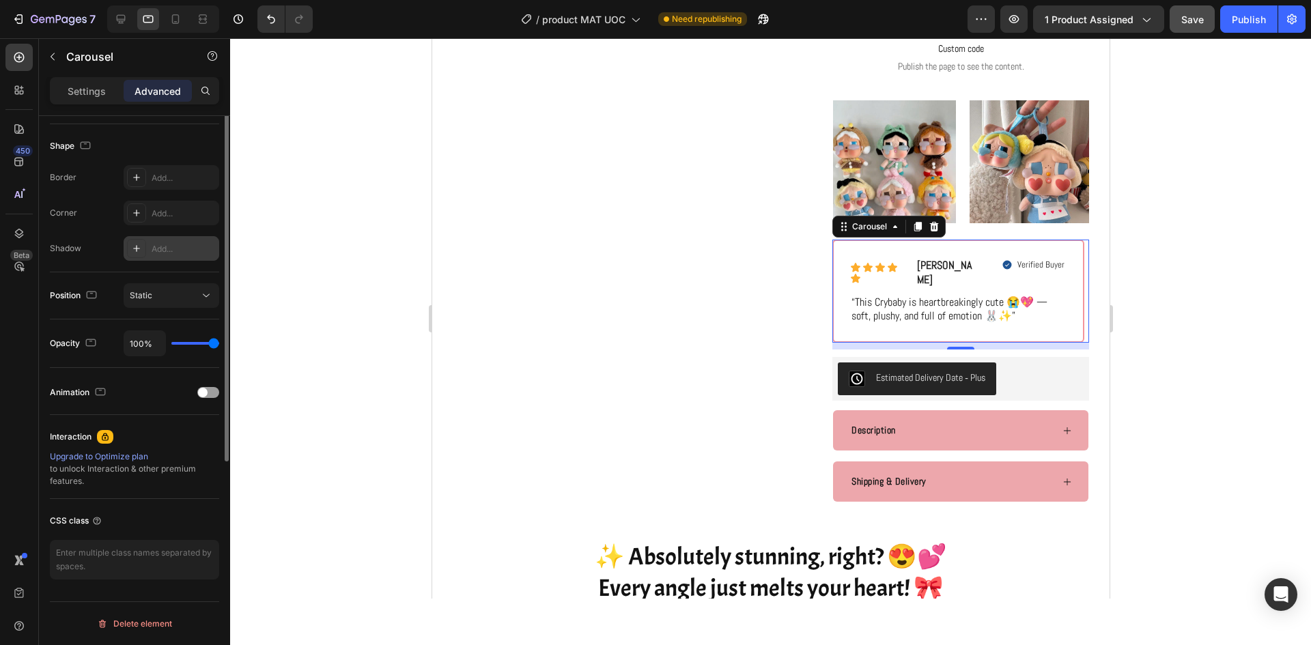
scroll to position [206, 0]
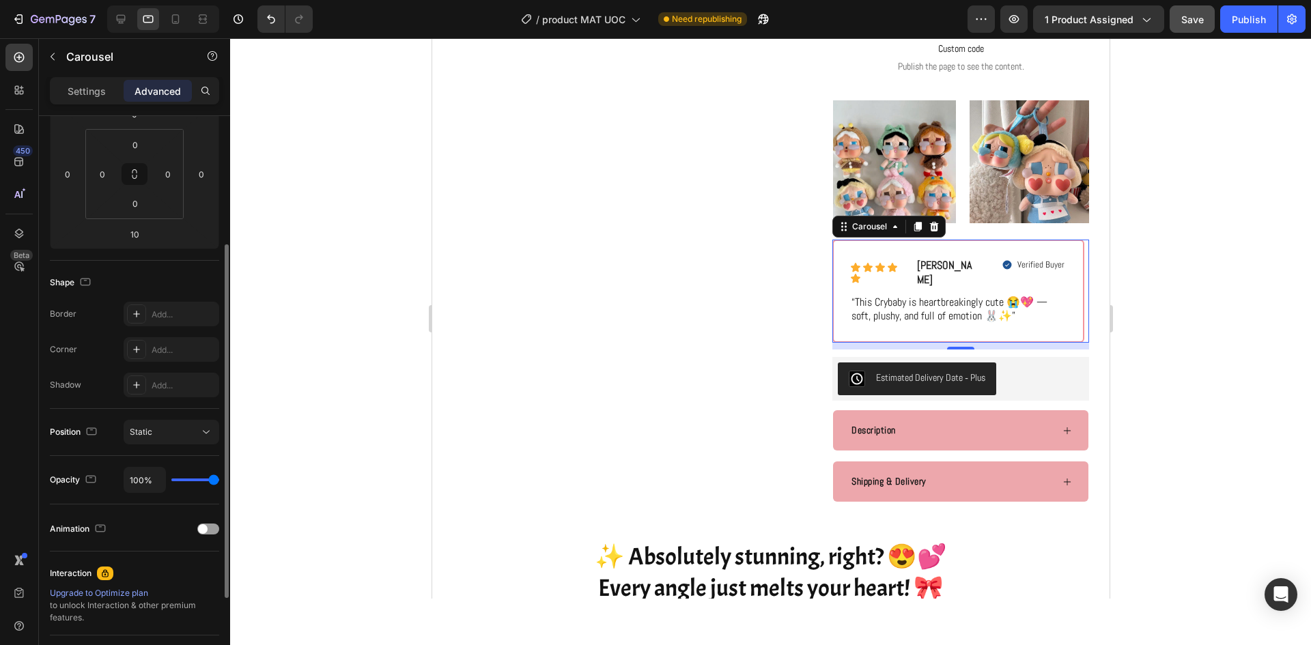
click at [85, 106] on div "Settings Advanced" at bounding box center [134, 96] width 191 height 39
click at [86, 96] on p "Settings" at bounding box center [87, 91] width 38 height 14
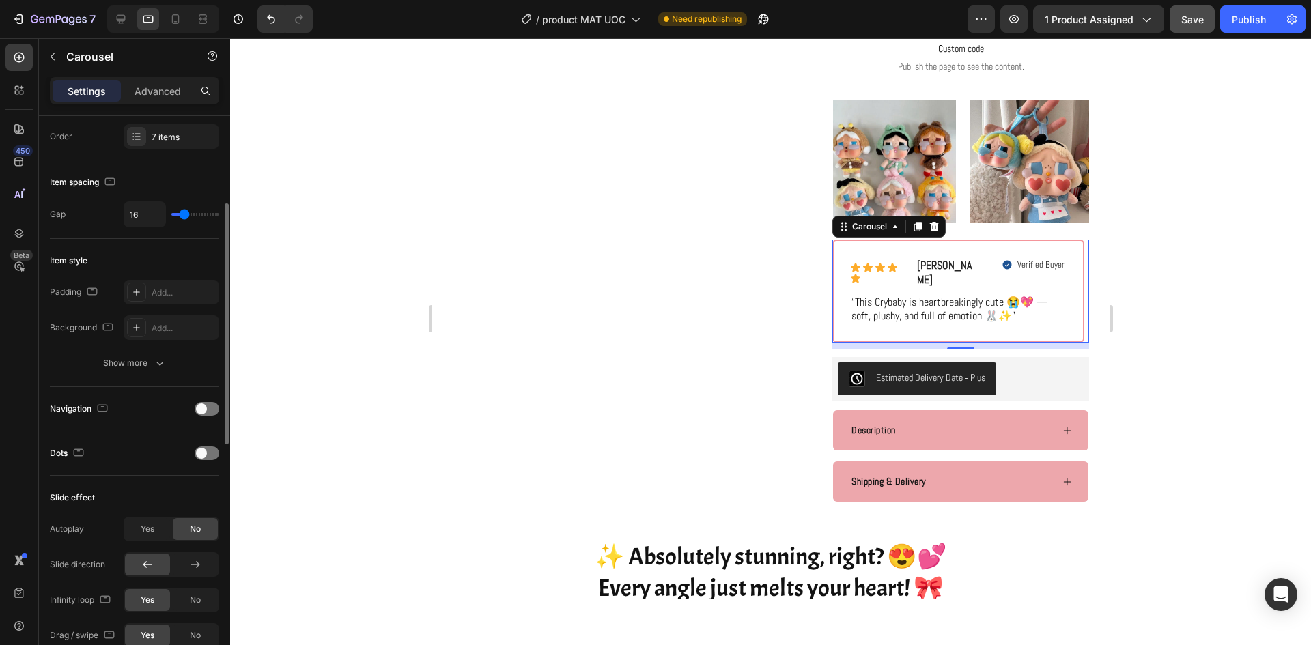
scroll to position [343, 0]
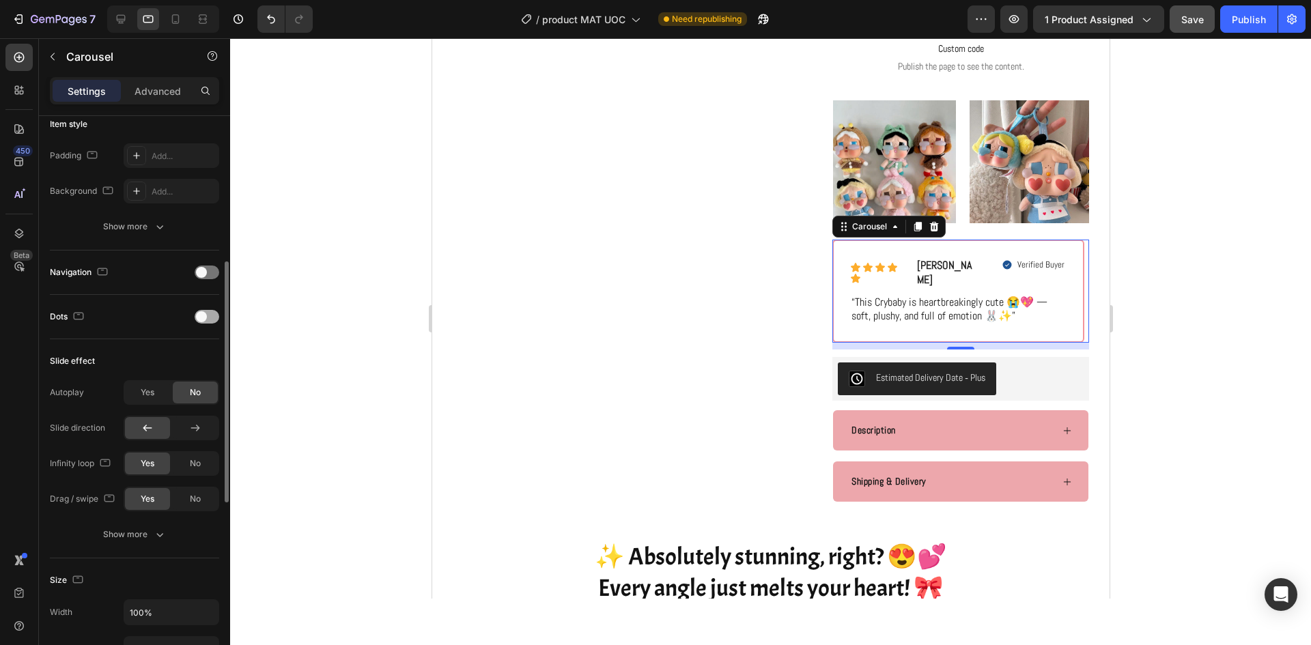
click at [210, 317] on div at bounding box center [207, 317] width 25 height 14
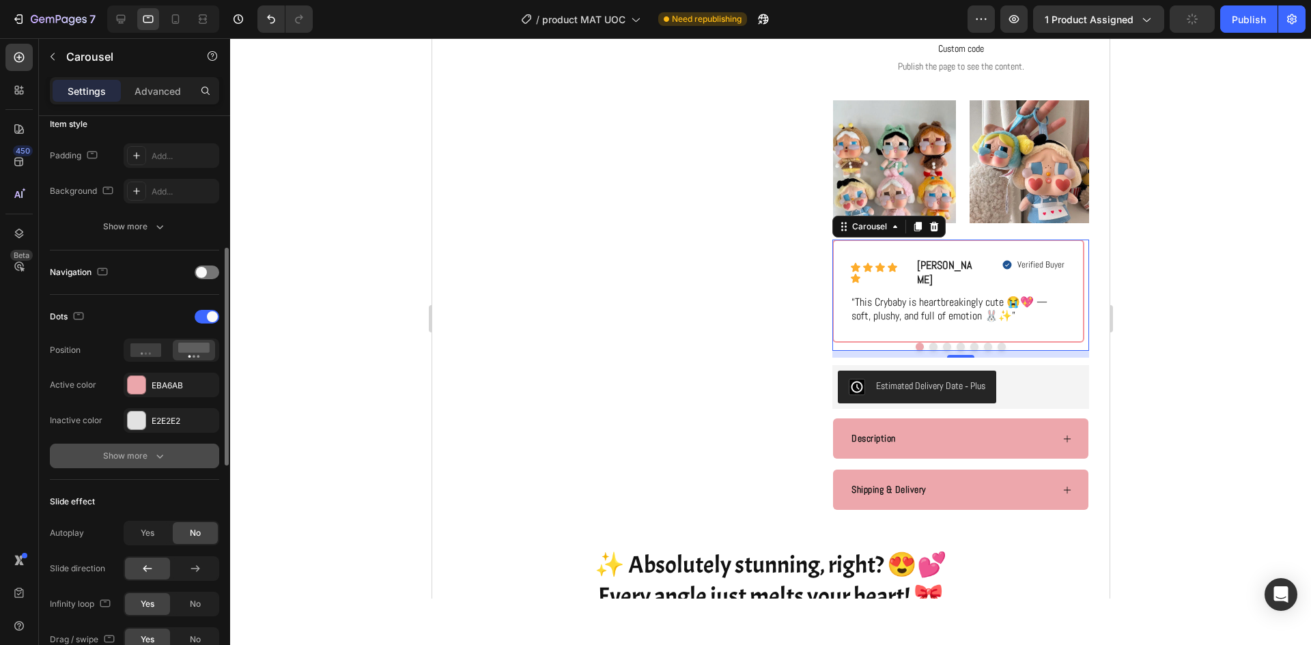
click at [151, 453] on div "Show more" at bounding box center [135, 456] width 64 height 14
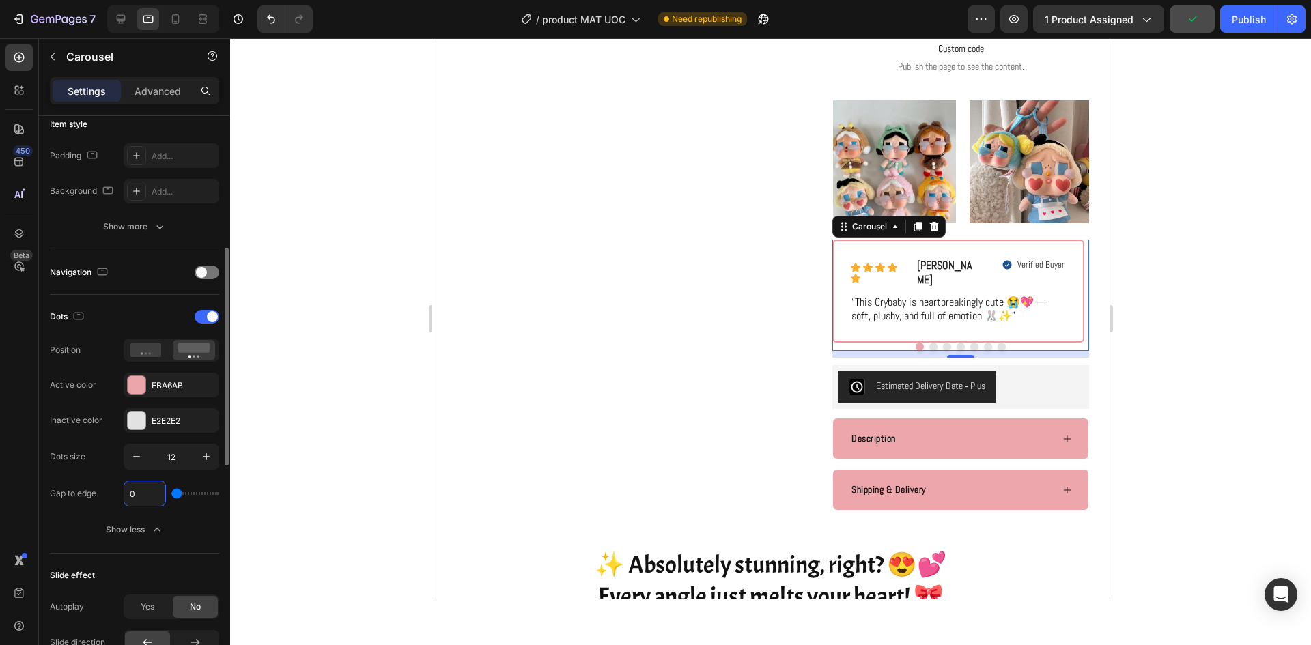
click at [146, 491] on input "0" at bounding box center [144, 493] width 41 height 25
type input "08"
type input "8"
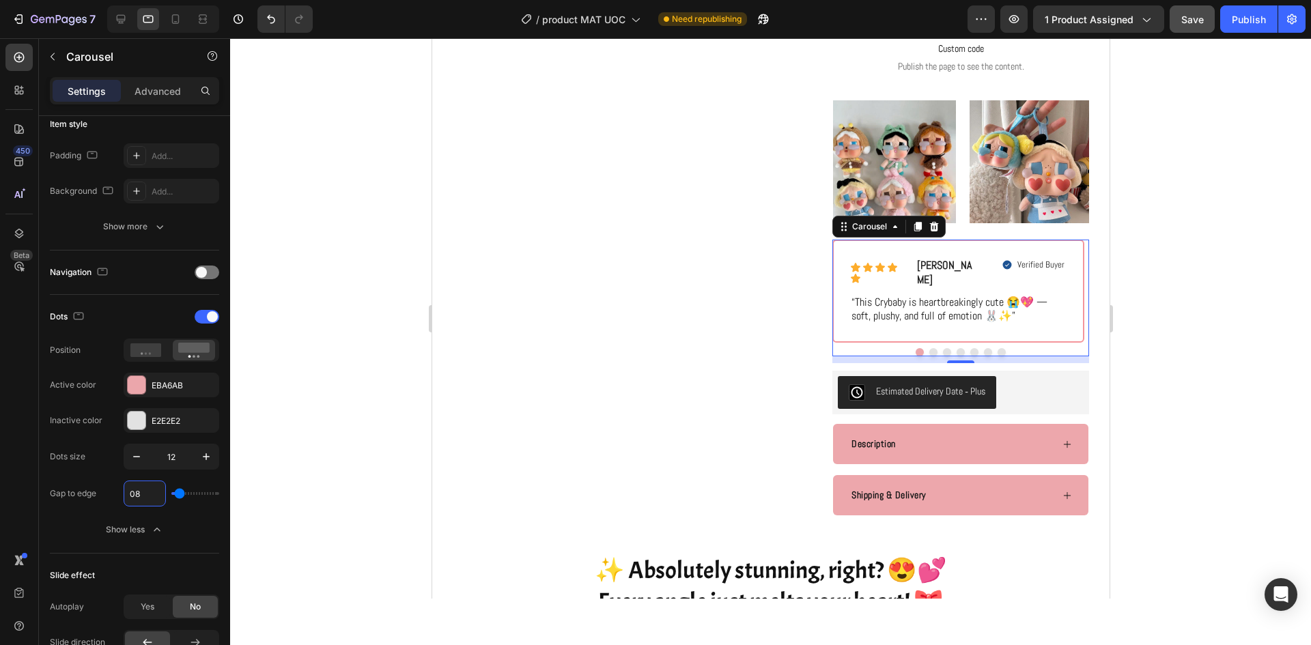
click at [1146, 352] on div at bounding box center [770, 341] width 1081 height 607
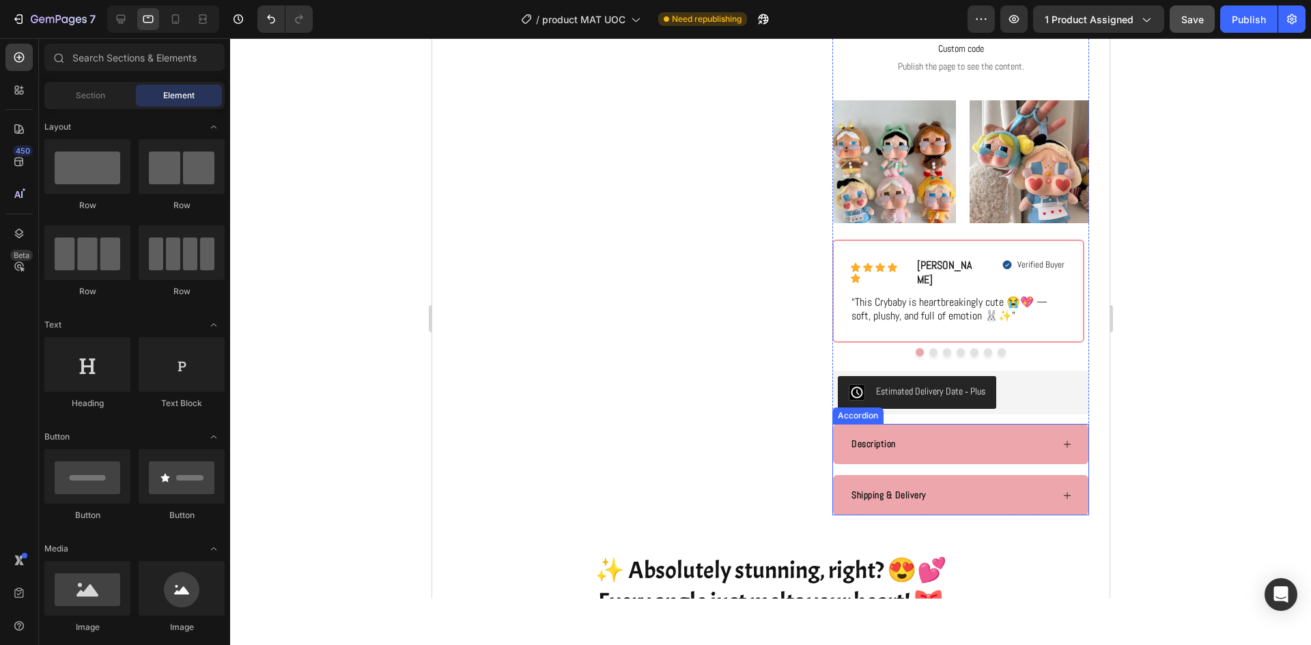
click at [1009, 447] on div "Description" at bounding box center [959, 444] width 255 height 40
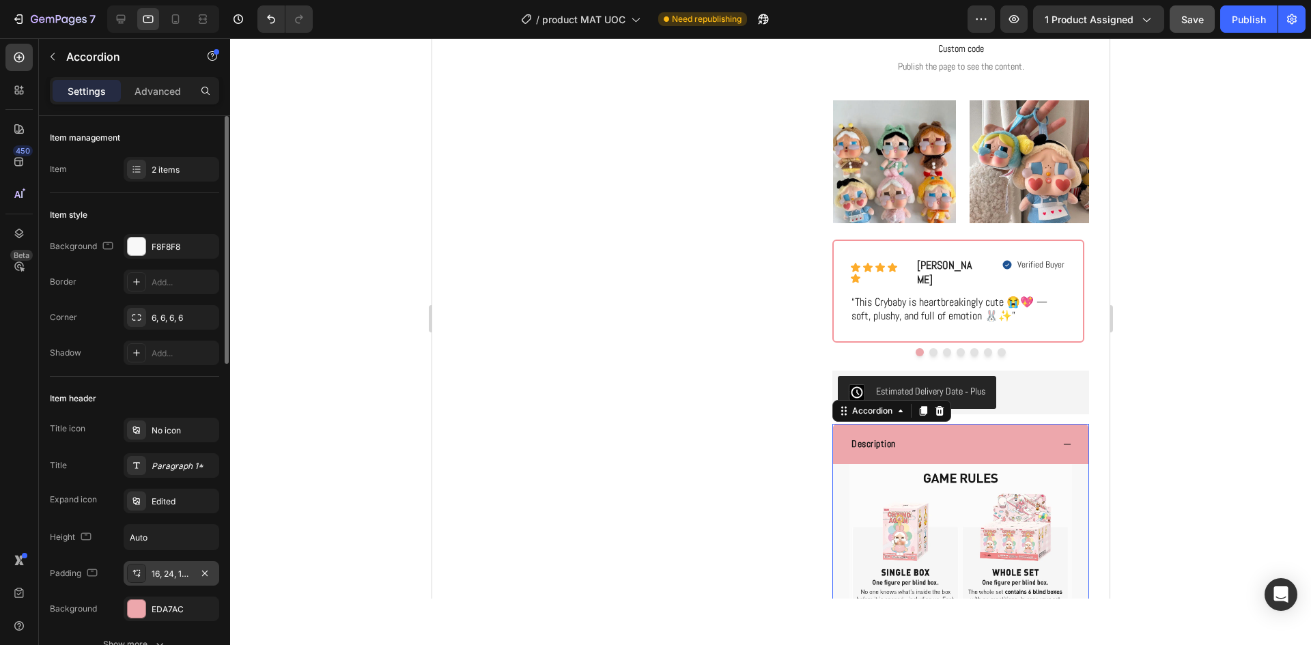
click at [178, 568] on div "16, 24, 16, 24" at bounding box center [172, 574] width 40 height 12
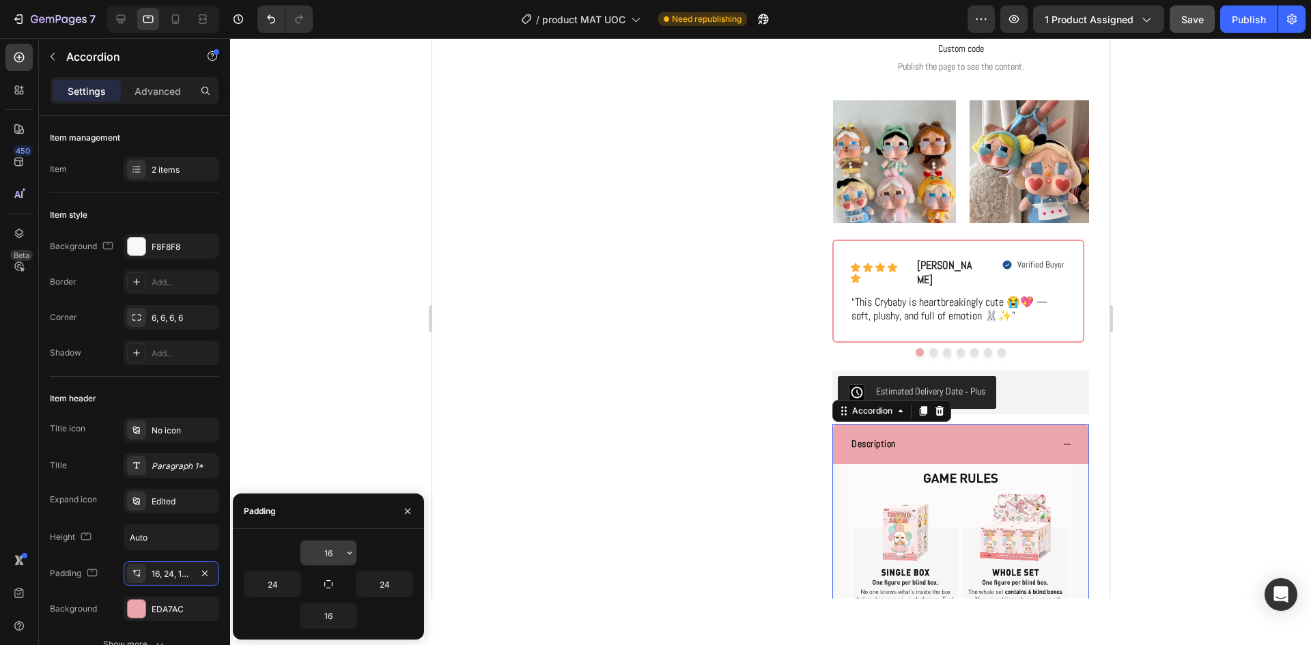
click at [335, 549] on input "16" at bounding box center [328, 553] width 56 height 25
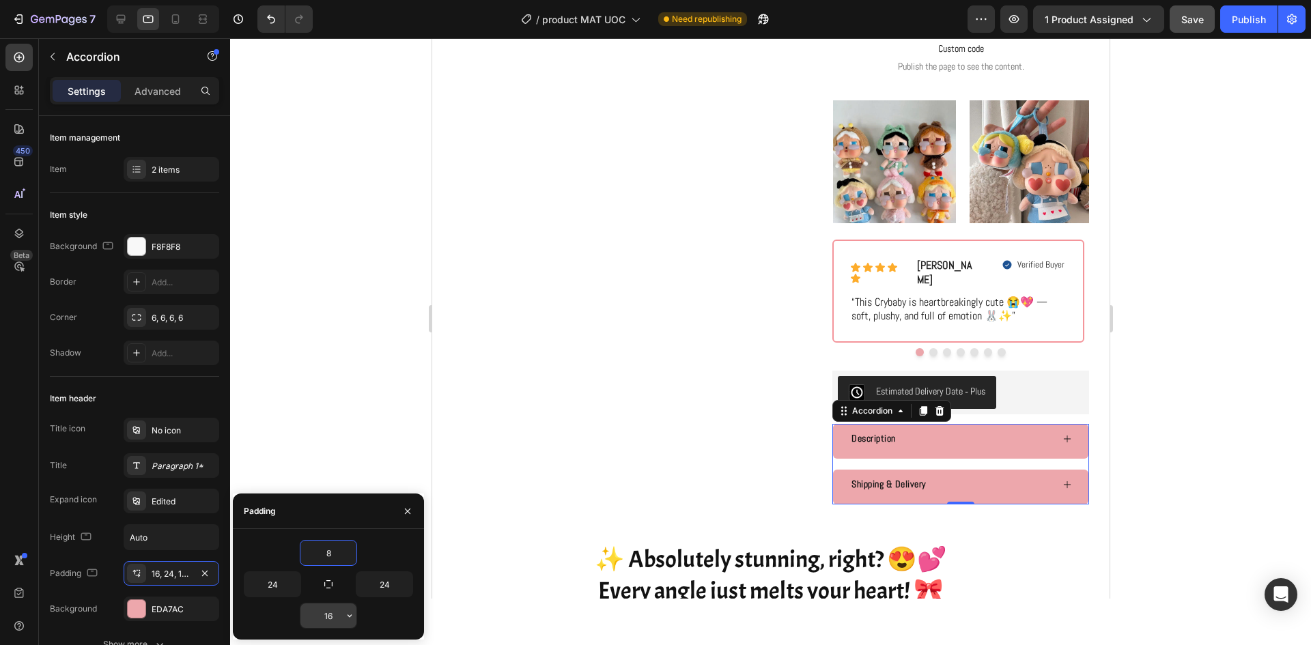
type input "8"
click at [331, 610] on input "16" at bounding box center [328, 616] width 56 height 25
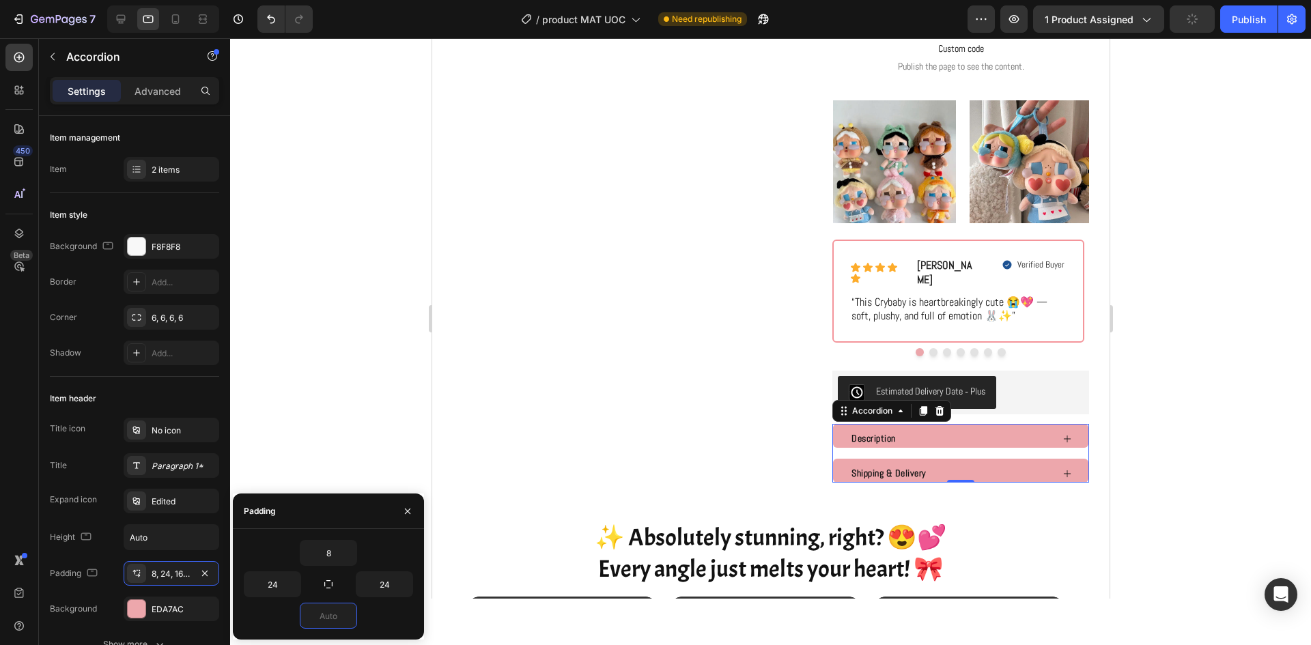
type input "8"
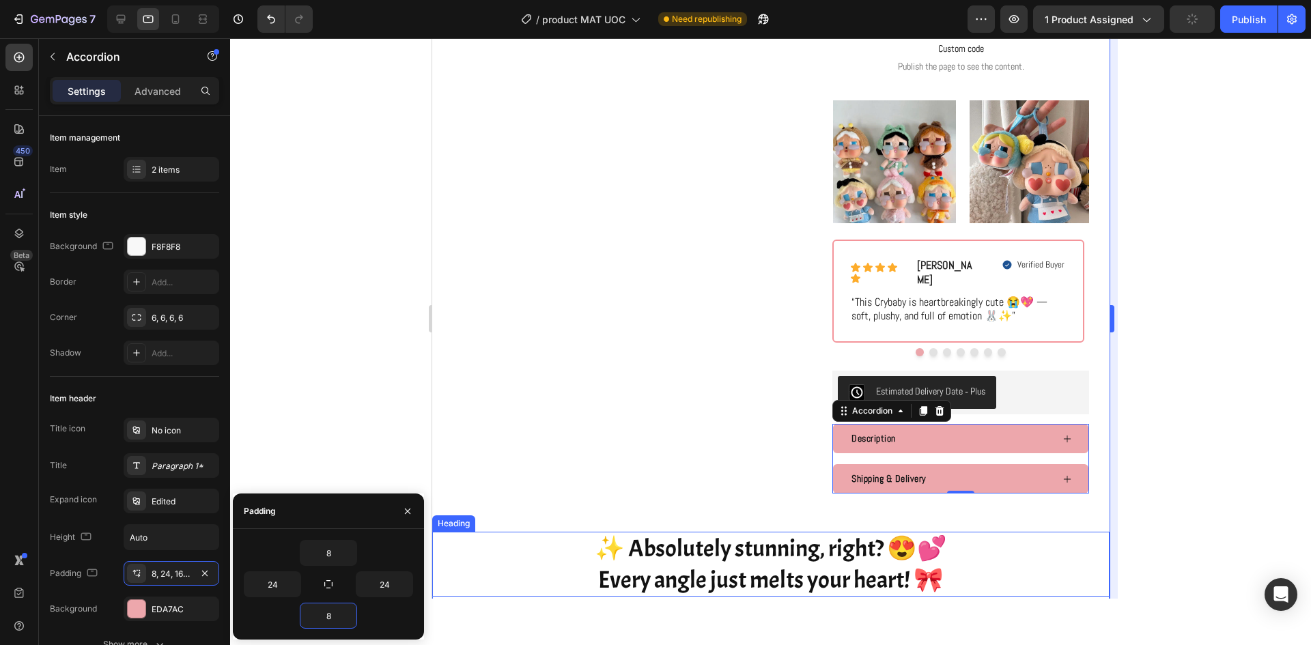
click at [1166, 468] on div at bounding box center [770, 341] width 1081 height 607
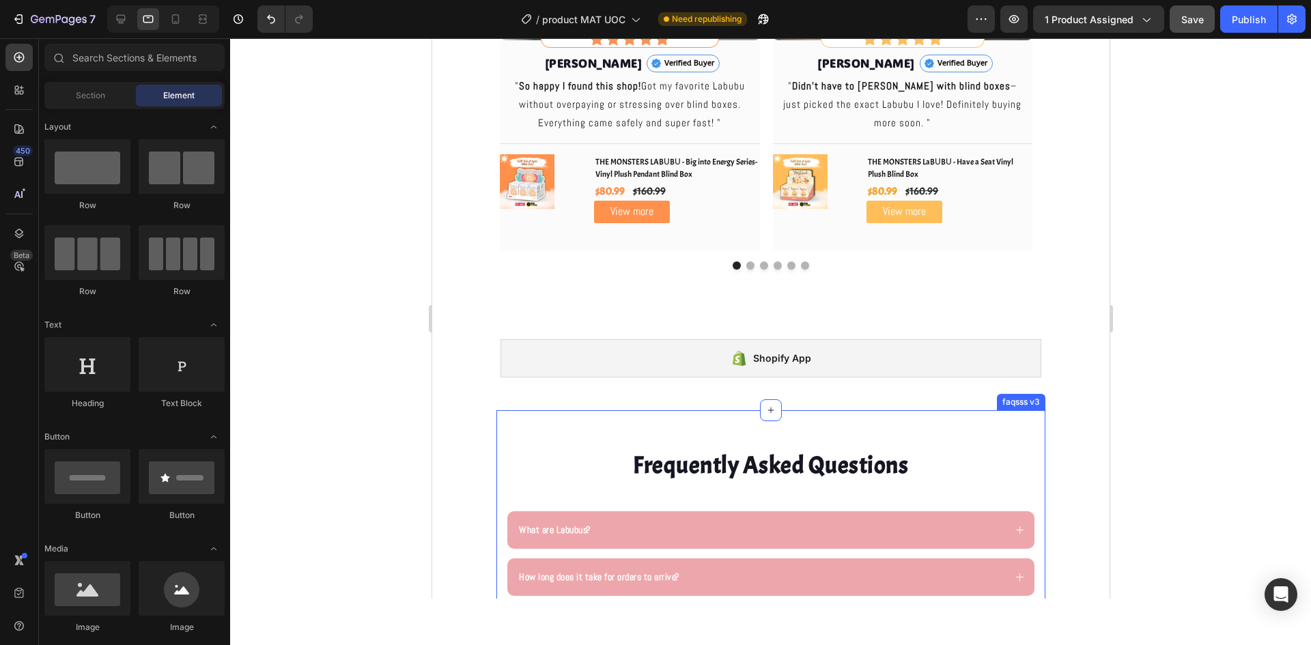
scroll to position [3141, 0]
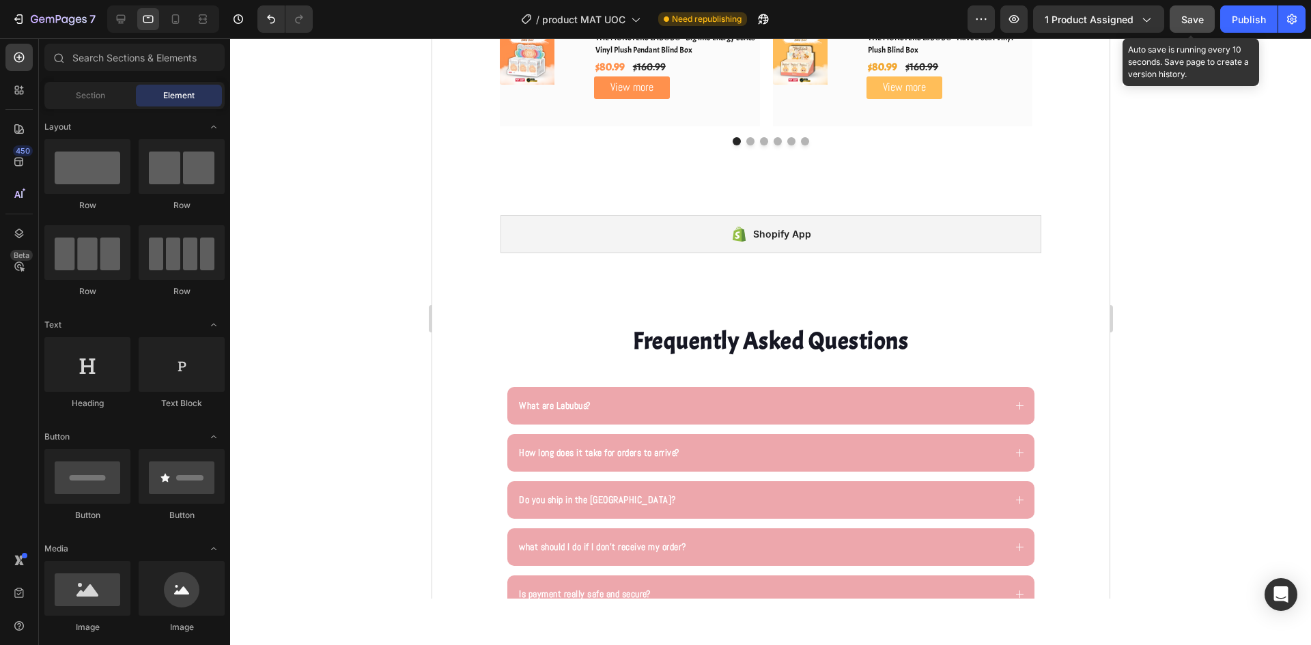
click at [1197, 26] on div "Save" at bounding box center [1192, 19] width 23 height 14
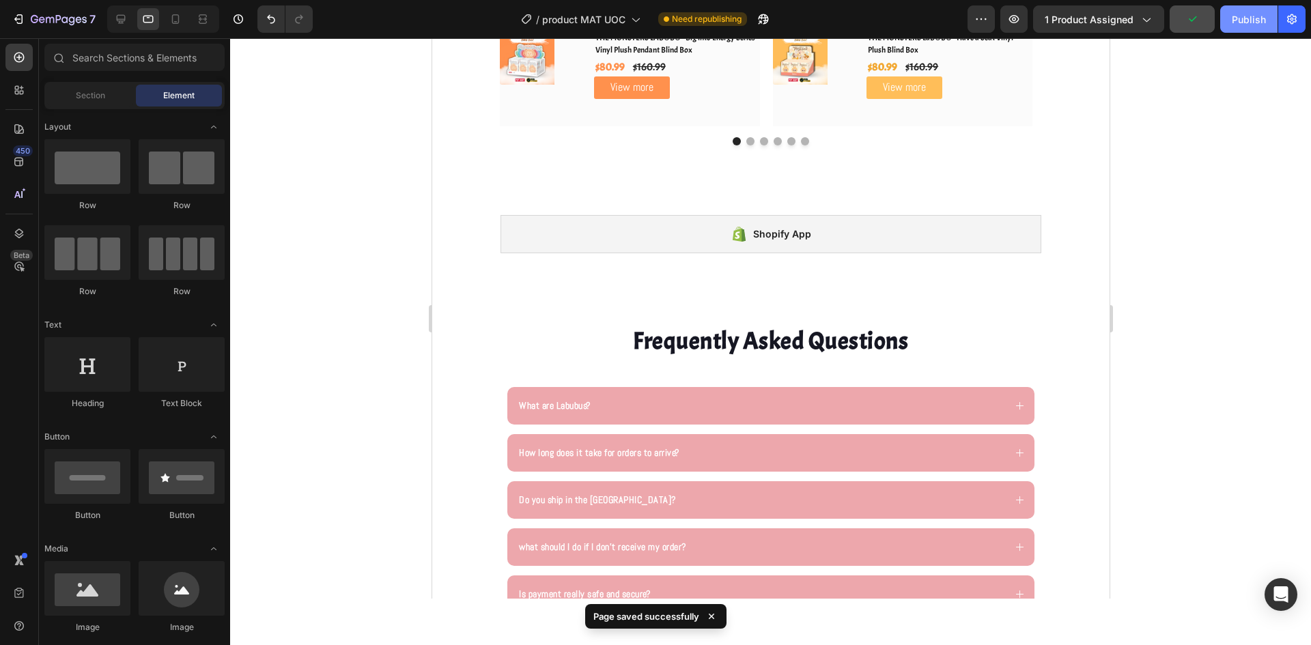
click at [1251, 19] on div "Publish" at bounding box center [1249, 19] width 34 height 14
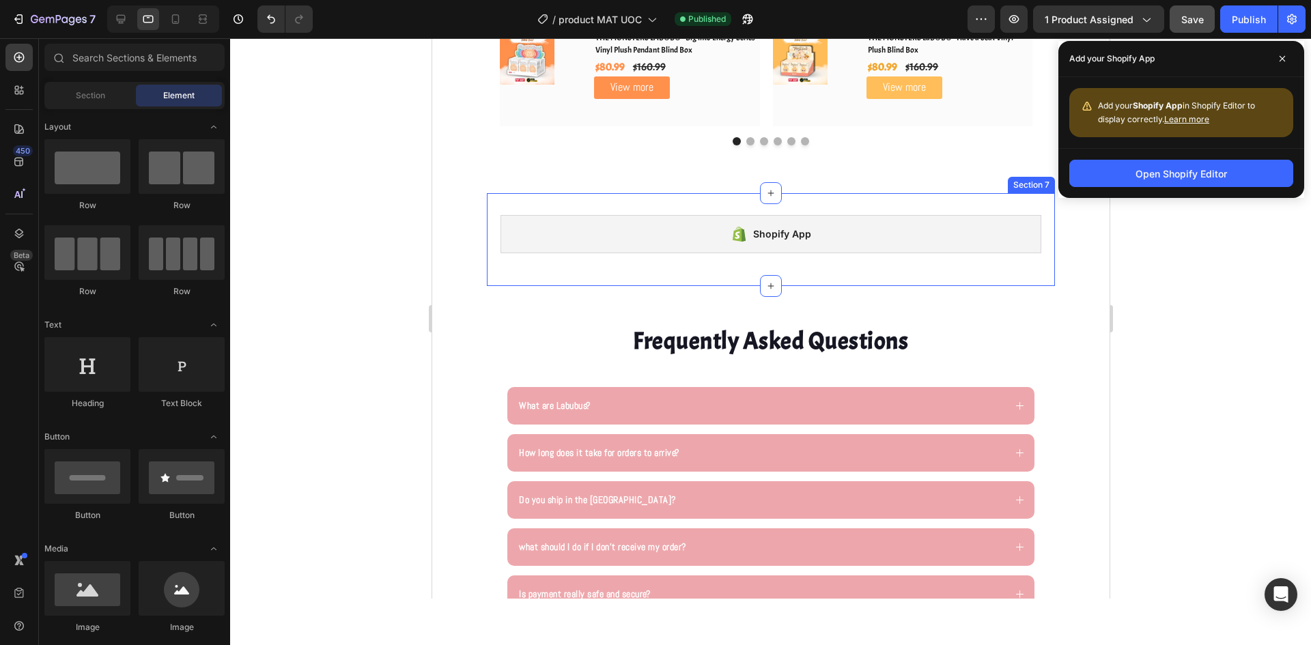
click at [989, 266] on div "Shopify App Shopify App Section 7" at bounding box center [770, 239] width 568 height 93
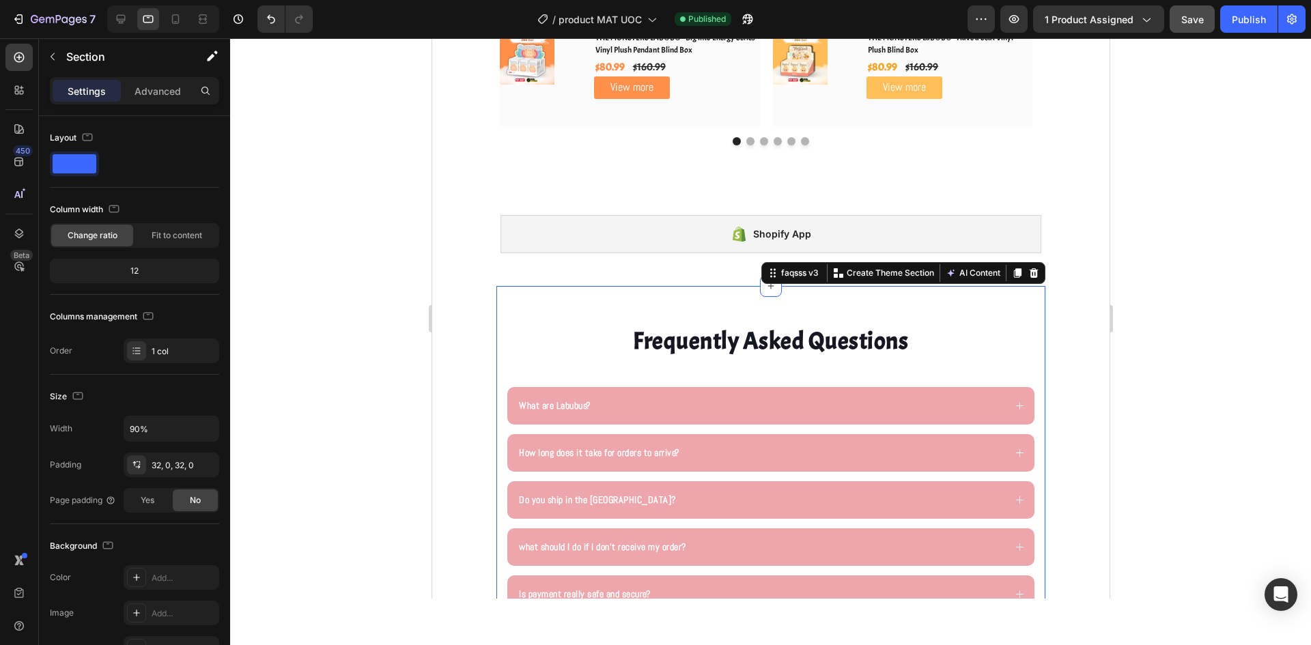
click at [841, 309] on div "Frequently Asked Questions Heading What are Labubus? How long does it take for …" at bounding box center [770, 516] width 549 height 460
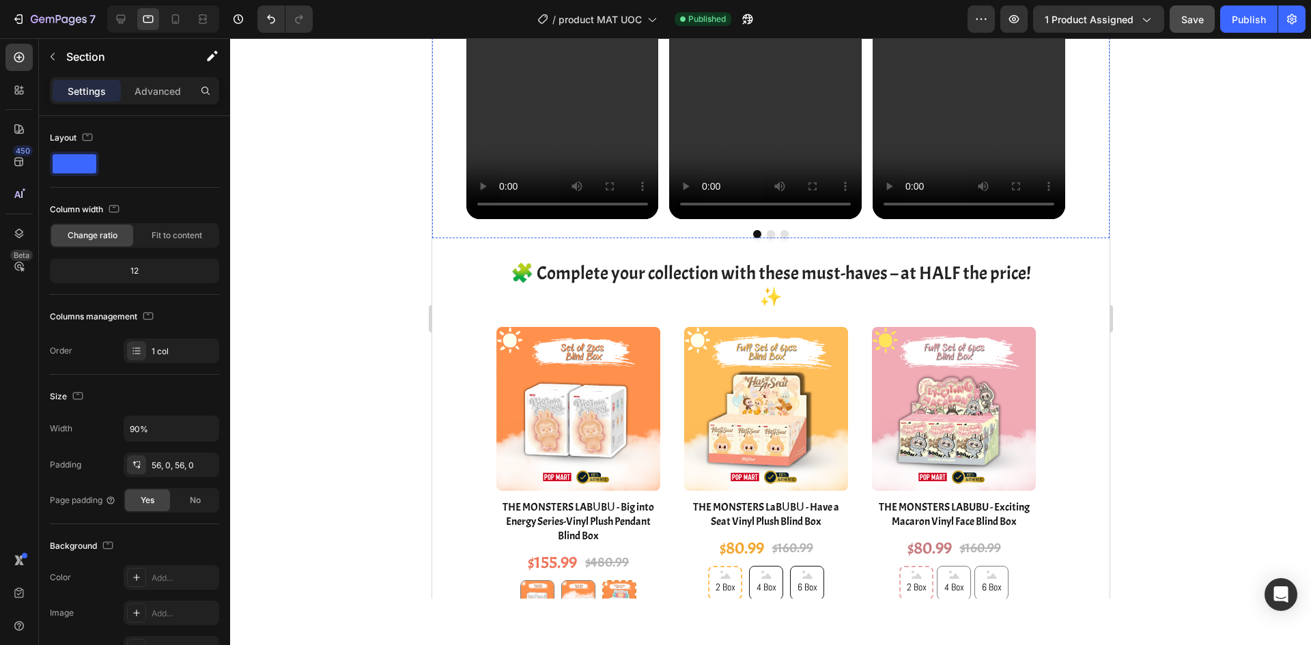
scroll to position [960, 0]
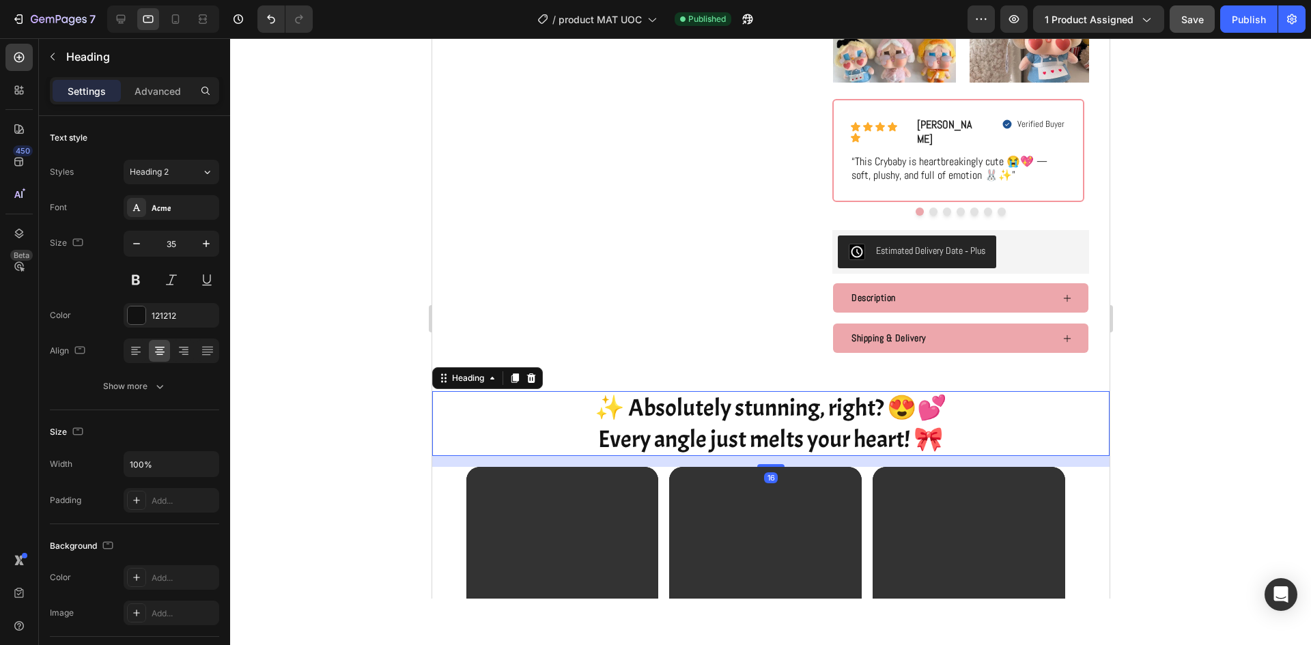
drag, startPoint x: 974, startPoint y: 395, endPoint x: 970, endPoint y: 405, distance: 11.0
click at [973, 395] on h2 "✨ Absolutely stunning, right? 😍💕 Every angle just melts your heart! 🎀" at bounding box center [770, 423] width 677 height 65
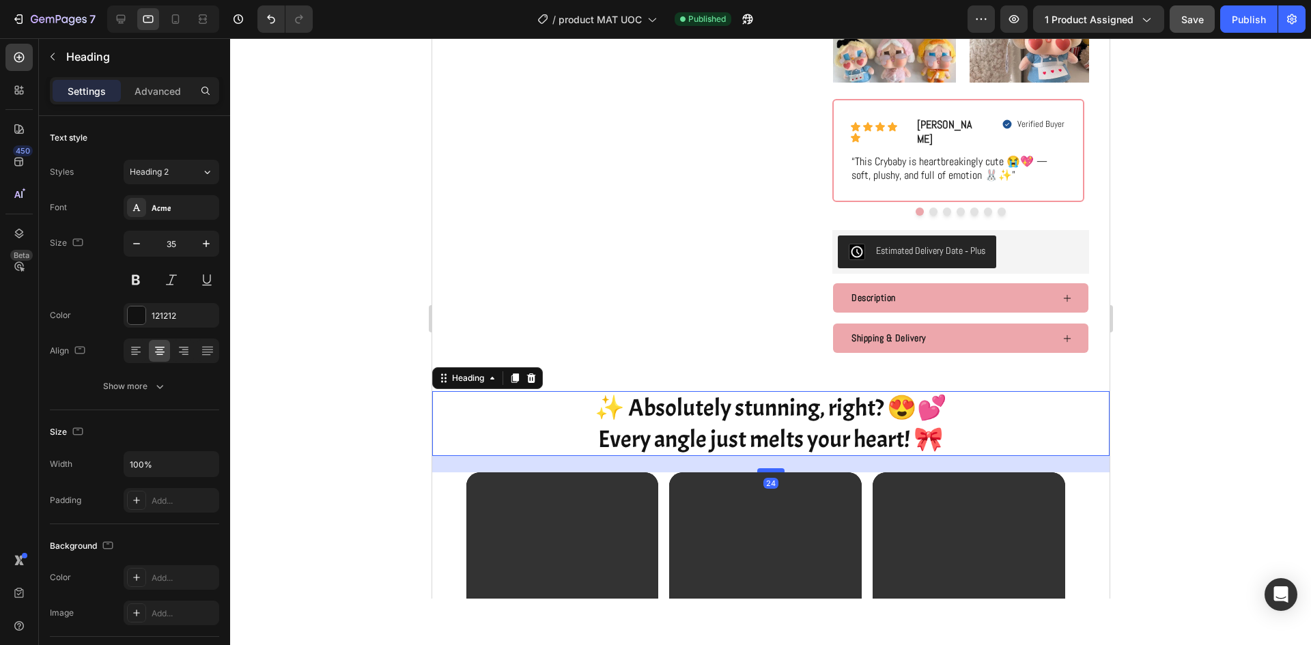
drag, startPoint x: 770, startPoint y: 449, endPoint x: 1644, endPoint y: 419, distance: 875.2
click at [768, 468] on div at bounding box center [770, 470] width 27 height 4
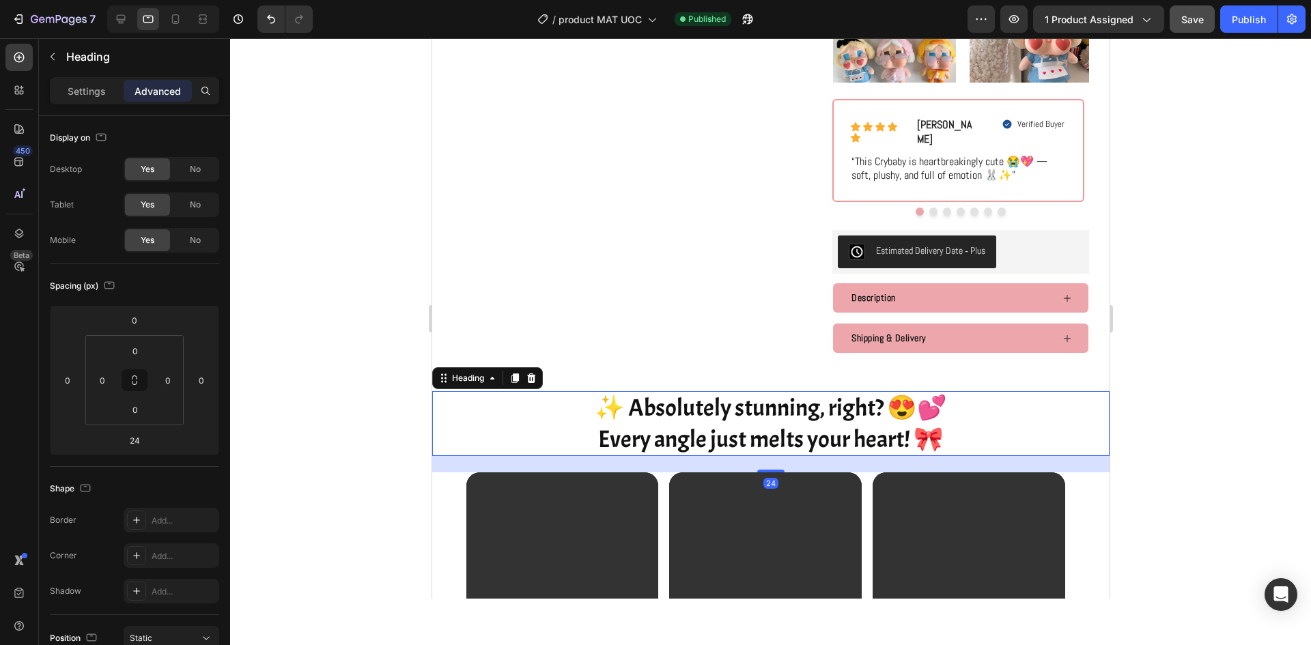
click at [1292, 343] on div at bounding box center [770, 341] width 1081 height 607
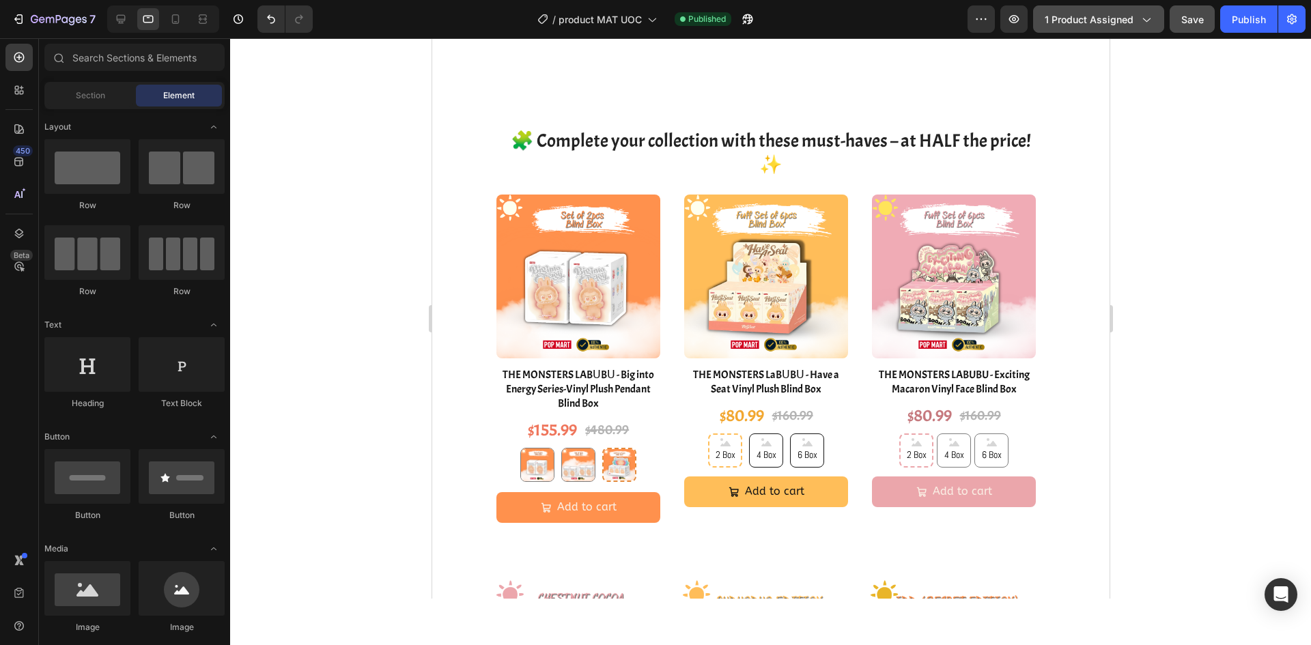
scroll to position [1779, 0]
